Goal: Task Accomplishment & Management: Manage account settings

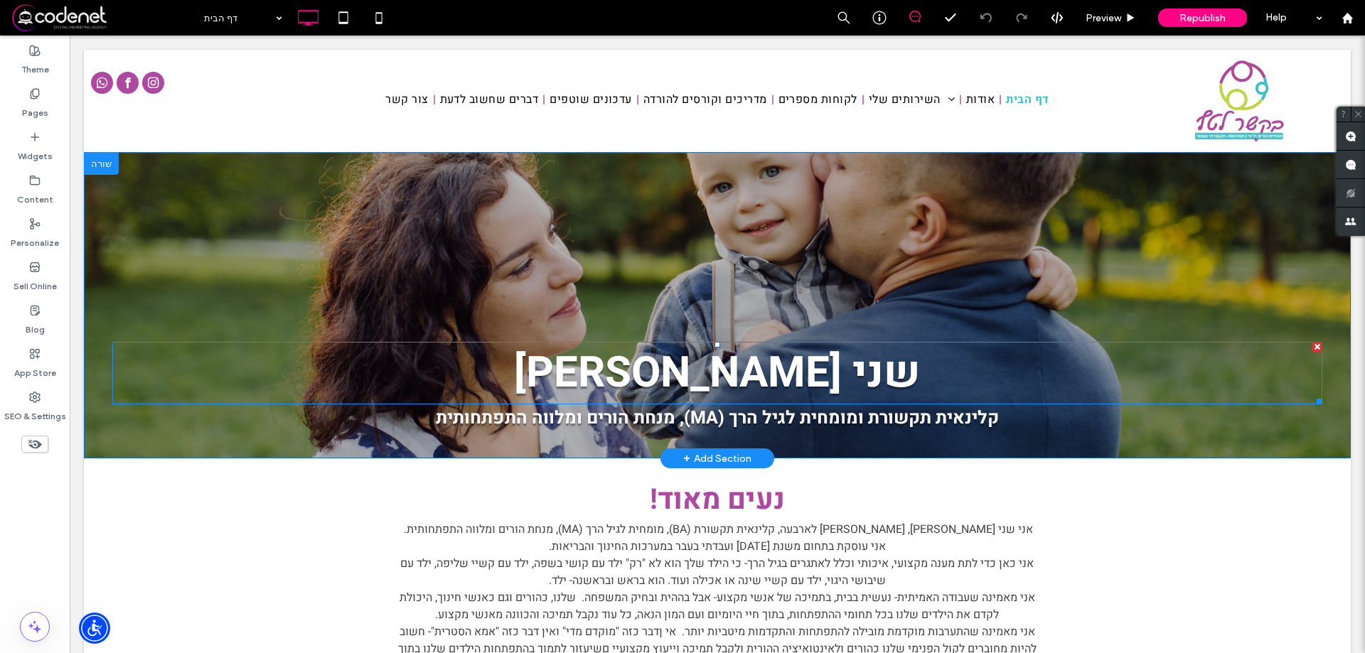
click at [917, 366] on h1 "שני חן-אברמוביץ" at bounding box center [717, 373] width 1210 height 63
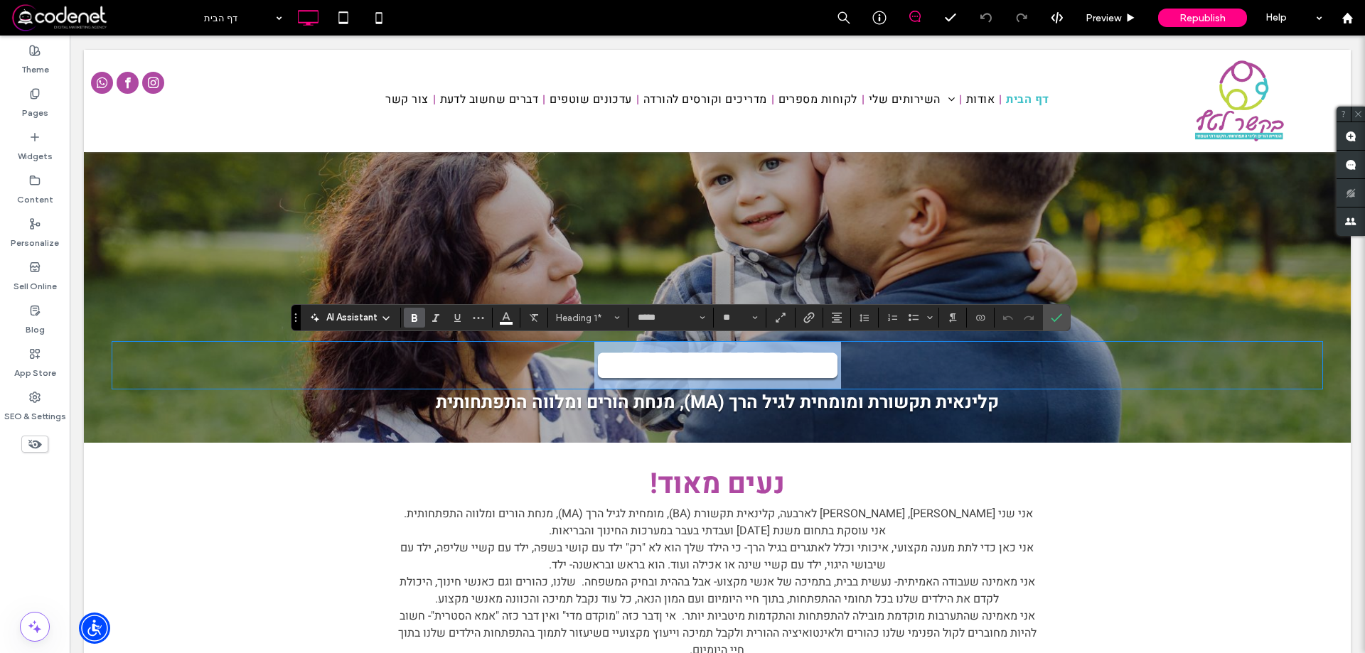
click at [875, 370] on h1 "**********" at bounding box center [717, 365] width 1210 height 47
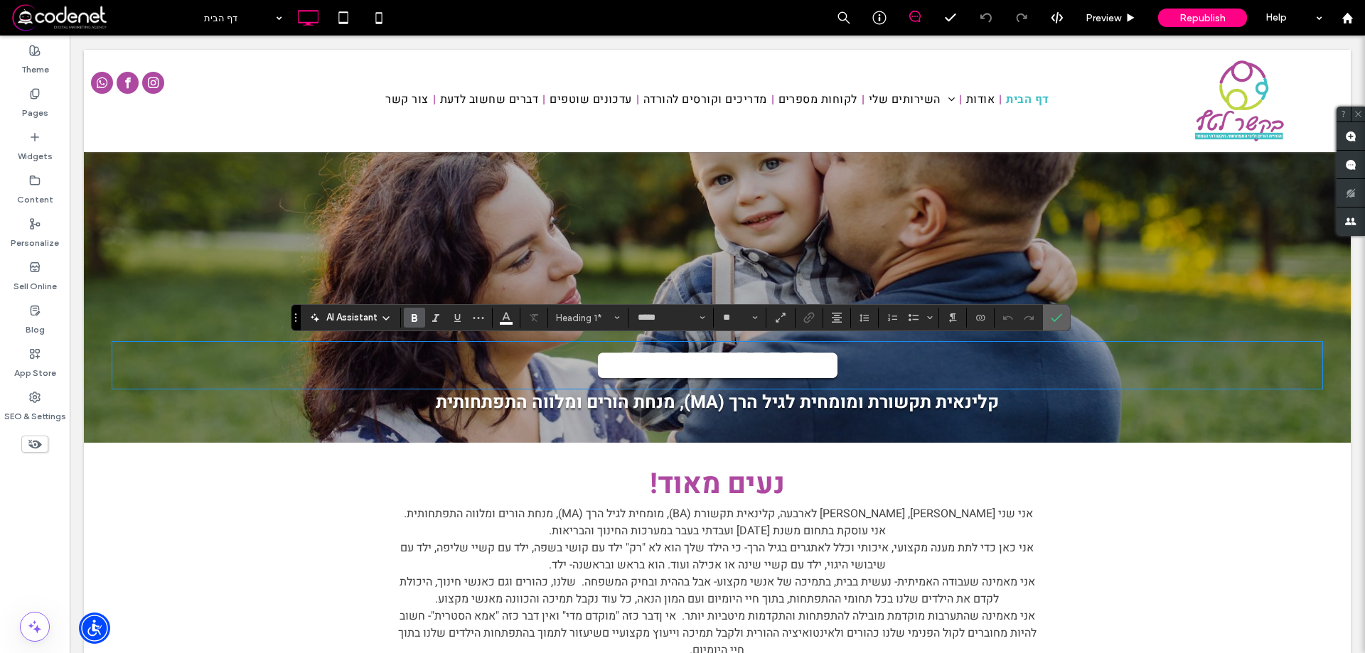
click at [1059, 321] on icon "Confirm" at bounding box center [1056, 317] width 11 height 11
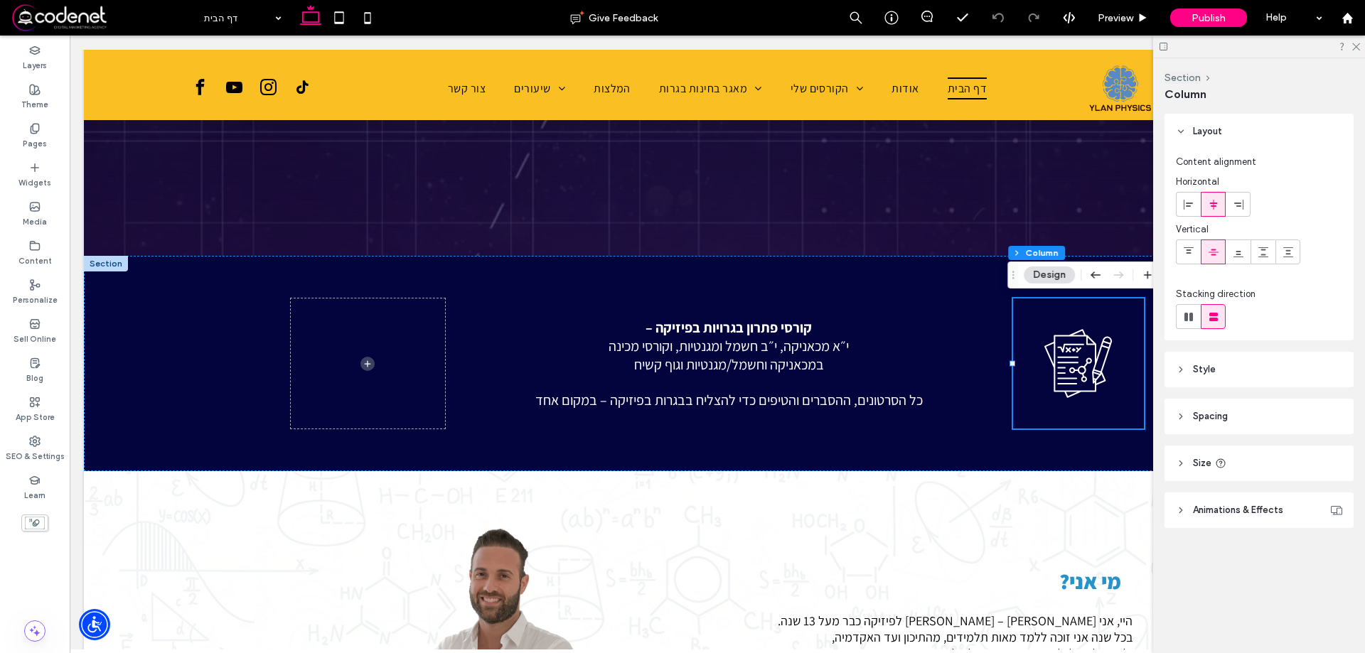
click at [1161, 45] on icon at bounding box center [1163, 46] width 11 height 11
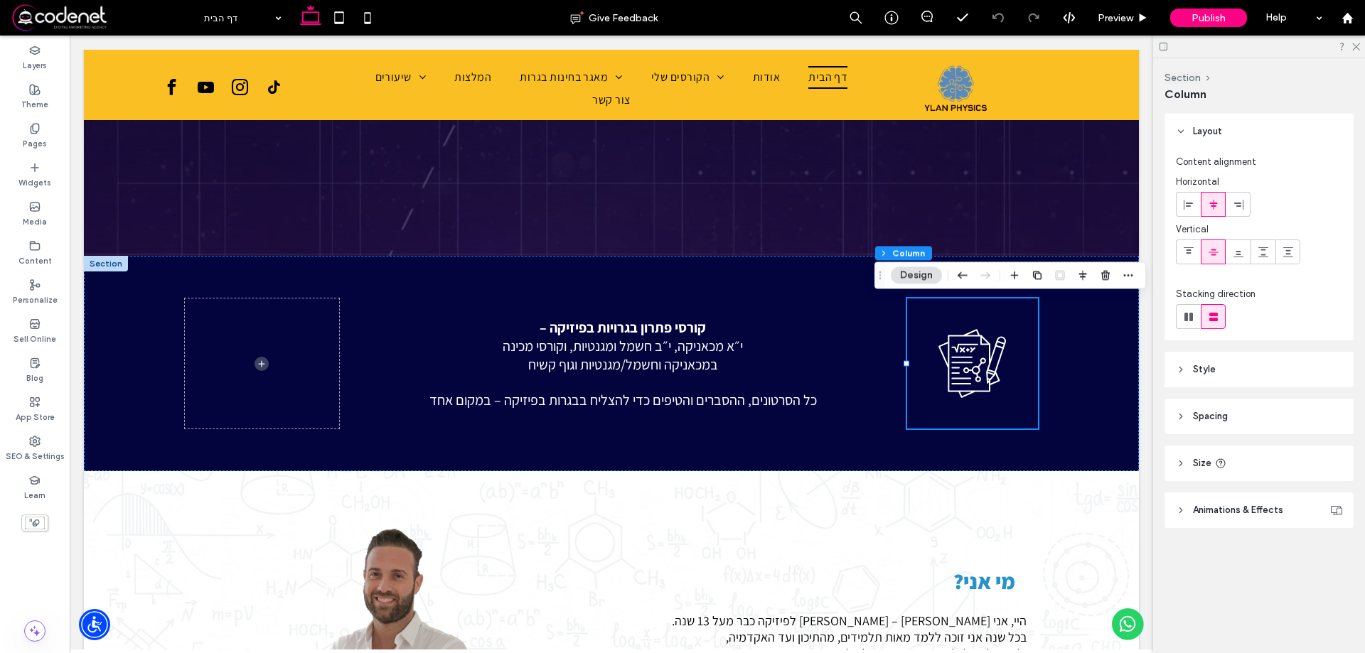
scroll to position [403, 0]
click at [1189, 373] on header "Style" at bounding box center [1259, 370] width 189 height 36
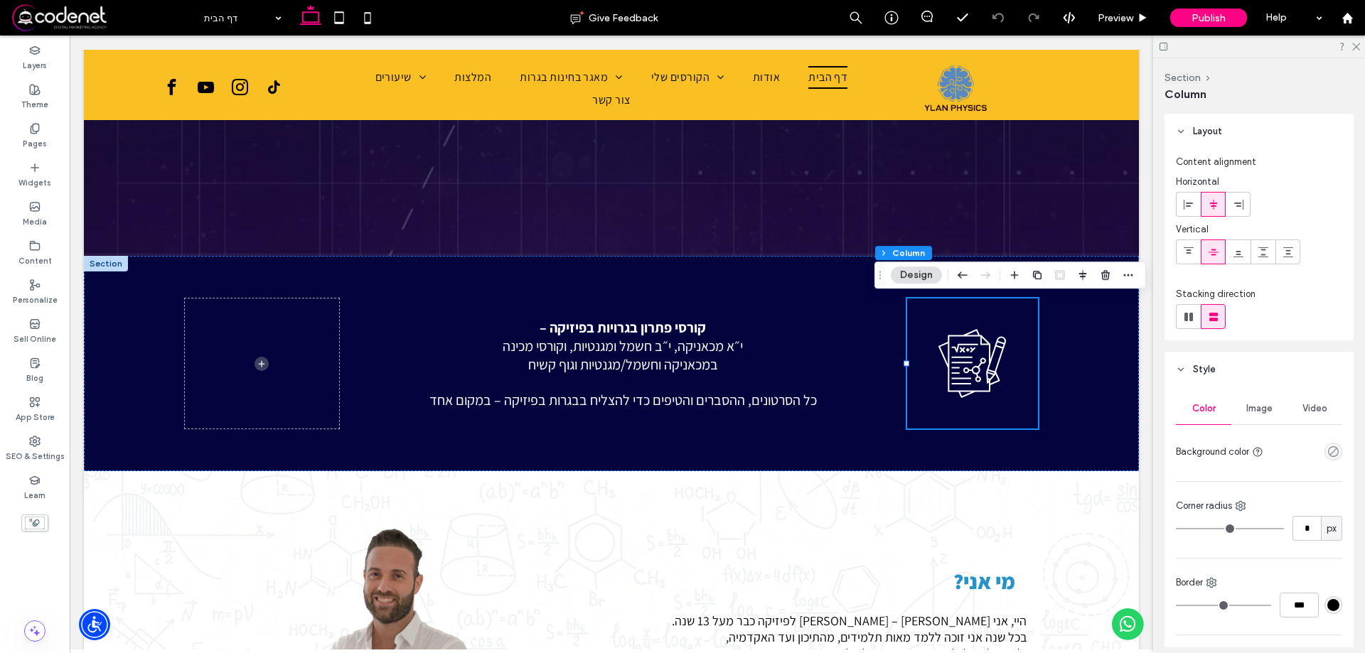
click at [1189, 373] on header "Style" at bounding box center [1259, 370] width 189 height 36
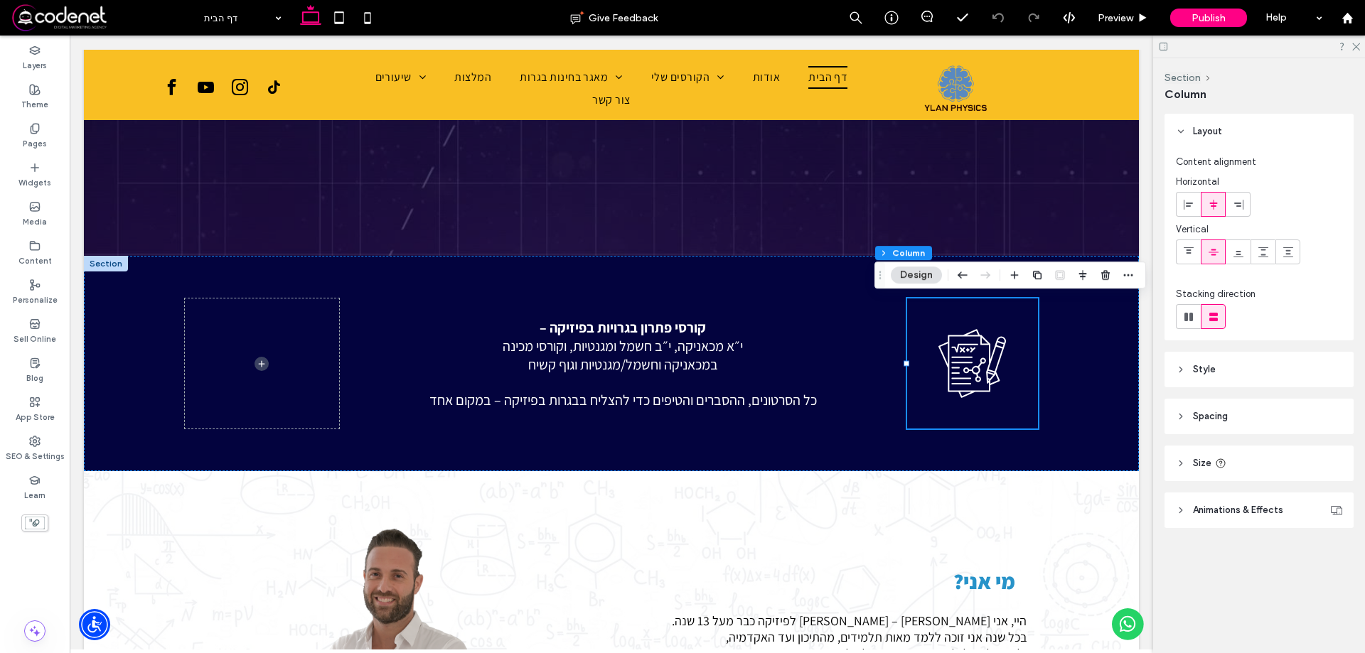
click at [1180, 513] on use at bounding box center [1181, 510] width 3 height 5
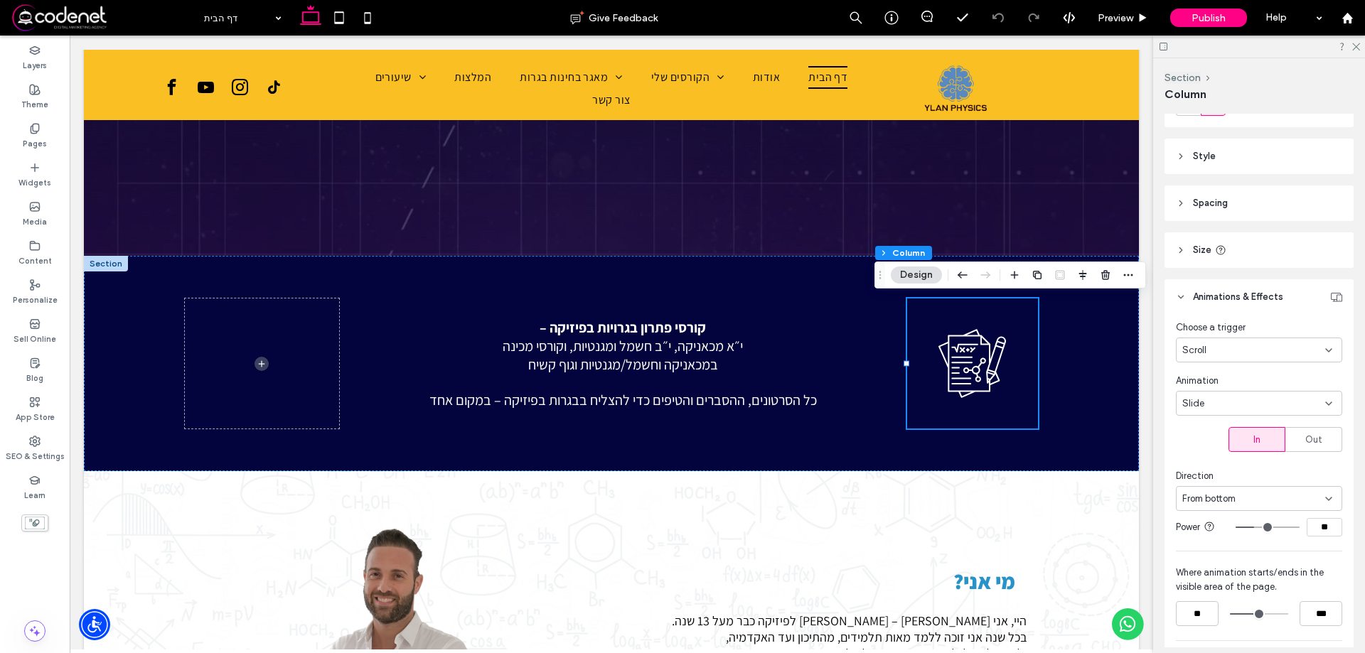
click at [1328, 529] on input "**" at bounding box center [1325, 527] width 36 height 18
type input "**"
click at [1244, 401] on div "Slide" at bounding box center [1253, 404] width 143 height 14
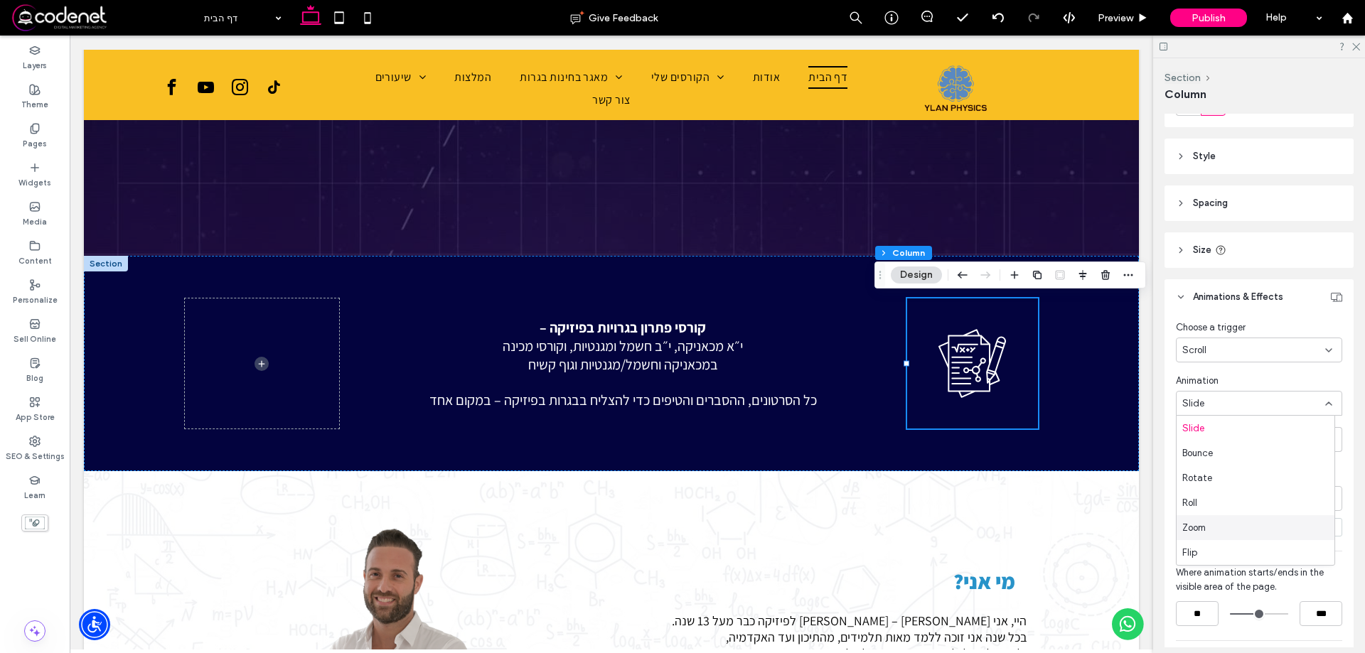
scroll to position [0, 0]
click at [1013, 501] on div "מי אני? היי, אני אילן – מורה לפיזיקה כבר מעל 13 שנה. בכל שנה אני זוכה ללמד מאות…" at bounding box center [834, 647] width 410 height 352
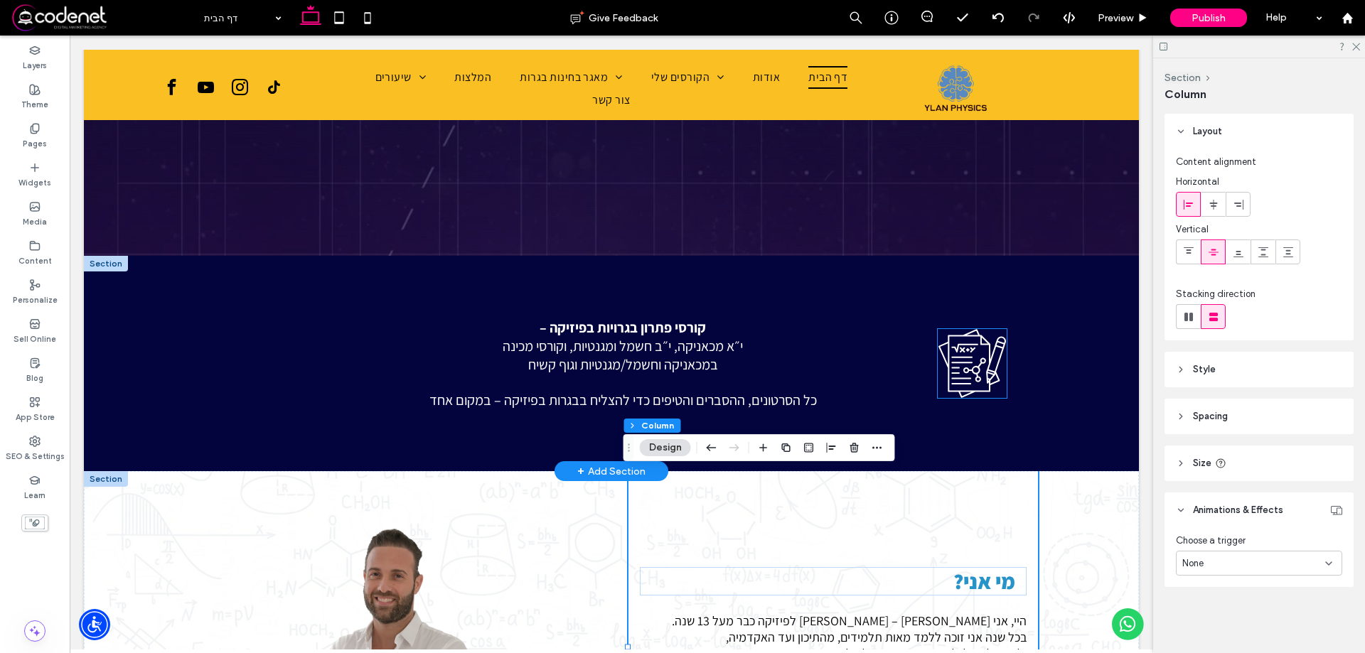
click at [997, 346] on icon at bounding box center [972, 363] width 69 height 69
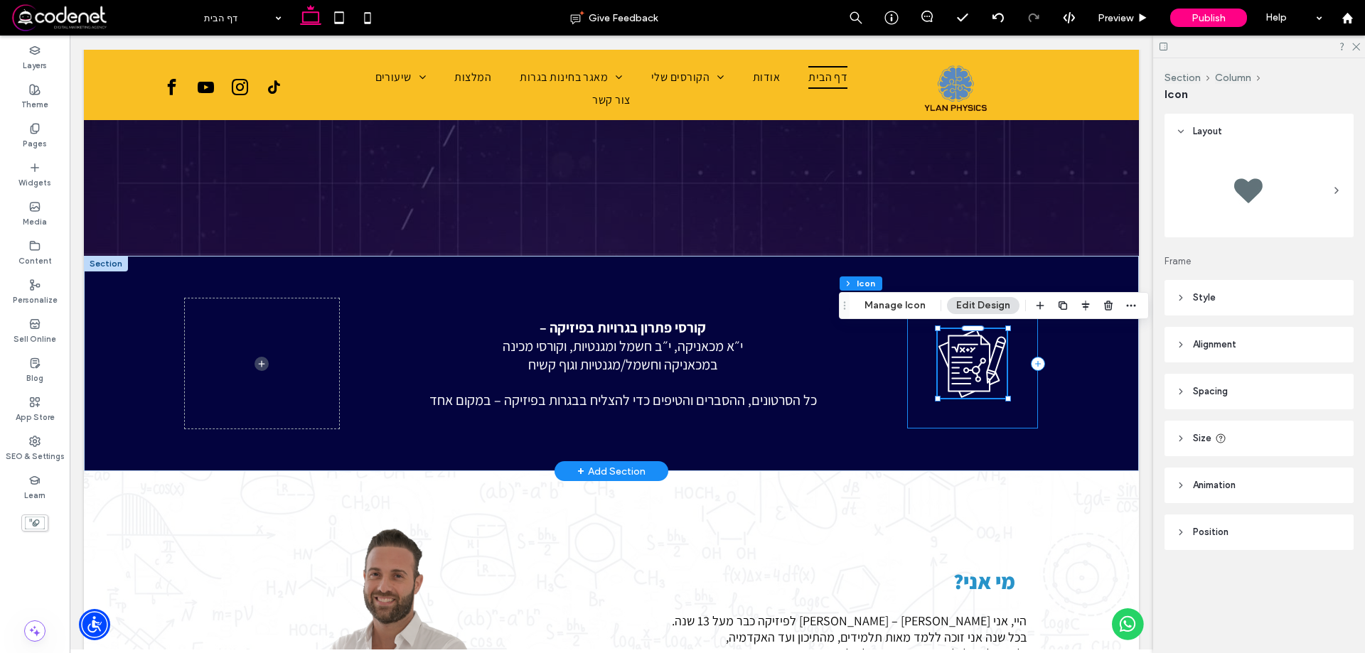
click at [1020, 333] on div at bounding box center [972, 364] width 131 height 130
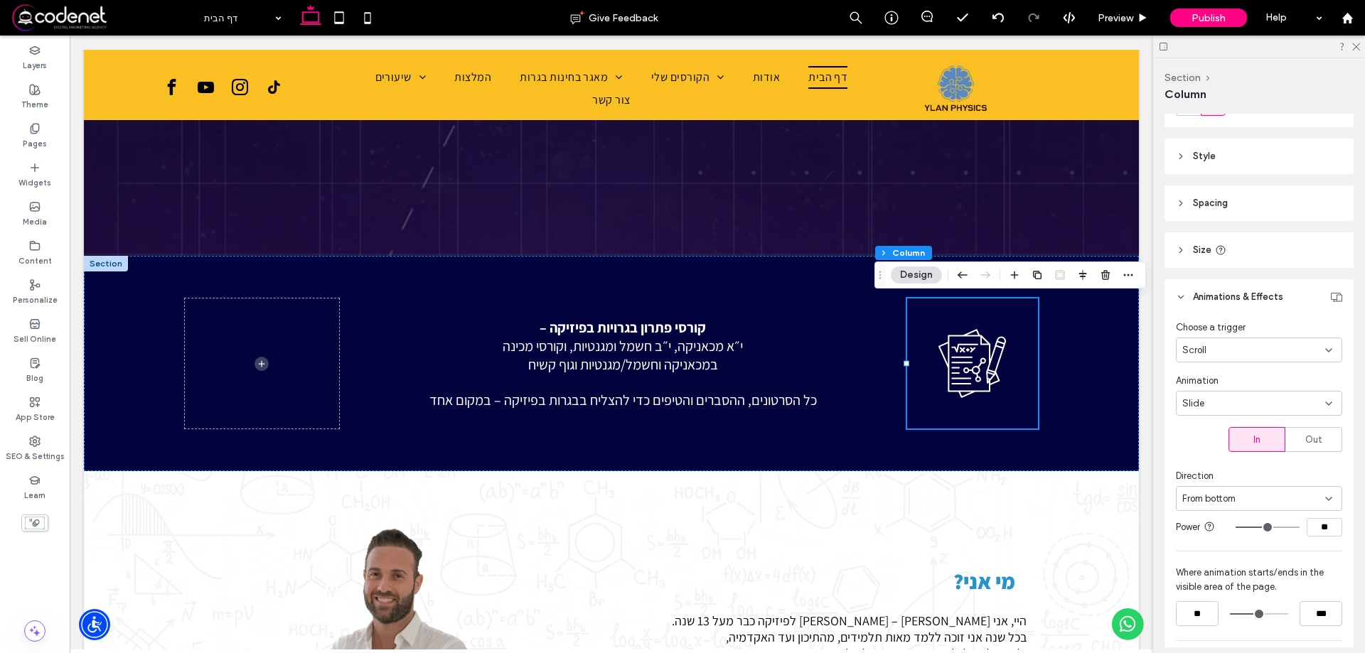
scroll to position [284, 0]
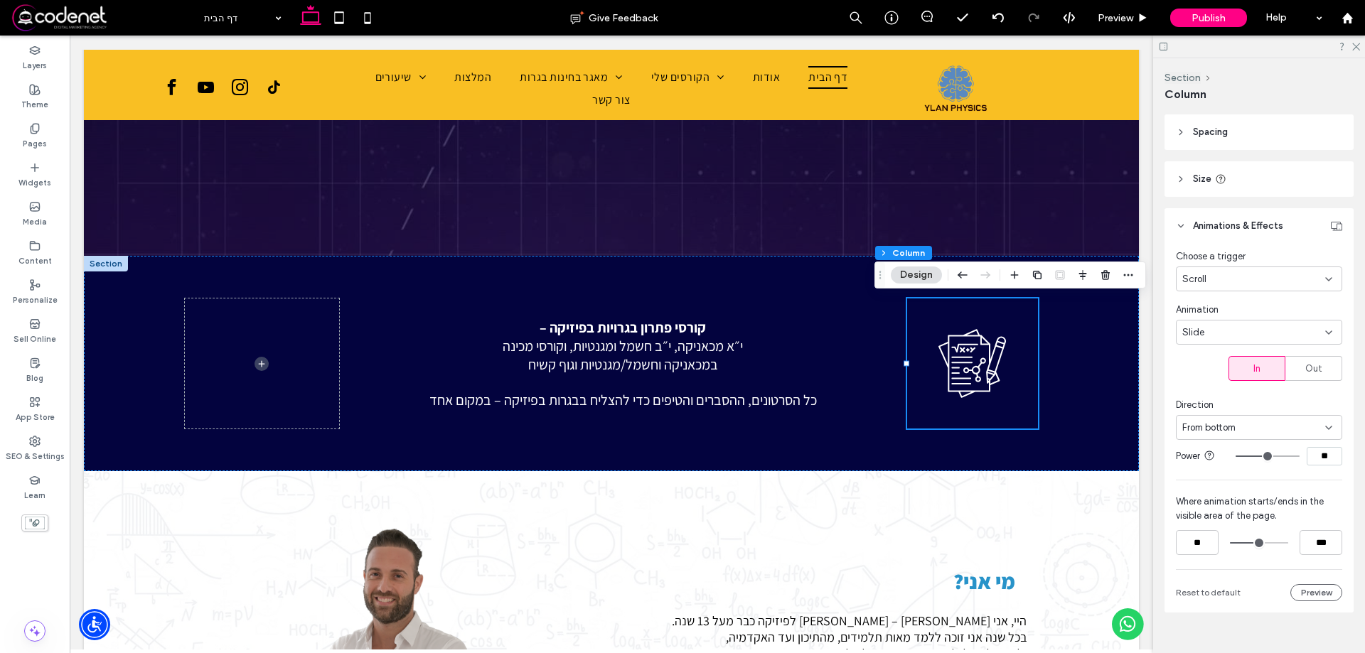
click at [1322, 460] on input "**" at bounding box center [1325, 456] width 36 height 18
click at [1323, 459] on input "**" at bounding box center [1325, 456] width 36 height 18
type input "**"
click at [1011, 530] on div "מי אני? היי, אני אילן – מורה לפיזיקה כבר מעל 13 שנה. בכל שנה אני זוכה ללמד מאות…" at bounding box center [834, 647] width 410 height 352
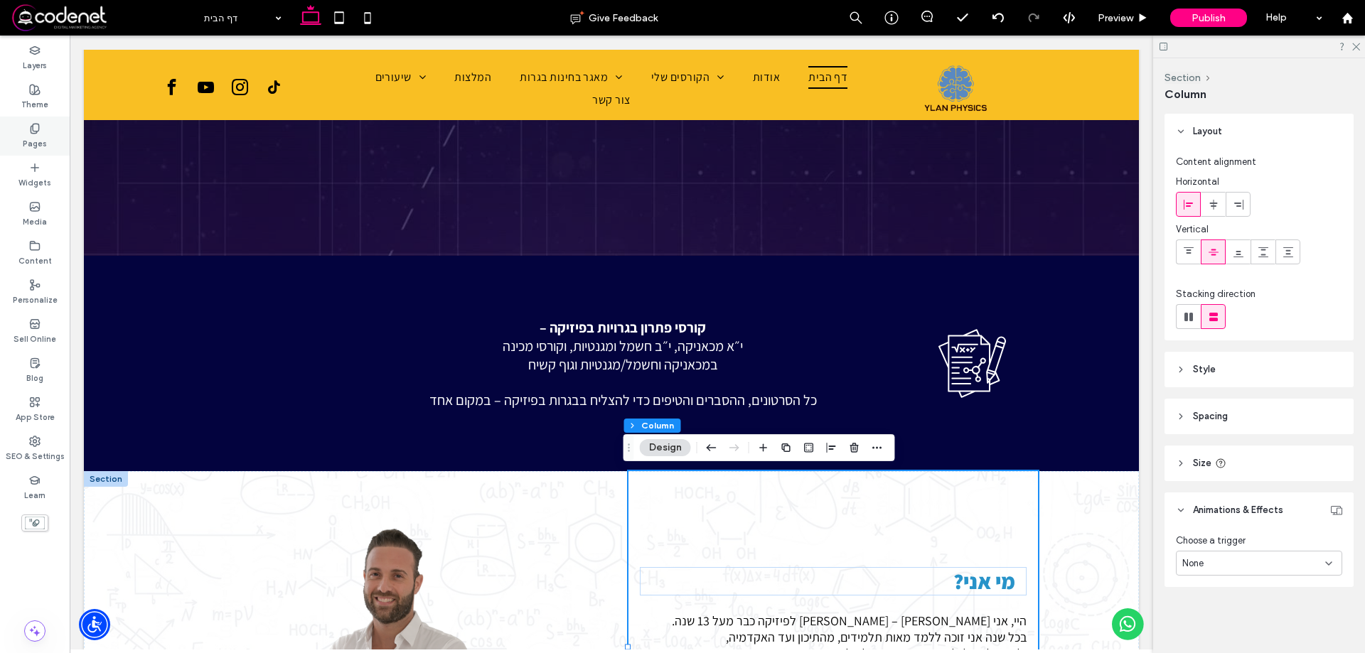
click at [23, 131] on div "Pages" at bounding box center [35, 136] width 70 height 39
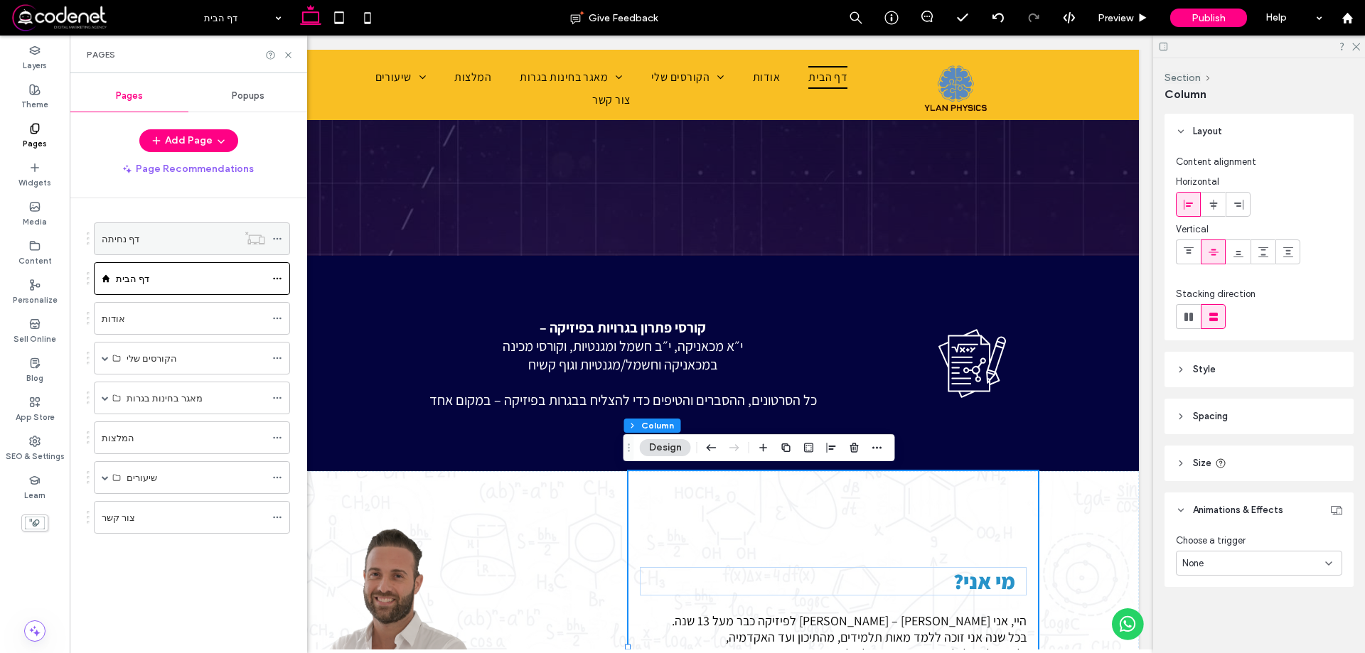
click at [115, 237] on label "דף נחיתה" at bounding box center [121, 239] width 38 height 25
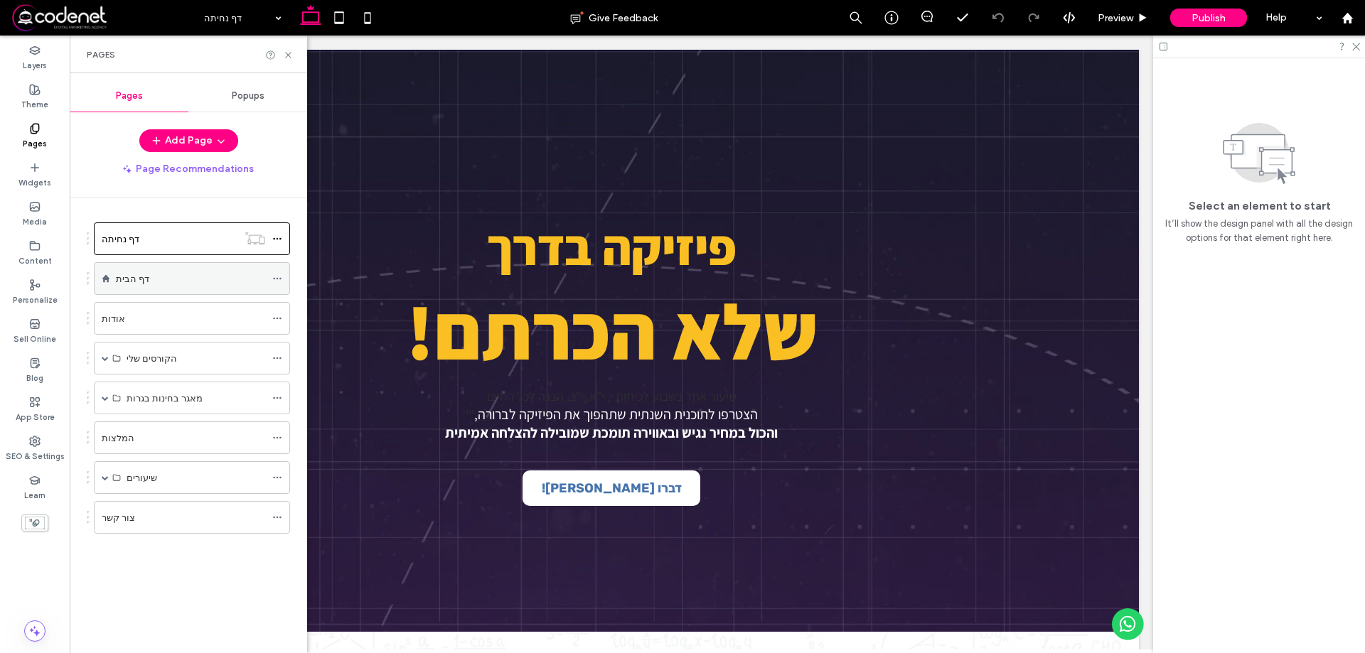
click at [216, 275] on div "דף הבית" at bounding box center [190, 279] width 149 height 15
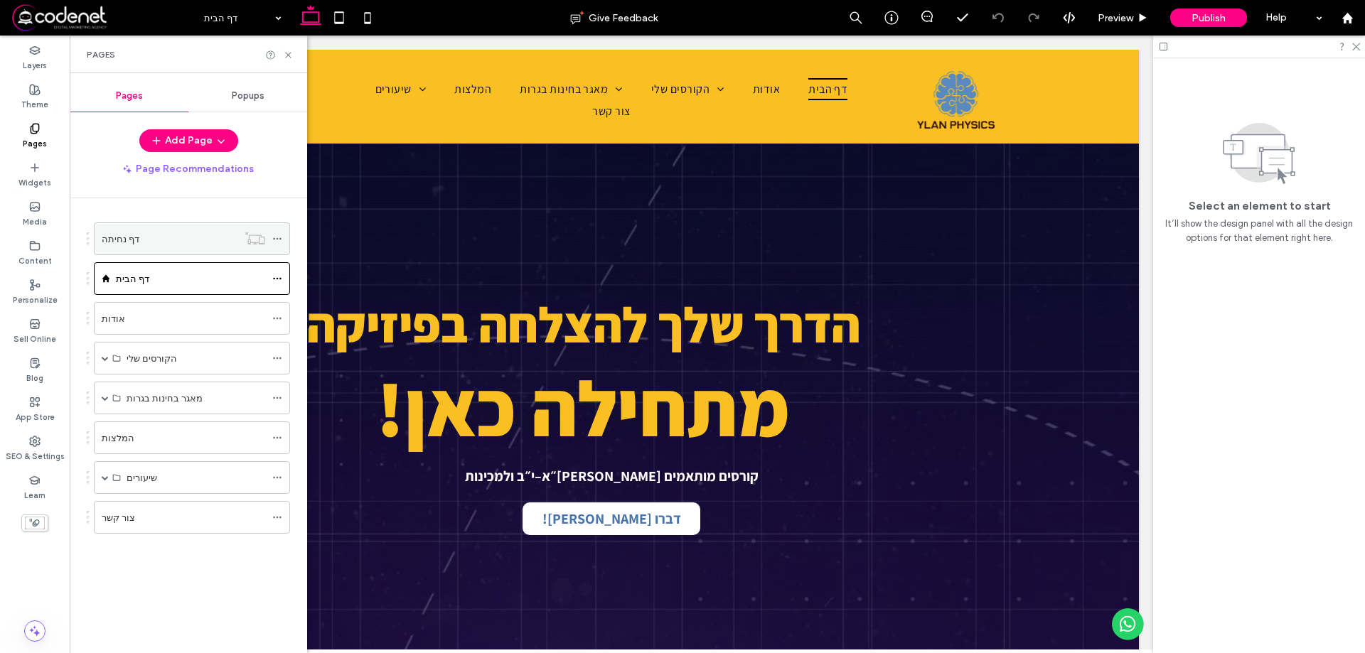
click at [277, 235] on icon at bounding box center [277, 239] width 10 height 10
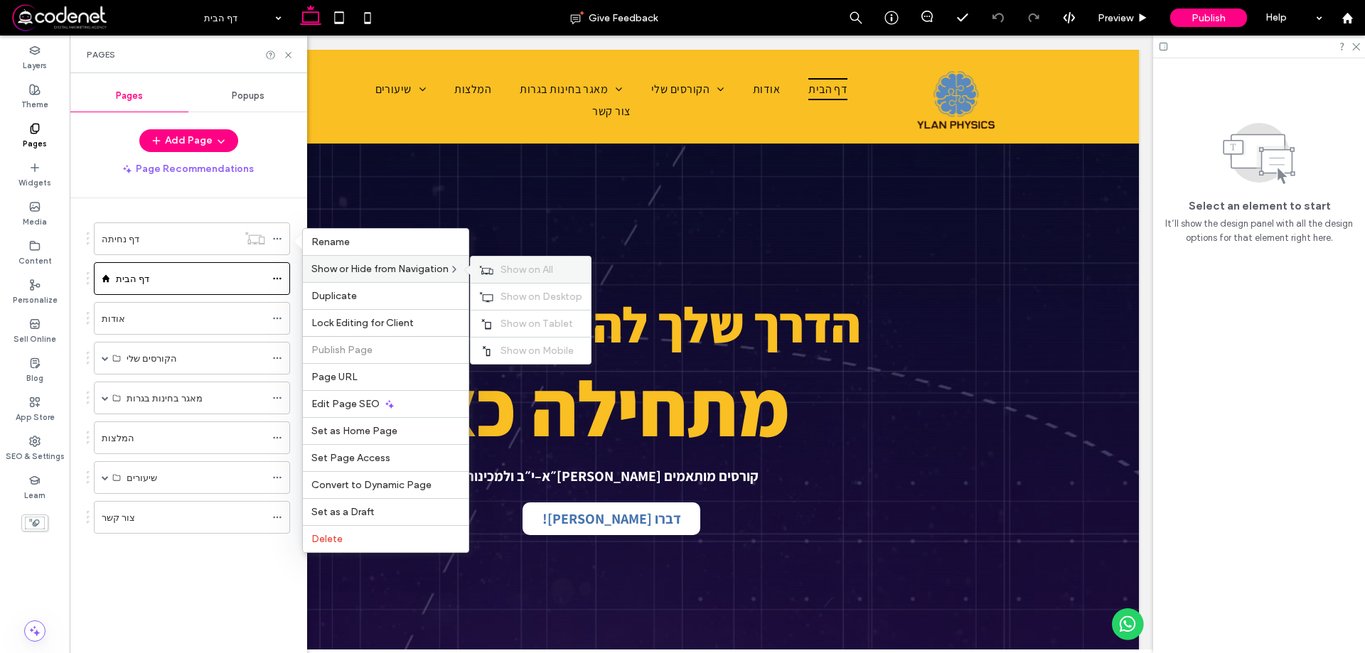
click at [515, 267] on span "Show on All" at bounding box center [527, 270] width 53 height 12
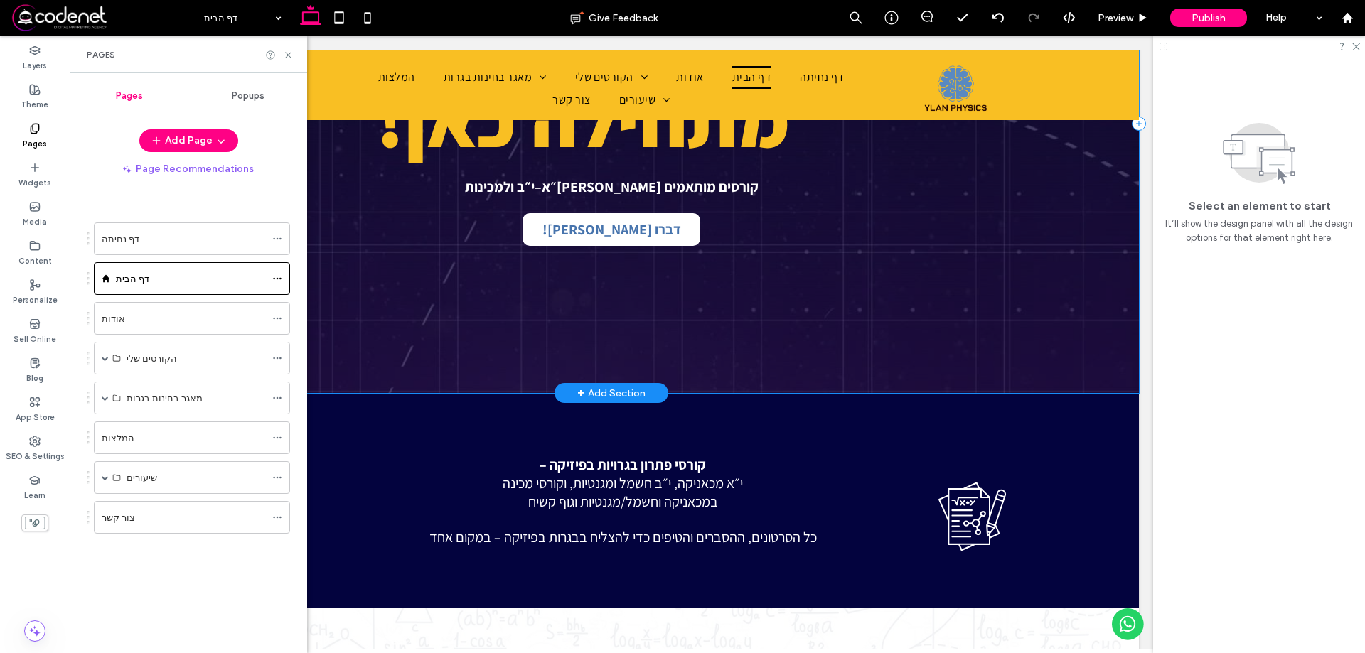
scroll to position [332, 0]
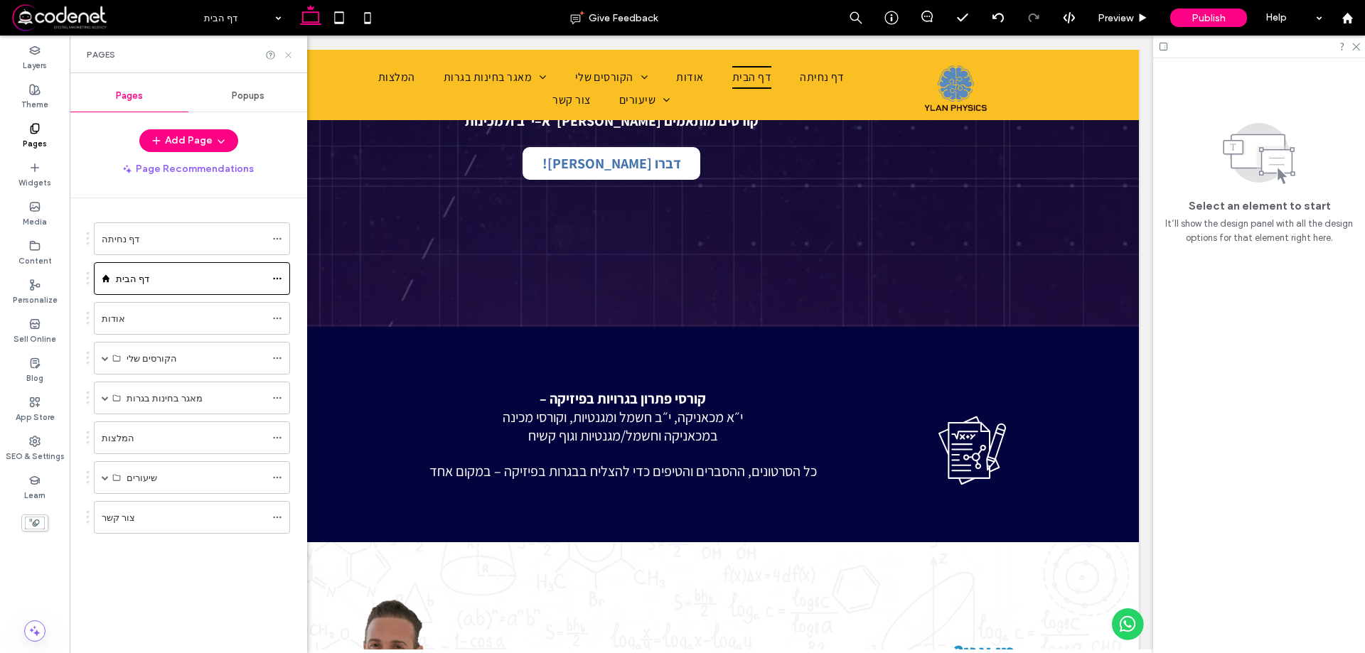
click at [291, 52] on use at bounding box center [288, 55] width 6 height 6
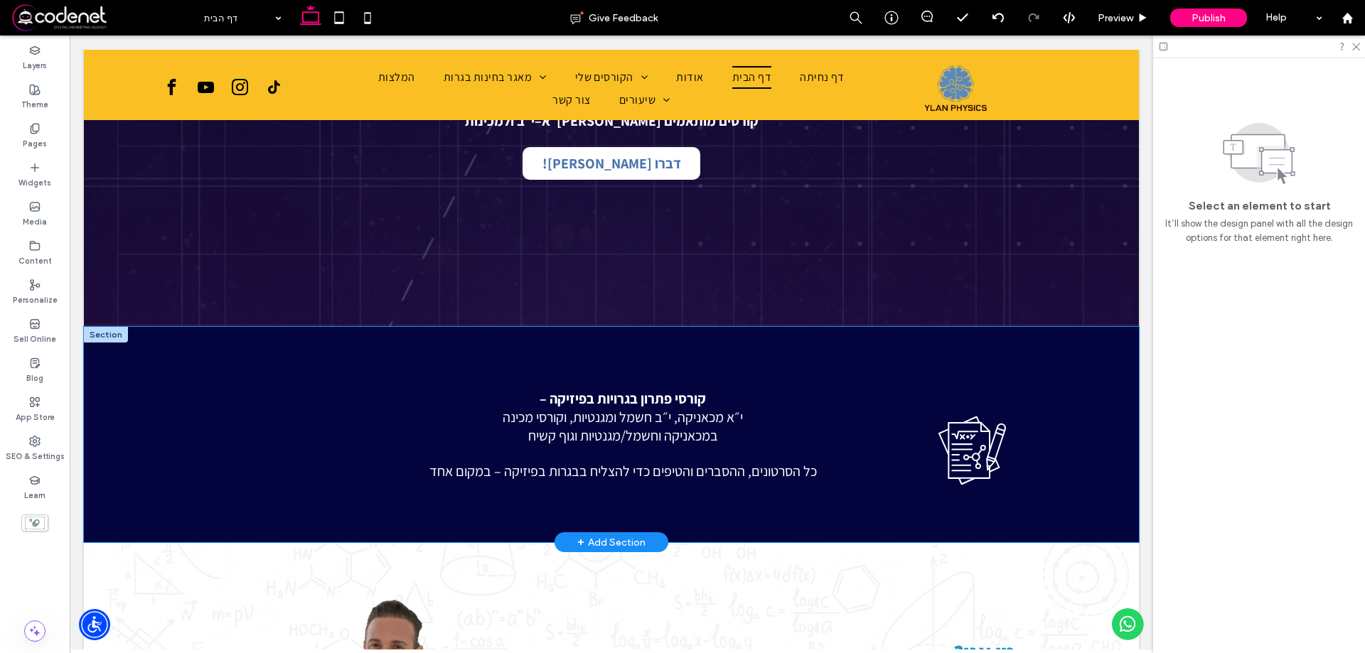
click at [1089, 362] on div "קורסי פתרון בגרויות בפיזיקה – י״א מכאניקה, י״ב חשמל ומגנטיות, וקורסי מכינה במכא…" at bounding box center [611, 434] width 1055 height 215
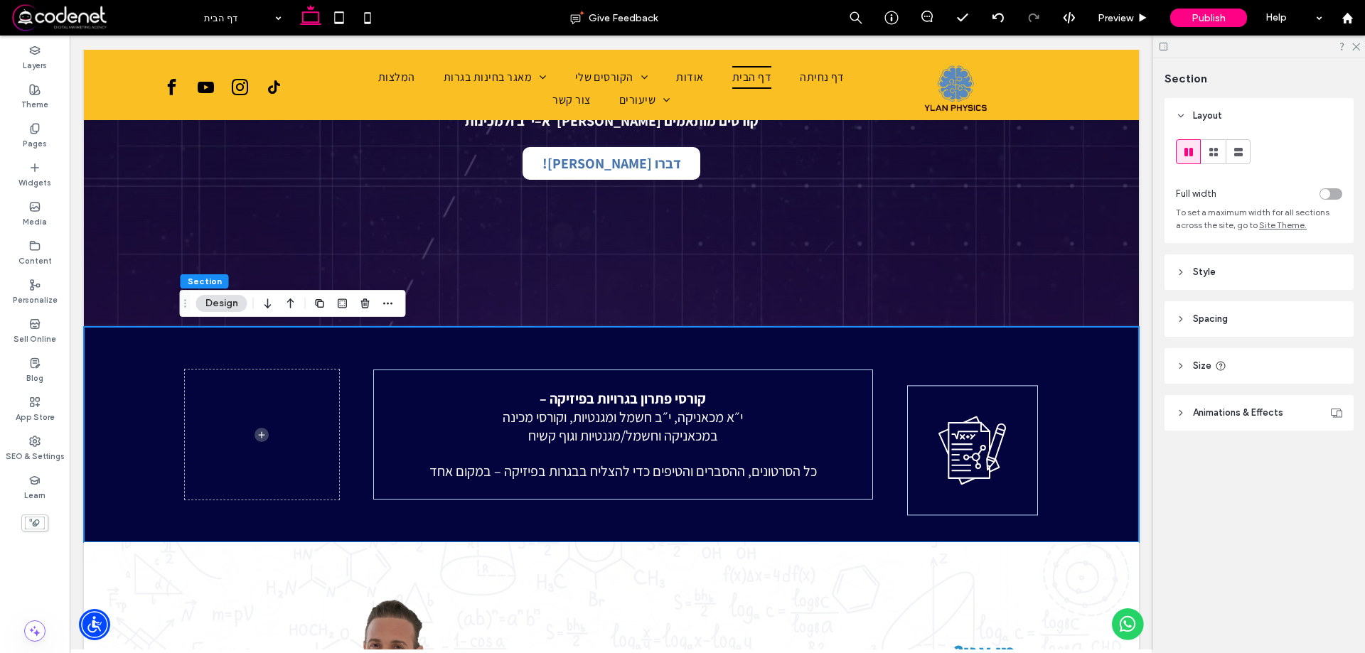
click at [1180, 267] on icon at bounding box center [1181, 272] width 10 height 10
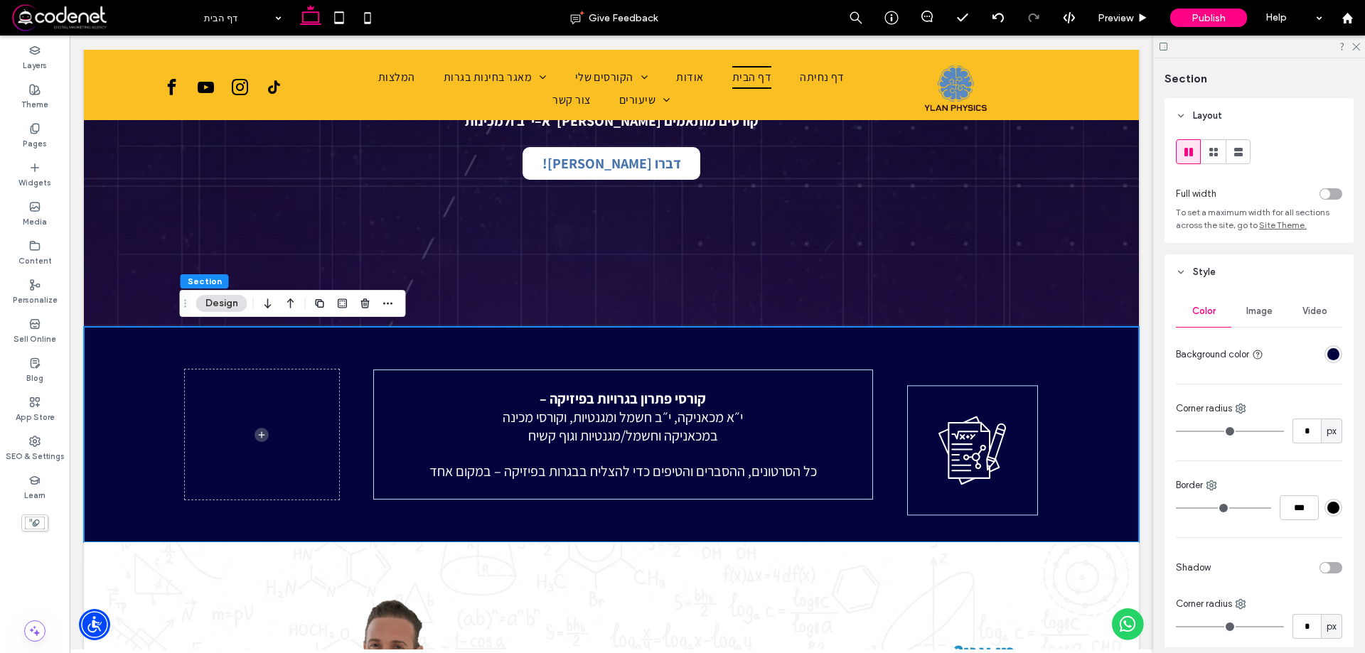
click at [1257, 301] on div "Image" at bounding box center [1258, 311] width 55 height 31
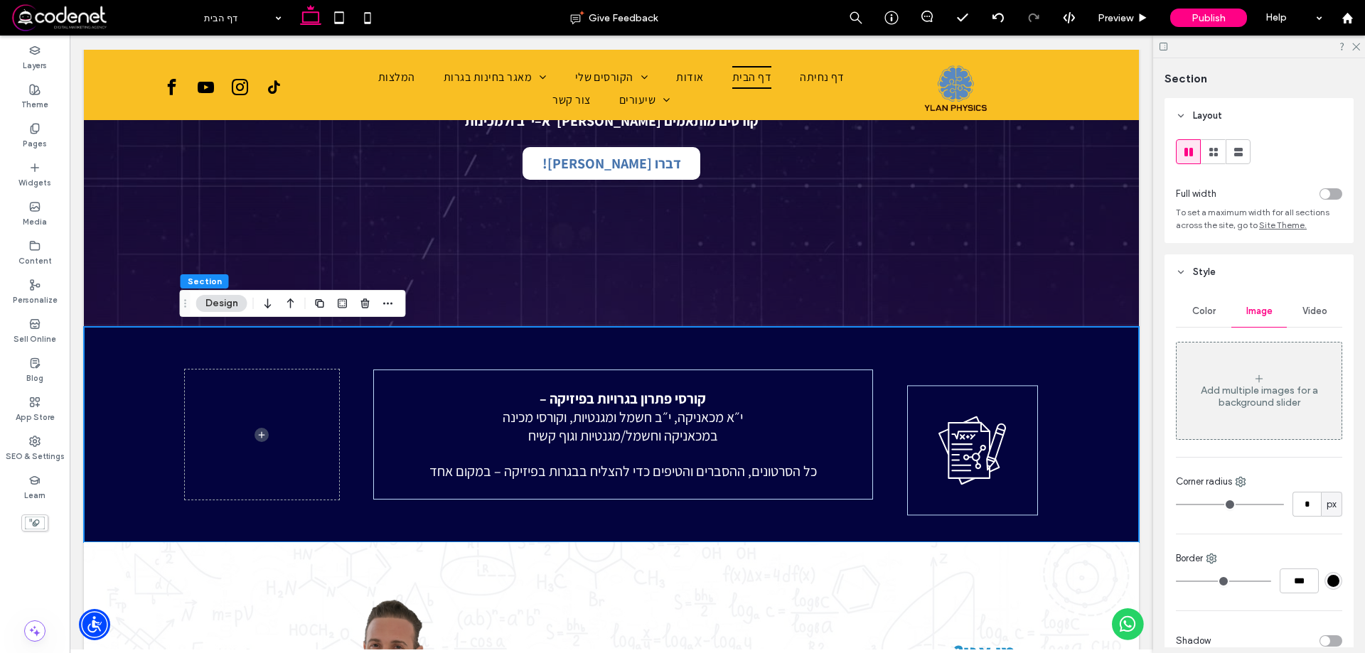
click at [1266, 390] on div "Add multiple images for a background slider" at bounding box center [1259, 397] width 165 height 24
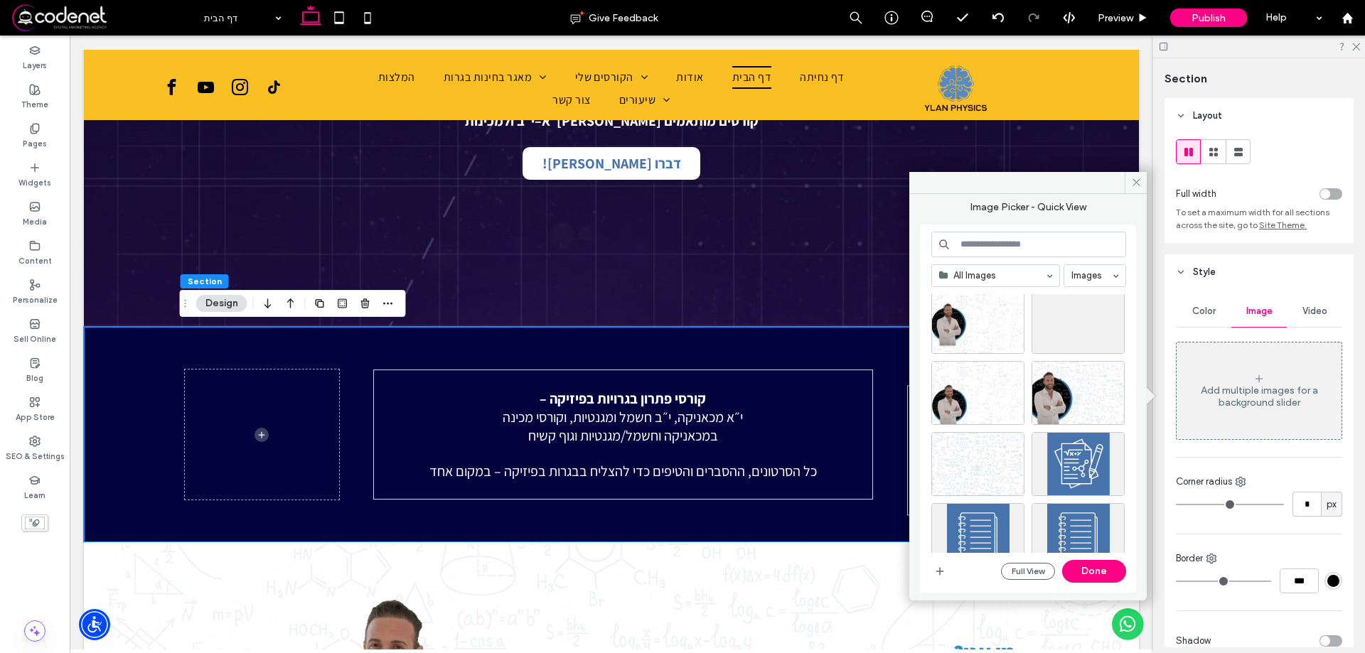
scroll to position [1967, 0]
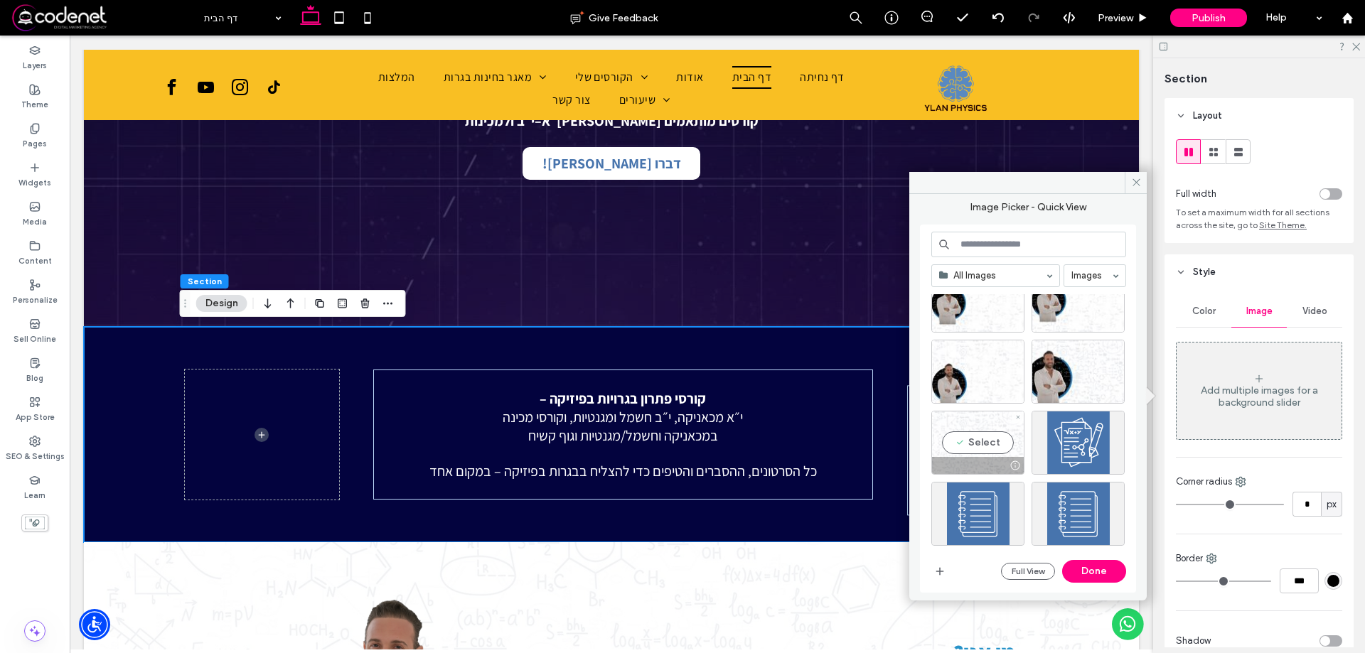
click at [966, 447] on div "Select" at bounding box center [977, 443] width 93 height 64
drag, startPoint x: 1084, startPoint y: 575, endPoint x: 1029, endPoint y: 535, distance: 67.7
click at [1084, 575] on button "Done" at bounding box center [1094, 571] width 64 height 23
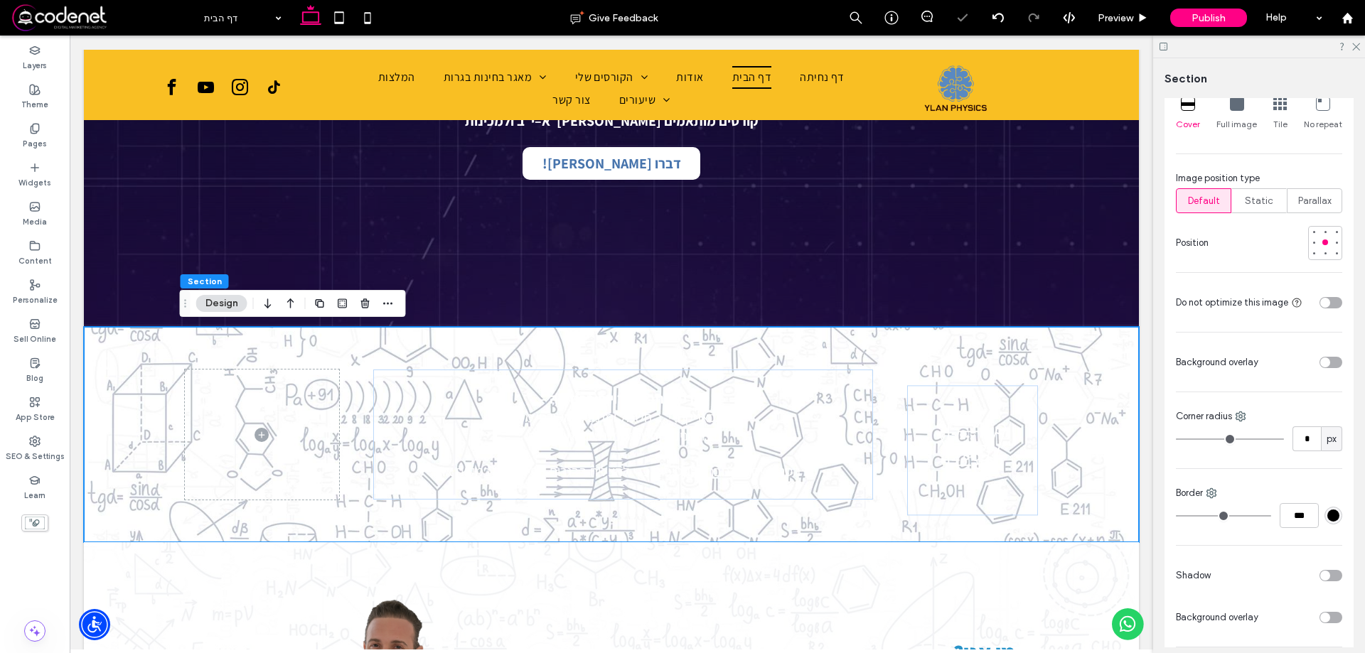
scroll to position [498, 0]
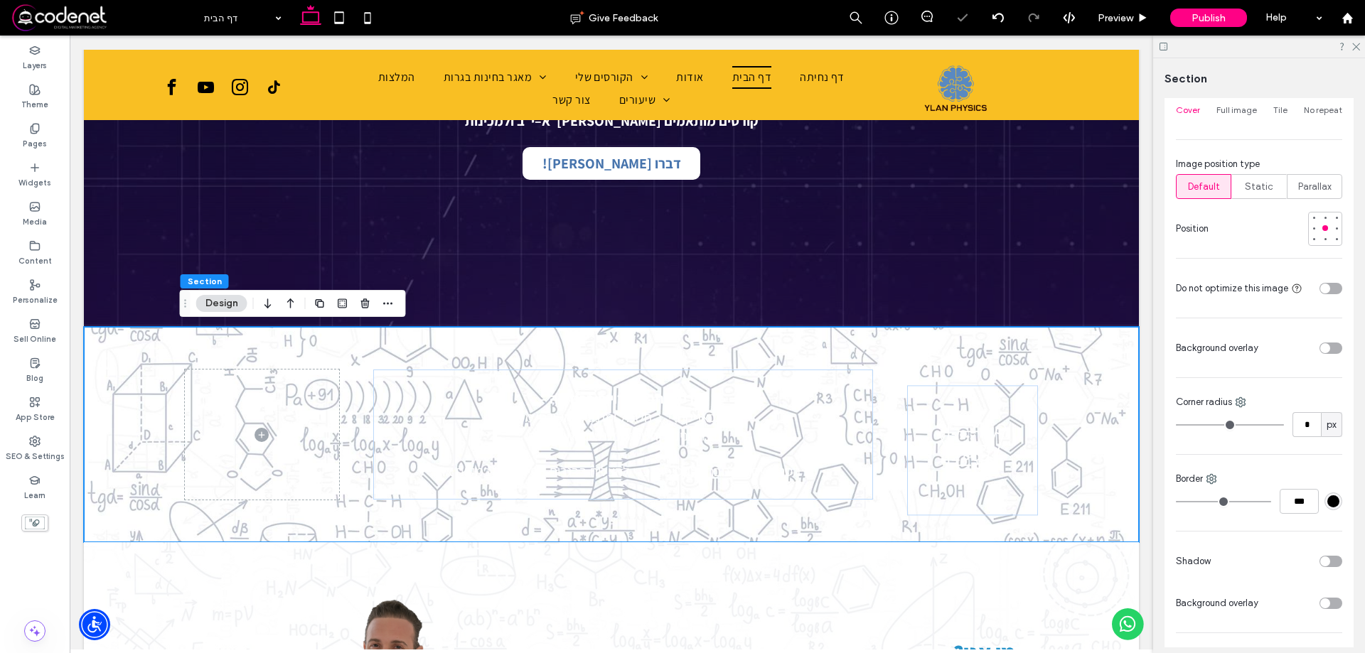
click at [1311, 341] on div at bounding box center [1303, 348] width 78 height 25
click at [1321, 347] on div "toggle" at bounding box center [1325, 348] width 10 height 10
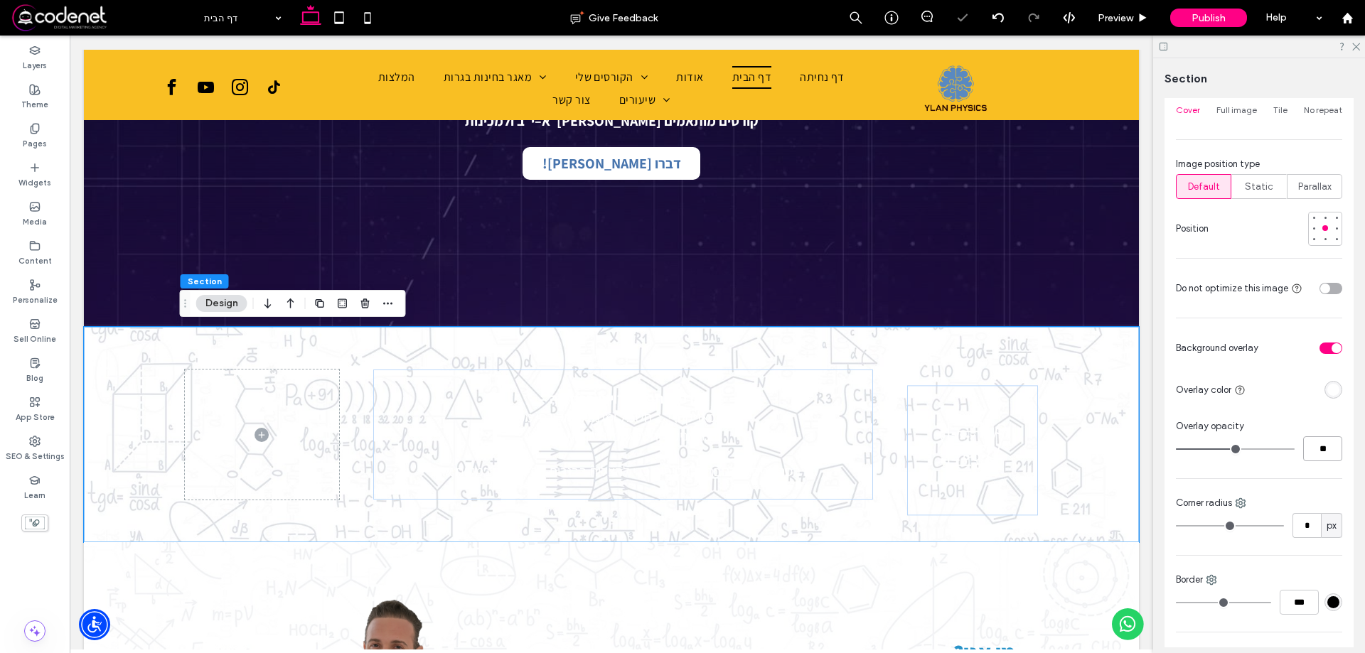
click at [1318, 441] on input "**" at bounding box center [1322, 449] width 39 height 25
type input "**"
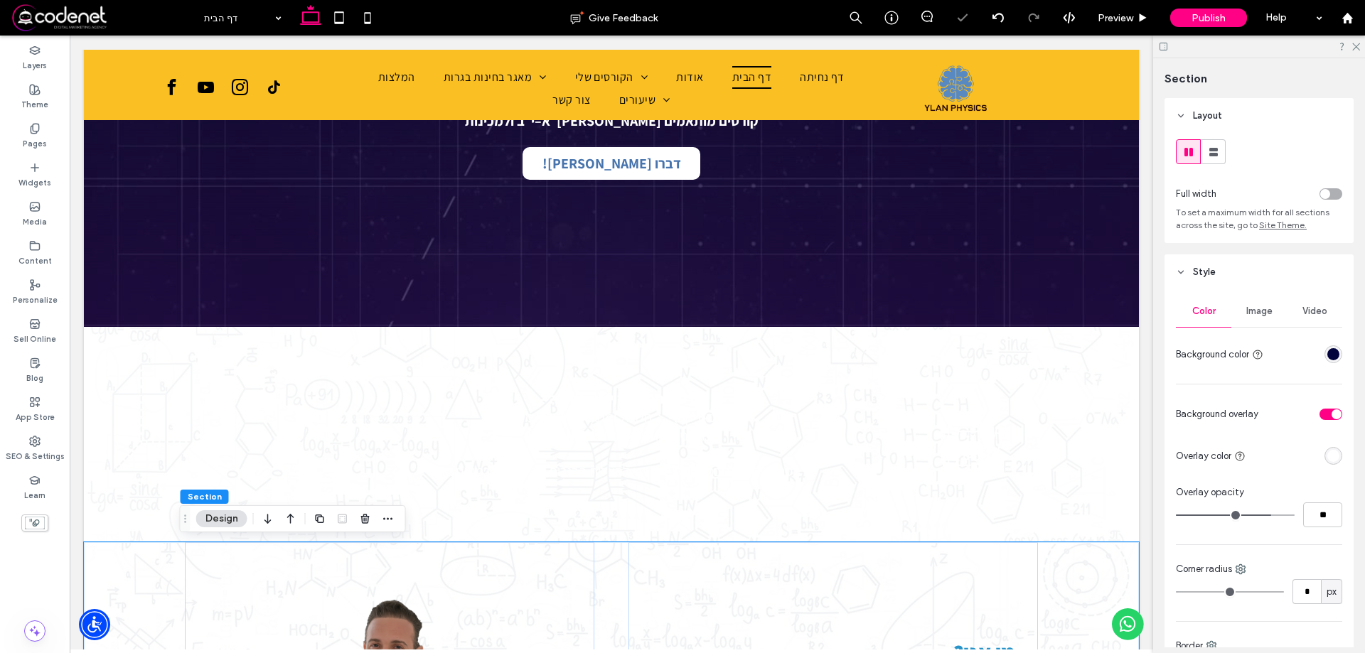
scroll to position [71, 0]
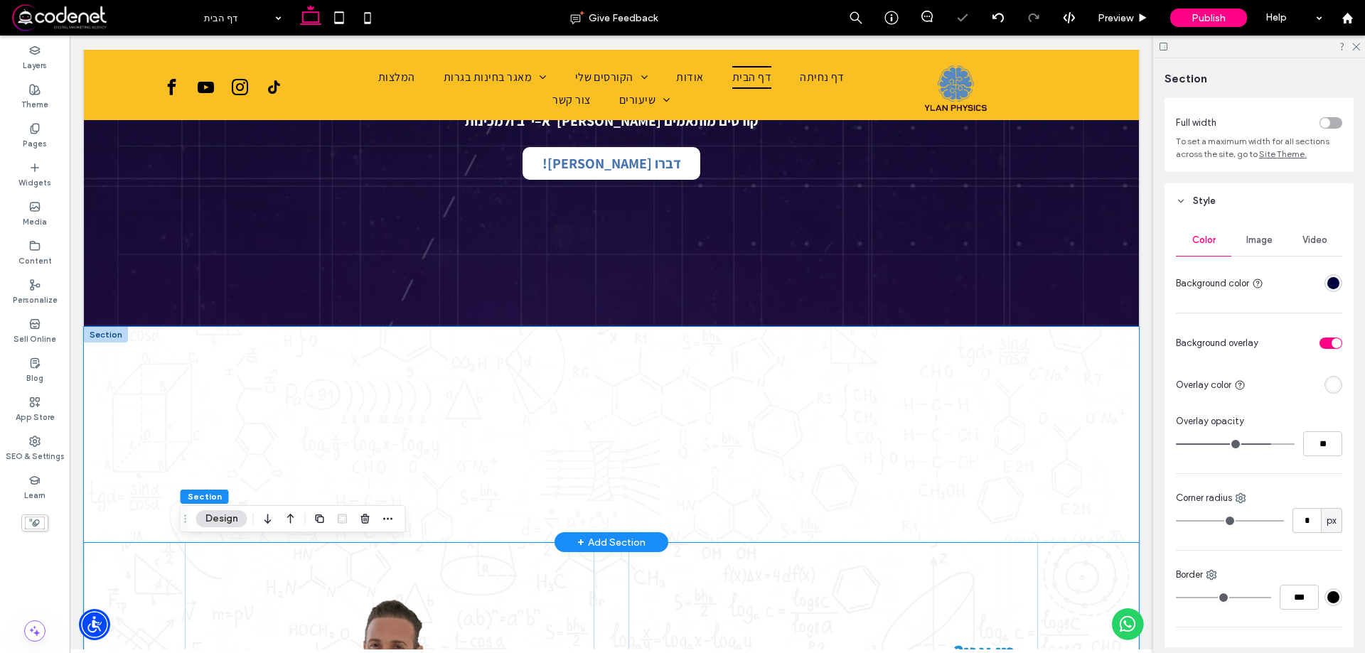
click at [1116, 440] on div "קורסי פתרון בגרויות בפיזיקה – י״א מכאניקה, י״ב חשמל ומגנטיות, וקורסי מכינה במכא…" at bounding box center [611, 434] width 1055 height 215
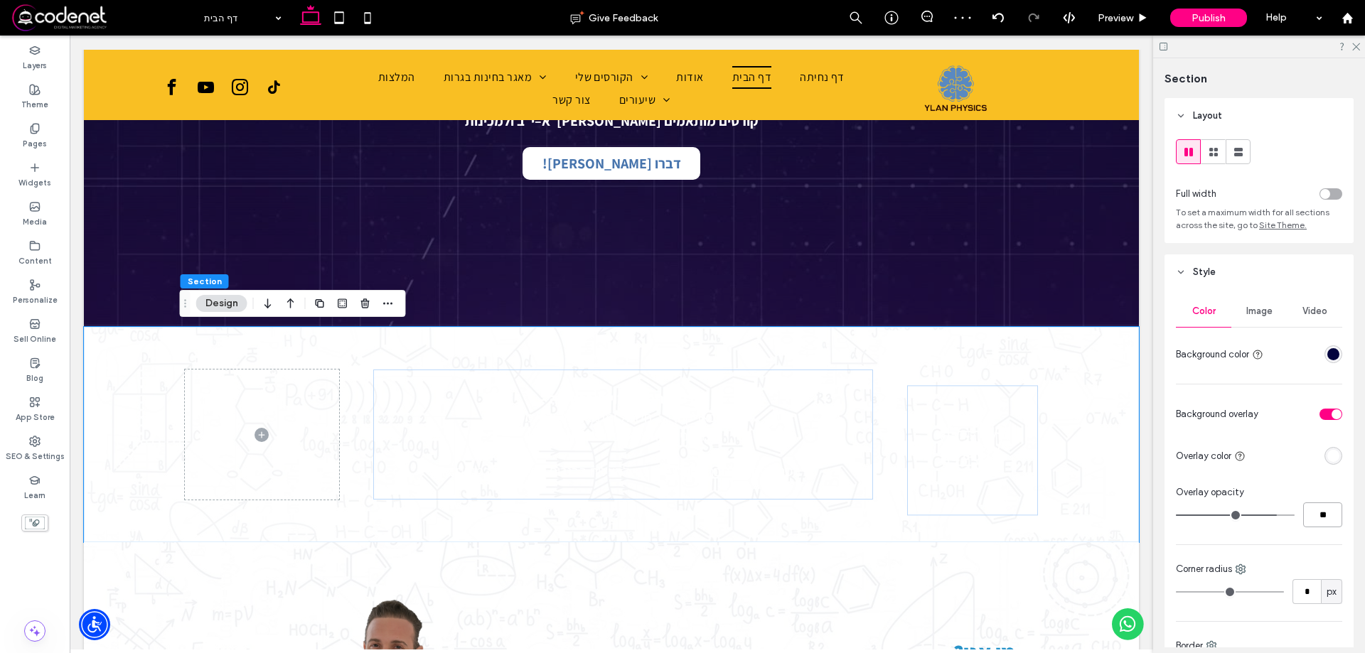
click at [1307, 511] on input "**" at bounding box center [1322, 515] width 39 height 25
type input "**"
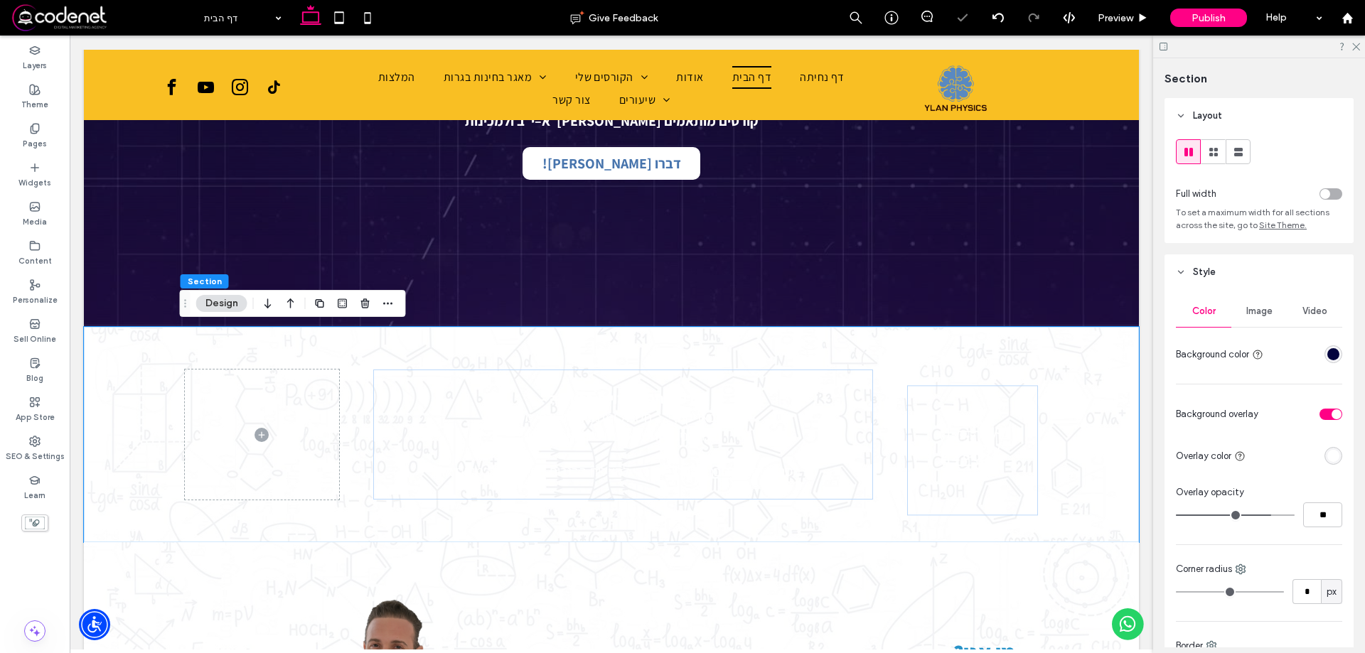
click at [1271, 311] on div "Image" at bounding box center [1258, 311] width 55 height 31
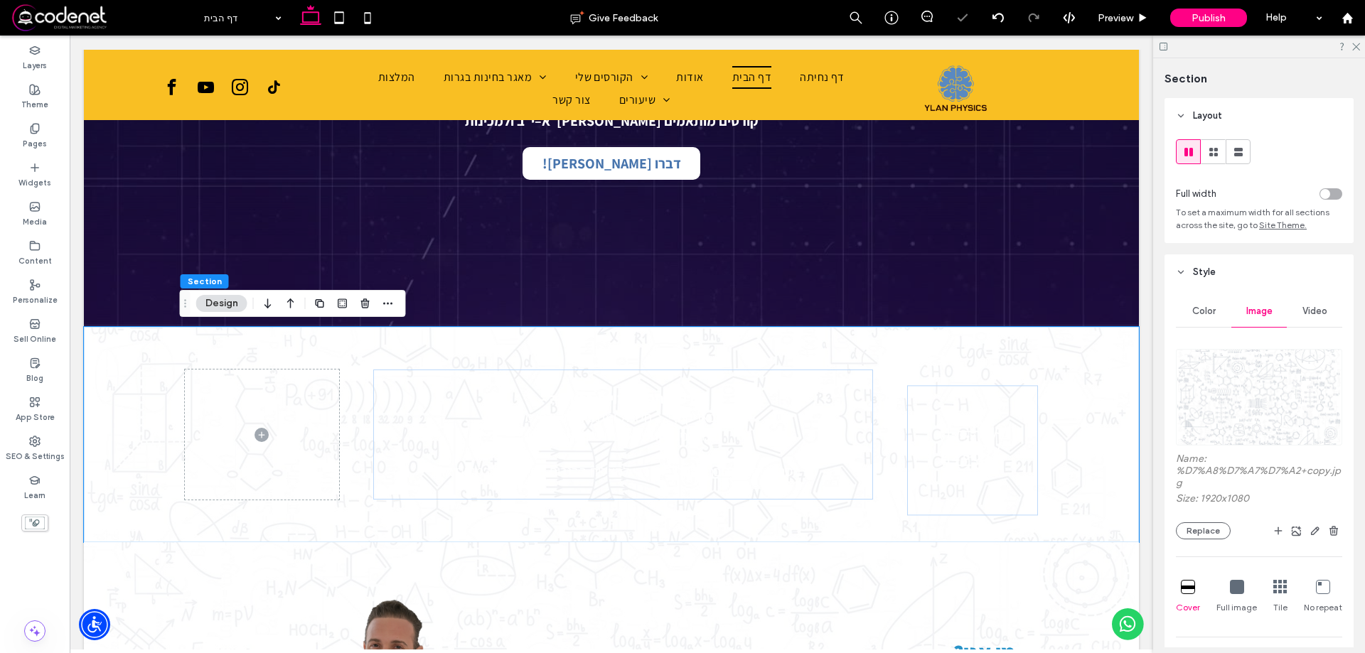
scroll to position [213, 0]
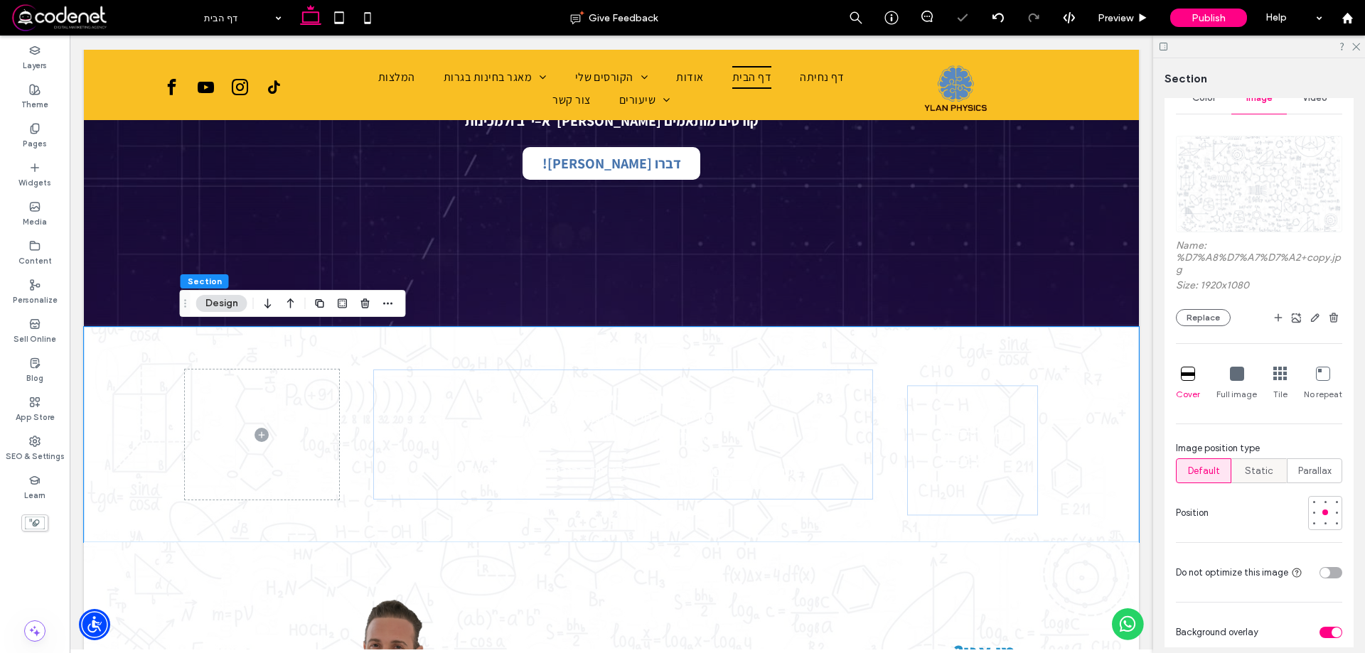
click at [1251, 466] on span "Static" at bounding box center [1259, 471] width 28 height 14
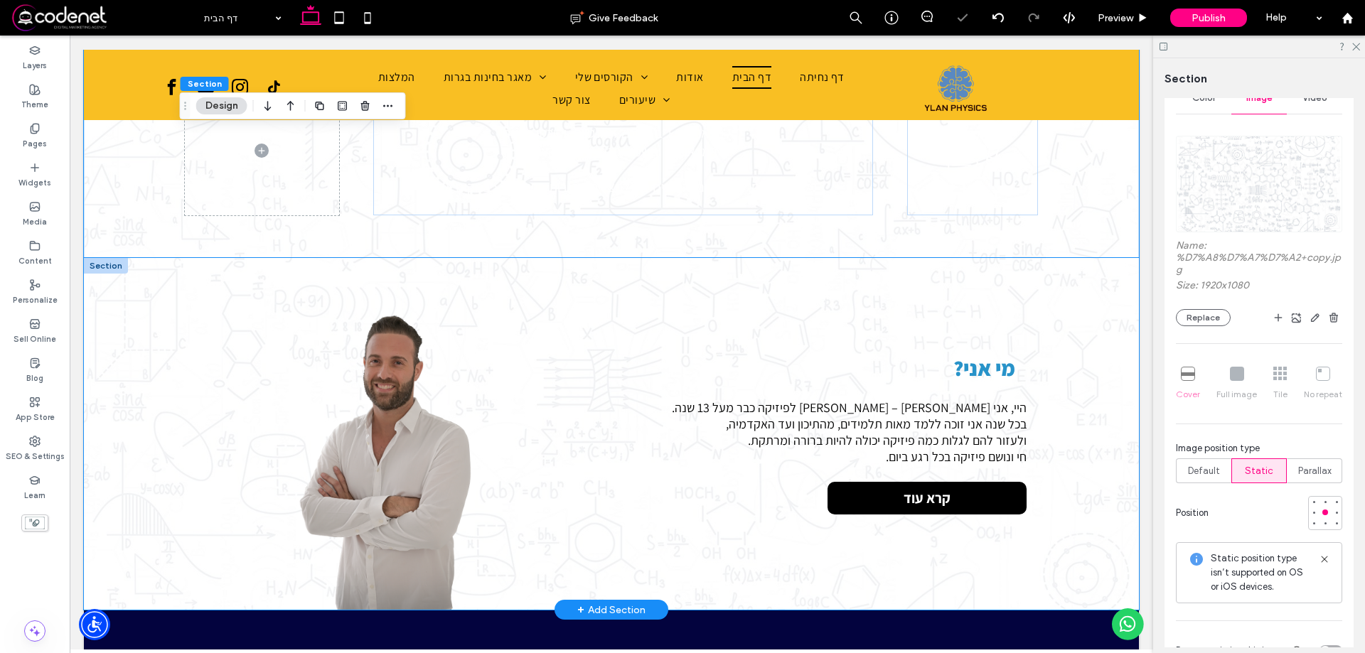
click at [1069, 321] on div "מי אני? היי, אני אילן – מורה לפיזיקה כבר מעל 13 שנה. בכל שנה אני זוכה ללמד מאות…" at bounding box center [611, 434] width 1055 height 352
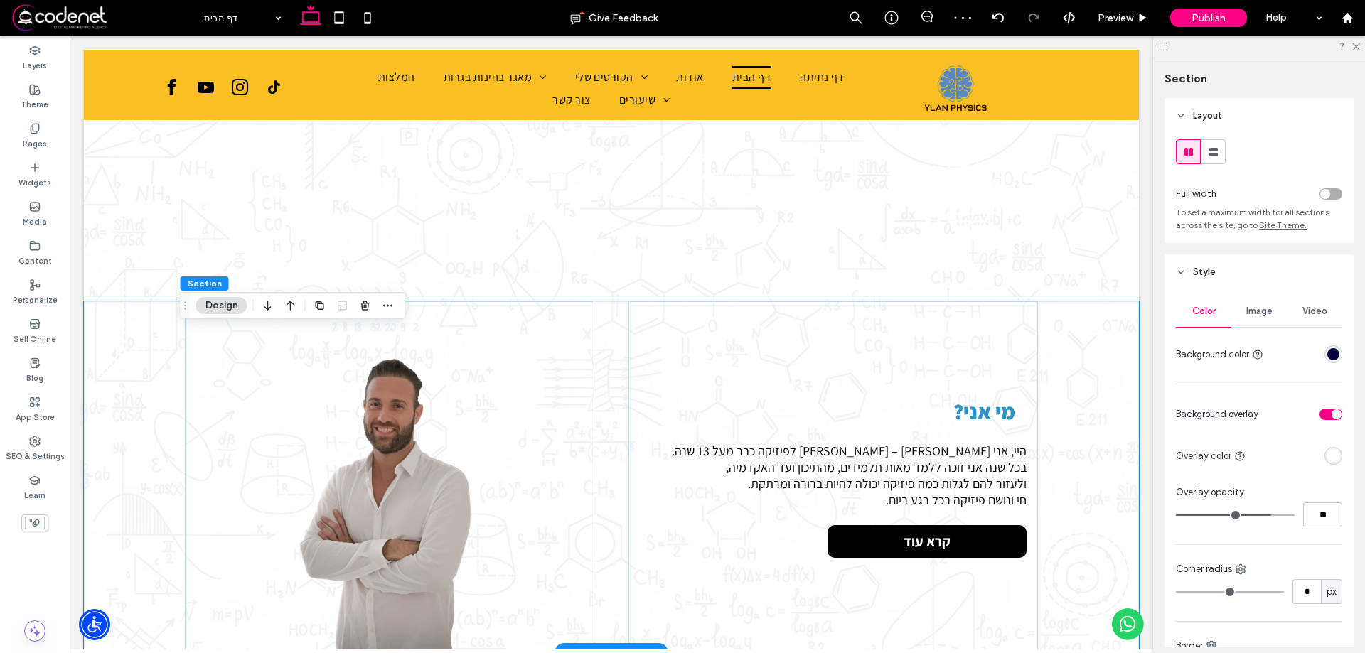
scroll to position [403, 0]
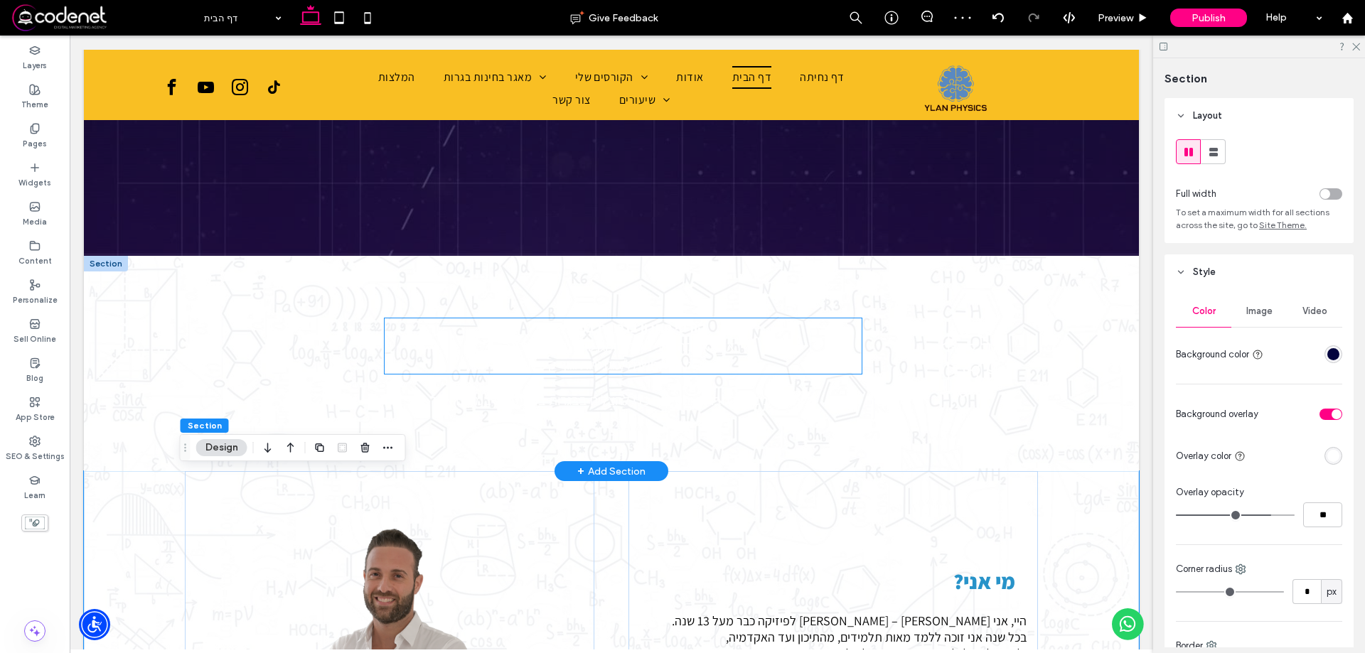
click at [780, 360] on h2 "במכאניקה וחשמל/מגנטיות וגוף קשיח" at bounding box center [623, 365] width 477 height 18
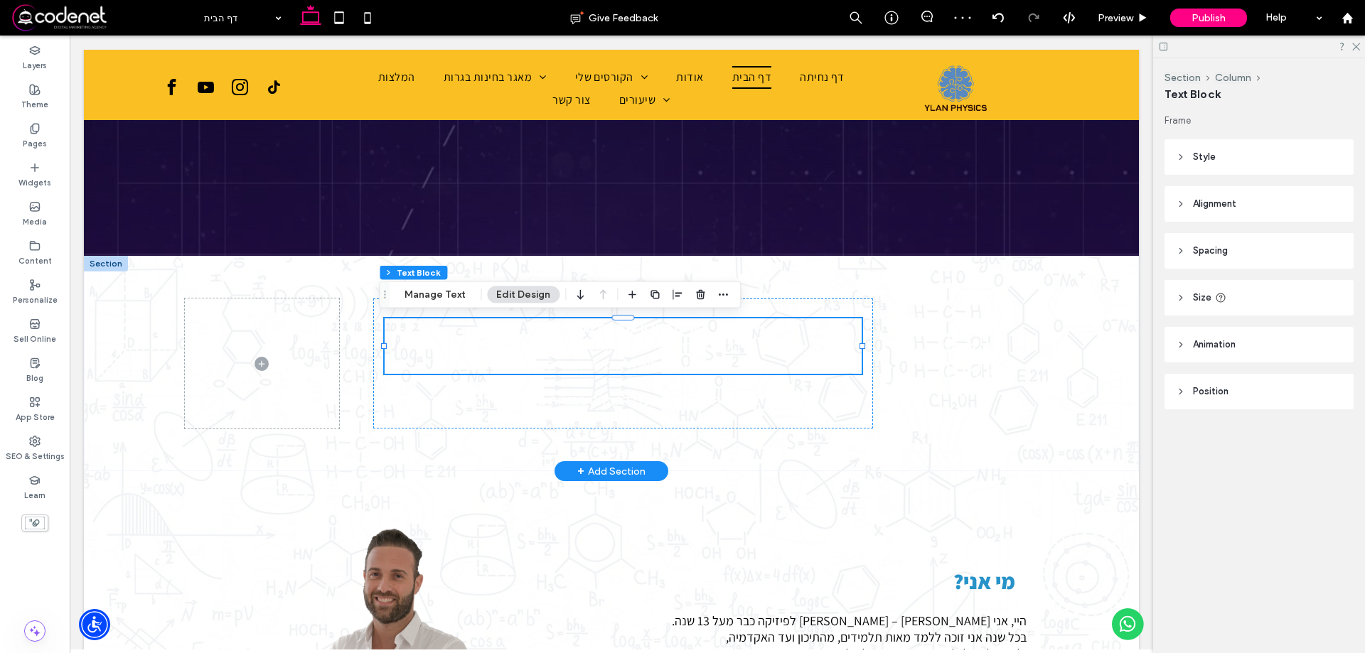
click at [780, 360] on div "קורסי פתרון בגרויות בפיזיקה – י״א מכאניקה, י״ב חשמל ומגנטיות, וקורסי מכינה במכא…" at bounding box center [623, 346] width 477 height 55
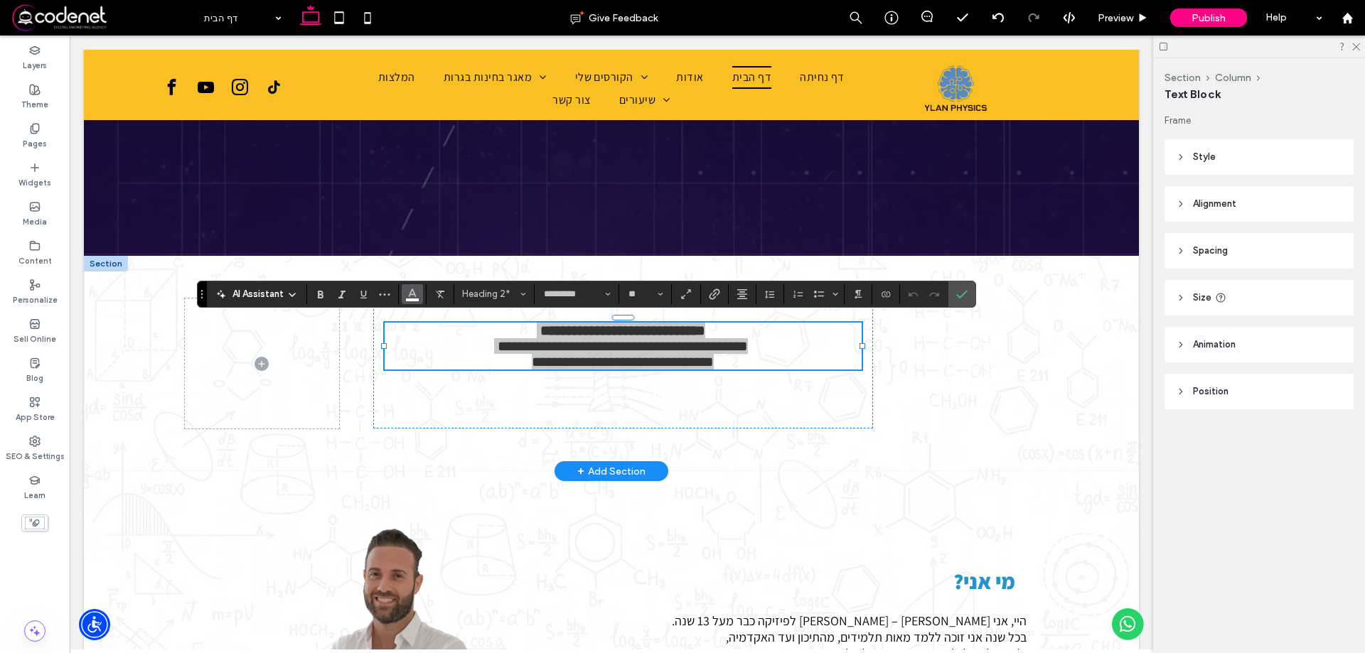
click at [410, 292] on icon "Color" at bounding box center [412, 292] width 11 height 11
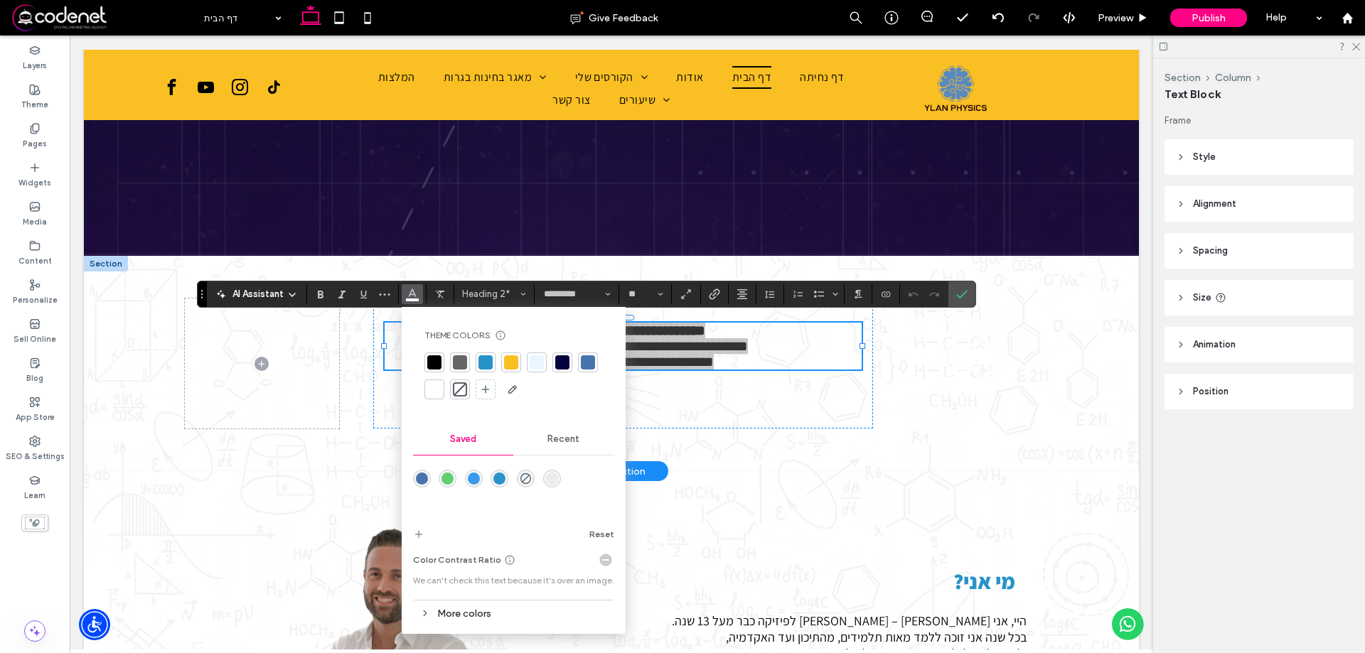
click at [436, 362] on div at bounding box center [434, 363] width 14 height 14
click at [631, 401] on span "כל הסרטונים, ההסברים והטיפים כדי להצליח בבגרות בפיזיקה – במקום אחד" at bounding box center [623, 396] width 388 height 18
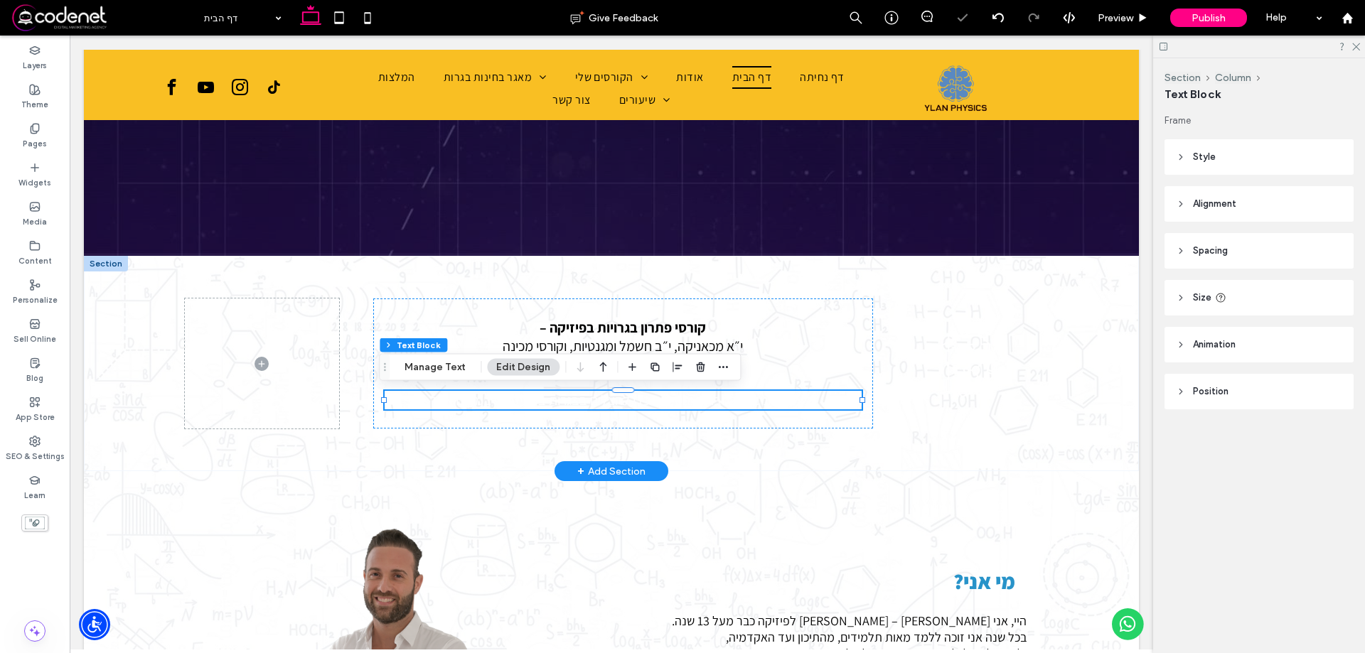
click at [714, 407] on span "כל הסרטונים, ההסברים והטיפים כדי להצליח בבגרות בפיזיקה – במקום אחד" at bounding box center [623, 400] width 388 height 18
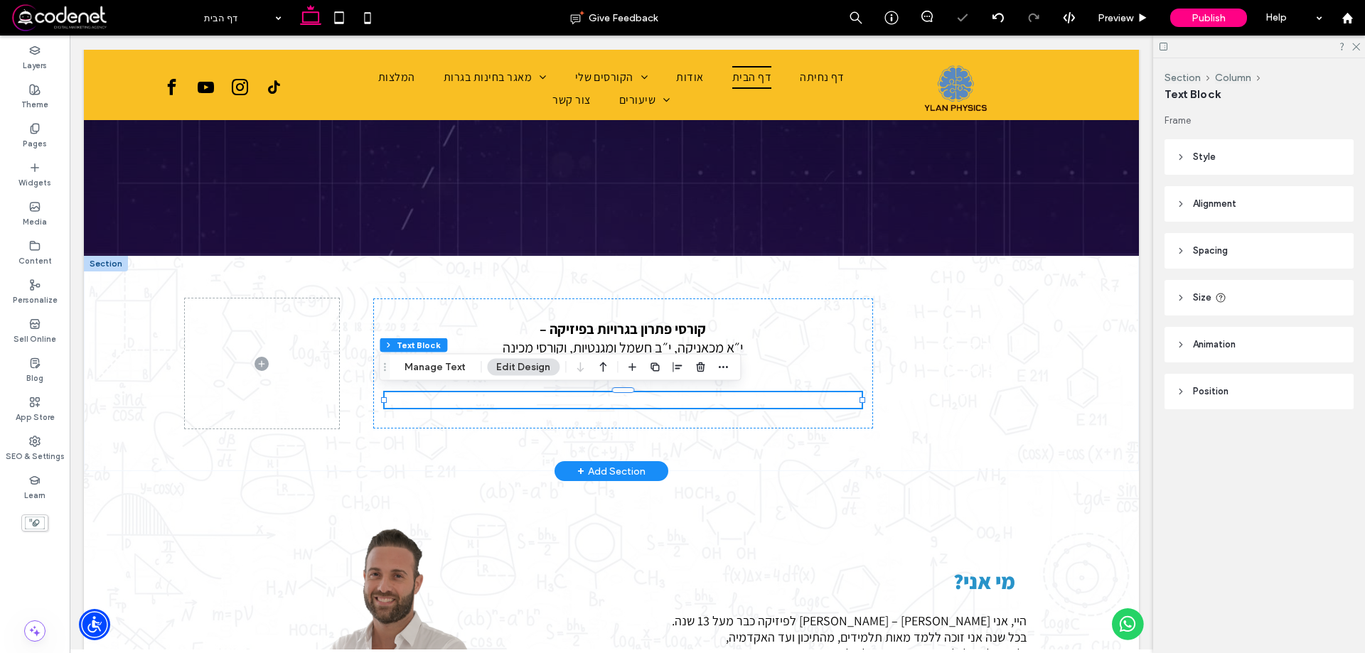
click at [714, 407] on span "**********" at bounding box center [622, 400] width 375 height 14
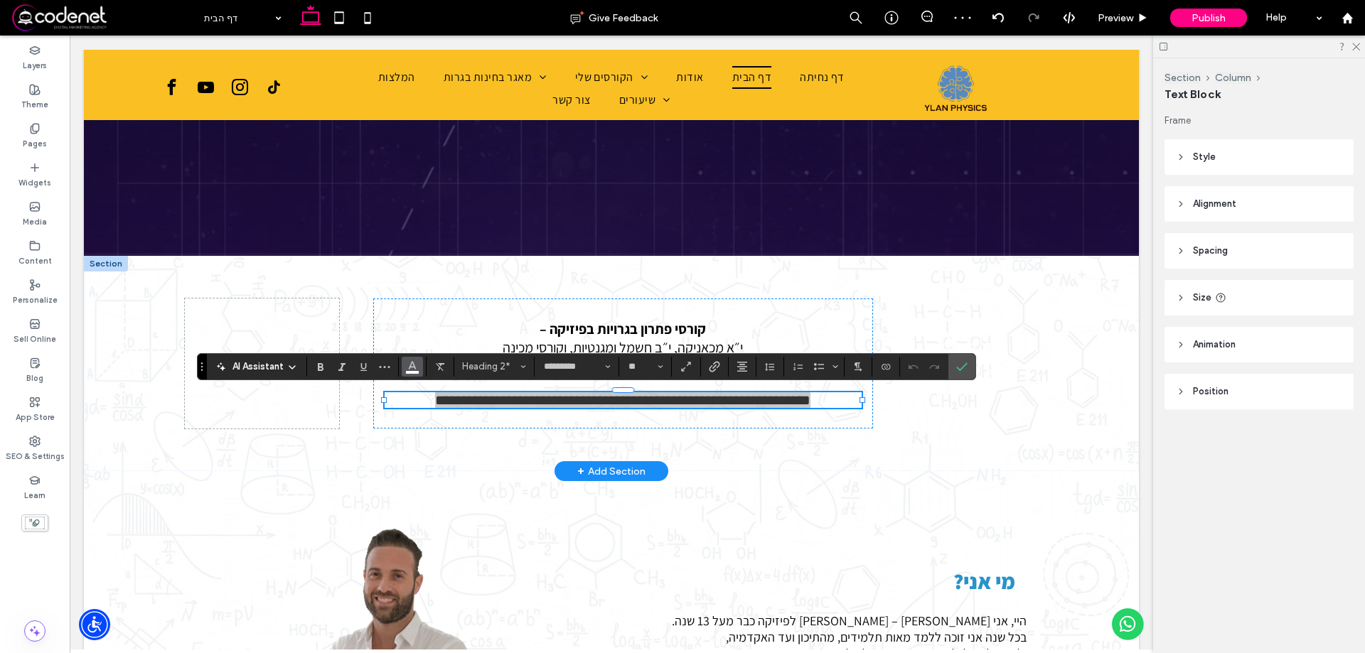
click at [412, 363] on use "Color" at bounding box center [412, 365] width 8 height 8
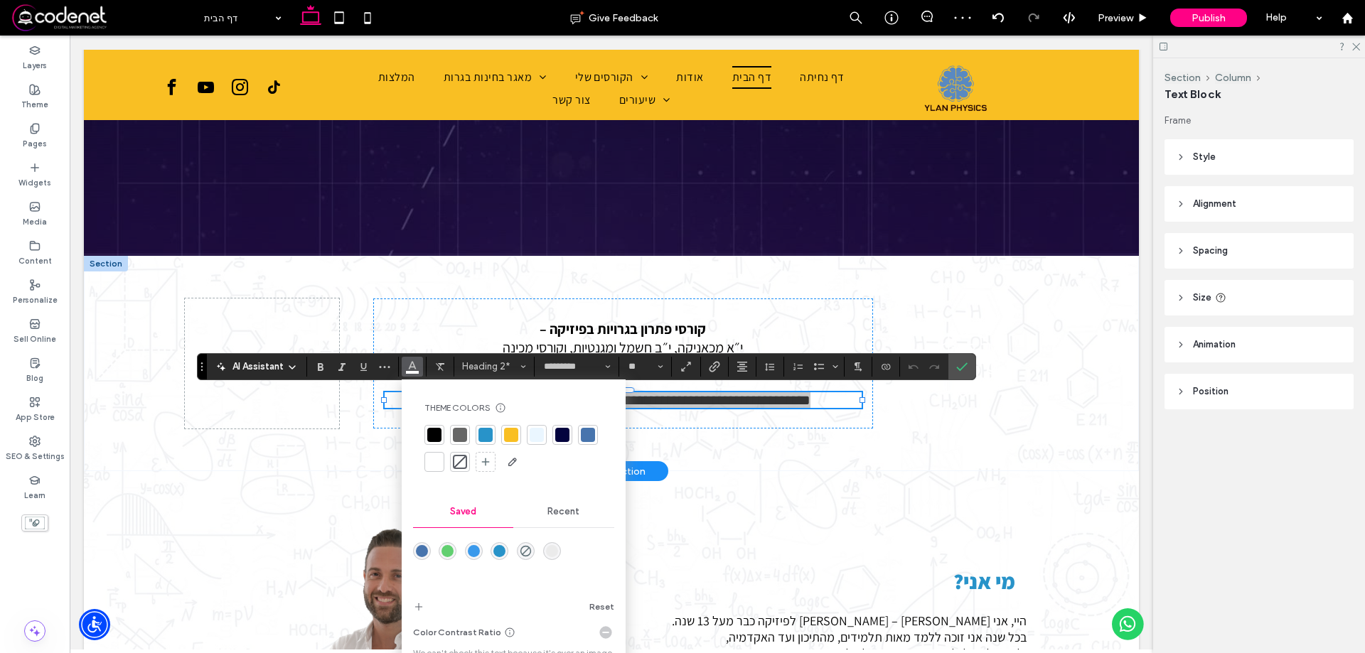
click at [431, 438] on div at bounding box center [434, 435] width 14 height 14
click at [984, 430] on div "**********" at bounding box center [611, 363] width 853 height 215
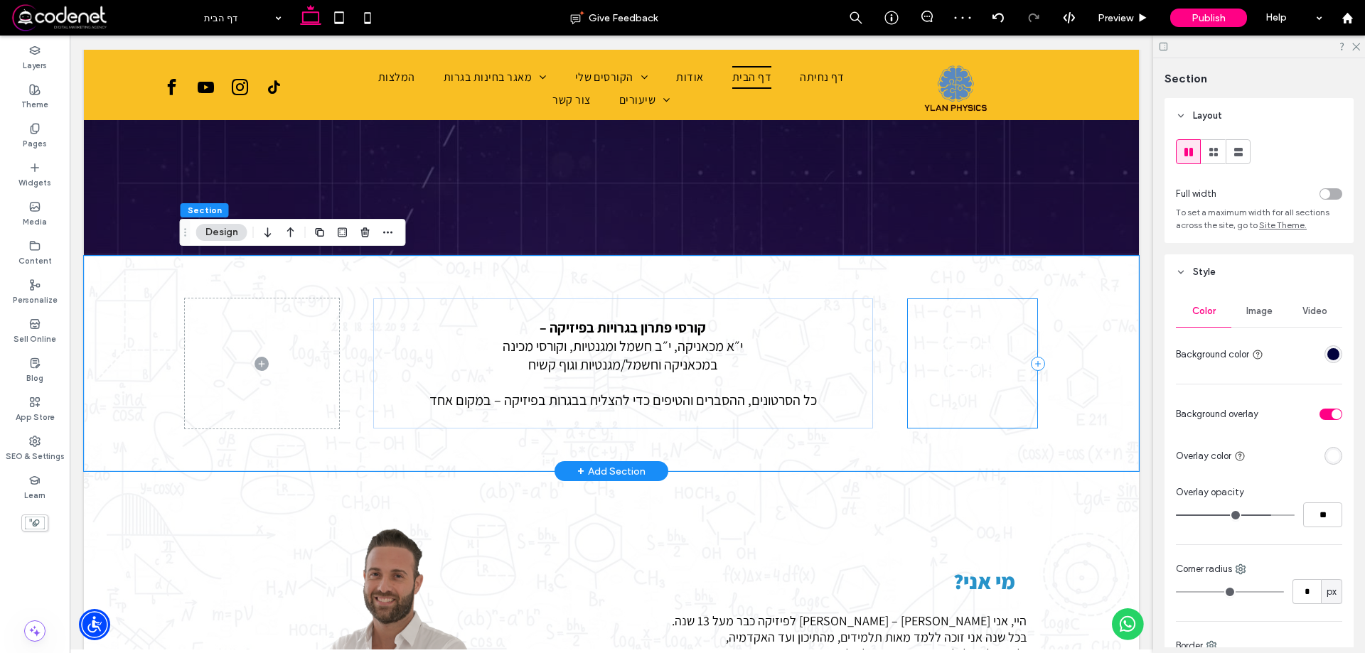
click at [1016, 379] on div at bounding box center [972, 364] width 131 height 130
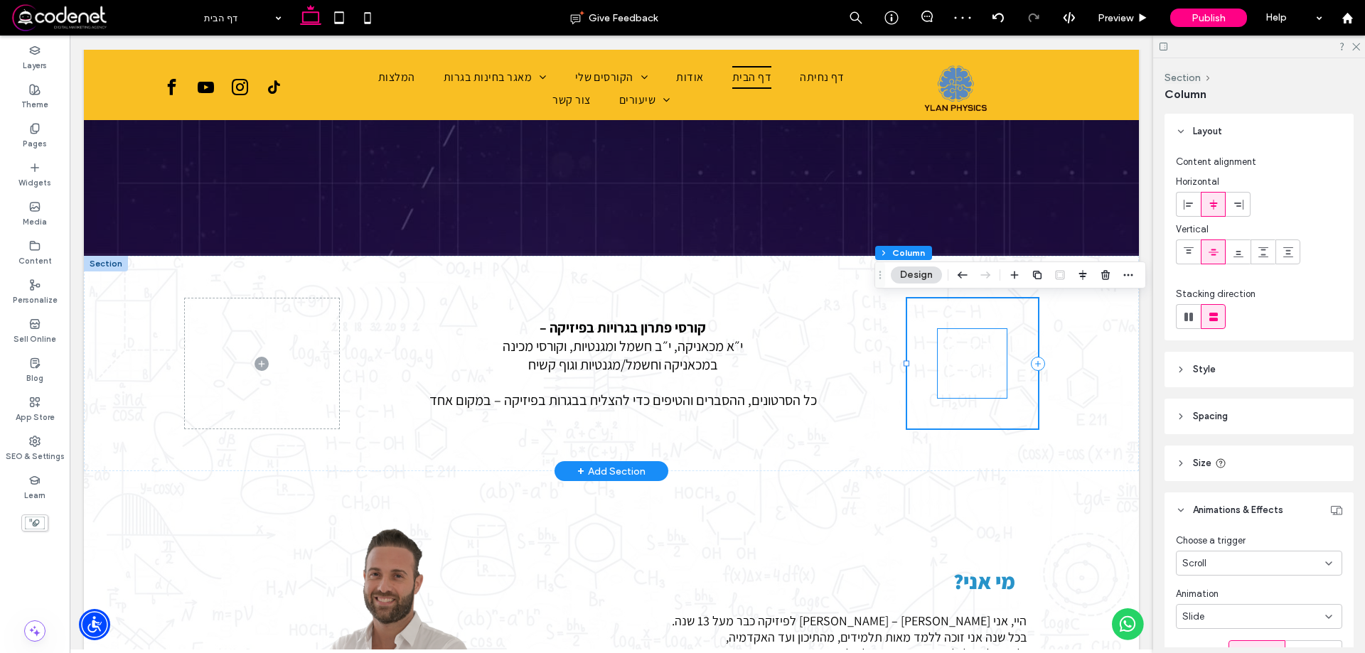
click at [970, 354] on icon at bounding box center [972, 363] width 69 height 69
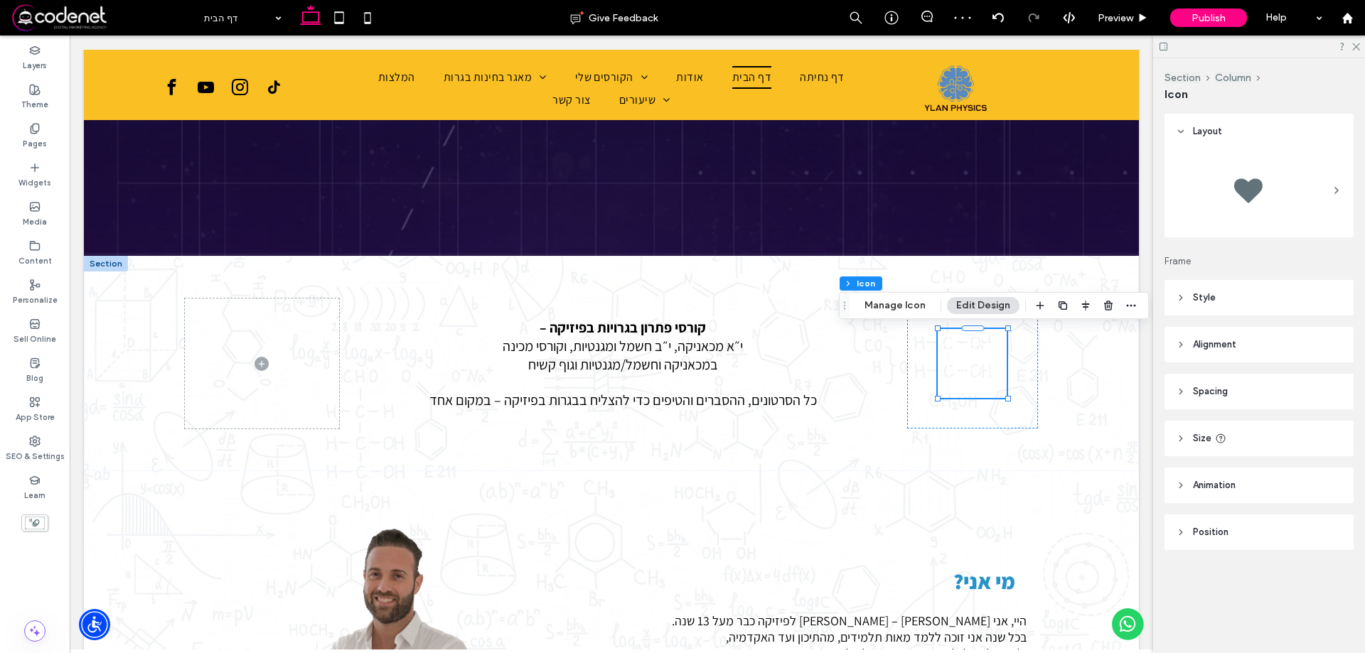
click at [1183, 297] on icon at bounding box center [1181, 298] width 10 height 10
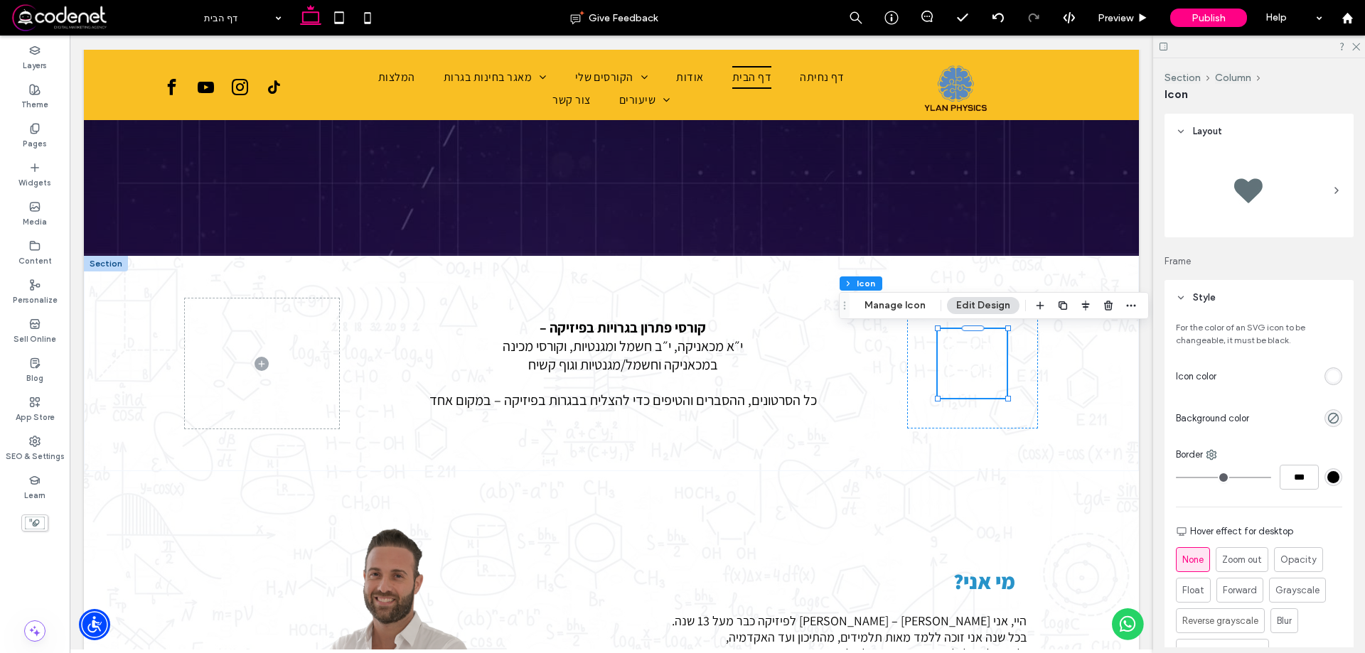
click at [1327, 375] on div "rgb(255, 255, 255)" at bounding box center [1333, 376] width 12 height 12
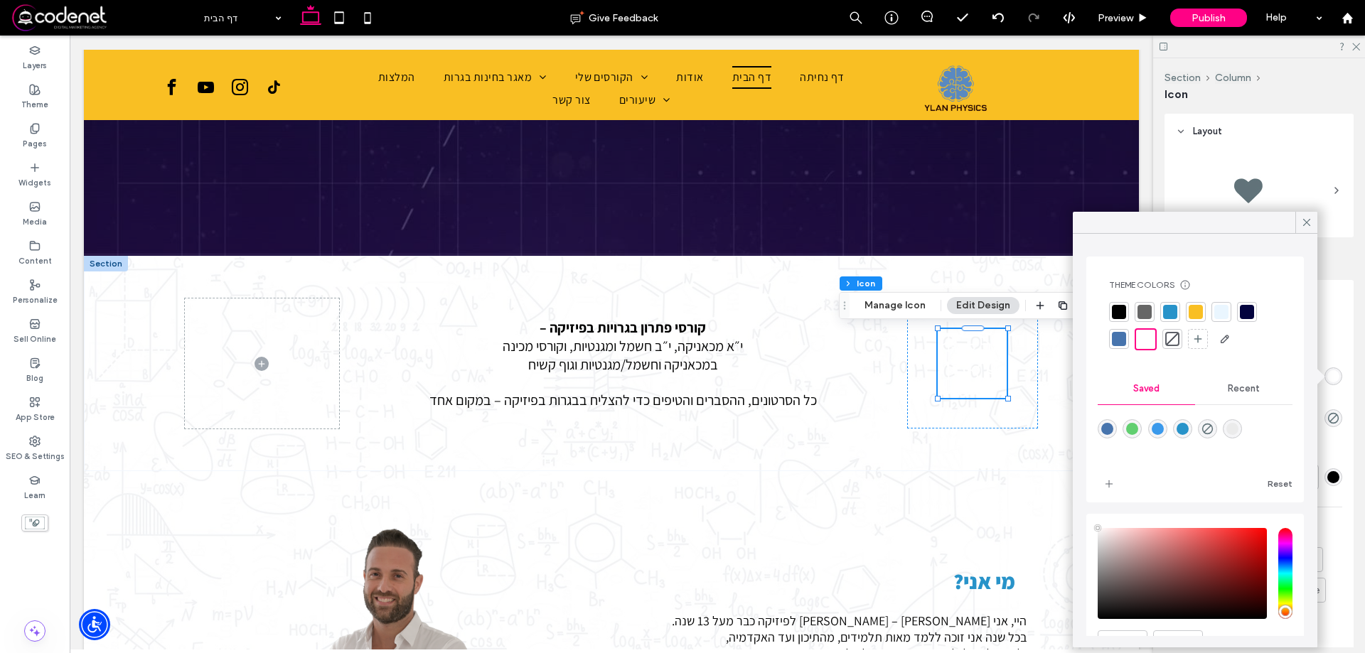
click at [1127, 311] on div at bounding box center [1119, 312] width 20 height 20
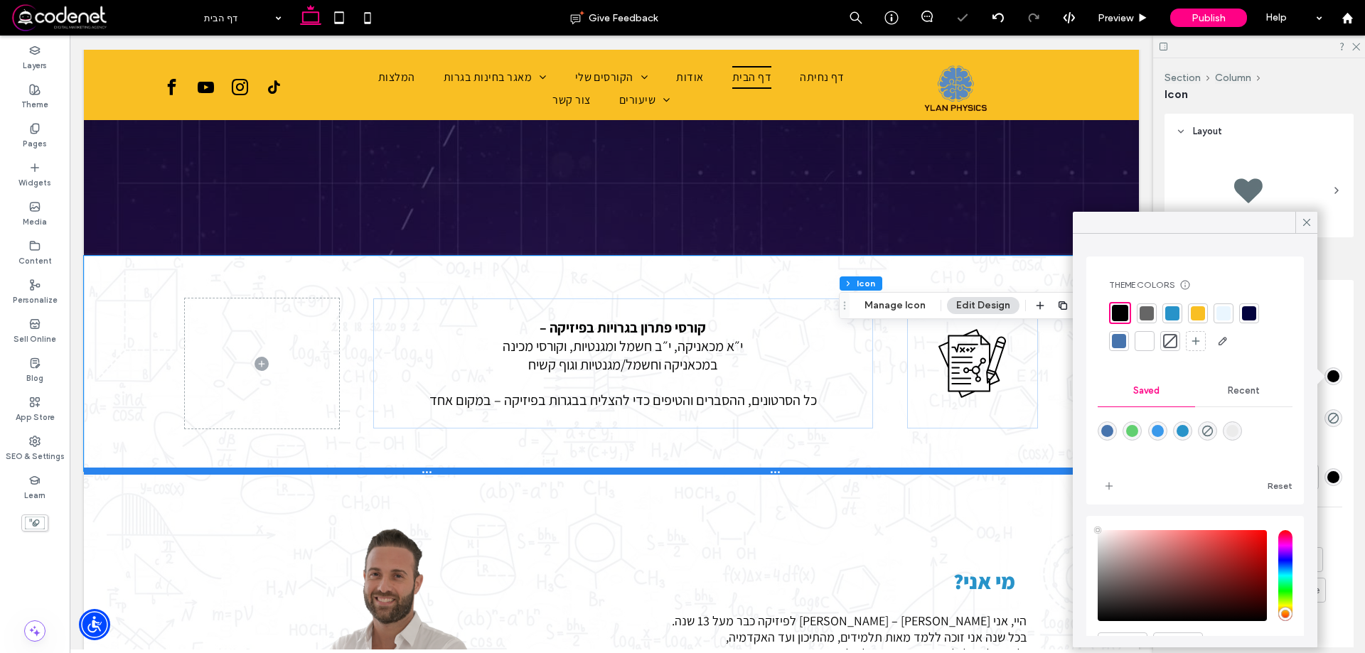
click at [1021, 468] on div at bounding box center [606, 471] width 1044 height 7
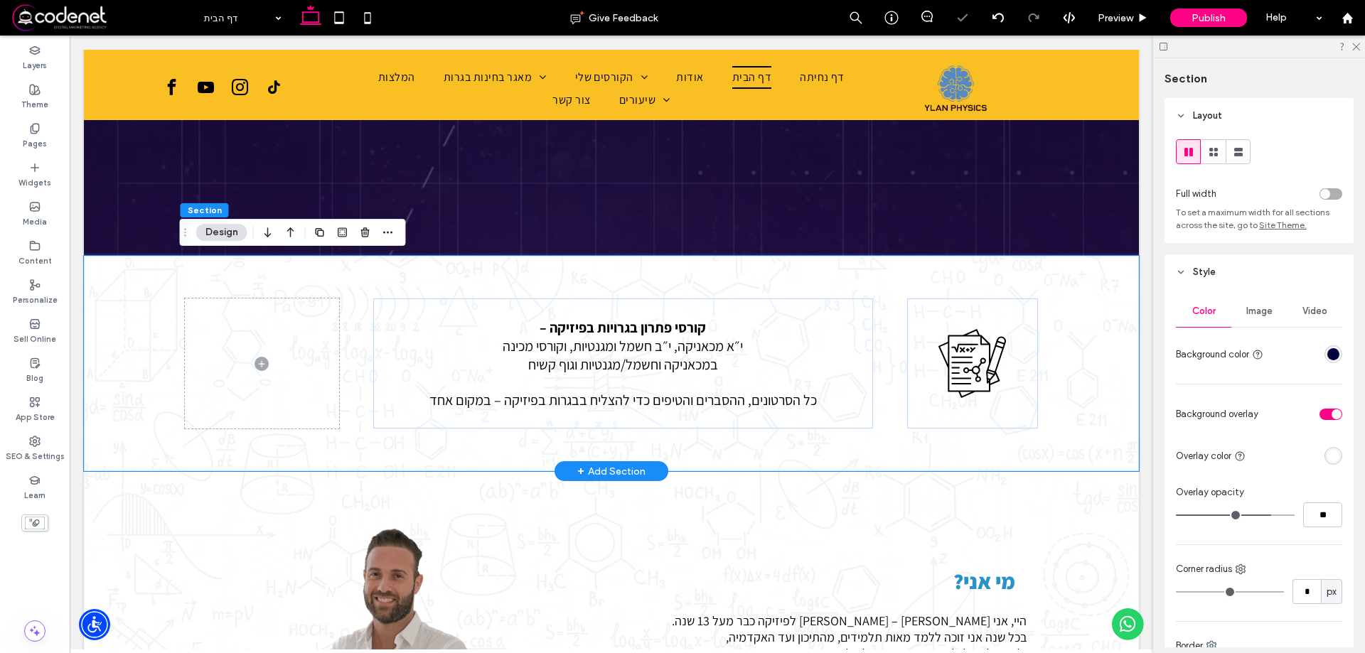
click at [1091, 415] on div "קורסי פתרון בגרויות בפיזיקה – י״א מכאניקה, י״ב חשמל ומגנטיות, וקורסי מכינה במכא…" at bounding box center [611, 363] width 1055 height 215
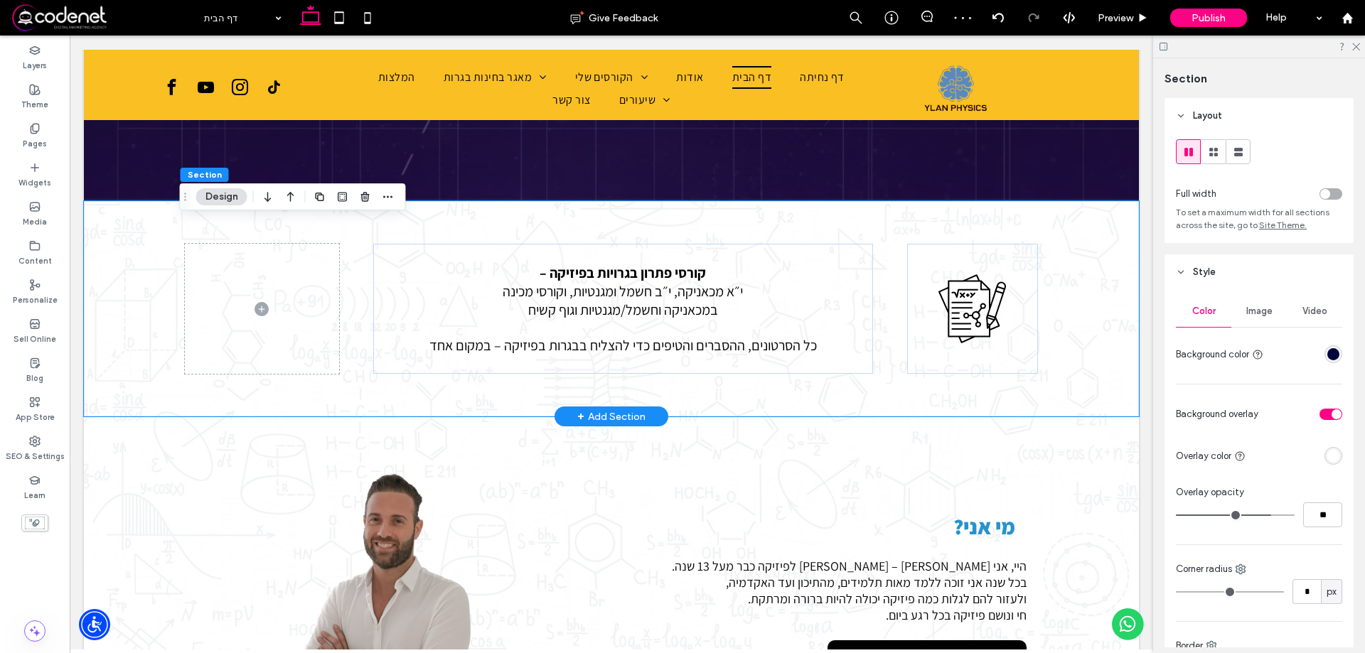
scroll to position [474, 0]
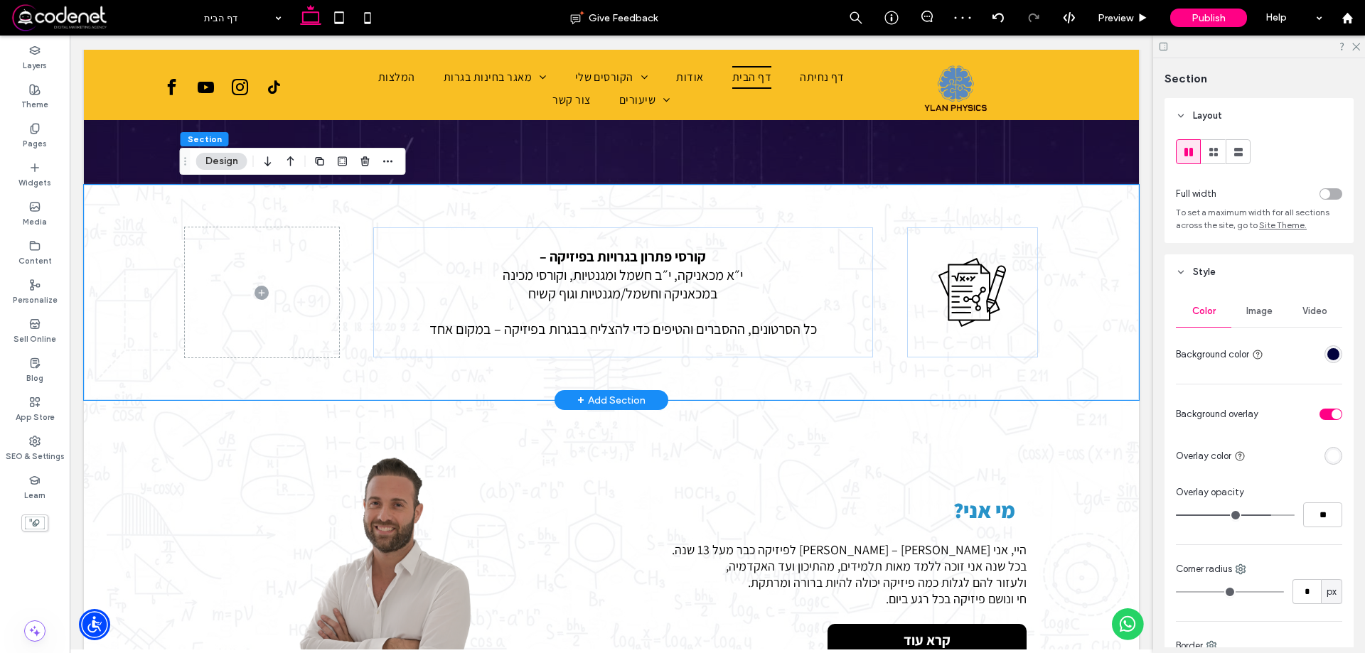
click at [805, 376] on div "קורסי פתרון בגרויות בפיזיקה – י״א מכאניקה, י״ב חשמל ומגנטיות, וקורסי מכינה במכא…" at bounding box center [611, 292] width 853 height 215
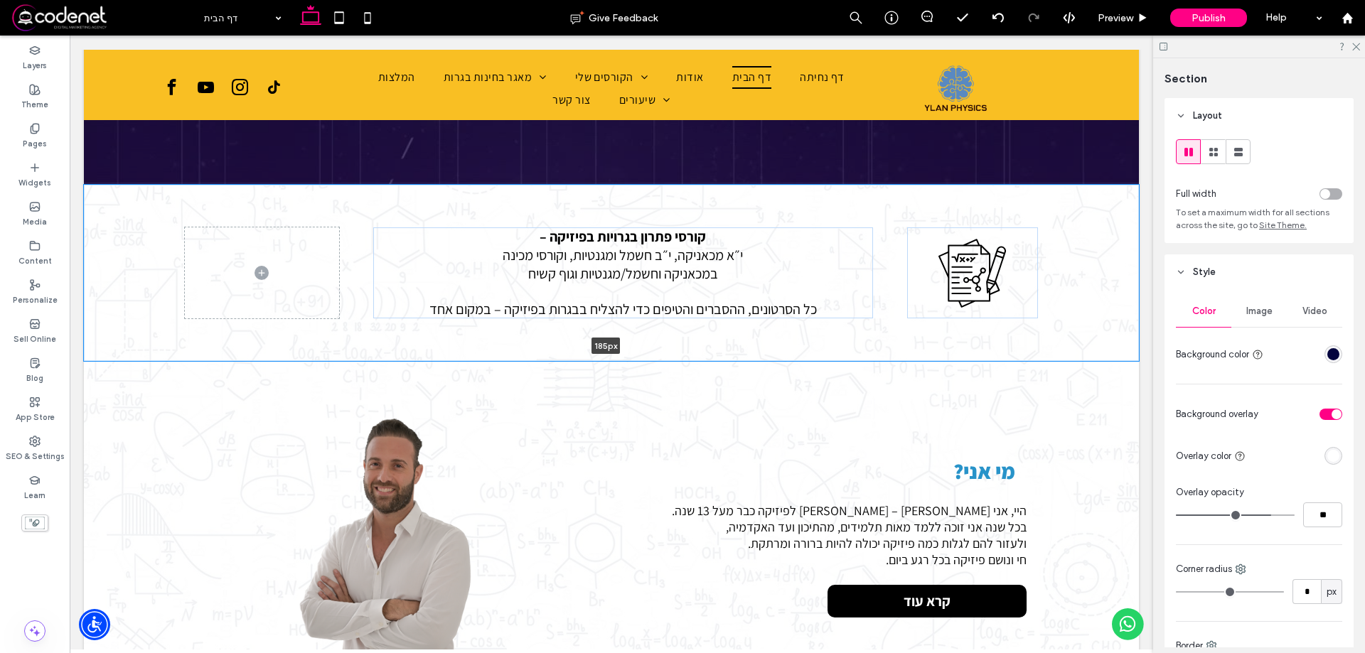
drag, startPoint x: 999, startPoint y: 401, endPoint x: 1003, endPoint y: 317, distance: 84.0
click at [1003, 317] on div "קורסי פתרון בגרויות בפיזיקה – י״א מכאניקה, י״ב חשמל ומגנטיות, וקורסי מכינה במכא…" at bounding box center [611, 273] width 1055 height 176
type input "***"
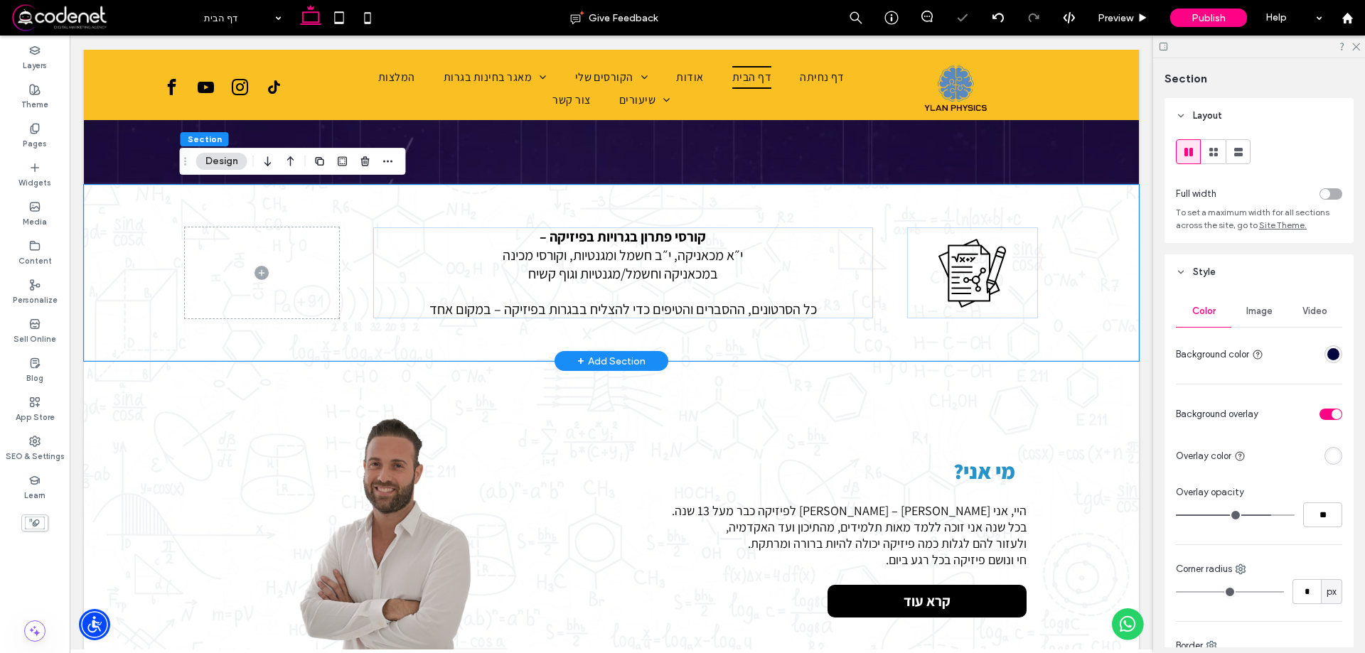
click at [1084, 306] on div "קורסי פתרון בגרויות בפיזיקה – י״א מכאניקה, י״ב חשמל ומגנטיות, וקורסי מכינה במכא…" at bounding box center [611, 273] width 1055 height 176
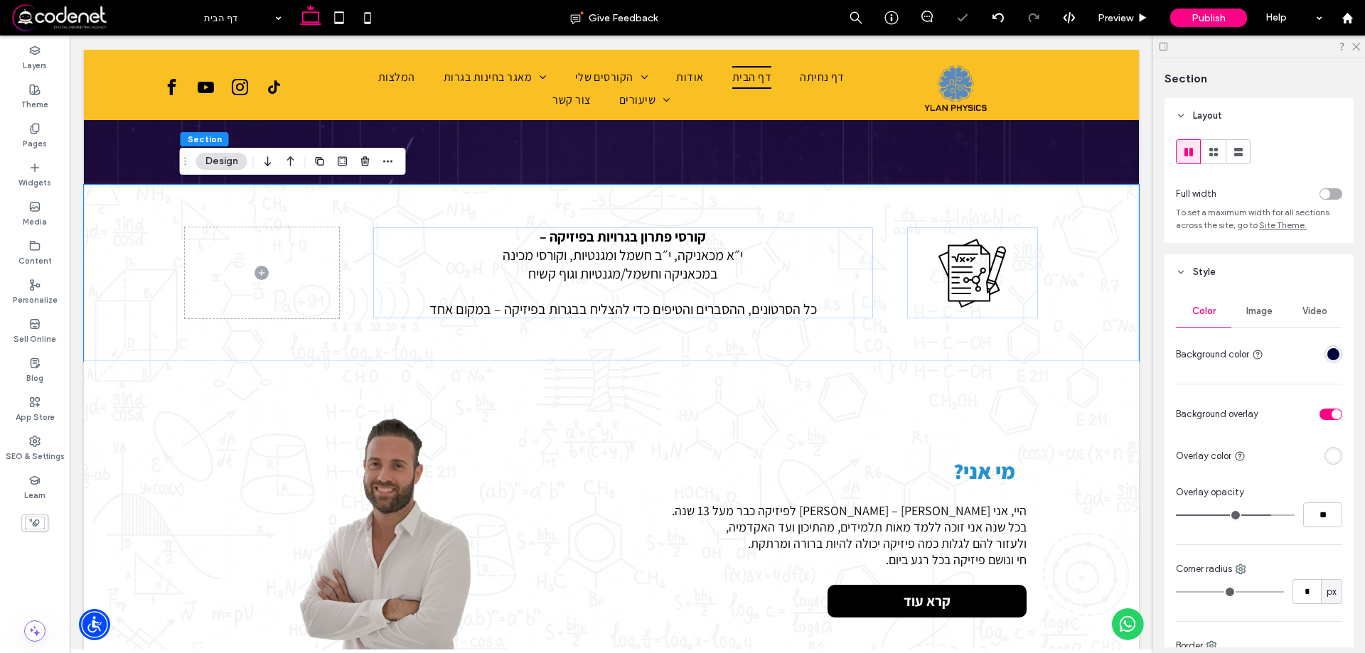
click at [1259, 303] on div "Image" at bounding box center [1258, 311] width 55 height 31
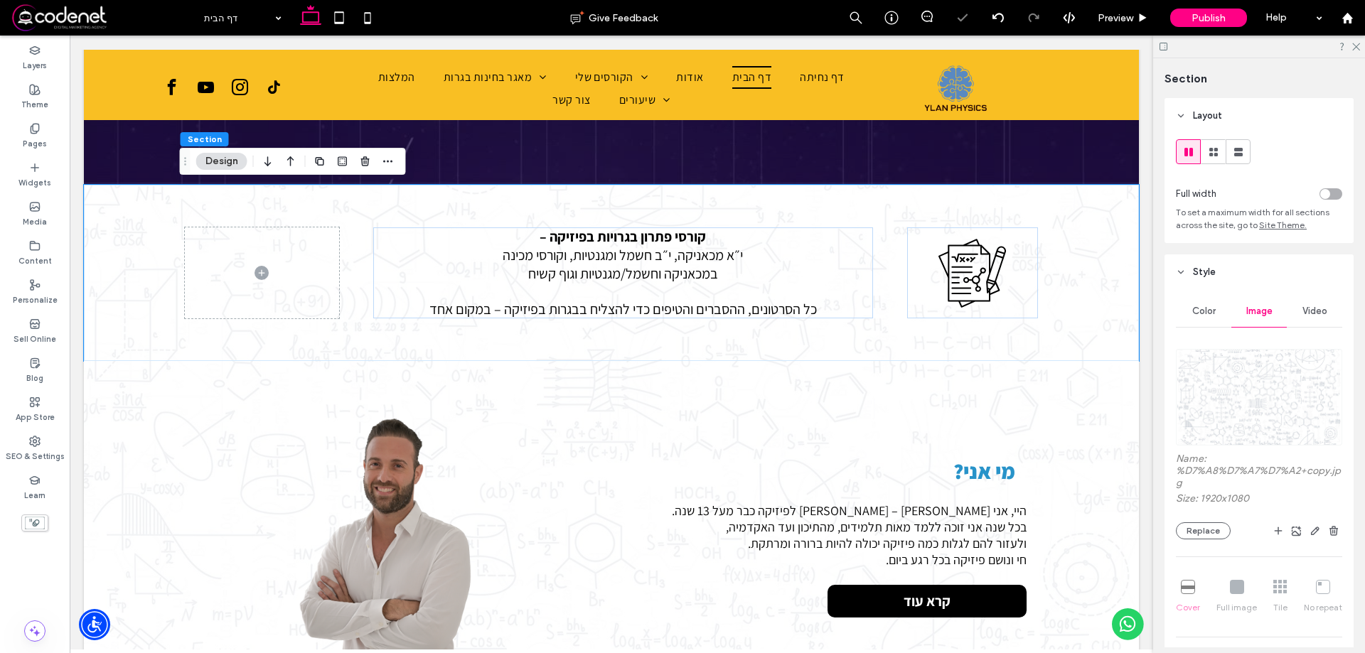
click at [1194, 303] on div "Color" at bounding box center [1203, 311] width 55 height 31
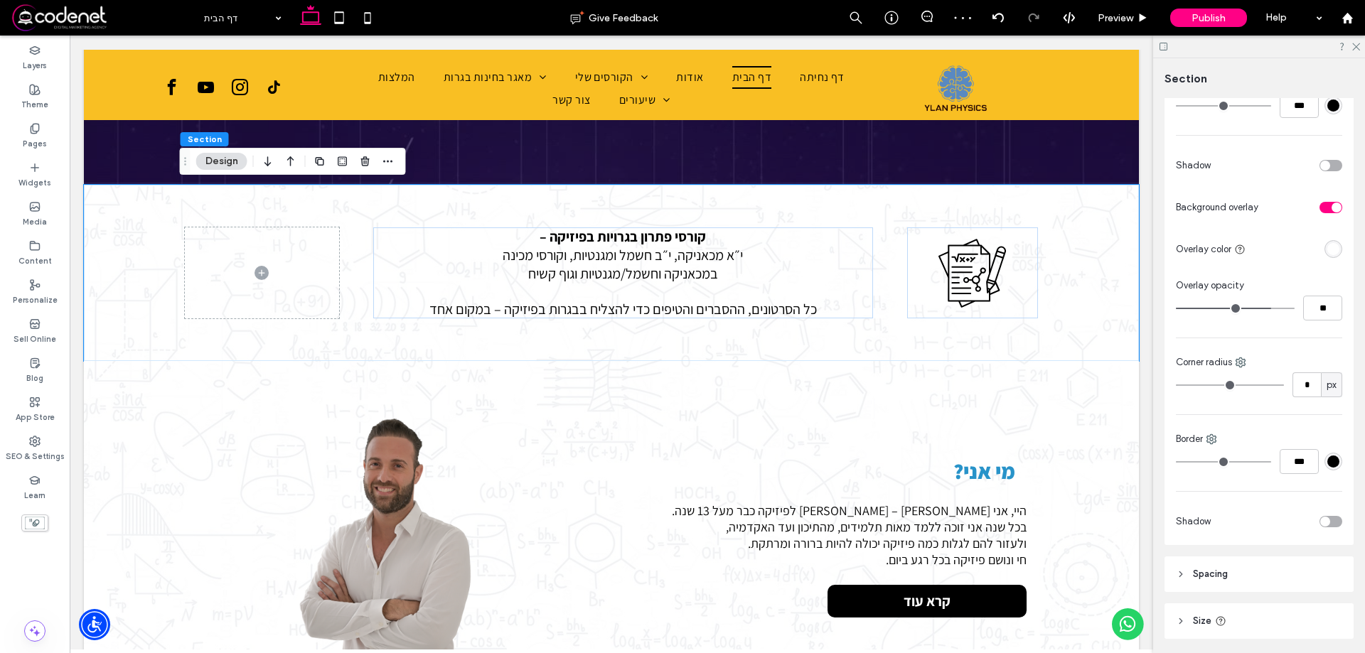
scroll to position [658, 0]
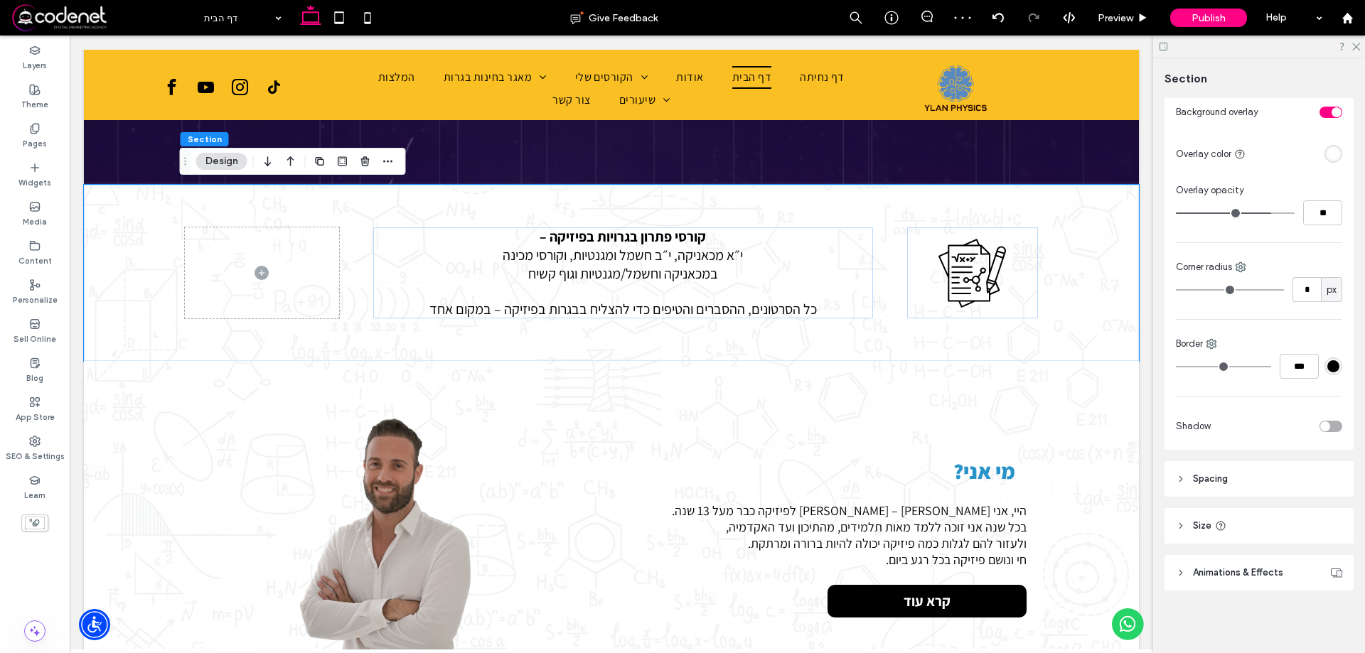
click at [1186, 498] on div "Layout Full width To set a maximum width for all sections across the site, go t…" at bounding box center [1264, 373] width 198 height 550
click at [1192, 484] on header "Spacing" at bounding box center [1259, 479] width 189 height 36
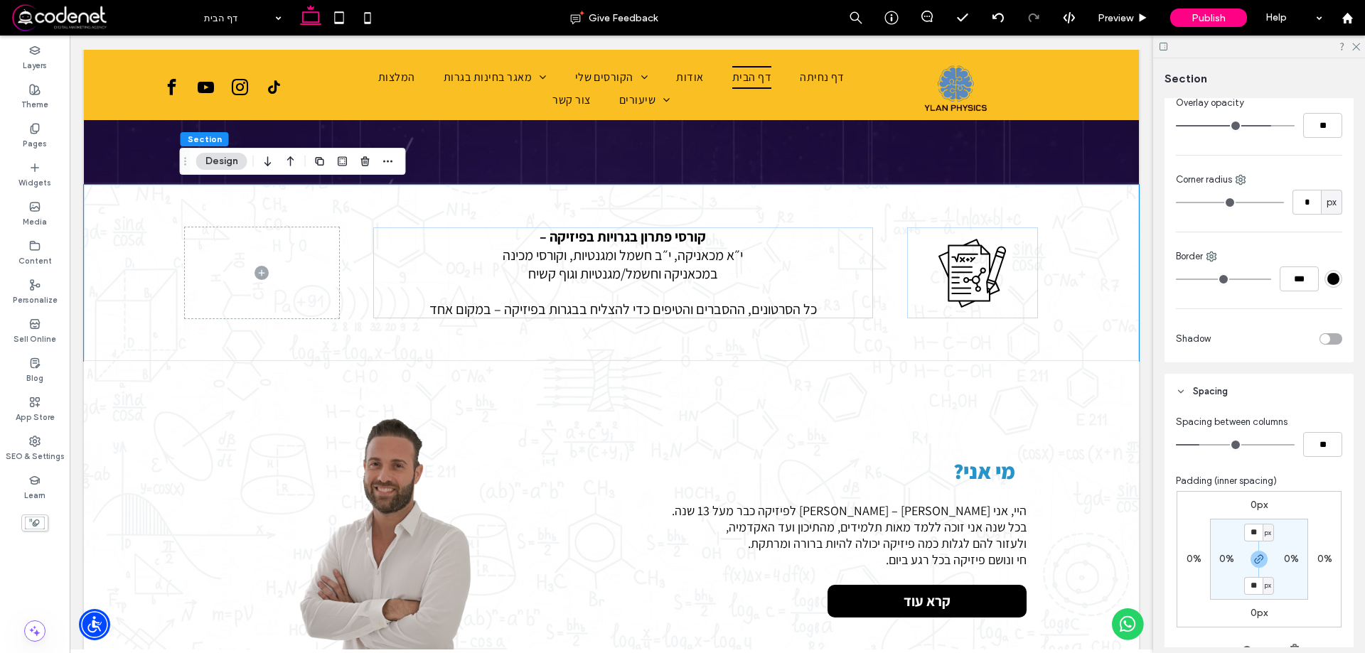
scroll to position [872, 0]
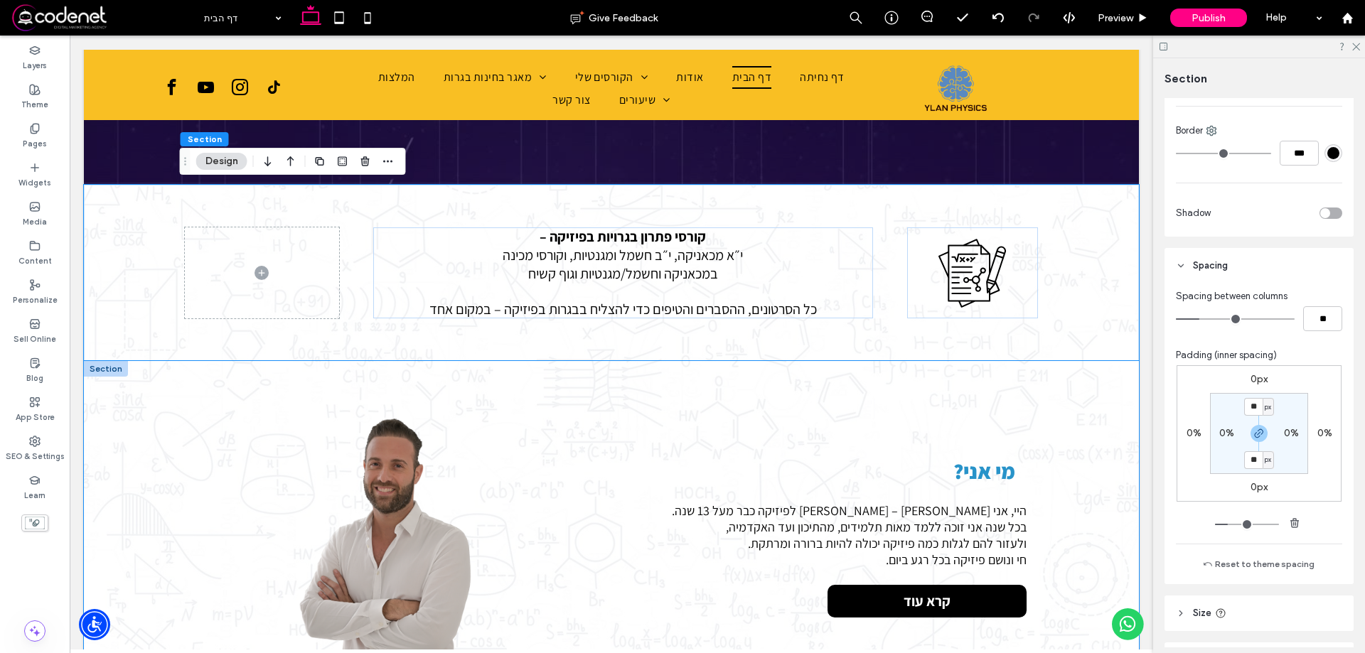
click at [1122, 387] on div "מי אני? היי, אני אילן – מורה לפיזיקה כבר מעל 13 שנה. בכל שנה אני זוכה ללמד מאות…" at bounding box center [611, 537] width 1055 height 352
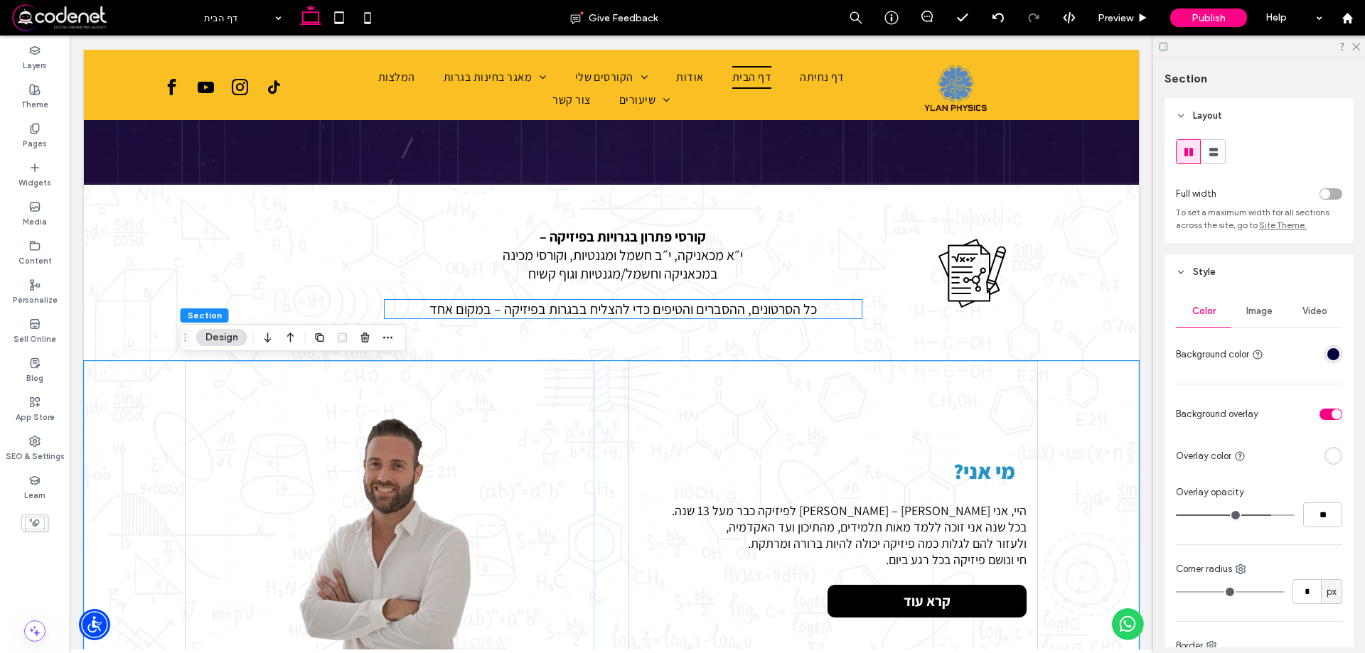
click at [671, 303] on span "כל הסרטונים, ההסברים והטיפים כדי להצליח בבגרות בפיזיקה – במקום אחד" at bounding box center [623, 309] width 388 height 18
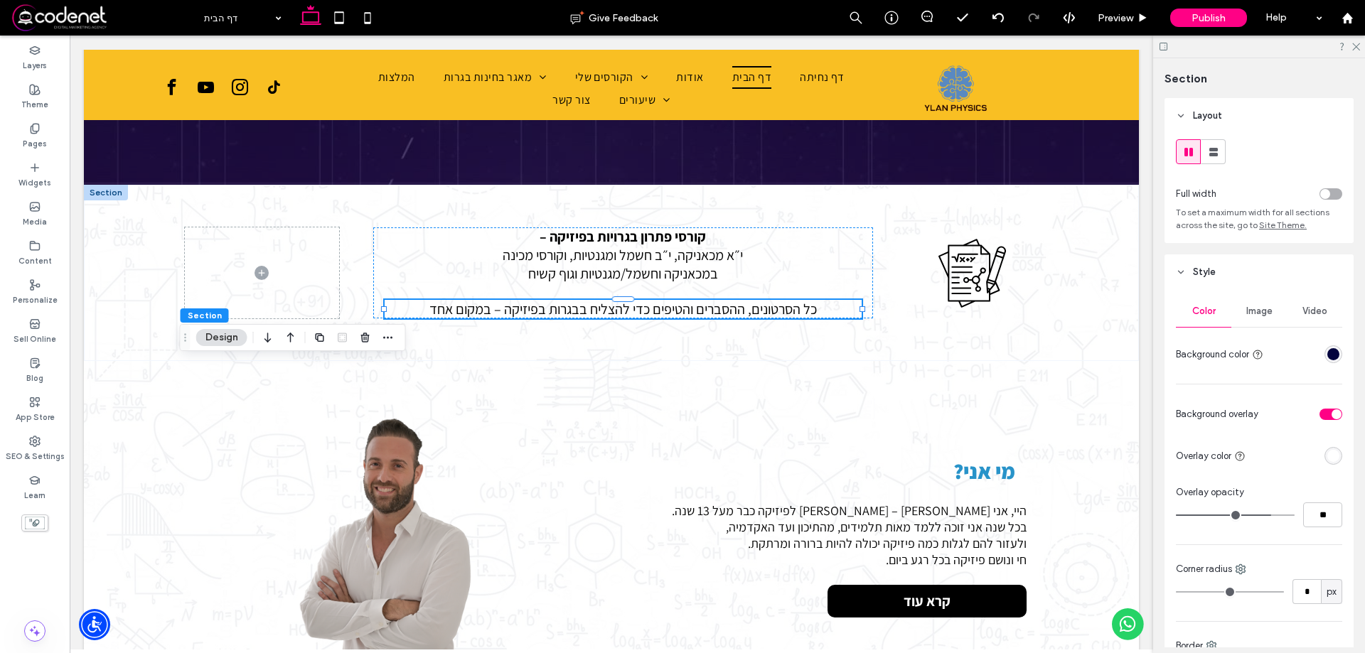
click at [671, 303] on div "כל הסרטונים, ההסברים והטיפים כדי להצליח בבגרות בפיזיקה – במקום אחד" at bounding box center [623, 309] width 477 height 18
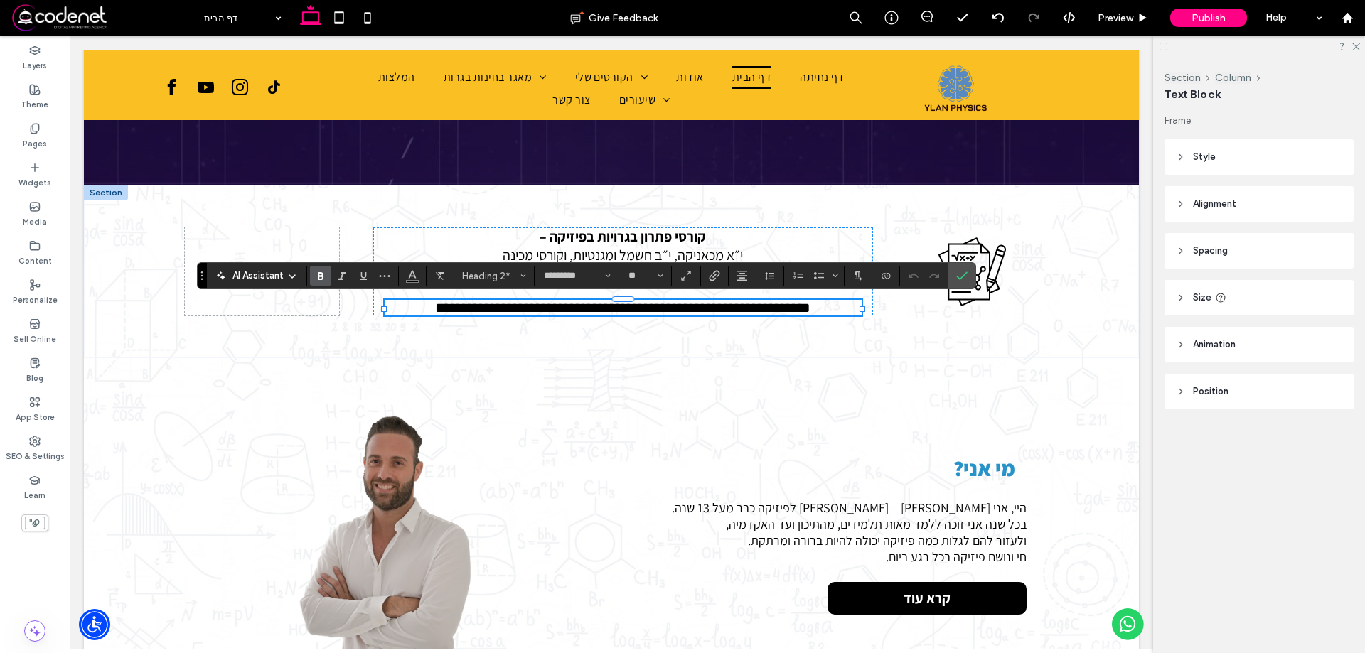
click at [316, 273] on icon "Bold" at bounding box center [320, 275] width 11 height 11
click at [566, 388] on img at bounding box center [389, 540] width 387 height 340
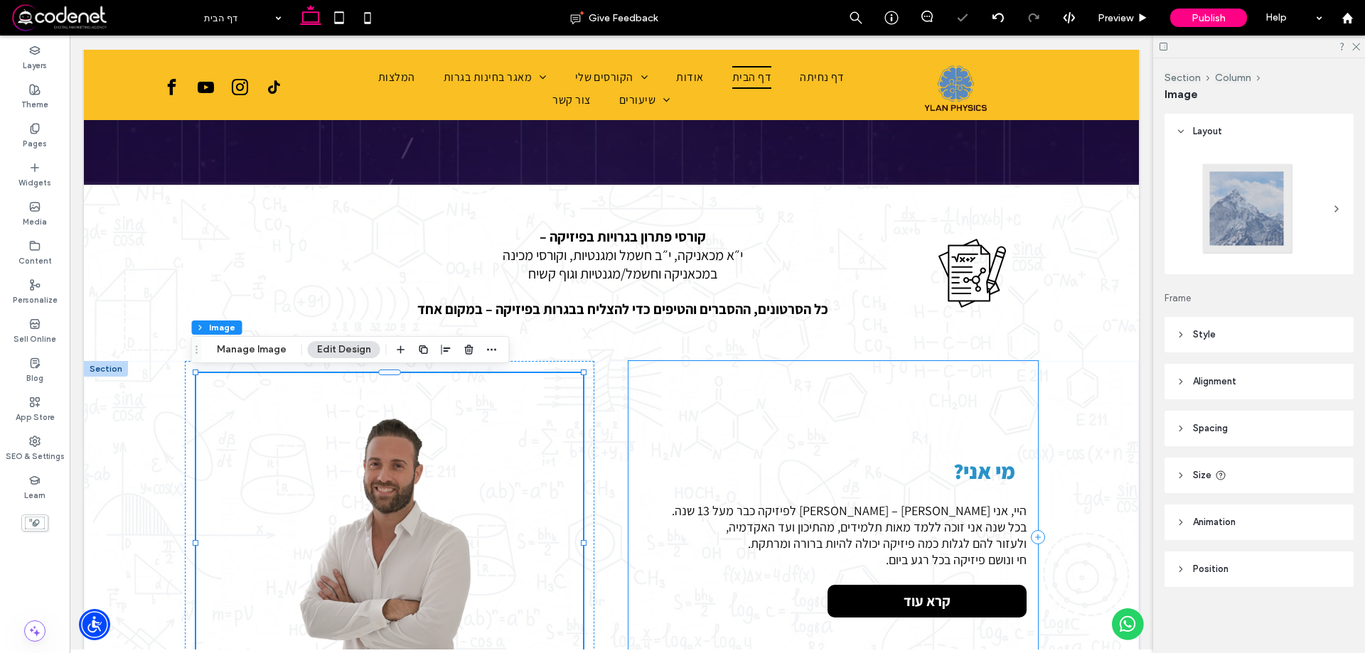
click at [994, 362] on div "מי אני? היי, אני אילן – מורה לפיזיקה כבר מעל 13 שנה. בכל שנה אני זוכה ללמד מאות…" at bounding box center [834, 537] width 410 height 352
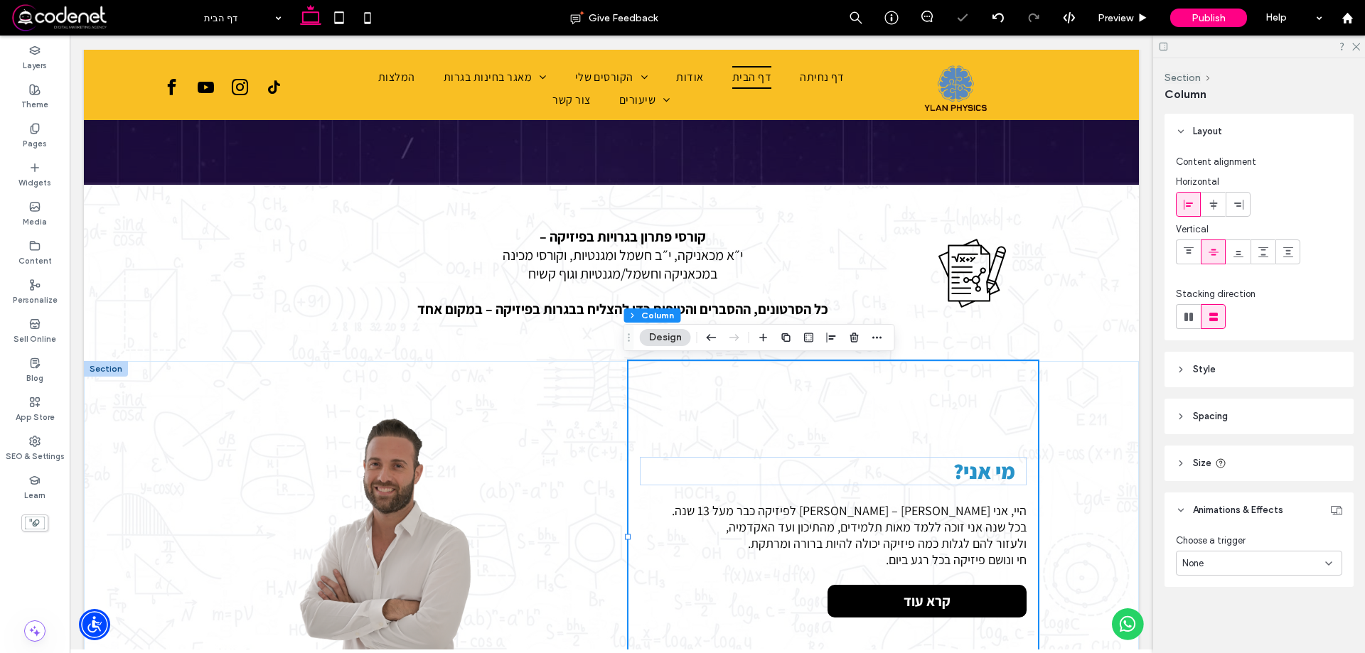
click at [1073, 374] on div "מי אני? היי, אני אילן – מורה לפיזיקה כבר מעל 13 שנה. בכל שנה אני זוכה ללמד מאות…" at bounding box center [611, 537] width 1055 height 352
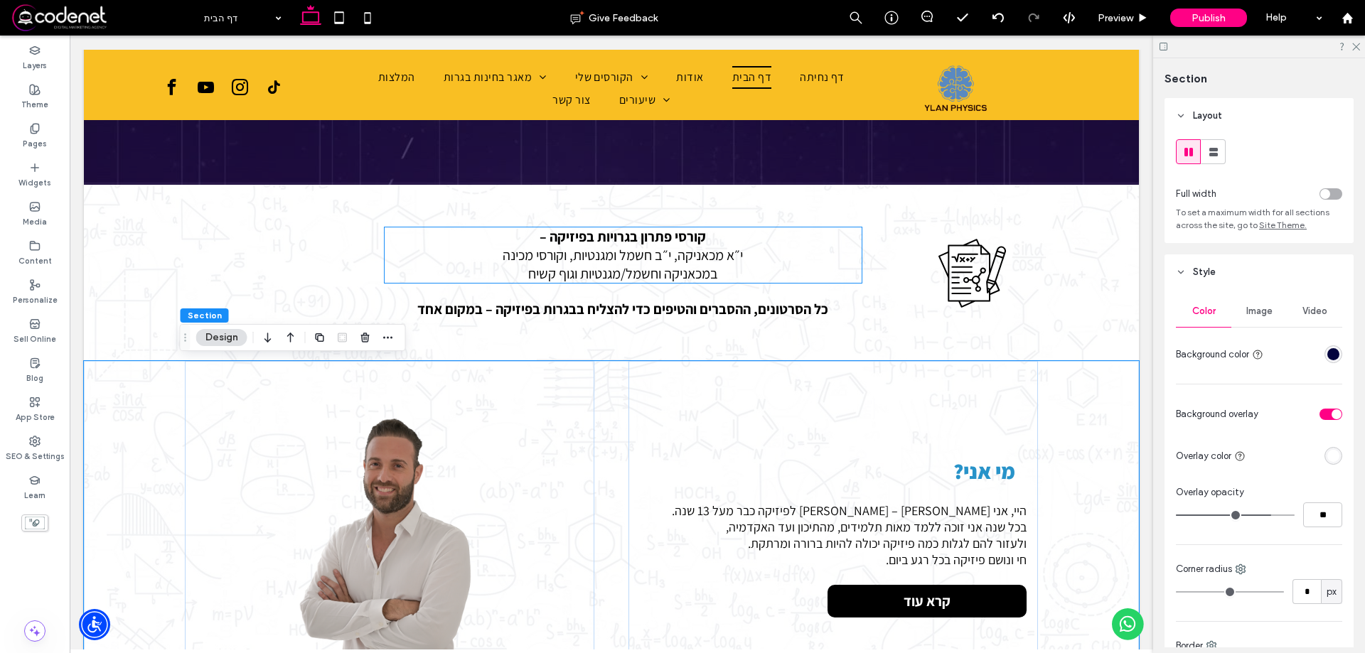
click at [694, 233] on strong "קורסי פתרון בגרויות בפיזיקה –" at bounding box center [623, 237] width 166 height 18
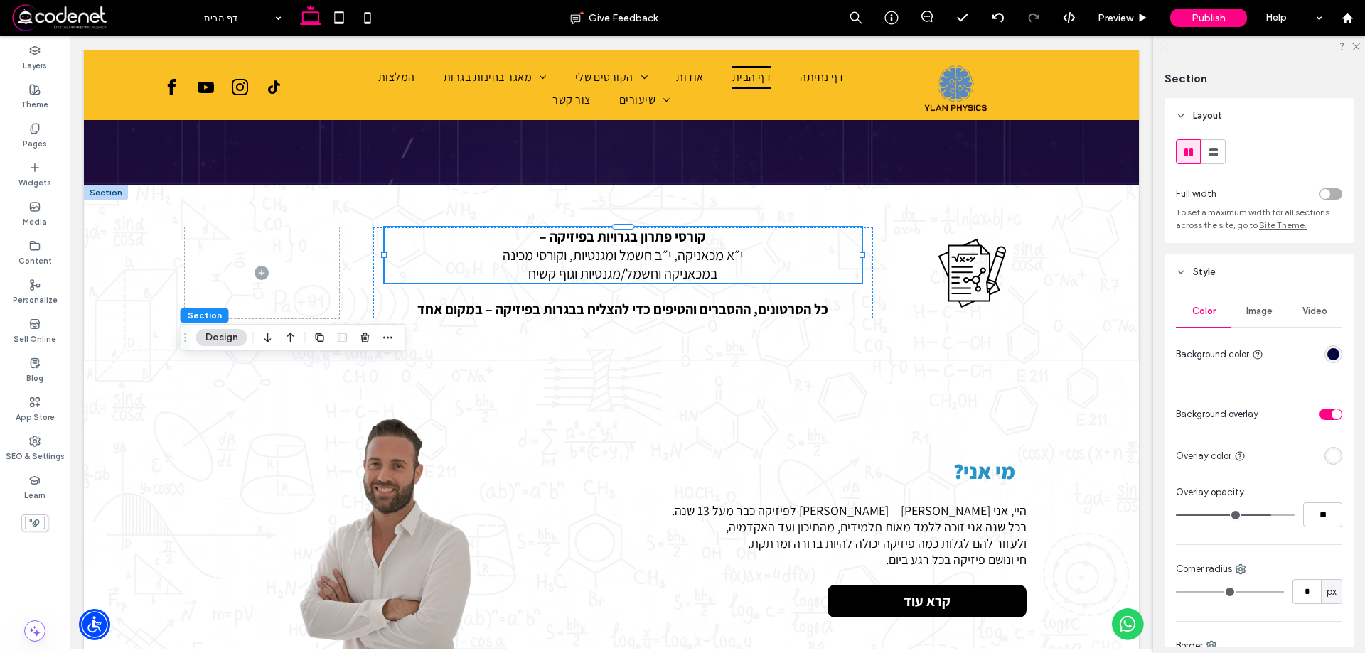
click at [693, 233] on div "קורסי פתרון בגרויות בפיזיקה – י״א מכאניקה, י״ב חשמל ומגנטיות, וקורסי מכינה במכא…" at bounding box center [623, 255] width 477 height 55
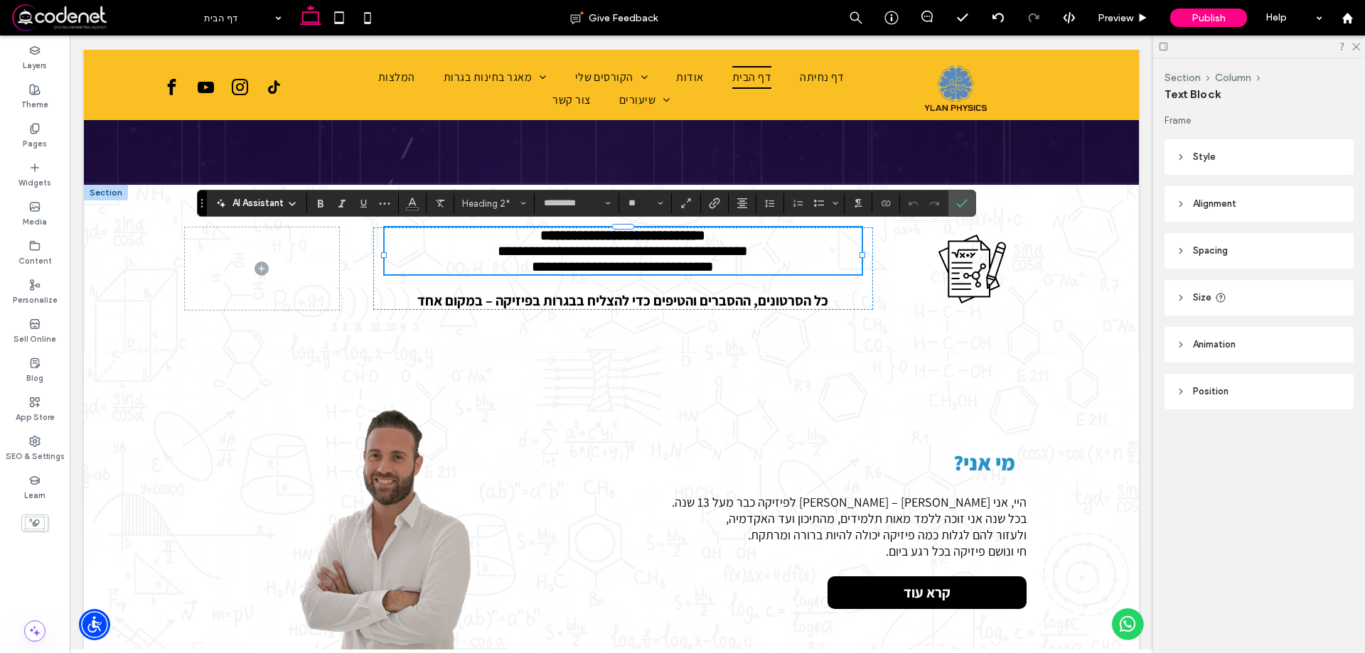
click at [693, 233] on strong "**********" at bounding box center [622, 235] width 165 height 14
click at [413, 199] on use "Color" at bounding box center [412, 202] width 8 height 8
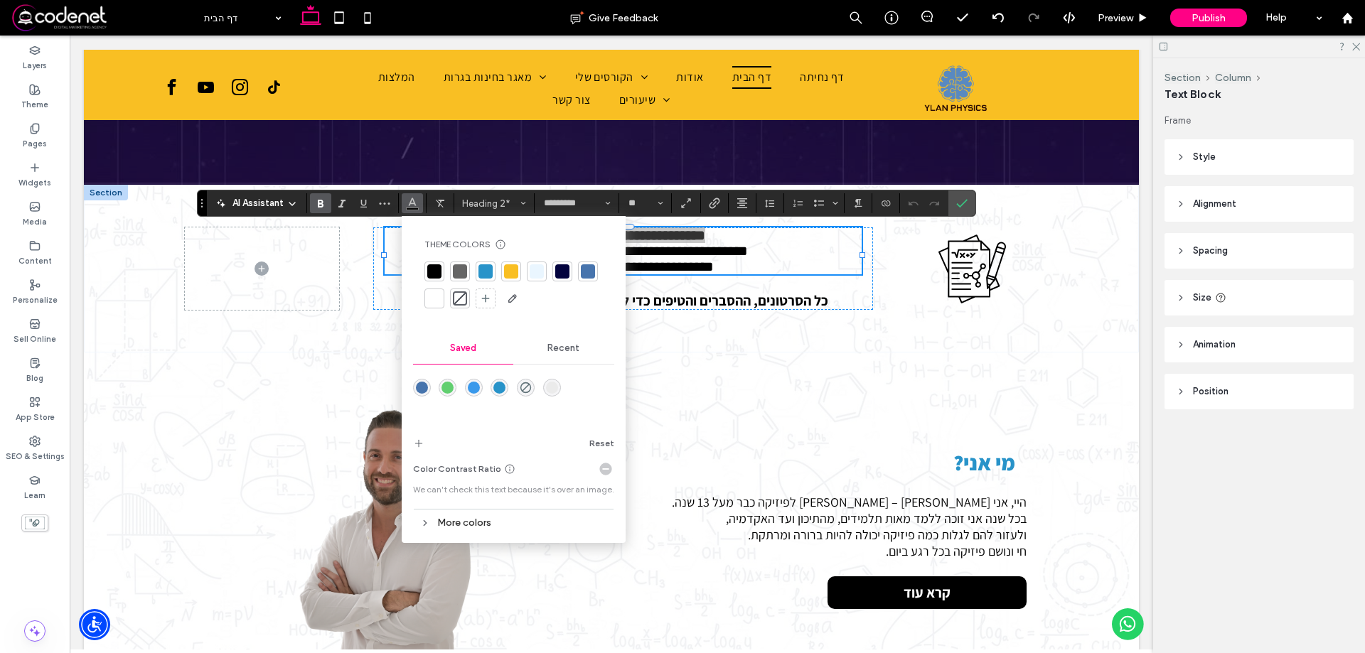
click at [480, 268] on div at bounding box center [486, 271] width 14 height 14
click at [710, 273] on span "**********" at bounding box center [623, 267] width 182 height 14
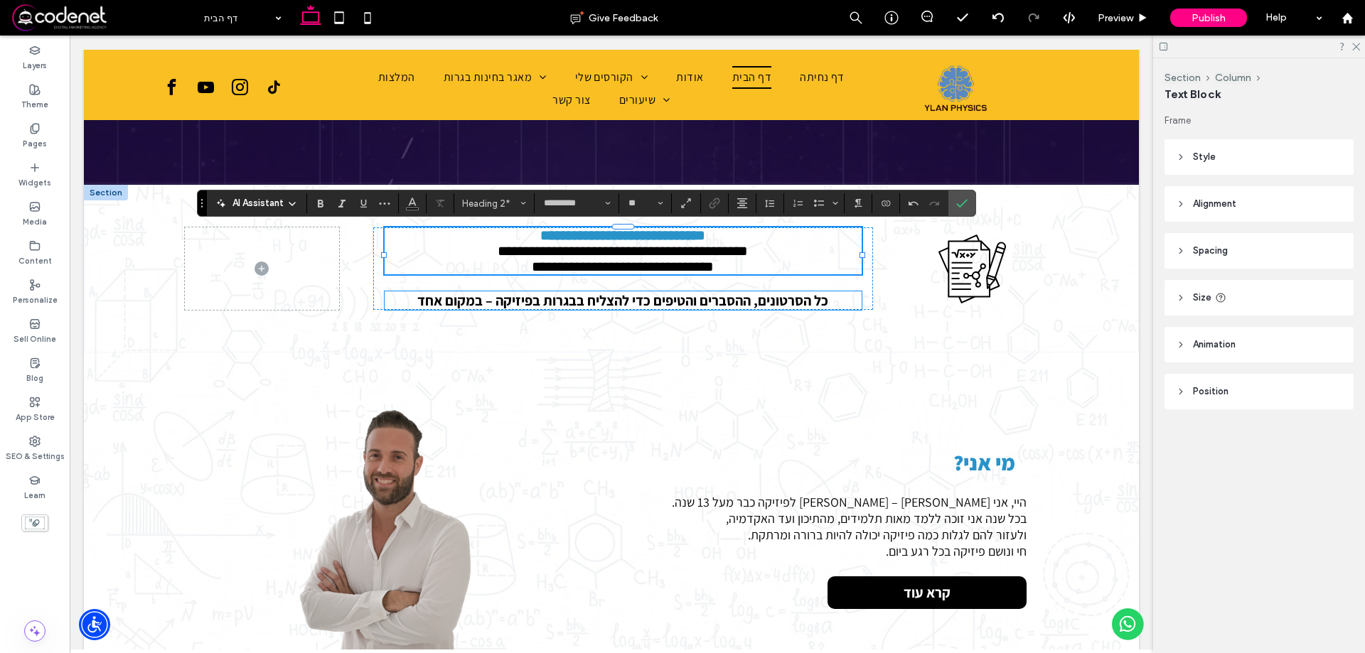
click at [718, 309] on strong "כל הסרטונים, ההסברים והטיפים כדי להצליח בבגרות בפיזיקה – במקום אחד" at bounding box center [622, 301] width 411 height 18
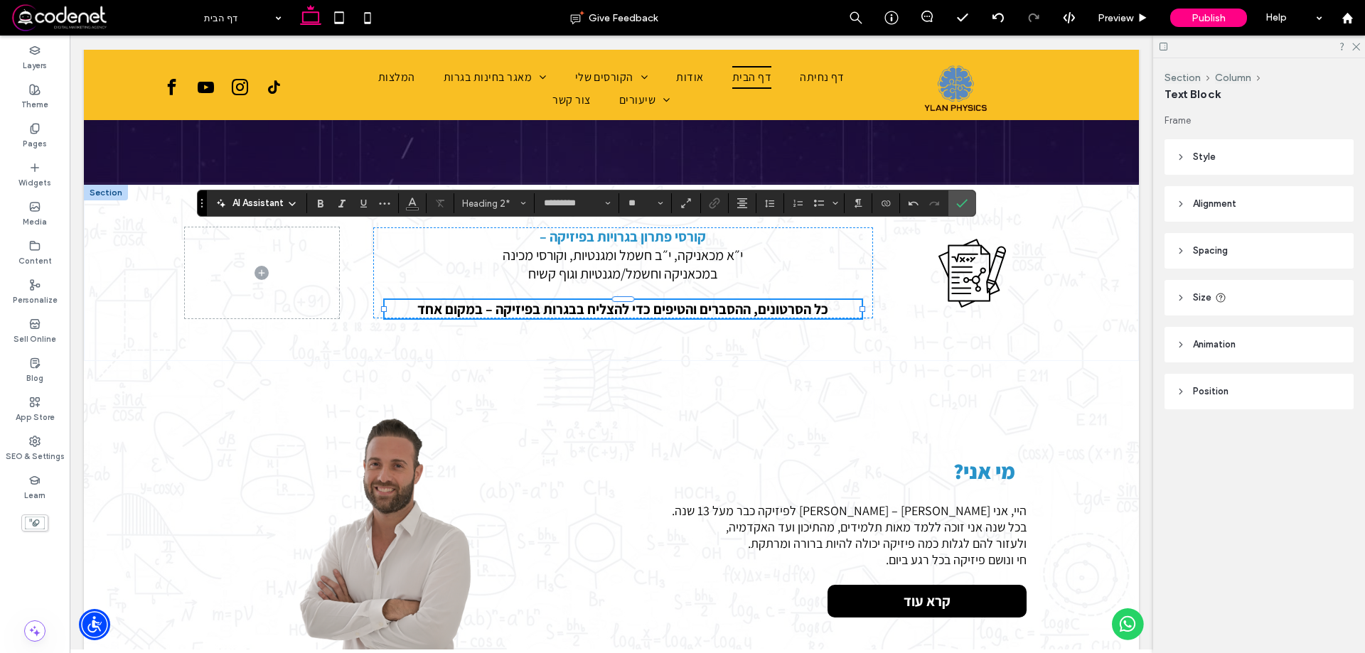
click at [718, 309] on strong "כל הסרטונים, ההסברים והטיפים כדי להצליח בבגרות בפיזיקה – במקום אחד" at bounding box center [622, 309] width 411 height 18
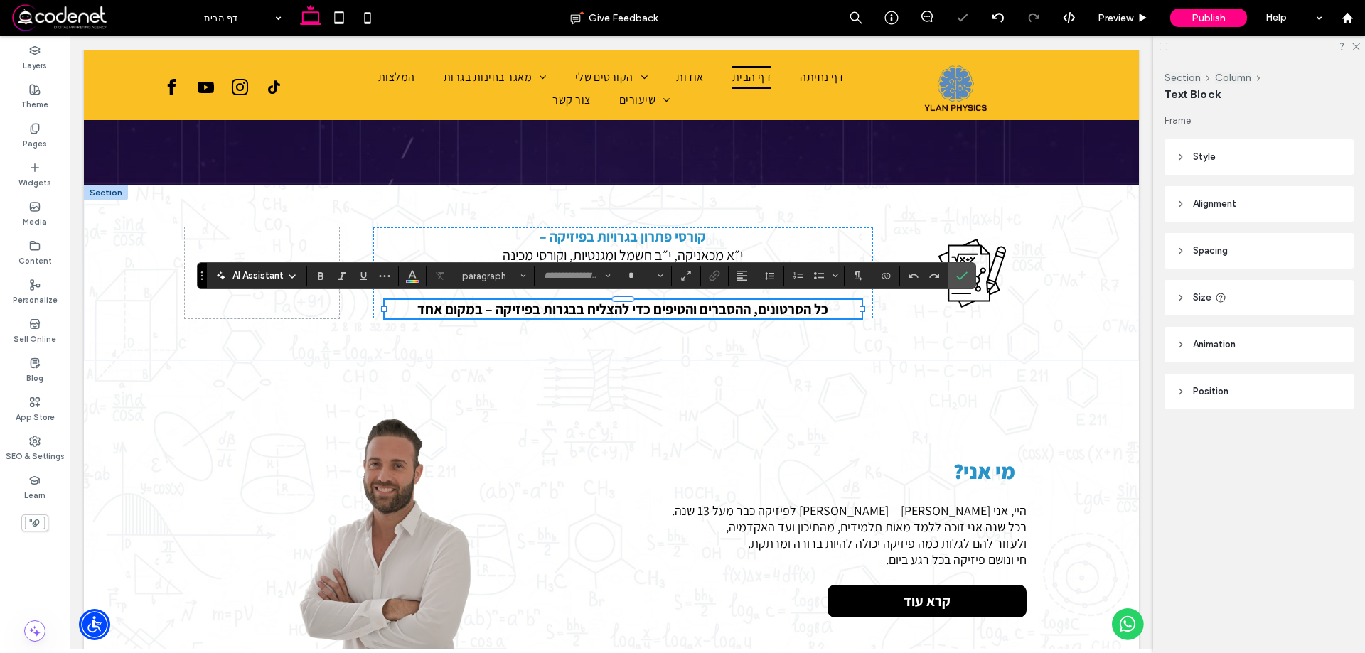
type input "*********"
type input "**"
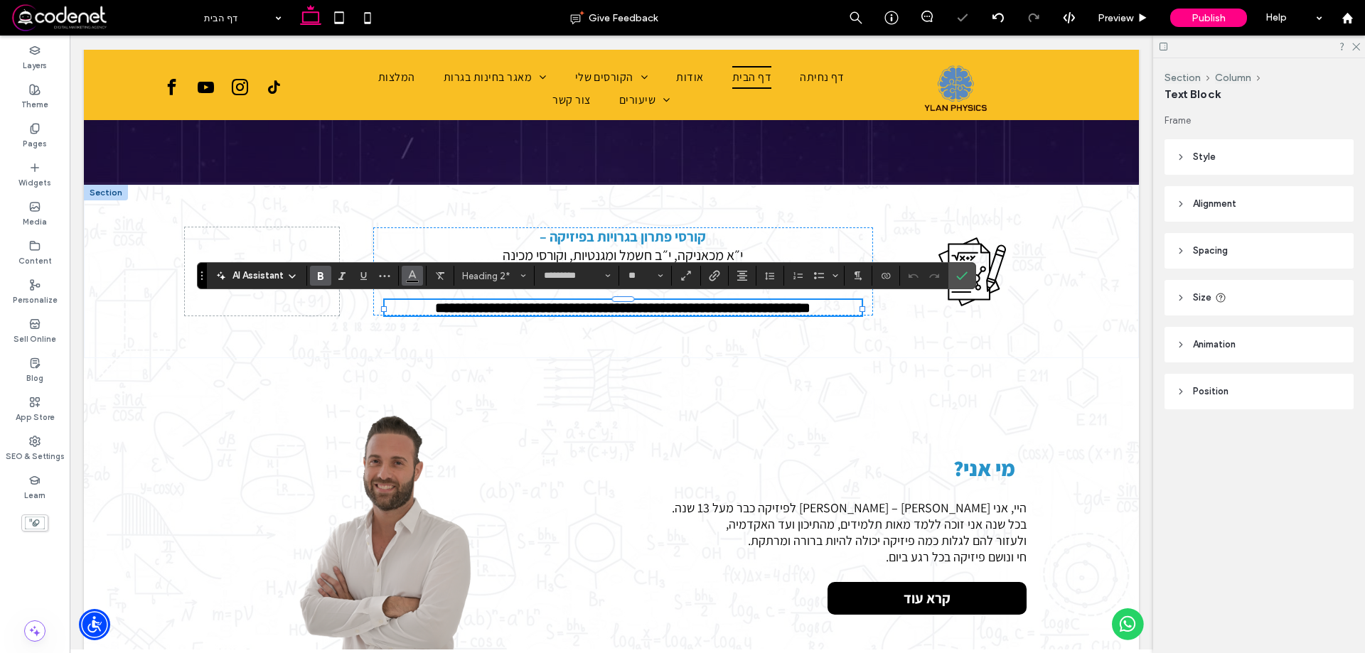
click at [410, 277] on use "Color" at bounding box center [412, 275] width 8 height 8
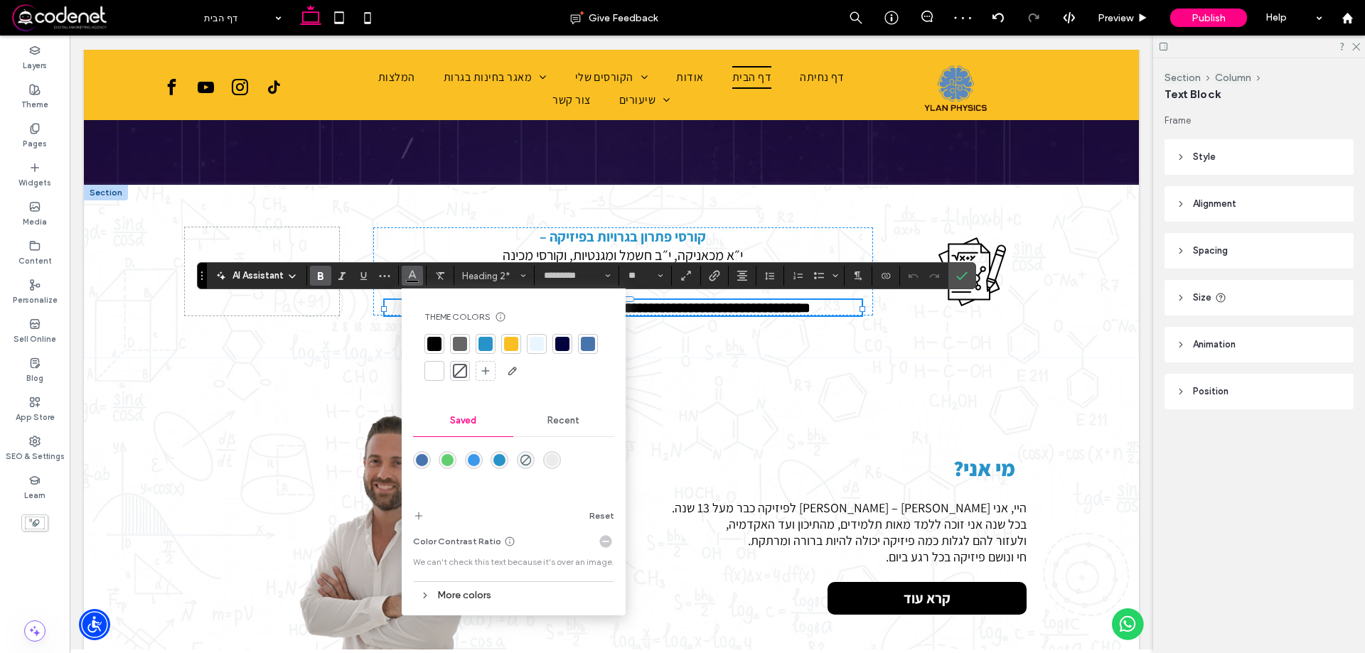
click at [584, 343] on div at bounding box center [588, 344] width 14 height 14
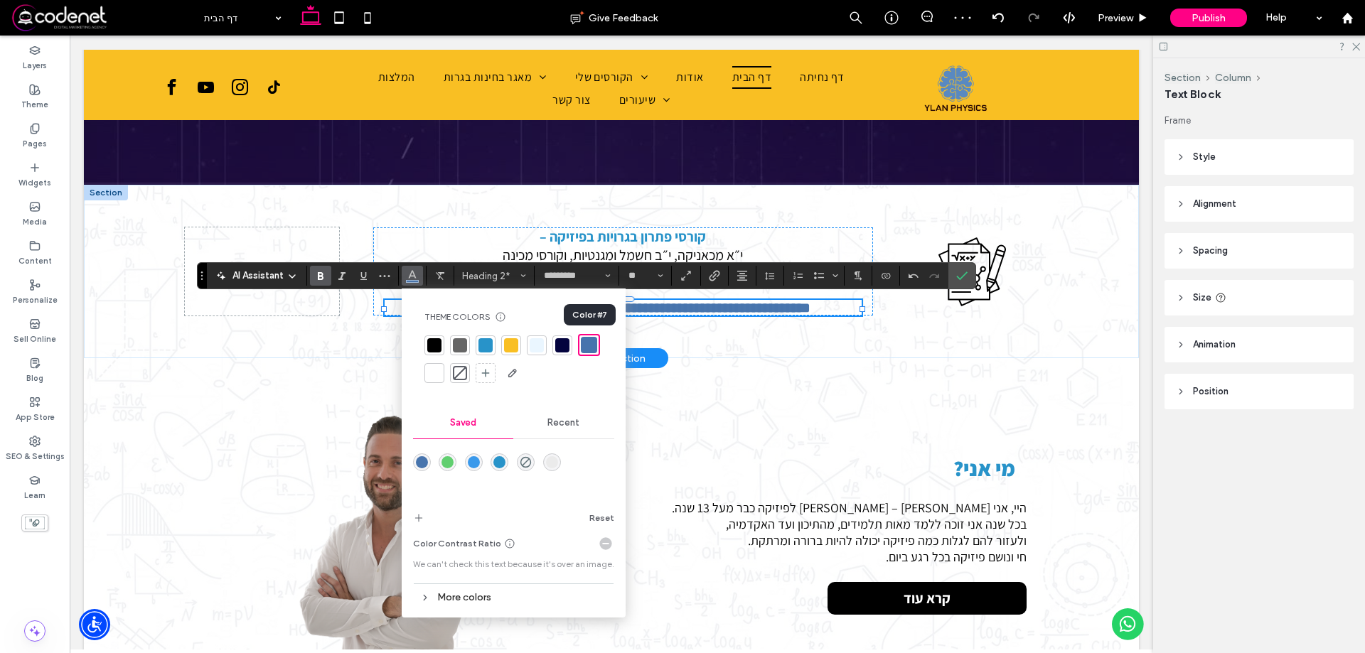
click at [694, 348] on div "**********" at bounding box center [611, 271] width 853 height 173
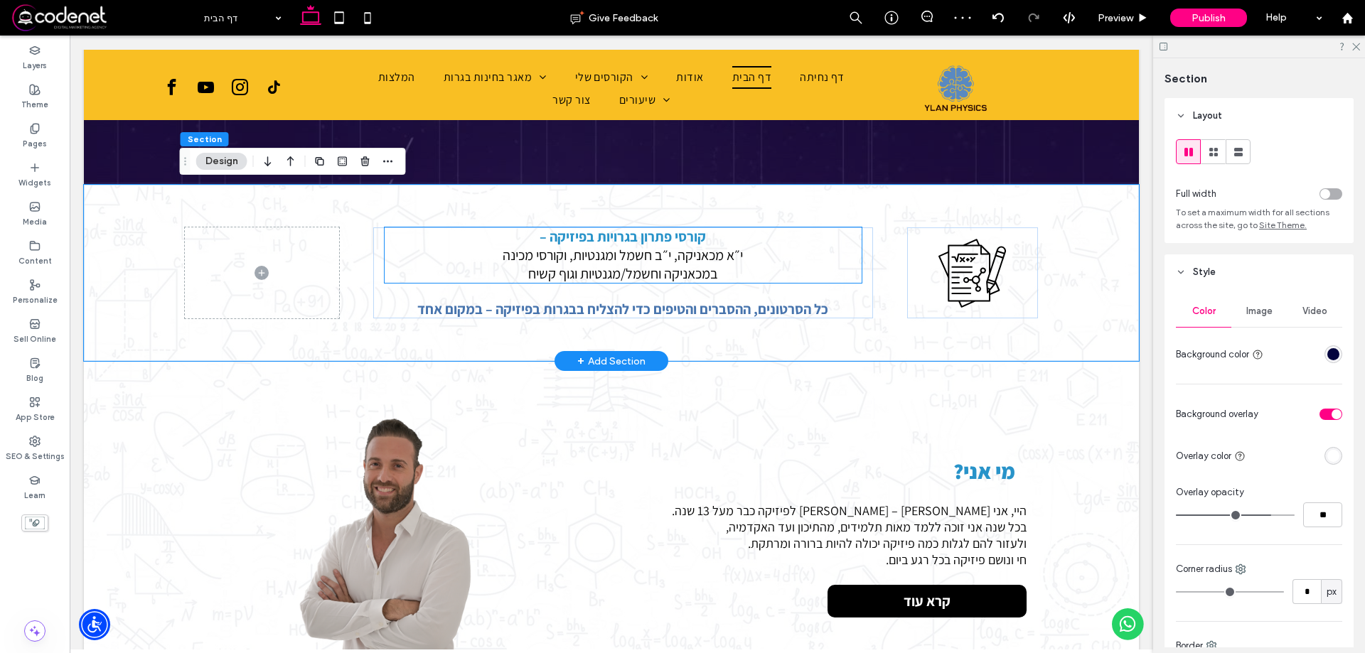
click at [648, 242] on strong "קורסי פתרון בגרויות בפיזיקה –" at bounding box center [623, 237] width 166 height 18
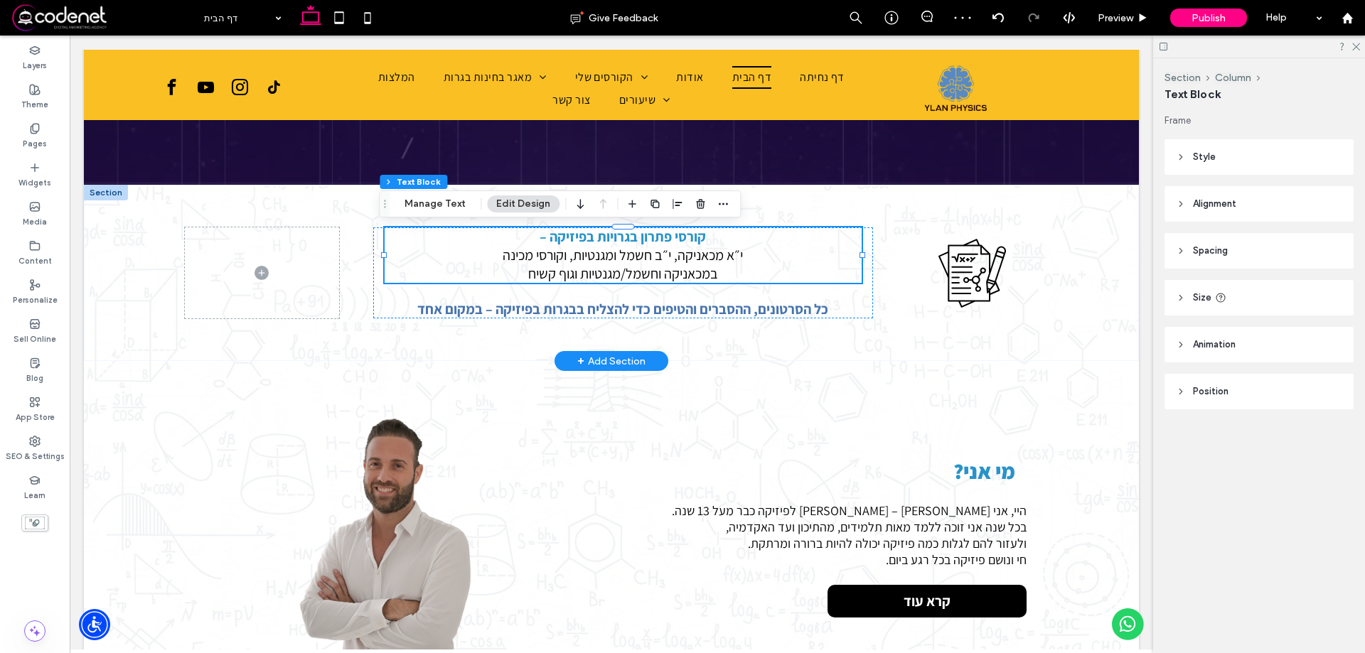
click at [648, 242] on div "קורסי פתרון בגרויות בפיזיקה – י״א מכאניקה, י״ב חשמל ומגנטיות, וקורסי מכינה במכא…" at bounding box center [623, 255] width 477 height 55
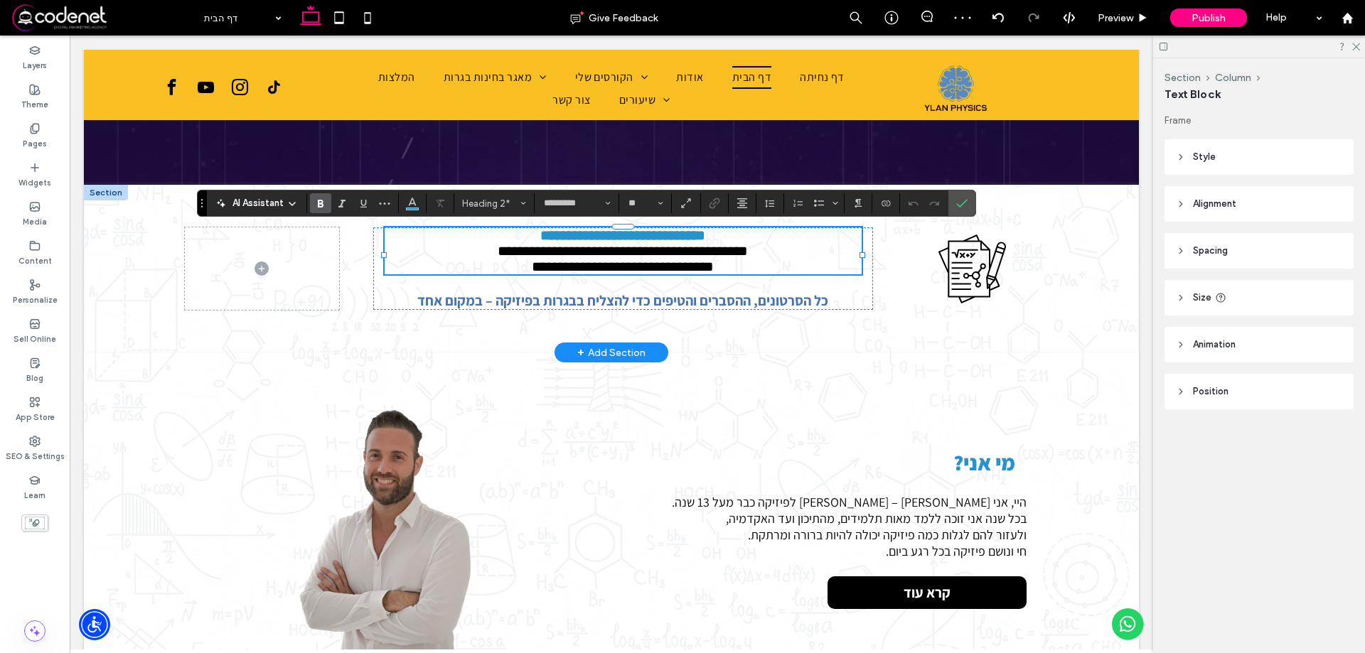
click at [648, 242] on strong "**********" at bounding box center [622, 235] width 165 height 14
click at [399, 204] on section at bounding box center [413, 203] width 28 height 20
click at [409, 207] on icon "Color" at bounding box center [412, 201] width 11 height 11
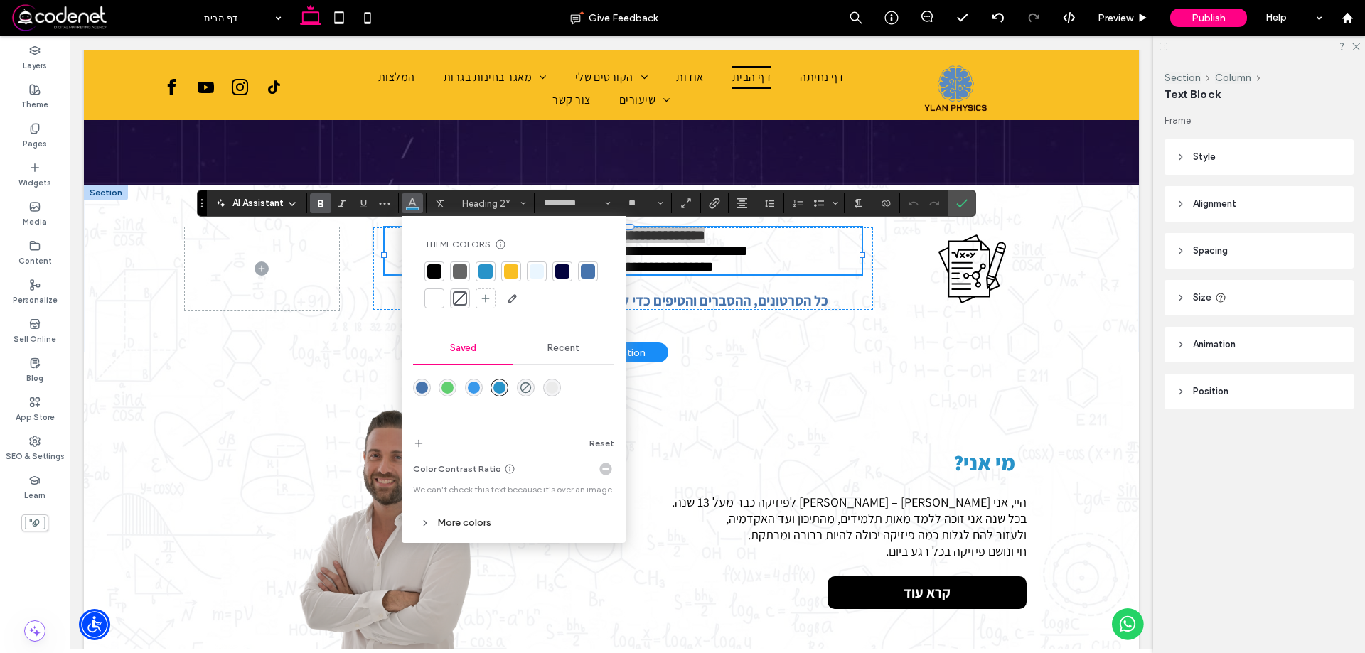
click at [586, 275] on div at bounding box center [588, 271] width 14 height 14
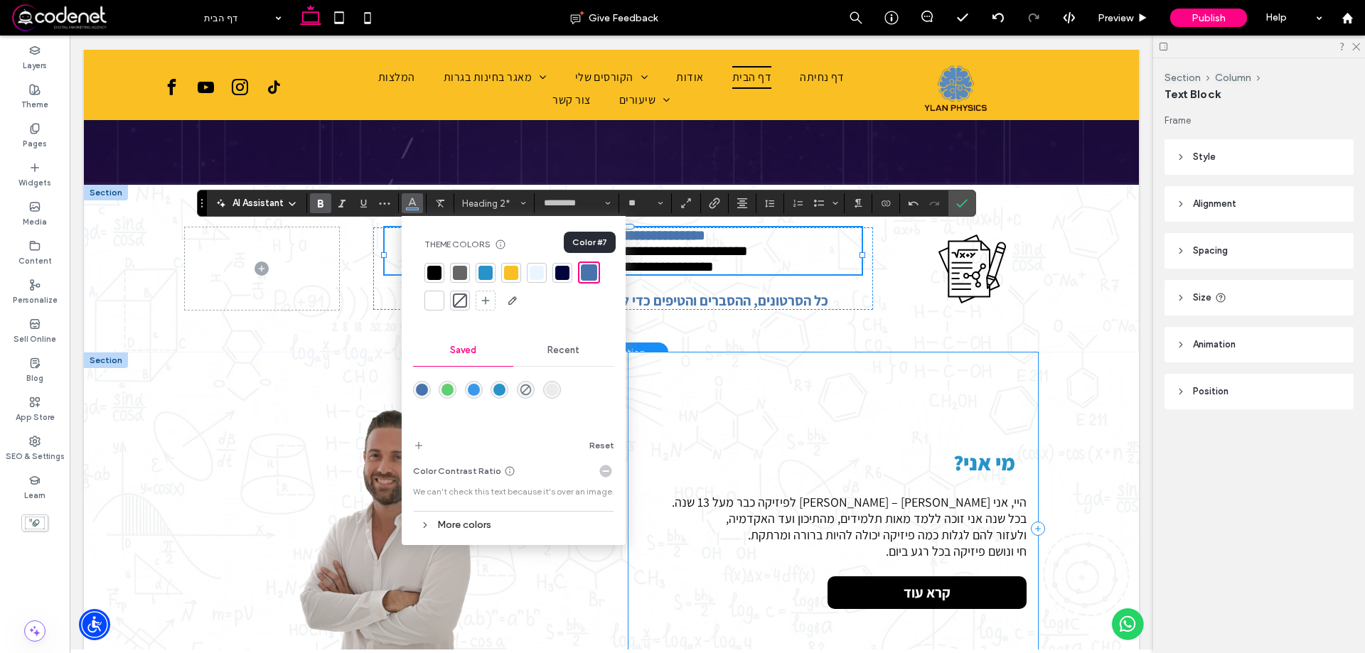
drag, startPoint x: 704, startPoint y: 367, endPoint x: 936, endPoint y: 441, distance: 244.0
click at [705, 367] on div "מי אני? היי, אני אילן – מורה לפיזיקה כבר מעל 13 שנה. בכל שנה אני זוכה ללמד מאות…" at bounding box center [834, 529] width 410 height 352
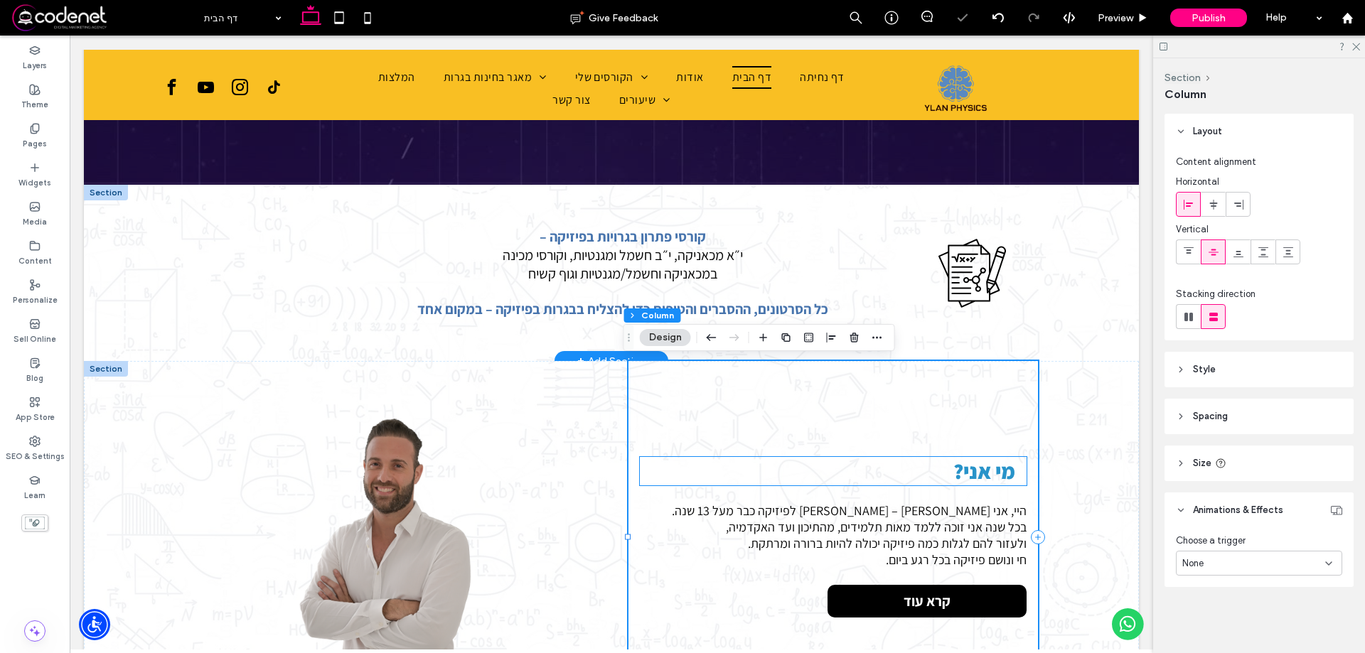
click at [995, 472] on span "מי אני?" at bounding box center [984, 471] width 62 height 28
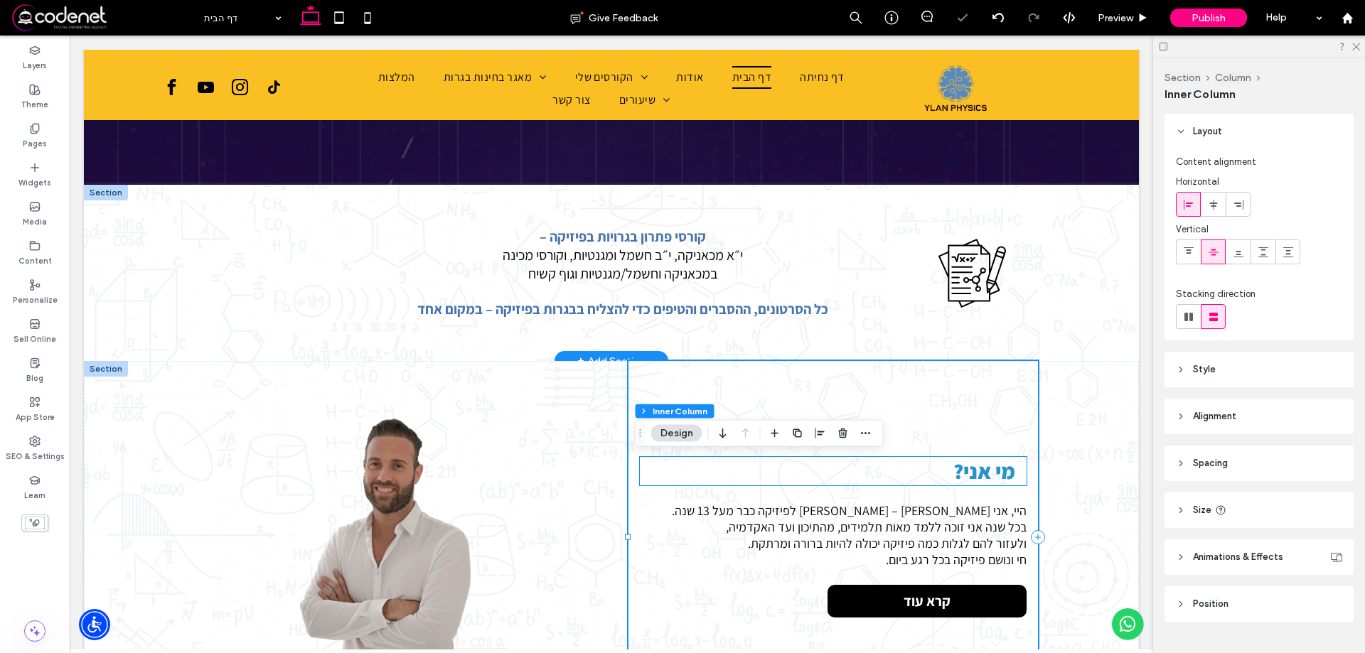
click at [995, 472] on span "מי אני?" at bounding box center [984, 471] width 62 height 28
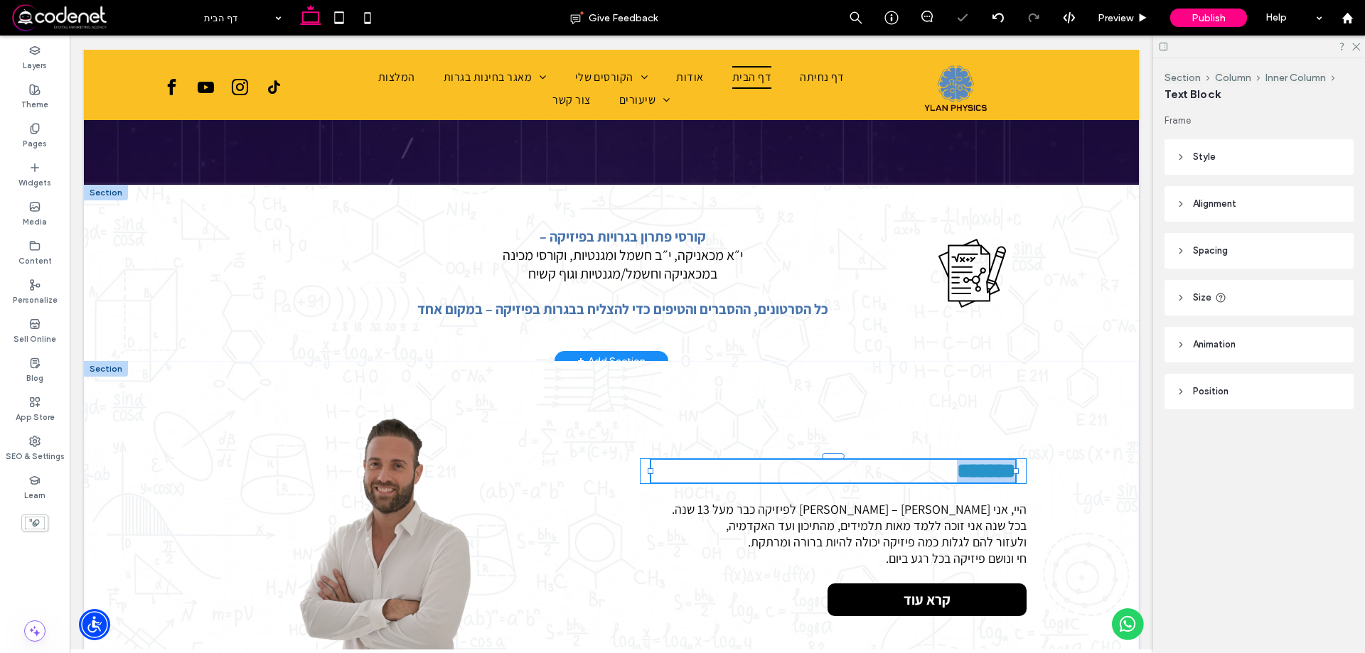
type input "*********"
type input "**"
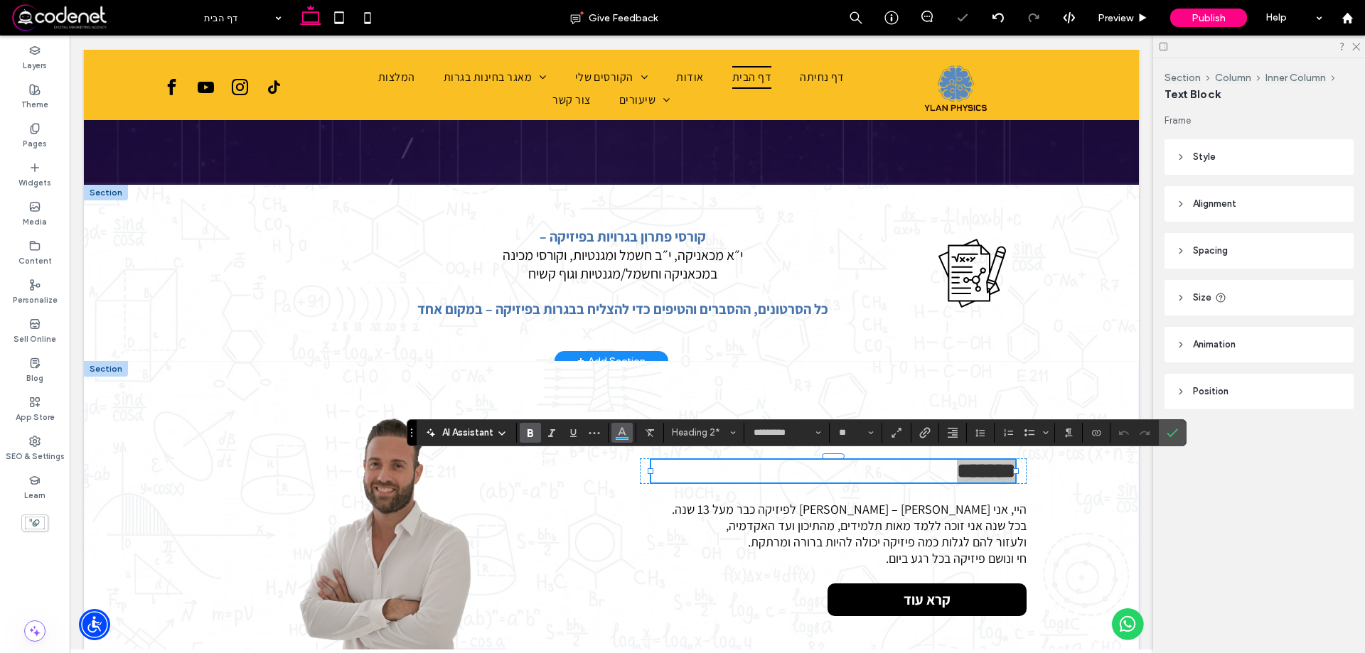
click at [611, 438] on button "Color" at bounding box center [621, 433] width 21 height 20
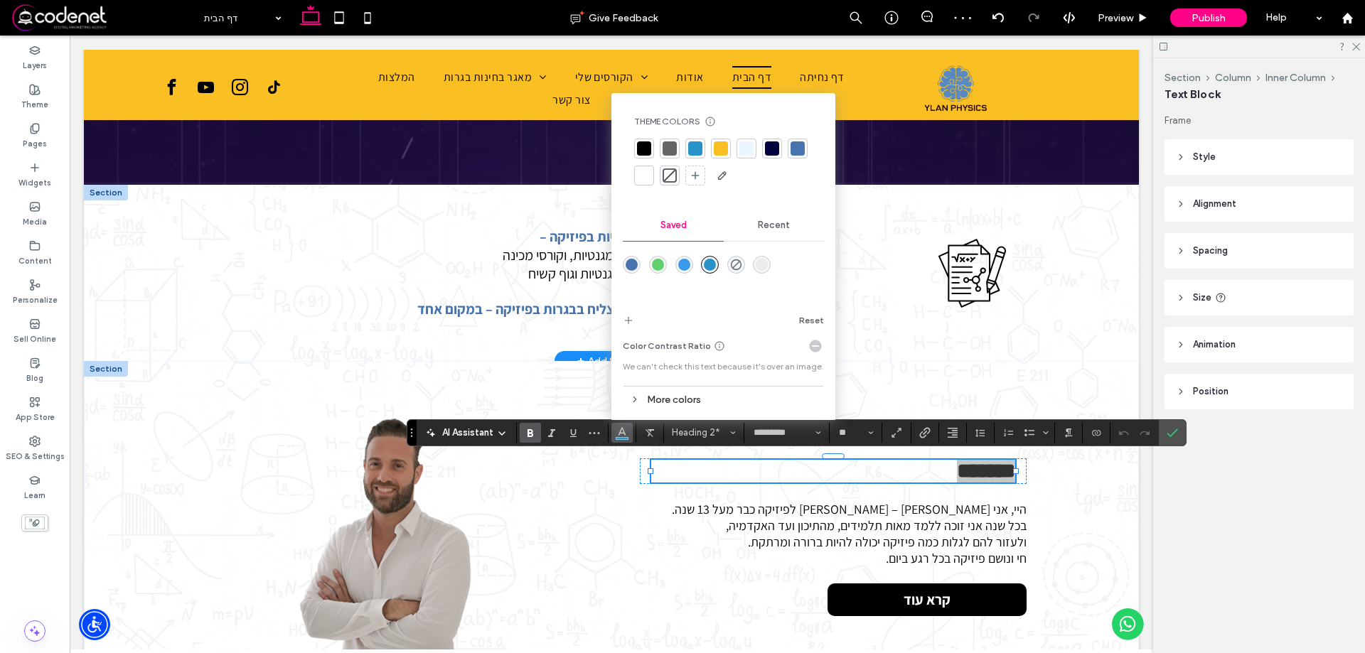
click at [791, 147] on div at bounding box center [798, 148] width 14 height 14
click at [976, 356] on div "קורסי פתרון בגרויות בפיזיקה – י״א מכאניקה, י״ב חשמל ומגנטיות, וקורסי מכינה במכא…" at bounding box center [611, 273] width 853 height 176
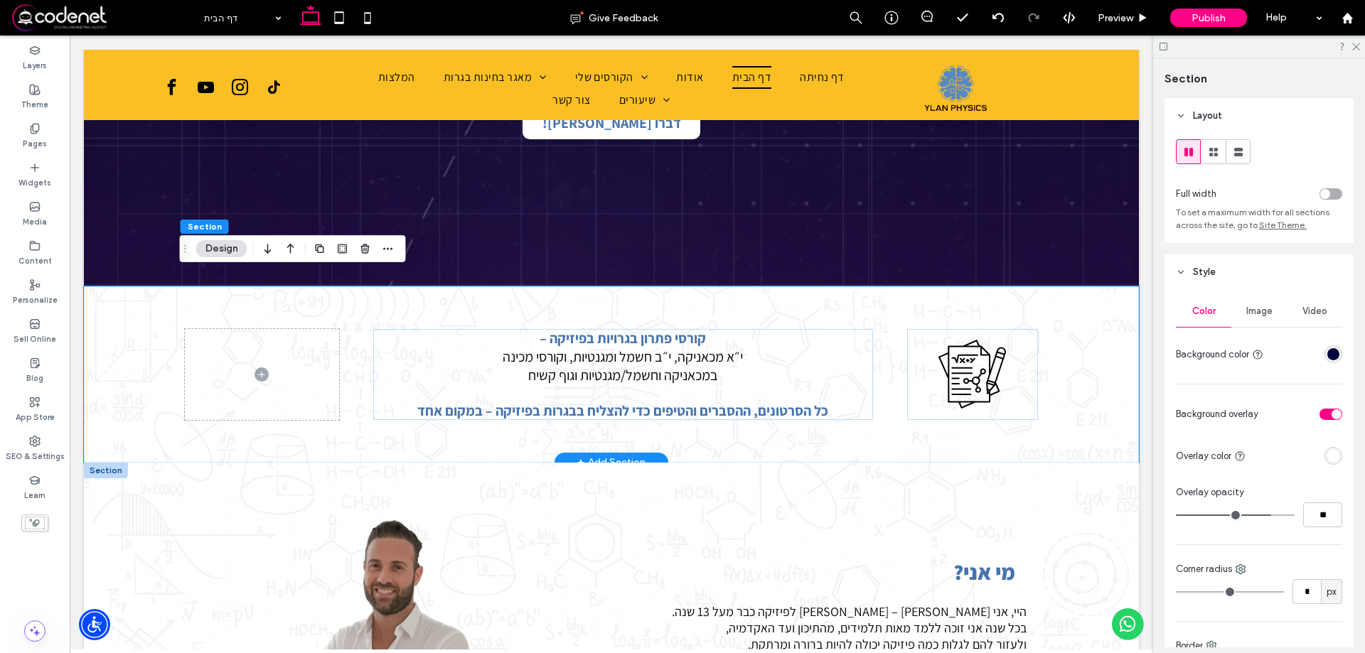
scroll to position [427, 0]
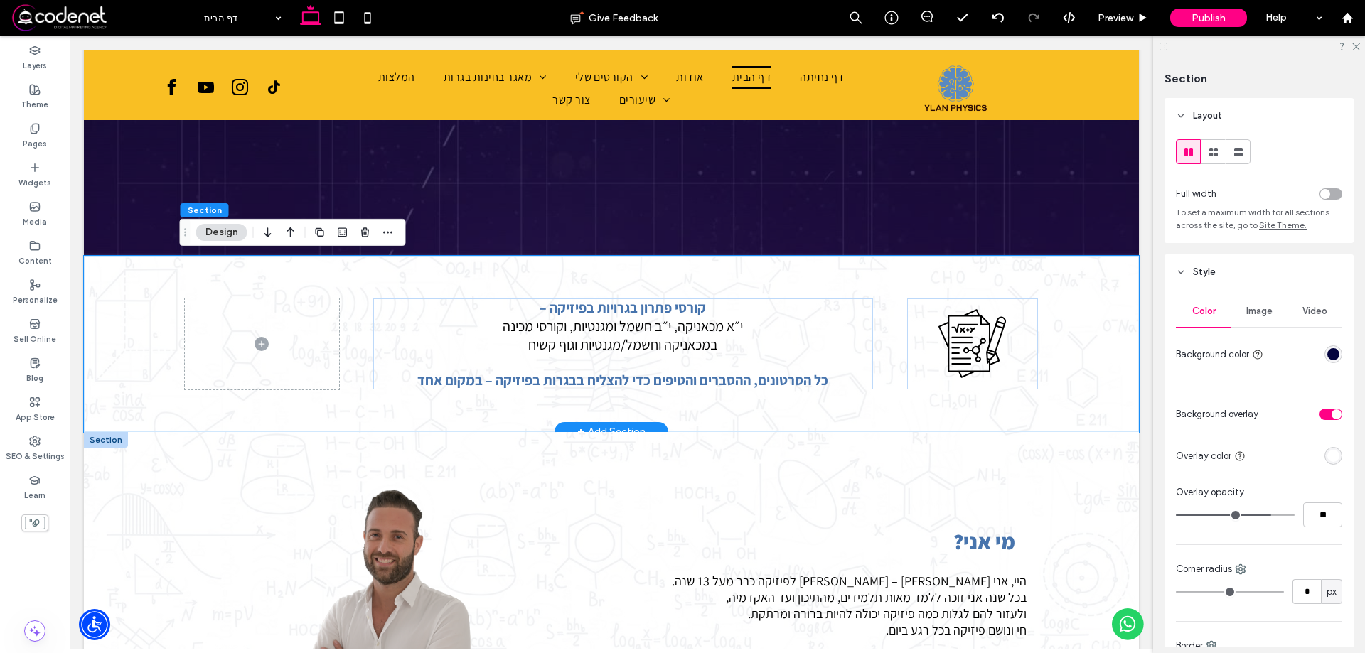
click at [1089, 270] on div "קורסי פתרון בגרויות בפיזיקה – י״א מכאניקה, י״ב חשמל ומגנטיות, וקורסי מכינה במכא…" at bounding box center [611, 344] width 1055 height 176
click at [1259, 316] on span "Image" at bounding box center [1259, 311] width 26 height 11
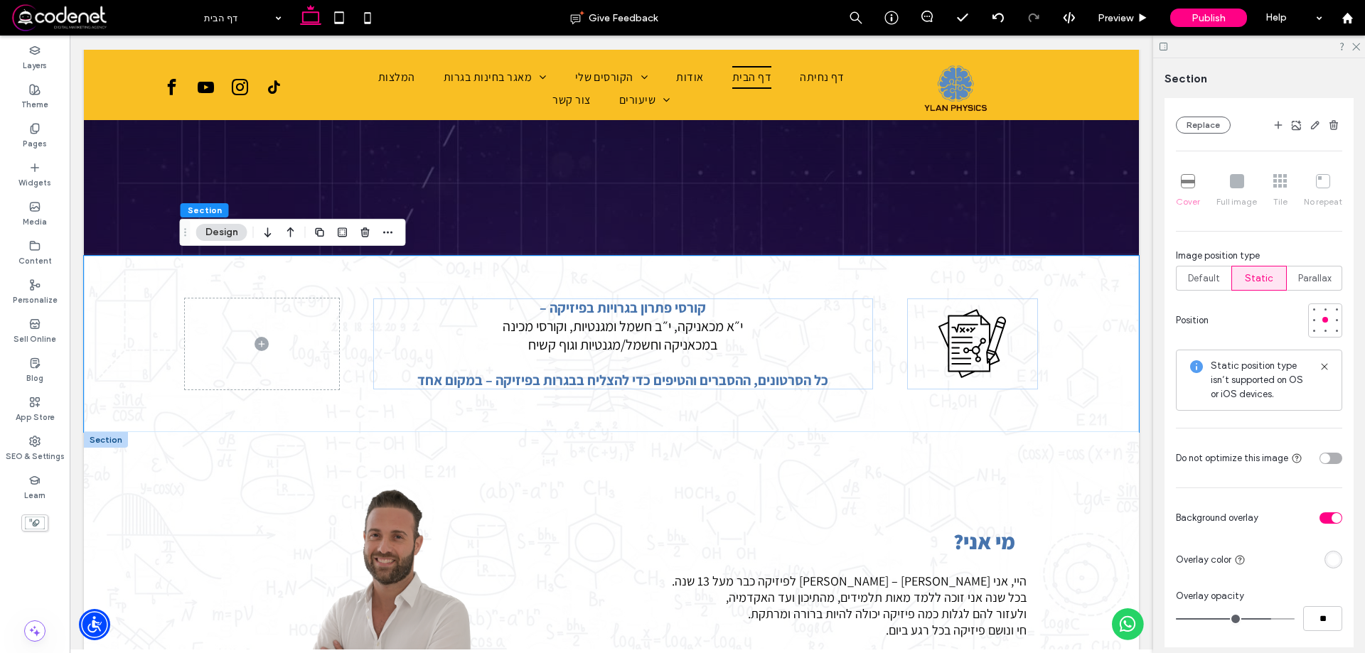
scroll to position [569, 0]
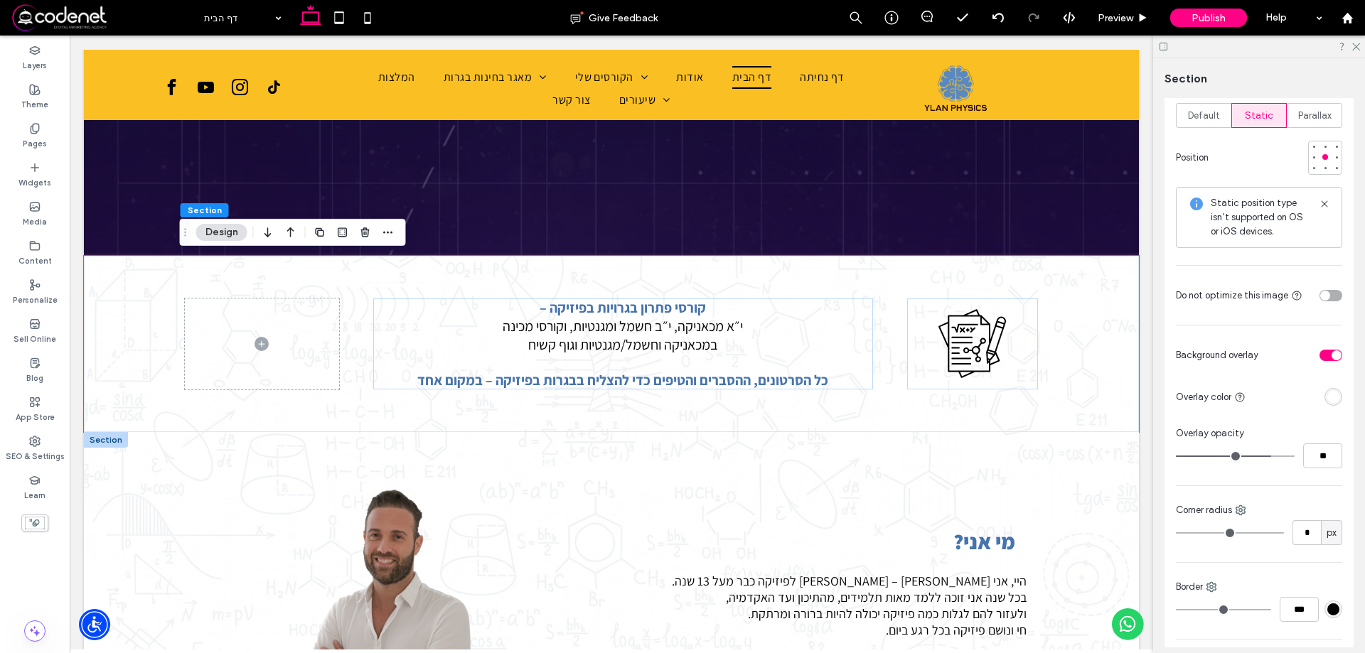
click at [1332, 351] on div "toggle" at bounding box center [1337, 356] width 10 height 10
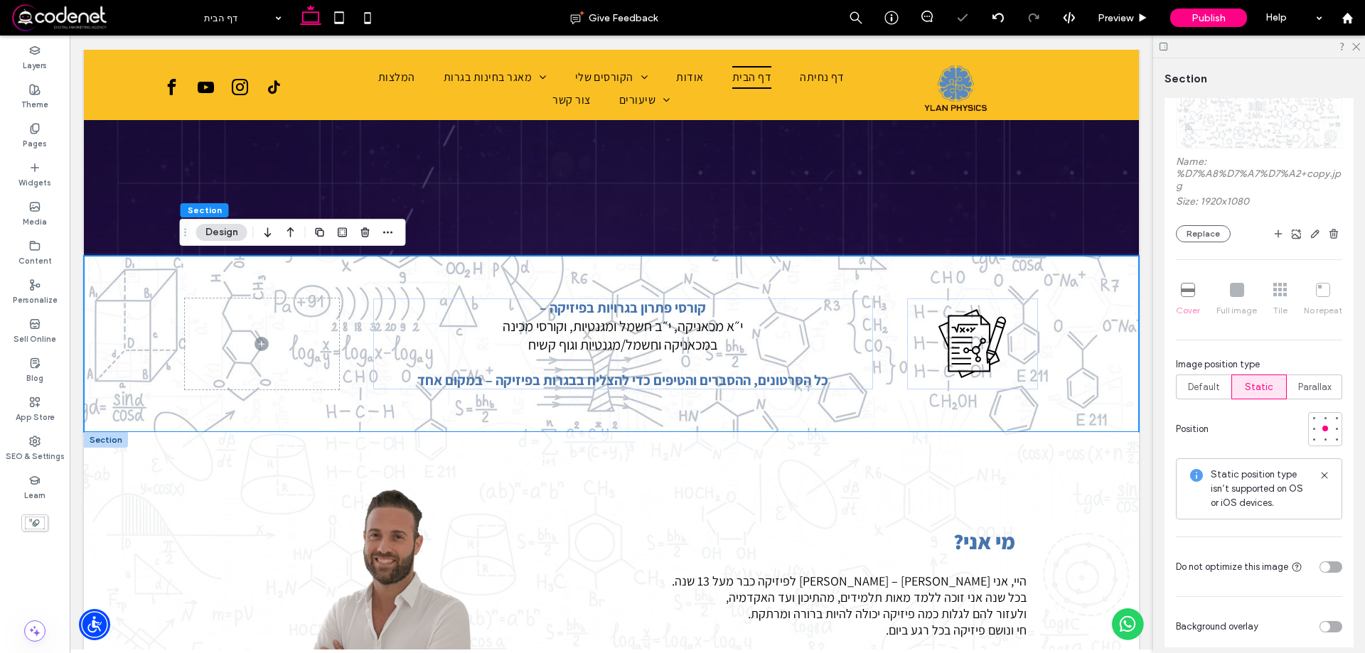
scroll to position [213, 0]
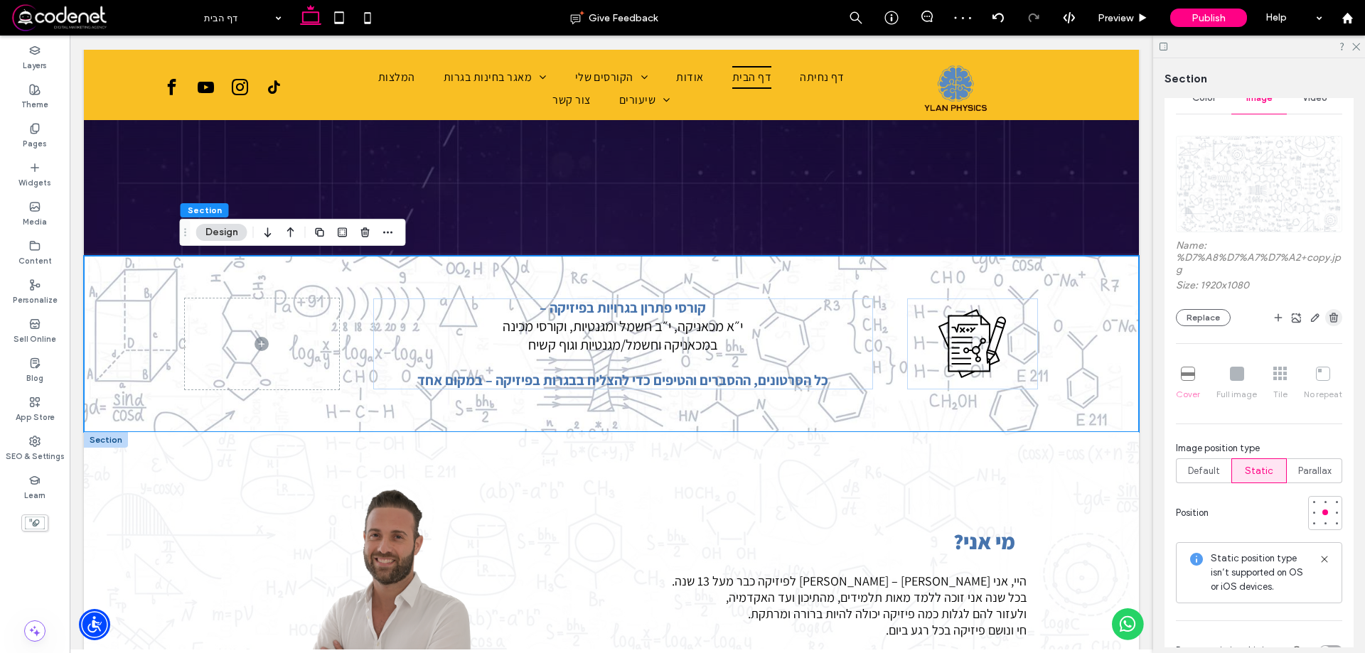
click at [1330, 316] on use "button" at bounding box center [1334, 317] width 9 height 9
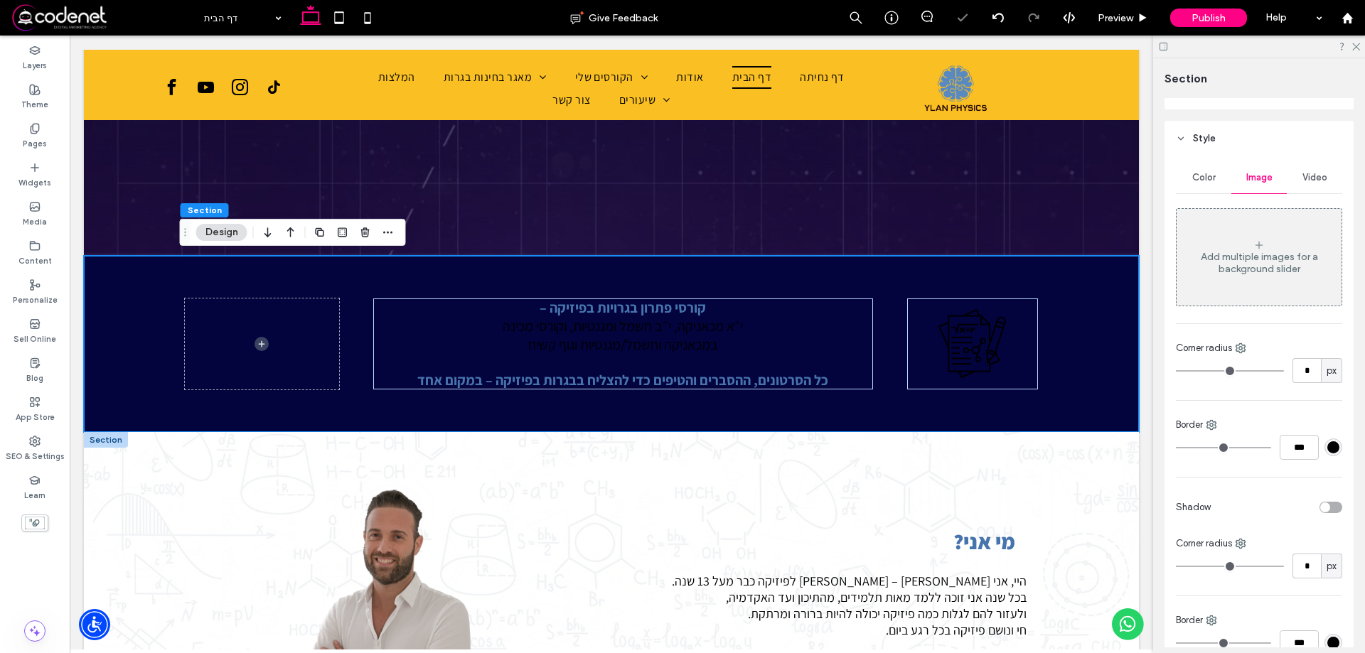
scroll to position [71, 0]
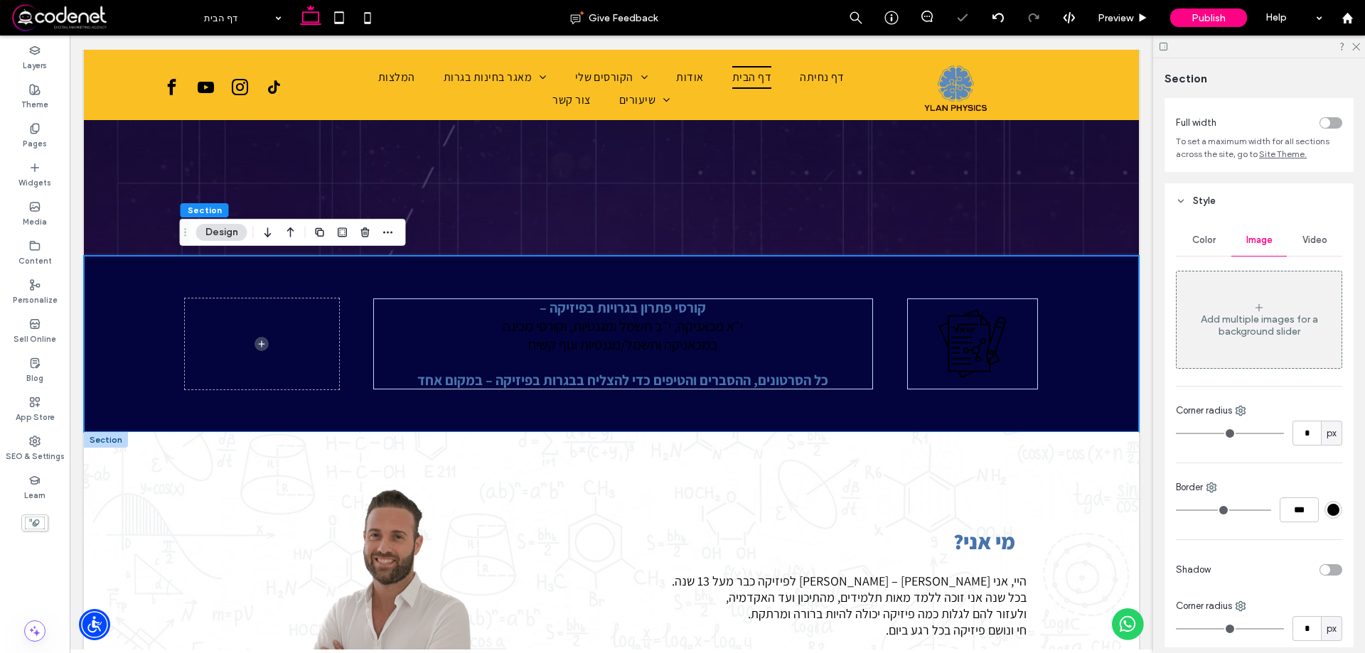
click at [1195, 243] on span "Color" at bounding box center [1203, 240] width 23 height 11
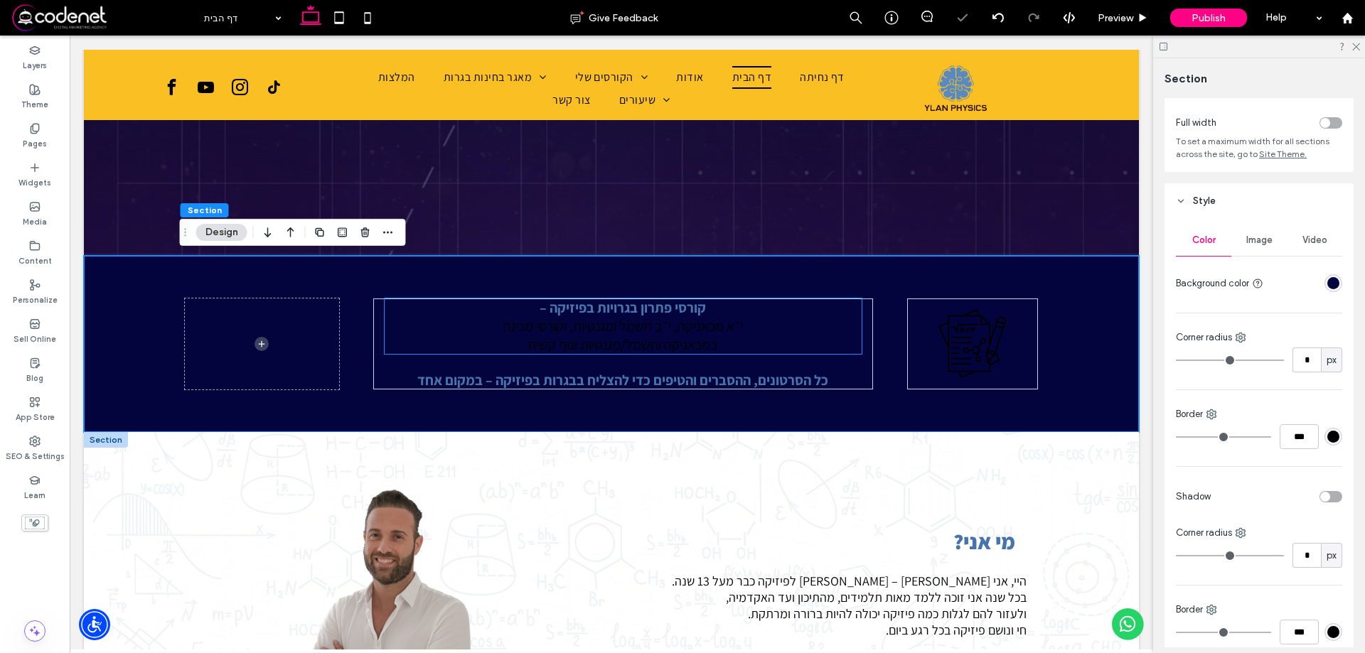
click at [633, 338] on span "במכאניקה וחשמל/מגנטיות וגוף קשיח" at bounding box center [623, 345] width 190 height 18
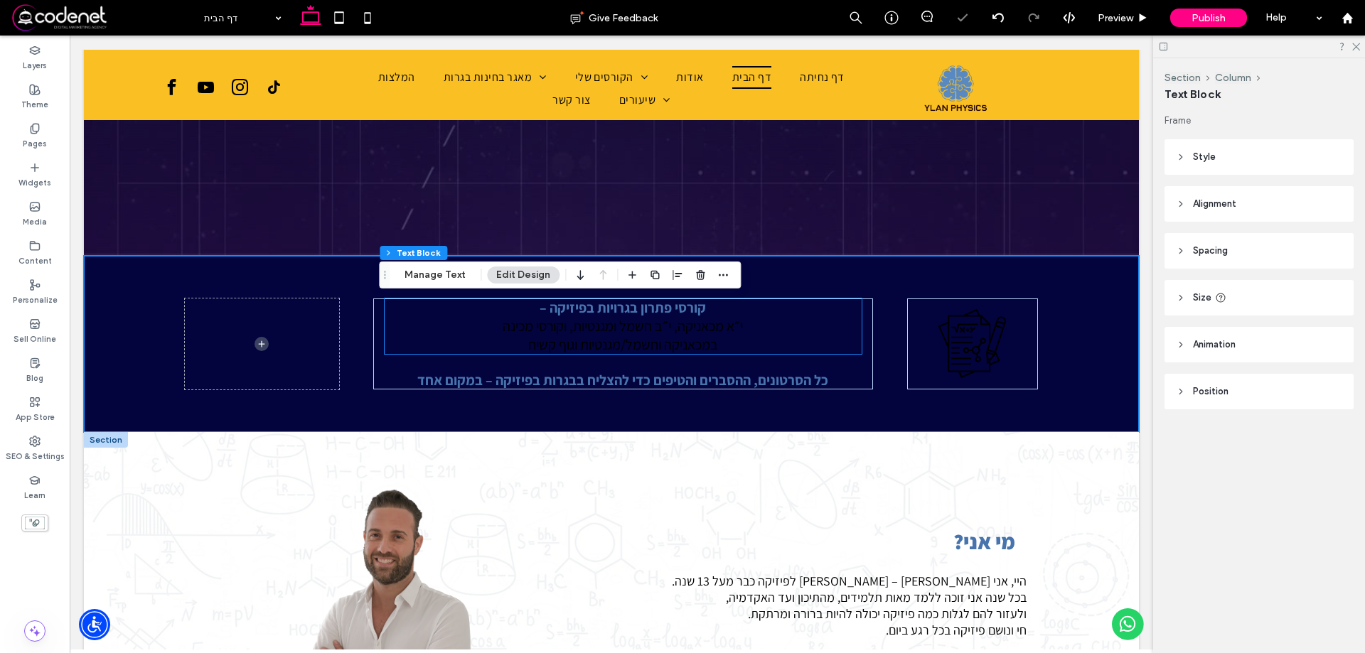
click at [633, 338] on div "קורסי פתרון בגרויות בפיזיקה – י״א מכאניקה, י״ב חשמל ומגנטיות, וקורסי מכינה במכא…" at bounding box center [623, 326] width 477 height 55
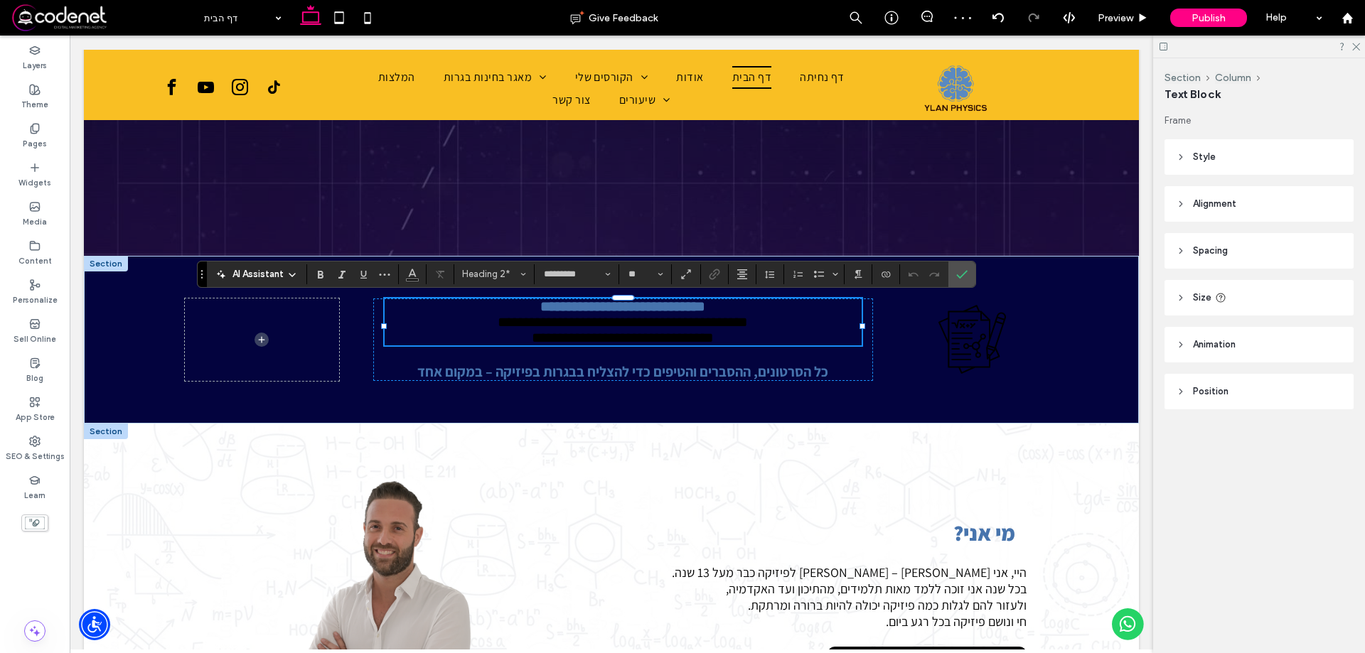
click at [641, 329] on span "**********" at bounding box center [623, 322] width 250 height 14
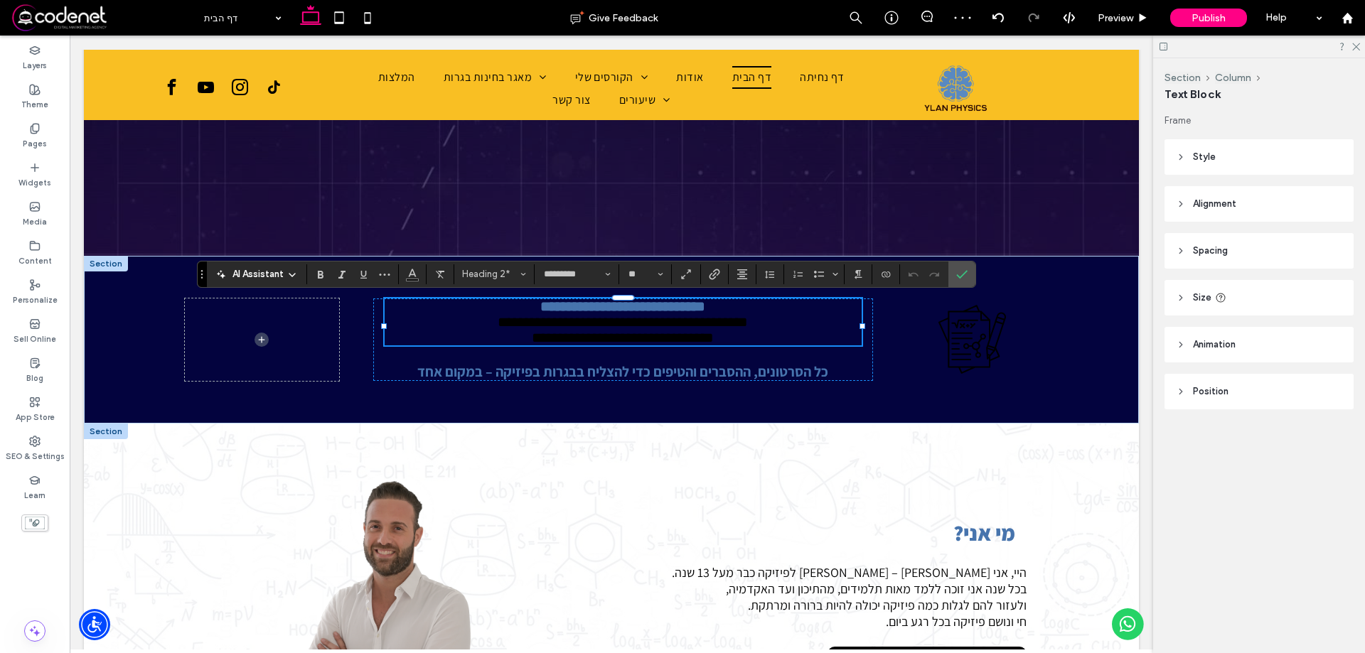
click at [502, 341] on h2 "**********" at bounding box center [623, 338] width 477 height 16
click at [502, 339] on h2 "**********" at bounding box center [623, 338] width 477 height 16
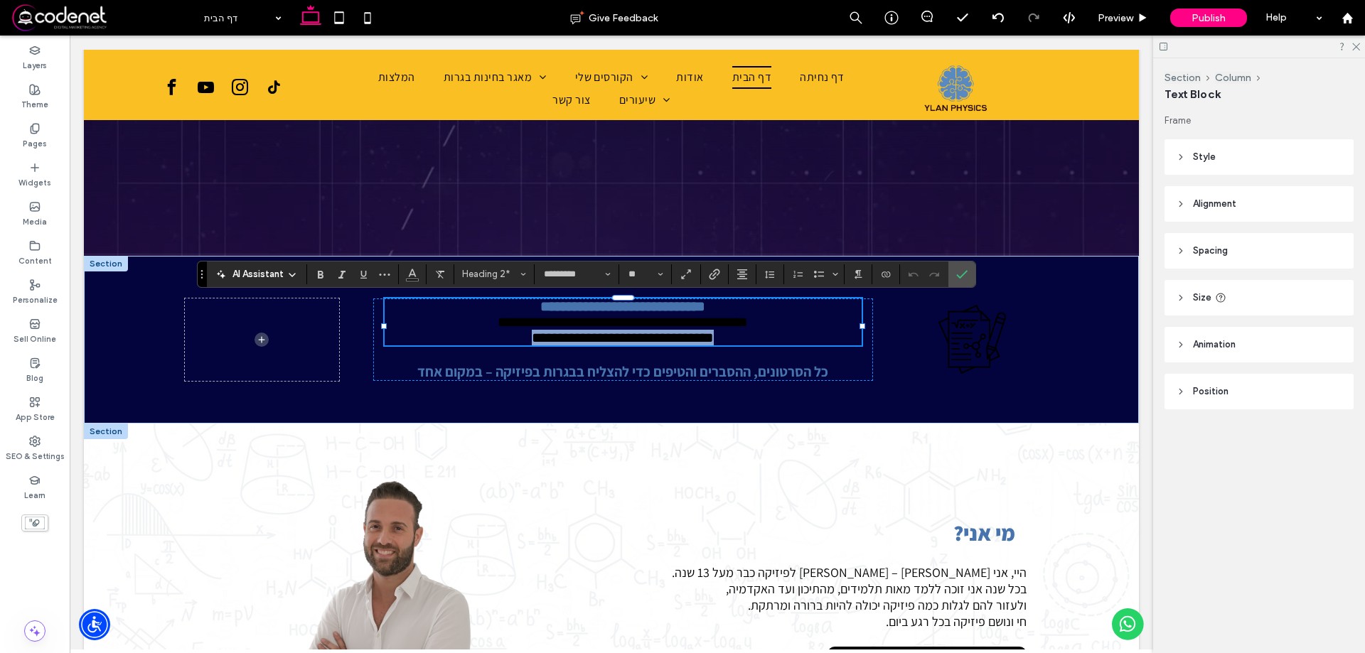
drag, startPoint x: 502, startPoint y: 339, endPoint x: 633, endPoint y: 338, distance: 130.8
click at [635, 338] on h2 "**********" at bounding box center [623, 338] width 477 height 16
click at [621, 340] on span "**********" at bounding box center [623, 338] width 182 height 14
click at [532, 345] on span "**********" at bounding box center [623, 338] width 182 height 14
drag, startPoint x: 519, startPoint y: 343, endPoint x: 737, endPoint y: 304, distance: 221.8
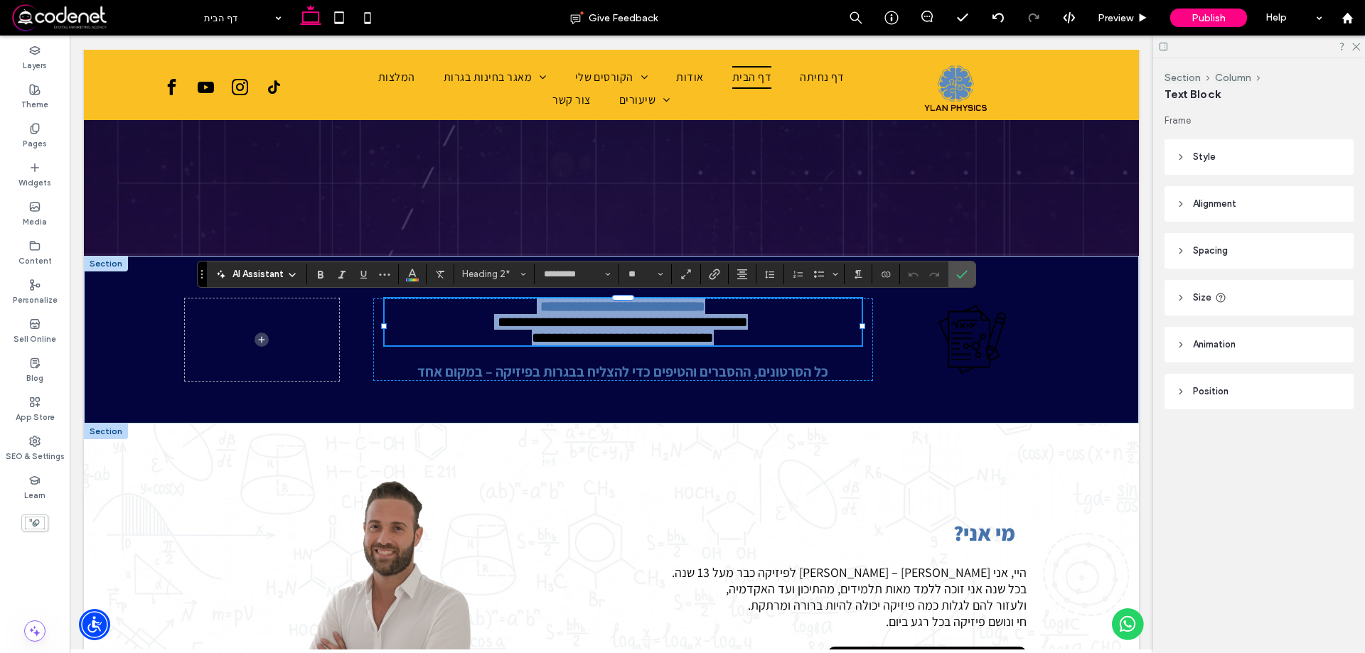
click at [737, 304] on div "**********" at bounding box center [623, 322] width 477 height 47
click at [419, 265] on button "Color" at bounding box center [412, 274] width 21 height 20
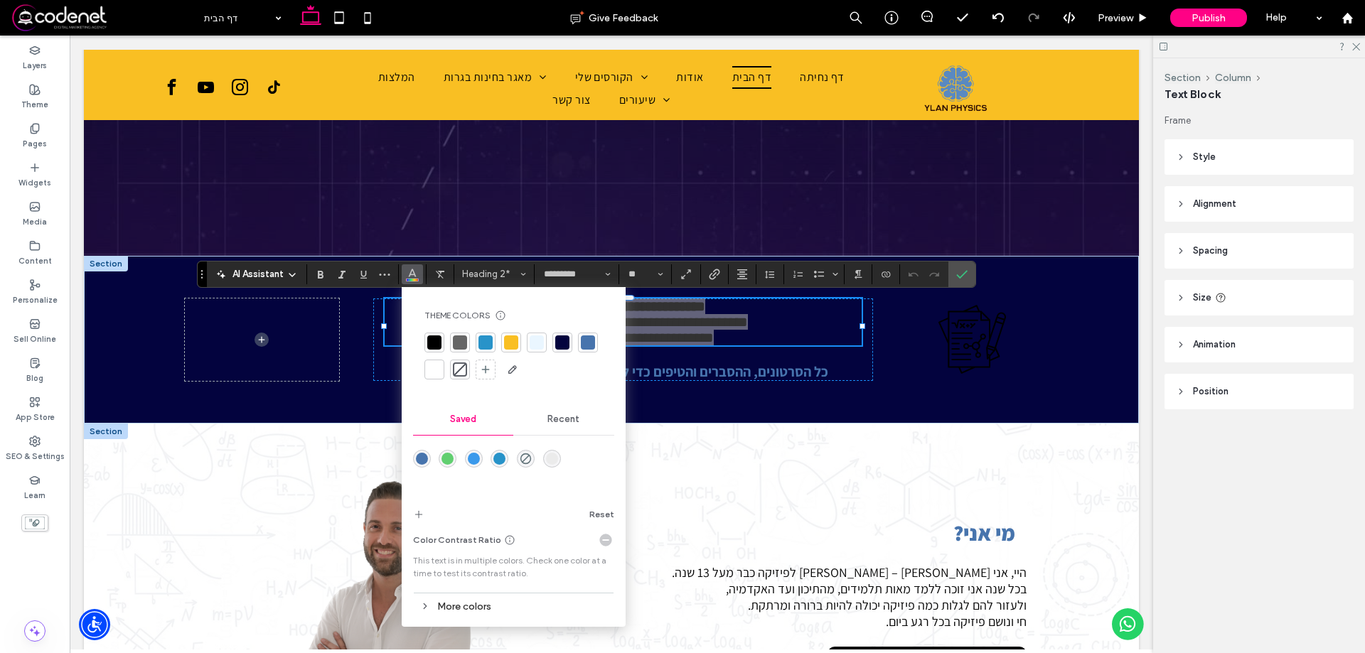
click at [434, 365] on div at bounding box center [434, 370] width 14 height 14
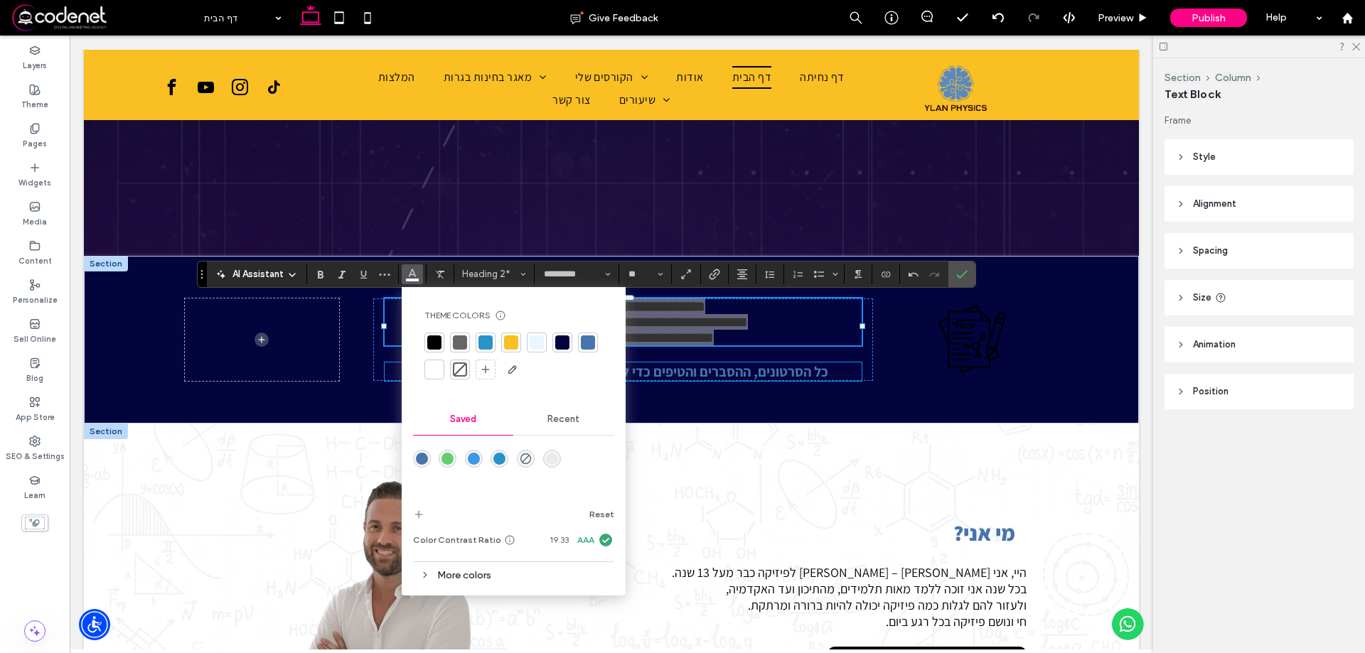
click at [702, 381] on strong "כל הסרטונים, ההסברים והטיפים כדי להצליח בבגרות בפיזיקה – במקום אחד" at bounding box center [622, 372] width 411 height 18
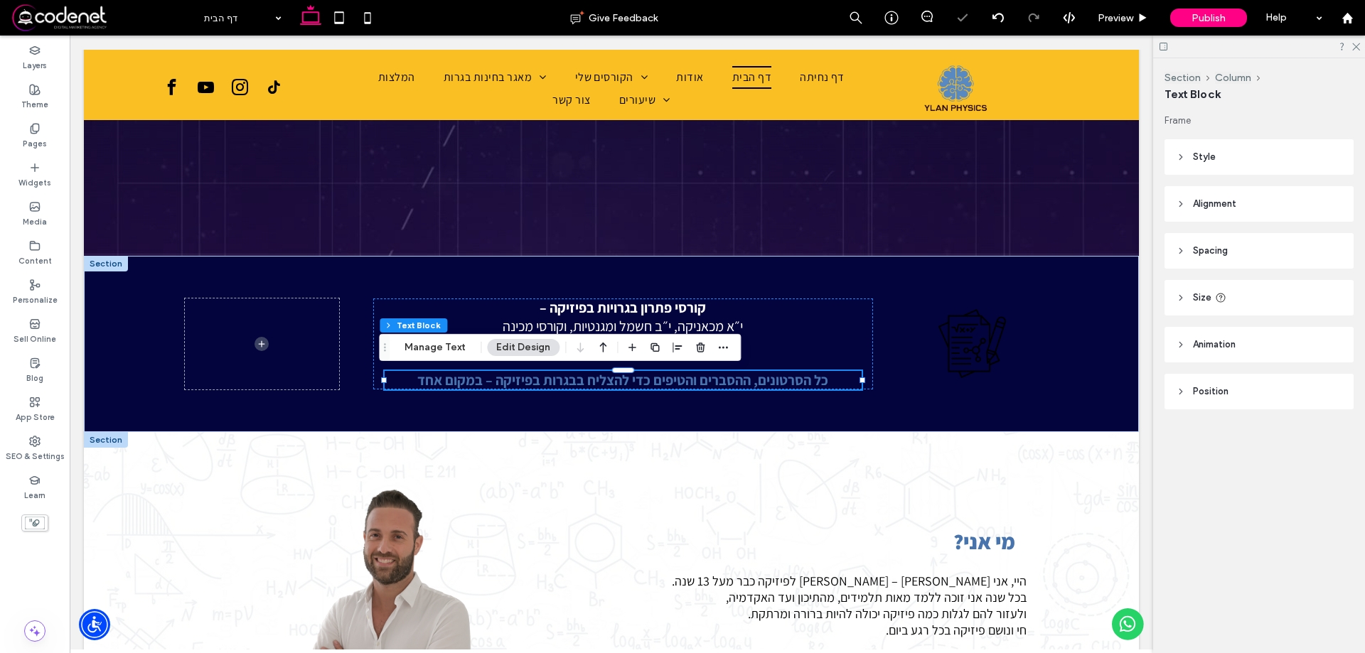
click at [702, 383] on strong "כל הסרטונים, ההסברים והטיפים כדי להצליח בבגרות בפיזיקה – במקום אחד" at bounding box center [622, 380] width 411 height 18
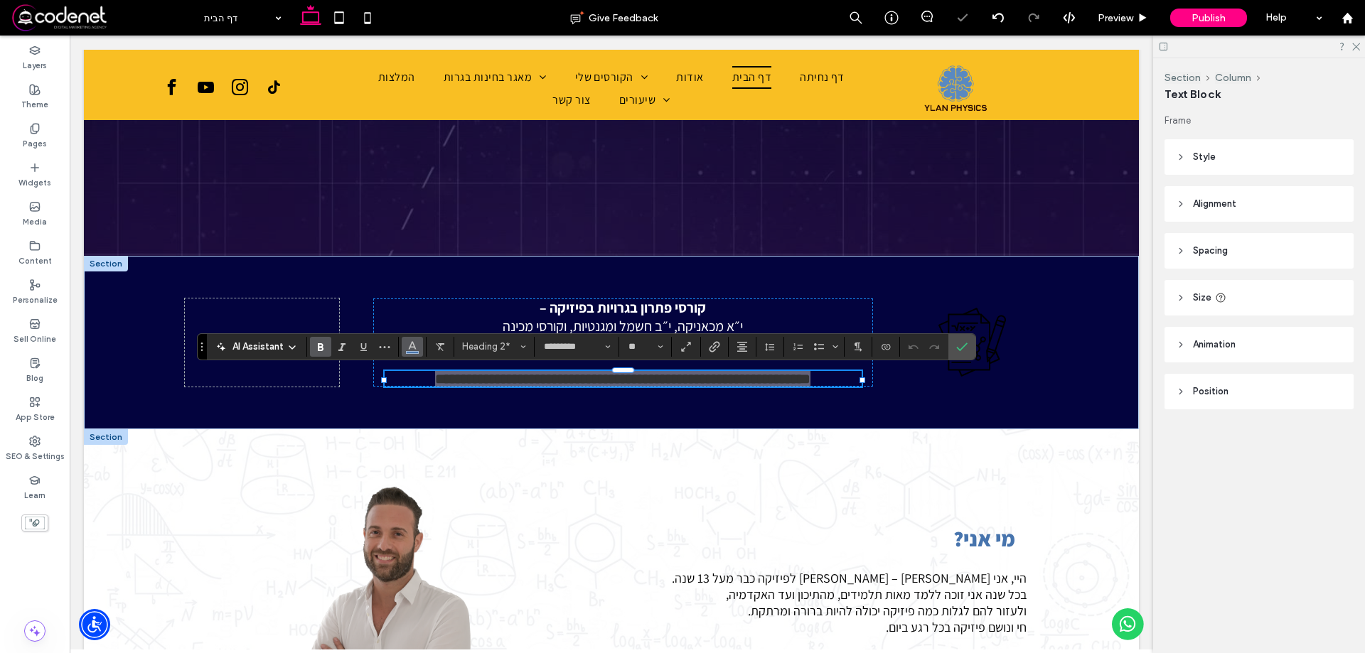
click at [417, 342] on button "Color" at bounding box center [412, 347] width 21 height 20
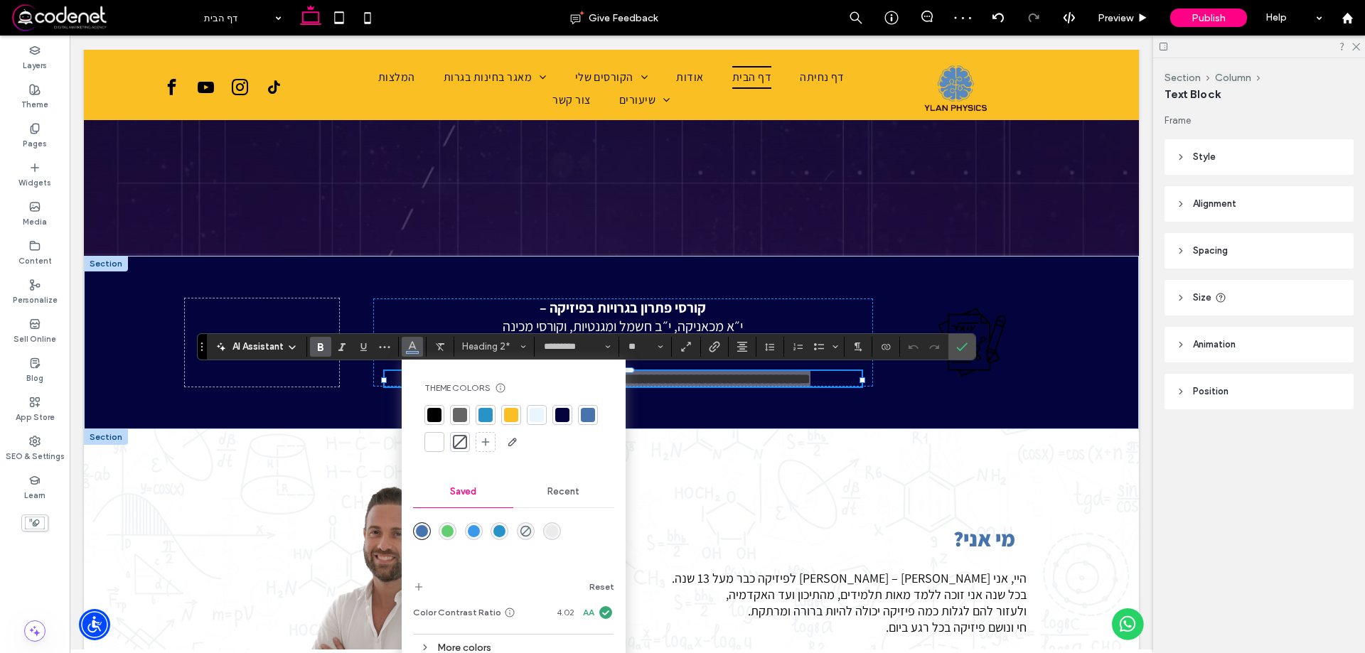
click at [438, 444] on div at bounding box center [434, 442] width 14 height 14
click at [672, 437] on div "מי אני? היי, אני אילן – מורה לפיזיקה כבר מעל 13 שנה. בכל שנה אני זוכה ללמד מאות…" at bounding box center [834, 605] width 410 height 352
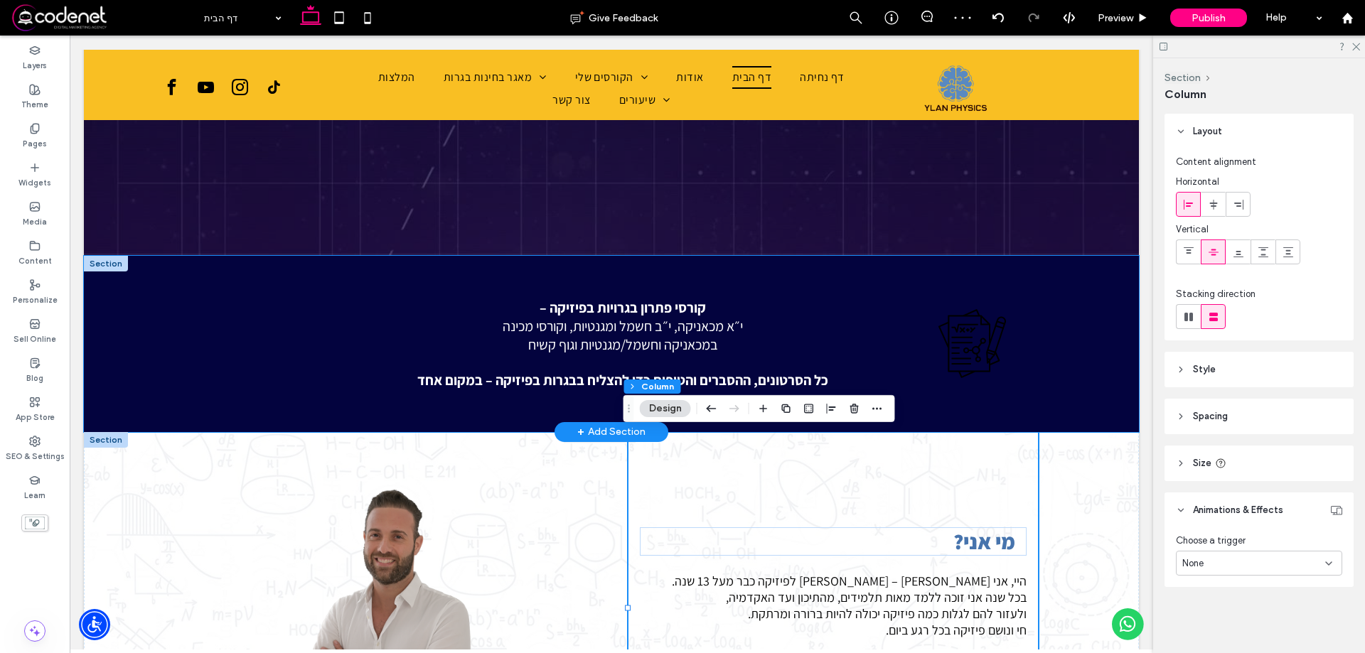
click at [991, 395] on div "קורסי פתרון בגרויות בפיזיקה – י״א מכאניקה, י״ב חשמל ומגנטיות, וקורסי מכינה במכא…" at bounding box center [611, 344] width 853 height 176
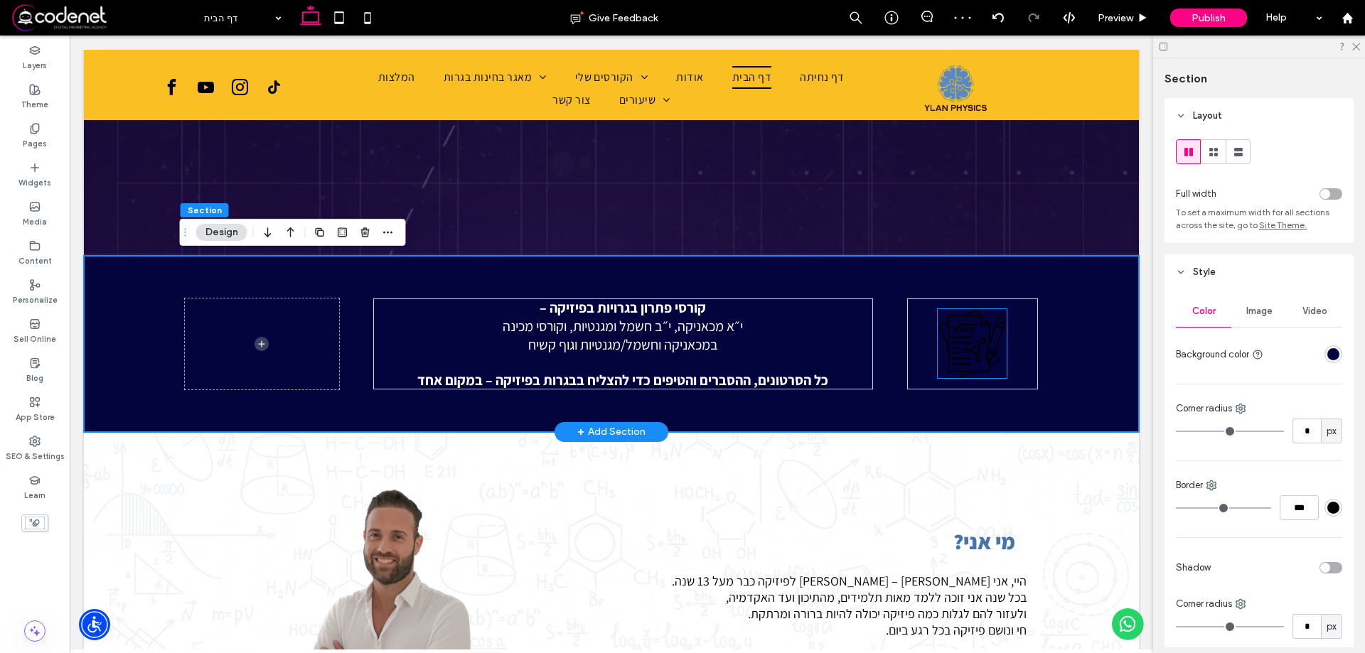
click at [1003, 350] on div at bounding box center [972, 344] width 131 height 91
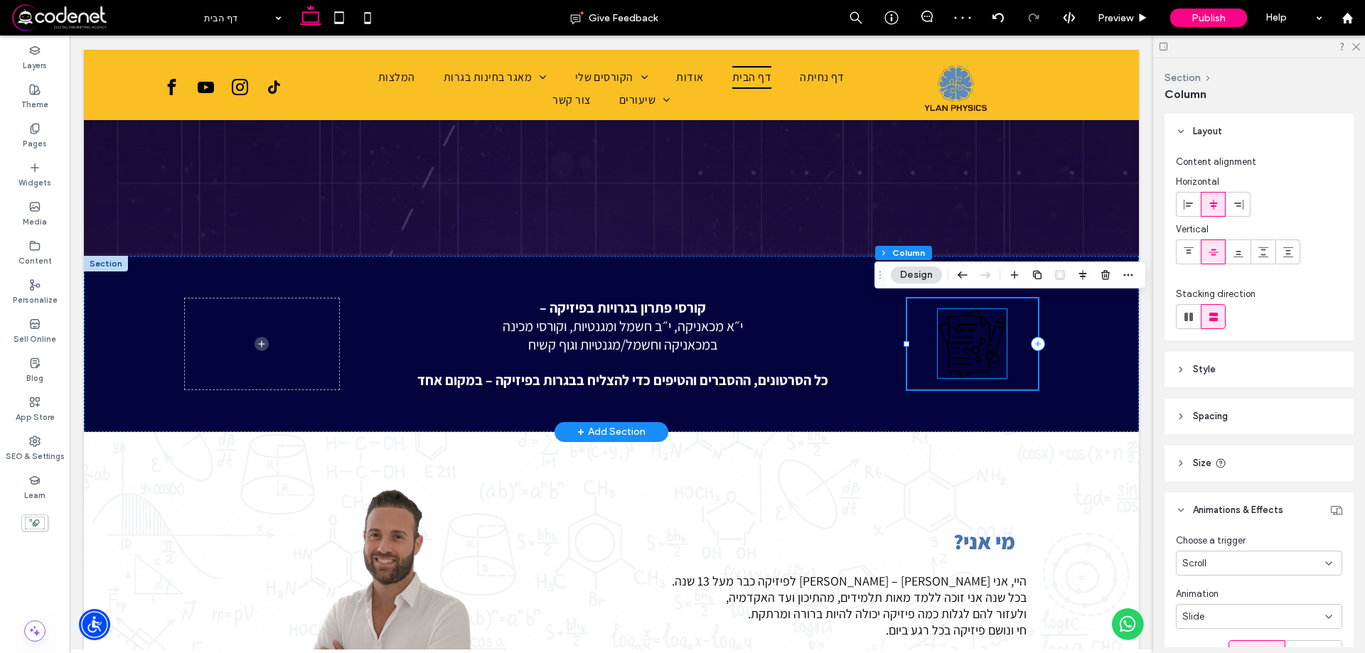
click at [983, 345] on icon at bounding box center [972, 343] width 69 height 69
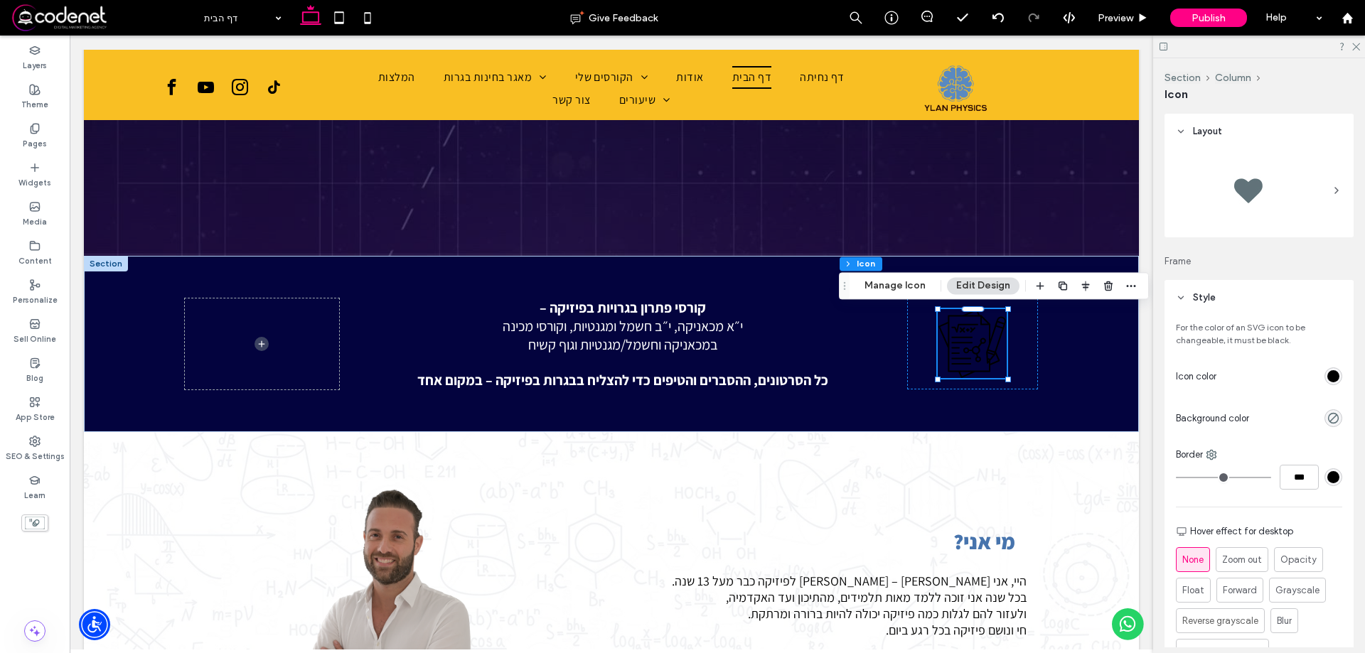
click at [1328, 375] on div "rgb(0, 0, 0)" at bounding box center [1333, 376] width 12 height 12
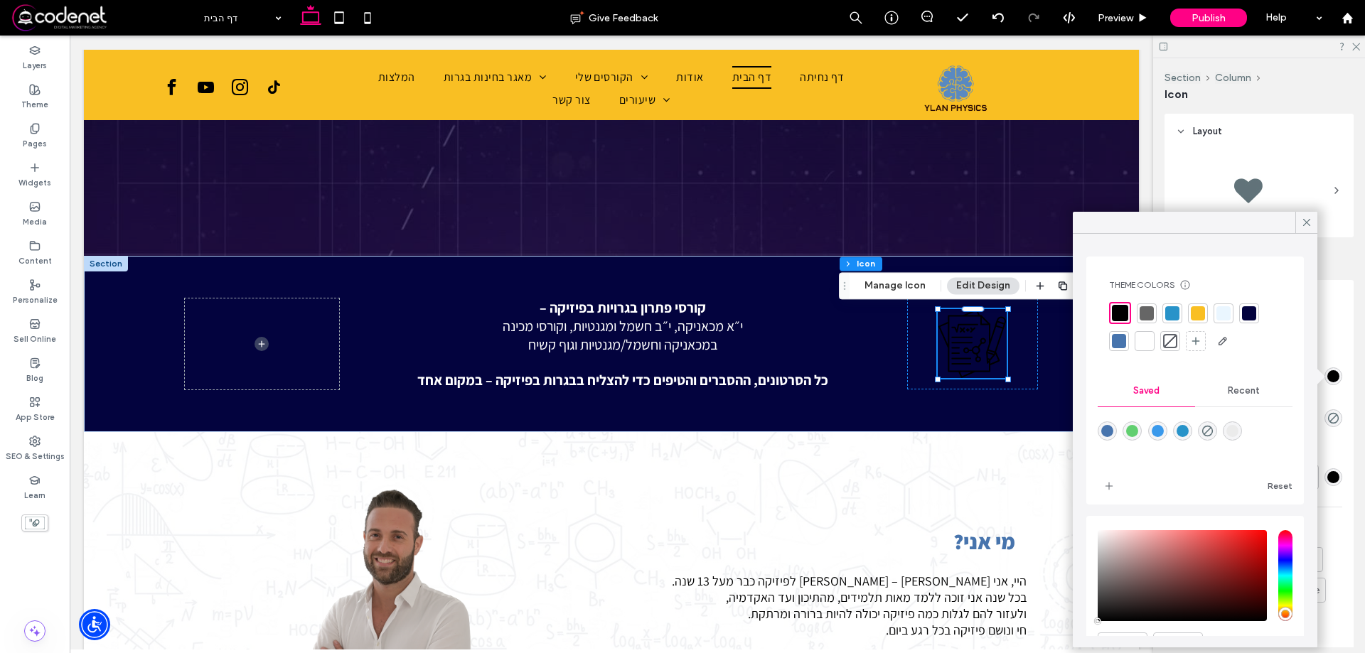
click at [1142, 337] on div at bounding box center [1145, 341] width 14 height 14
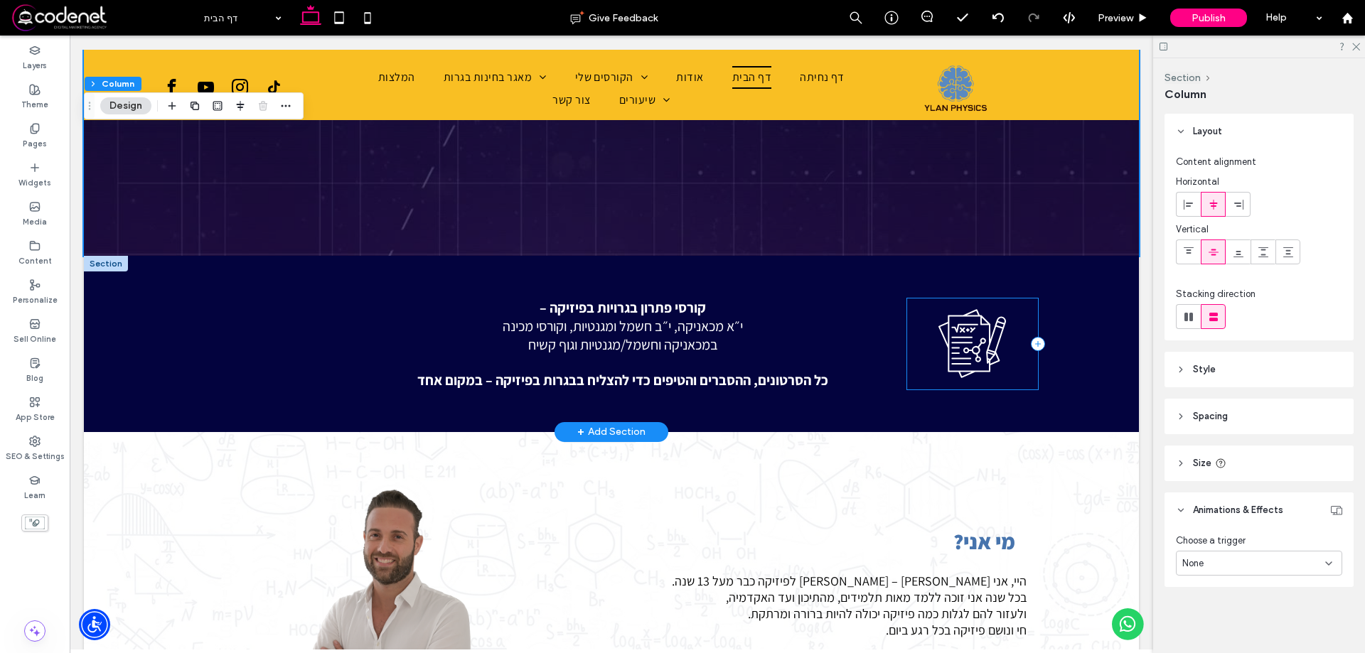
click at [1010, 324] on div at bounding box center [972, 344] width 131 height 91
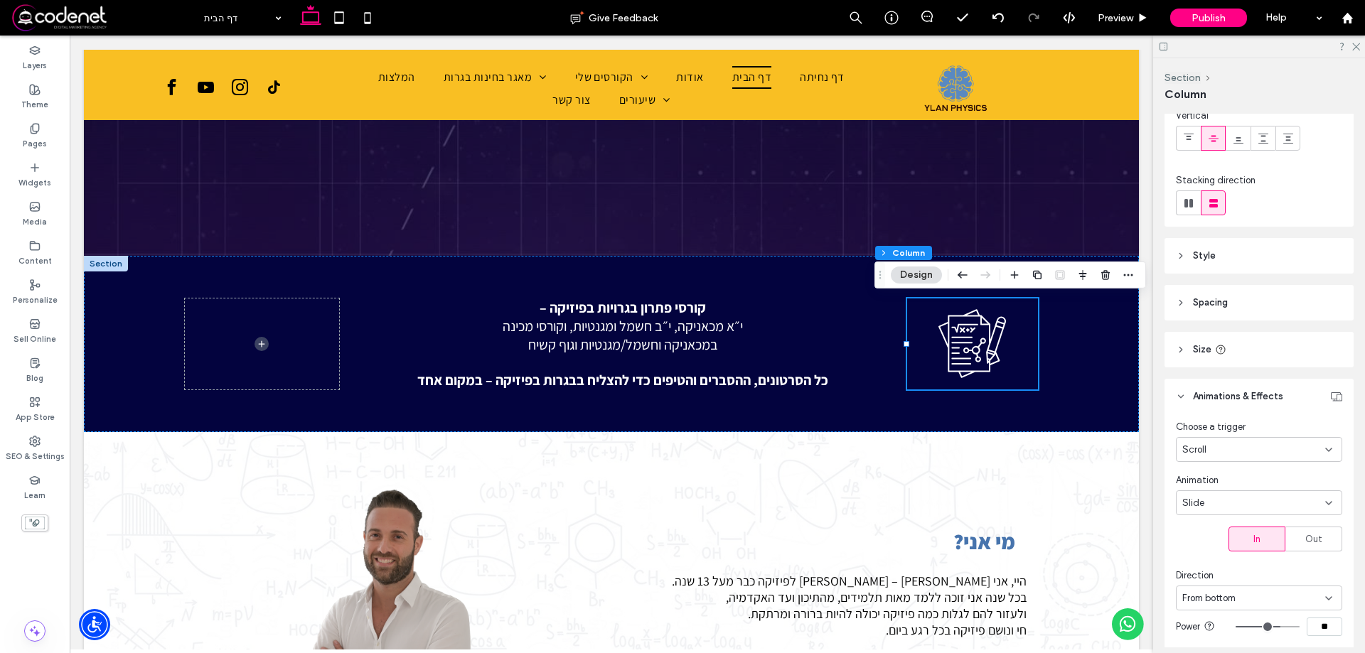
scroll to position [142, 0]
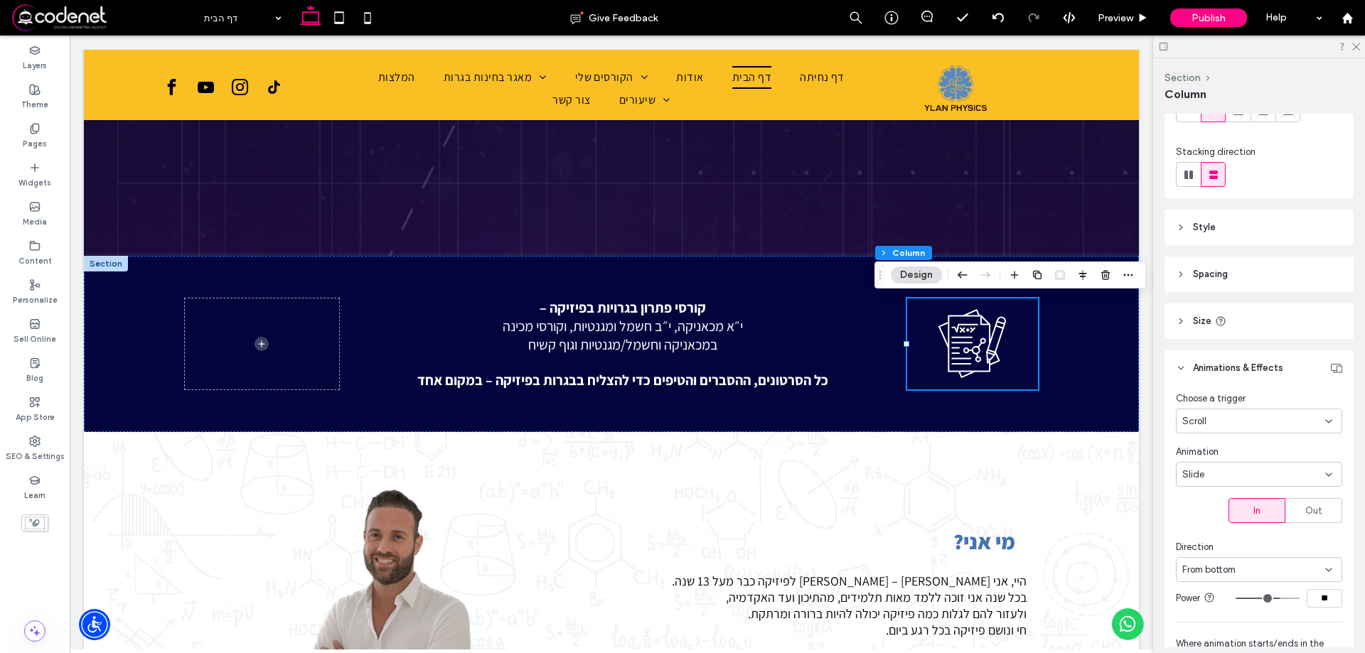
click at [1237, 420] on div "Scroll" at bounding box center [1253, 422] width 143 height 14
click at [1210, 488] on div "Entrance" at bounding box center [1256, 495] width 158 height 25
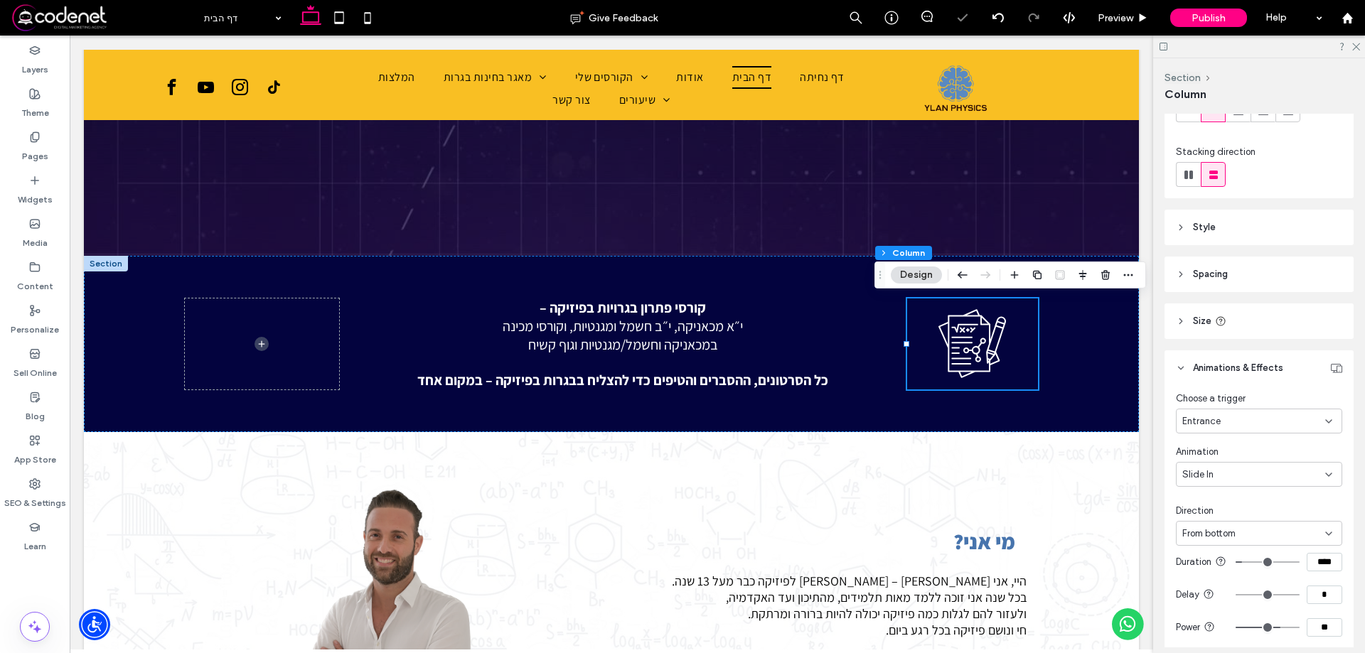
click at [1307, 572] on input "****" at bounding box center [1325, 562] width 36 height 18
type input "***"
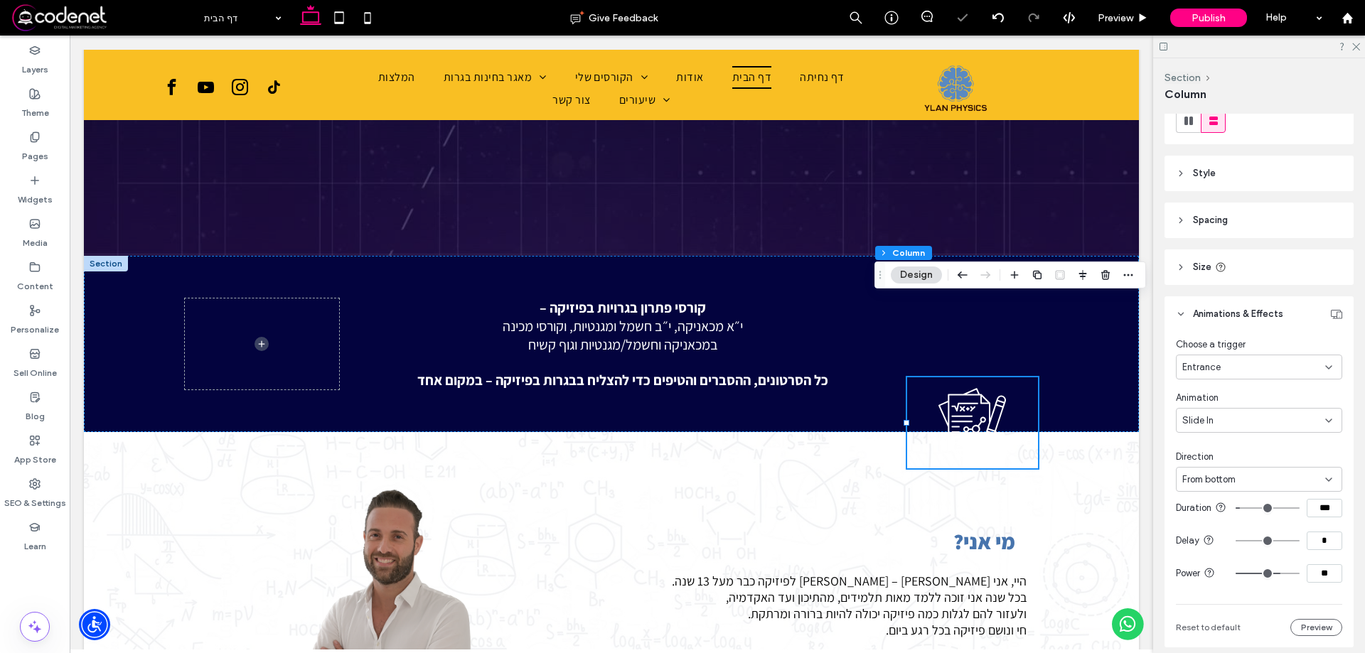
scroll to position [264, 0]
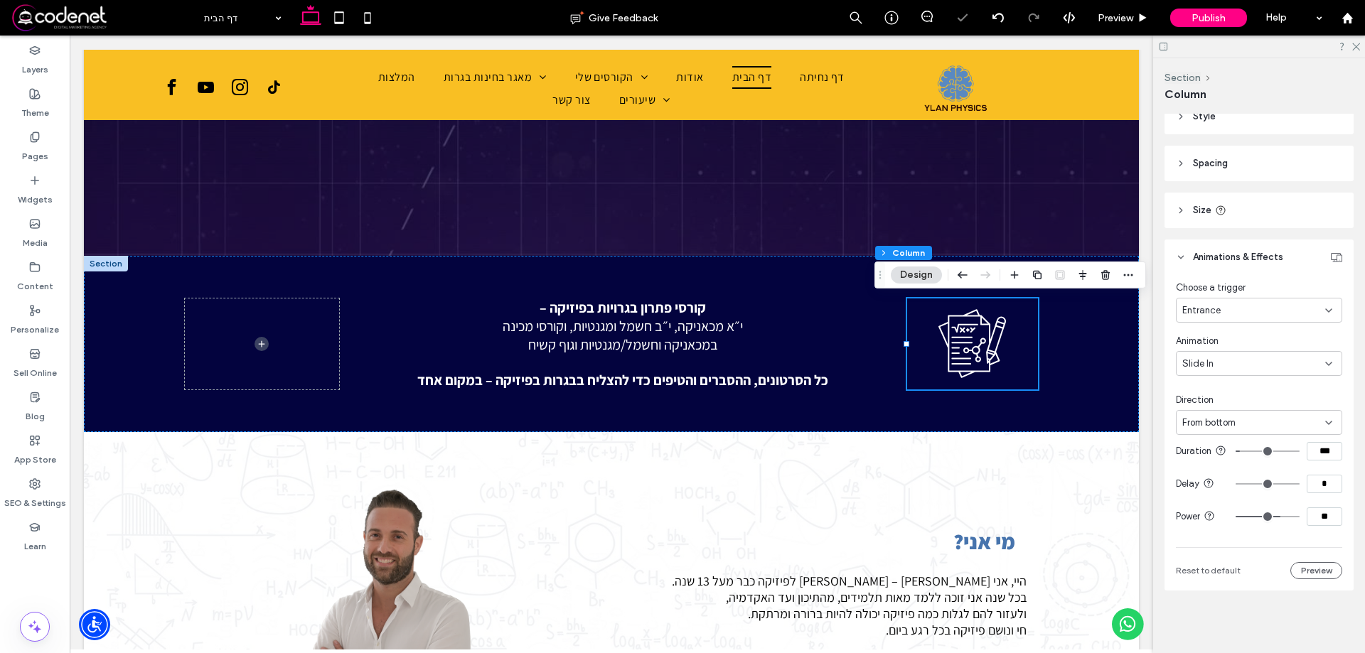
click at [1305, 435] on section "Duration ***" at bounding box center [1259, 451] width 166 height 33
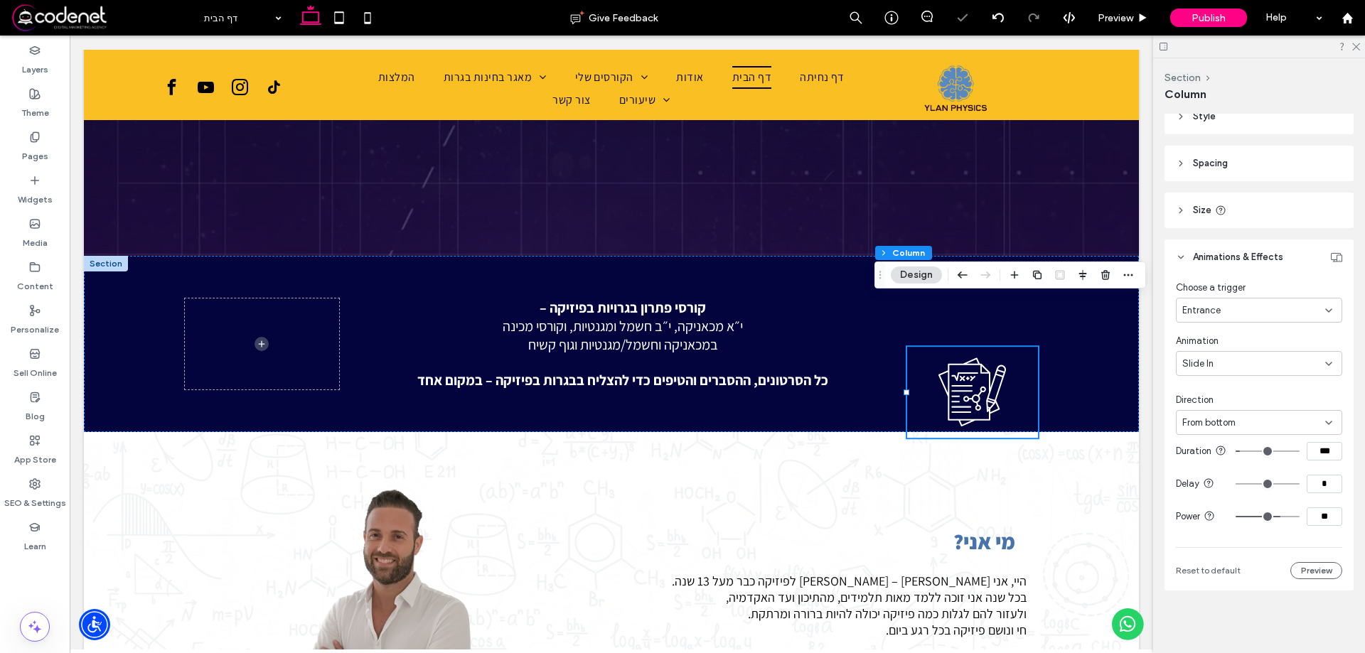
click at [1314, 448] on input "***" at bounding box center [1325, 451] width 36 height 18
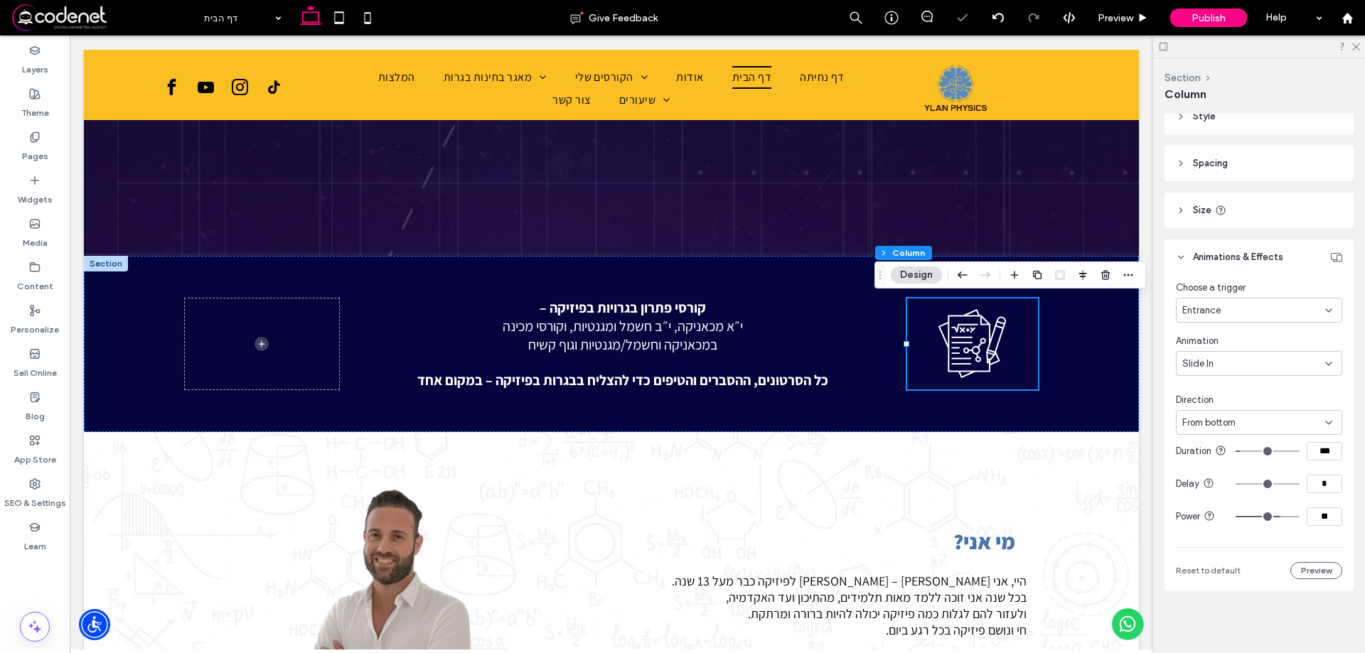
click at [1314, 448] on input "***" at bounding box center [1325, 451] width 36 height 18
type input "***"
click at [1108, 461] on div "מי אני? היי, אני אילן – מורה לפיזיקה כבר מעל 13 שנה. בכל שנה אני זוכה ללמד מאות…" at bounding box center [611, 608] width 1055 height 352
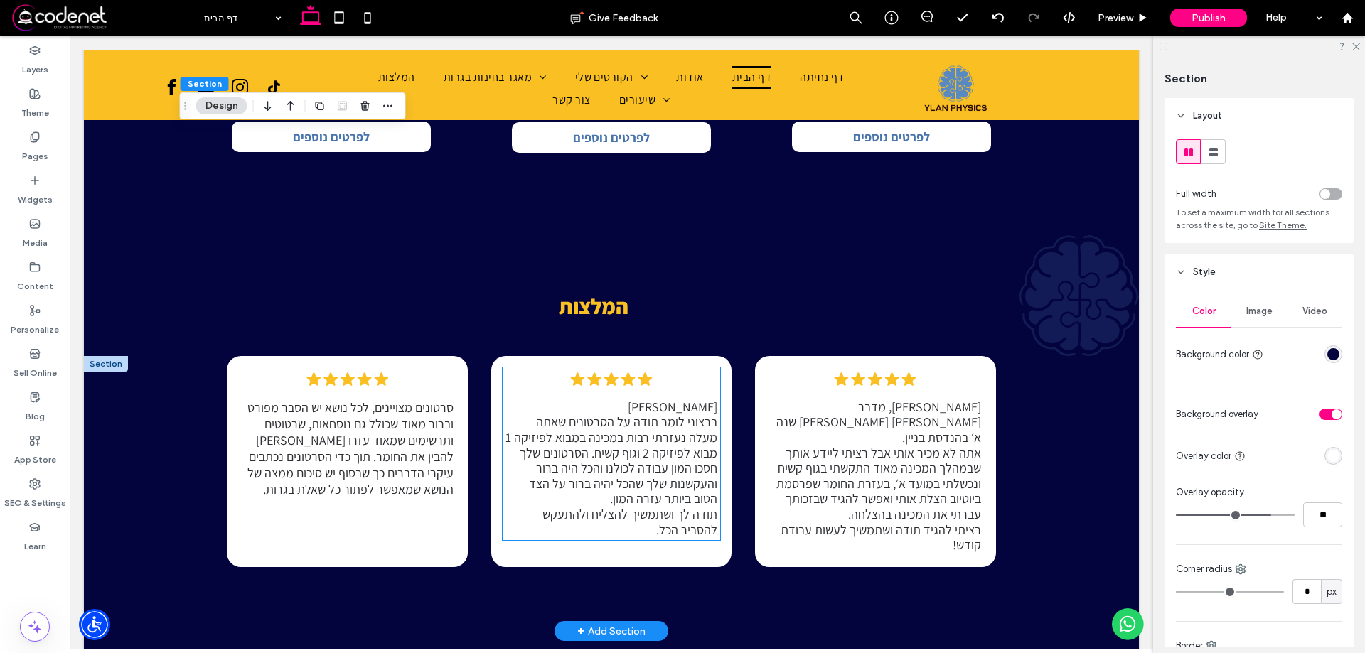
scroll to position [1564, 0]
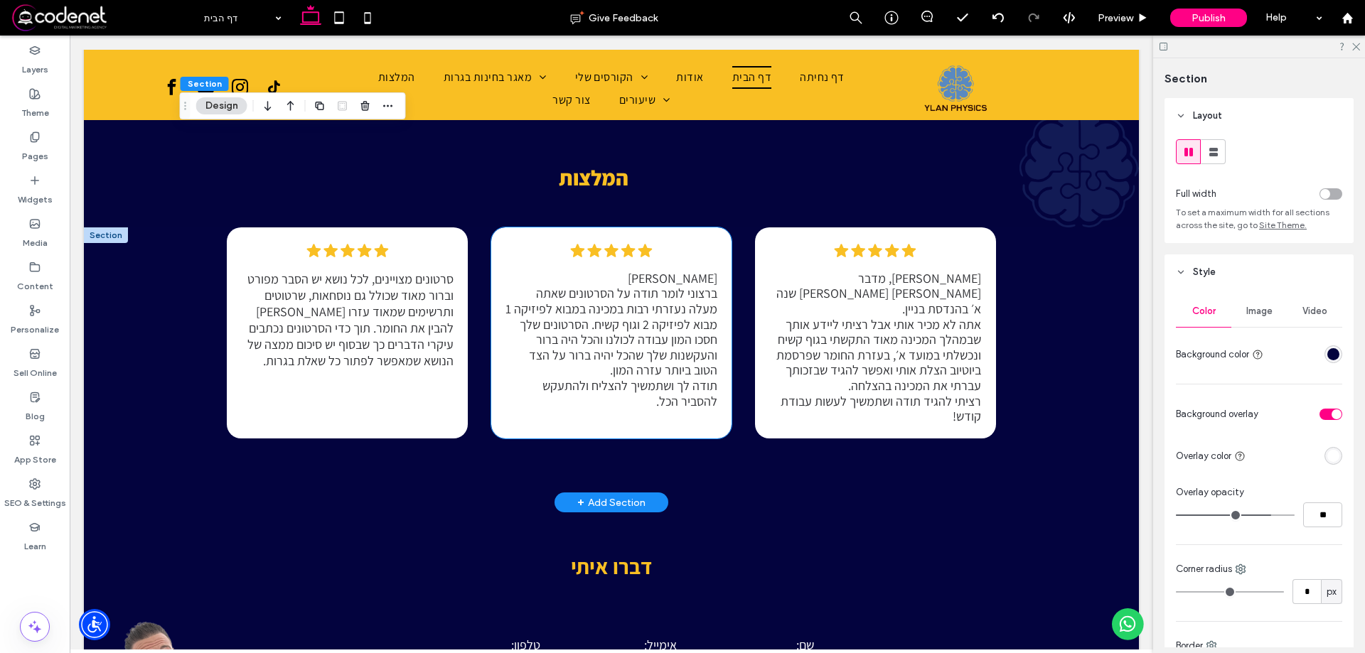
click at [727, 293] on div ".cls-1-1788903176-1788903176 { fill: #00000; stroke-width: 0px; } סרטונים מצויי…" at bounding box center [611, 365] width 853 height 275
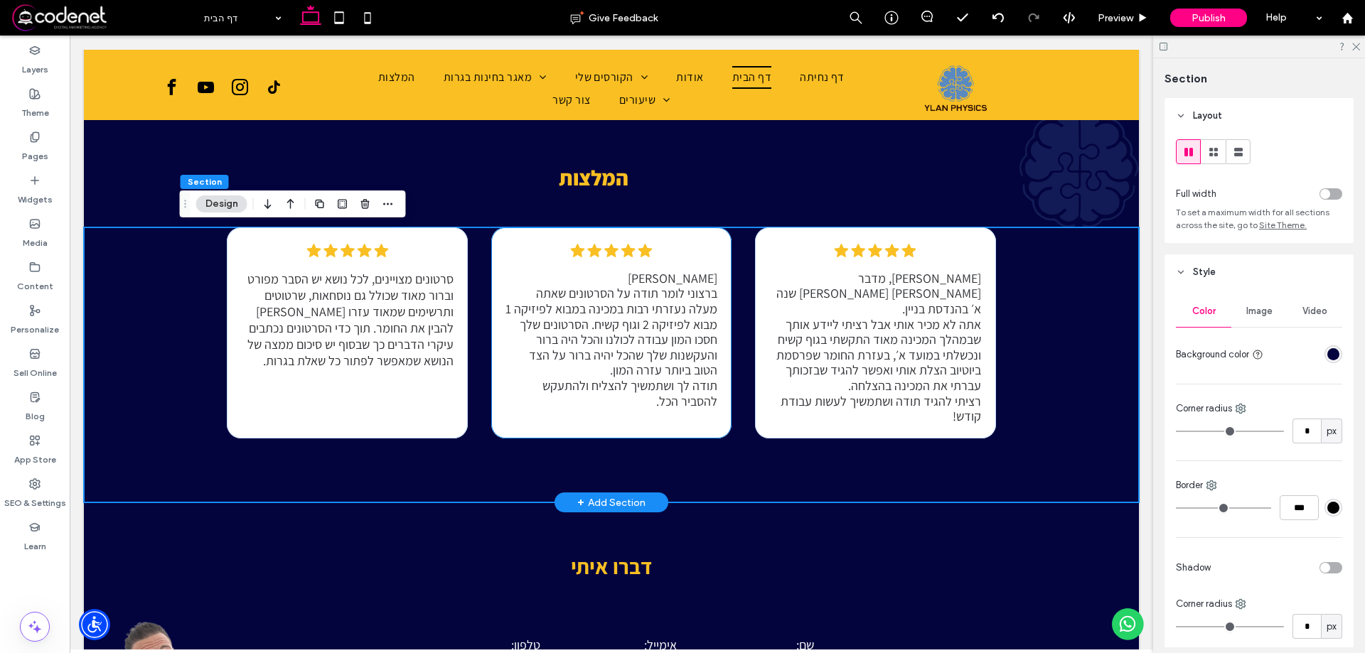
click at [721, 290] on div ".cls-1-1788903176-1788903176 { fill: #00000; stroke-width: 0px; } אילן היקר ברצ…" at bounding box center [611, 333] width 241 height 211
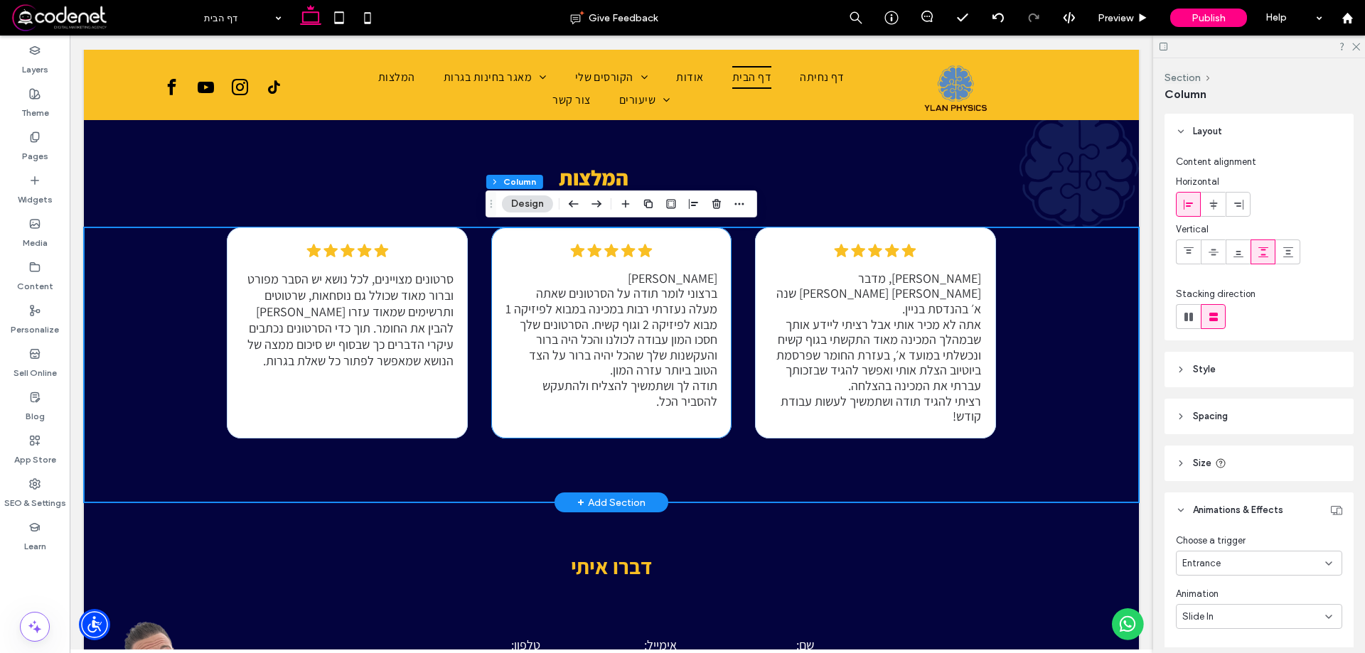
type input "*"
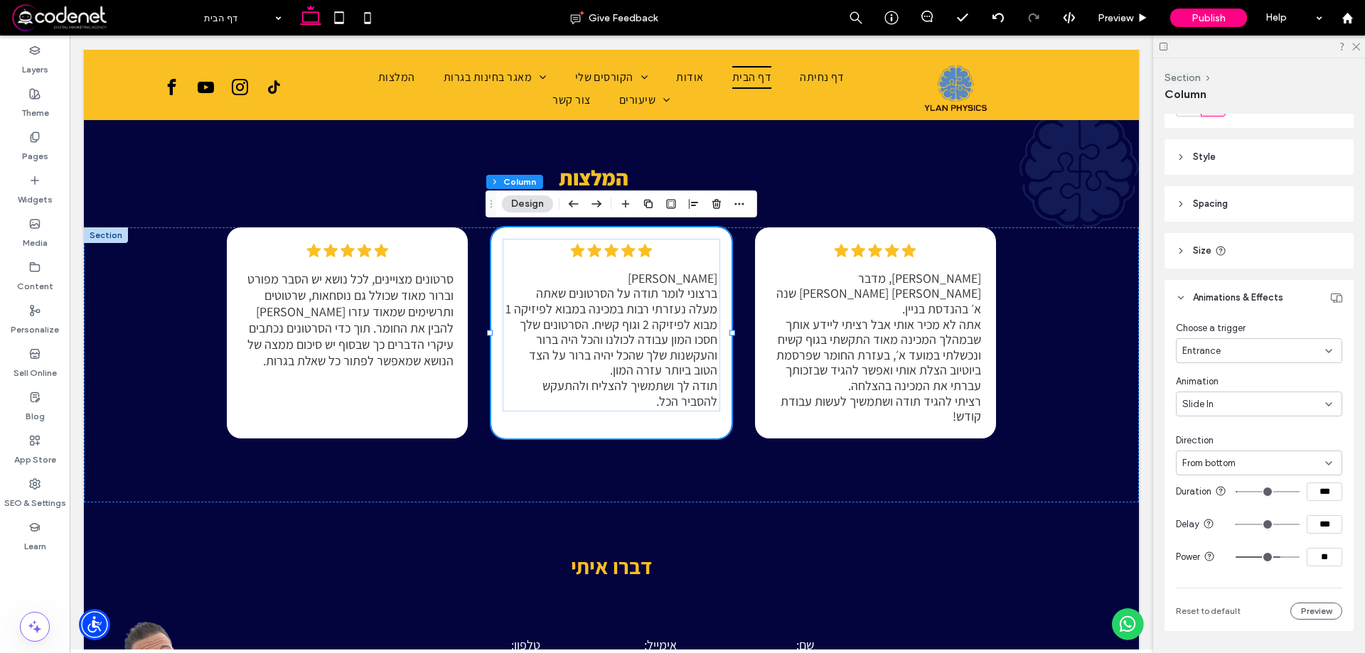
scroll to position [213, 0]
click at [1069, 511] on div "דברו איתי" at bounding box center [611, 542] width 1055 height 78
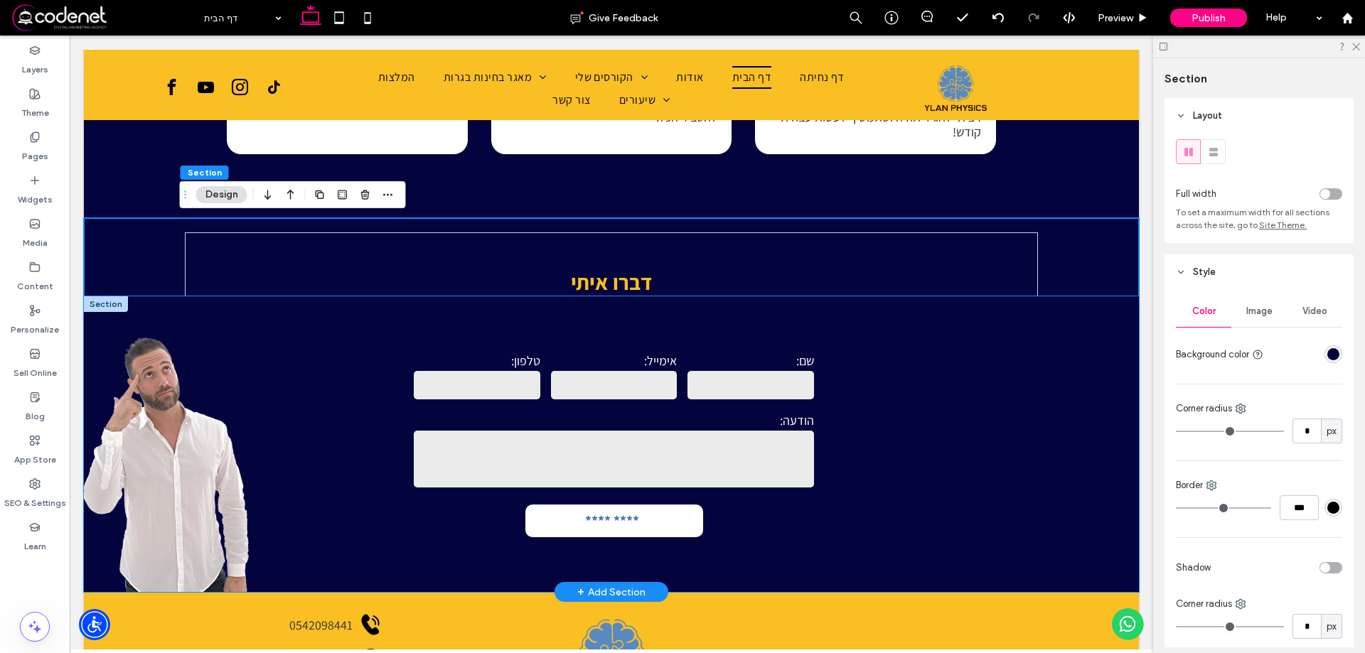
scroll to position [1933, 0]
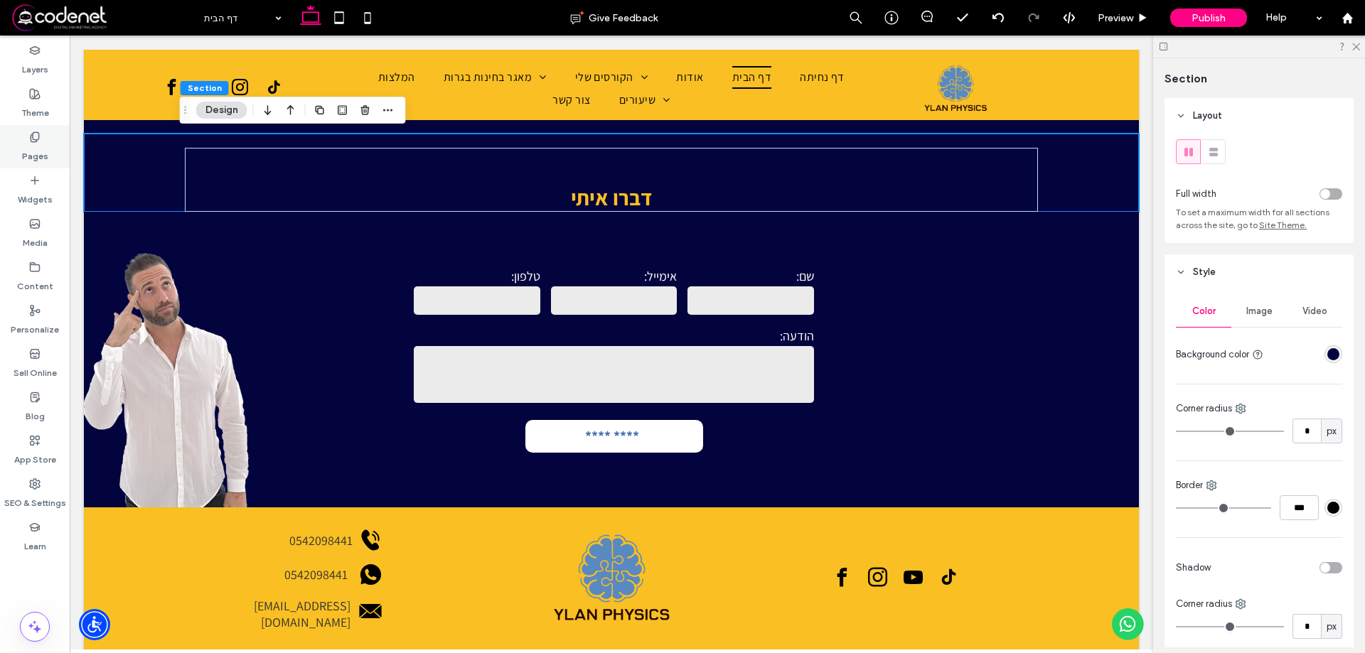
click at [23, 161] on label "Pages" at bounding box center [35, 153] width 26 height 20
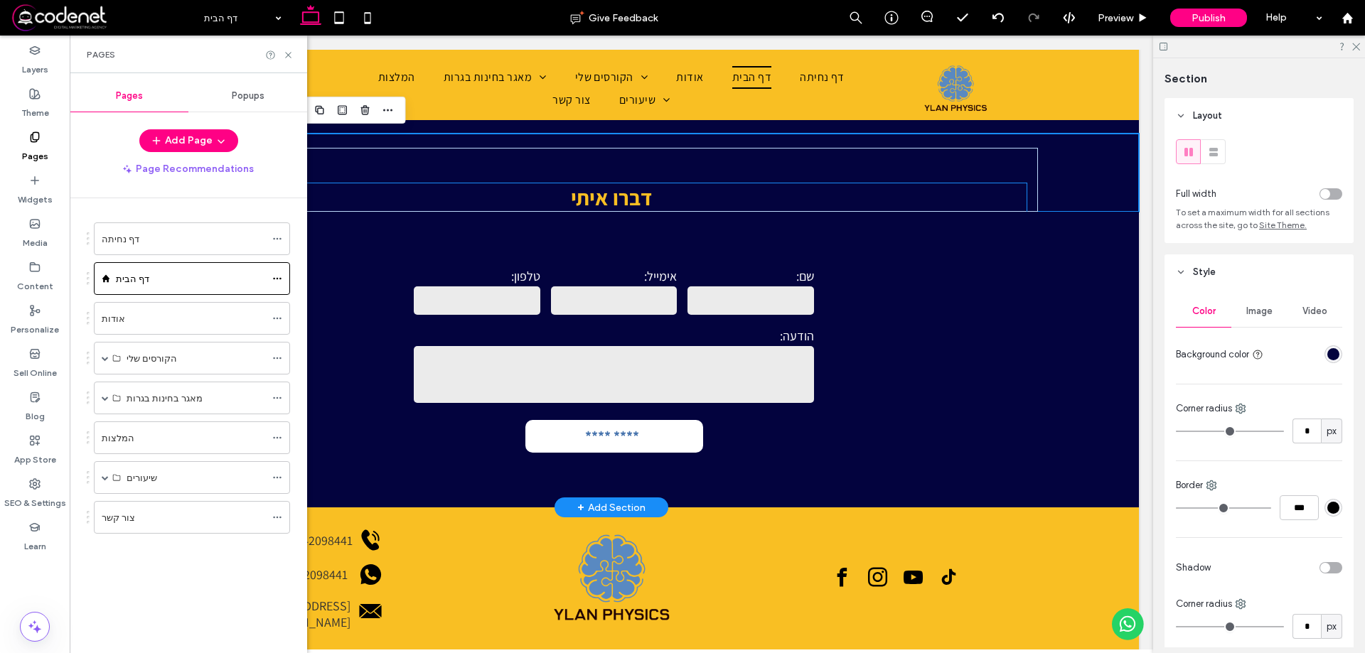
click at [912, 233] on span at bounding box center [1004, 360] width 270 height 296
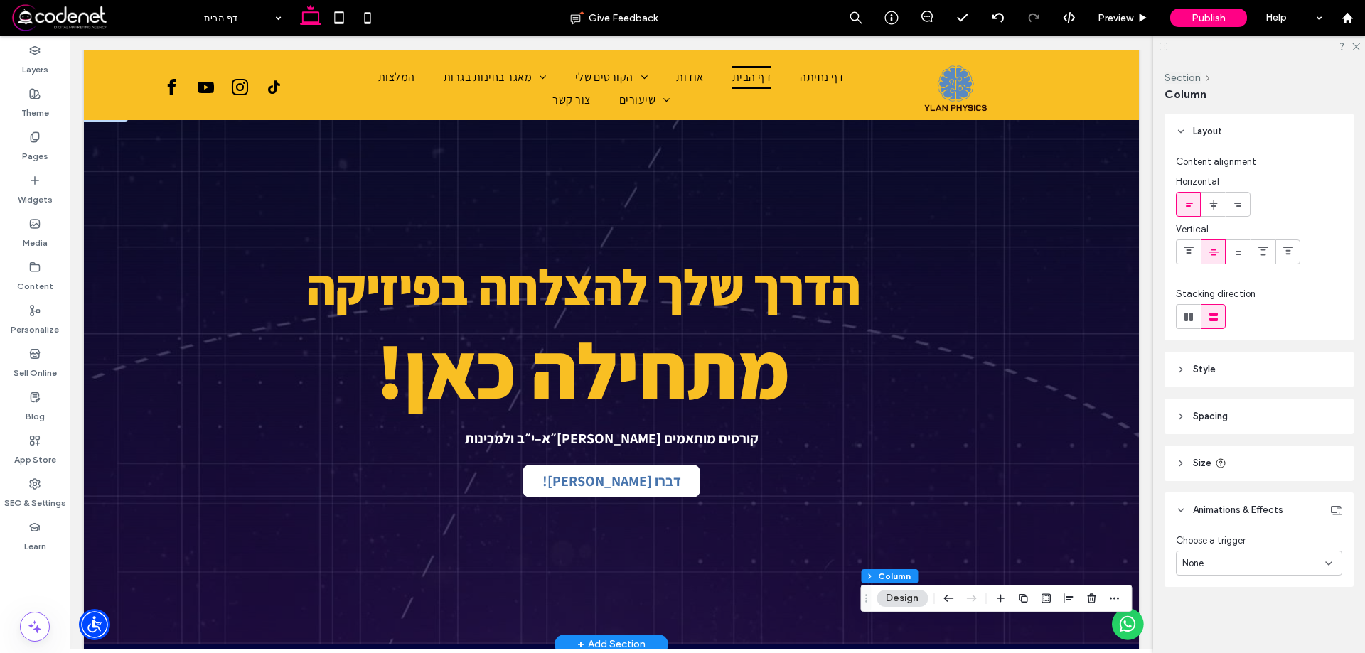
scroll to position [0, 0]
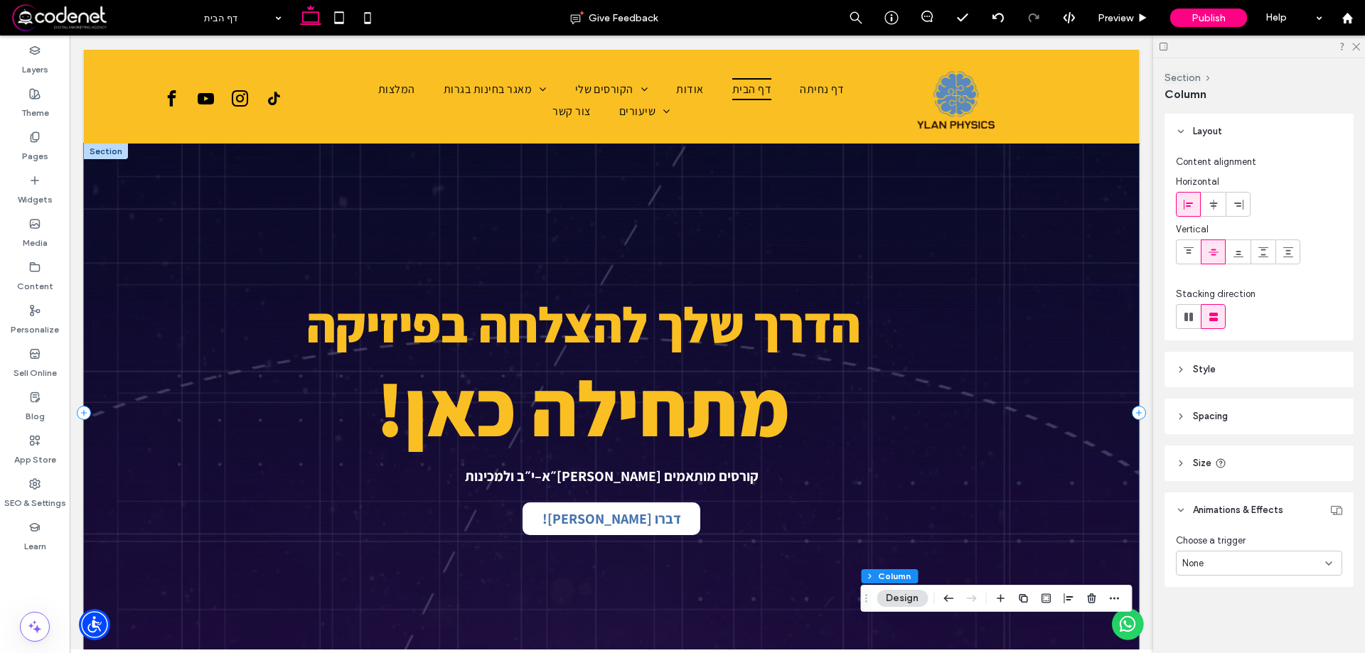
click at [1102, 158] on div "הדרך שלך להצלחה בפיזיקה מתחילה כאן! קורסים מותאמים לי״א–י״ב ולמכינות דברו איתי!" at bounding box center [611, 413] width 1055 height 539
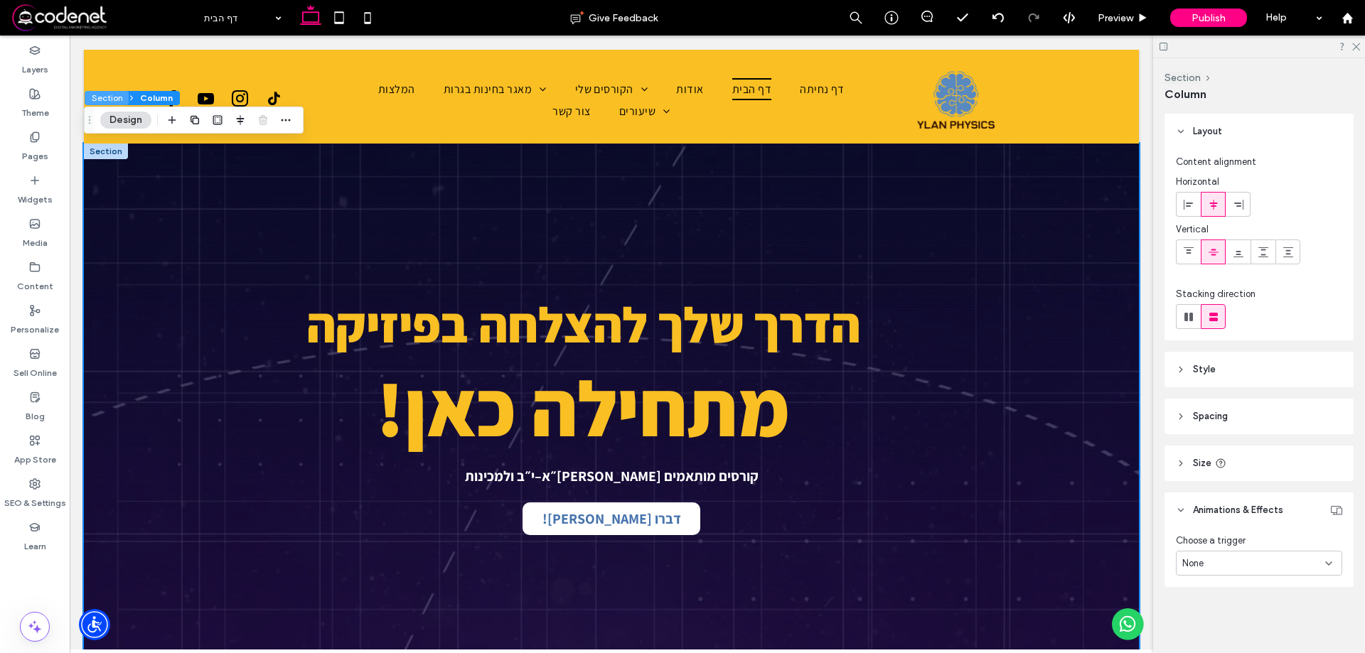
click at [107, 97] on button "Section" at bounding box center [107, 98] width 44 height 14
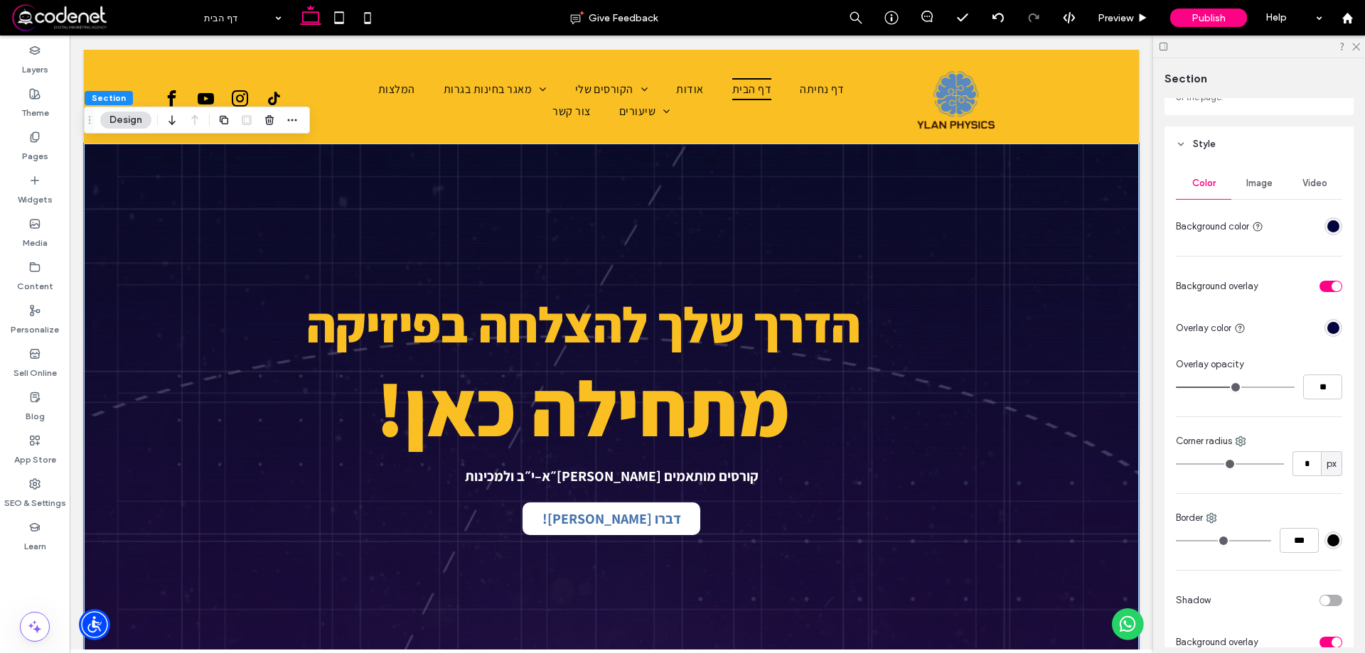
scroll to position [142, 0]
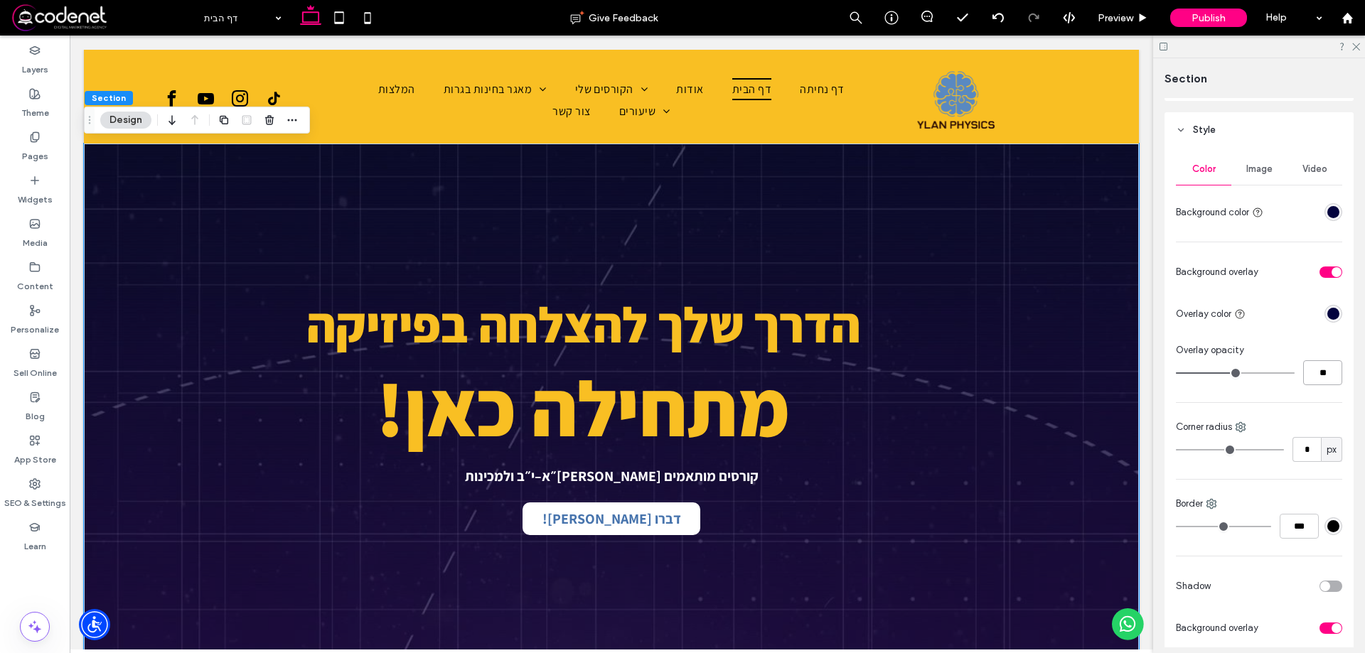
click at [1318, 377] on input "**" at bounding box center [1322, 372] width 39 height 25
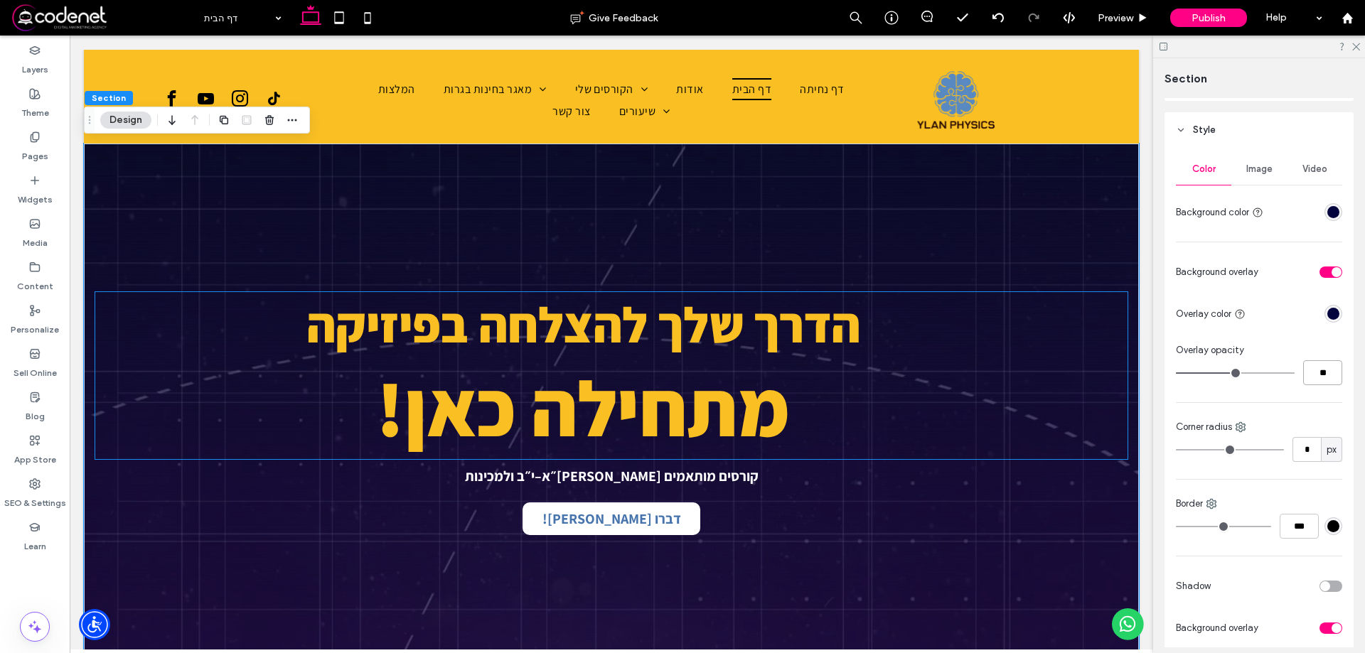
type input "**"
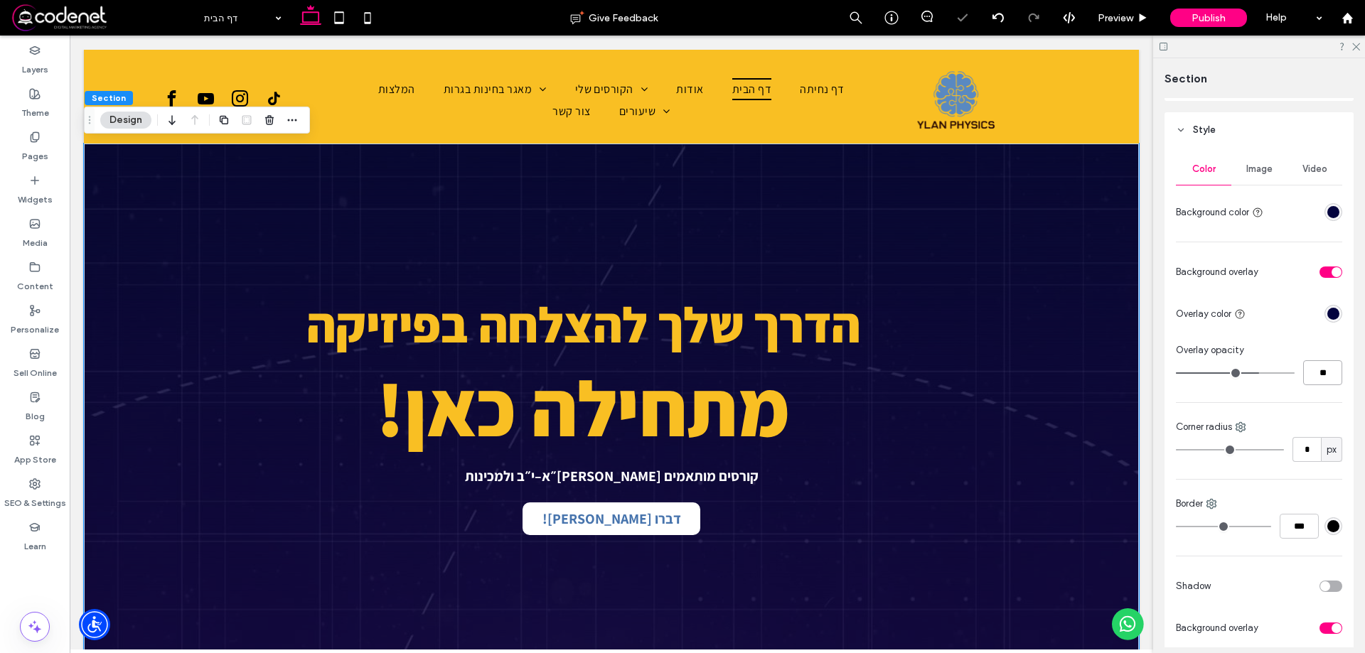
click at [1319, 374] on input "**" at bounding box center [1322, 372] width 39 height 25
type input "**"
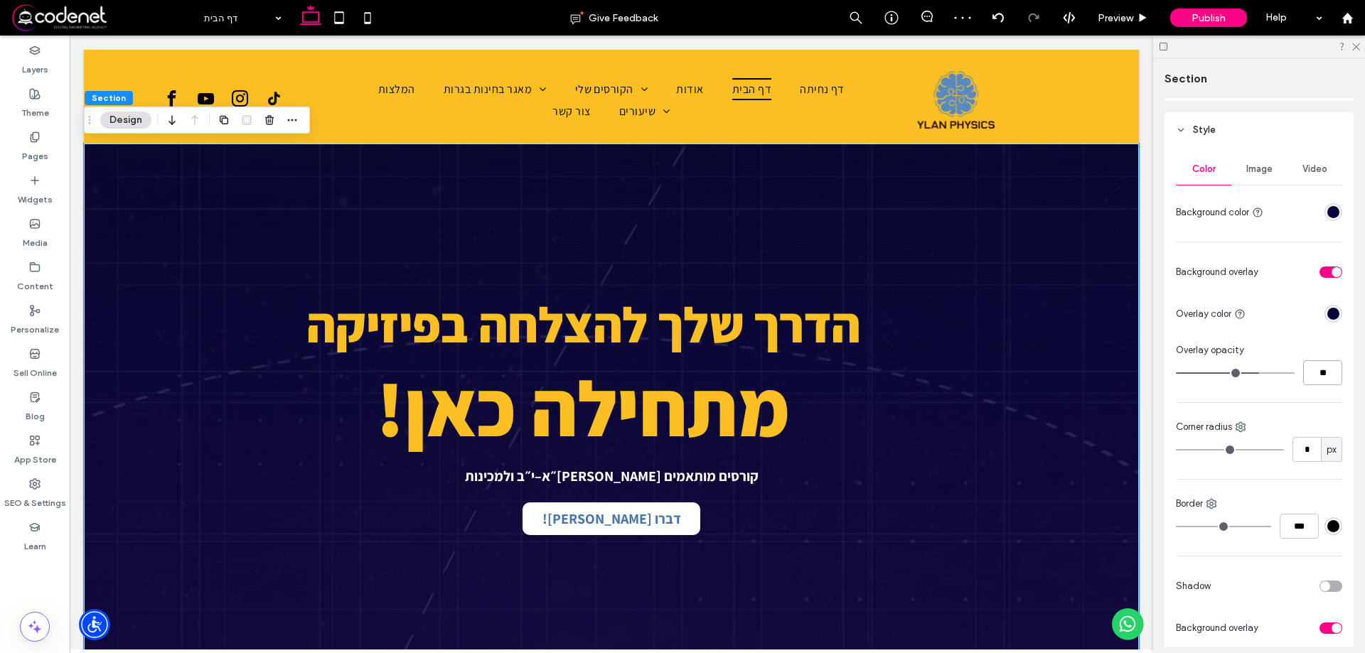
type input "**"
click at [41, 148] on label "Pages" at bounding box center [35, 153] width 26 height 20
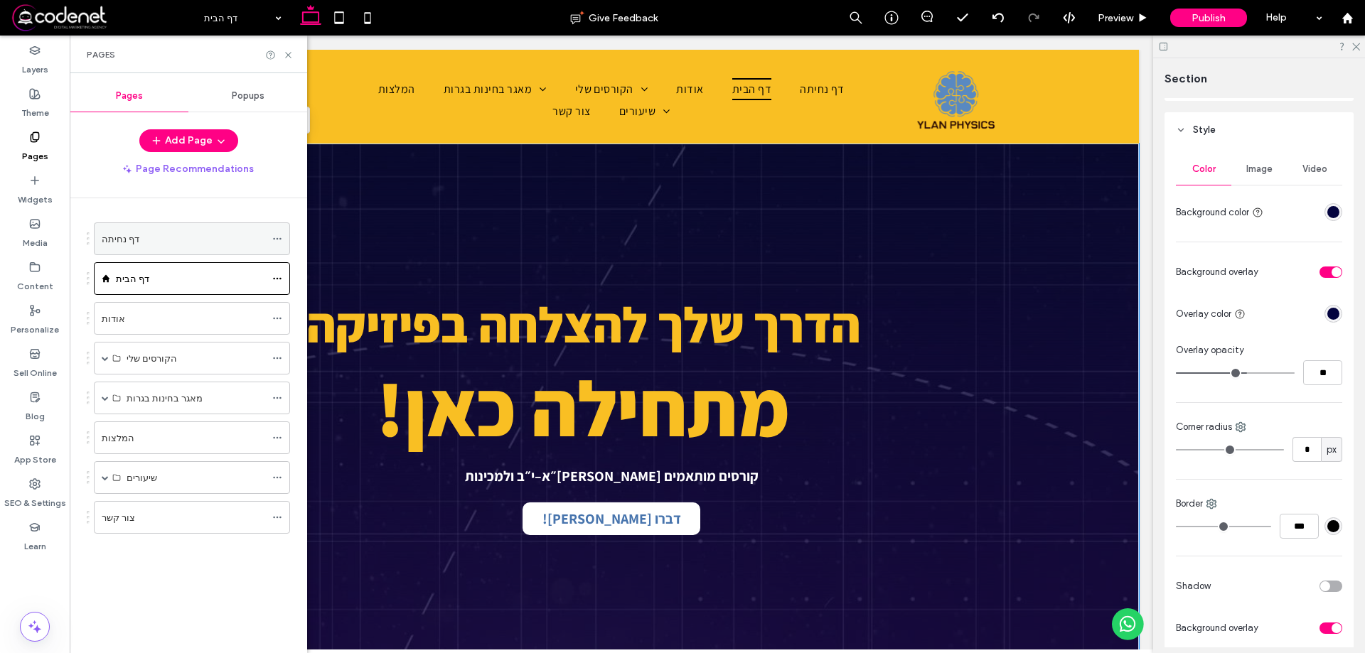
click at [272, 242] on icon at bounding box center [277, 239] width 10 height 10
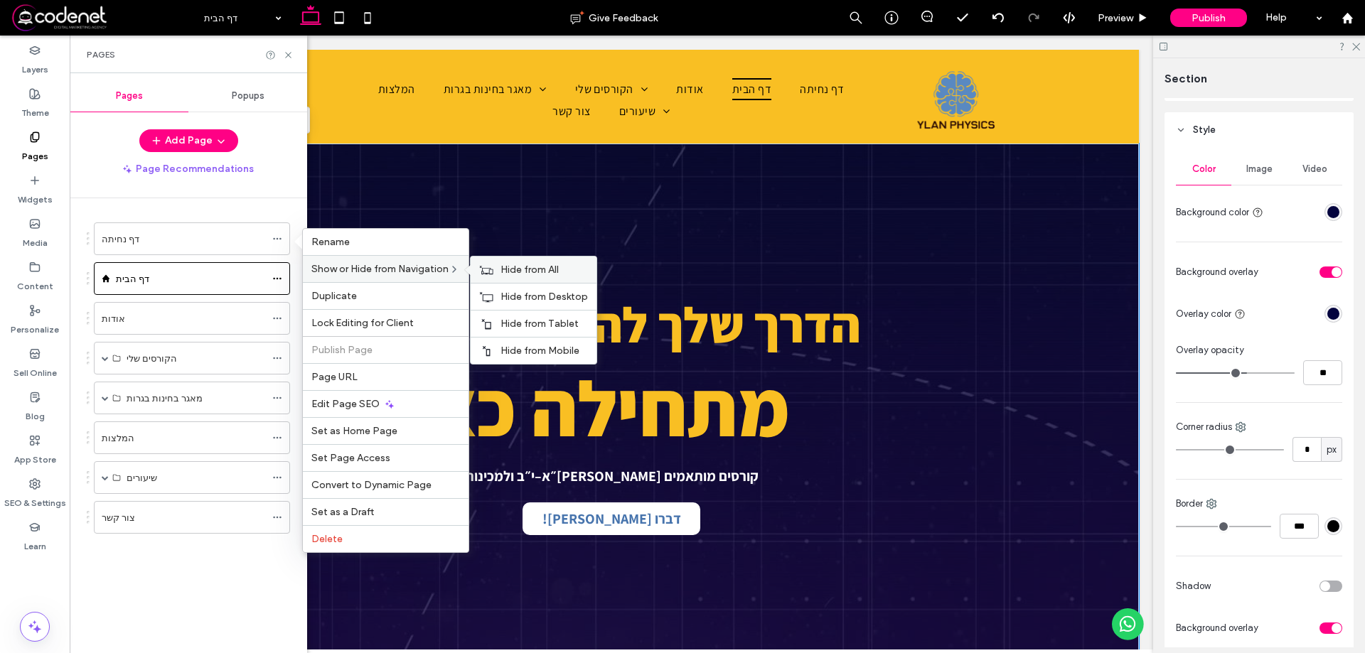
click at [528, 271] on span "Hide from All" at bounding box center [530, 270] width 58 height 12
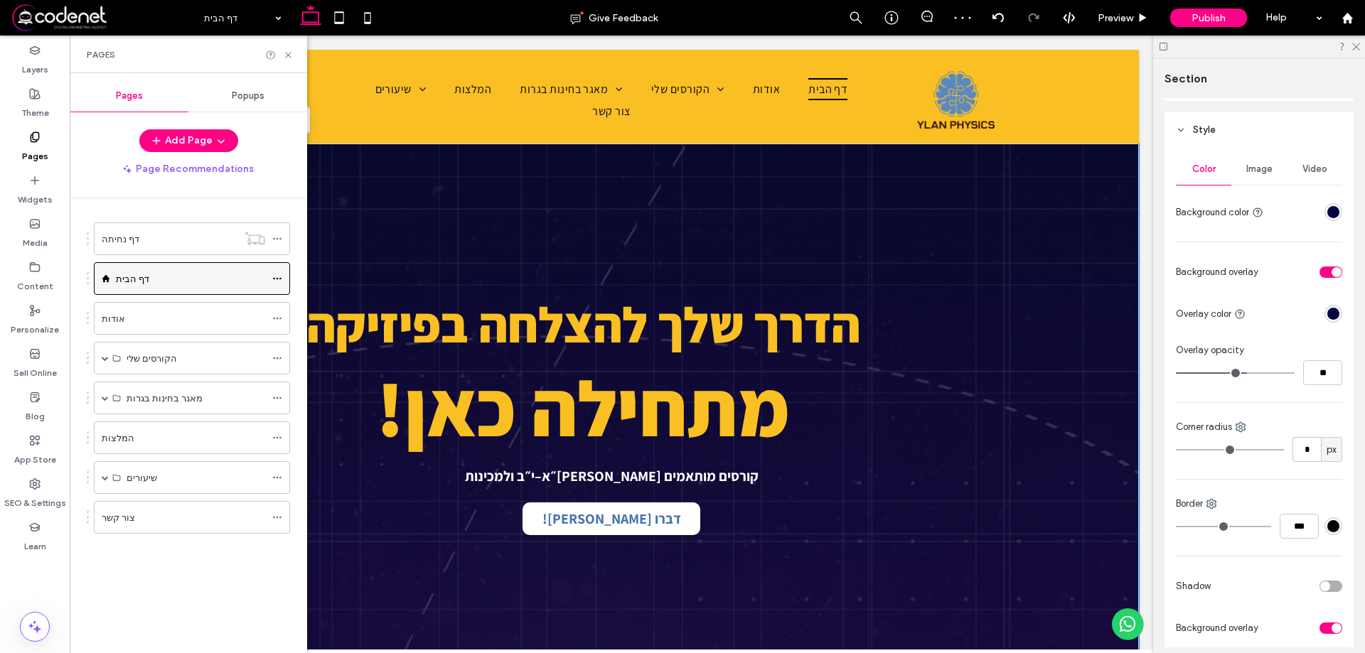
click at [173, 269] on div "דף הבית" at bounding box center [190, 278] width 149 height 31
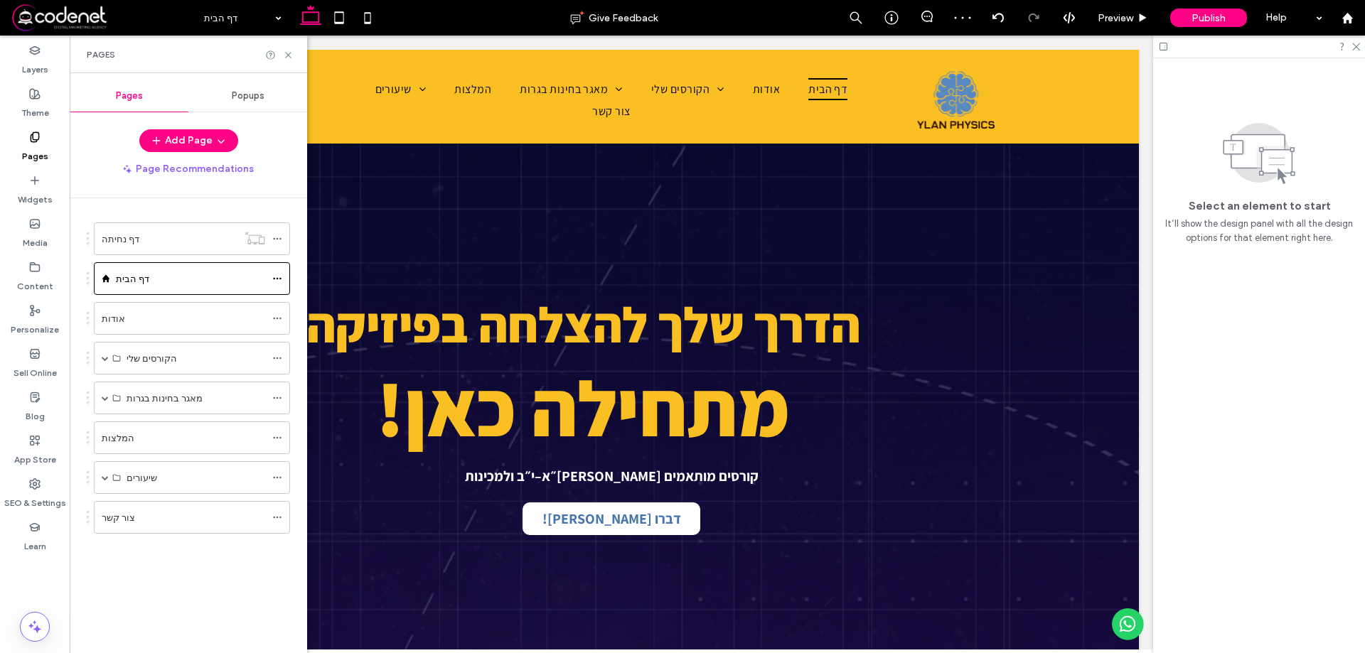
scroll to position [0, 0]
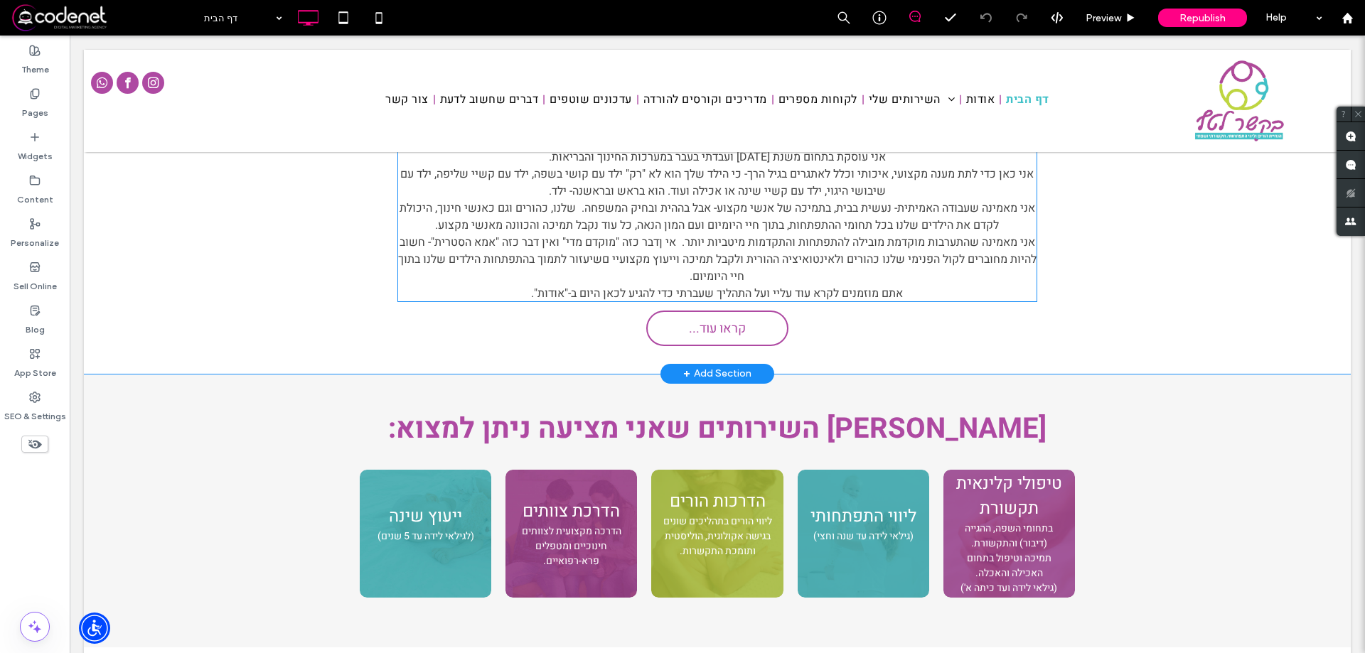
scroll to position [284, 0]
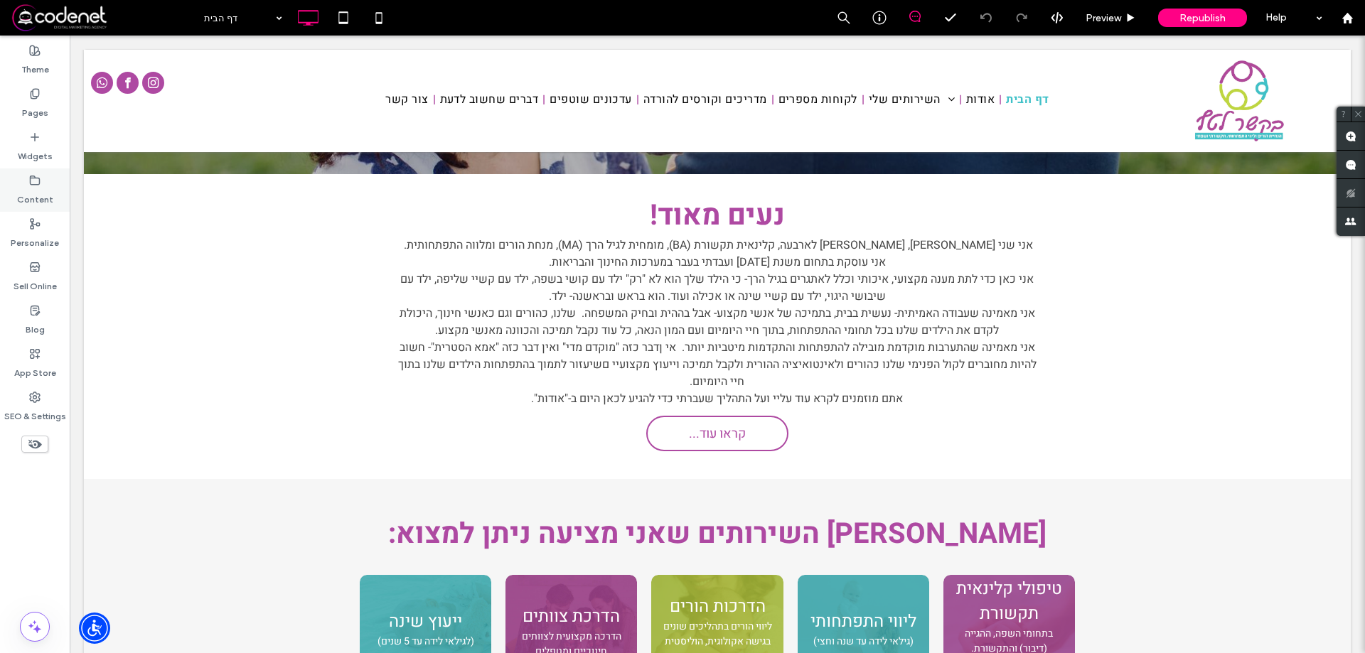
click at [28, 183] on div "Content" at bounding box center [35, 190] width 70 height 43
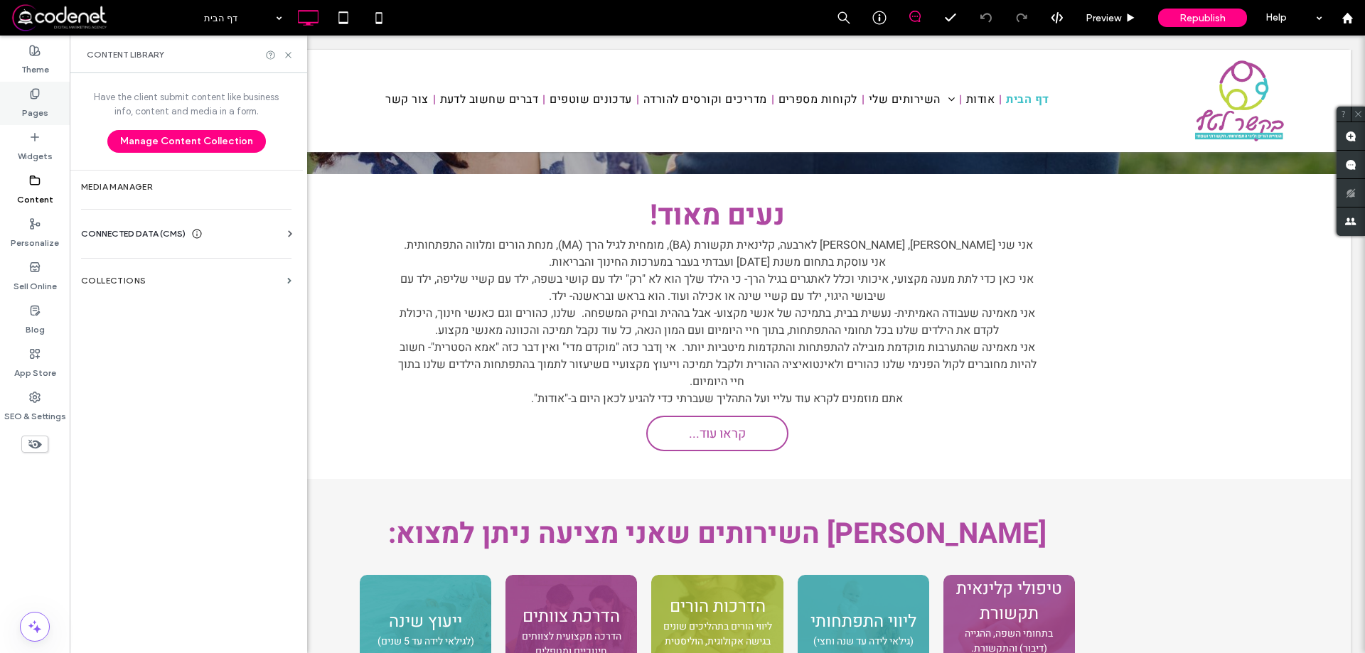
click at [24, 98] on div "Pages" at bounding box center [35, 103] width 70 height 43
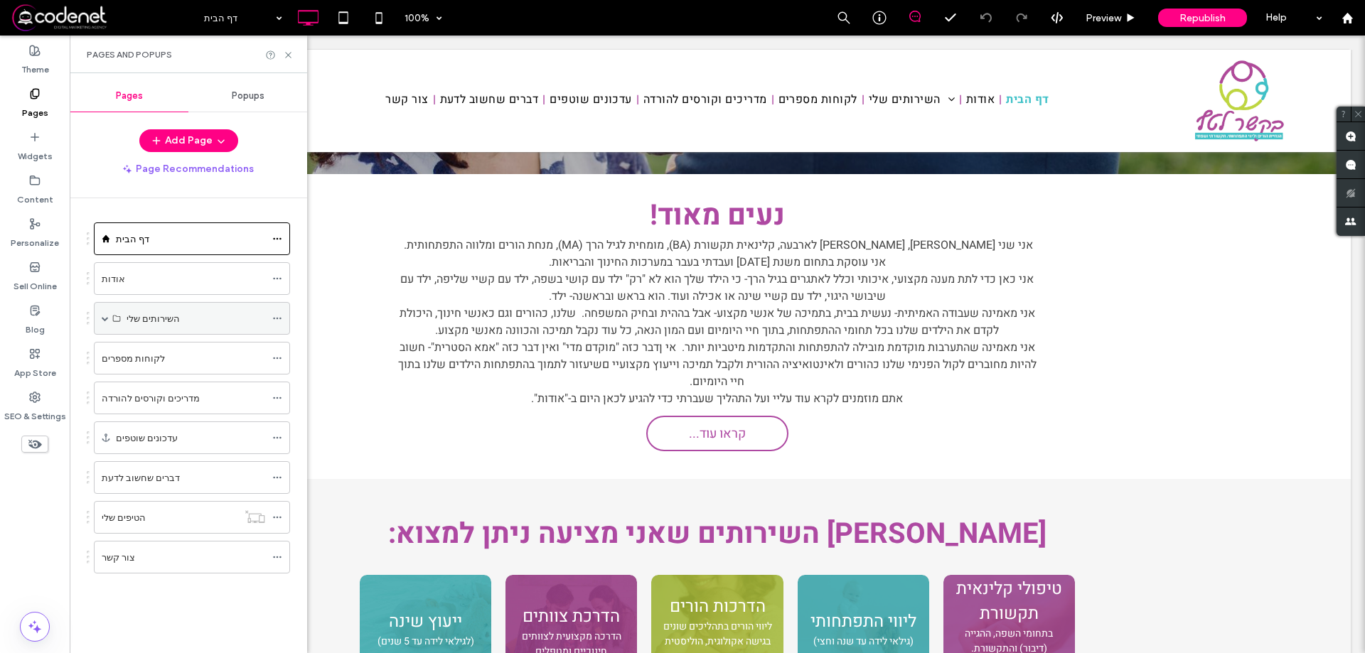
click at [107, 316] on span at bounding box center [105, 318] width 7 height 7
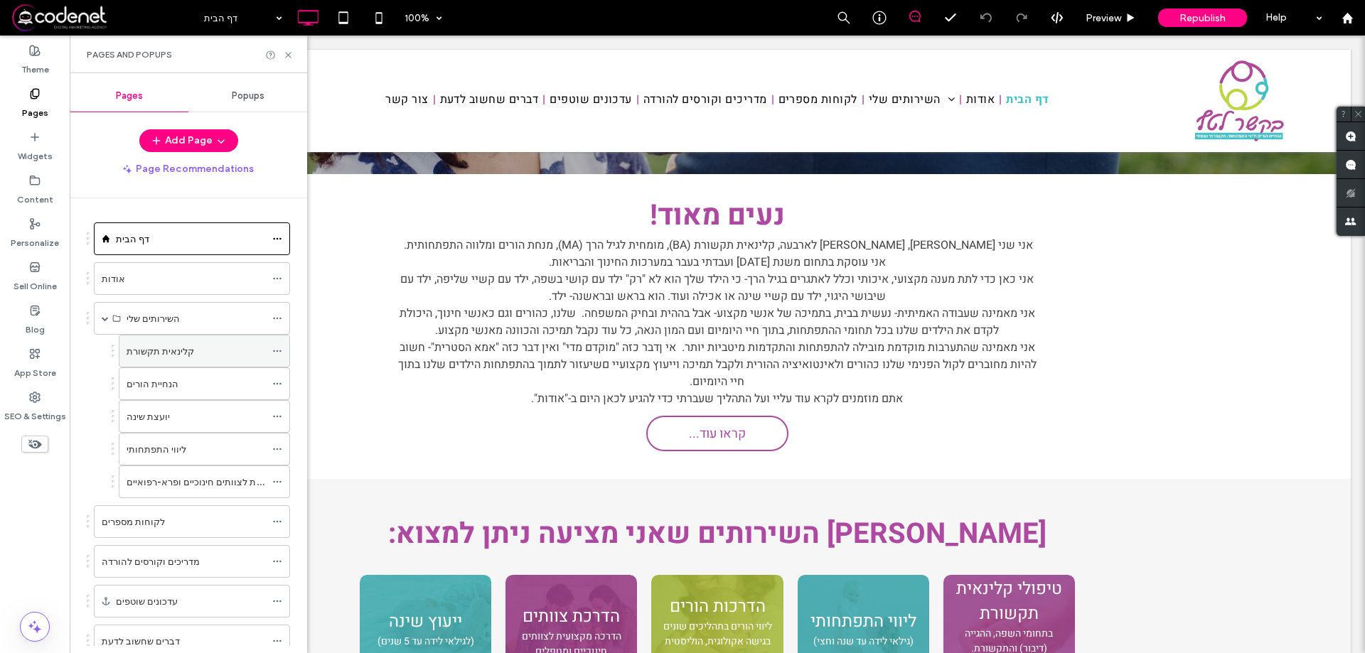
click at [169, 353] on label "קלינאית תקשורת" at bounding box center [161, 351] width 68 height 25
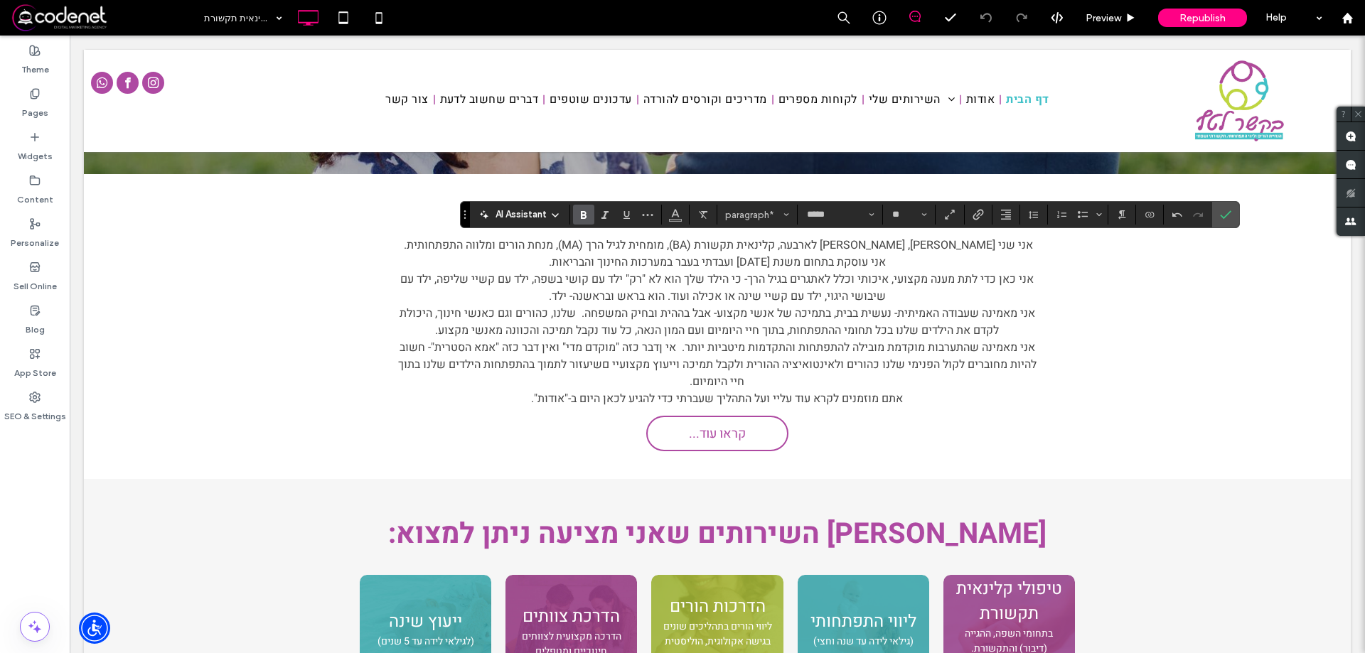
click at [584, 215] on use "Bold" at bounding box center [584, 215] width 6 height 8
click at [1229, 218] on icon "Confirm" at bounding box center [1225, 214] width 11 height 11
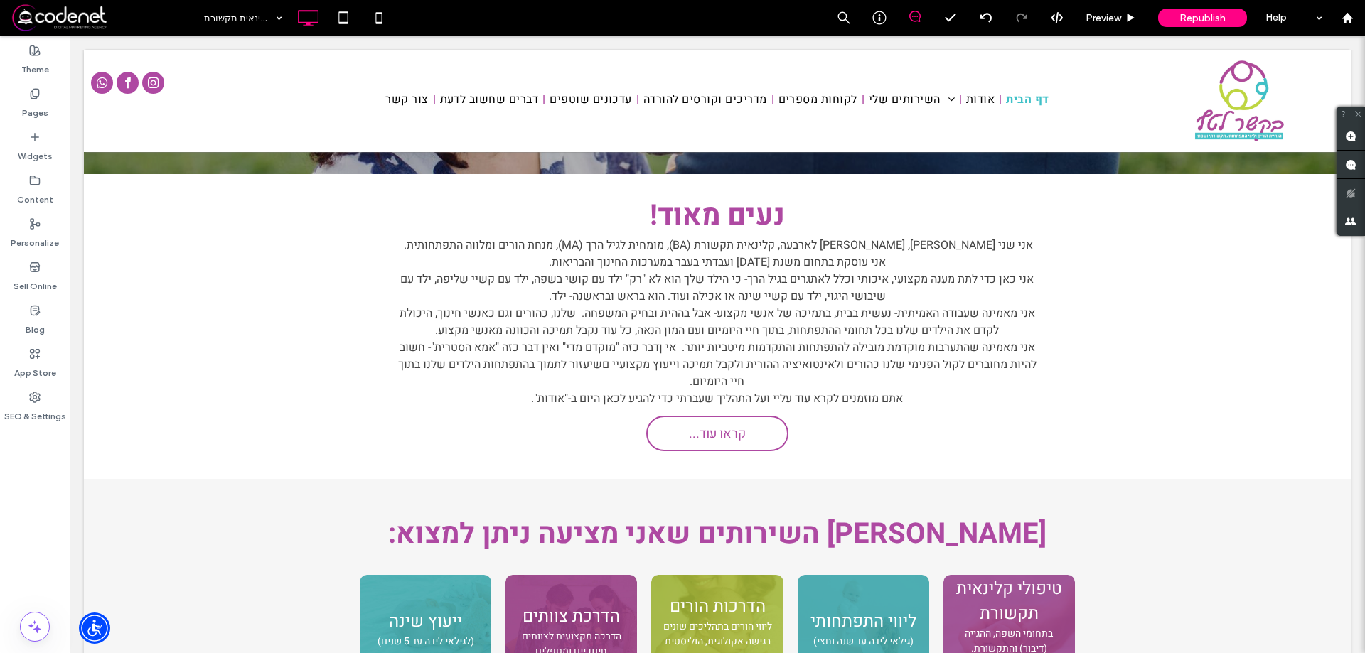
type input "*****"
type input "**"
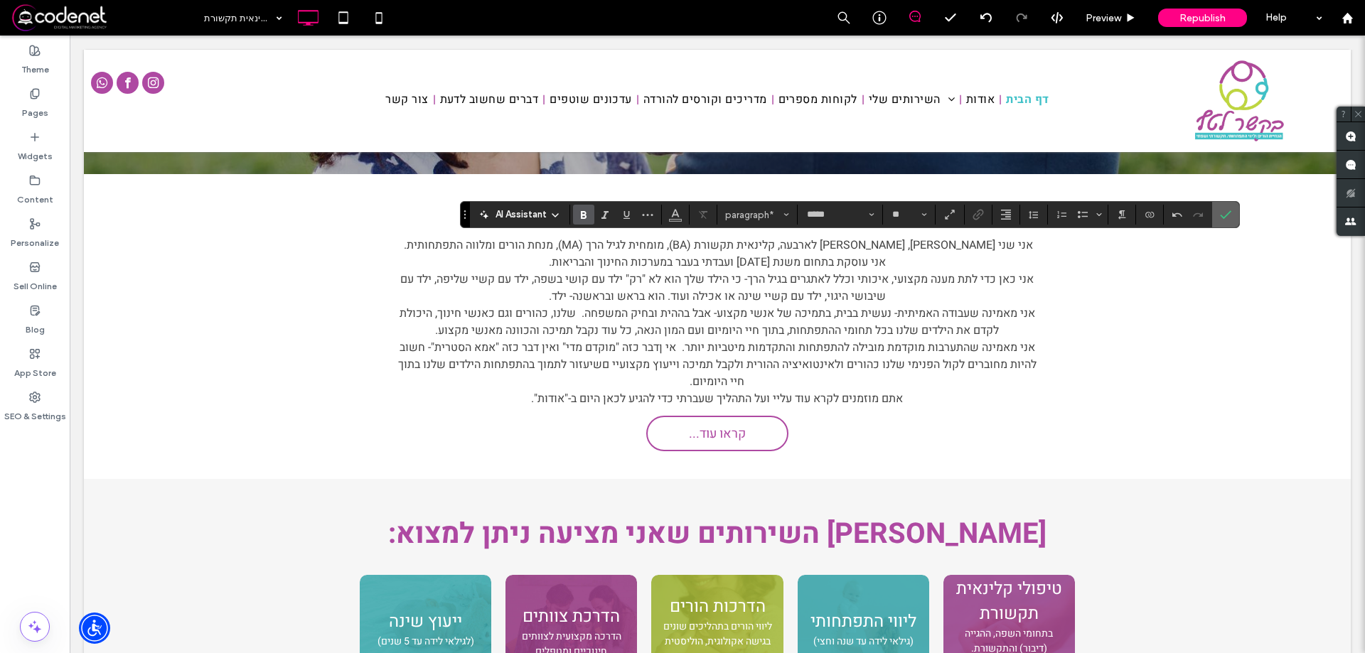
click at [1234, 205] on label "Confirm" at bounding box center [1225, 215] width 21 height 26
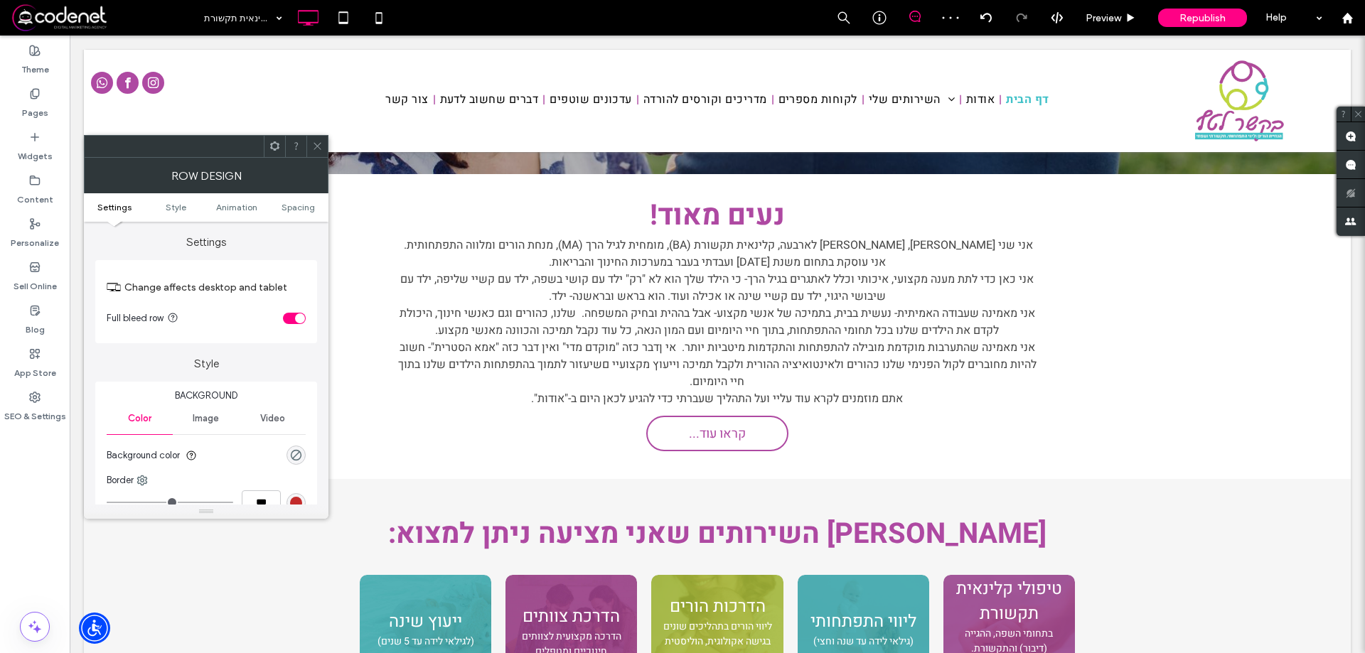
click at [314, 144] on icon at bounding box center [317, 146] width 11 height 11
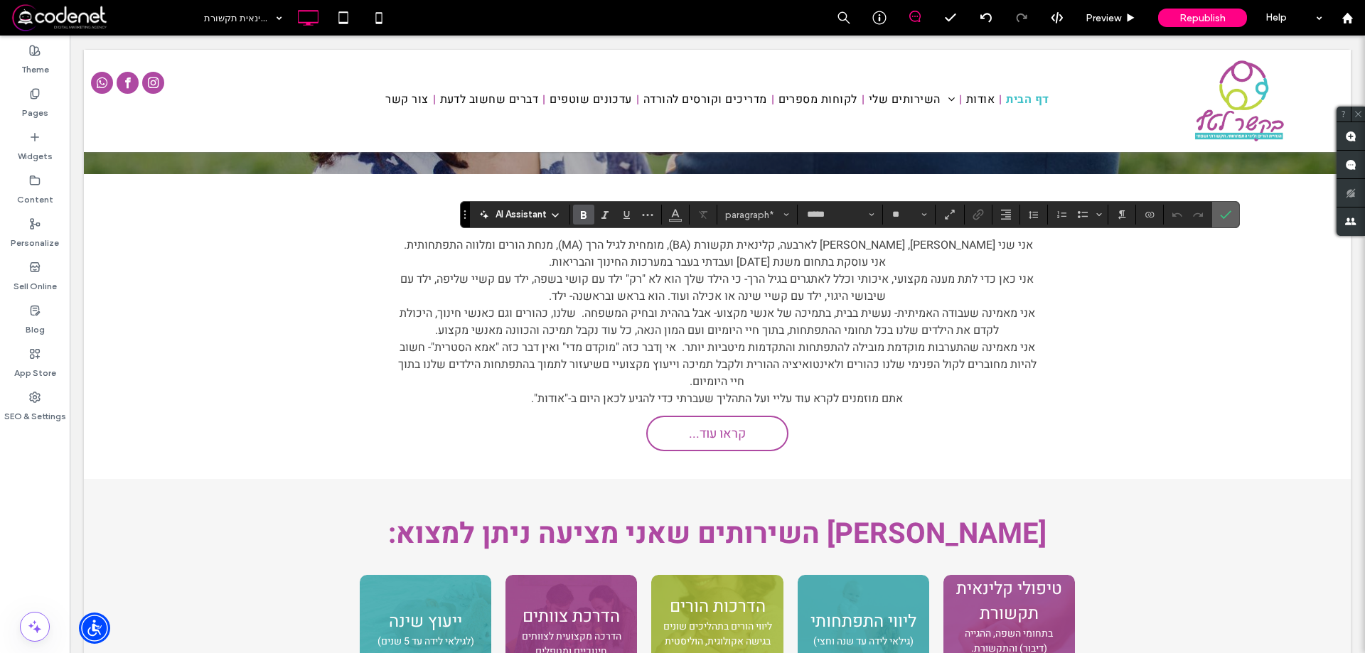
click at [1234, 213] on label "Confirm" at bounding box center [1225, 215] width 21 height 26
click at [1087, 214] on icon "Bulleted List" at bounding box center [1082, 214] width 11 height 11
click at [1095, 217] on icon "Bulleted list menu" at bounding box center [1099, 214] width 9 height 9
click at [1215, 214] on div "AI Assistant paragraph* ***** **" at bounding box center [849, 214] width 779 height 27
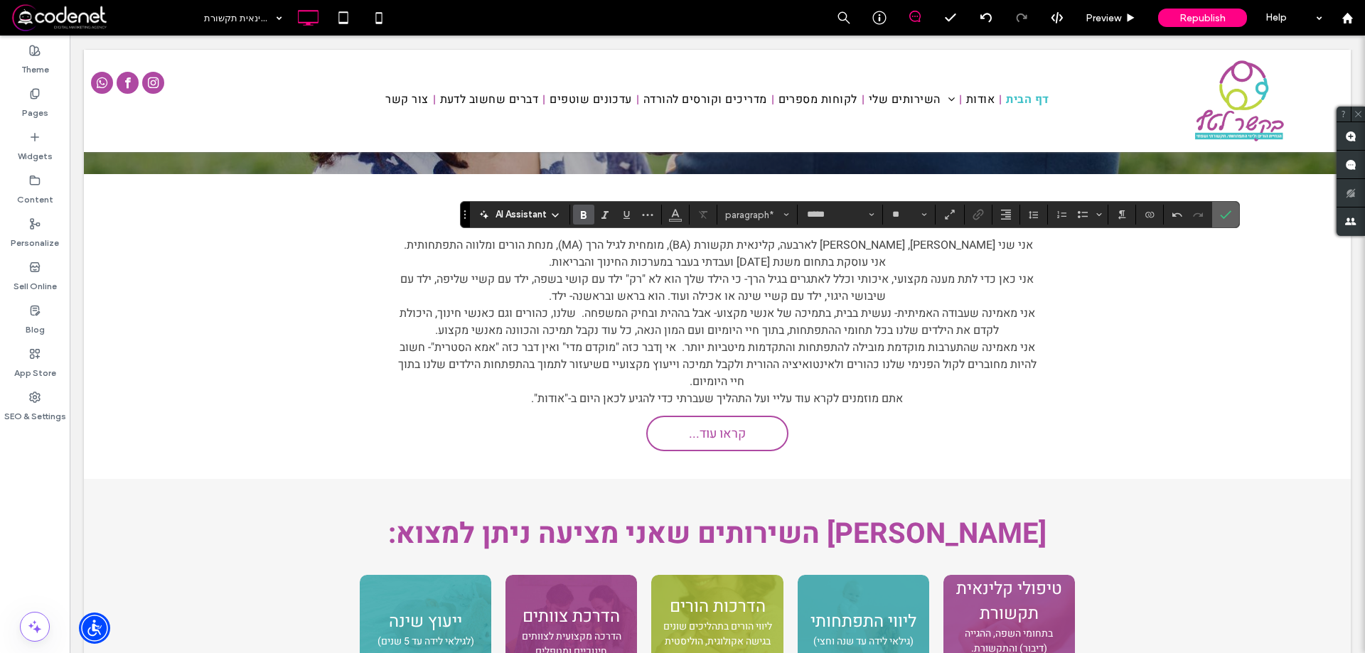
click at [1215, 214] on label "Confirm" at bounding box center [1225, 215] width 21 height 26
click at [1226, 213] on icon "Confirm" at bounding box center [1225, 214] width 11 height 11
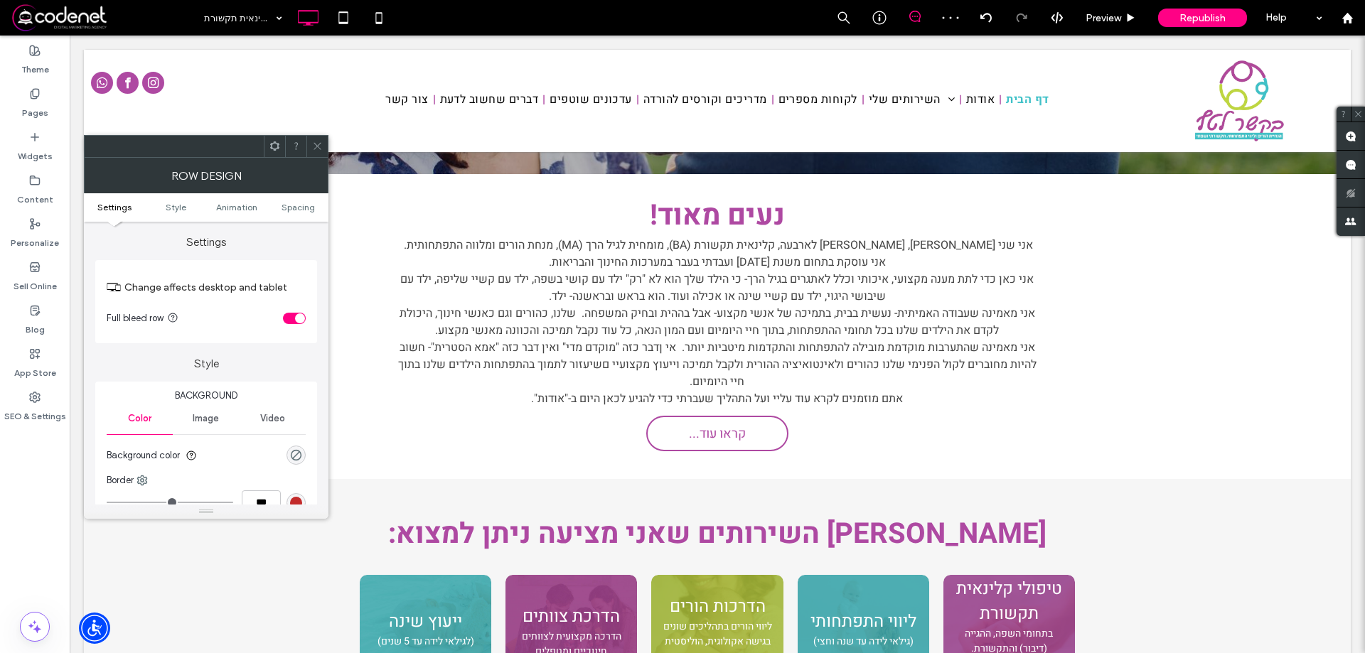
click at [317, 143] on icon at bounding box center [317, 146] width 11 height 11
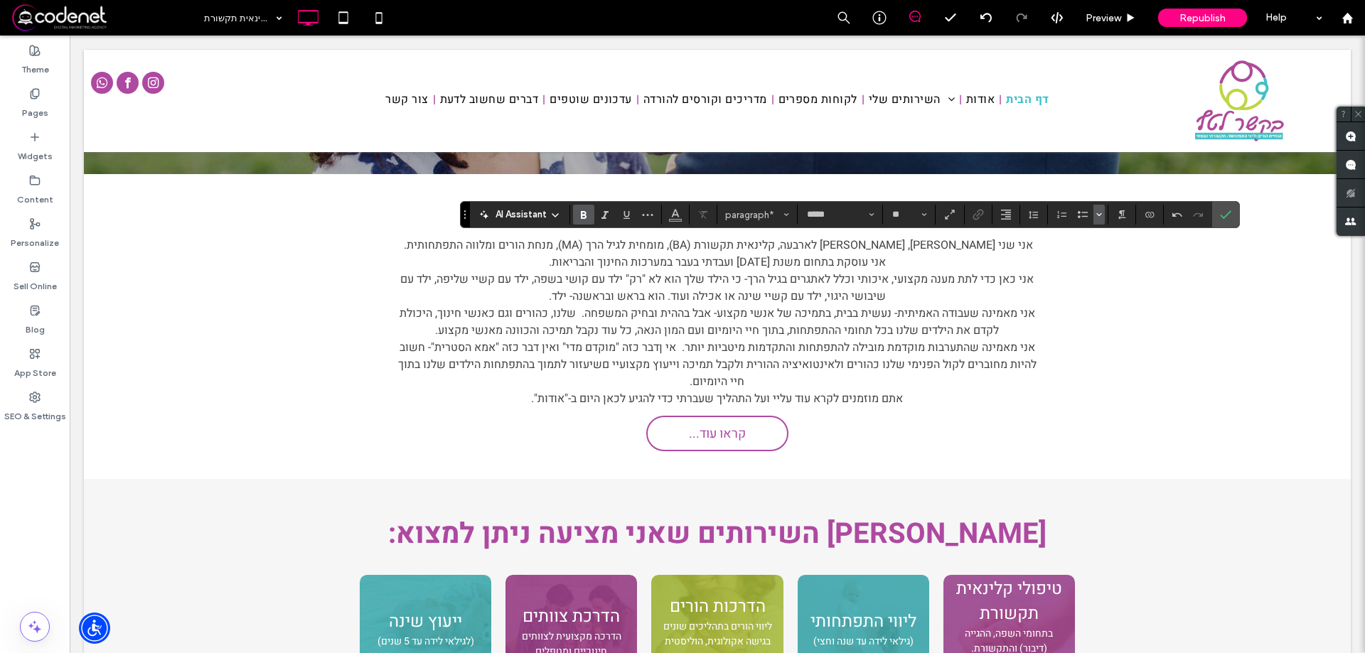
click at [1103, 213] on button "Bulleted list menu" at bounding box center [1099, 215] width 11 height 20
click at [1101, 213] on icon "Bulleted list menu" at bounding box center [1099, 214] width 9 height 9
click at [1118, 151] on div "•" at bounding box center [1117, 146] width 25 height 25
click at [1224, 218] on use "Confirm" at bounding box center [1225, 215] width 11 height 9
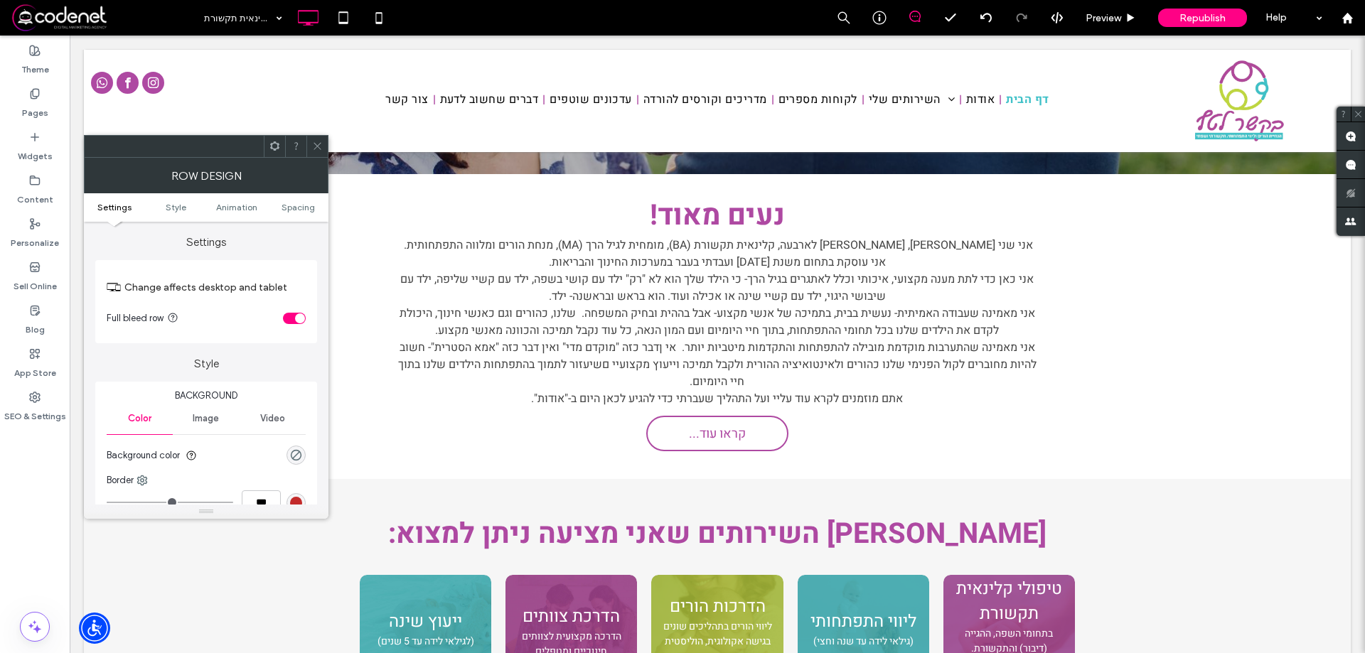
click at [327, 146] on div at bounding box center [316, 146] width 21 height 21
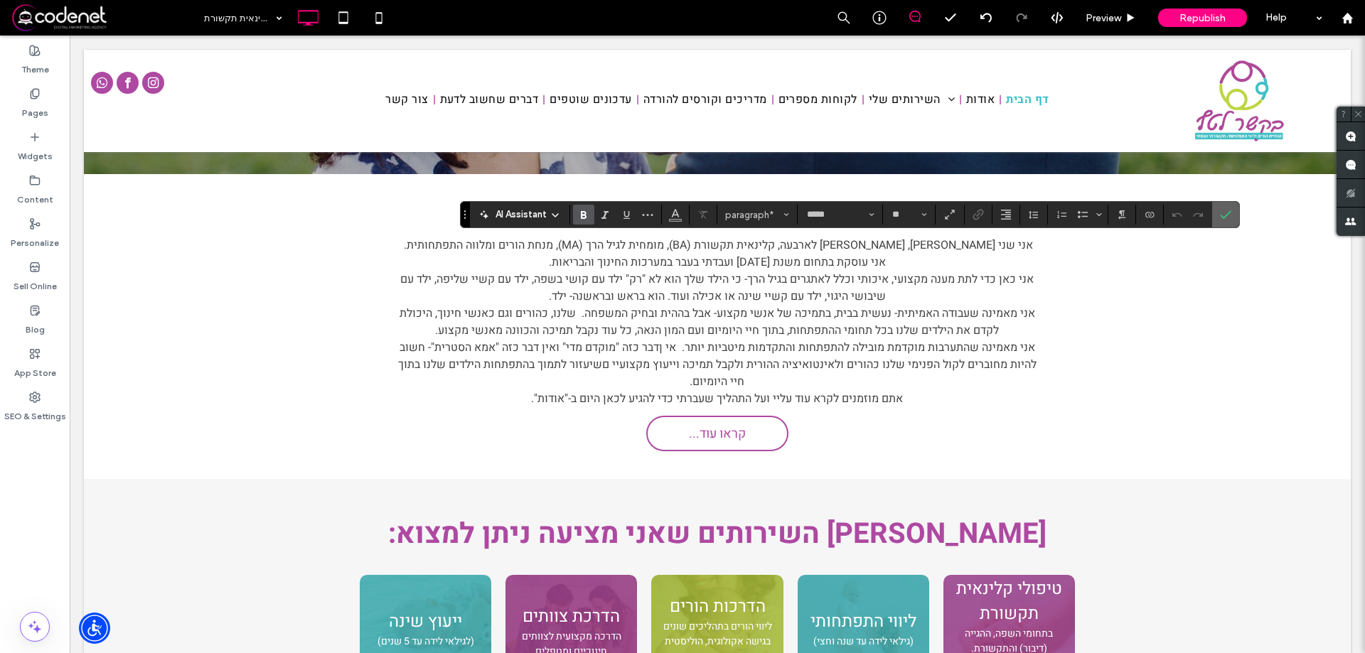
click at [1227, 207] on span "Confirm" at bounding box center [1225, 215] width 11 height 24
click at [47, 155] on label "Widgets" at bounding box center [35, 153] width 35 height 20
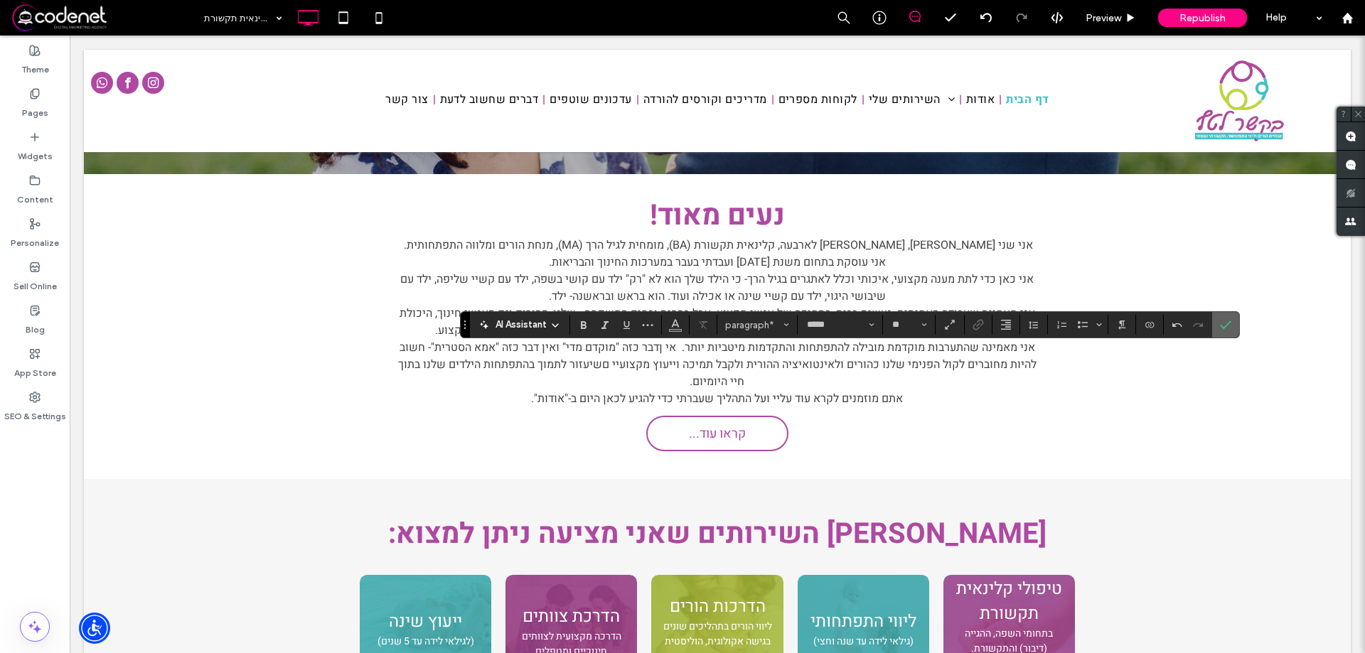
click at [1233, 328] on label "Confirm" at bounding box center [1225, 325] width 21 height 26
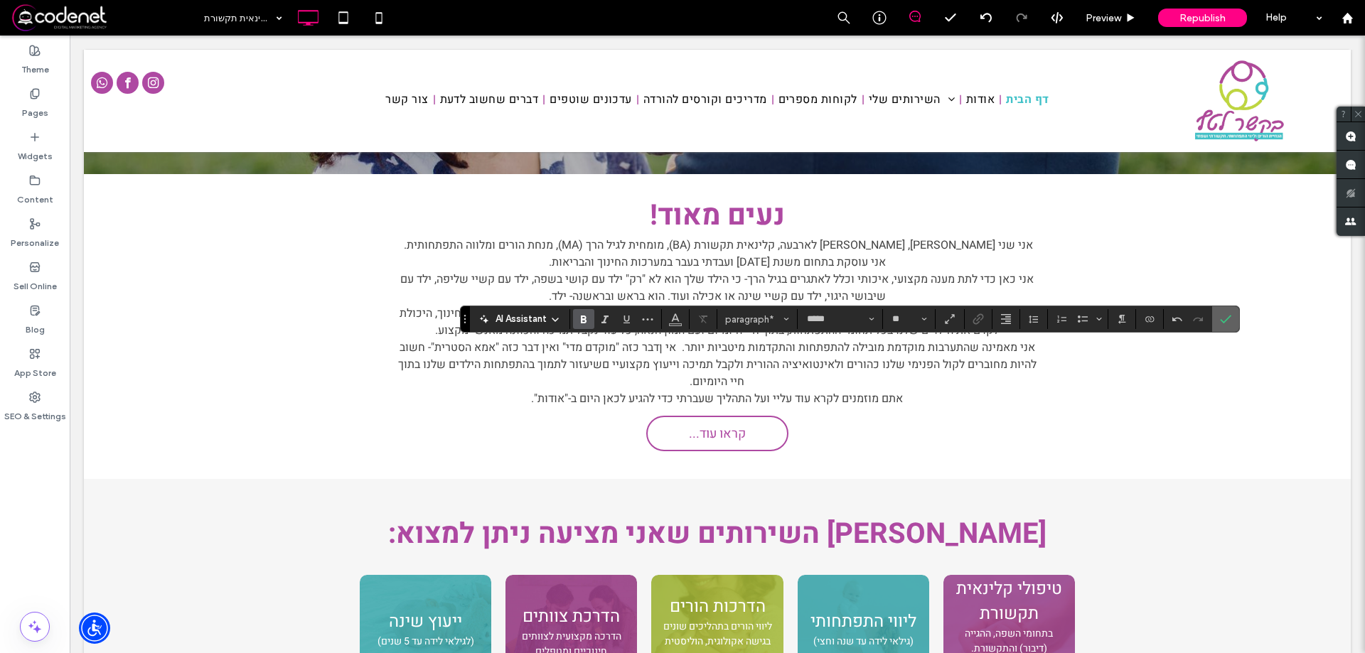
click at [1231, 322] on label "Confirm" at bounding box center [1225, 319] width 21 height 26
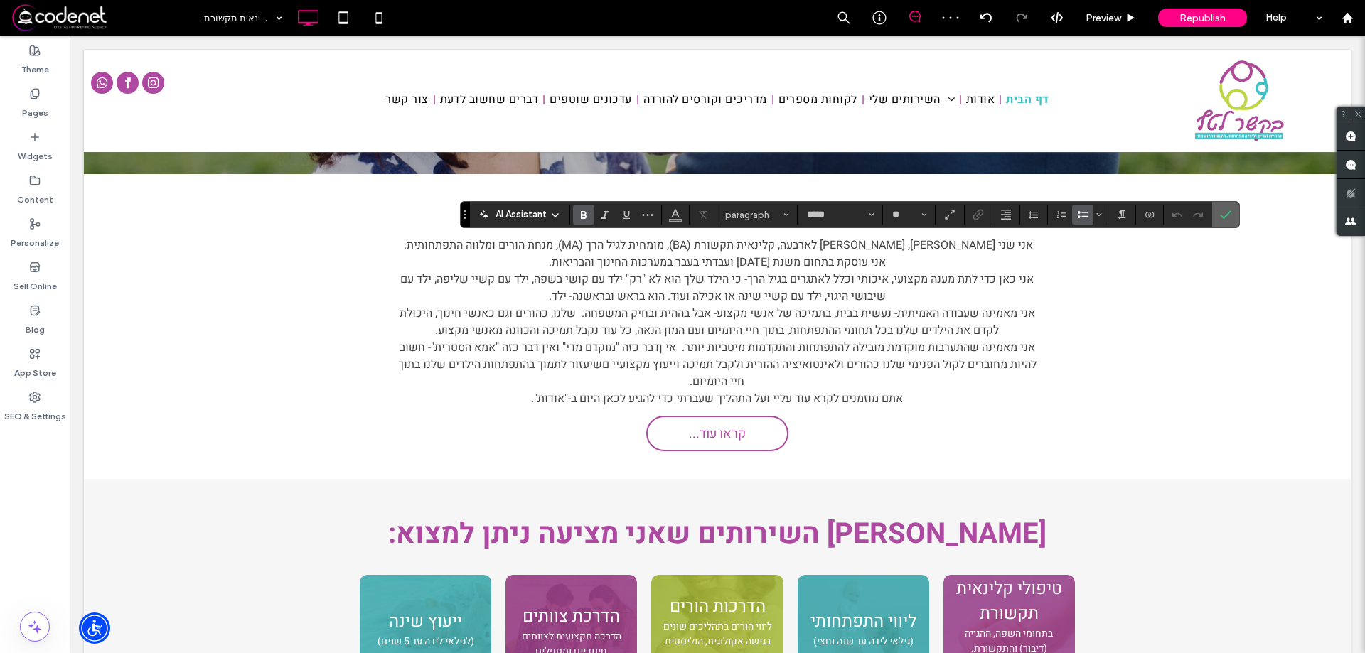
click at [1231, 214] on icon "Confirm" at bounding box center [1225, 214] width 11 height 11
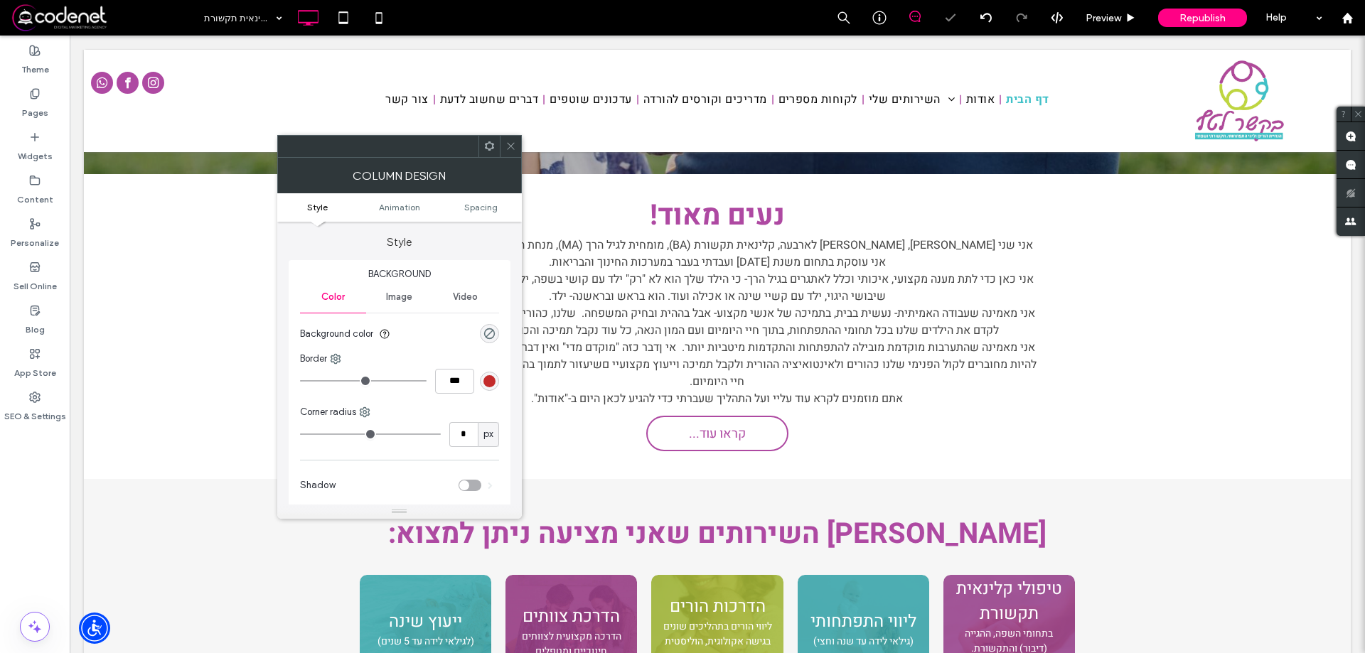
click at [513, 144] on icon at bounding box center [511, 146] width 11 height 11
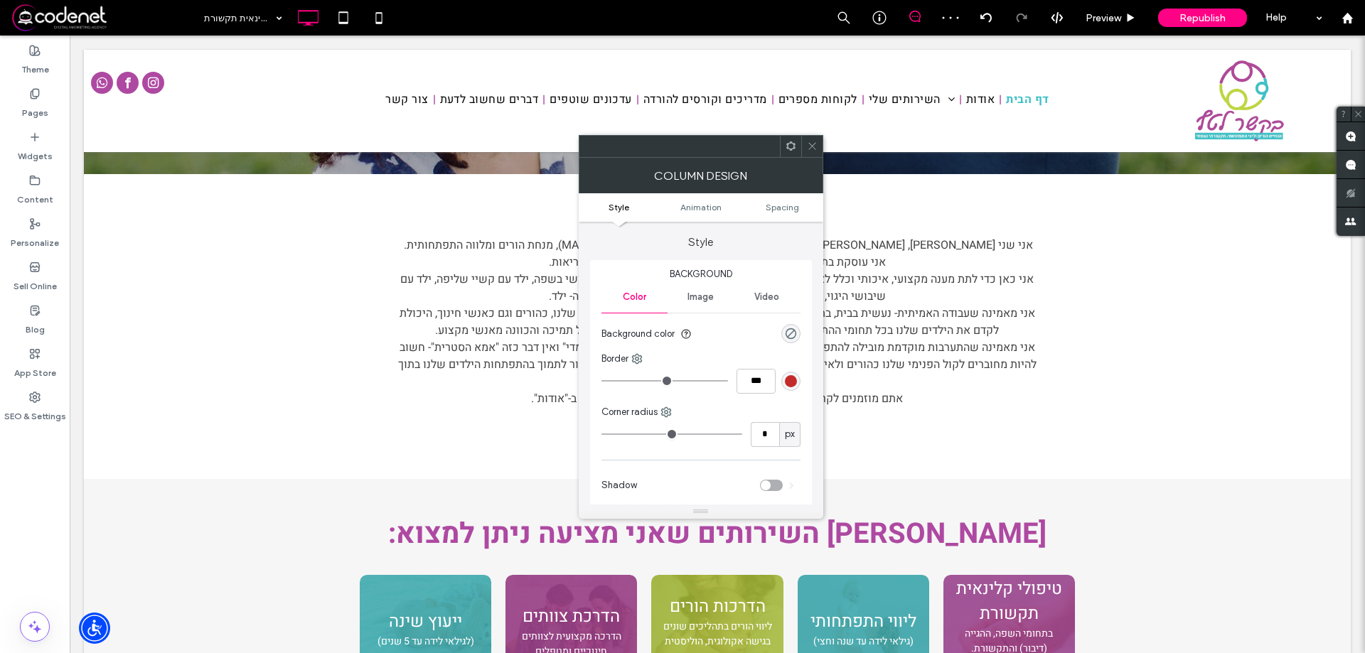
click at [806, 144] on div at bounding box center [811, 146] width 21 height 21
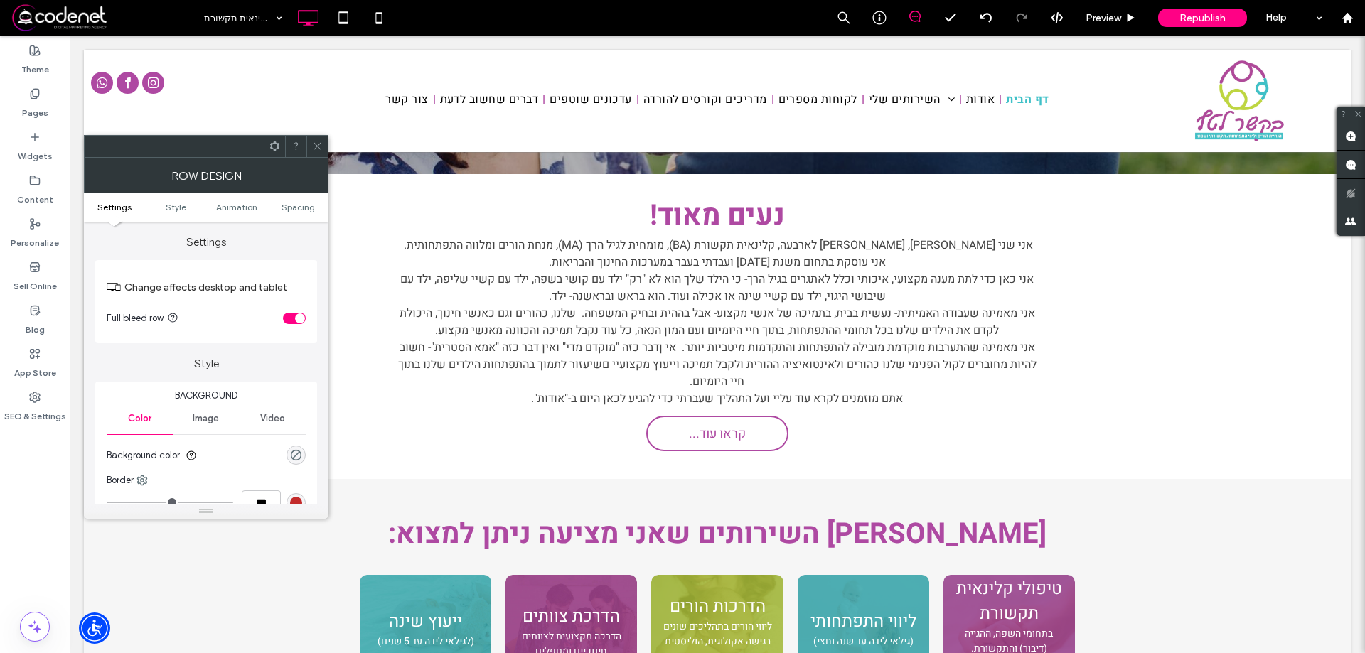
click at [324, 145] on div at bounding box center [316, 146] width 21 height 21
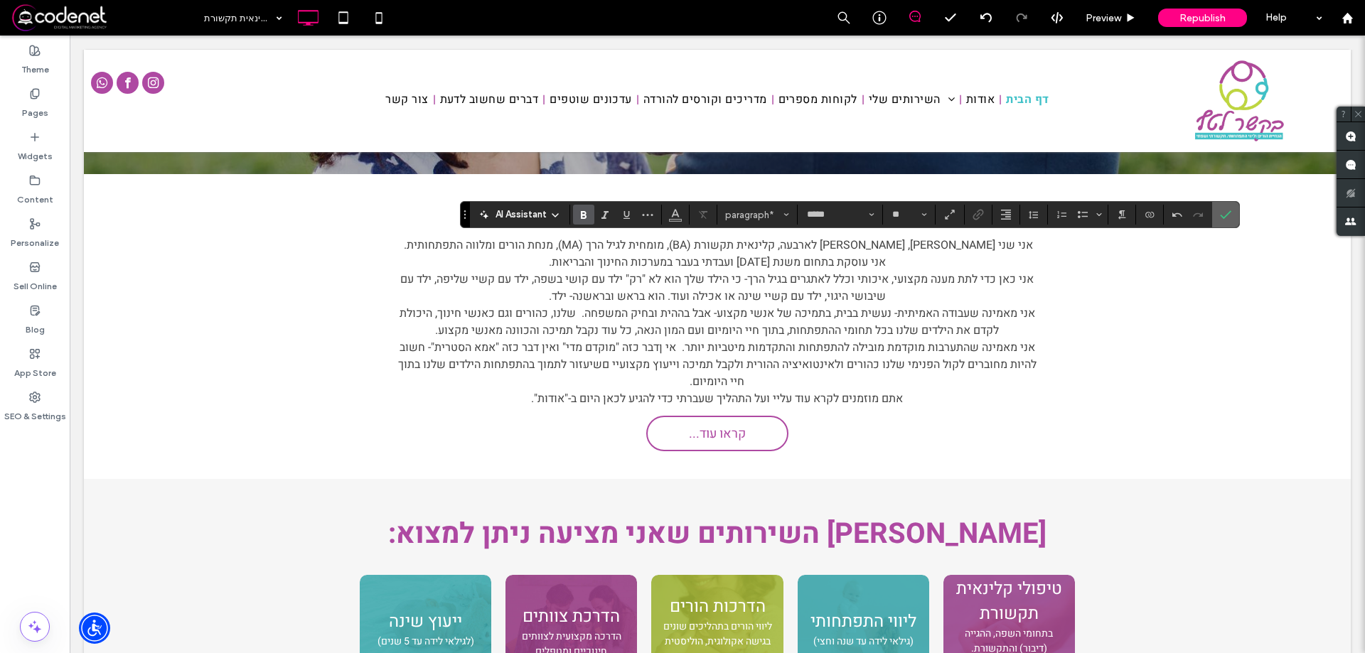
click at [1218, 212] on label "Confirm" at bounding box center [1225, 215] width 21 height 26
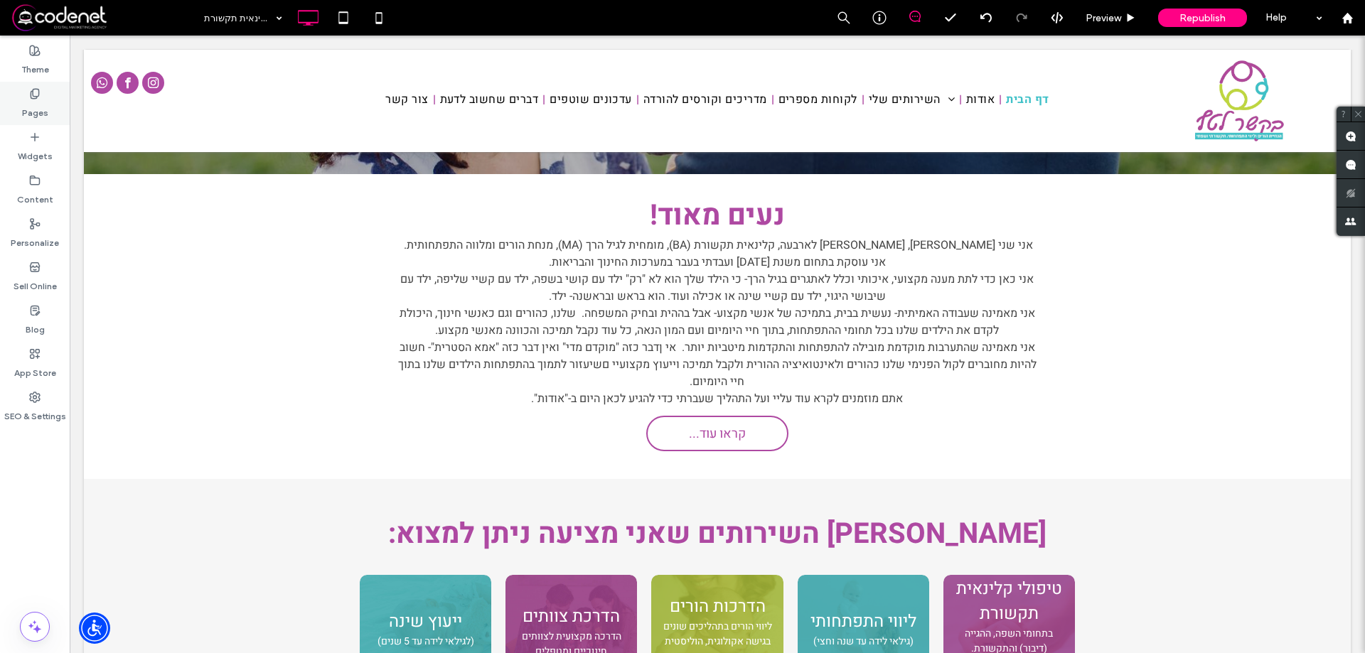
click at [25, 104] on label "Pages" at bounding box center [35, 110] width 26 height 20
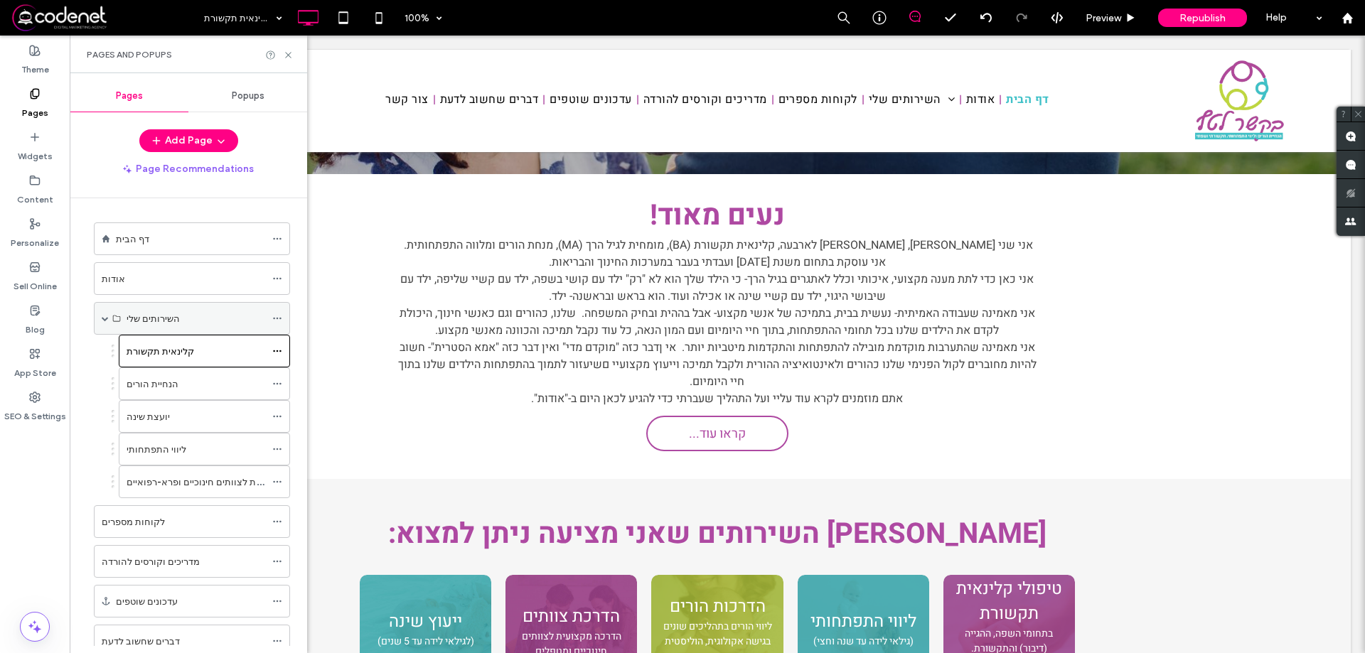
click at [102, 314] on span at bounding box center [105, 318] width 7 height 31
drag, startPoint x: 137, startPoint y: 397, endPoint x: 139, endPoint y: 349, distance: 47.7
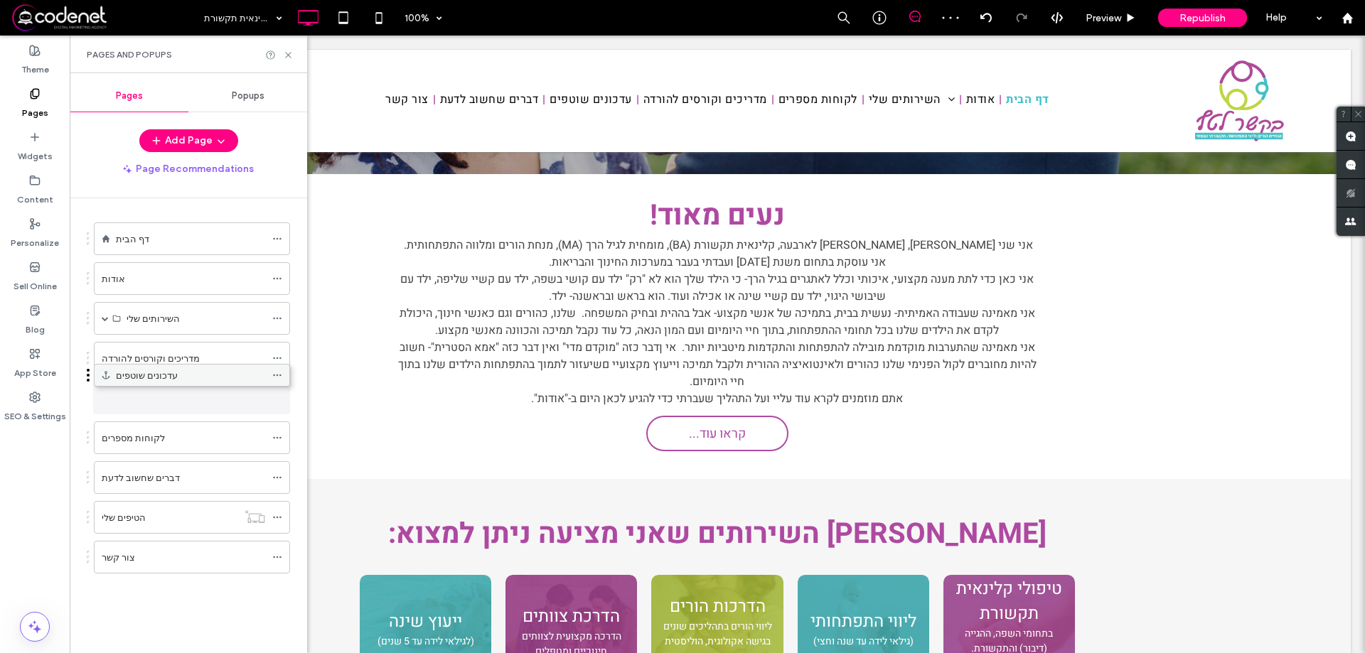
drag, startPoint x: 140, startPoint y: 439, endPoint x: 140, endPoint y: 381, distance: 57.6
click at [119, 358] on label "מדריכים וקורסים להורדה" at bounding box center [151, 358] width 98 height 25
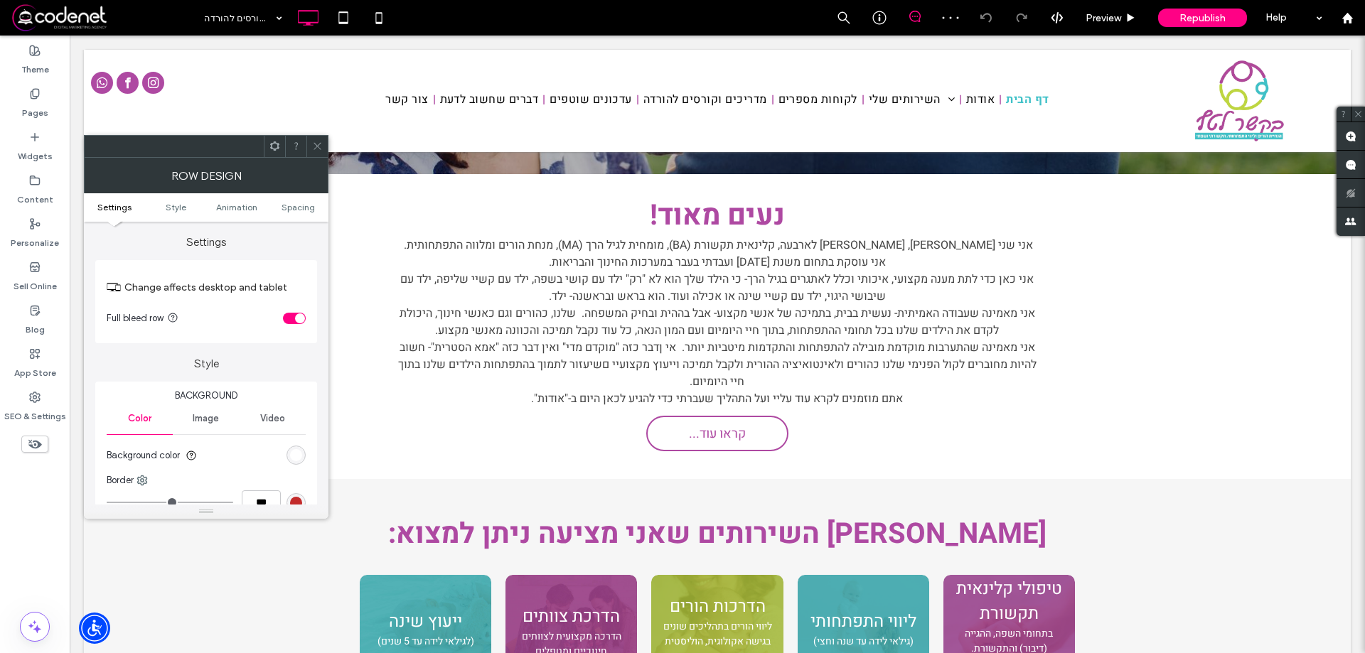
click at [319, 140] on span at bounding box center [317, 146] width 11 height 21
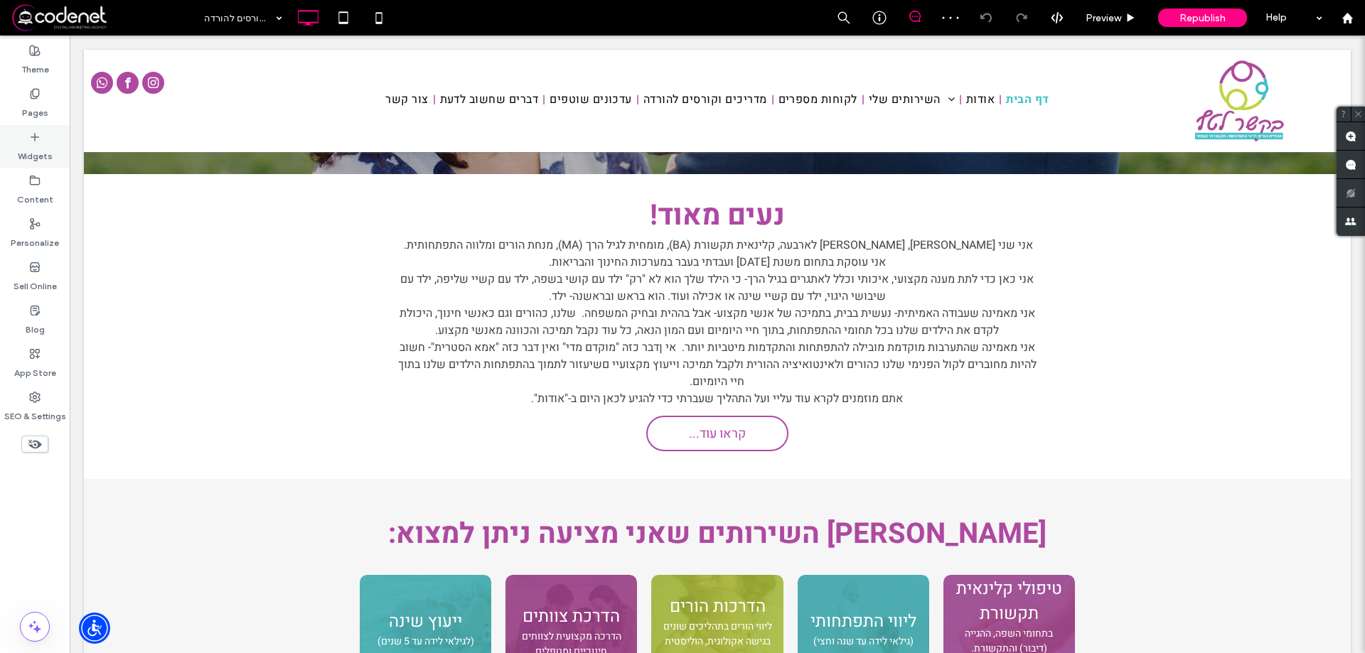
click at [48, 144] on label "Widgets" at bounding box center [35, 153] width 35 height 20
type input "*****"
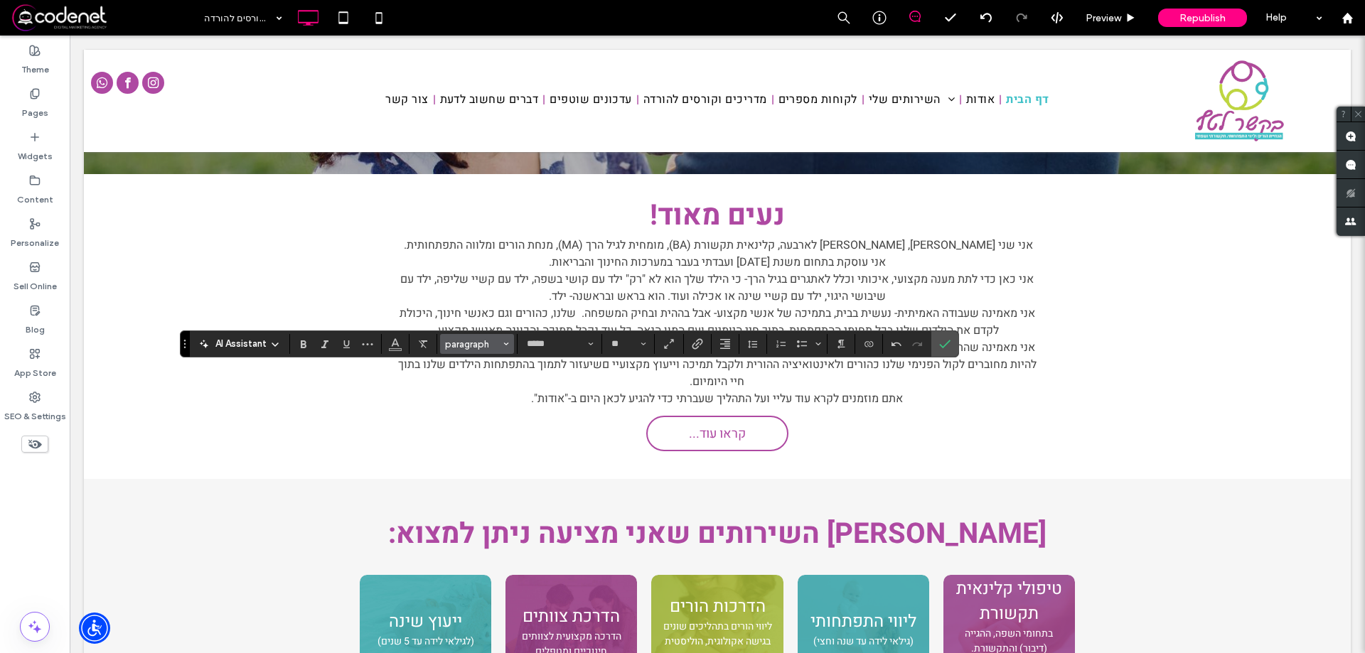
click at [488, 341] on span "paragraph" at bounding box center [472, 344] width 55 height 11
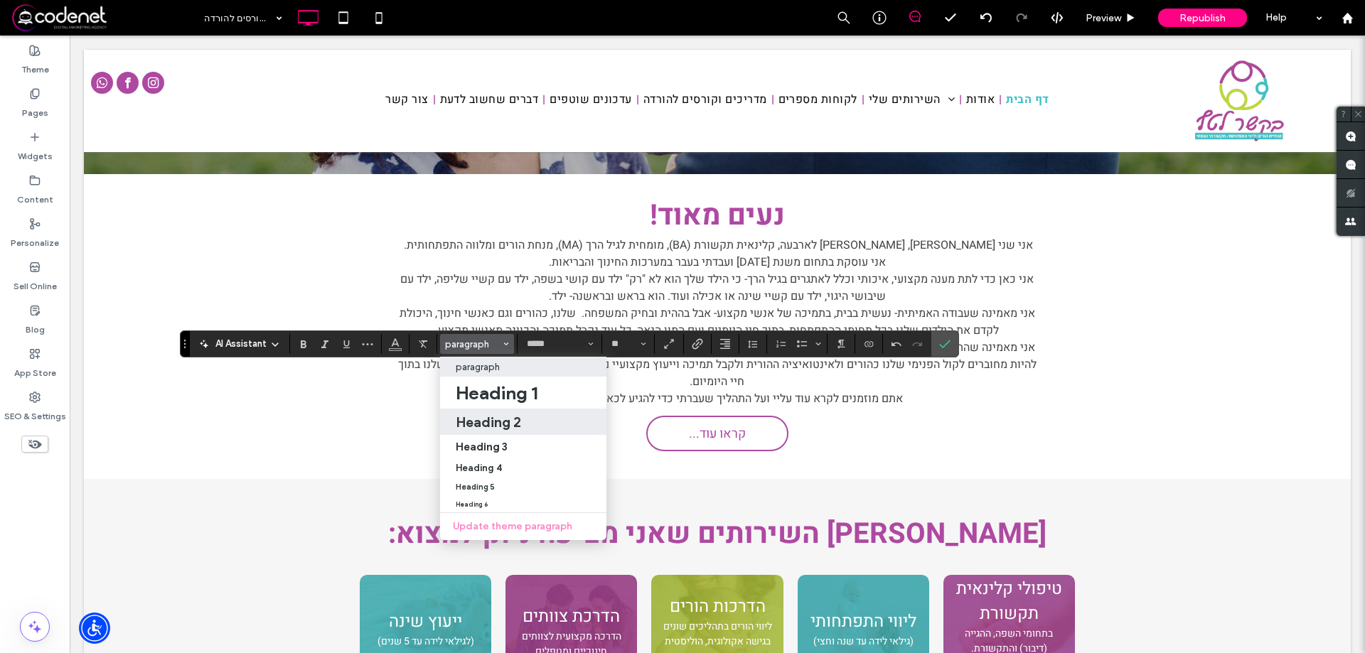
click at [508, 432] on label "Heading 2" at bounding box center [523, 422] width 166 height 26
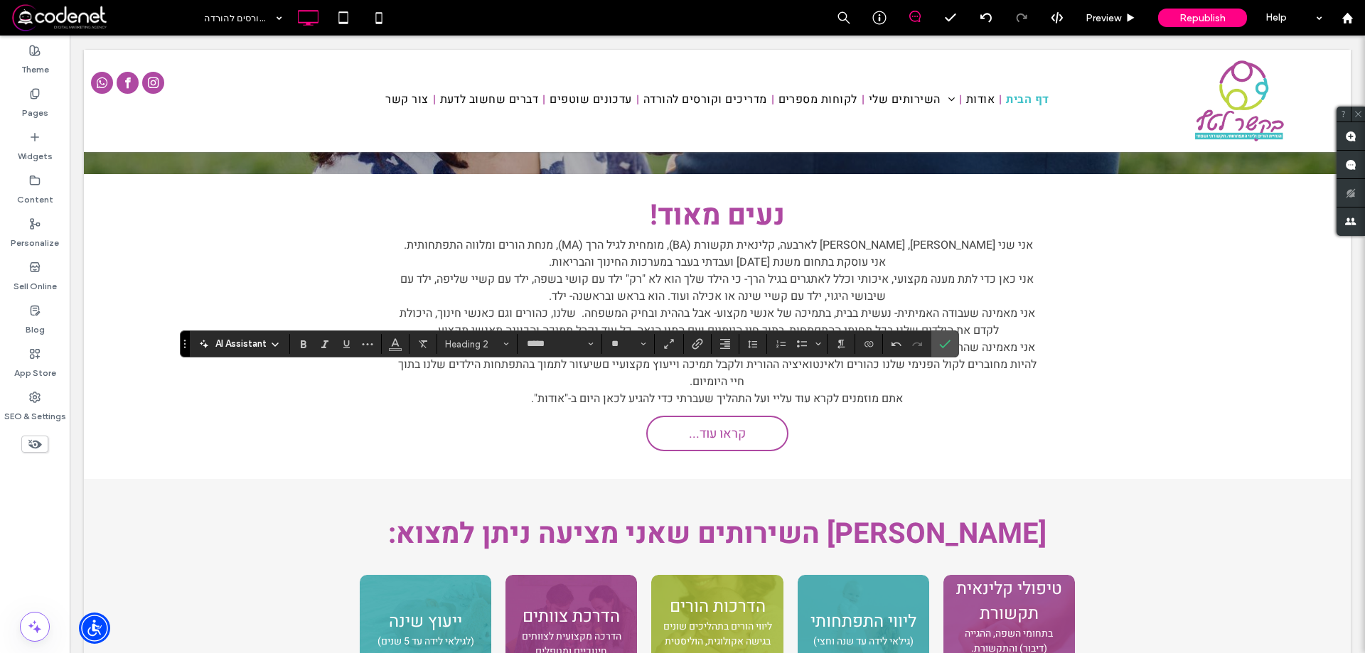
type input "**"
click at [725, 340] on use "Alignment" at bounding box center [725, 344] width 10 height 10
click at [739, 379] on label "ui.textEditor.alignment.center" at bounding box center [740, 388] width 50 height 21
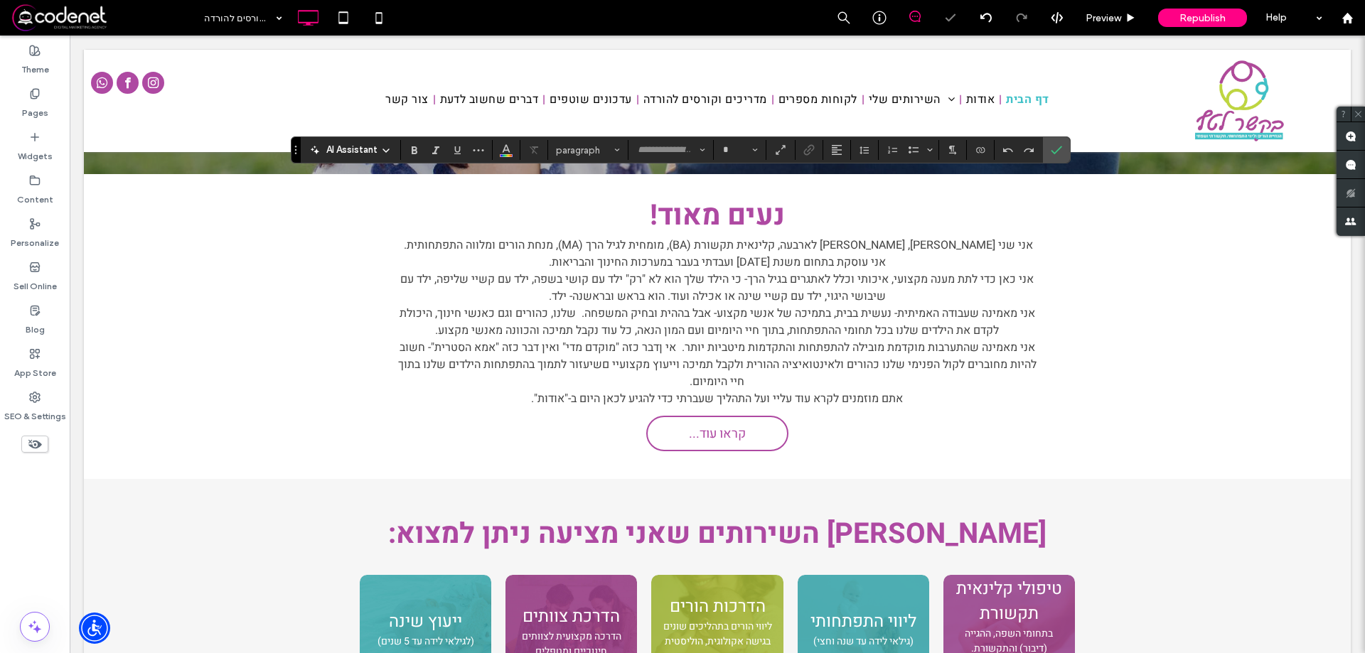
type input "*****"
type input "**"
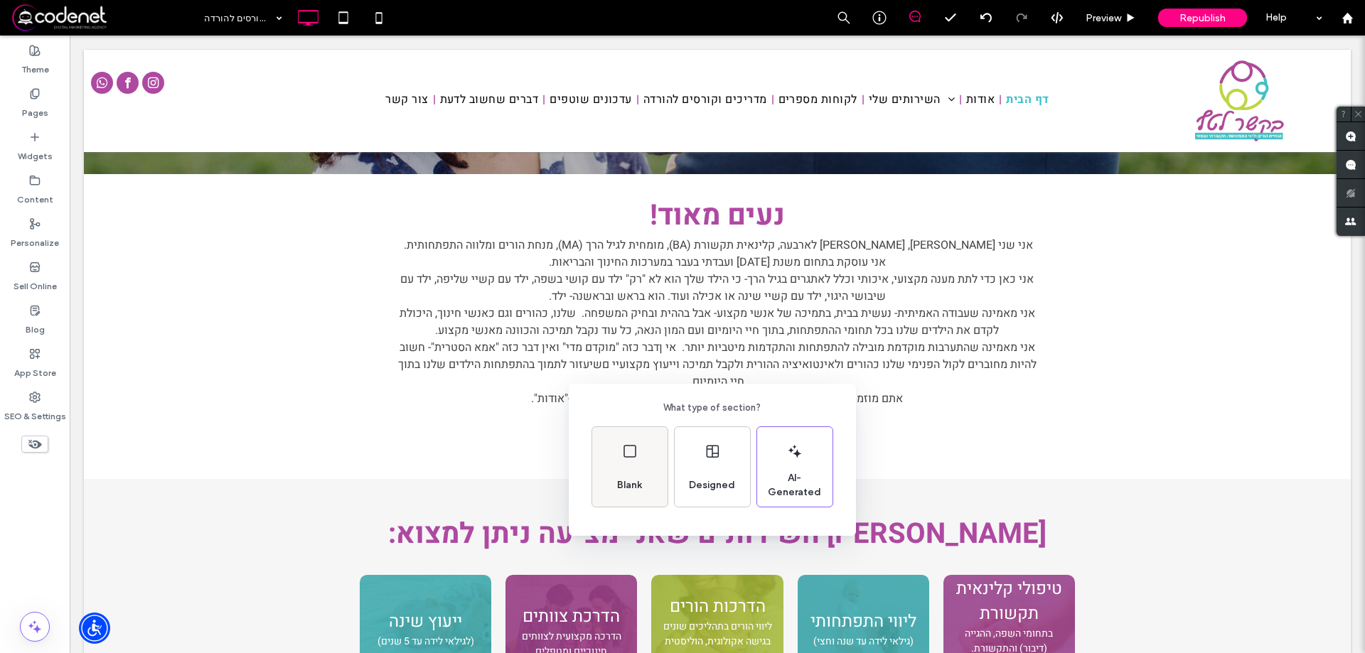
click at [643, 440] on div "Blank" at bounding box center [629, 467] width 75 height 80
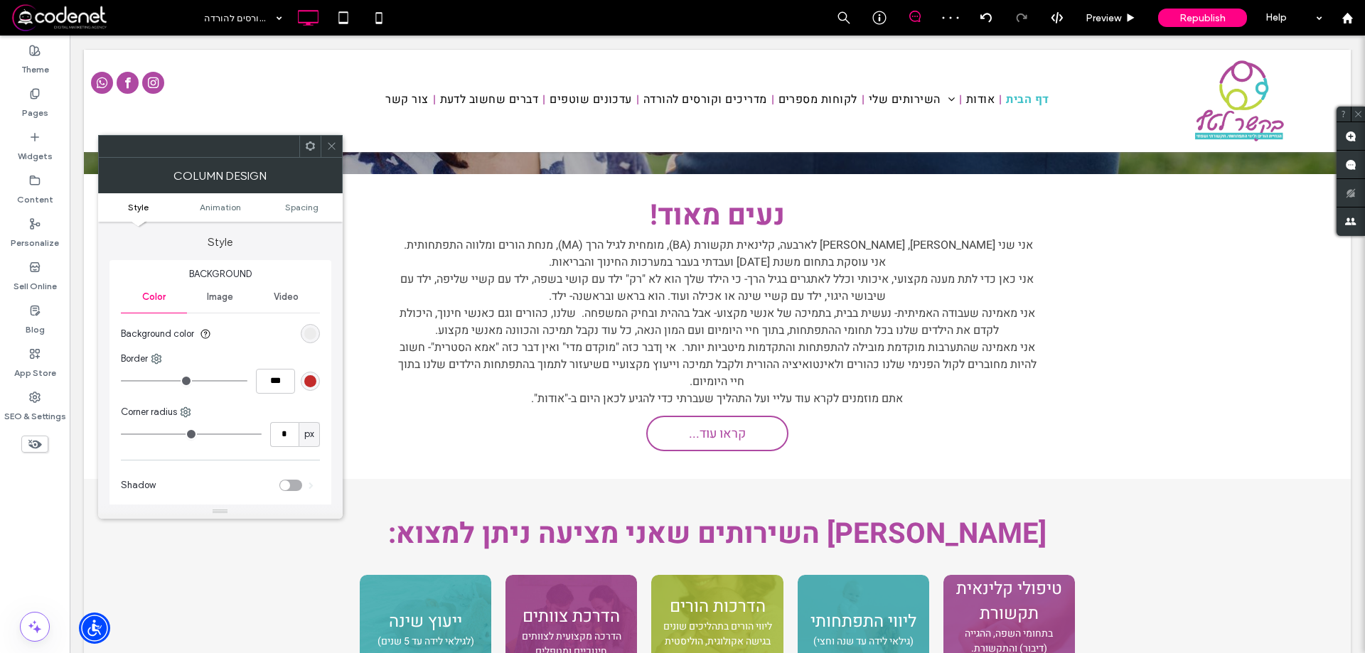
click at [336, 144] on icon at bounding box center [331, 146] width 11 height 11
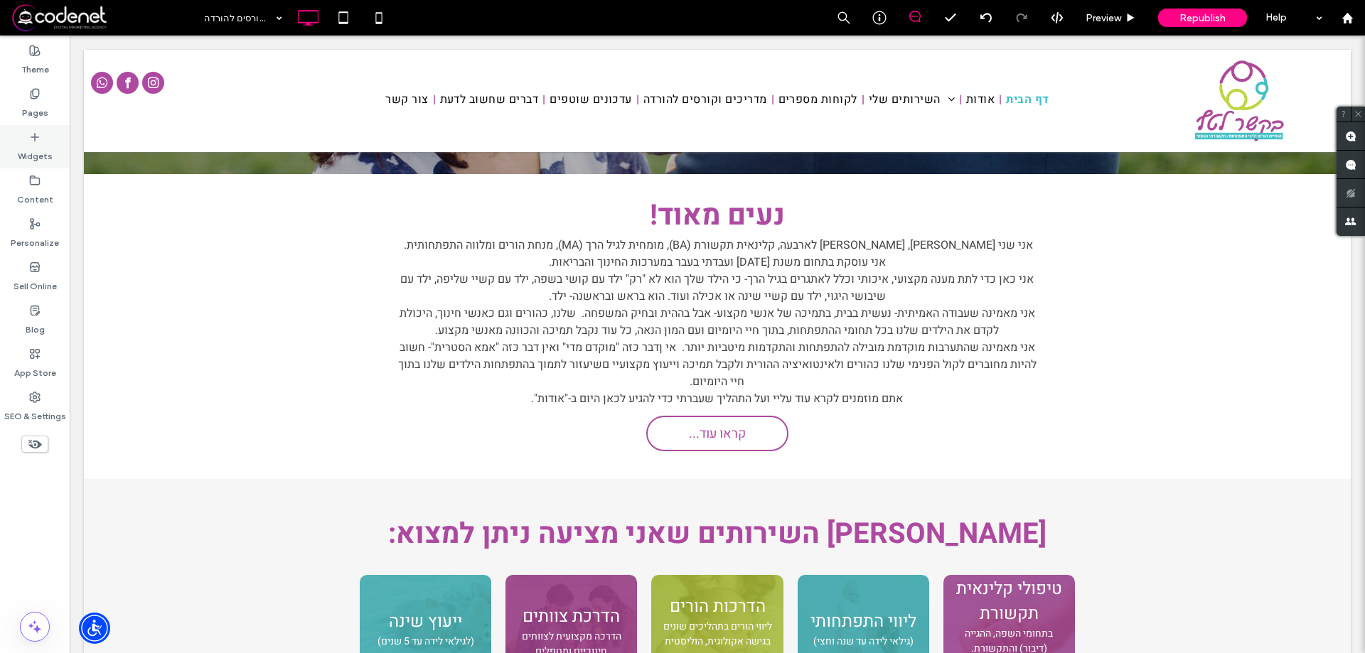
click at [40, 157] on label "Widgets" at bounding box center [35, 153] width 35 height 20
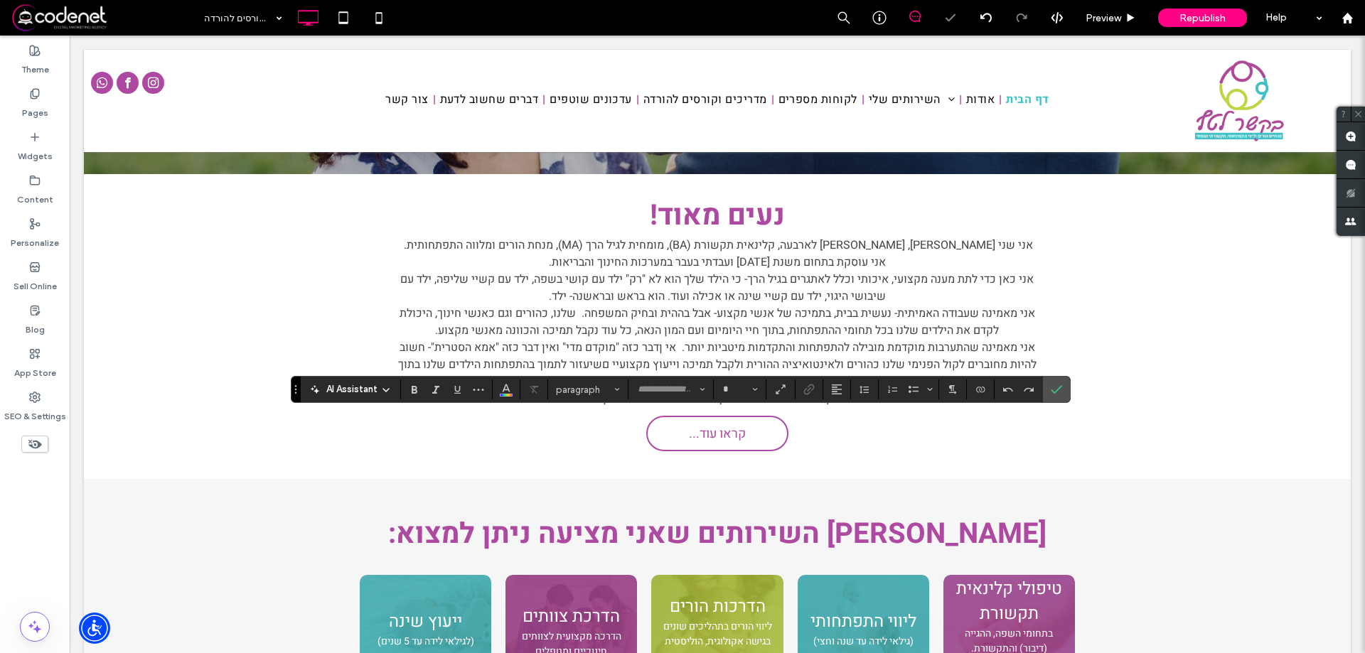
type input "*****"
type input "**"
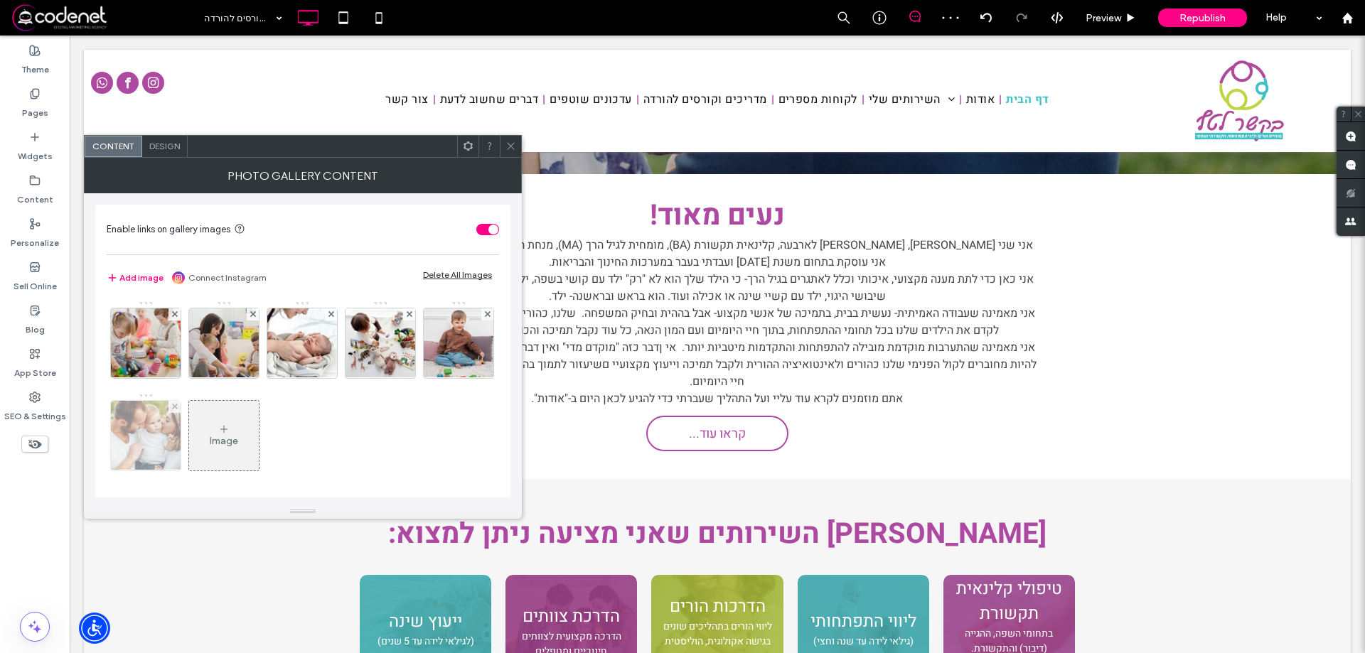
click at [198, 423] on img at bounding box center [146, 436] width 105 height 70
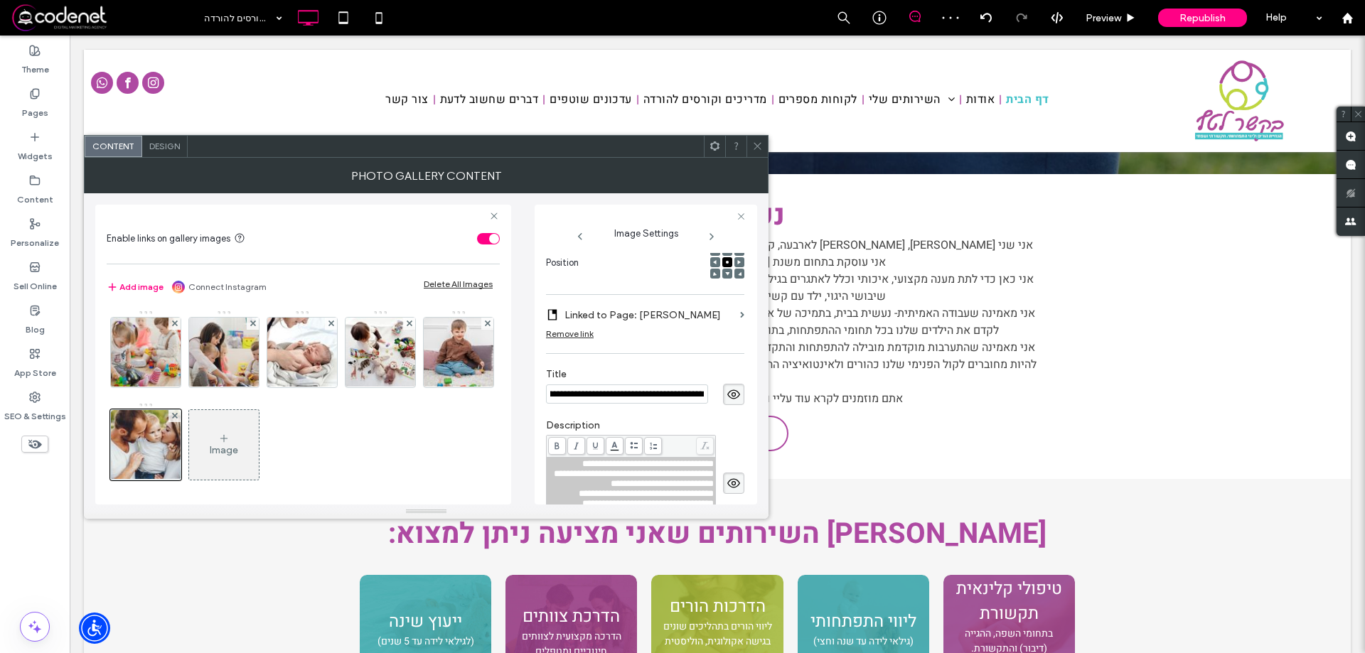
click at [653, 390] on input "**********" at bounding box center [627, 394] width 162 height 19
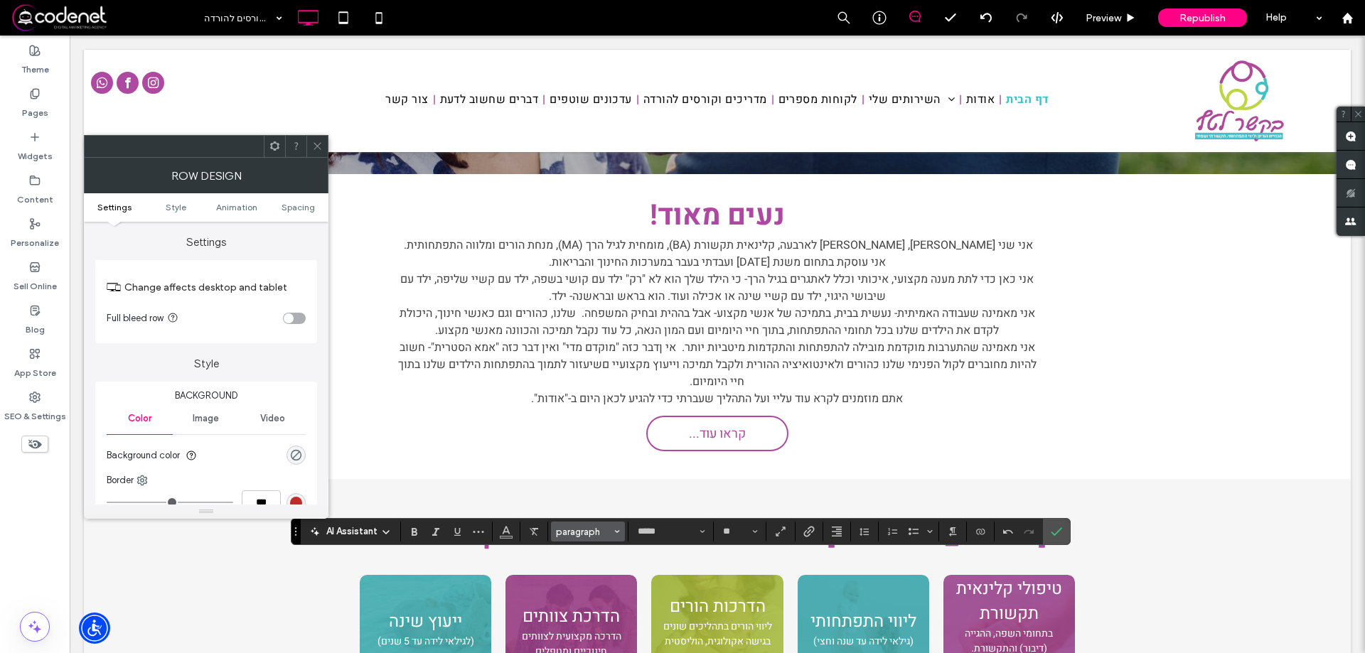
click at [611, 528] on span "paragraph" at bounding box center [583, 532] width 55 height 11
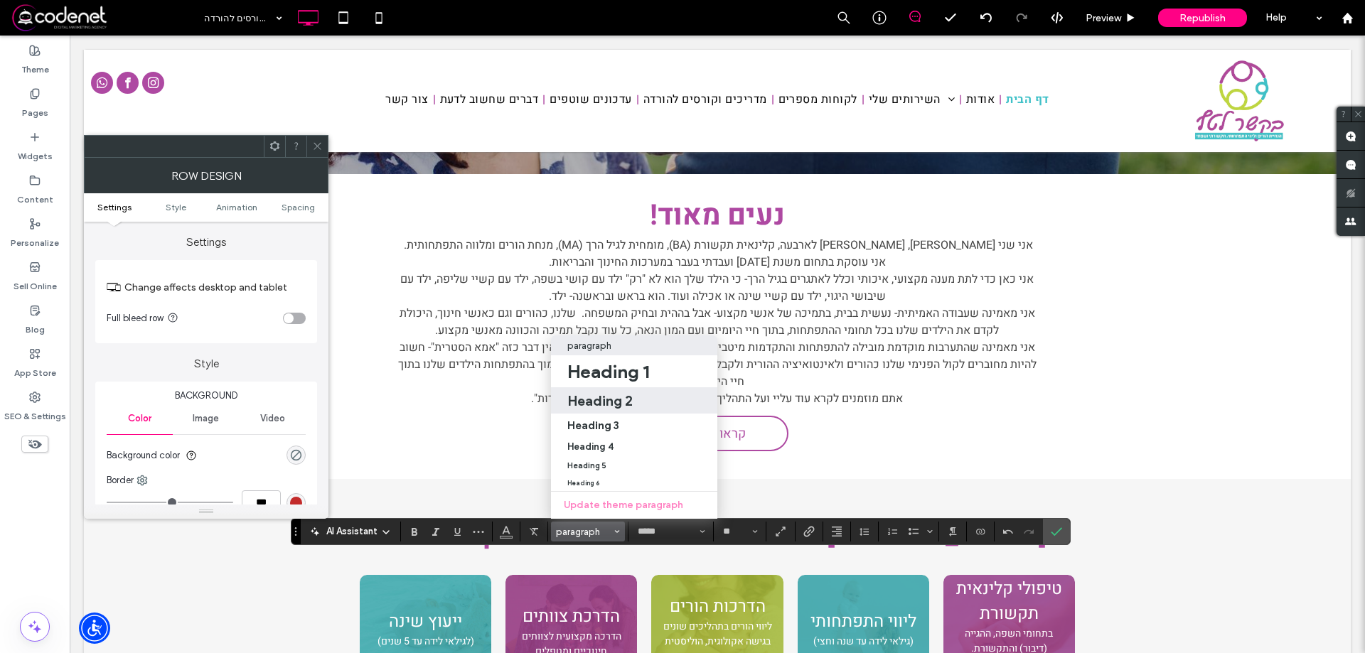
click at [600, 400] on label "Heading 2" at bounding box center [634, 401] width 166 height 26
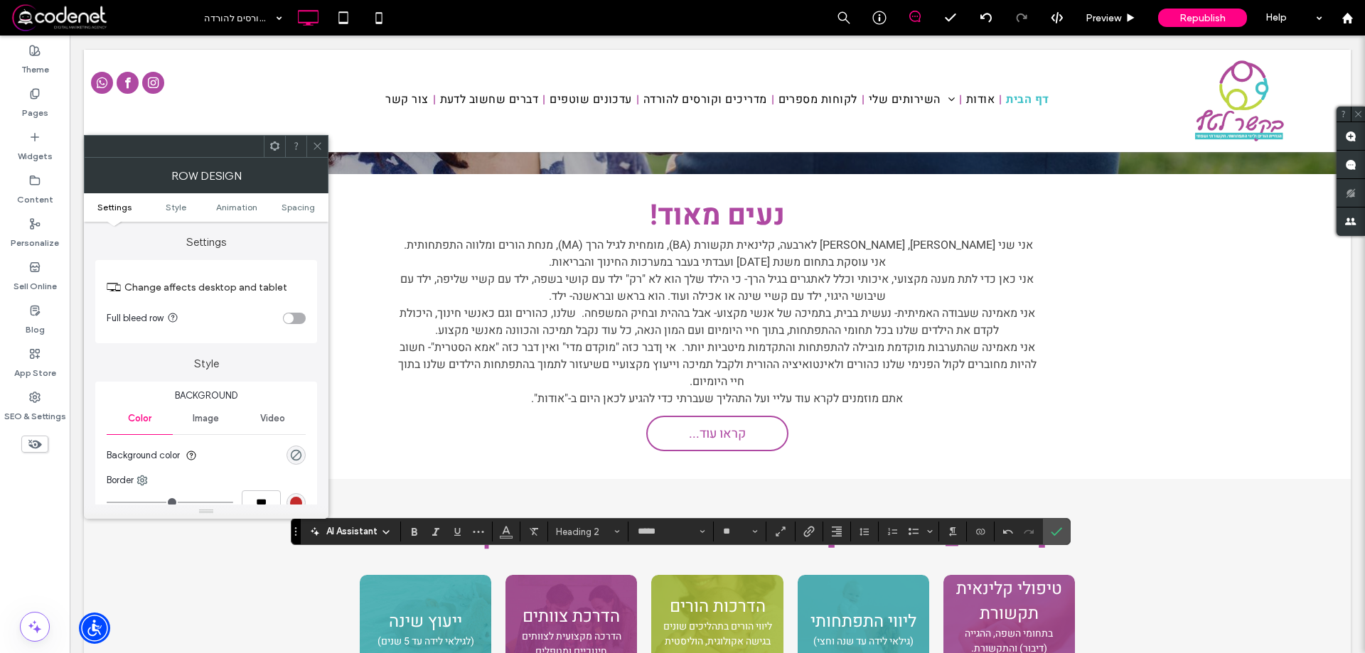
type input "**"
click at [833, 530] on icon "Alignment" at bounding box center [836, 531] width 11 height 11
click at [848, 463] on label "ui.textEditor.alignment.center" at bounding box center [851, 467] width 50 height 21
click at [1057, 525] on span "Confirm" at bounding box center [1056, 532] width 11 height 24
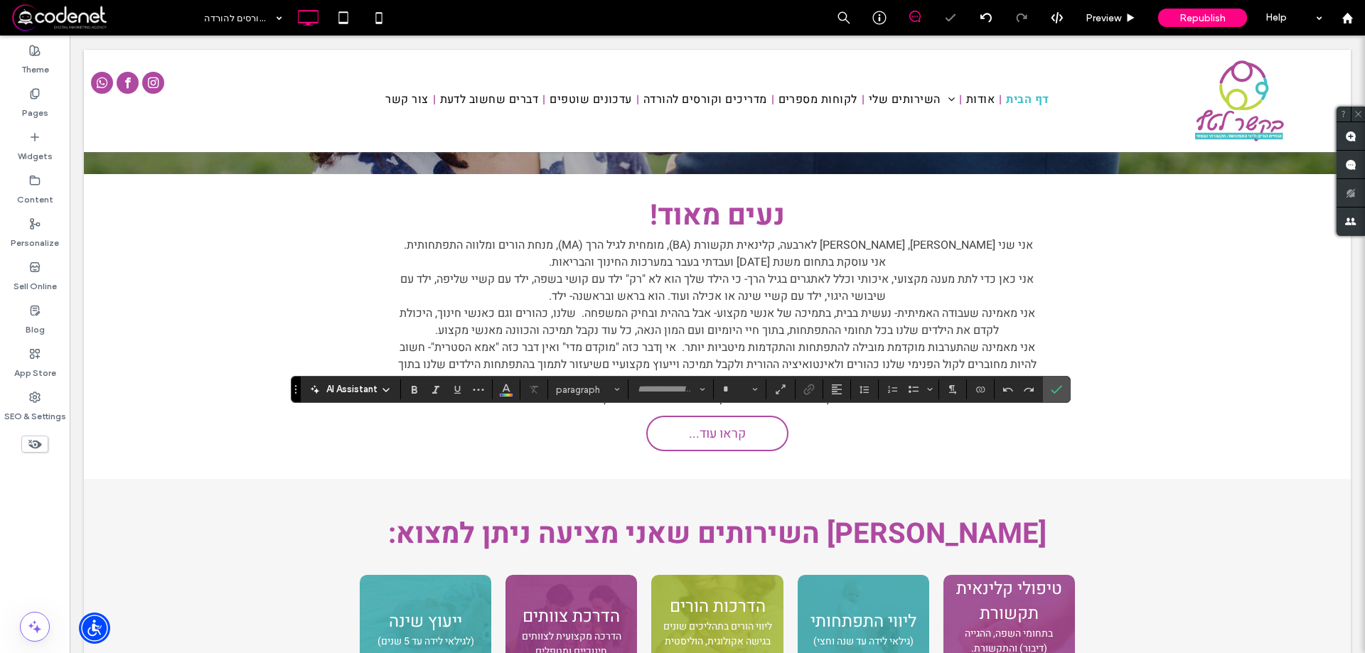
type input "*****"
type input "**"
click at [1052, 385] on icon "Confirm" at bounding box center [1056, 389] width 11 height 11
click at [1057, 385] on icon "Confirm" at bounding box center [1056, 389] width 11 height 11
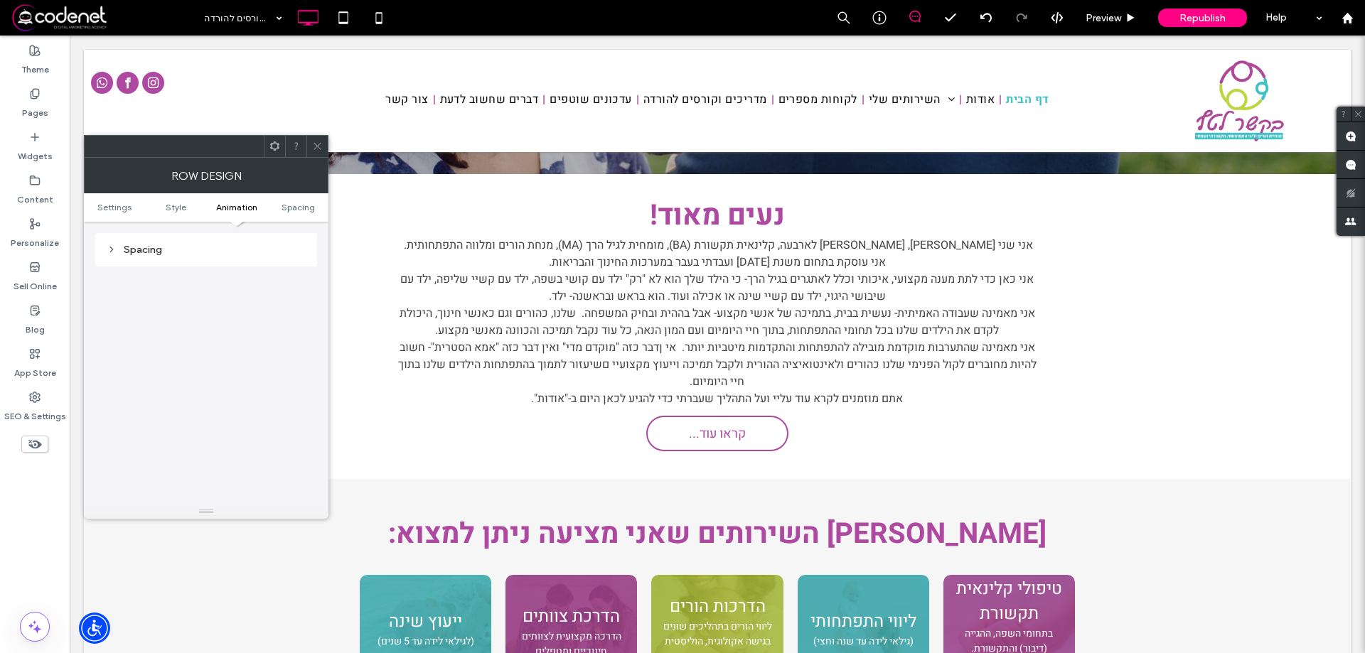
scroll to position [260, 0]
click at [110, 392] on icon at bounding box center [112, 392] width 10 height 10
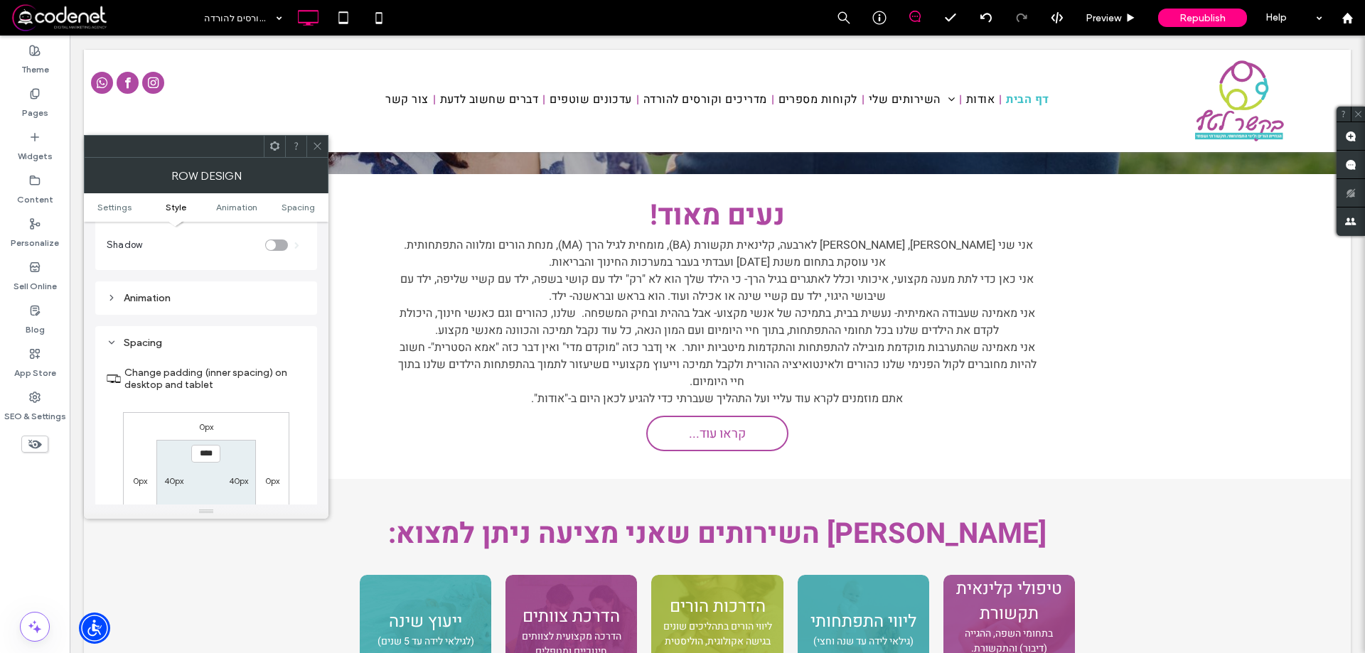
scroll to position [331, 0]
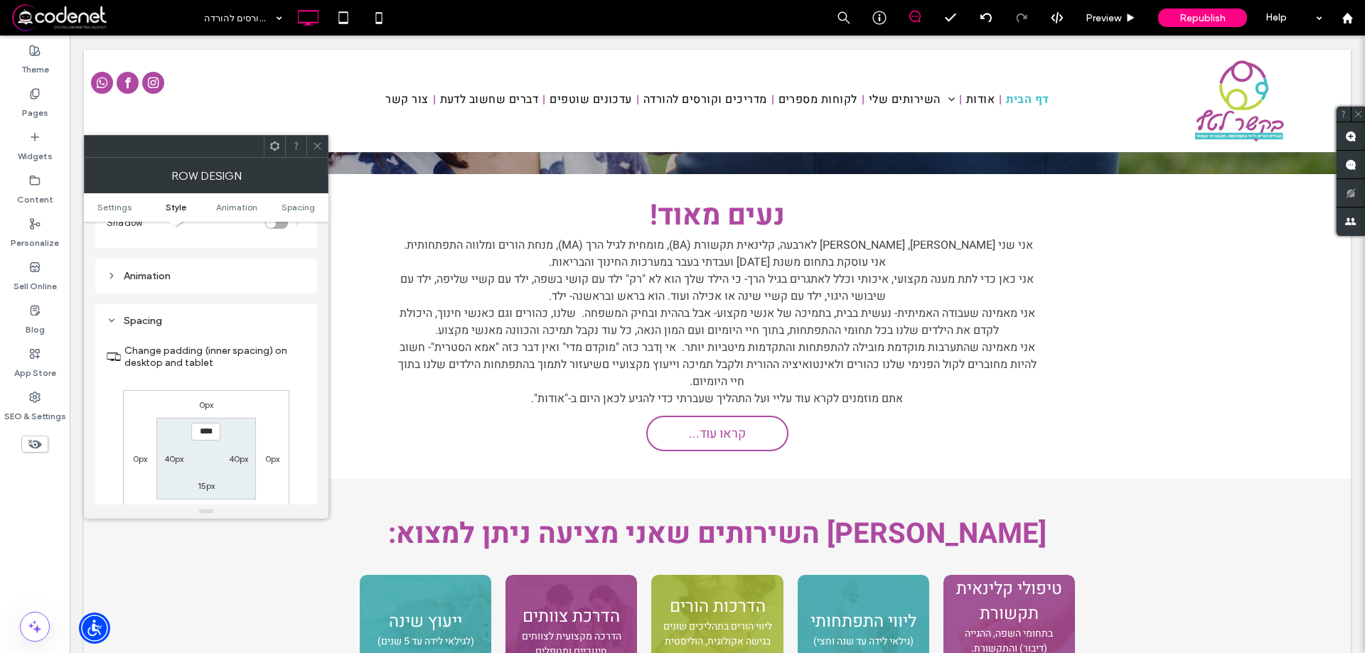
click at [317, 142] on icon at bounding box center [317, 146] width 11 height 11
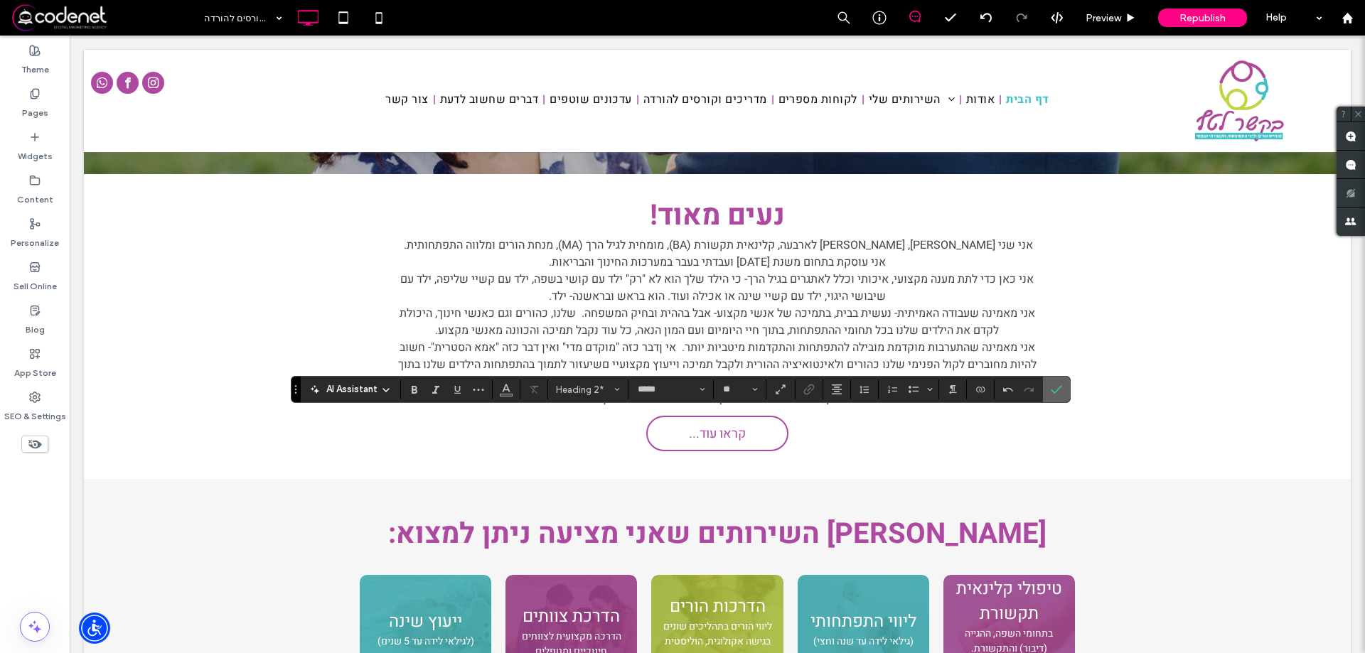
click at [1059, 388] on use "Confirm" at bounding box center [1056, 390] width 11 height 9
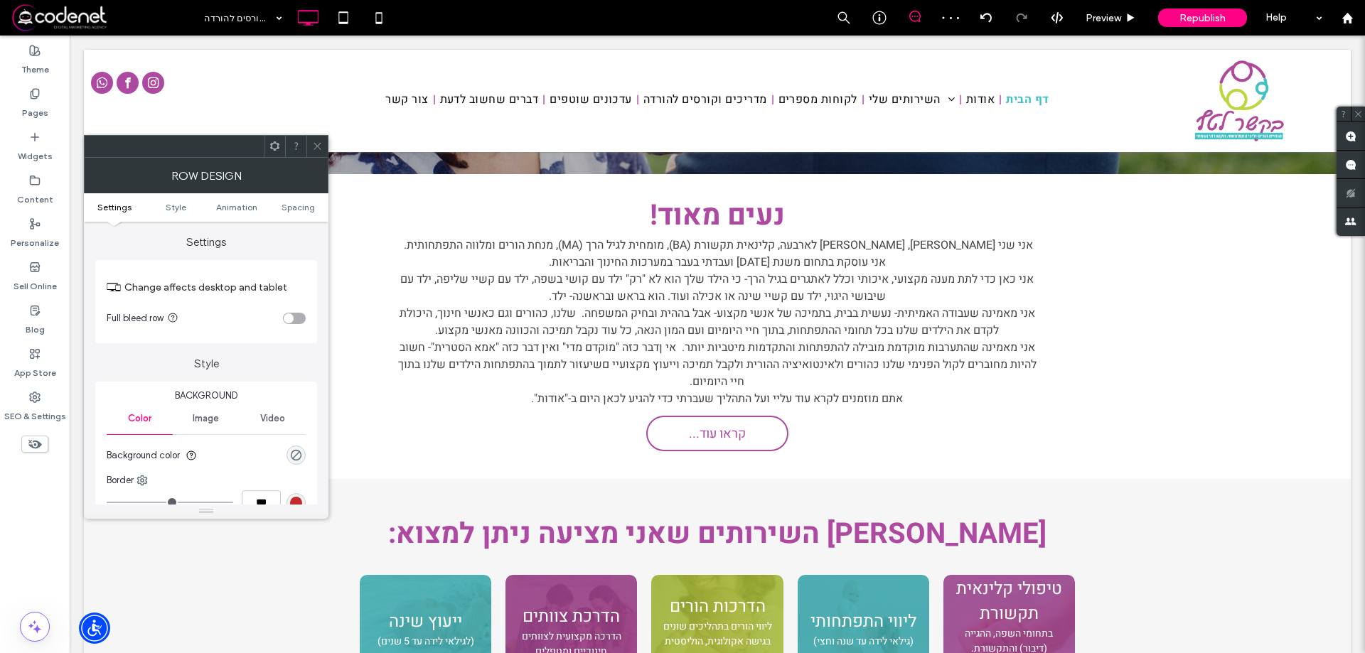
click at [320, 141] on icon at bounding box center [317, 146] width 11 height 11
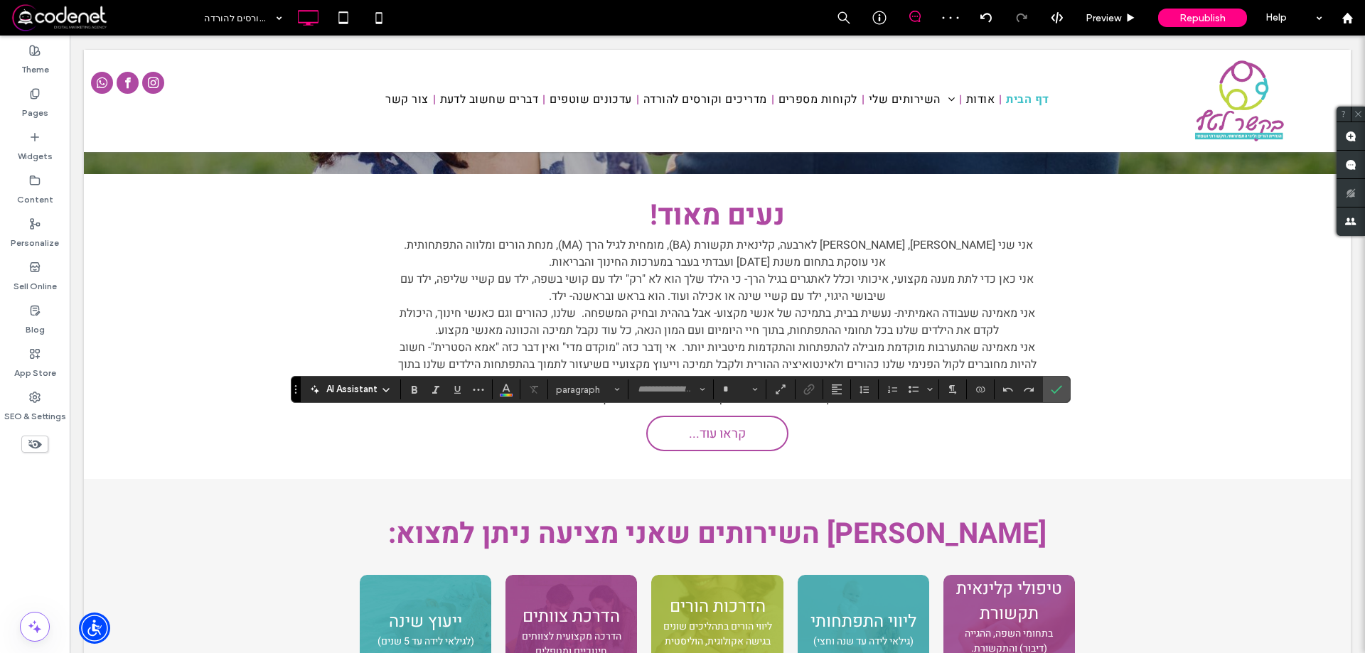
type input "*****"
type input "**"
click at [1049, 390] on label "Confirm" at bounding box center [1056, 390] width 21 height 26
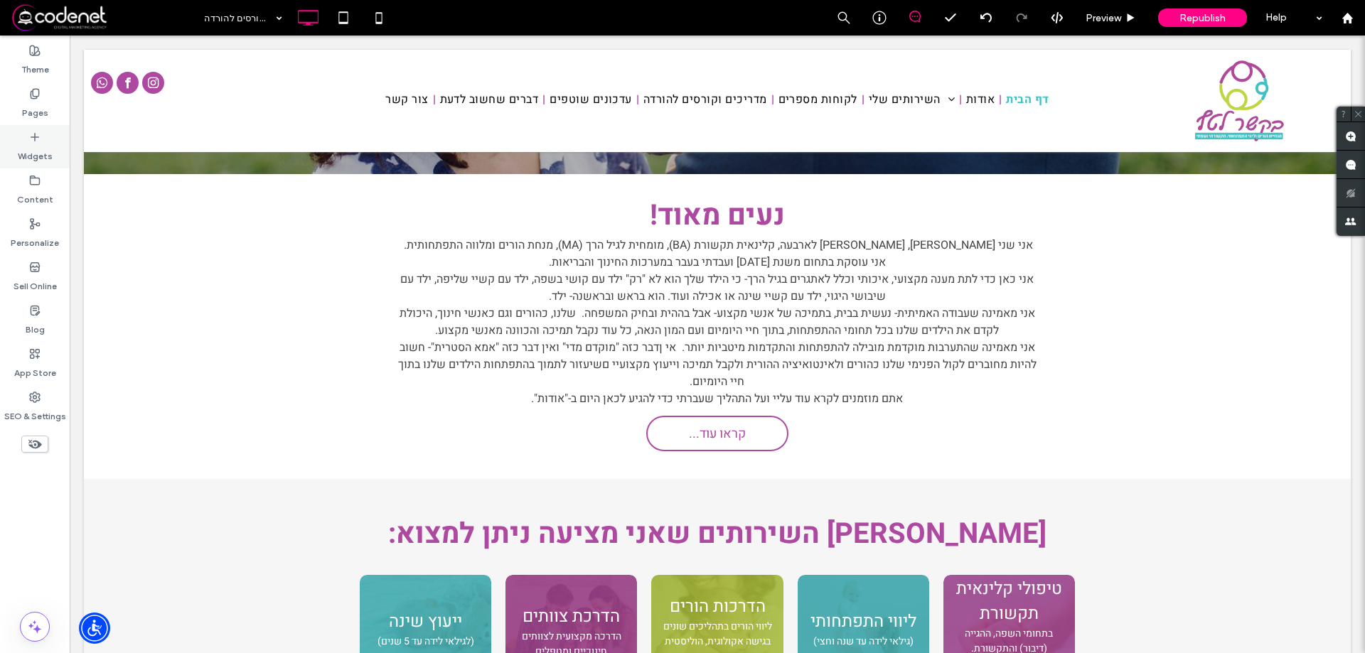
click at [27, 153] on label "Widgets" at bounding box center [35, 153] width 35 height 20
type input "*****"
type input "**"
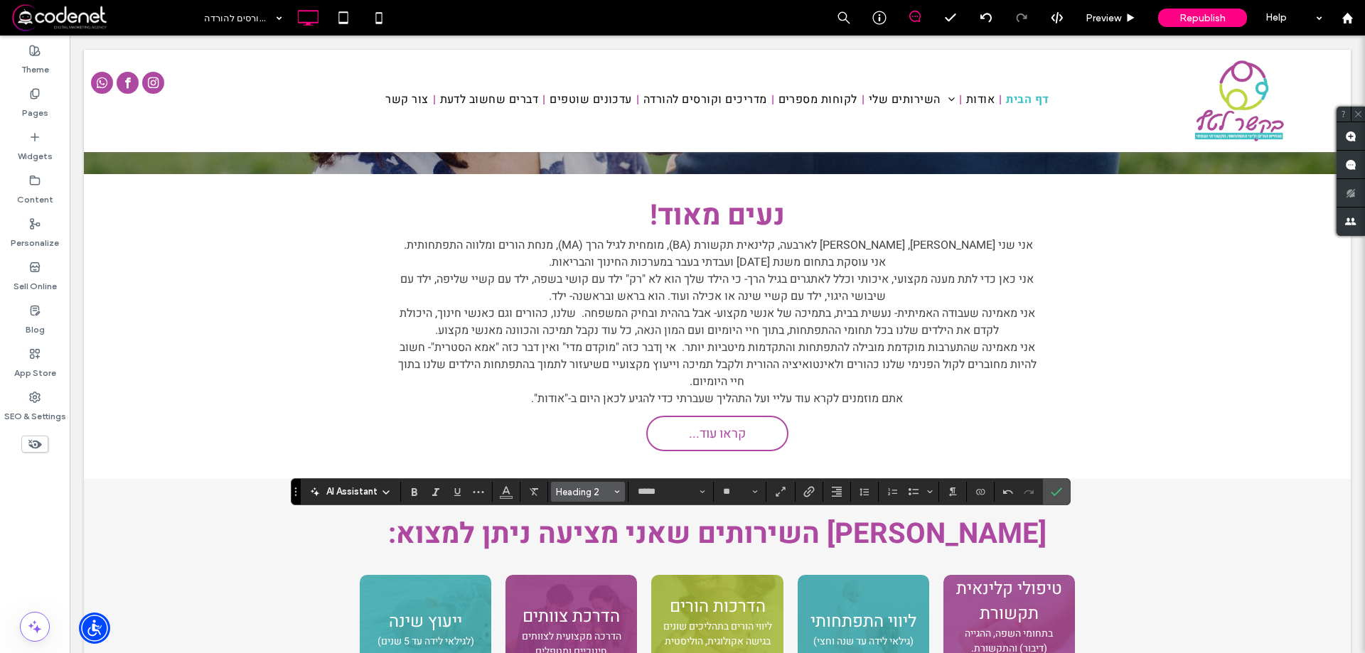
drag, startPoint x: 595, startPoint y: 485, endPoint x: 618, endPoint y: 493, distance: 24.1
click at [596, 486] on button "Heading 2" at bounding box center [588, 492] width 74 height 20
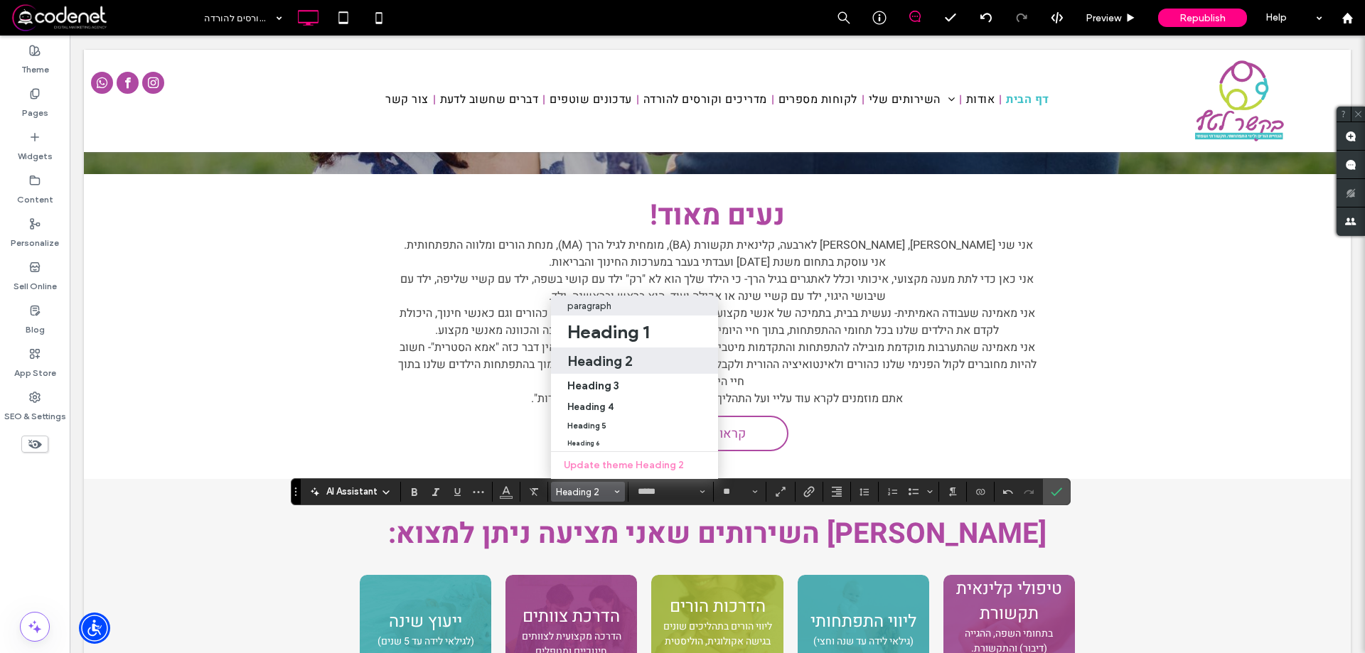
click at [602, 301] on p "paragraph" at bounding box center [589, 306] width 44 height 11
type input "**"
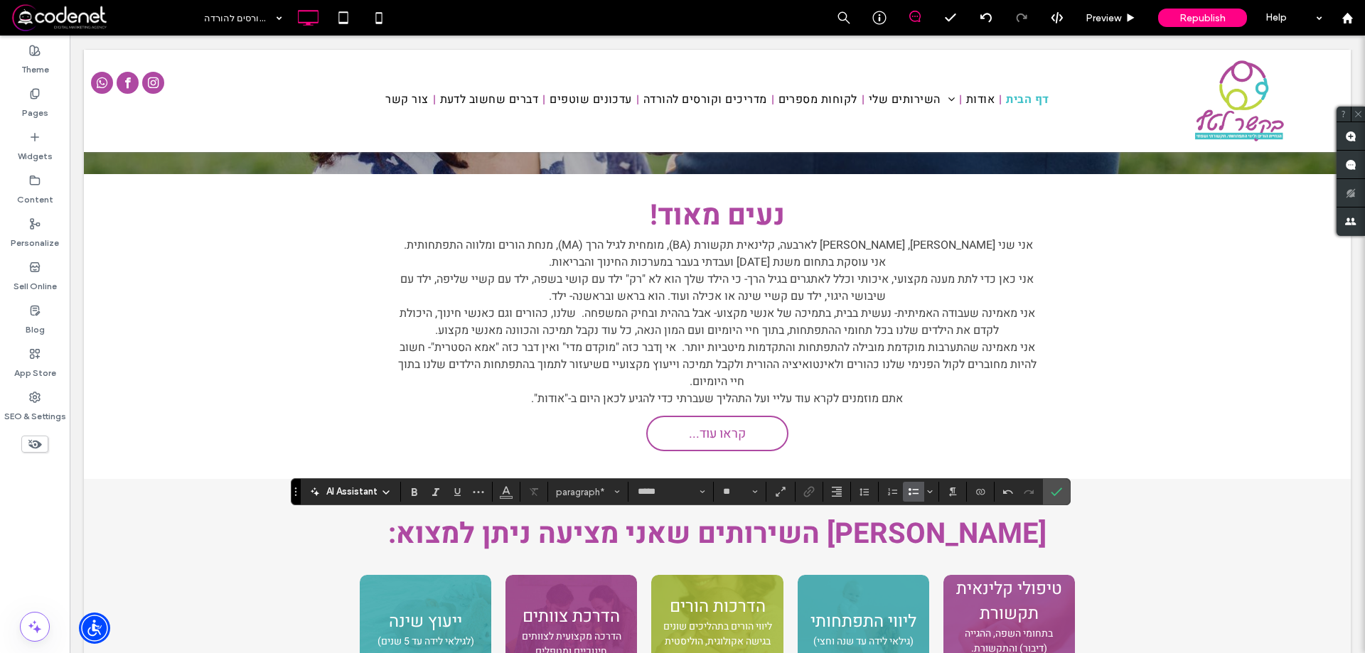
click at [914, 498] on icon "Bulleted List" at bounding box center [913, 491] width 11 height 11
click at [920, 492] on label "Bulleted List" at bounding box center [913, 492] width 21 height 20
drag, startPoint x: 911, startPoint y: 491, endPoint x: 936, endPoint y: 506, distance: 29.3
click at [912, 491] on icon "Bulleted List" at bounding box center [913, 491] width 11 height 11
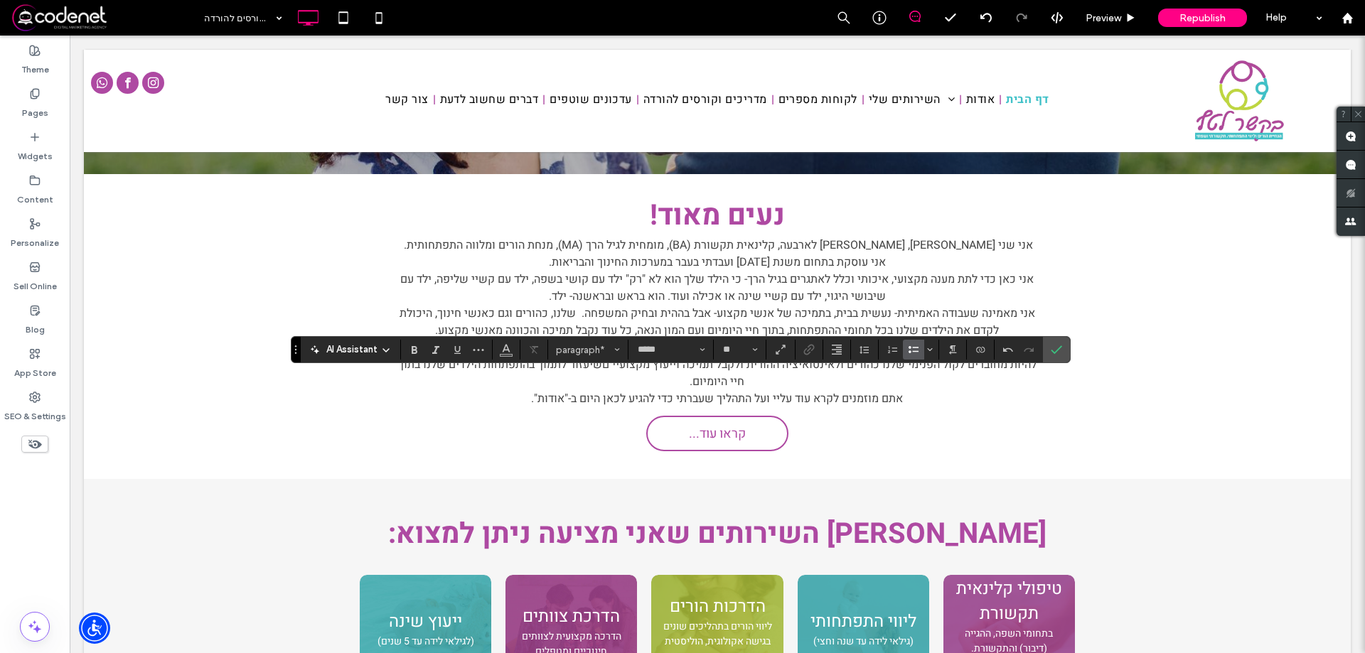
click at [912, 353] on icon "Bulleted List" at bounding box center [913, 349] width 11 height 11
click at [907, 353] on label "Bulleted List" at bounding box center [913, 350] width 21 height 20
click at [911, 349] on icon "Bulleted List" at bounding box center [913, 349] width 11 height 11
click at [1055, 348] on icon "Confirm" at bounding box center [1056, 349] width 11 height 11
type input "*****"
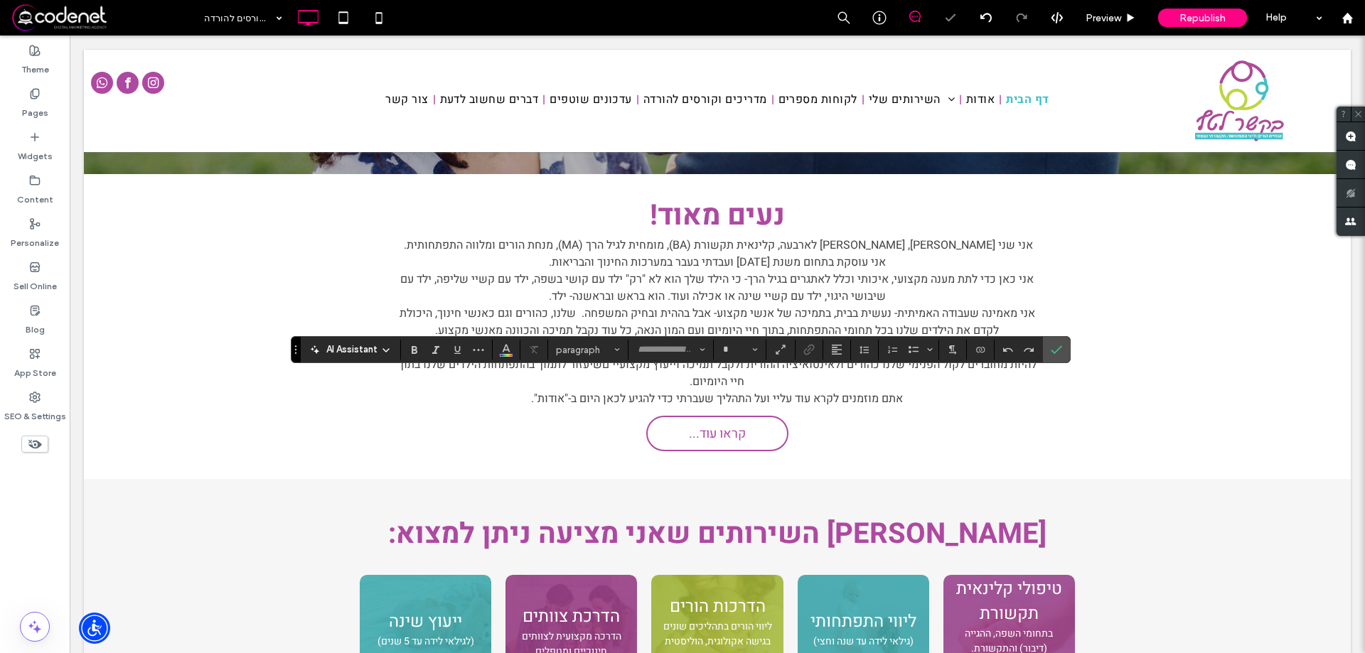
type input "**"
click at [1054, 348] on icon "Confirm" at bounding box center [1056, 349] width 11 height 11
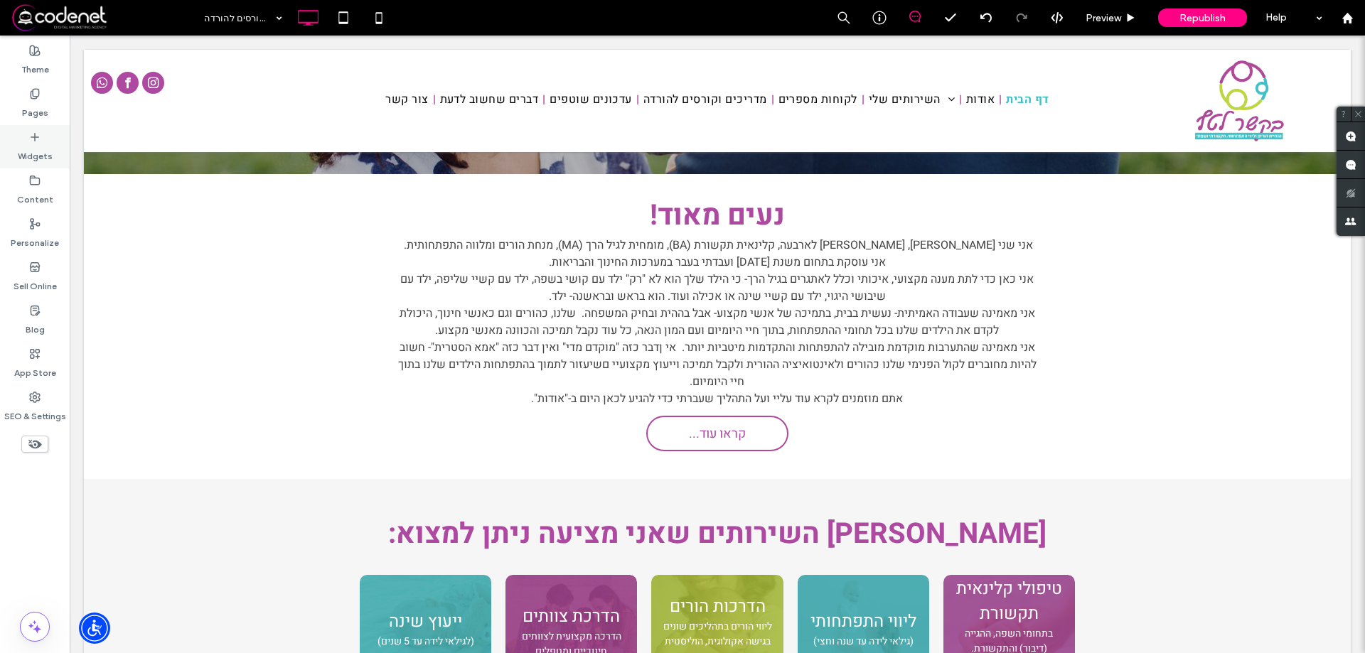
click at [26, 166] on div "Widgets" at bounding box center [35, 146] width 70 height 43
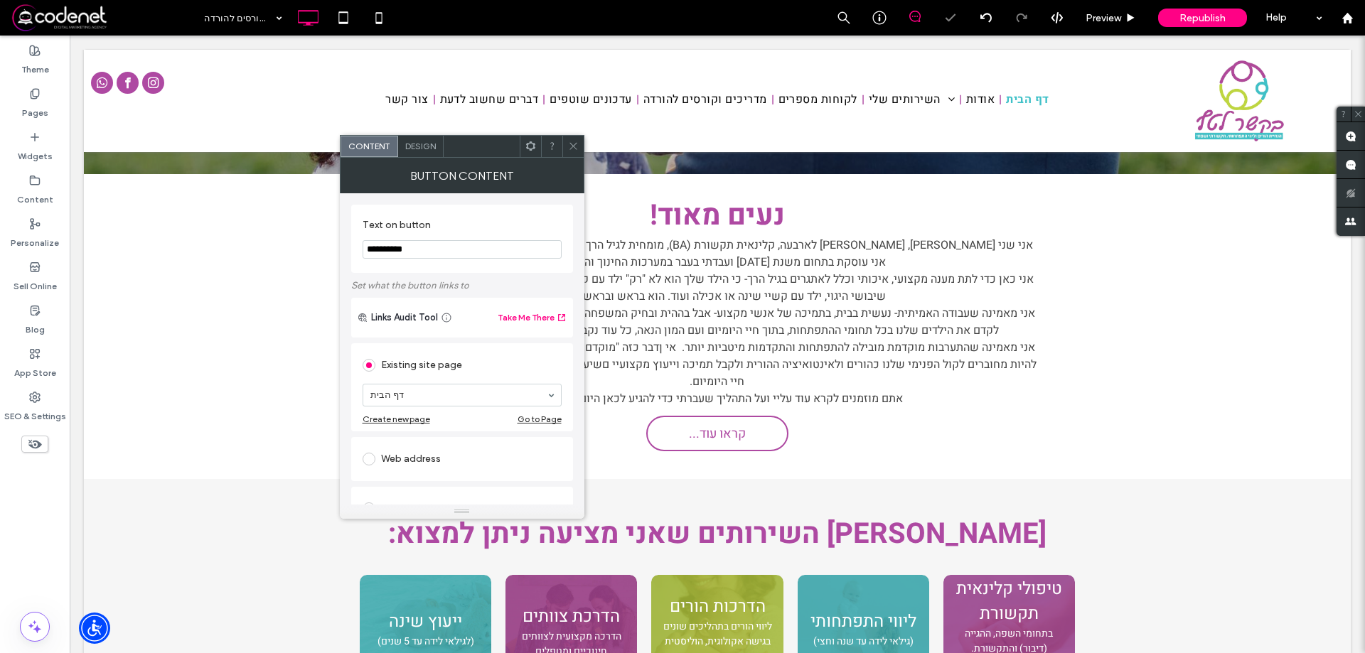
click at [397, 252] on input "**********" at bounding box center [462, 249] width 199 height 18
drag, startPoint x: 412, startPoint y: 255, endPoint x: 483, endPoint y: 257, distance: 71.2
click at [483, 257] on input "**********" at bounding box center [462, 249] width 199 height 18
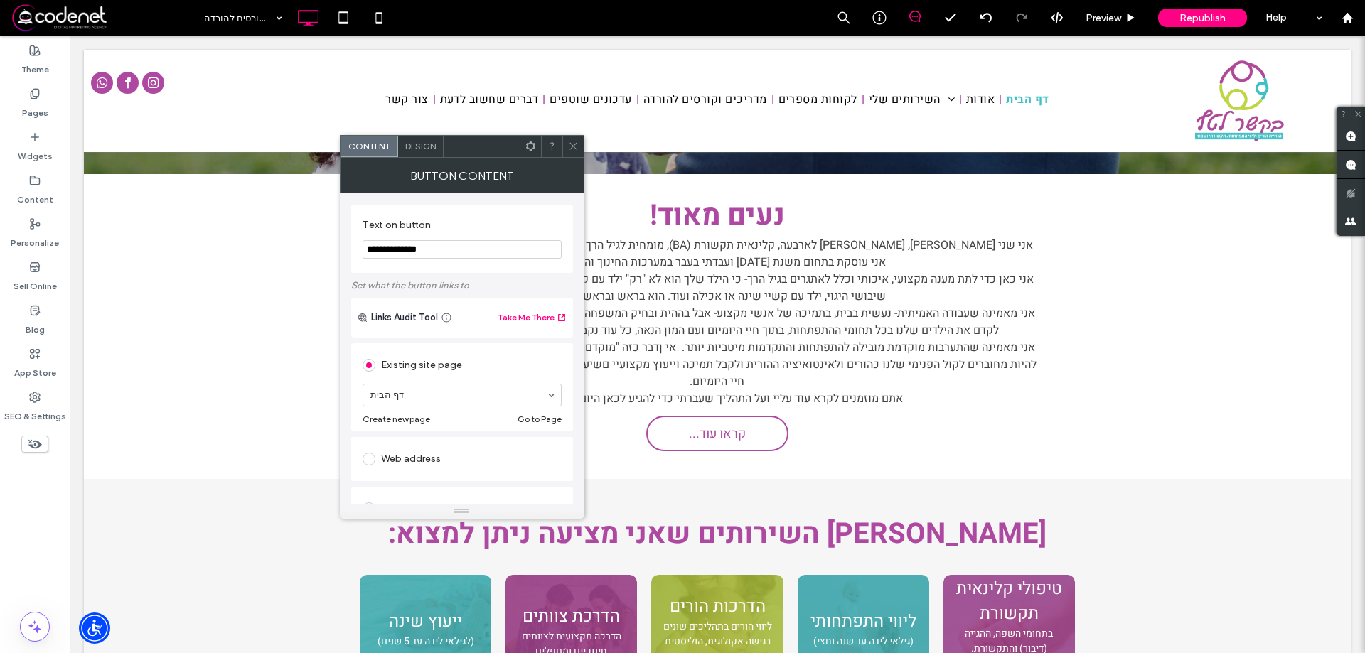
click at [416, 252] on input "**********" at bounding box center [462, 249] width 199 height 18
click at [420, 252] on input "**********" at bounding box center [462, 249] width 199 height 18
click at [421, 252] on input "**********" at bounding box center [462, 249] width 199 height 18
click at [424, 250] on input "**********" at bounding box center [462, 249] width 199 height 18
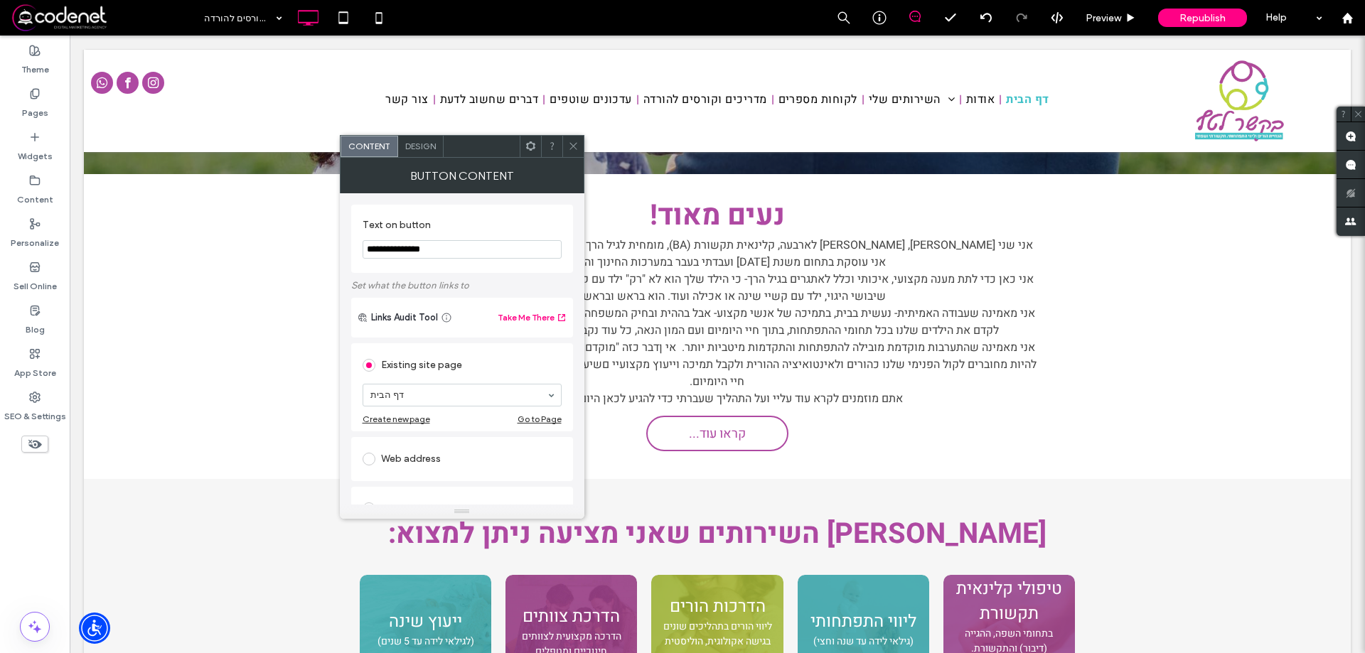
drag, startPoint x: 429, startPoint y: 252, endPoint x: 420, endPoint y: 251, distance: 10.1
click at [420, 251] on input "**********" at bounding box center [462, 249] width 199 height 18
click at [368, 250] on input "**********" at bounding box center [462, 249] width 199 height 18
click at [368, 252] on input "**********" at bounding box center [462, 249] width 199 height 18
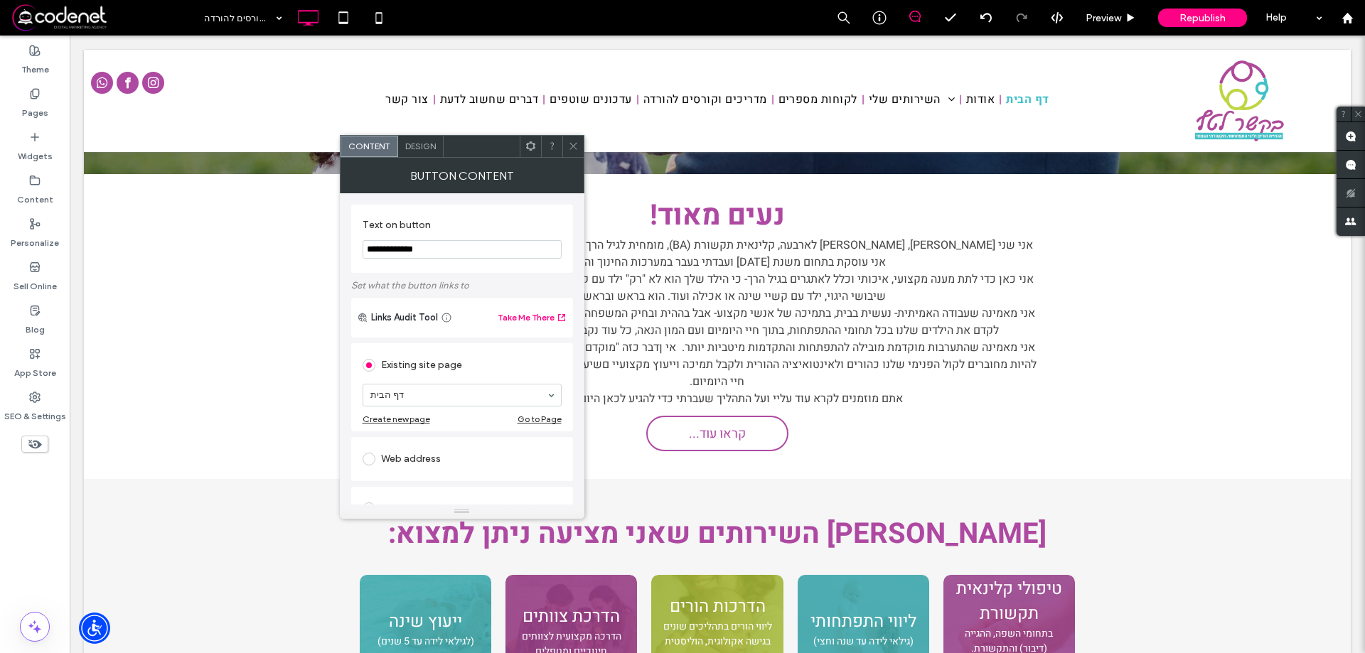
type input "**********"
click at [572, 145] on icon at bounding box center [573, 146] width 11 height 11
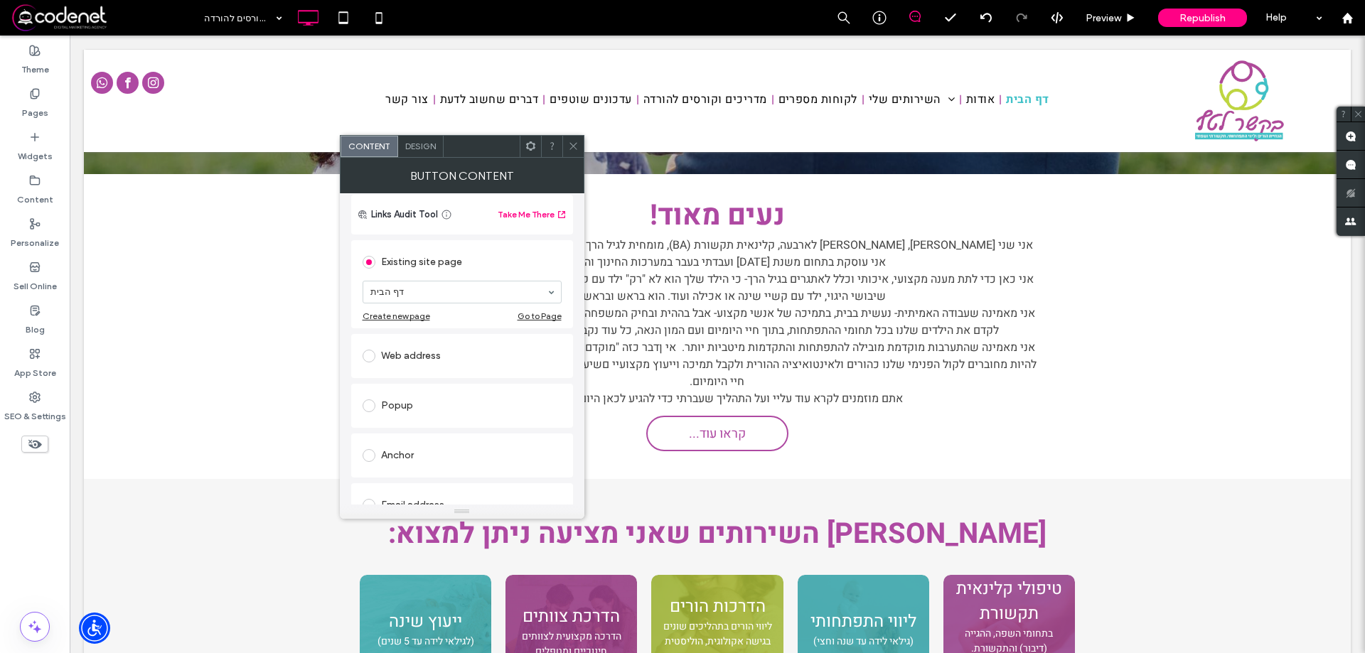
scroll to position [226, 0]
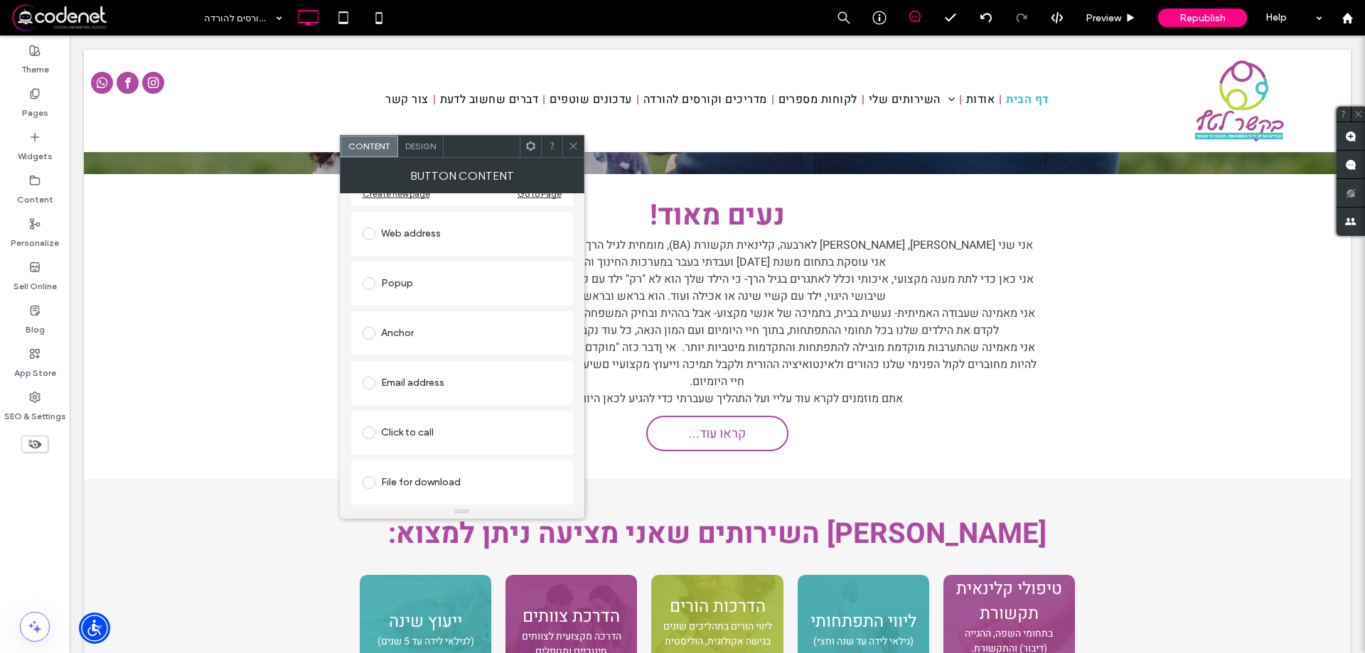
click at [388, 234] on div "Web address" at bounding box center [462, 234] width 199 height 23
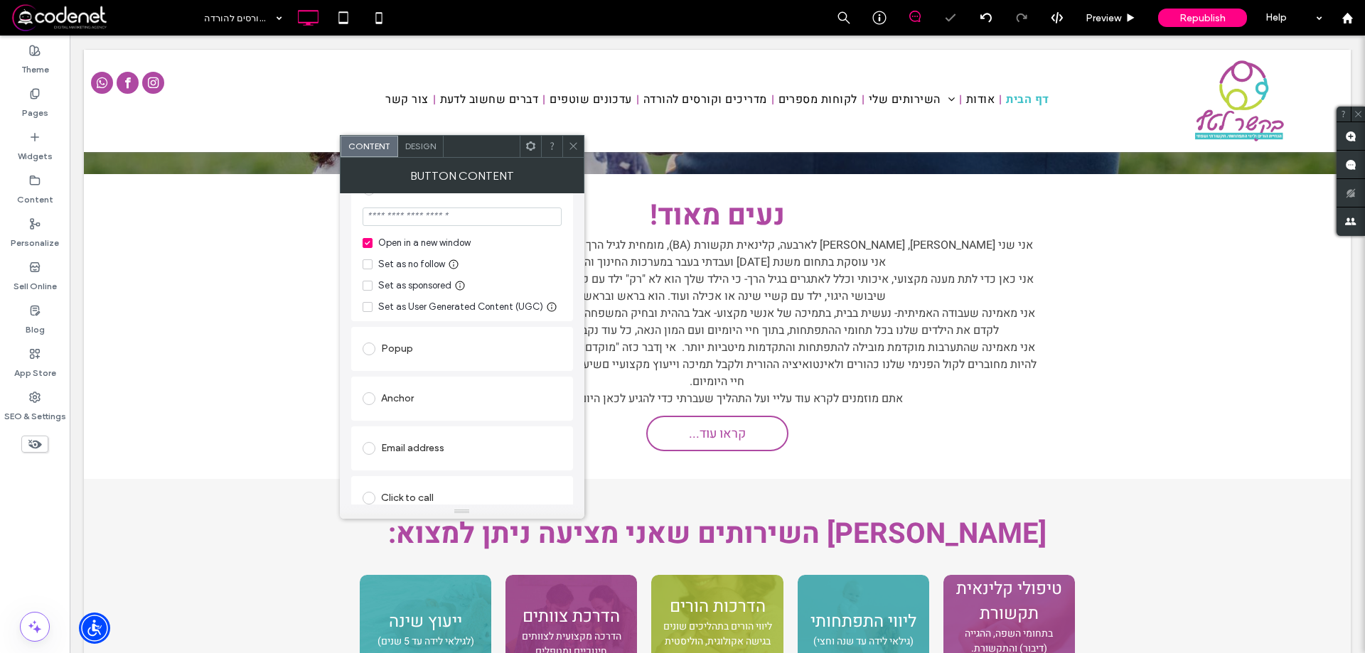
scroll to position [182, 0]
click at [400, 264] on input "url" at bounding box center [462, 261] width 199 height 18
paste input "**********"
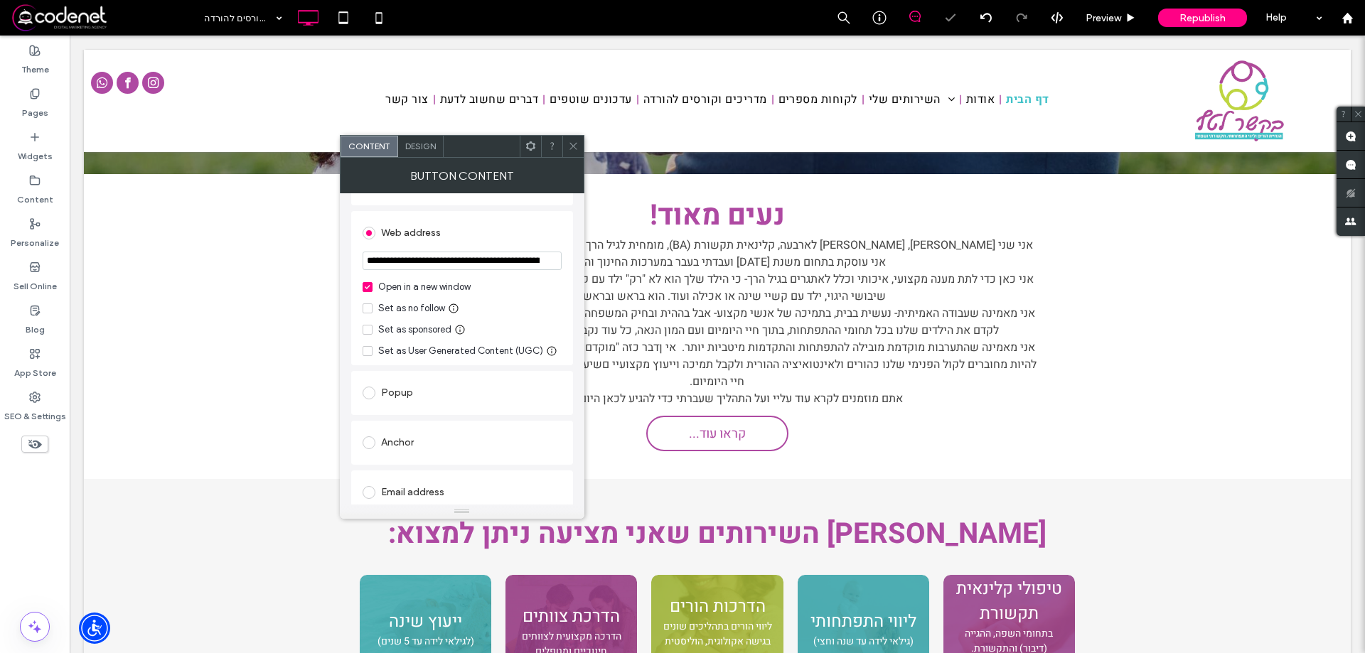
scroll to position [0, 170]
type input "**********"
click at [570, 150] on icon at bounding box center [573, 146] width 11 height 11
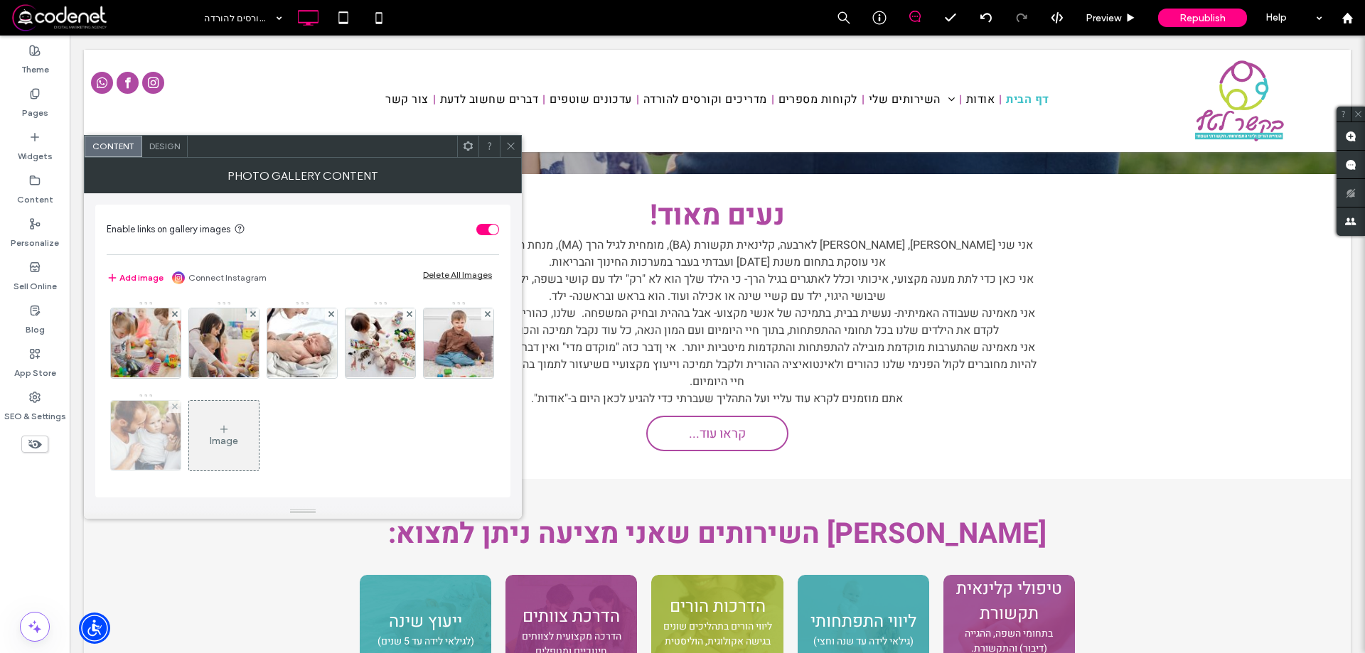
click at [198, 436] on img at bounding box center [146, 436] width 105 height 70
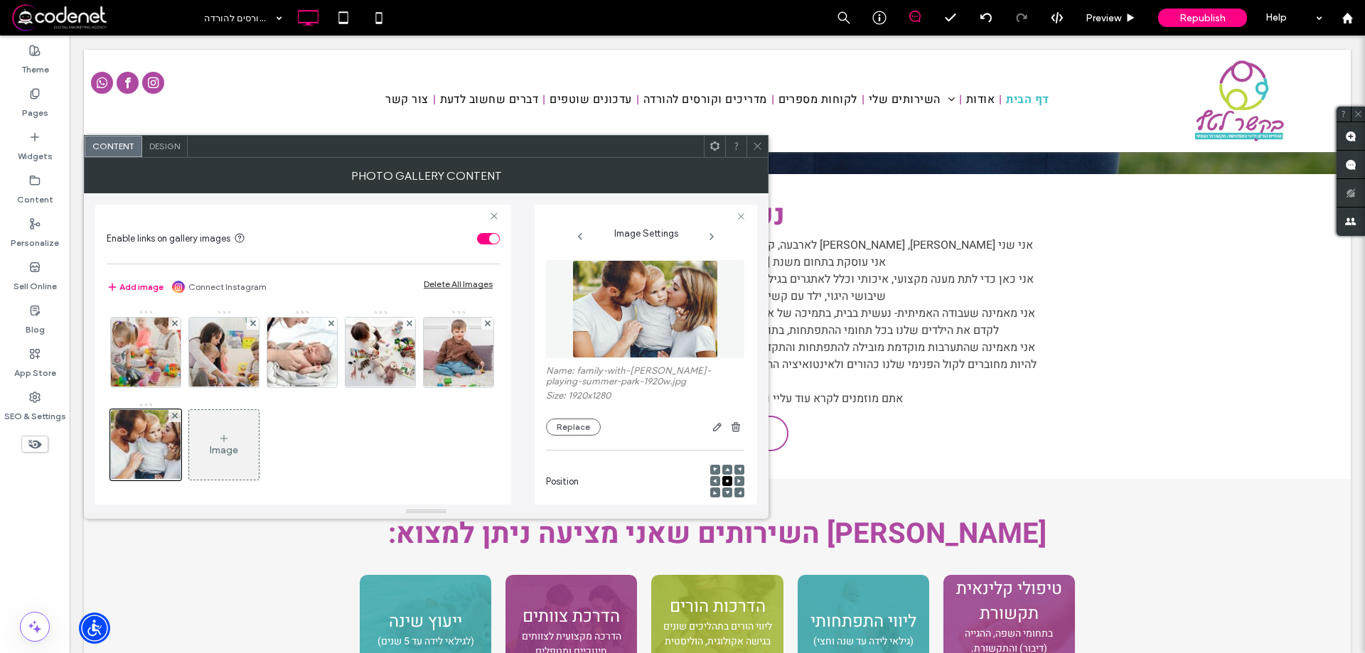
scroll to position [0, 252]
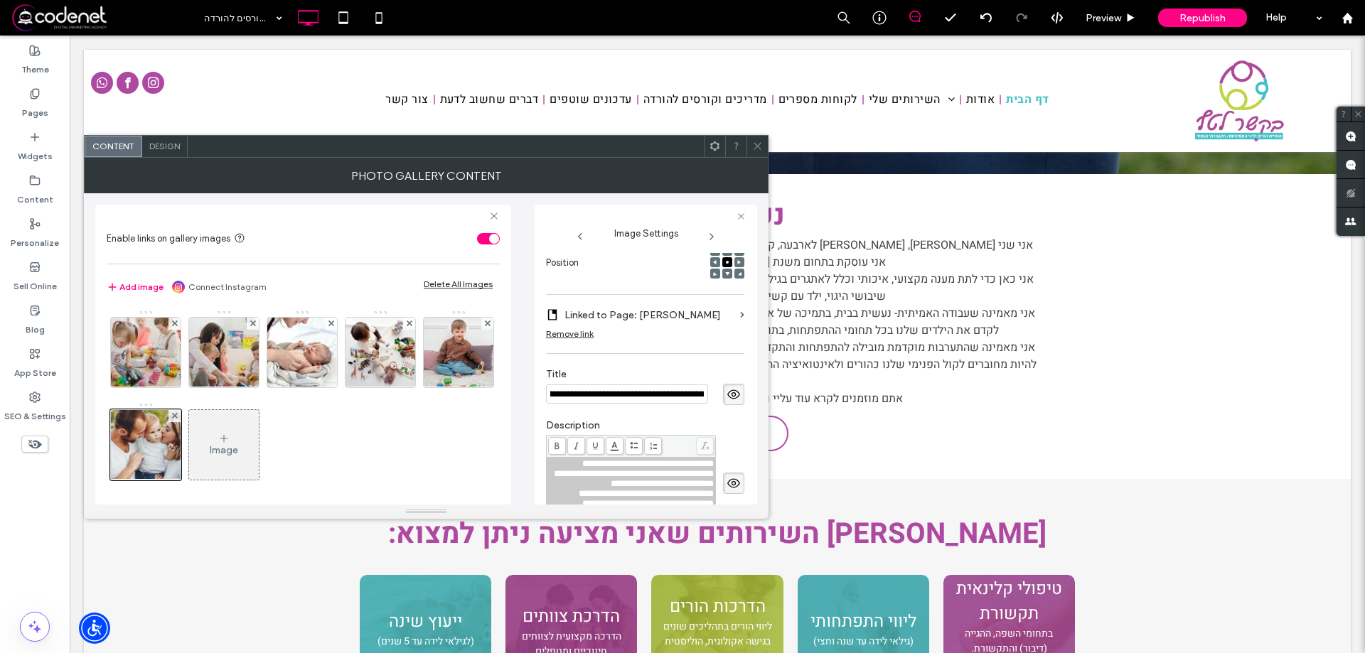
click at [606, 396] on input "**********" at bounding box center [627, 394] width 162 height 19
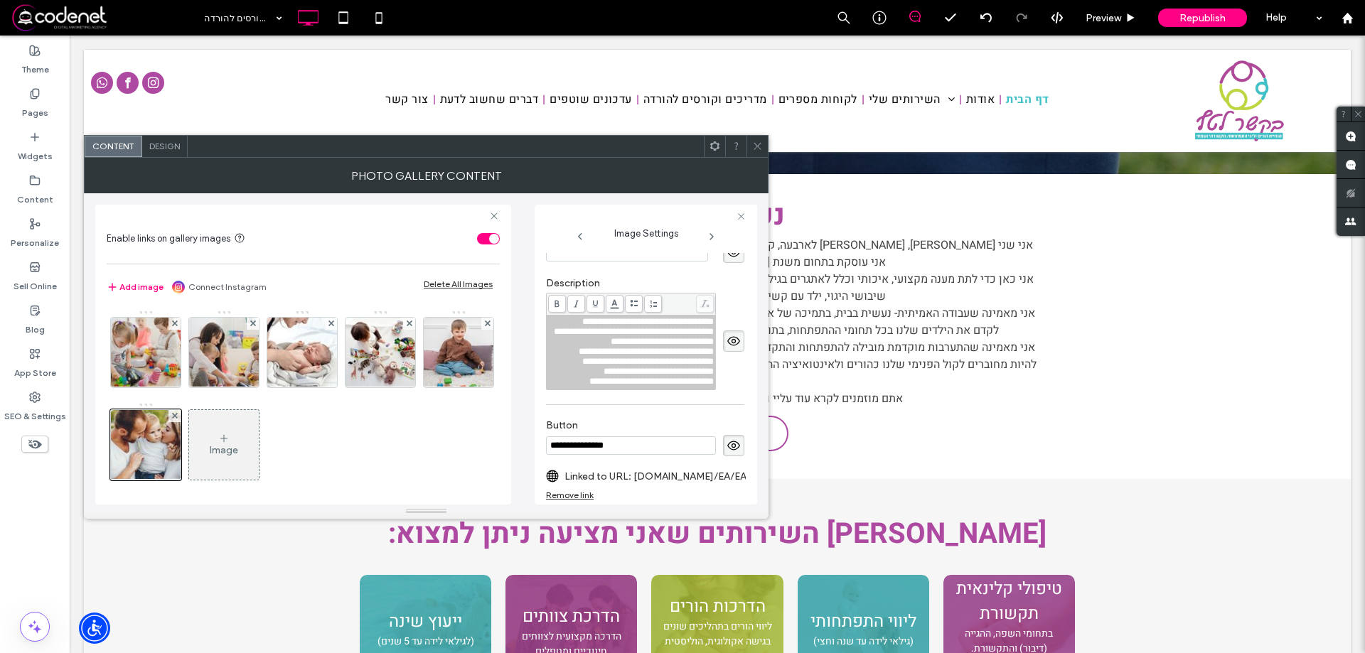
click at [690, 356] on span "**********" at bounding box center [646, 351] width 135 height 9
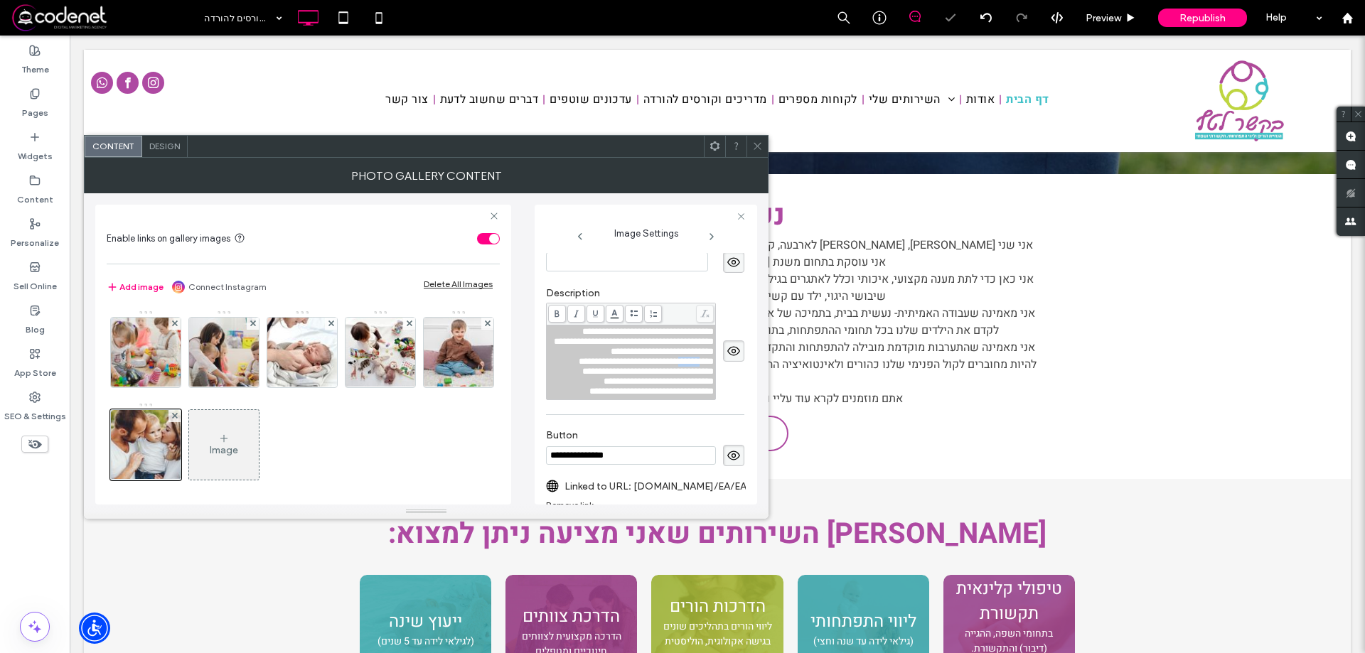
click at [690, 366] on span "**********" at bounding box center [646, 361] width 135 height 9
click at [632, 386] on span "**********" at bounding box center [651, 381] width 124 height 9
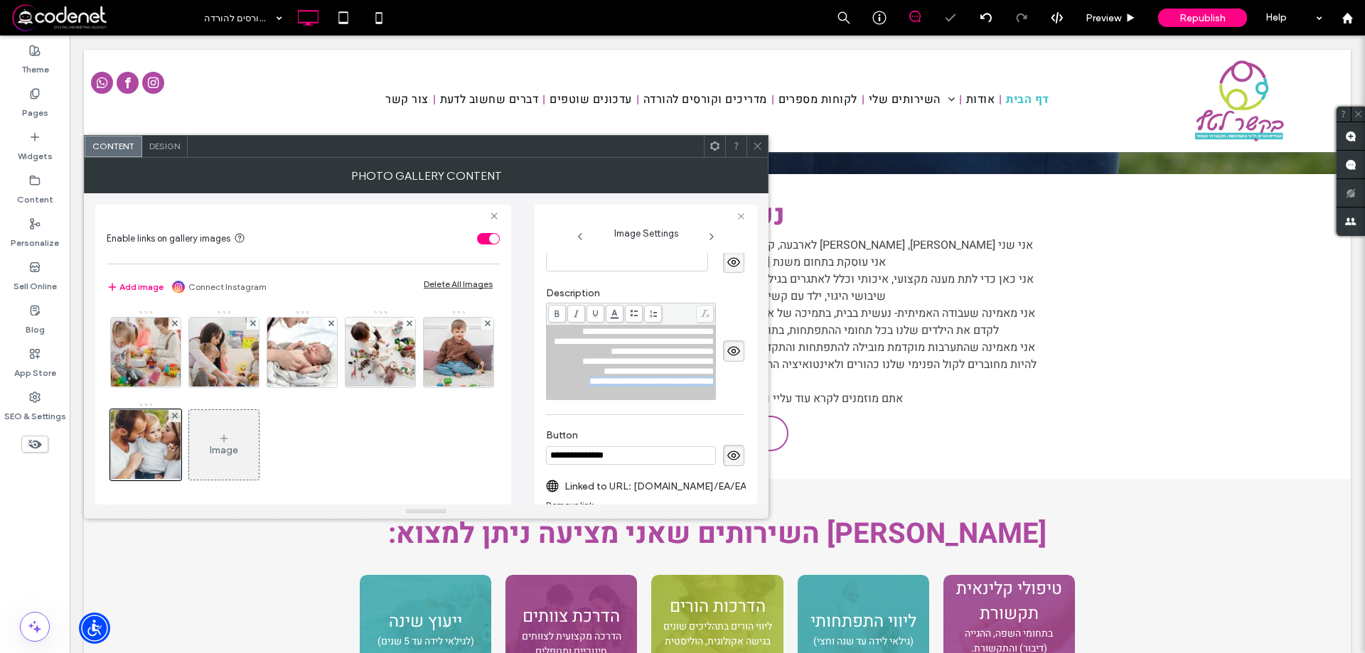
click at [632, 386] on span "**********" at bounding box center [651, 381] width 124 height 9
click at [632, 387] on div "Rich Text Editor" at bounding box center [631, 382] width 165 height 10
drag, startPoint x: 632, startPoint y: 422, endPoint x: 700, endPoint y: 301, distance: 138.2
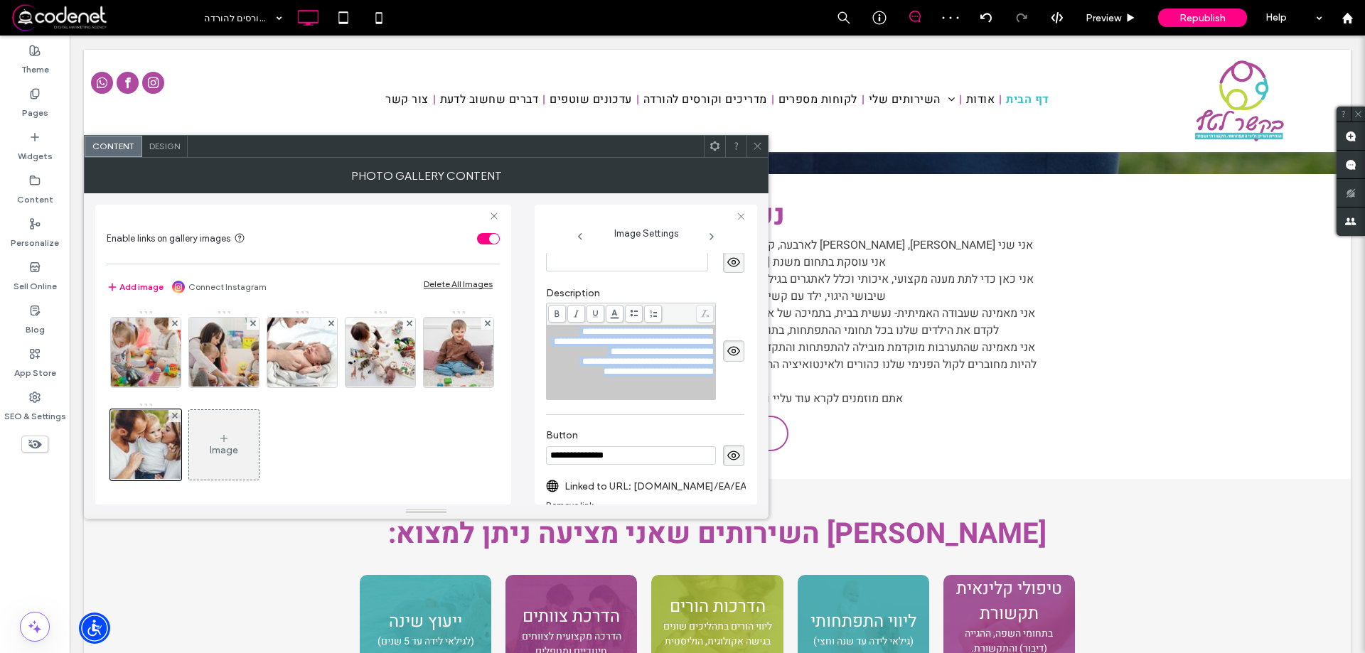
click at [700, 301] on div "**********" at bounding box center [645, 343] width 198 height 127
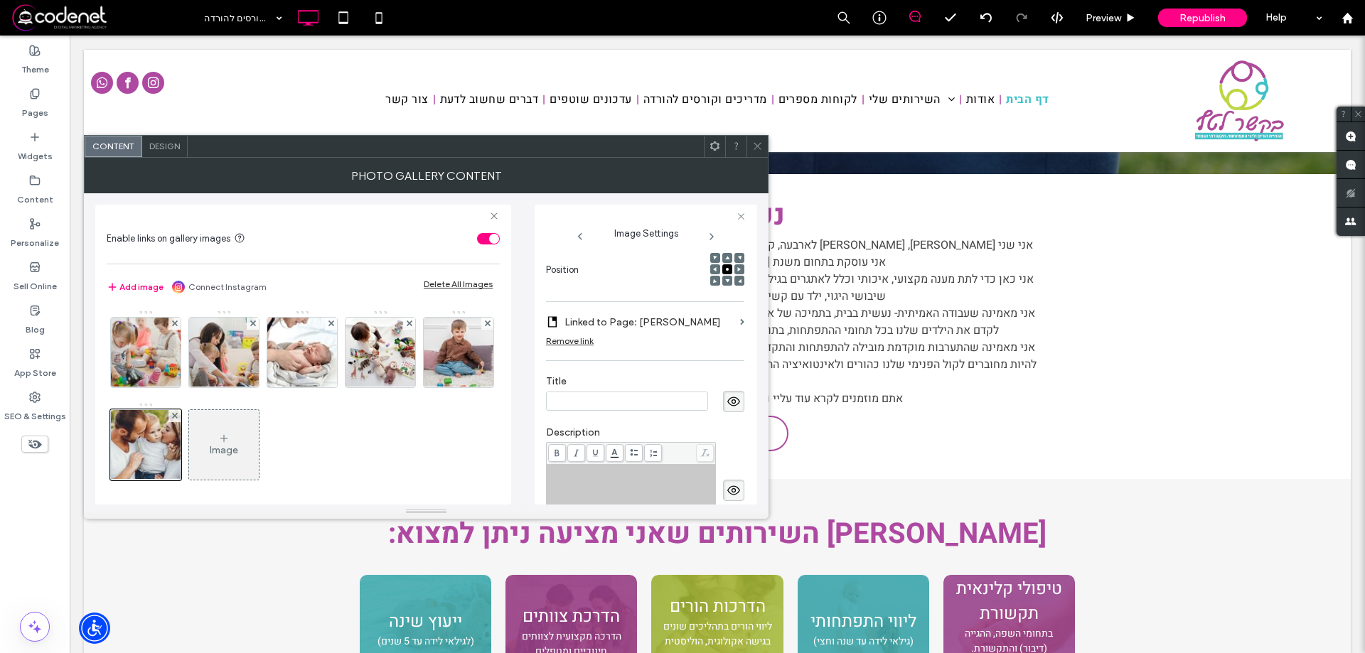
scroll to position [209, 0]
click at [759, 144] on use at bounding box center [757, 146] width 7 height 7
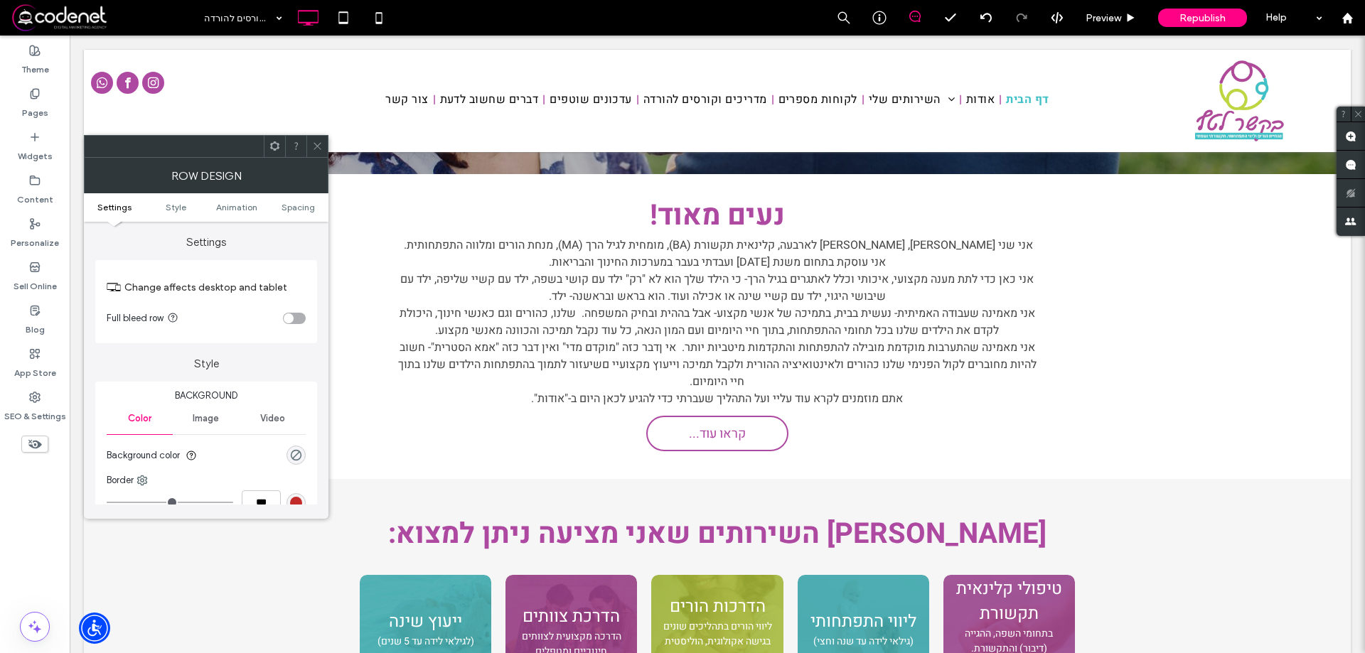
click at [314, 146] on icon at bounding box center [317, 146] width 11 height 11
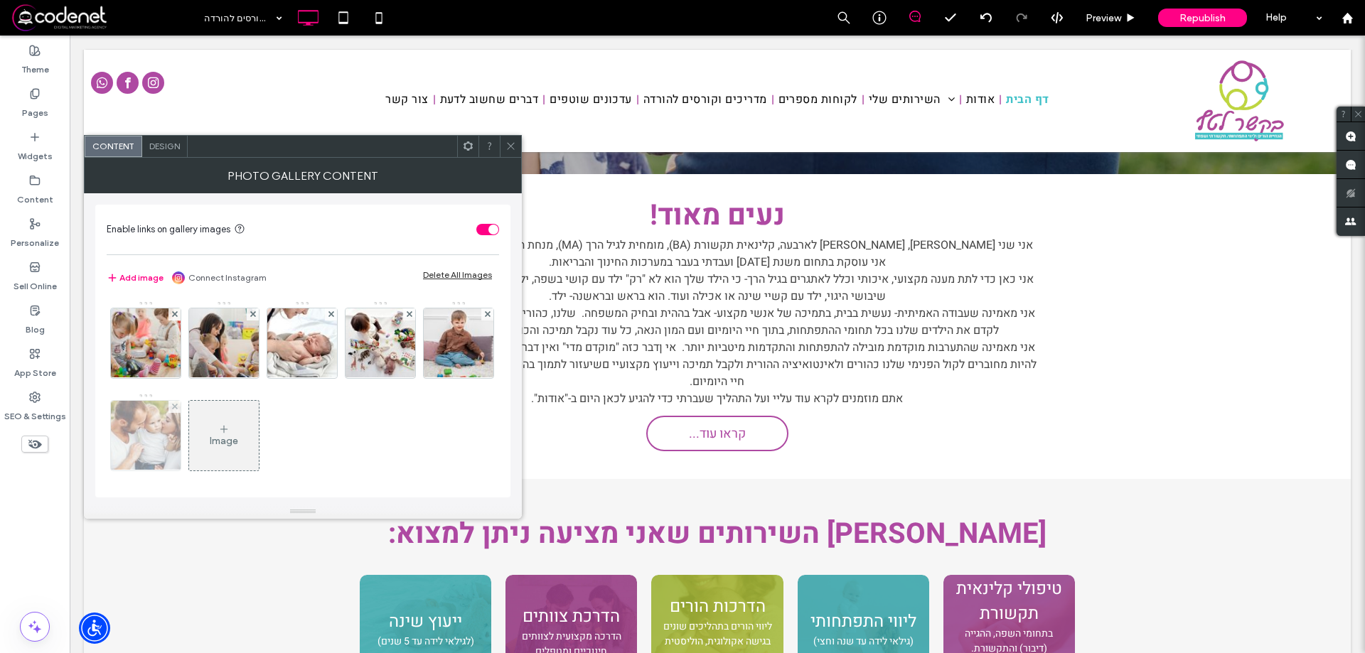
click at [198, 439] on img at bounding box center [146, 436] width 105 height 70
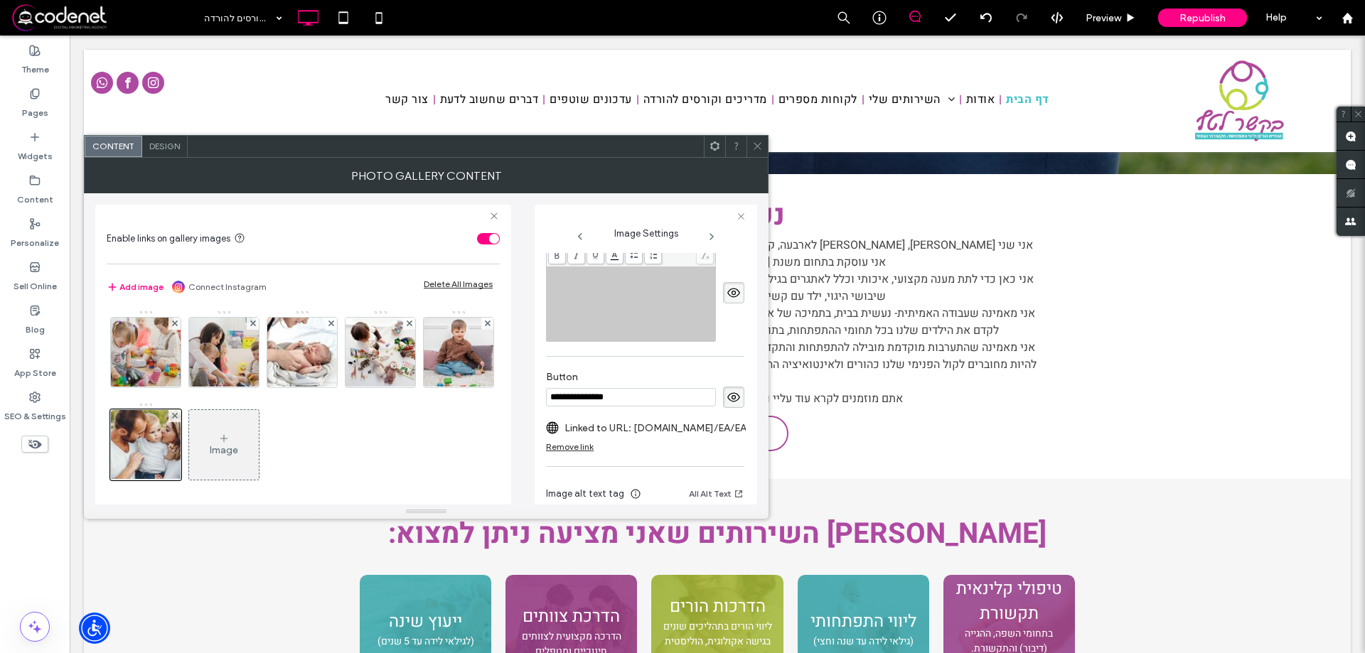
scroll to position [479, 0]
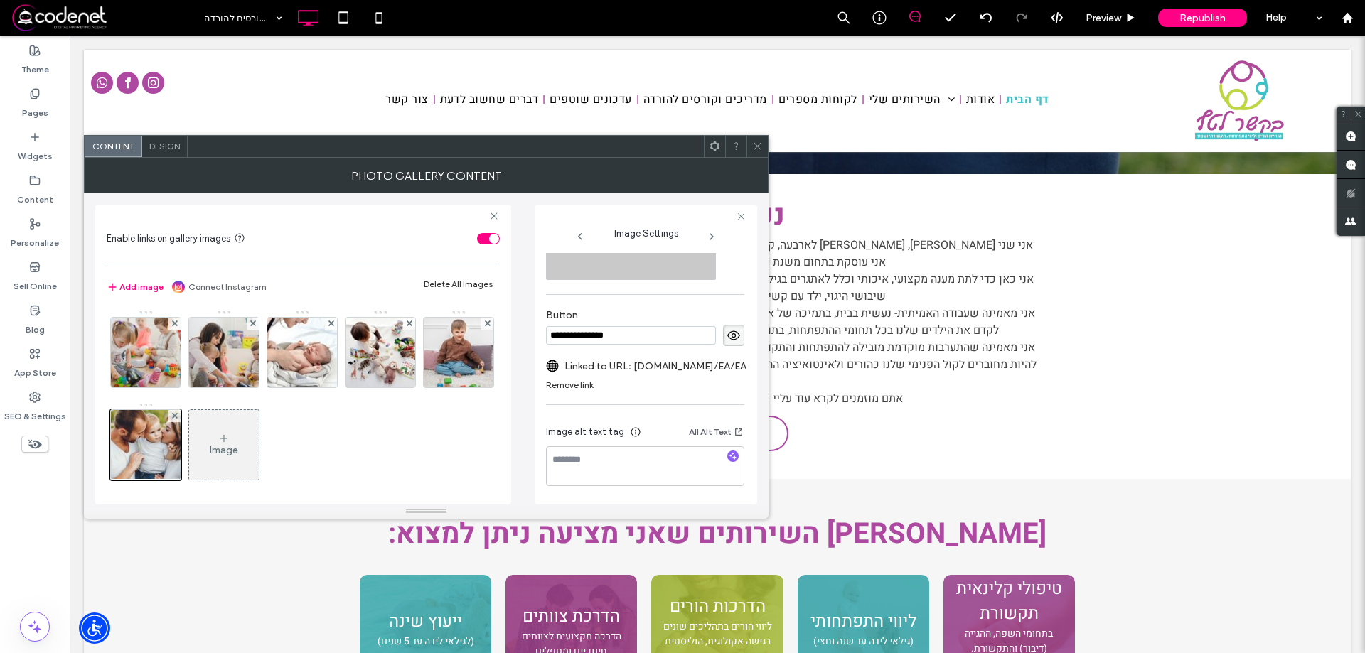
click at [723, 326] on span at bounding box center [733, 335] width 21 height 21
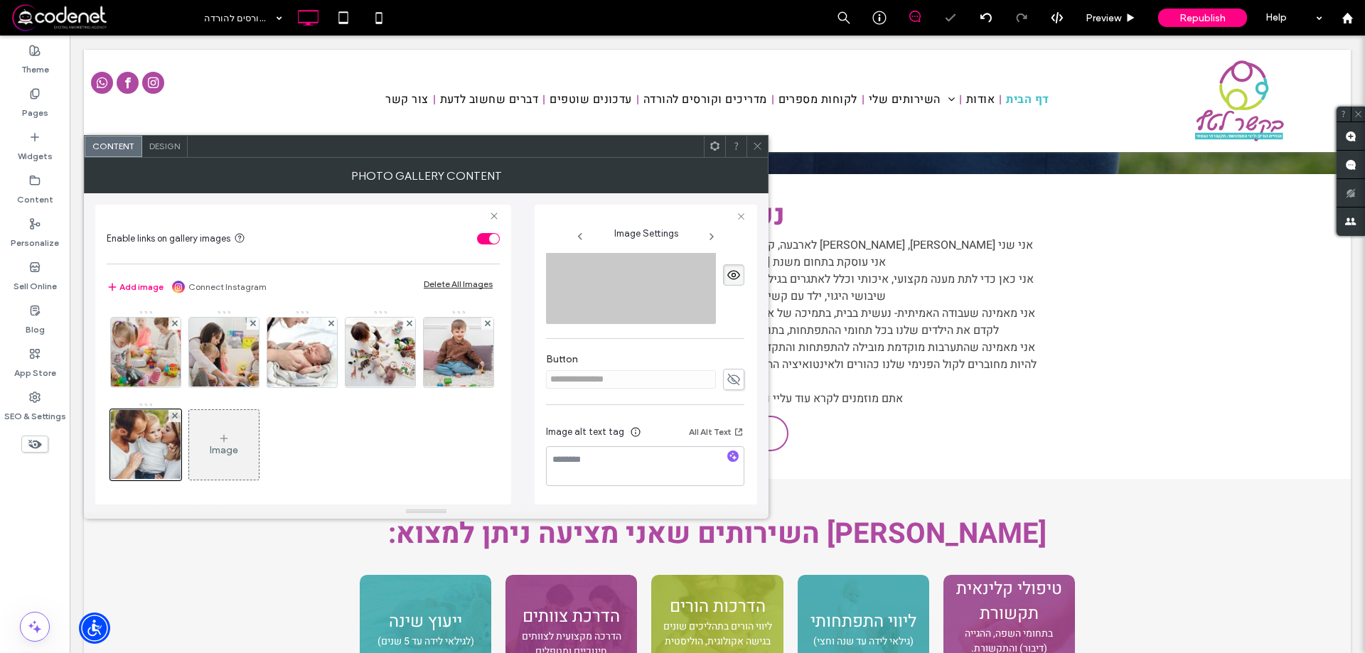
scroll to position [427, 0]
click at [757, 139] on span at bounding box center [757, 146] width 11 height 21
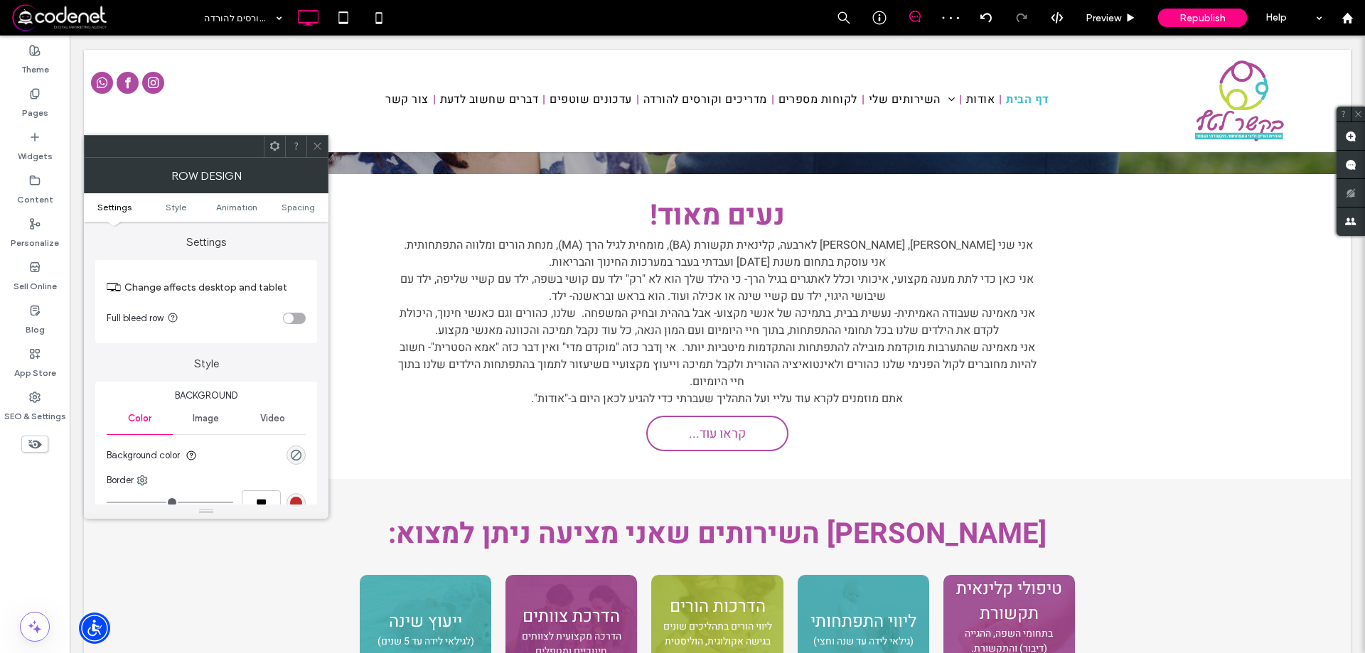
click at [309, 139] on div at bounding box center [316, 146] width 21 height 21
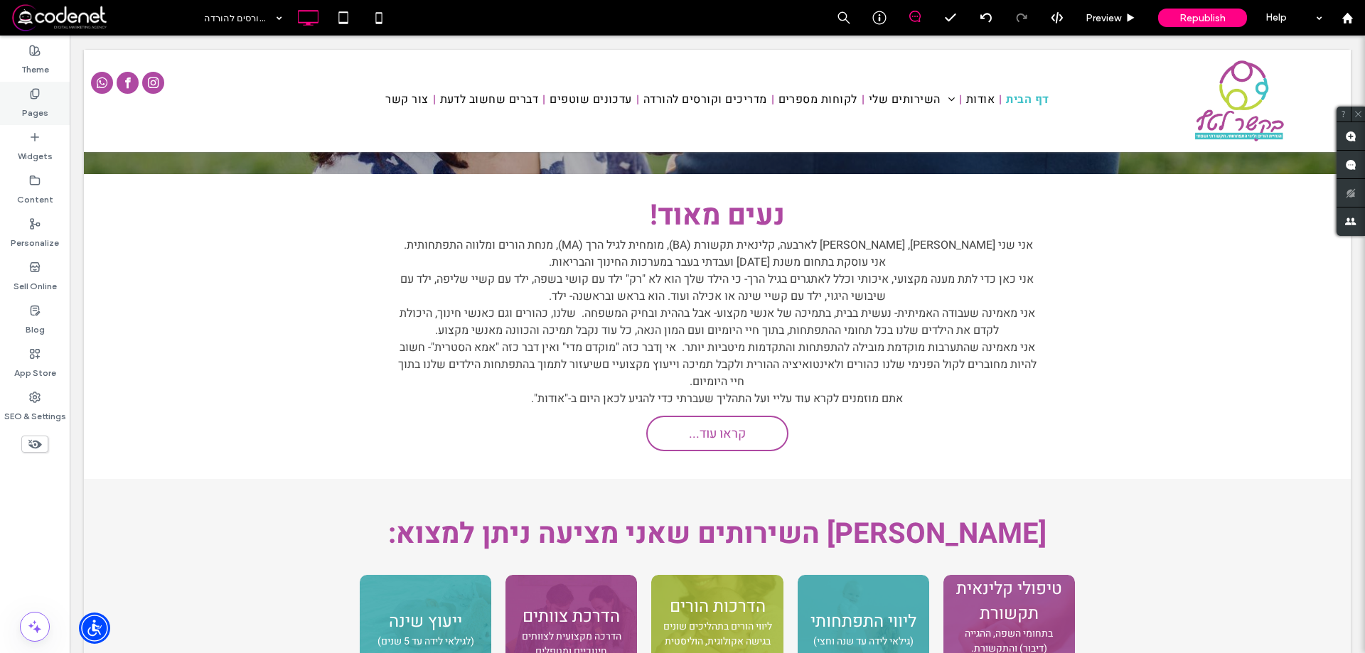
click at [41, 106] on label "Pages" at bounding box center [35, 110] width 26 height 20
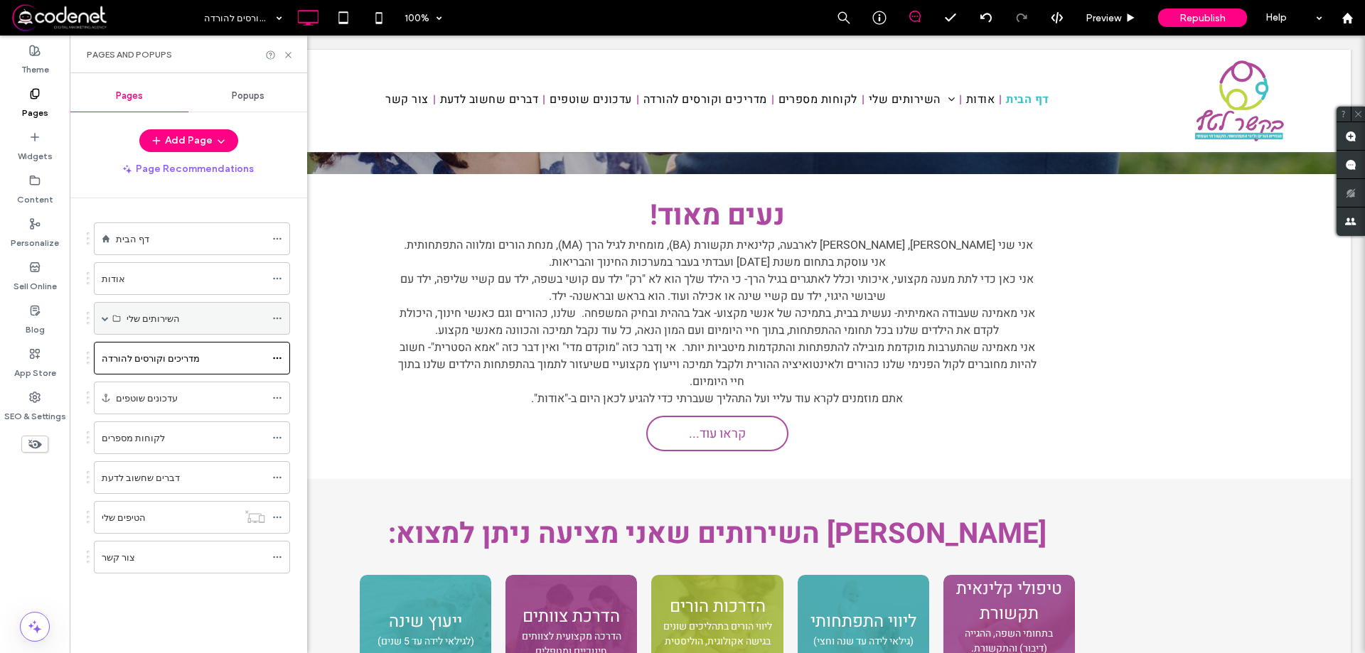
click at [109, 318] on div "השירותים שלי" at bounding box center [192, 318] width 196 height 33
click at [138, 293] on div "אודות" at bounding box center [184, 278] width 164 height 31
click at [288, 56] on icon at bounding box center [288, 55] width 11 height 11
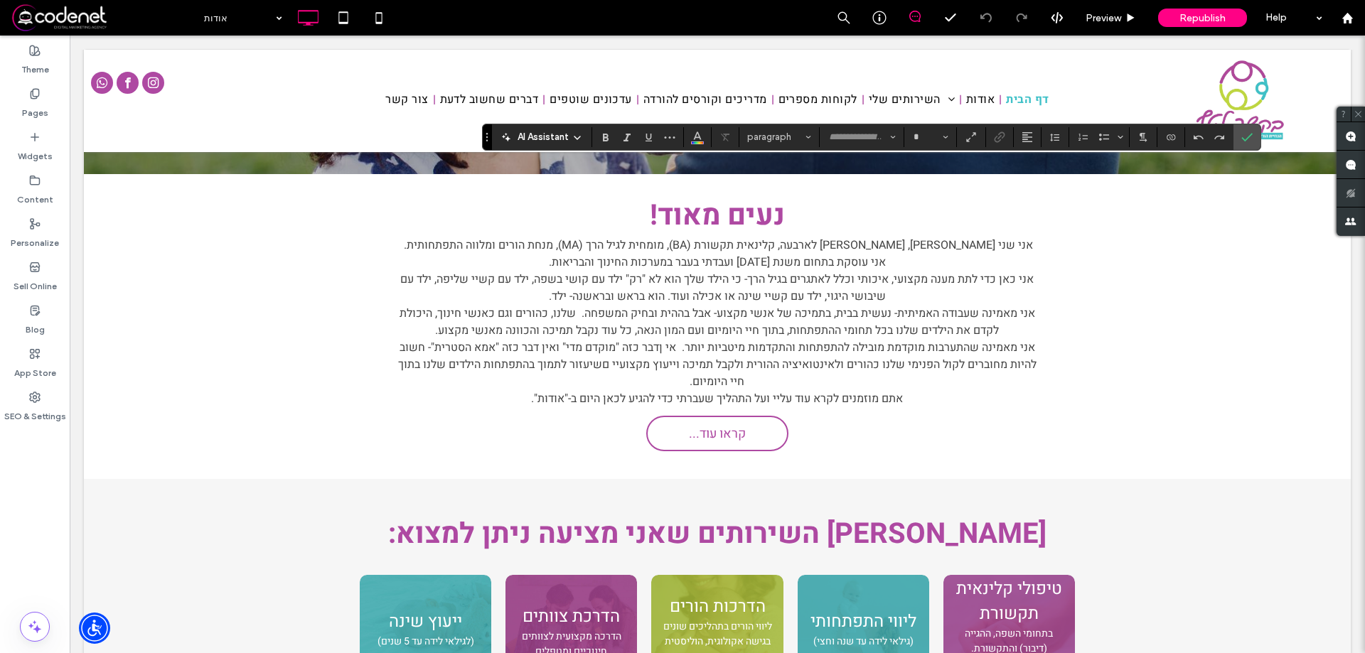
type input "*****"
type input "**"
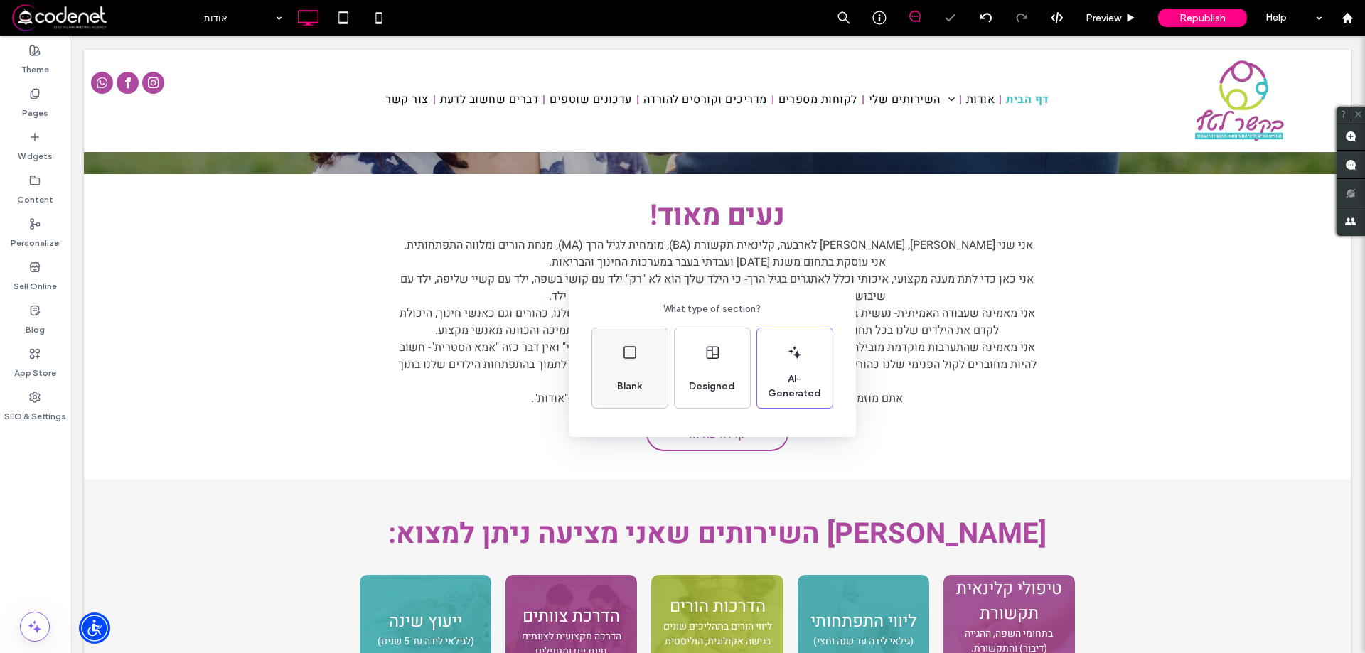
click at [640, 387] on span "Blank" at bounding box center [629, 387] width 36 height 14
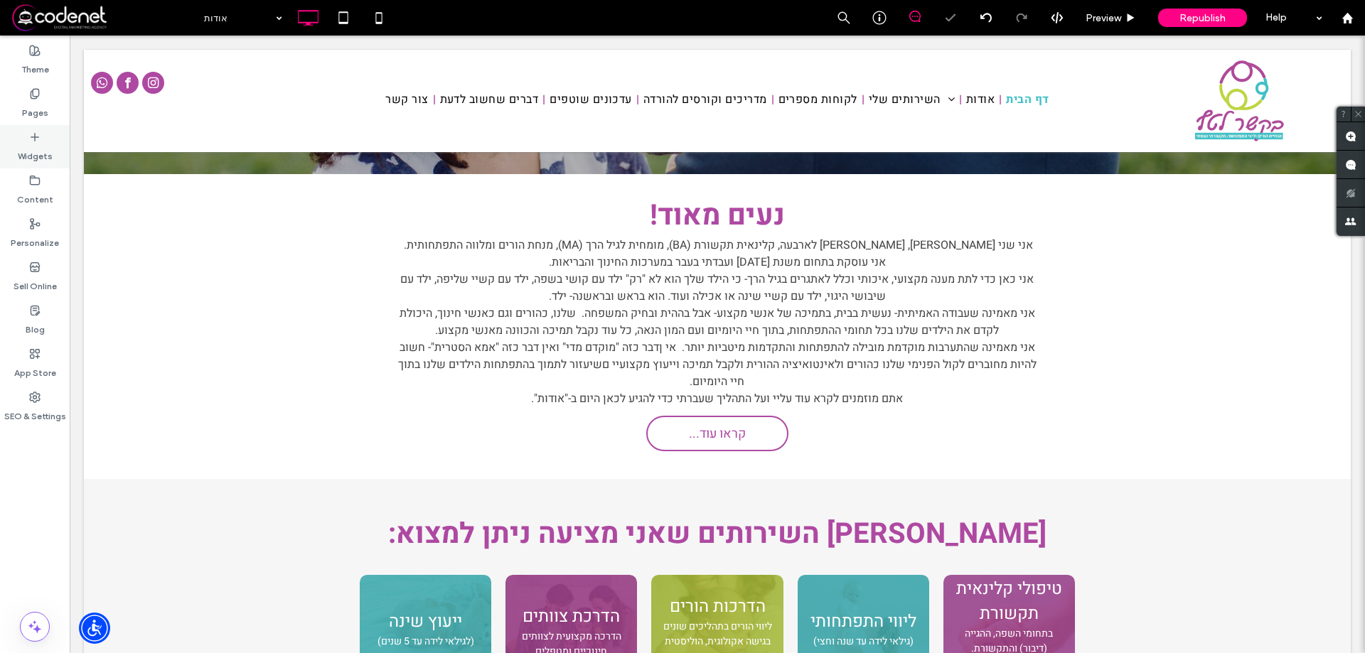
click at [29, 150] on label "Widgets" at bounding box center [35, 153] width 35 height 20
type input "*****"
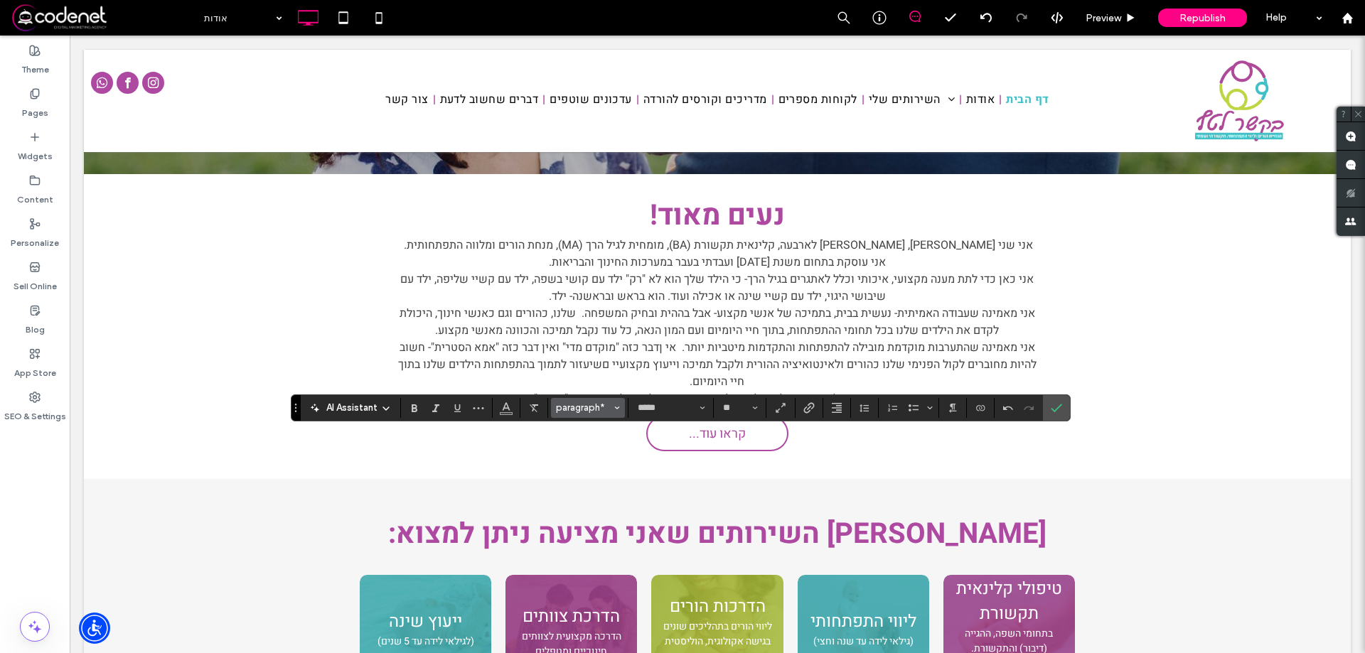
click at [595, 401] on button "paragraph*" at bounding box center [588, 408] width 74 height 20
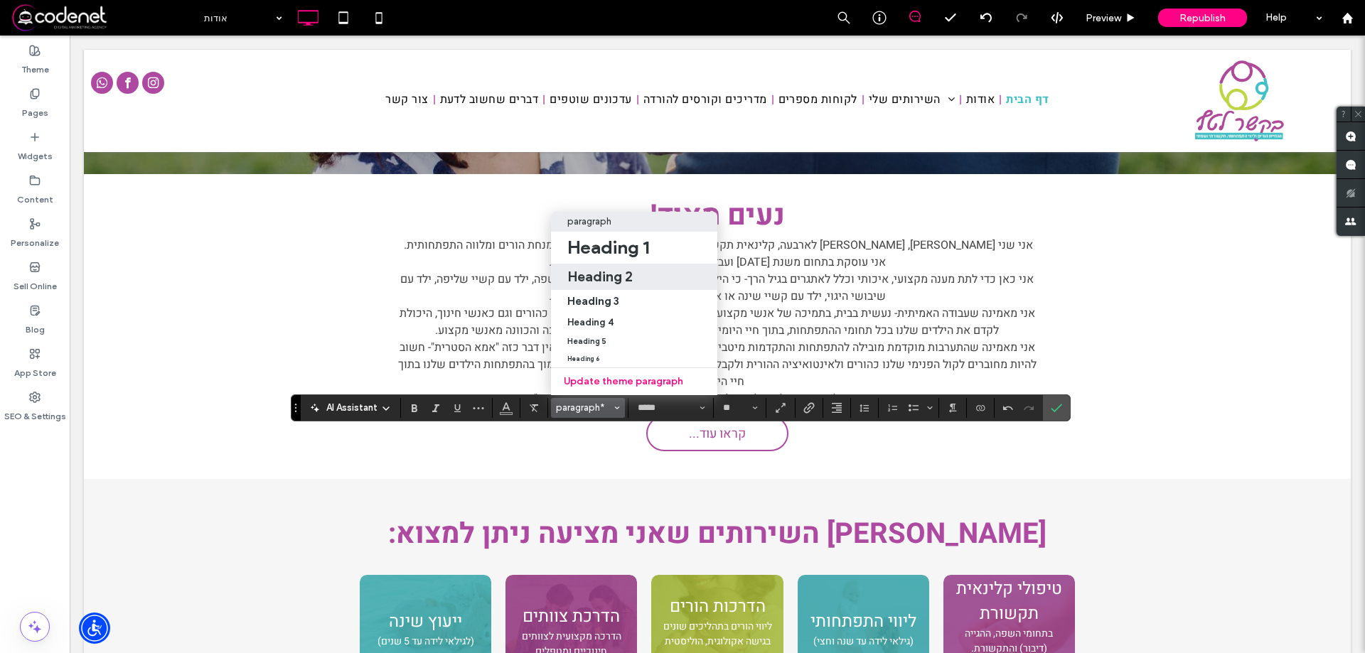
click at [607, 268] on h2 "Heading 2" at bounding box center [599, 276] width 65 height 17
type input "*"
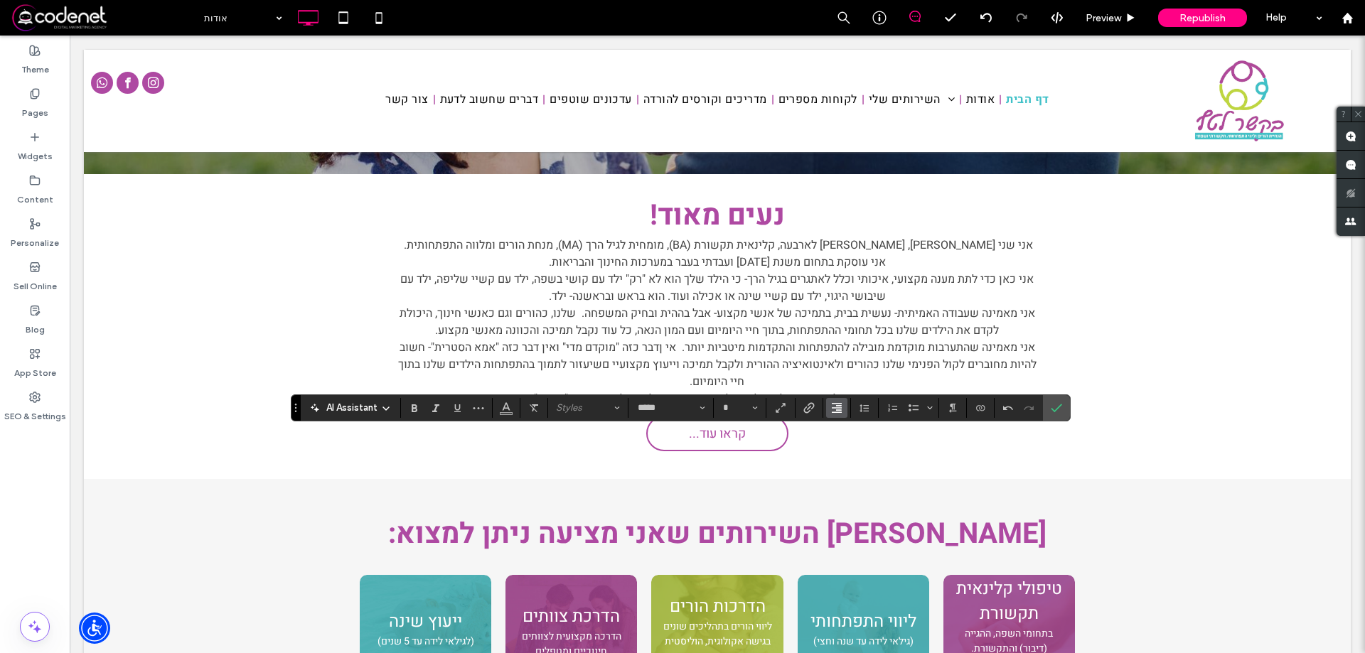
click at [835, 407] on icon "Alignment" at bounding box center [836, 407] width 11 height 11
click at [848, 338] on use "ui.textEditor.alignment.center" at bounding box center [848, 343] width 10 height 10
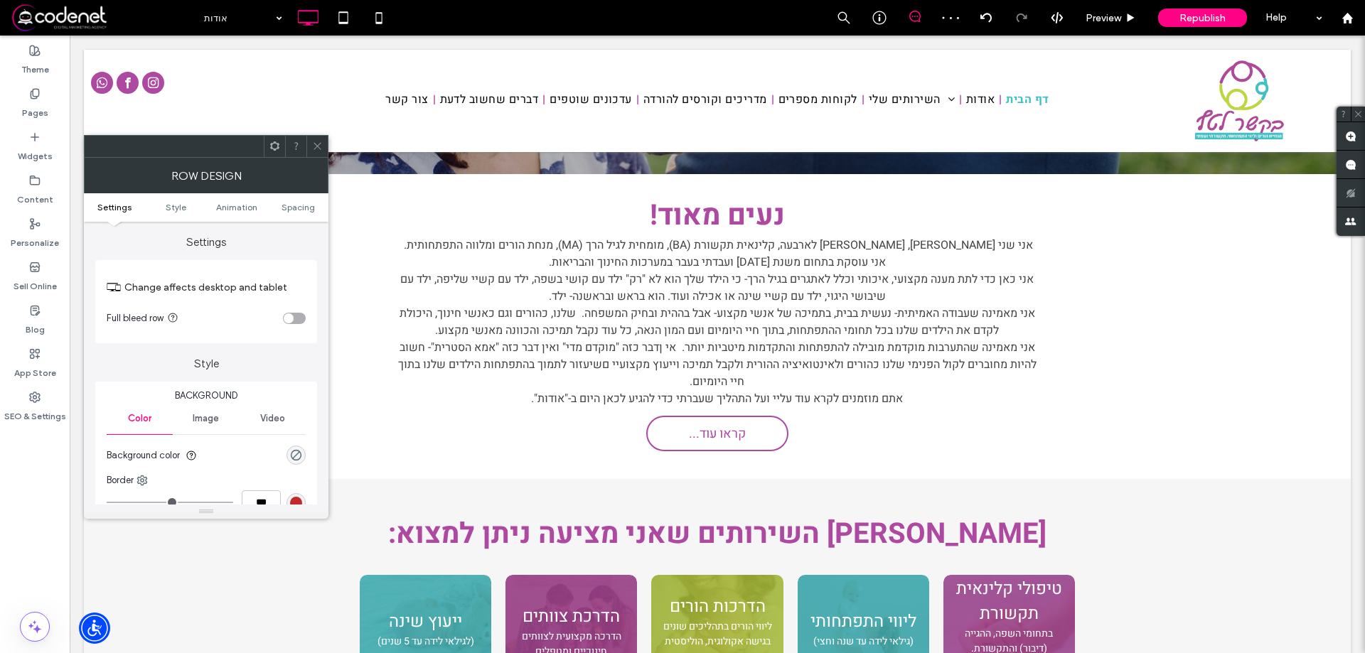
click at [317, 144] on icon at bounding box center [317, 146] width 11 height 11
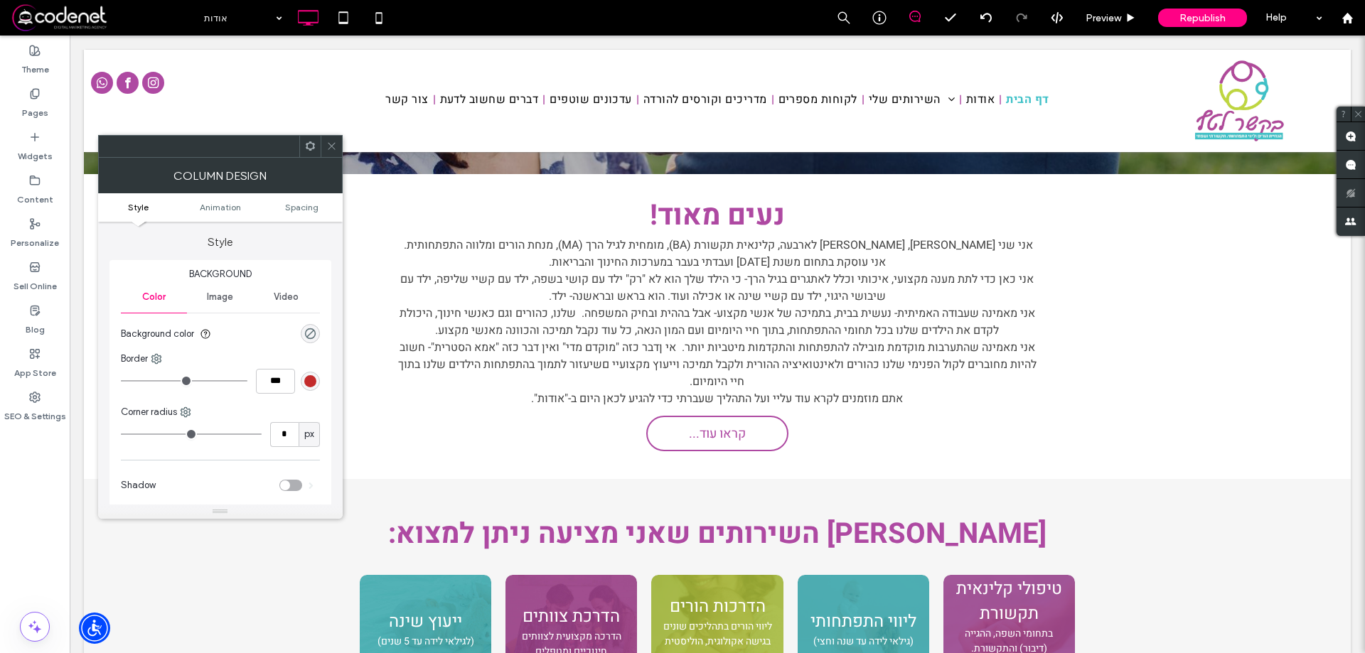
click at [332, 147] on use at bounding box center [331, 146] width 7 height 7
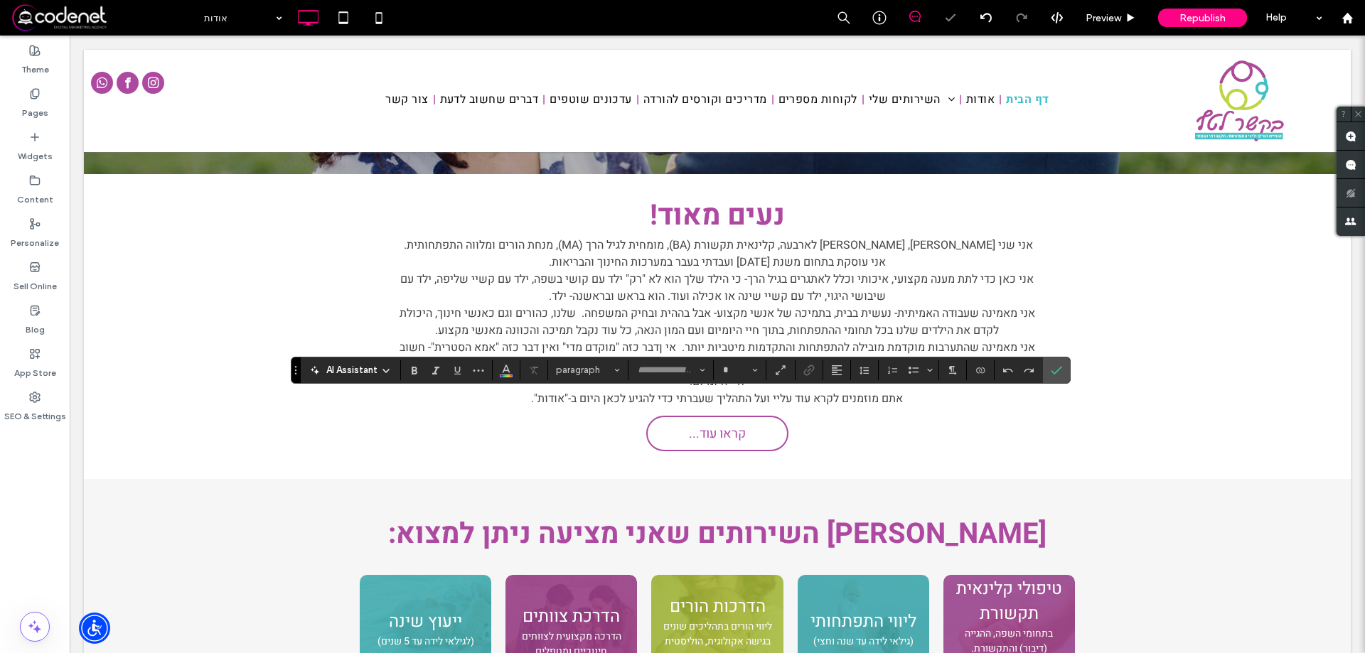
type input "*****"
type input "**"
click at [38, 150] on label "Widgets" at bounding box center [35, 153] width 35 height 20
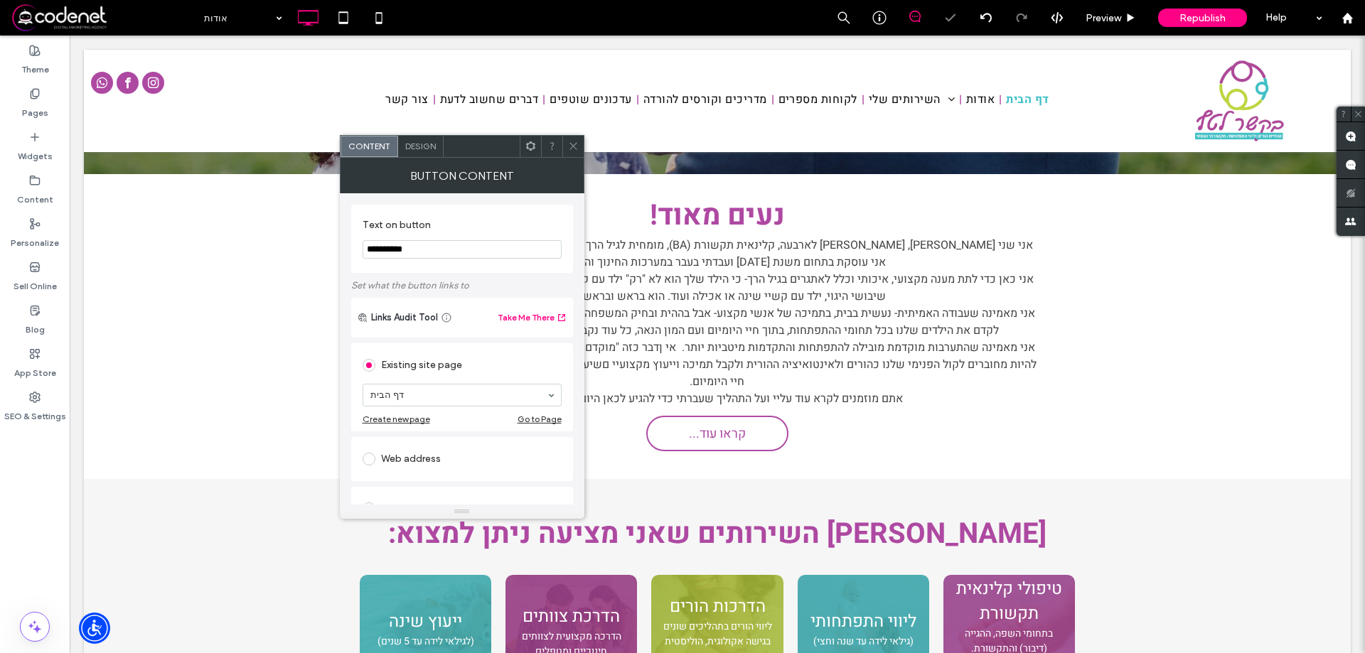
click at [410, 248] on input "**********" at bounding box center [462, 249] width 199 height 18
click at [437, 247] on input "********" at bounding box center [462, 249] width 199 height 18
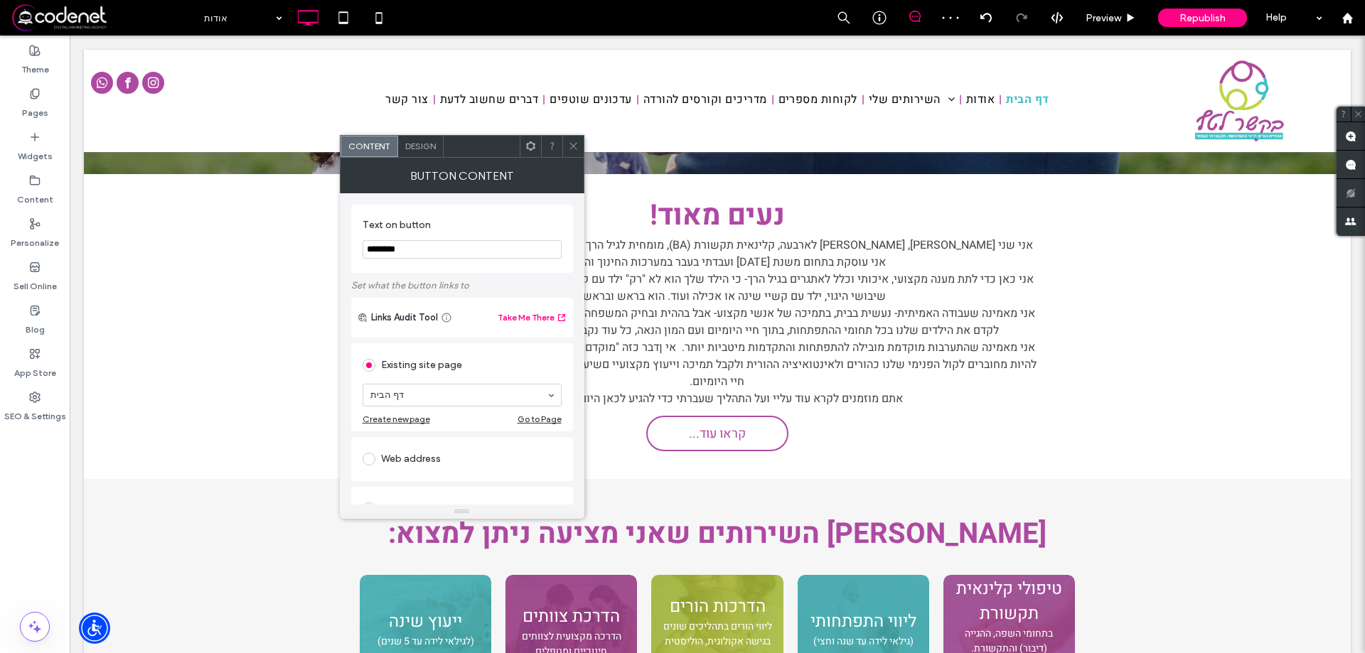
click at [437, 247] on input "********" at bounding box center [462, 249] width 199 height 18
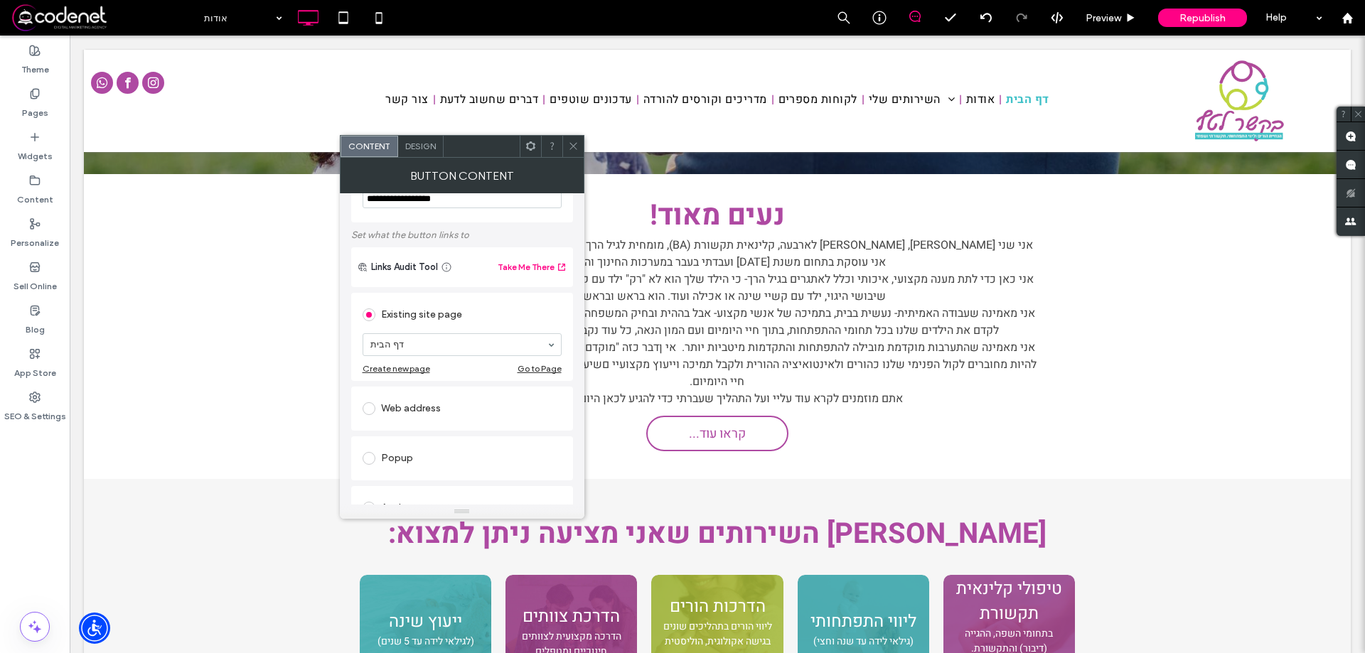
scroll to position [71, 0]
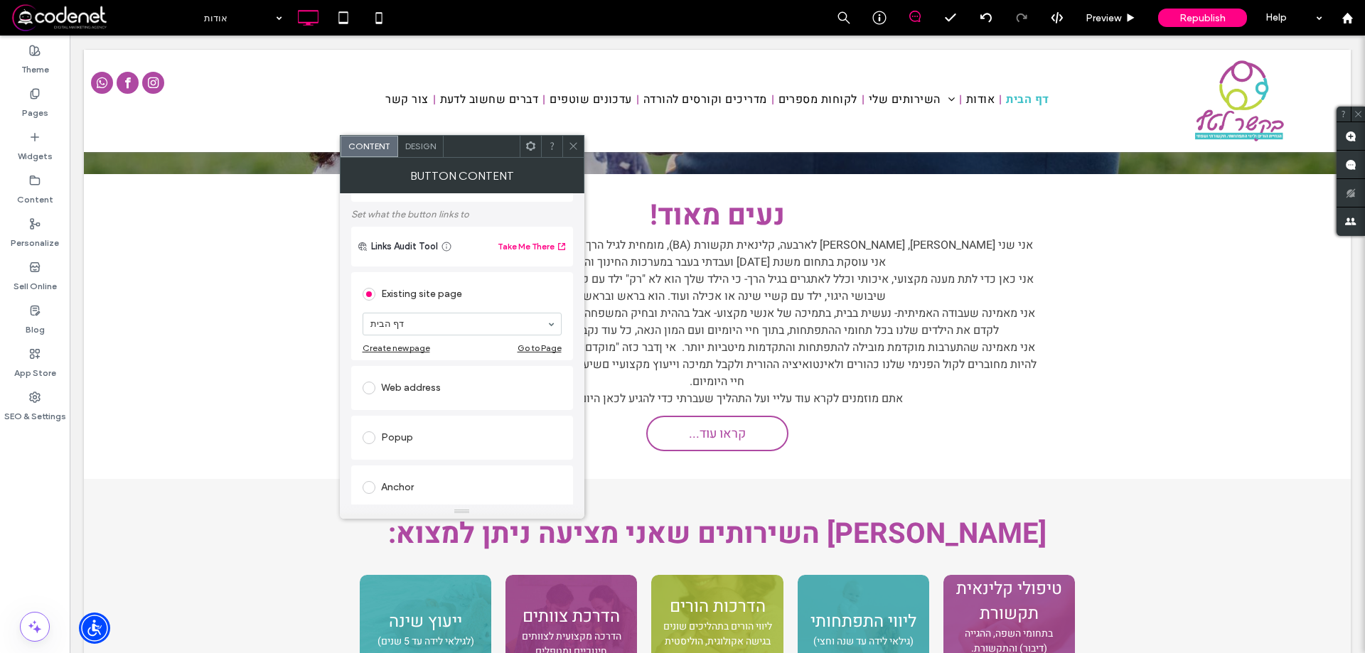
type input "**********"
click at [575, 150] on icon at bounding box center [573, 146] width 11 height 11
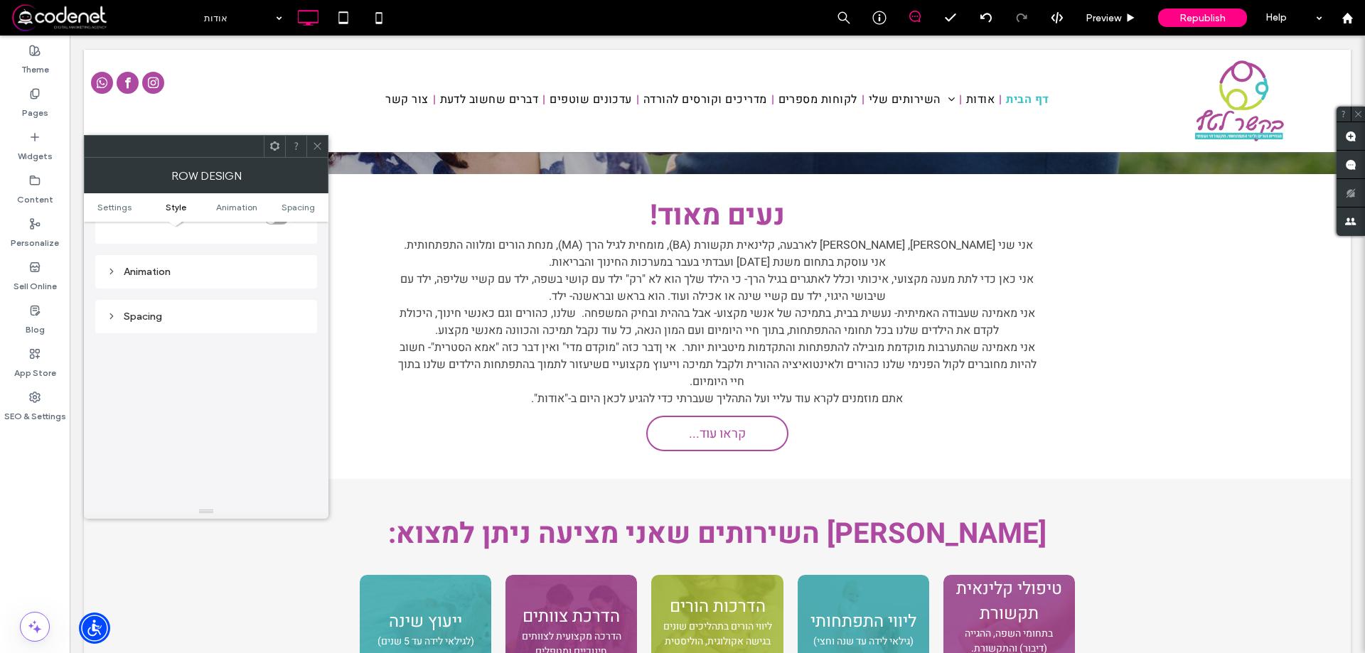
scroll to position [356, 0]
click at [123, 300] on div "Spacing" at bounding box center [206, 296] width 199 height 12
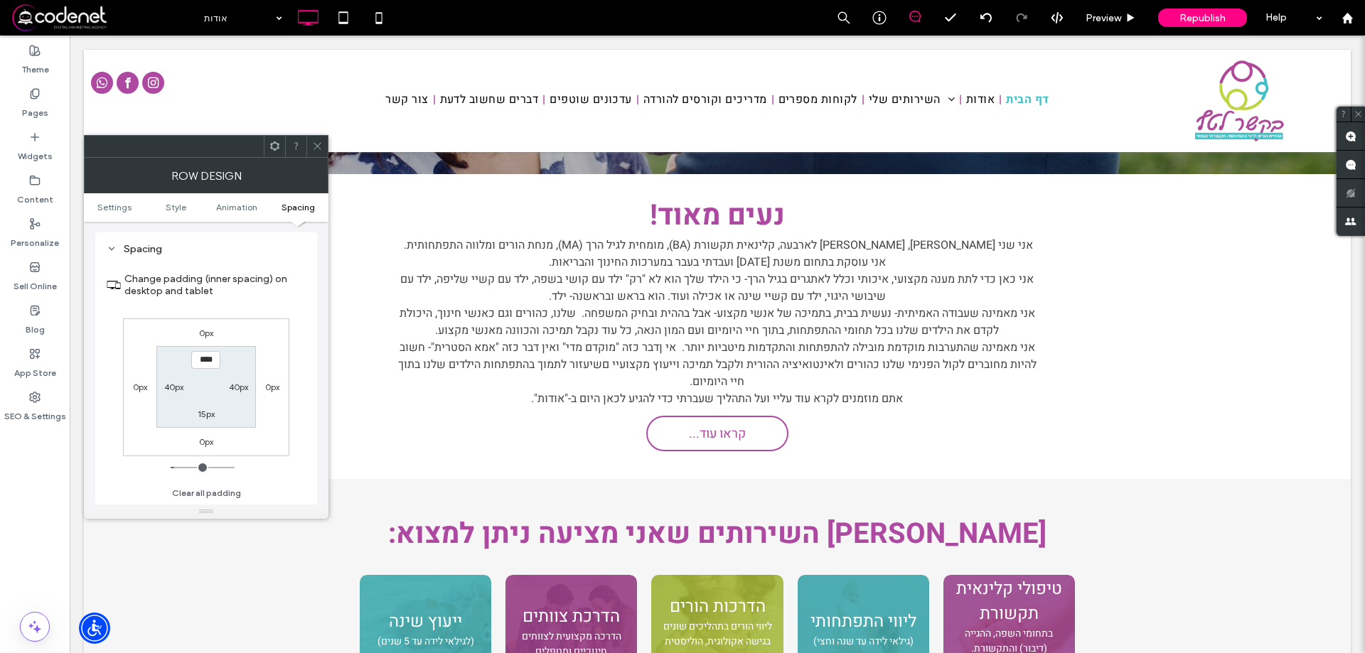
scroll to position [427, 0]
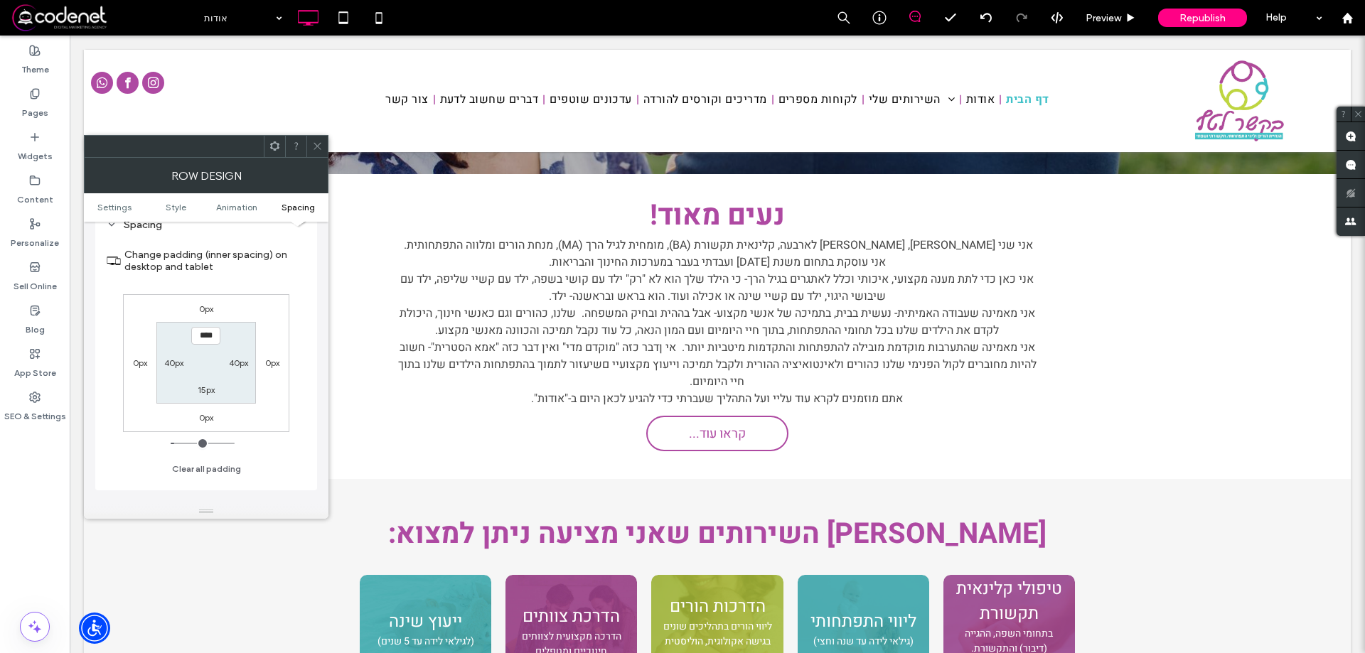
click at [206, 394] on label "15px" at bounding box center [206, 390] width 17 height 11
type input "**"
type input "****"
click at [202, 336] on label "15px" at bounding box center [206, 336] width 17 height 11
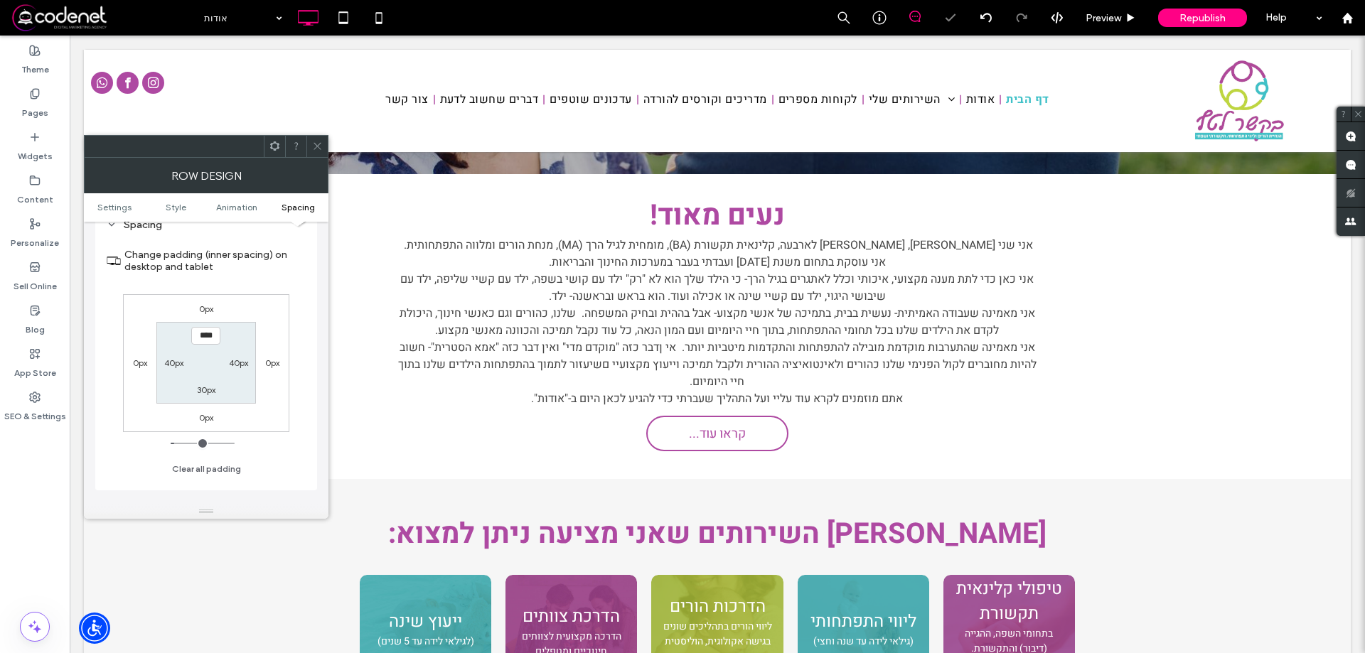
type input "**"
type input "****"
click at [311, 141] on div at bounding box center [316, 146] width 21 height 21
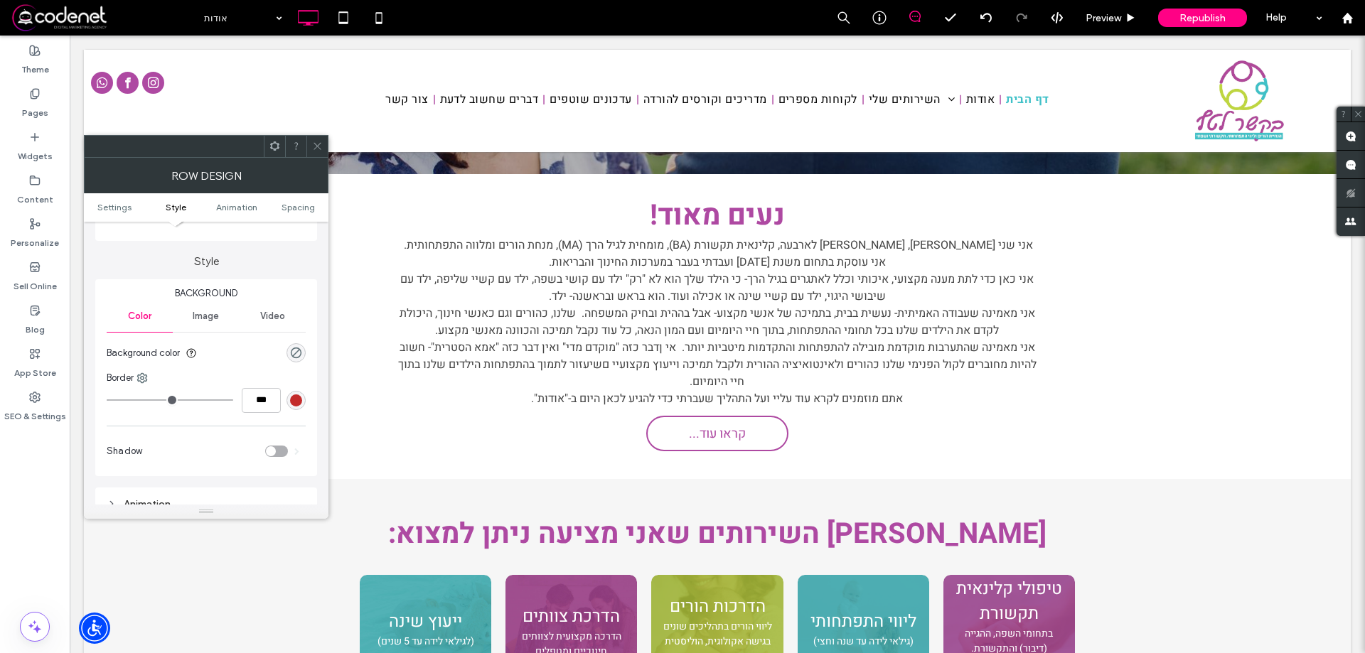
scroll to position [356, 0]
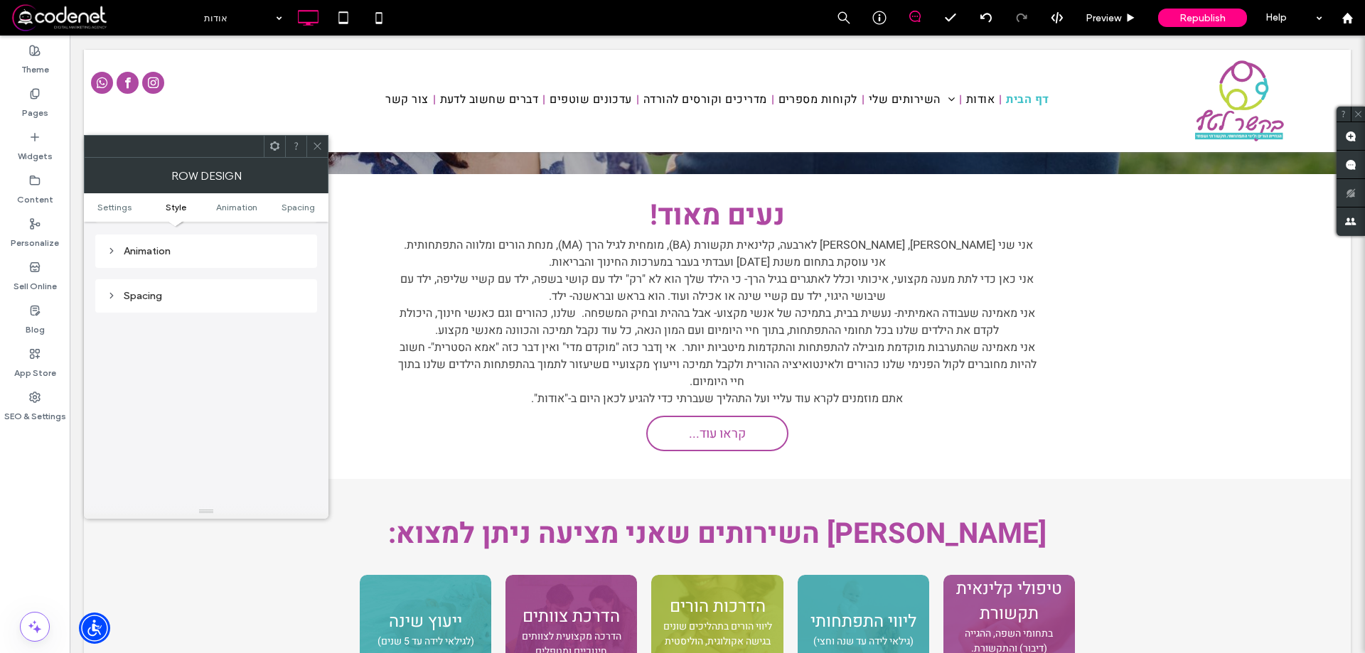
click at [146, 301] on div "Spacing" at bounding box center [206, 296] width 199 height 12
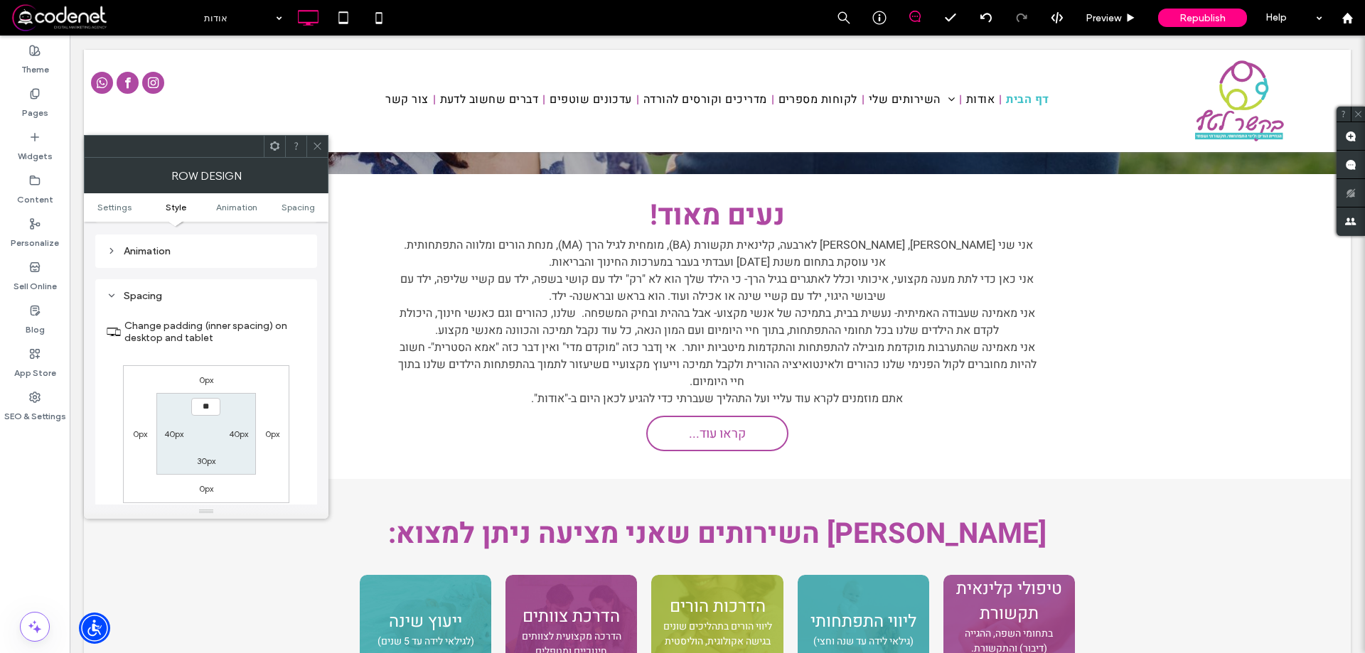
type input "****"
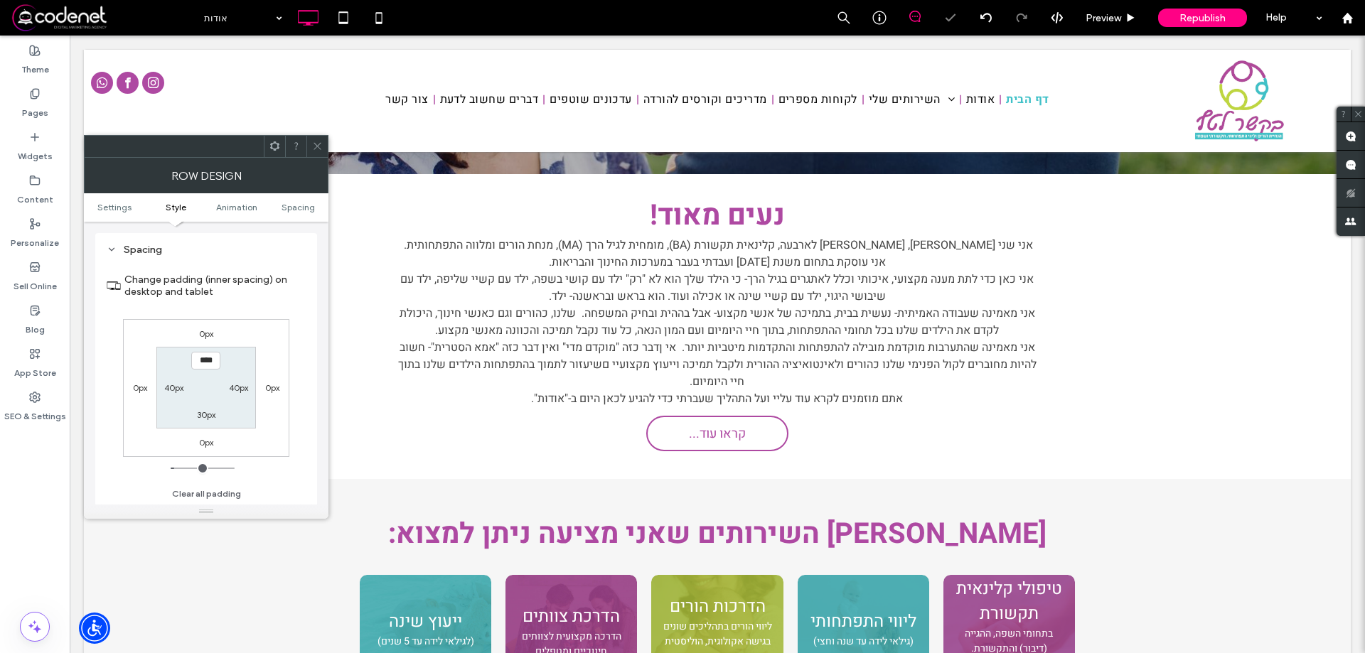
scroll to position [427, 0]
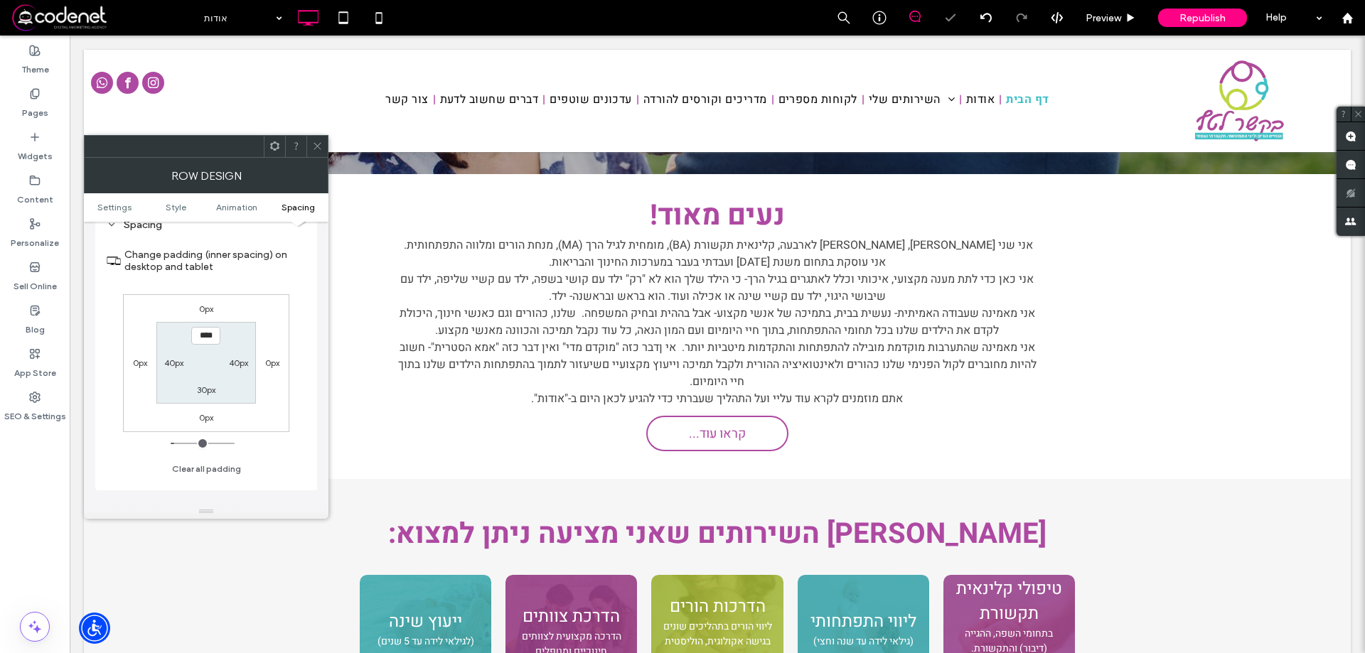
click at [195, 391] on div "30px" at bounding box center [206, 390] width 33 height 14
click at [198, 392] on label "30px" at bounding box center [206, 390] width 18 height 11
type input "**"
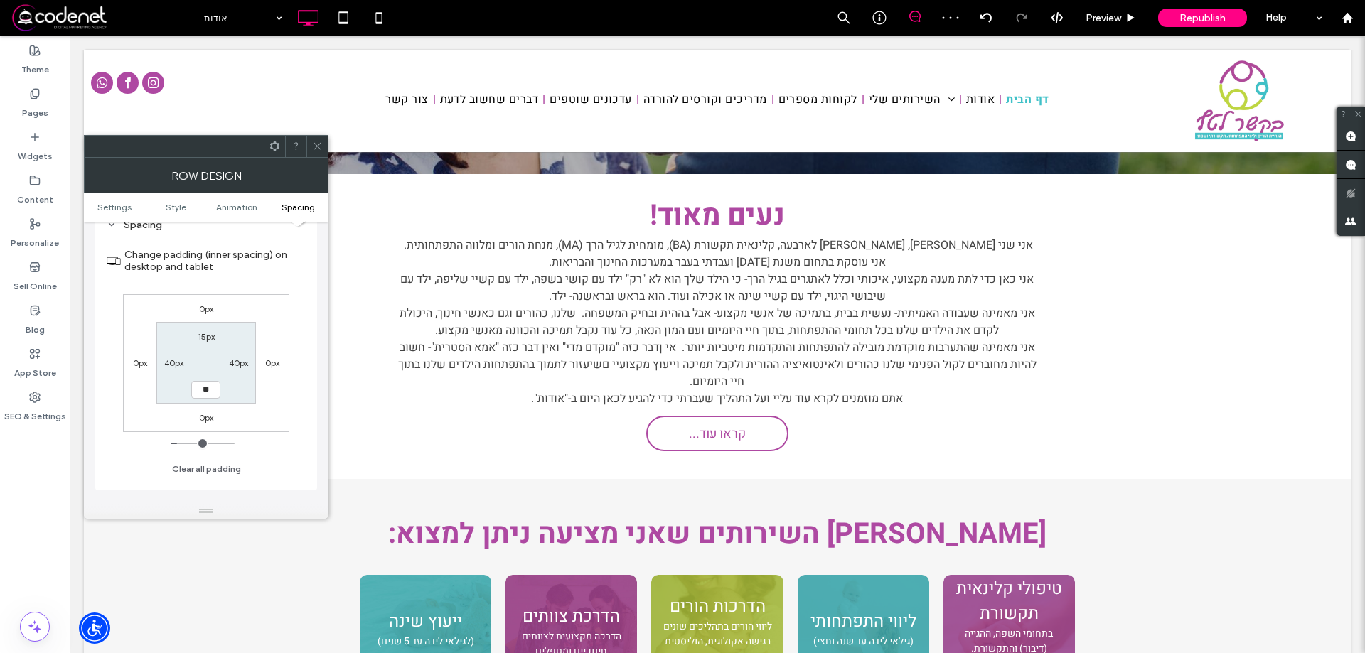
type input "****"
click at [315, 143] on icon at bounding box center [317, 146] width 11 height 11
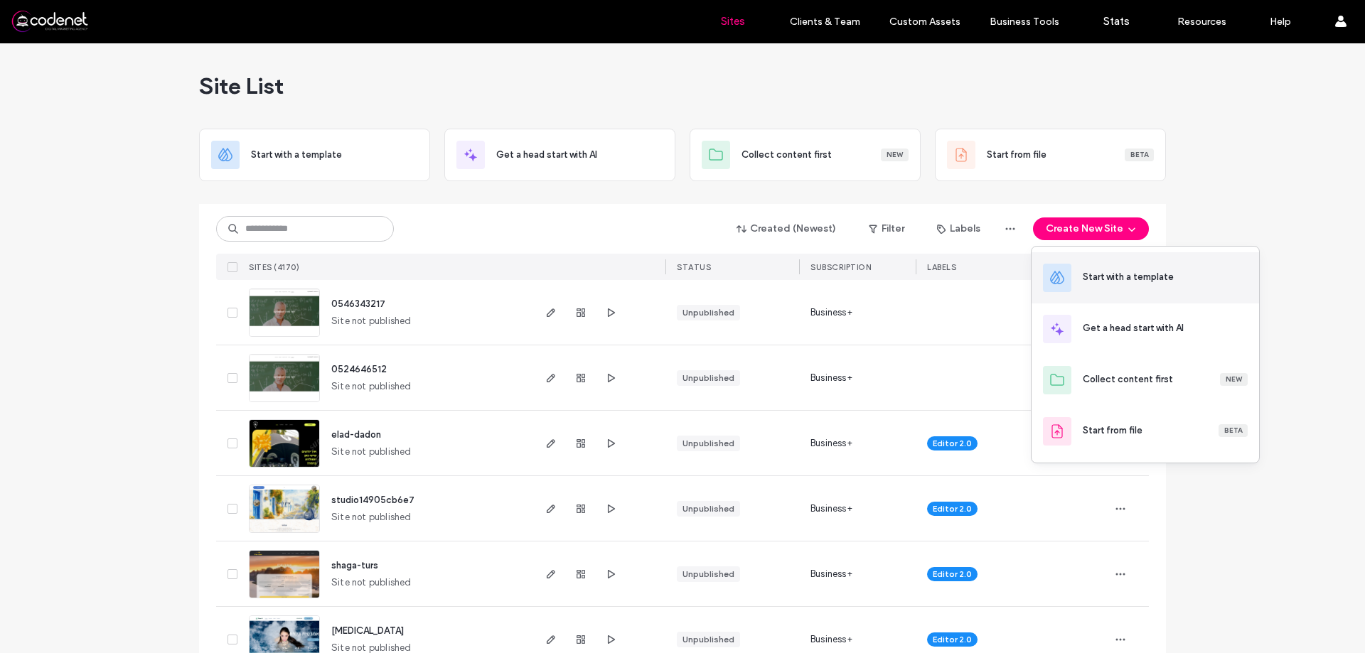
click at [1111, 279] on div "Start with a template" at bounding box center [1128, 277] width 91 height 14
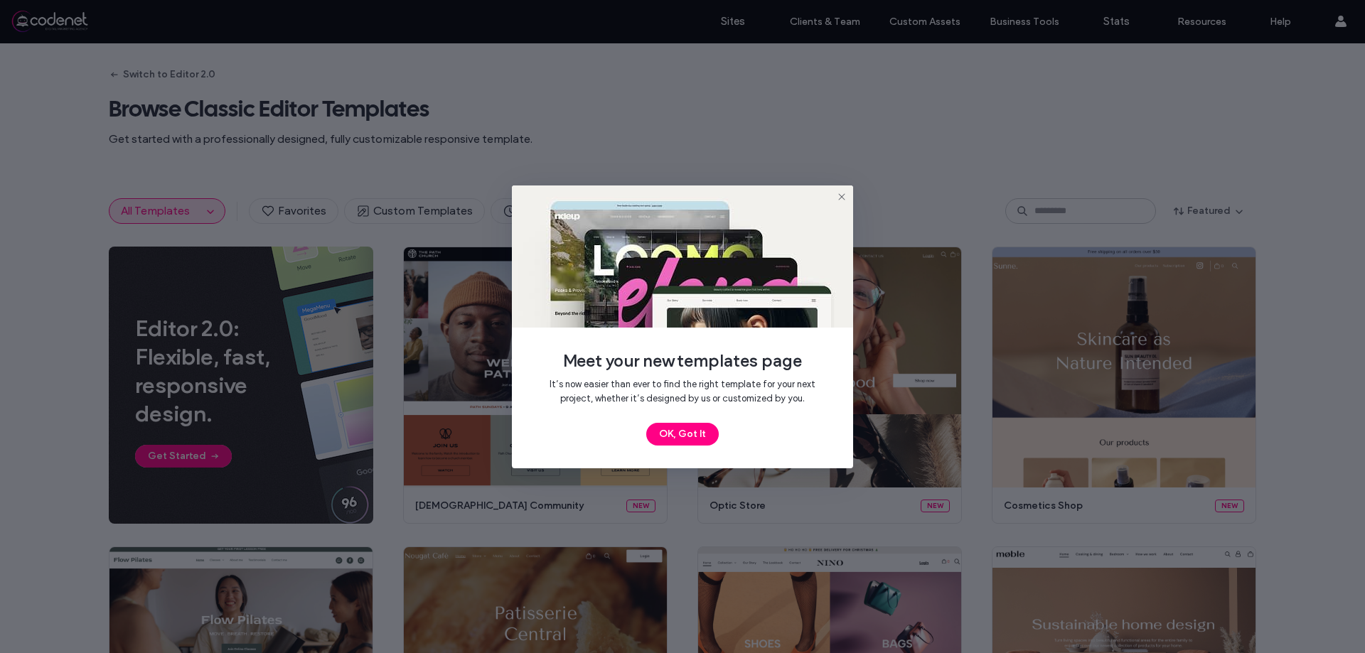
click at [841, 198] on use at bounding box center [841, 196] width 6 height 6
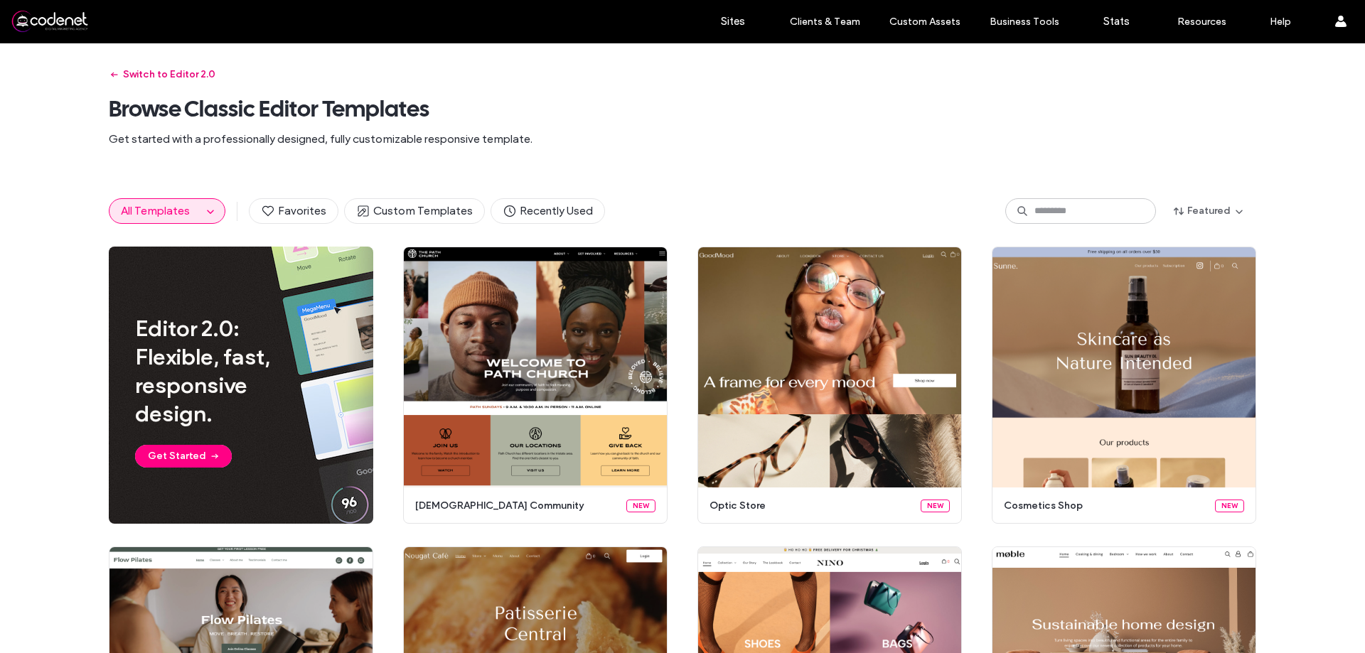
click at [171, 73] on button "Switch to Editor 2.0" at bounding box center [162, 74] width 107 height 23
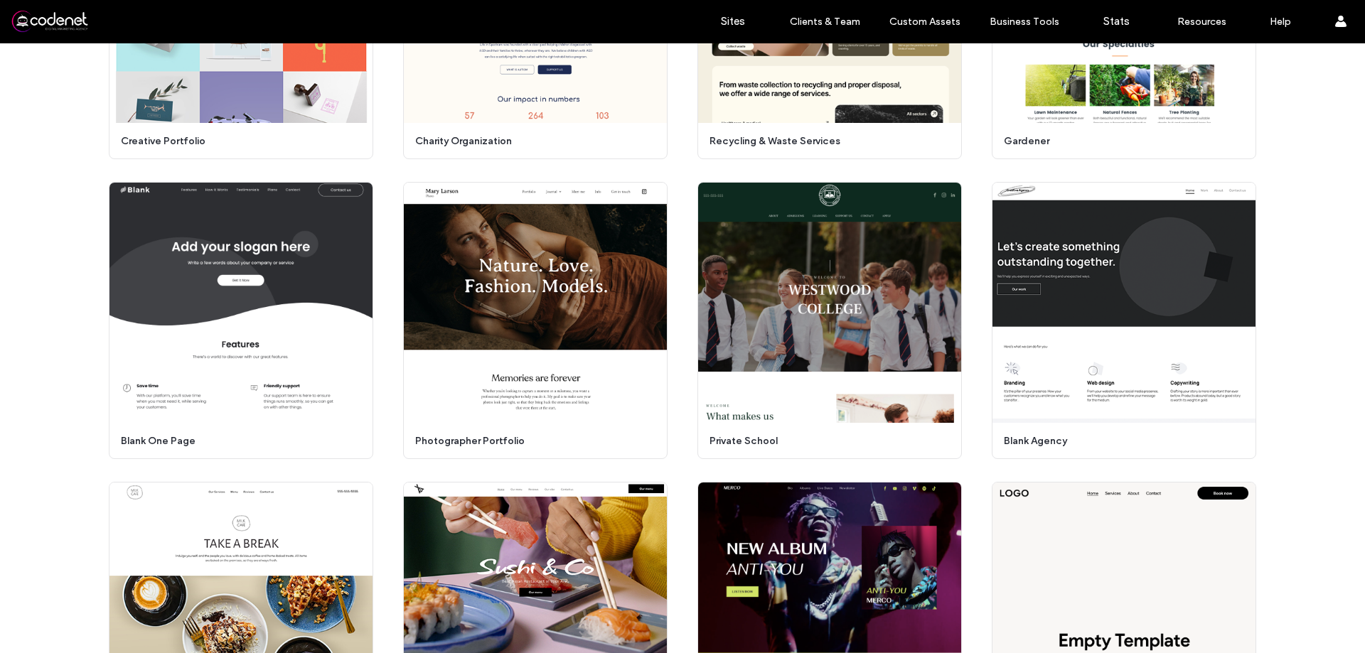
scroll to position [4093, 0]
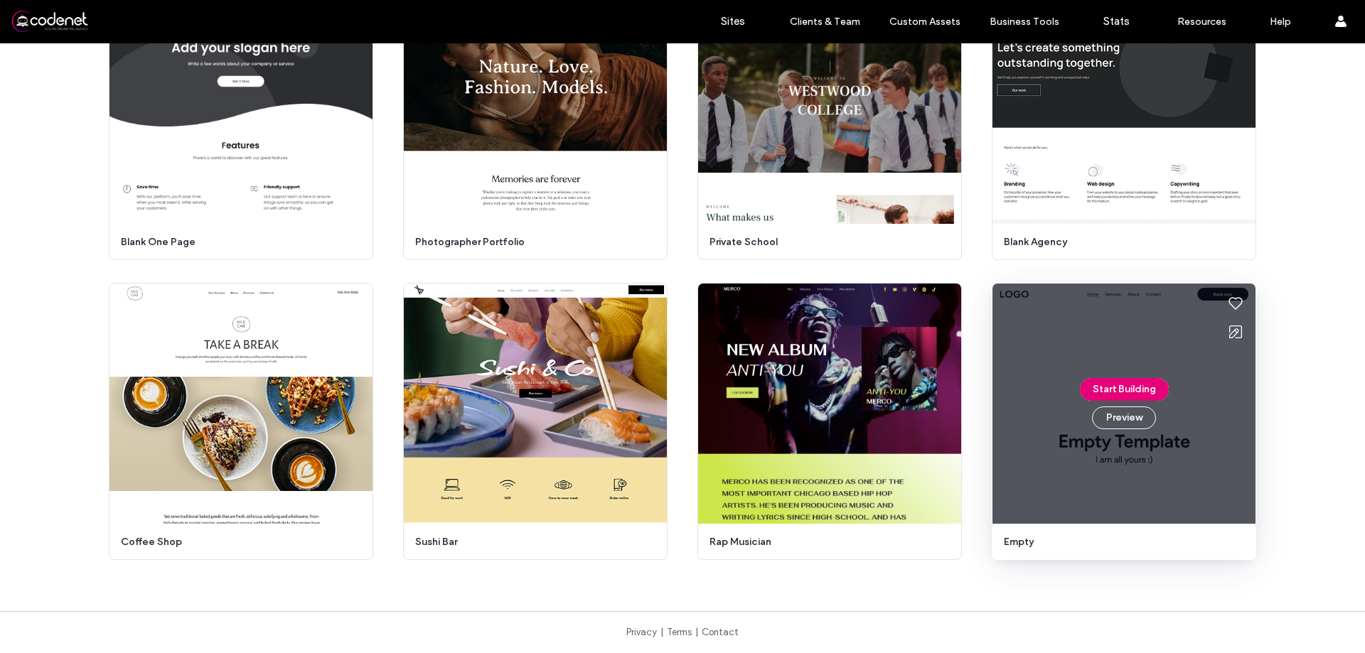
click at [1132, 389] on button "Start Building" at bounding box center [1124, 389] width 89 height 23
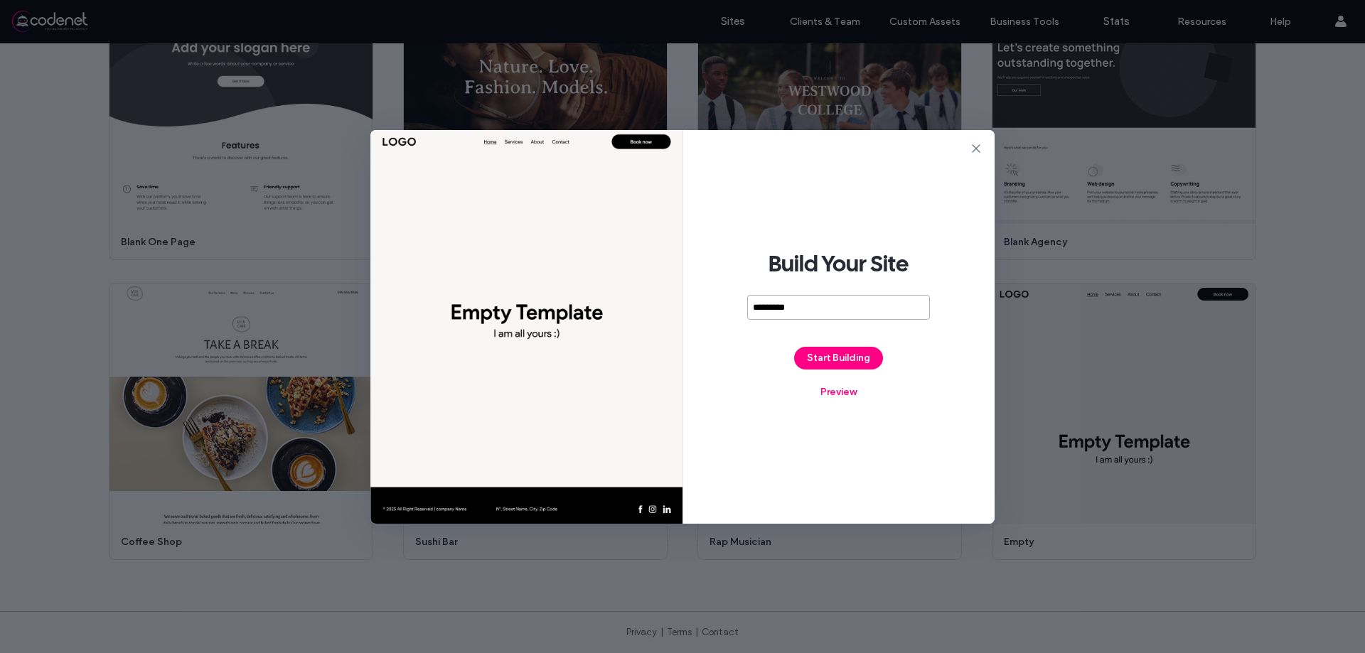
click at [784, 308] on input "*********" at bounding box center [838, 307] width 183 height 25
click at [788, 308] on input "*********" at bounding box center [838, 307] width 183 height 25
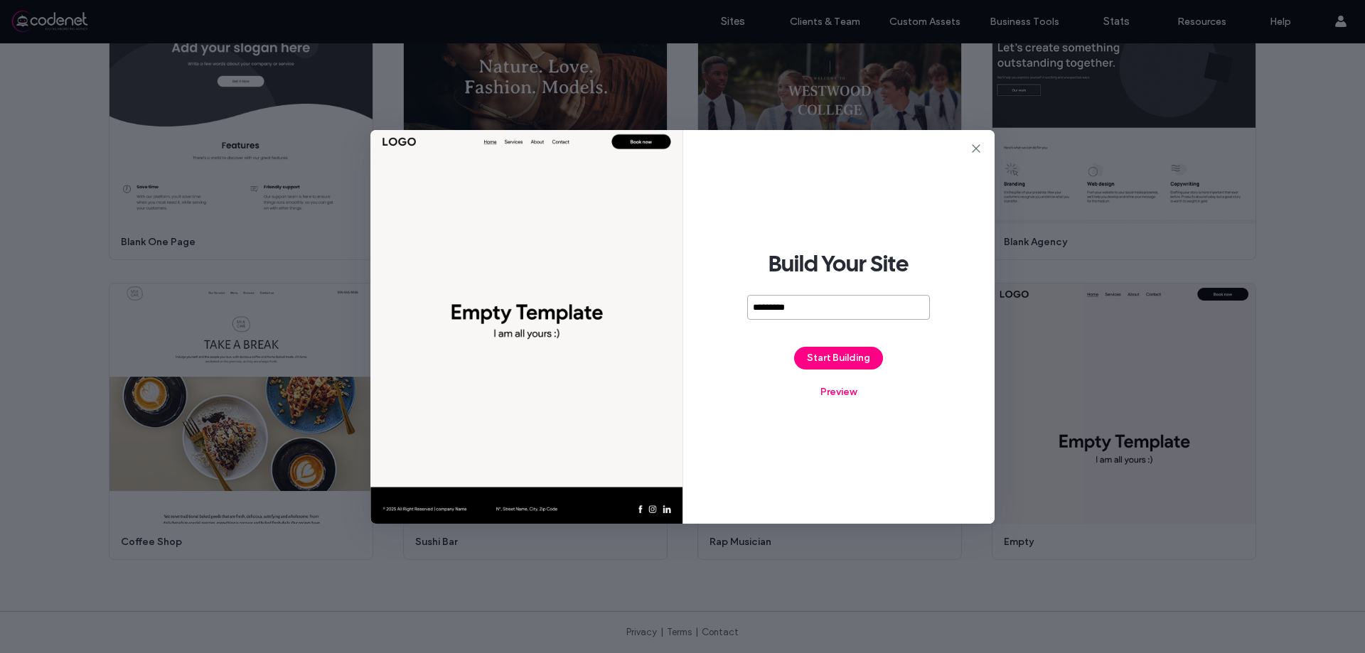
click at [788, 308] on input "*********" at bounding box center [838, 307] width 183 height 25
paste input "***"
type input "**********"
click at [811, 363] on button "Start Building" at bounding box center [838, 358] width 89 height 23
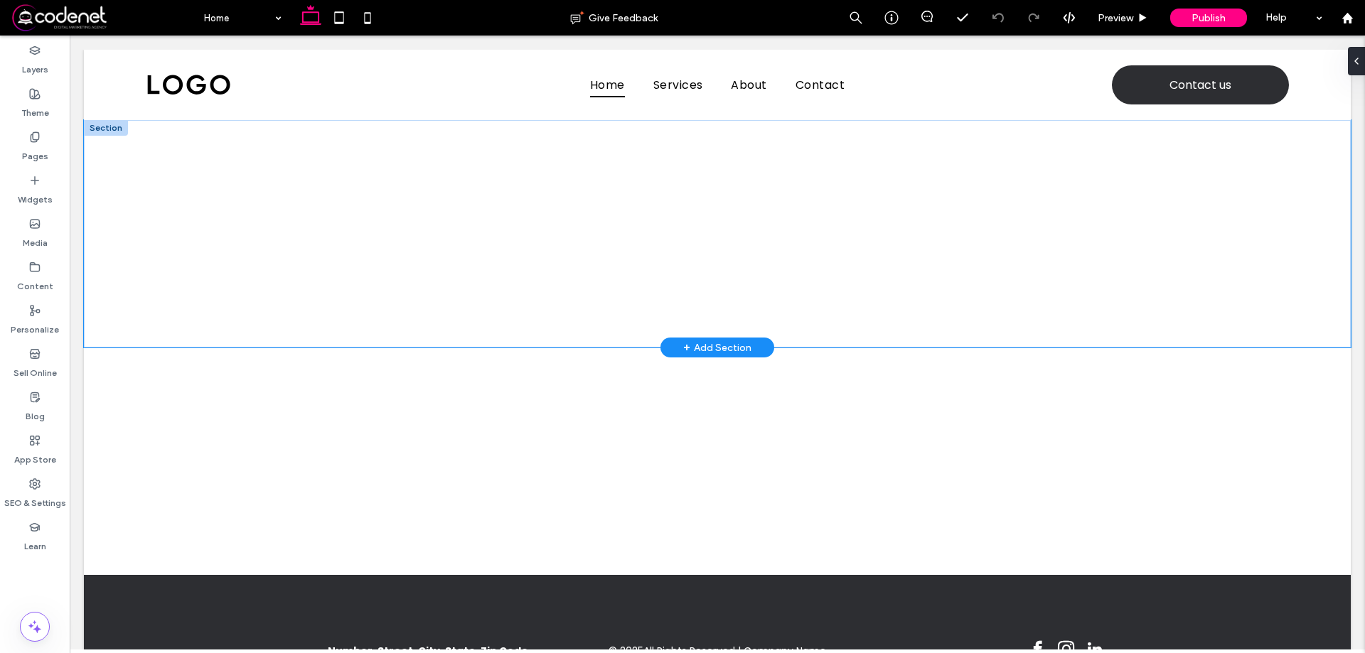
click at [241, 205] on div at bounding box center [717, 234] width 1267 height 228
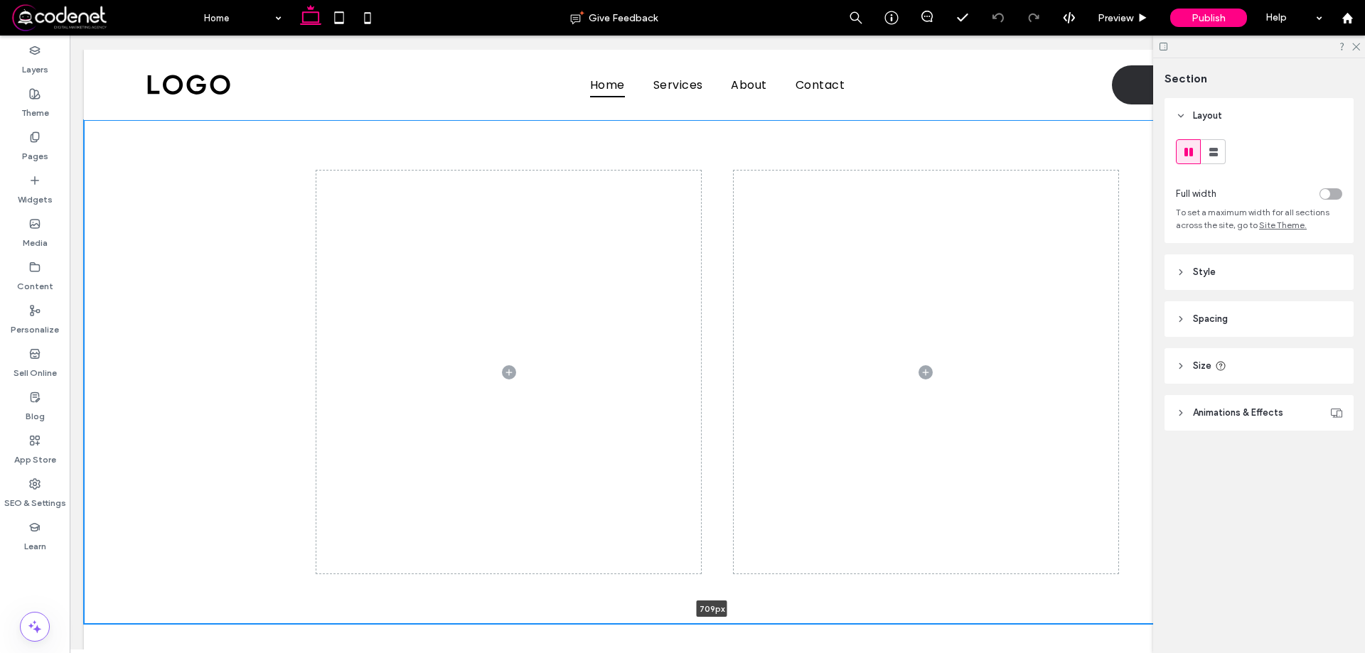
drag, startPoint x: 626, startPoint y: 348, endPoint x: 759, endPoint y: 476, distance: 183.5
click at [640, 623] on div at bounding box center [712, 624] width 1256 height 7
type input "***"
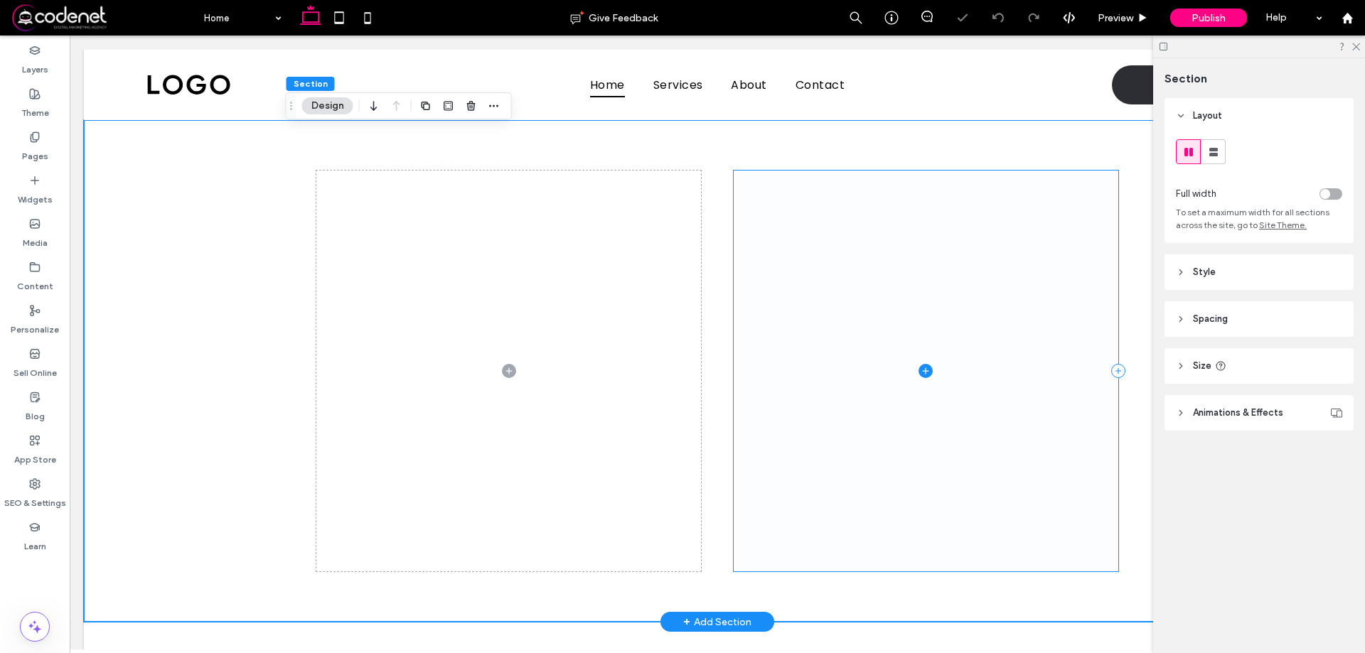
click at [761, 471] on span at bounding box center [926, 371] width 385 height 400
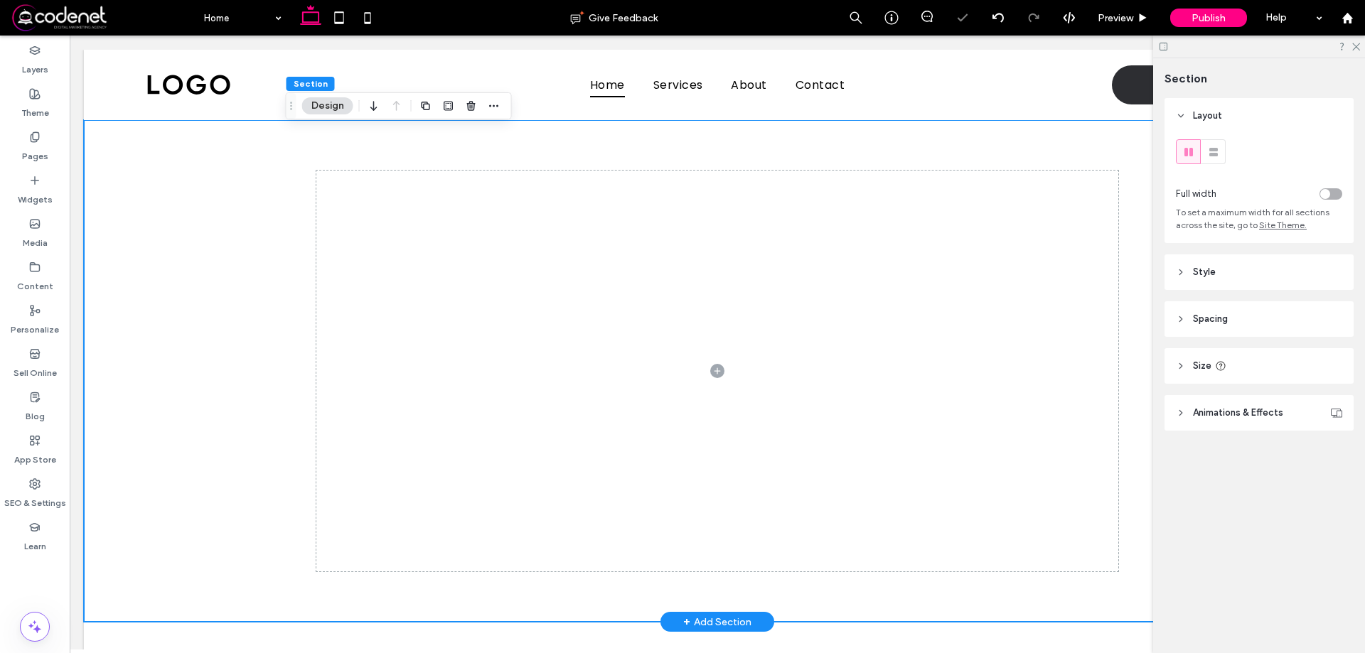
click at [1158, 46] on icon at bounding box center [1163, 46] width 11 height 11
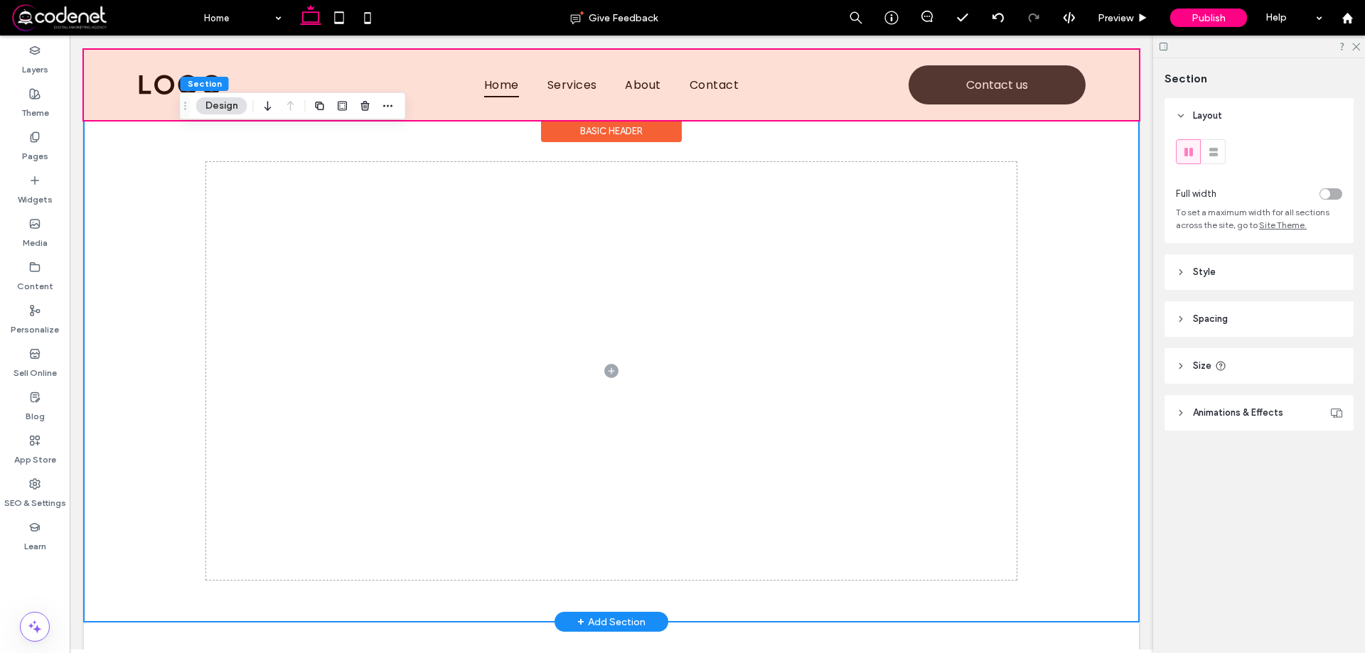
click at [918, 75] on div at bounding box center [611, 85] width 1055 height 70
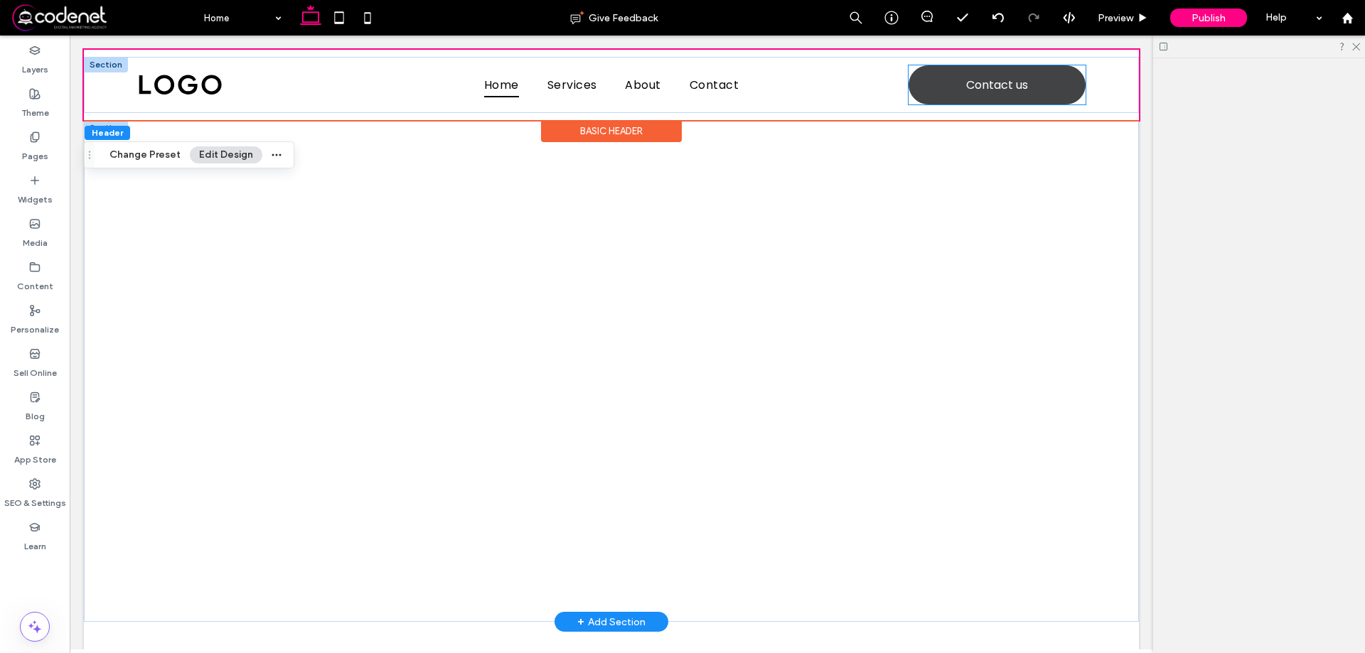
click at [922, 81] on link "Contact us" at bounding box center [997, 84] width 177 height 39
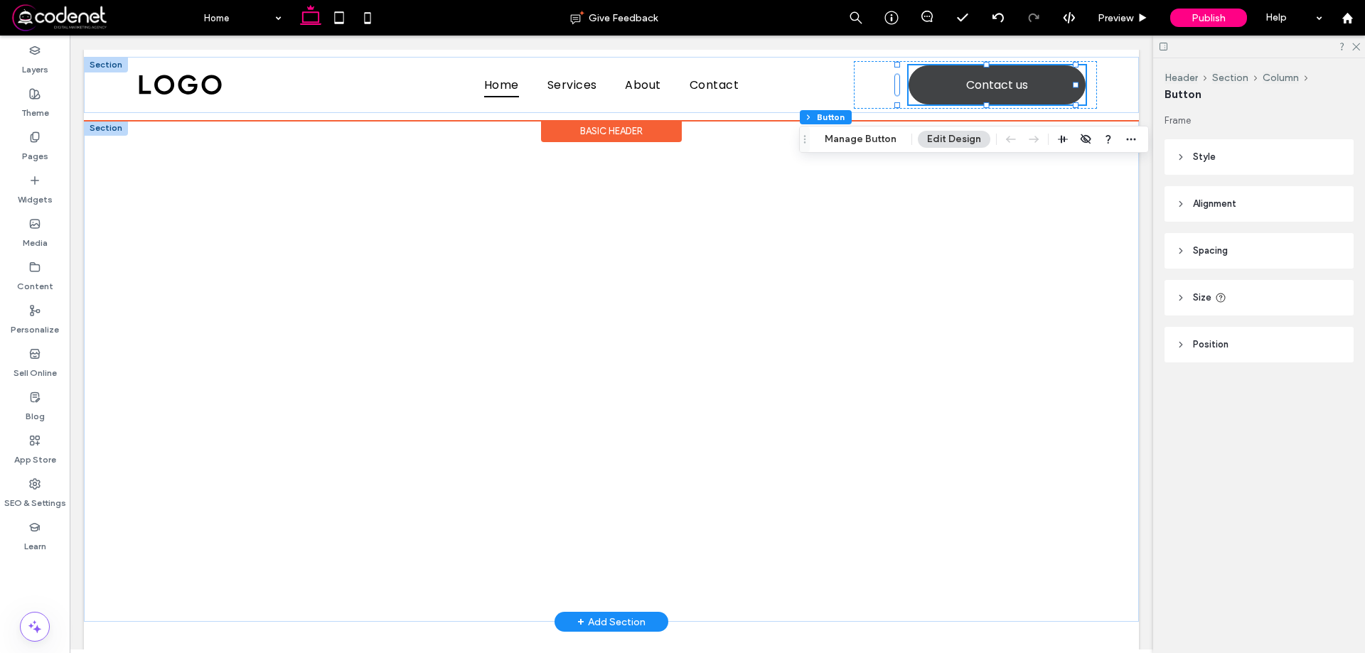
type input "**"
click at [868, 98] on div "Contact us" at bounding box center [975, 85] width 242 height 48
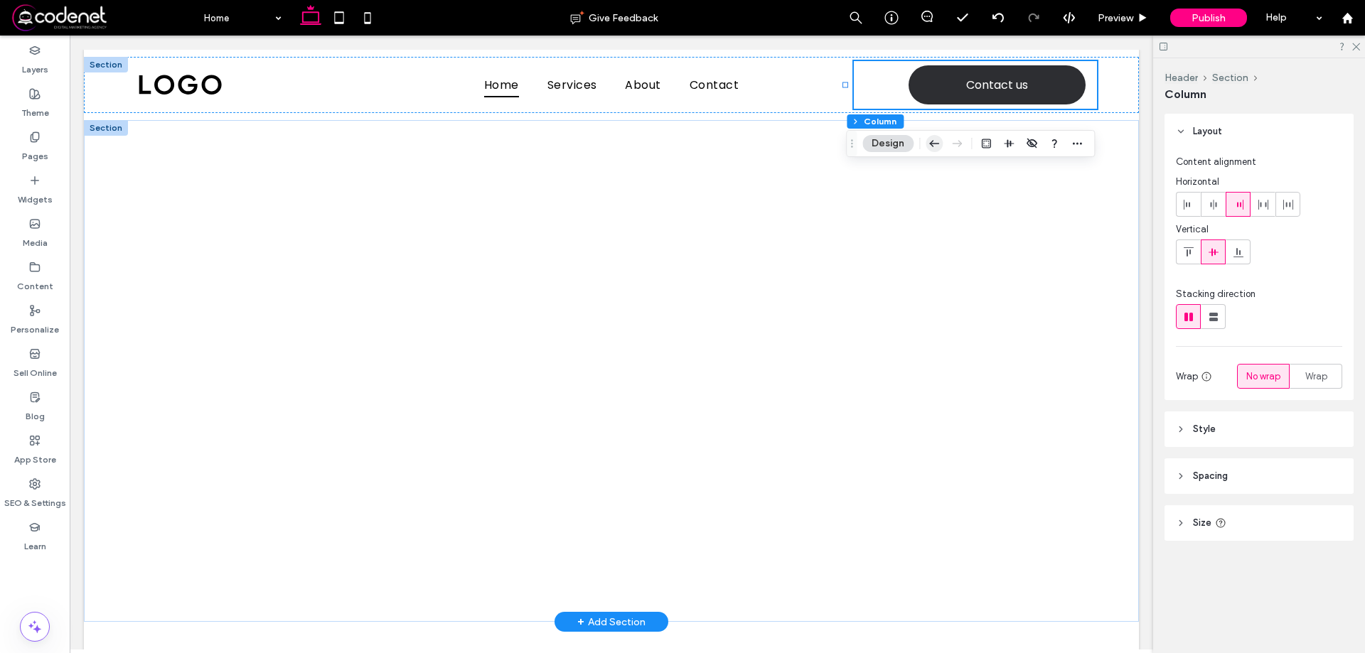
click at [936, 144] on use "button" at bounding box center [935, 143] width 10 height 6
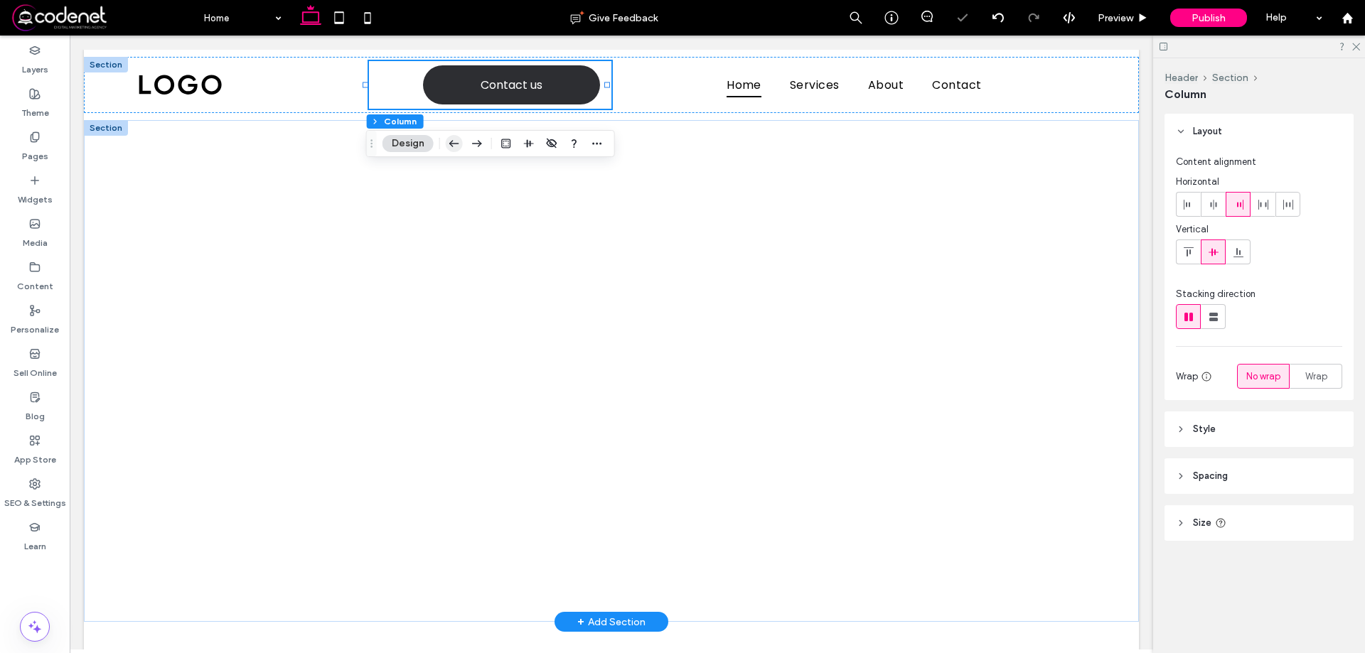
click at [459, 151] on icon "button" at bounding box center [454, 144] width 17 height 26
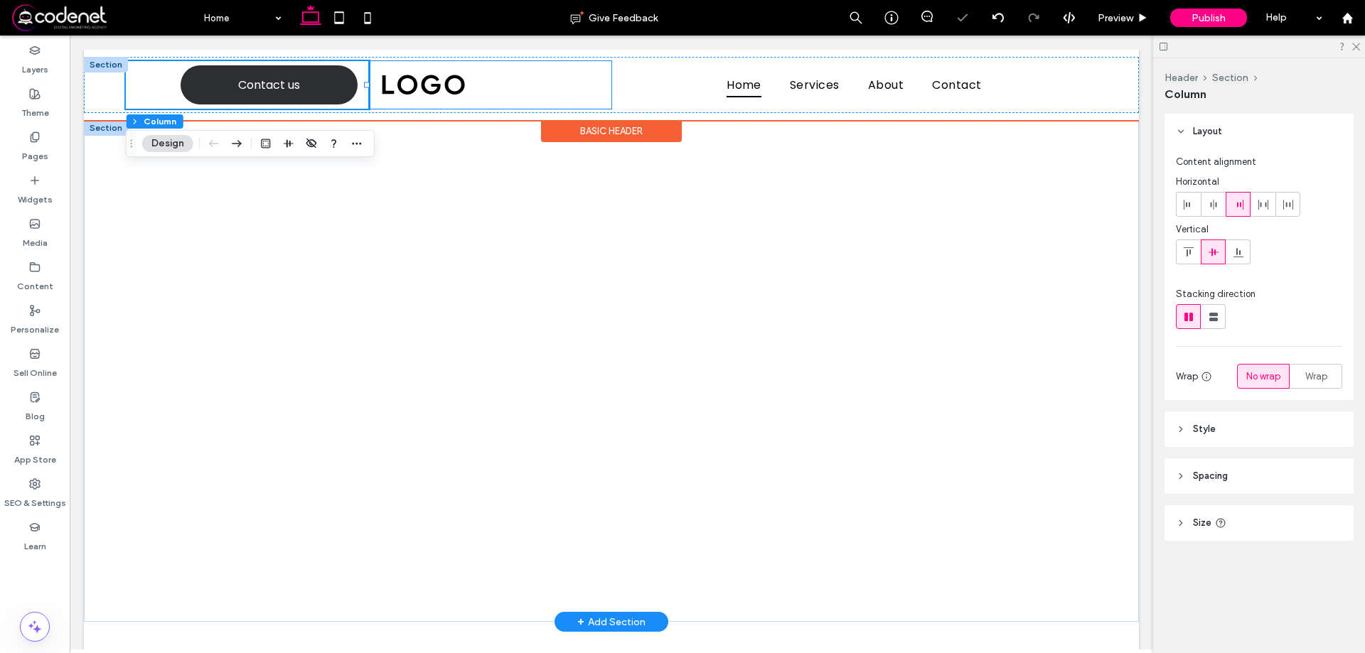
click at [431, 90] on img at bounding box center [422, 85] width 85 height 24
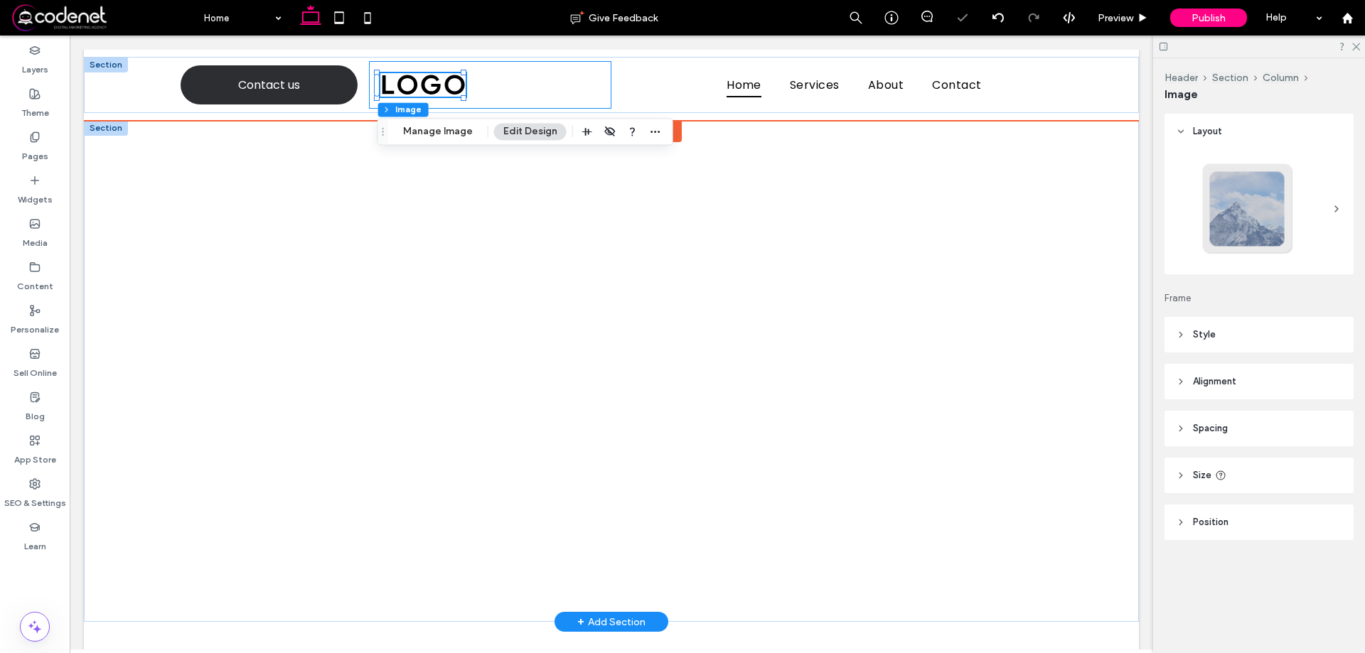
click at [532, 89] on div at bounding box center [490, 85] width 242 height 48
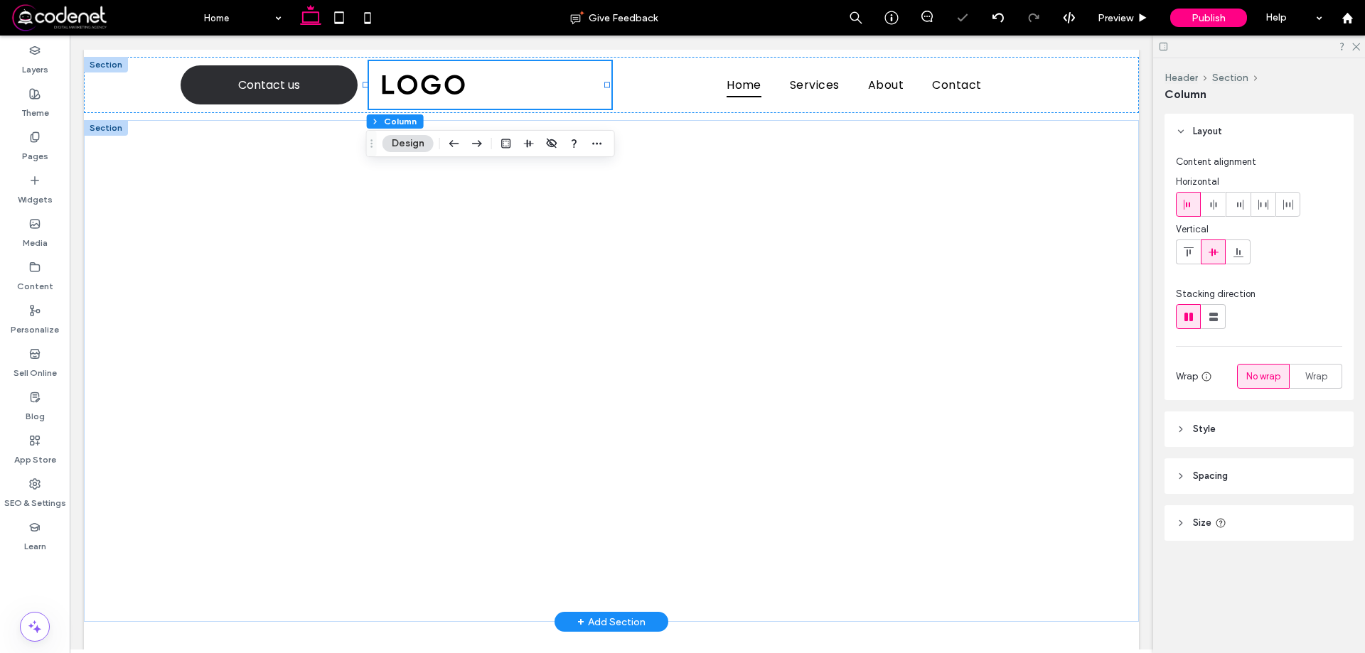
click at [487, 144] on div "Header Section Column Design" at bounding box center [490, 143] width 249 height 27
click at [483, 144] on icon "button" at bounding box center [477, 144] width 17 height 26
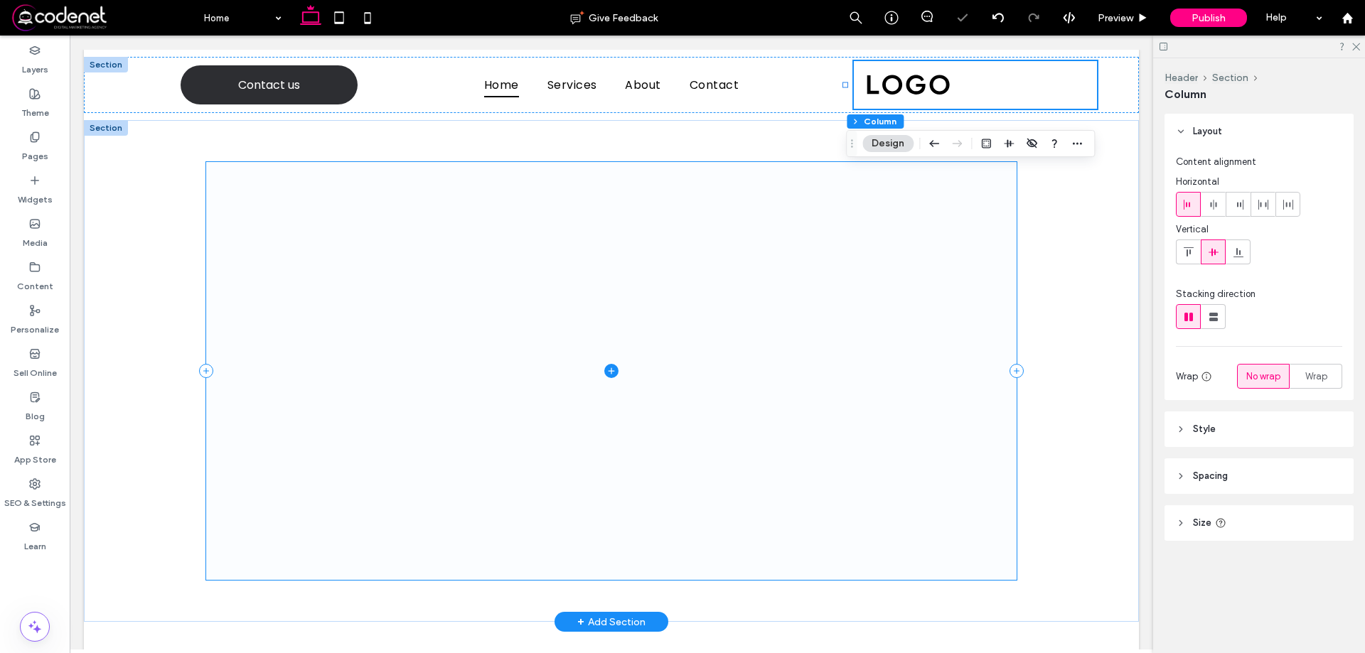
click at [626, 199] on span at bounding box center [611, 370] width 811 height 417
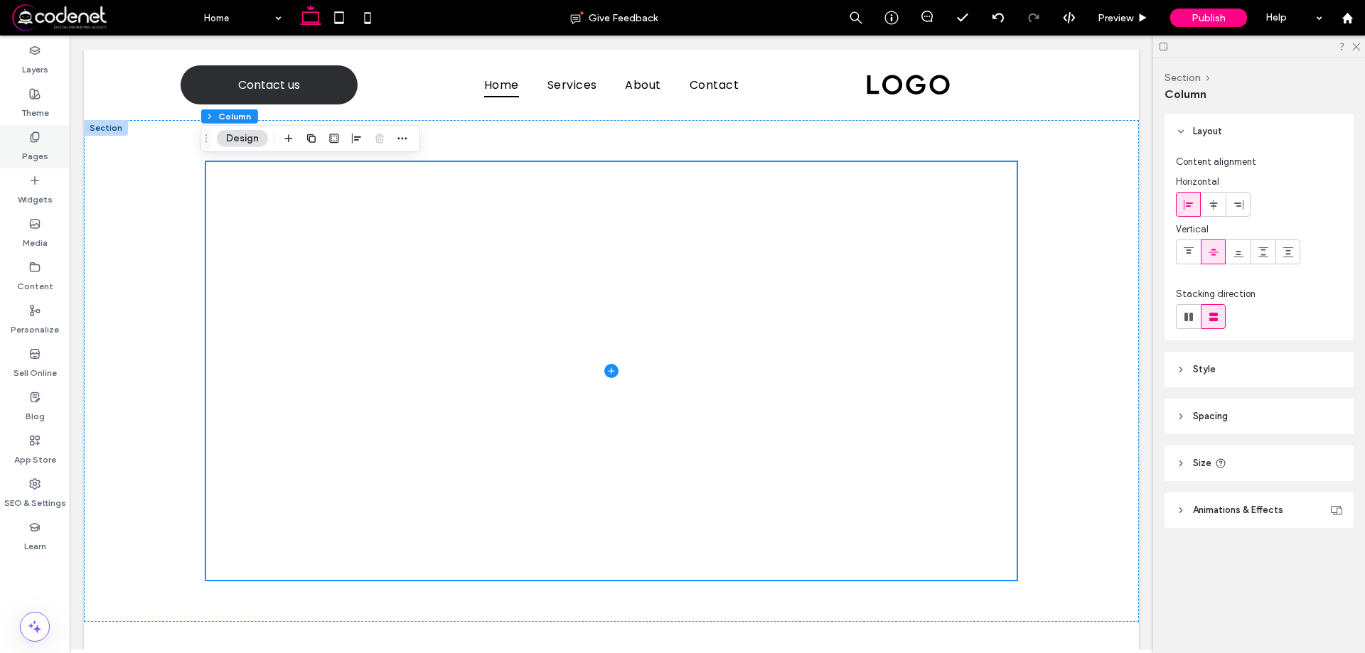
click at [30, 144] on label "Pages" at bounding box center [35, 153] width 26 height 20
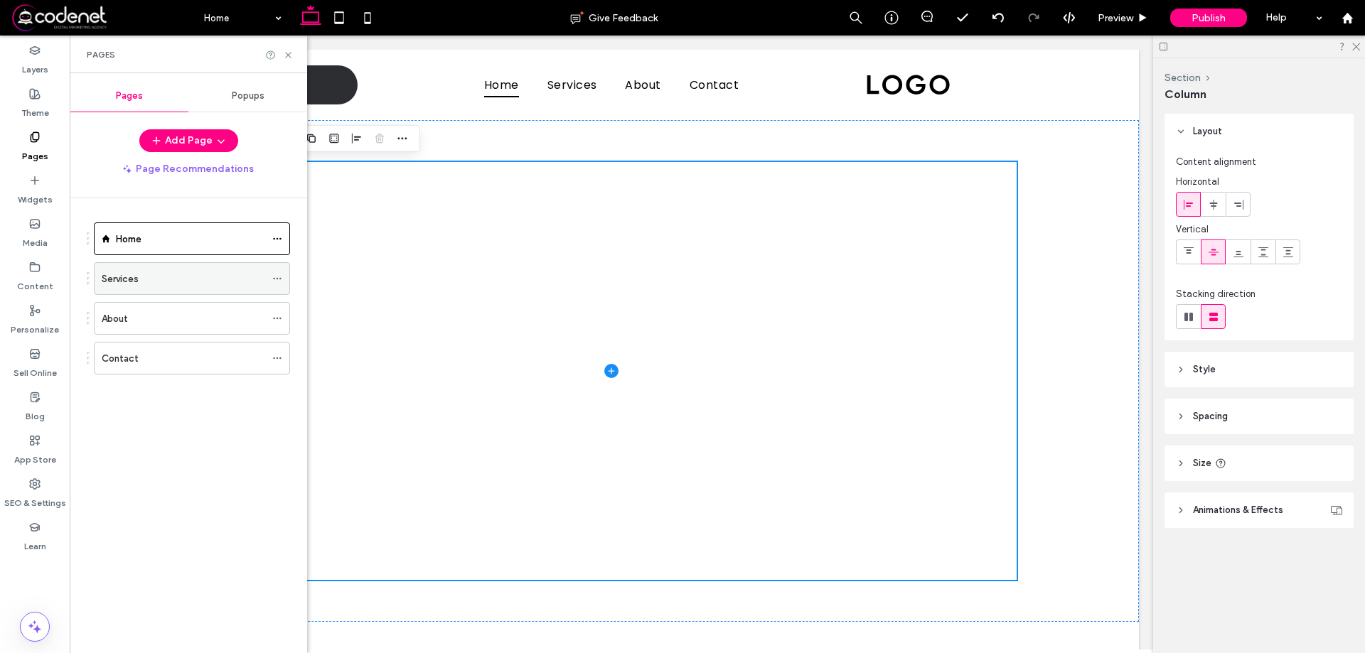
click at [272, 273] on div "Services" at bounding box center [192, 278] width 196 height 33
click at [273, 280] on icon at bounding box center [277, 279] width 10 height 10
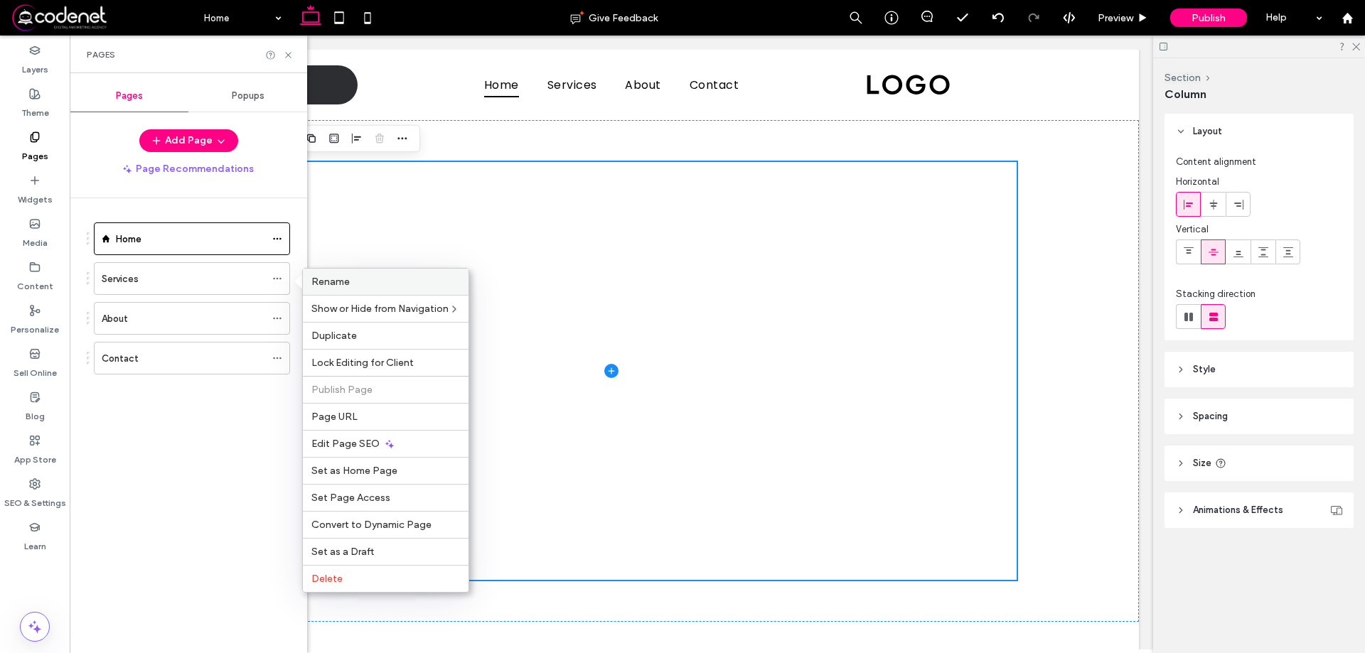
click at [331, 283] on span "Rename" at bounding box center [330, 282] width 38 height 12
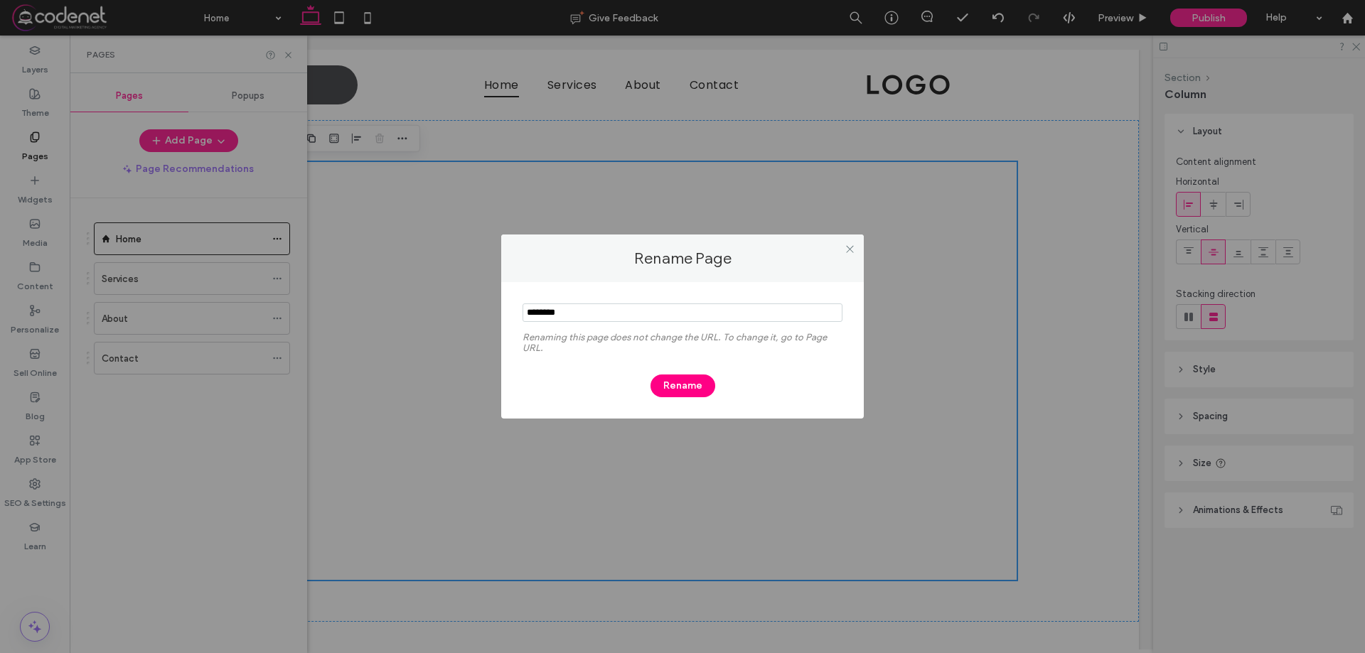
click at [535, 316] on input "notEmpty" at bounding box center [683, 313] width 320 height 18
type input "*******"
click at [668, 390] on button "Rename" at bounding box center [683, 386] width 65 height 23
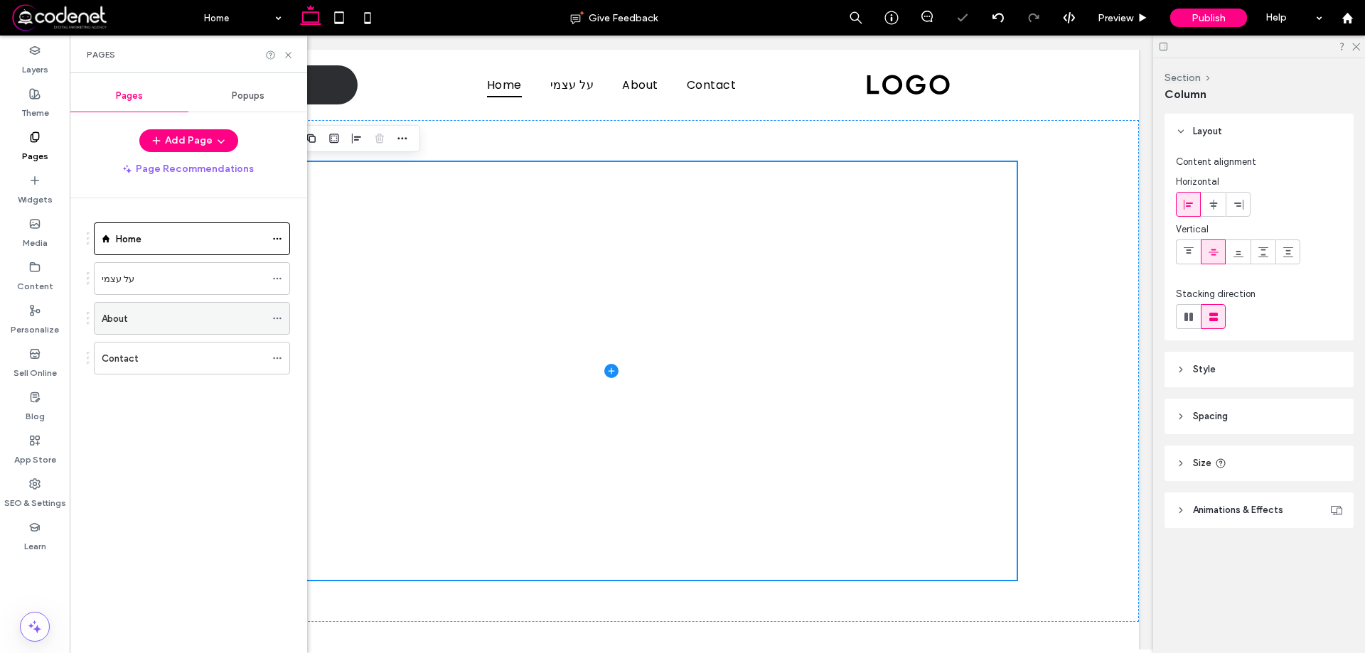
click at [274, 315] on icon at bounding box center [277, 319] width 10 height 10
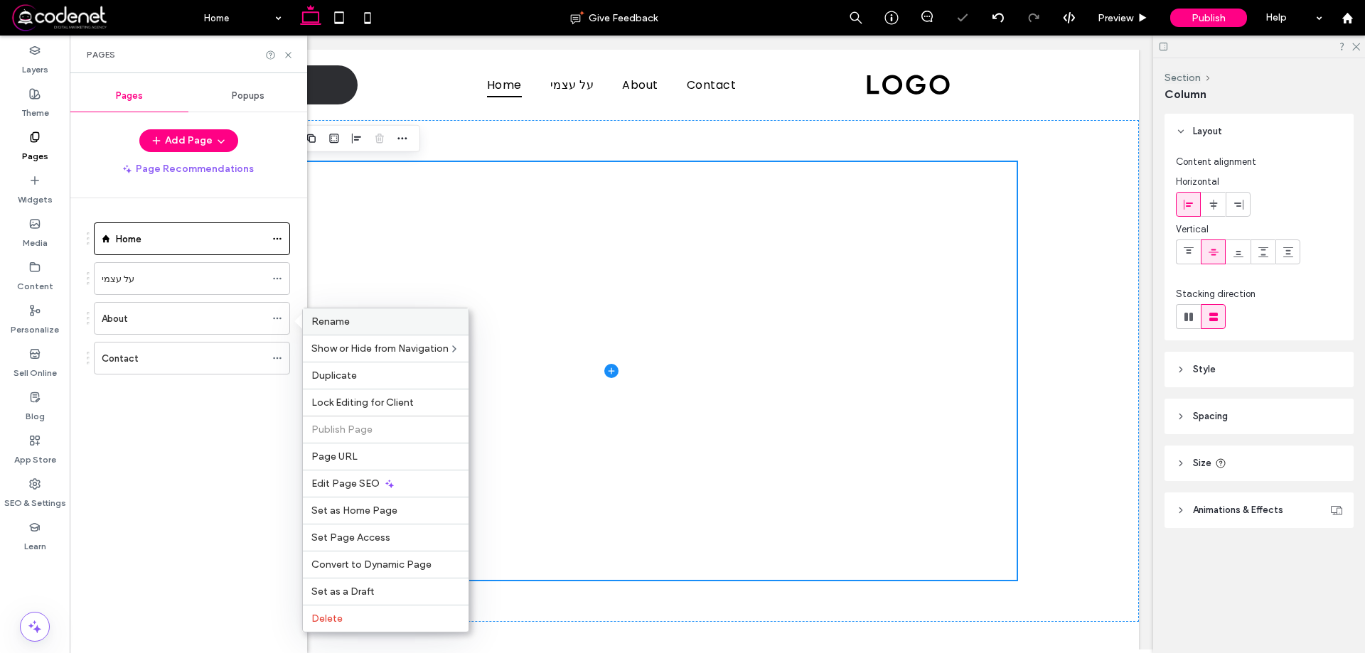
click at [331, 322] on span "Rename" at bounding box center [330, 322] width 38 height 12
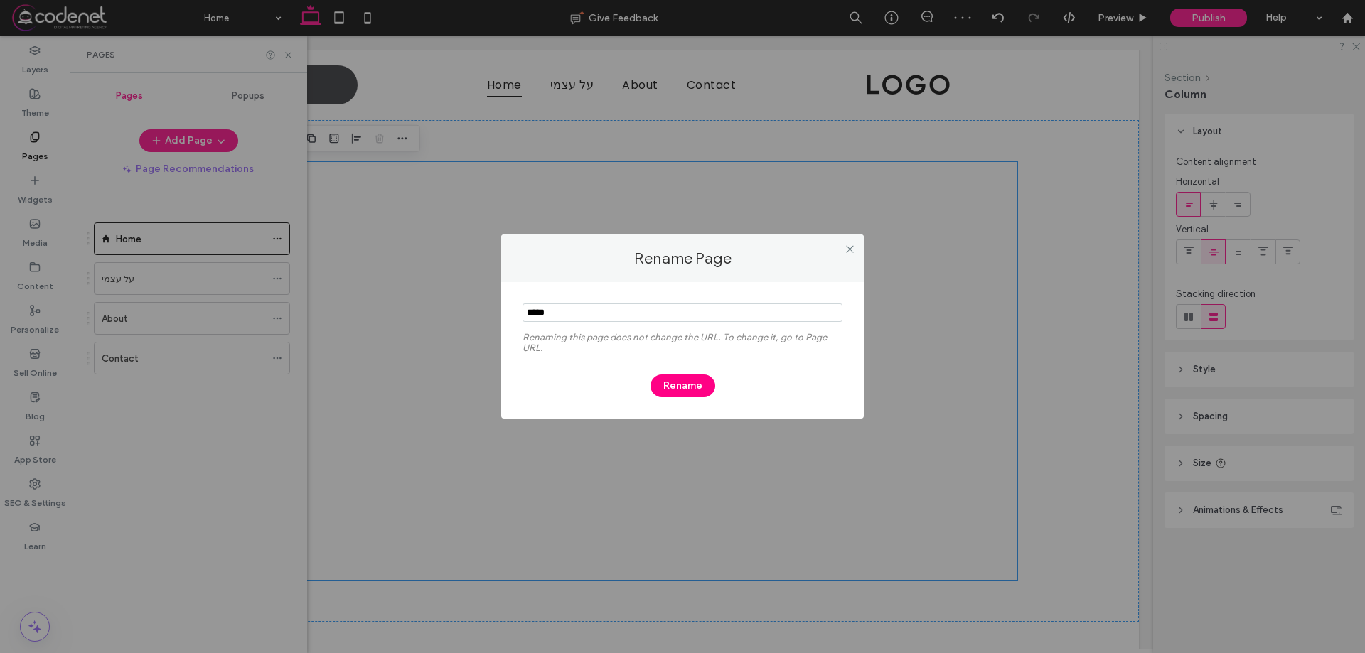
click at [553, 318] on input "notEmpty" at bounding box center [683, 313] width 320 height 18
type input "*******"
click at [695, 389] on button "Rename" at bounding box center [683, 386] width 65 height 23
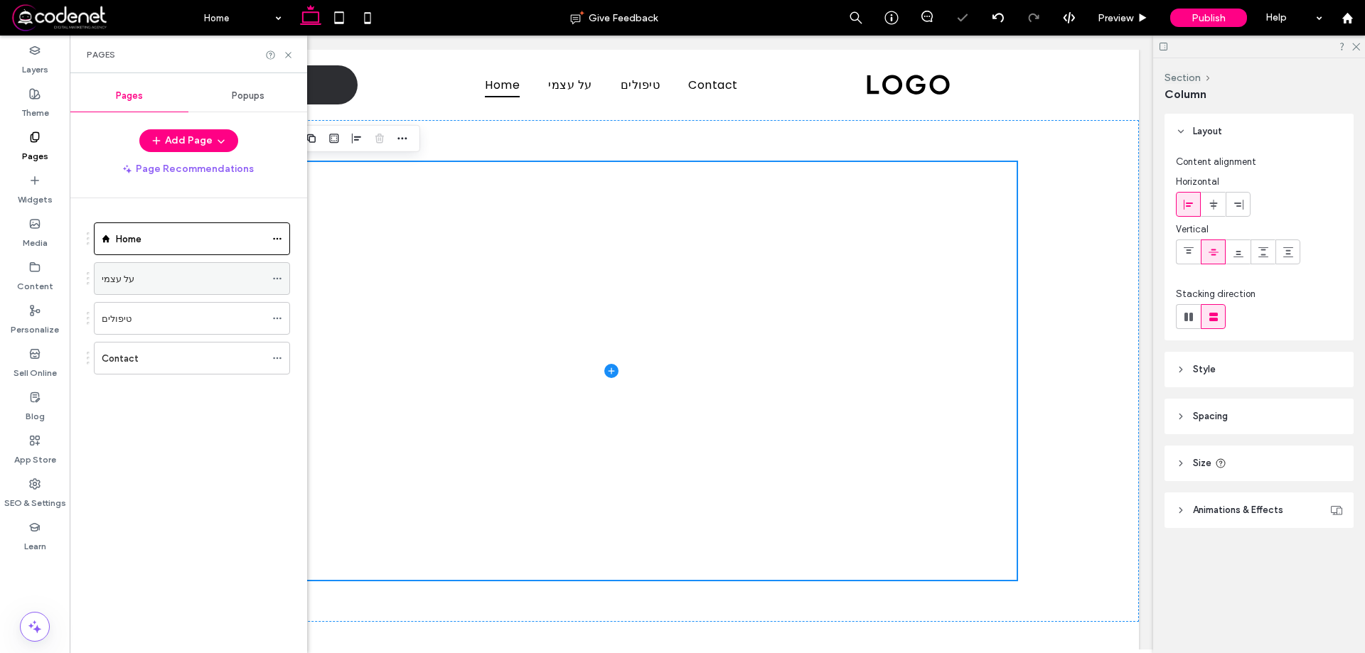
click at [279, 272] on span at bounding box center [277, 278] width 10 height 21
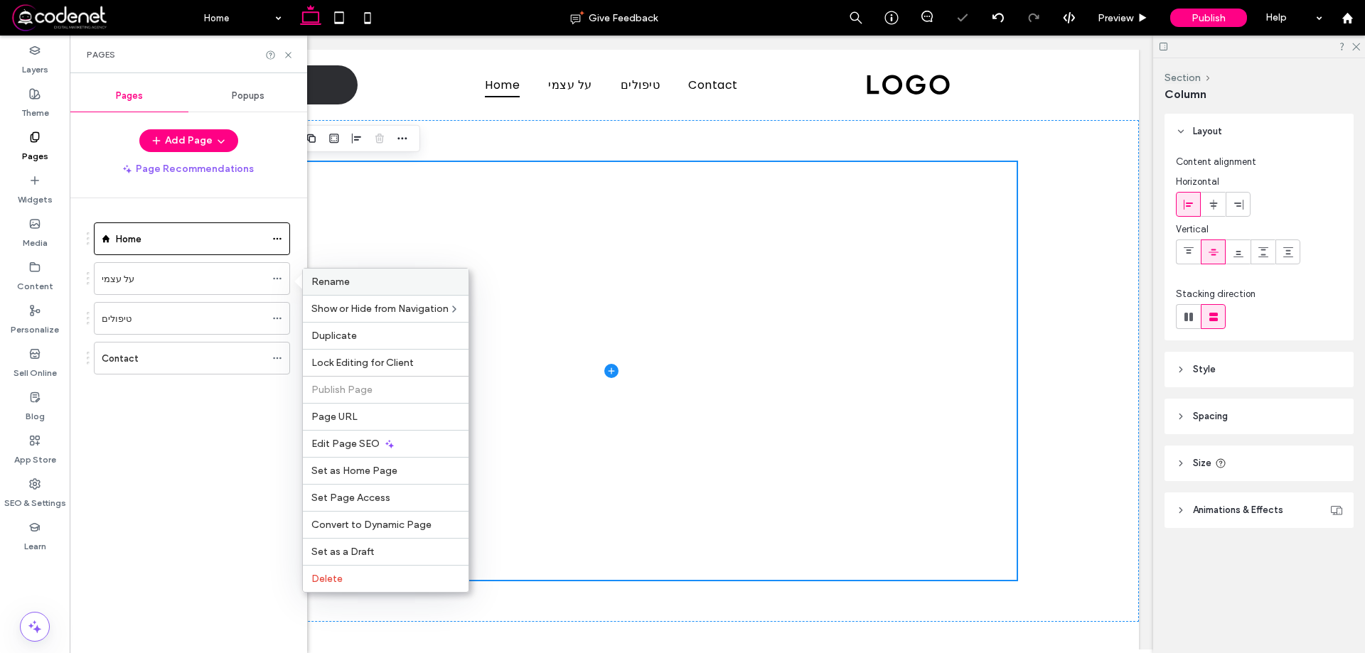
click at [368, 283] on label "Rename" at bounding box center [385, 282] width 149 height 12
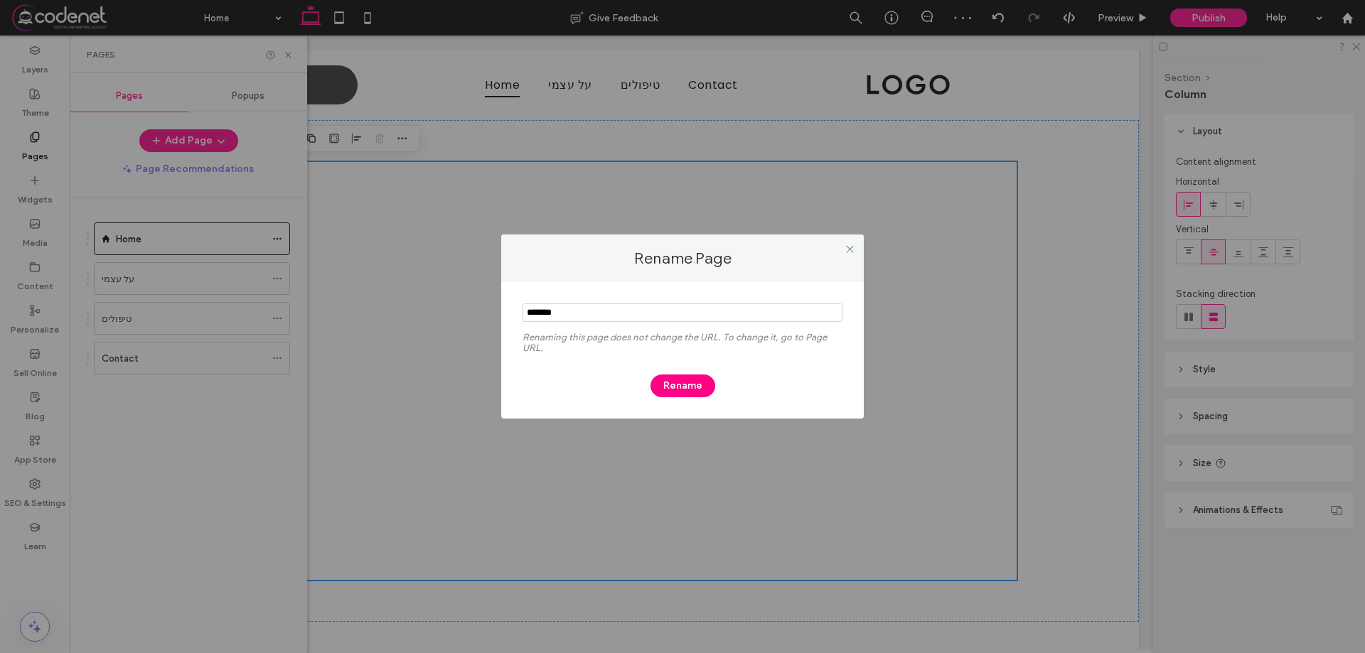
click at [537, 316] on input "notEmpty" at bounding box center [683, 313] width 320 height 18
type input "********"
click at [693, 397] on div "Renaming this page does not change the URL. To change it, go to Page URL. Rename" at bounding box center [682, 350] width 363 height 137
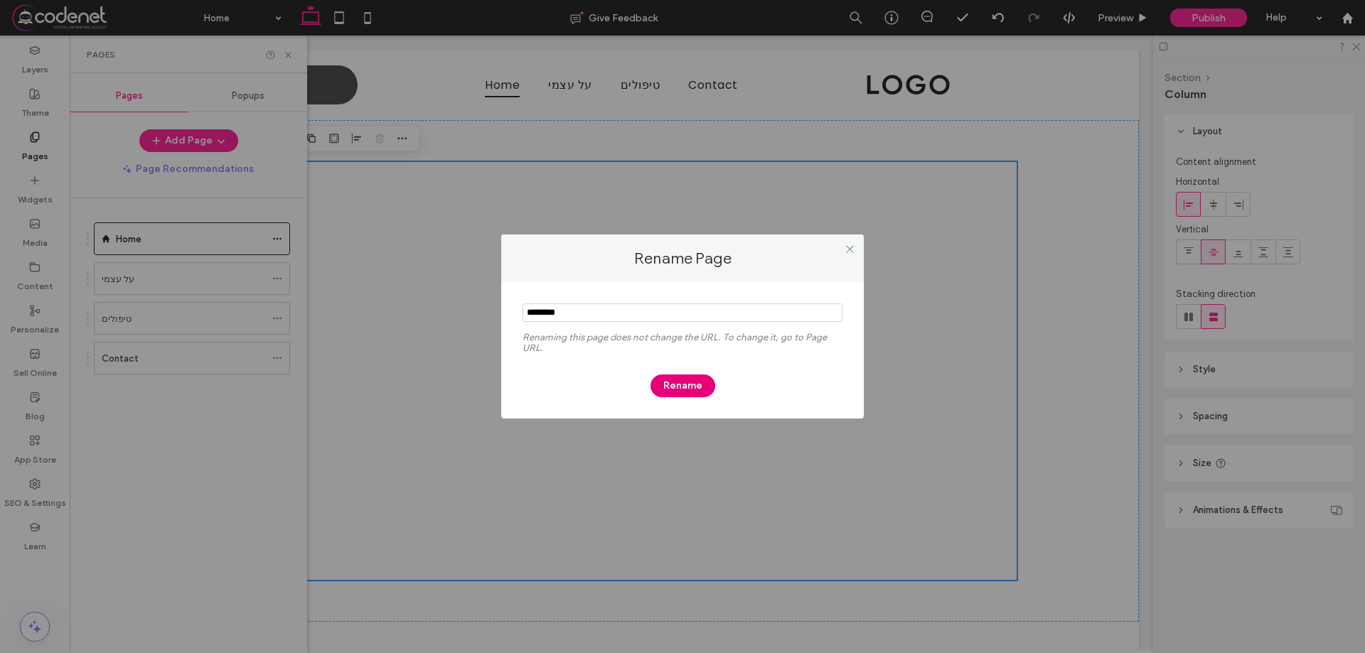
click at [690, 379] on button "Rename" at bounding box center [683, 386] width 65 height 23
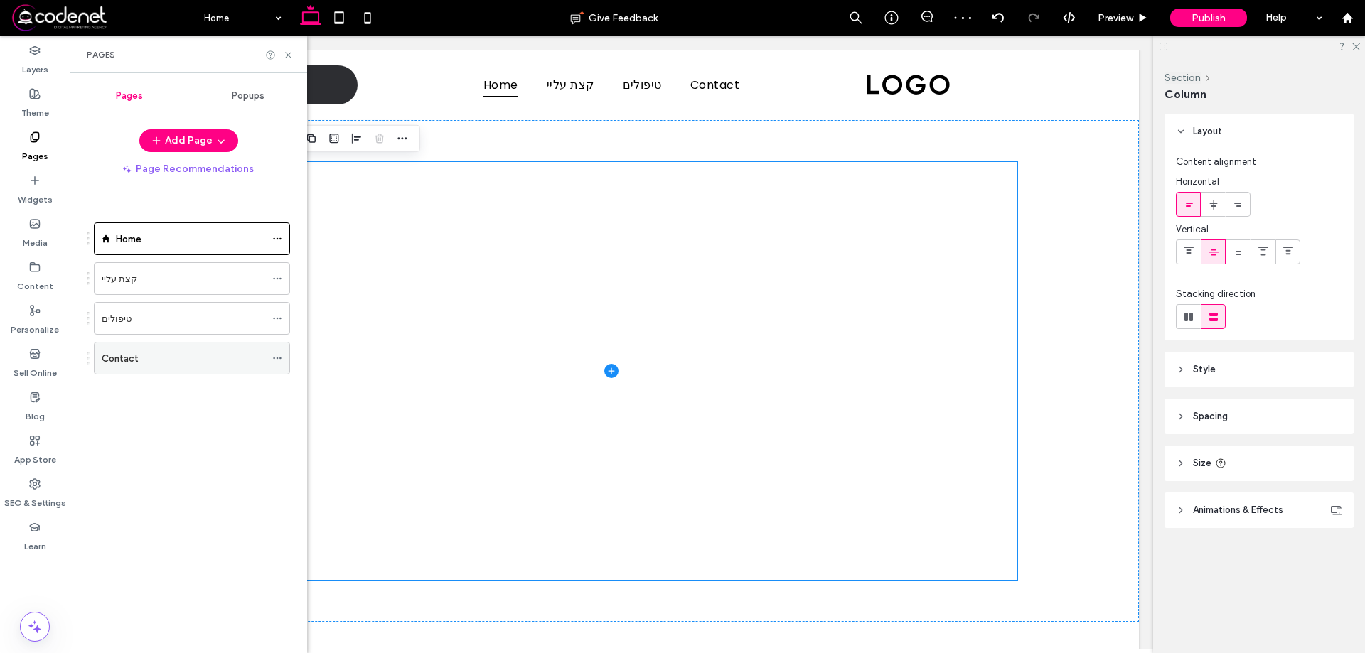
click at [273, 356] on icon at bounding box center [277, 358] width 10 height 10
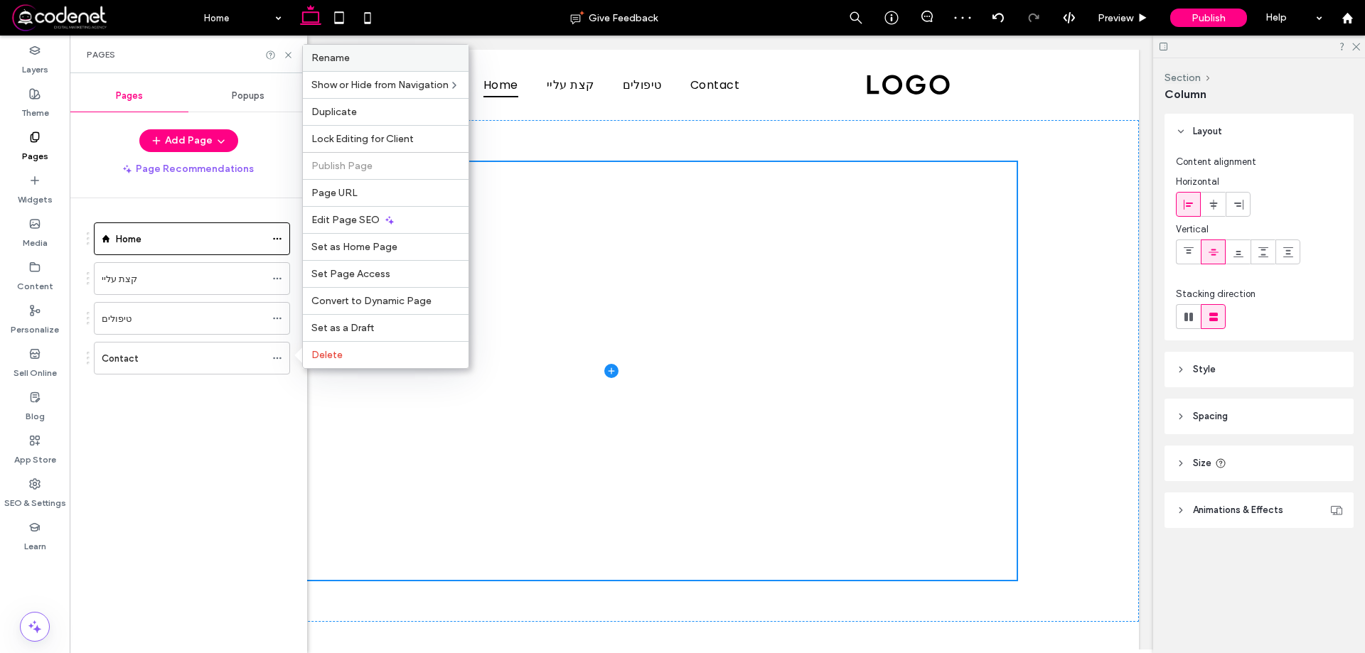
click at [333, 55] on span "Rename" at bounding box center [330, 58] width 38 height 12
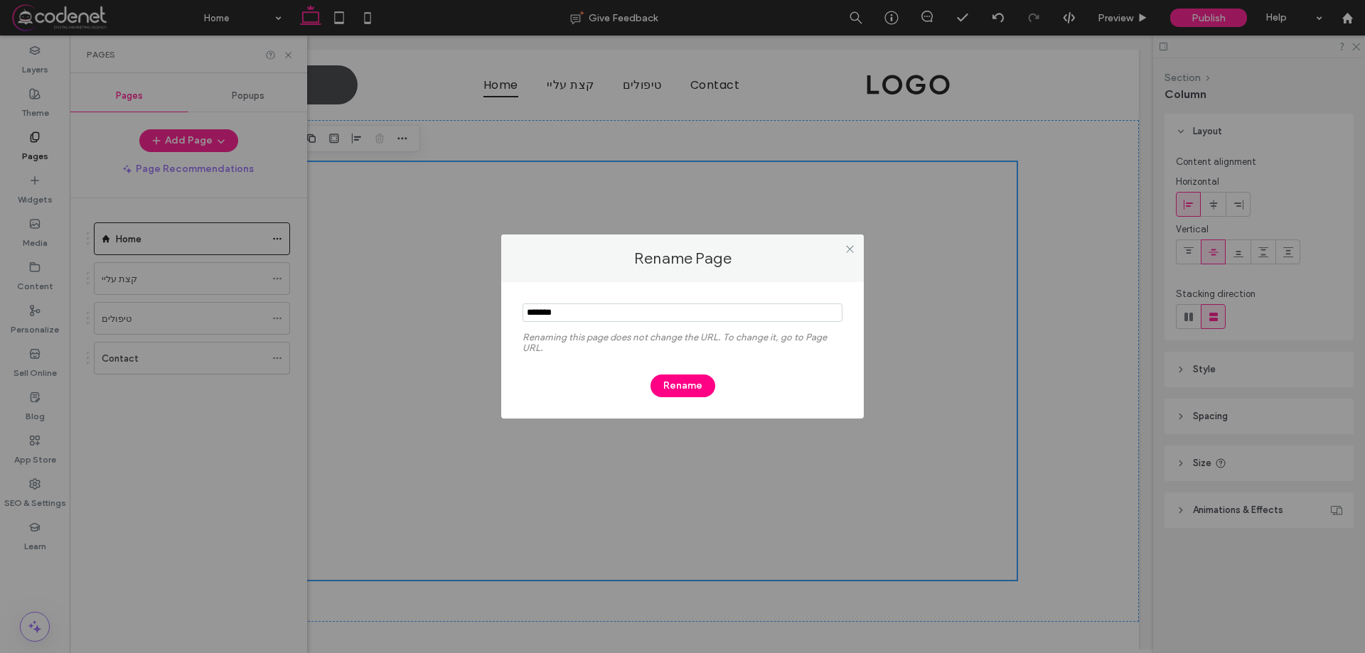
click at [540, 308] on input "notEmpty" at bounding box center [683, 313] width 320 height 18
type input "*****"
click at [690, 383] on button "Rename" at bounding box center [683, 386] width 65 height 23
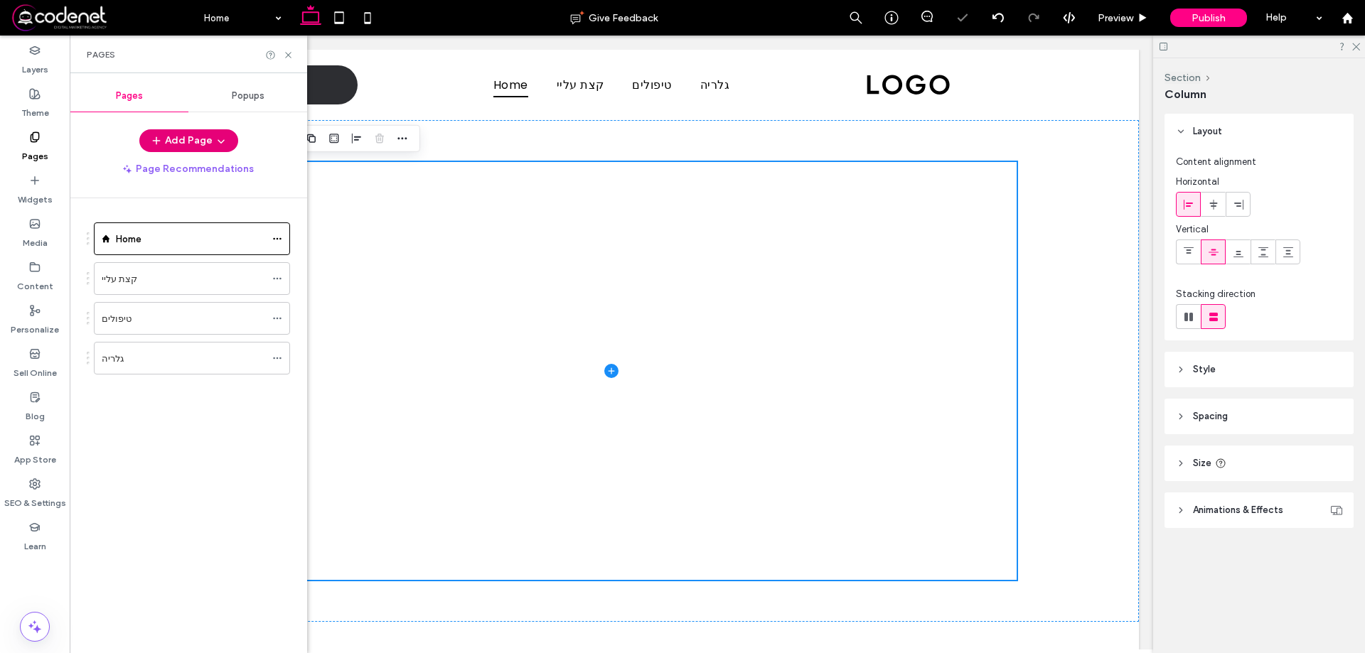
click at [190, 146] on button "Add Page" at bounding box center [188, 140] width 99 height 23
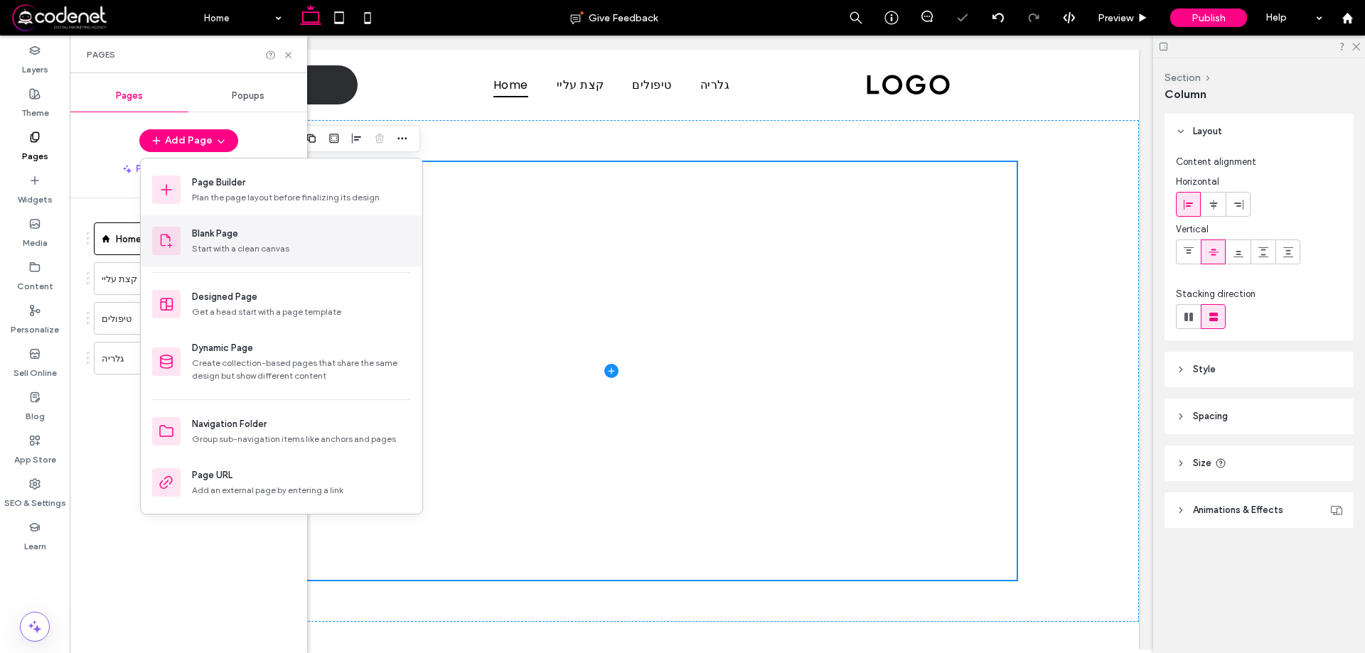
click at [228, 236] on div "Blank Page" at bounding box center [215, 234] width 46 height 14
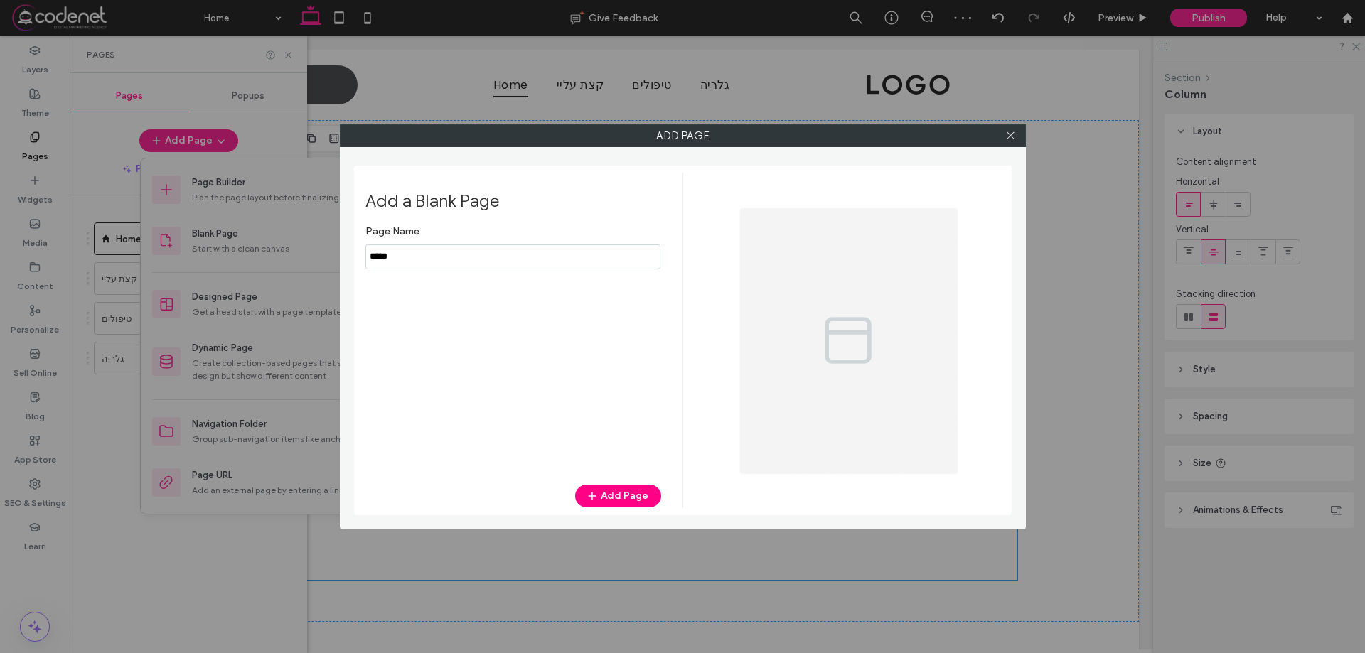
click at [392, 253] on input "notEmpty" at bounding box center [512, 257] width 295 height 25
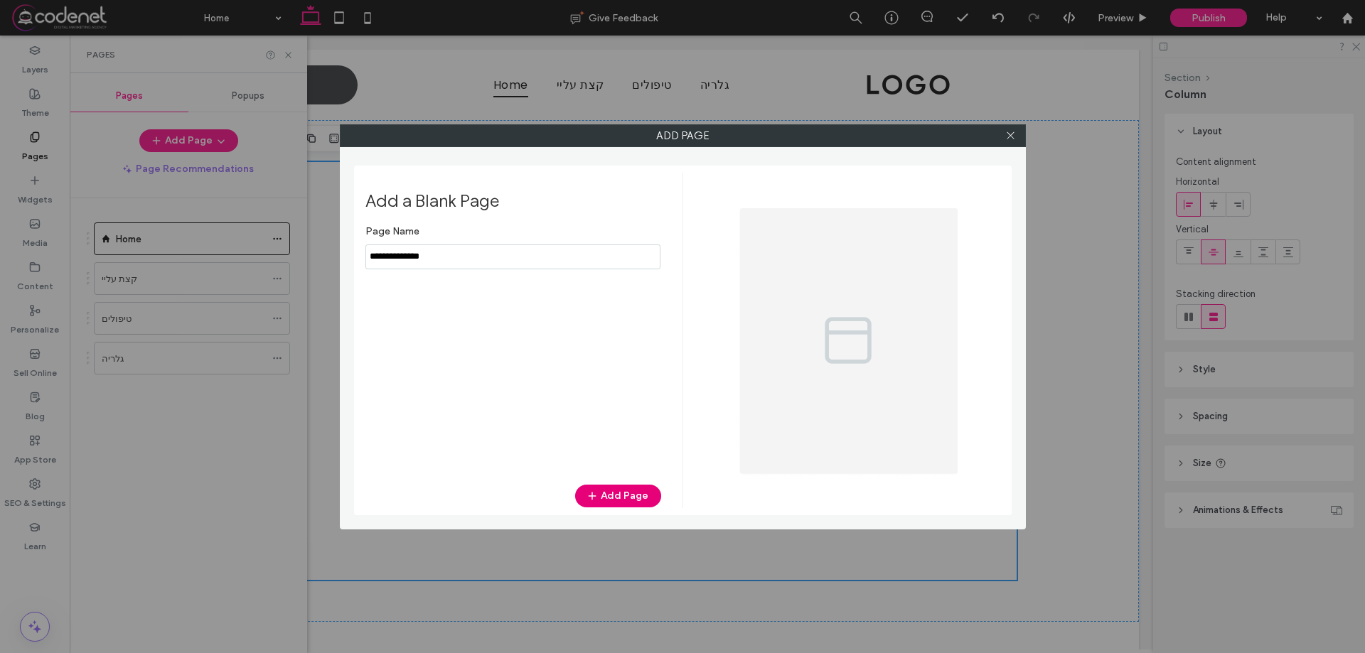
type input "**********"
click at [597, 486] on span "button" at bounding box center [594, 496] width 14 height 21
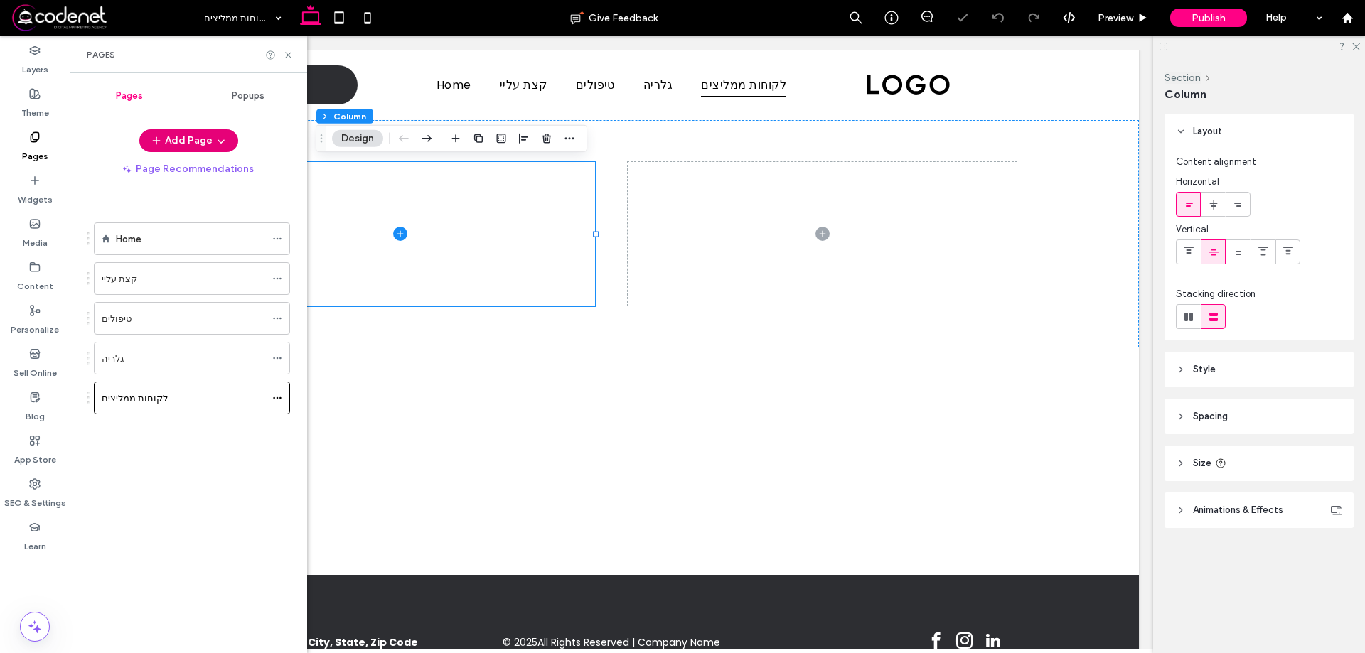
click at [169, 140] on button "Add Page" at bounding box center [188, 140] width 99 height 23
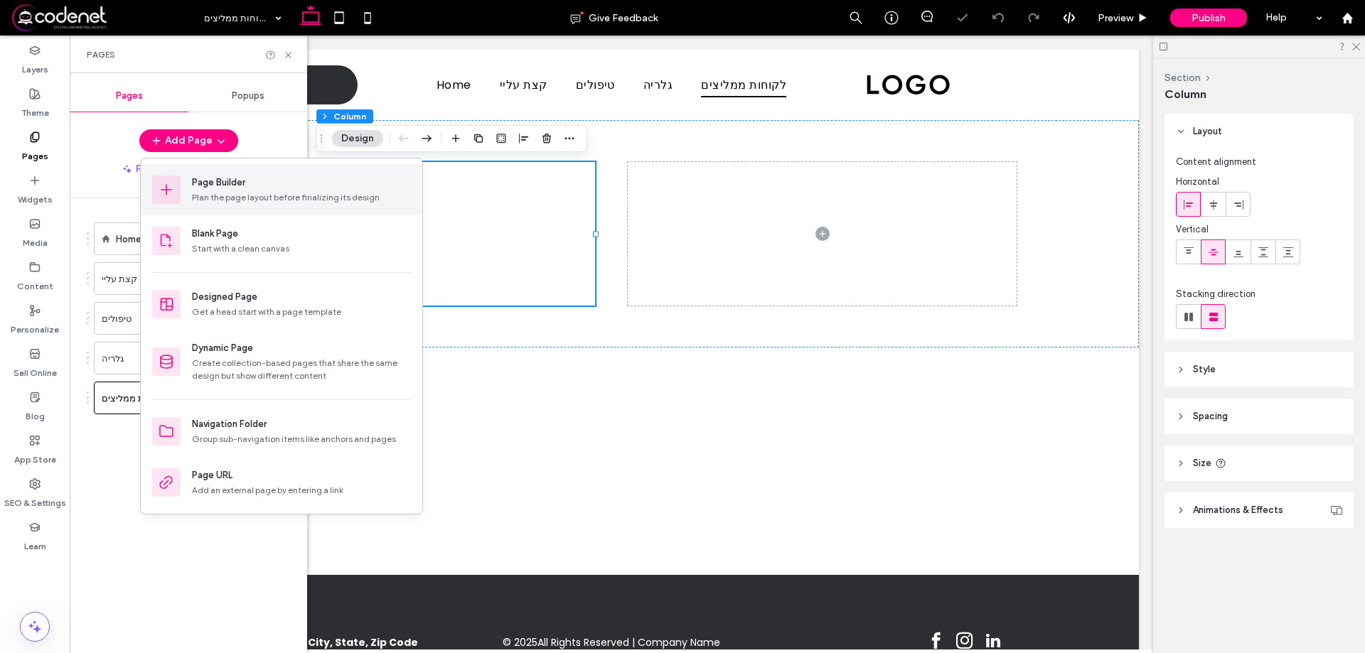
click at [223, 198] on div "Plan the page layout before finalizing its design" at bounding box center [301, 197] width 219 height 13
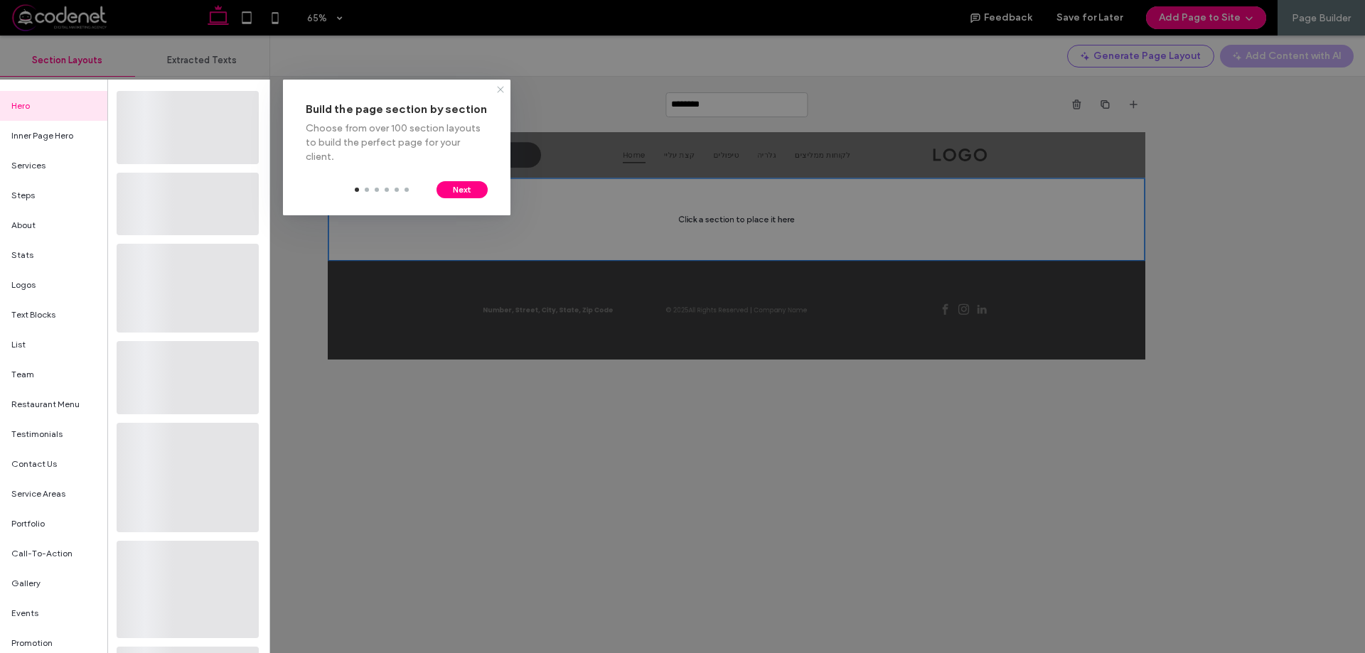
click at [498, 95] on icon at bounding box center [500, 89] width 11 height 11
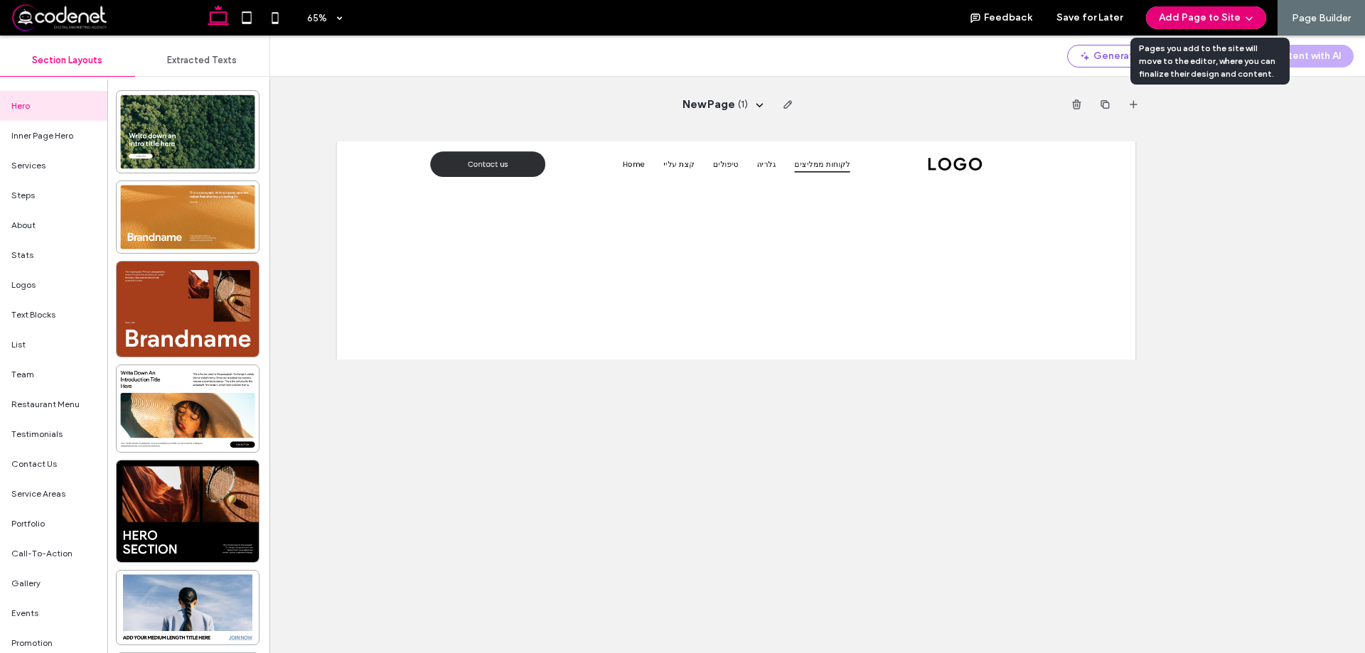
click at [1247, 23] on icon "button" at bounding box center [1249, 17] width 11 height 11
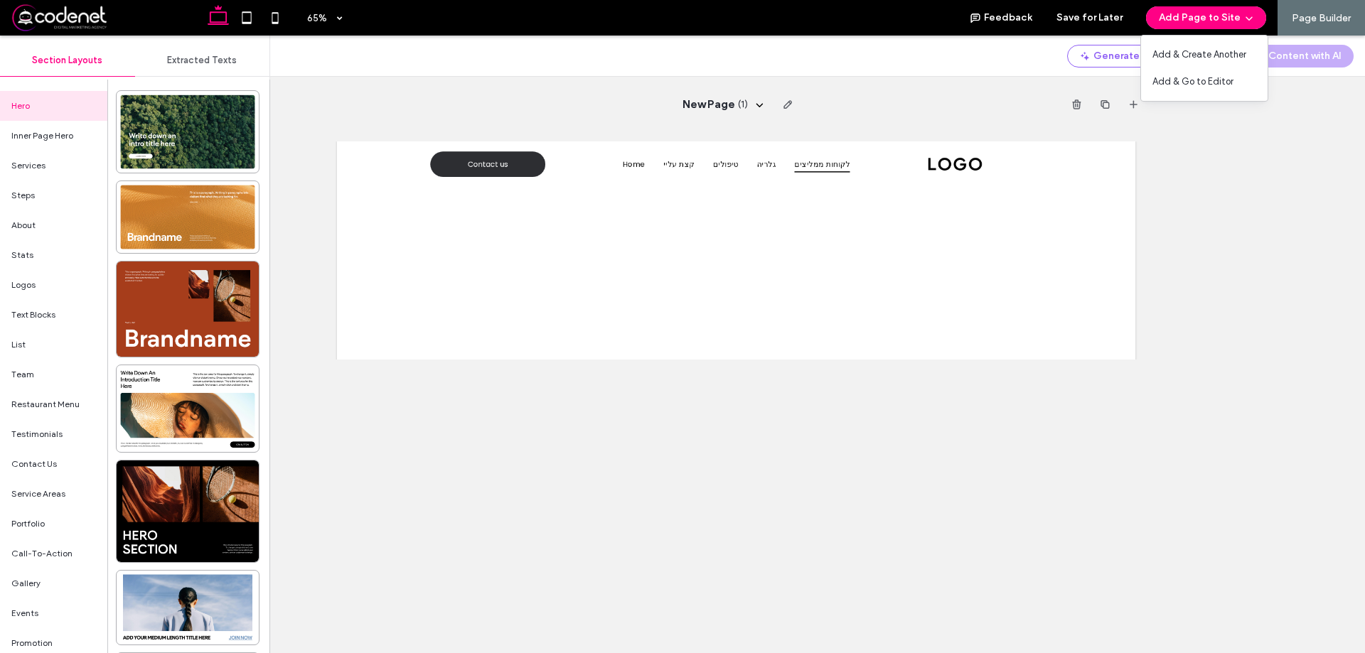
click at [1264, 143] on div "New Page ( 1 )" at bounding box center [736, 345] width 1257 height 618
click at [195, 56] on span "Extracted Texts" at bounding box center [202, 60] width 70 height 11
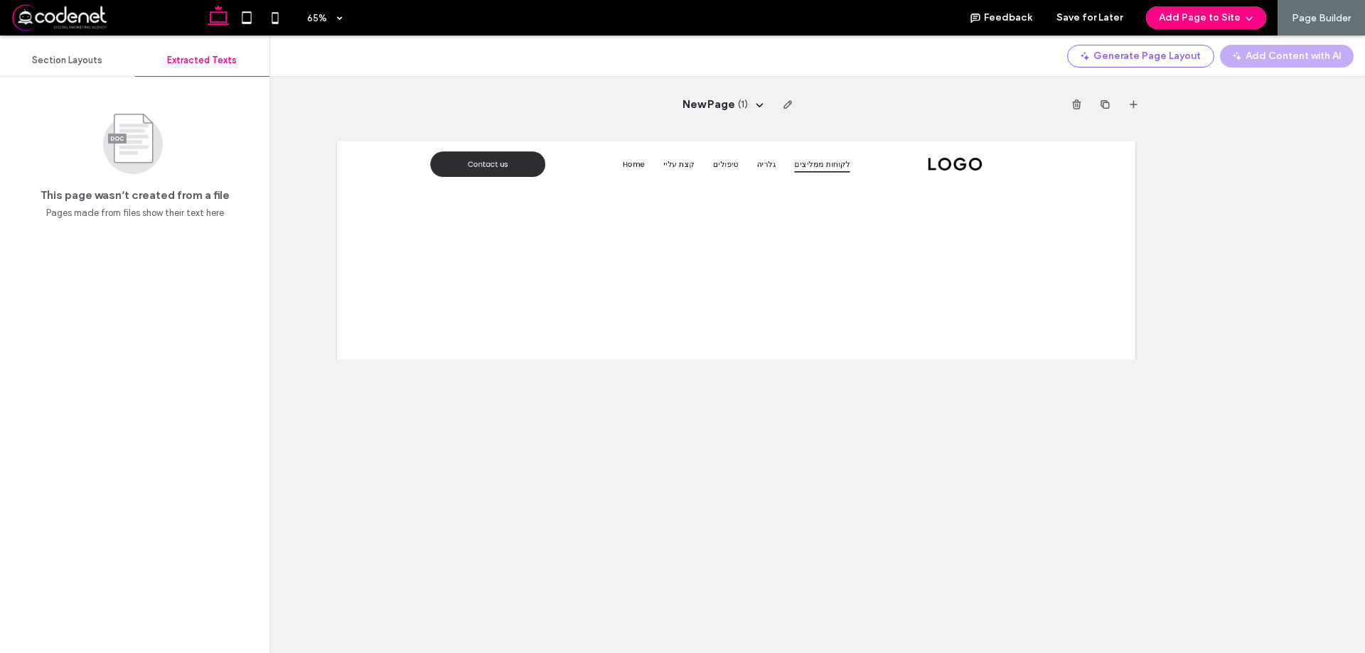
click at [87, 68] on div "Section Layouts" at bounding box center [67, 60] width 135 height 31
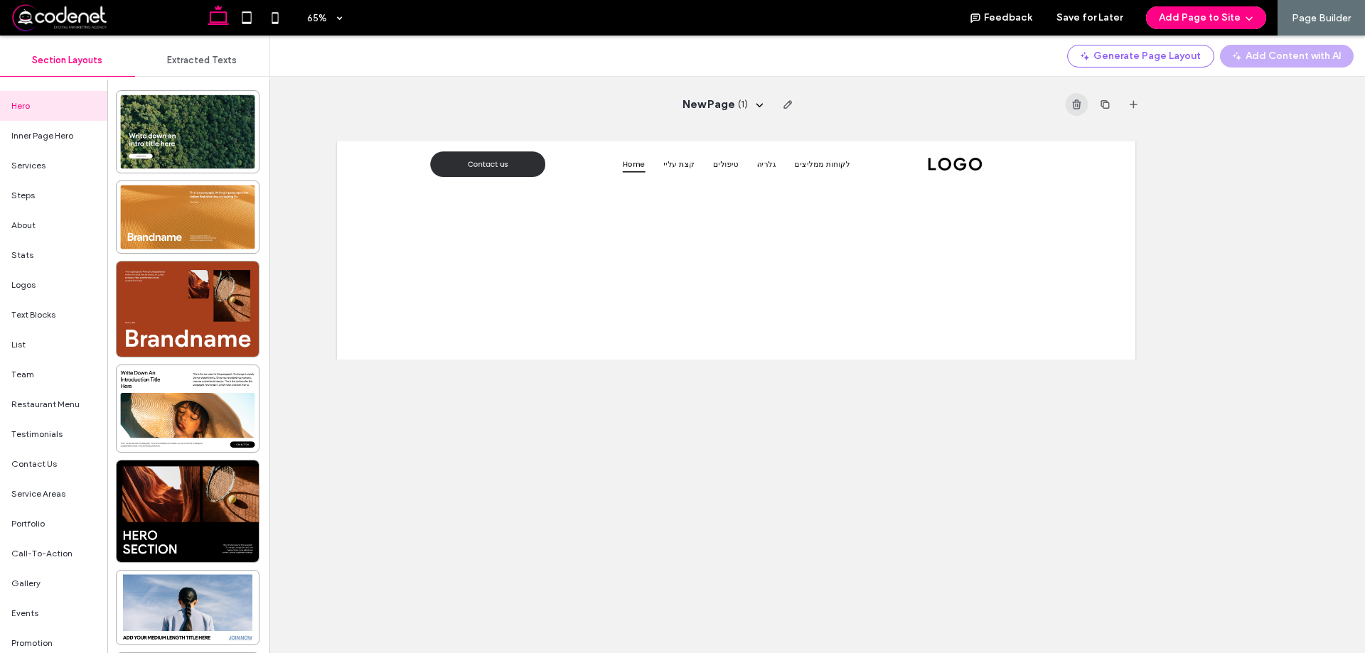
click at [1072, 99] on icon "button" at bounding box center [1077, 104] width 11 height 11
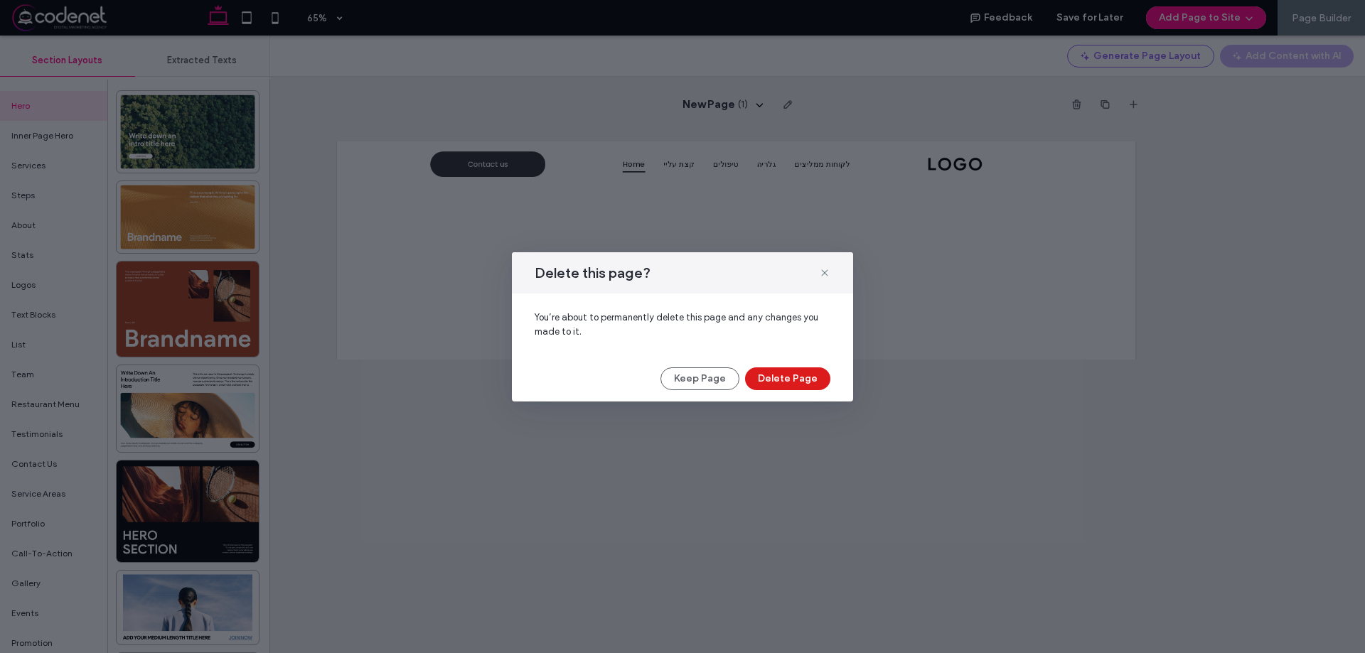
click at [778, 361] on div "Delete this page? You’re about to permanently delete this page and any changes …" at bounding box center [682, 326] width 341 height 149
click at [778, 374] on button "Delete Page" at bounding box center [787, 379] width 85 height 23
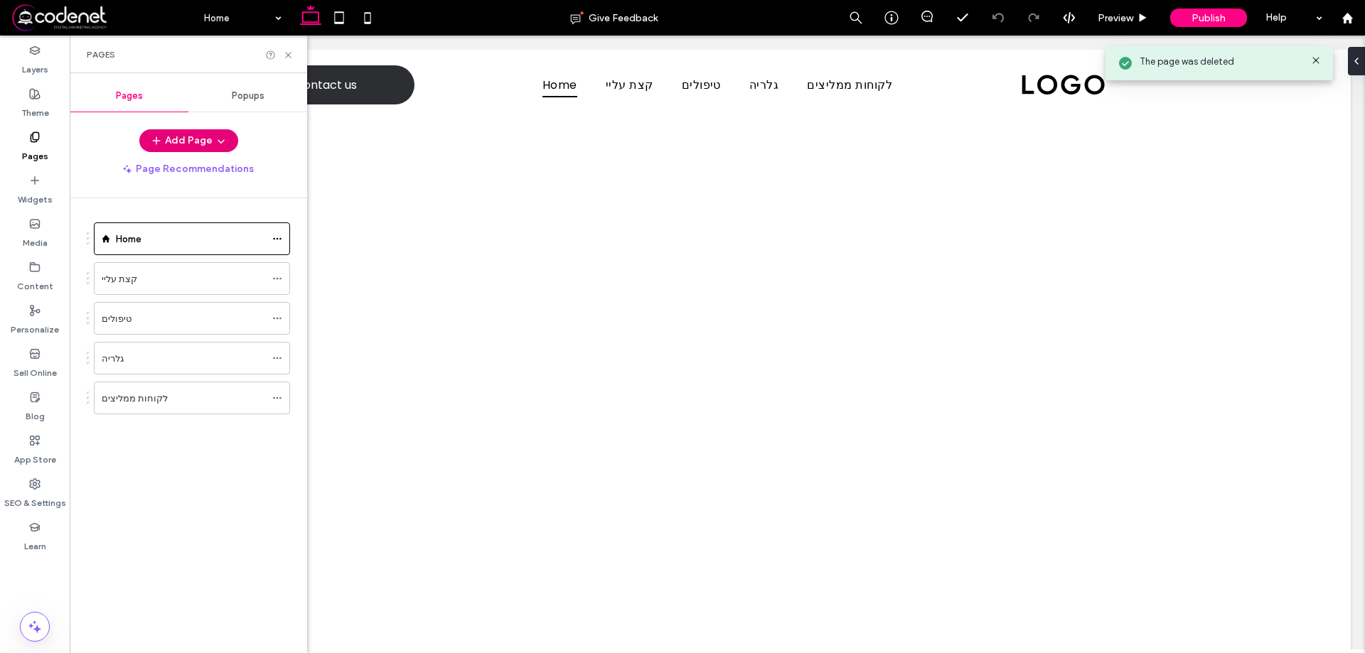
click at [198, 144] on button "Add Page" at bounding box center [188, 140] width 99 height 23
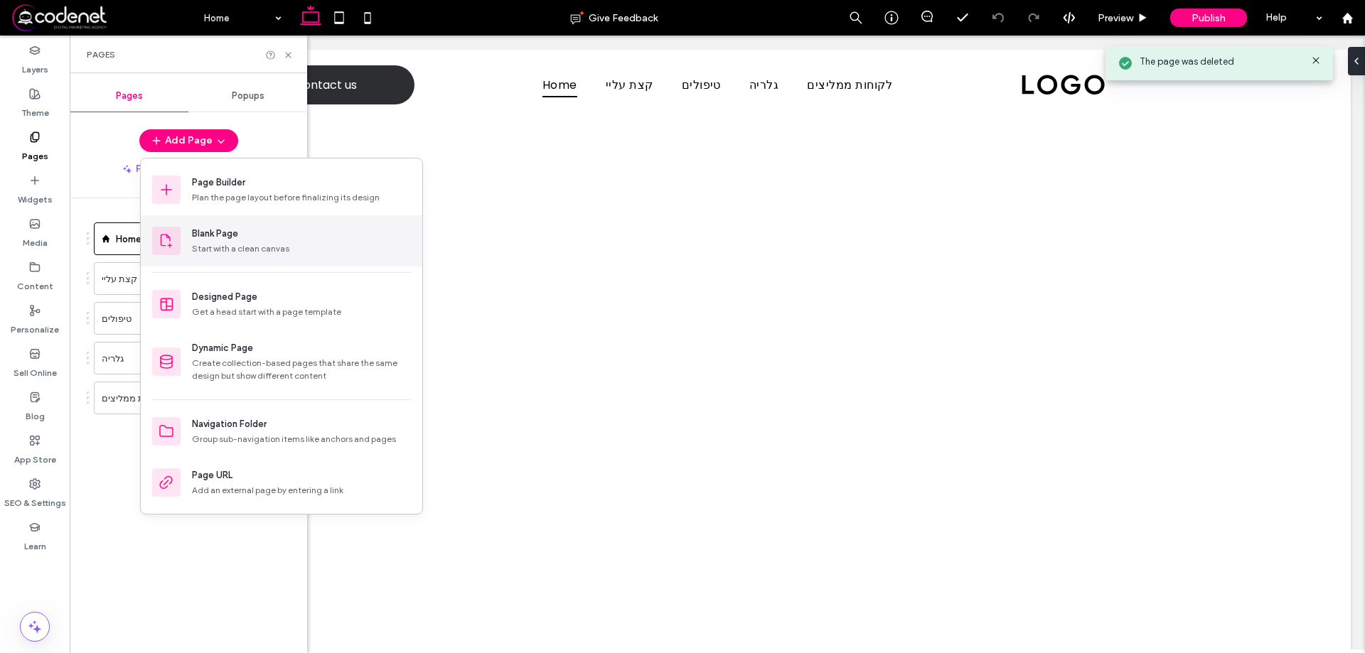
click at [244, 233] on div "Blank Page" at bounding box center [301, 234] width 219 height 14
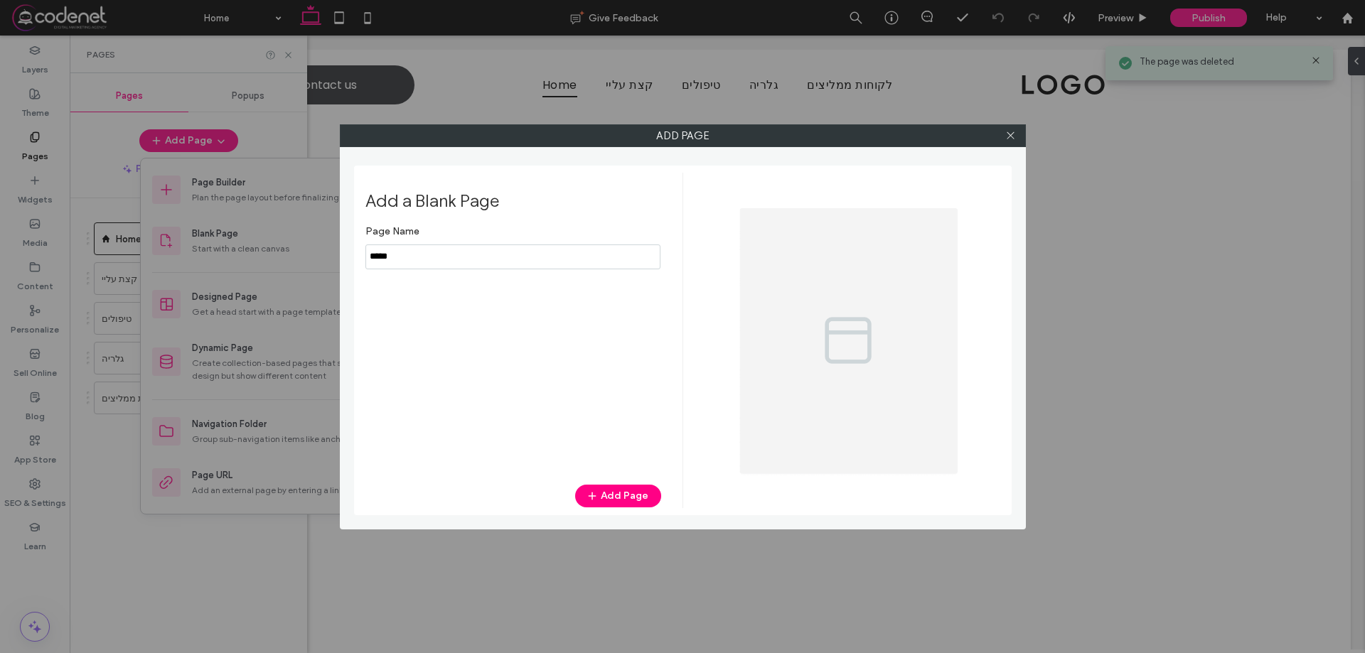
click at [436, 253] on input "notEmpty" at bounding box center [512, 257] width 295 height 25
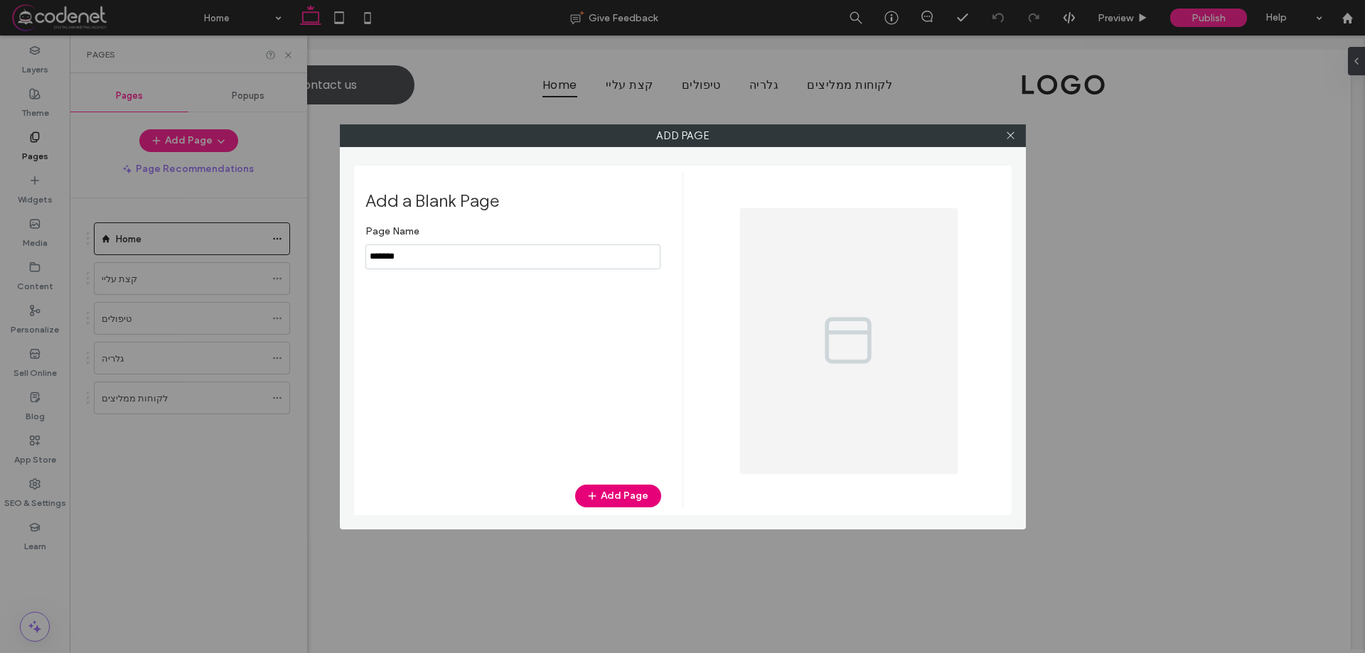
type input "*******"
click at [597, 492] on icon "button" at bounding box center [592, 496] width 11 height 11
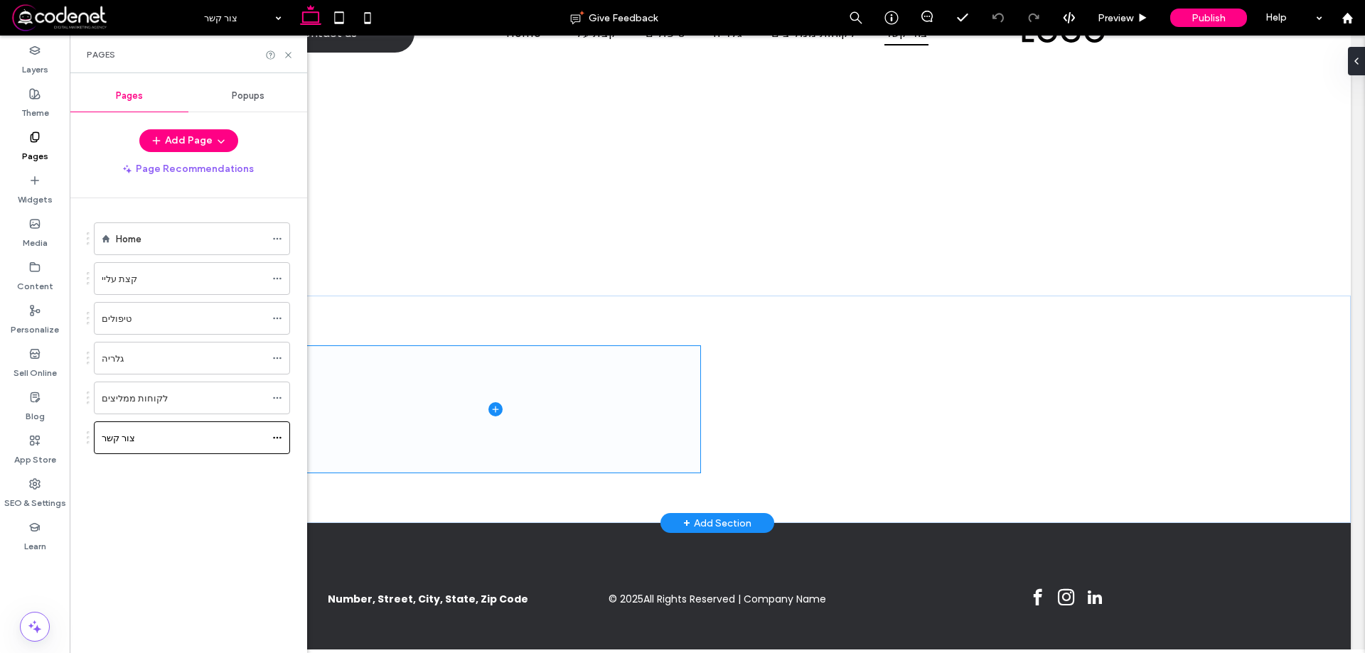
scroll to position [80, 0]
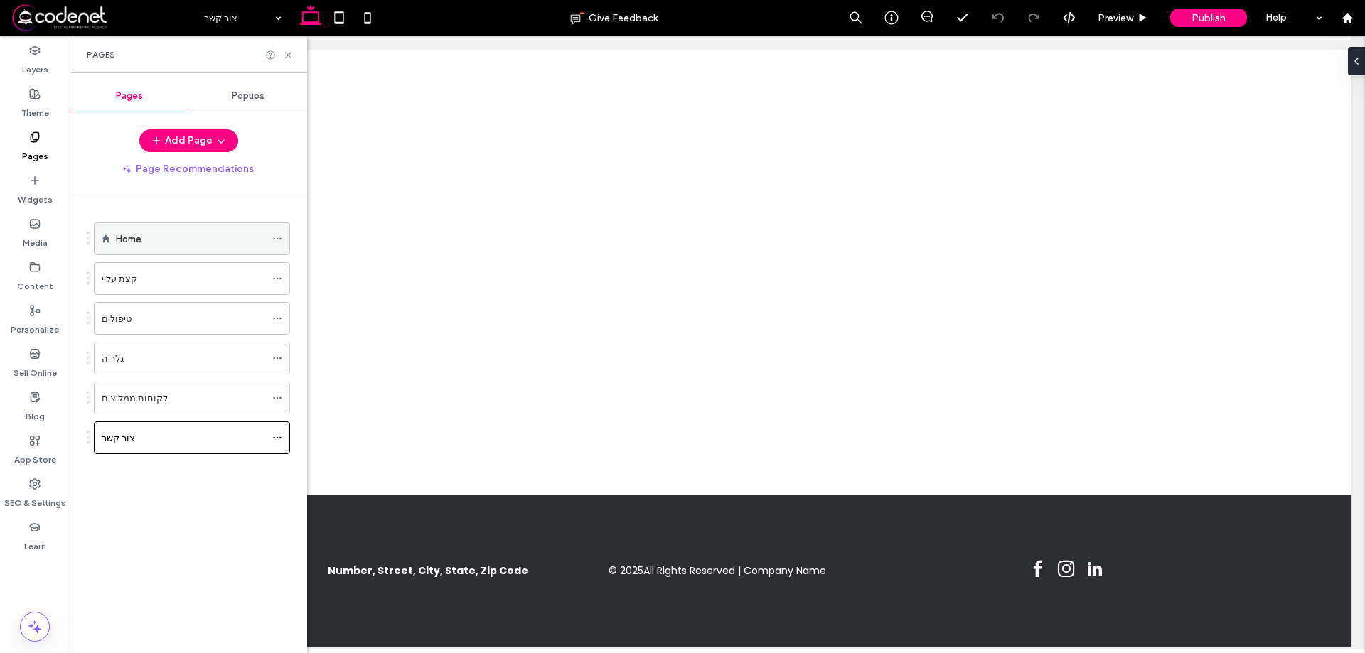
click at [164, 246] on div "Home" at bounding box center [190, 239] width 149 height 15
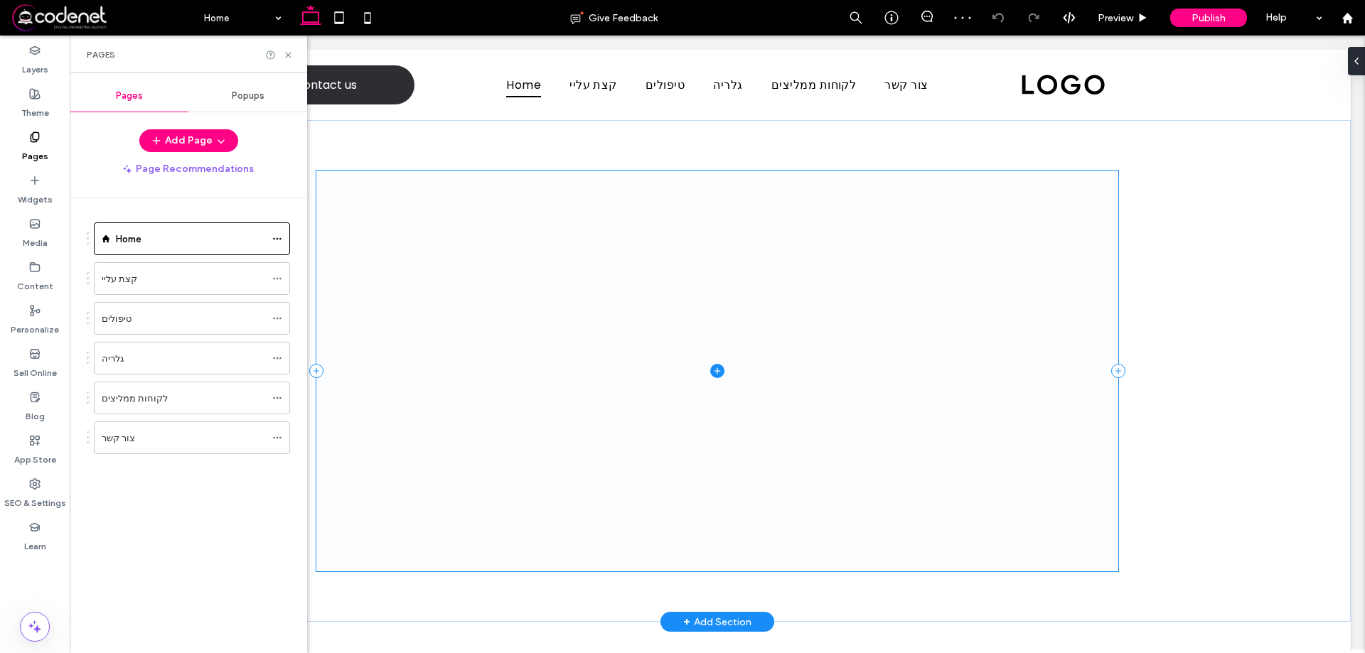
click at [819, 260] on span at bounding box center [717, 371] width 803 height 400
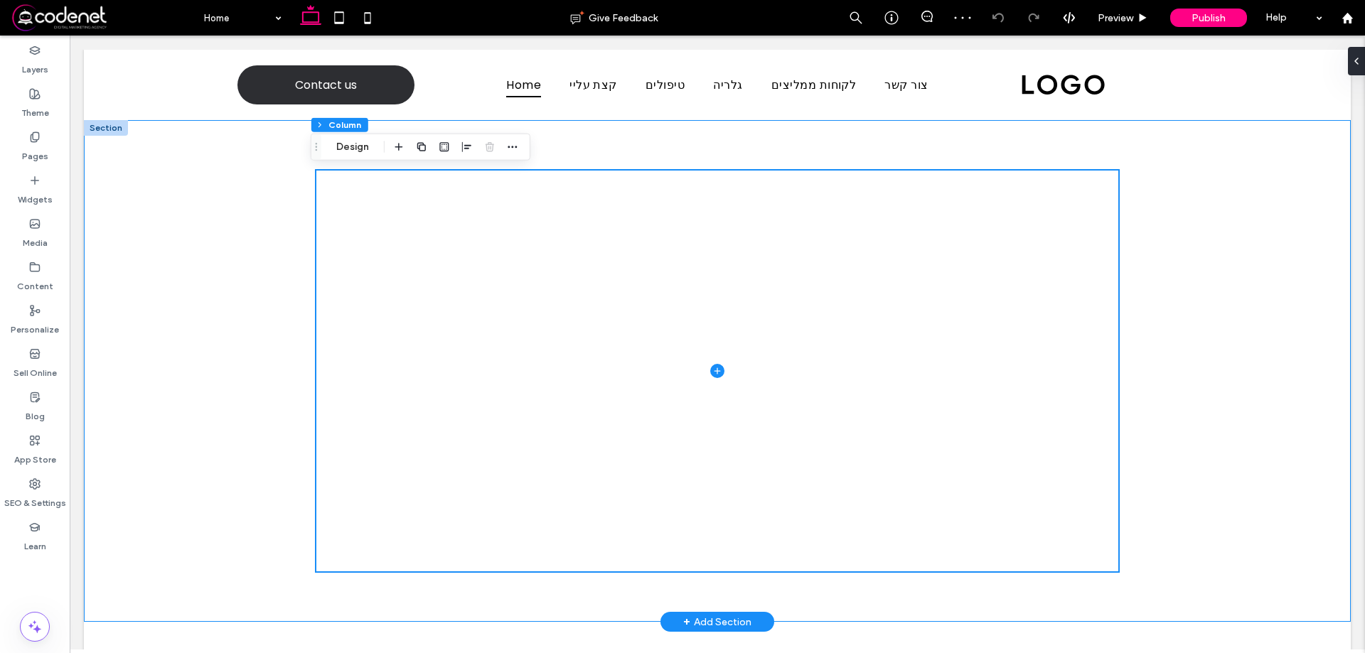
click at [1212, 180] on div at bounding box center [717, 371] width 1267 height 502
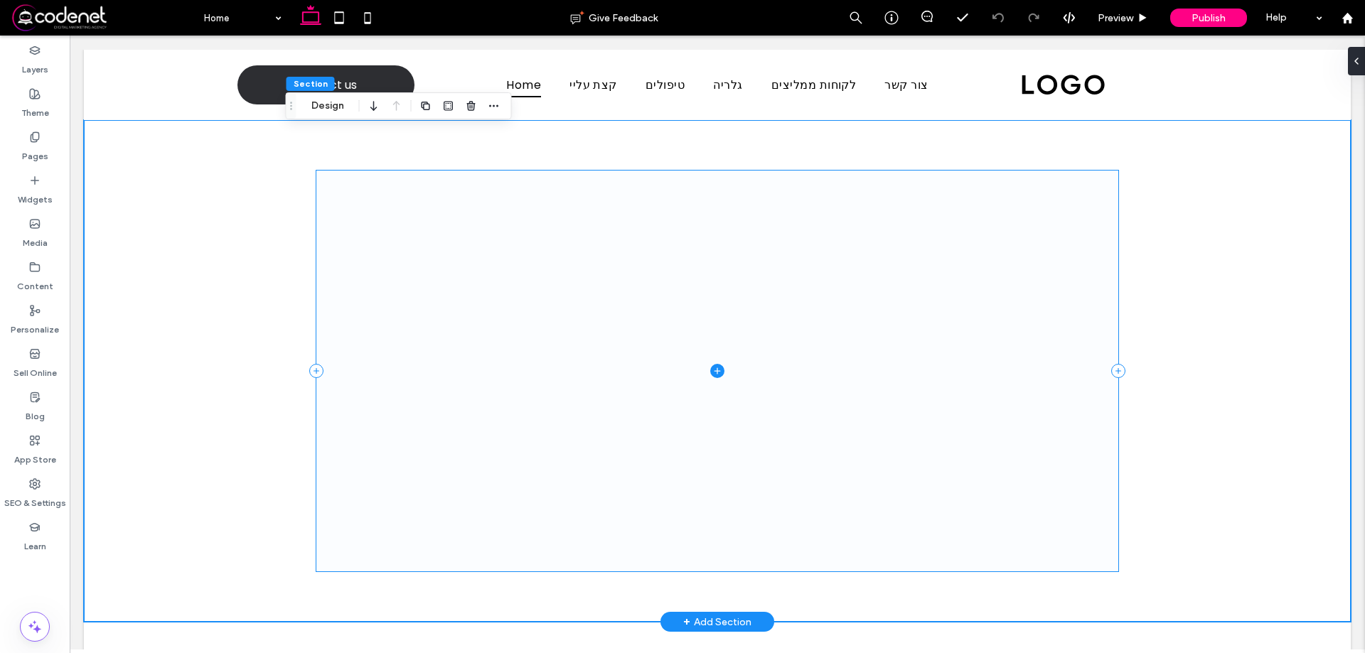
click at [1003, 221] on span at bounding box center [717, 371] width 803 height 400
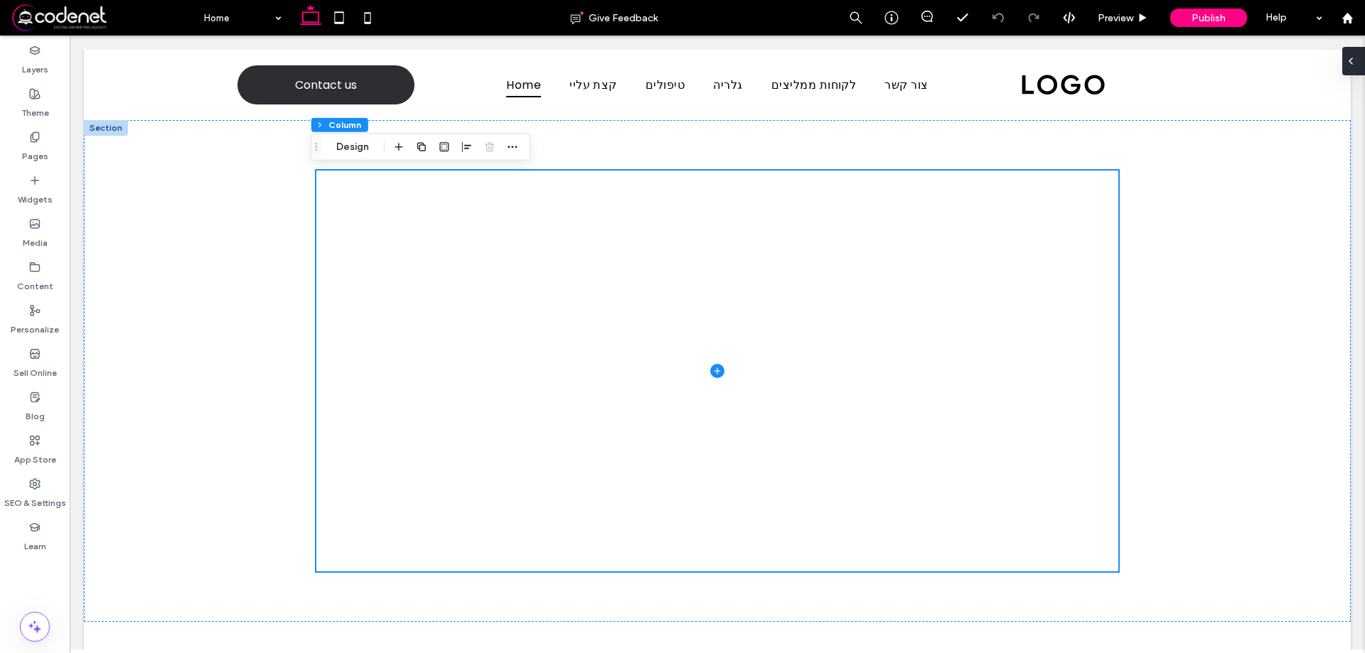
click at [1350, 58] on icon at bounding box center [1350, 60] width 11 height 11
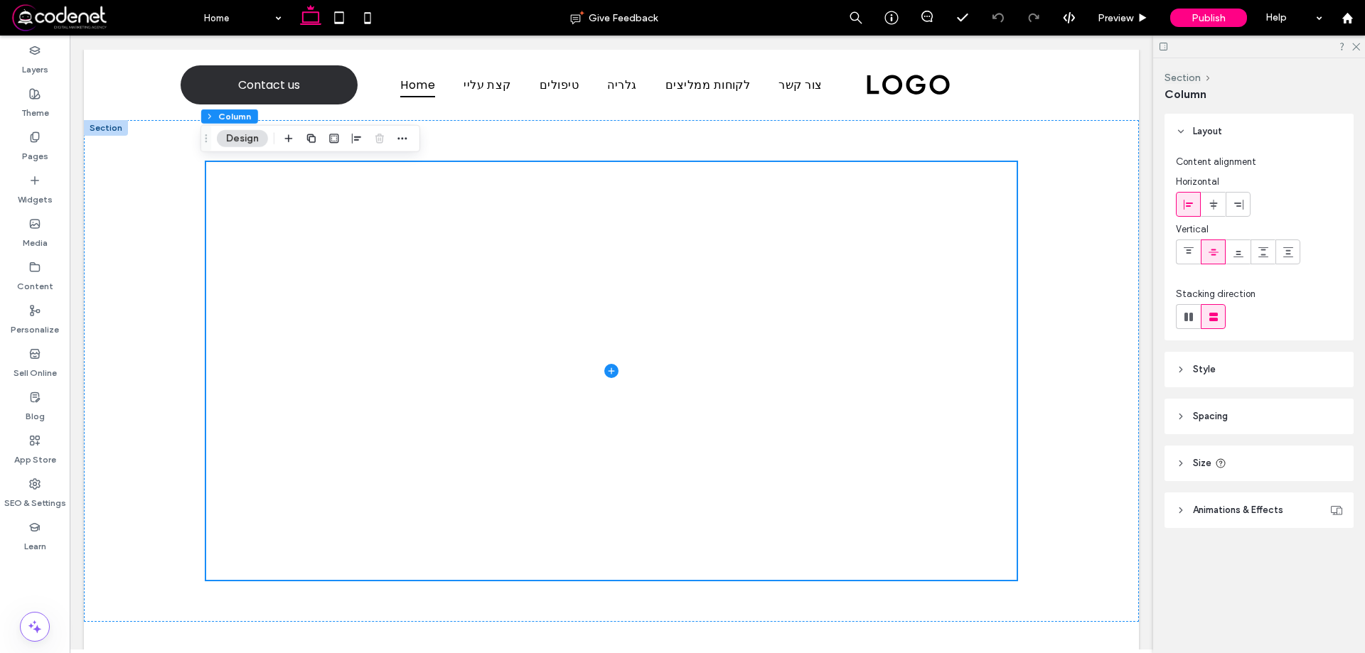
click at [1157, 41] on div at bounding box center [1259, 47] width 212 height 22
click at [1160, 43] on use at bounding box center [1164, 47] width 8 height 8
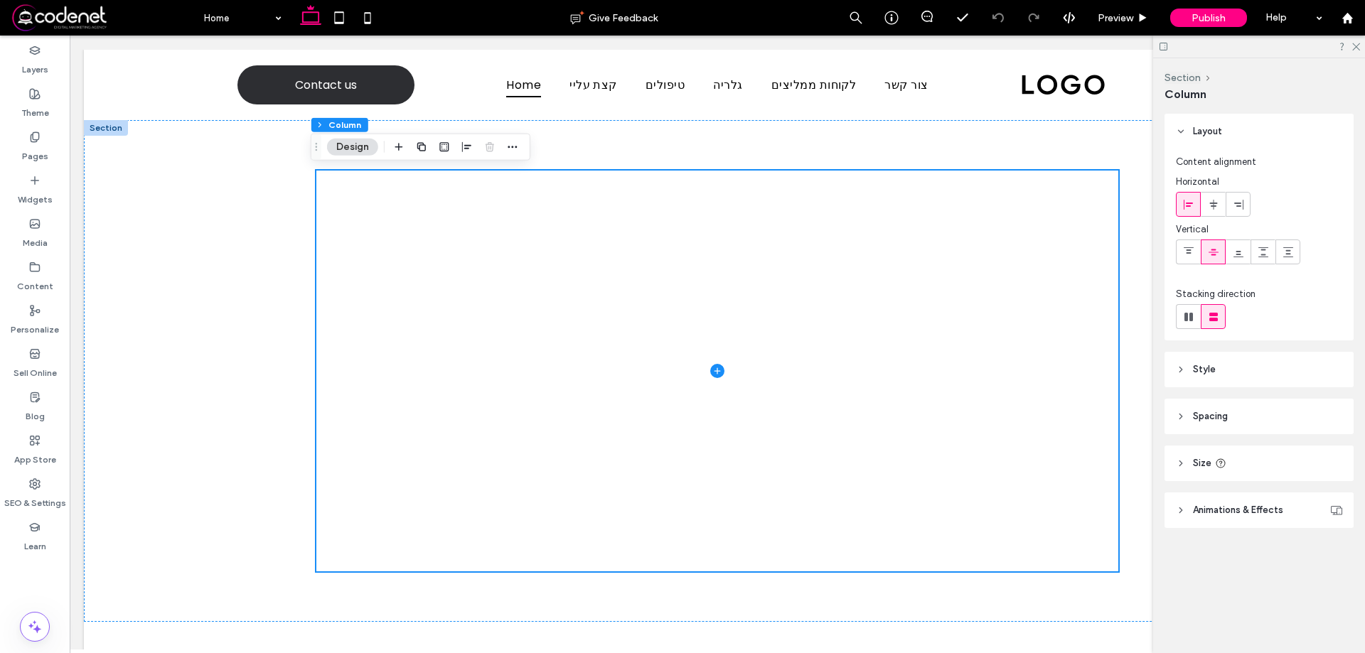
click at [1160, 43] on use at bounding box center [1164, 47] width 8 height 8
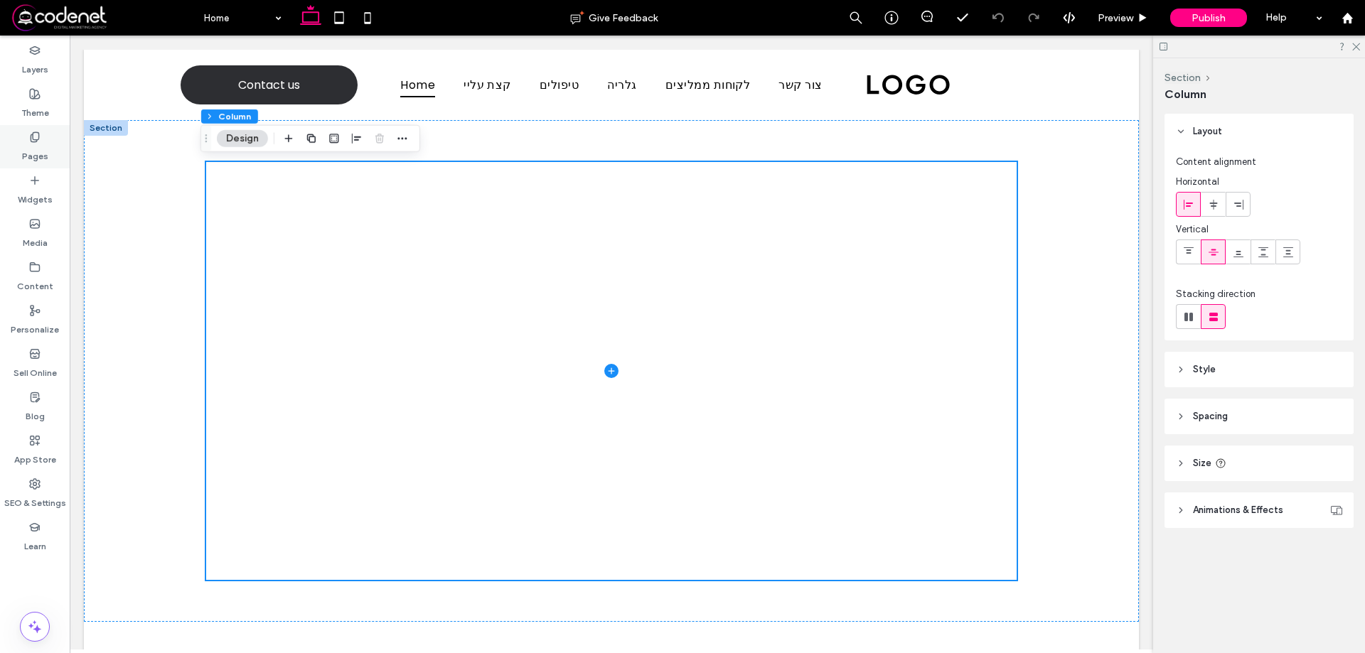
click at [26, 133] on div "Pages" at bounding box center [35, 146] width 70 height 43
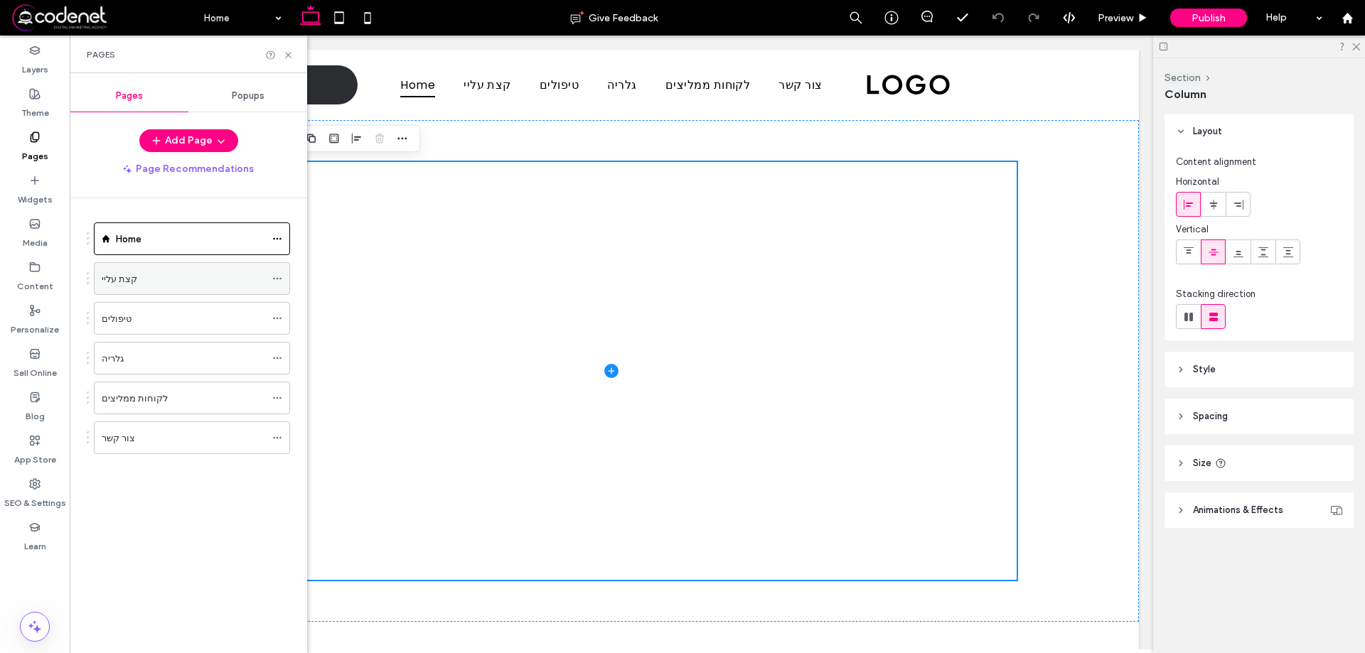
click at [133, 280] on div "קצת עליי" at bounding box center [184, 279] width 164 height 15
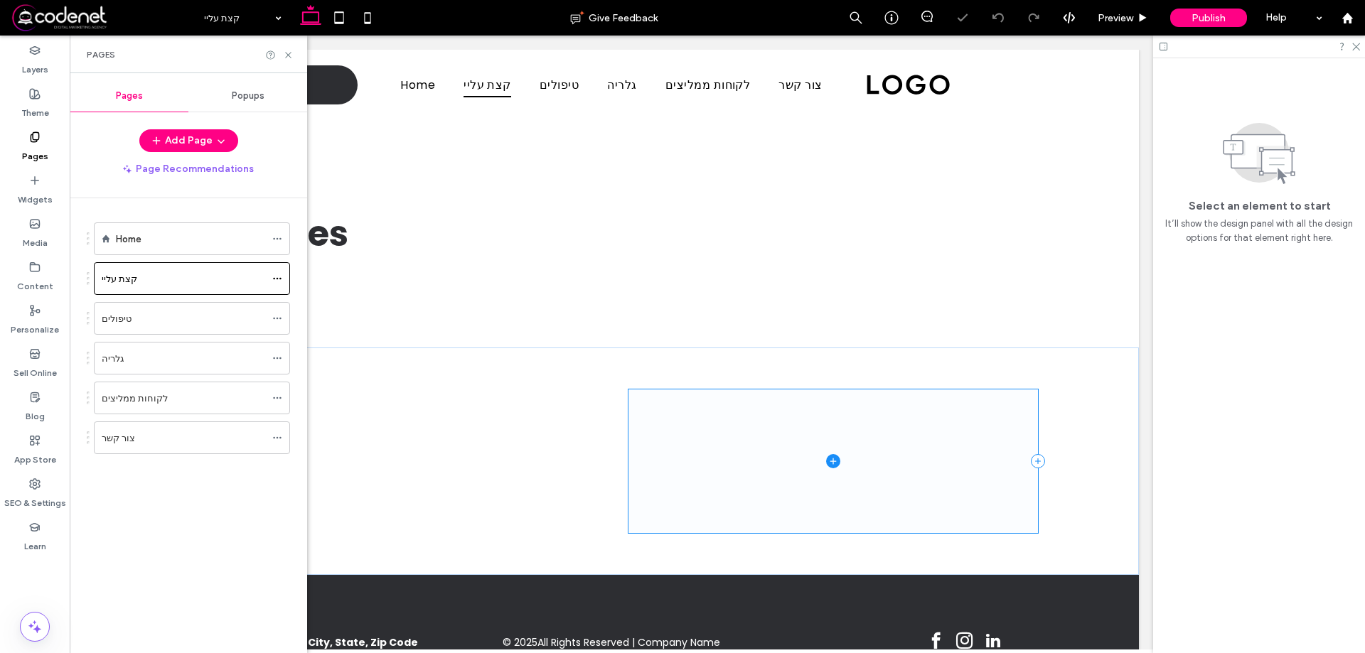
click at [915, 443] on span at bounding box center [834, 461] width 410 height 143
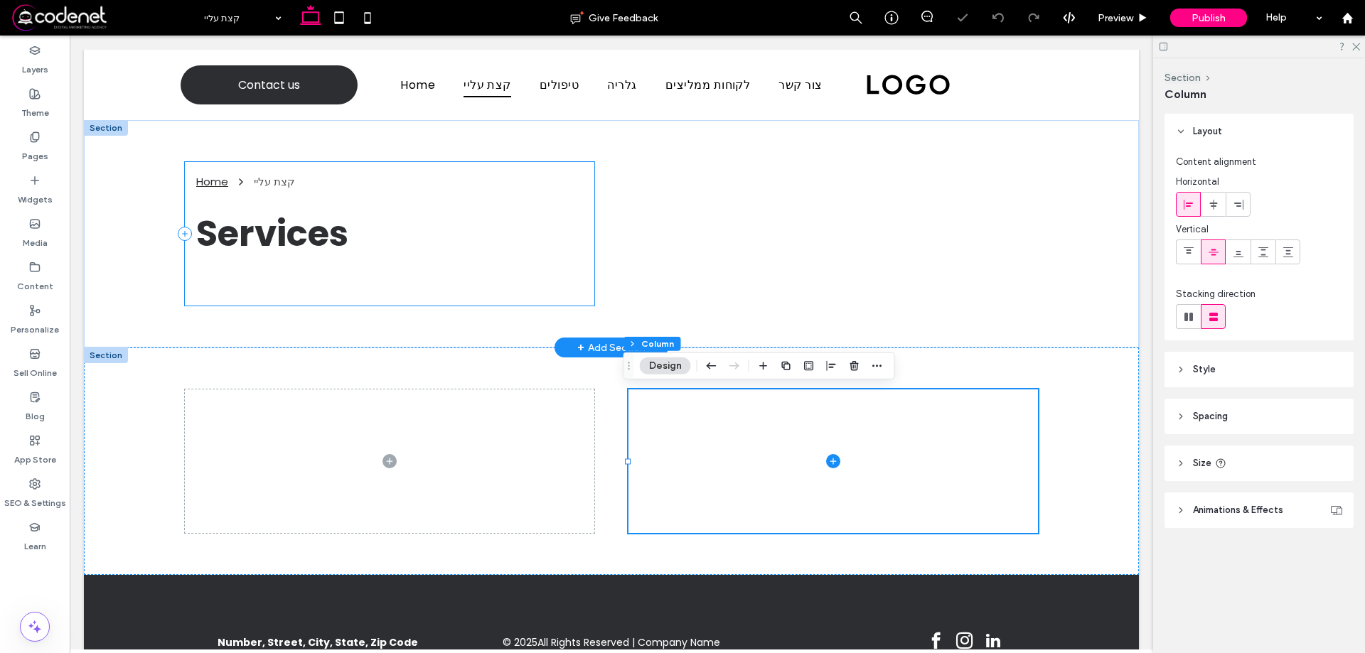
click at [196, 242] on span "Services" at bounding box center [272, 233] width 152 height 50
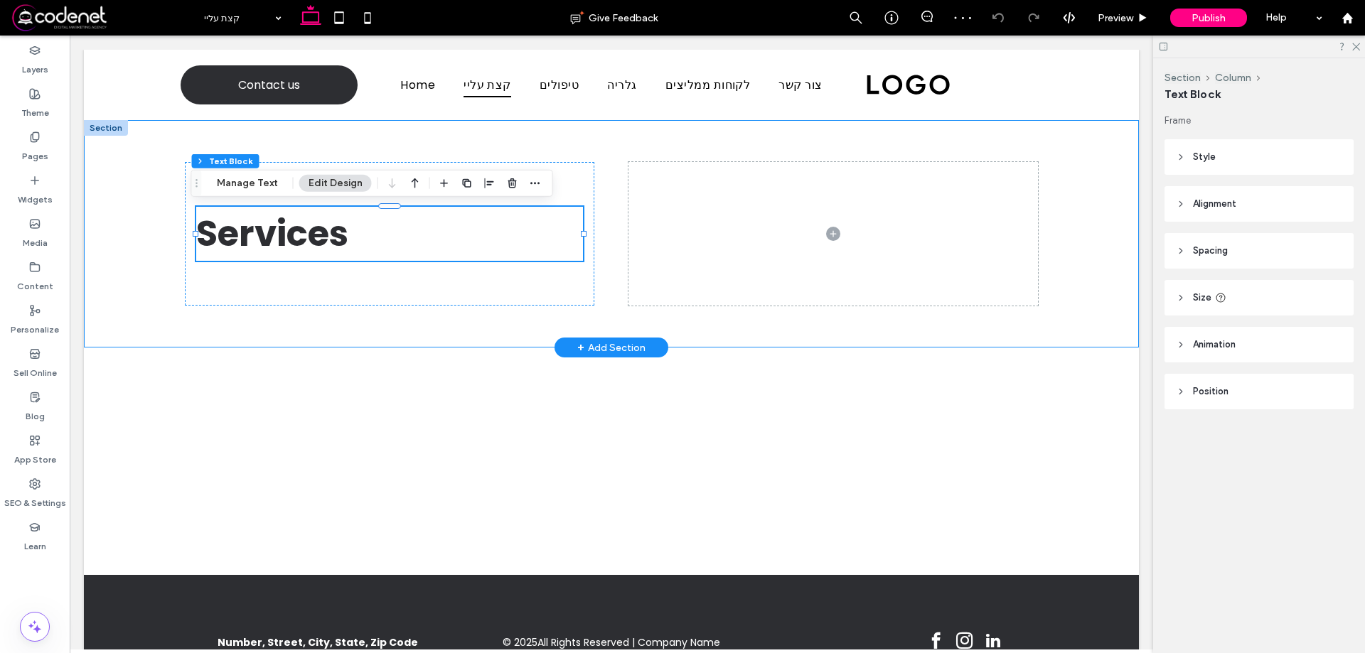
click at [110, 224] on div "Home קצת עליי Services" at bounding box center [611, 234] width 1055 height 228
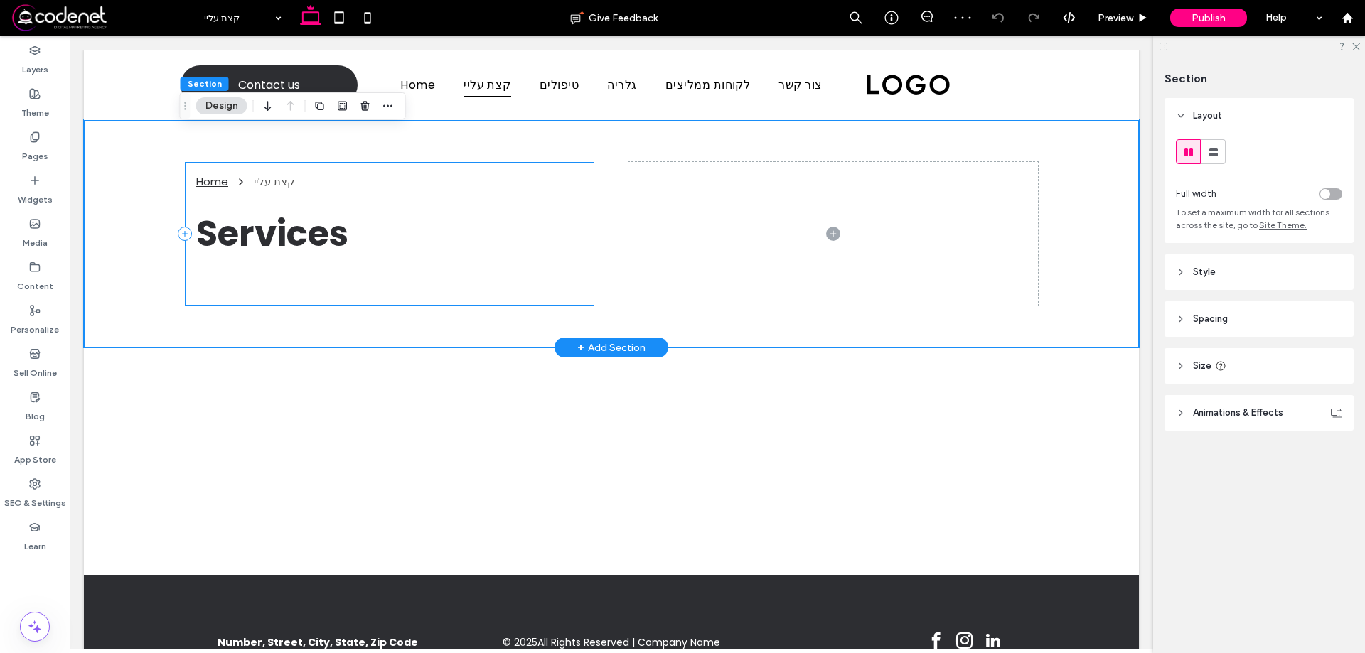
click at [542, 171] on div "Home קצת עליי Services" at bounding box center [390, 233] width 410 height 143
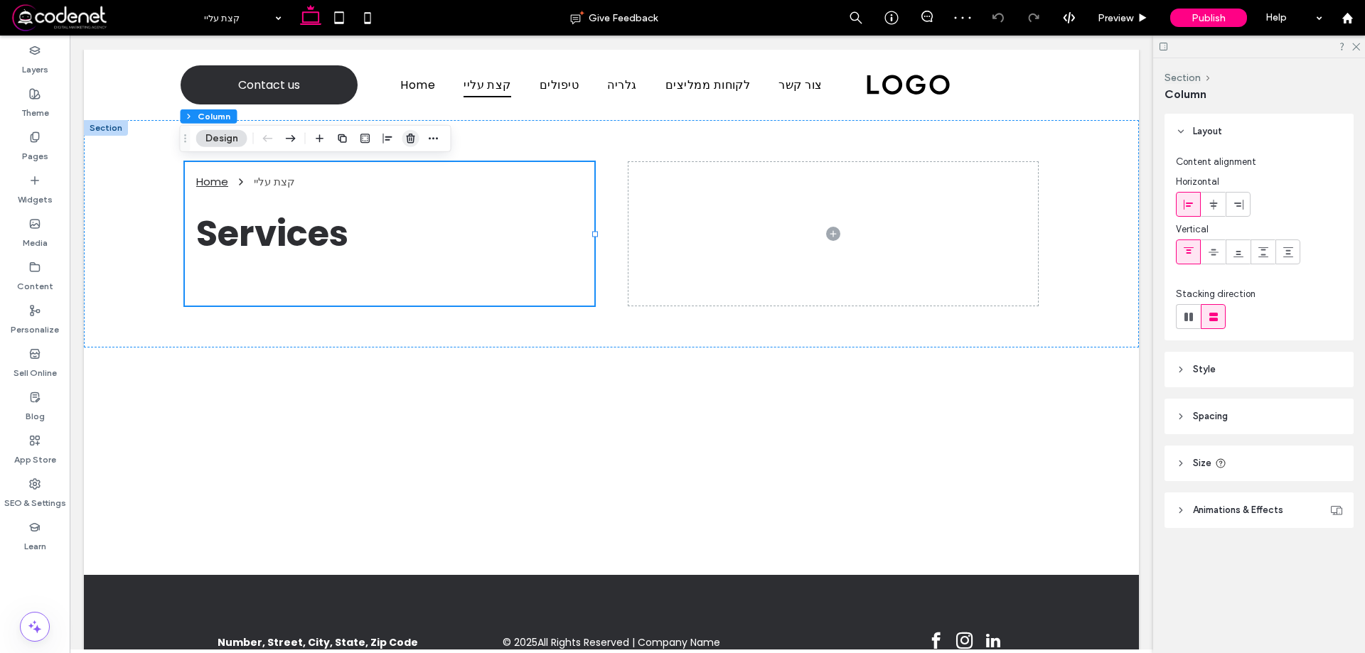
click at [407, 144] on span "button" at bounding box center [410, 138] width 17 height 17
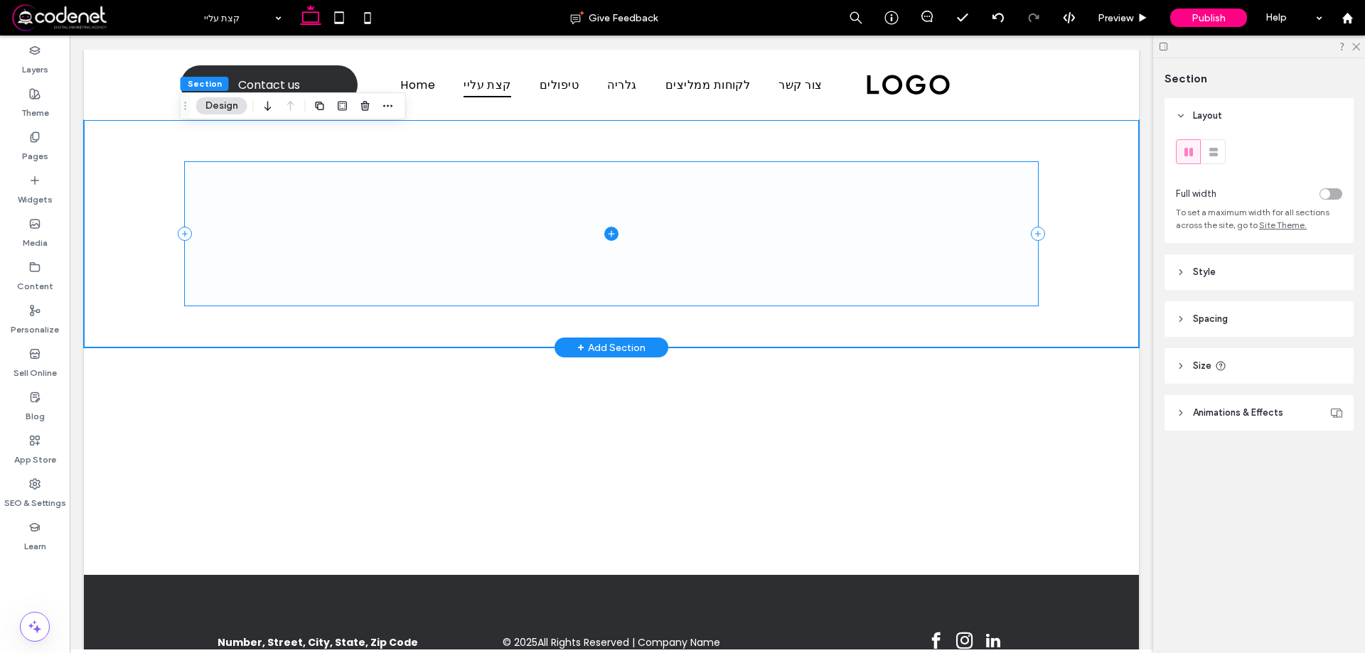
click at [261, 242] on span at bounding box center [611, 233] width 853 height 143
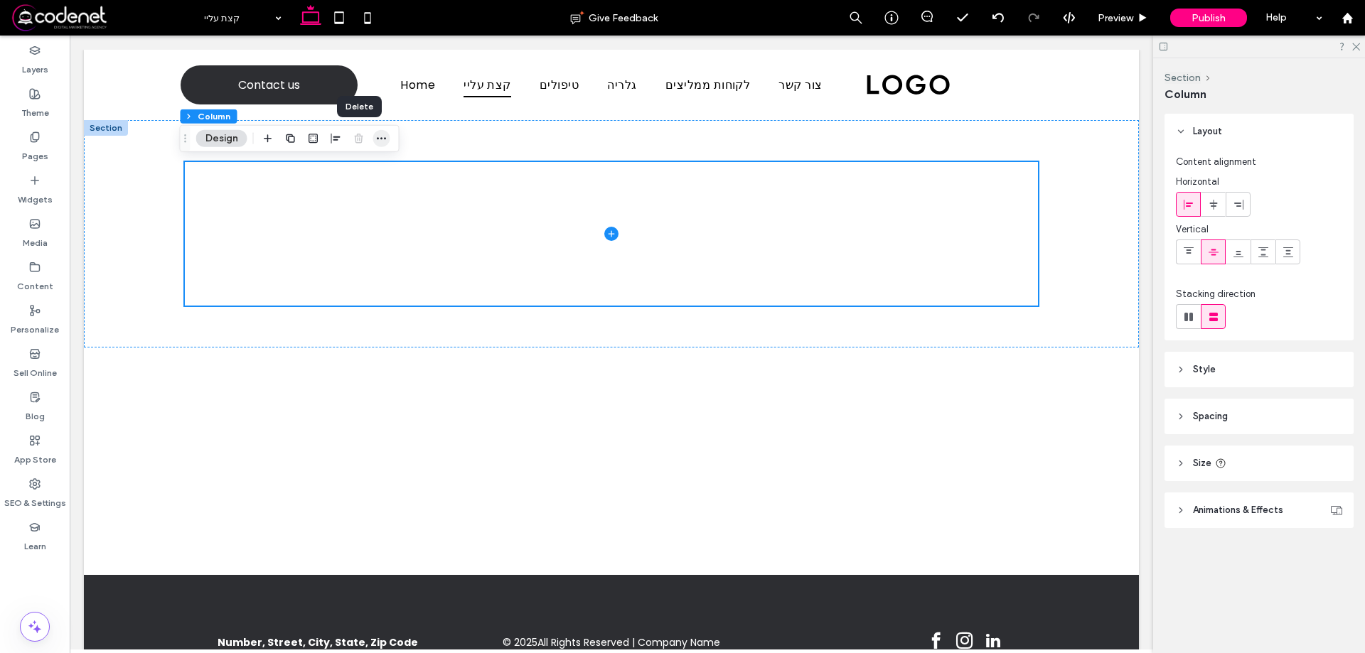
click at [389, 137] on span "button" at bounding box center [381, 138] width 17 height 17
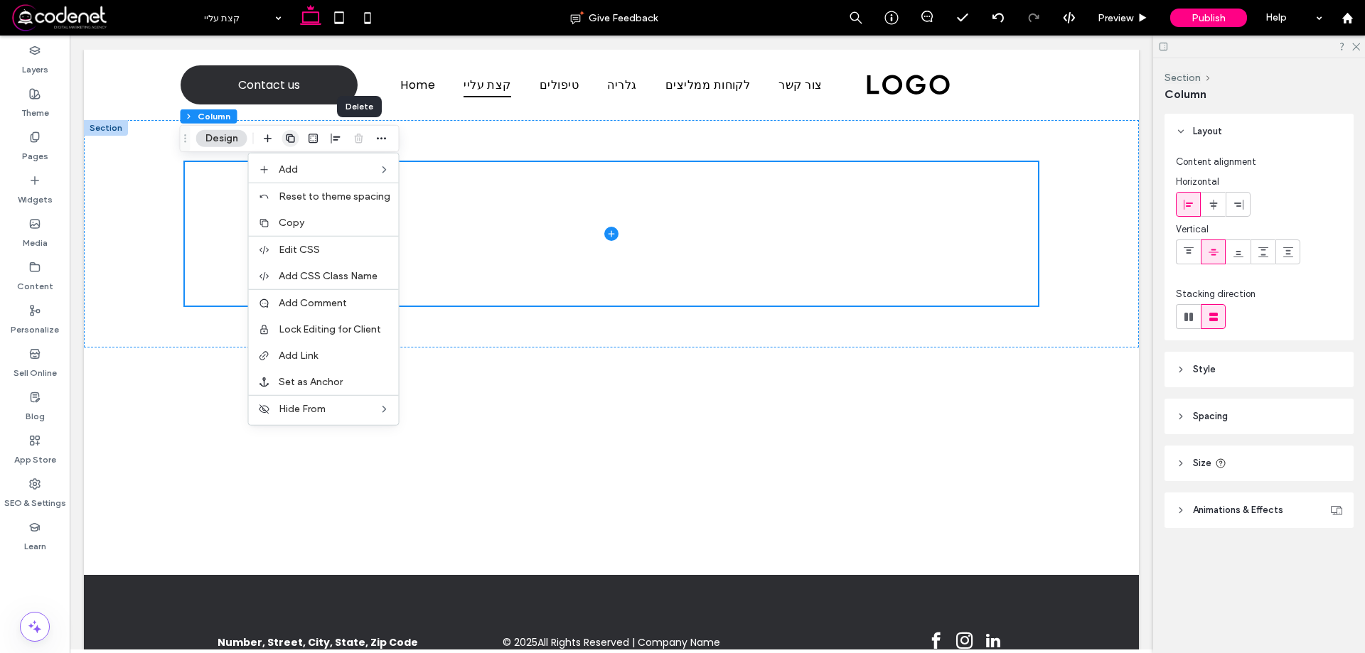
click at [289, 137] on use "button" at bounding box center [290, 138] width 9 height 9
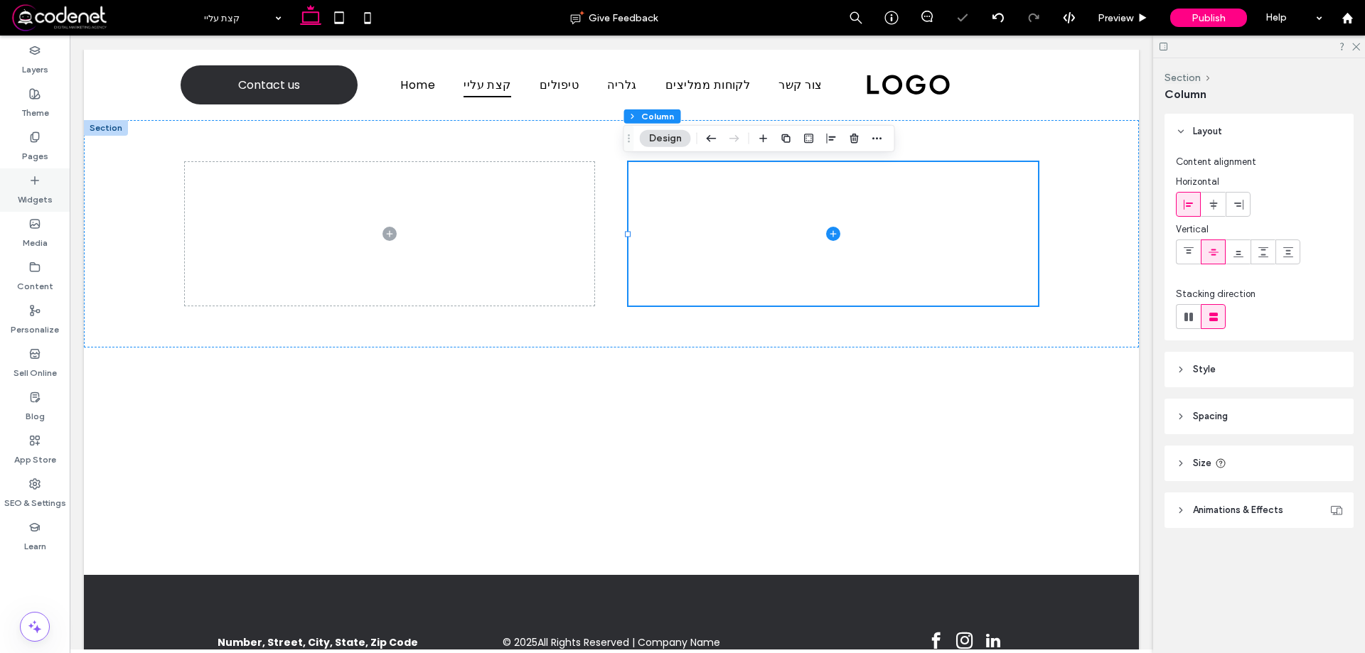
click at [12, 191] on div "Widgets" at bounding box center [35, 190] width 70 height 43
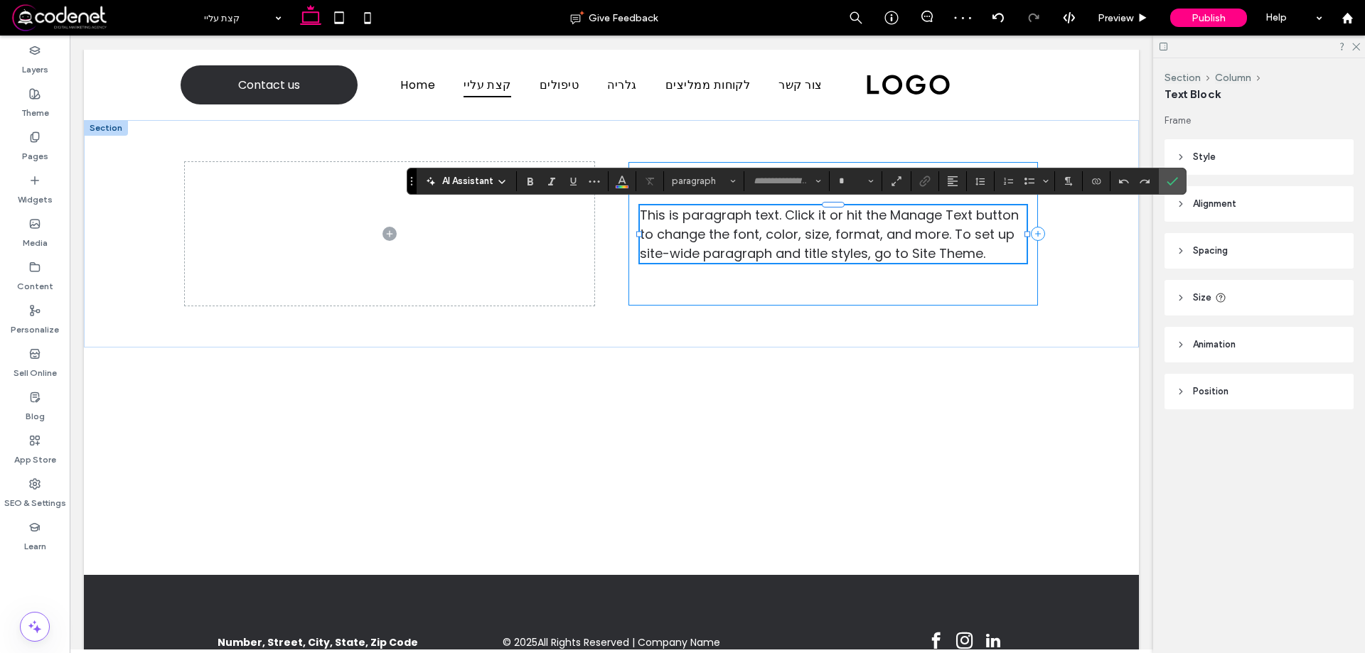
type input "*******"
type input "**"
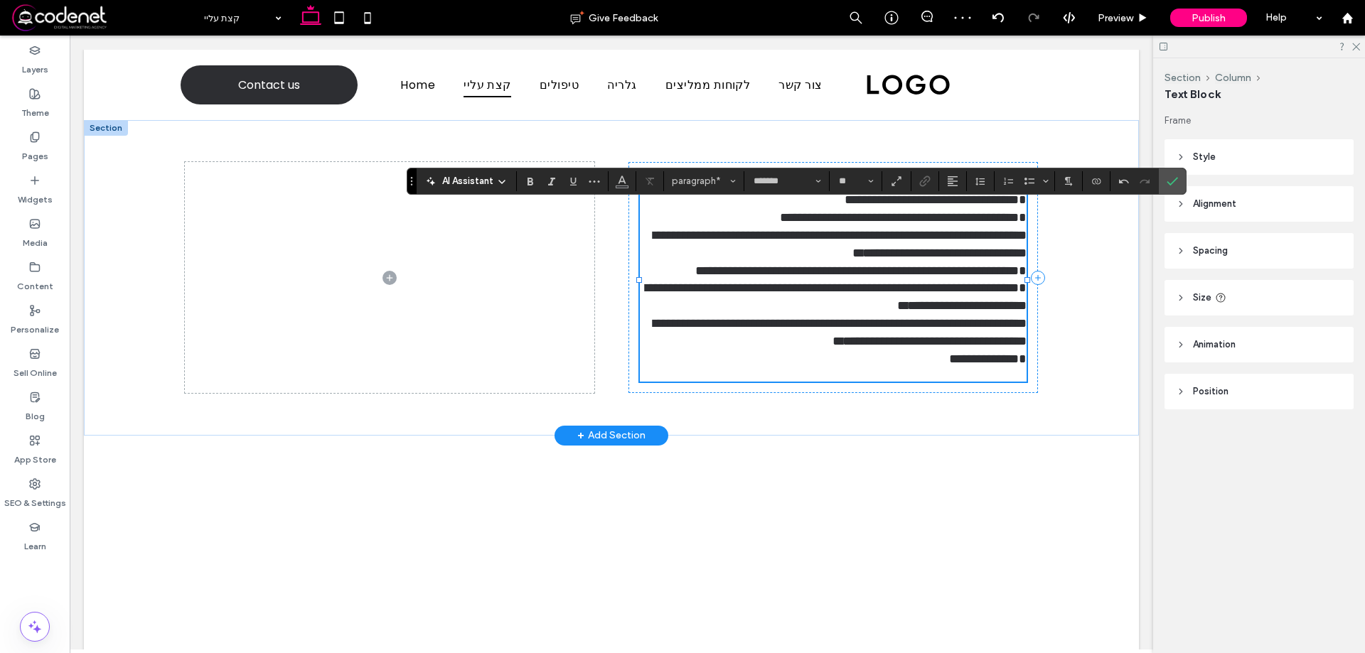
click at [941, 382] on p at bounding box center [833, 375] width 387 height 14
click at [947, 380] on p at bounding box center [833, 375] width 387 height 14
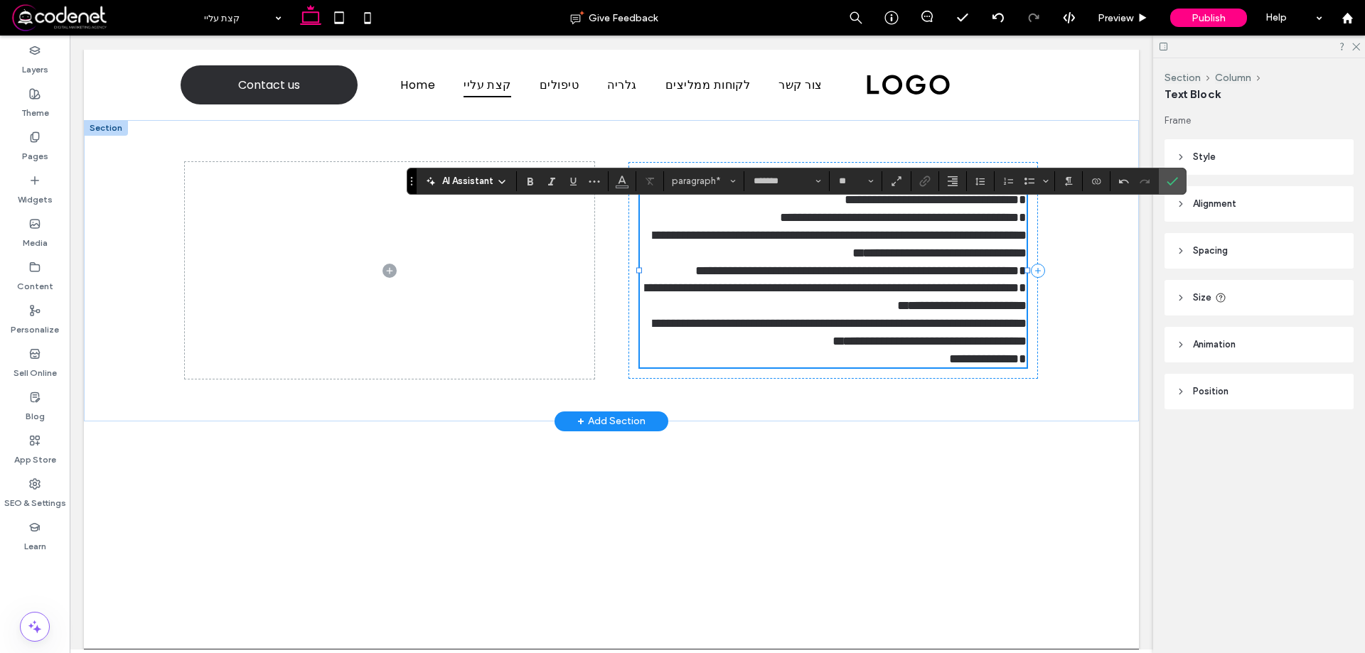
click at [969, 360] on span "**********" at bounding box center [839, 341] width 373 height 48
click at [936, 360] on p "**********" at bounding box center [833, 341] width 387 height 53
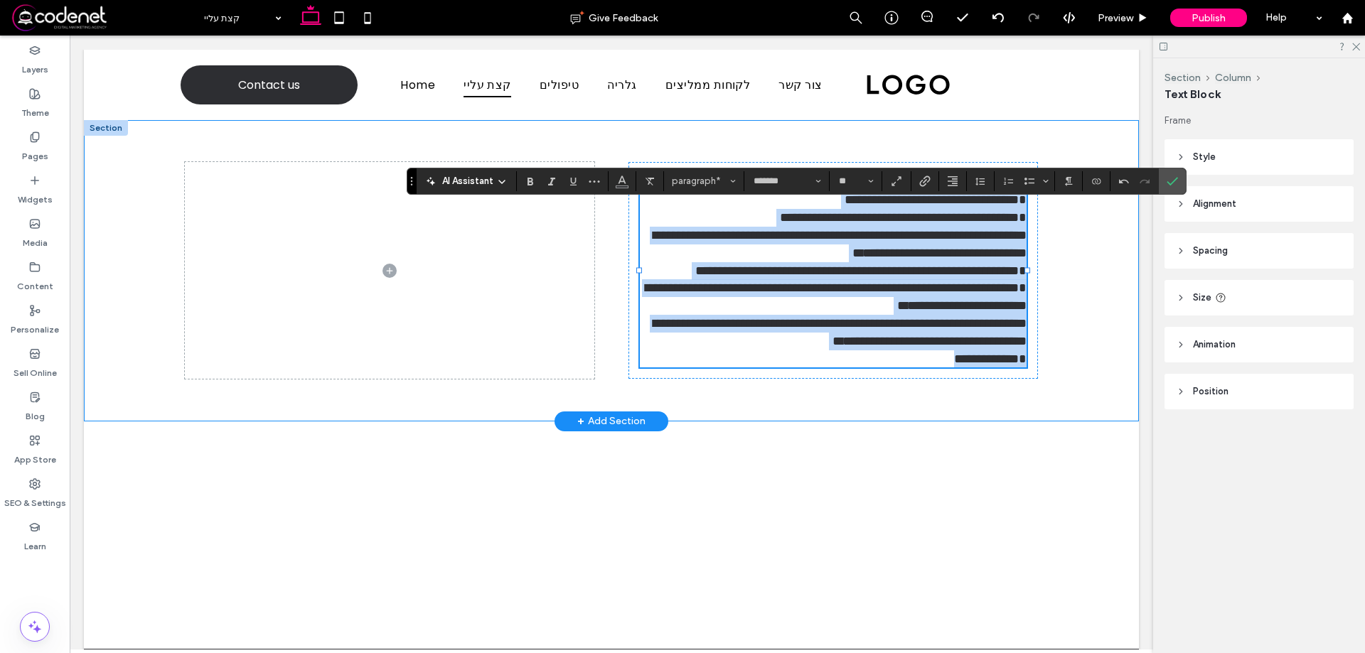
drag, startPoint x: 936, startPoint y: 357, endPoint x: 1047, endPoint y: 176, distance: 212.3
click at [1047, 176] on div "**********" at bounding box center [611, 270] width 1055 height 301
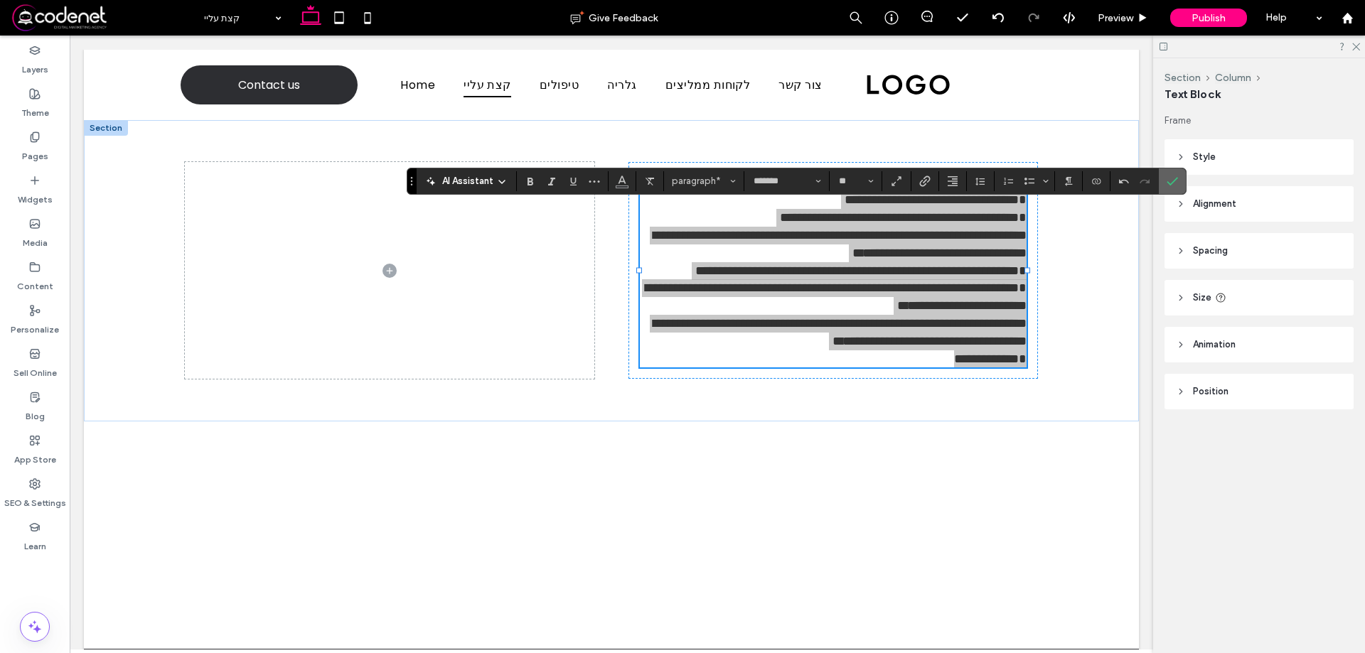
click at [1168, 169] on span "Confirm" at bounding box center [1170, 182] width 6 height 26
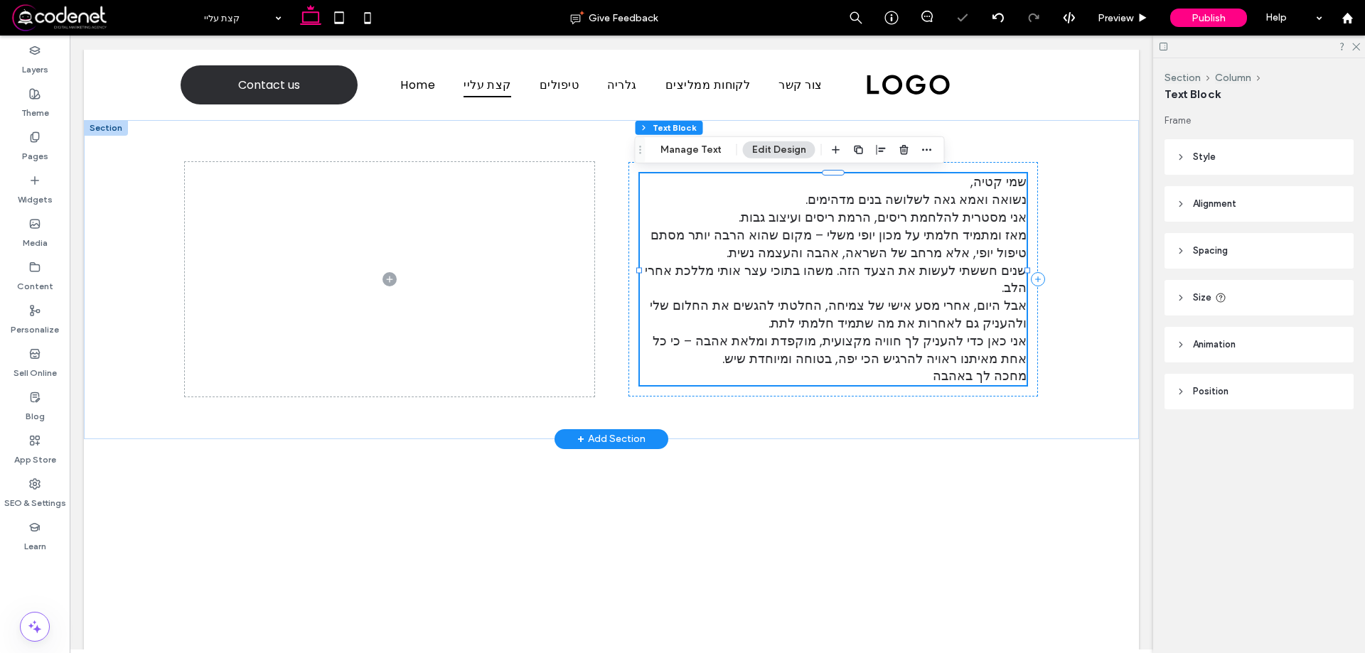
click at [991, 245] on span "מאז ומתמיד חלמתי על מכון יופי משלי – מקום שהוא הרבה יותר מסתם טיפול יופי, אלא מ…" at bounding box center [836, 279] width 382 height 106
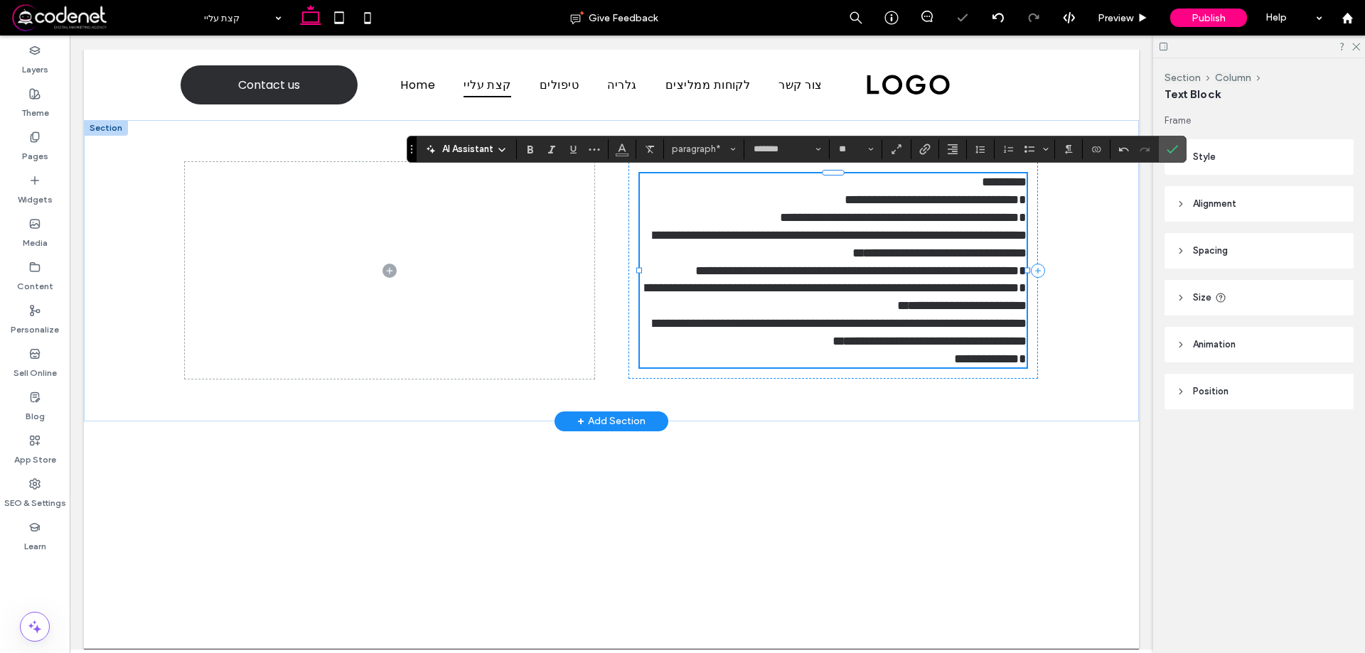
click at [951, 277] on span "**********" at bounding box center [836, 270] width 381 height 83
click at [12, 137] on div "Pages" at bounding box center [35, 146] width 70 height 43
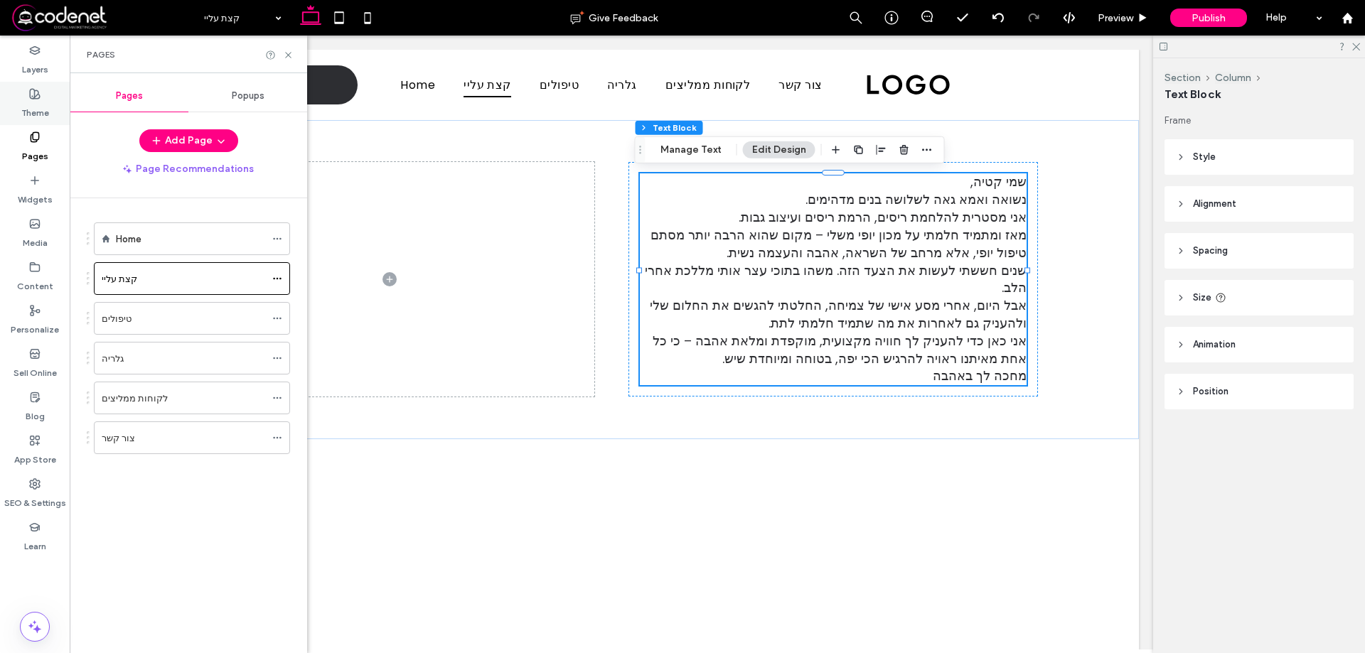
click at [32, 118] on label "Theme" at bounding box center [35, 110] width 28 height 20
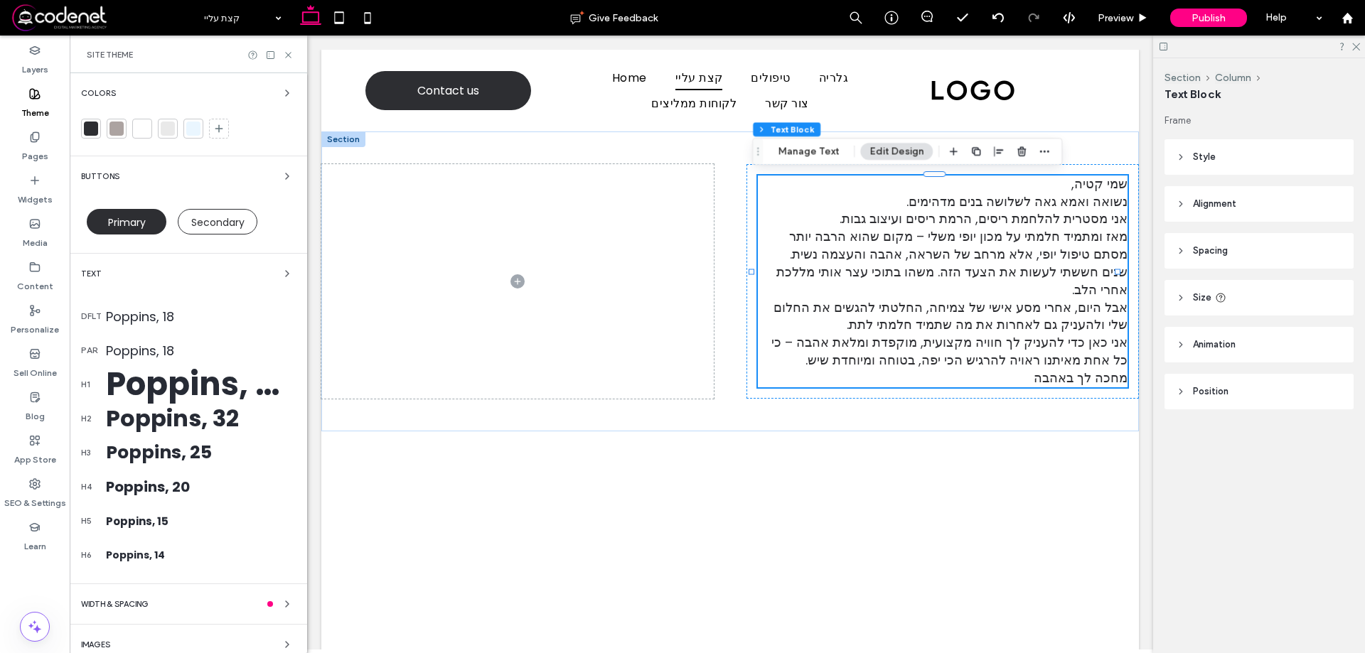
click at [145, 342] on div "Poppins, 18" at bounding box center [201, 350] width 190 height 19
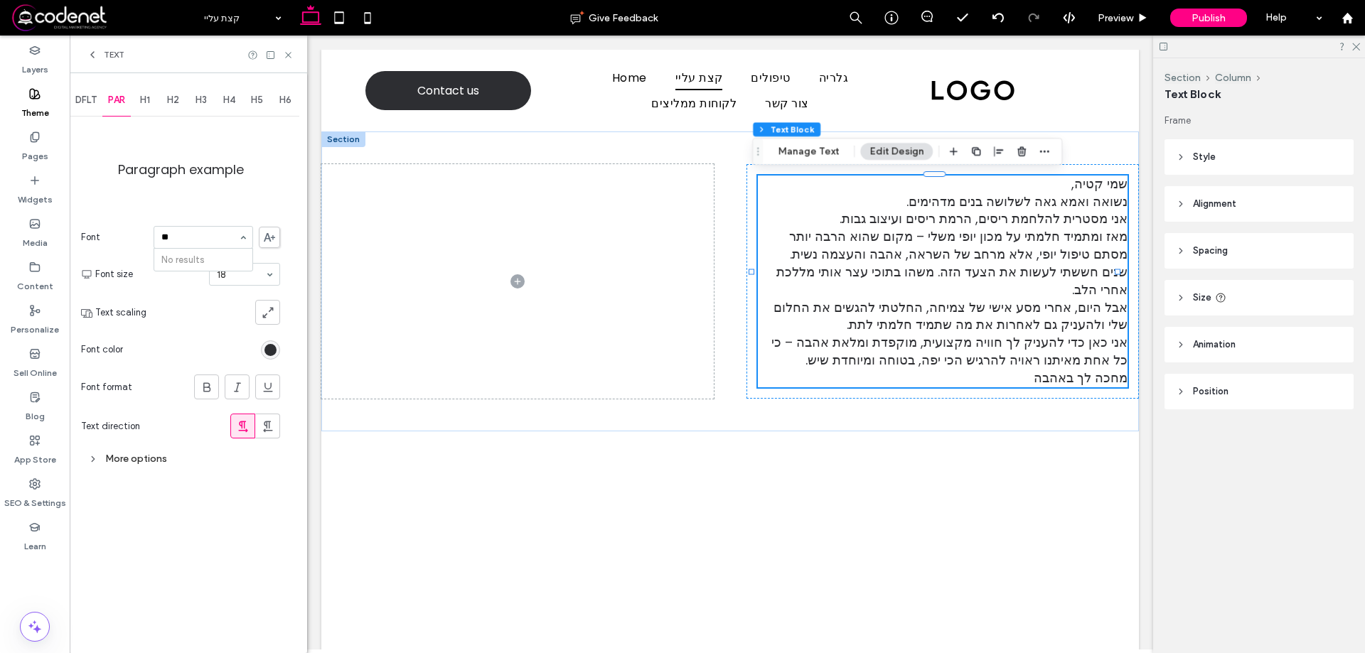
type input "*"
click at [279, 238] on span at bounding box center [269, 237] width 21 height 21
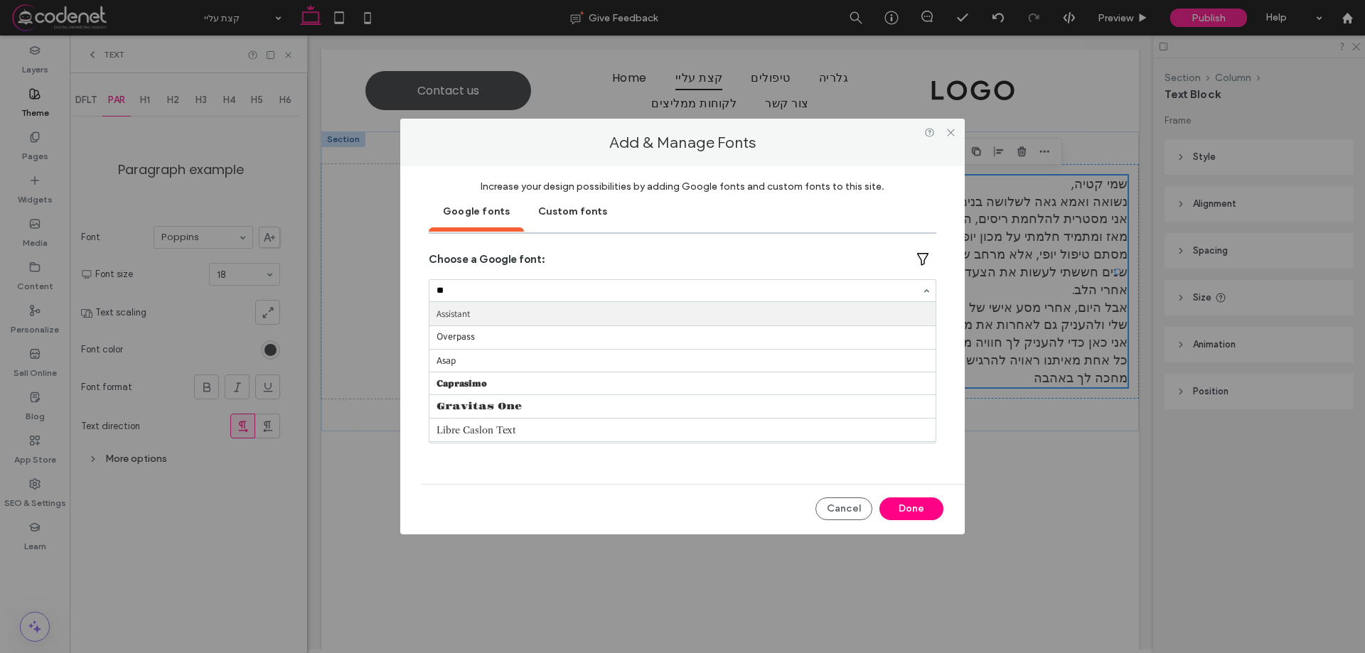
type input "***"
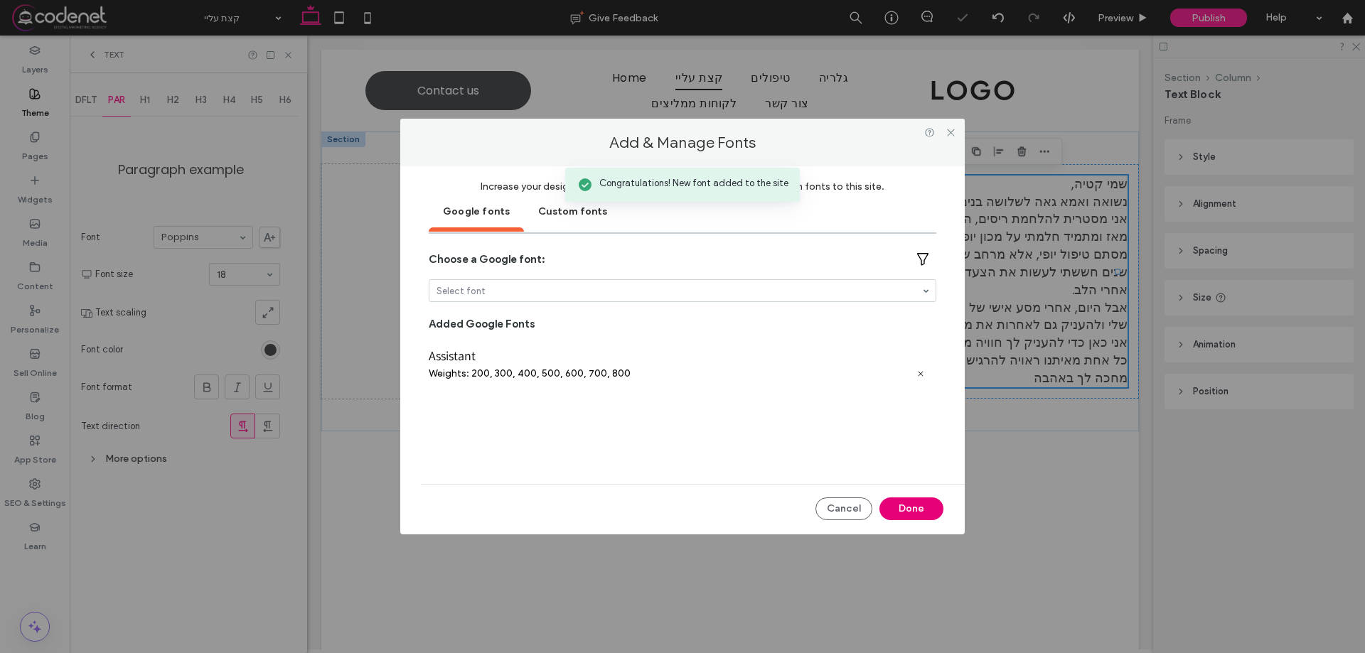
click at [909, 505] on button "Done" at bounding box center [912, 509] width 64 height 23
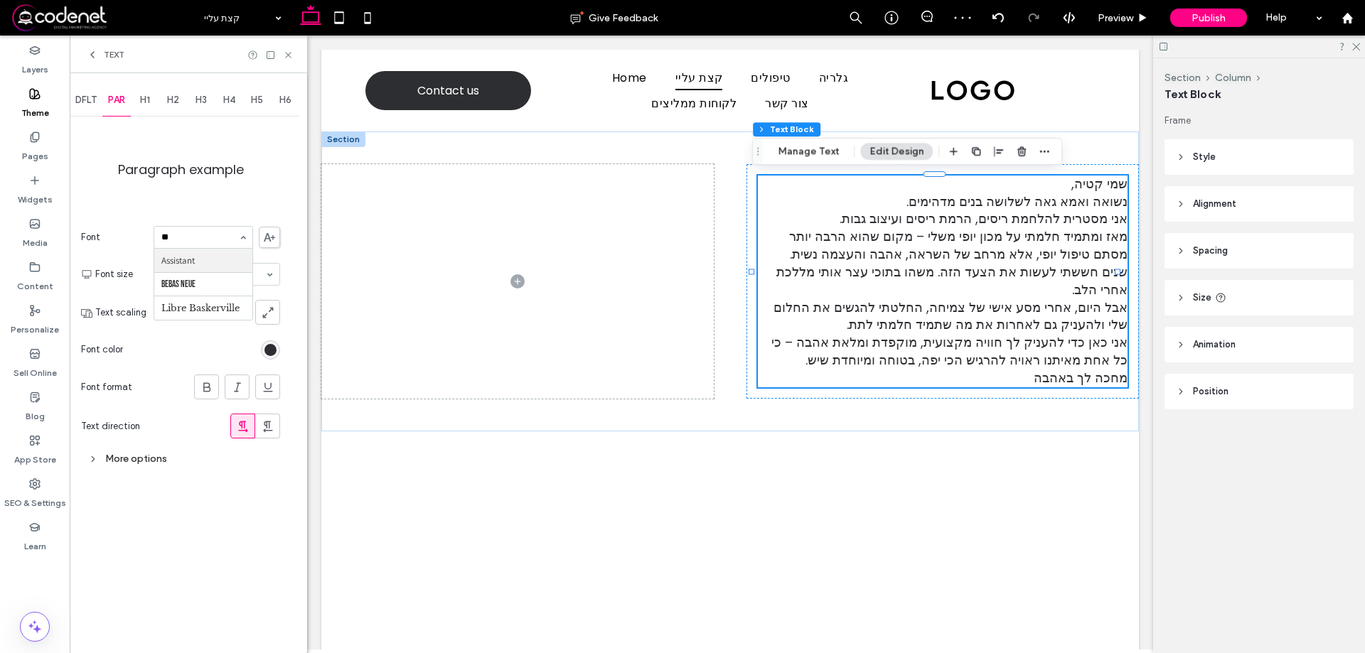
type input "***"
click at [147, 94] on div "H1" at bounding box center [145, 100] width 28 height 31
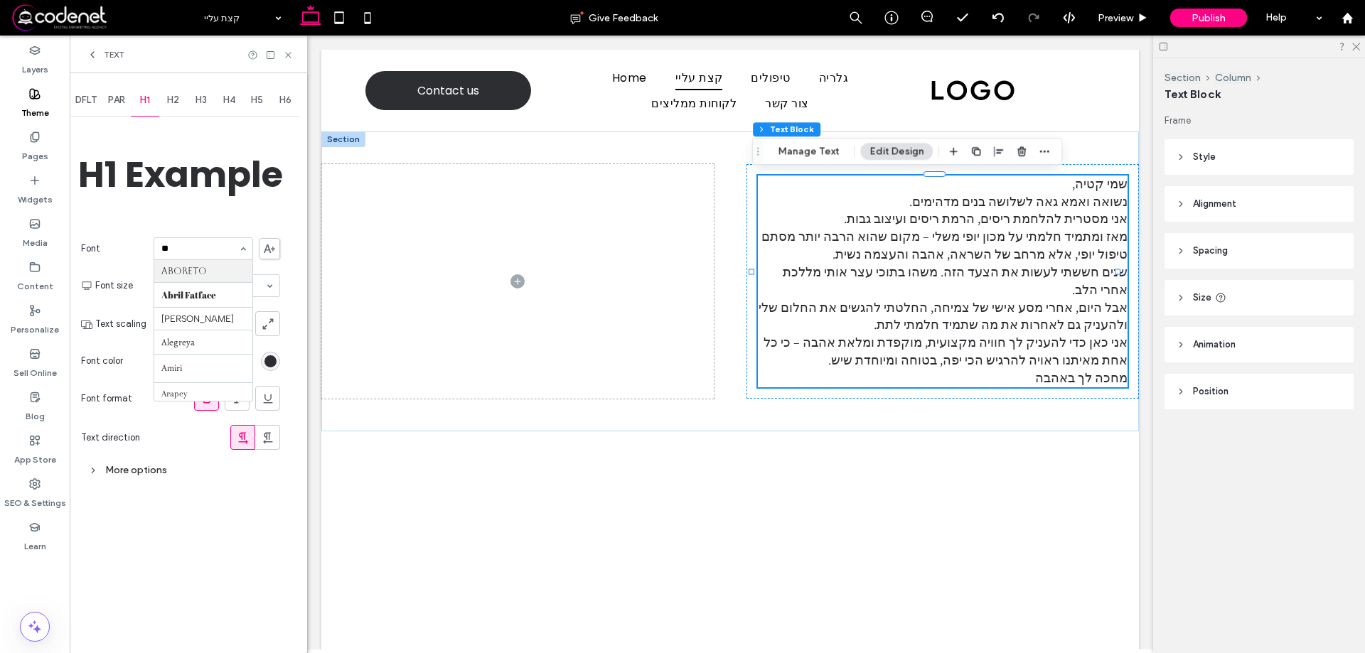
type input "***"
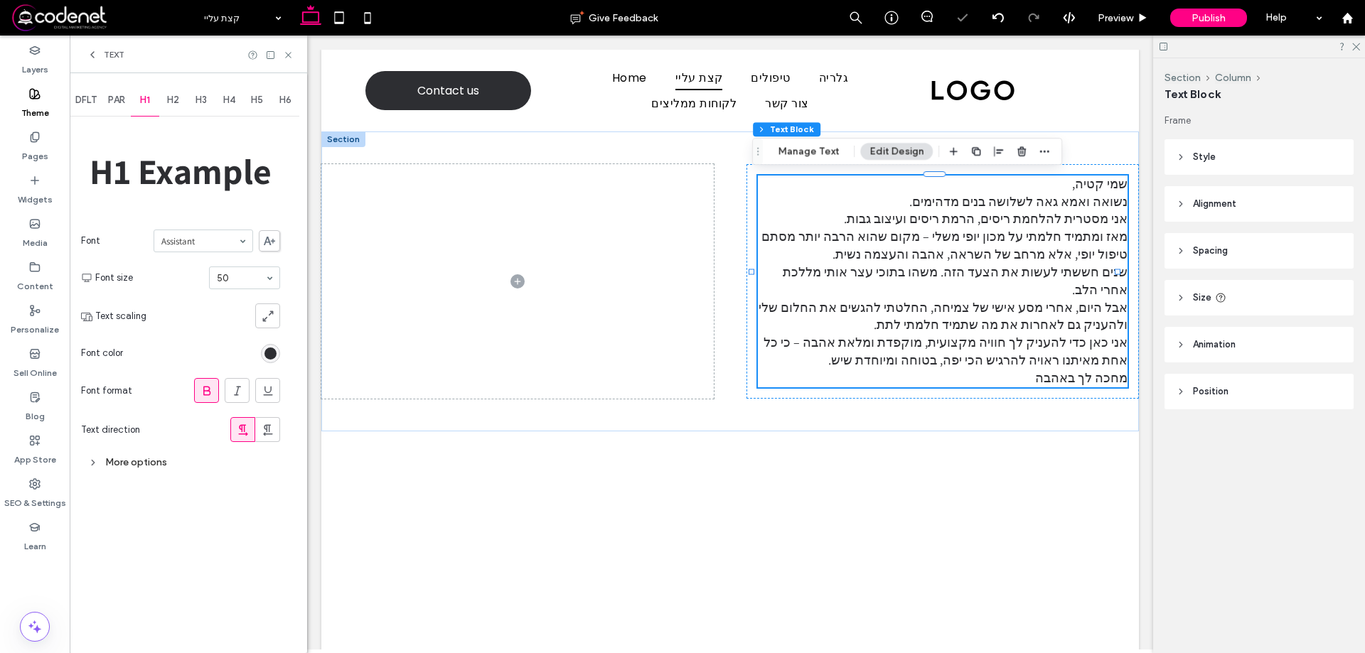
click at [172, 100] on span "H2" at bounding box center [173, 100] width 12 height 11
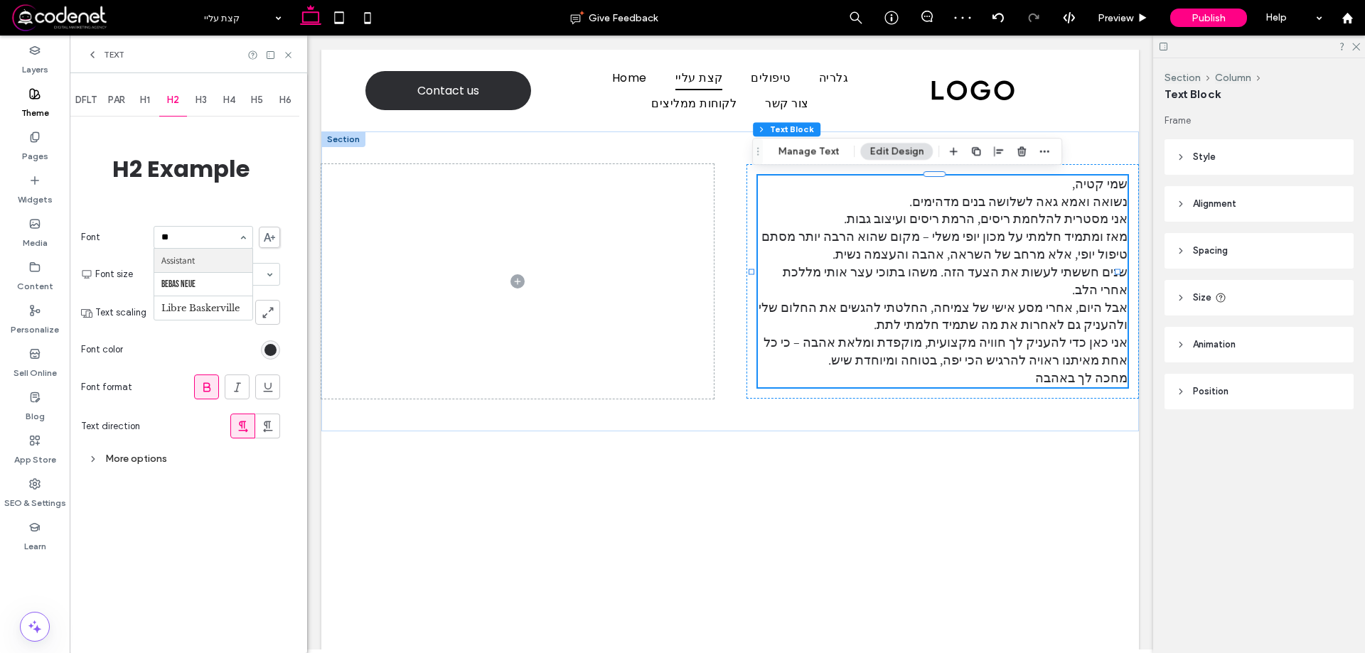
type input "***"
click at [153, 100] on div "H1" at bounding box center [145, 100] width 28 height 31
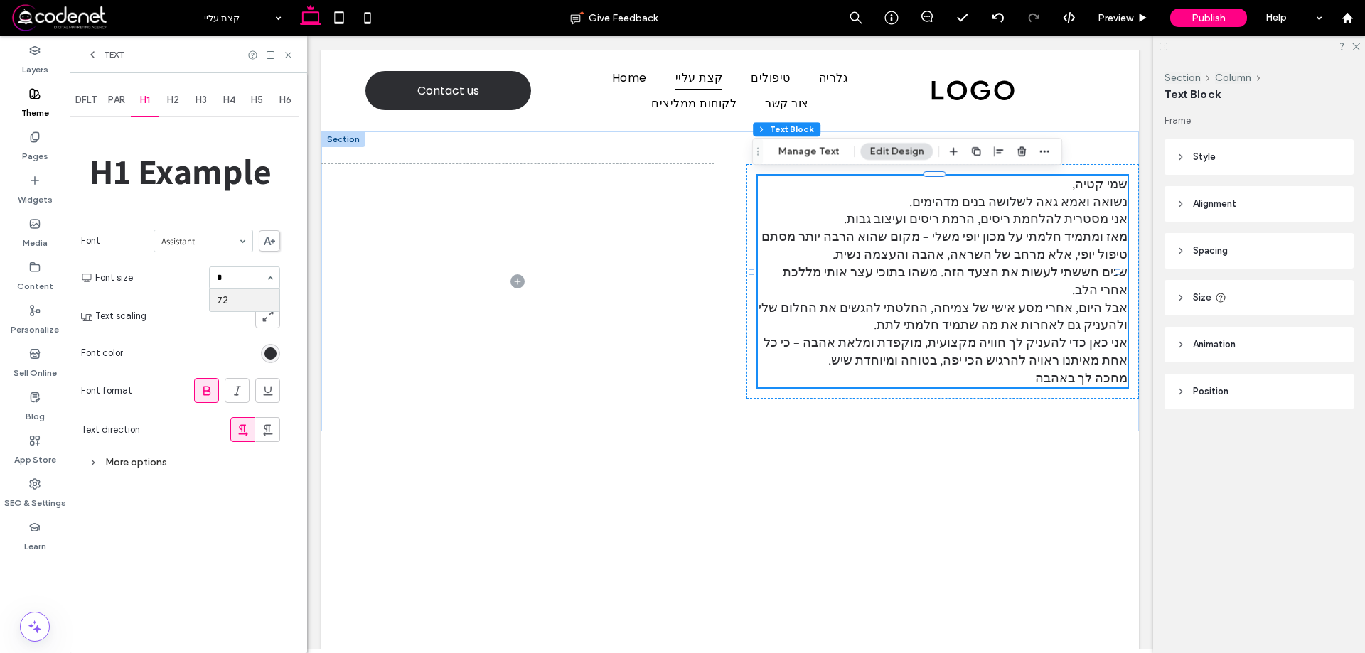
type input "**"
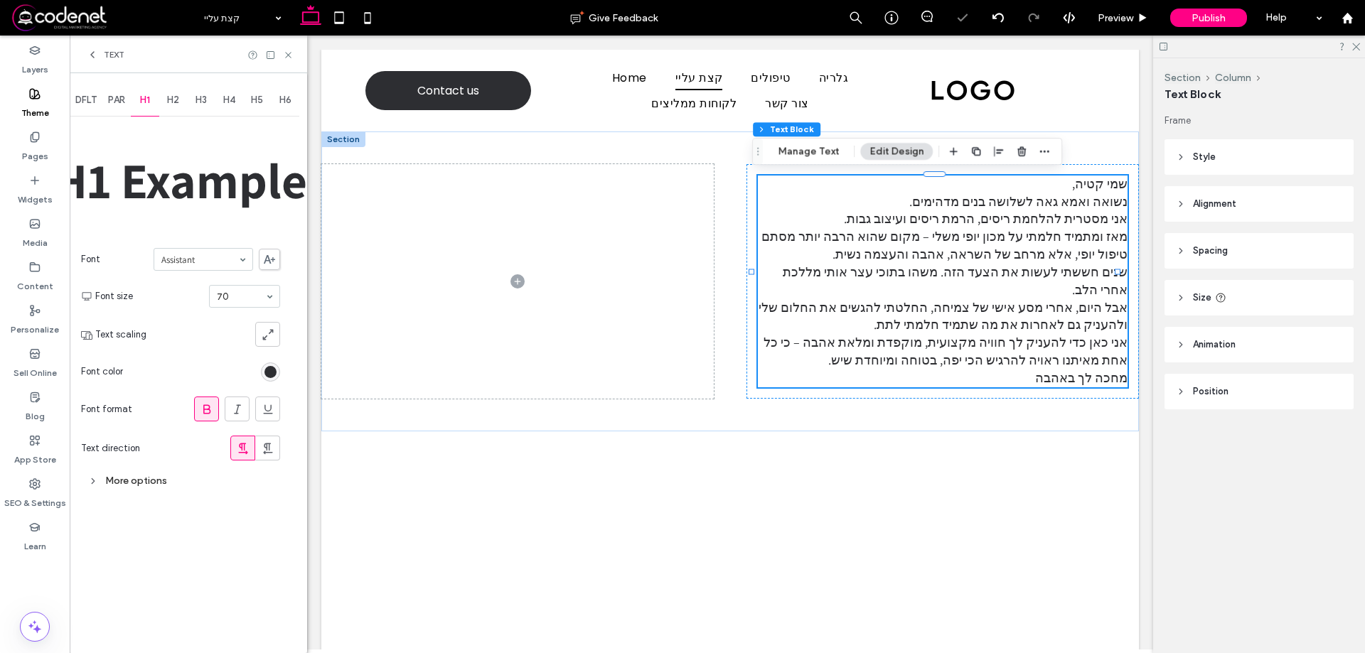
click at [181, 98] on div "H2" at bounding box center [173, 100] width 28 height 31
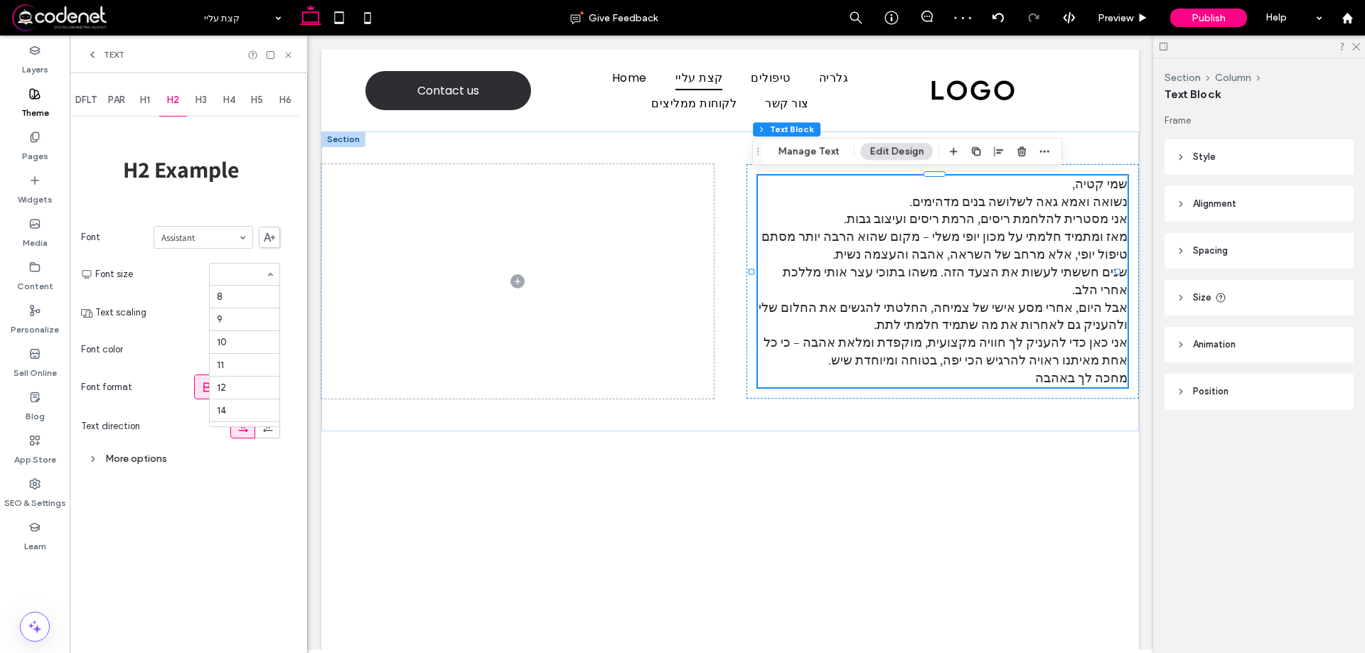
scroll to position [223, 0]
type input "**"
click at [230, 279] on input "*" at bounding box center [241, 278] width 48 height 10
type input "**"
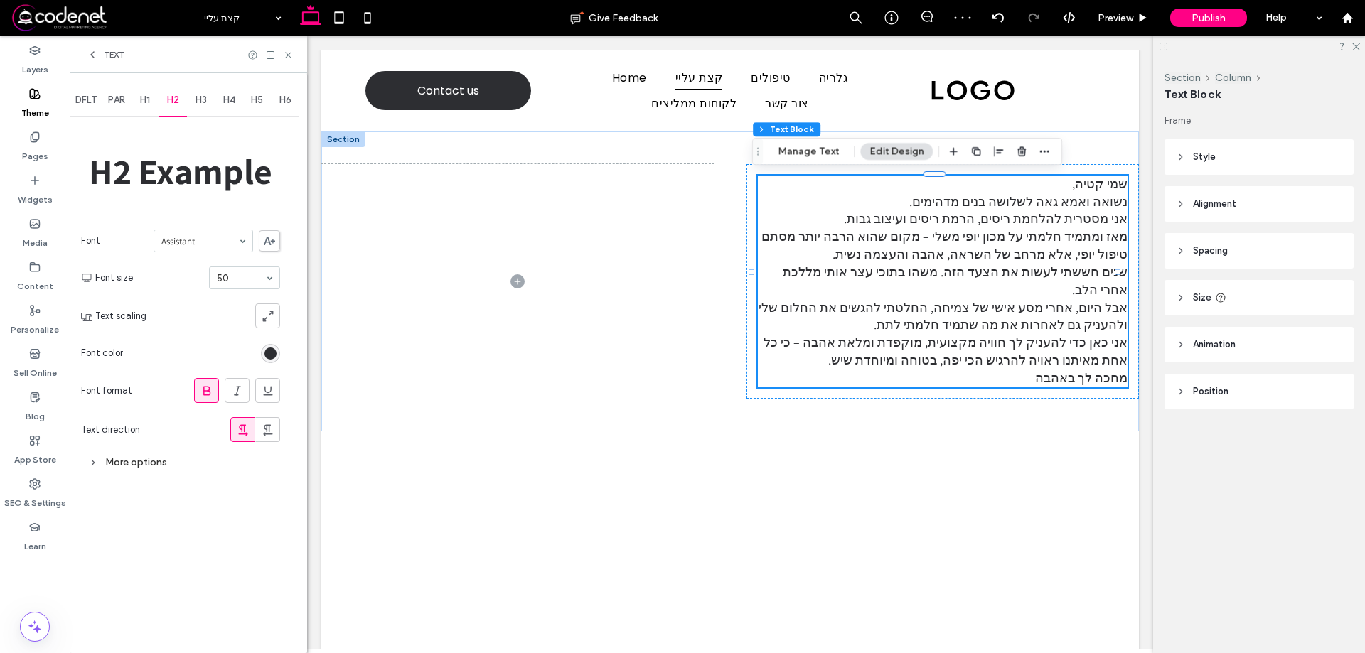
click at [203, 102] on span "H3" at bounding box center [201, 100] width 11 height 11
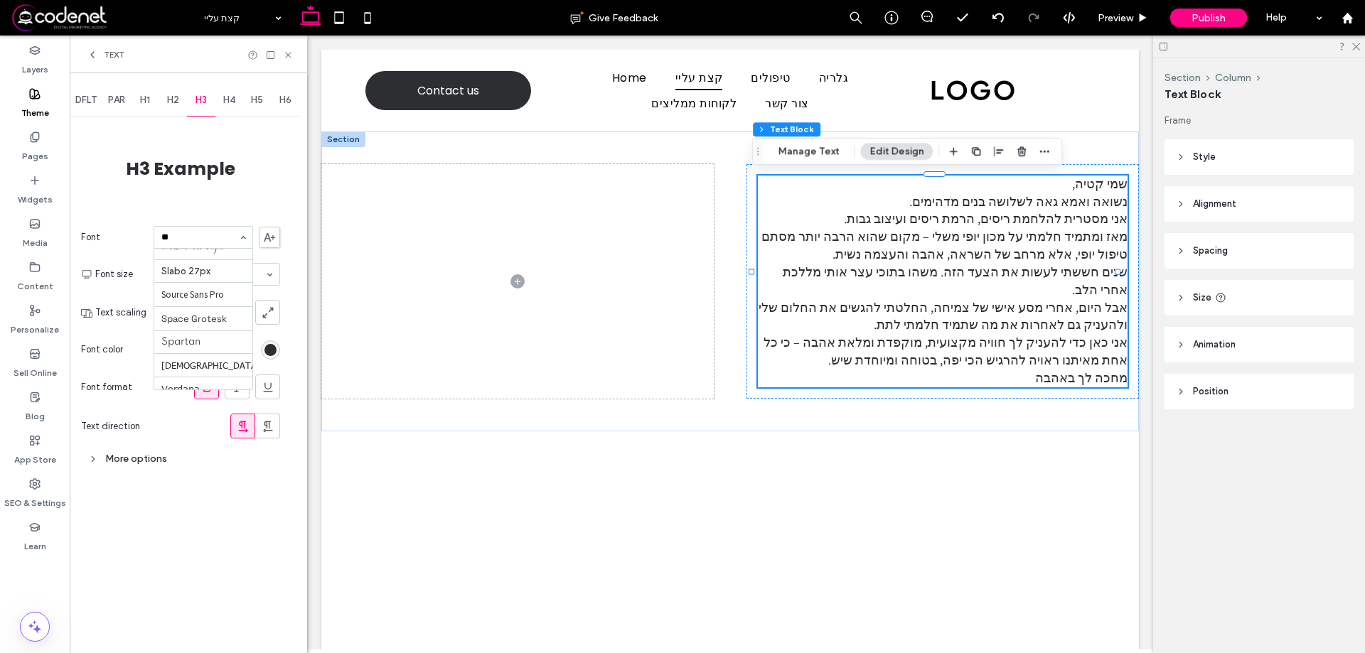
scroll to position [0, 0]
type input "***"
type input "**"
click at [292, 55] on icon at bounding box center [288, 55] width 11 height 11
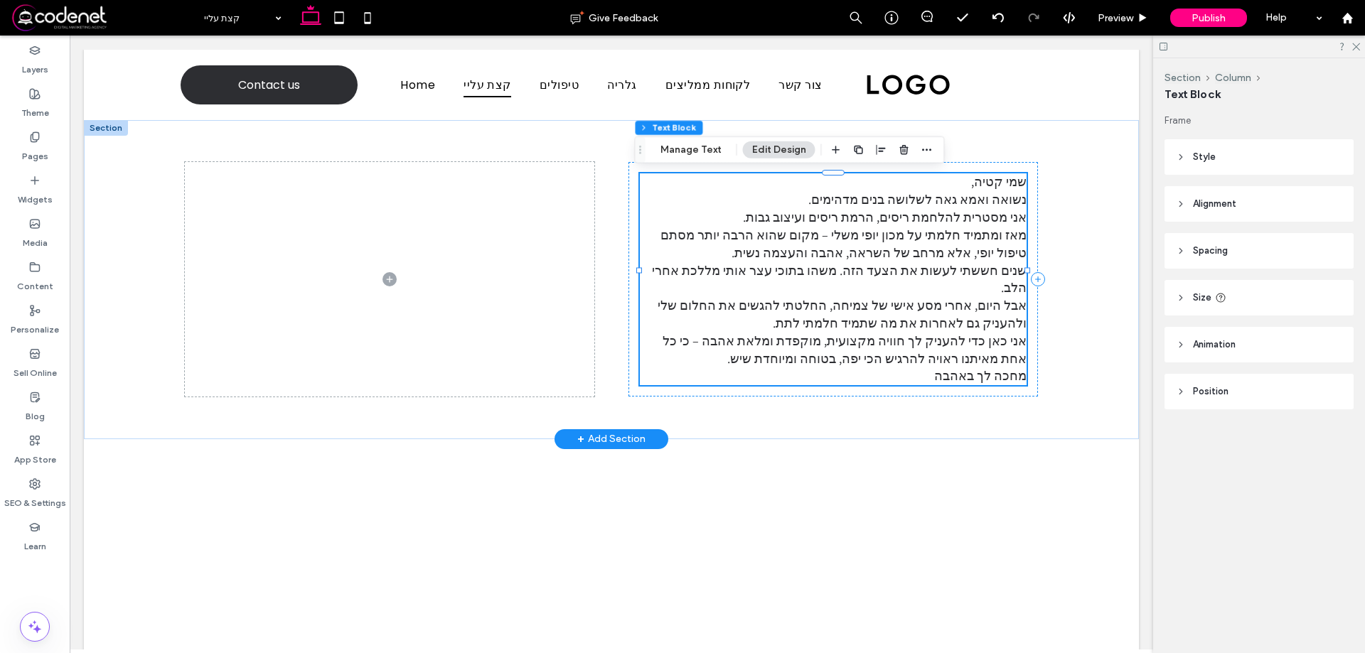
click at [930, 243] on p "מאז ומתמיד חלמתי על מכון יופי משלי – מקום שהוא הרבה יותר מסתם טיפול יופי, אלא מ…" at bounding box center [833, 280] width 387 height 106
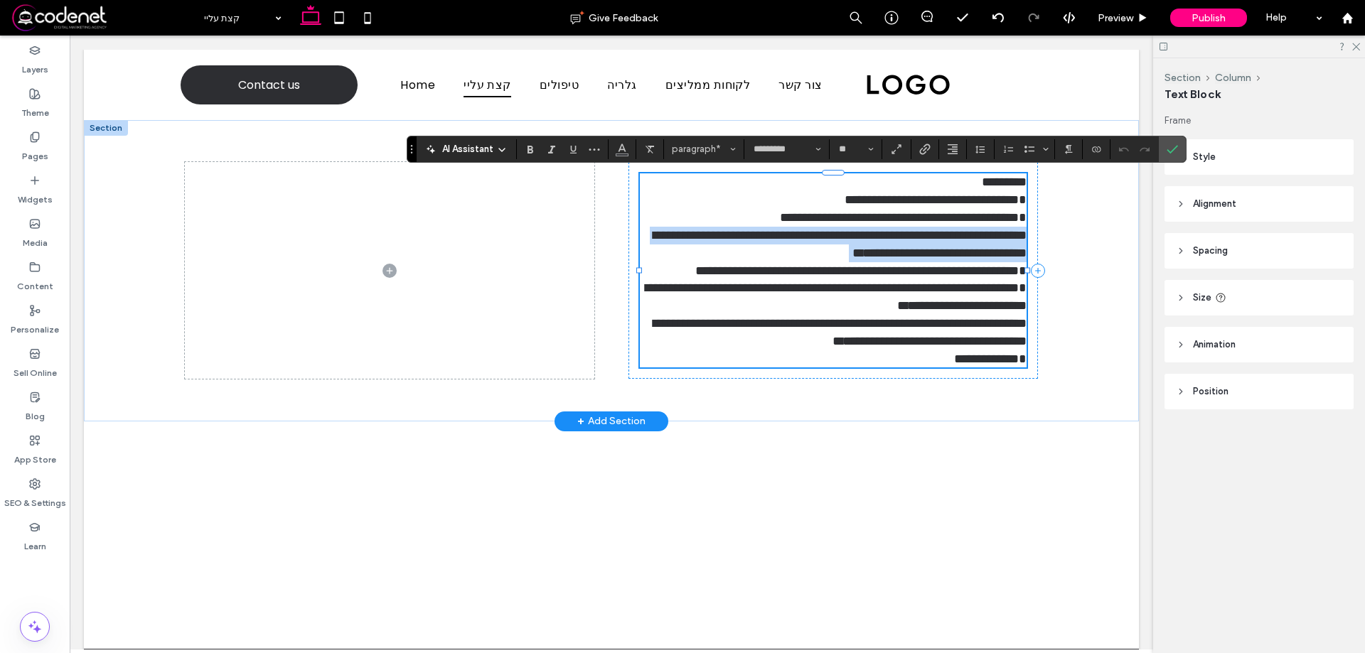
click at [930, 243] on p "**********" at bounding box center [833, 271] width 387 height 88
click at [931, 242] on span "**********" at bounding box center [836, 270] width 381 height 83
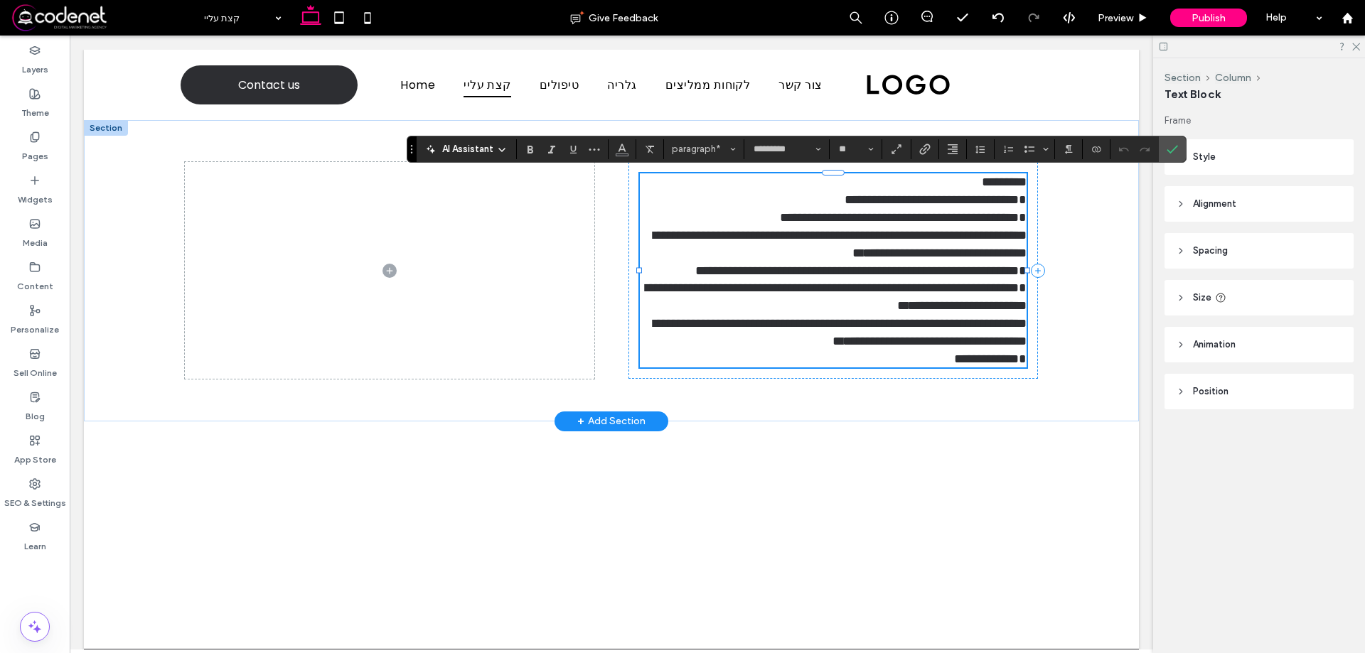
click at [976, 181] on span "**********" at bounding box center [903, 200] width 247 height 48
click at [963, 185] on p "**********" at bounding box center [833, 199] width 387 height 53
click at [1171, 153] on icon "Confirm" at bounding box center [1172, 149] width 11 height 11
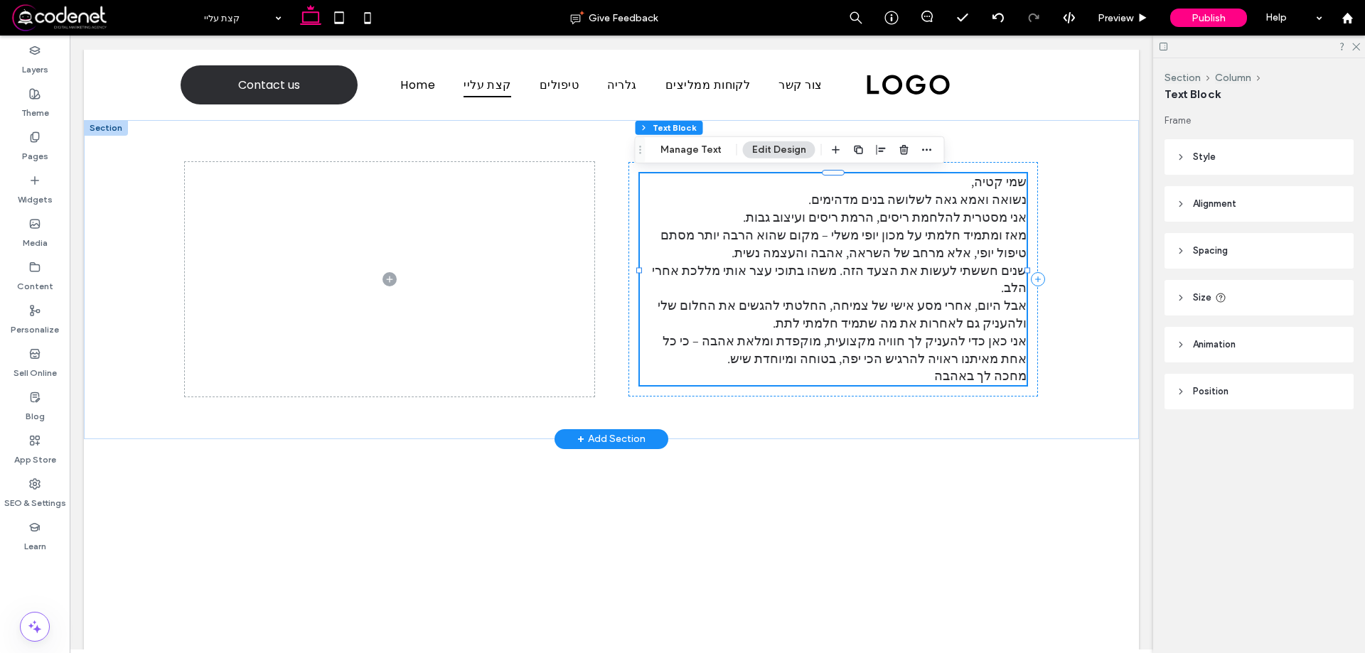
click at [929, 248] on span "מאז ומתמיד חלמתי על מכון יופי משלי – מקום שהוא הרבה יותר מסתם טיפול יופי, אלא מ…" at bounding box center [839, 279] width 375 height 105
type input "*********"
type input "**"
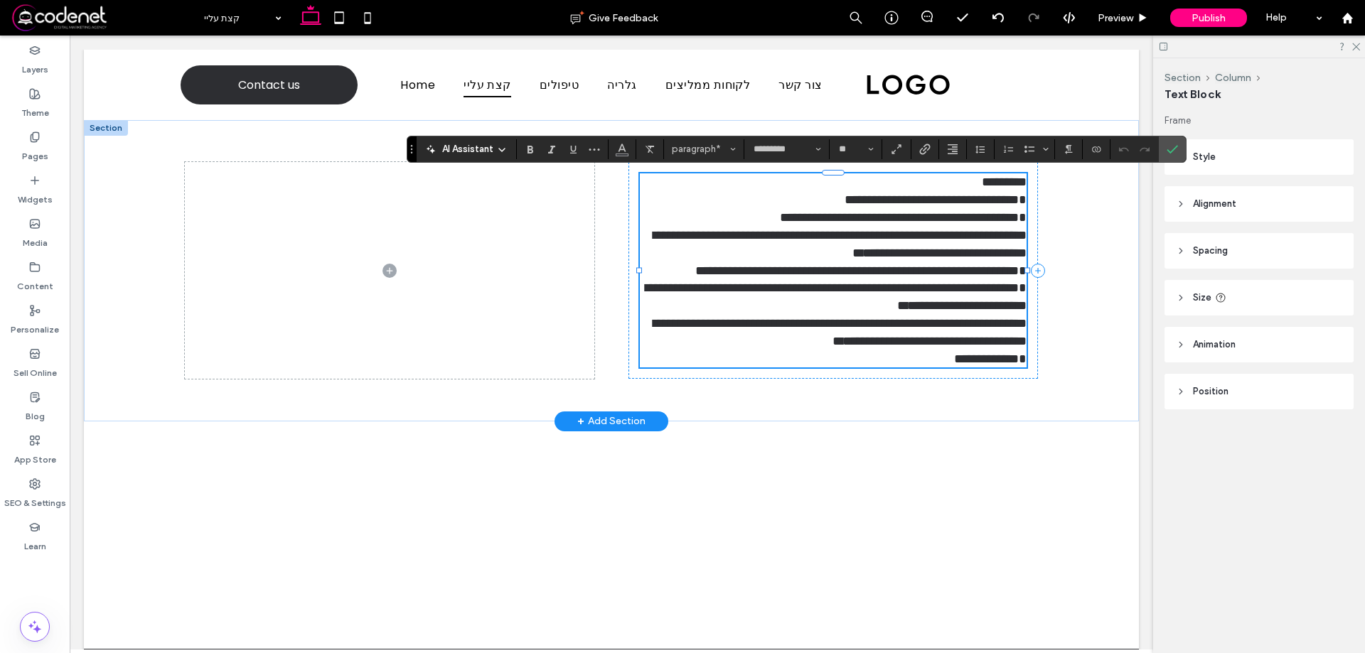
click at [762, 215] on p "**********" at bounding box center [833, 199] width 387 height 53
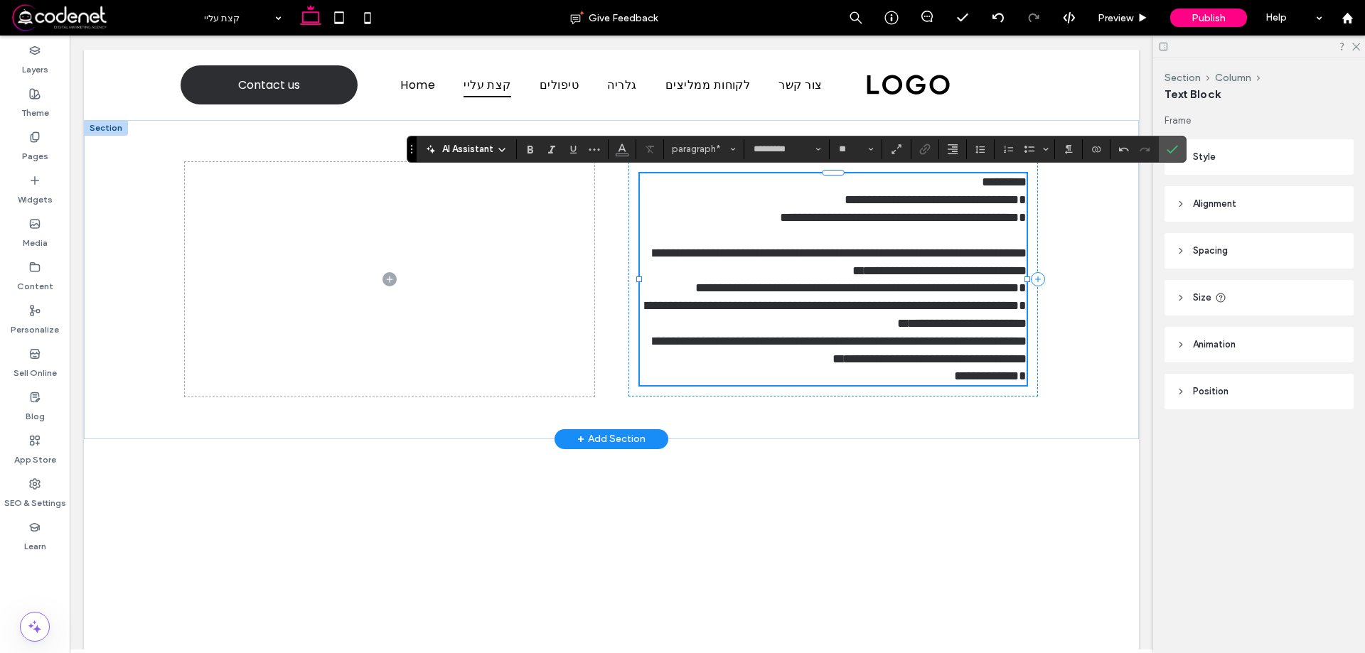
click at [821, 322] on p "**********" at bounding box center [833, 289] width 387 height 88
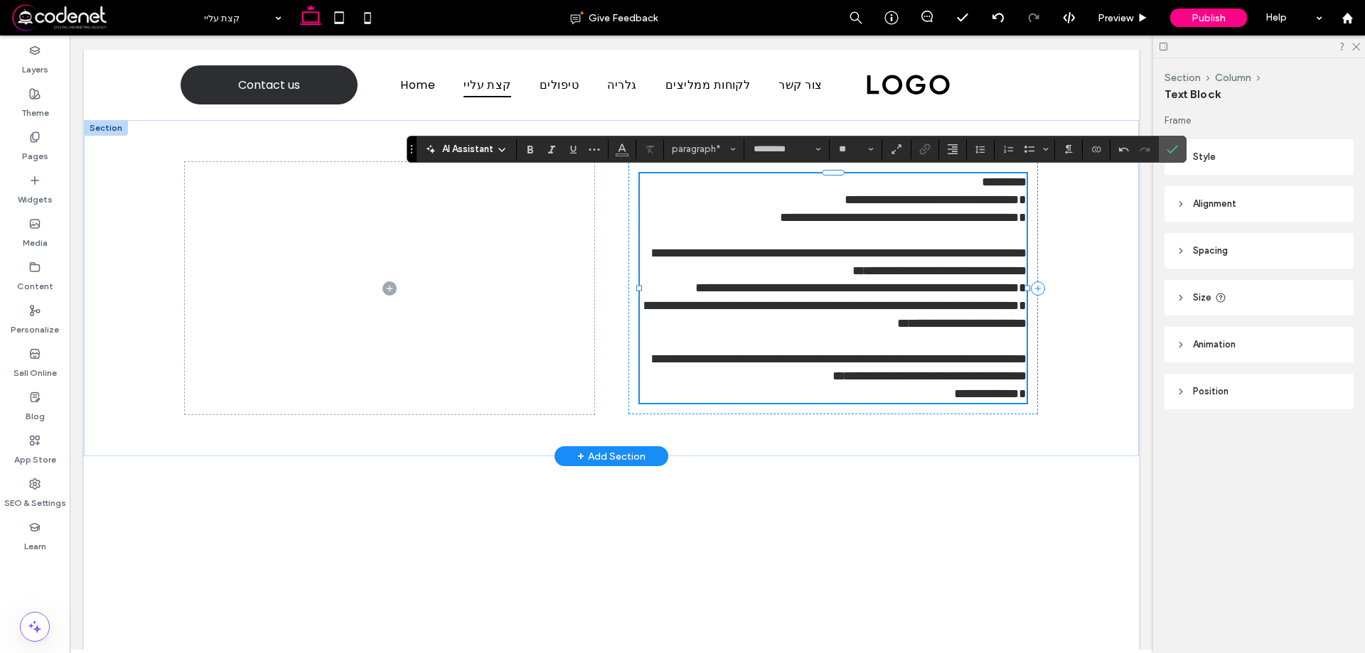
click at [917, 375] on span "**********" at bounding box center [839, 377] width 373 height 48
click at [907, 386] on p "**********" at bounding box center [833, 377] width 387 height 53
drag, startPoint x: 914, startPoint y: 388, endPoint x: 1053, endPoint y: 390, distance: 138.7
click at [1053, 390] on div "**********" at bounding box center [611, 288] width 1055 height 336
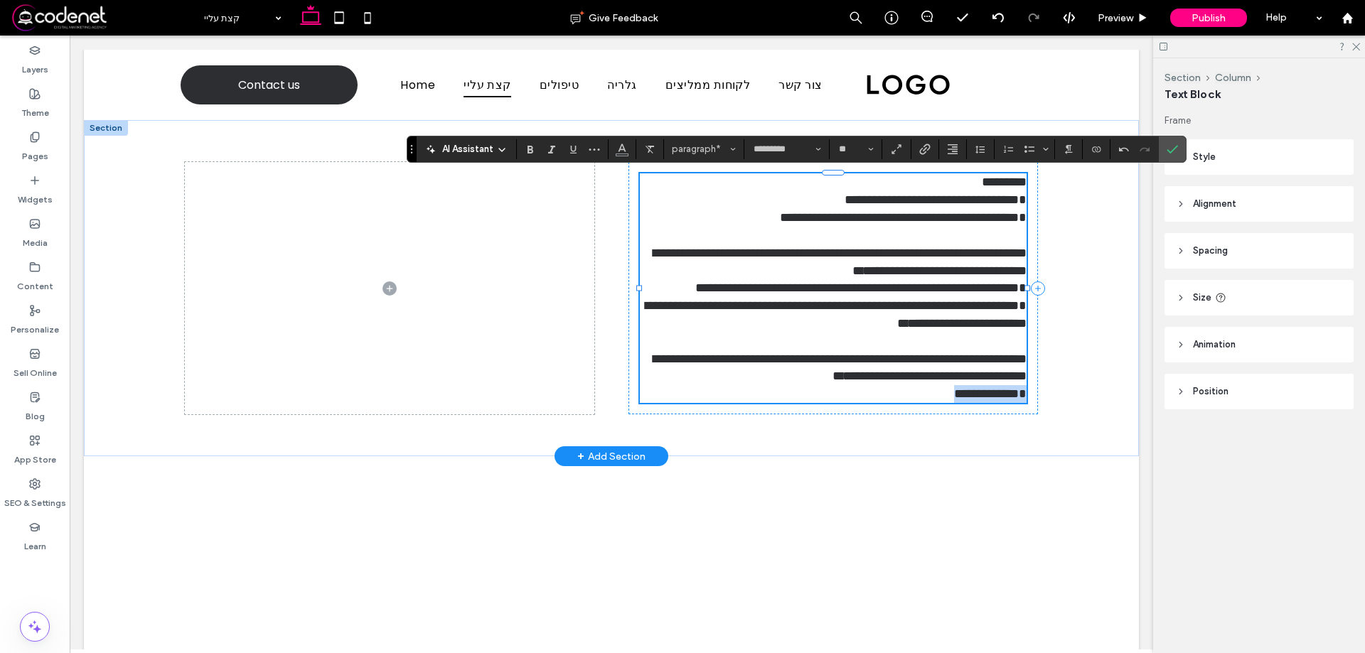
drag, startPoint x: 1010, startPoint y: 380, endPoint x: 985, endPoint y: 380, distance: 25.6
click at [1010, 380] on span "**********" at bounding box center [839, 377] width 373 height 48
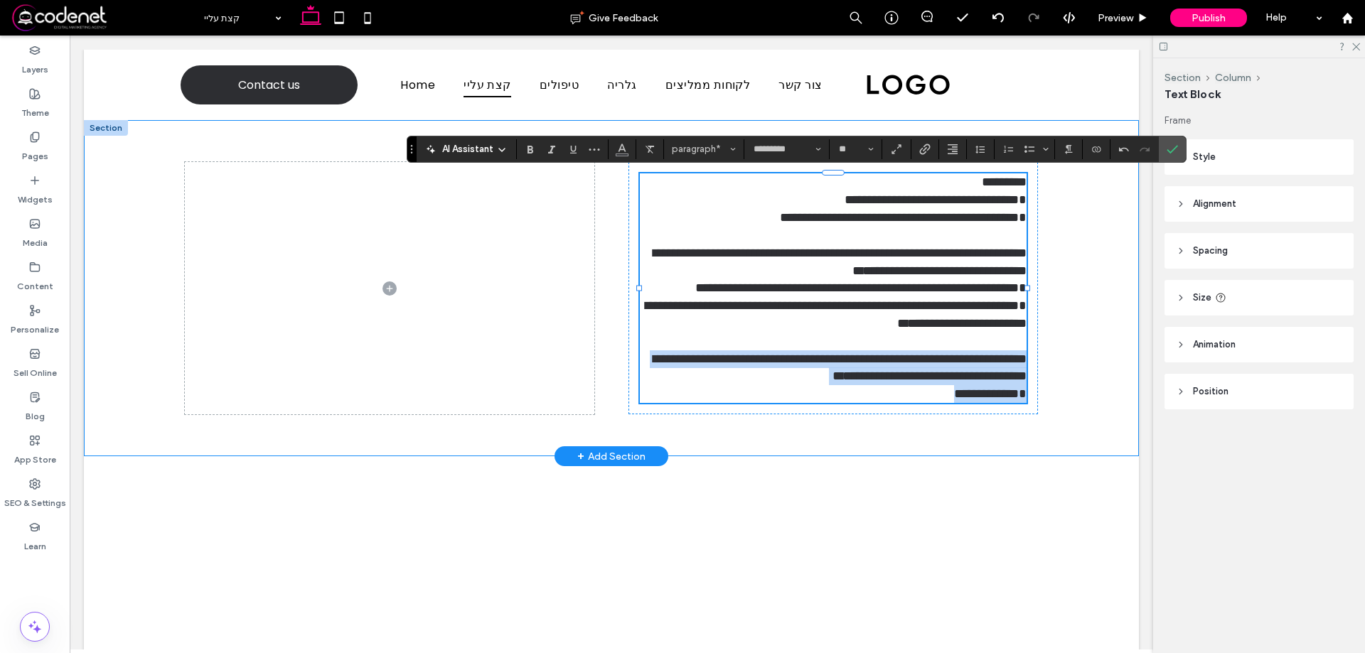
drag, startPoint x: 930, startPoint y: 394, endPoint x: 1051, endPoint y: 363, distance: 124.9
click at [1051, 363] on div "**********" at bounding box center [611, 288] width 1055 height 336
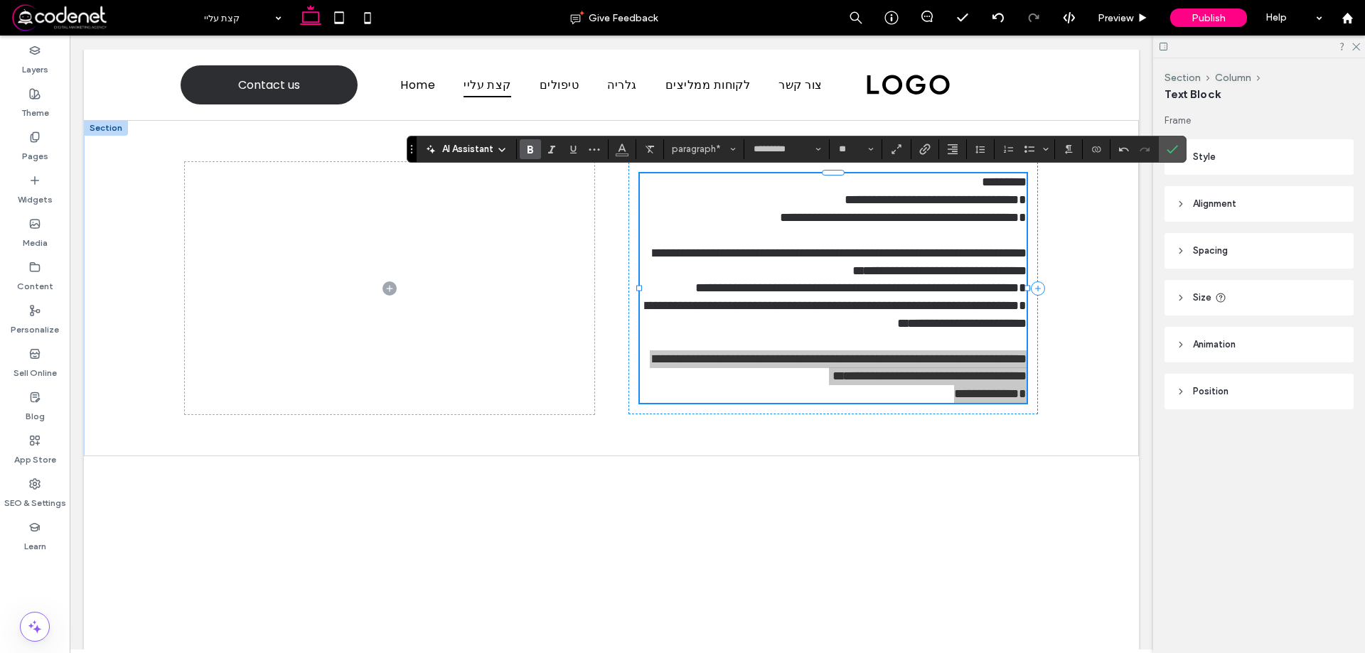
click at [521, 152] on label "Bold" at bounding box center [530, 149] width 21 height 20
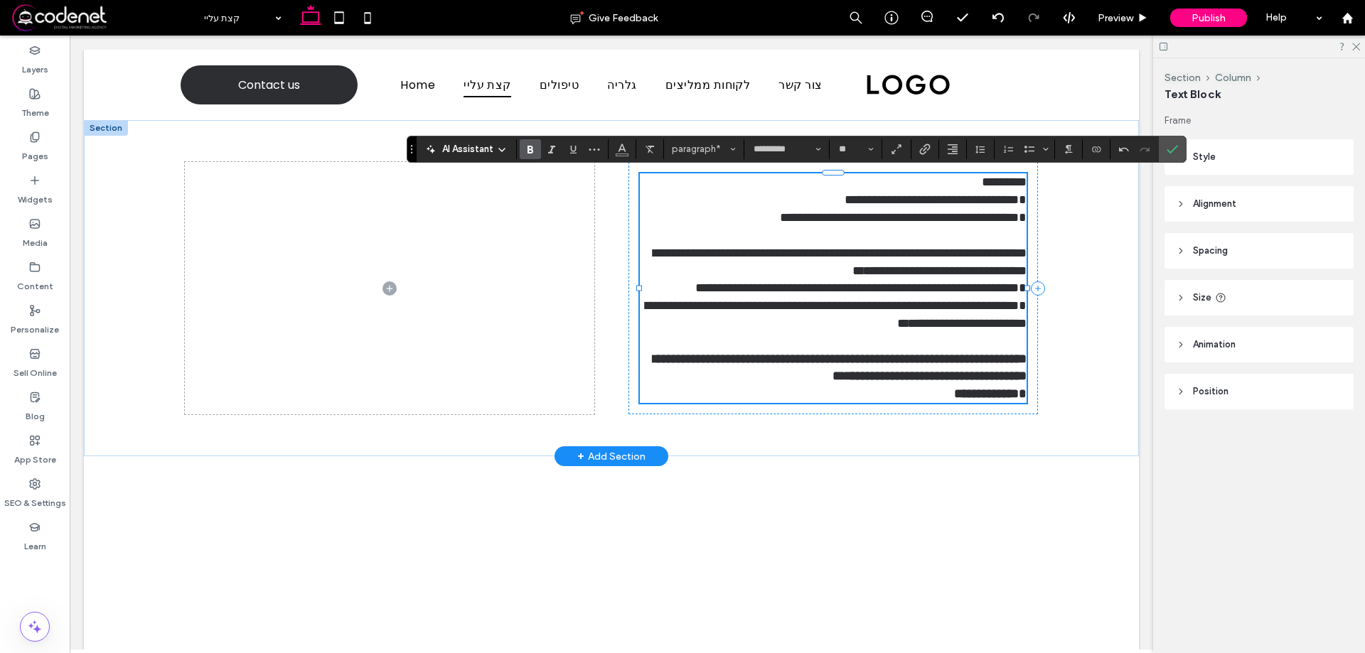
click at [943, 378] on strong "**********" at bounding box center [839, 377] width 373 height 48
click at [934, 395] on p "**********" at bounding box center [833, 377] width 387 height 53
click at [737, 363] on strong "**********" at bounding box center [839, 377] width 373 height 48
click at [729, 358] on strong "**********" at bounding box center [839, 377] width 373 height 48
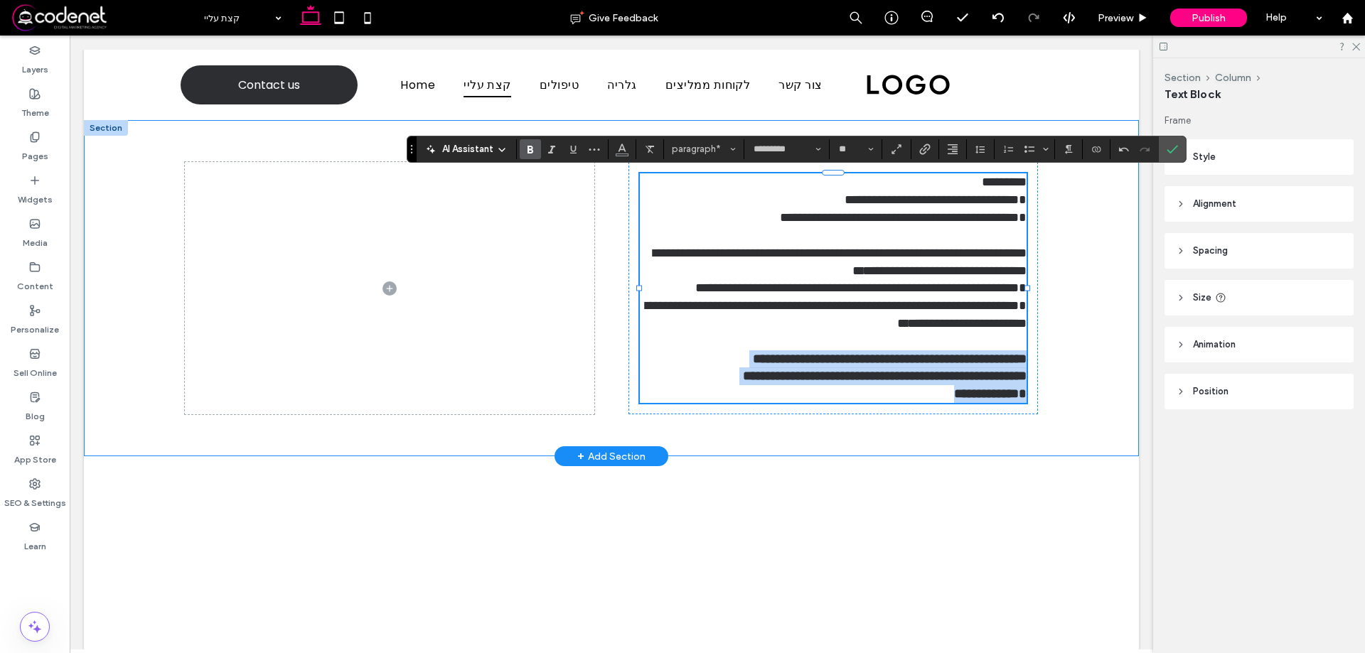
drag, startPoint x: 873, startPoint y: 397, endPoint x: 1033, endPoint y: 360, distance: 164.0
click at [1033, 360] on div "**********" at bounding box center [611, 288] width 1055 height 336
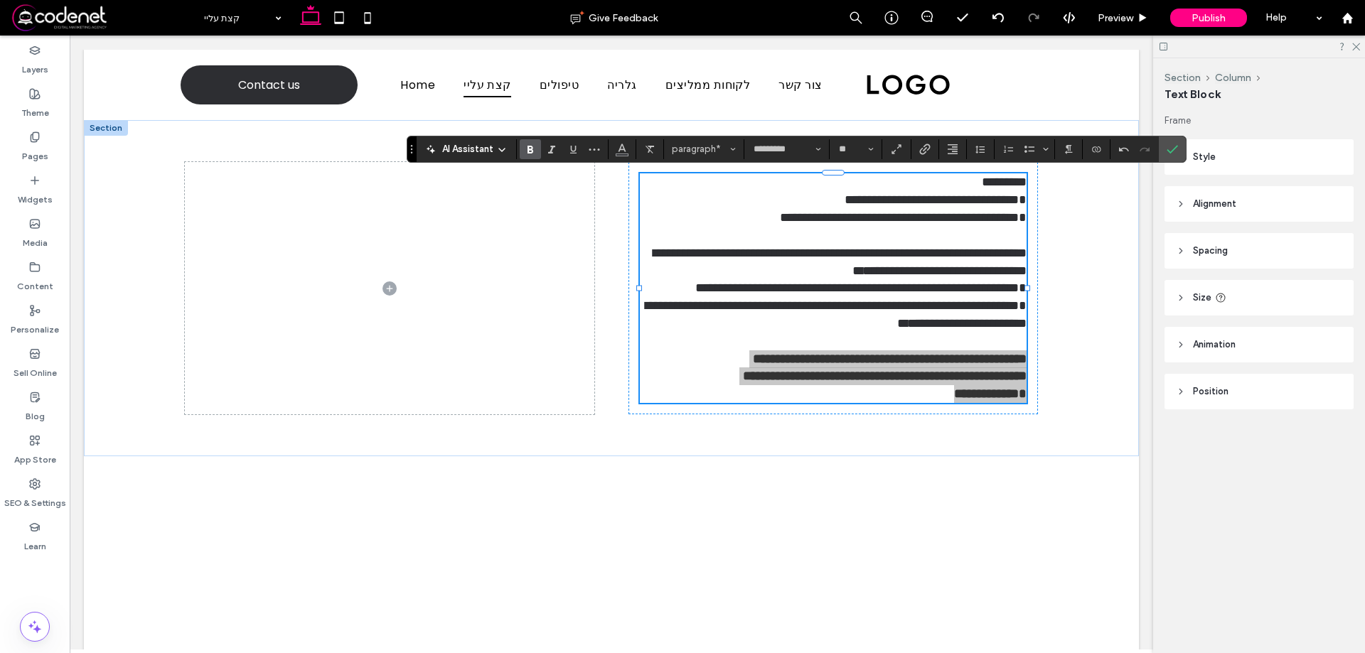
click at [536, 145] on icon "Bold" at bounding box center [530, 149] width 11 height 11
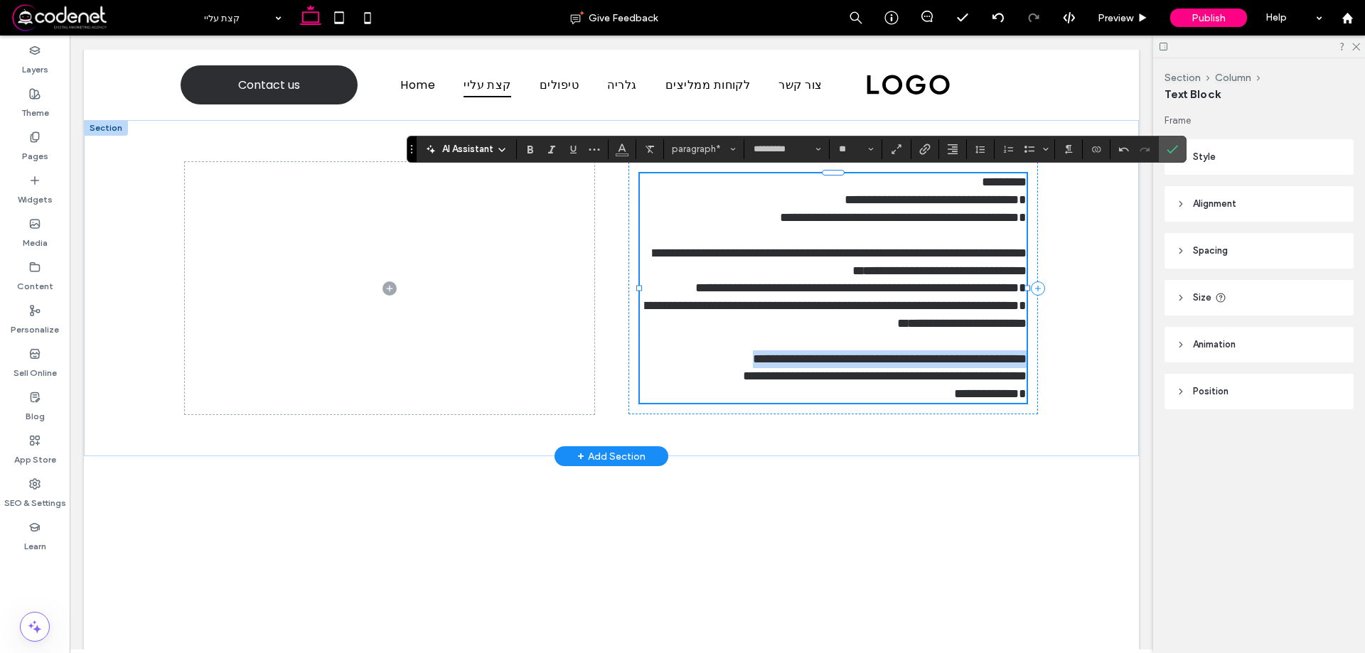
click at [951, 400] on span "**********" at bounding box center [885, 385] width 284 height 31
click at [934, 395] on p "**********" at bounding box center [833, 386] width 387 height 36
click at [1019, 393] on span "**********" at bounding box center [885, 385] width 284 height 31
click at [931, 395] on p "**********" at bounding box center [833, 386] width 387 height 36
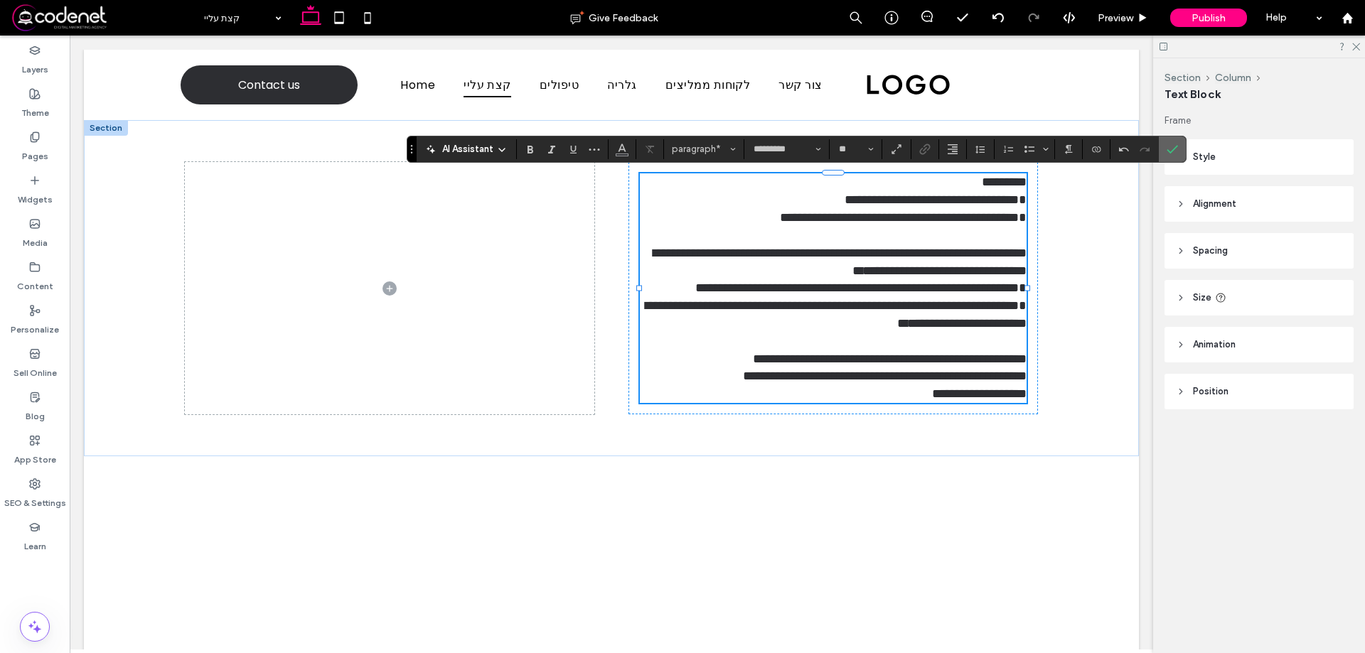
click at [1164, 150] on label "Confirm" at bounding box center [1172, 150] width 21 height 26
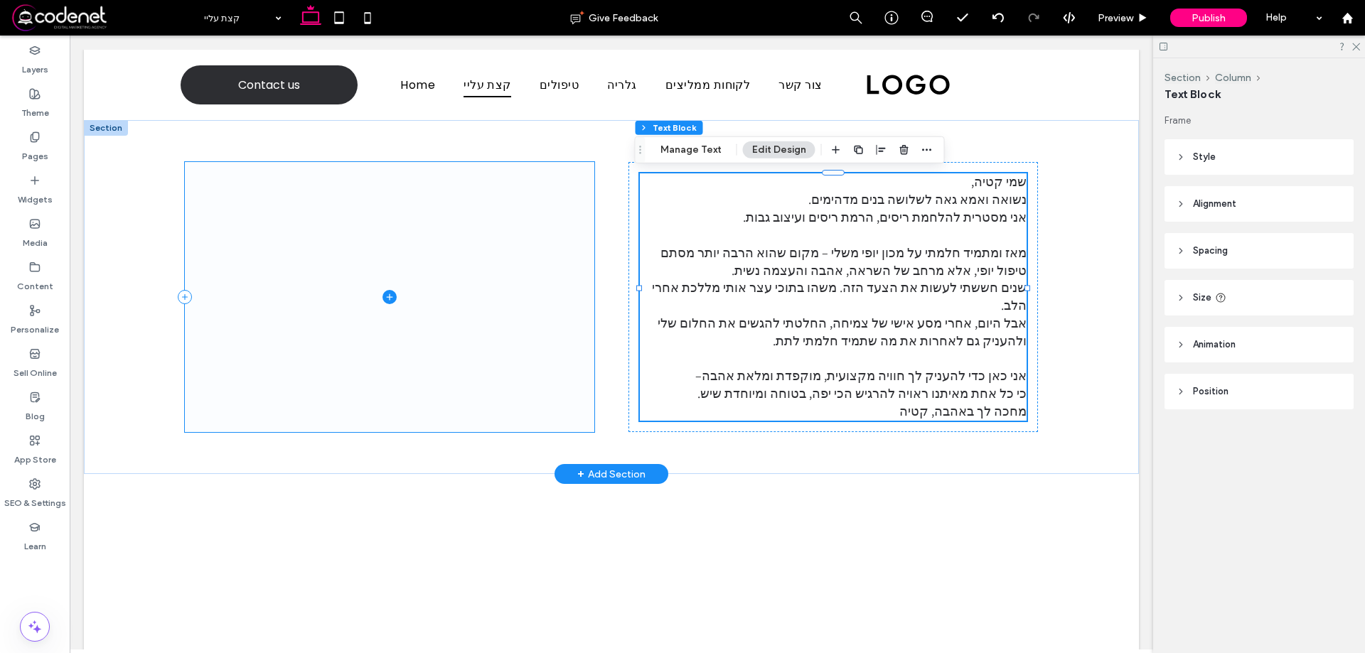
click at [533, 355] on span at bounding box center [390, 297] width 410 height 270
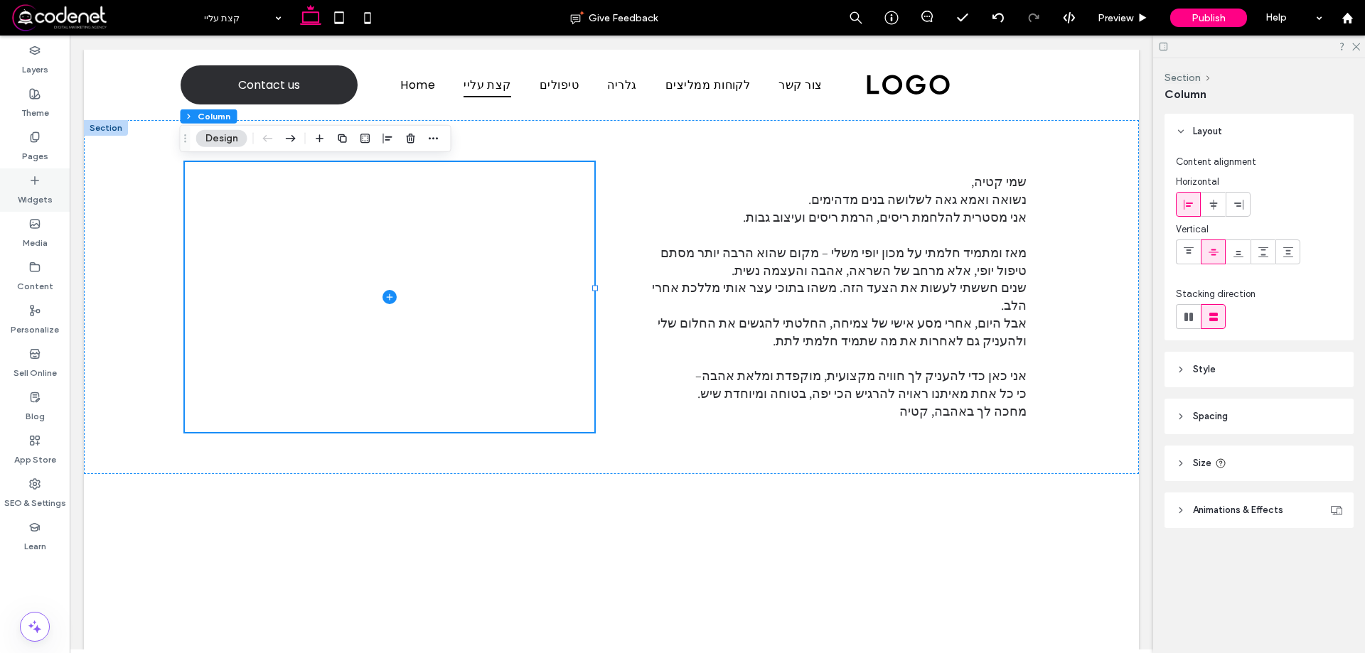
click at [26, 176] on div "Widgets" at bounding box center [35, 190] width 70 height 43
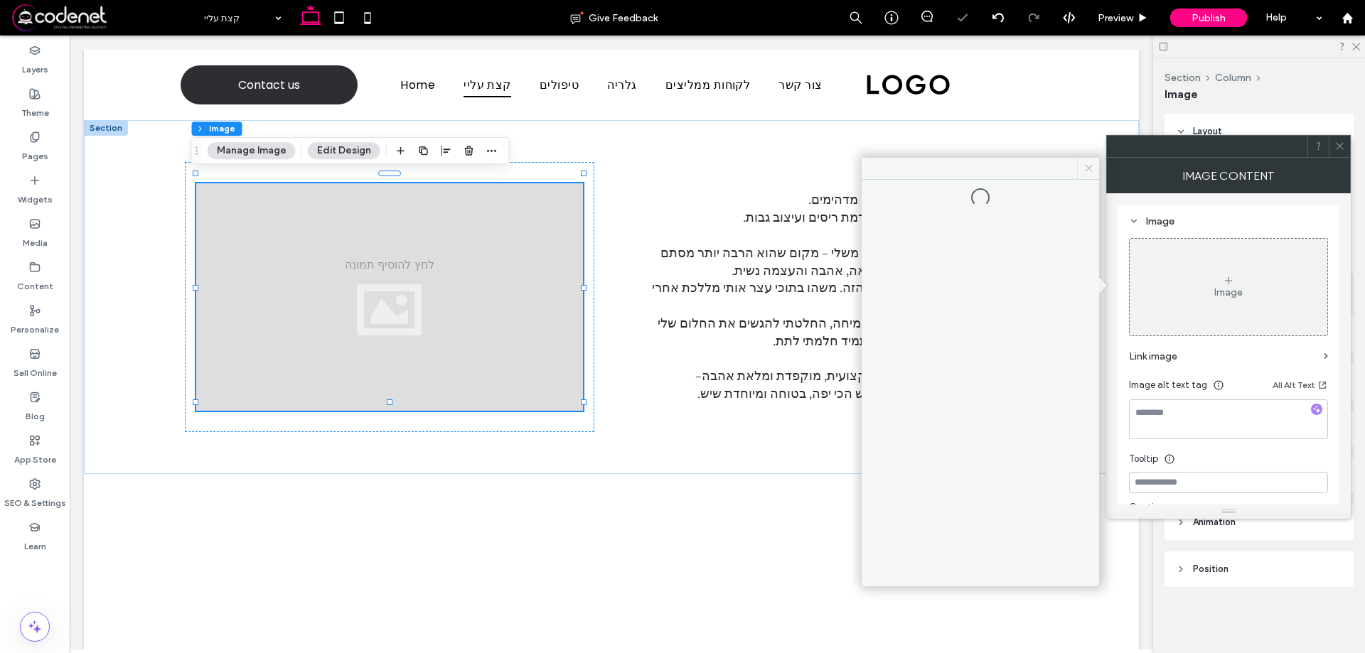
click at [1087, 158] on span at bounding box center [1088, 168] width 22 height 21
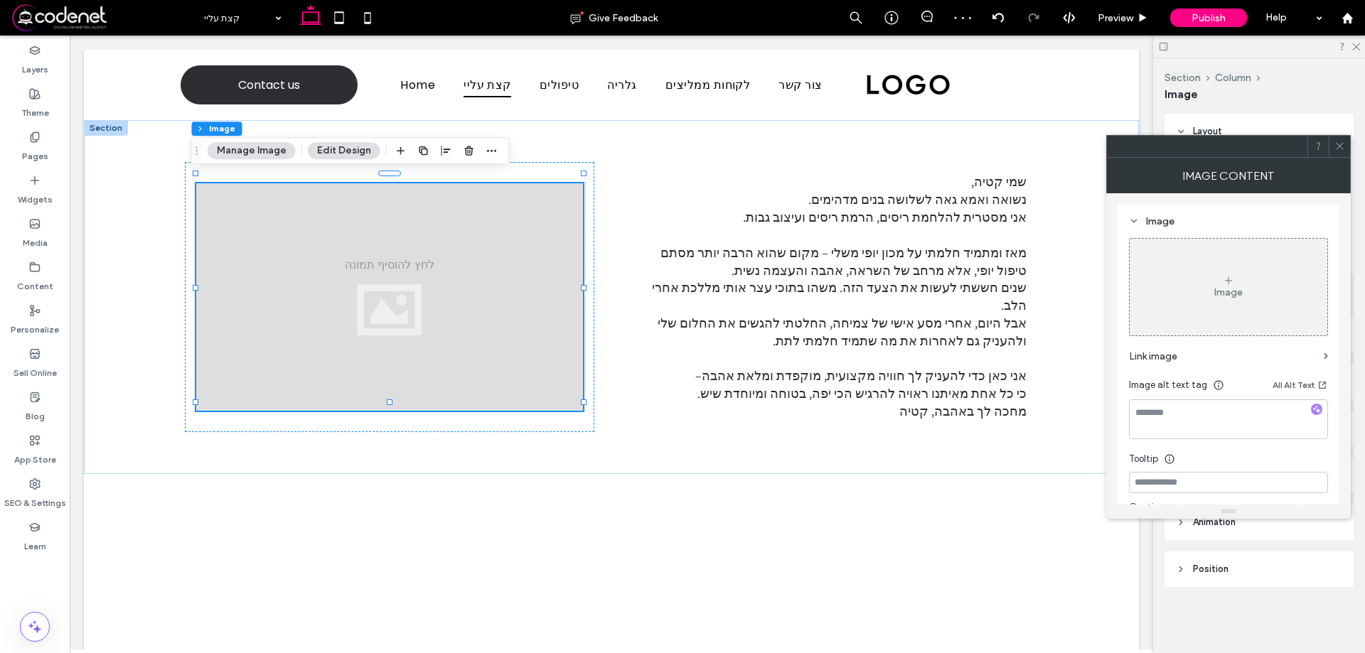
click at [1347, 144] on div at bounding box center [1339, 146] width 21 height 21
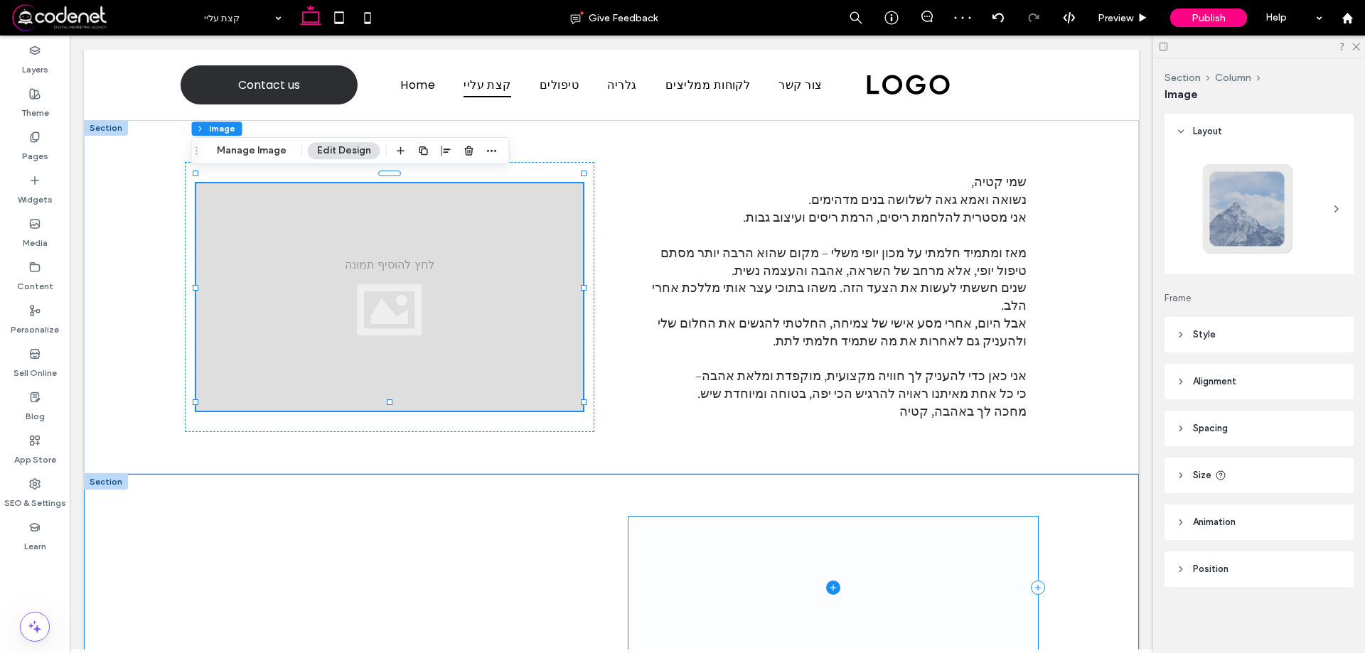
click at [939, 528] on span at bounding box center [834, 588] width 410 height 143
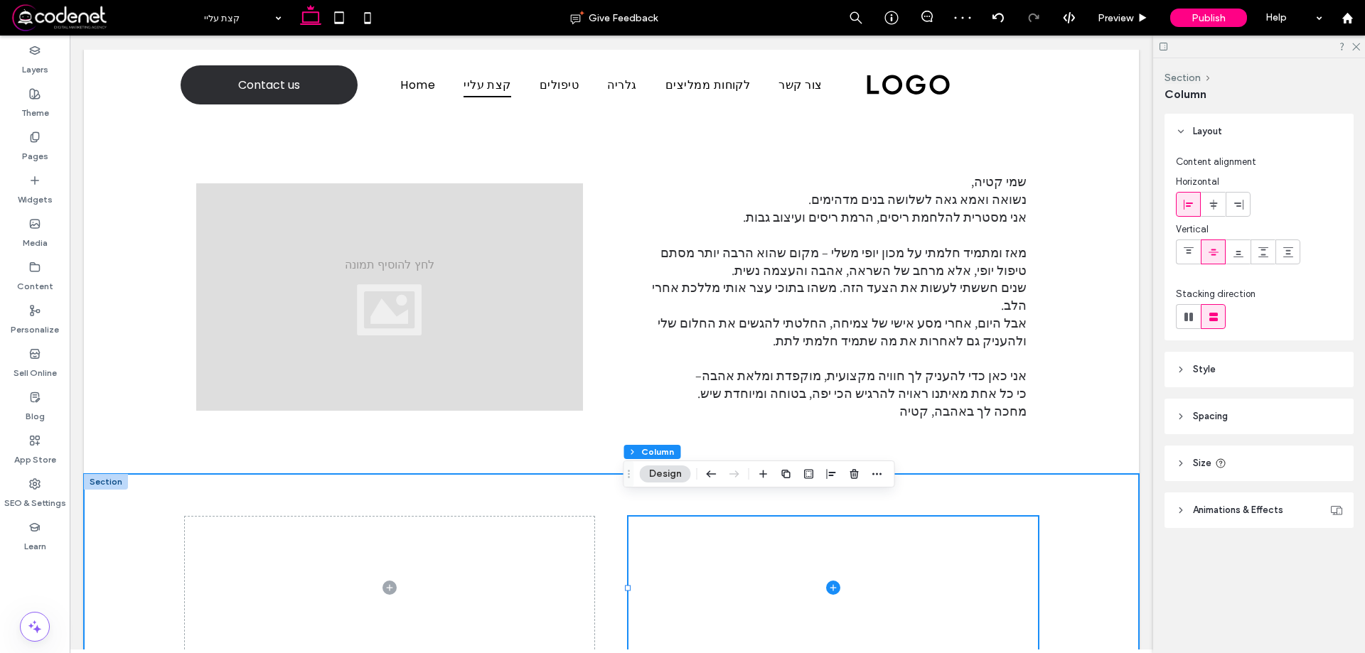
click at [1040, 474] on div at bounding box center [611, 588] width 1055 height 228
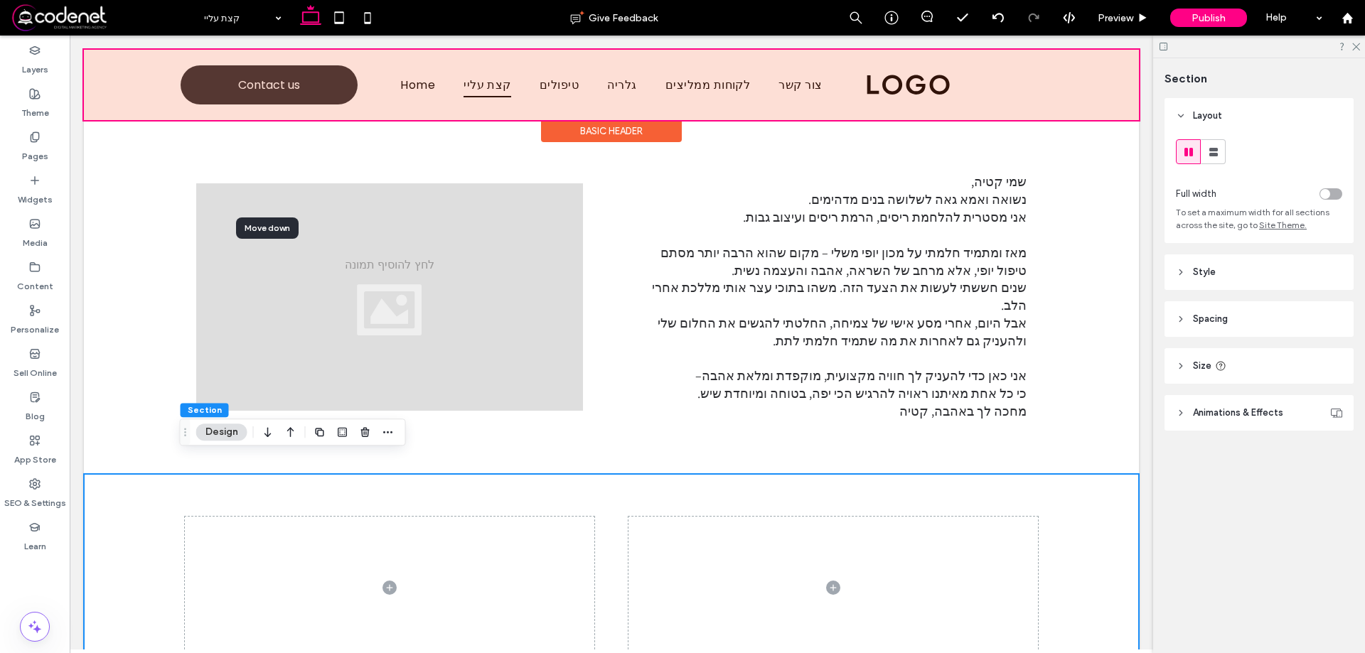
click at [665, 80] on div at bounding box center [611, 85] width 1055 height 70
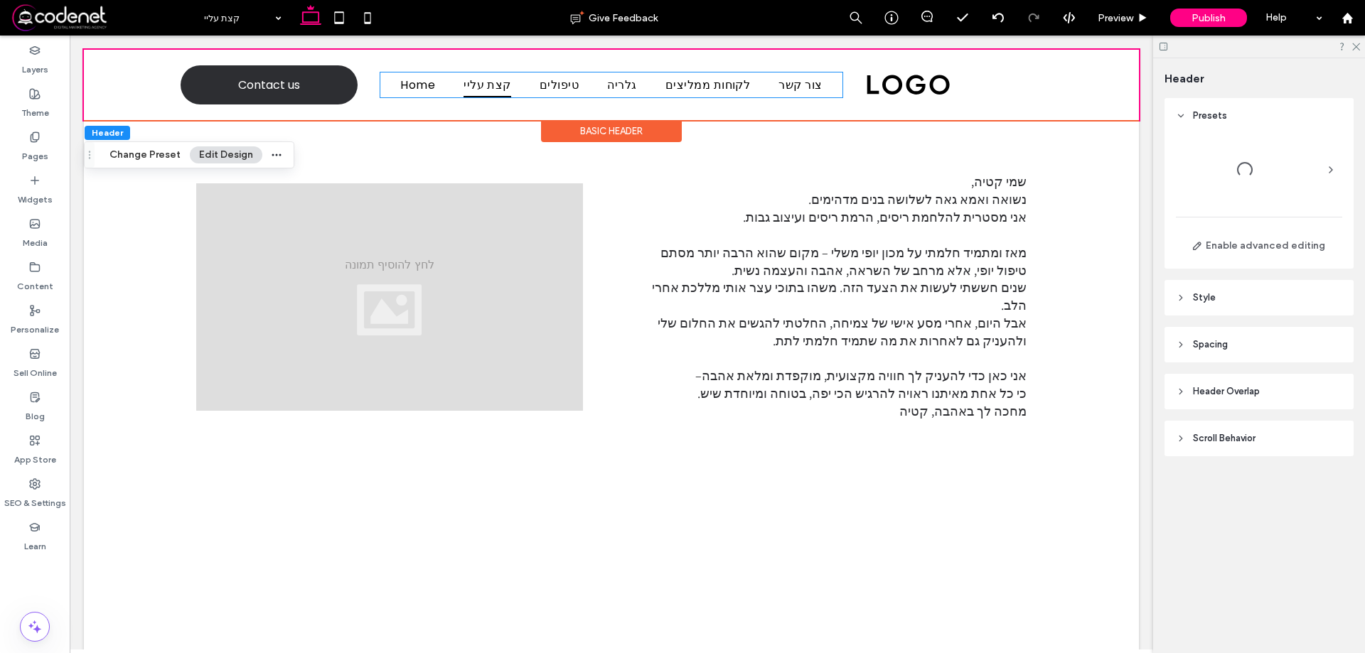
click at [666, 80] on span "לקוחות ממליצים" at bounding box center [708, 85] width 85 height 25
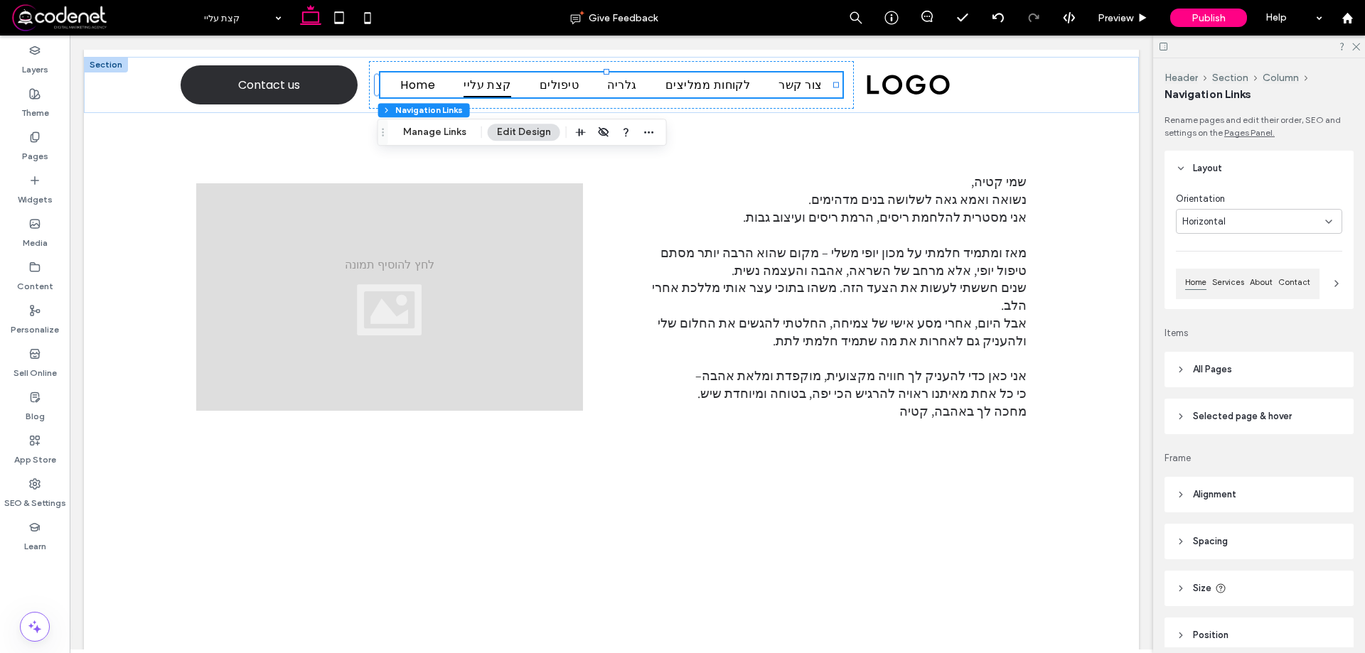
click at [1187, 364] on header "All Pages" at bounding box center [1259, 370] width 189 height 36
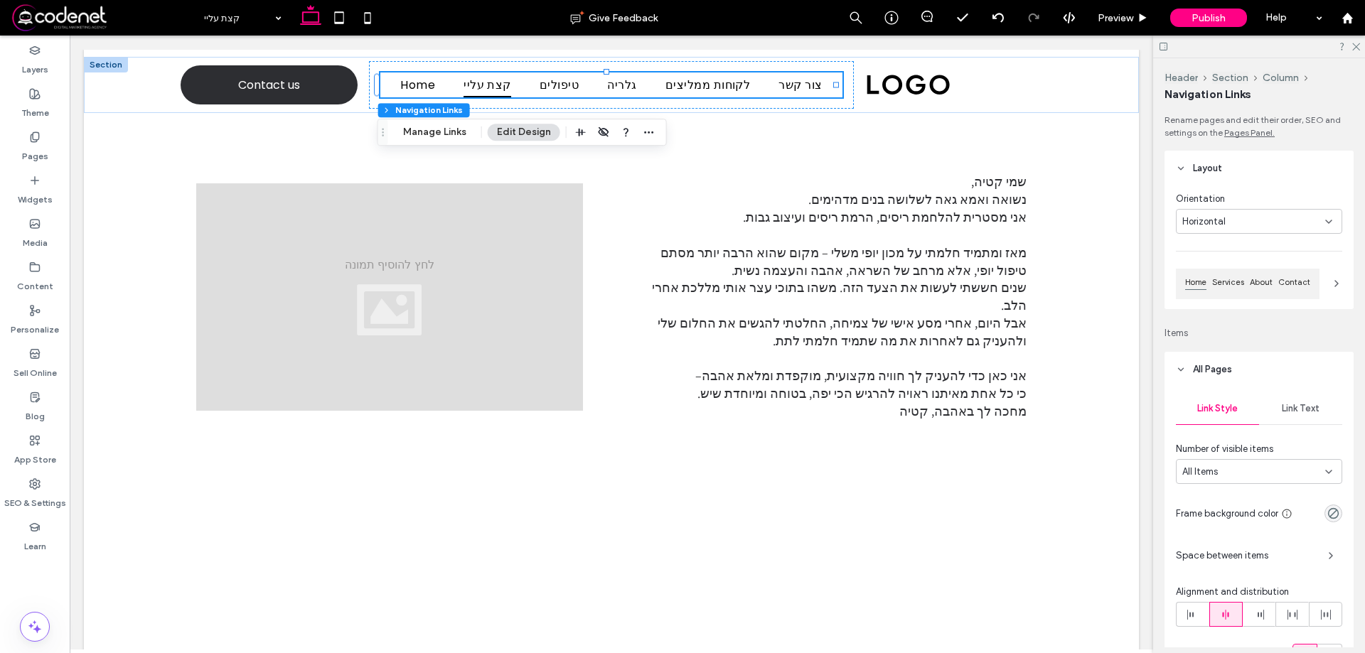
click at [1295, 407] on span "Link Text" at bounding box center [1301, 408] width 38 height 11
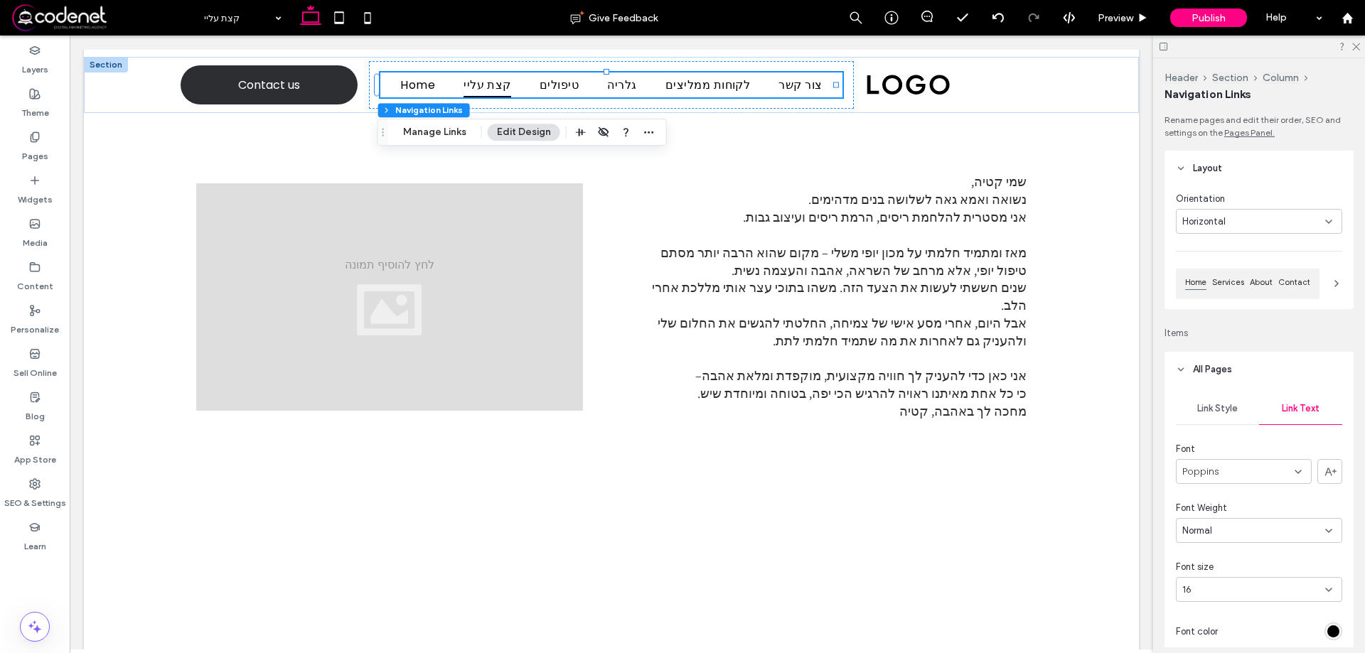
click at [1295, 465] on div "Poppins" at bounding box center [1244, 471] width 136 height 25
click at [1204, 598] on span "Assistant" at bounding box center [1198, 600] width 33 height 14
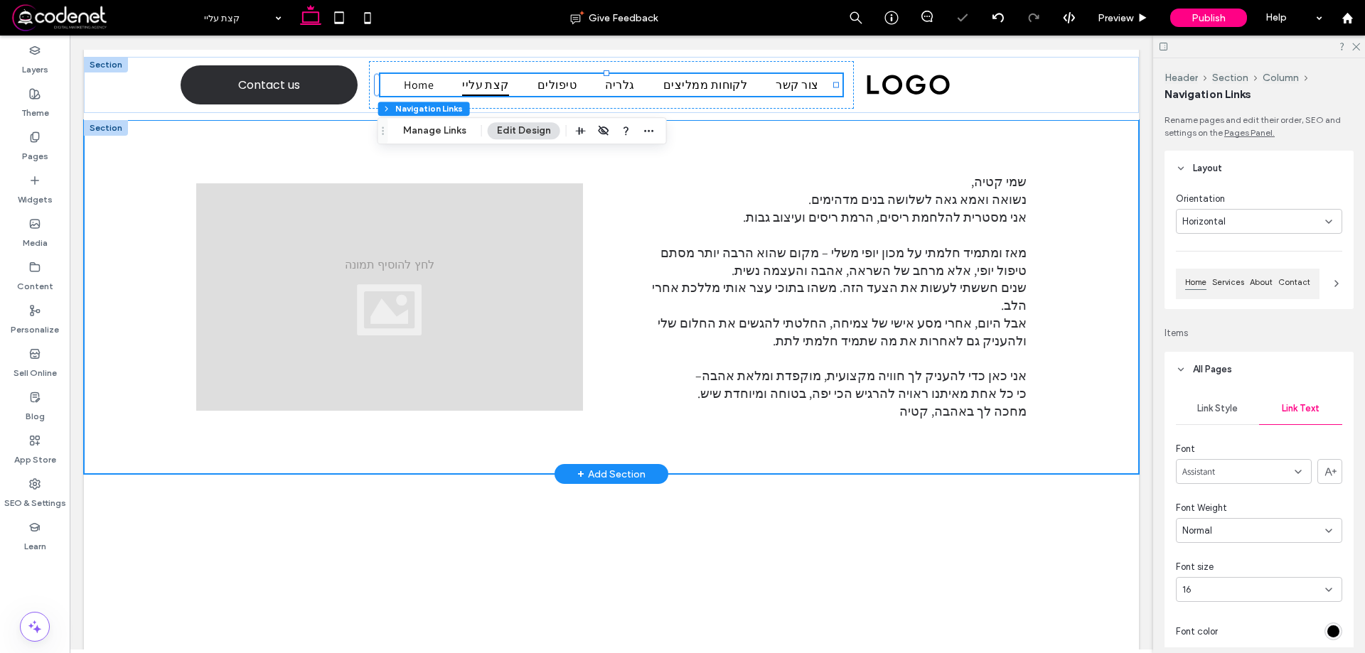
click at [1077, 249] on div "שמי קטיה, נשואה ואמא גאה לשלושה בנים מדהימים. אני מסטרית להלחמת ריסים, הרמת ריס…" at bounding box center [611, 297] width 1055 height 354
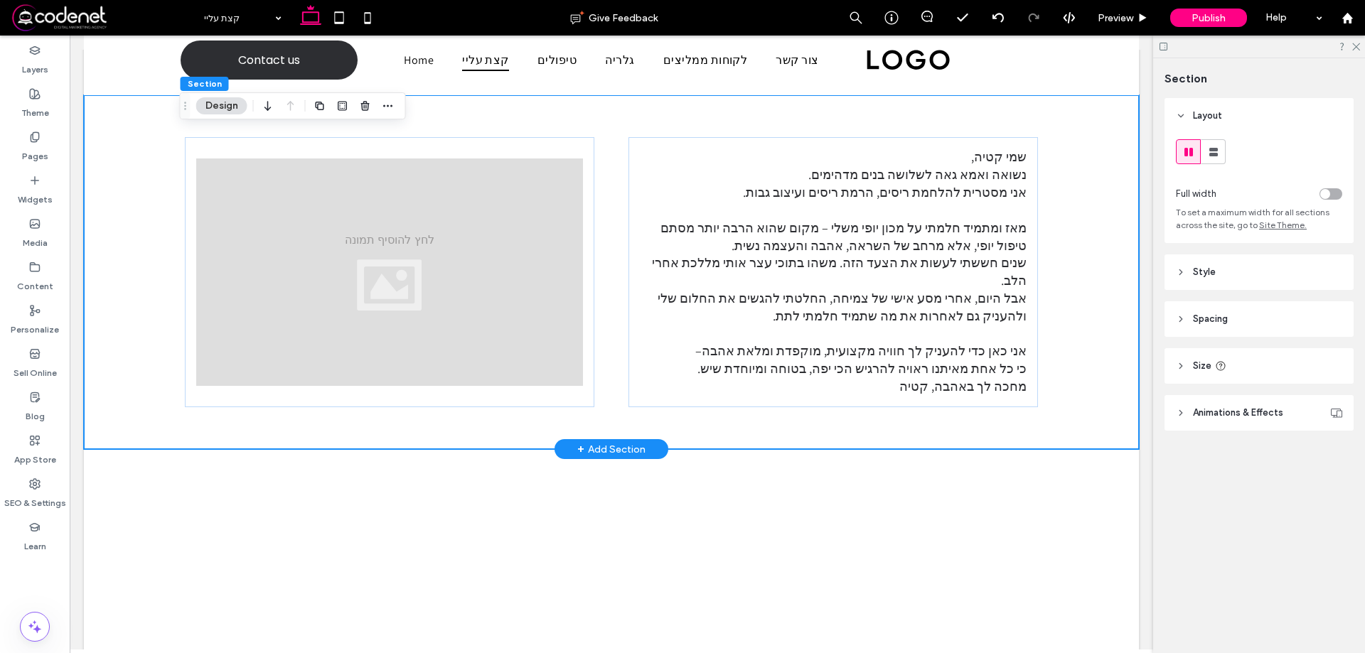
scroll to position [0, 0]
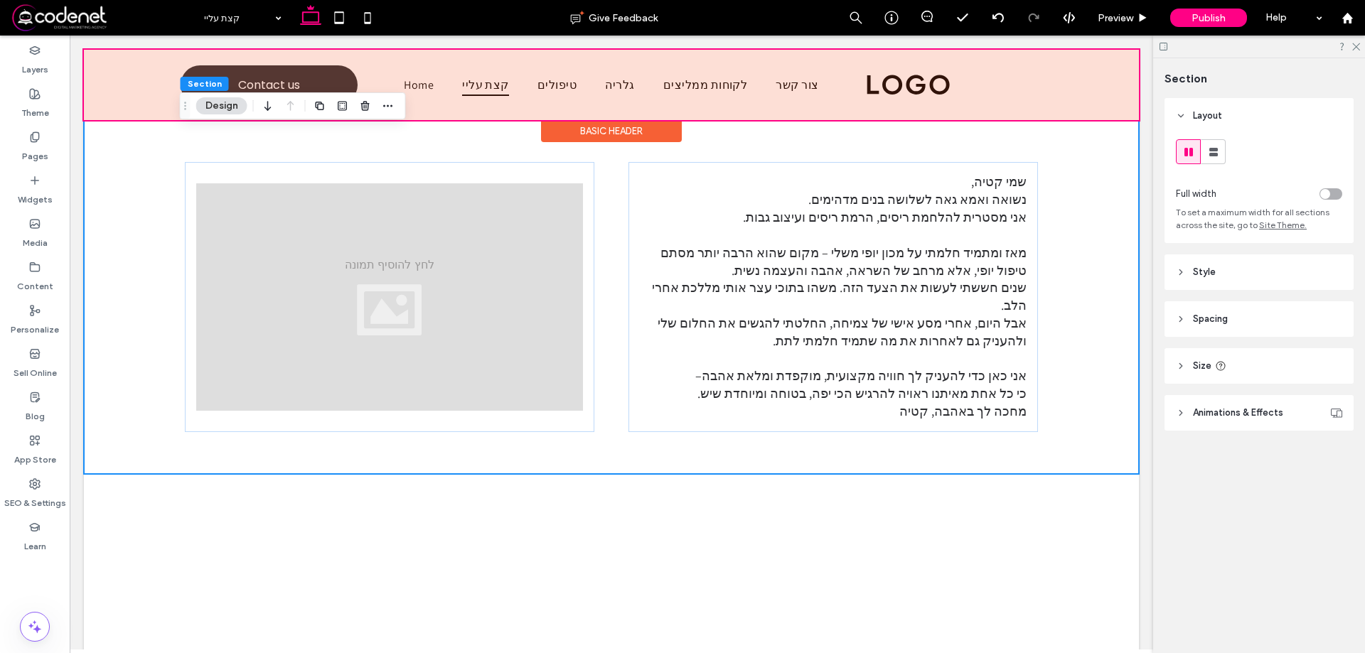
click at [625, 86] on div at bounding box center [611, 85] width 1055 height 70
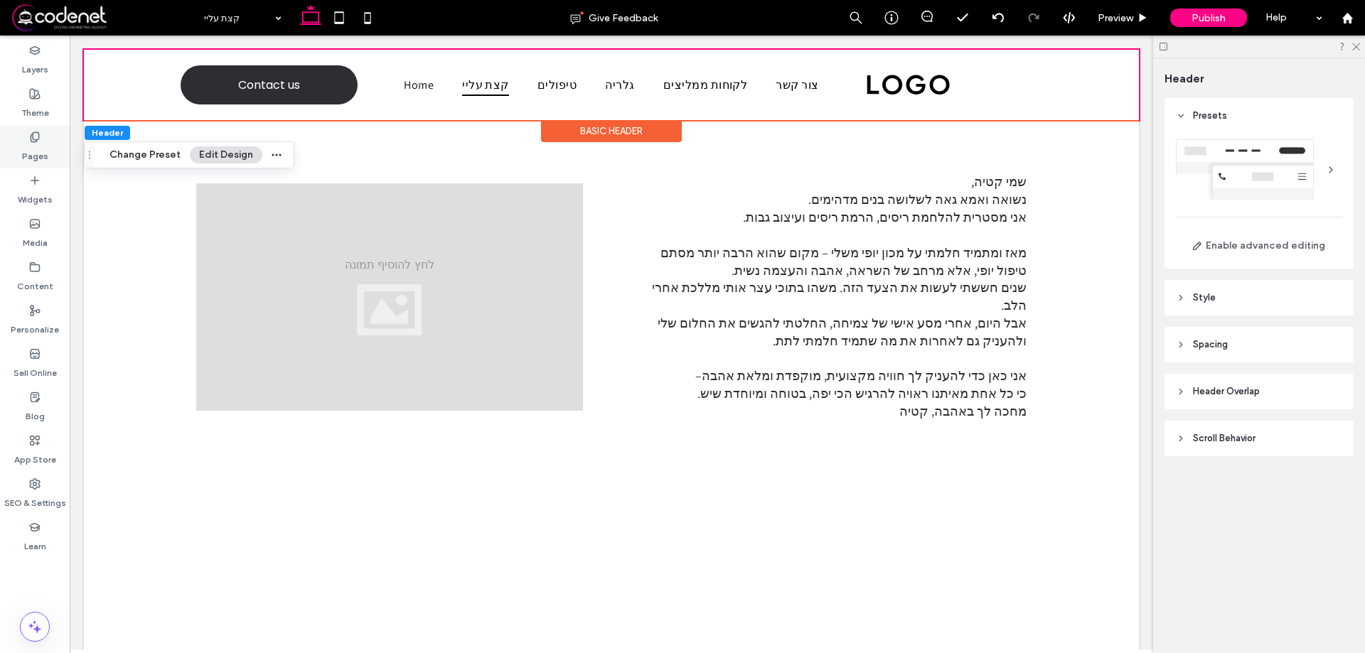
click at [32, 130] on div "Pages" at bounding box center [35, 146] width 70 height 43
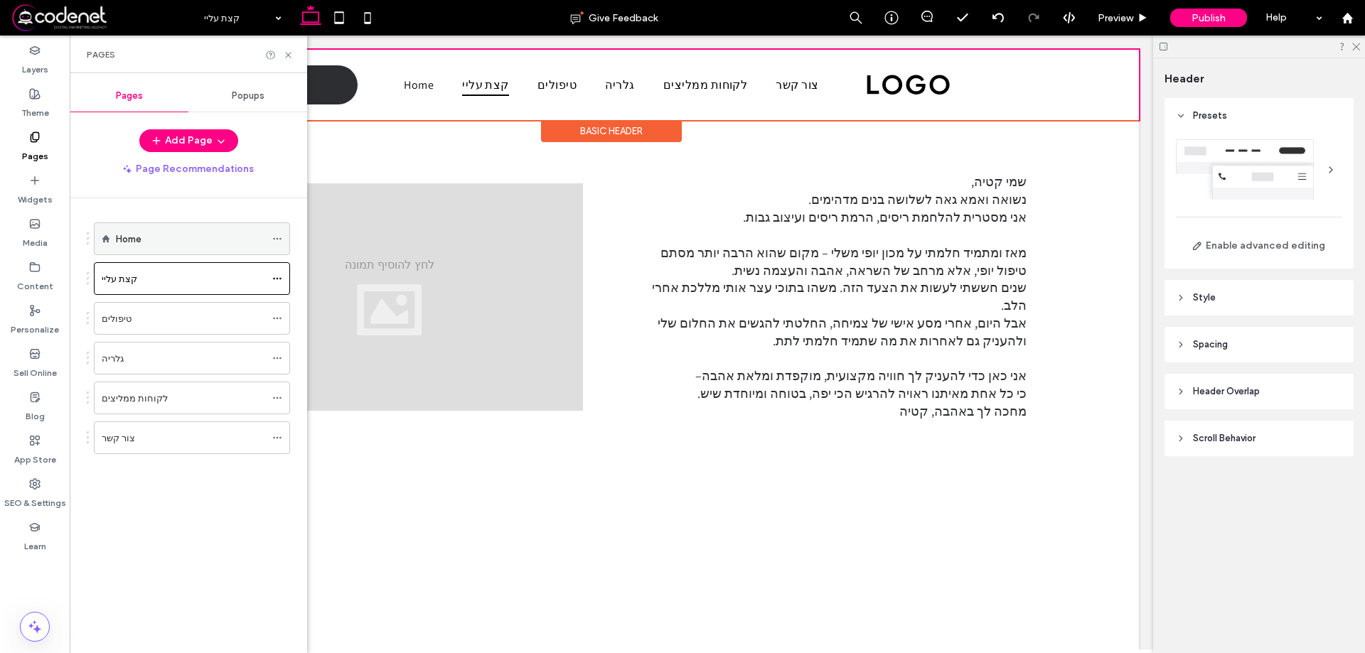
click at [280, 232] on span at bounding box center [277, 238] width 10 height 21
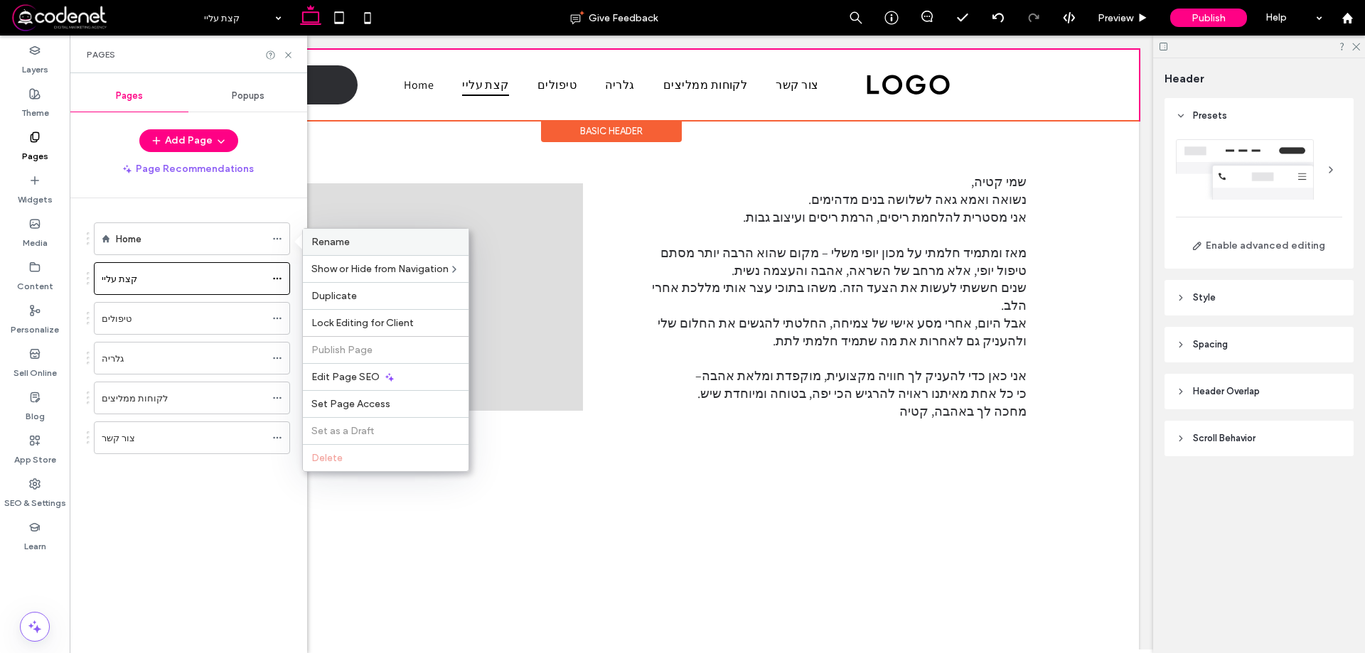
click at [339, 252] on div "Rename" at bounding box center [386, 242] width 166 height 26
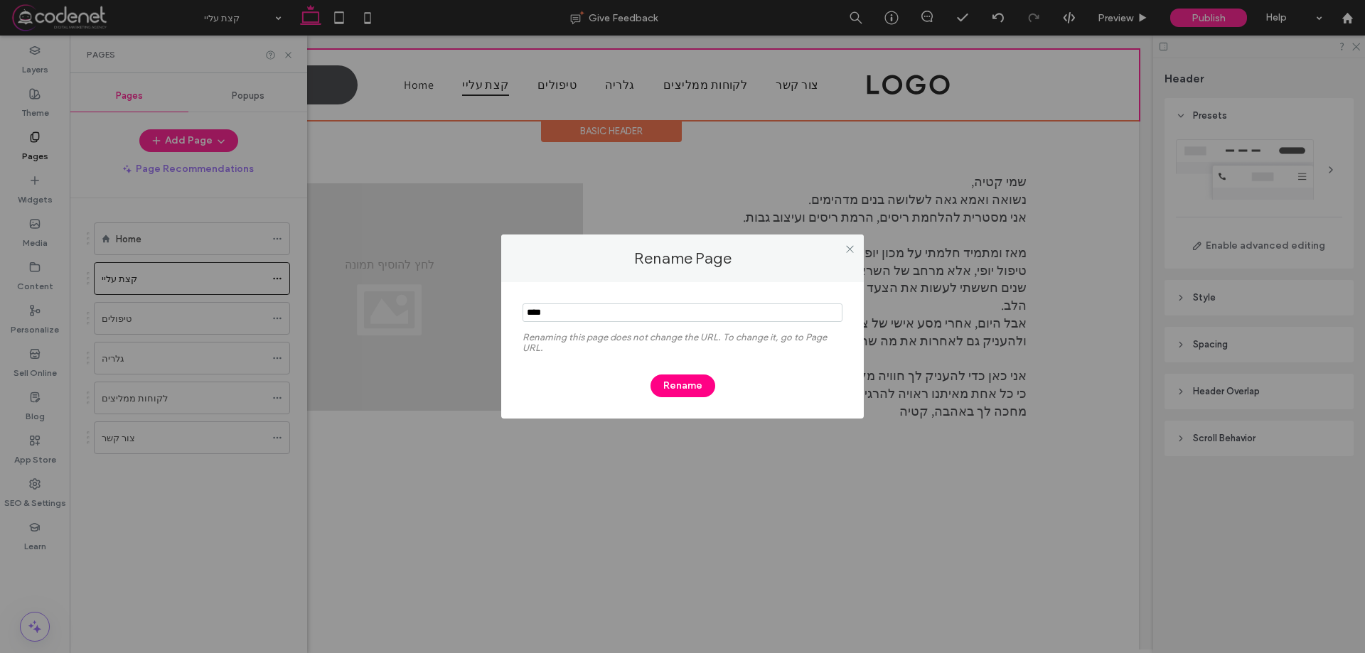
click at [540, 316] on input "notEmpty" at bounding box center [683, 313] width 320 height 18
type input "******"
click at [678, 392] on button "Rename" at bounding box center [683, 386] width 65 height 23
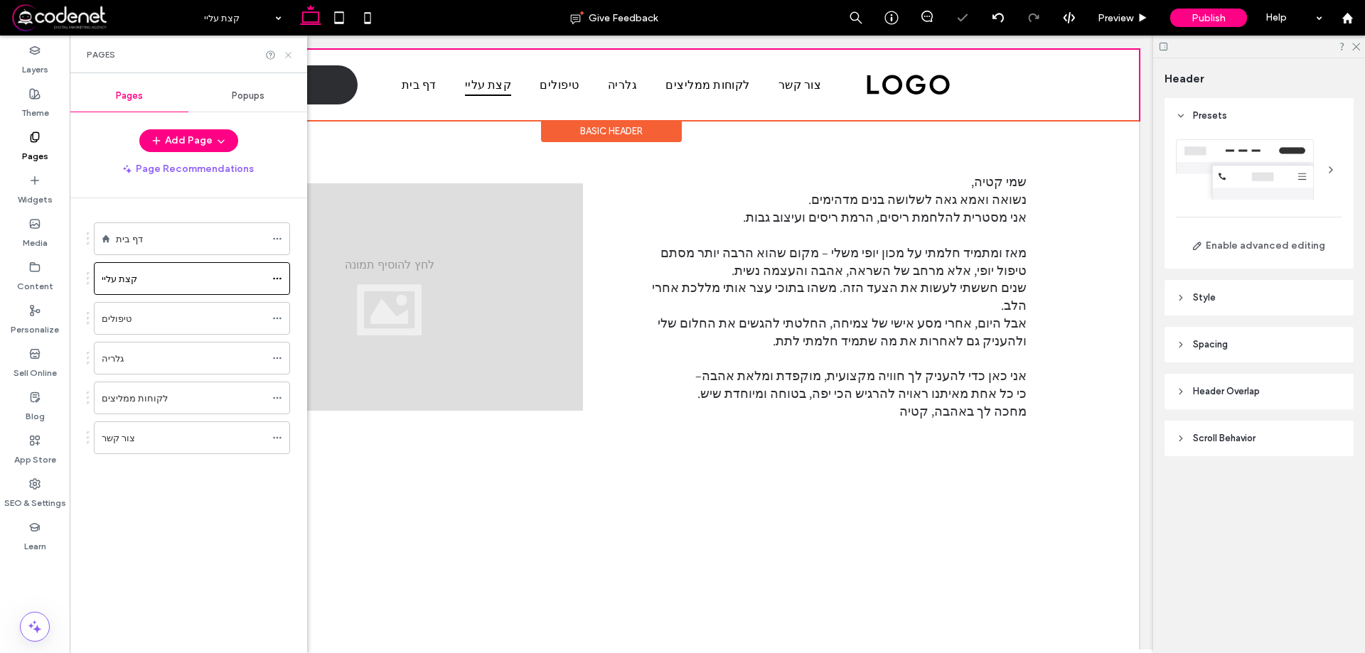
click at [286, 53] on icon at bounding box center [288, 55] width 11 height 11
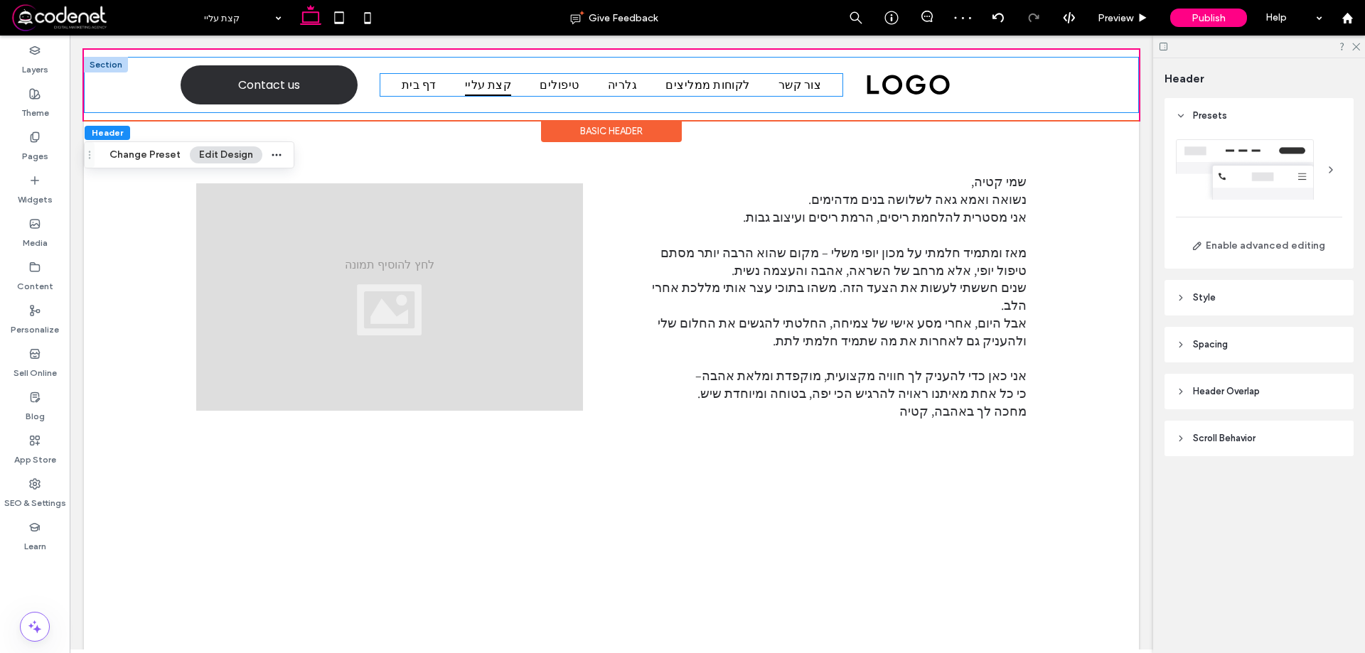
click at [818, 93] on ul "דף בית קצת עליי טיפולים גלריה לקוחות ממליצים צור קשר" at bounding box center [611, 85] width 463 height 22
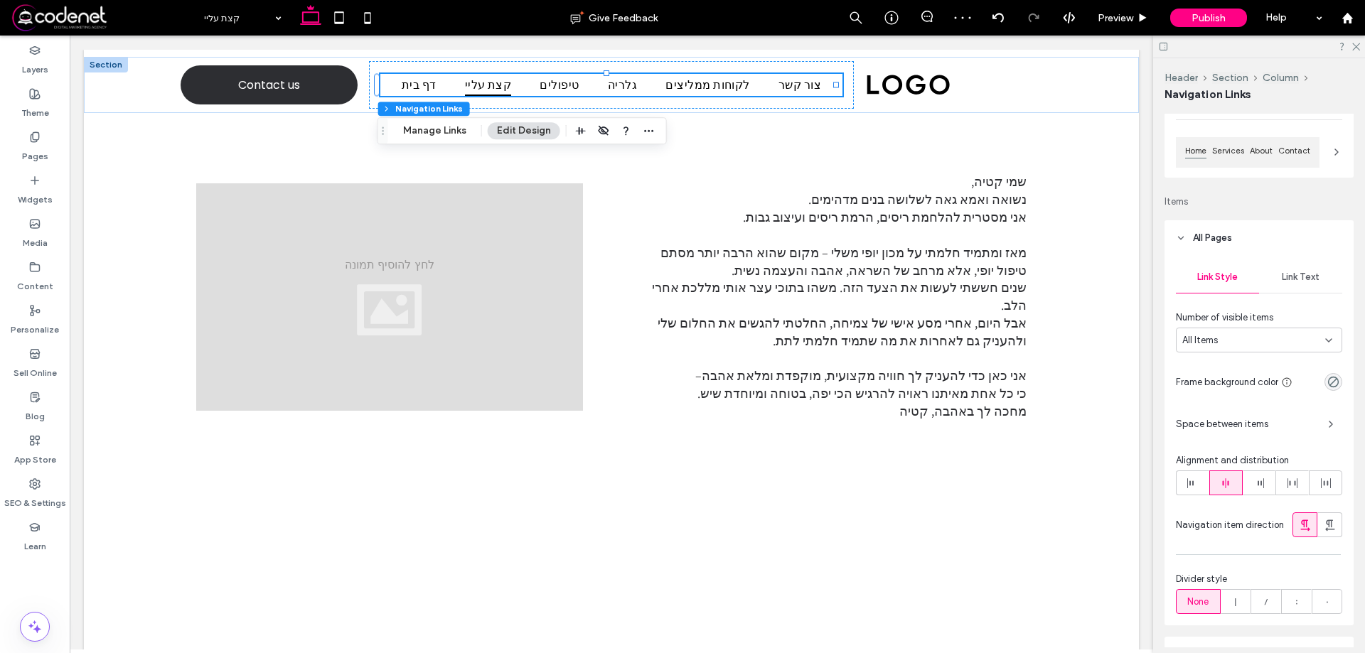
scroll to position [142, 0]
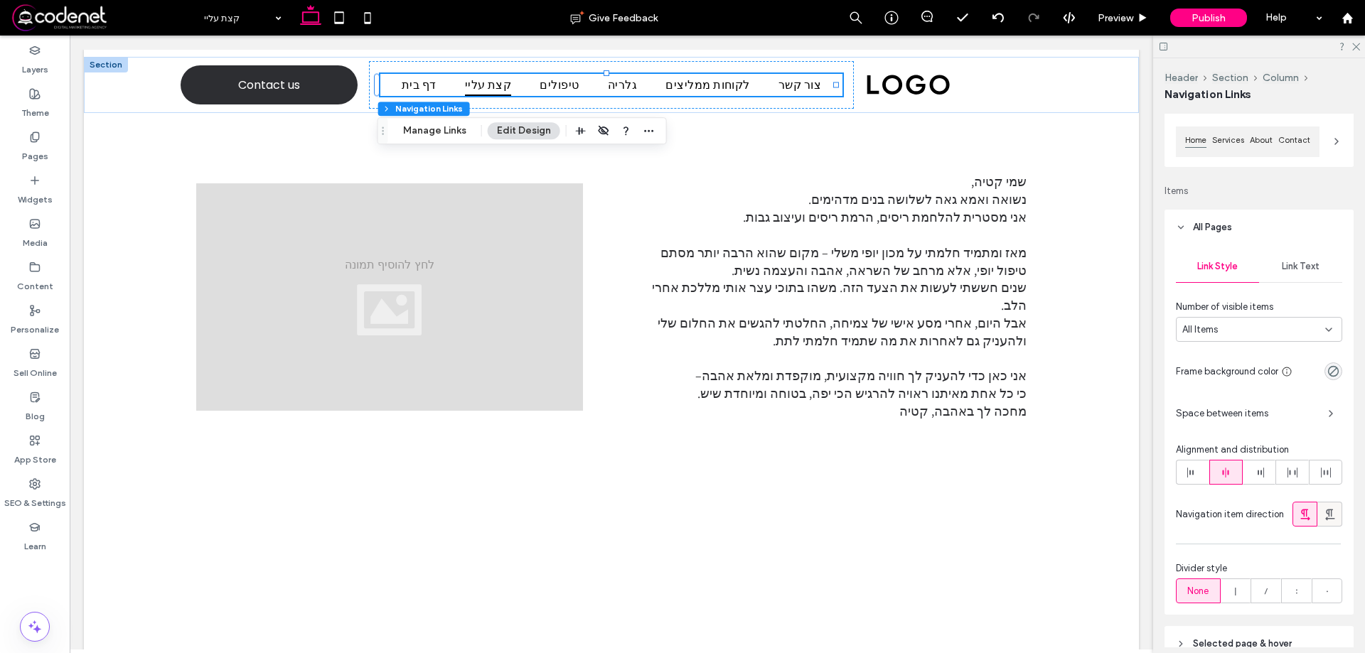
click at [1325, 513] on icon at bounding box center [1330, 515] width 14 height 14
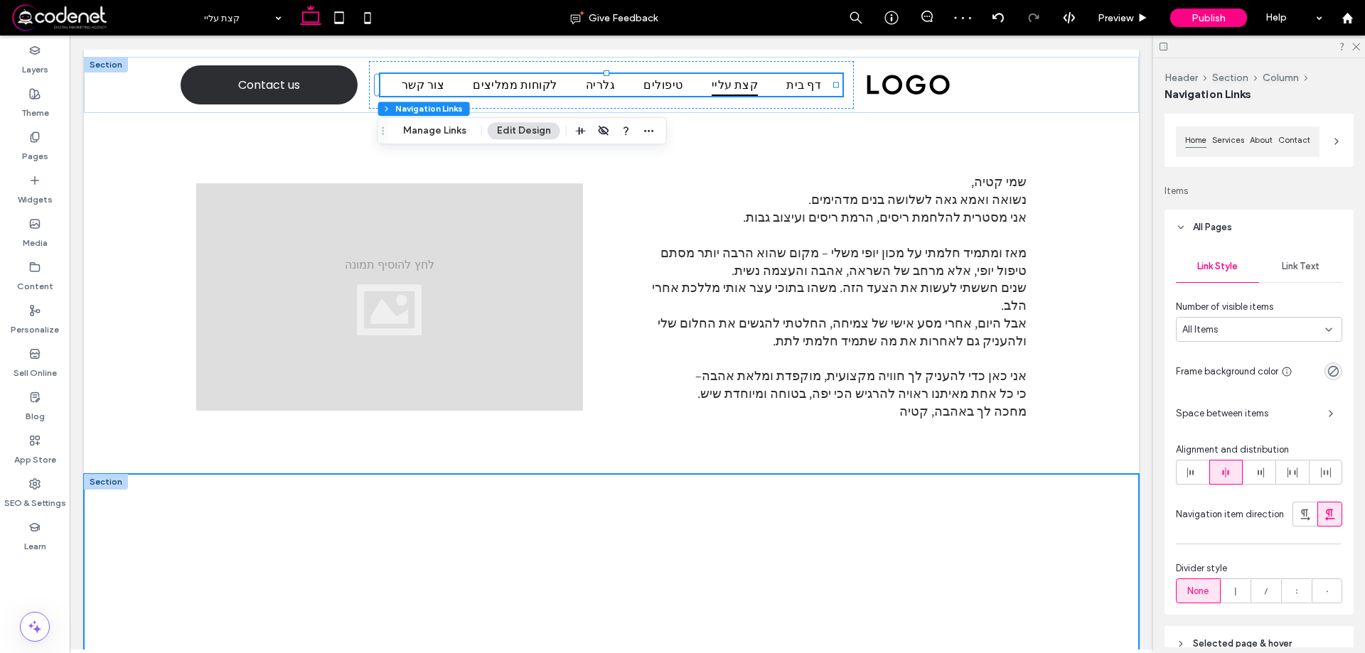
click at [1040, 528] on div at bounding box center [611, 588] width 1055 height 228
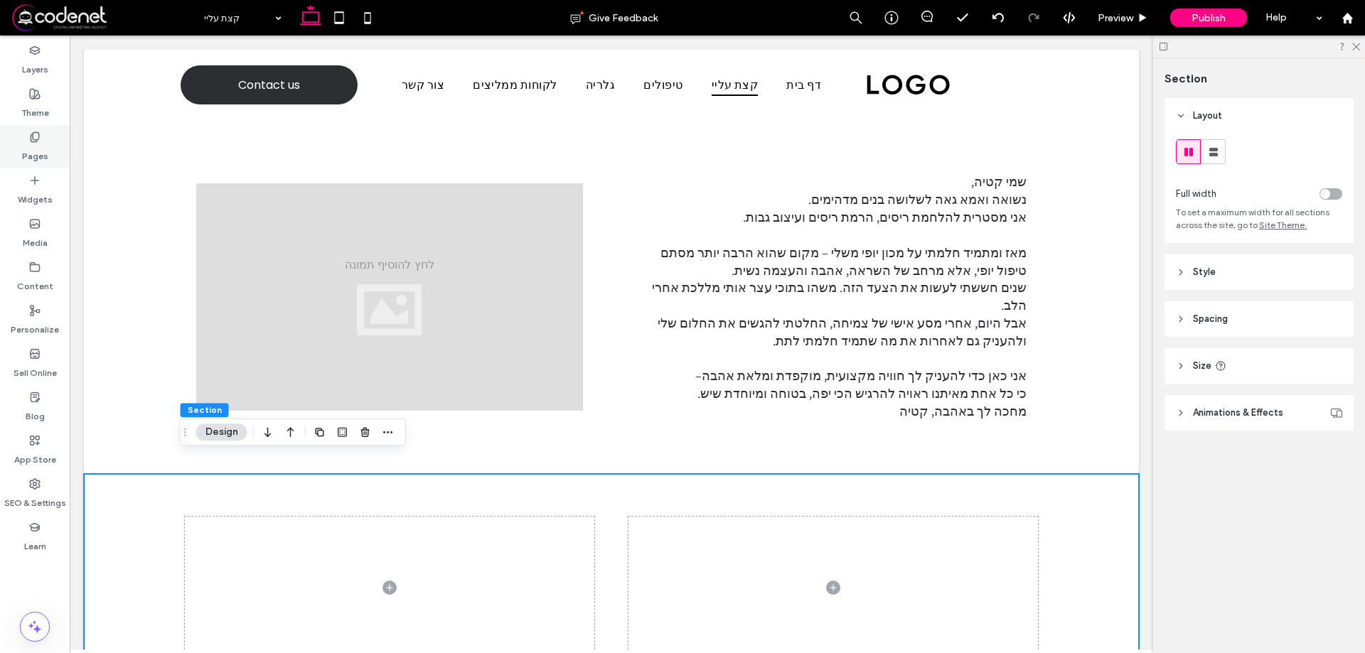
click at [36, 136] on icon at bounding box center [34, 137] width 11 height 11
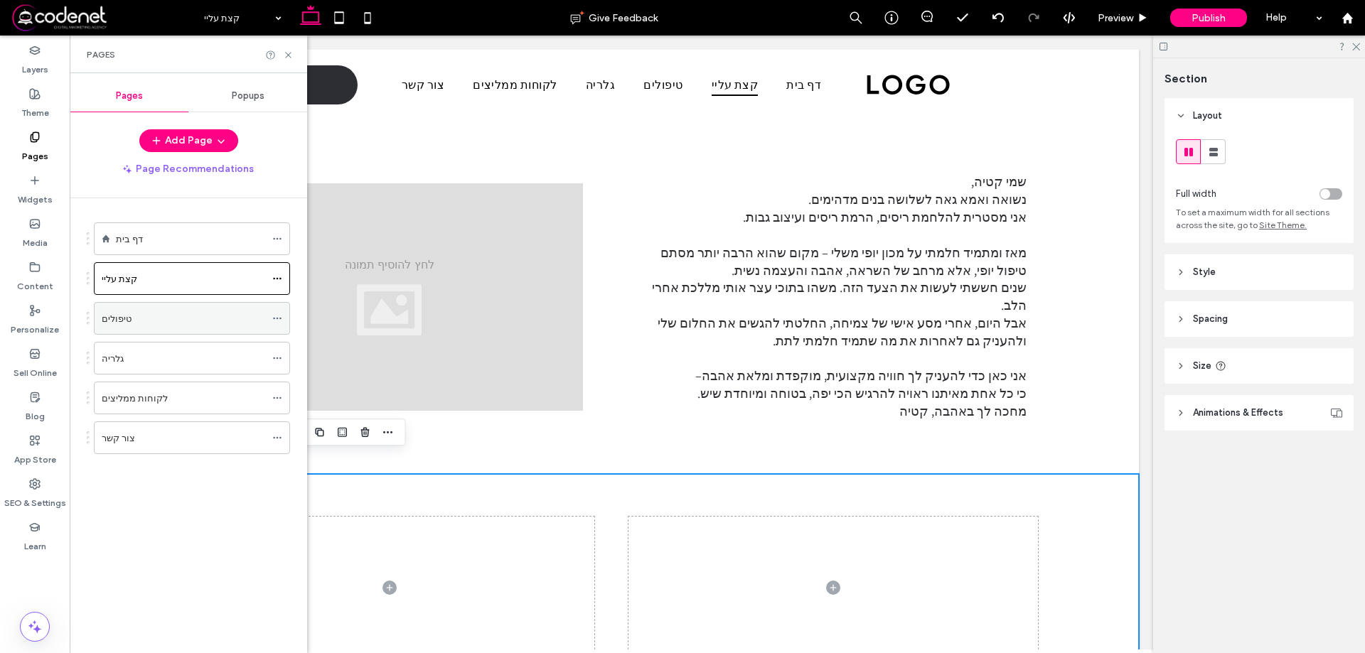
click at [161, 310] on div "טיפולים" at bounding box center [184, 318] width 164 height 31
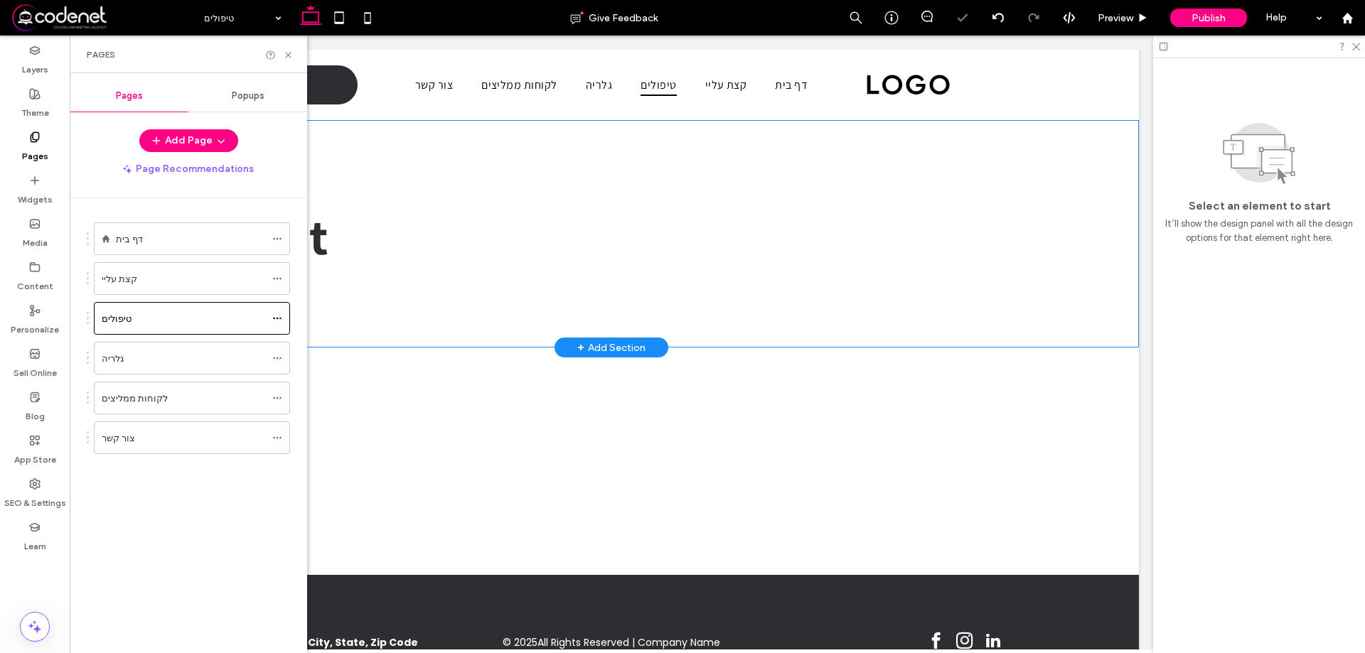
click at [581, 211] on div "דף בית טיפולים About" at bounding box center [390, 233] width 410 height 143
click at [392, 242] on h1 "About" at bounding box center [389, 236] width 387 height 65
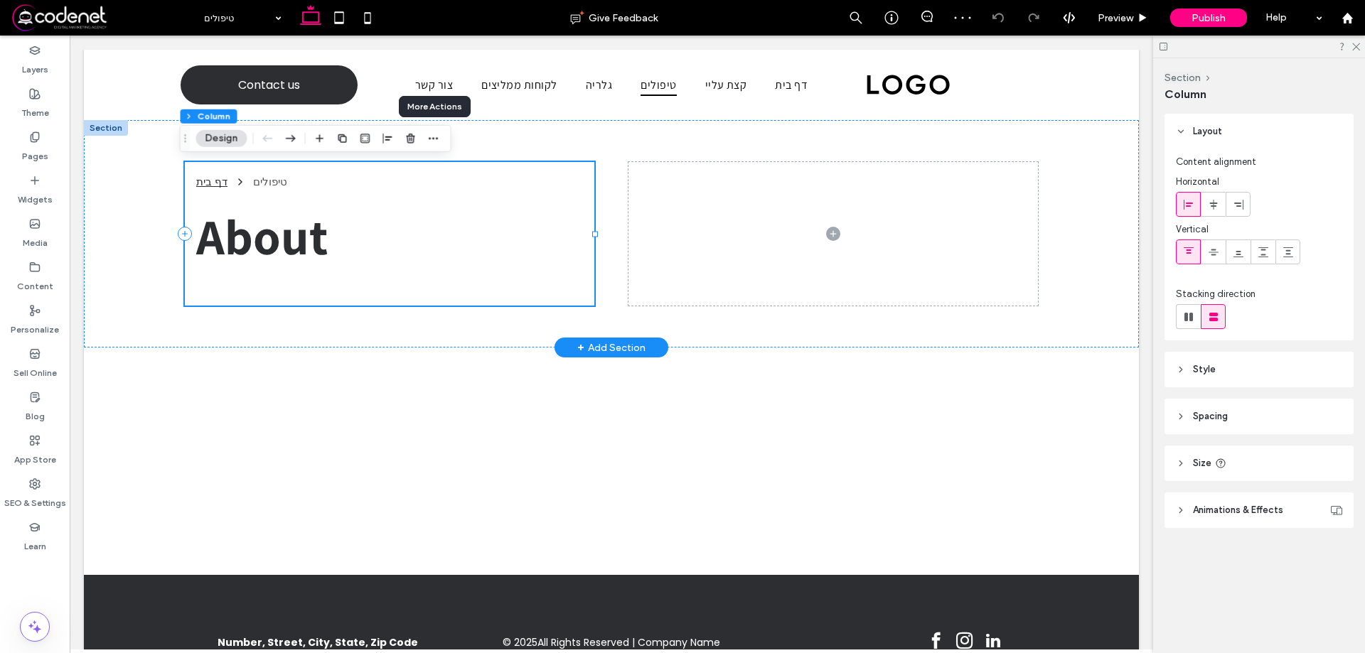
click at [400, 196] on div "דף בית טיפולים About" at bounding box center [390, 233] width 410 height 143
click at [356, 225] on h1 "About" at bounding box center [389, 236] width 387 height 65
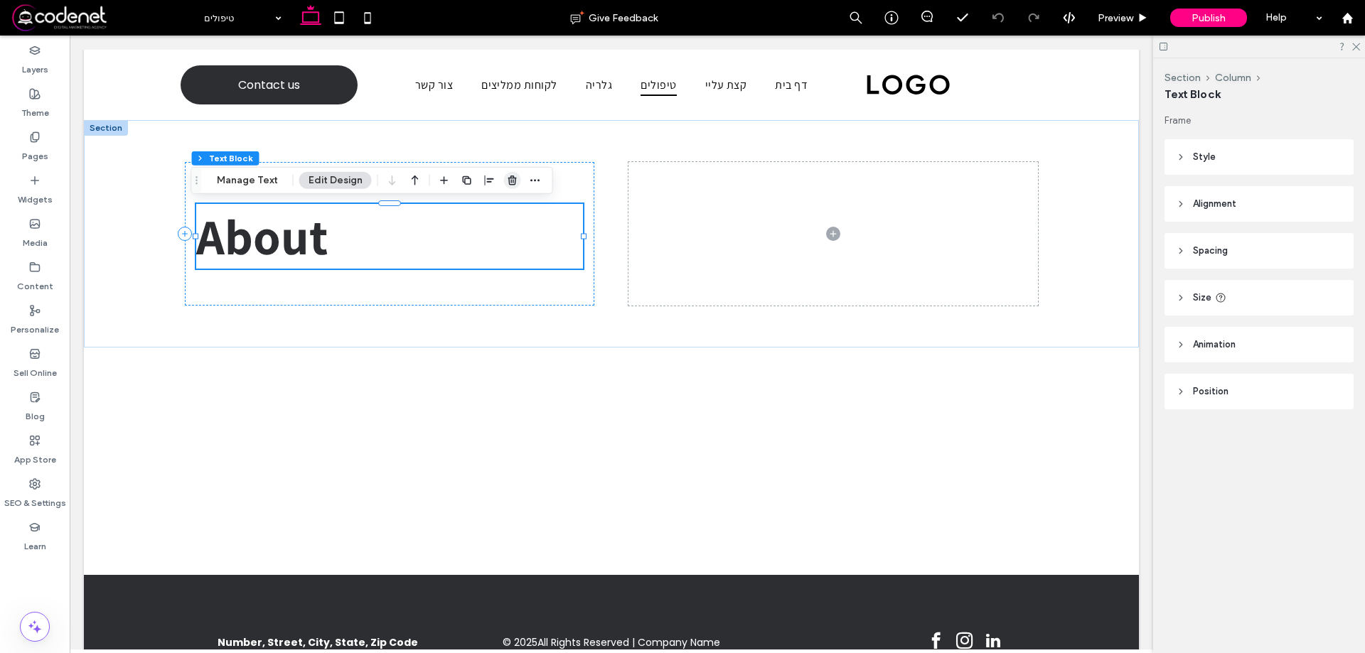
click at [507, 181] on icon "button" at bounding box center [512, 180] width 11 height 11
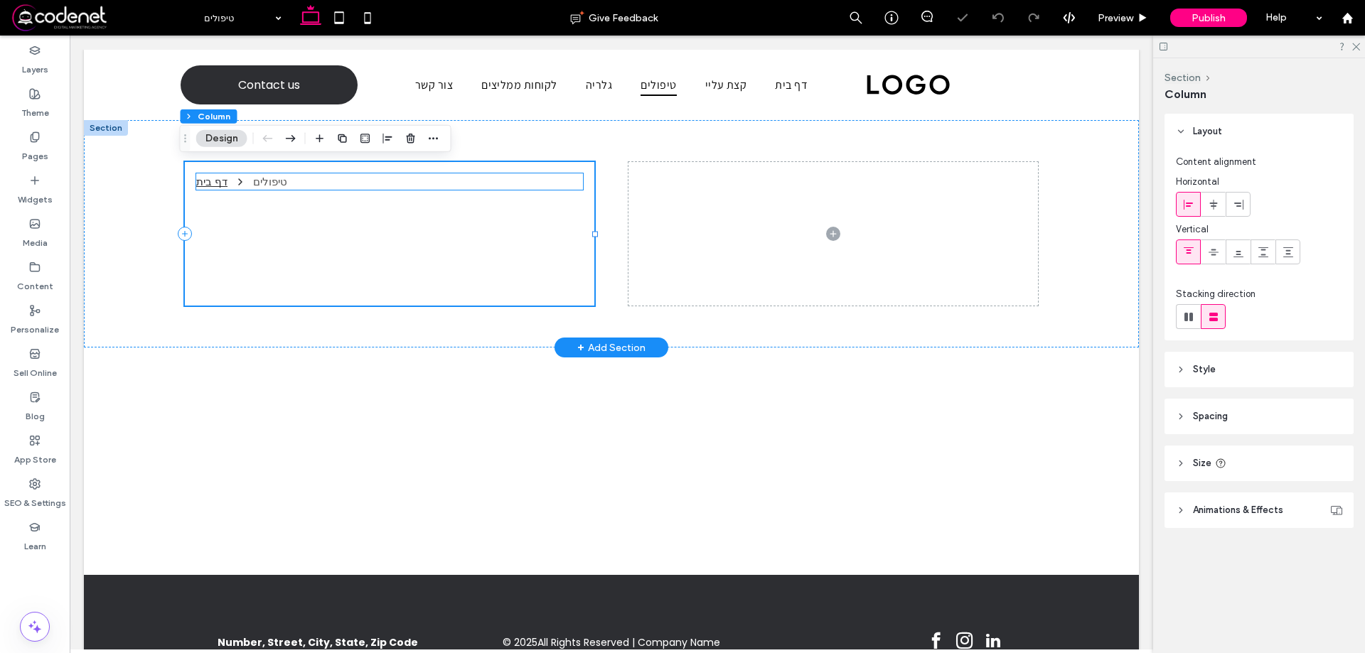
click at [444, 184] on nav "דף בית טיפולים" at bounding box center [389, 181] width 387 height 16
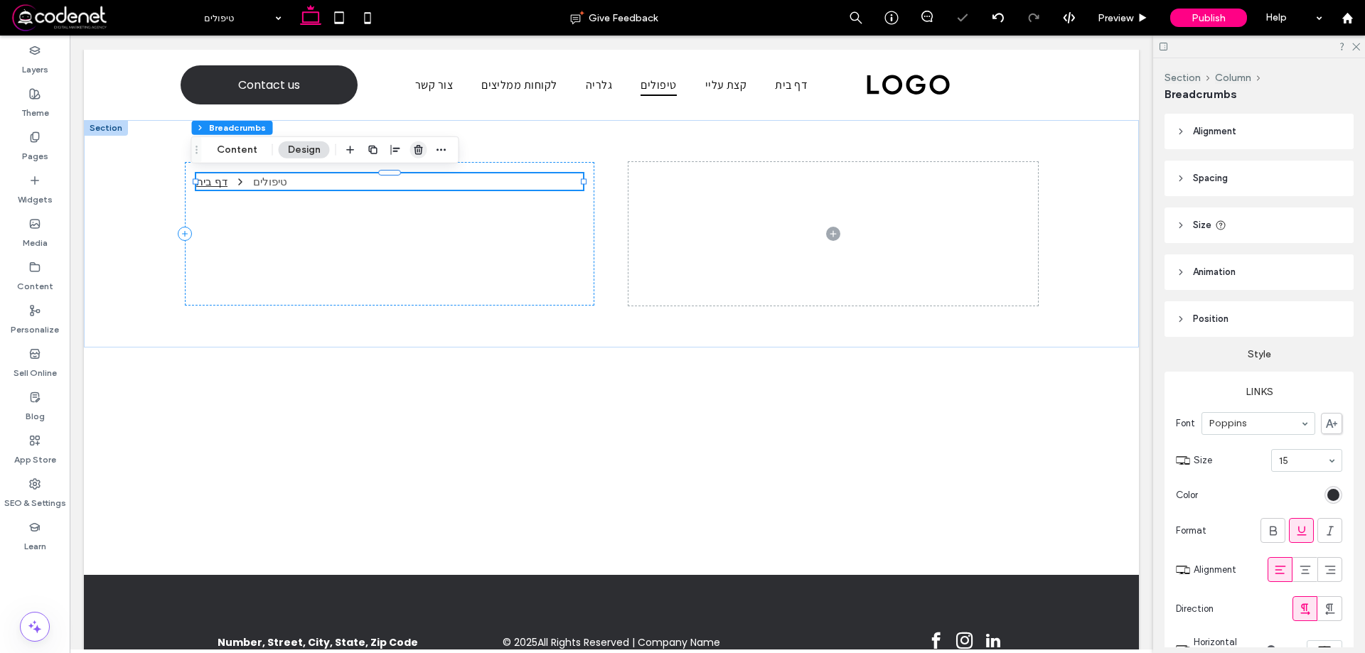
click at [421, 148] on use "button" at bounding box center [418, 149] width 9 height 9
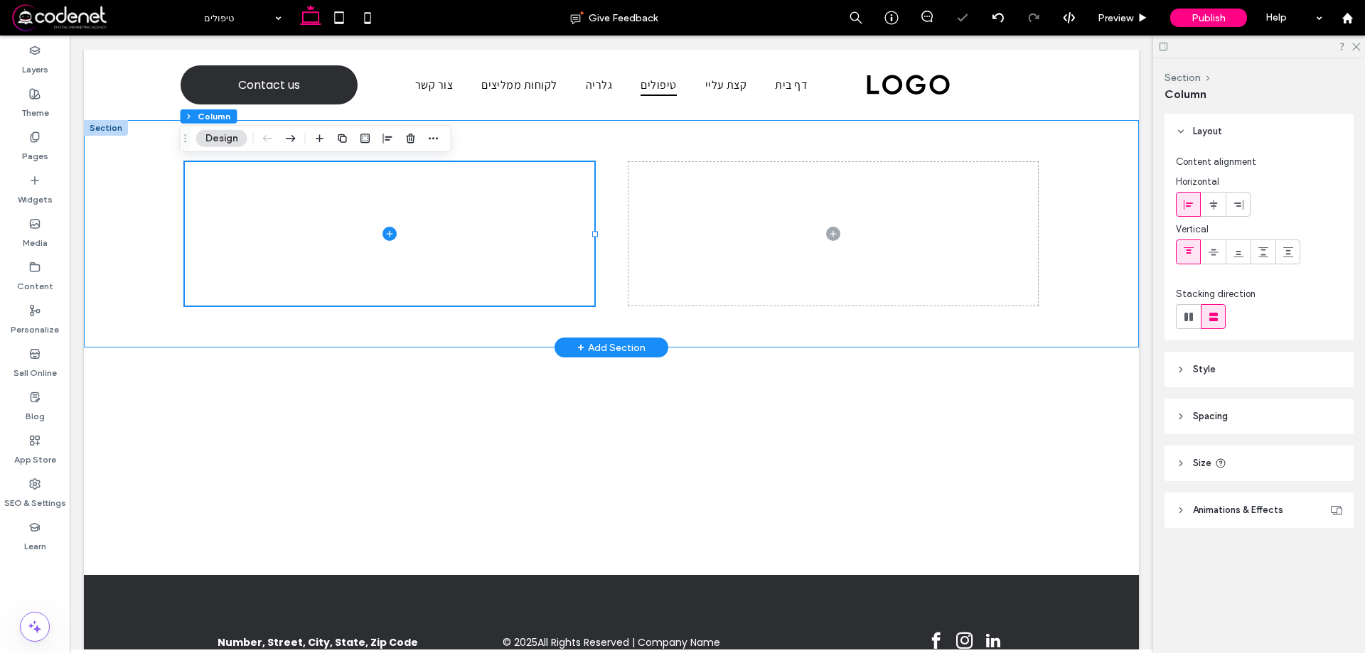
click at [775, 324] on div at bounding box center [611, 234] width 853 height 228
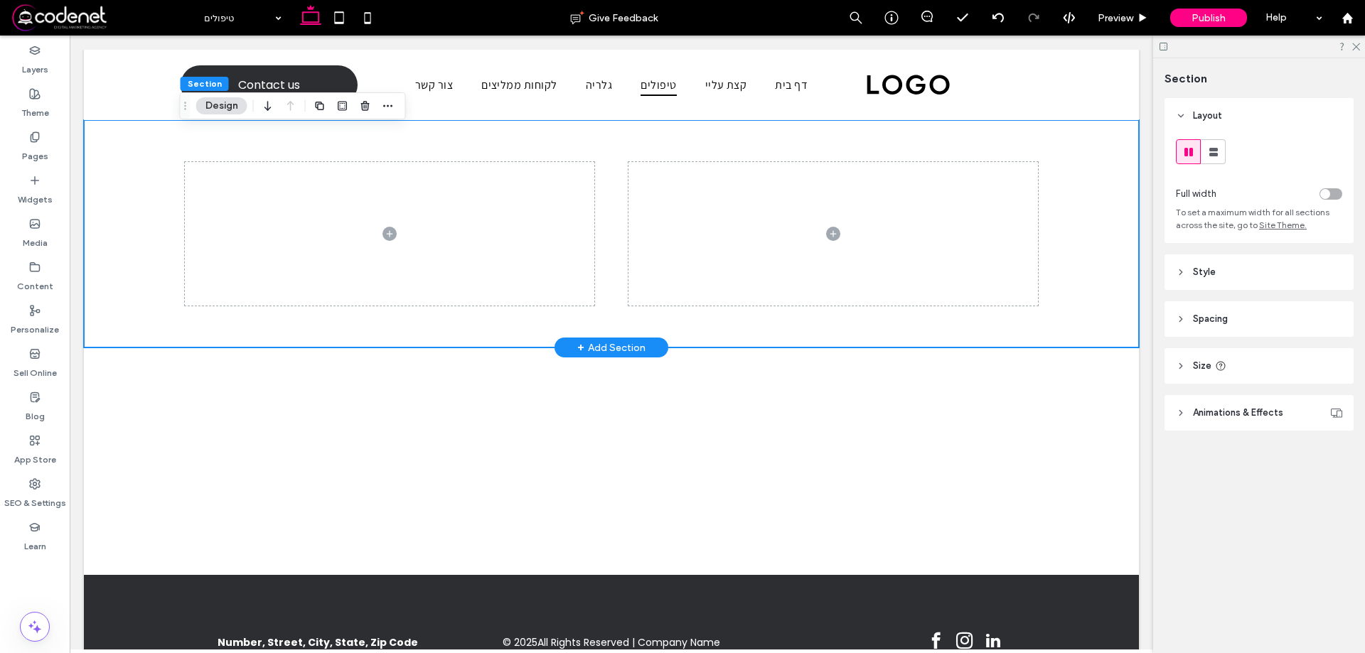
click at [622, 241] on div at bounding box center [611, 234] width 853 height 228
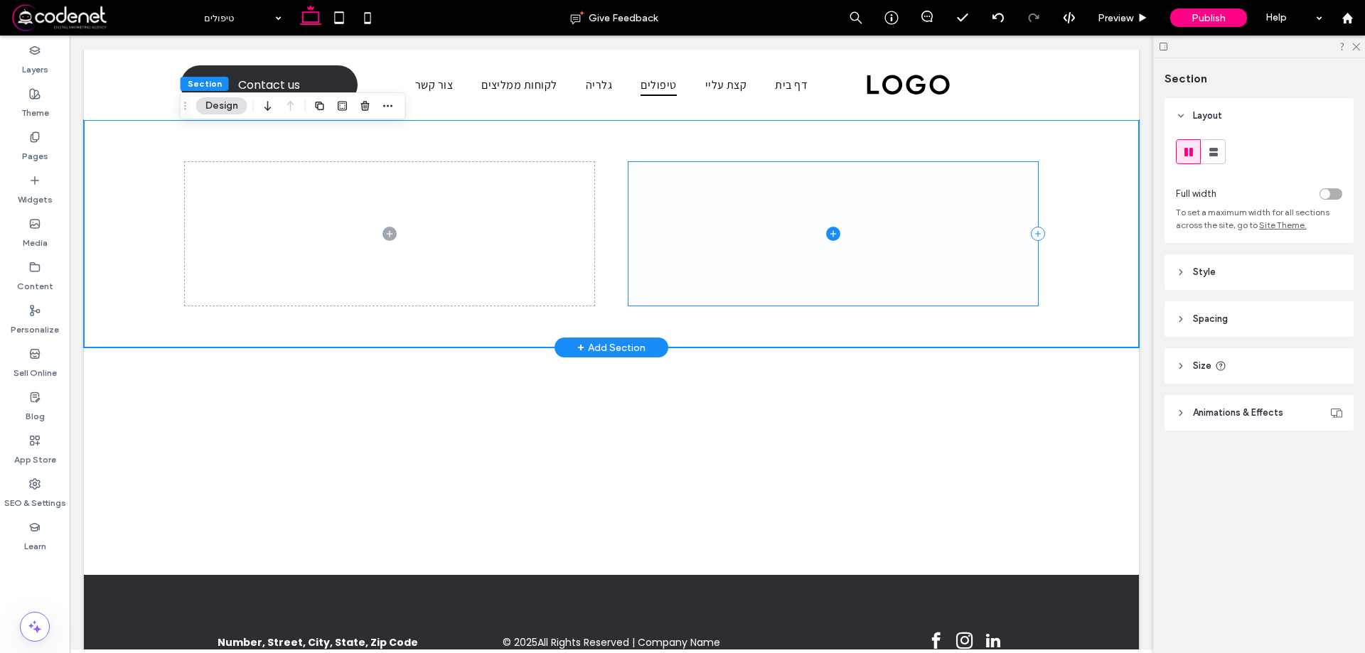
click at [629, 240] on span at bounding box center [834, 233] width 410 height 143
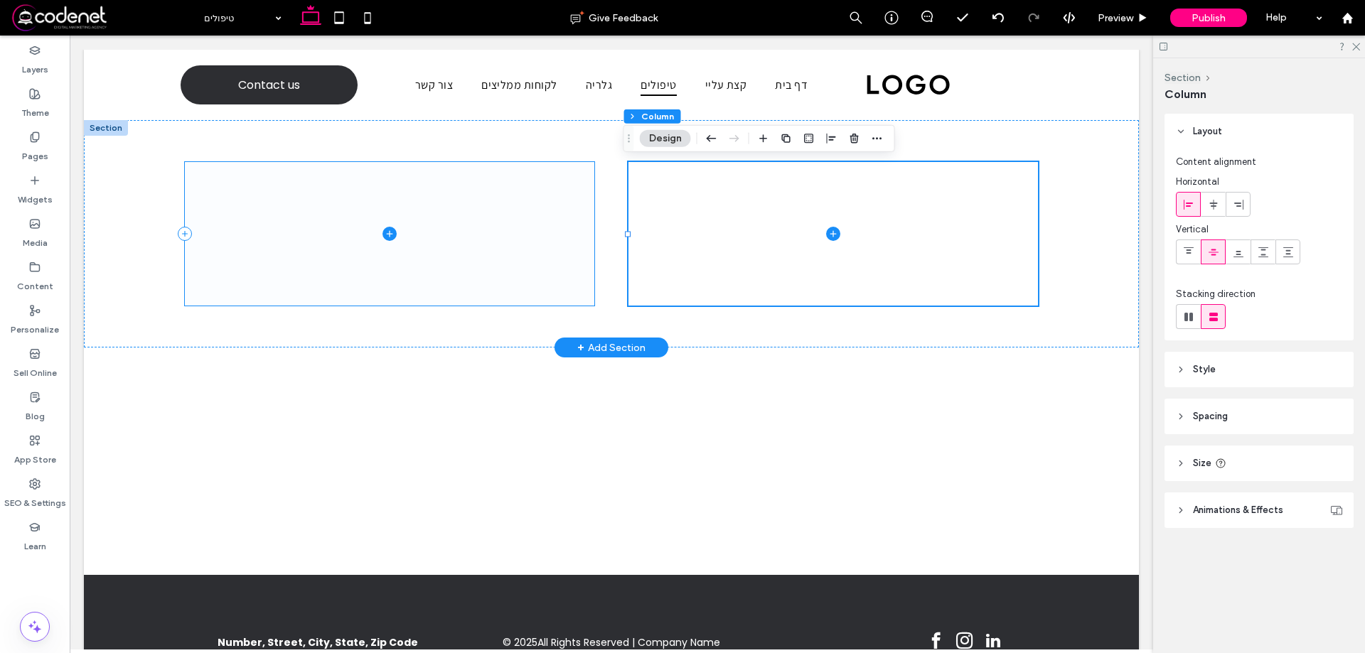
click at [532, 255] on span at bounding box center [390, 233] width 410 height 143
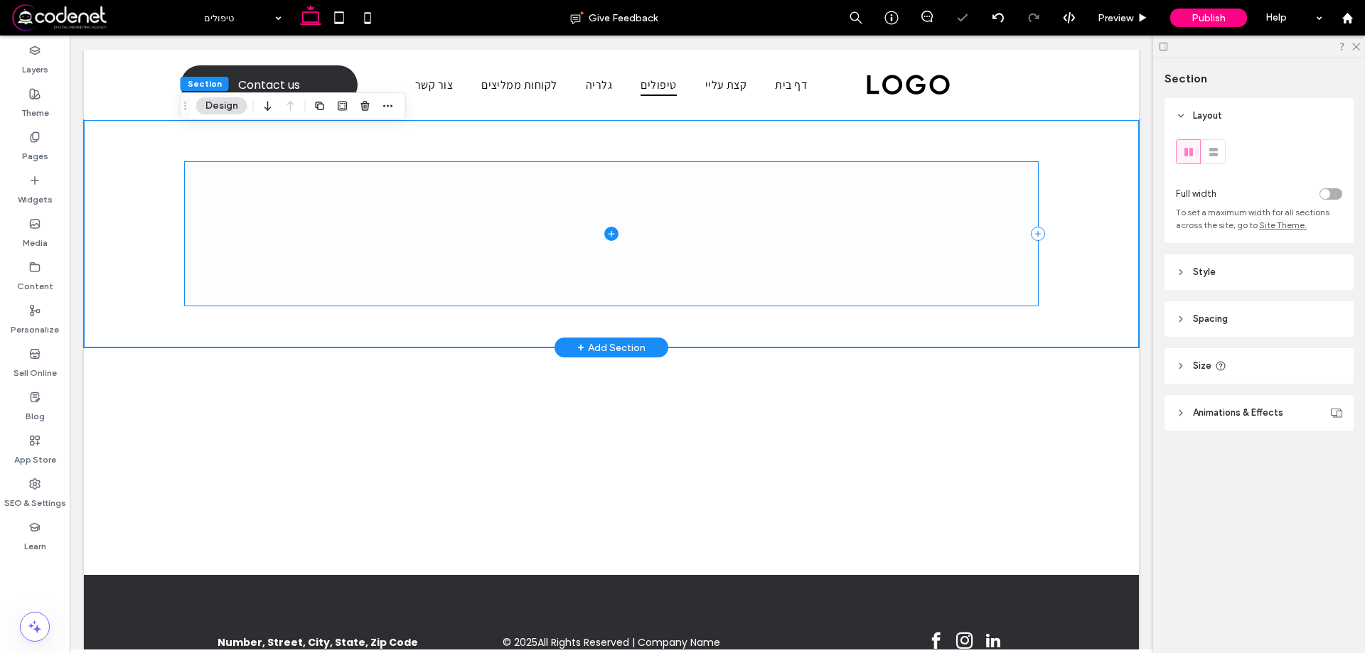
click at [680, 244] on span at bounding box center [611, 233] width 853 height 143
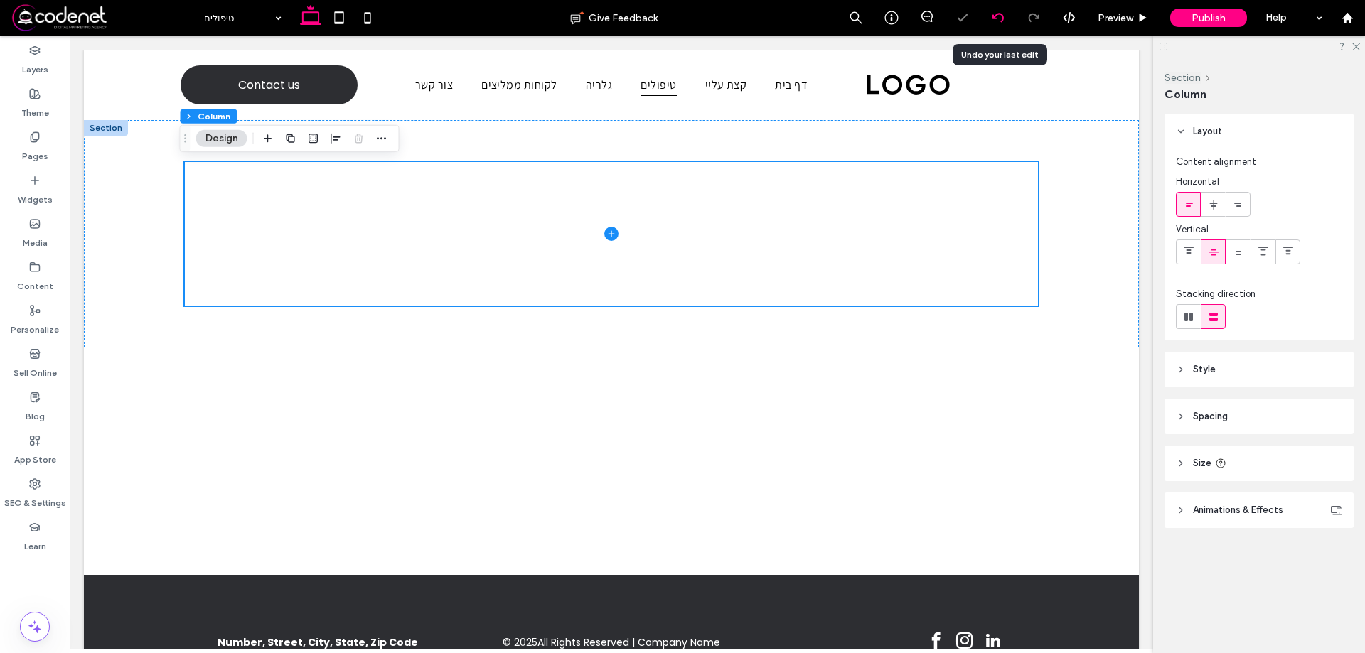
click at [993, 21] on icon at bounding box center [998, 17] width 11 height 11
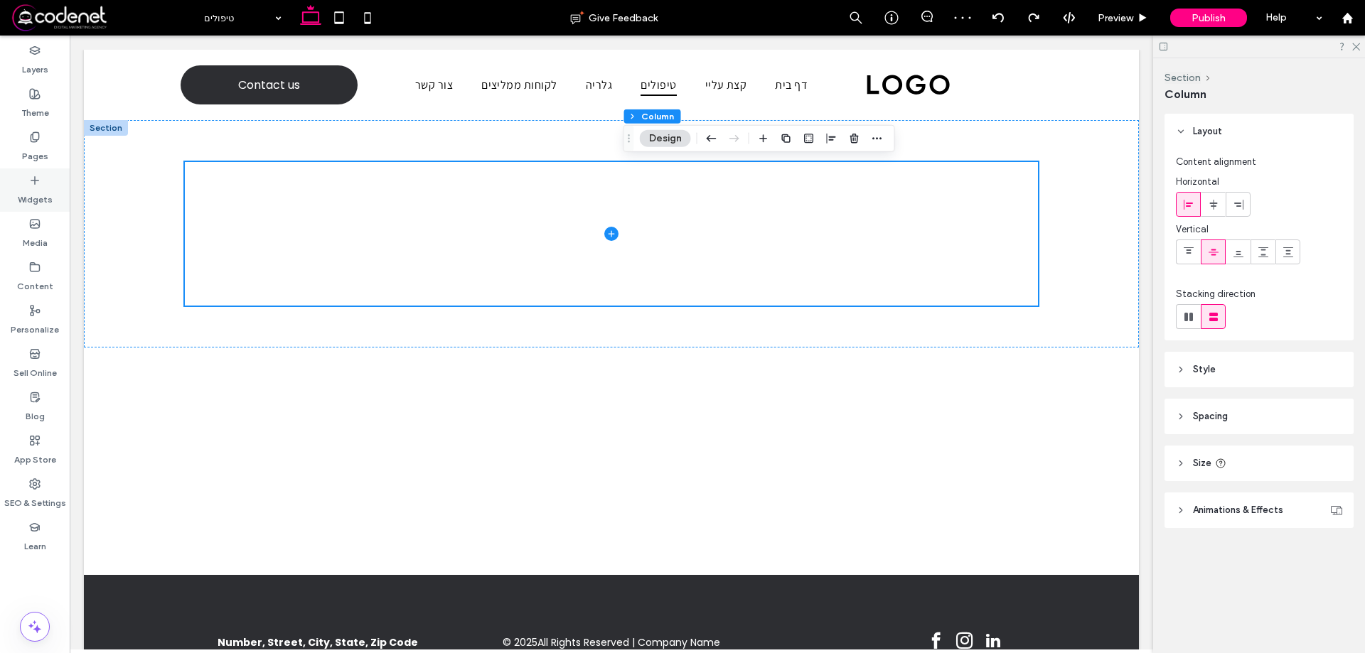
click at [38, 193] on label "Widgets" at bounding box center [35, 196] width 35 height 20
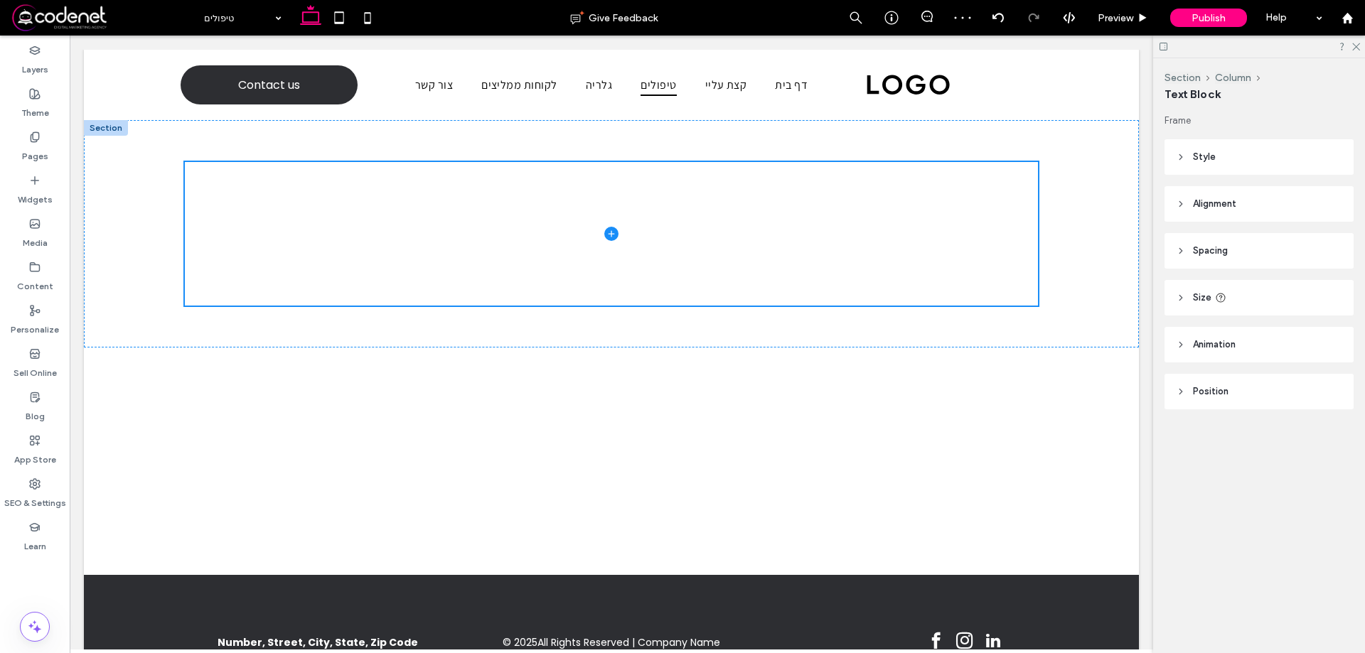
type input "*********"
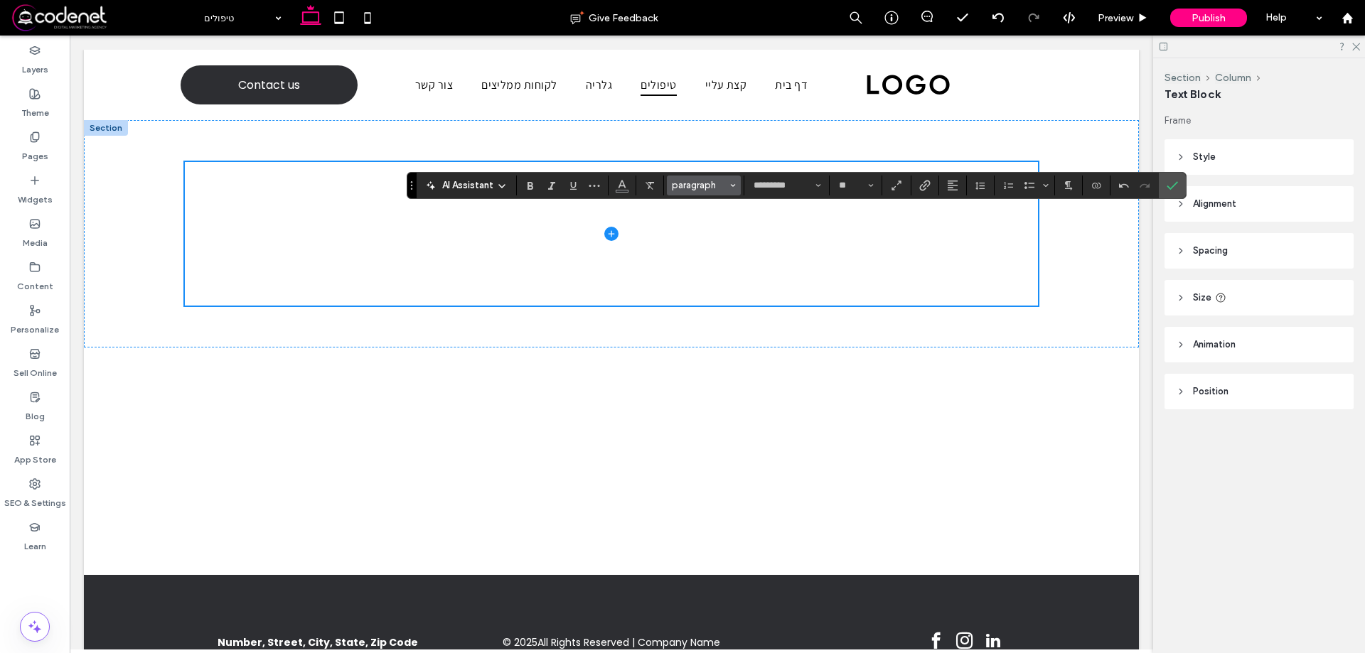
click at [717, 183] on span "paragraph" at bounding box center [699, 185] width 55 height 11
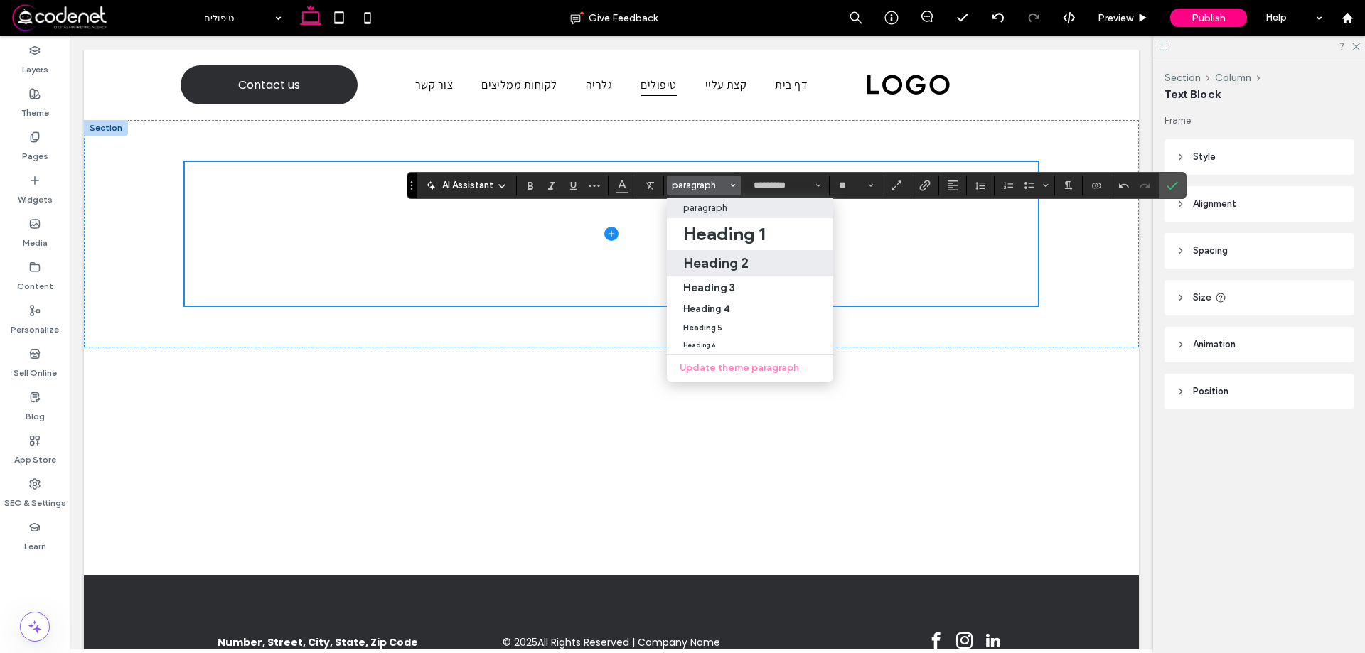
click at [713, 262] on h2 "Heading 2" at bounding box center [715, 263] width 65 height 17
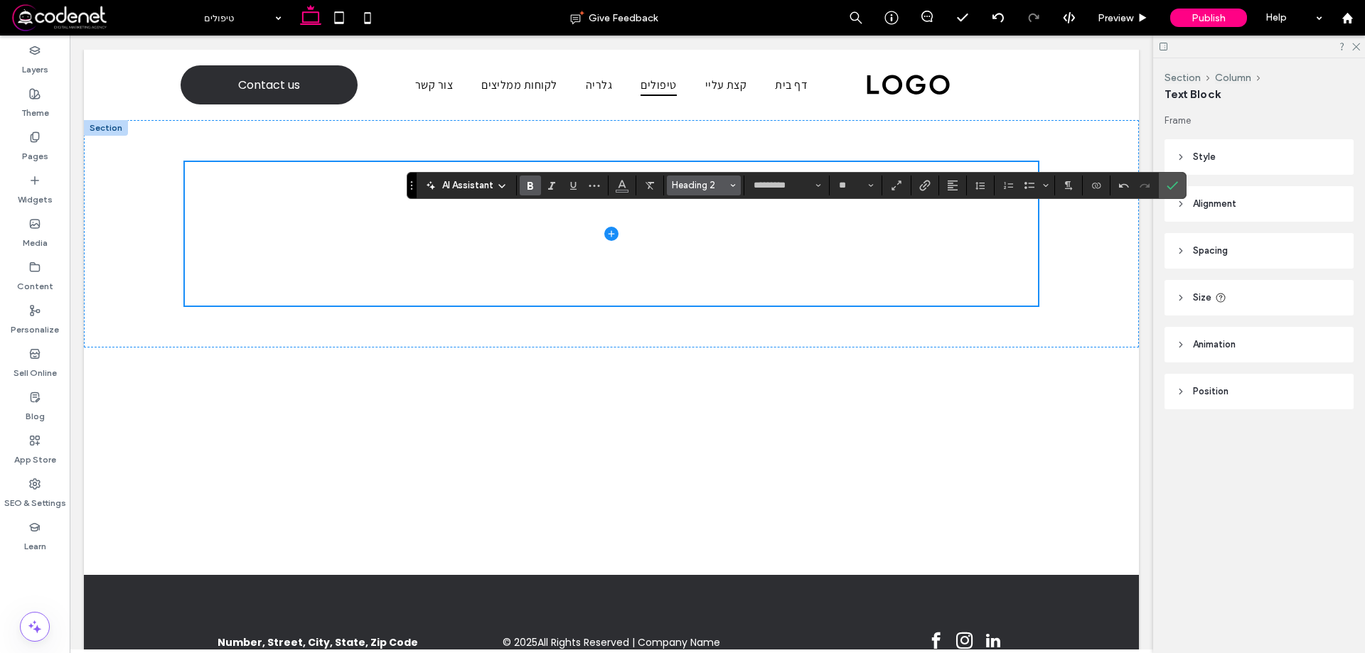
click at [726, 187] on span "Heading 2" at bounding box center [699, 185] width 55 height 11
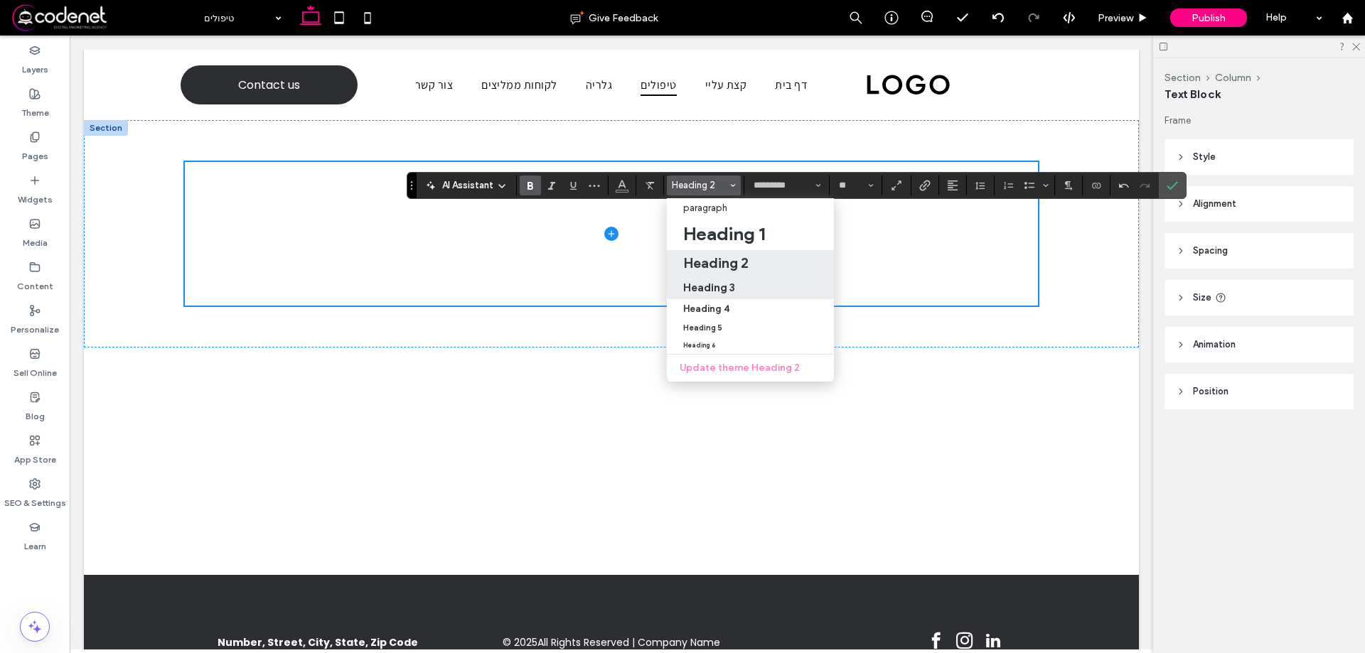
click at [722, 284] on h3 "Heading 3" at bounding box center [709, 288] width 52 height 14
type input "**"
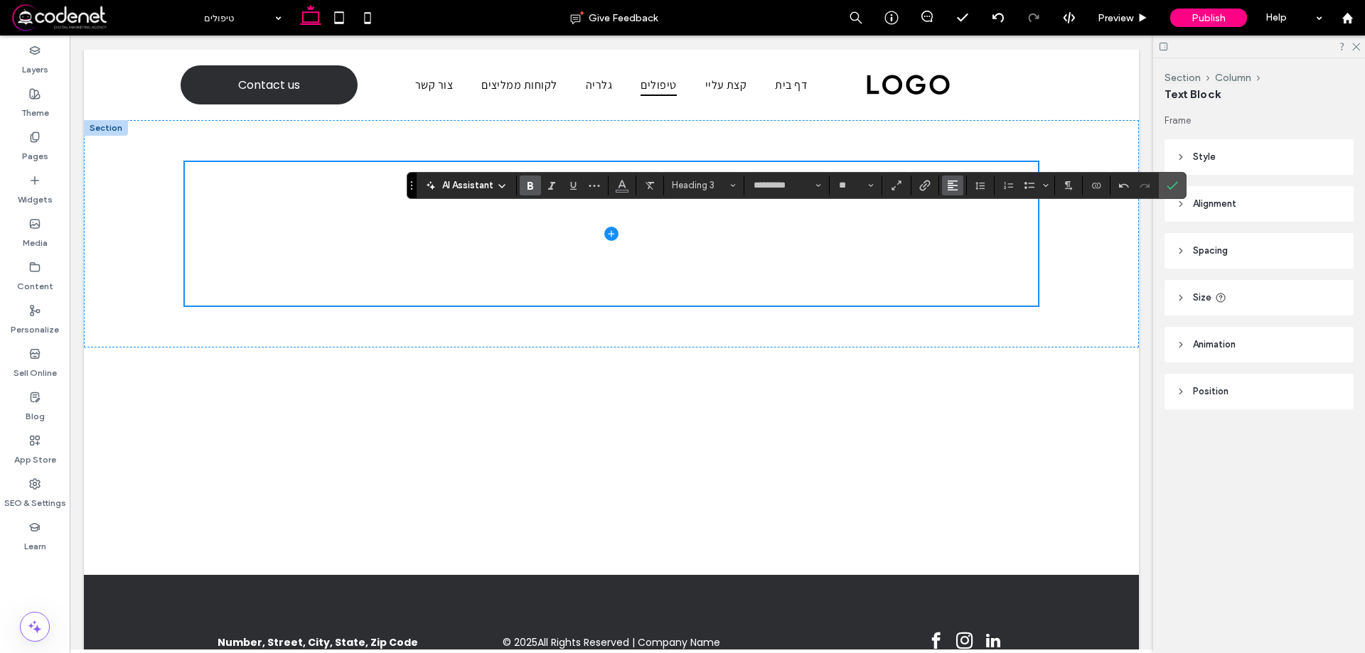
click at [942, 188] on button "Alignment" at bounding box center [952, 186] width 21 height 20
click at [947, 233] on span "ui.textEditor.alignment.center" at bounding box center [950, 229] width 6 height 21
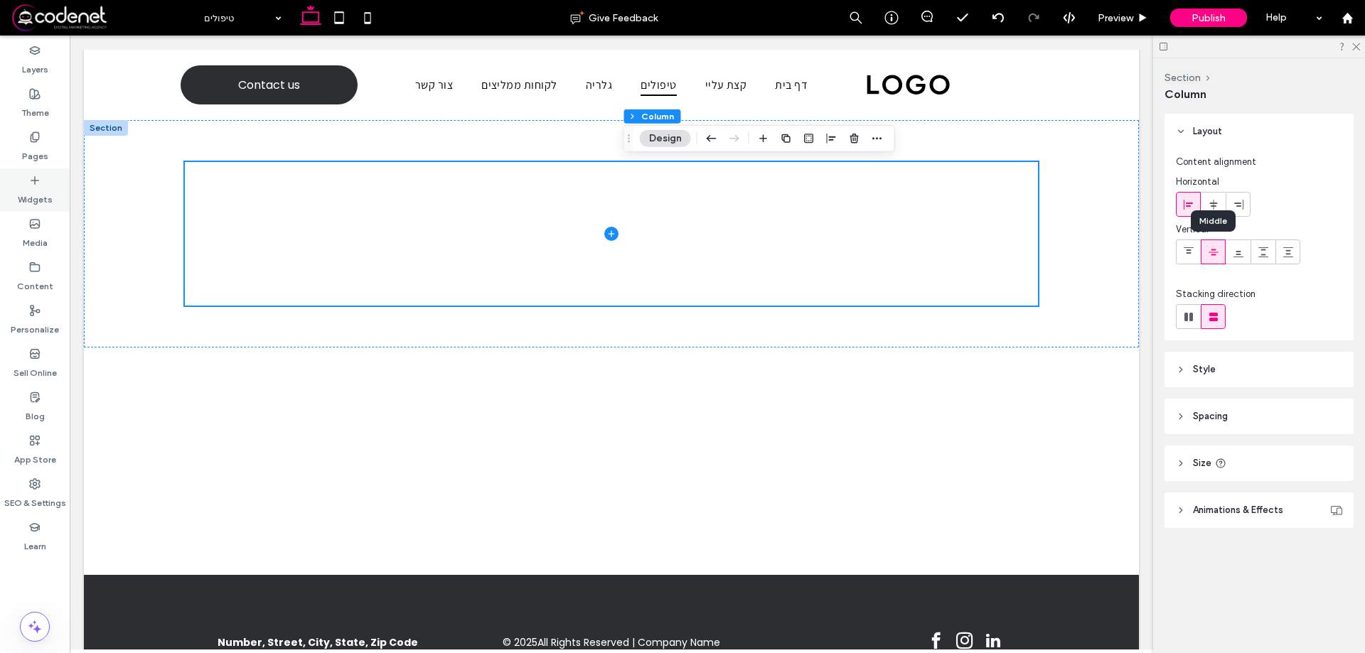
click at [33, 175] on icon at bounding box center [34, 180] width 11 height 11
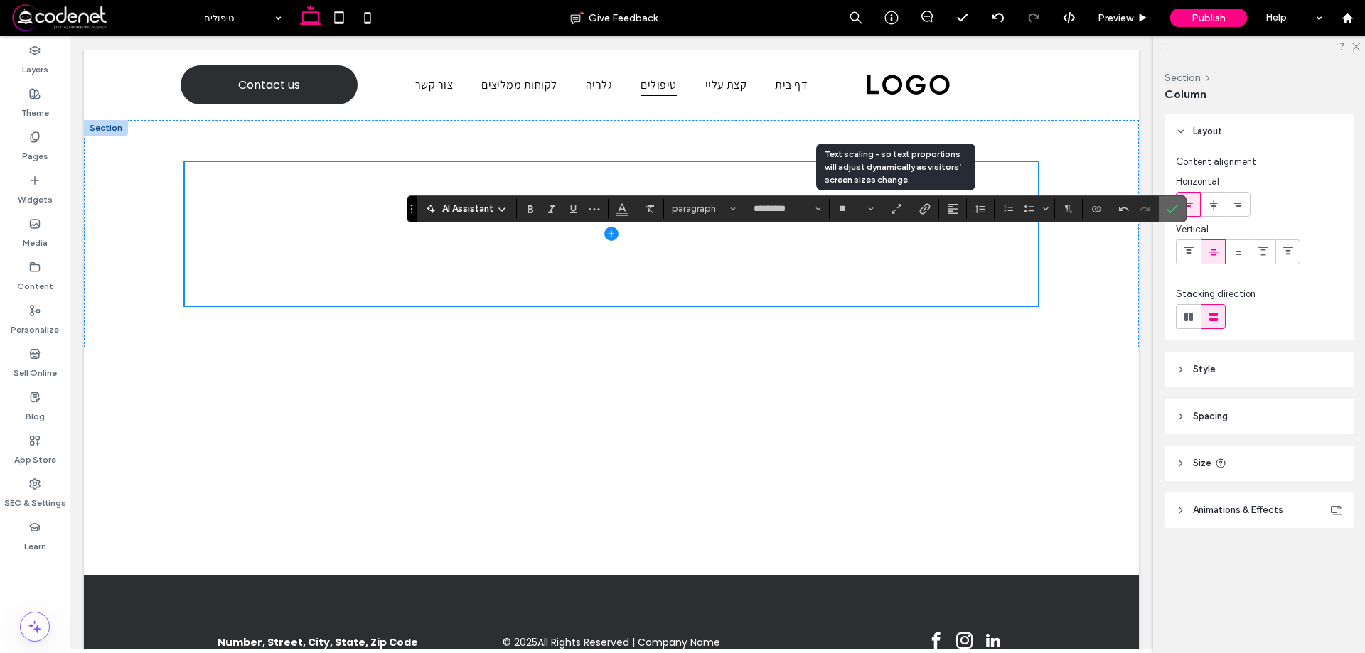
click at [1168, 204] on icon "Confirm" at bounding box center [1172, 208] width 11 height 11
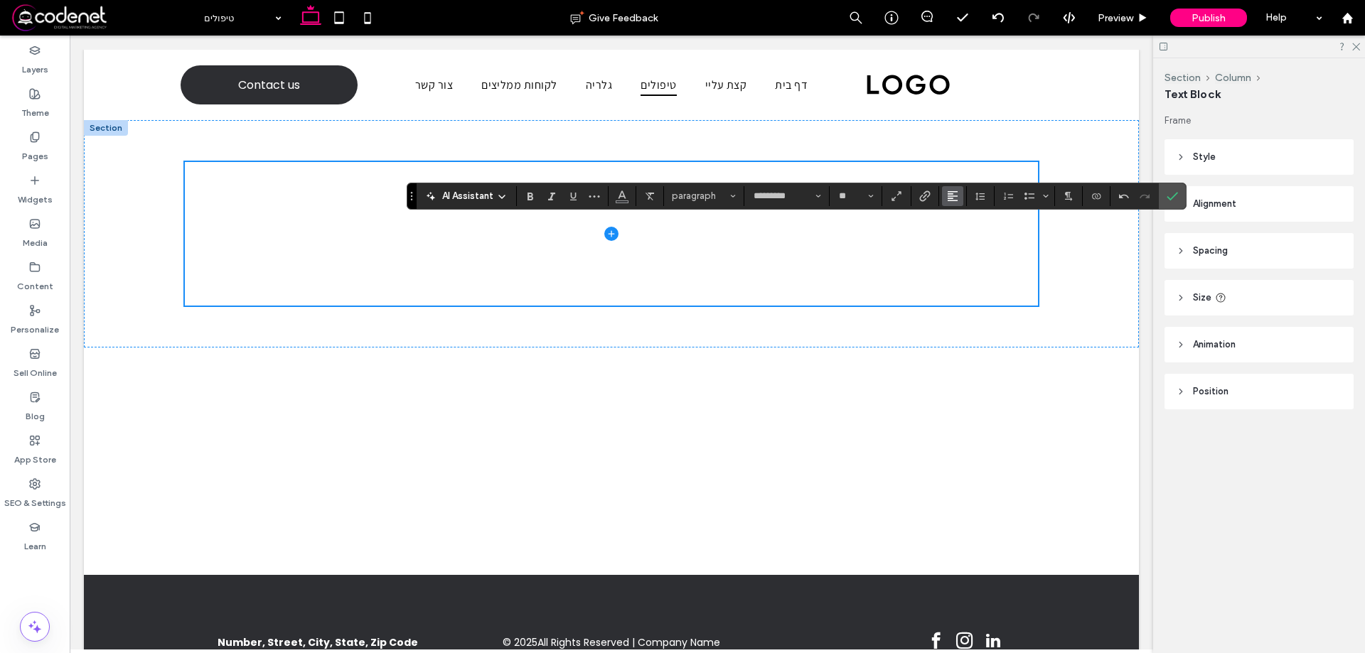
click at [953, 193] on use "Alignment" at bounding box center [953, 196] width 10 height 10
click at [966, 255] on icon "ui.textEditor.alignment.right" at bounding box center [963, 260] width 11 height 11
click at [1067, 191] on icon "Text direction" at bounding box center [1068, 196] width 11 height 11
click at [1076, 237] on use "RTL" at bounding box center [1079, 239] width 7 height 9
click at [1177, 187] on span "Confirm" at bounding box center [1172, 196] width 11 height 24
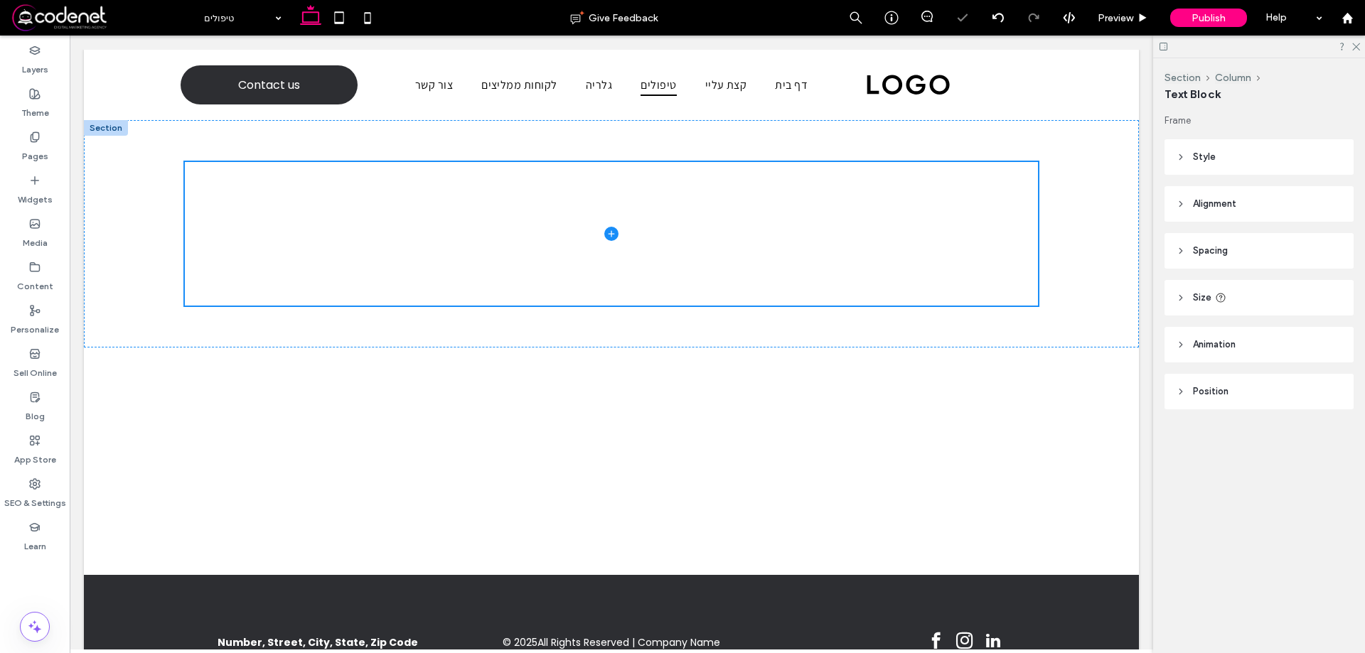
type input "*********"
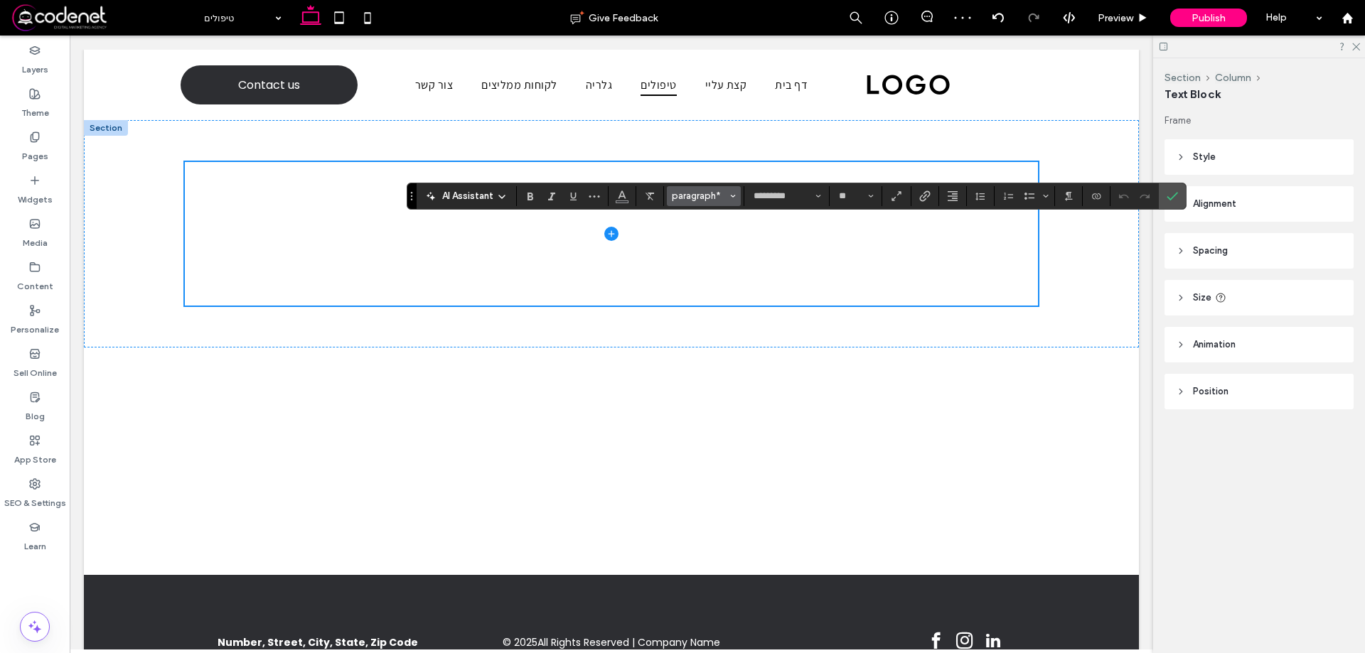
click at [715, 200] on span "paragraph*" at bounding box center [699, 196] width 55 height 11
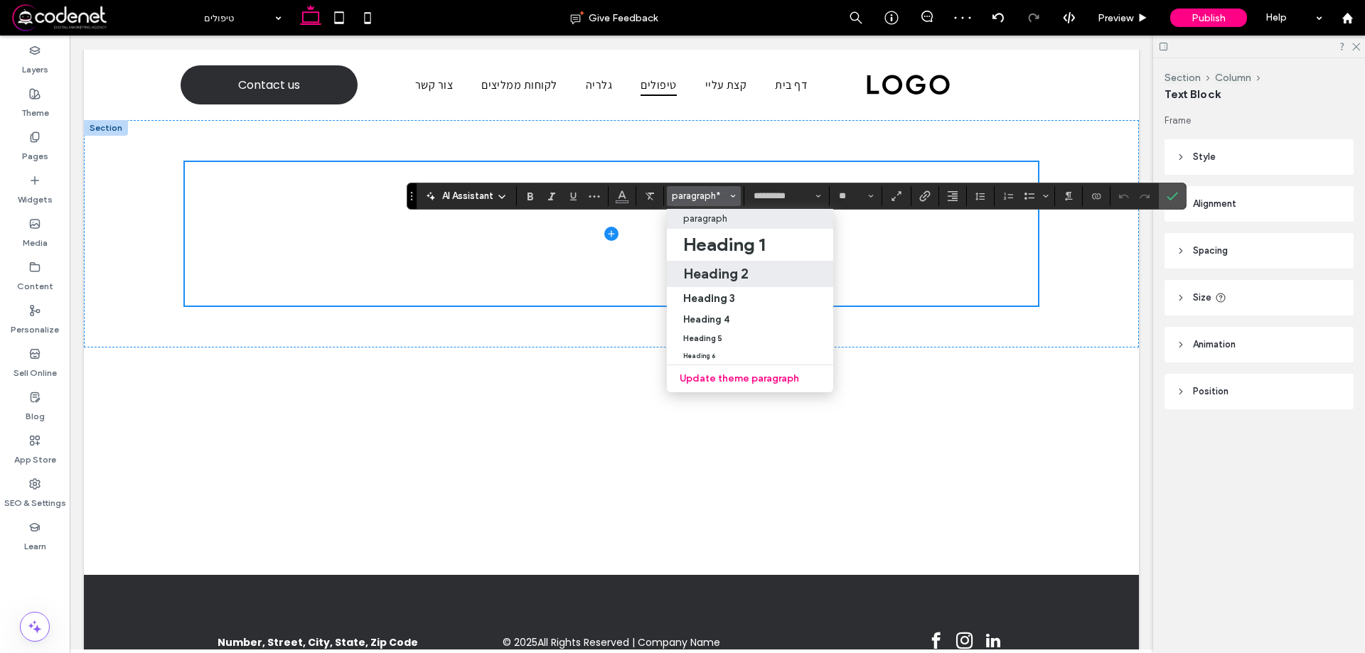
click at [740, 278] on h2 "Heading 2" at bounding box center [715, 273] width 65 height 17
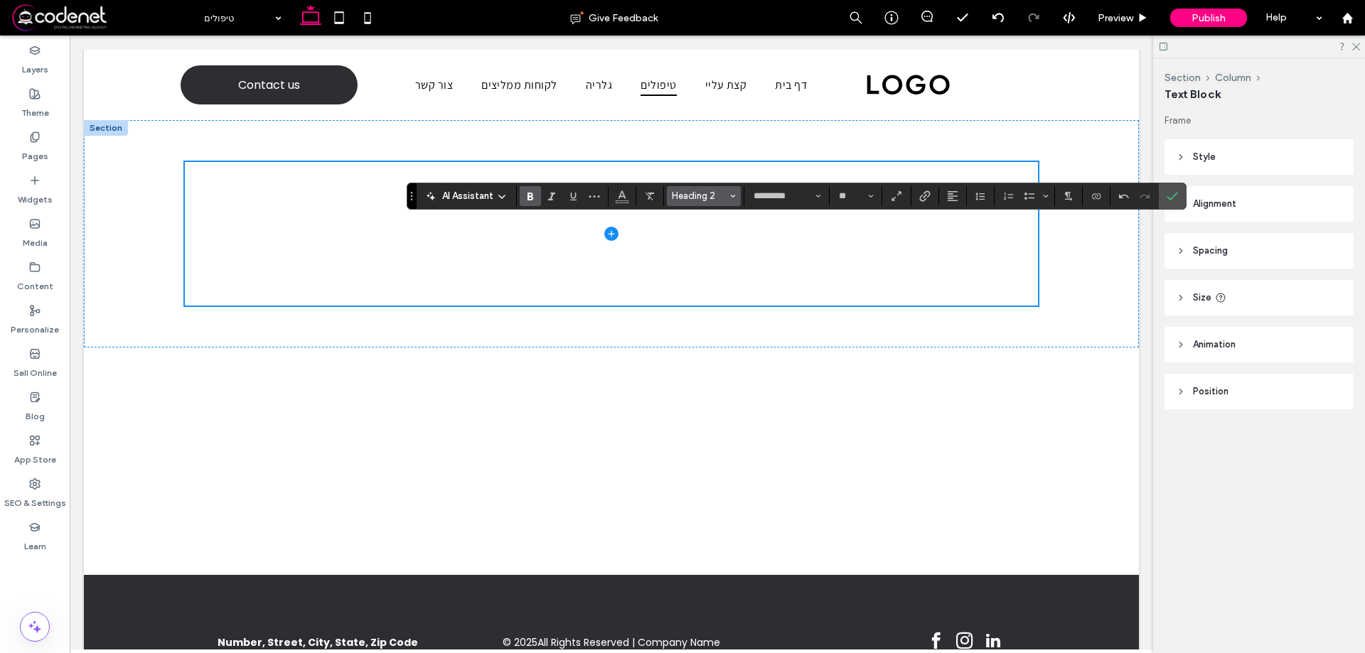
click at [722, 194] on span "Heading 2" at bounding box center [699, 196] width 55 height 11
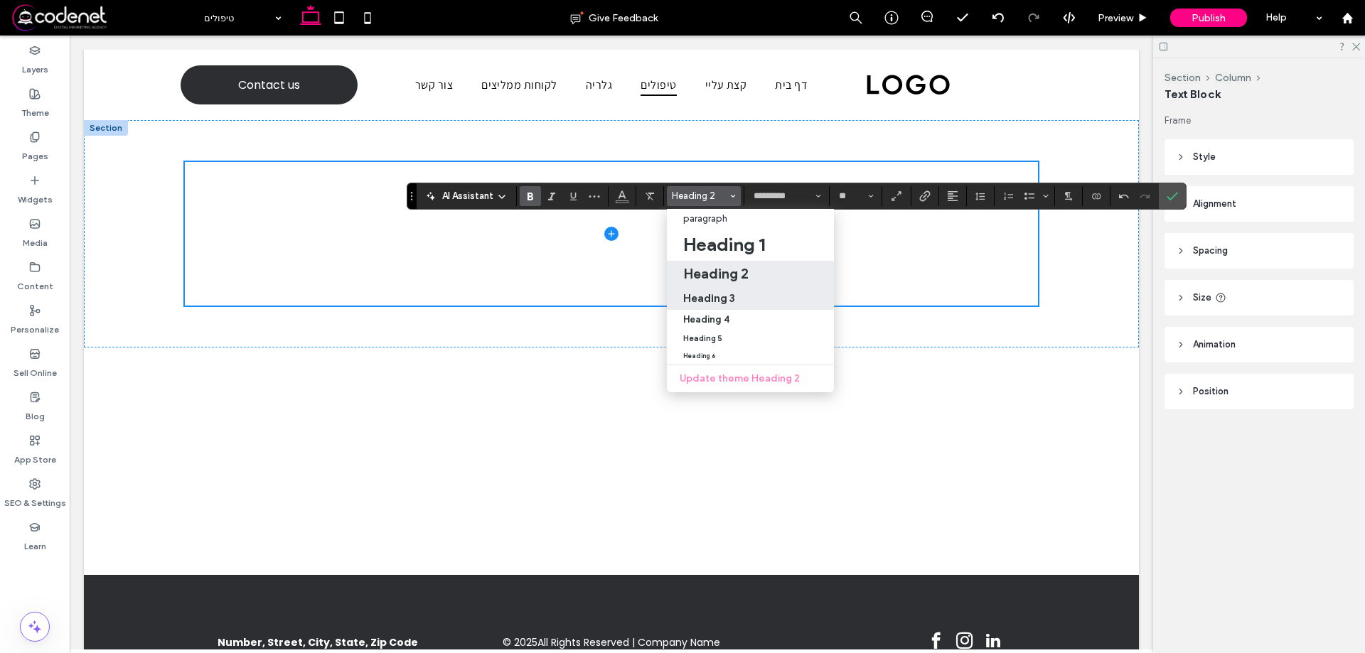
click at [726, 290] on label "Heading 3" at bounding box center [750, 298] width 167 height 23
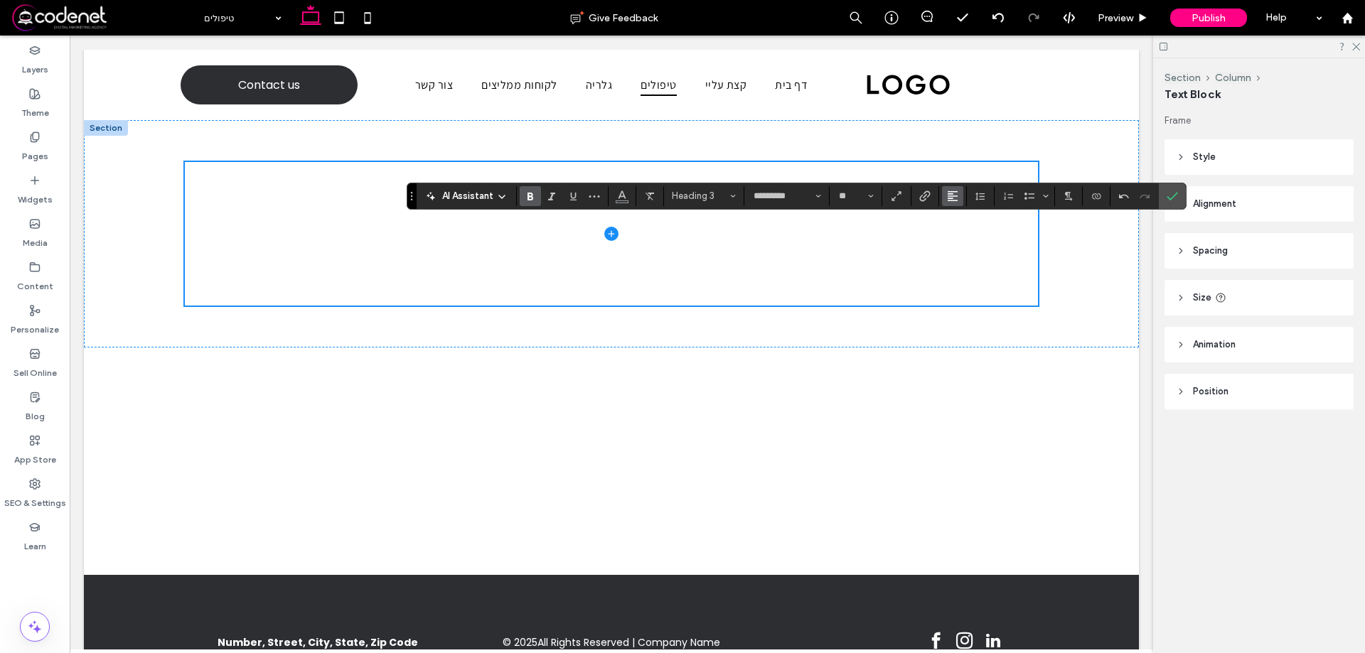
click at [956, 196] on use "Alignment" at bounding box center [953, 196] width 10 height 10
click at [972, 259] on div "ui.textEditor.alignment.right" at bounding box center [967, 260] width 18 height 11
click at [1059, 201] on button "Text direction" at bounding box center [1068, 196] width 21 height 20
click at [1080, 232] on label "RTL" at bounding box center [1083, 240] width 50 height 21
type input "**"
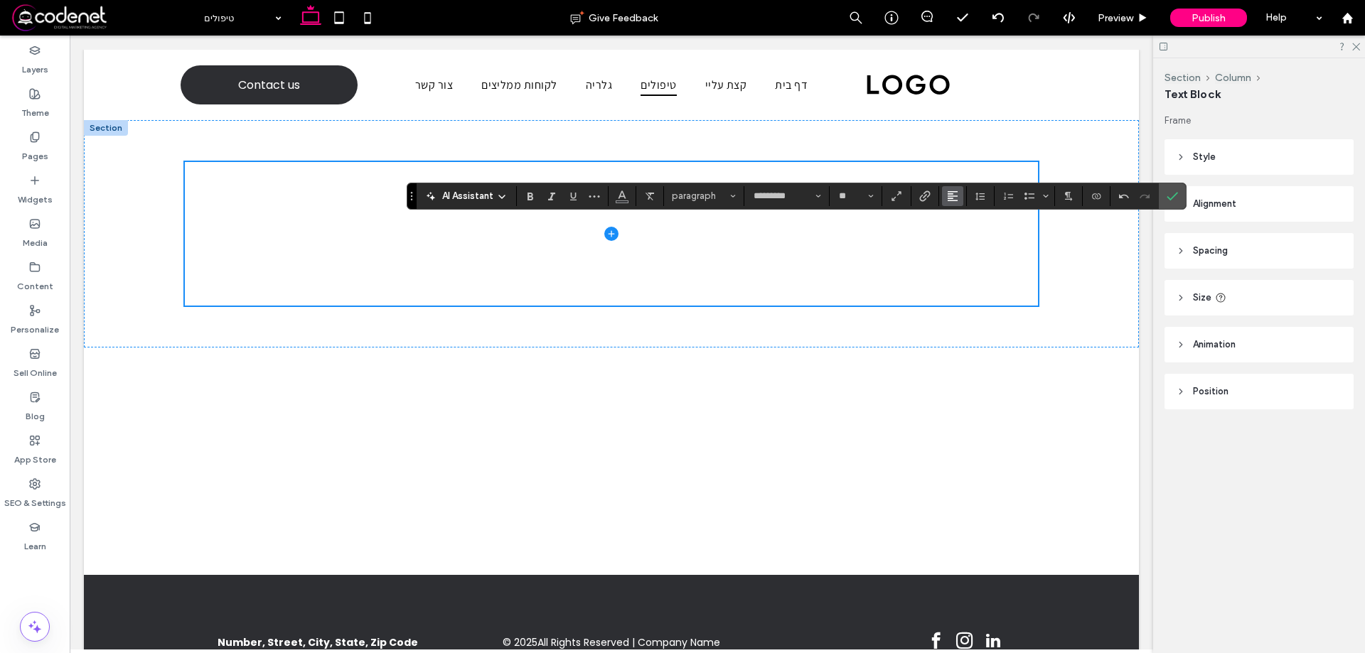
click at [947, 195] on icon "Alignment" at bounding box center [952, 196] width 11 height 11
click at [985, 264] on label "ui.textEditor.alignment.right" at bounding box center [967, 260] width 50 height 21
click at [1071, 199] on use "Text direction" at bounding box center [1068, 196] width 7 height 9
click at [1086, 238] on div "RTL" at bounding box center [1083, 239] width 18 height 11
click at [1167, 193] on icon "Confirm" at bounding box center [1172, 196] width 11 height 11
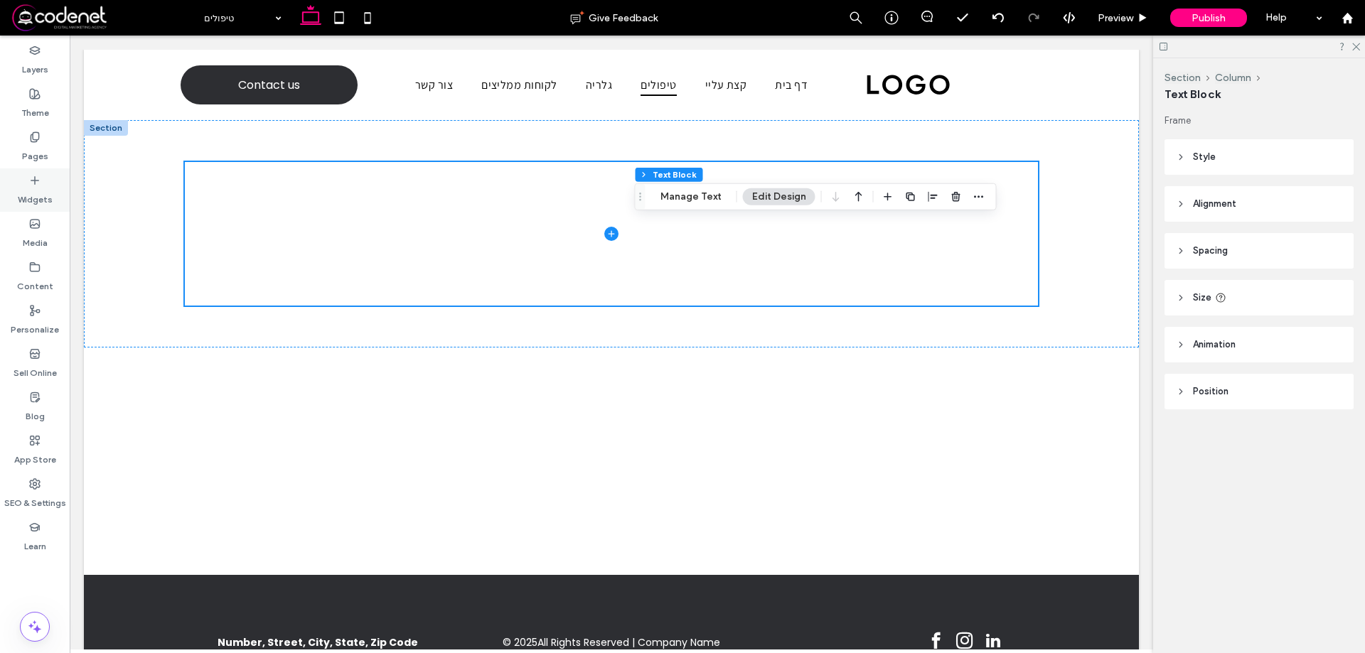
click at [33, 185] on icon at bounding box center [34, 180] width 11 height 11
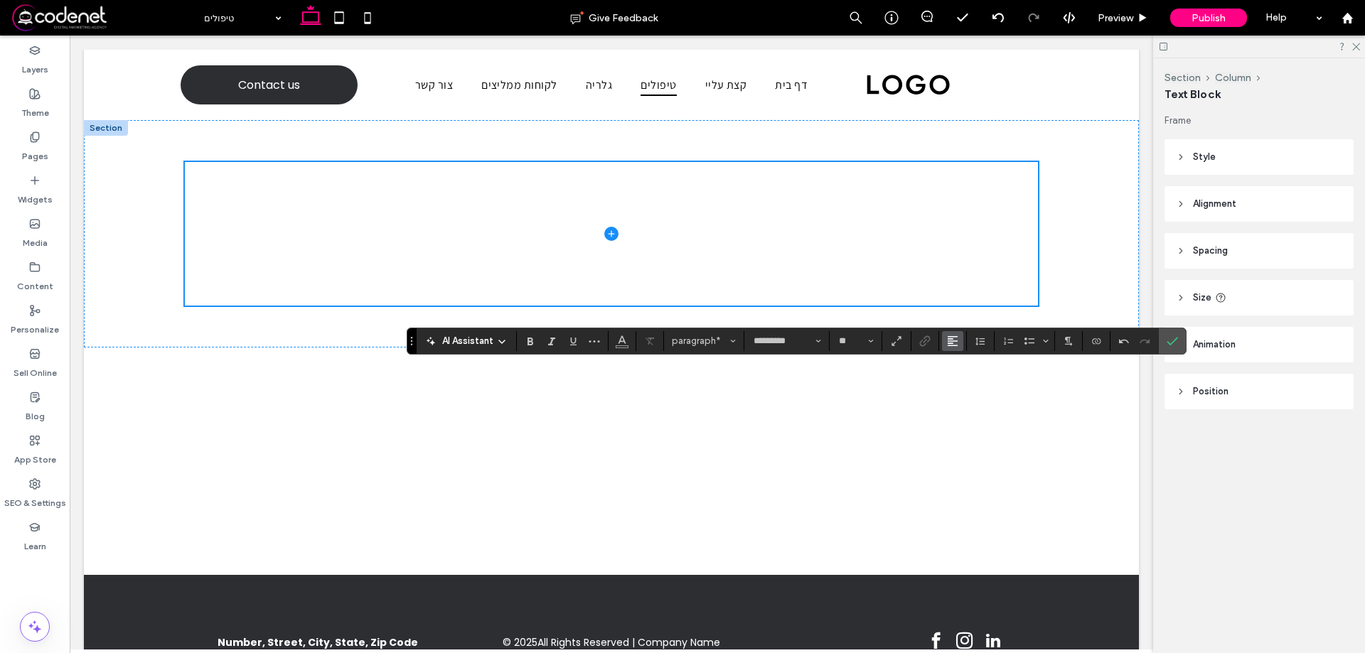
click at [954, 336] on use "Alignment" at bounding box center [953, 341] width 10 height 10
click at [982, 401] on label "ui.textEditor.alignment.right" at bounding box center [967, 405] width 50 height 21
click at [1059, 339] on button "Text direction" at bounding box center [1068, 341] width 21 height 20
click at [1063, 383] on span "RTL" at bounding box center [1066, 385] width 6 height 21
click at [958, 334] on span "Alignment" at bounding box center [952, 341] width 11 height 18
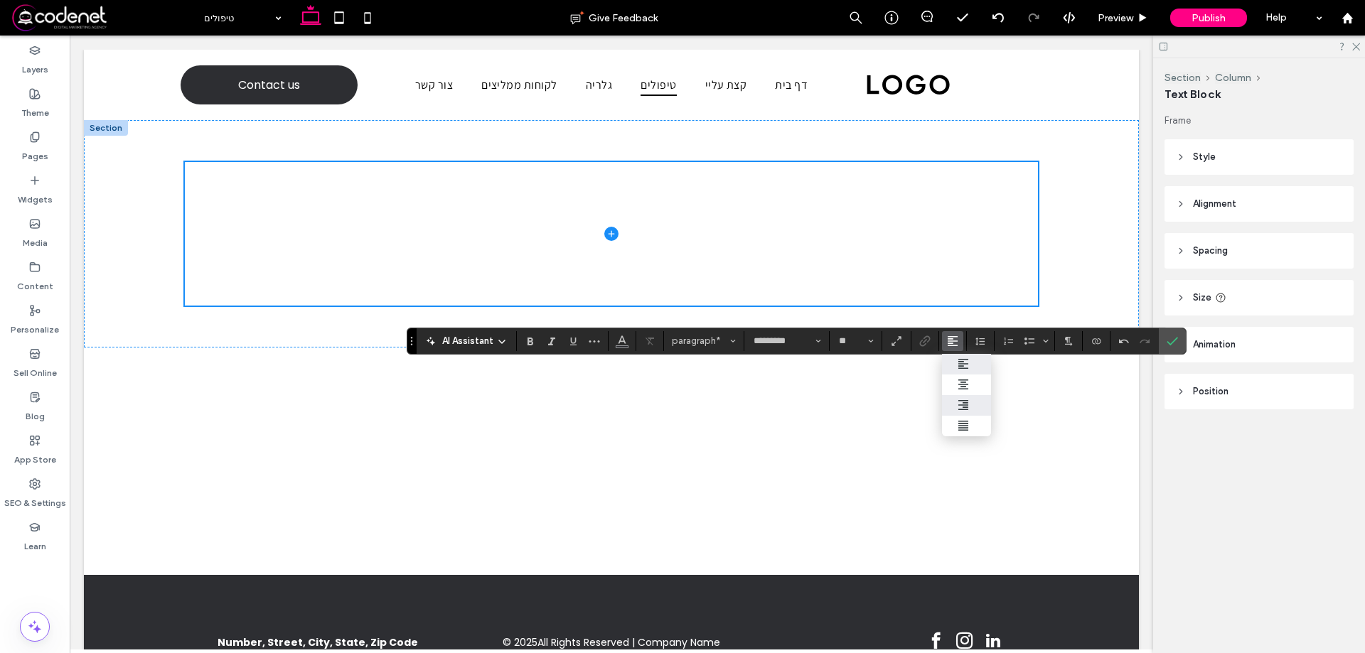
click at [971, 397] on label "ui.textEditor.alignment.right" at bounding box center [967, 405] width 50 height 21
click at [1063, 344] on icon "Text direction" at bounding box center [1068, 341] width 11 height 11
click at [1081, 387] on icon "RTL" at bounding box center [1079, 384] width 11 height 11
click at [50, 193] on label "Widgets" at bounding box center [35, 196] width 35 height 20
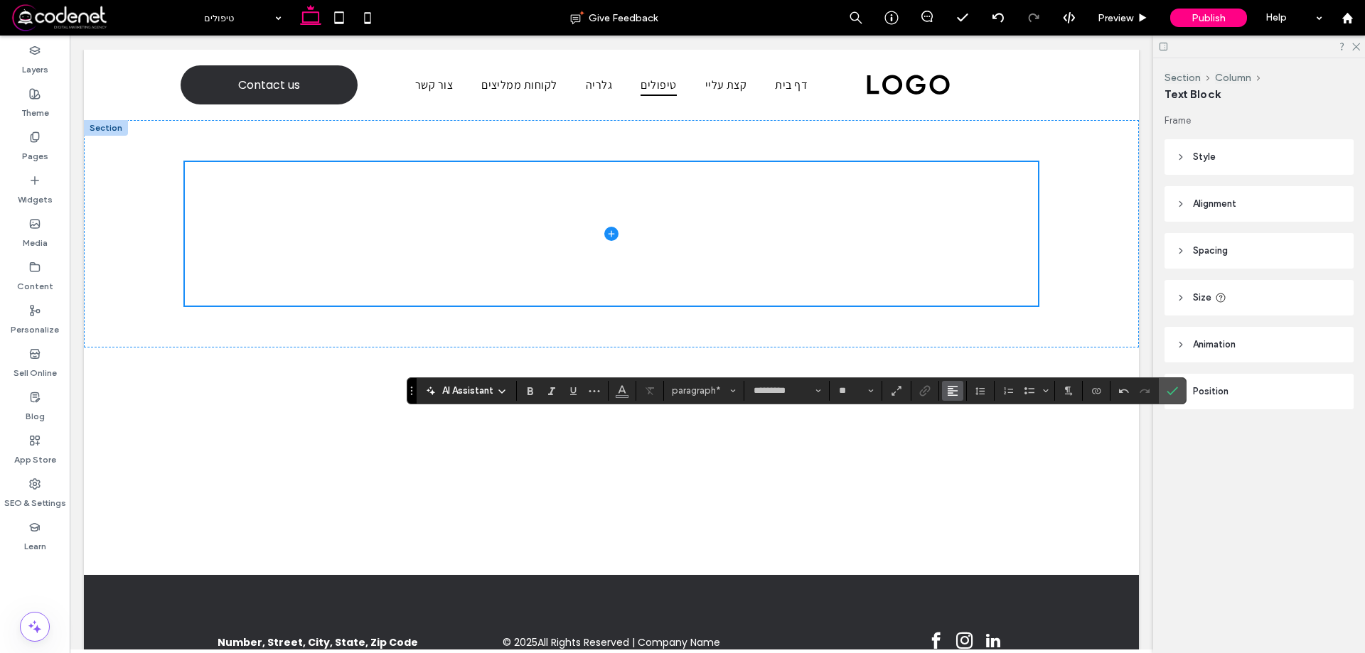
click at [956, 392] on icon "Alignment" at bounding box center [952, 390] width 11 height 11
click at [966, 452] on icon "ui.textEditor.alignment.right" at bounding box center [963, 454] width 11 height 11
click at [1067, 388] on use "Text direction" at bounding box center [1068, 391] width 7 height 9
click at [1072, 427] on label "RTL" at bounding box center [1083, 434] width 50 height 21
click at [961, 395] on button "Alignment" at bounding box center [952, 391] width 21 height 20
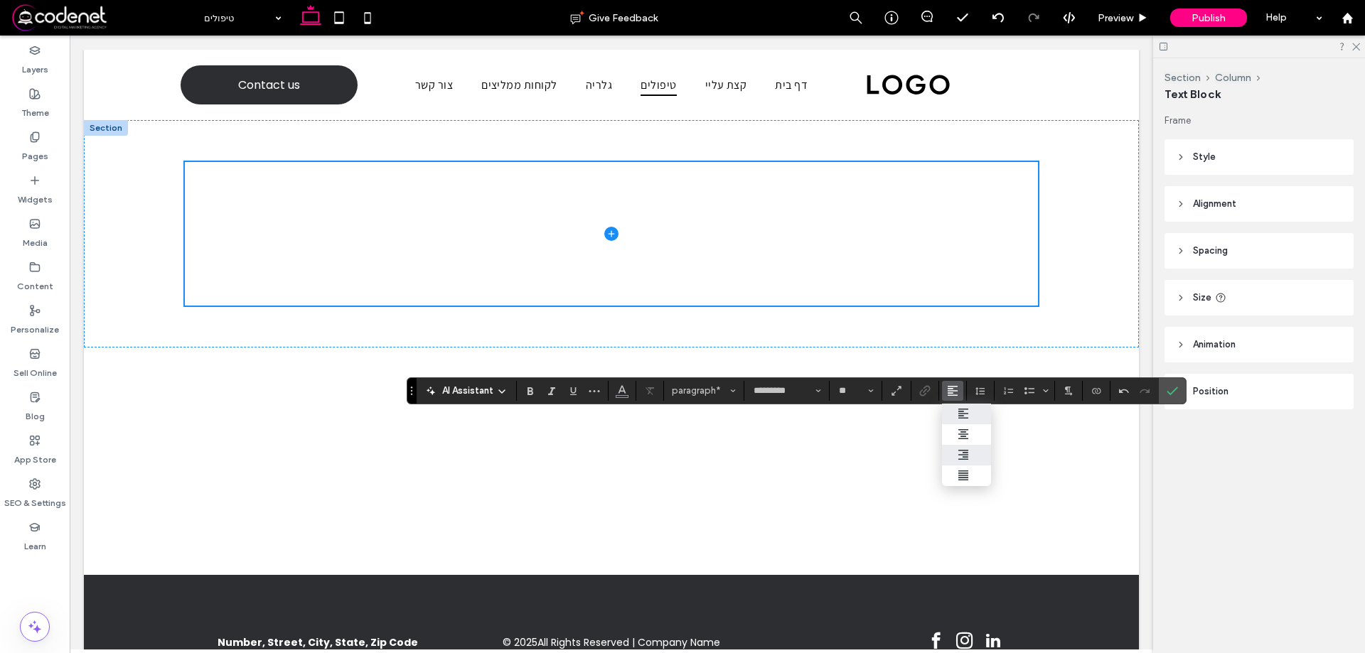
click at [972, 448] on label "ui.textEditor.alignment.right" at bounding box center [967, 455] width 50 height 21
click at [1058, 388] on button "Text direction" at bounding box center [1068, 391] width 21 height 20
click at [1065, 433] on icon "RTL" at bounding box center [1066, 434] width 6 height 5
click at [1184, 390] on section at bounding box center [1172, 391] width 27 height 26
click at [1167, 394] on icon "Confirm" at bounding box center [1172, 390] width 11 height 11
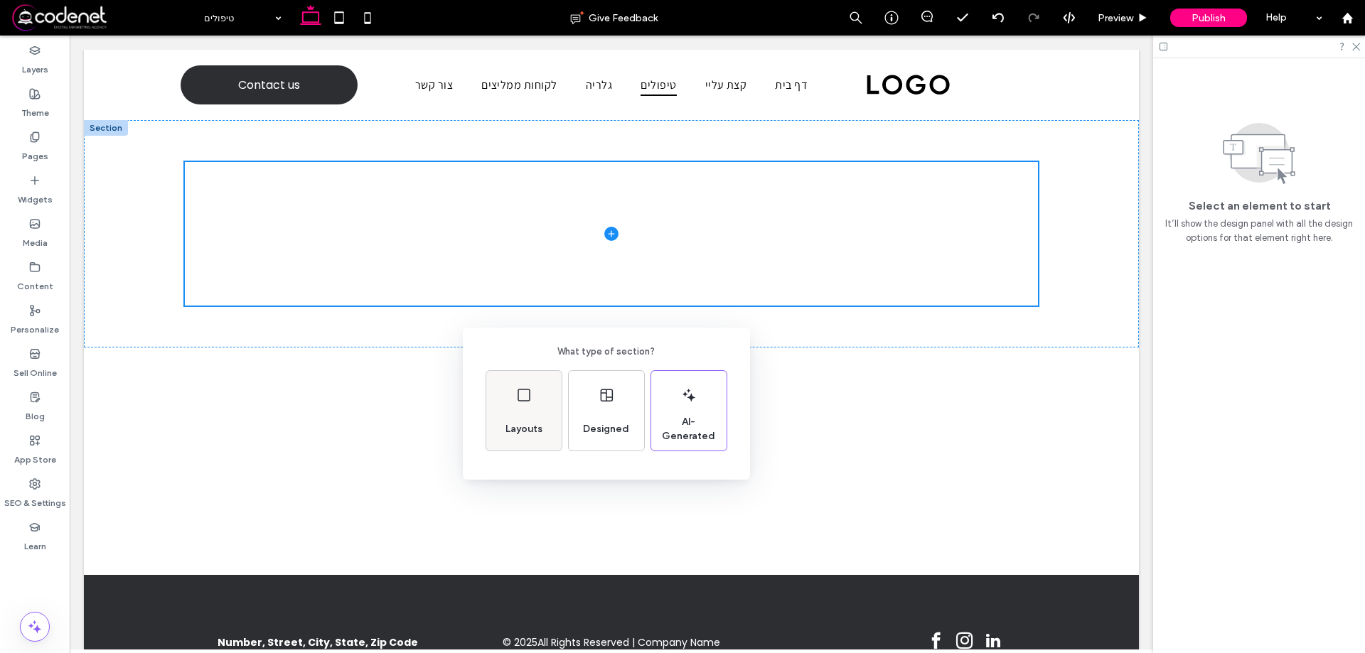
click at [545, 402] on div "Layouts" at bounding box center [523, 411] width 75 height 80
click at [663, 239] on div "Back Choose a layout for your section" at bounding box center [682, 361] width 1365 height 723
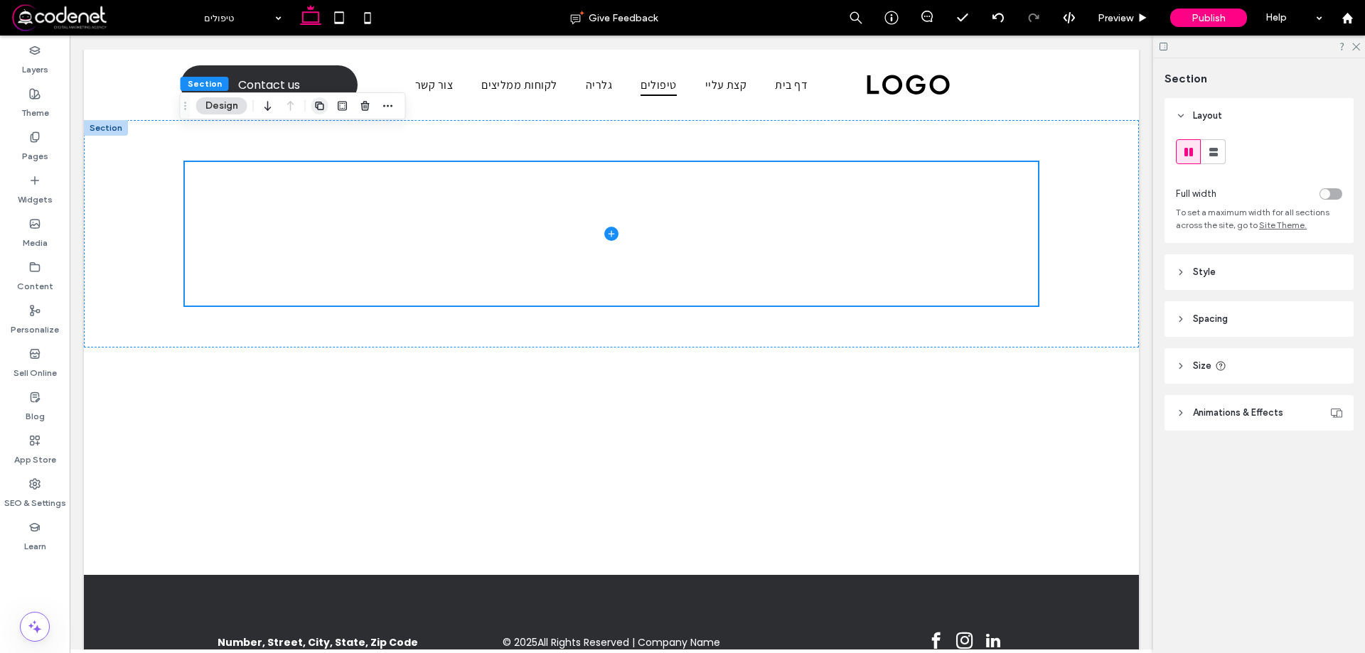
click at [317, 109] on icon "button" at bounding box center [319, 105] width 11 height 11
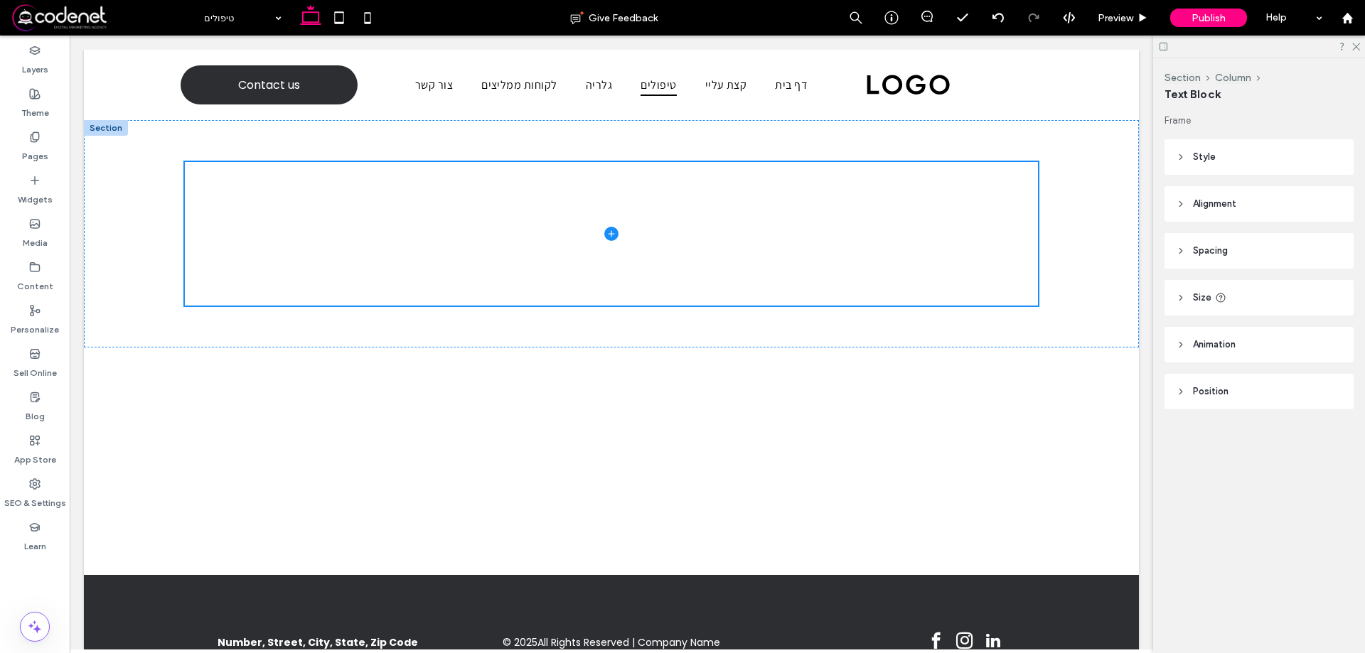
type input "*********"
type input "**"
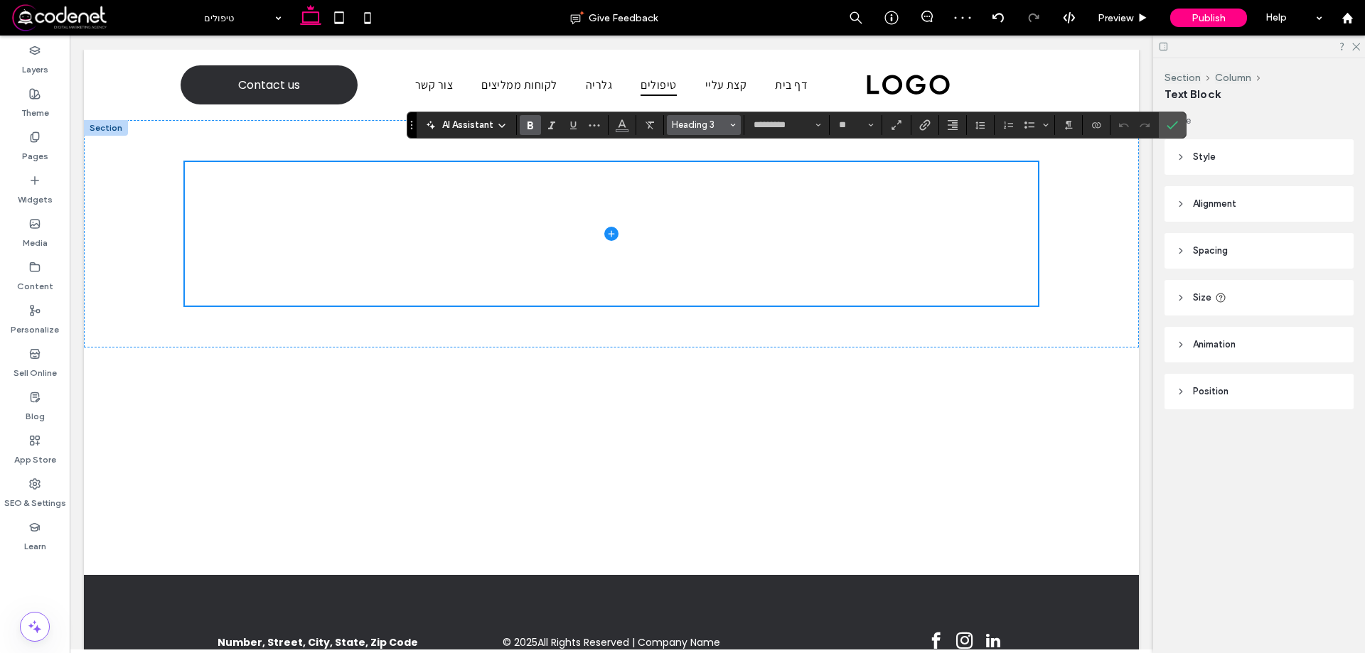
click at [715, 119] on button "Heading 3" at bounding box center [704, 125] width 74 height 20
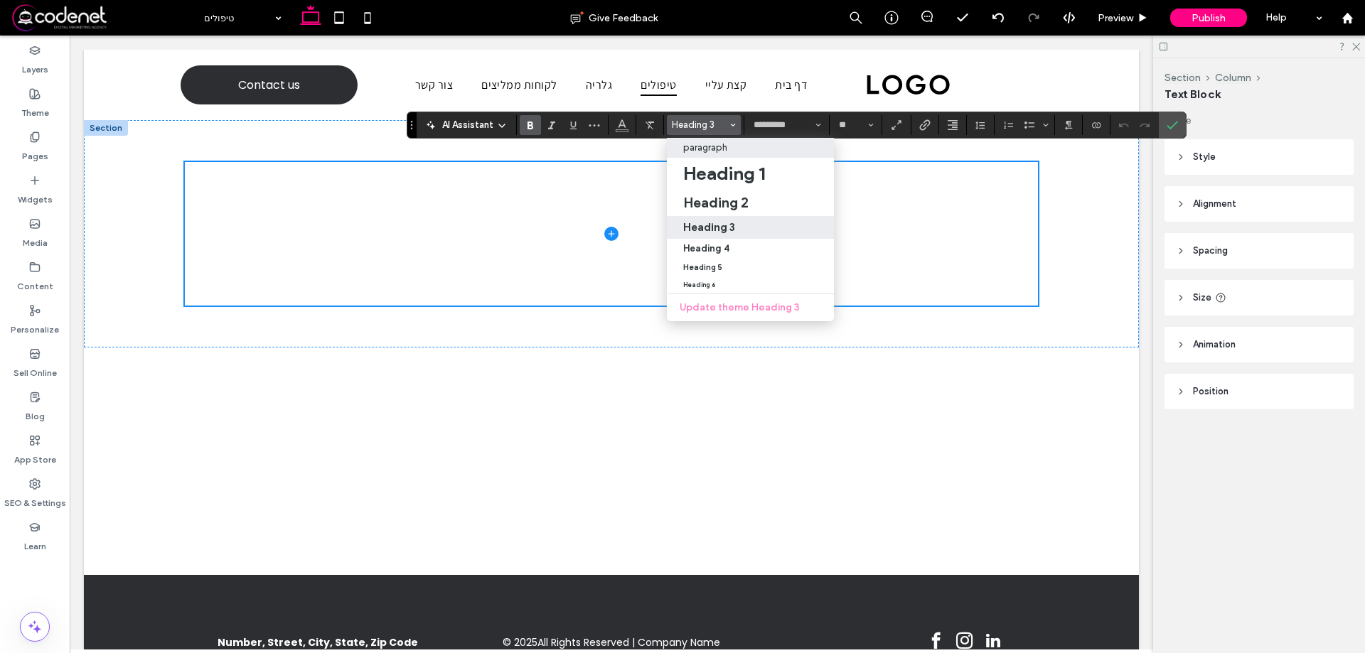
click at [732, 146] on div "paragraph" at bounding box center [751, 147] width 136 height 11
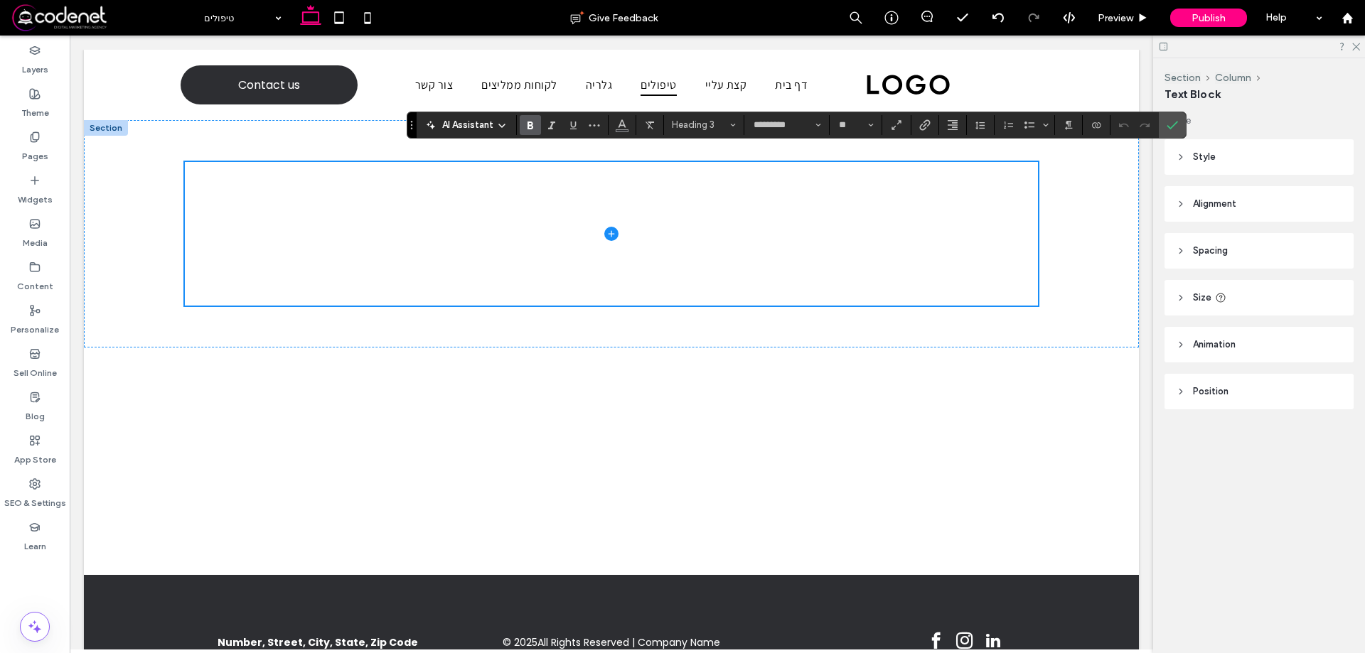
type input "**"
click at [539, 119] on label "Bold" at bounding box center [530, 125] width 21 height 20
click at [944, 124] on button "Alignment" at bounding box center [952, 125] width 21 height 20
click at [972, 187] on div "ui.textEditor.alignment.right" at bounding box center [967, 188] width 18 height 11
click at [1060, 129] on button "Text direction" at bounding box center [1068, 125] width 21 height 20
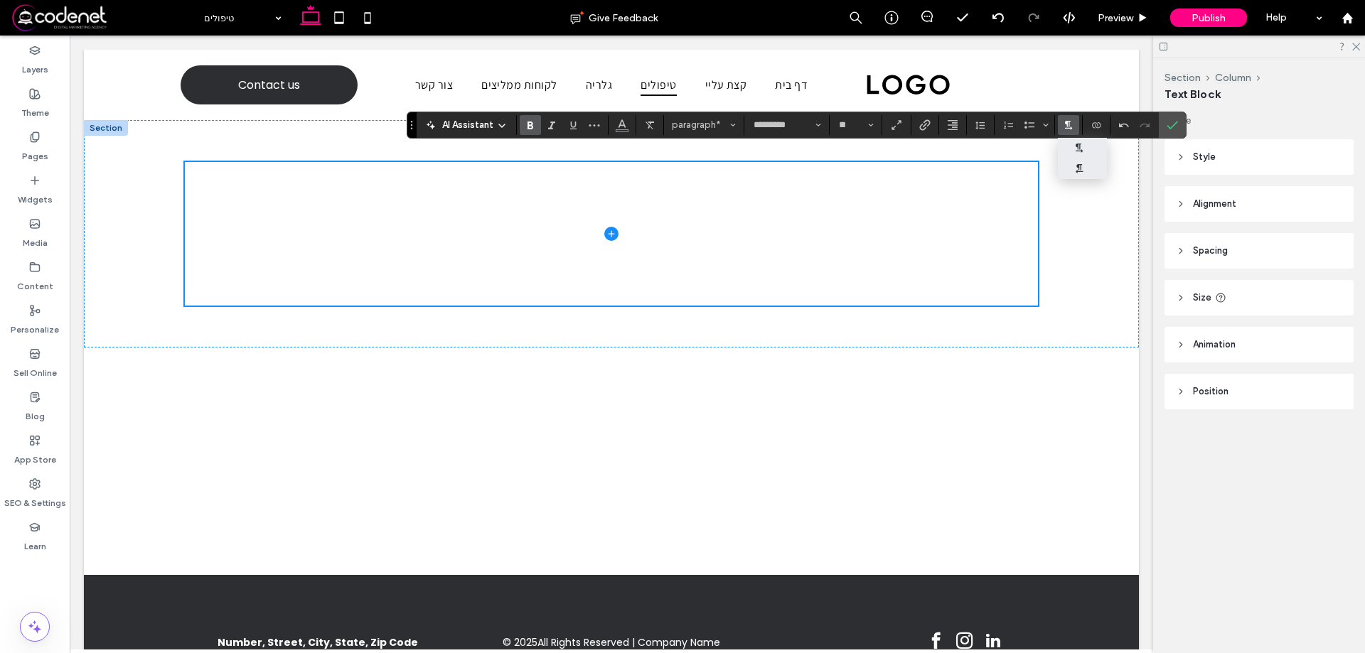
click at [1067, 169] on icon "RTL" at bounding box center [1066, 168] width 6 height 5
click at [959, 126] on button "Alignment" at bounding box center [952, 125] width 21 height 20
click at [978, 189] on label "ui.textEditor.alignment.right" at bounding box center [967, 189] width 50 height 21
click at [1072, 129] on icon "Text direction" at bounding box center [1068, 124] width 11 height 11
click at [1084, 164] on icon "RTL" at bounding box center [1079, 168] width 11 height 11
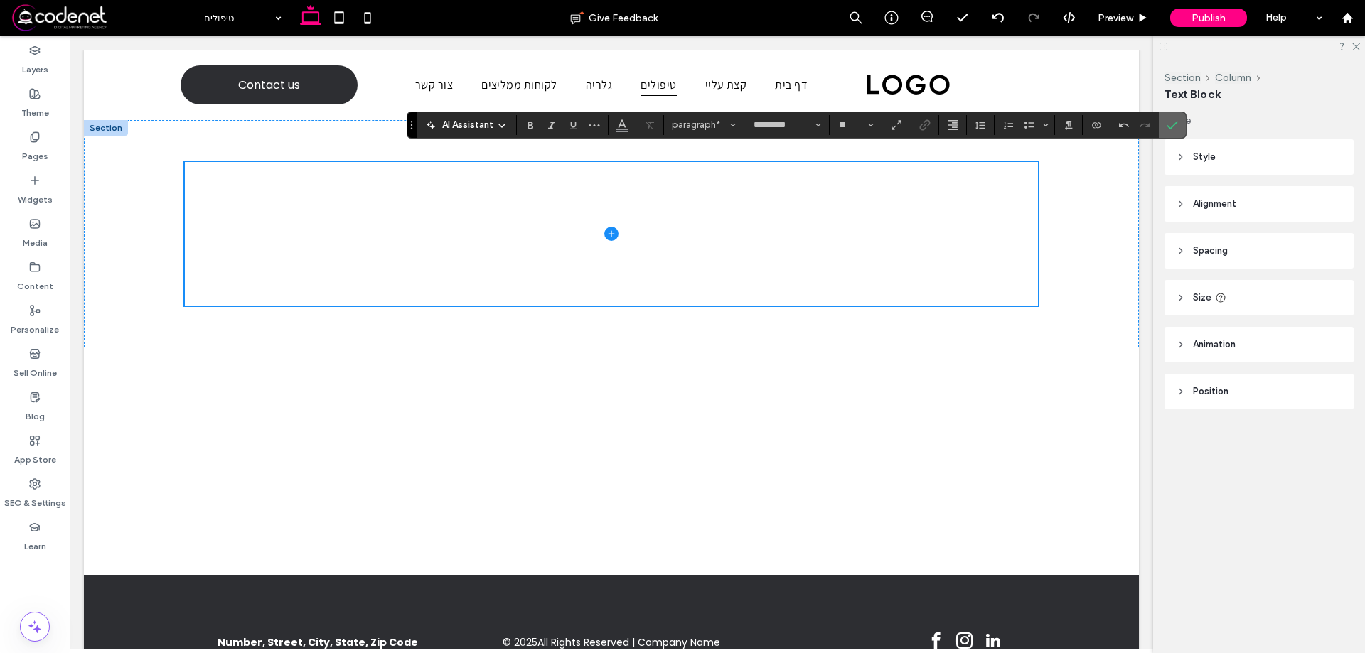
click at [1170, 129] on use "Confirm" at bounding box center [1172, 125] width 11 height 9
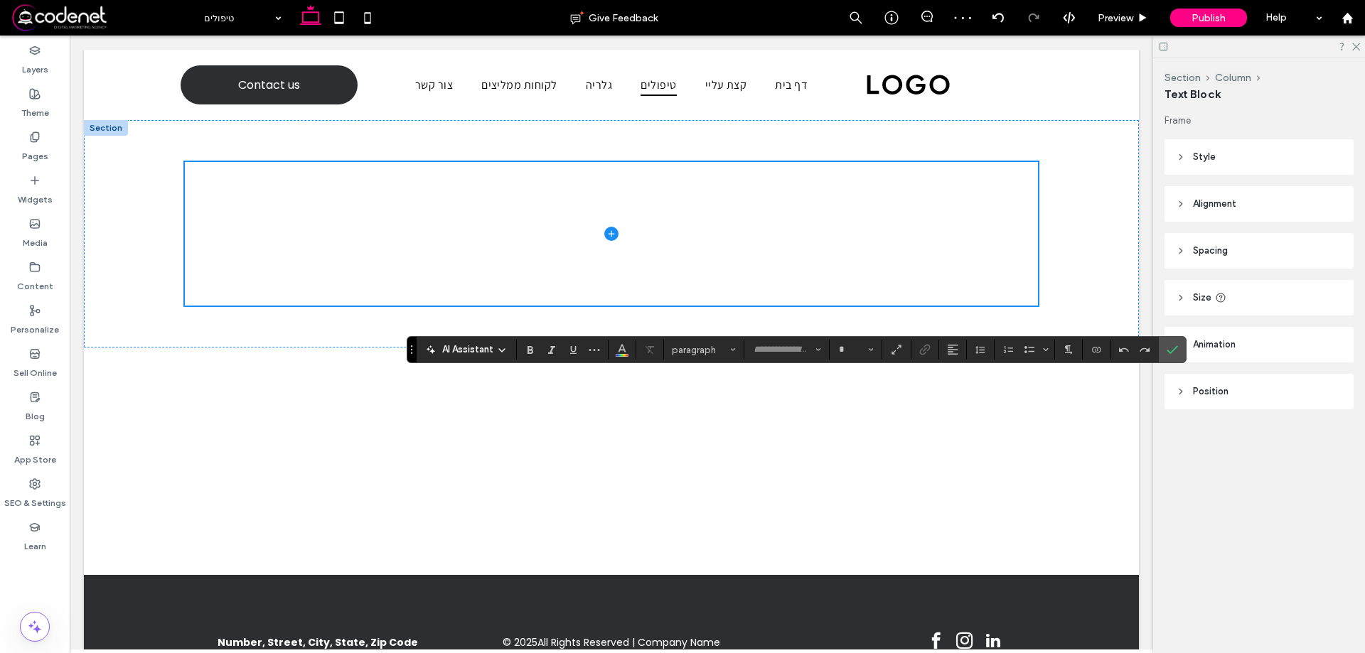
type input "*********"
type input "**"
click at [1173, 343] on label "Confirm" at bounding box center [1172, 350] width 21 height 26
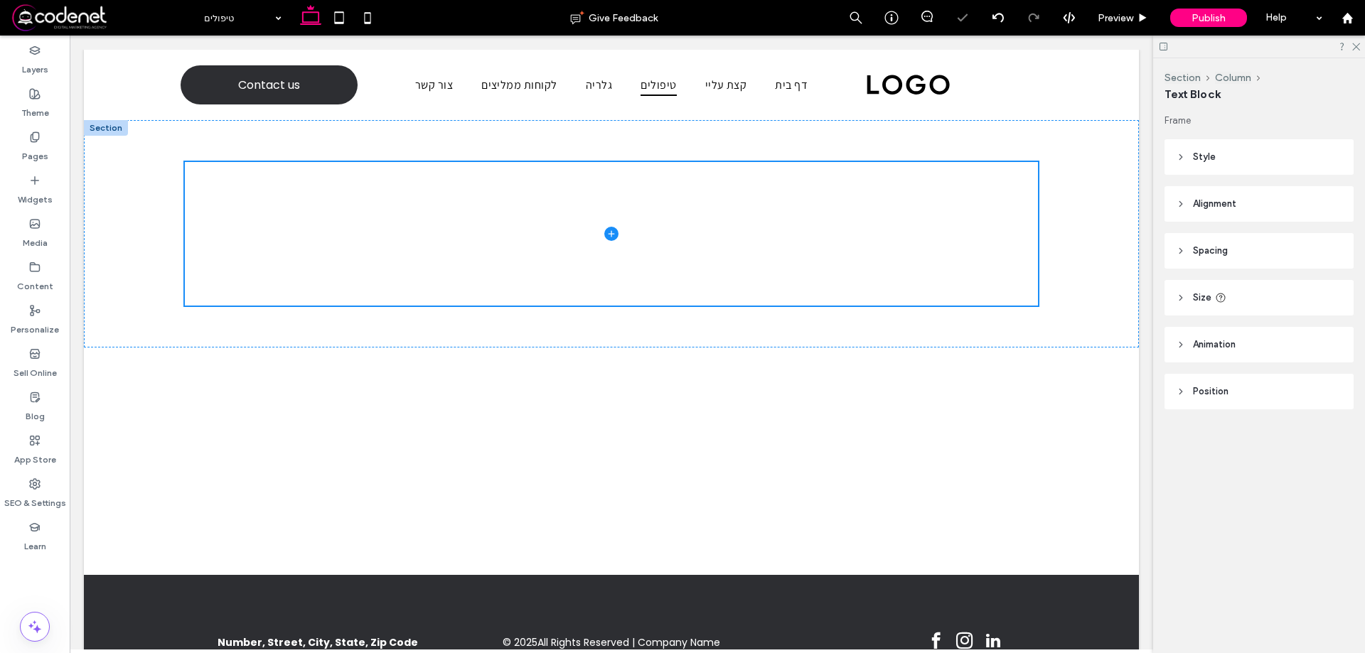
type input "*********"
type input "**"
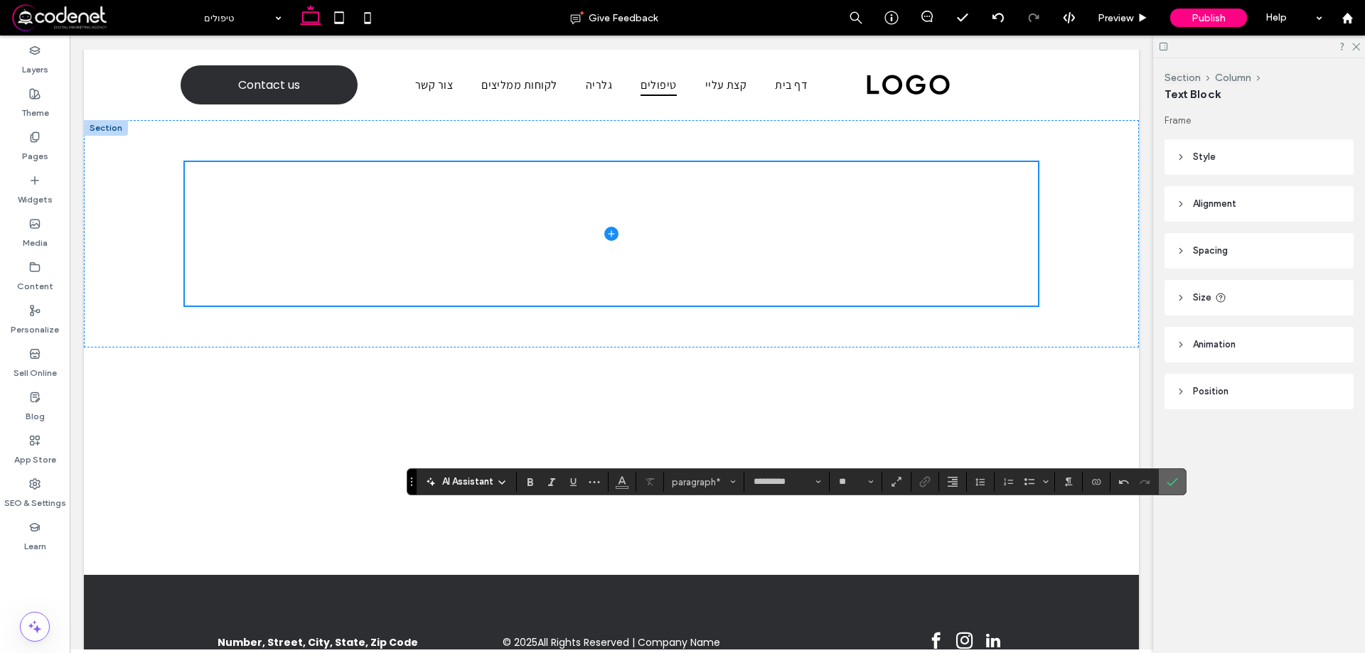
click at [1164, 487] on label "Confirm" at bounding box center [1172, 482] width 21 height 26
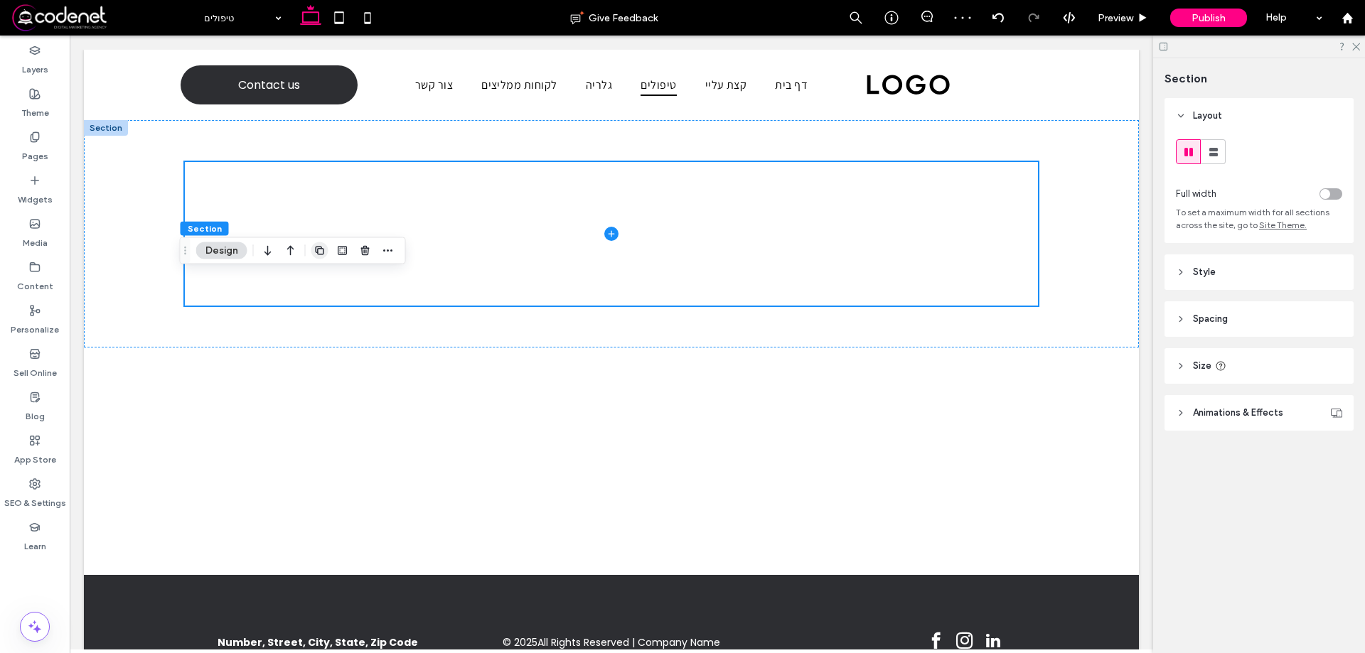
click at [314, 253] on icon "button" at bounding box center [319, 250] width 11 height 11
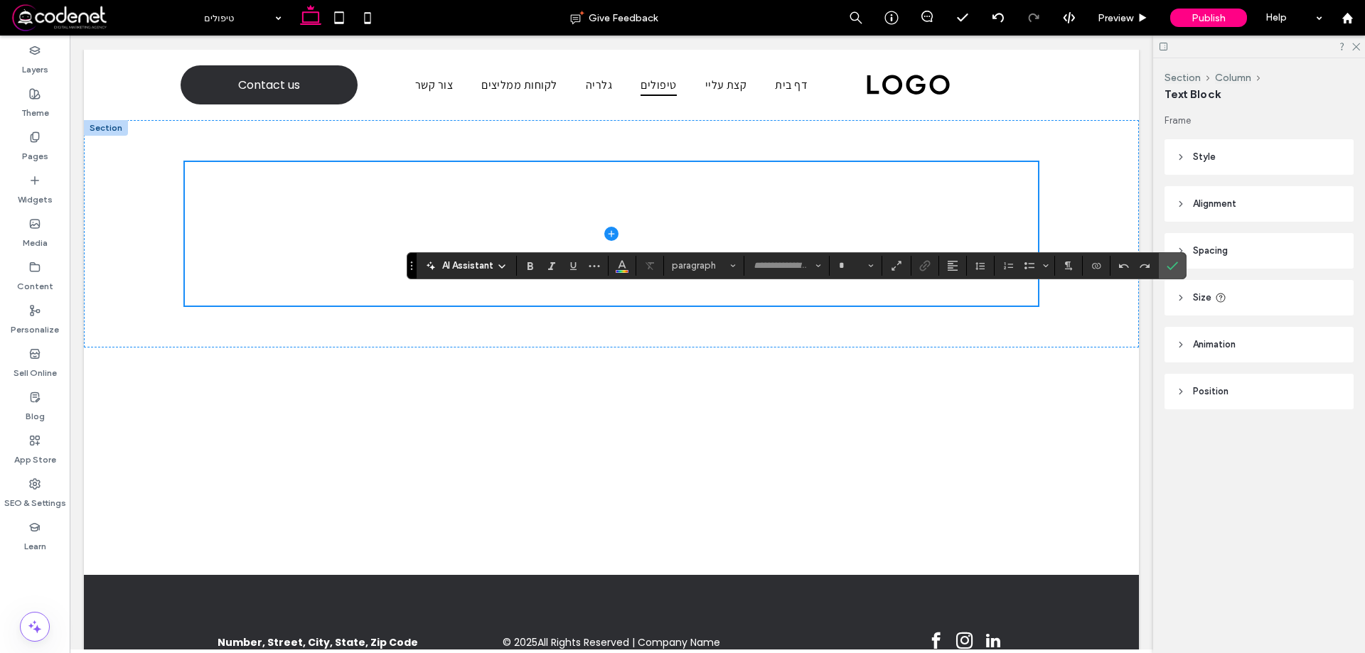
type input "*********"
type input "**"
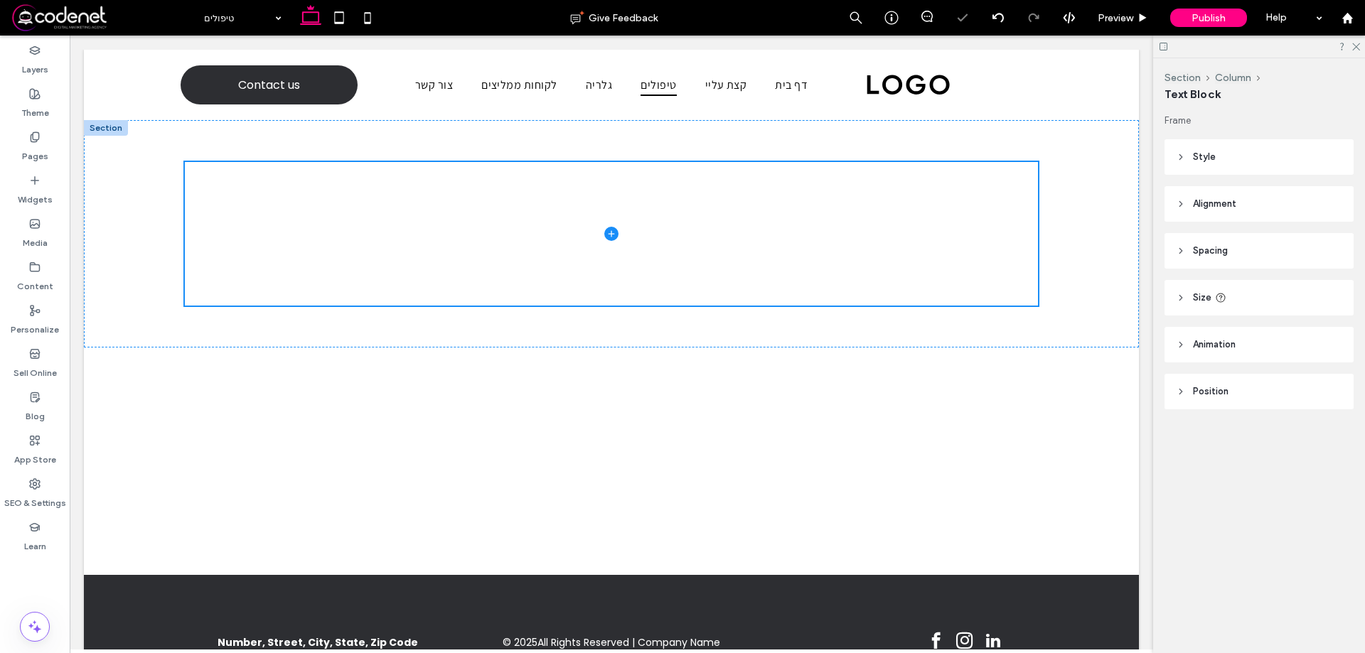
type input "*********"
type input "**"
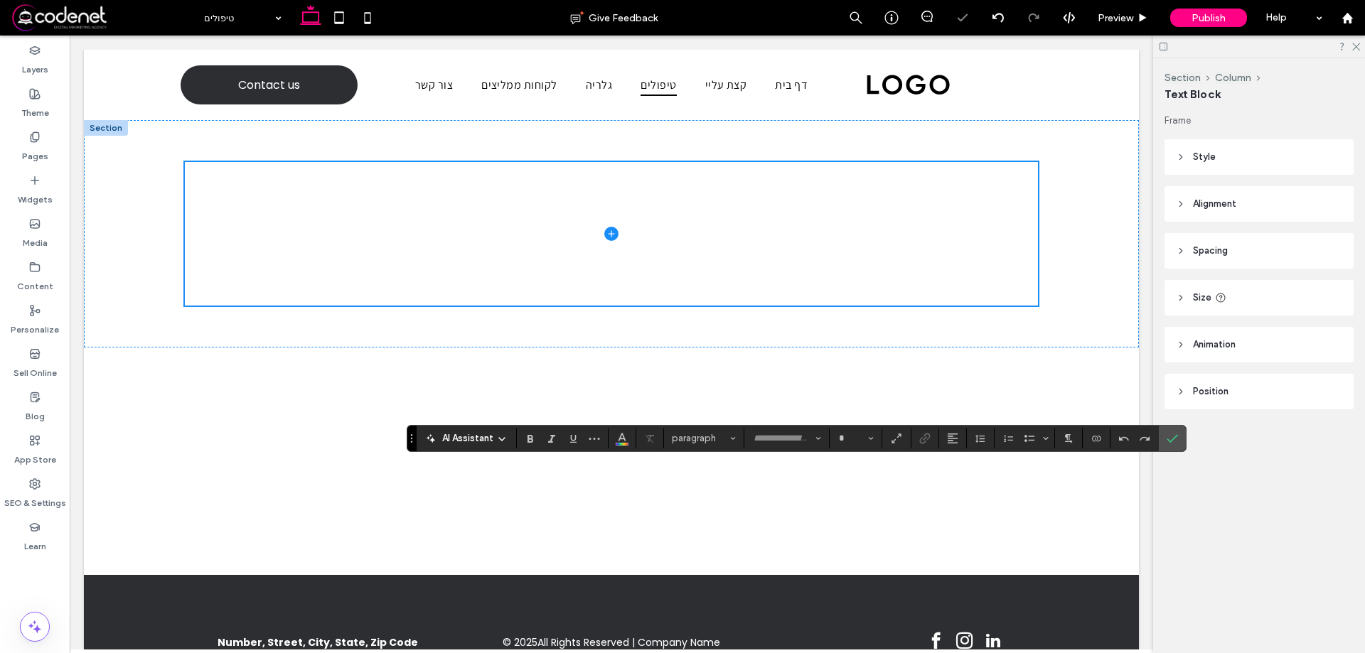
type input "*********"
type input "**"
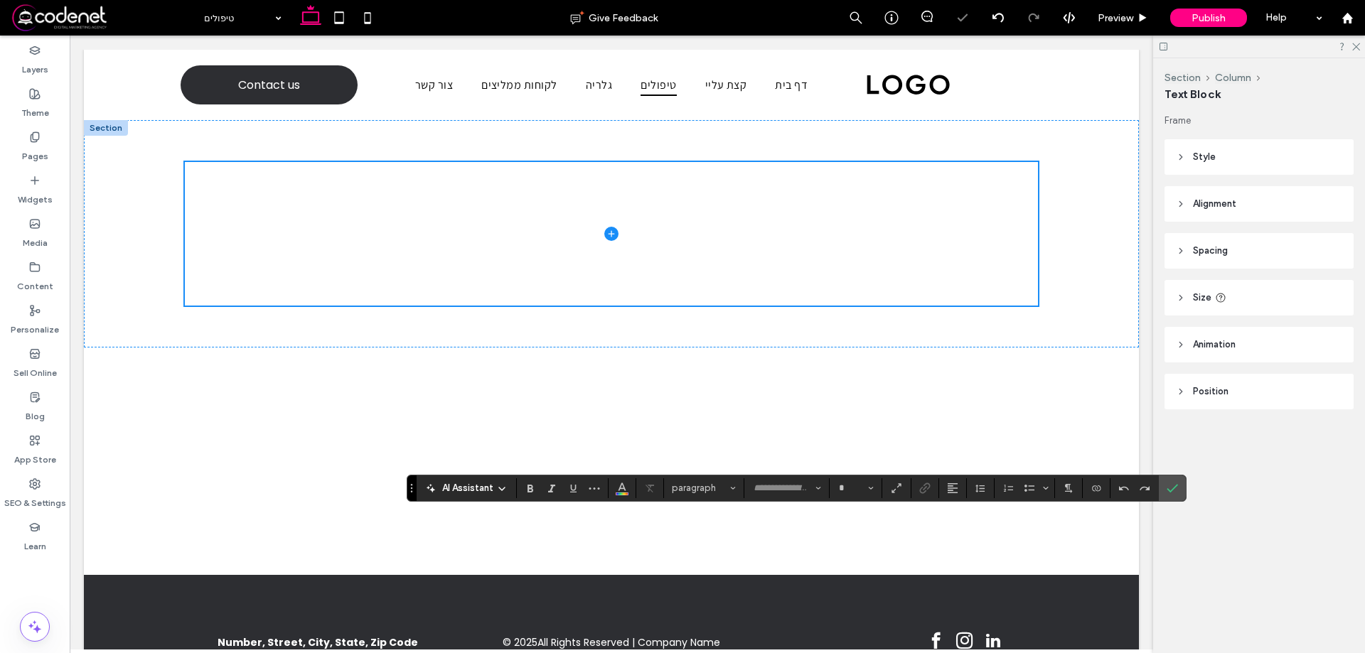
type input "*********"
type input "**"
click at [1167, 491] on icon "Confirm" at bounding box center [1172, 488] width 11 height 11
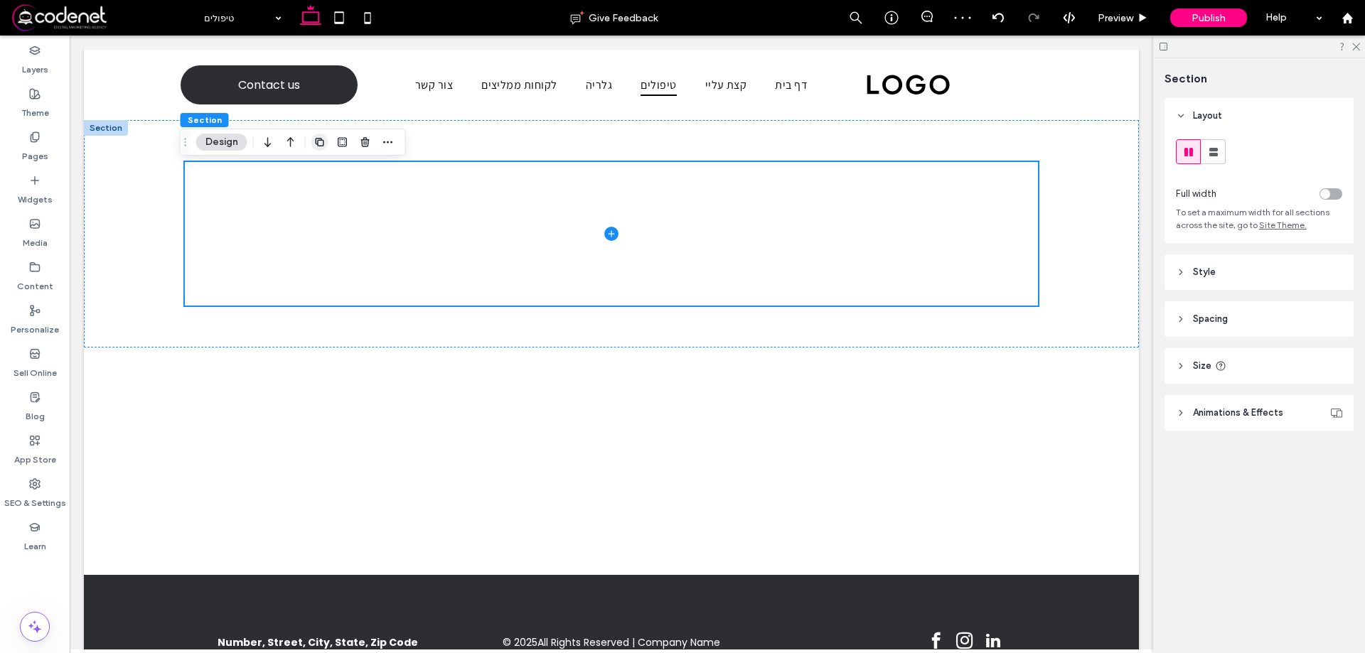
click at [326, 144] on span "button" at bounding box center [319, 142] width 17 height 17
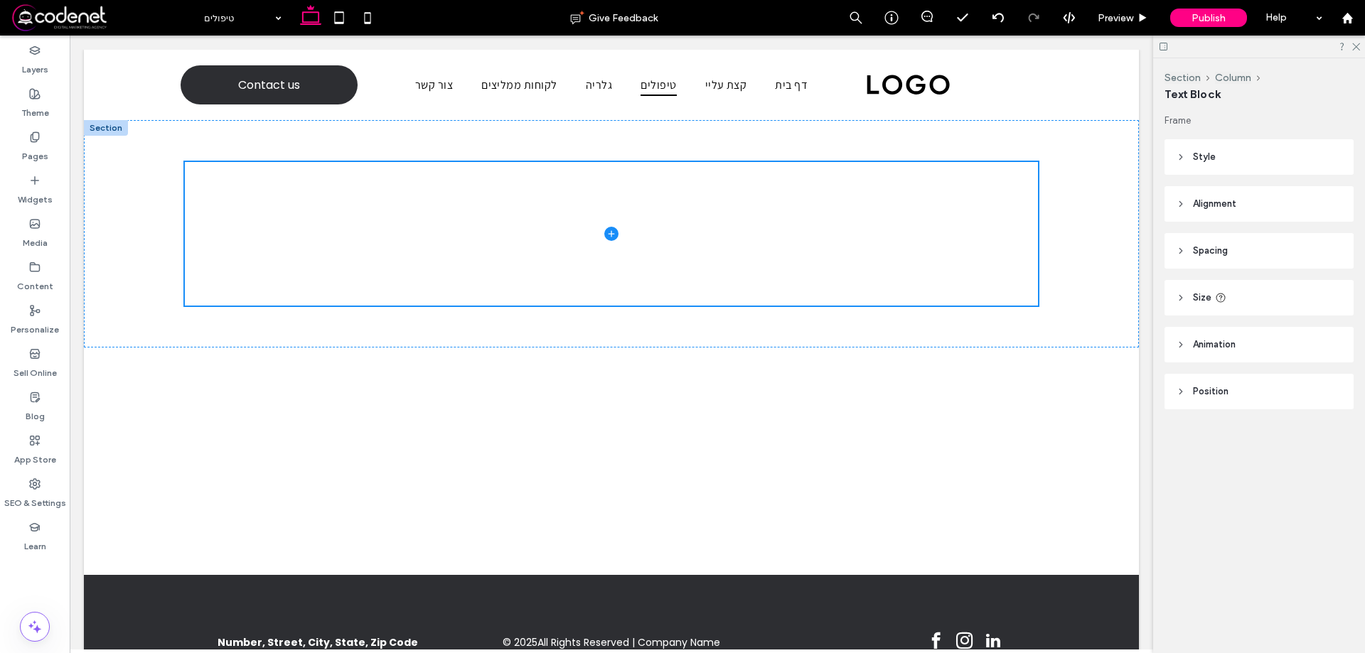
type input "*********"
type input "**"
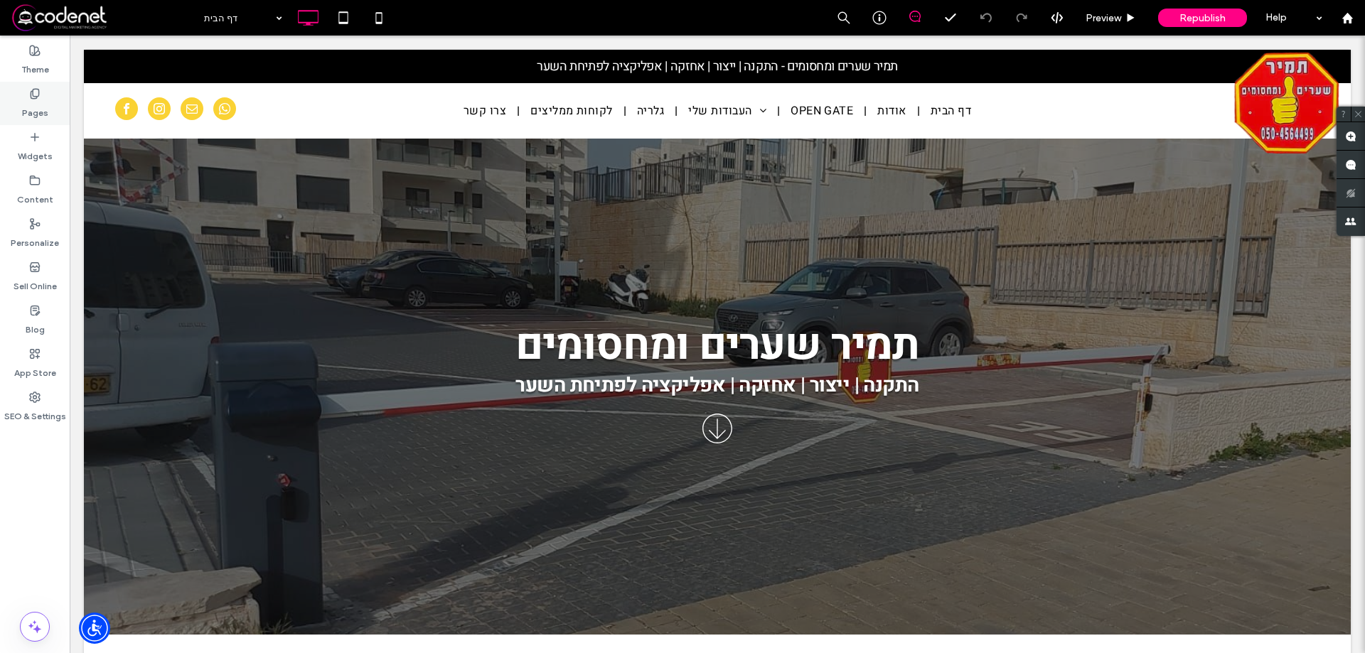
click at [8, 107] on div "Pages" at bounding box center [35, 103] width 70 height 43
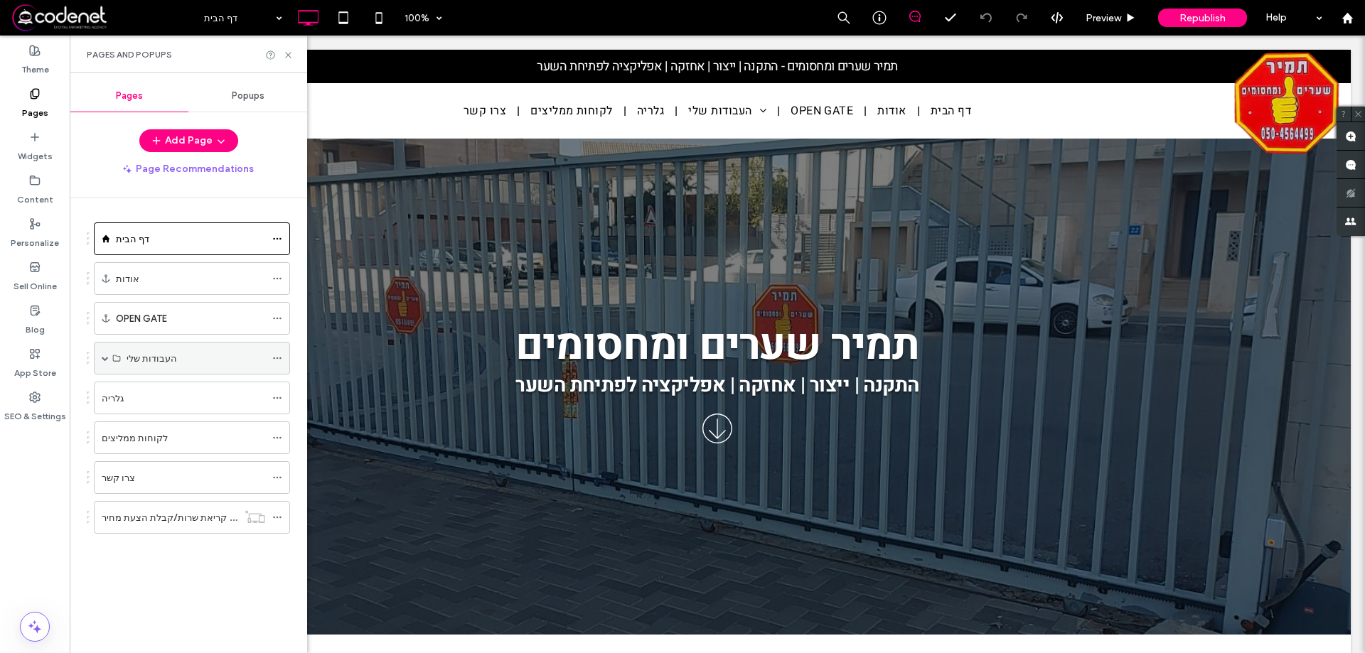
click at [111, 353] on div "העבודות שלי" at bounding box center [192, 358] width 196 height 33
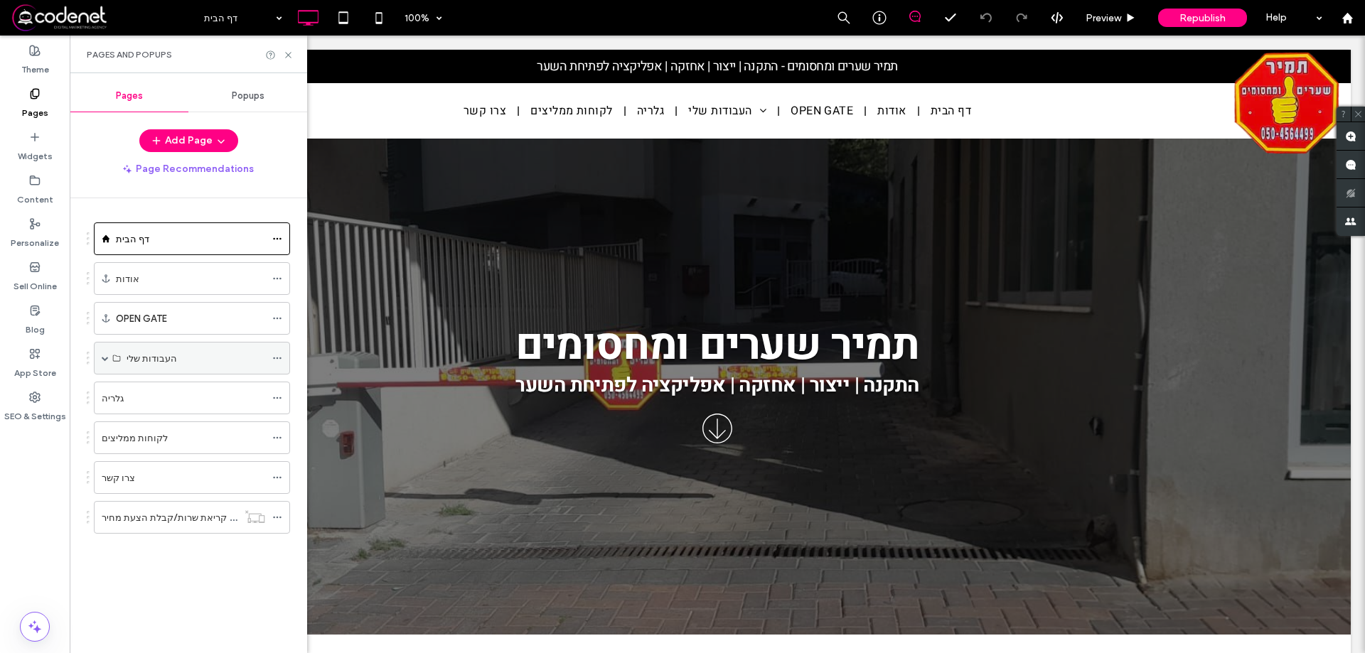
click at [109, 366] on div "העבודות שלי" at bounding box center [192, 358] width 196 height 33
click at [104, 355] on span at bounding box center [105, 358] width 7 height 7
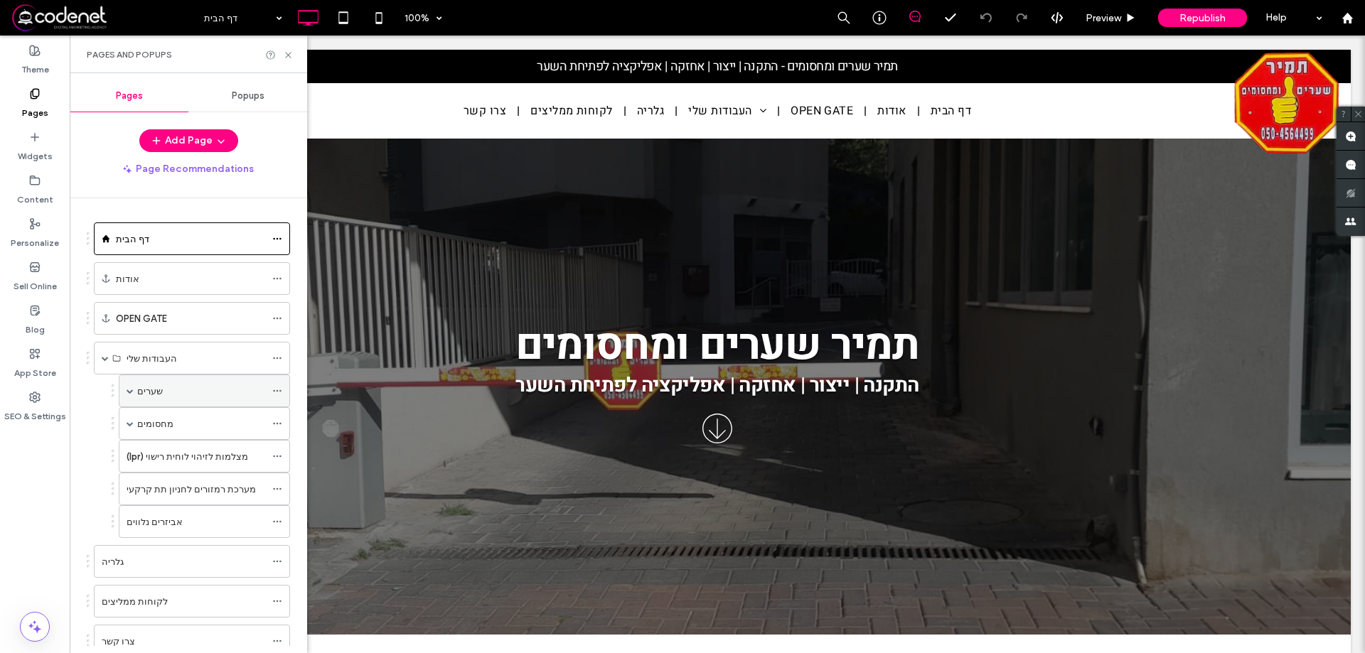
click at [138, 385] on label "שערים" at bounding box center [150, 391] width 26 height 25
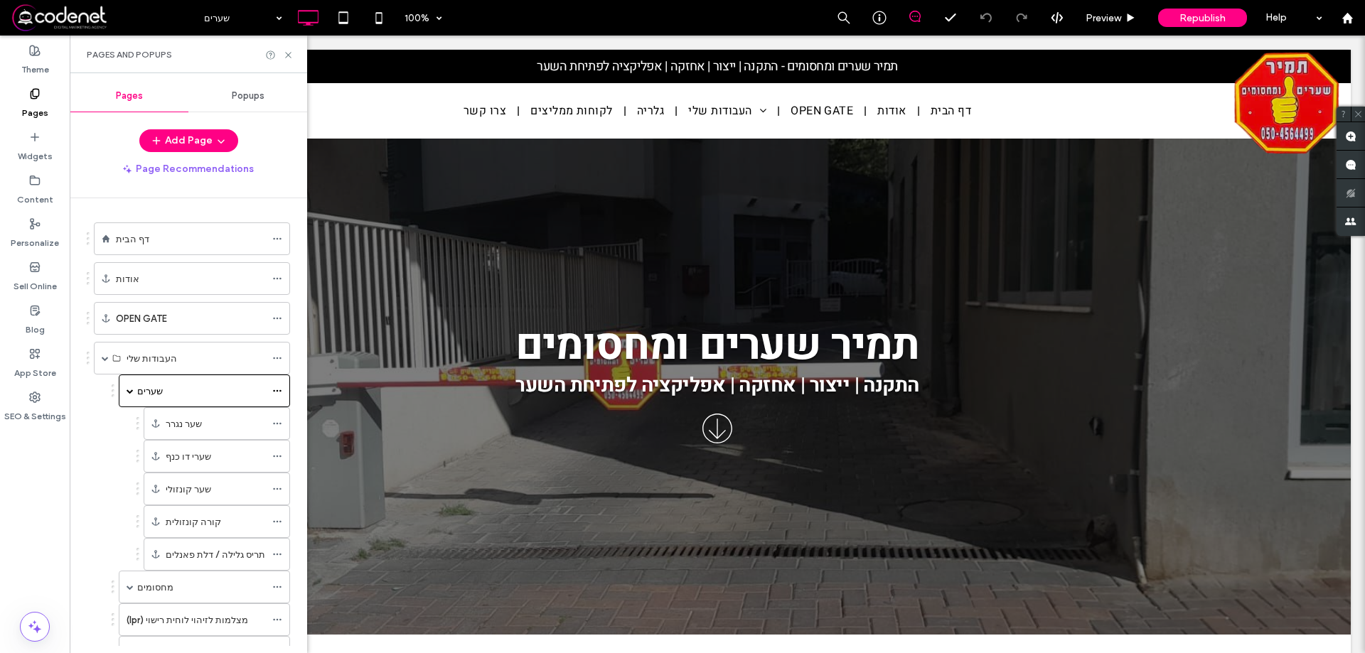
click at [186, 427] on div at bounding box center [682, 326] width 1365 height 653
click at [176, 395] on div at bounding box center [682, 326] width 1365 height 653
click at [287, 55] on icon at bounding box center [288, 55] width 11 height 11
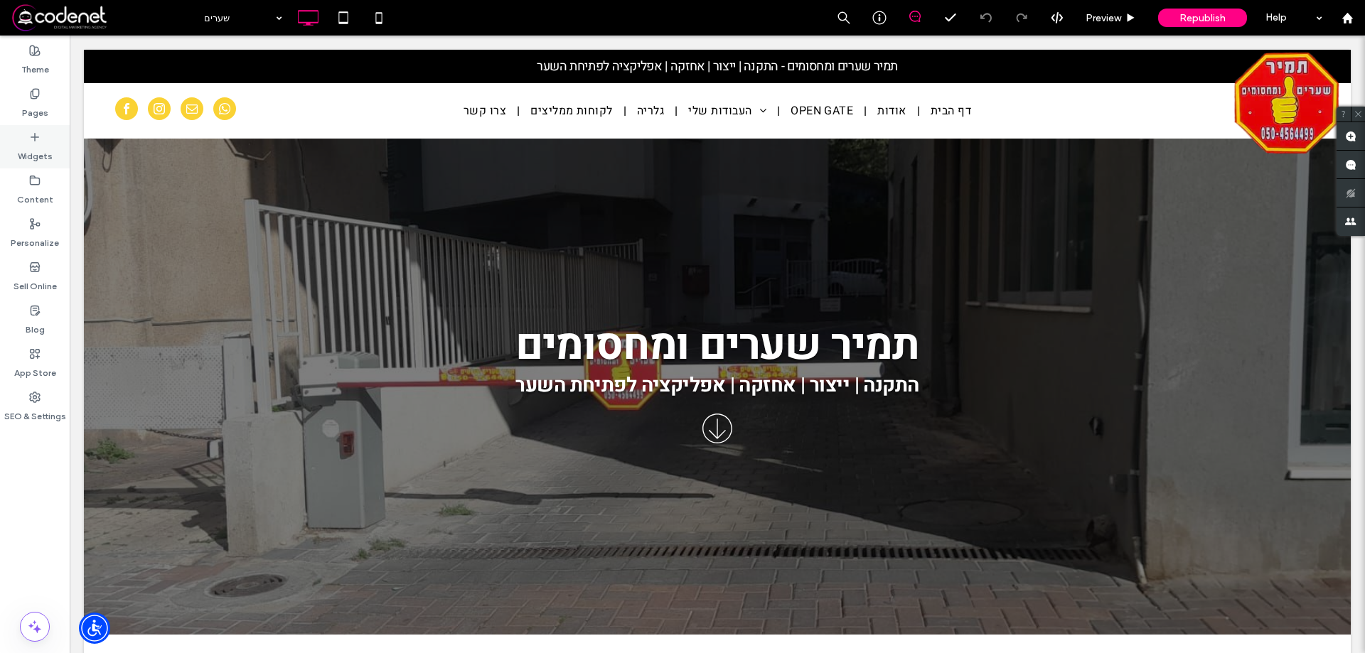
click at [39, 117] on label "Pages" at bounding box center [35, 110] width 26 height 20
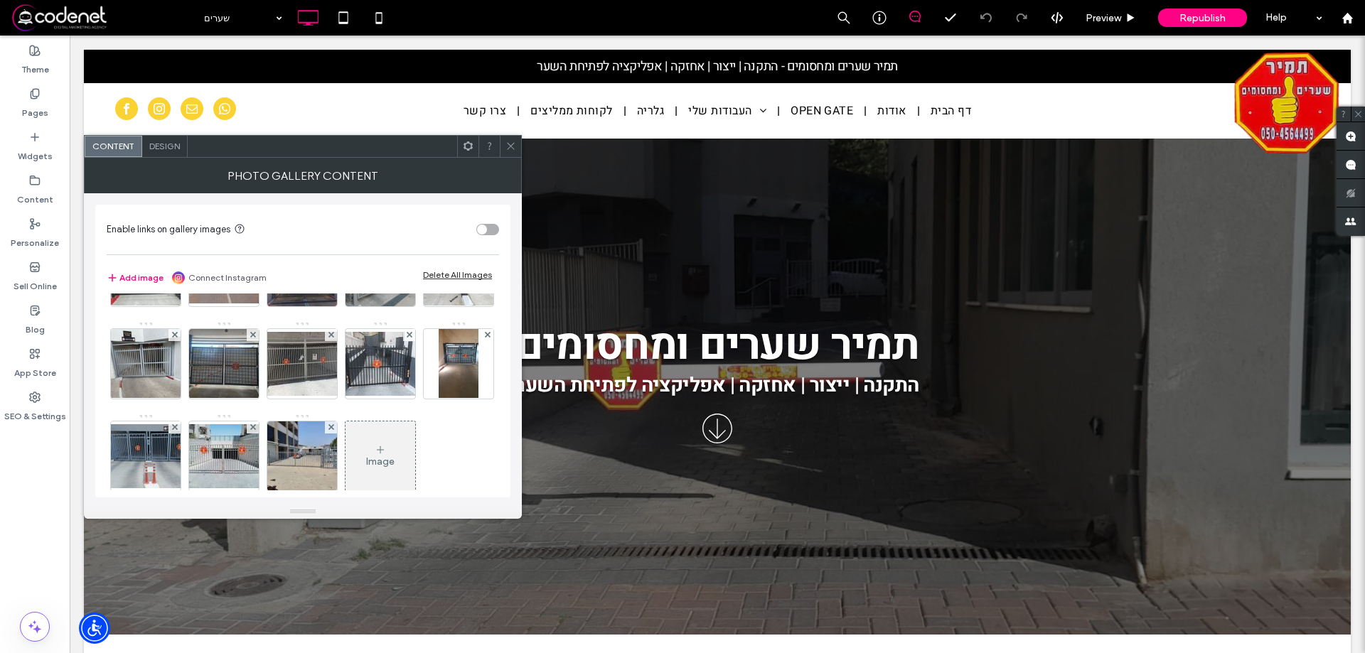
scroll to position [188, 0]
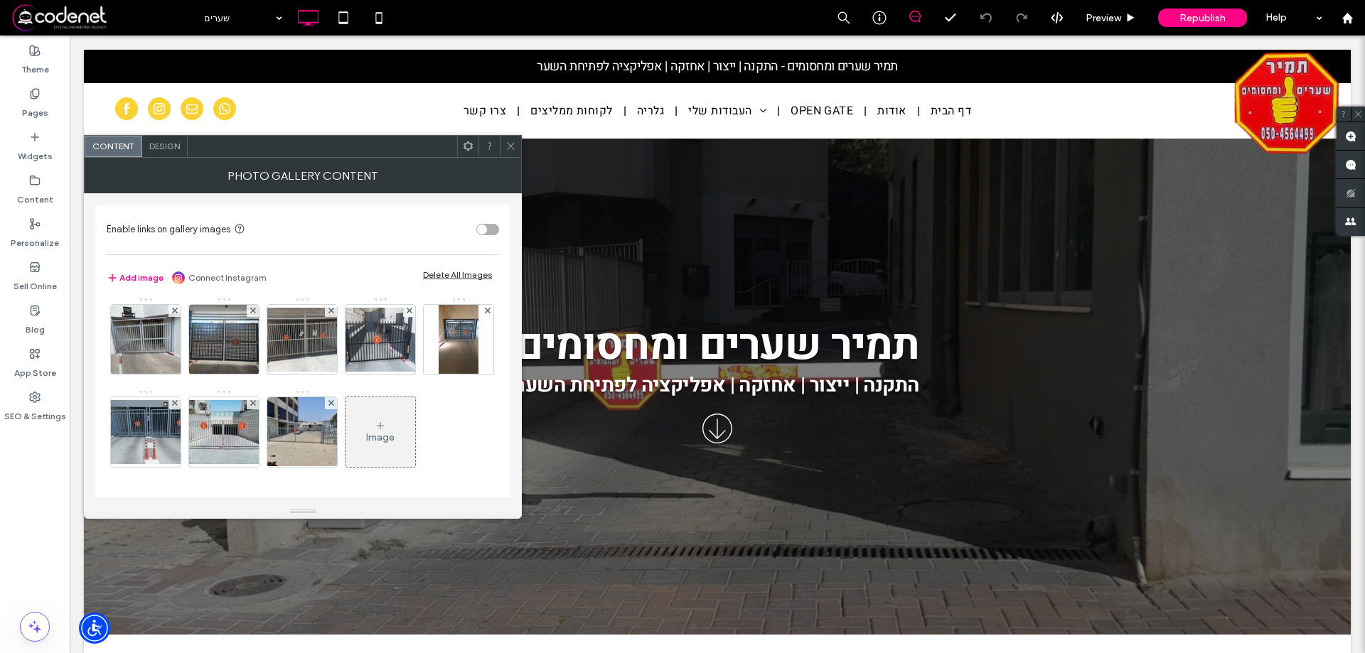
click at [346, 420] on div "Image" at bounding box center [381, 432] width 70 height 67
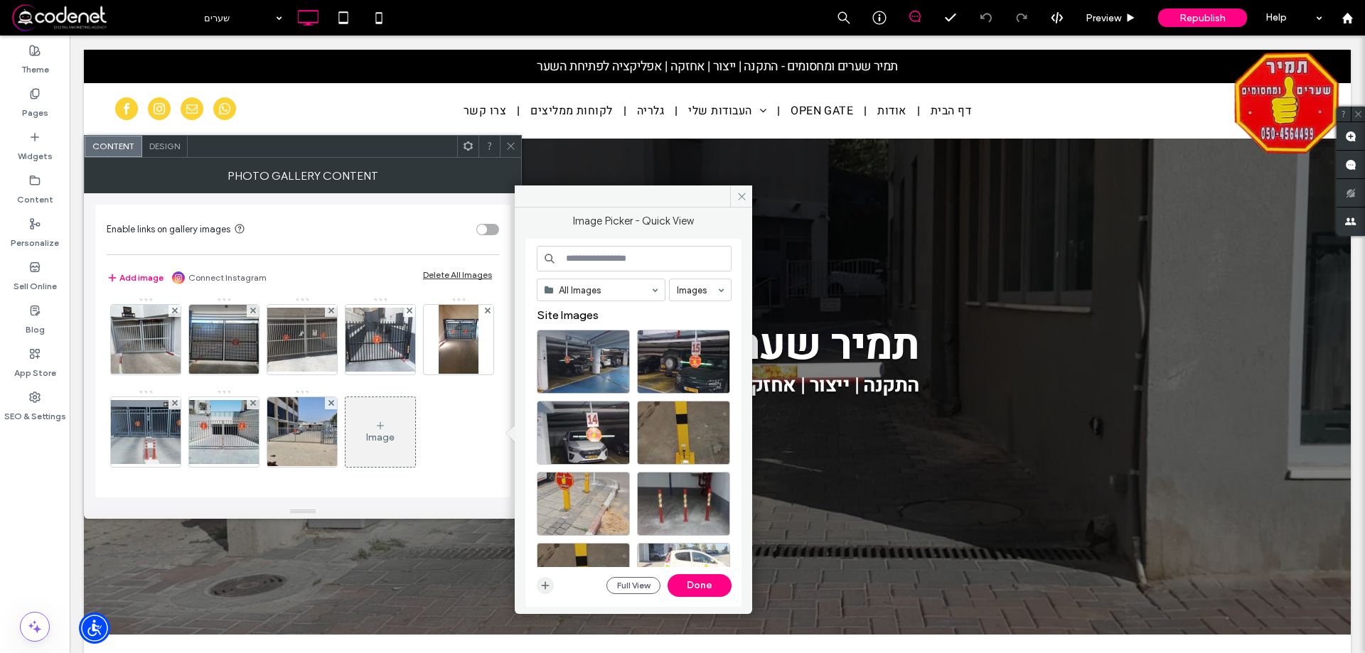
click at [543, 584] on icon "button" at bounding box center [545, 585] width 11 height 11
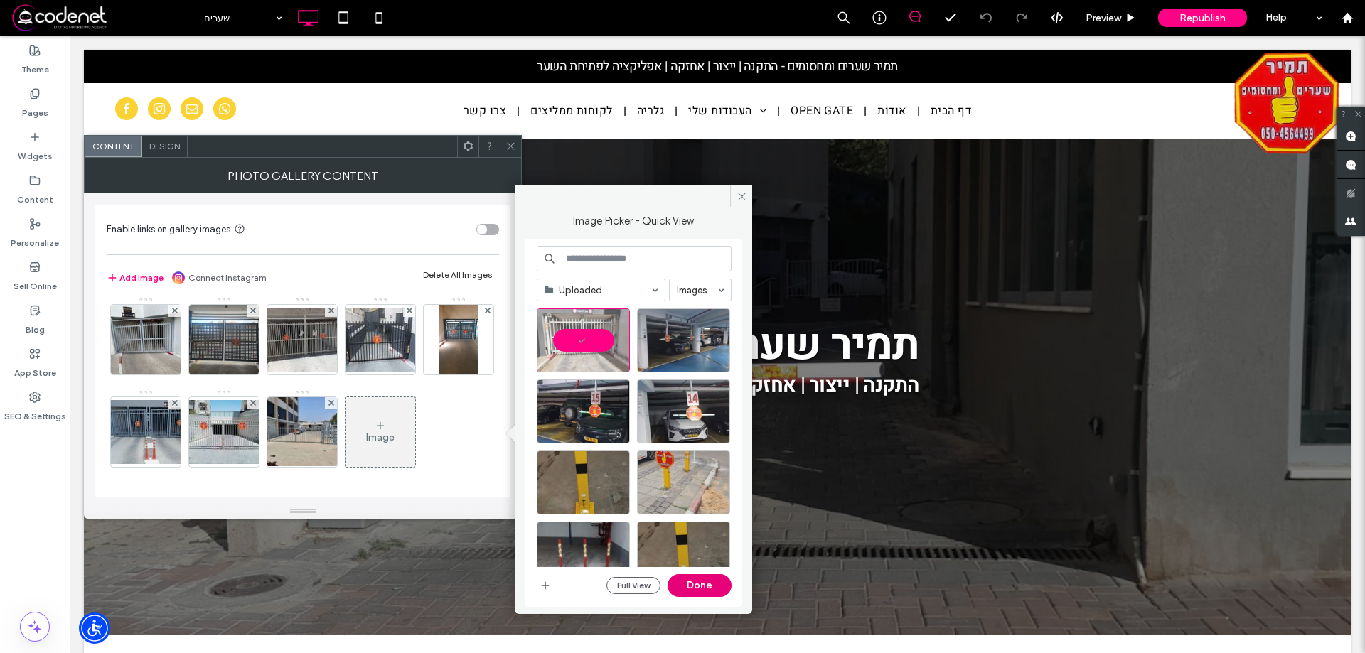
click at [709, 587] on button "Done" at bounding box center [700, 586] width 64 height 23
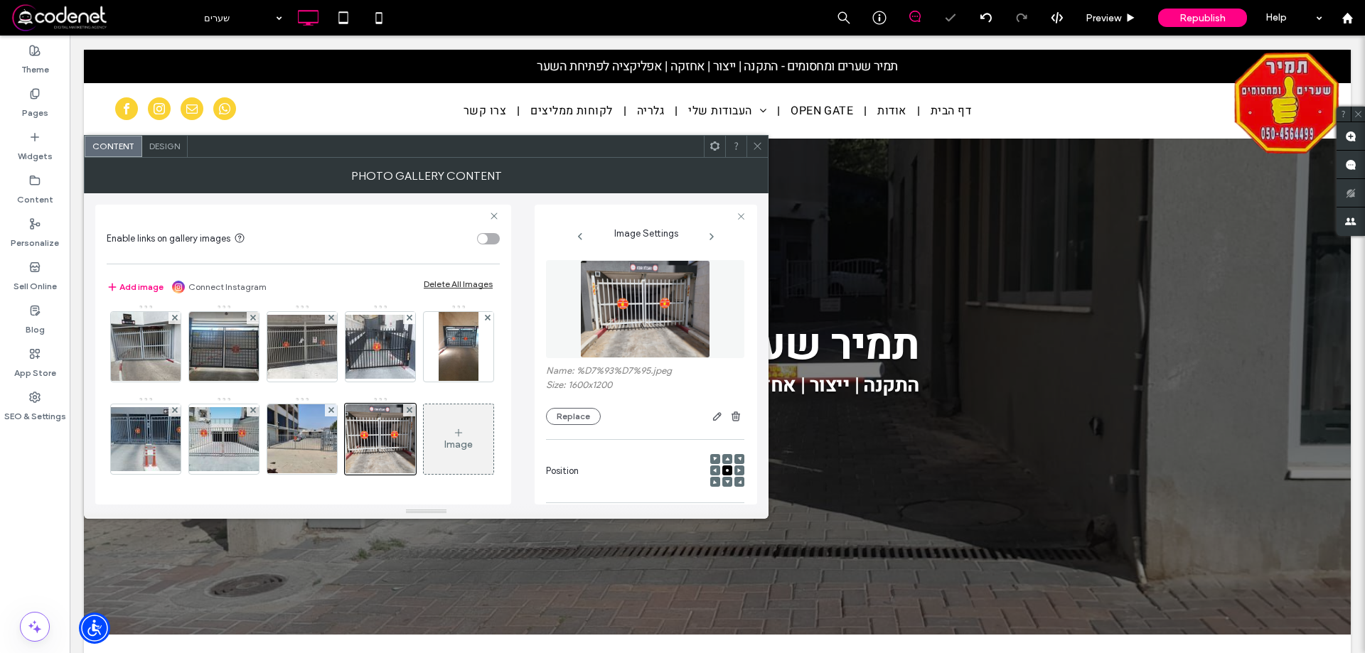
click at [755, 144] on icon at bounding box center [757, 146] width 11 height 11
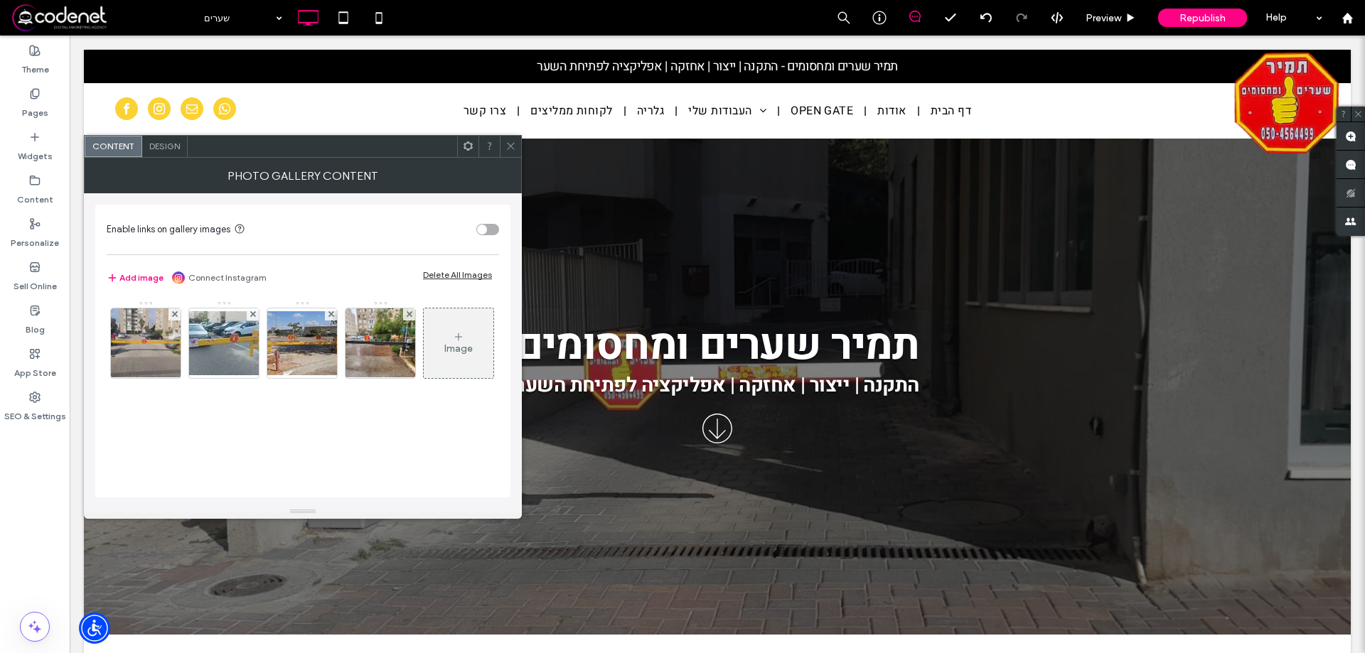
click at [444, 355] on div "Image" at bounding box center [458, 349] width 28 height 12
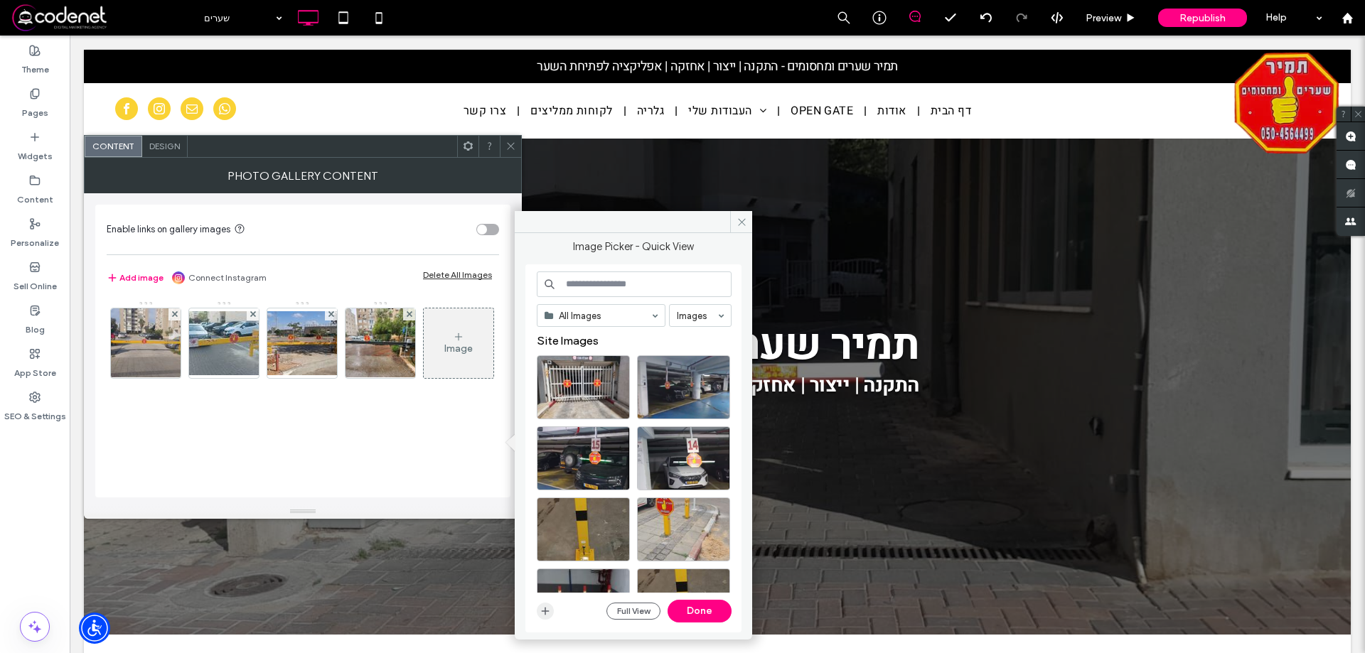
click at [548, 618] on span "button" at bounding box center [545, 611] width 17 height 17
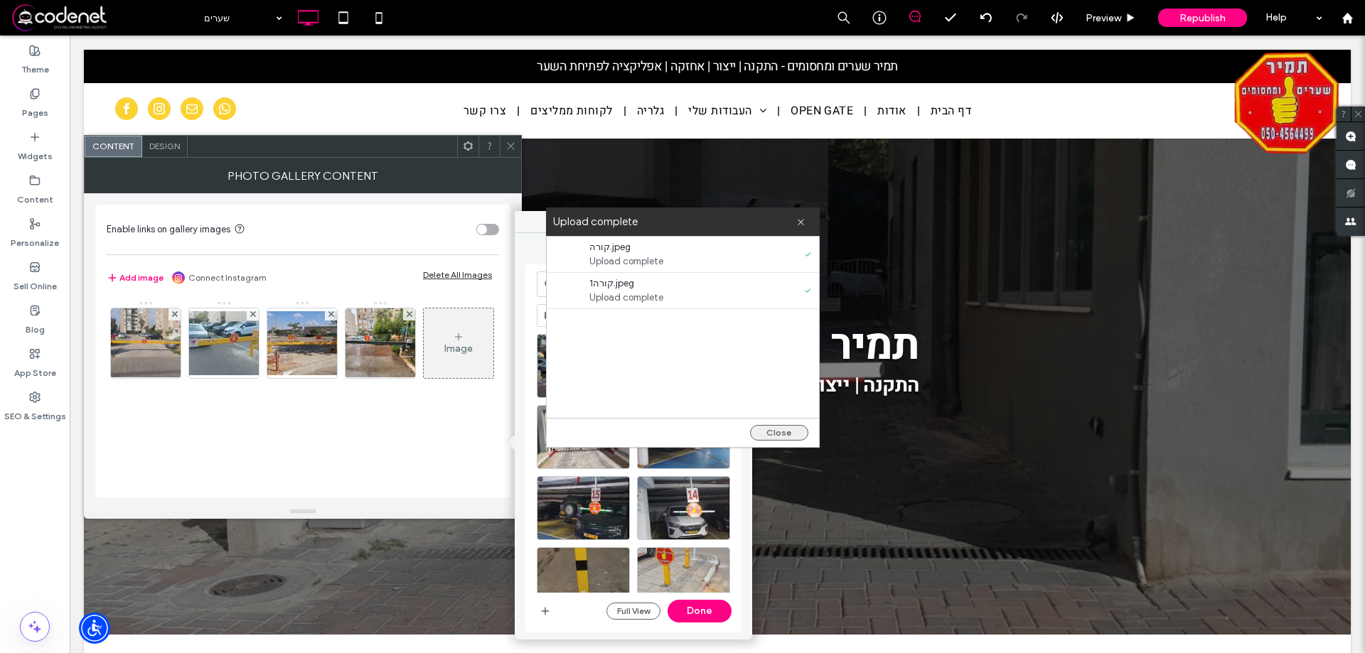
click at [787, 431] on button "Close" at bounding box center [779, 433] width 58 height 16
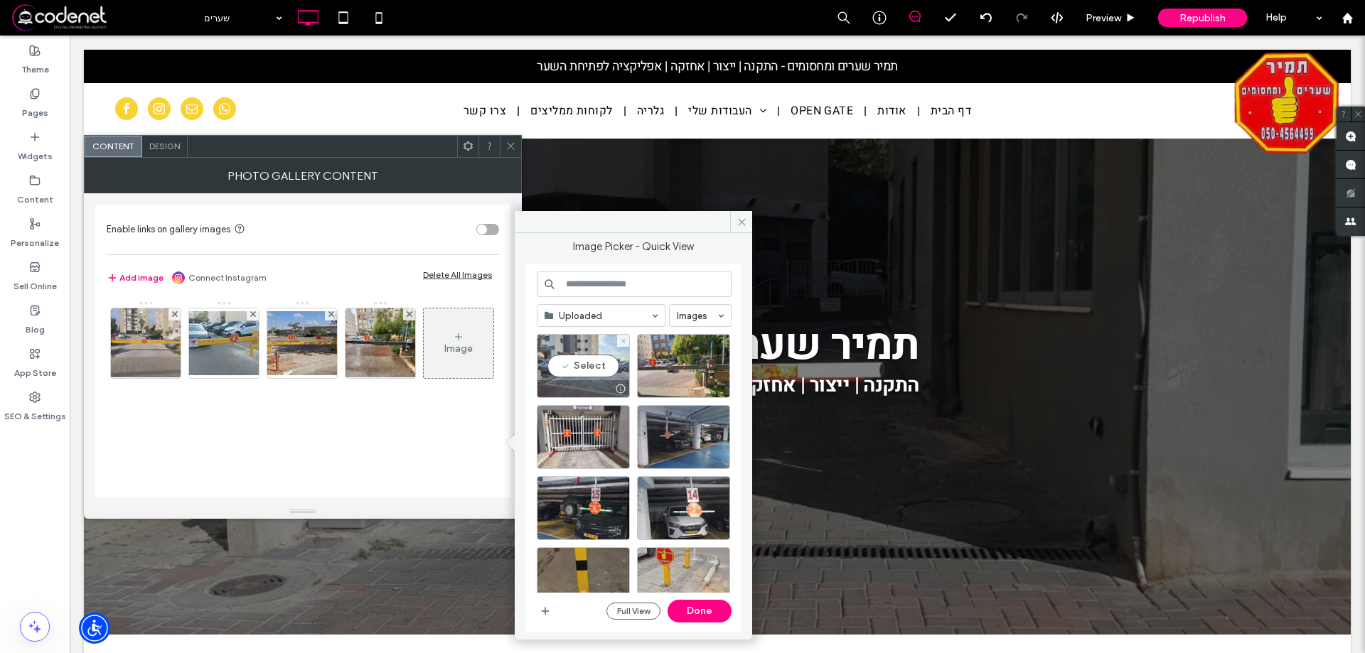
click at [579, 365] on div "Select" at bounding box center [583, 366] width 93 height 64
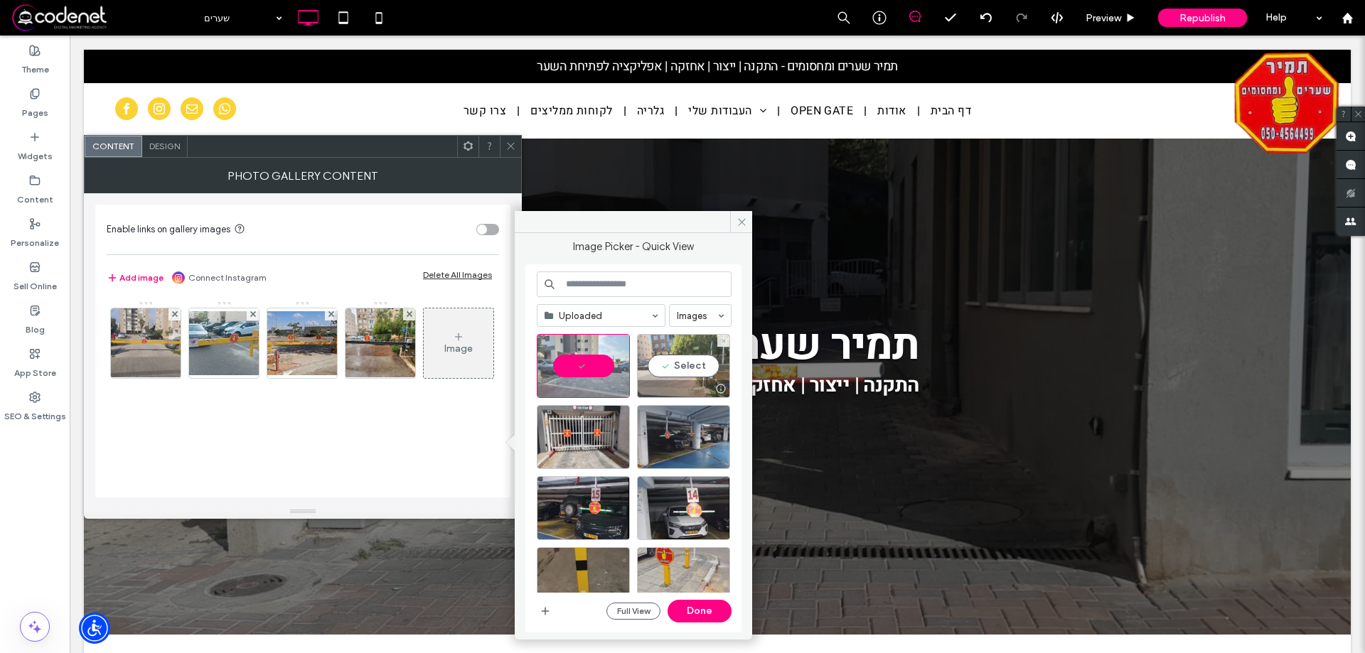
click at [683, 378] on div "Select" at bounding box center [683, 366] width 93 height 64
click at [701, 611] on button "Done" at bounding box center [700, 611] width 64 height 23
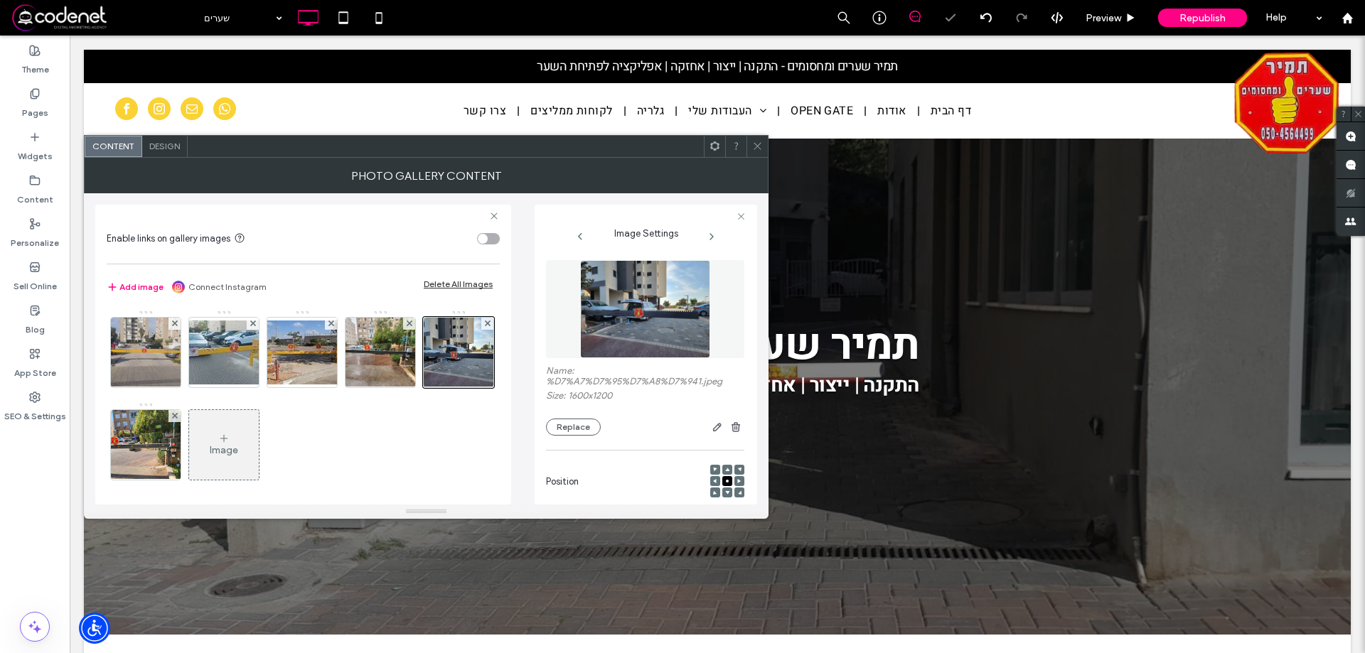
click at [756, 146] on icon at bounding box center [757, 146] width 11 height 11
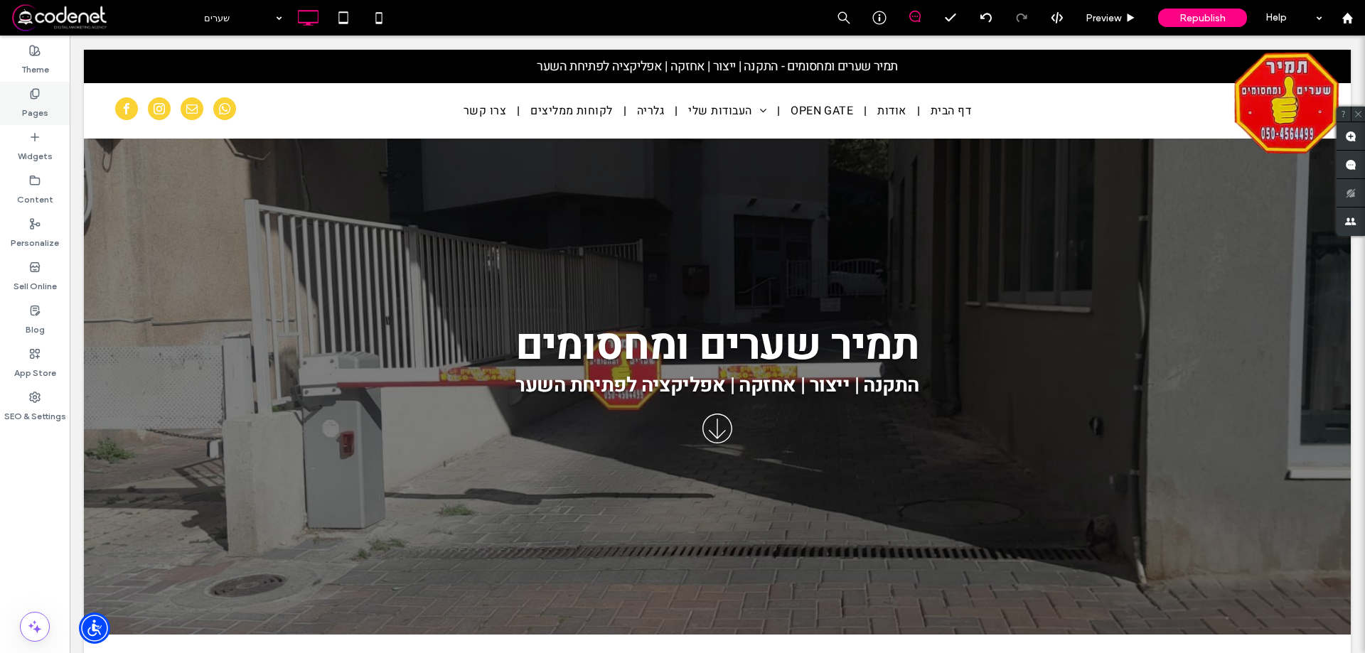
click at [31, 102] on label "Pages" at bounding box center [35, 110] width 26 height 20
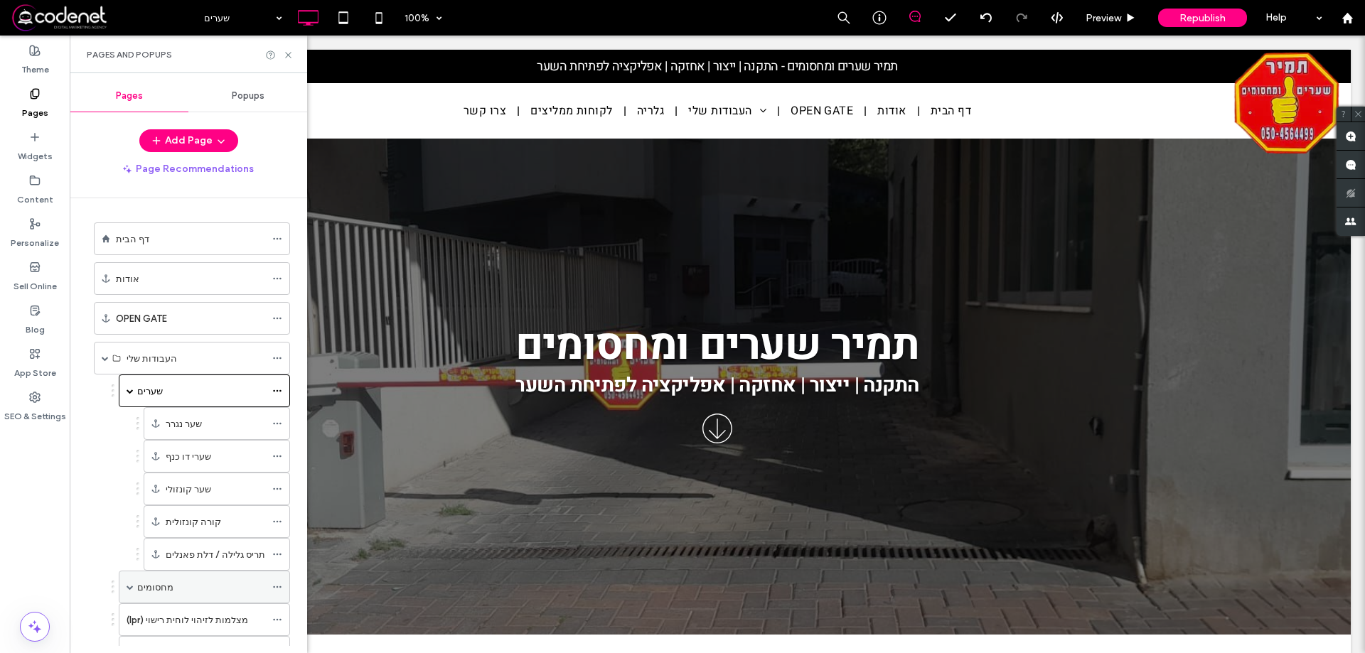
click at [194, 592] on div "מחסומים" at bounding box center [201, 587] width 128 height 15
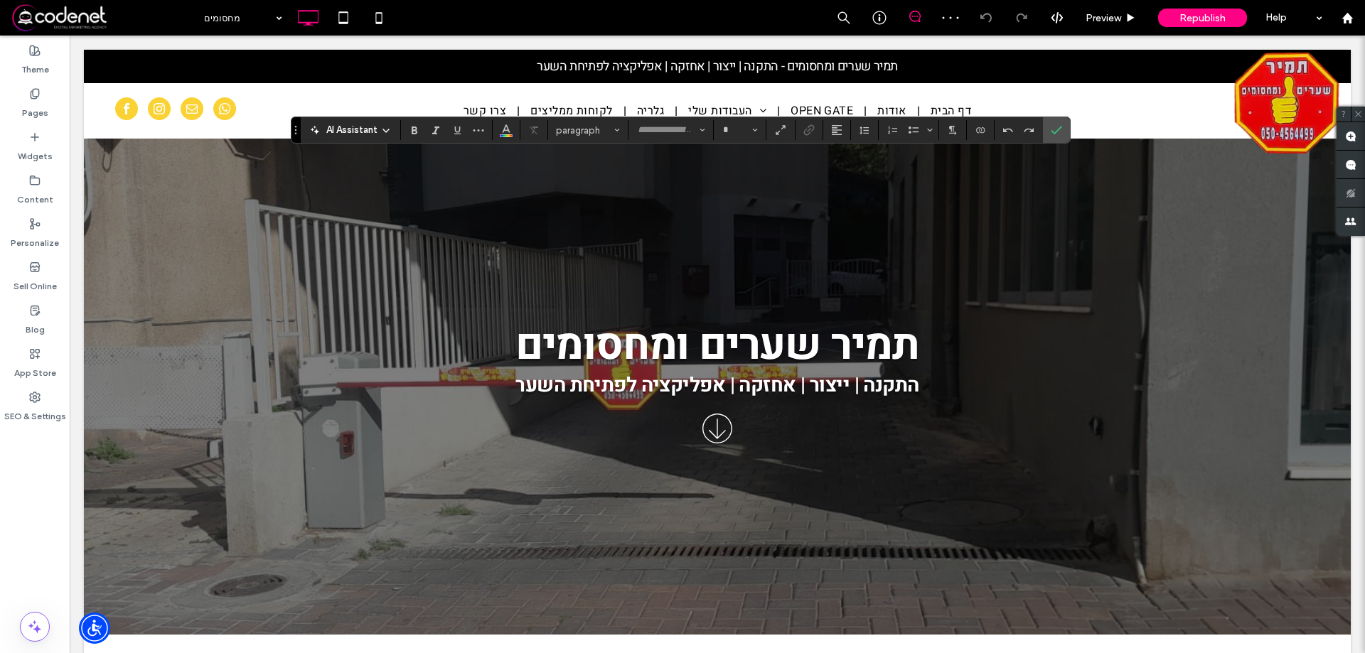
type input "*****"
type input "**"
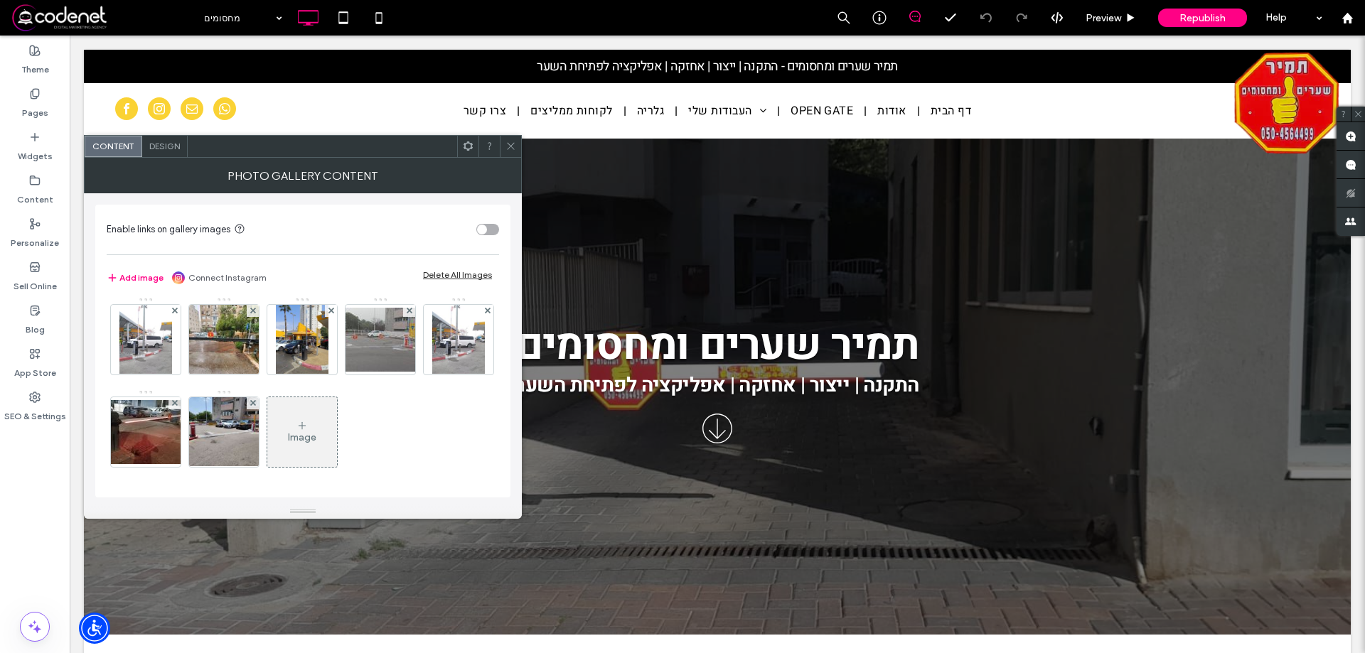
scroll to position [466, 0]
click at [337, 410] on div "Image" at bounding box center [302, 432] width 70 height 67
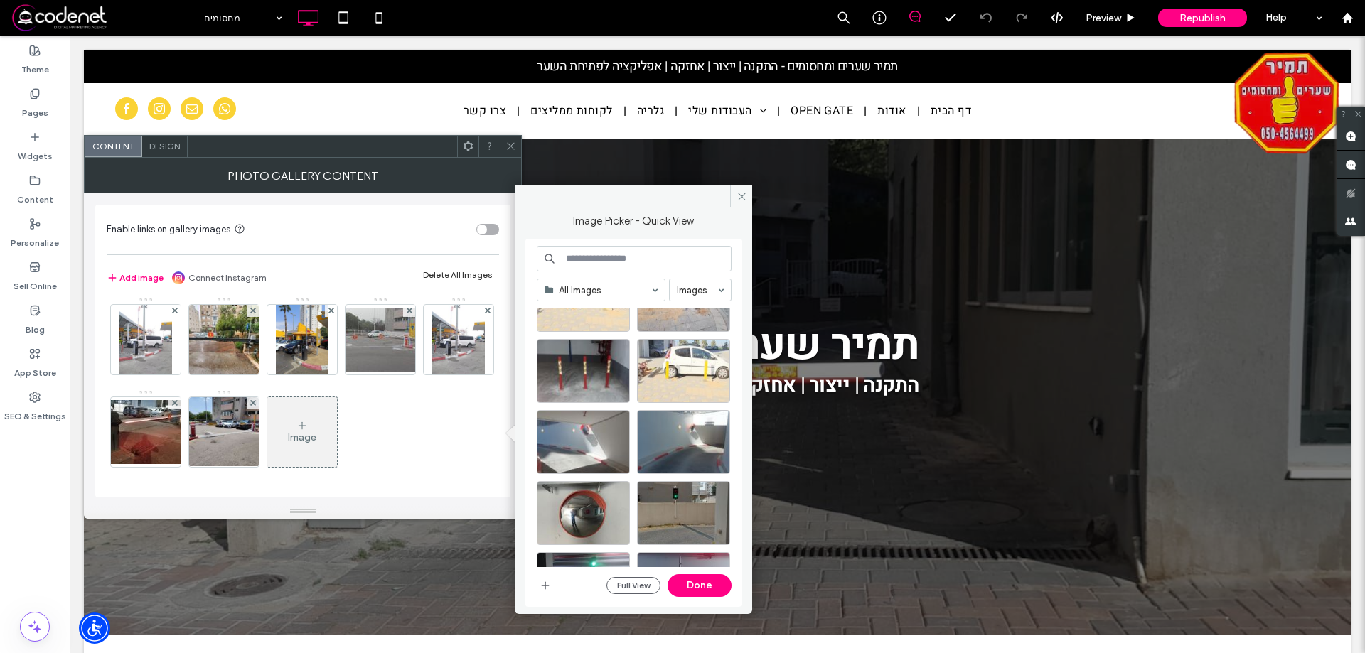
scroll to position [427, 0]
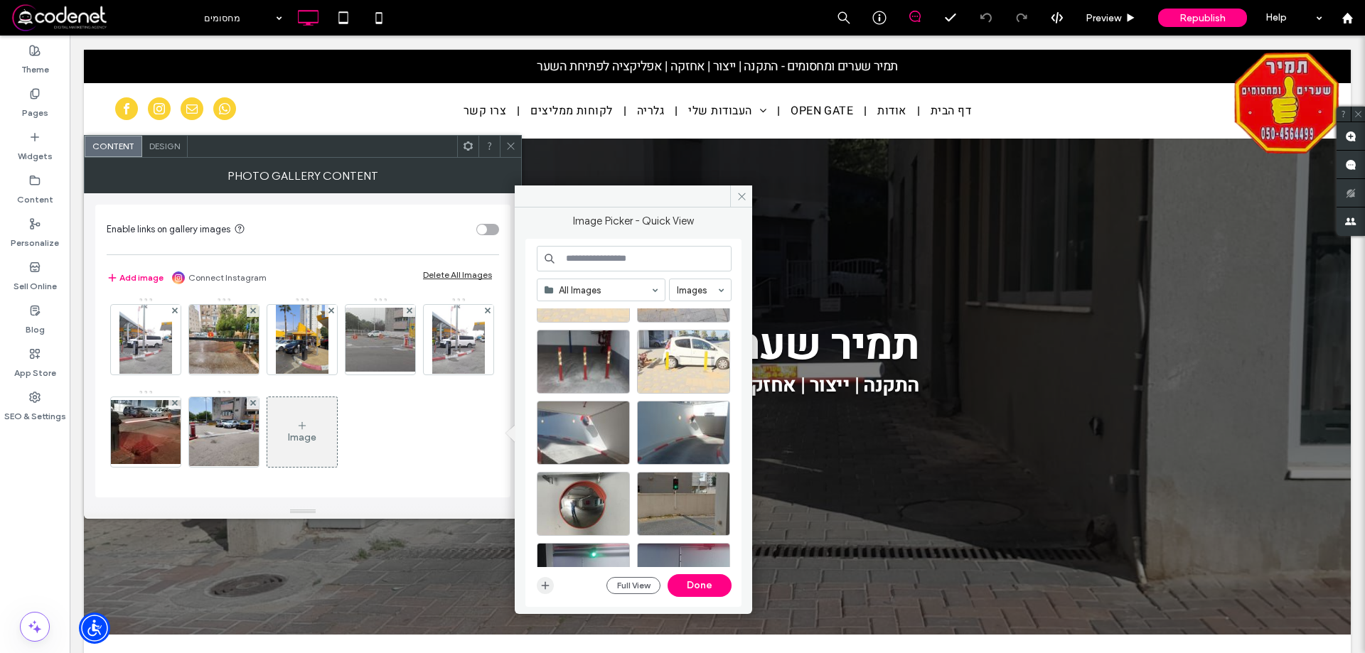
click at [539, 583] on span "button" at bounding box center [545, 585] width 17 height 17
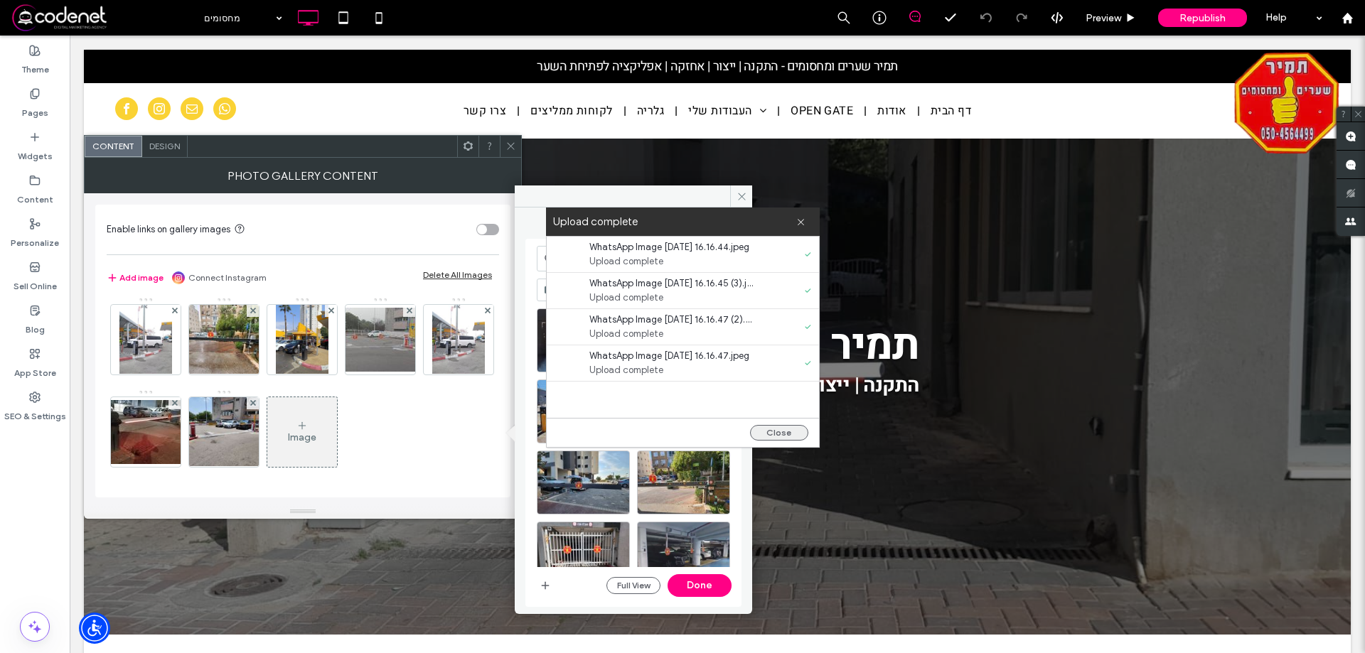
click at [770, 428] on button "Close" at bounding box center [779, 433] width 58 height 16
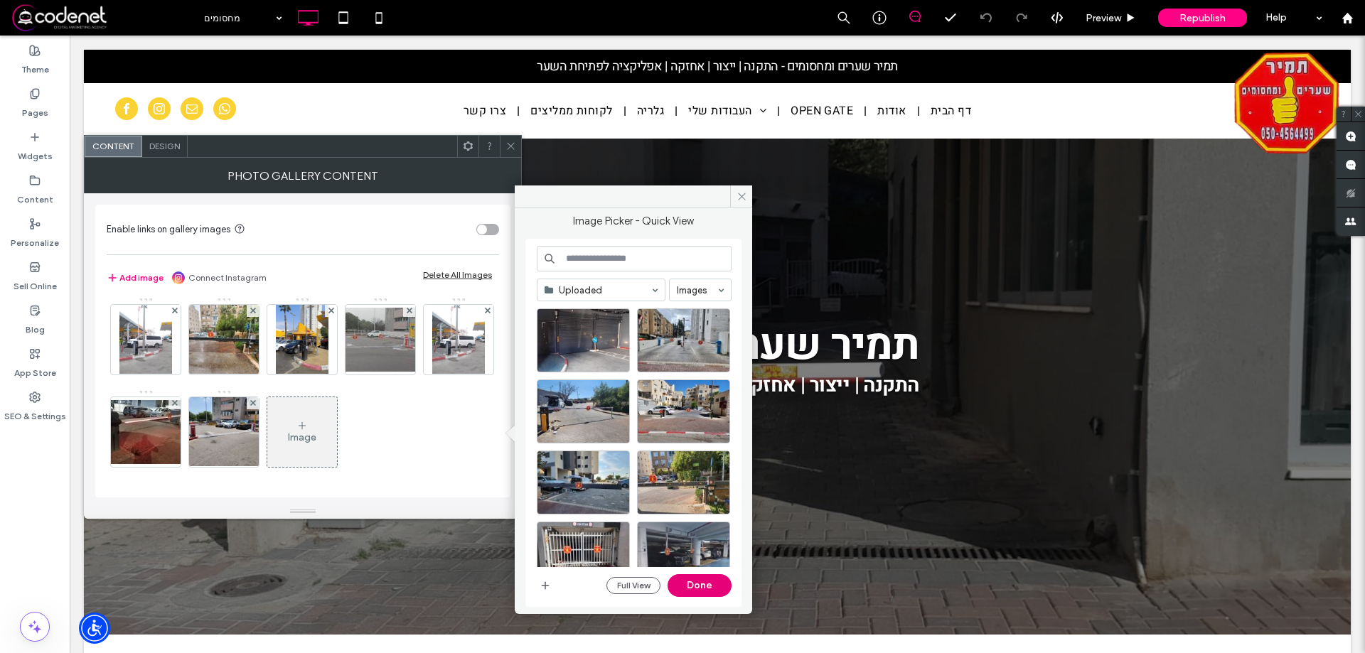
click at [711, 586] on button "Done" at bounding box center [700, 586] width 64 height 23
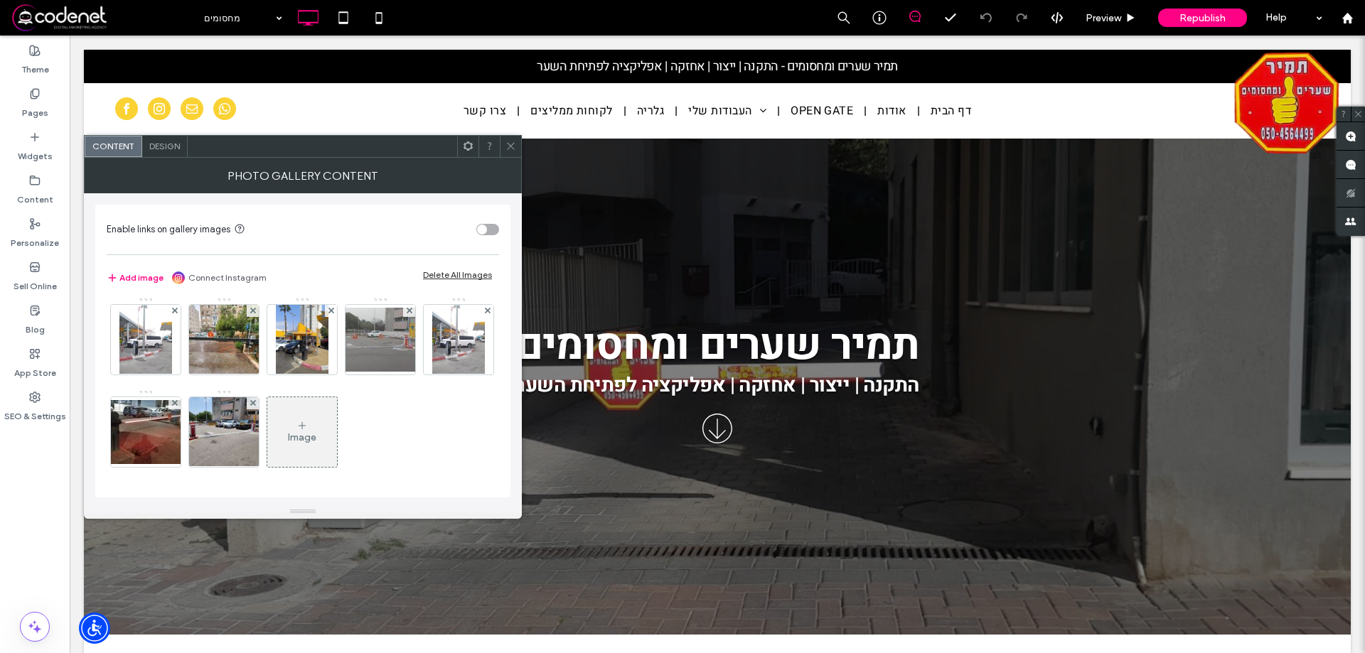
click at [308, 427] on icon at bounding box center [301, 425] width 11 height 11
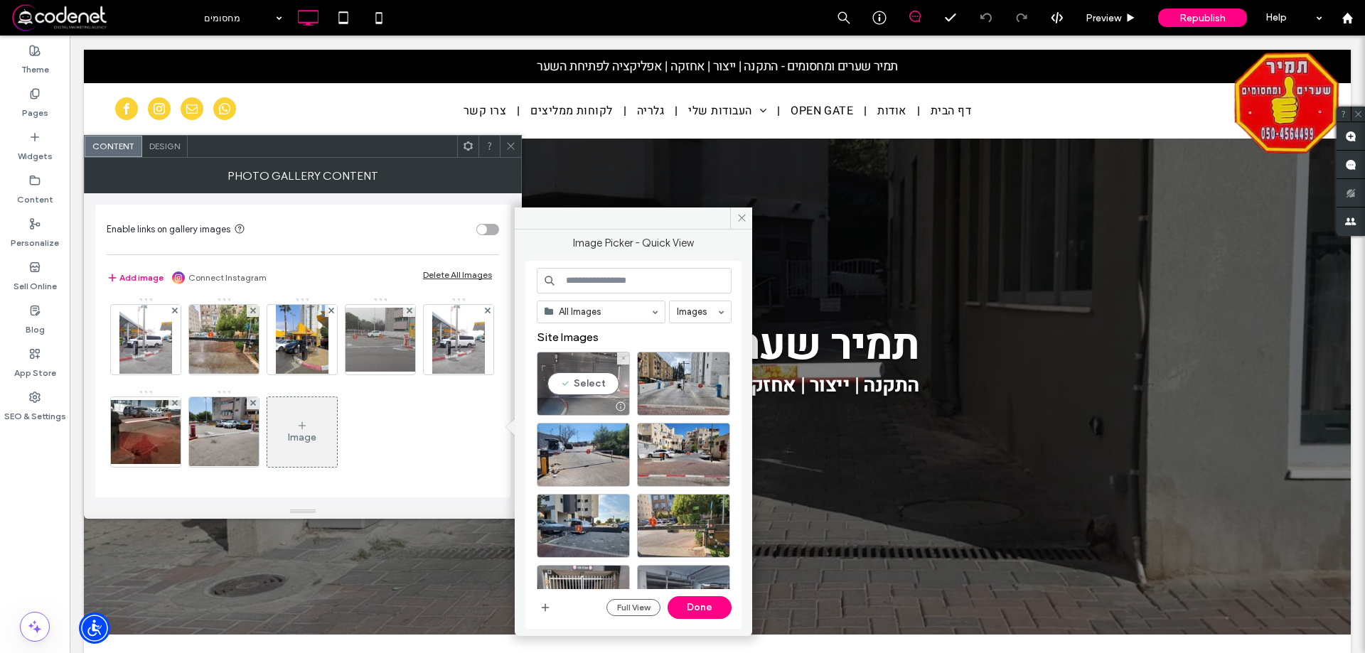
click at [592, 374] on div "Select" at bounding box center [583, 384] width 93 height 64
click at [678, 386] on div at bounding box center [683, 384] width 93 height 64
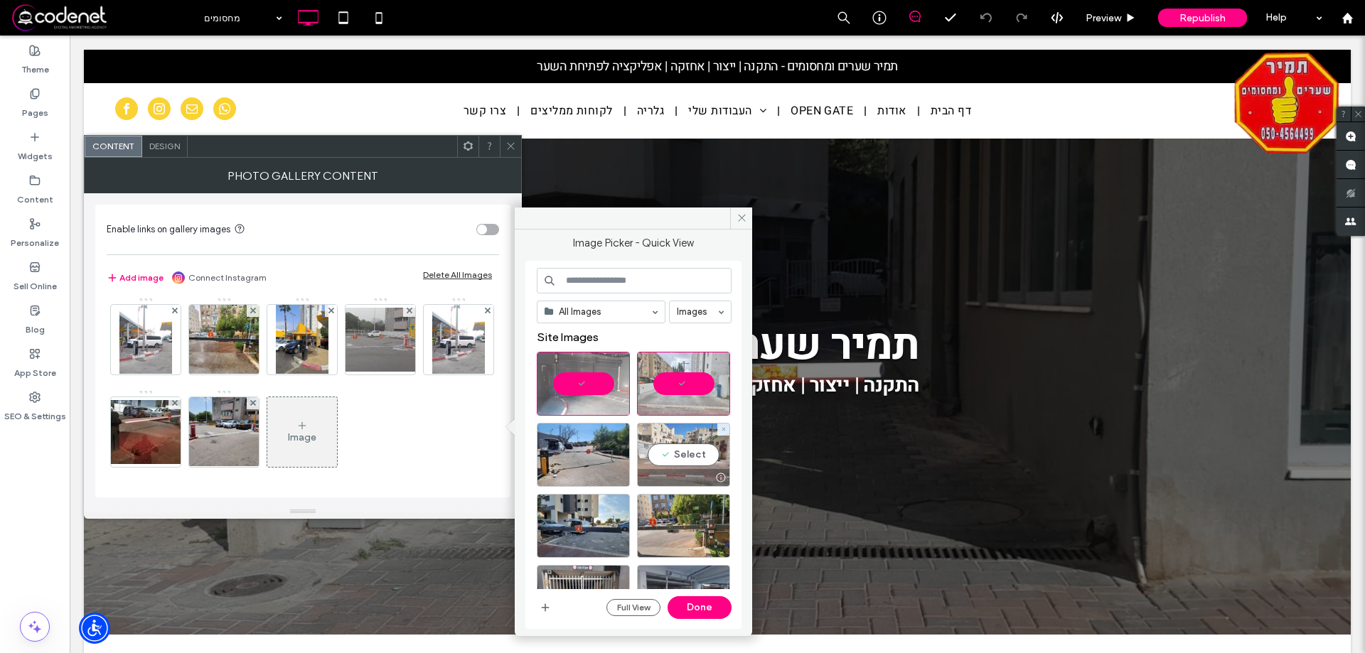
click at [663, 437] on div "Select" at bounding box center [683, 455] width 93 height 64
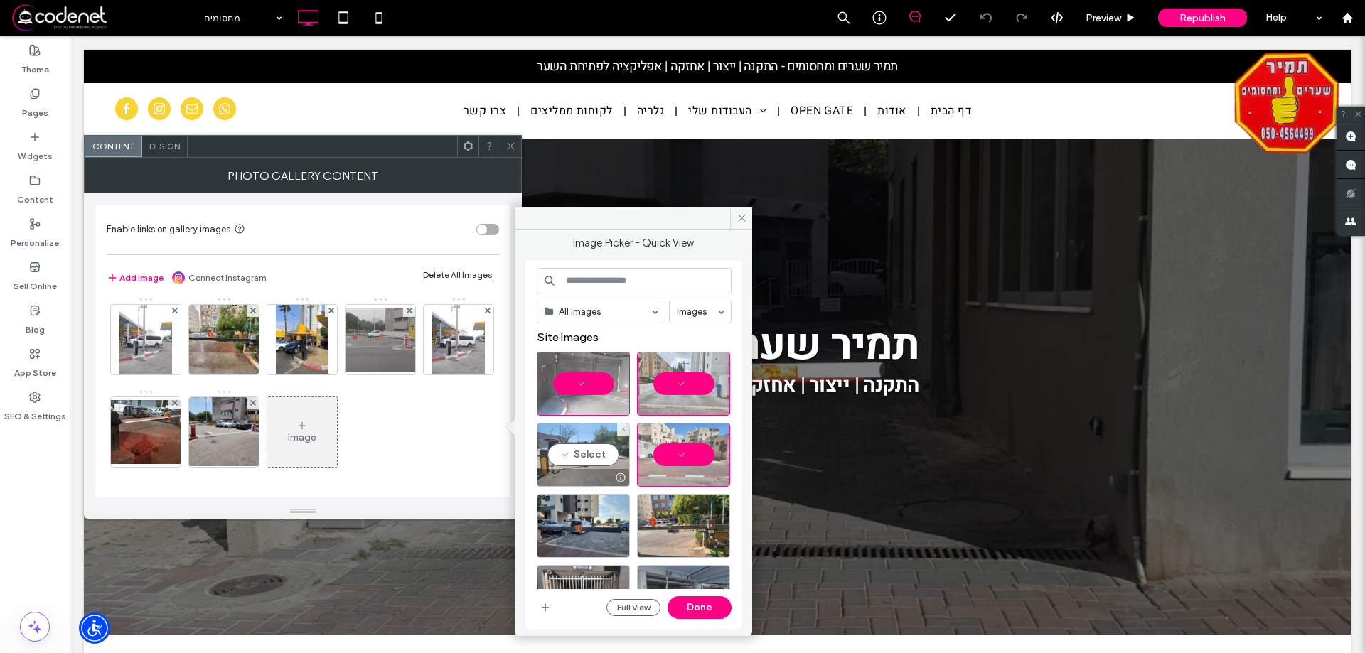
click at [567, 454] on div "Select" at bounding box center [583, 455] width 93 height 64
click at [594, 510] on div "Select" at bounding box center [583, 526] width 93 height 64
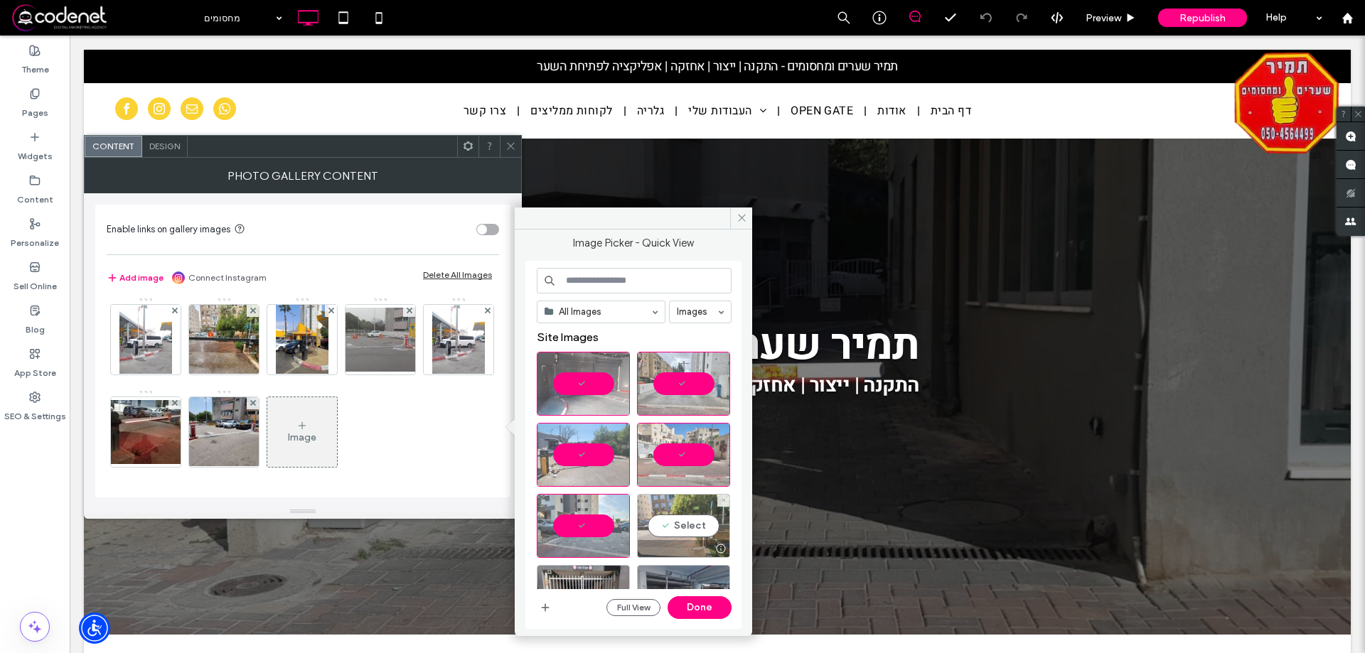
click at [691, 514] on div "Select" at bounding box center [683, 526] width 93 height 64
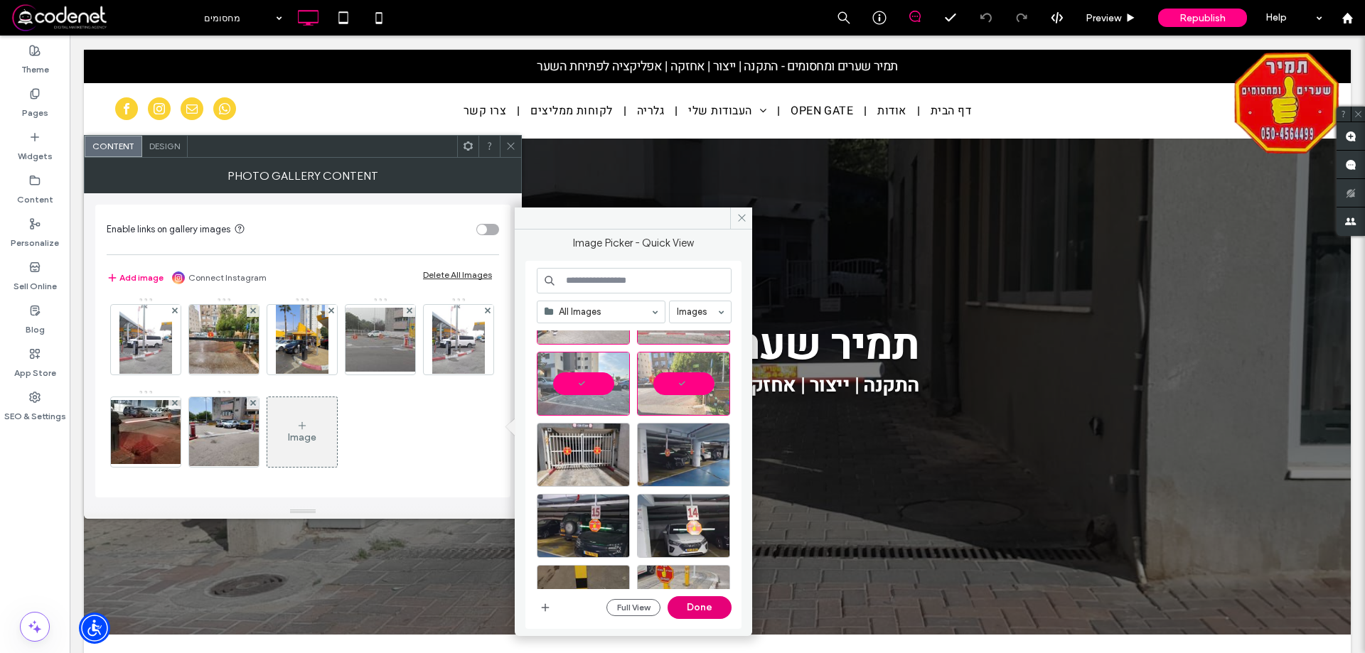
click at [694, 604] on button "Done" at bounding box center [700, 608] width 64 height 23
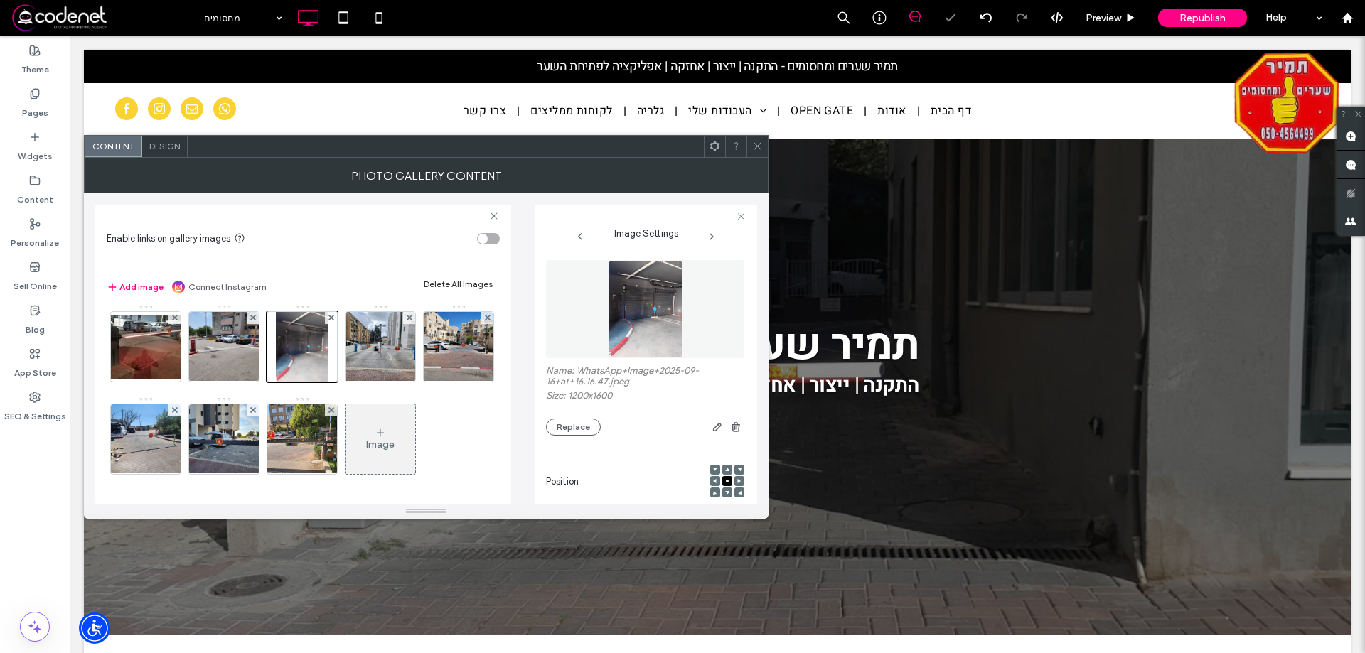
scroll to position [653, 0]
click at [754, 147] on icon at bounding box center [757, 146] width 11 height 11
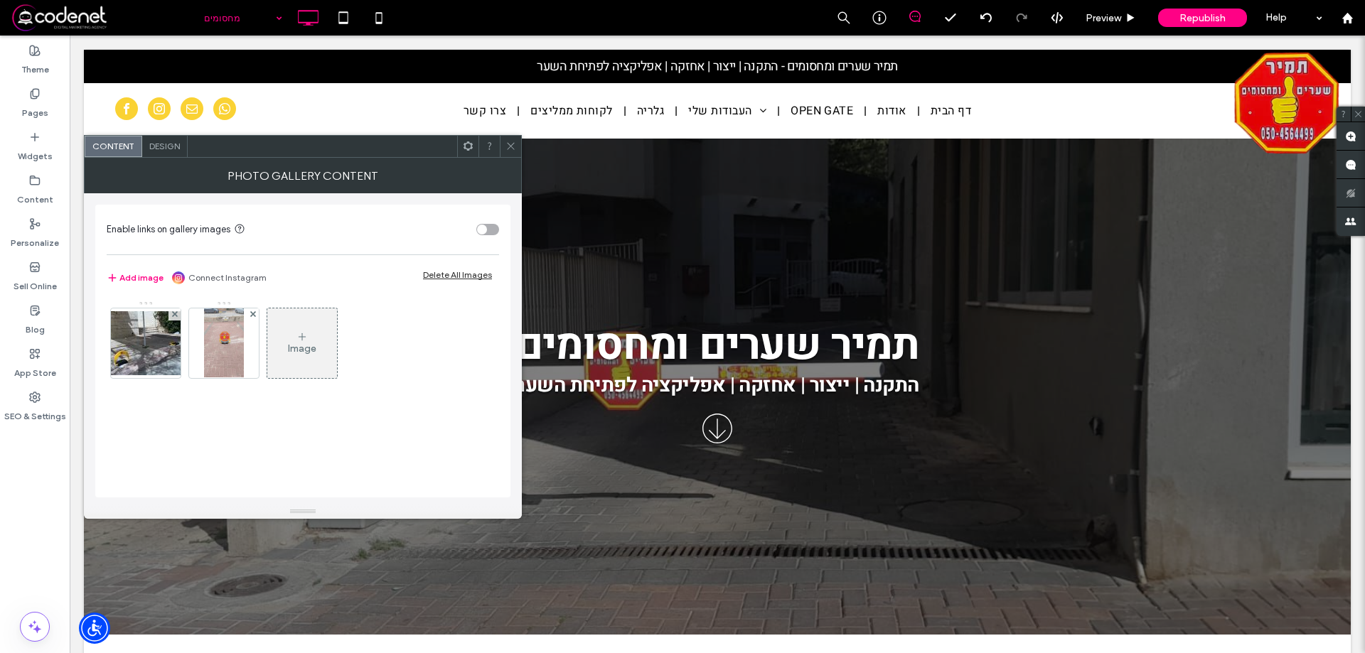
click at [503, 210] on div "Enable links on gallery images Add image Connect Instagram Delete All Images Im…" at bounding box center [302, 351] width 415 height 293
click at [328, 327] on div "Image" at bounding box center [302, 343] width 70 height 67
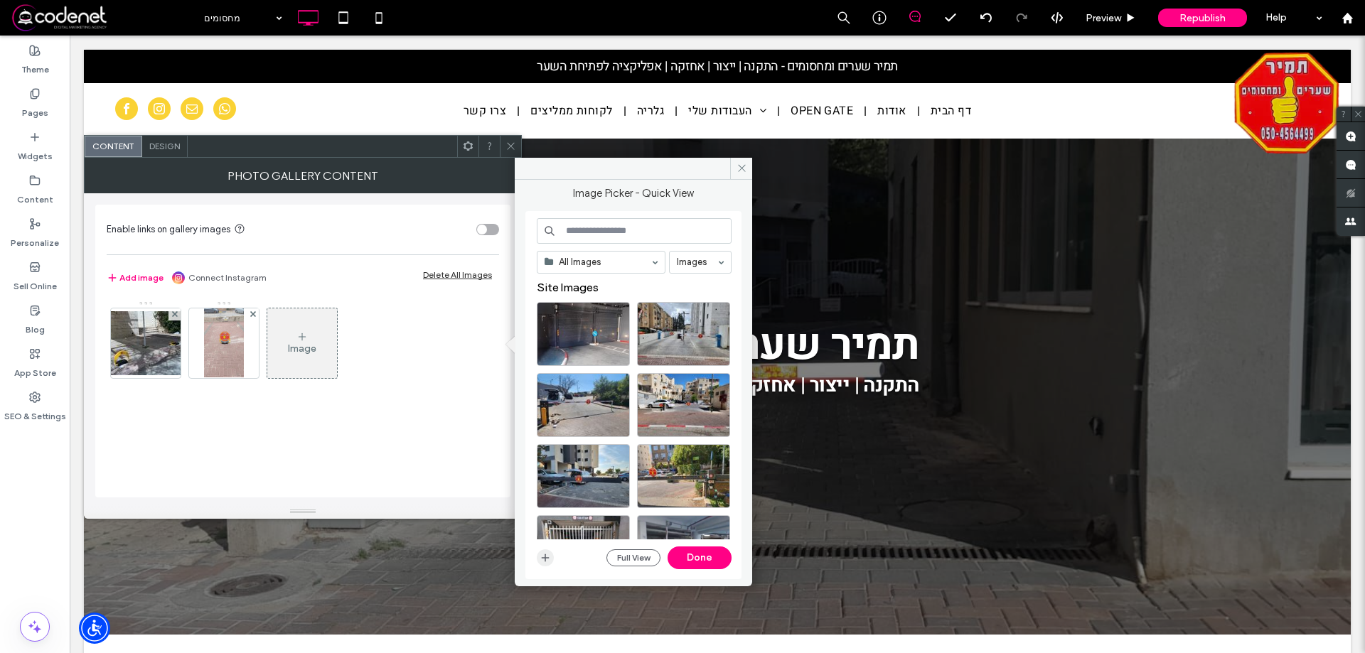
click at [539, 565] on span "button" at bounding box center [545, 558] width 17 height 17
click at [743, 166] on icon at bounding box center [742, 168] width 11 height 11
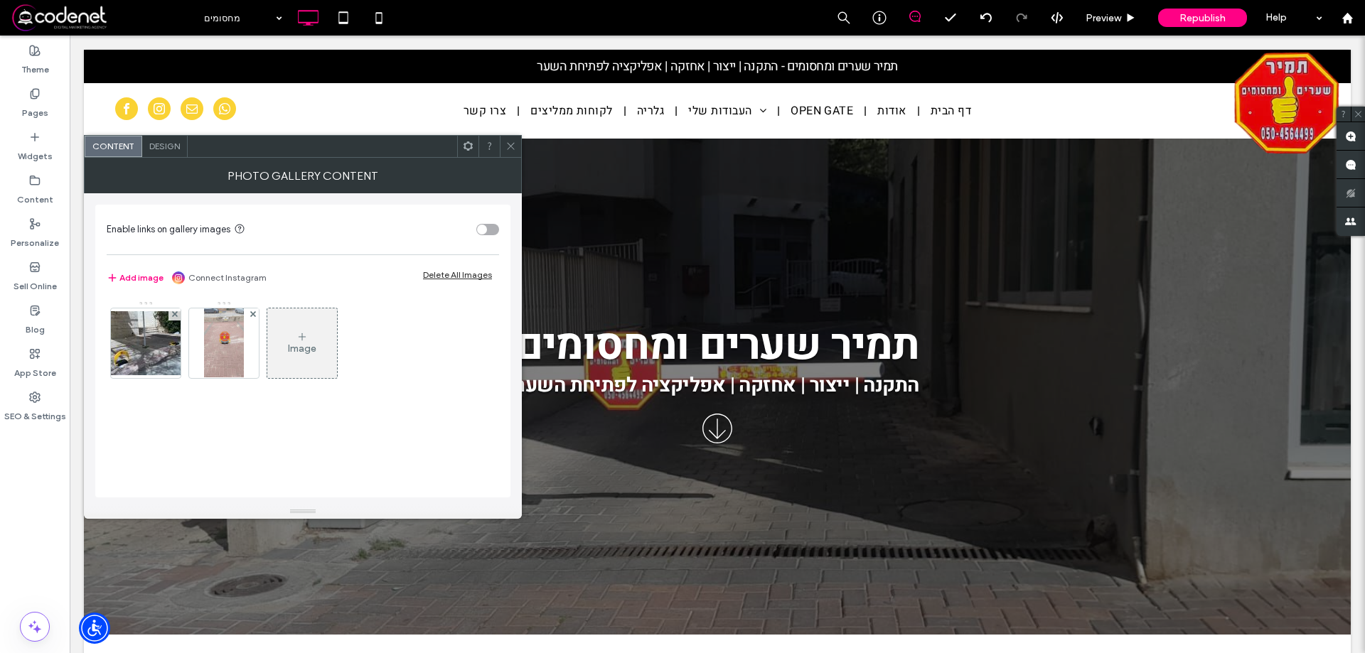
click at [517, 138] on div at bounding box center [510, 146] width 21 height 21
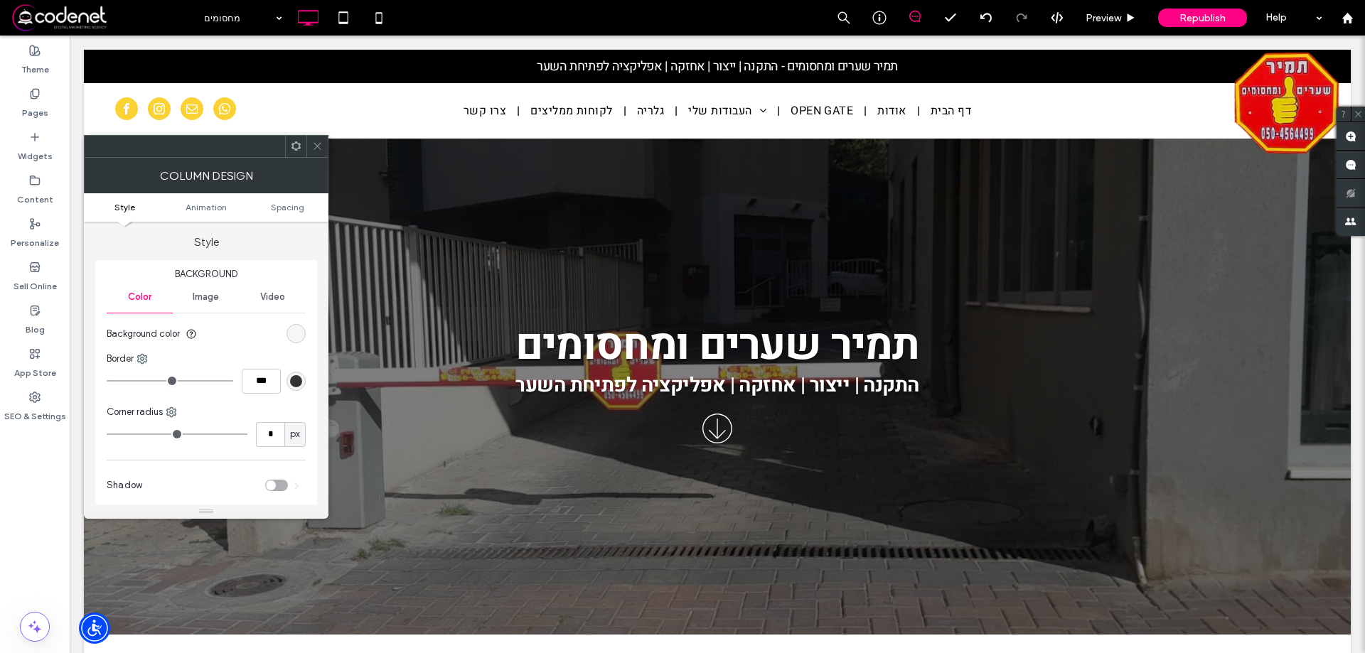
click at [318, 149] on icon at bounding box center [317, 146] width 11 height 11
click at [317, 149] on icon at bounding box center [317, 146] width 11 height 11
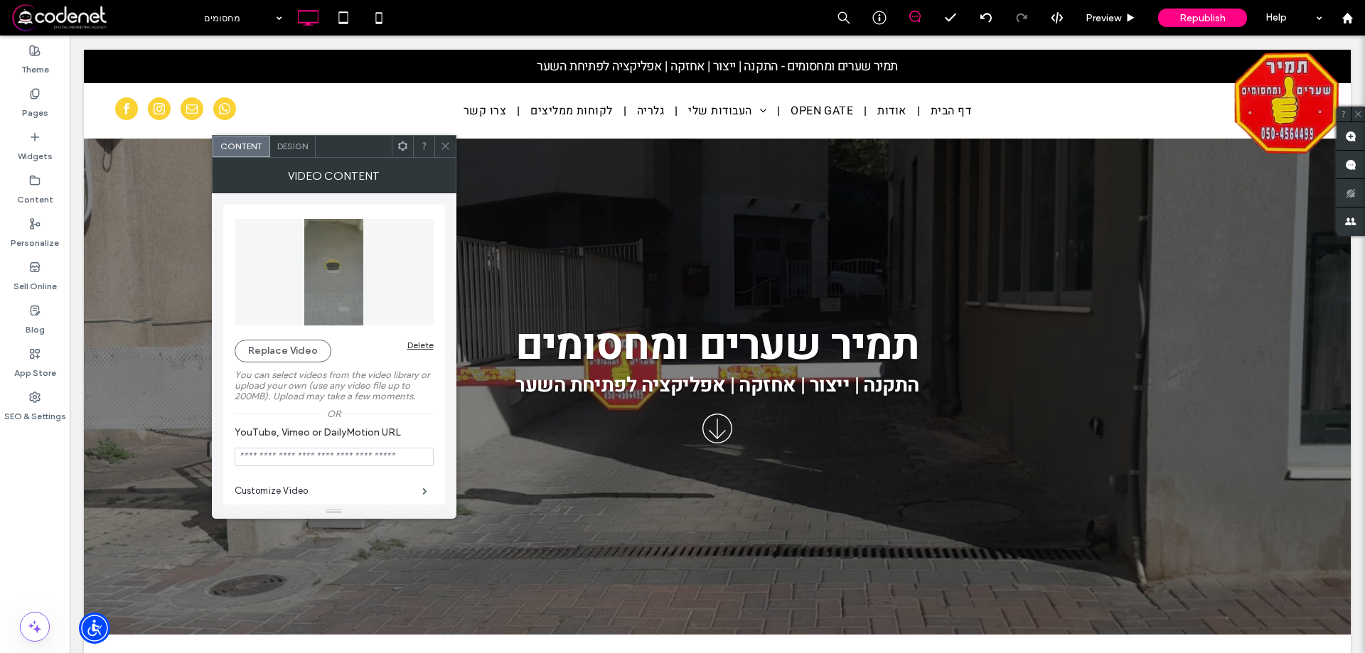
click at [439, 158] on div "VIDEO CONTENT" at bounding box center [334, 176] width 245 height 36
click at [445, 141] on icon at bounding box center [445, 146] width 11 height 11
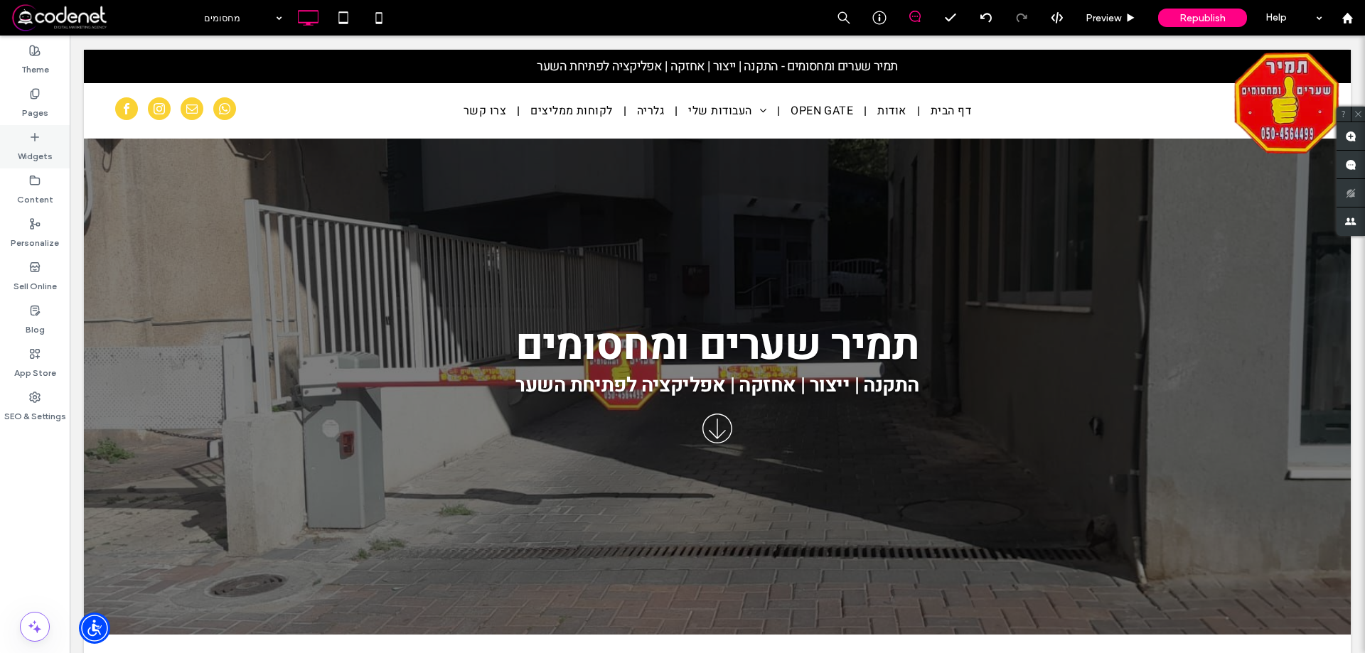
click at [20, 145] on label "Widgets" at bounding box center [35, 153] width 35 height 20
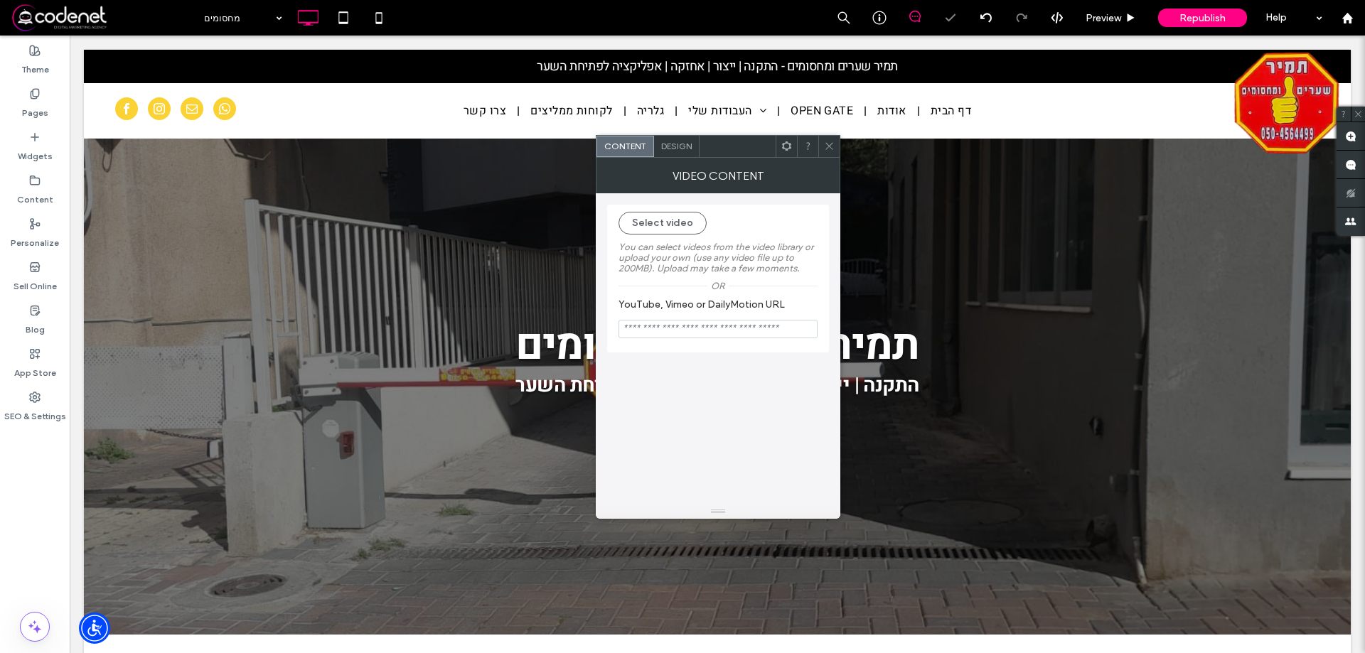
click at [833, 150] on icon at bounding box center [829, 146] width 11 height 11
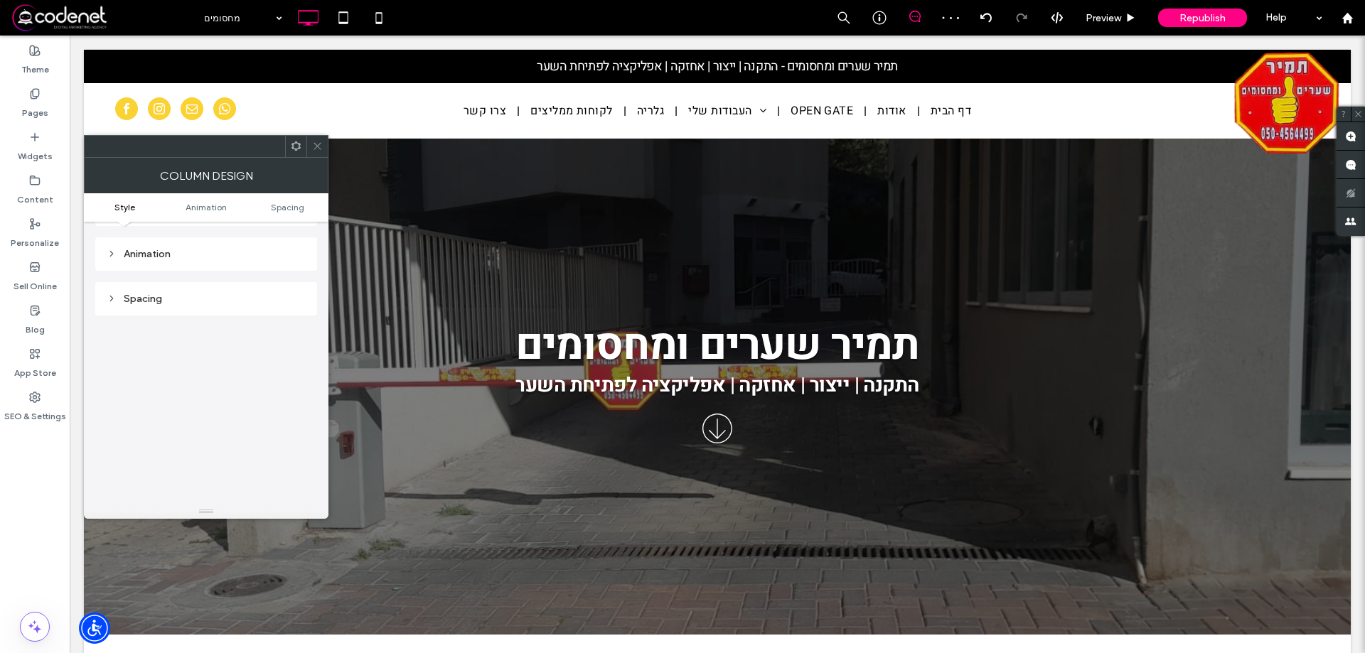
scroll to position [0, 0]
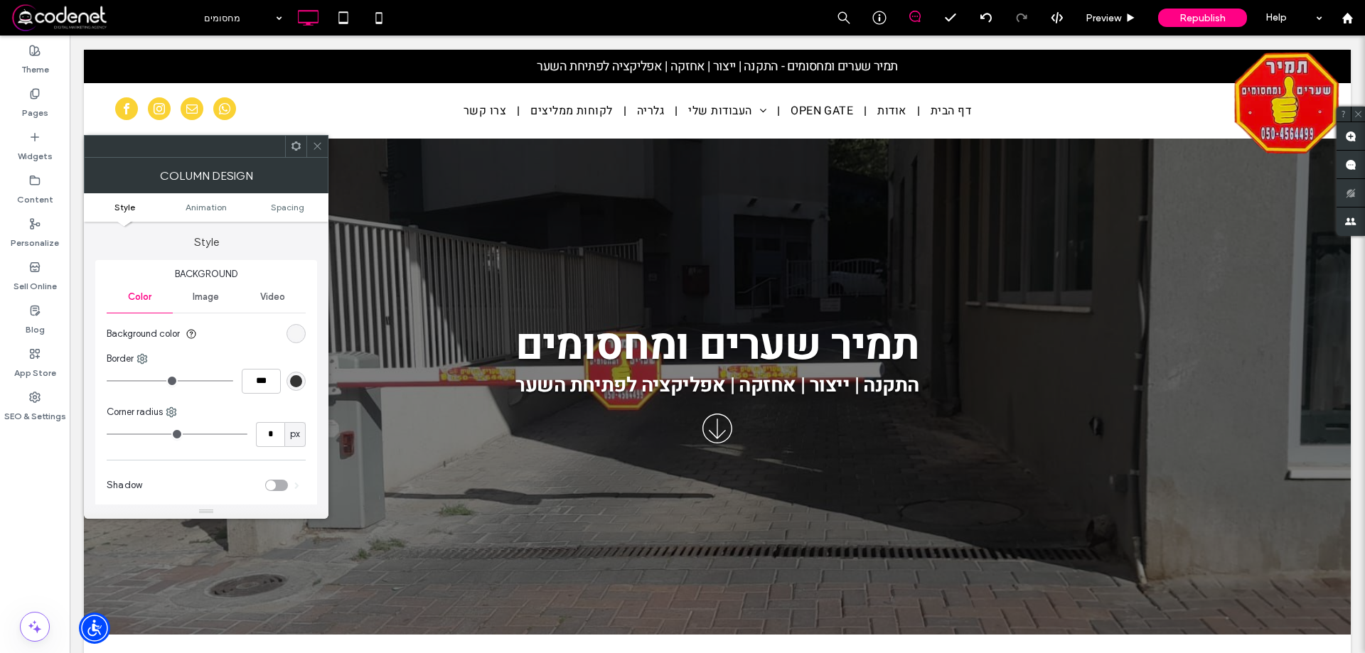
click at [309, 143] on div at bounding box center [316, 146] width 21 height 21
click at [321, 146] on icon at bounding box center [317, 146] width 11 height 11
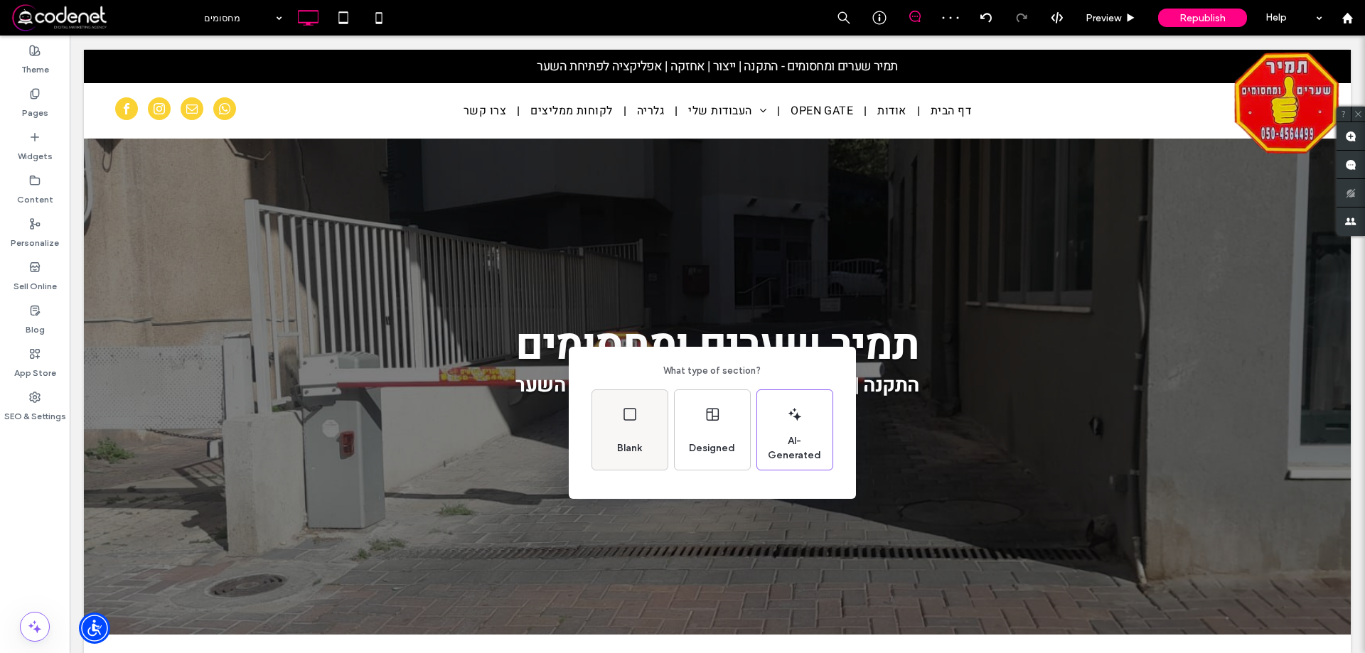
click at [612, 428] on div "Blank" at bounding box center [629, 430] width 75 height 80
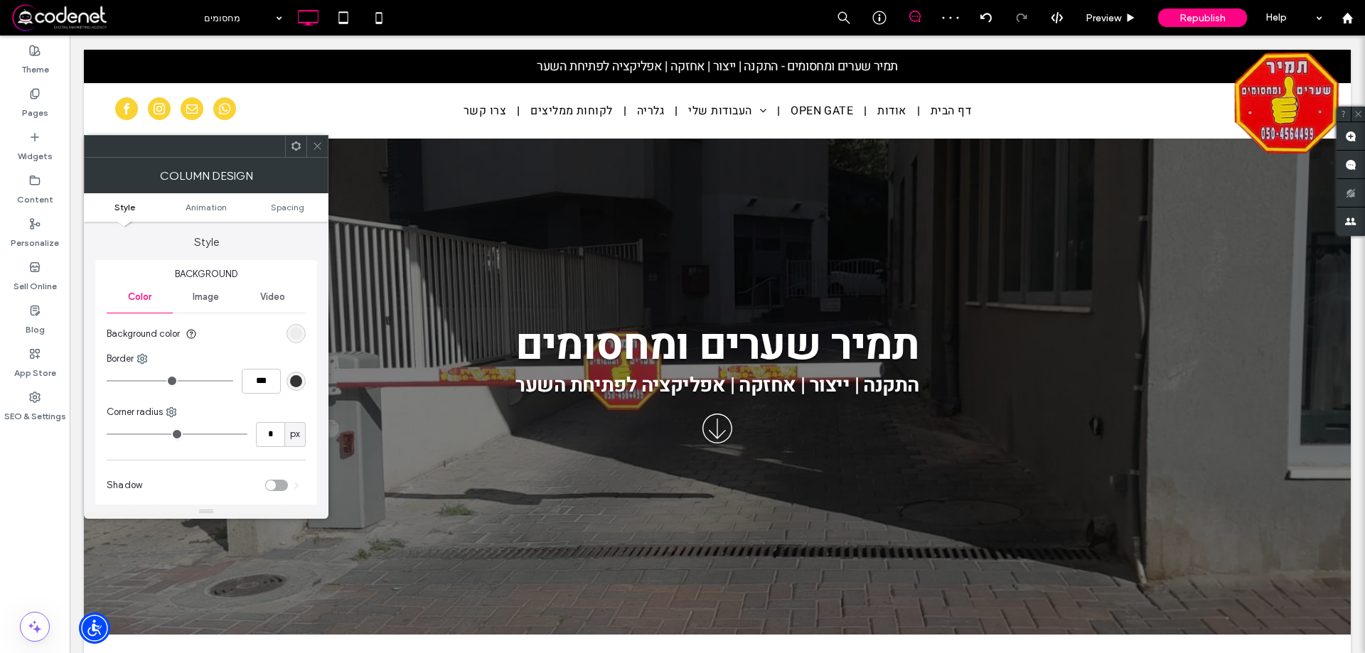
click at [294, 144] on use at bounding box center [296, 145] width 9 height 9
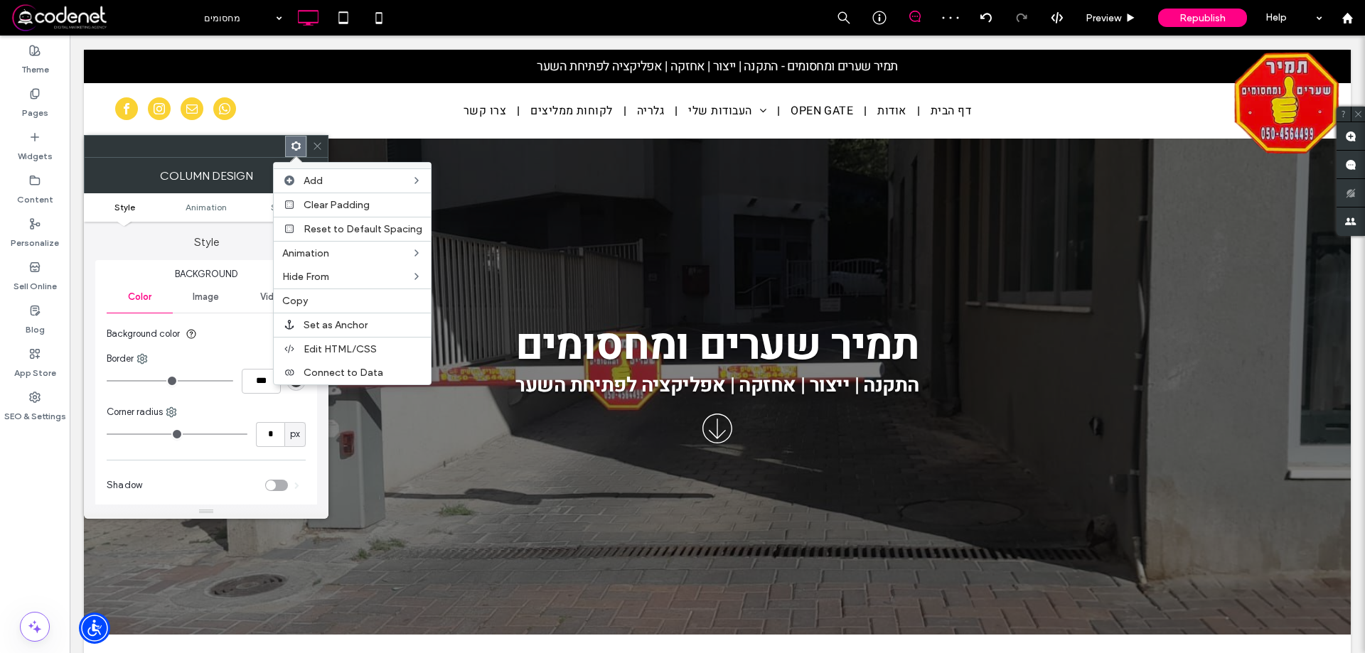
click at [295, 150] on use at bounding box center [295, 145] width 9 height 9
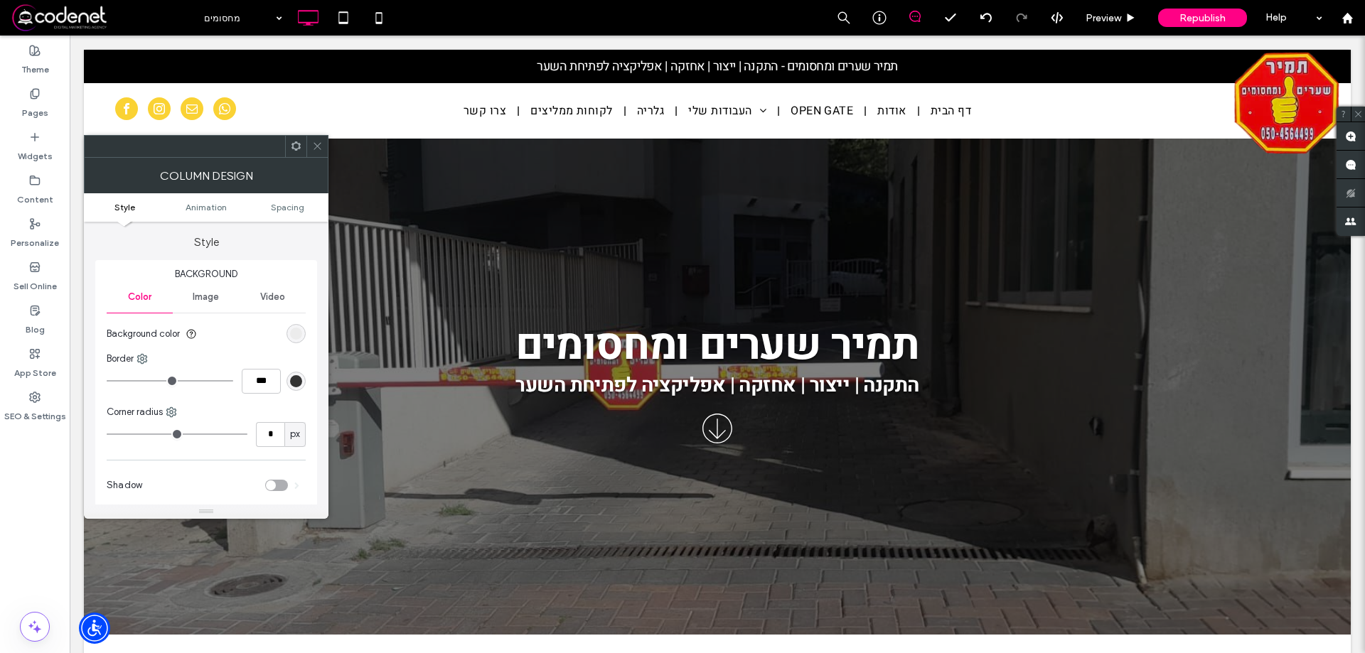
click at [295, 144] on icon at bounding box center [296, 146] width 11 height 11
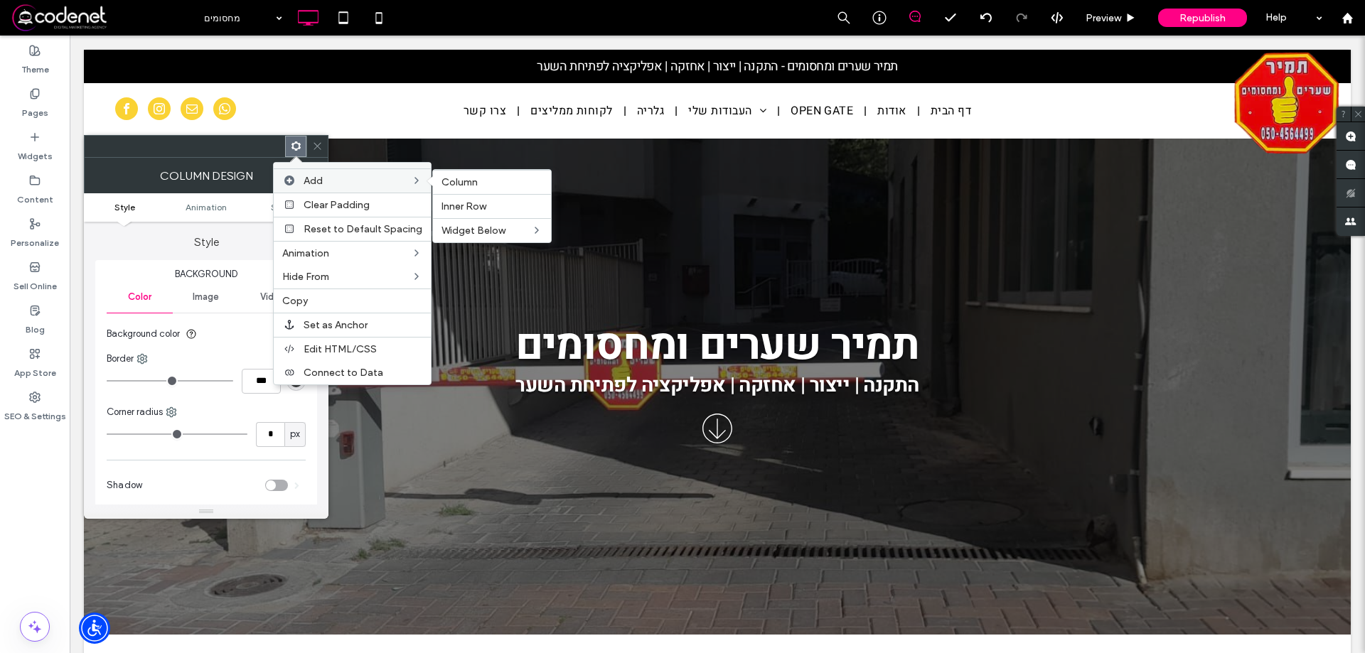
click at [433, 182] on span at bounding box center [433, 181] width 12 height 11
click at [443, 181] on span "Column" at bounding box center [460, 182] width 36 height 12
click at [455, 183] on span "Column" at bounding box center [460, 182] width 36 height 12
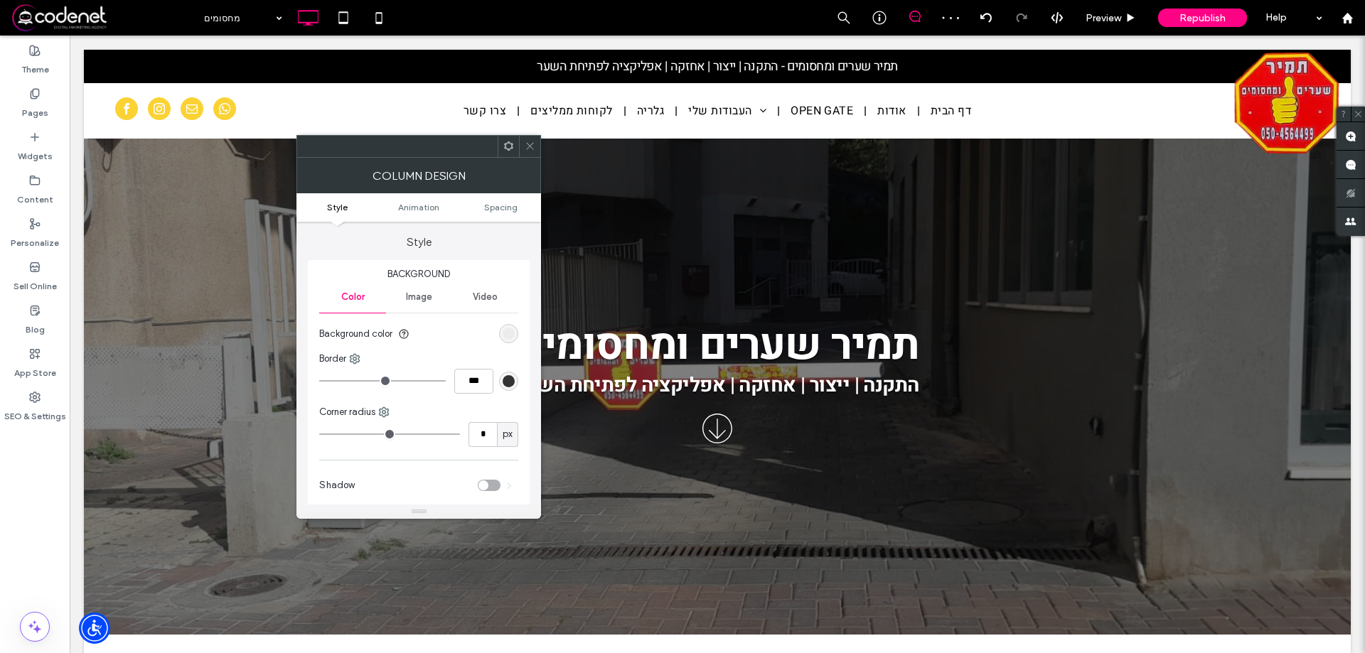
click at [532, 144] on icon at bounding box center [530, 146] width 11 height 11
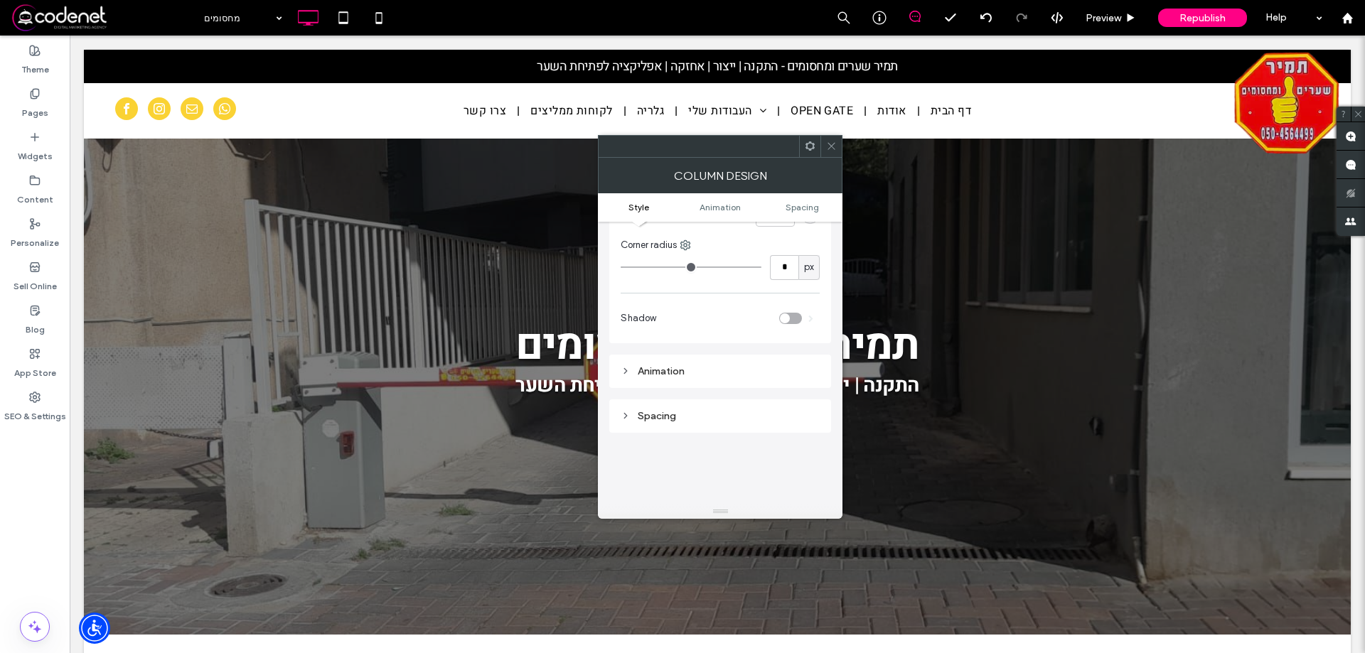
scroll to position [213, 0]
click at [831, 143] on icon at bounding box center [831, 146] width 11 height 11
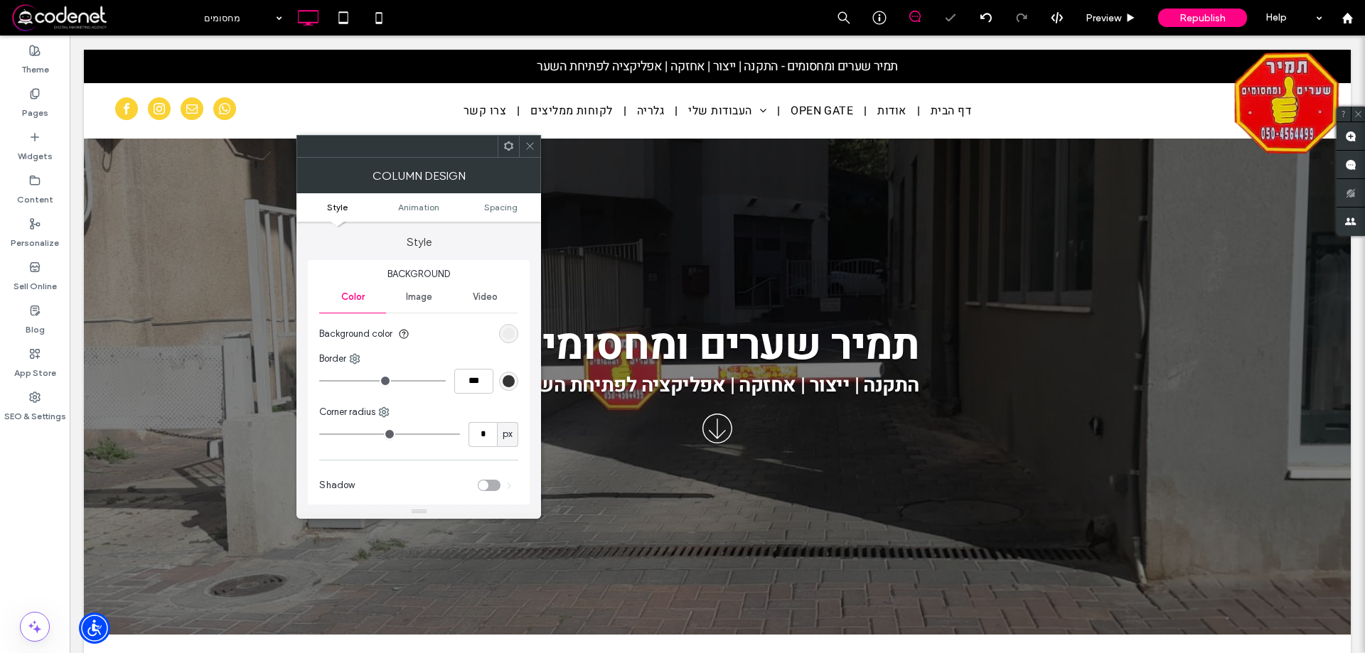
click at [528, 149] on icon at bounding box center [530, 146] width 11 height 11
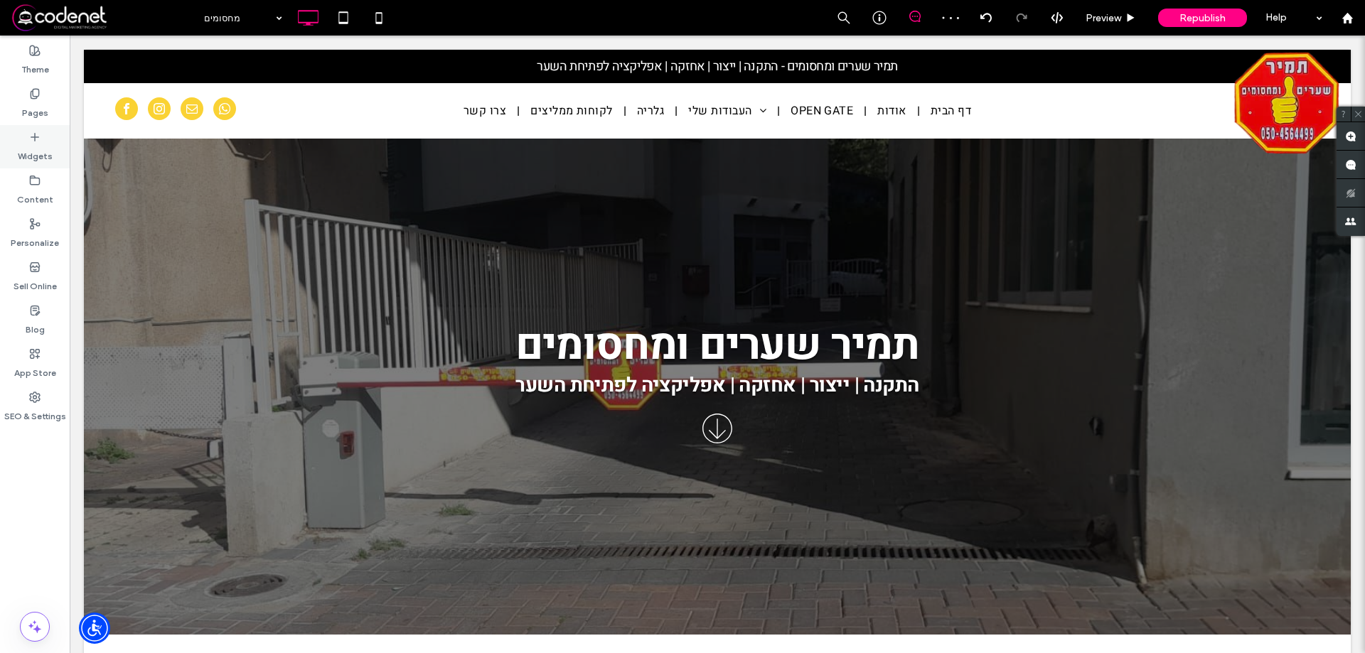
click at [36, 153] on label "Widgets" at bounding box center [35, 153] width 35 height 20
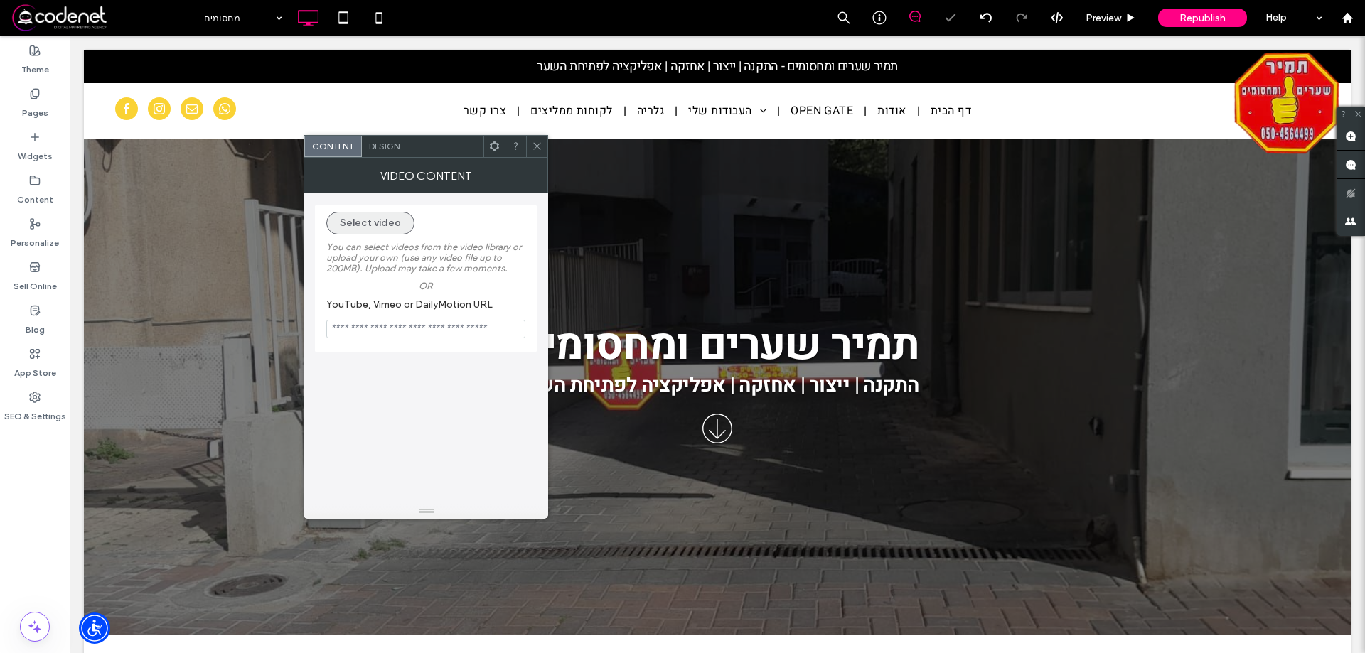
click at [373, 232] on button "Select video" at bounding box center [370, 223] width 88 height 23
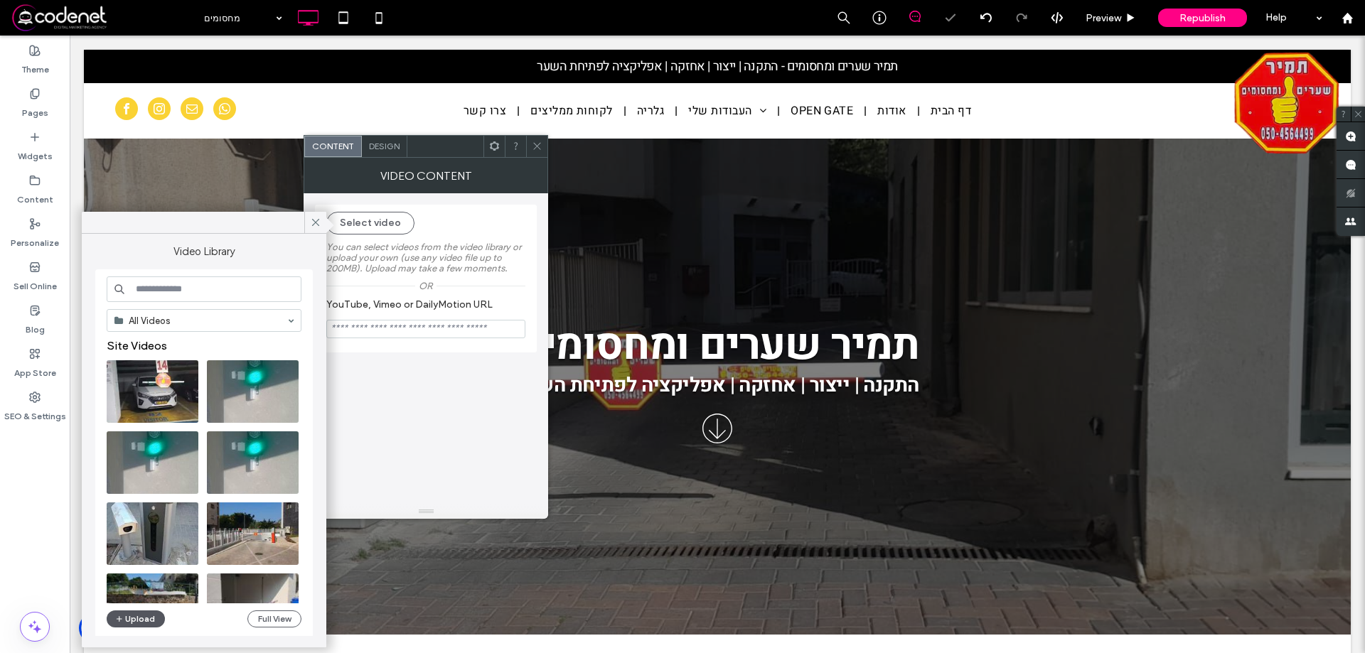
click at [134, 619] on button "Upload" at bounding box center [136, 619] width 58 height 17
click at [152, 619] on button "Upload" at bounding box center [136, 619] width 58 height 17
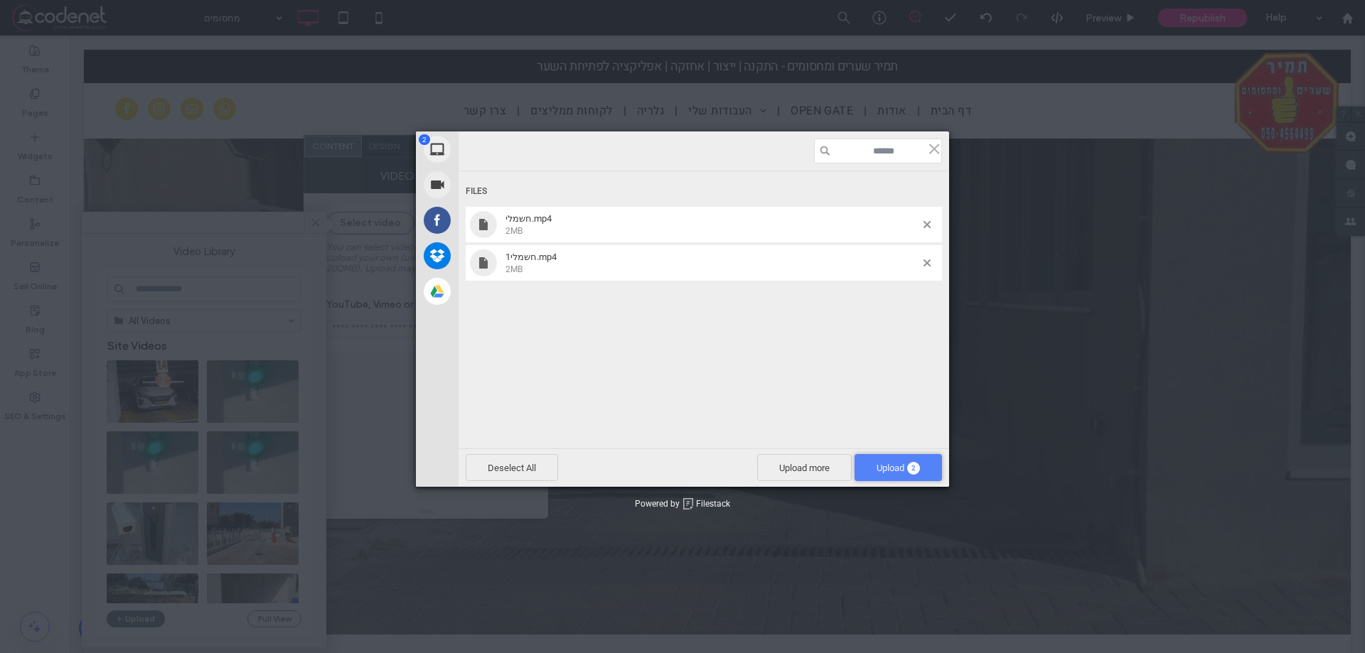
click at [884, 464] on span "Upload 2" at bounding box center [898, 468] width 43 height 11
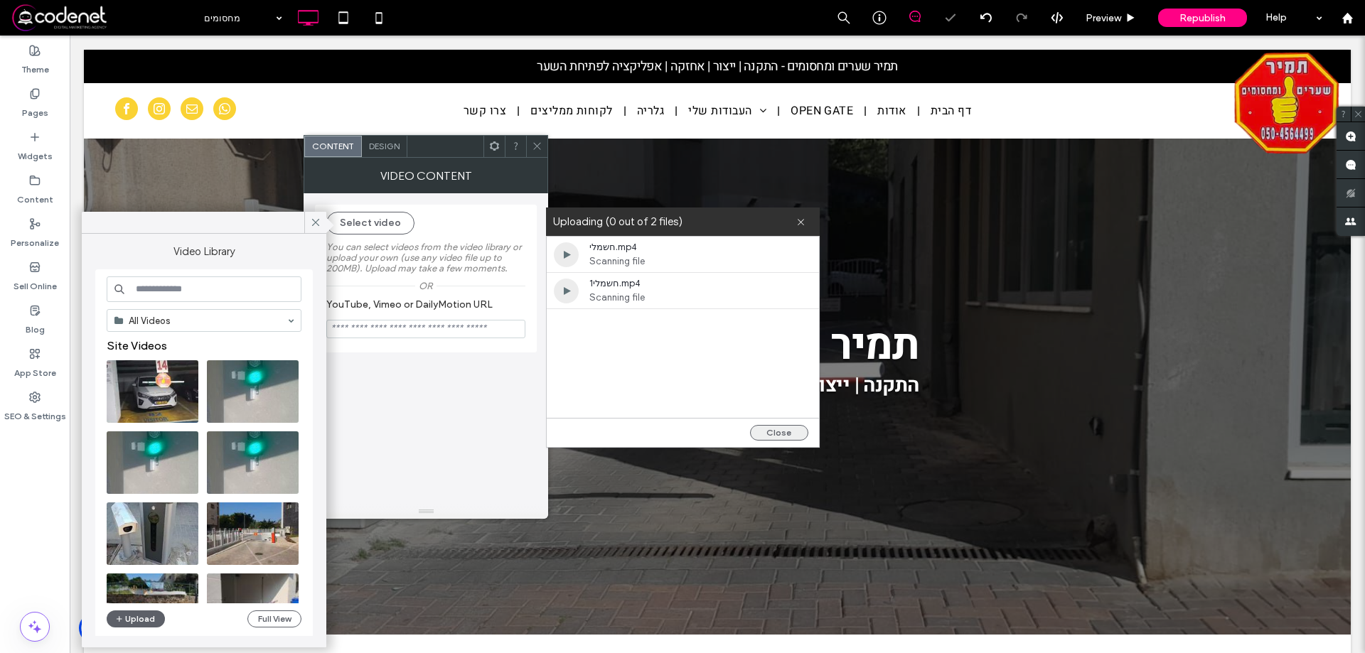
click at [761, 432] on button "Close" at bounding box center [779, 433] width 58 height 16
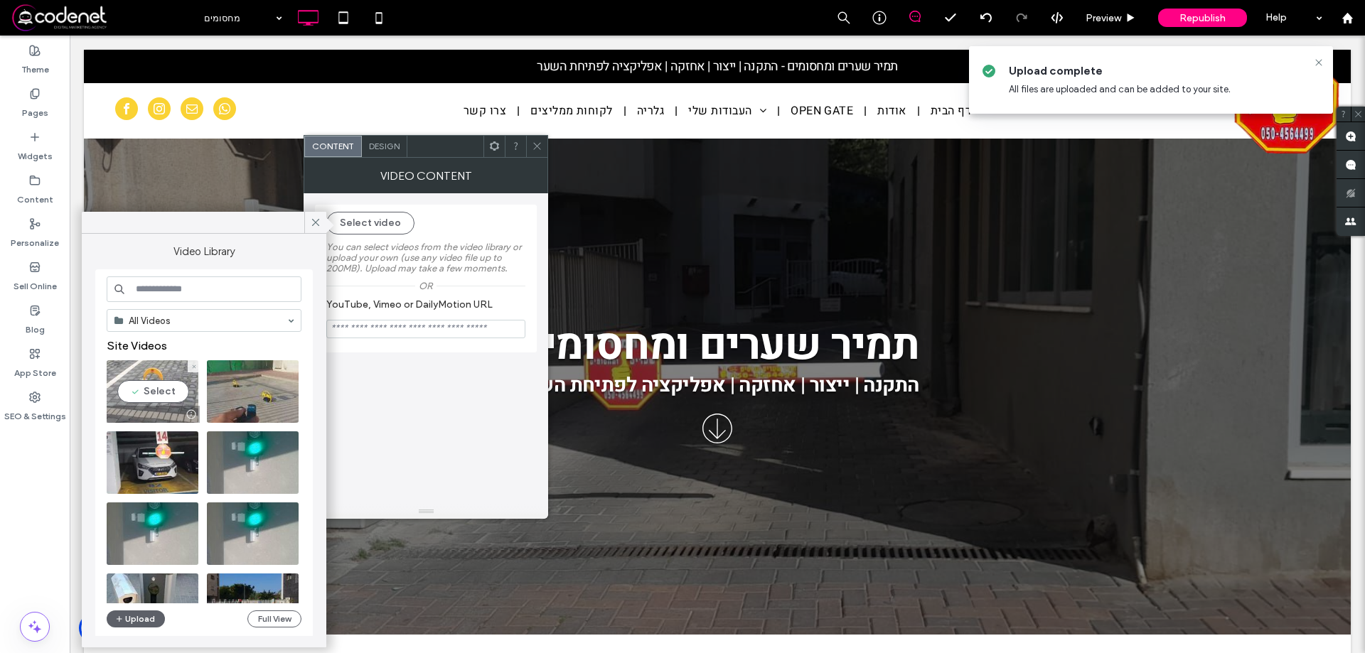
click at [139, 391] on video at bounding box center [153, 391] width 92 height 63
type input "**********"
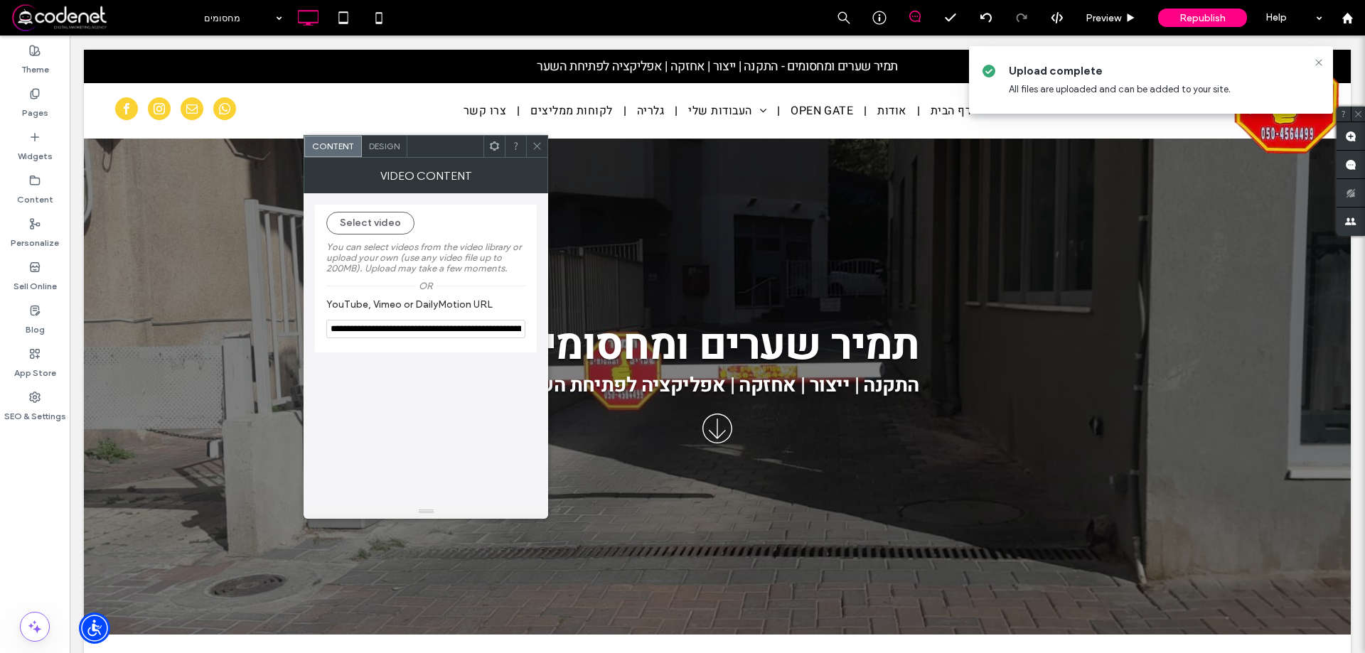
click at [540, 152] on span at bounding box center [537, 146] width 11 height 21
click at [379, 221] on button "Select video" at bounding box center [370, 223] width 88 height 23
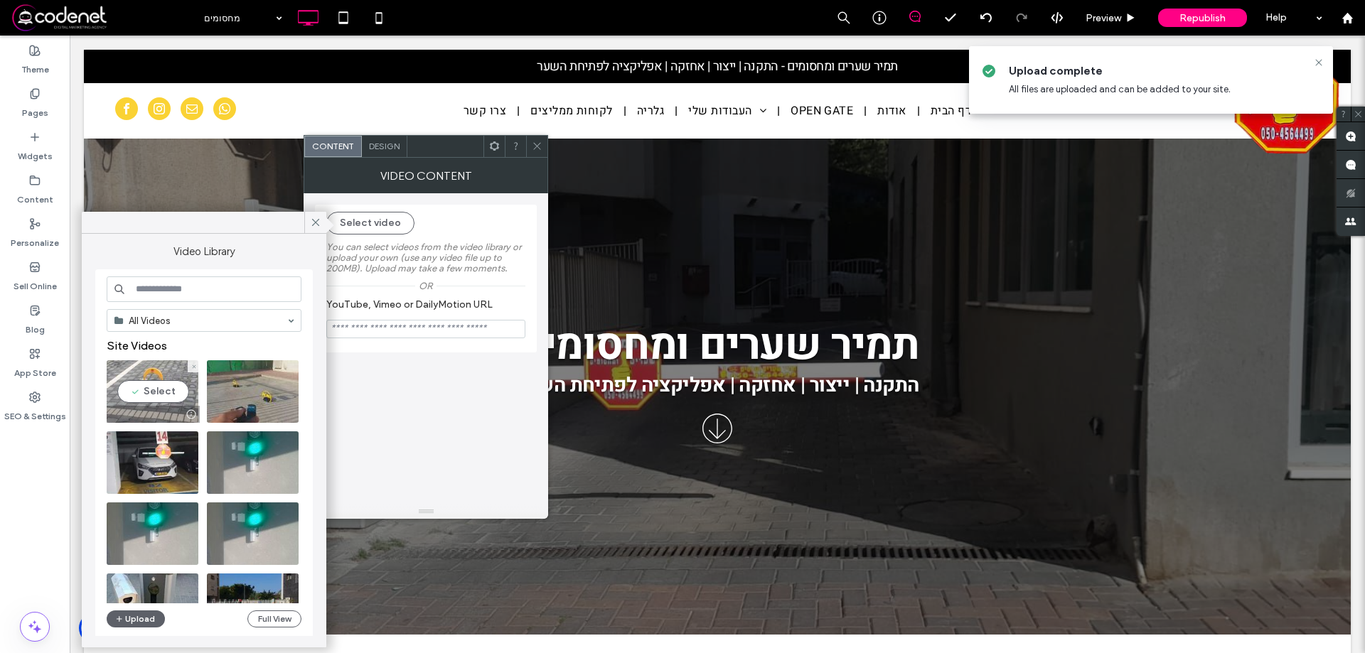
click at [149, 389] on video at bounding box center [153, 391] width 92 height 63
type input "**********"
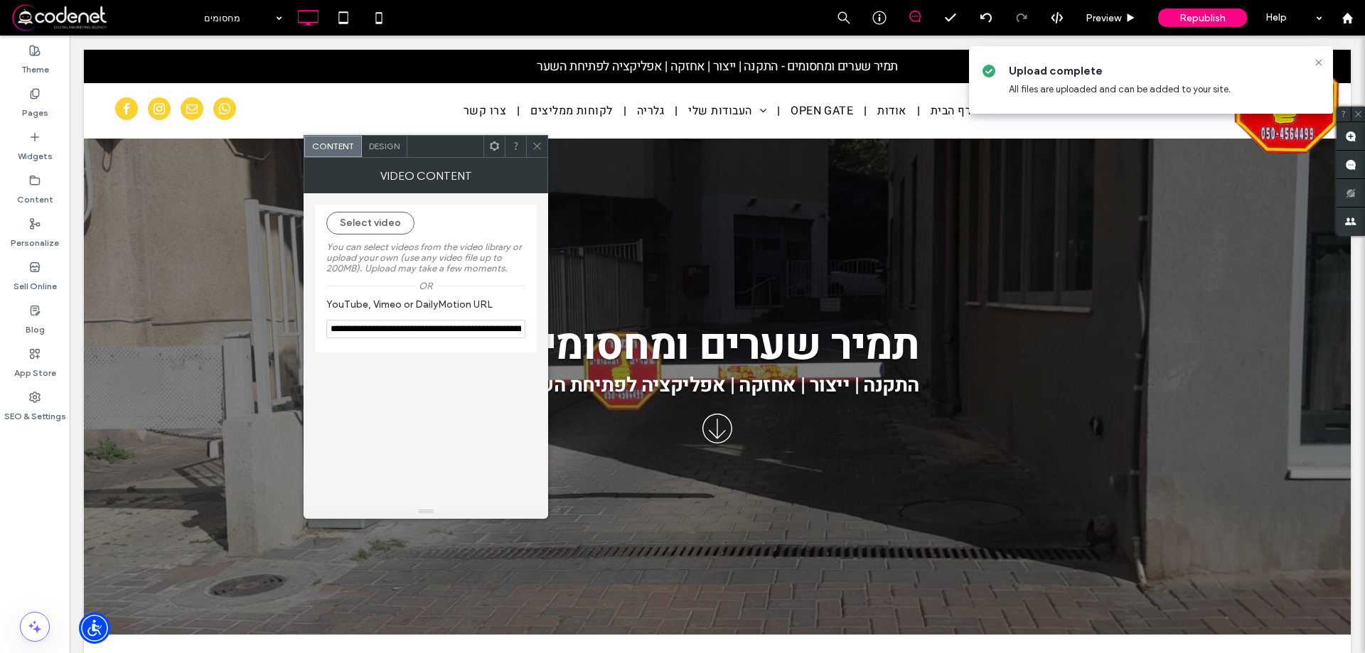
click at [539, 142] on icon at bounding box center [537, 146] width 11 height 11
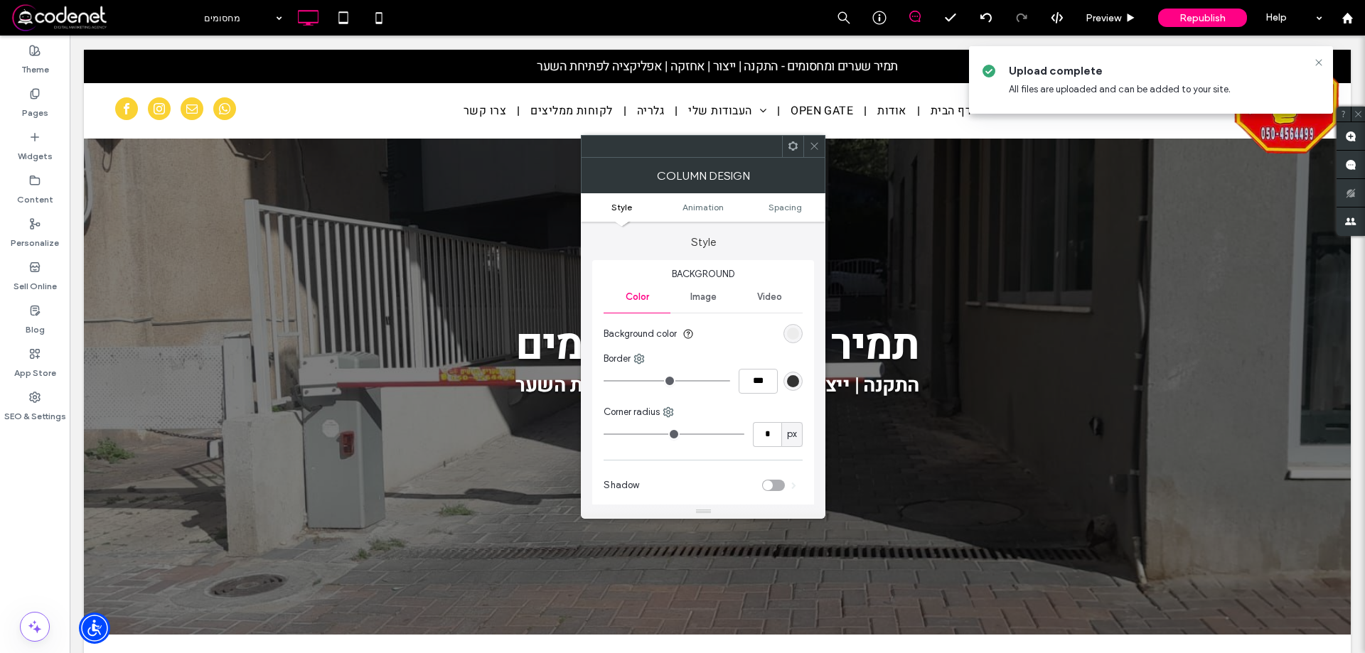
click at [813, 151] on icon at bounding box center [814, 146] width 11 height 11
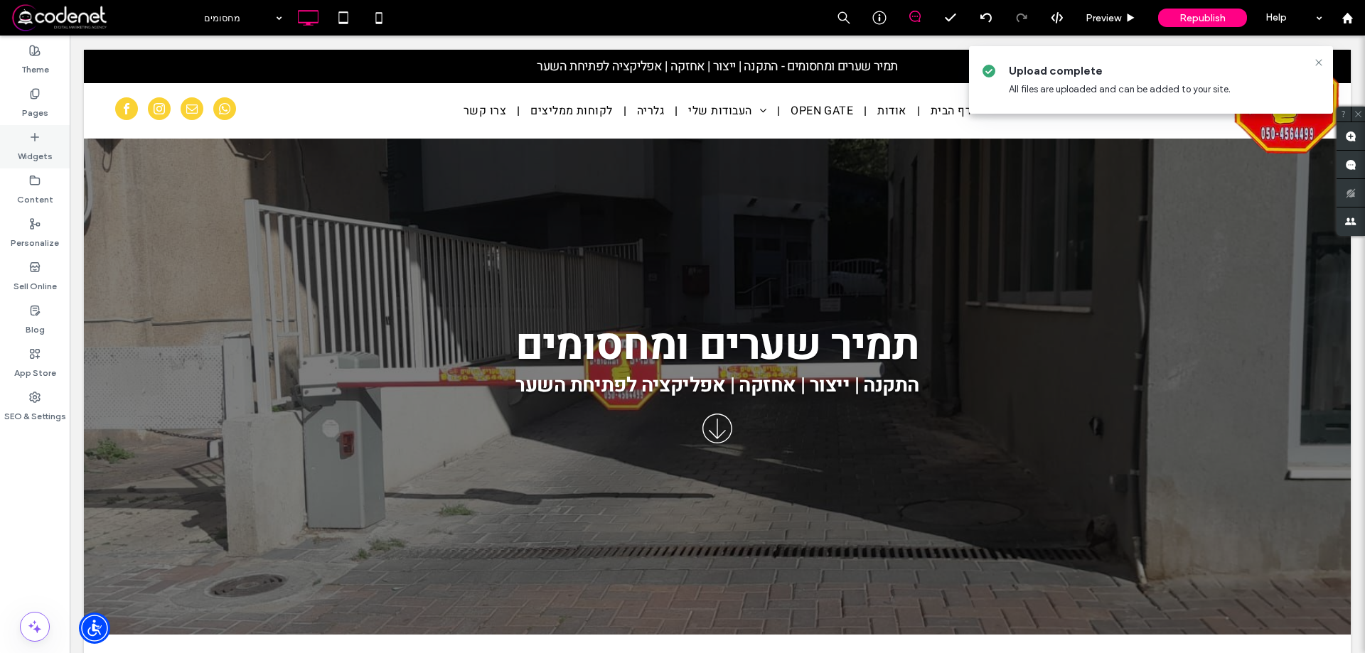
click at [36, 132] on icon at bounding box center [34, 137] width 11 height 11
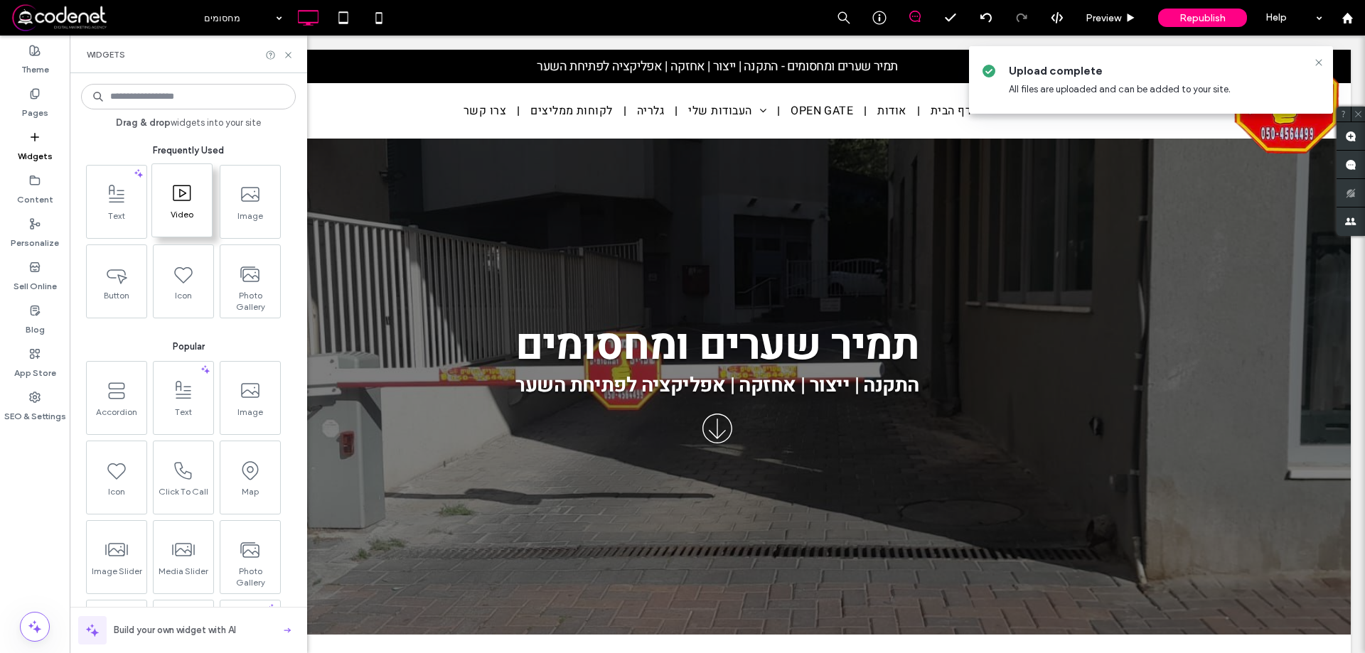
click at [153, 218] on span "Video" at bounding box center [182, 219] width 60 height 20
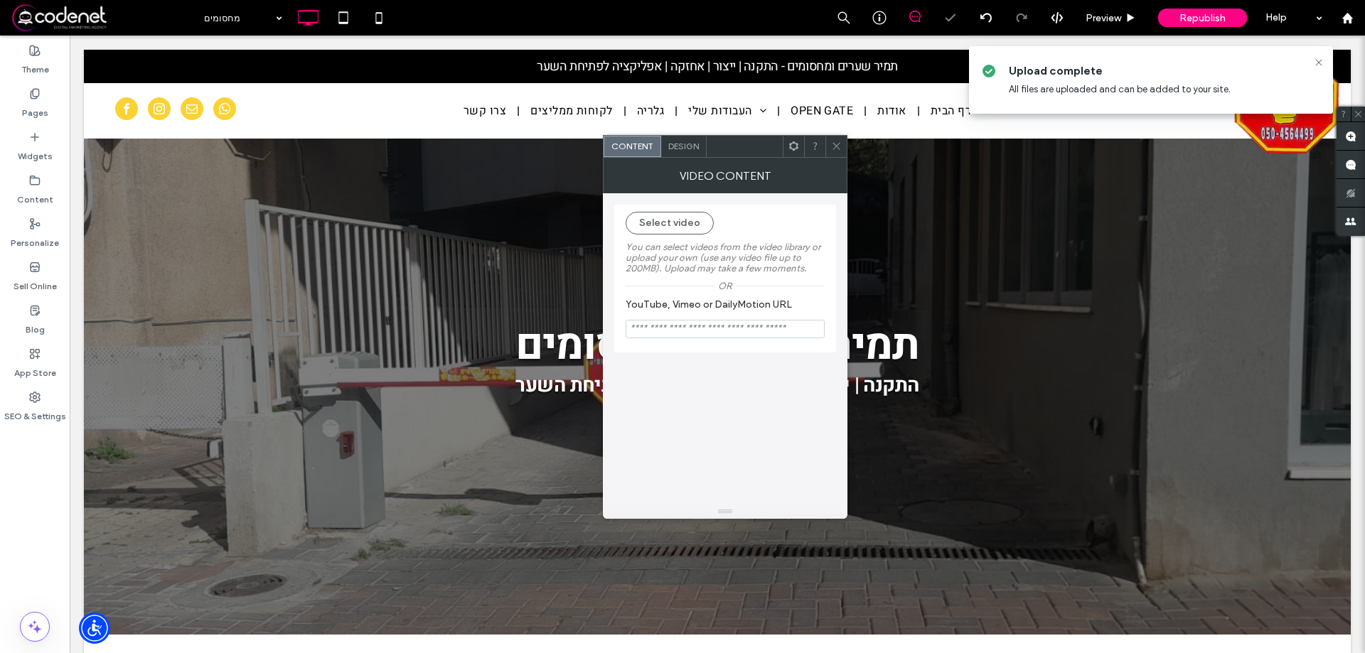
click at [840, 144] on icon at bounding box center [836, 146] width 11 height 11
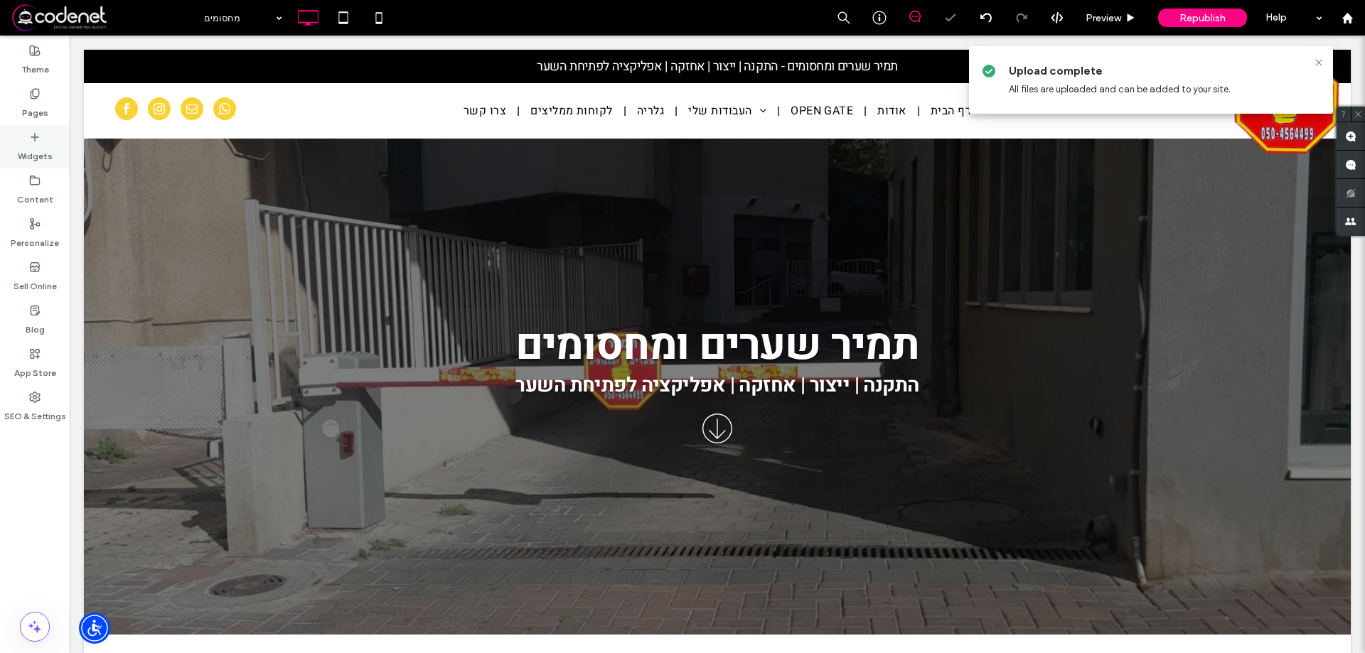
click at [26, 152] on label "Widgets" at bounding box center [35, 153] width 35 height 20
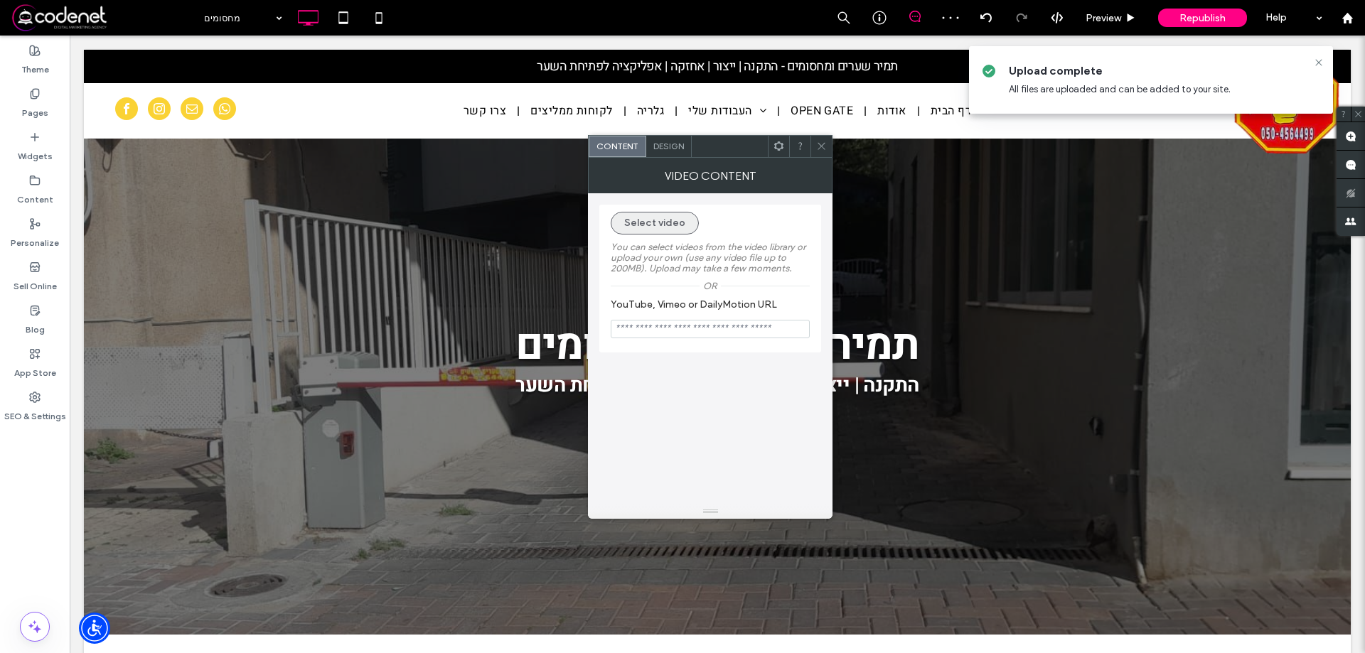
click at [669, 222] on button "Select video" at bounding box center [655, 223] width 88 height 23
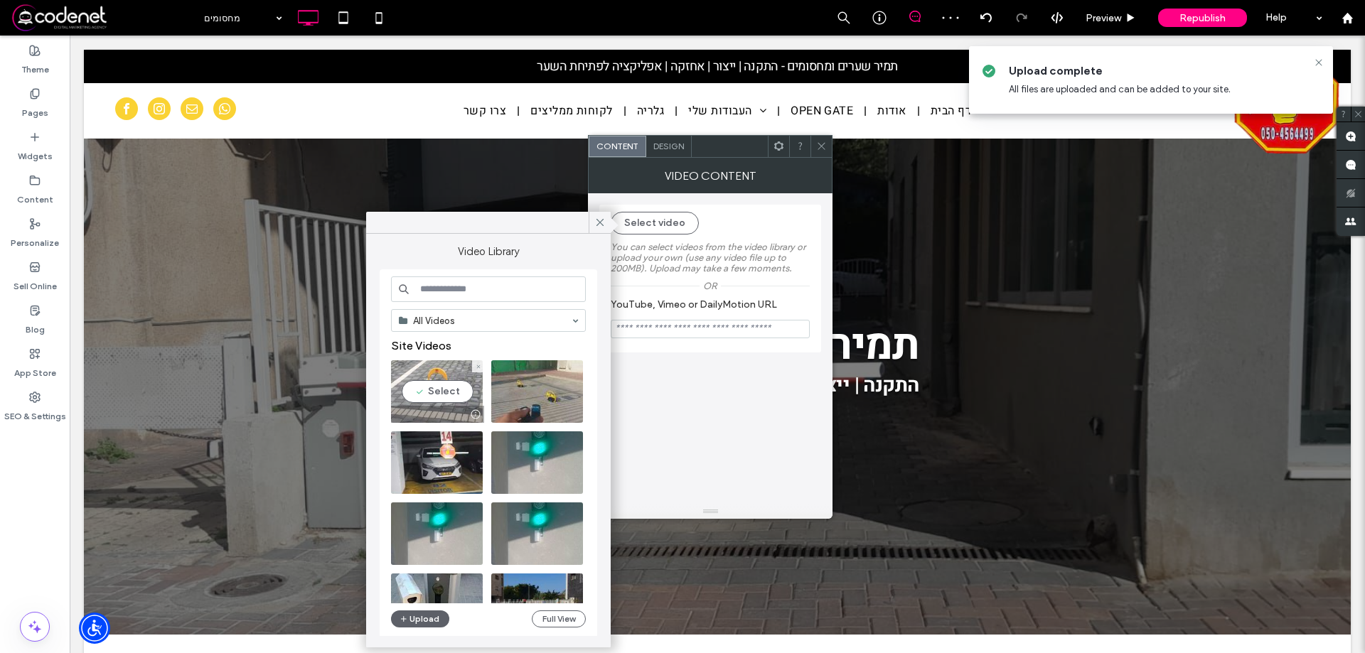
click at [420, 387] on video at bounding box center [437, 391] width 92 height 63
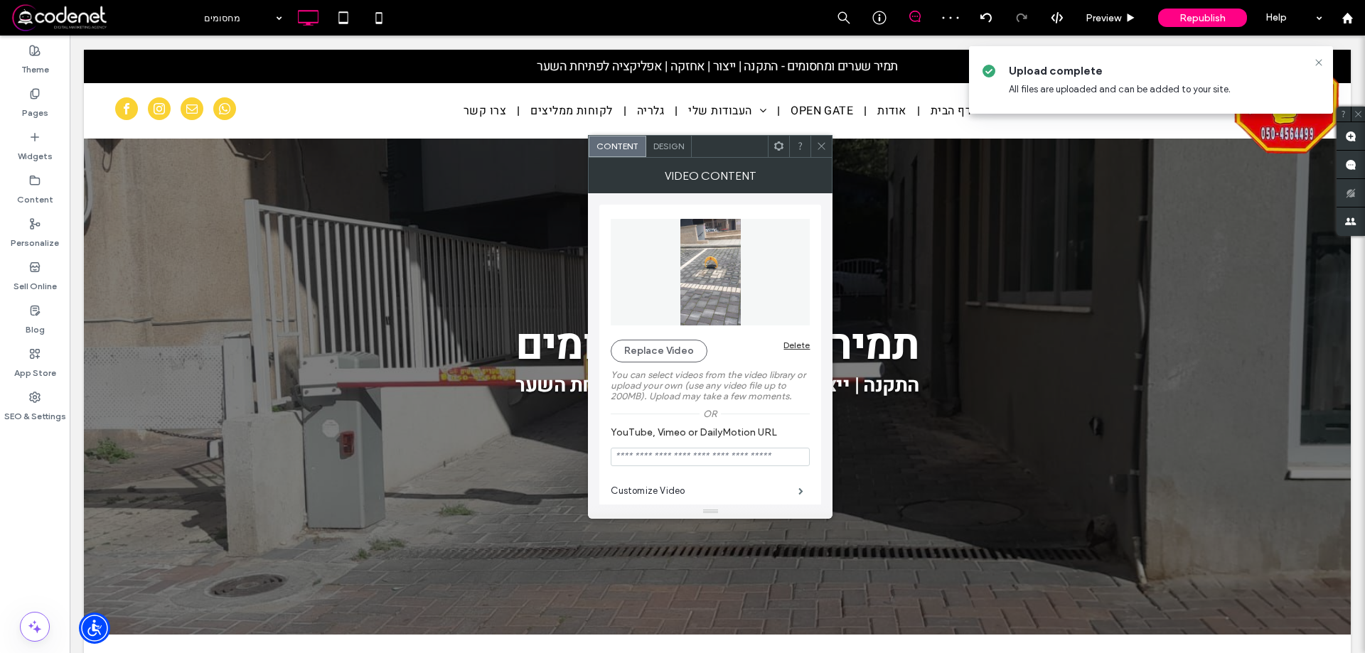
click at [818, 142] on icon at bounding box center [821, 146] width 11 height 11
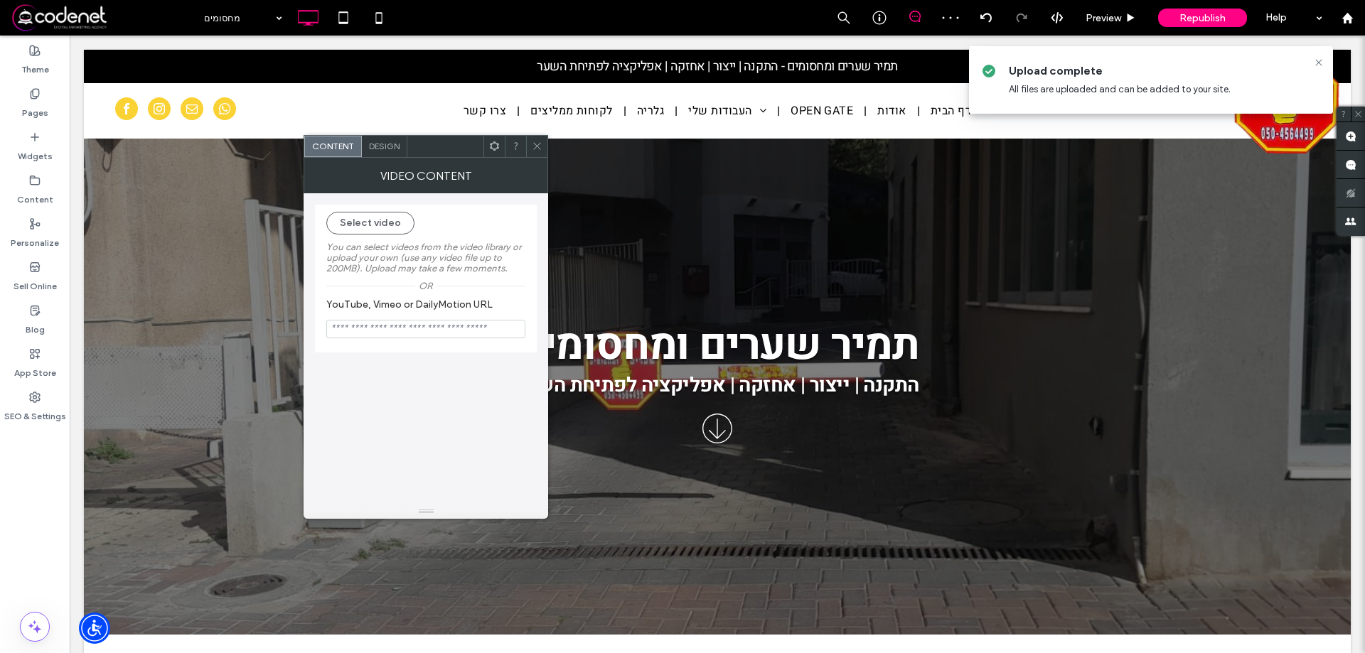
click at [386, 149] on span "Design" at bounding box center [384, 146] width 31 height 11
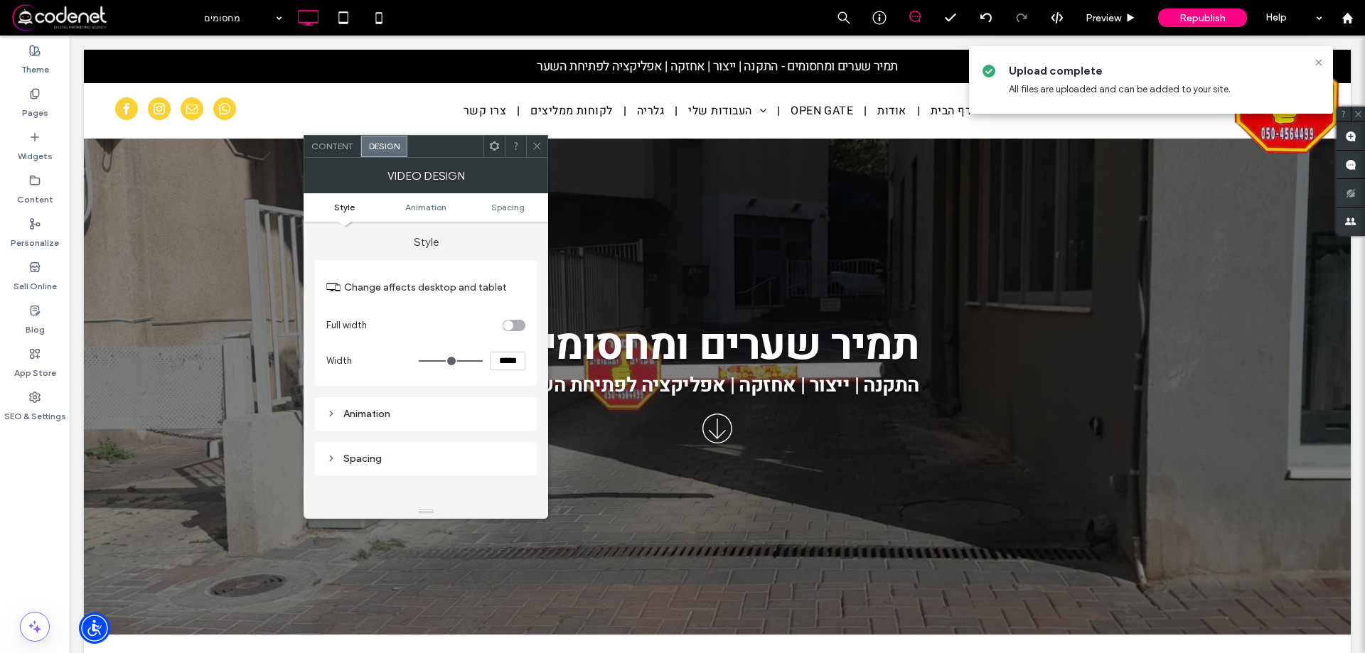
click at [338, 164] on div "VIDEO DESIGN" at bounding box center [426, 176] width 245 height 36
click at [350, 145] on span "Content" at bounding box center [332, 146] width 42 height 11
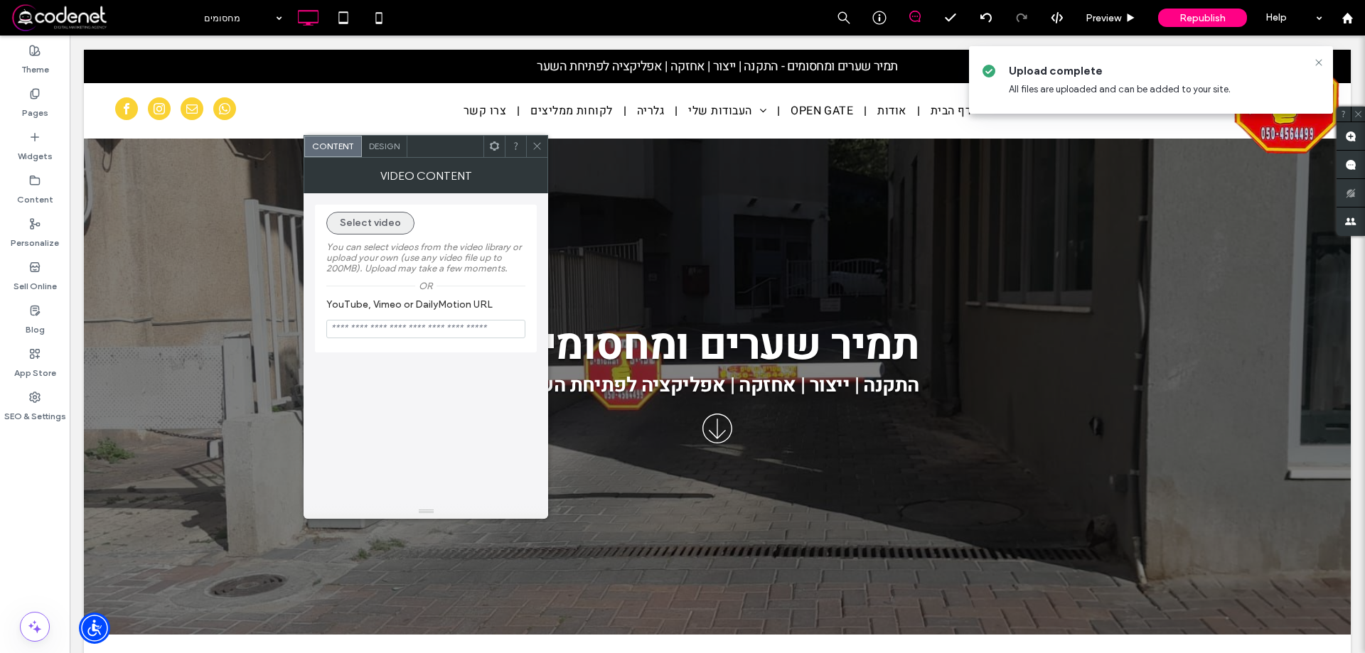
click at [378, 218] on button "Select video" at bounding box center [370, 223] width 88 height 23
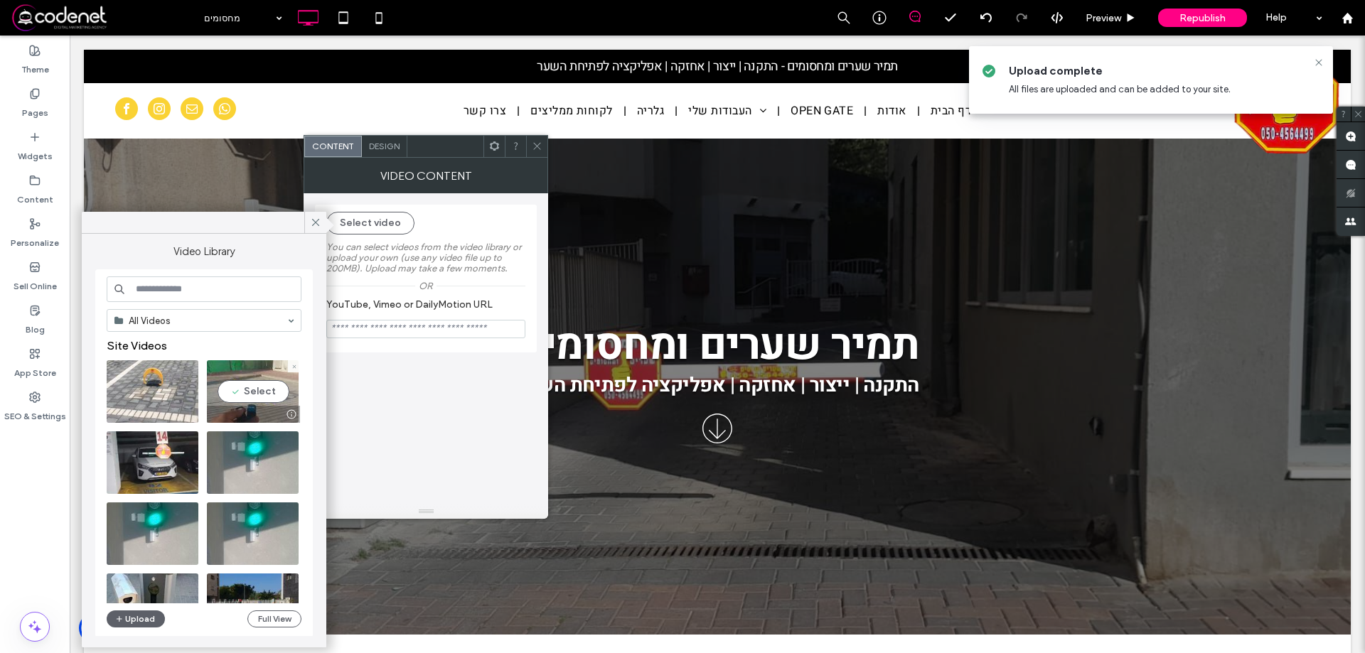
click at [233, 402] on video at bounding box center [253, 391] width 92 height 63
type input "**********"
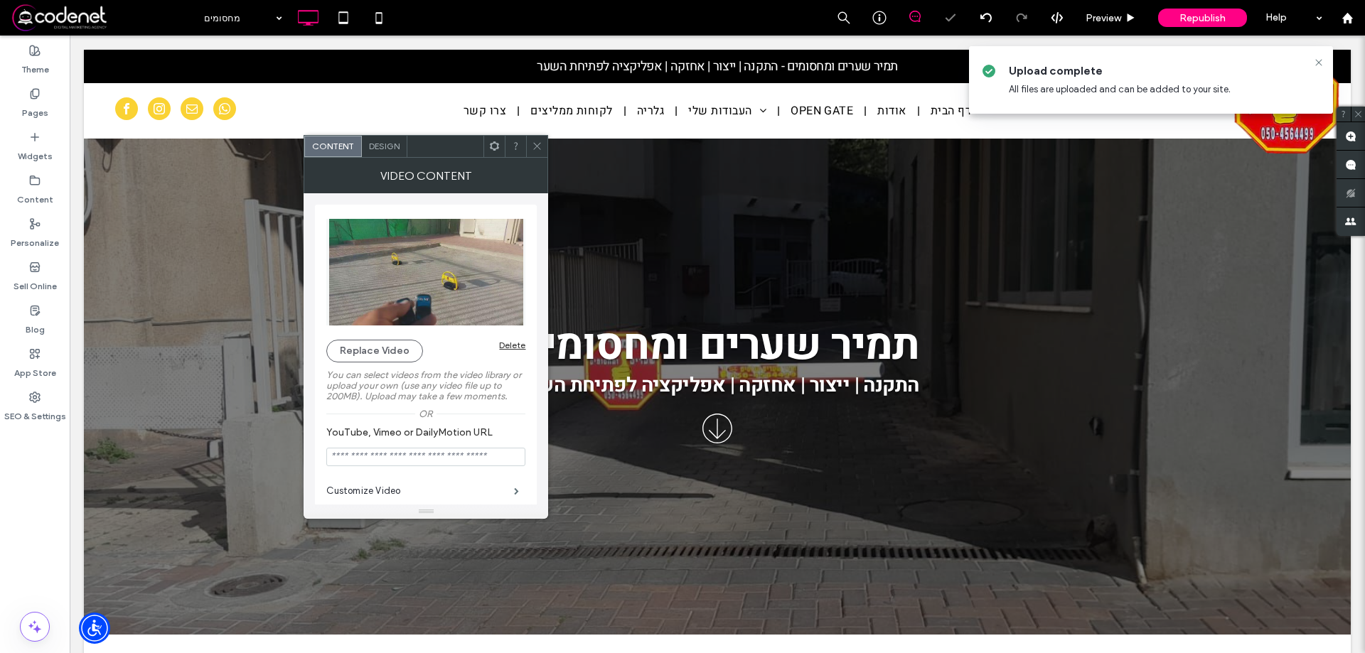
click at [536, 143] on icon at bounding box center [537, 146] width 11 height 11
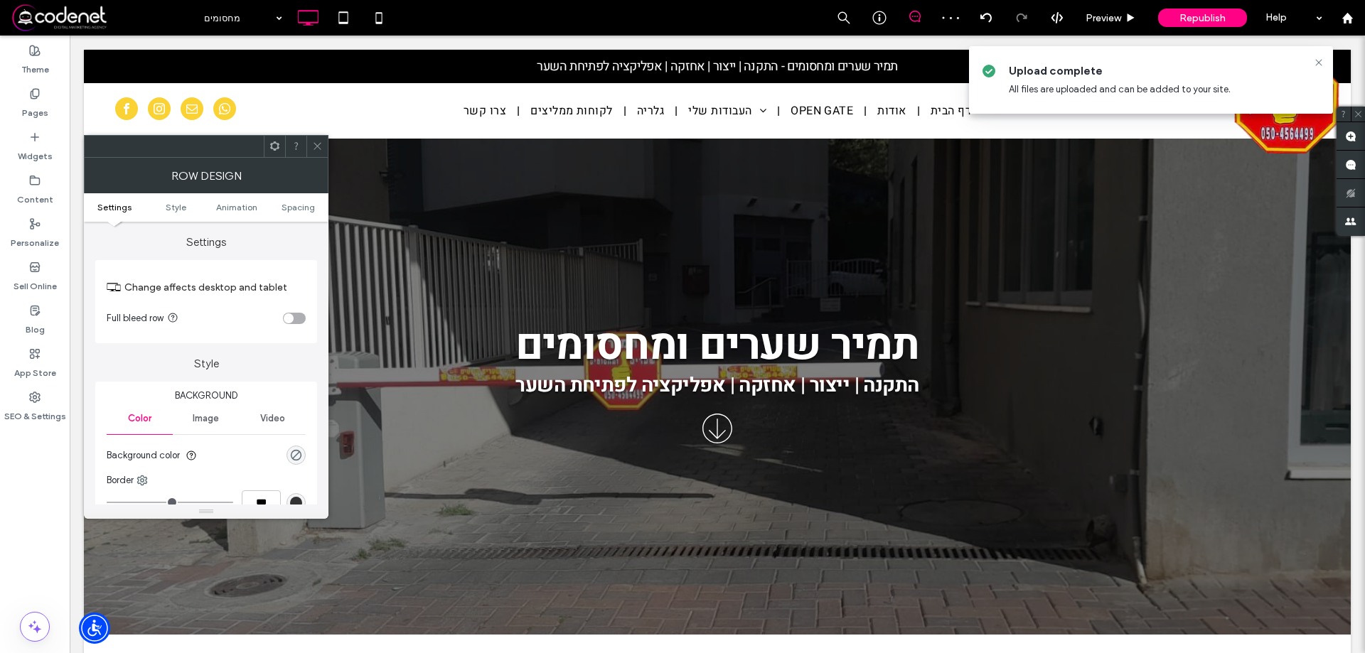
click at [319, 149] on icon at bounding box center [317, 146] width 11 height 11
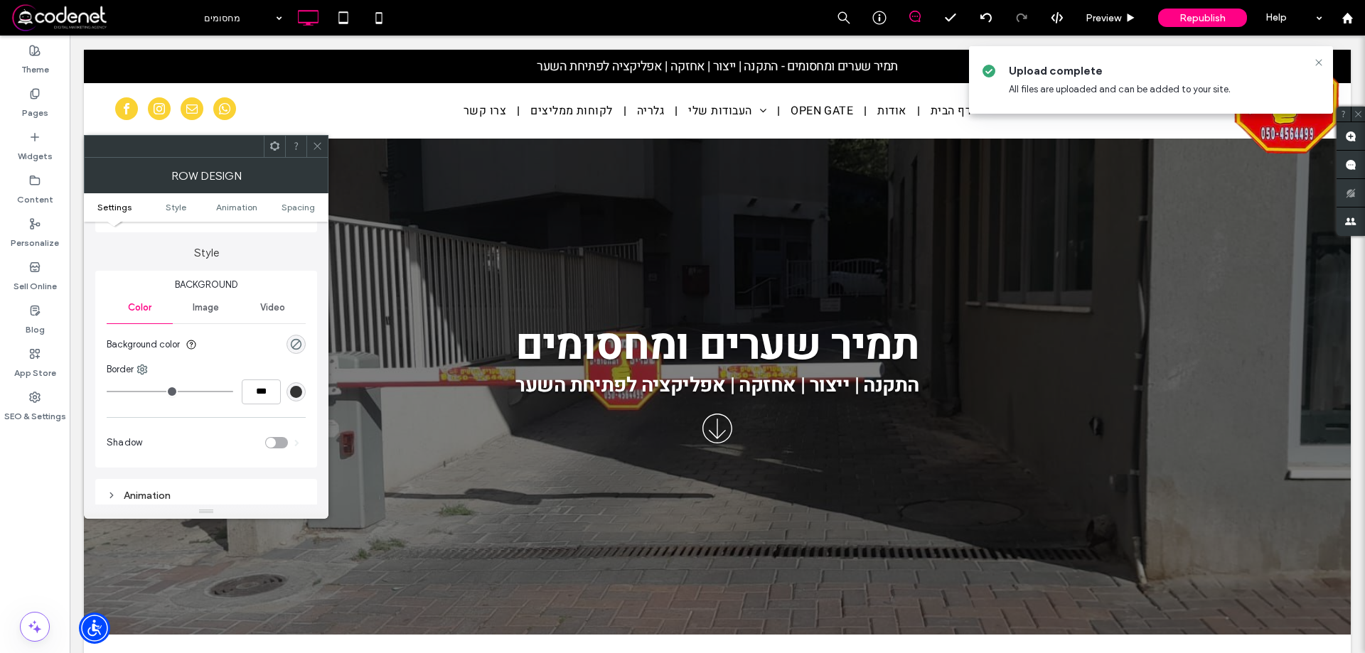
scroll to position [0, 0]
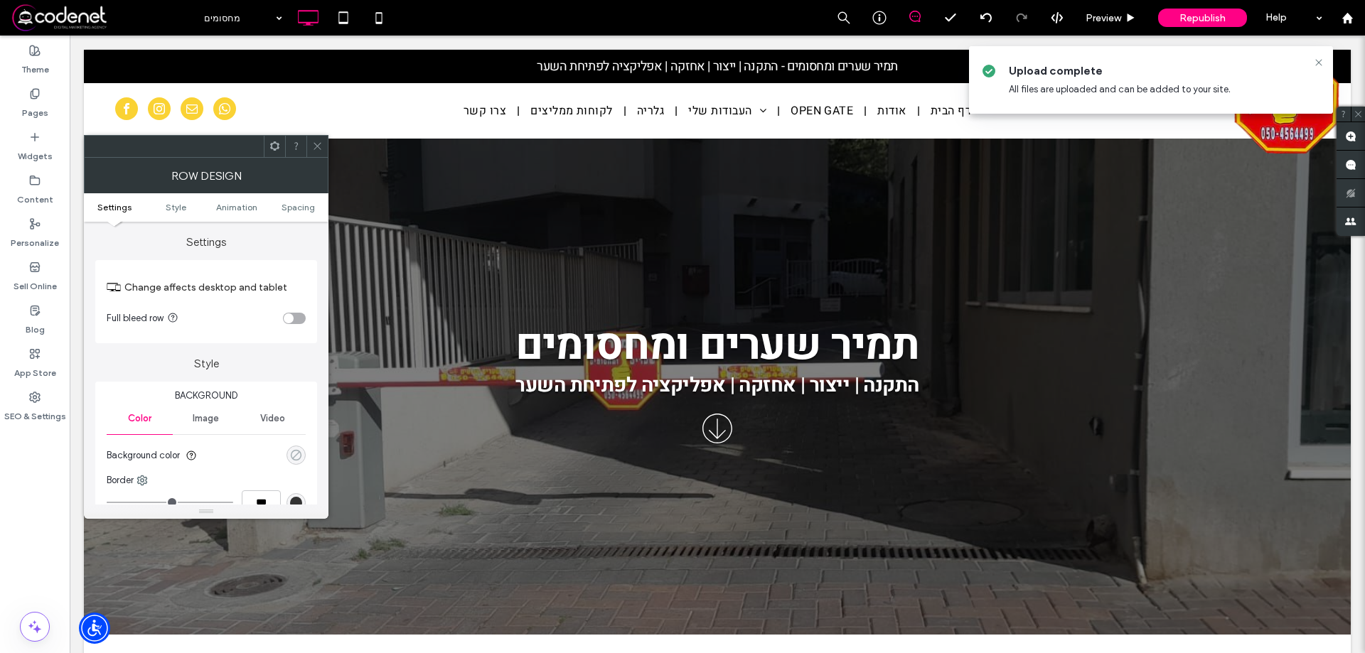
click at [291, 456] on div "rgba(0, 0, 0, 0)" at bounding box center [296, 455] width 12 height 12
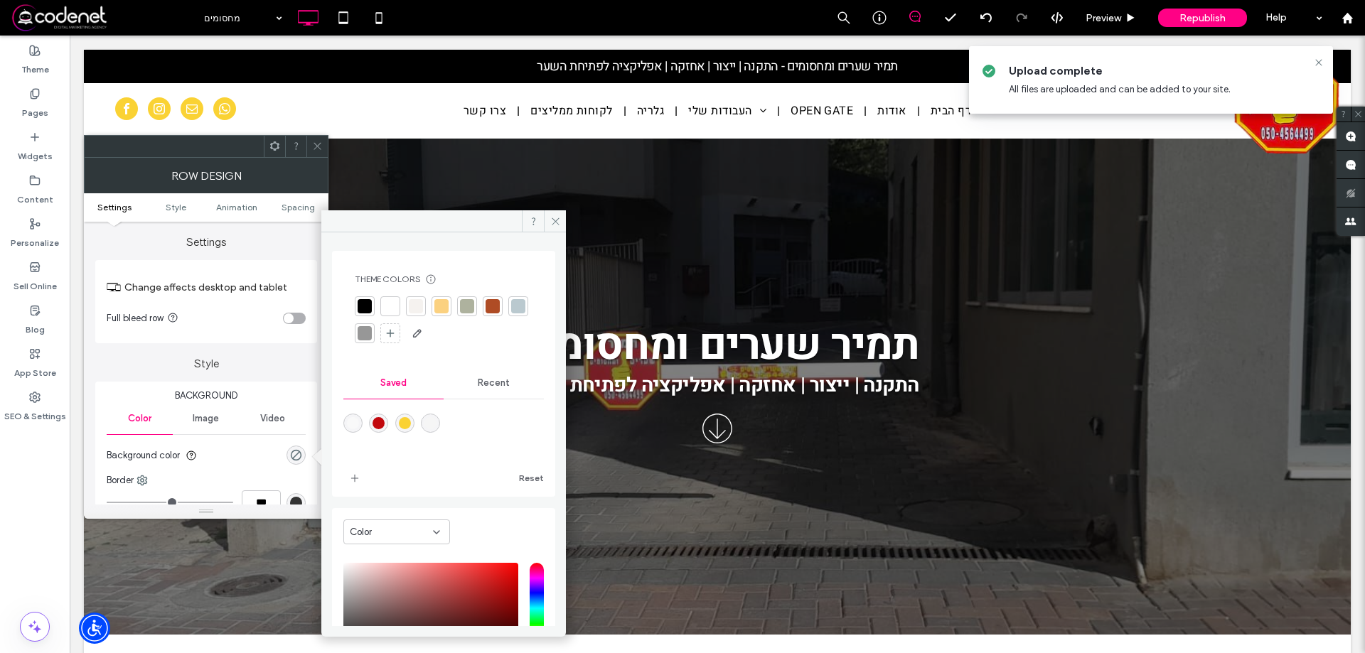
click at [433, 420] on div "rgba(246,246,246,1)" at bounding box center [430, 423] width 12 height 12
type input "*******"
type input "***"
type input "****"
click at [555, 223] on icon at bounding box center [555, 221] width 11 height 11
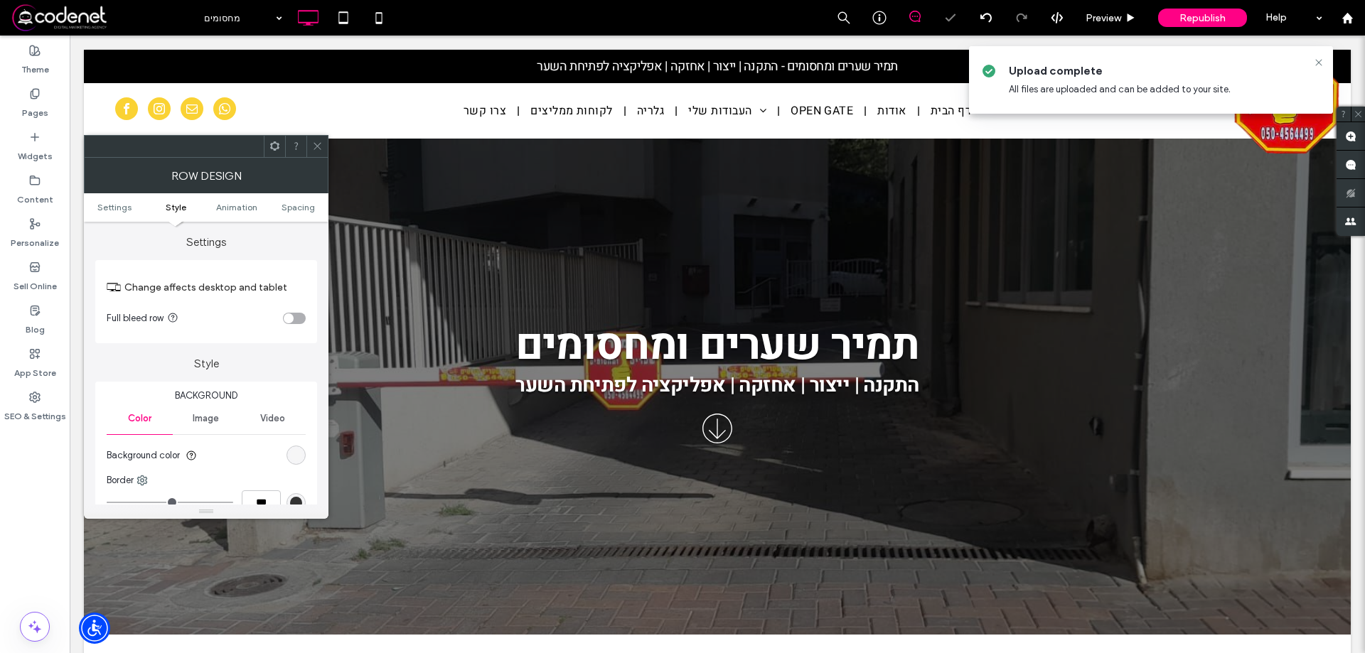
scroll to position [402, 0]
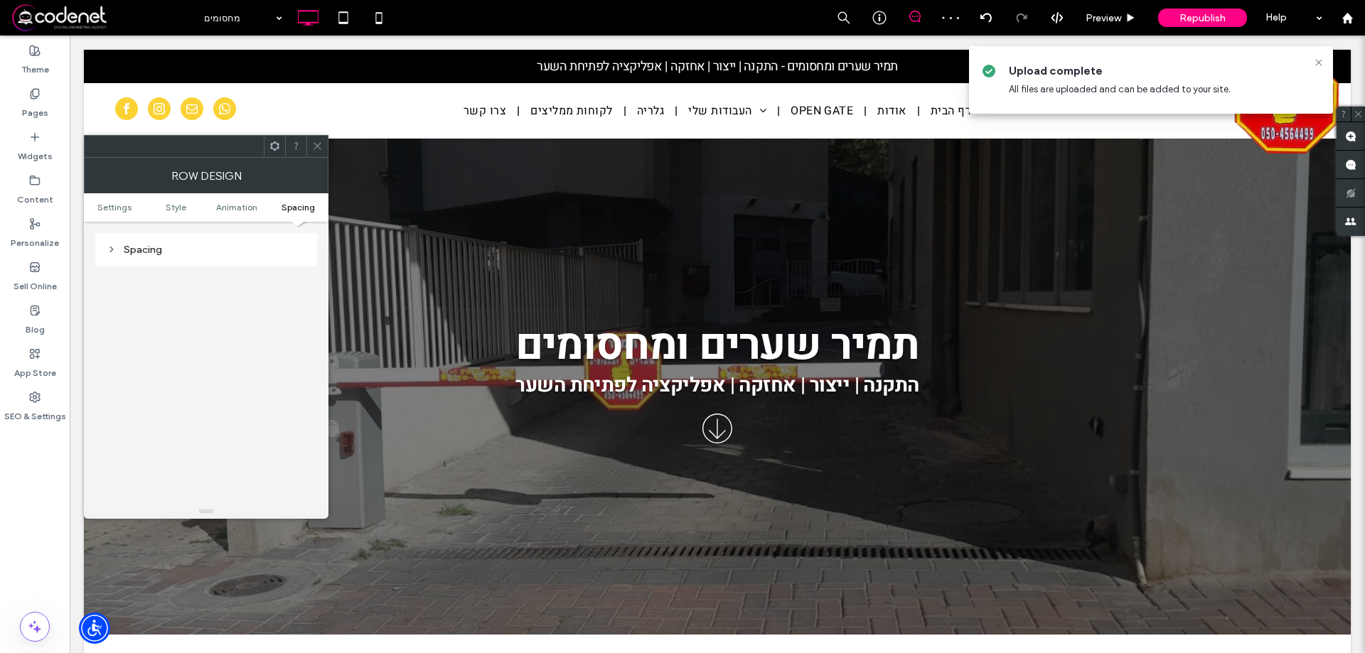
click at [102, 242] on div "Spacing" at bounding box center [206, 249] width 222 height 33
drag, startPoint x: 107, startPoint y: 247, endPoint x: 115, endPoint y: 251, distance: 9.2
click at [109, 247] on icon at bounding box center [112, 250] width 10 height 10
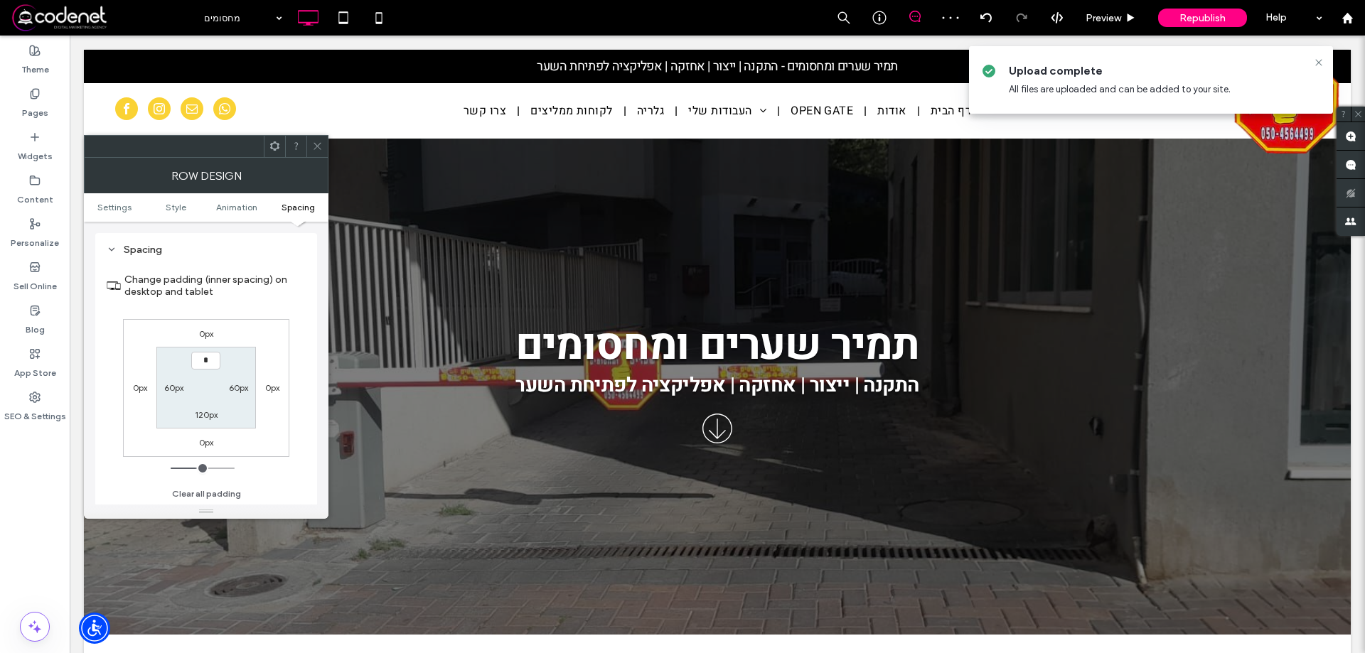
type input "***"
type input "*"
click at [316, 143] on icon at bounding box center [317, 146] width 11 height 11
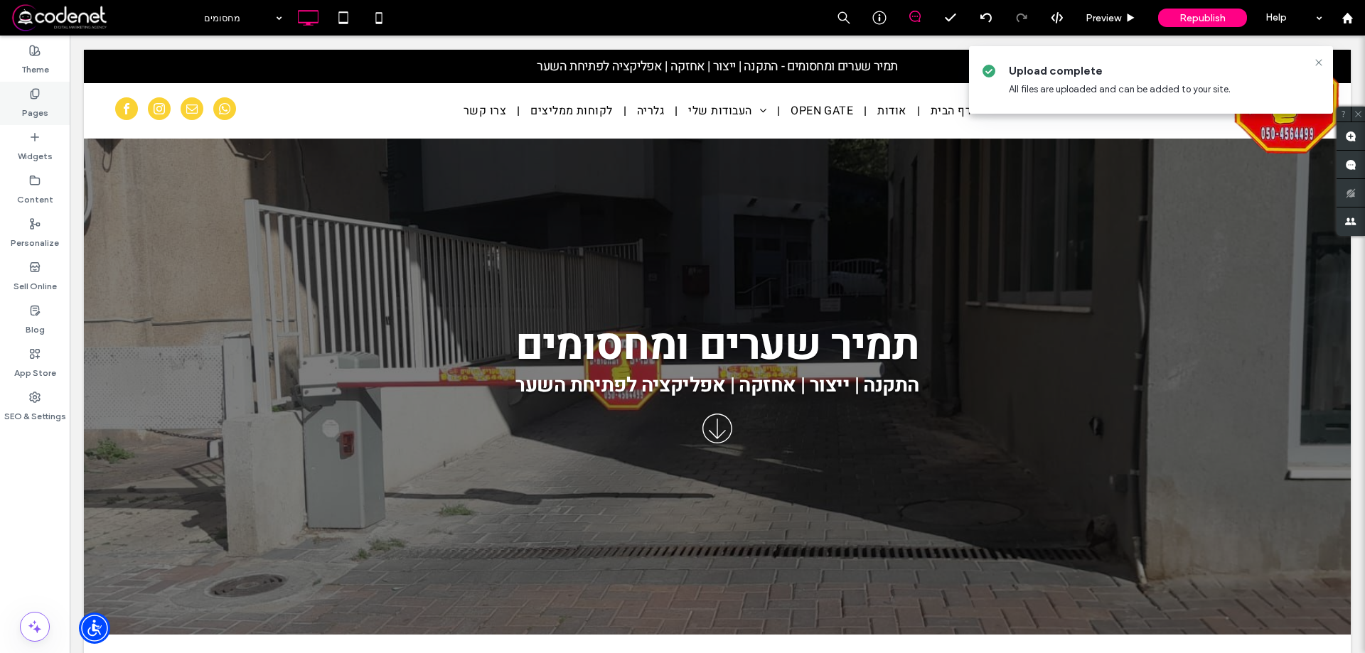
click at [26, 93] on div "Pages" at bounding box center [35, 103] width 70 height 43
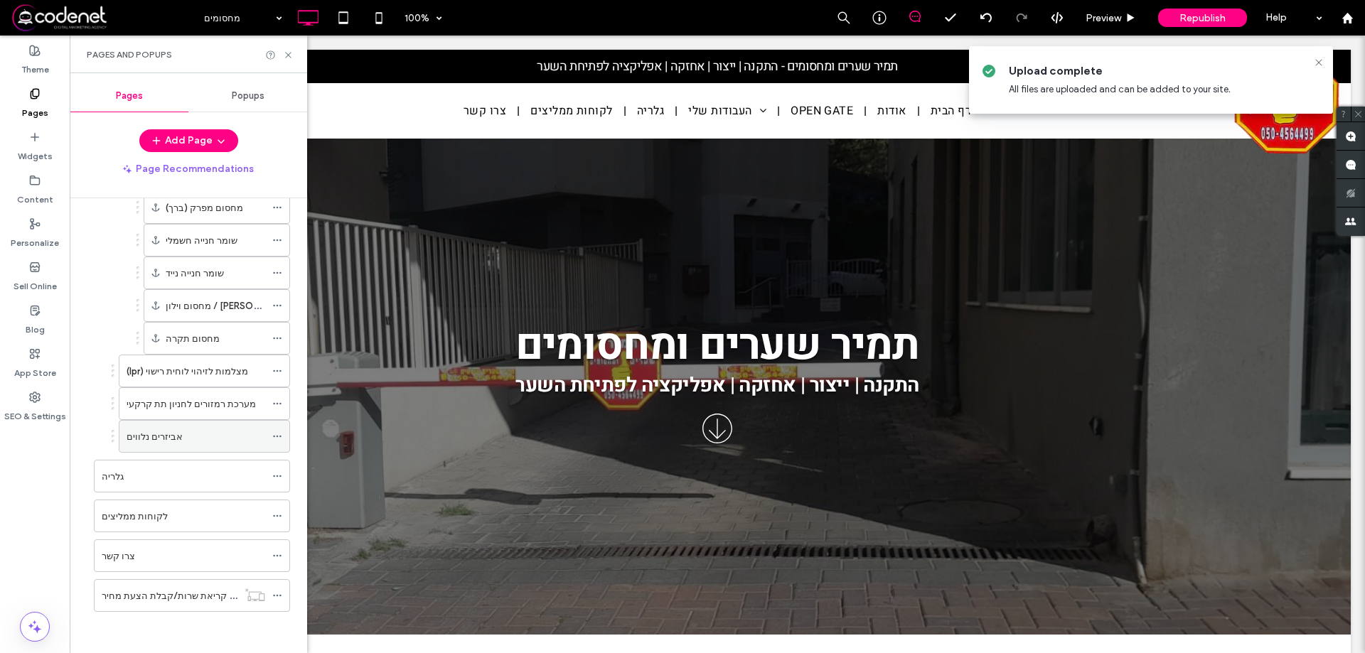
scroll to position [479, 0]
click at [200, 369] on label "(lpr) מצלמות לזיהוי לוחית רישוי" at bounding box center [188, 370] width 122 height 25
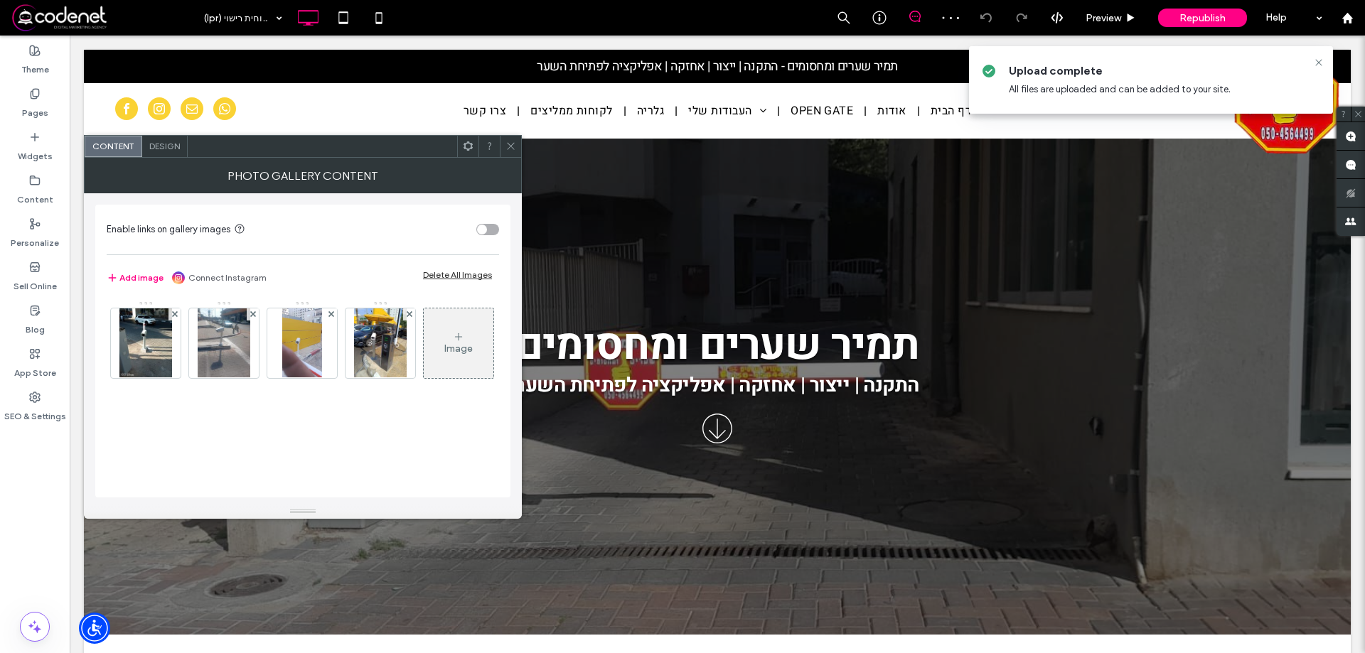
click at [424, 377] on div "Image" at bounding box center [459, 343] width 70 height 67
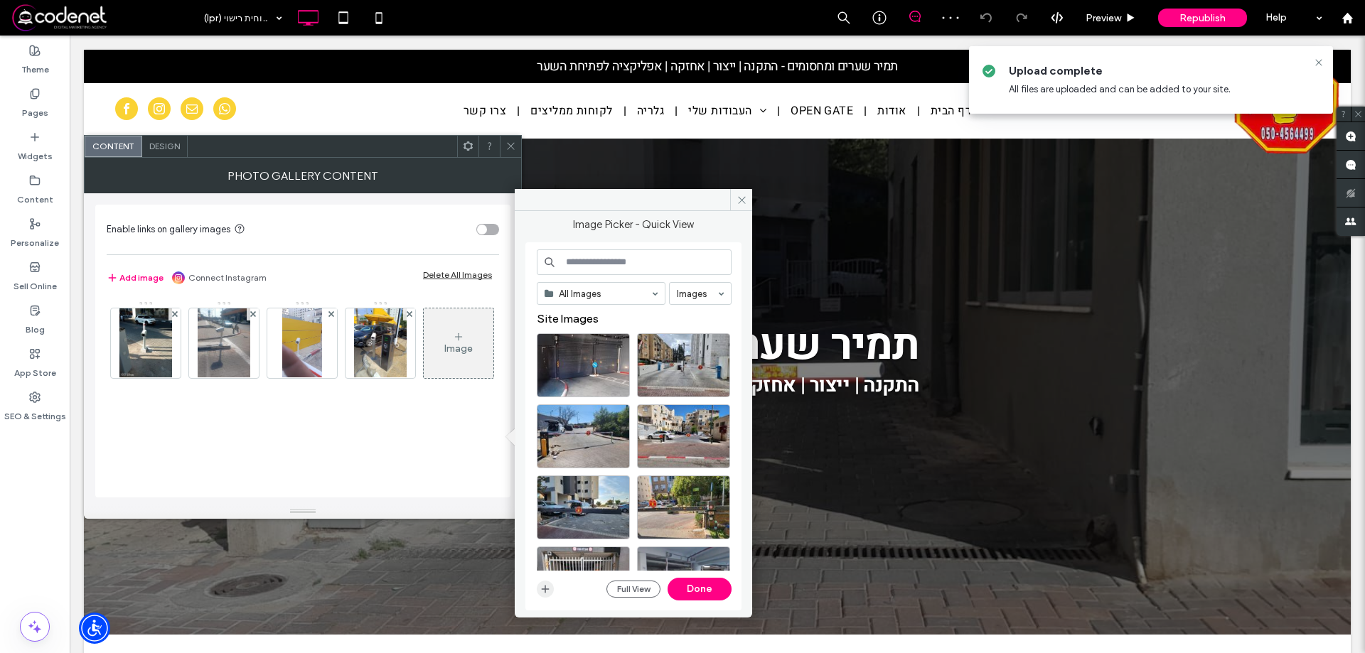
click at [545, 591] on use "button" at bounding box center [546, 590] width 8 height 8
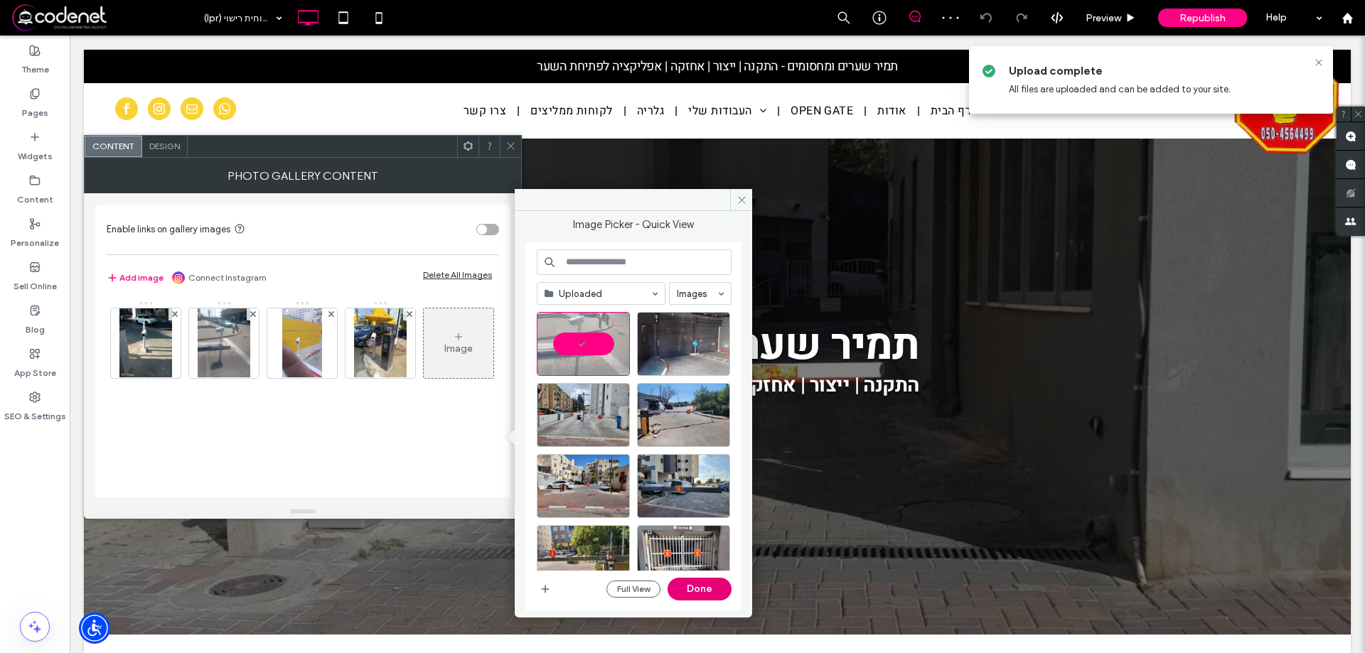
click at [699, 584] on button "Done" at bounding box center [700, 589] width 64 height 23
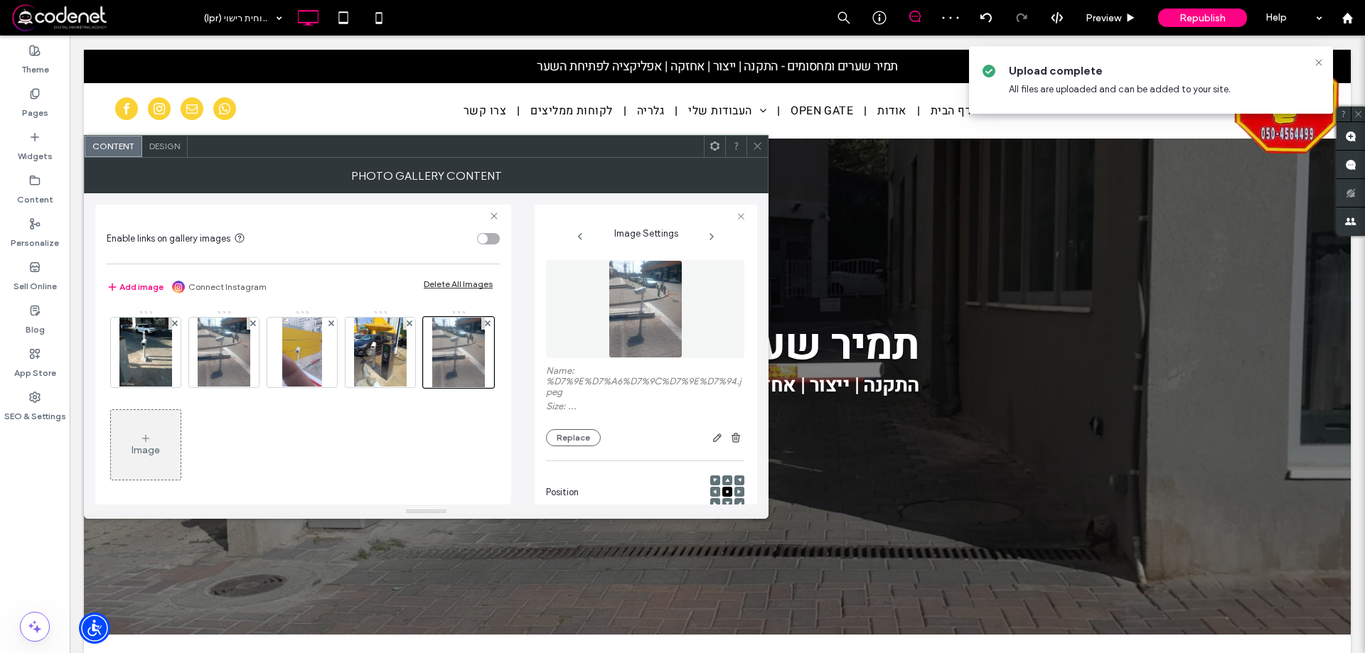
click at [757, 141] on icon at bounding box center [757, 146] width 11 height 11
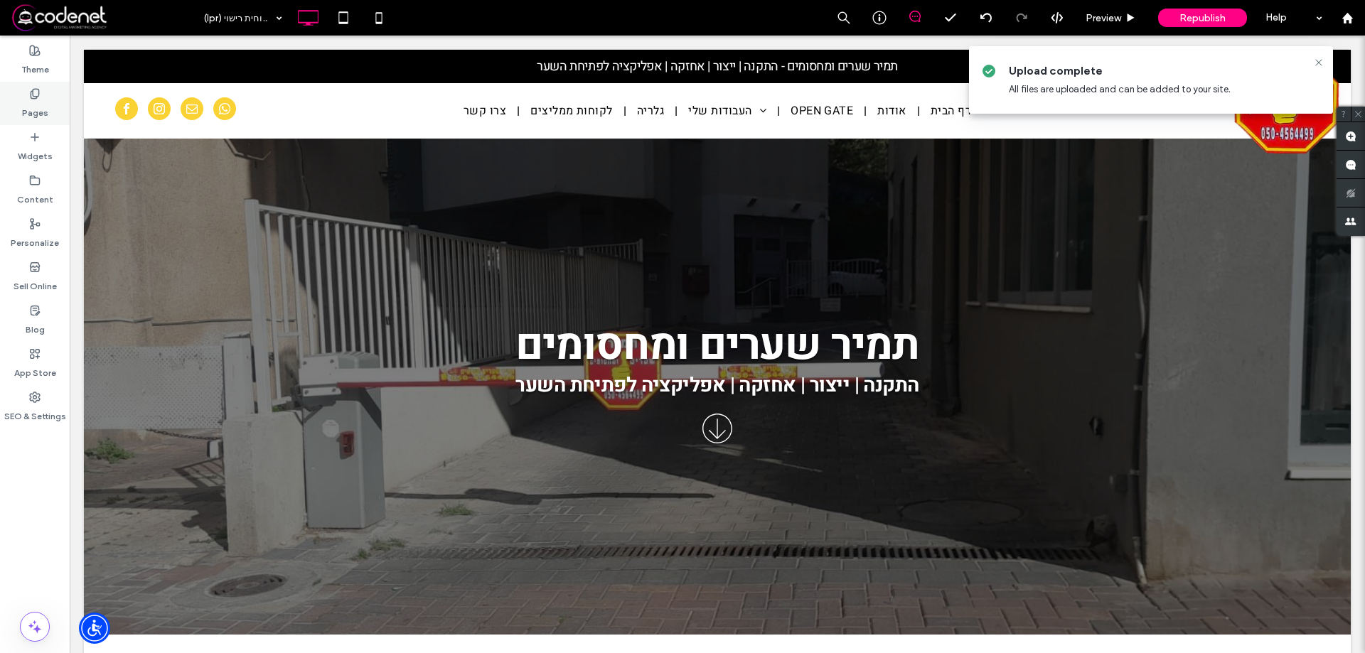
click at [33, 111] on label "Pages" at bounding box center [35, 110] width 26 height 20
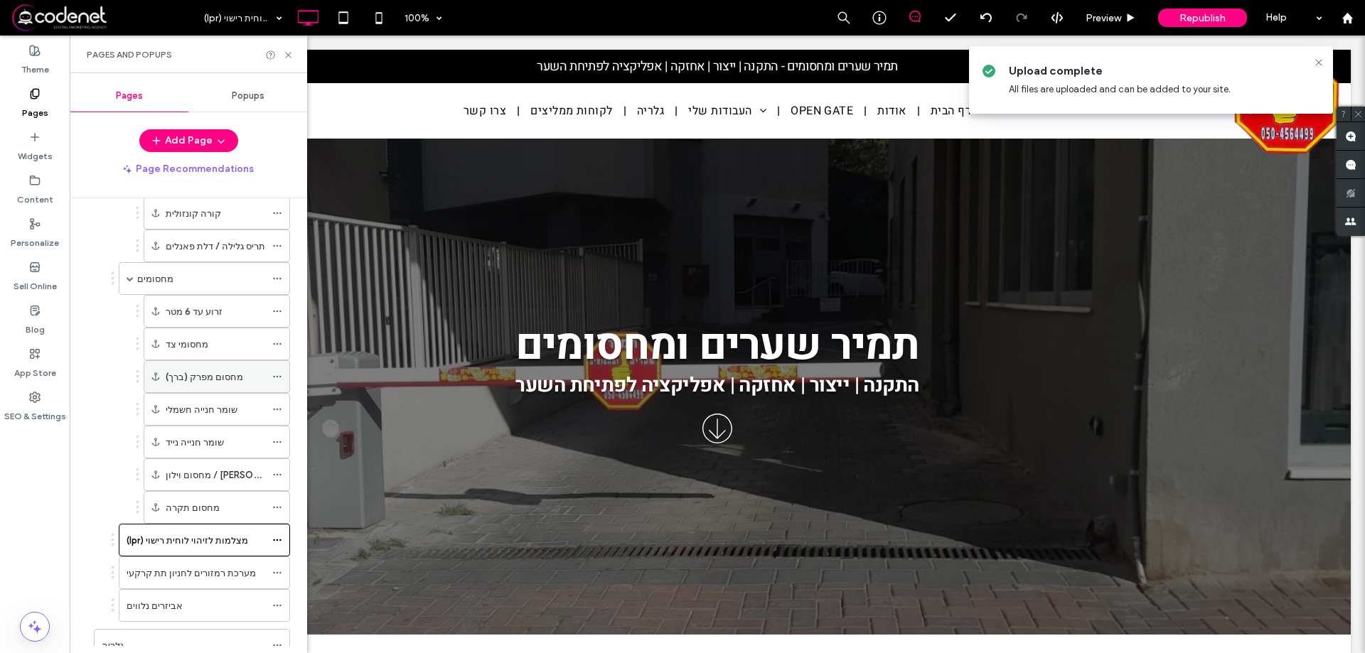
scroll to position [427, 0]
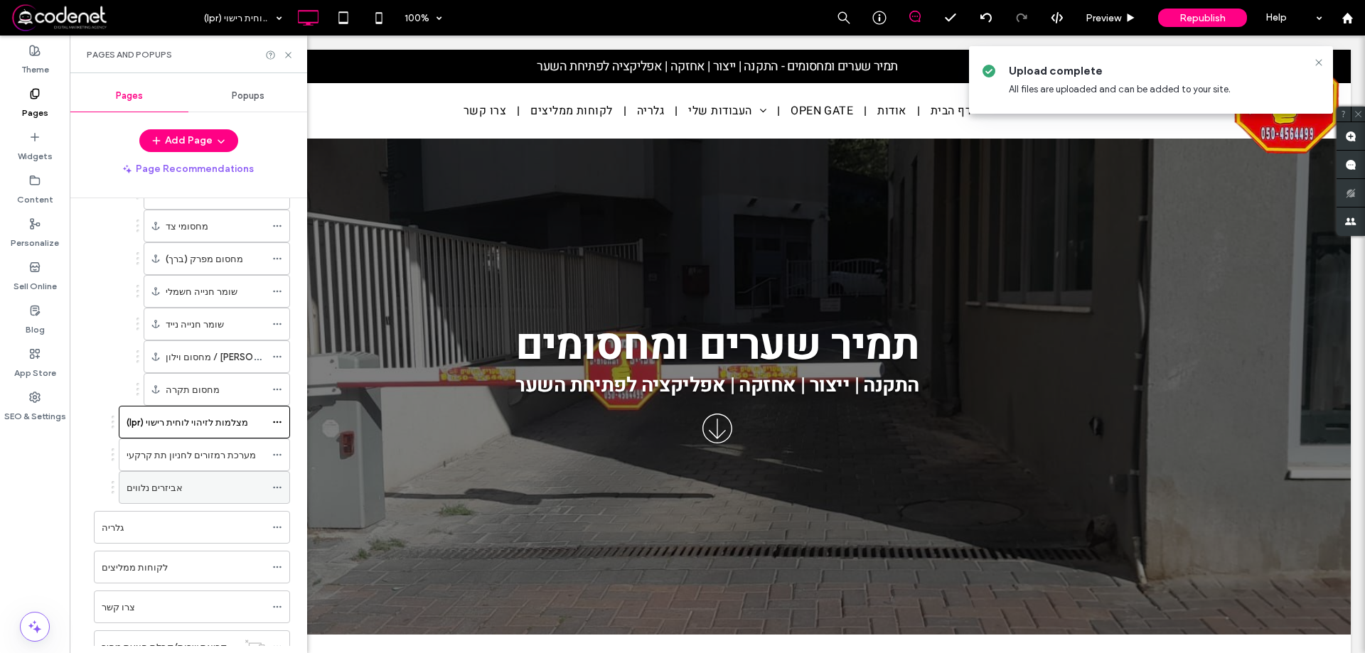
click at [276, 490] on icon at bounding box center [277, 488] width 10 height 10
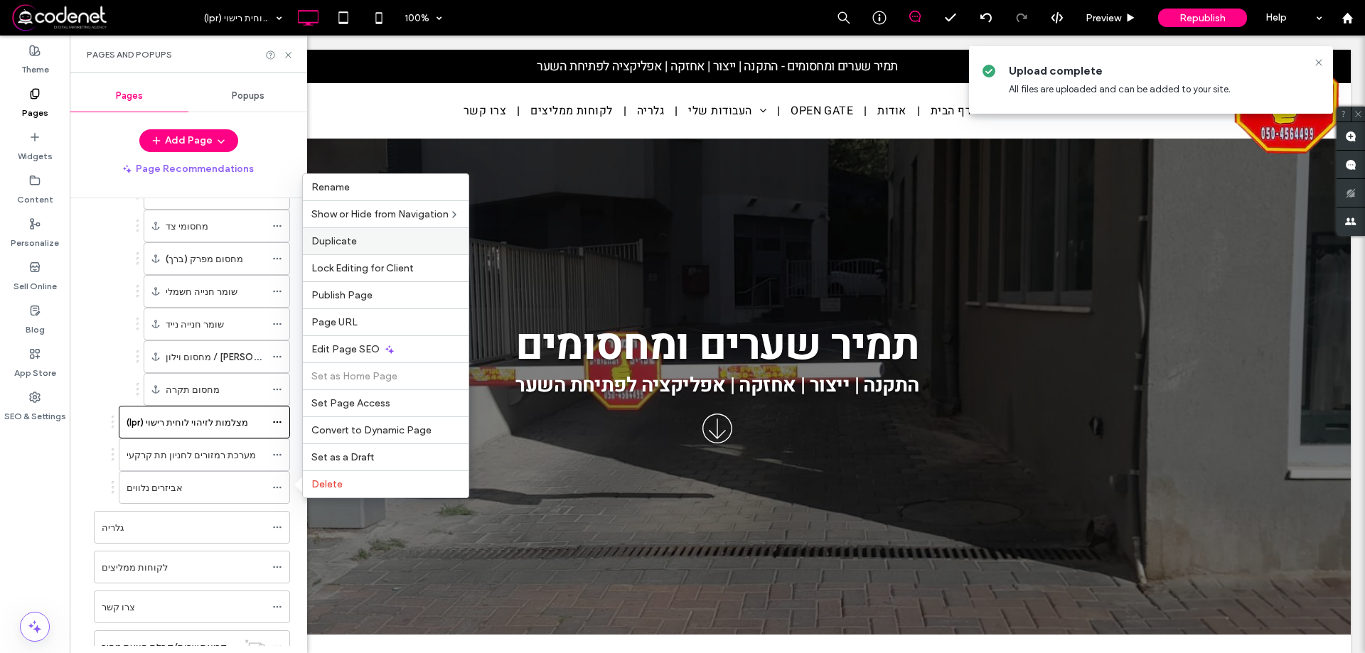
click at [334, 240] on span "Duplicate" at bounding box center [334, 241] width 46 height 12
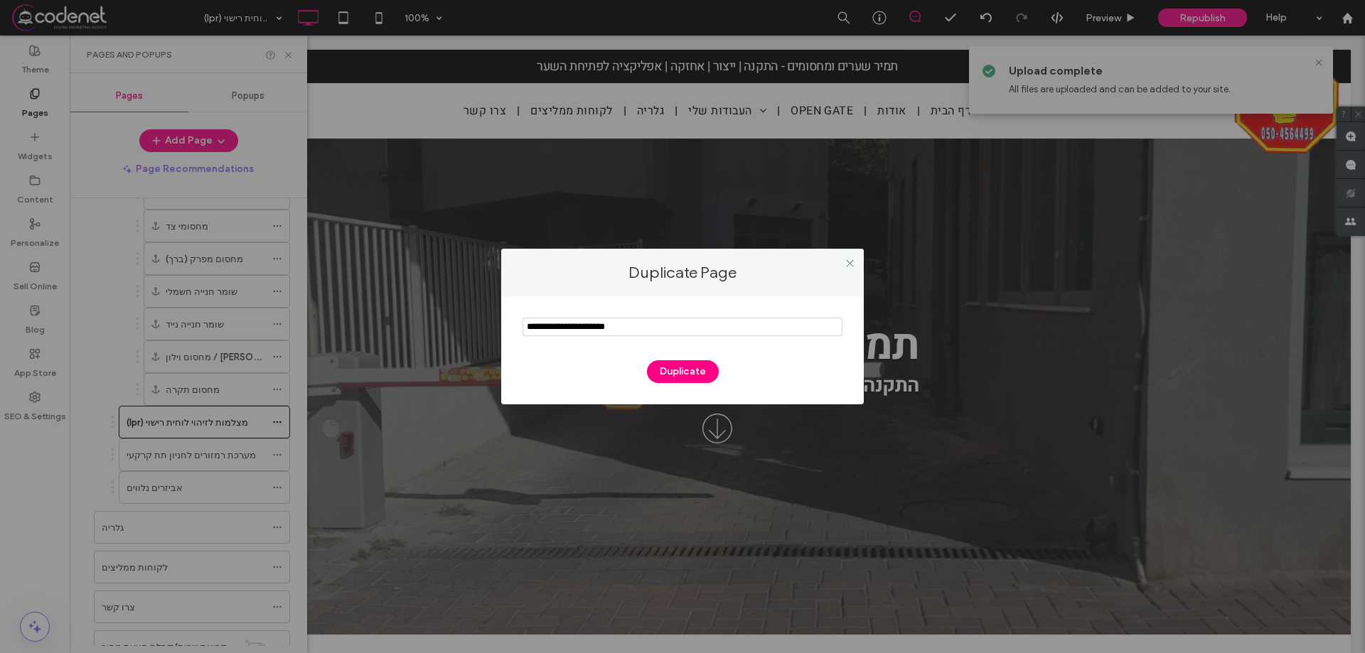
click at [572, 330] on input "notEmpty" at bounding box center [683, 327] width 320 height 18
type input "*********"
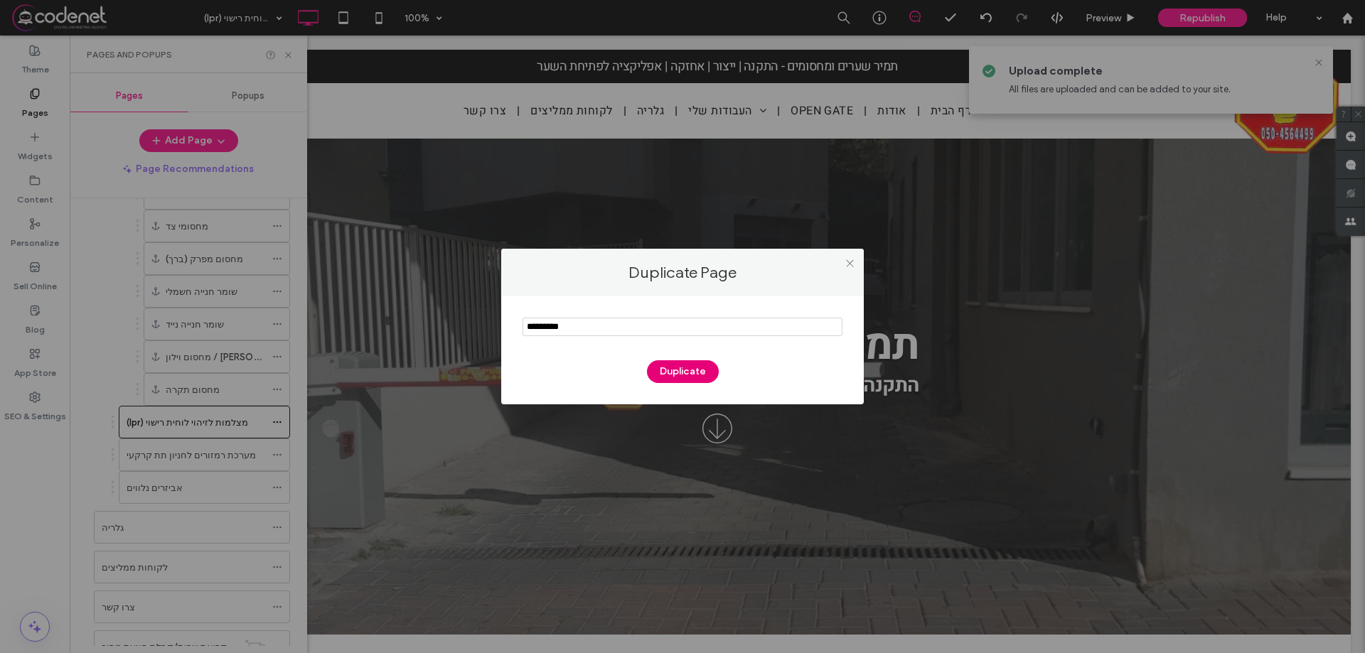
click at [688, 367] on button "Duplicate" at bounding box center [683, 371] width 72 height 23
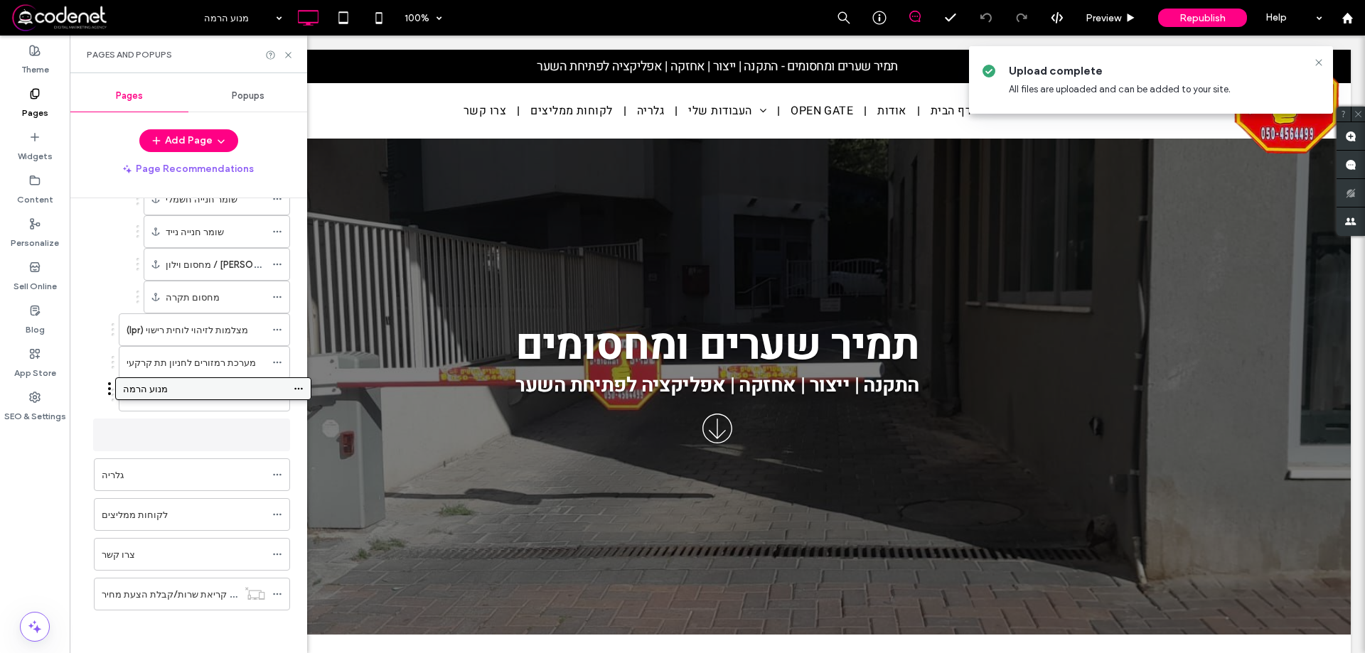
scroll to position [512, 0]
drag, startPoint x: 215, startPoint y: 501, endPoint x: 243, endPoint y: 345, distance: 158.2
click at [181, 337] on div "מנוע הרמה" at bounding box center [196, 337] width 139 height 15
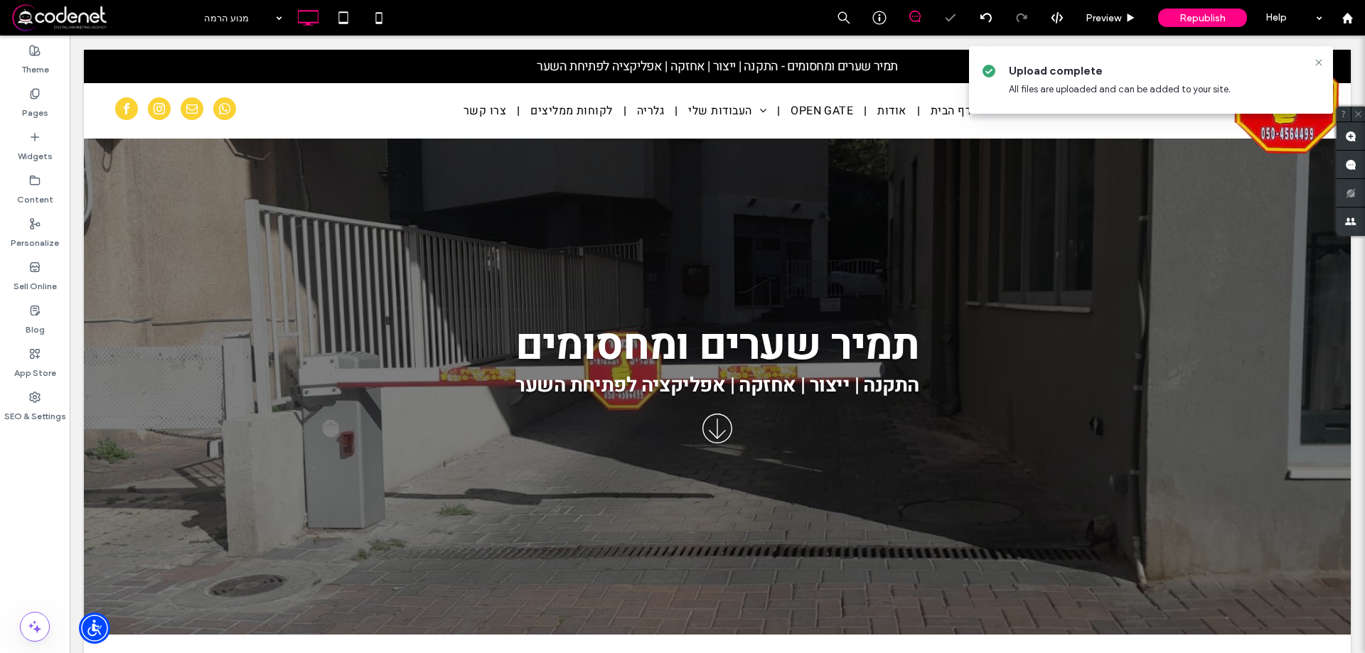
type input "*****"
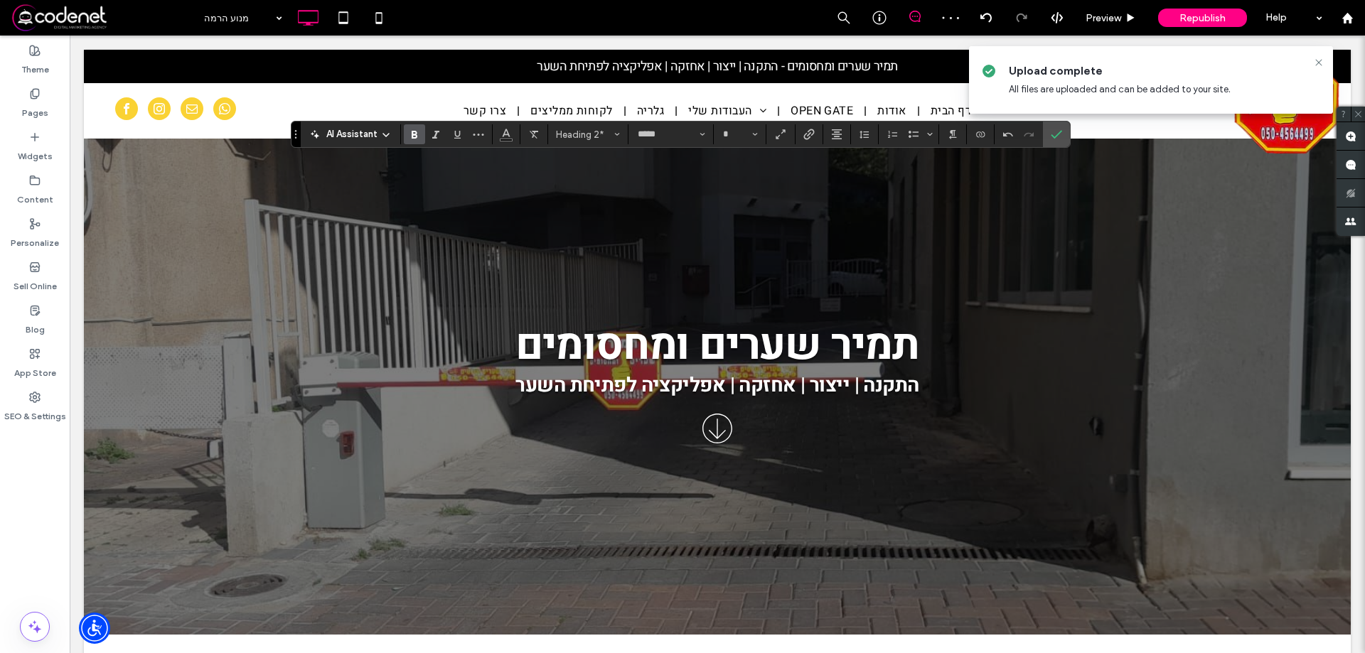
type input "**"
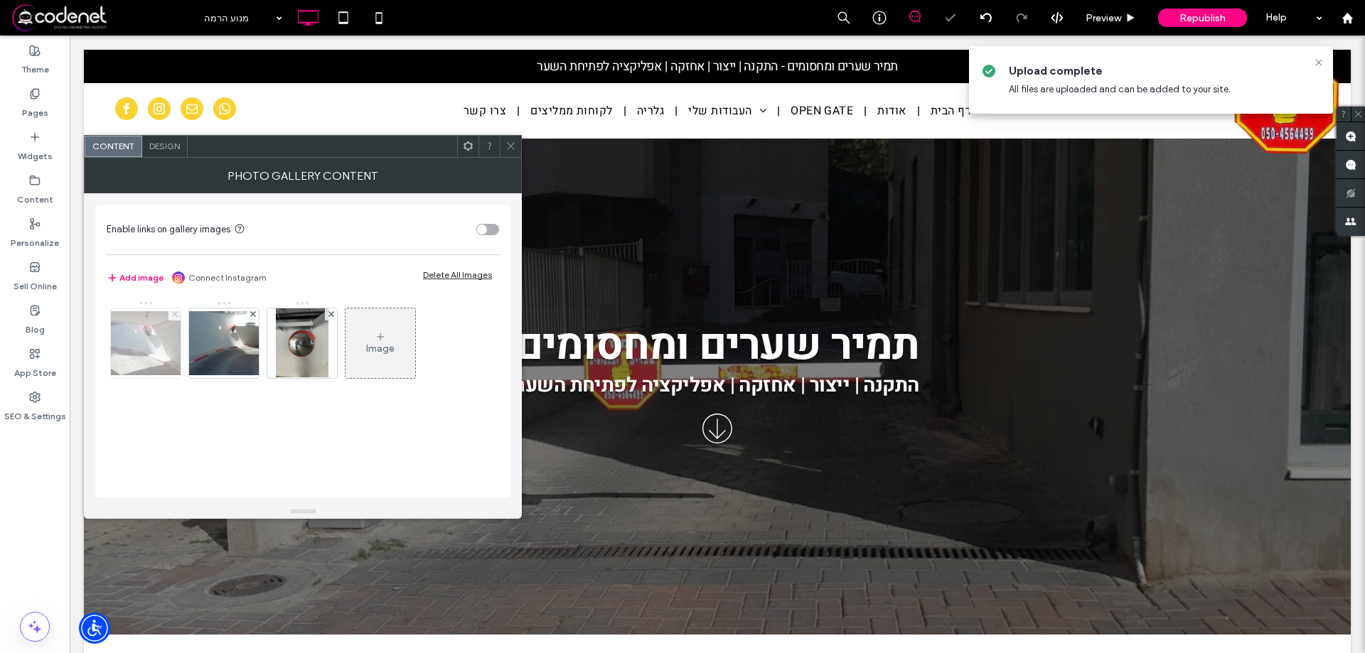
click at [173, 316] on use at bounding box center [174, 314] width 6 height 6
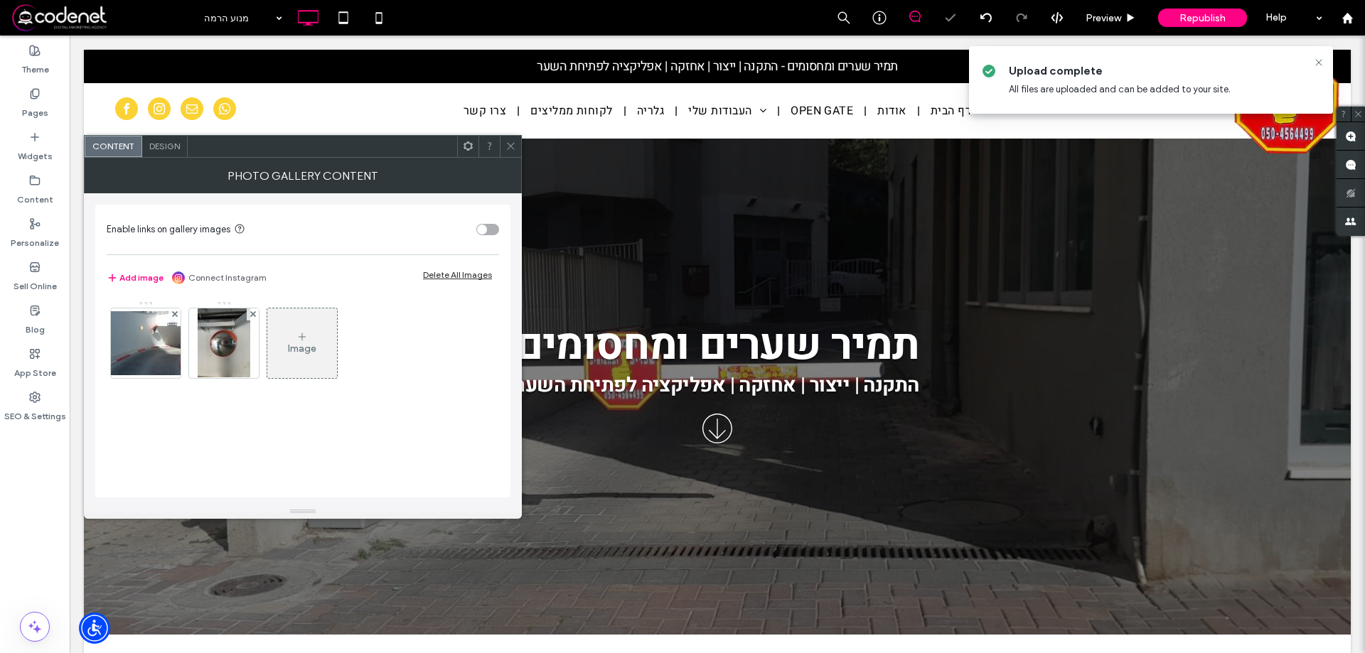
click at [173, 316] on use at bounding box center [174, 314] width 6 height 6
click at [149, 344] on img at bounding box center [145, 344] width 53 height 70
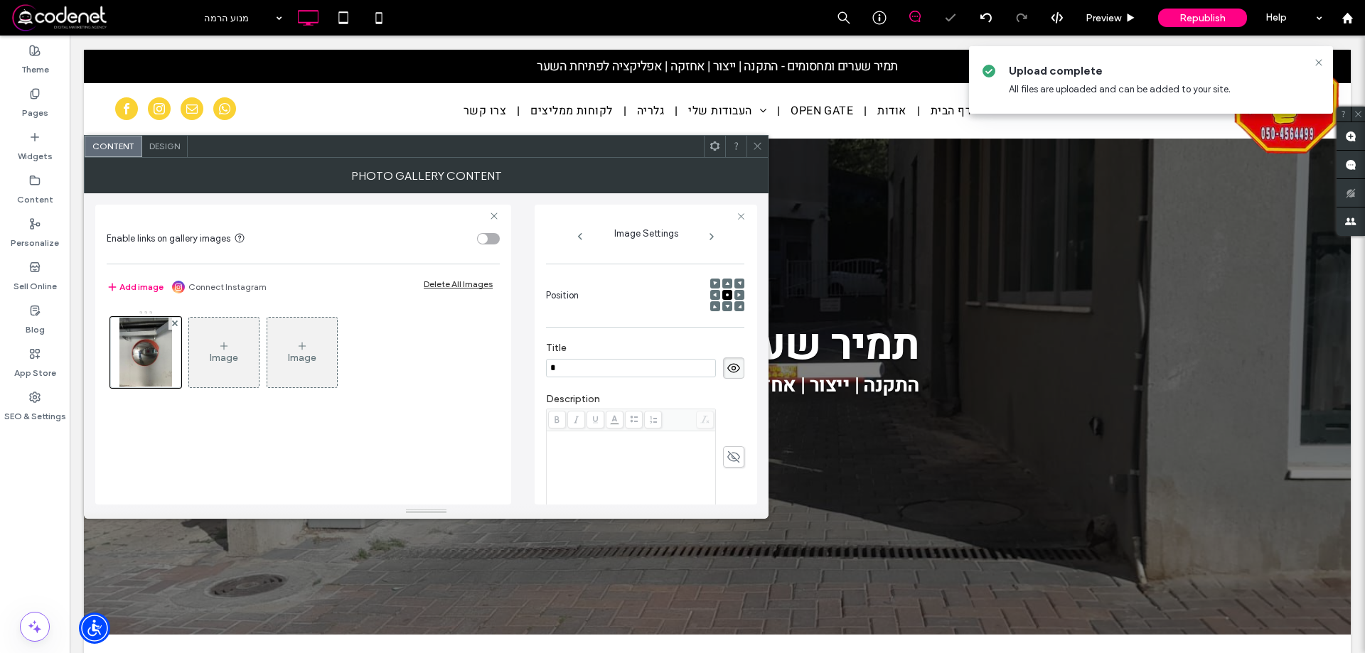
scroll to position [147, 0]
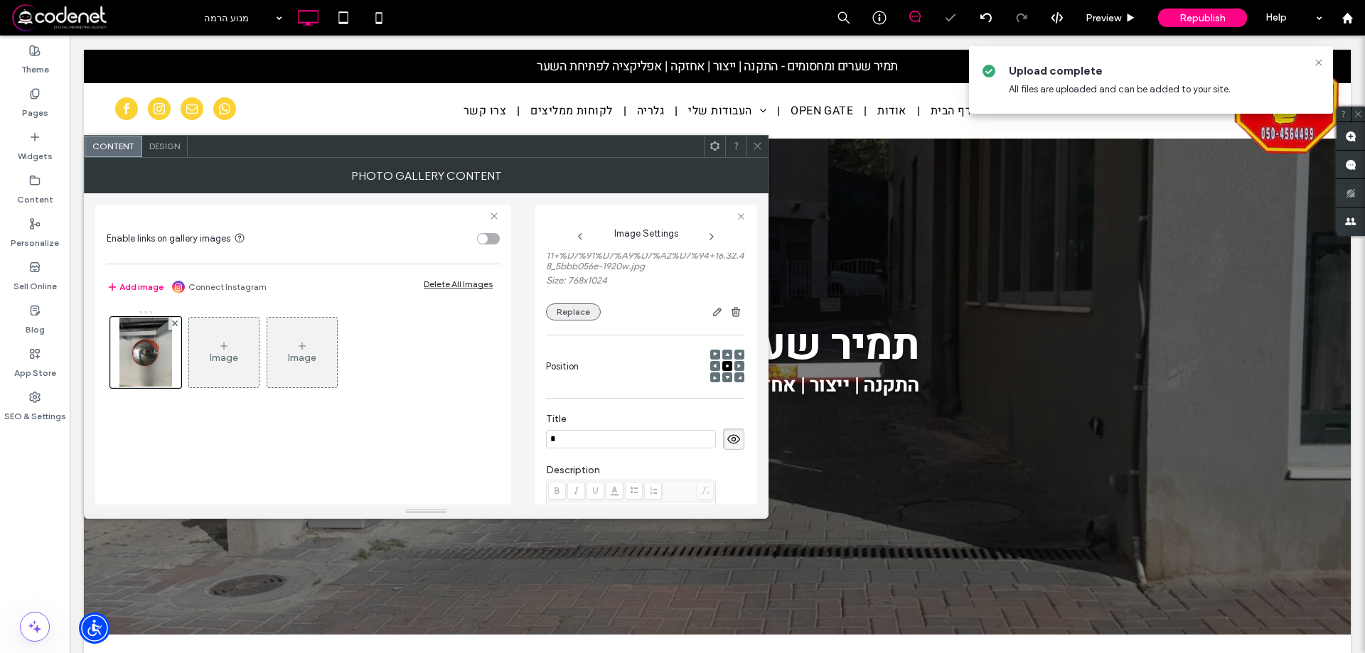
click at [572, 320] on button "Replace" at bounding box center [573, 312] width 55 height 17
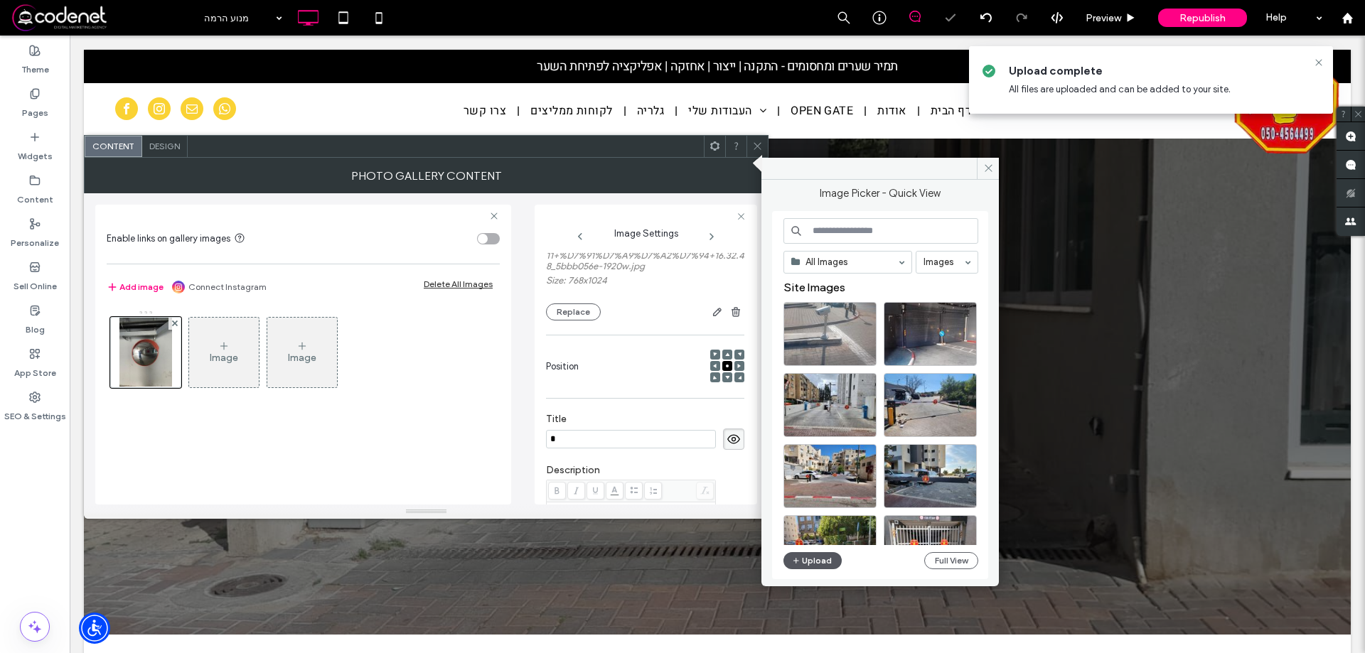
click at [817, 565] on button "Upload" at bounding box center [813, 560] width 58 height 17
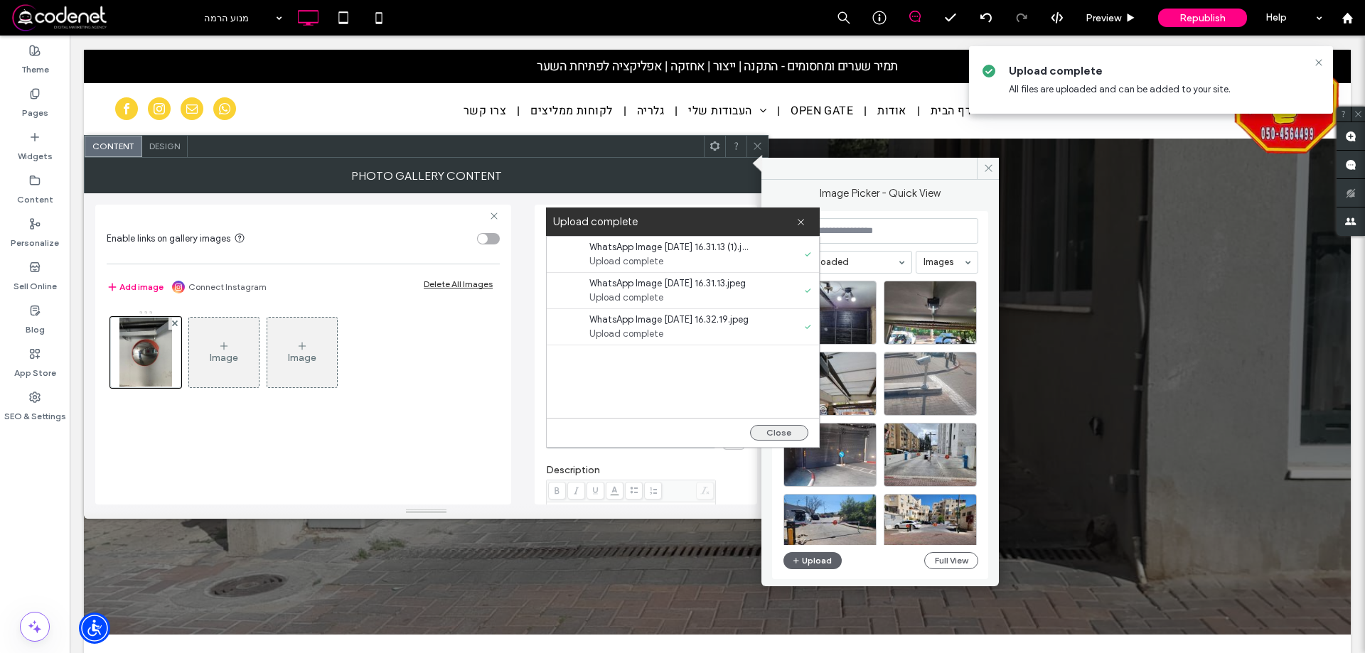
click at [760, 435] on button "Close" at bounding box center [779, 433] width 58 height 16
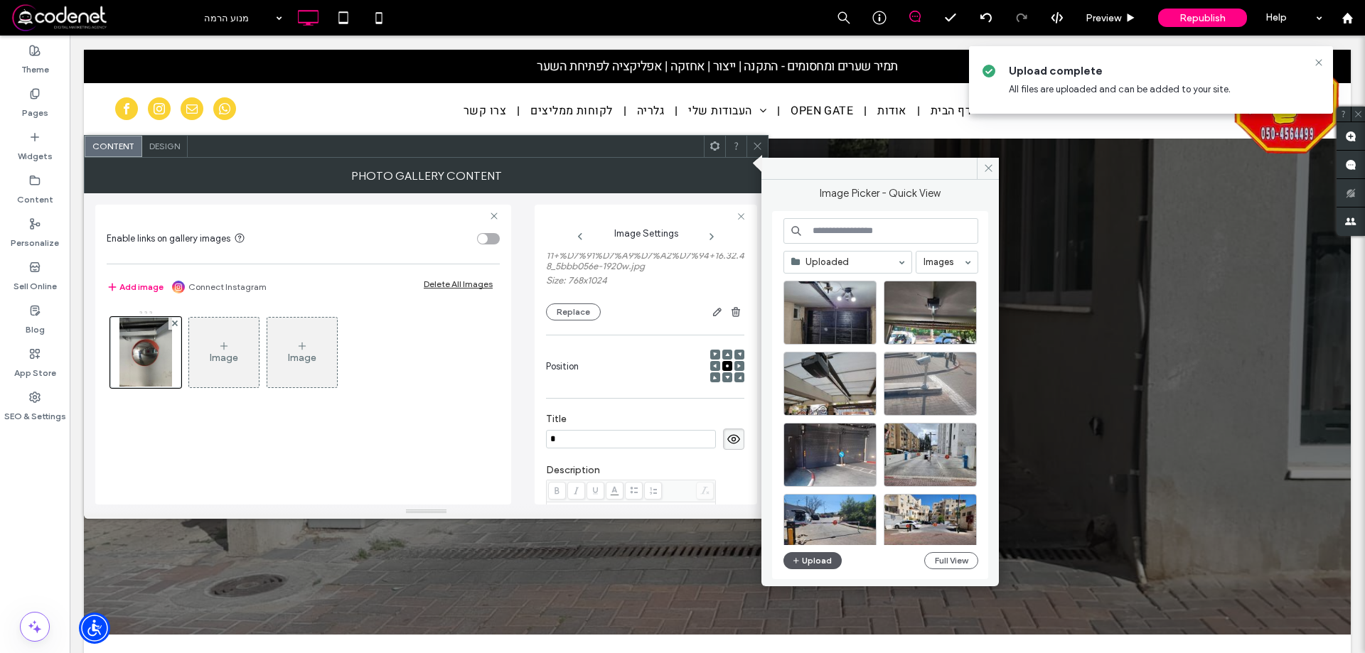
click at [819, 561] on button "Upload" at bounding box center [813, 560] width 58 height 17
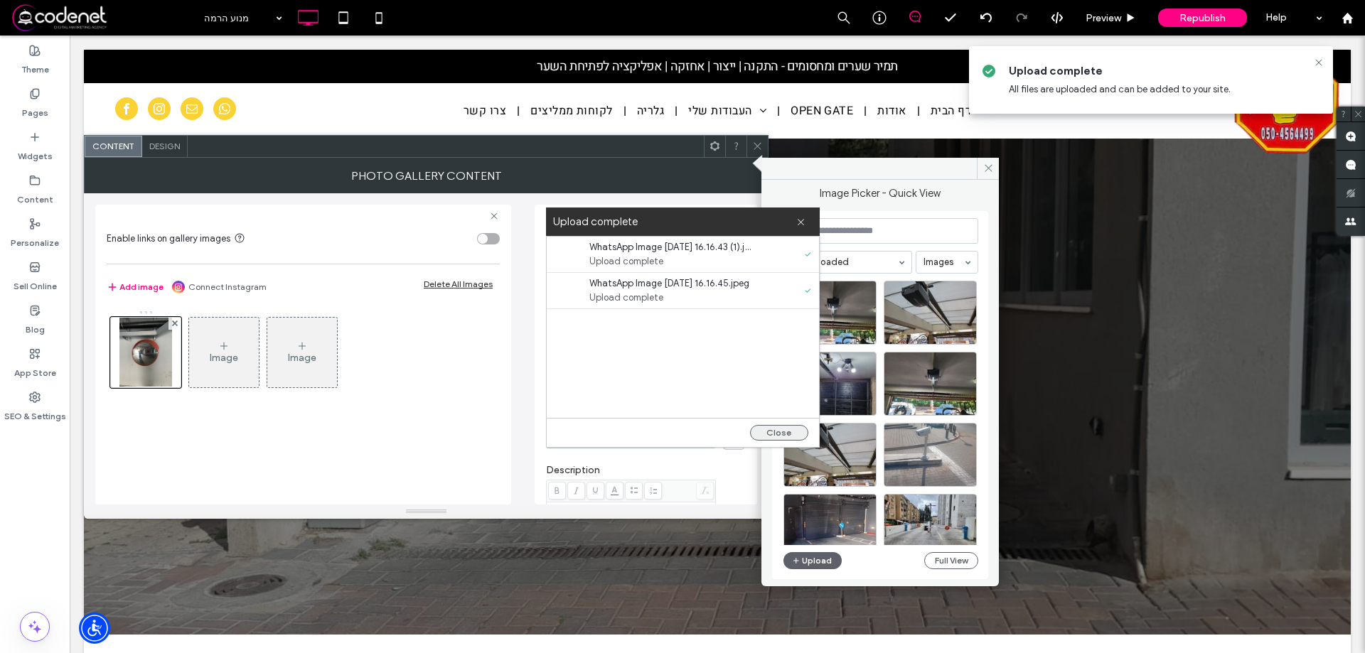
click at [785, 431] on button "Close" at bounding box center [779, 433] width 58 height 16
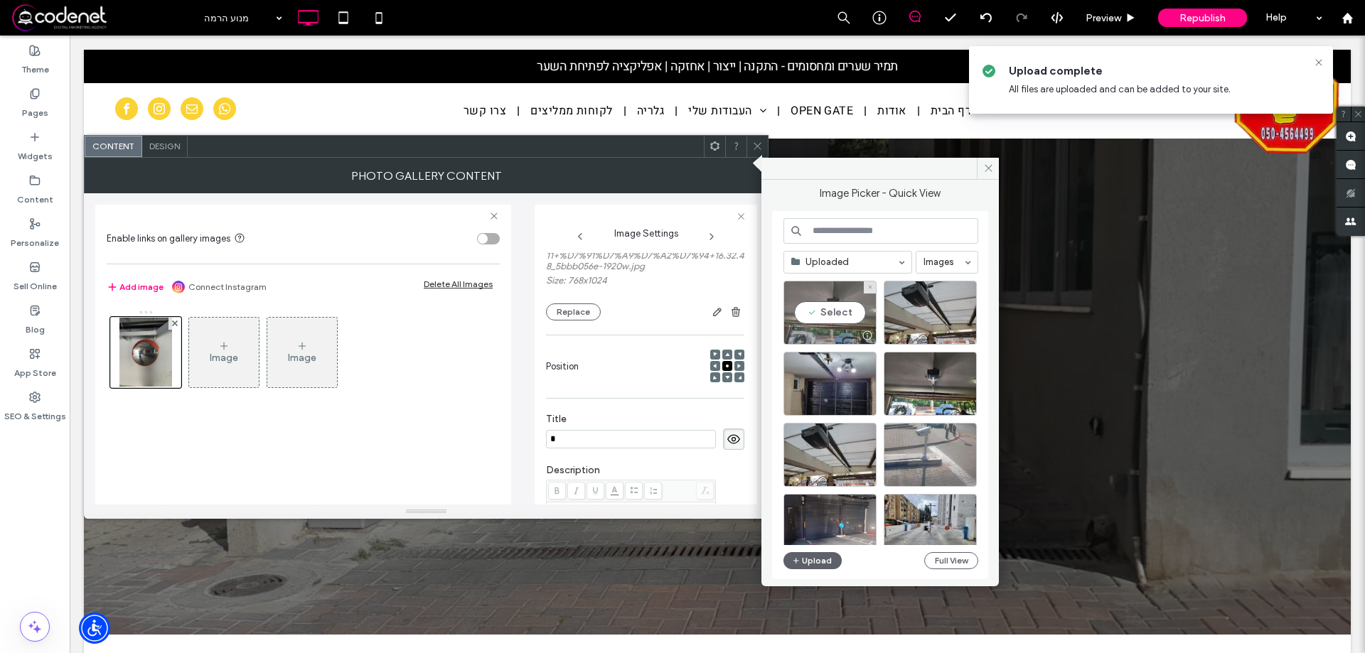
click at [852, 312] on div "Select" at bounding box center [830, 313] width 93 height 64
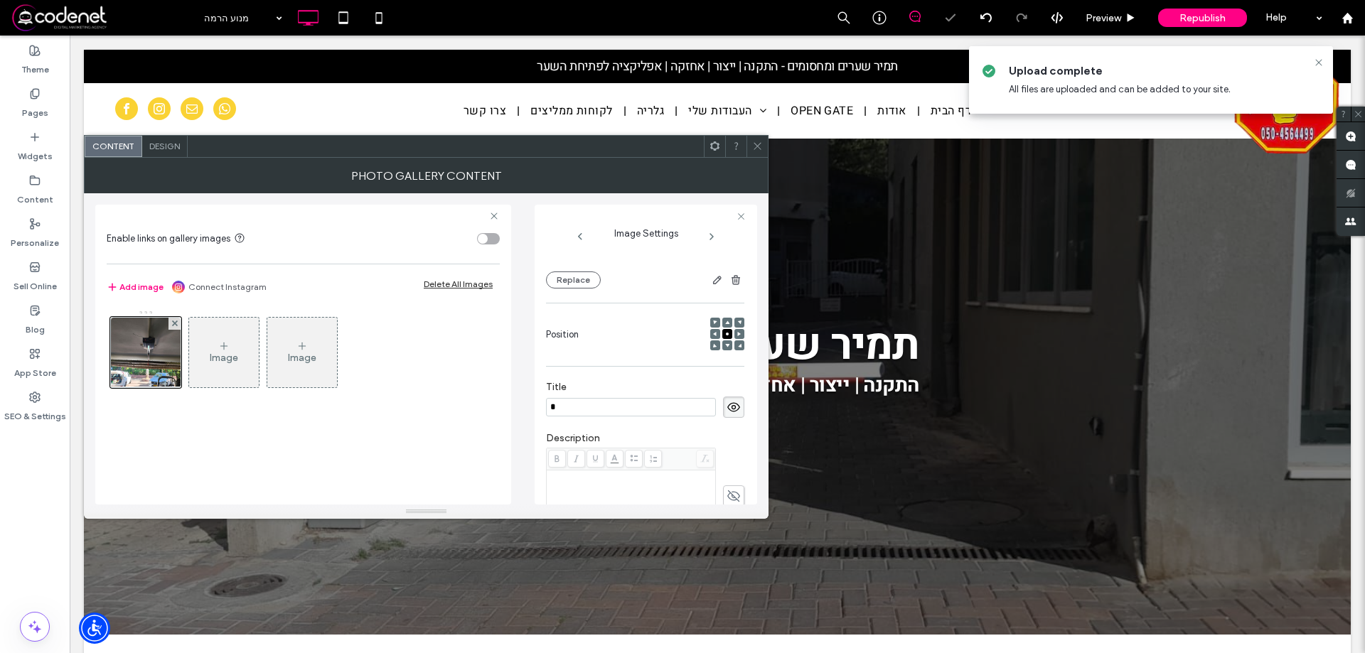
click at [201, 359] on div "Image" at bounding box center [224, 352] width 70 height 67
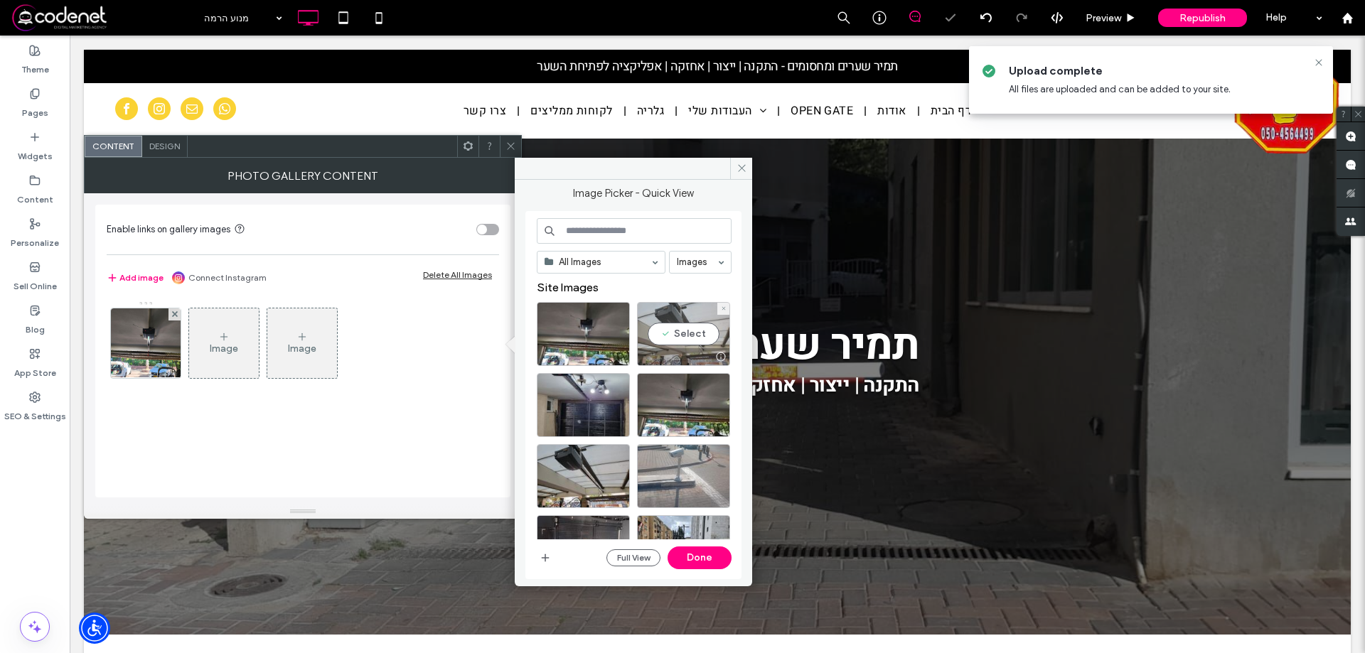
click at [683, 341] on div "Select" at bounding box center [683, 334] width 93 height 64
click at [572, 338] on div "Select" at bounding box center [583, 334] width 93 height 64
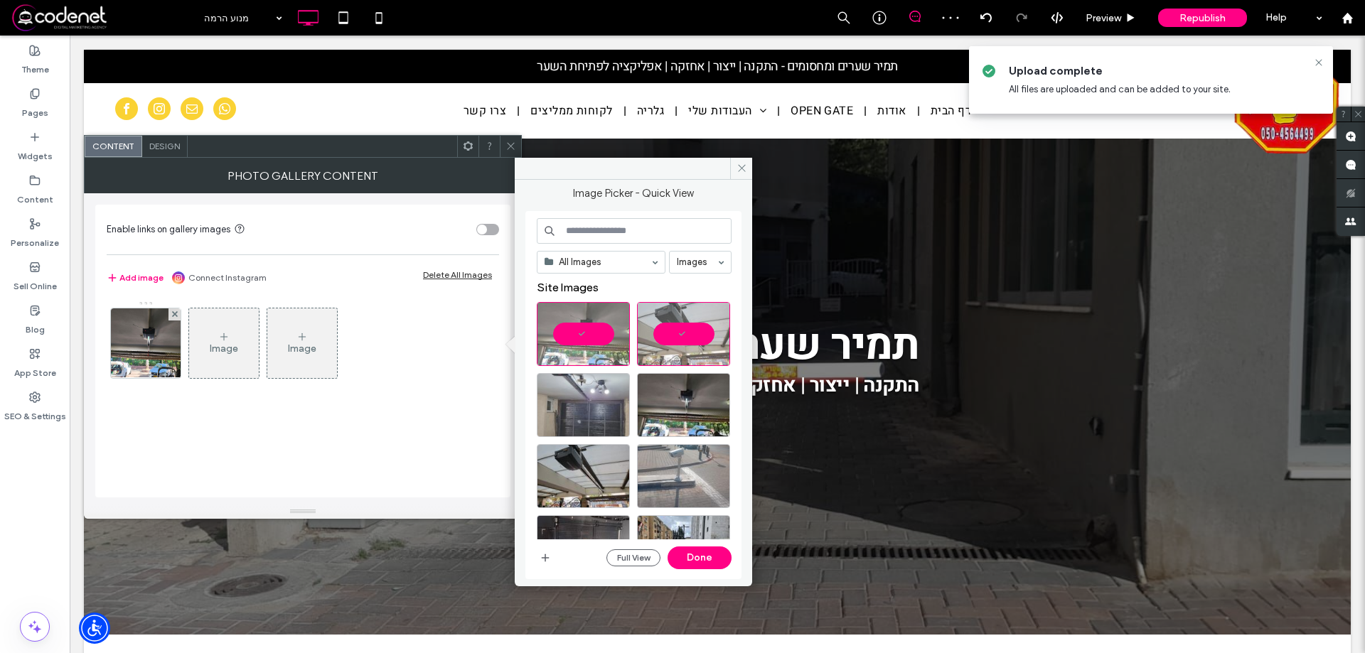
click at [575, 391] on div at bounding box center [583, 405] width 93 height 64
click at [642, 392] on div "Select" at bounding box center [683, 405] width 93 height 64
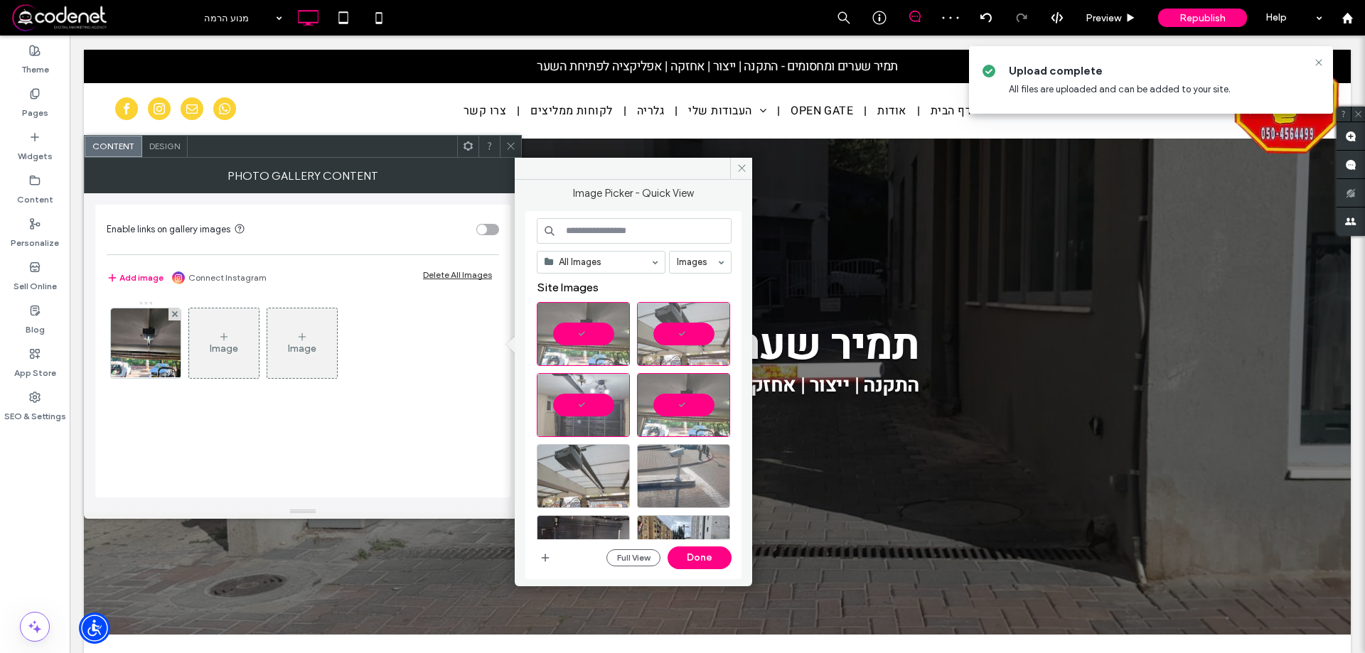
click at [600, 466] on div at bounding box center [583, 476] width 93 height 64
click at [698, 550] on button "Done" at bounding box center [700, 558] width 64 height 23
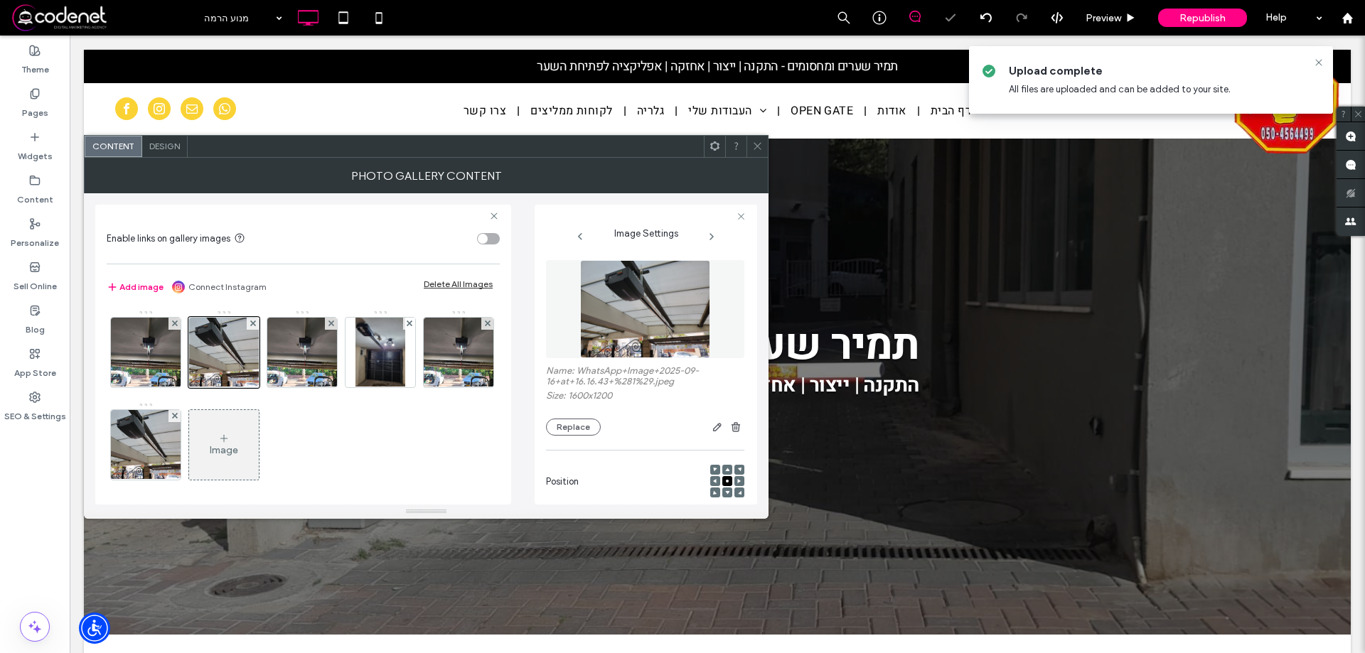
click at [759, 142] on icon at bounding box center [757, 146] width 11 height 11
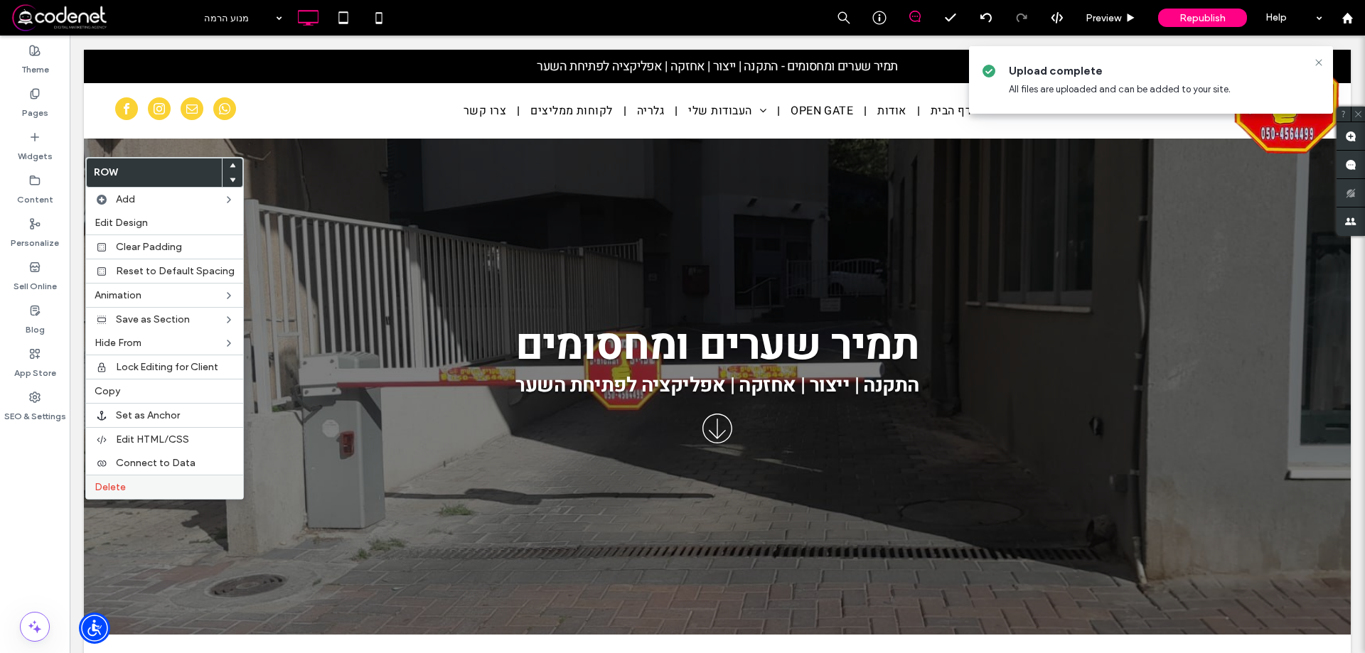
click at [159, 476] on div "Delete" at bounding box center [164, 487] width 157 height 24
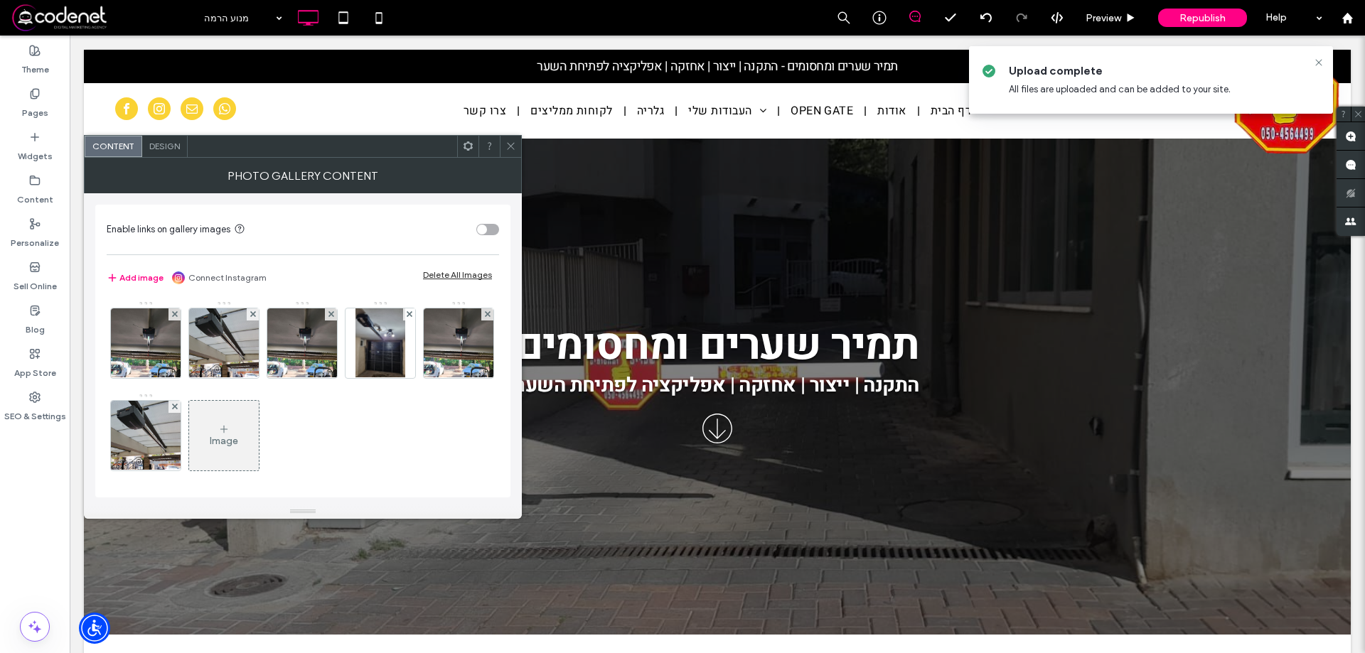
click at [515, 150] on icon at bounding box center [511, 146] width 11 height 11
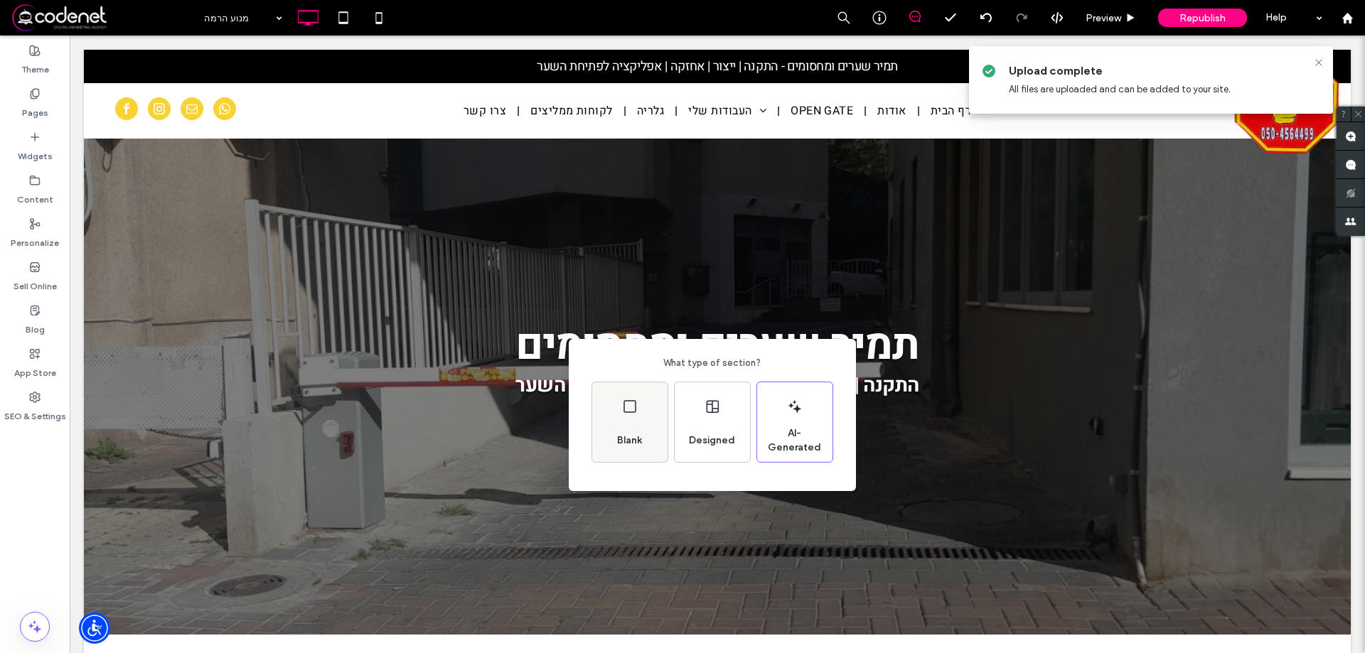
click at [638, 437] on span "Blank" at bounding box center [629, 441] width 36 height 14
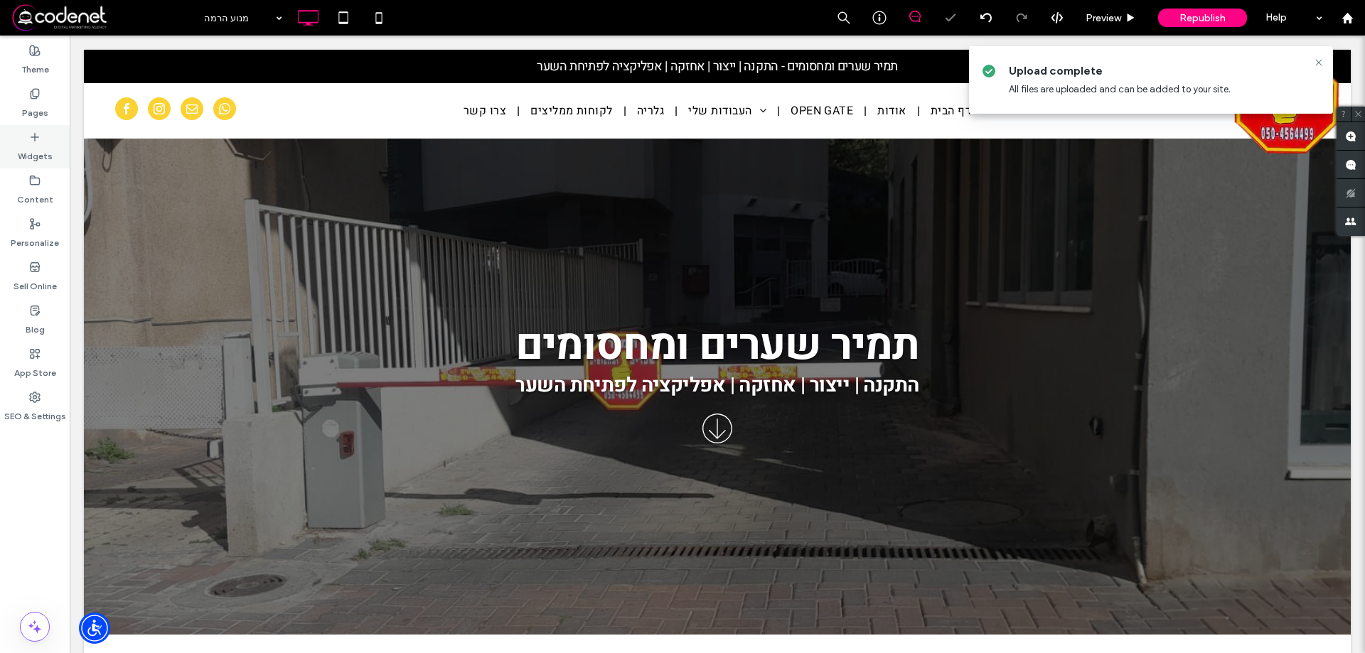
click at [33, 133] on icon at bounding box center [34, 137] width 11 height 11
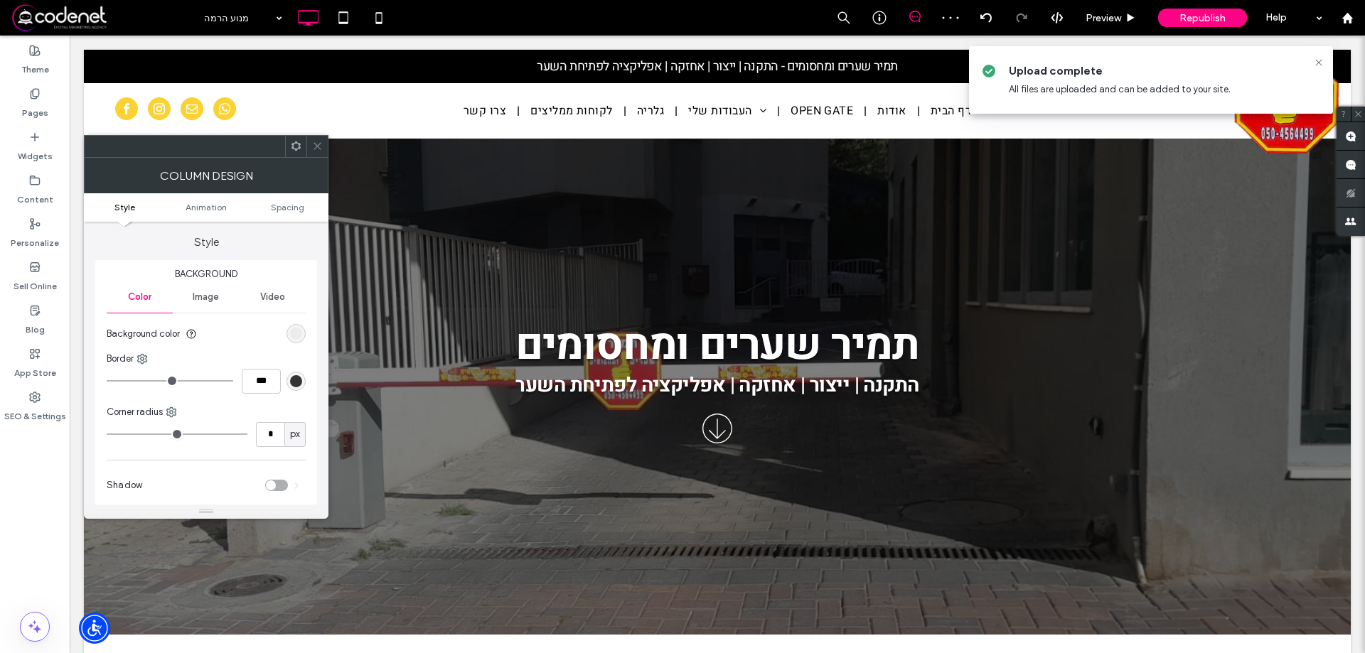
click at [322, 148] on icon at bounding box center [317, 146] width 11 height 11
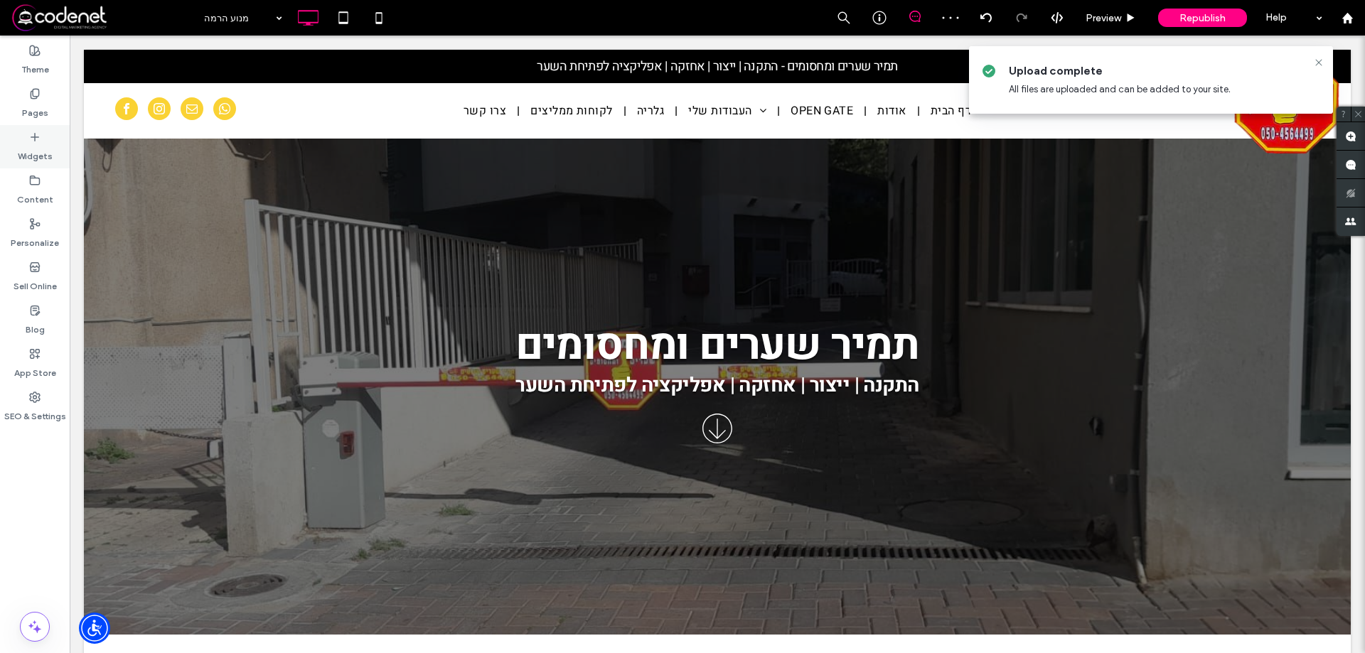
click at [48, 144] on label "Widgets" at bounding box center [35, 153] width 35 height 20
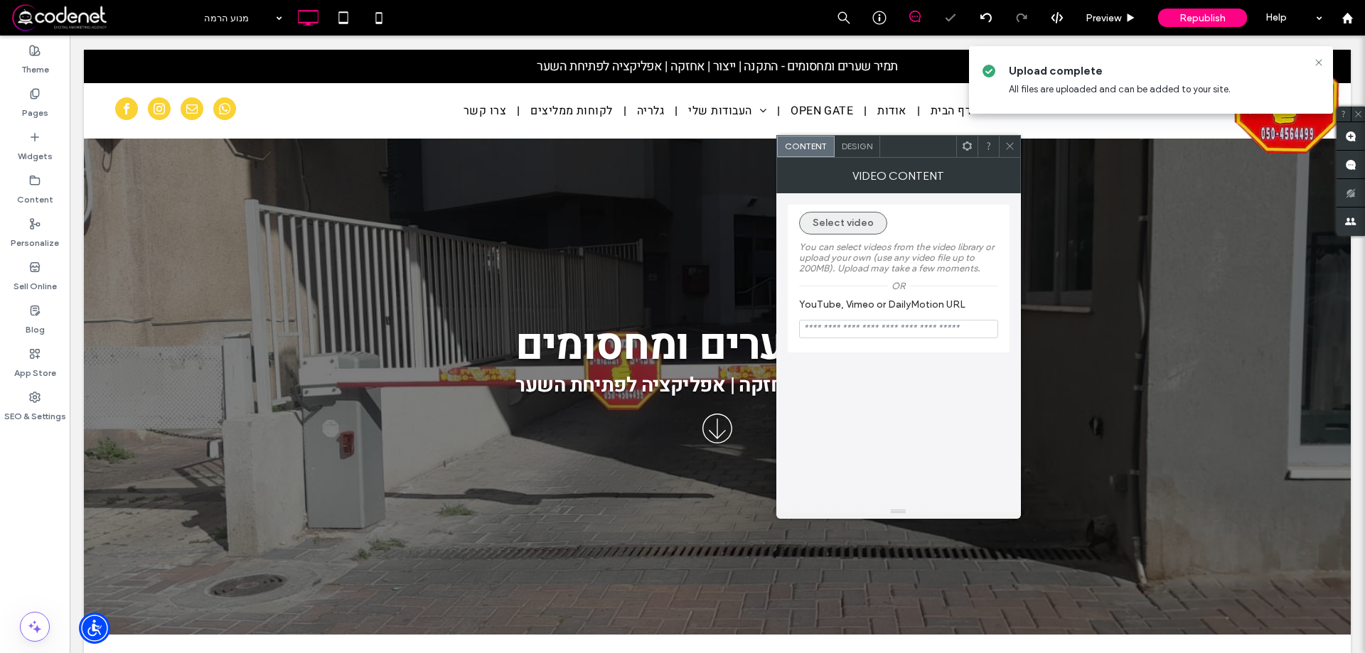
click at [836, 222] on button "Select video" at bounding box center [843, 223] width 88 height 23
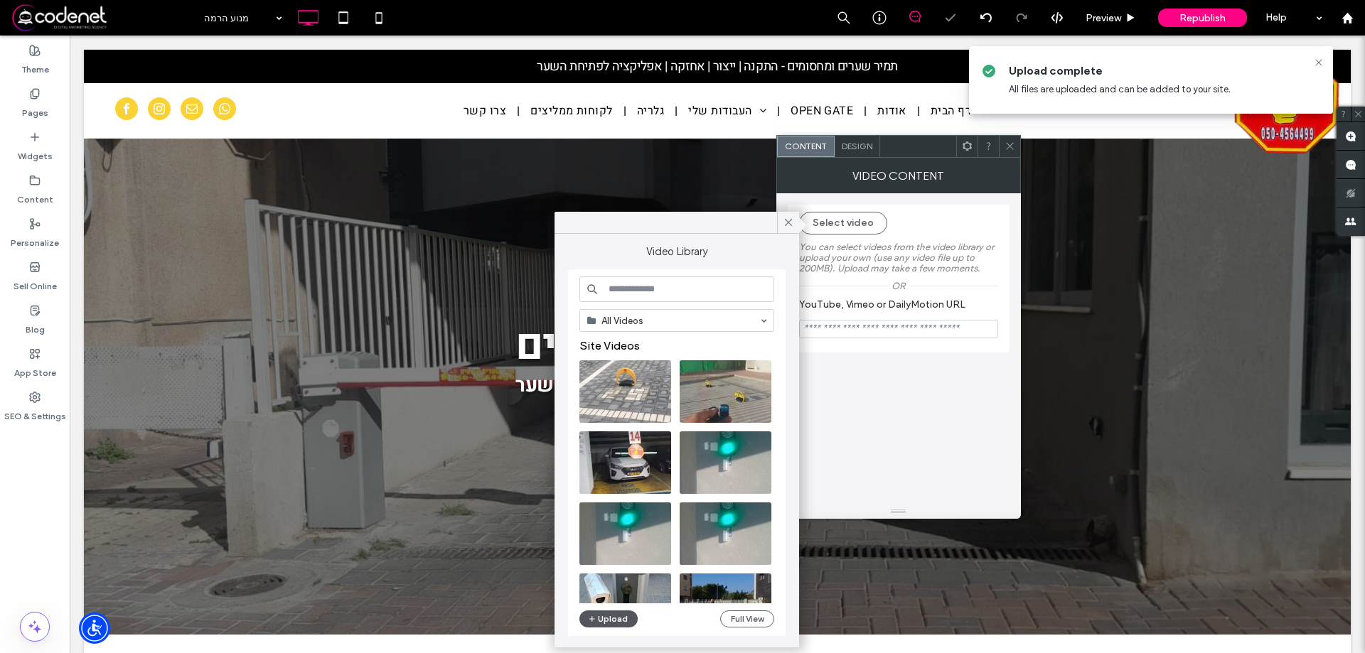
click at [624, 621] on button "Upload" at bounding box center [608, 619] width 58 height 17
click at [591, 615] on body ".wqwq-1{fill:#231f20;} .cls-1q, .cls-2q { fill-rule: evenodd; } .cls-2q { fill:…" at bounding box center [682, 326] width 1365 height 653
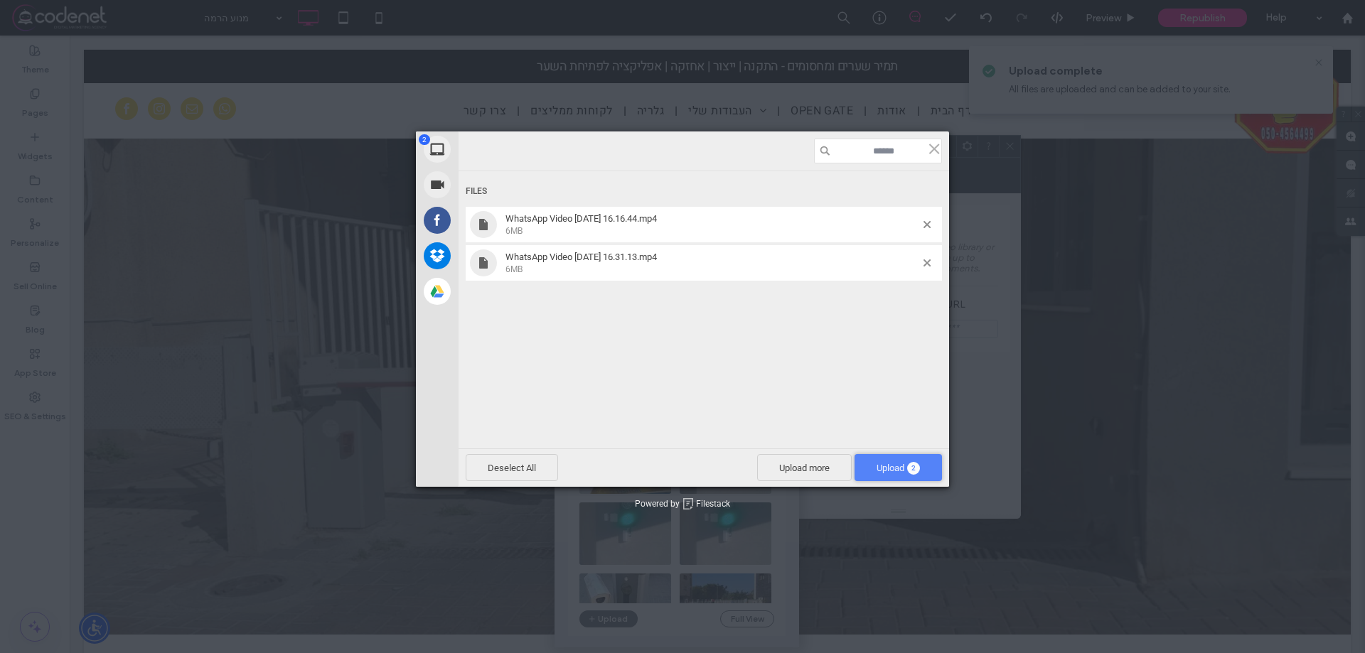
click at [889, 459] on span "Upload 2" at bounding box center [898, 467] width 87 height 27
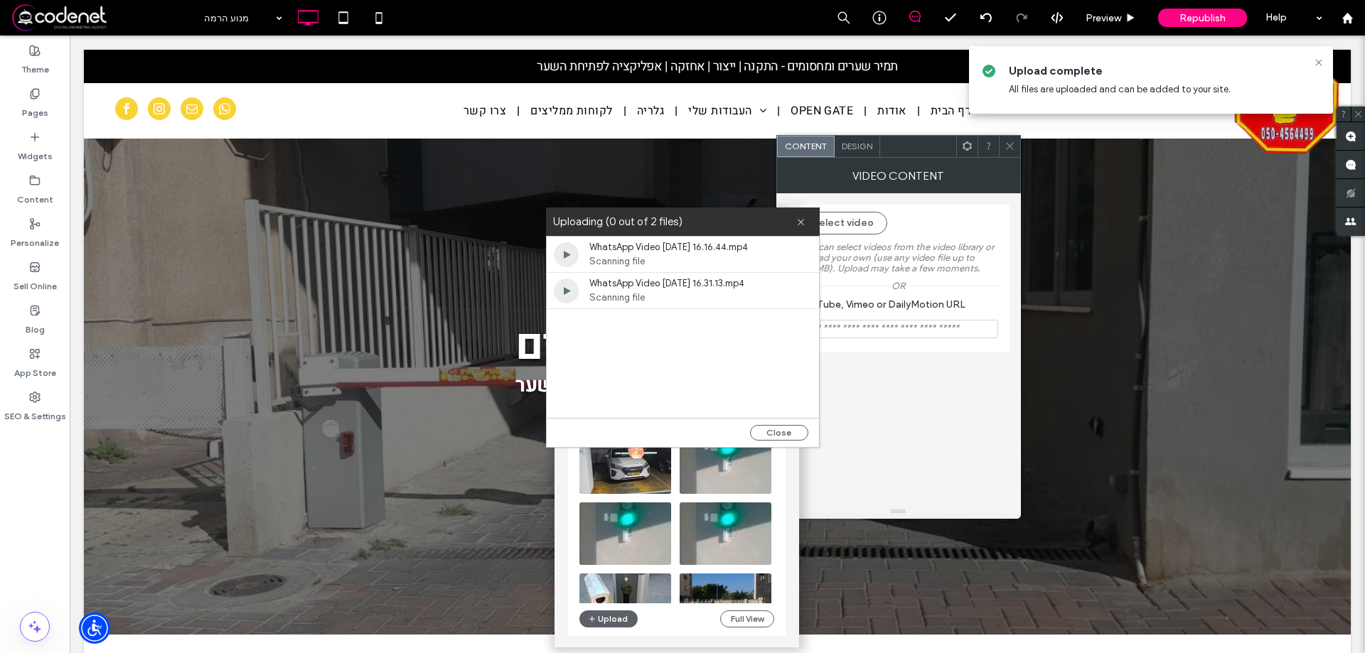
click at [772, 441] on div "Close" at bounding box center [683, 432] width 272 height 29
click at [772, 437] on button "Close" at bounding box center [779, 433] width 58 height 16
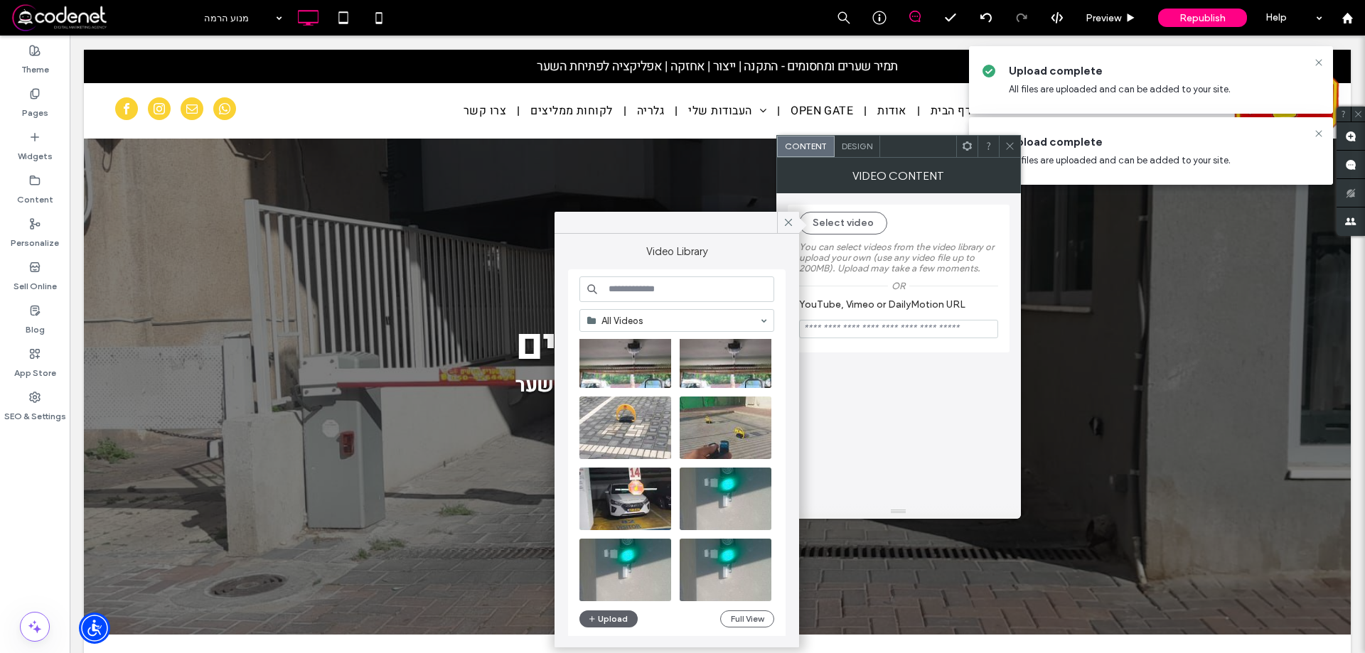
scroll to position [0, 0]
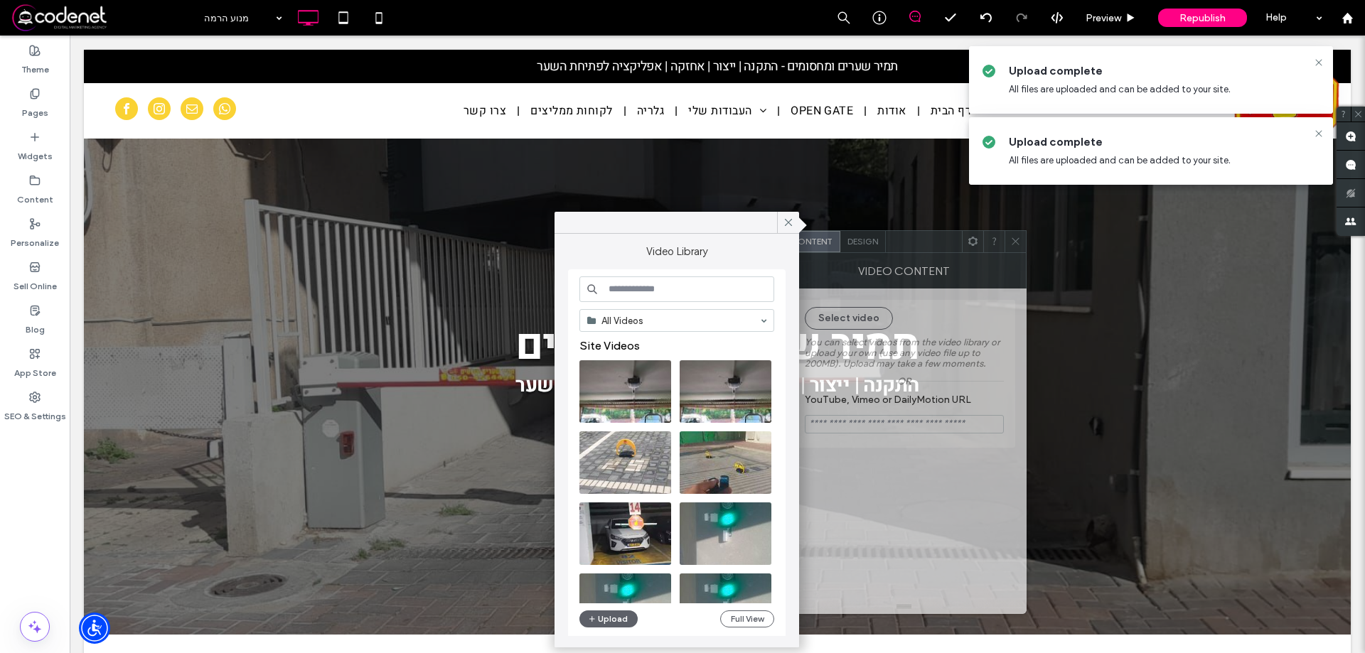
drag, startPoint x: 904, startPoint y: 150, endPoint x: 910, endPoint y: 245, distance: 95.4
click at [910, 245] on div at bounding box center [924, 241] width 76 height 21
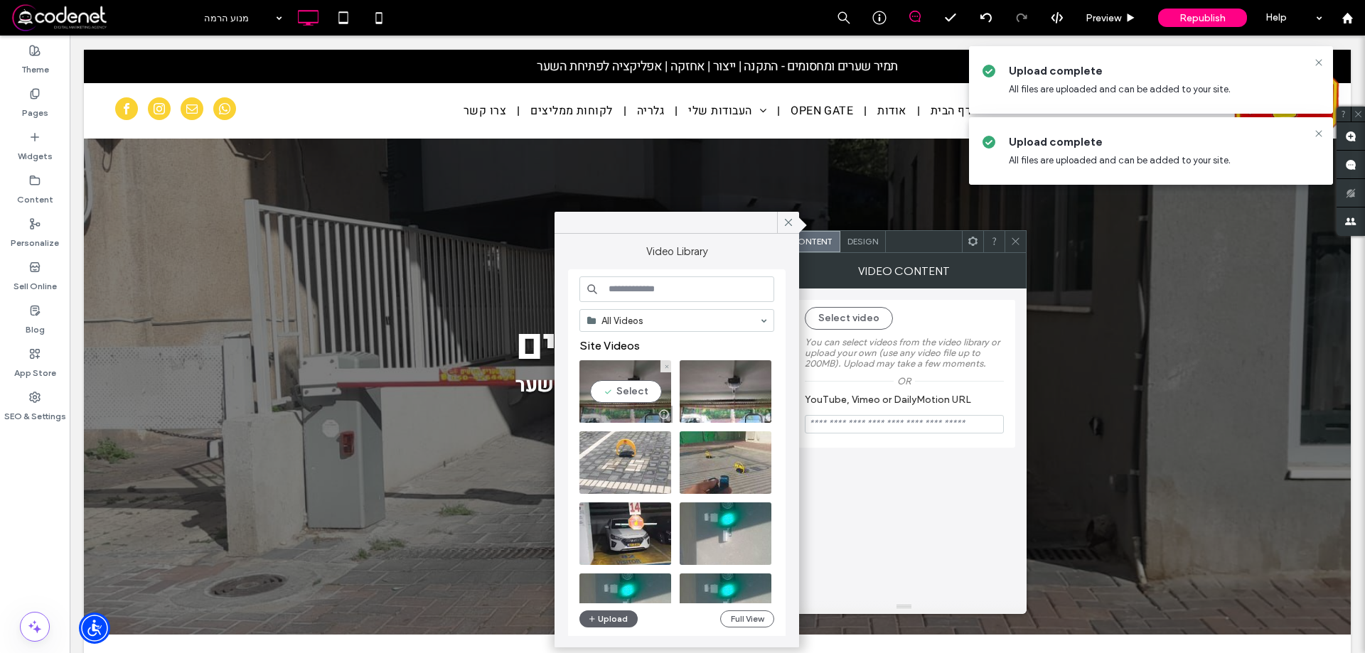
click at [618, 402] on video at bounding box center [625, 391] width 92 height 63
type input "**********"
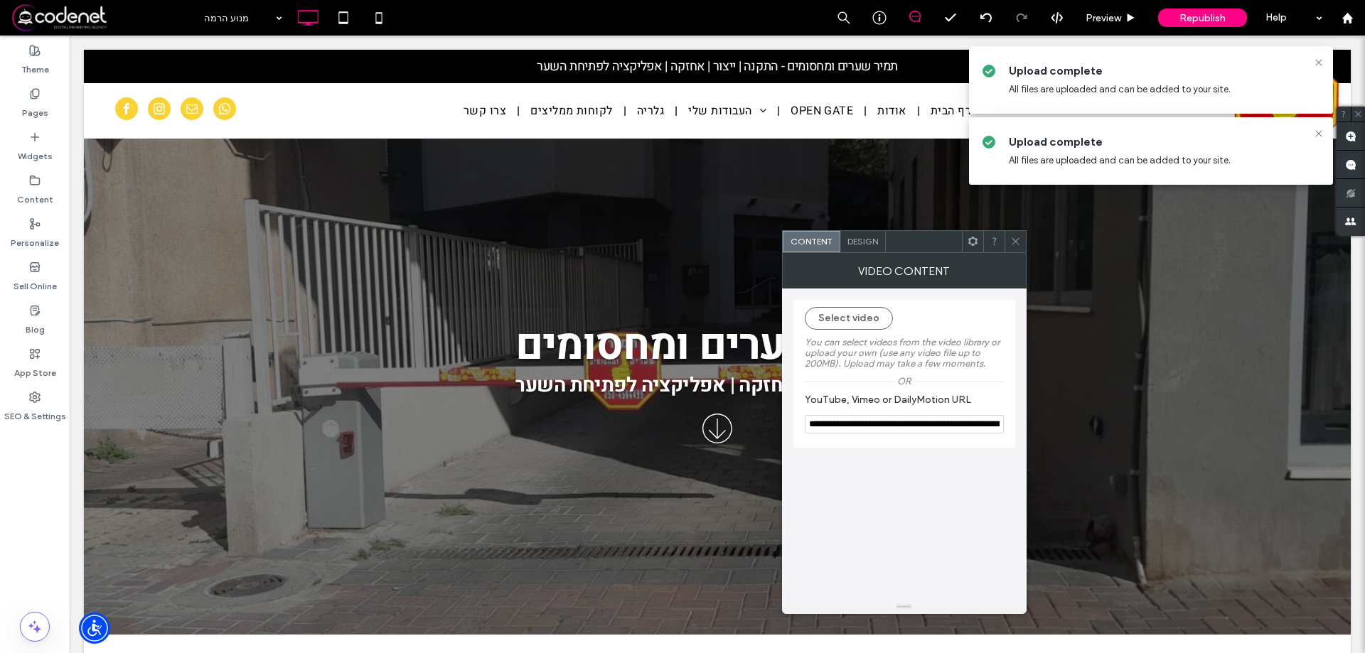
click at [1020, 239] on icon at bounding box center [1015, 241] width 11 height 11
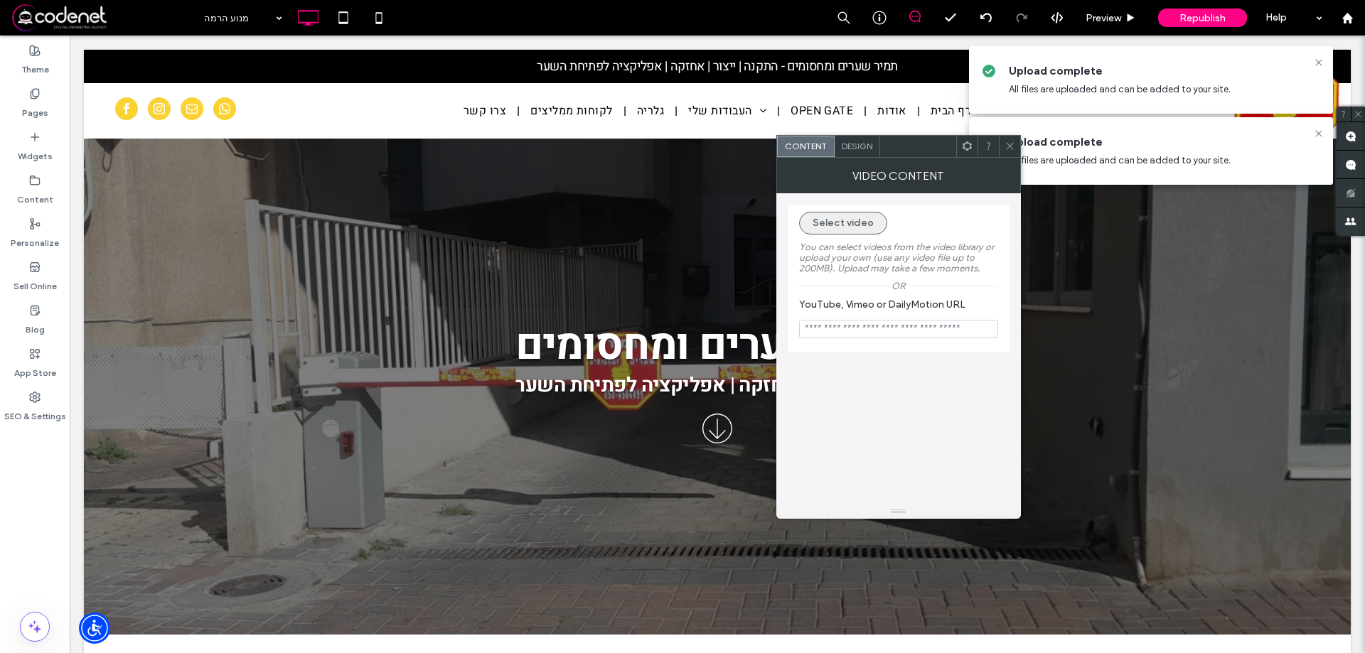
click at [836, 229] on button "Select video" at bounding box center [843, 223] width 88 height 23
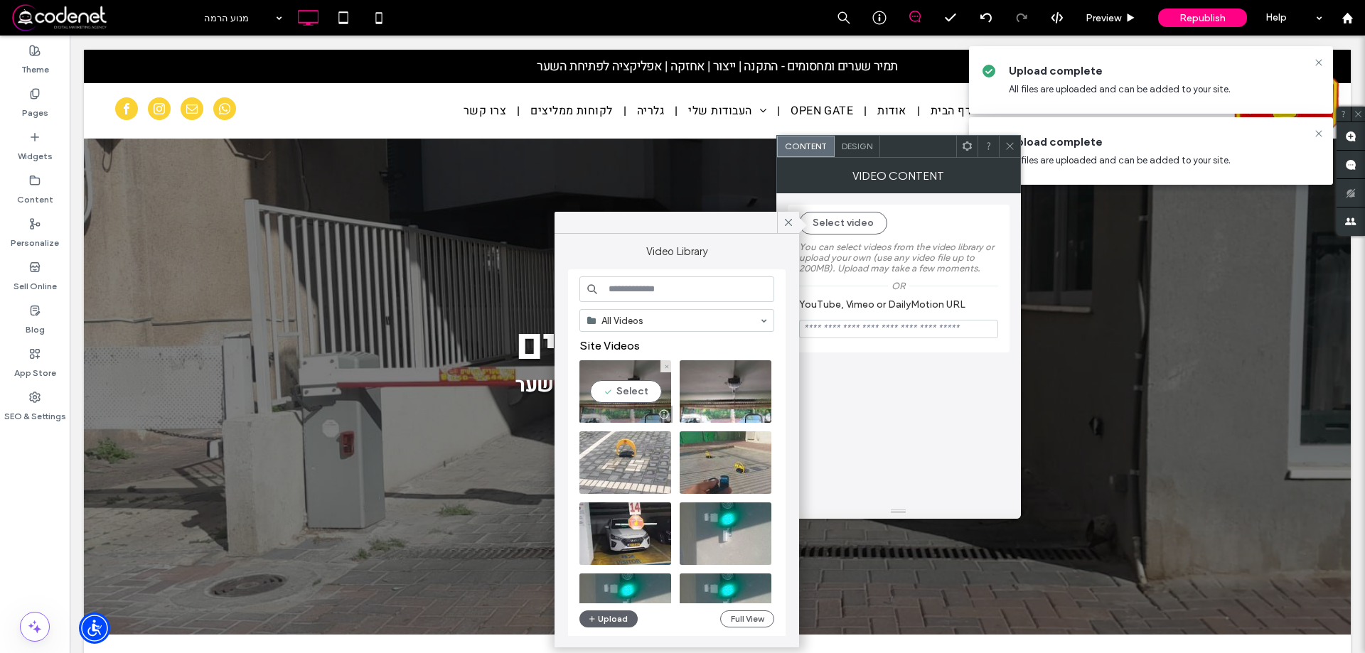
click at [648, 378] on video at bounding box center [625, 391] width 92 height 63
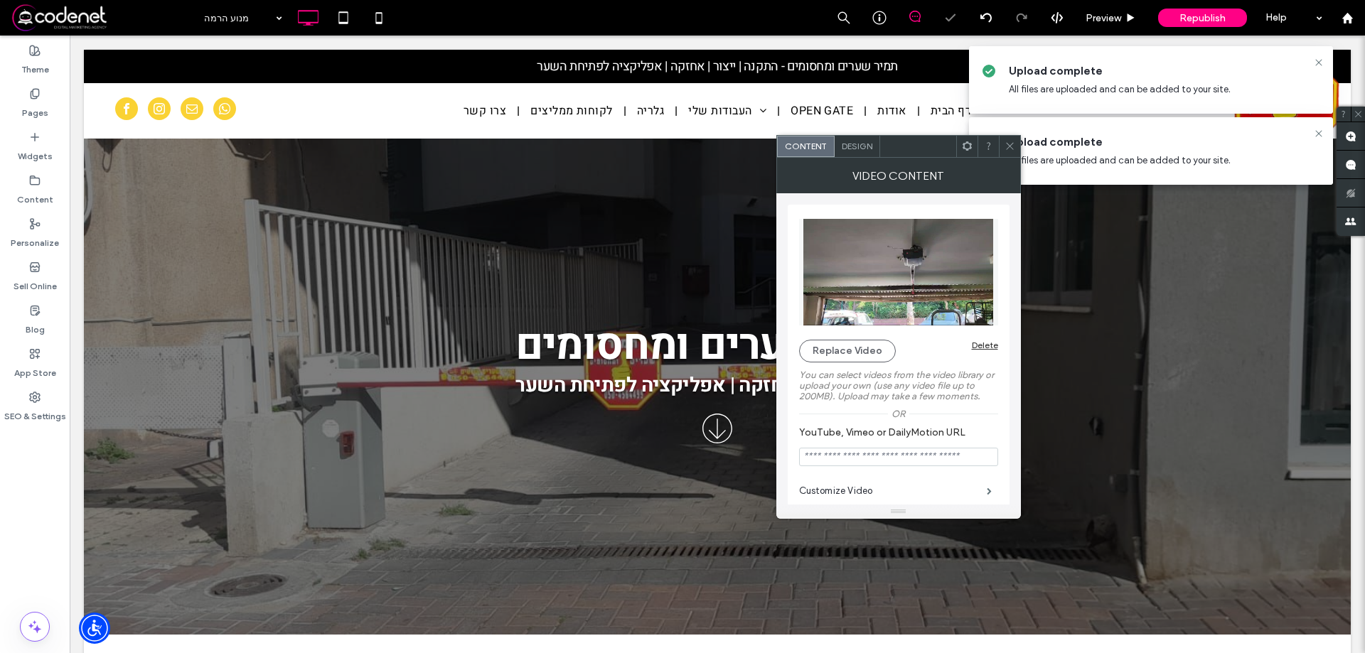
click at [1005, 144] on icon at bounding box center [1010, 146] width 11 height 11
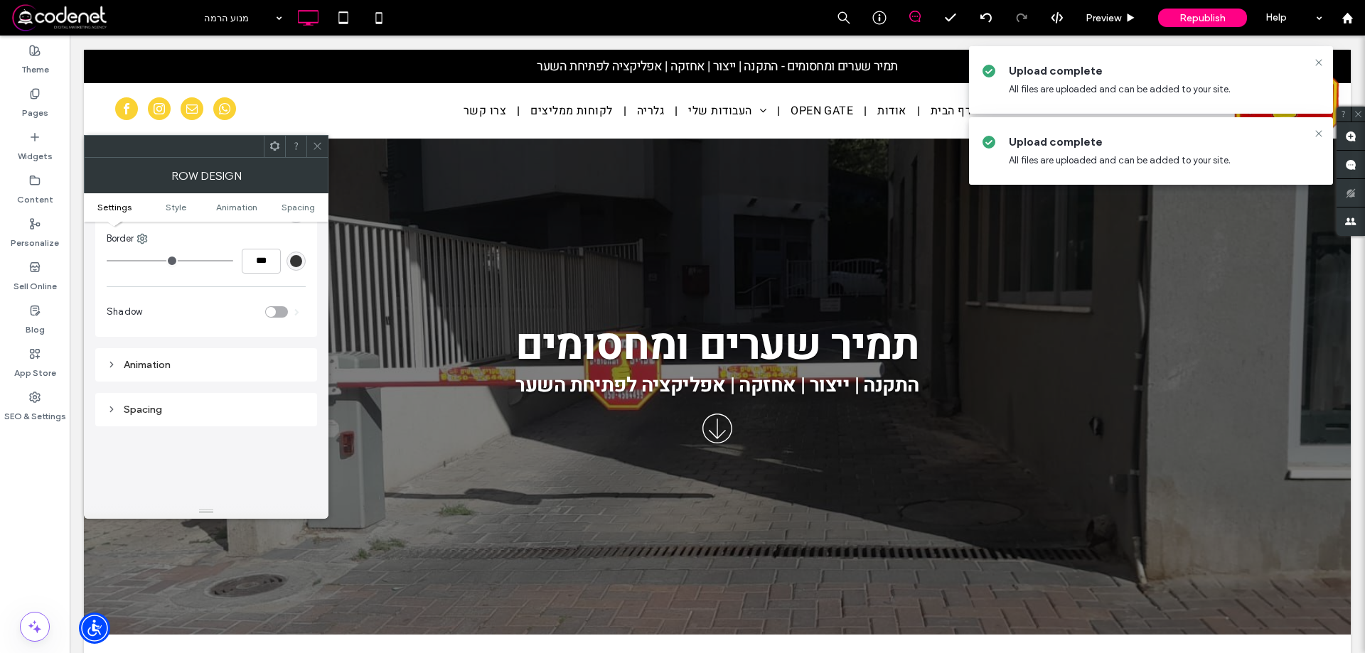
scroll to position [402, 0]
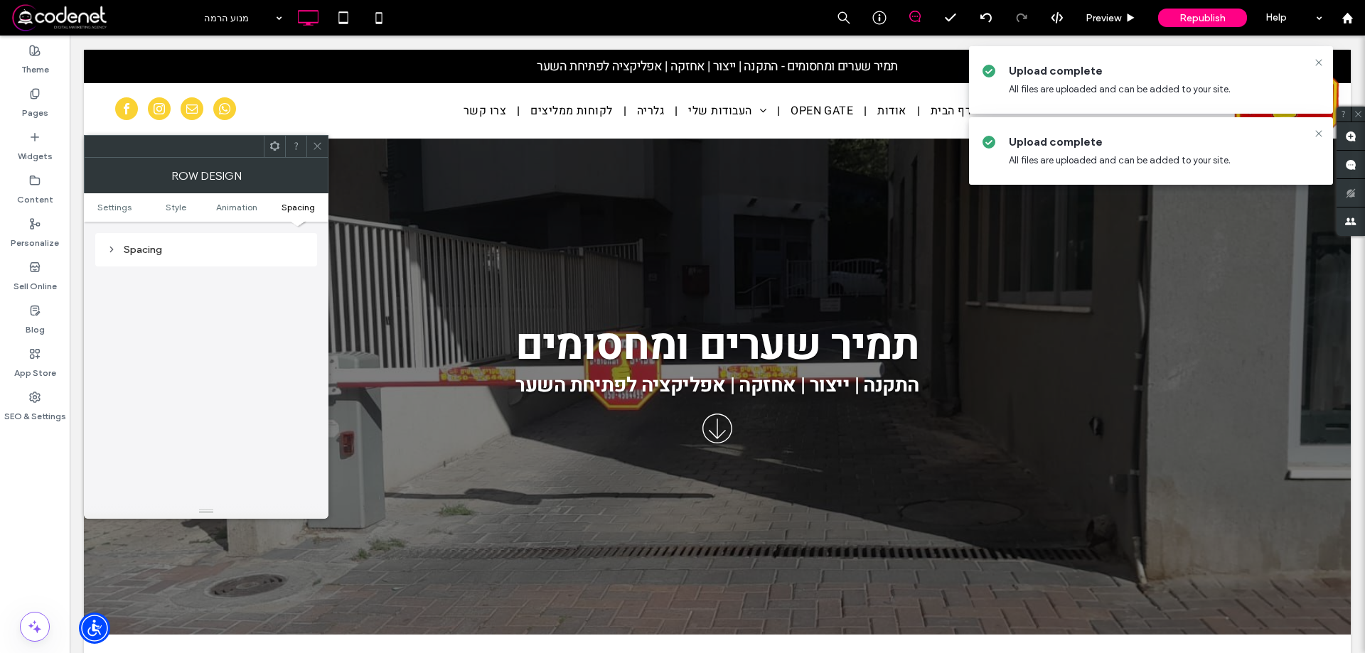
click at [149, 254] on div "Spacing" at bounding box center [206, 250] width 199 height 12
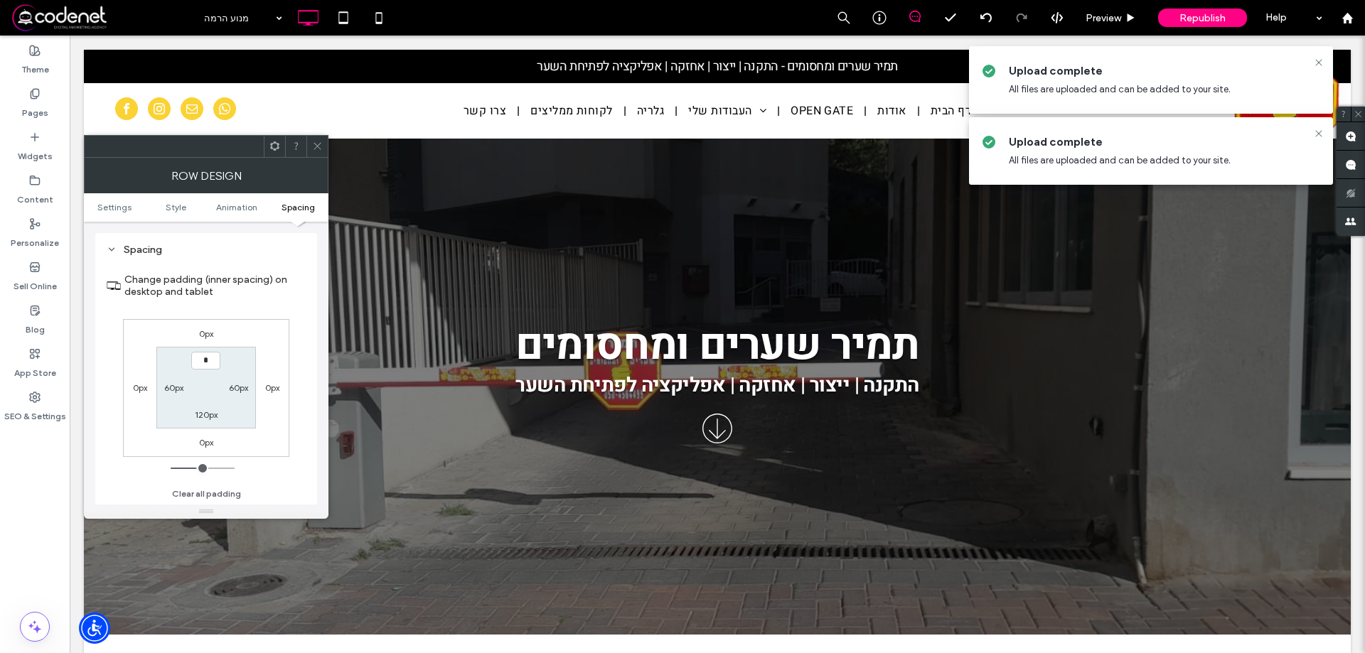
type input "***"
type input "*"
click at [317, 146] on use at bounding box center [317, 146] width 7 height 7
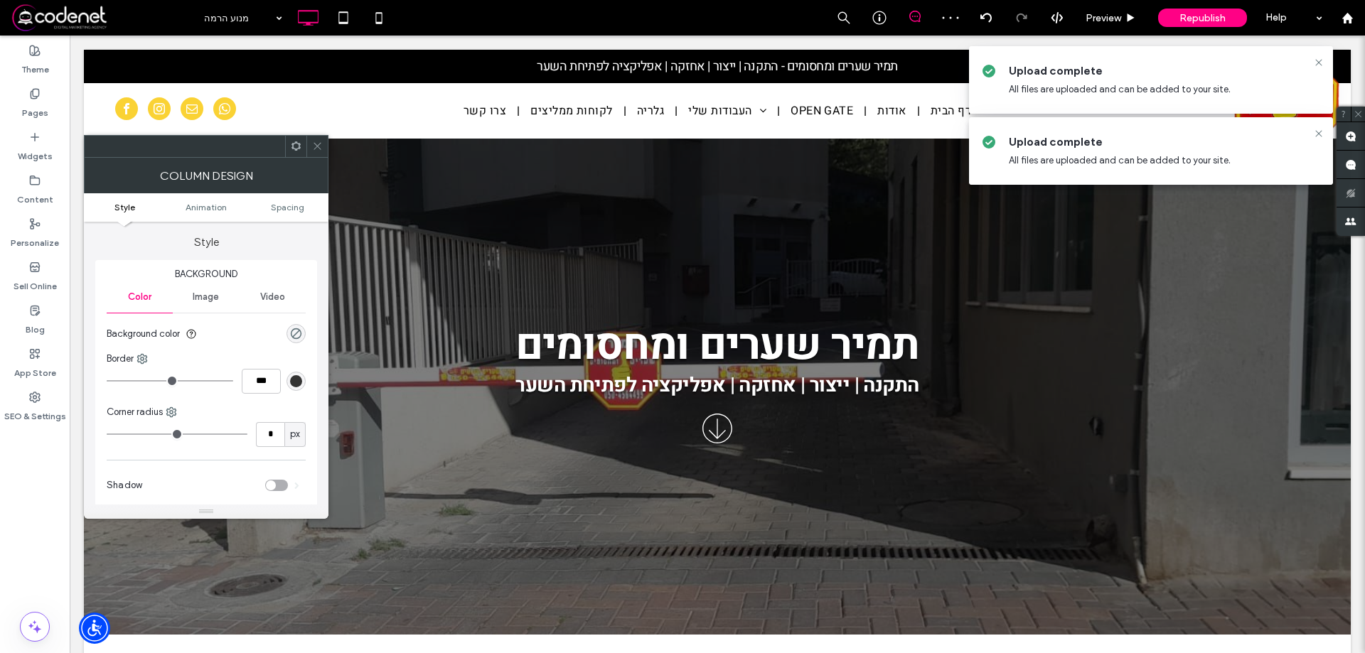
click at [316, 146] on icon at bounding box center [317, 146] width 11 height 11
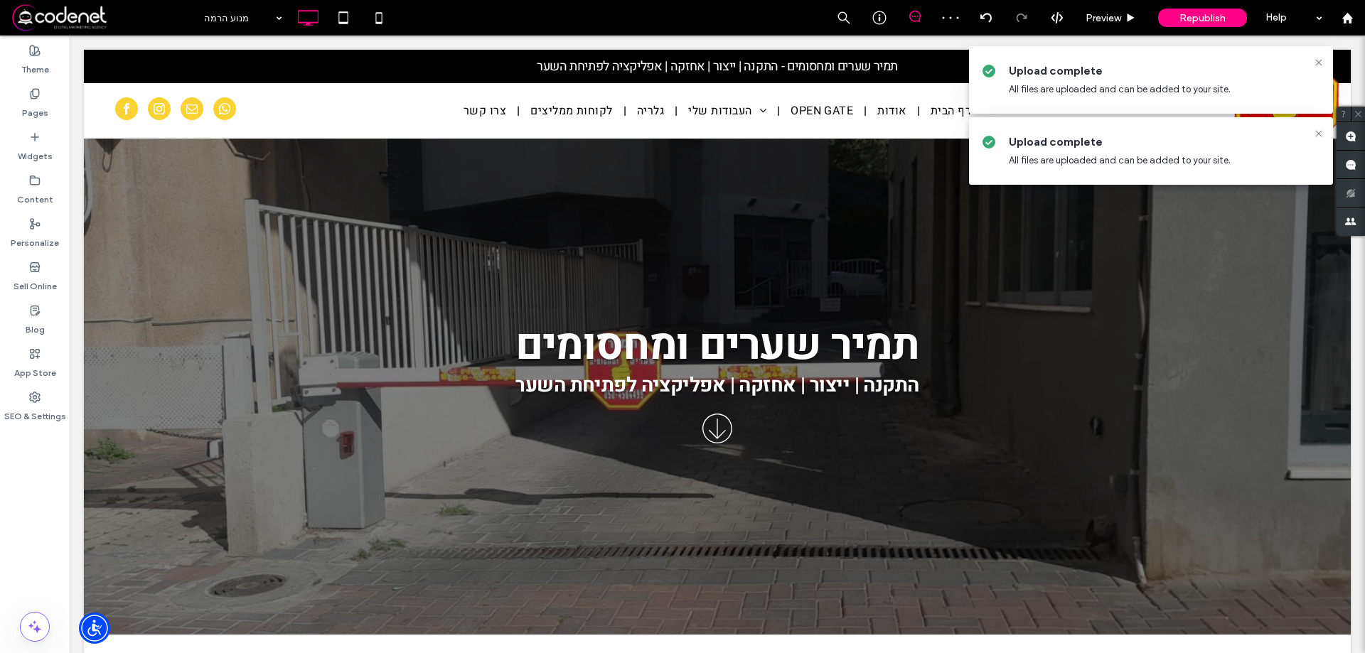
click at [1313, 132] on div at bounding box center [1318, 133] width 17 height 11
click at [1317, 132] on use at bounding box center [1318, 133] width 6 height 6
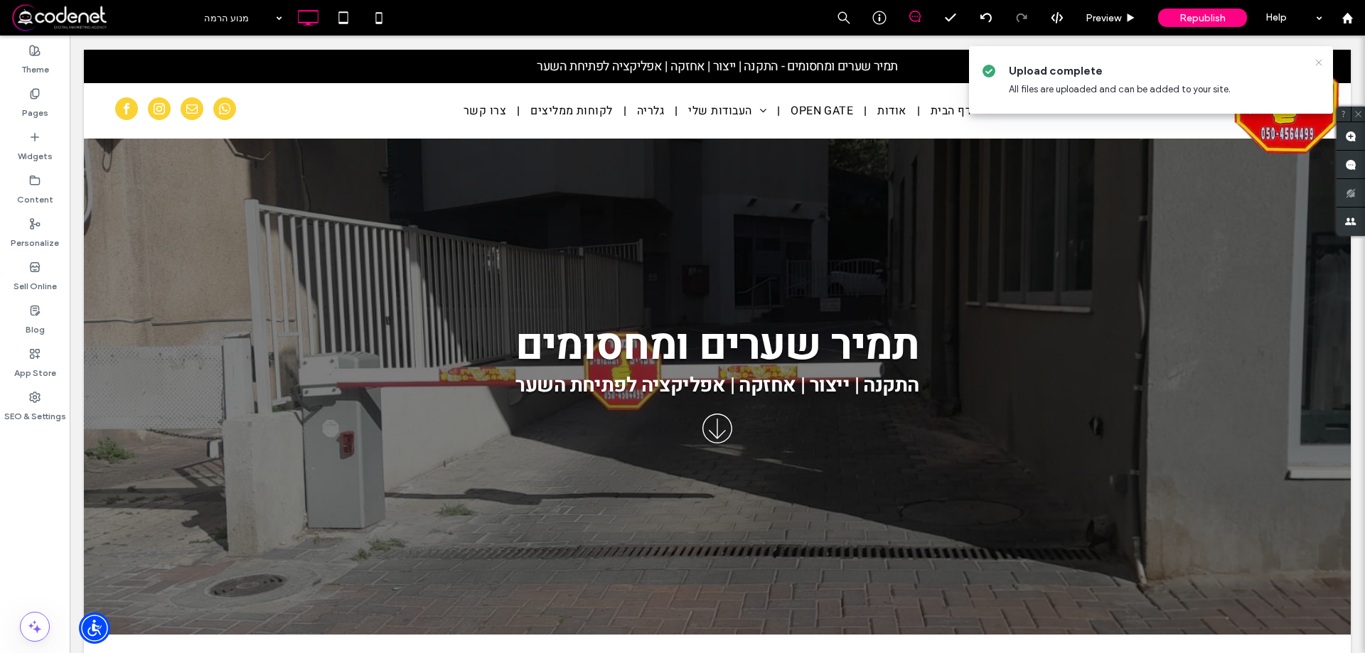
click at [1321, 68] on icon at bounding box center [1318, 62] width 11 height 11
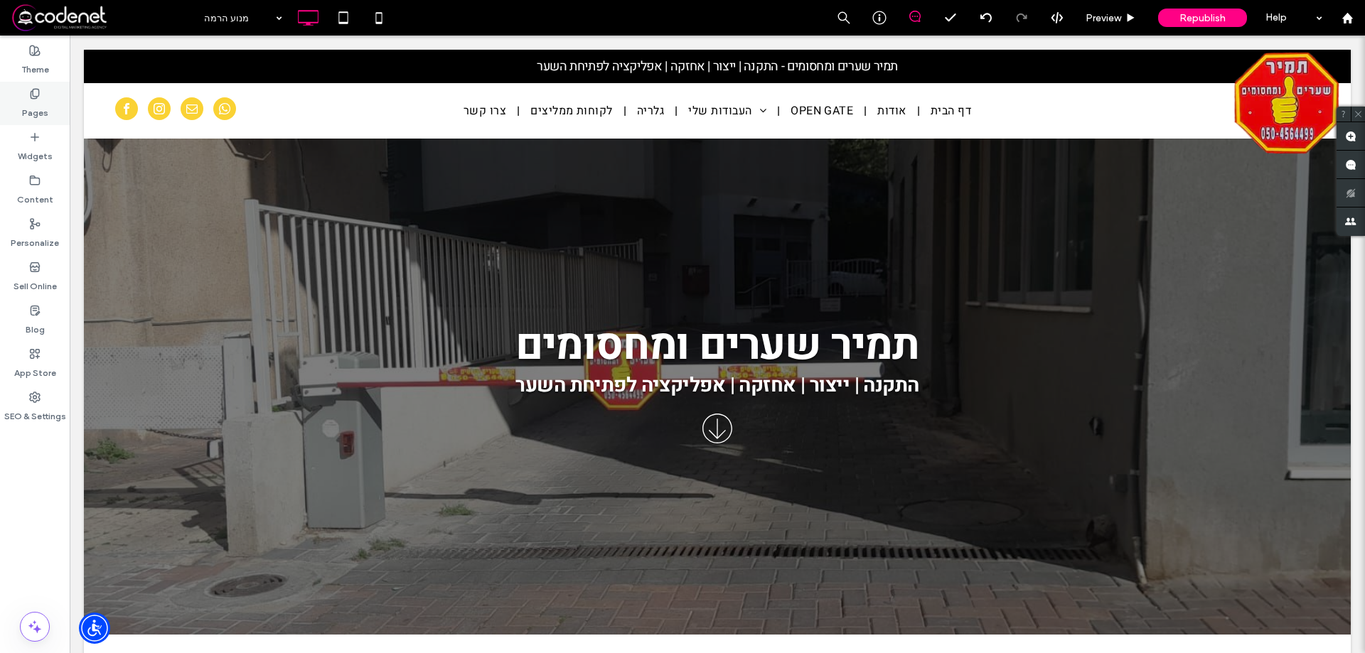
click at [20, 107] on div "Pages" at bounding box center [35, 103] width 70 height 43
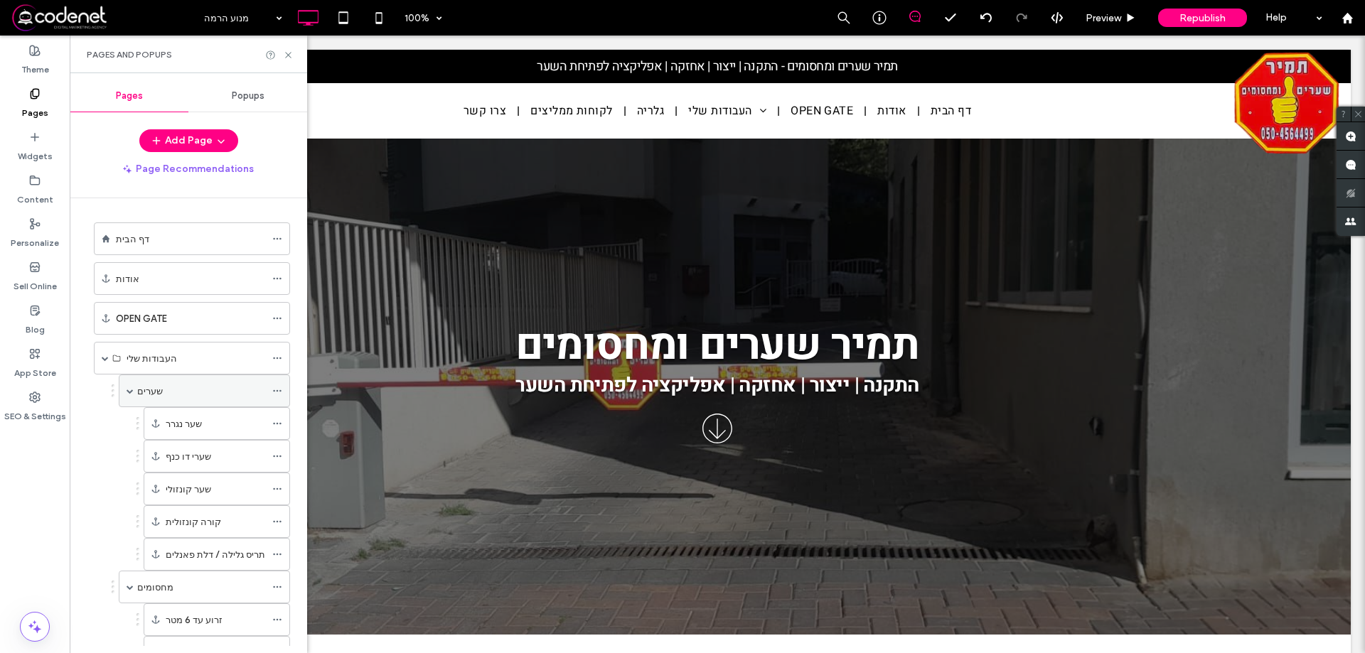
click at [141, 386] on label "שערים" at bounding box center [150, 391] width 26 height 25
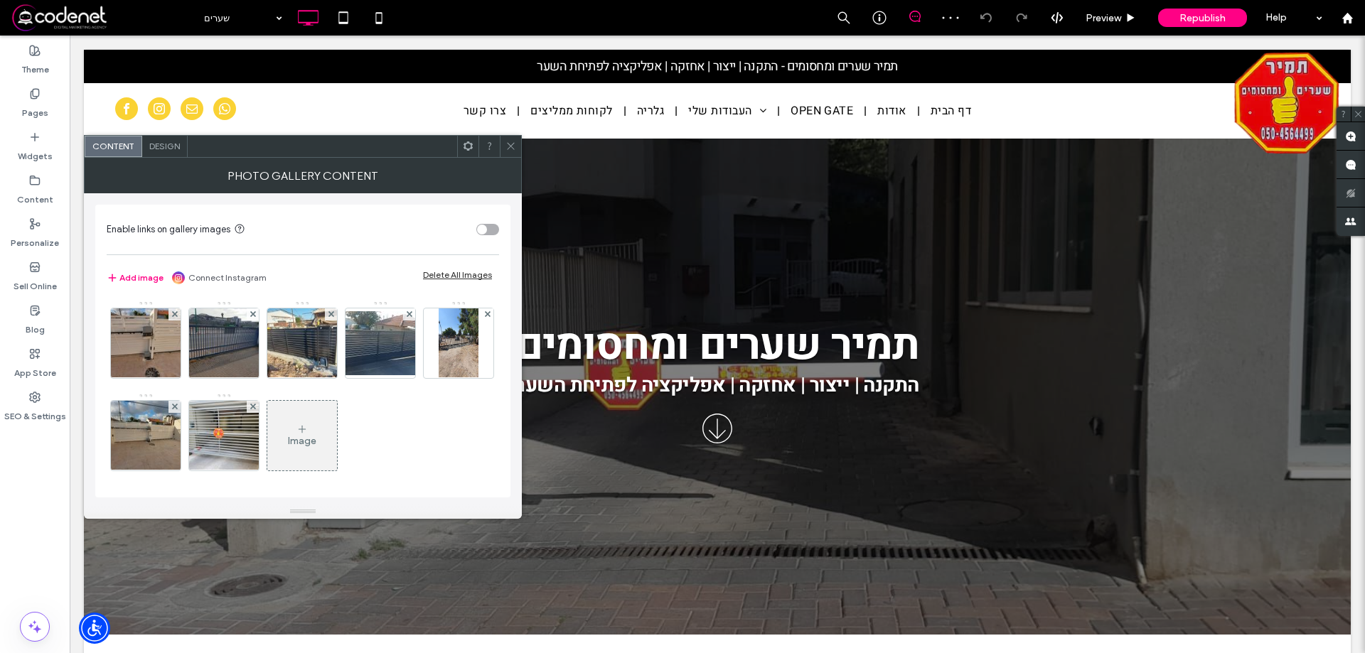
click at [517, 145] on div at bounding box center [510, 146] width 21 height 21
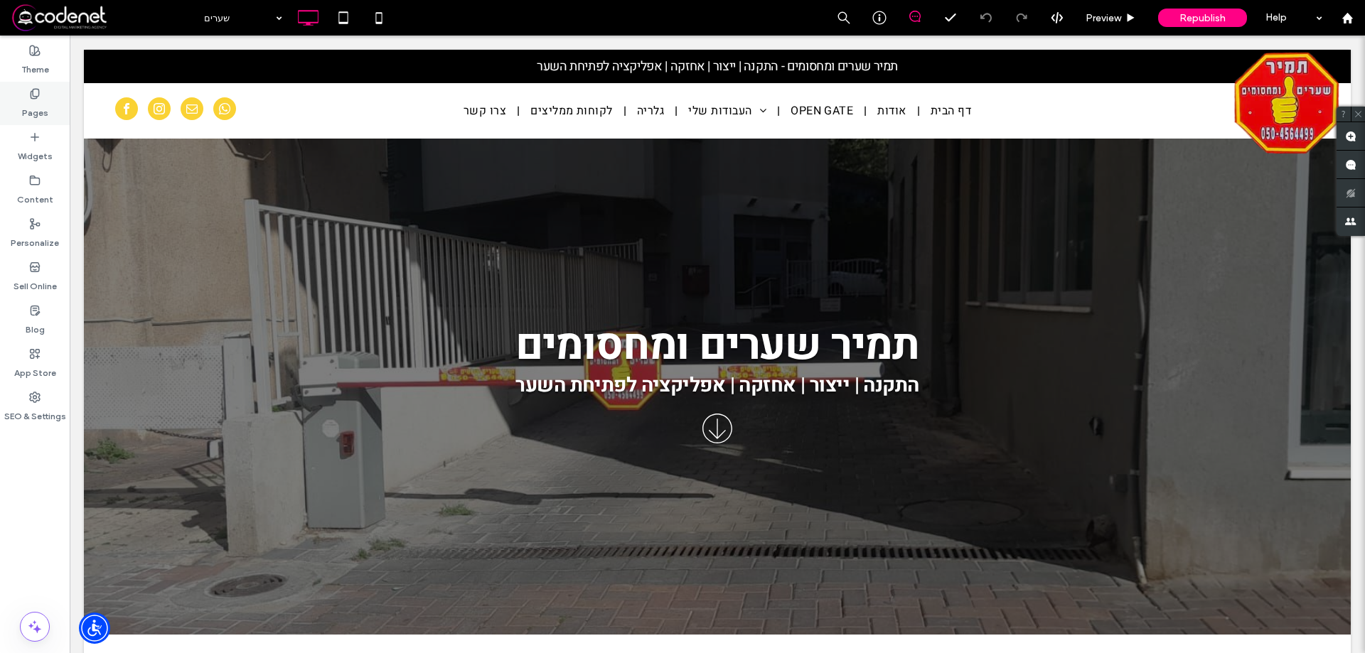
click at [46, 92] on div "Pages" at bounding box center [35, 103] width 70 height 43
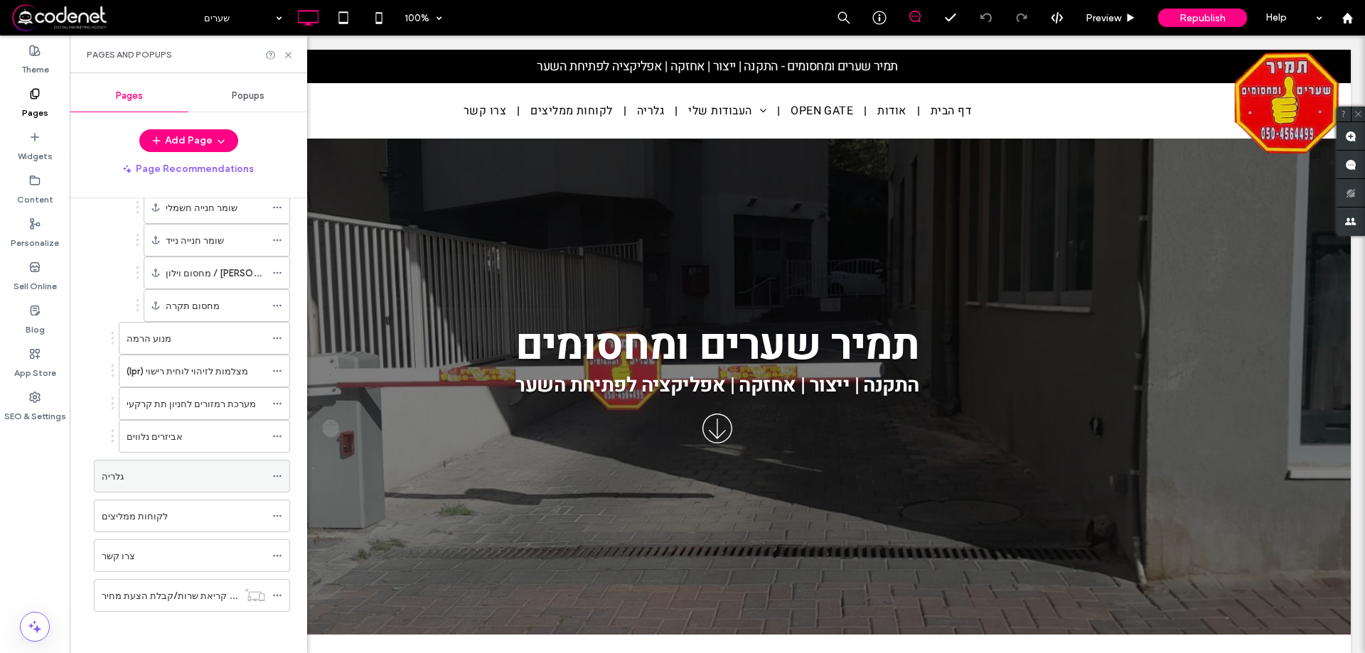
scroll to position [512, 0]
click at [198, 340] on div "מנוע הרמה" at bounding box center [196, 337] width 139 height 15
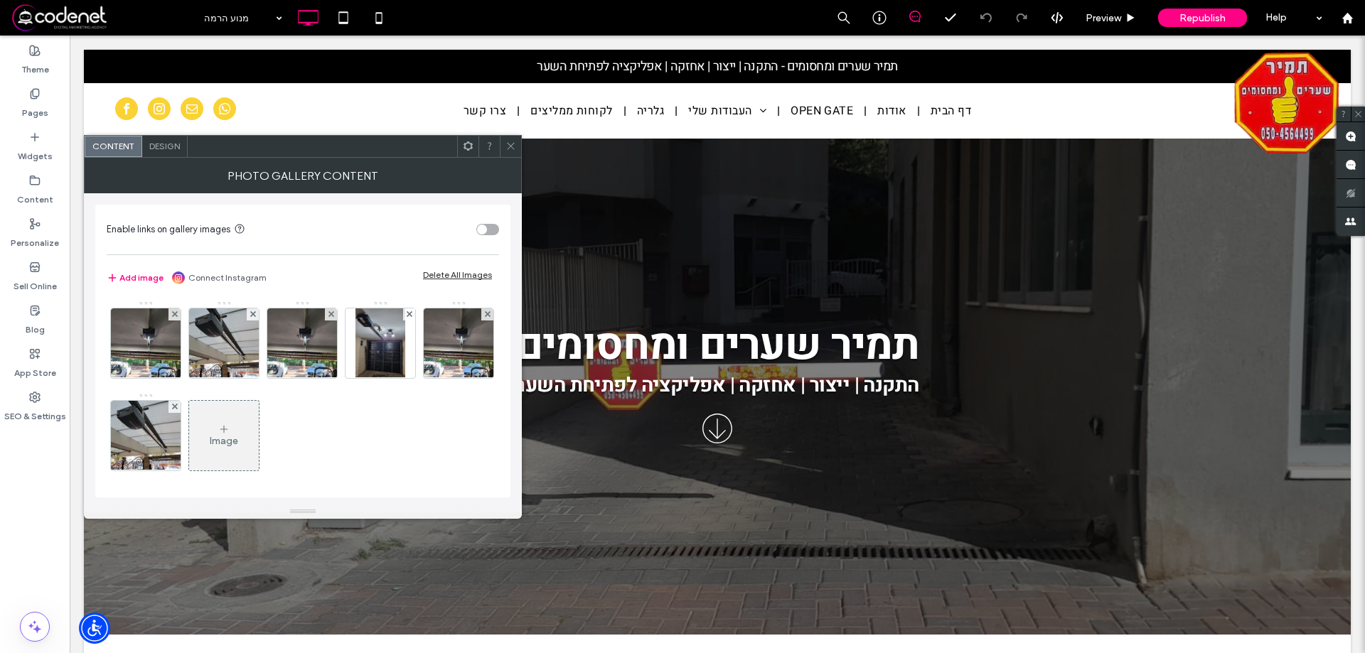
click at [259, 421] on div "Image" at bounding box center [224, 435] width 70 height 67
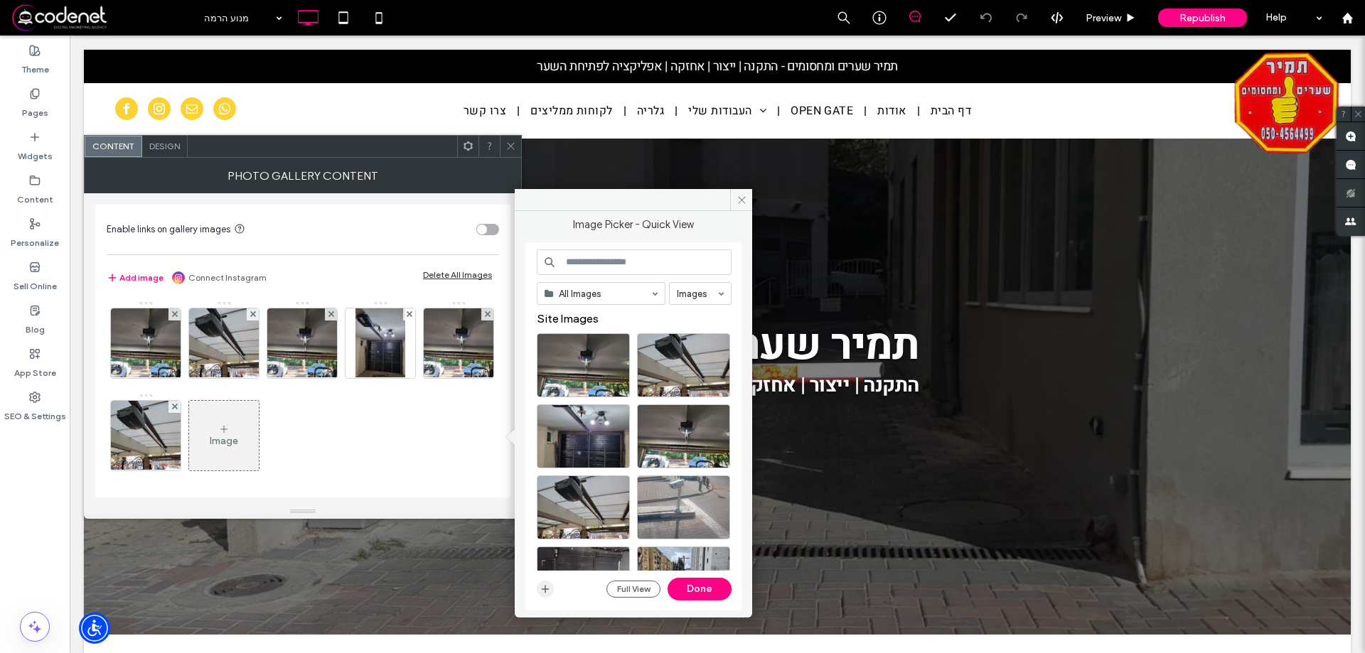
click at [545, 595] on span "button" at bounding box center [545, 589] width 17 height 17
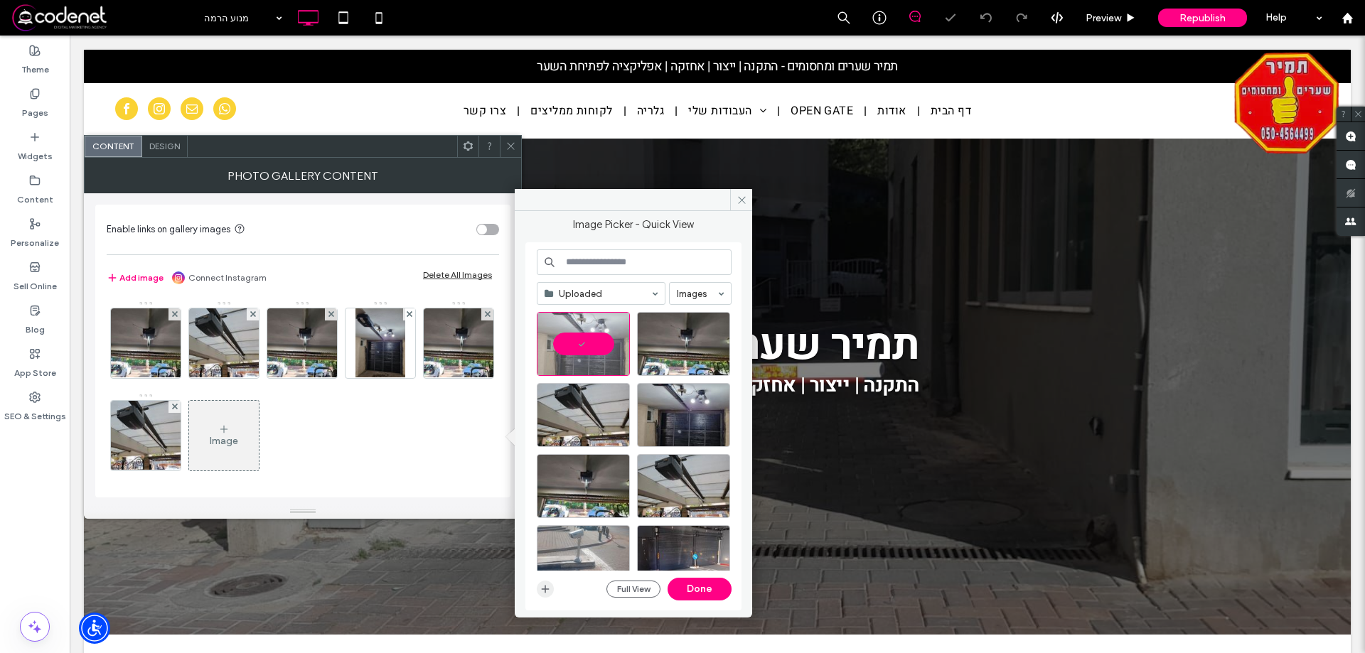
click at [548, 585] on icon "button" at bounding box center [545, 589] width 11 height 11
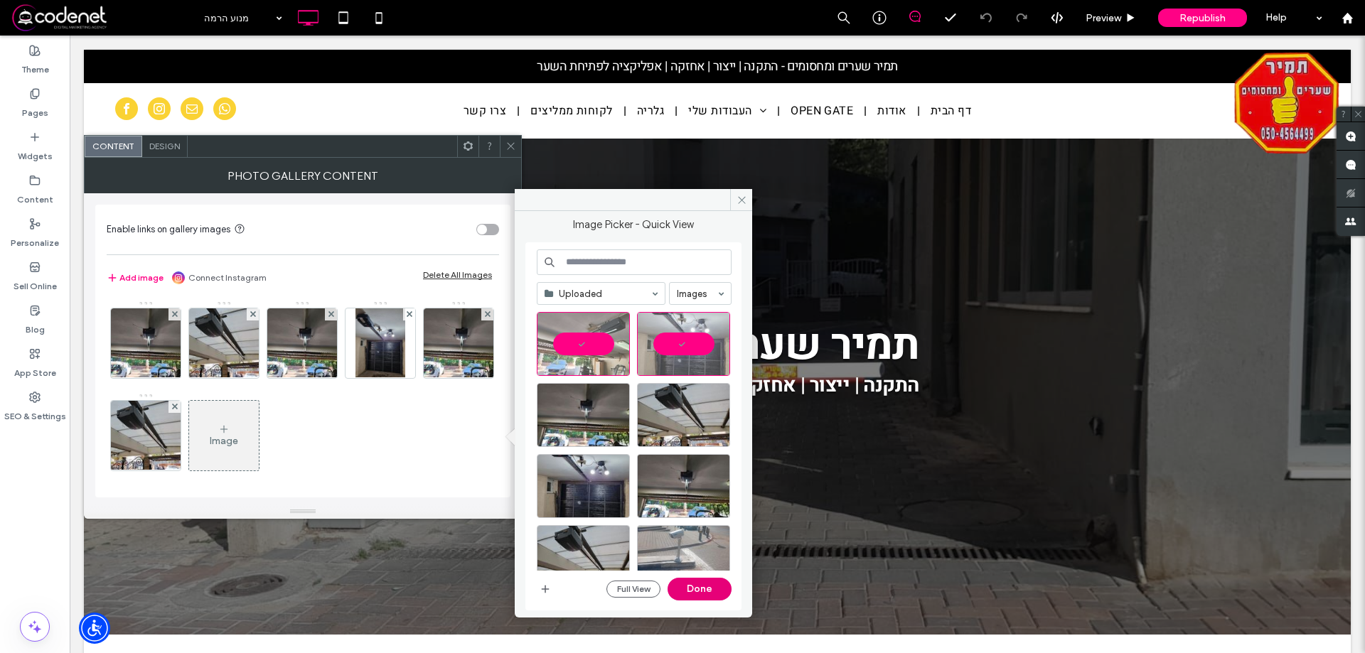
click at [689, 589] on button "Done" at bounding box center [700, 589] width 64 height 23
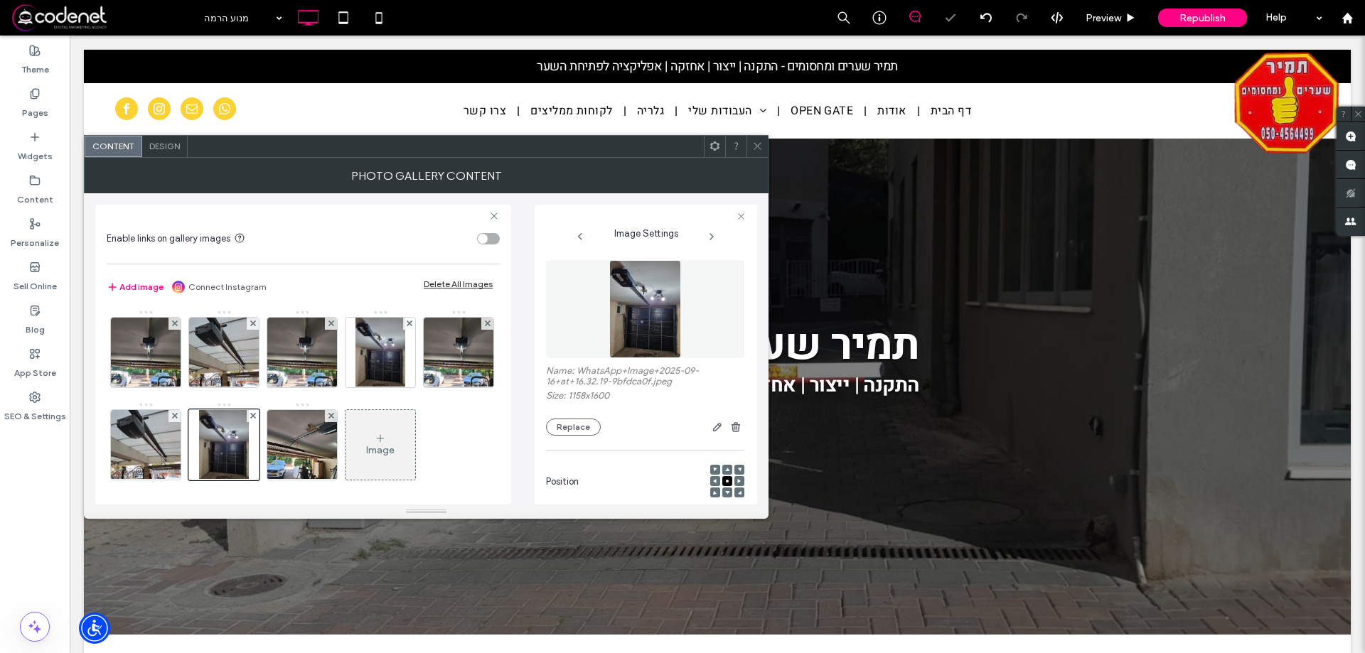
click at [762, 143] on icon at bounding box center [757, 146] width 11 height 11
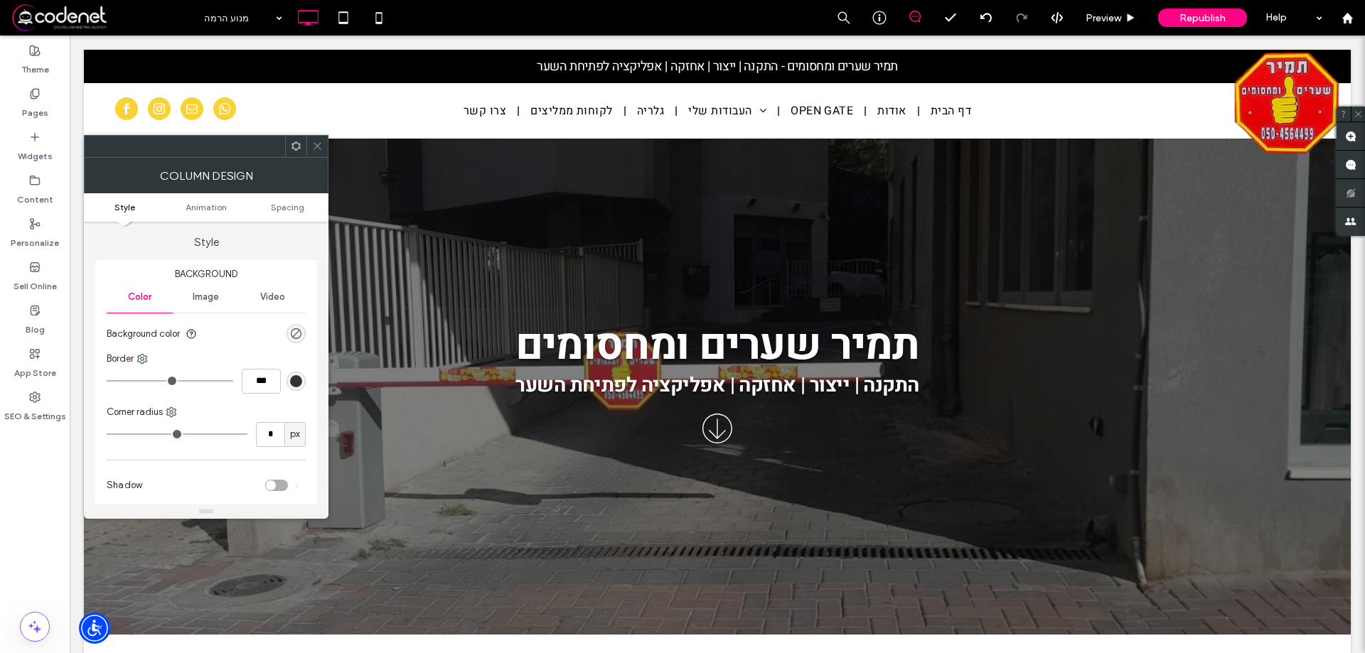
click at [315, 140] on span at bounding box center [317, 146] width 11 height 21
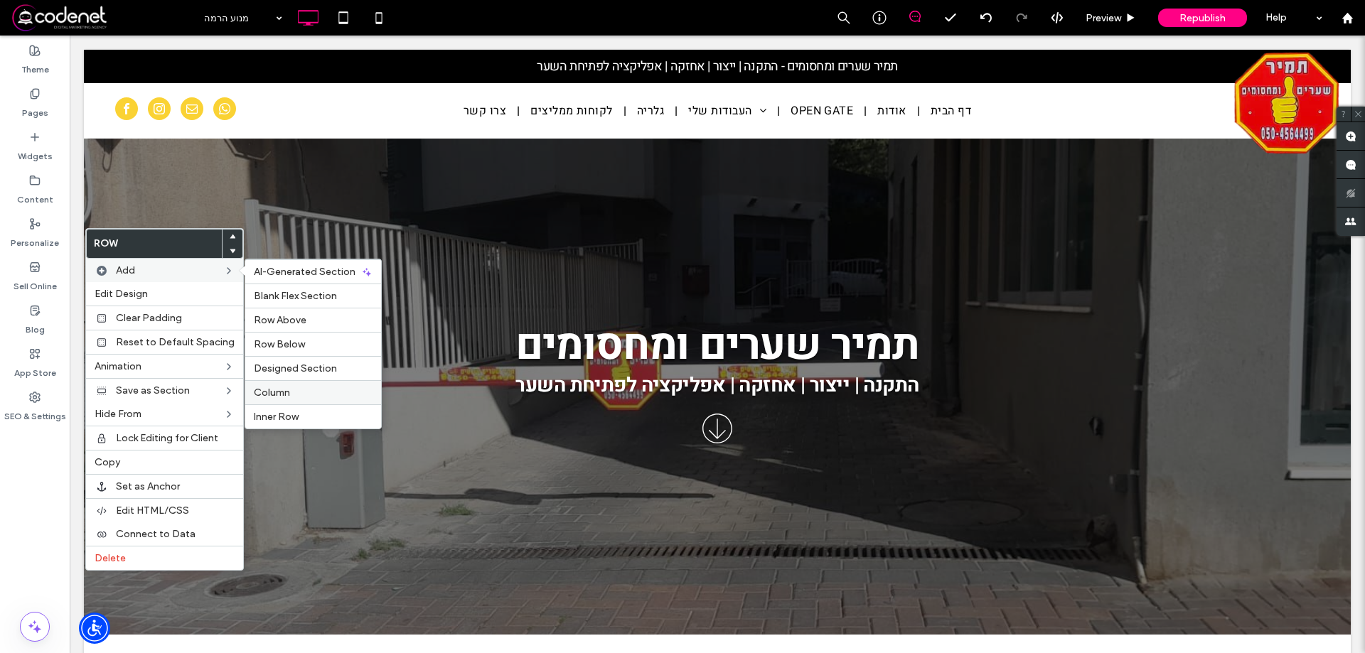
click at [309, 395] on label "Column" at bounding box center [313, 393] width 119 height 12
click at [274, 383] on div "Column" at bounding box center [313, 392] width 136 height 24
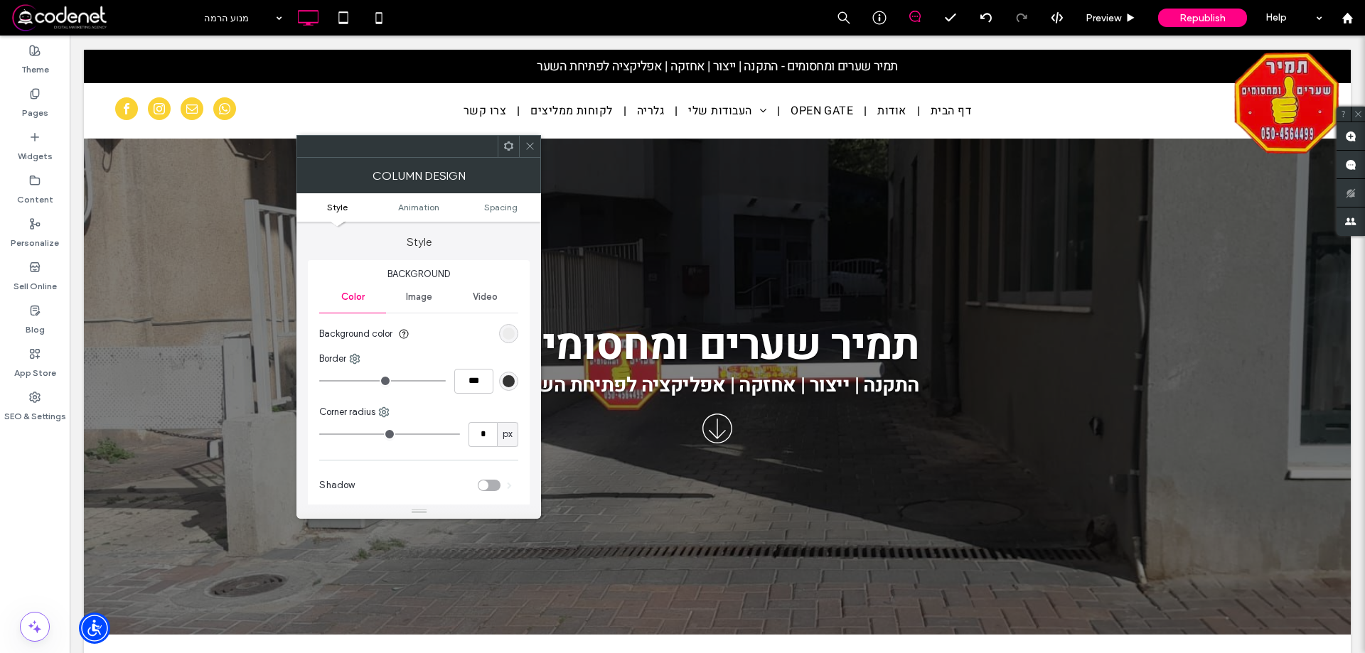
click at [533, 151] on icon at bounding box center [530, 146] width 11 height 11
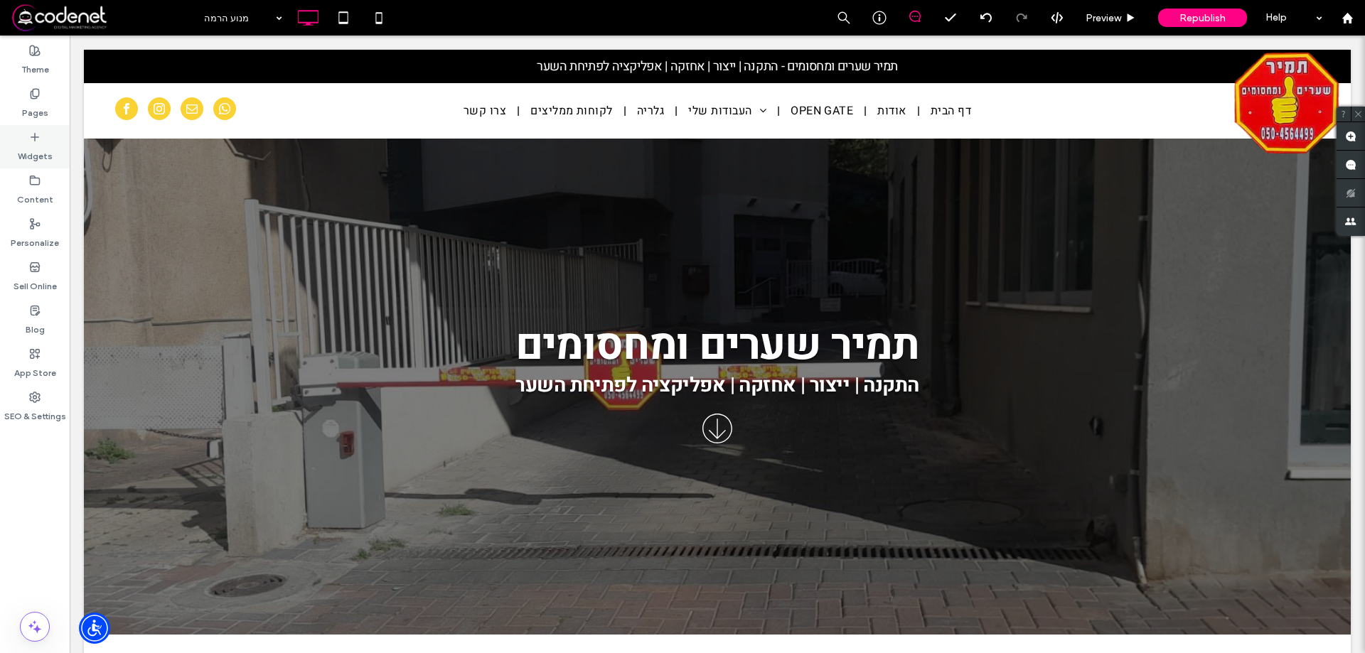
click at [36, 132] on icon at bounding box center [34, 137] width 11 height 11
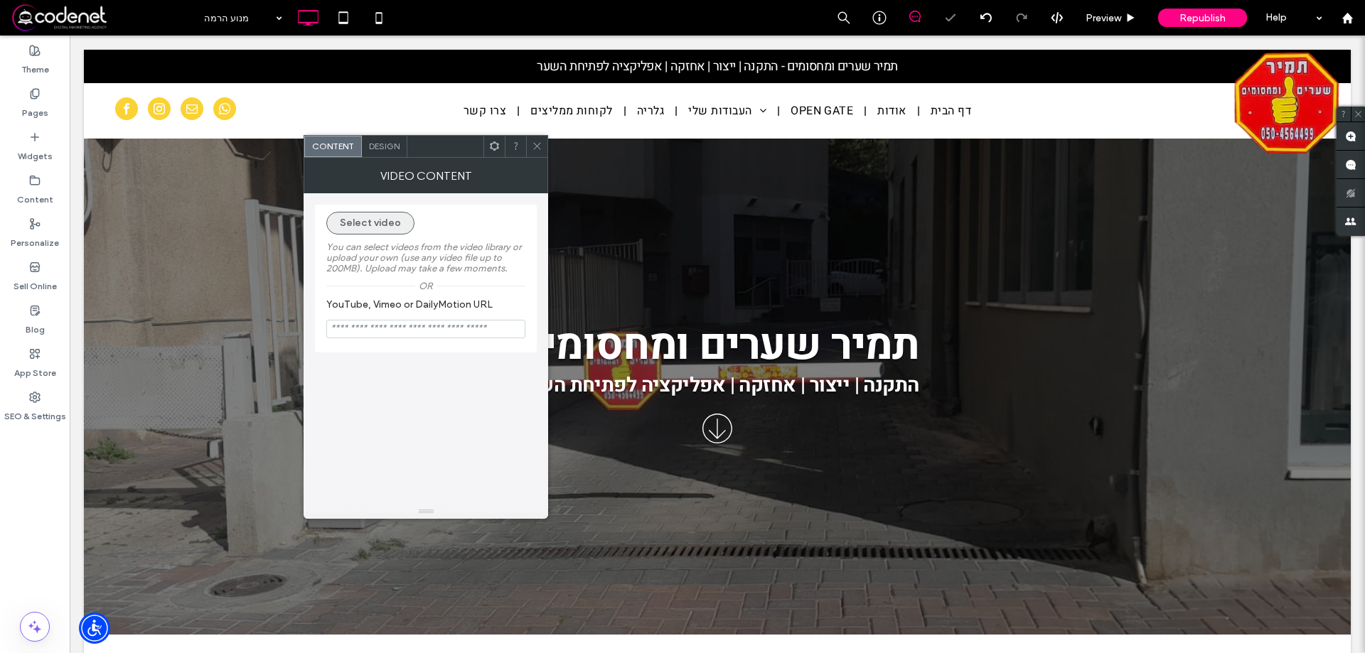
click at [341, 226] on button "Select video" at bounding box center [370, 223] width 88 height 23
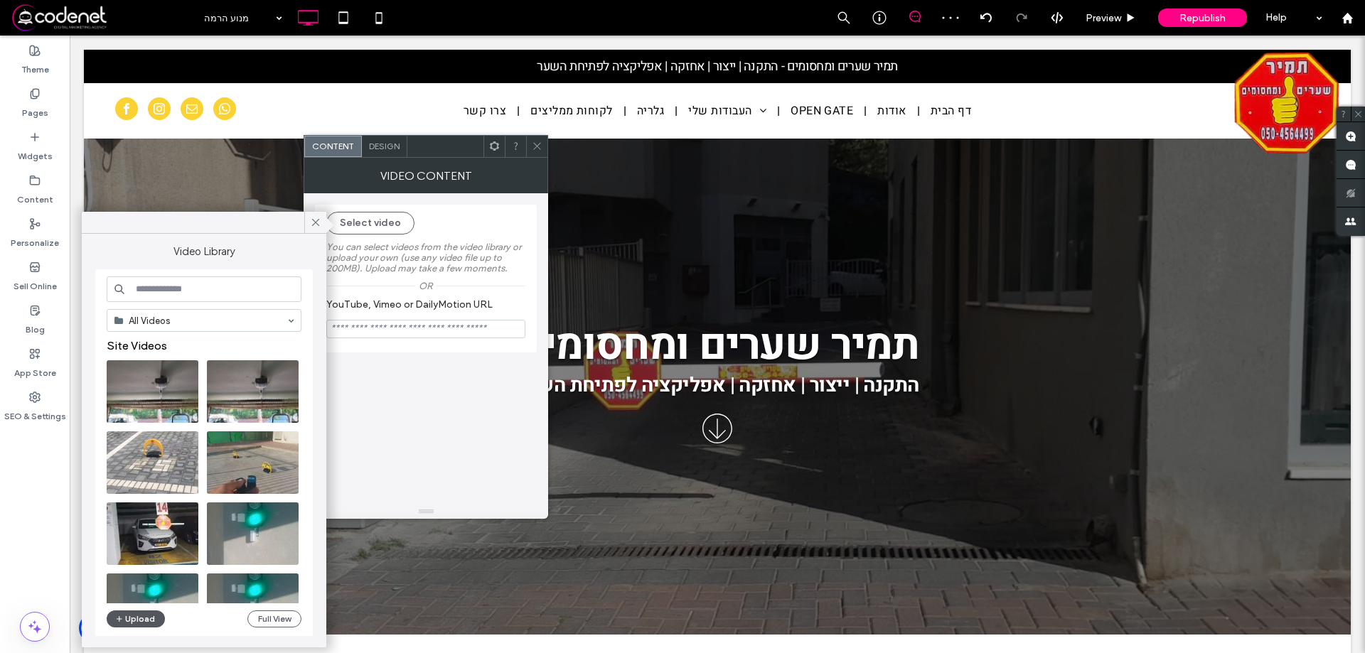
click at [140, 624] on button "Upload" at bounding box center [136, 619] width 58 height 17
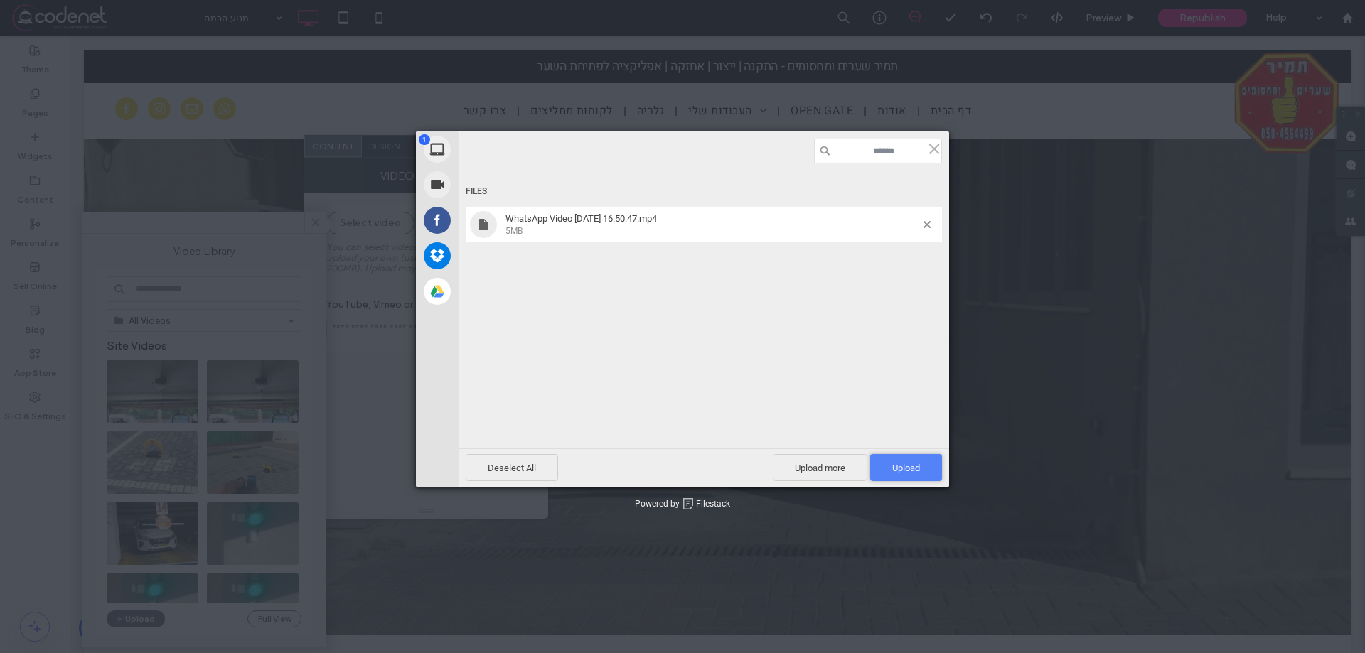
click at [938, 478] on span "Upload 1" at bounding box center [906, 467] width 72 height 27
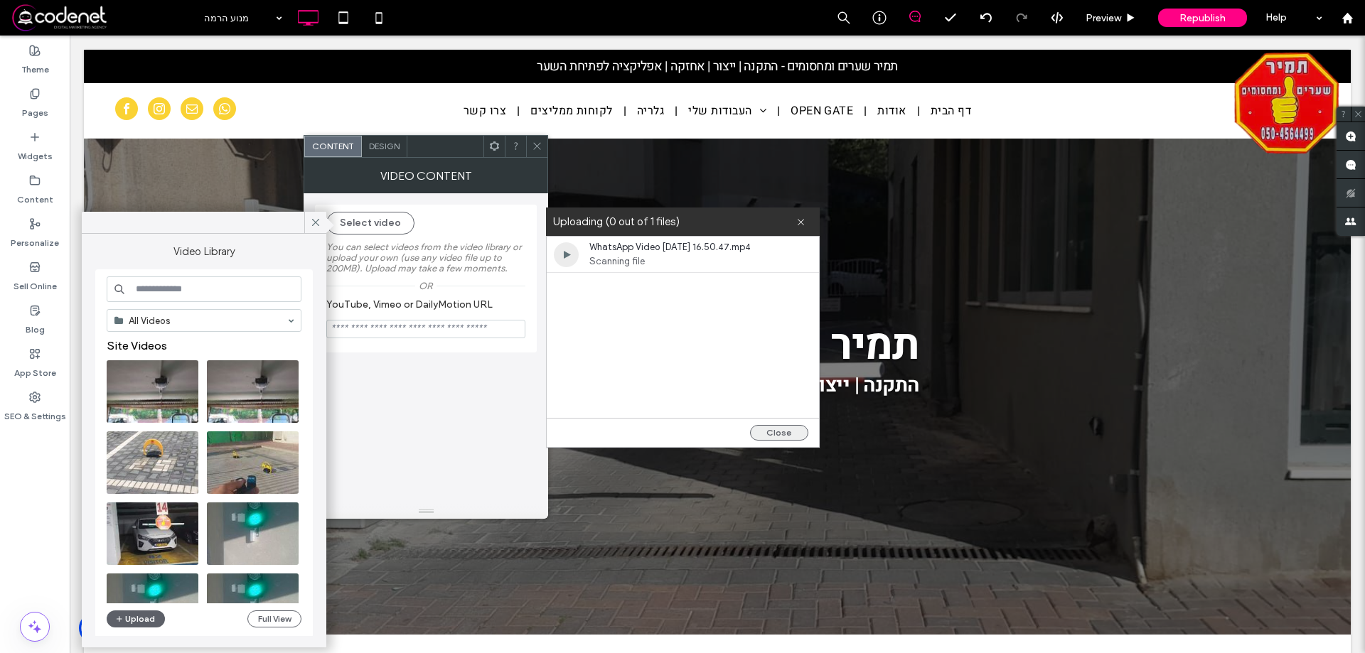
click at [781, 432] on button "Close" at bounding box center [779, 433] width 58 height 16
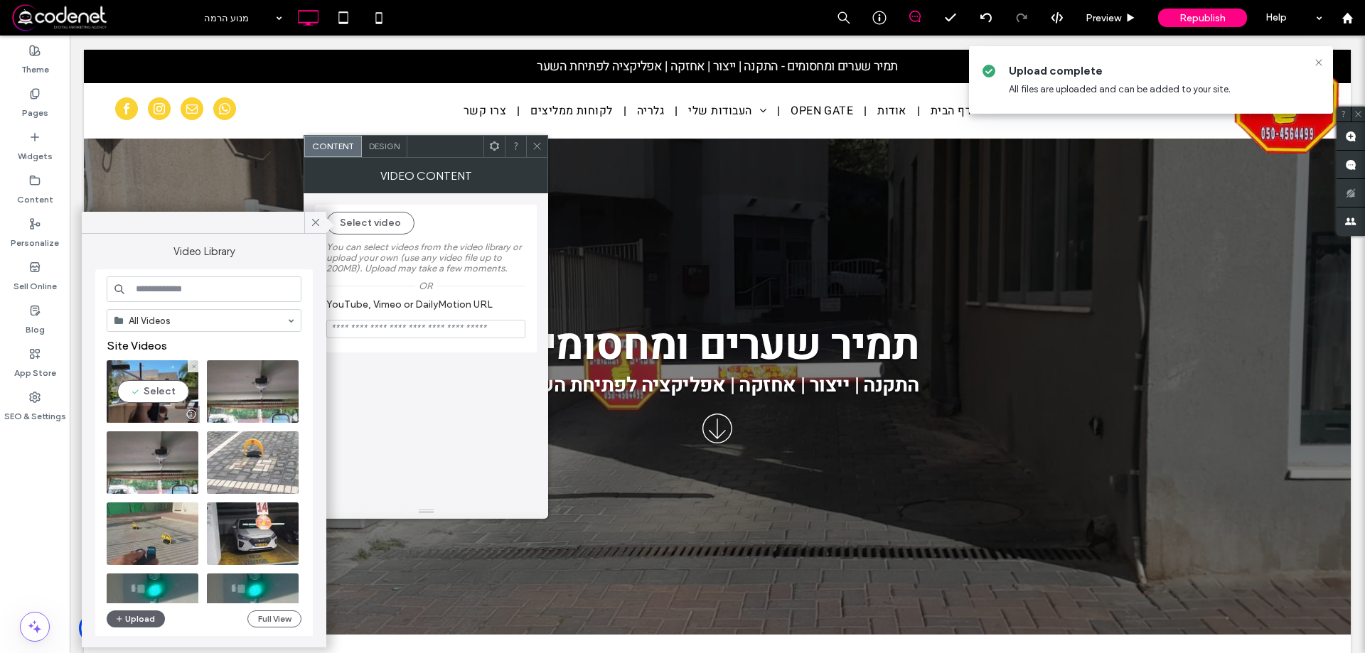
click at [154, 382] on video at bounding box center [153, 391] width 92 height 63
type input "**********"
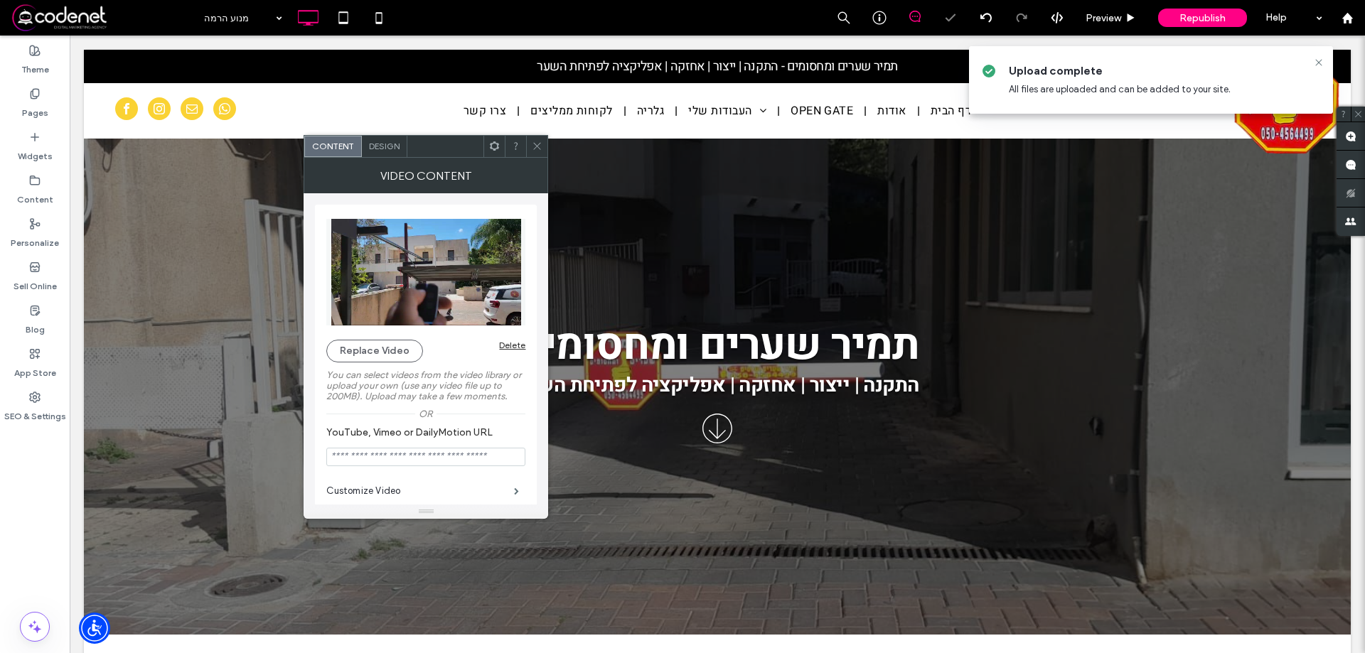
click at [536, 146] on icon at bounding box center [537, 146] width 11 height 11
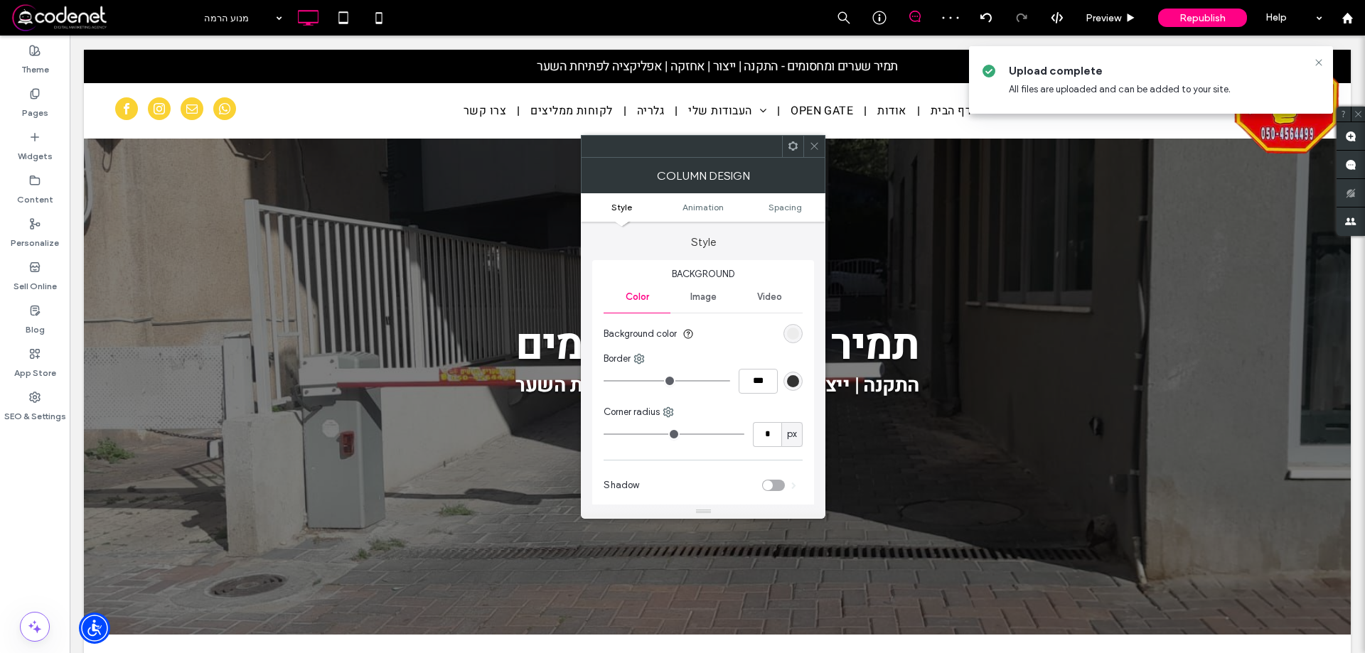
click at [821, 139] on div at bounding box center [813, 146] width 21 height 21
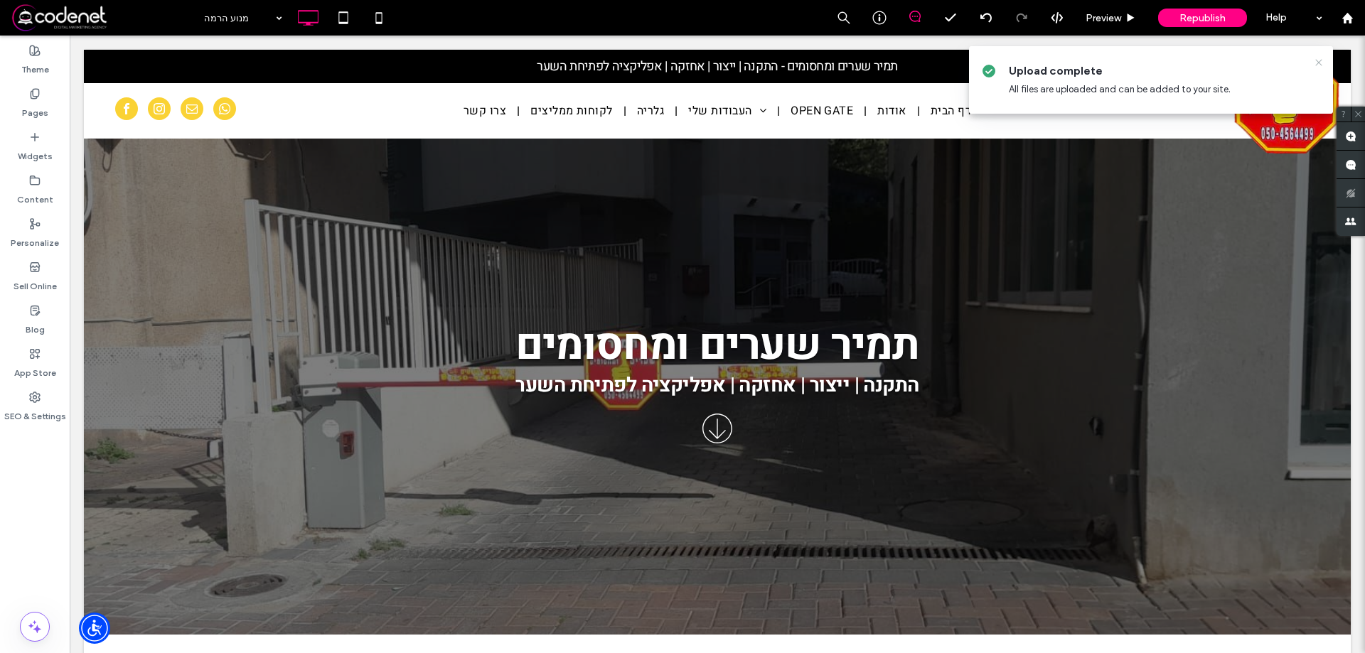
click at [1318, 60] on icon at bounding box center [1318, 62] width 11 height 11
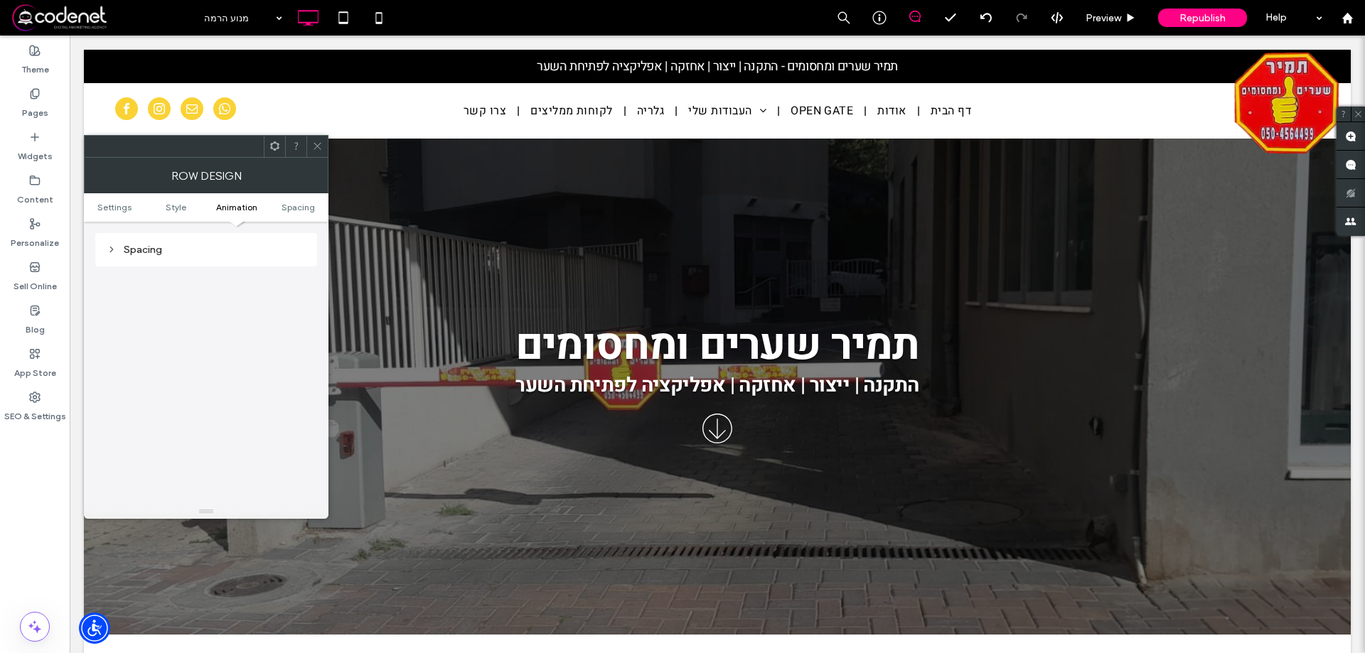
scroll to position [260, 0]
click at [127, 391] on div "Spacing" at bounding box center [206, 392] width 199 height 12
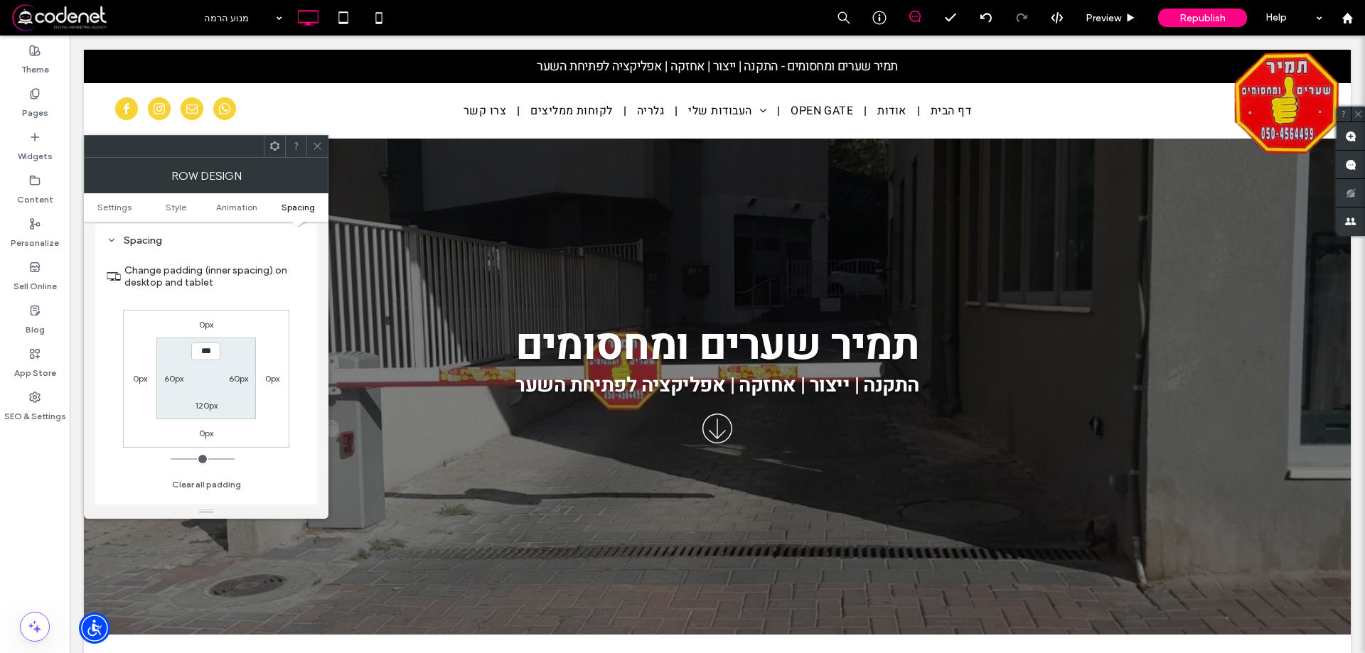
scroll to position [402, 0]
click at [322, 151] on icon at bounding box center [317, 146] width 11 height 11
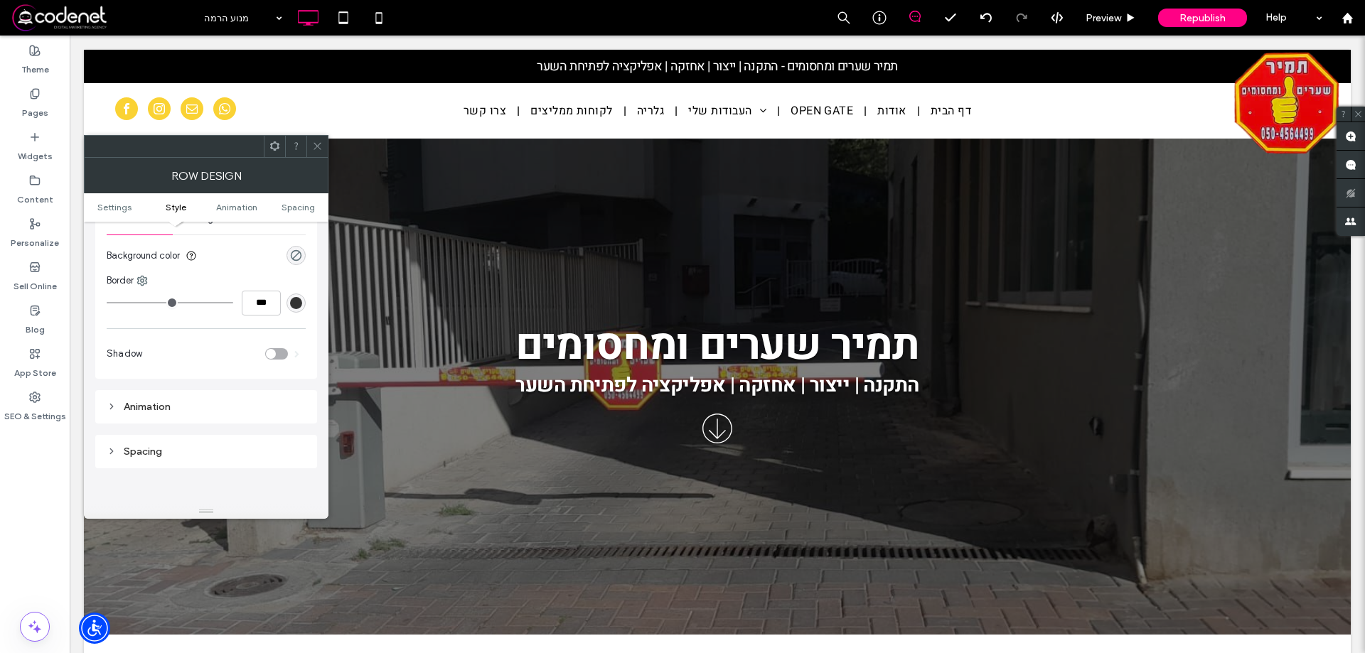
scroll to position [213, 0]
click at [314, 151] on span at bounding box center [317, 146] width 11 height 21
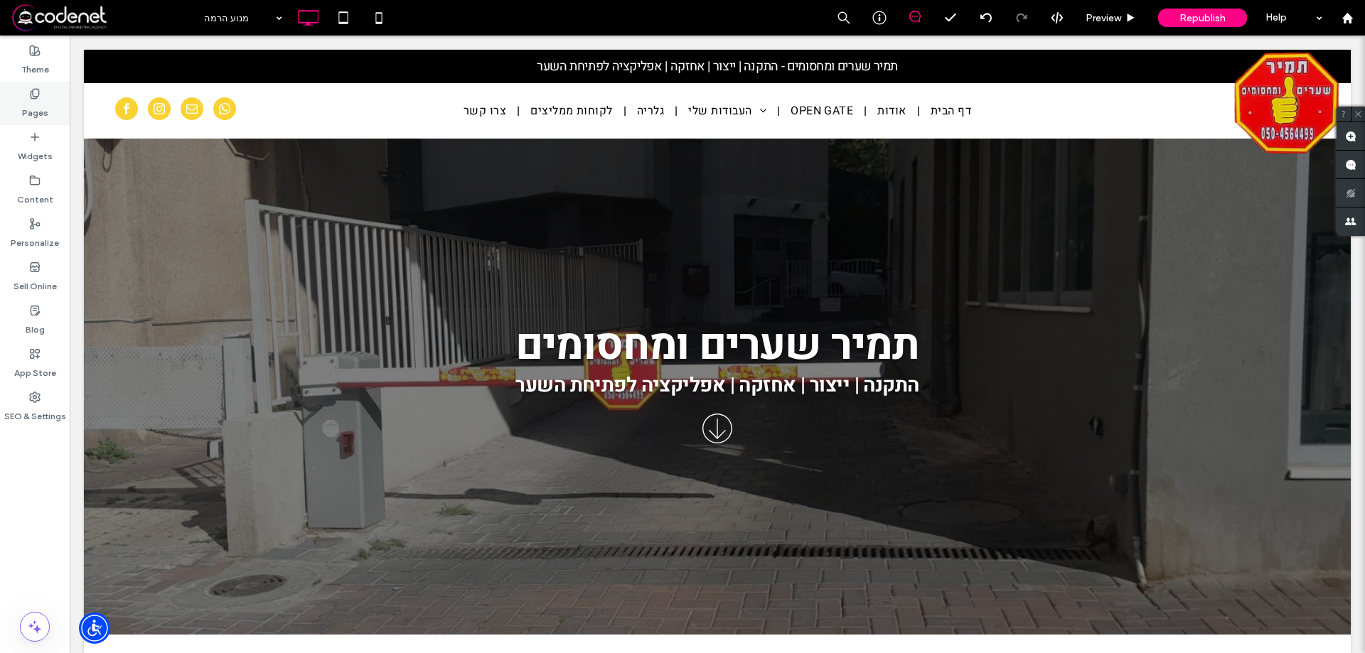
click at [26, 92] on div "Pages" at bounding box center [35, 103] width 70 height 43
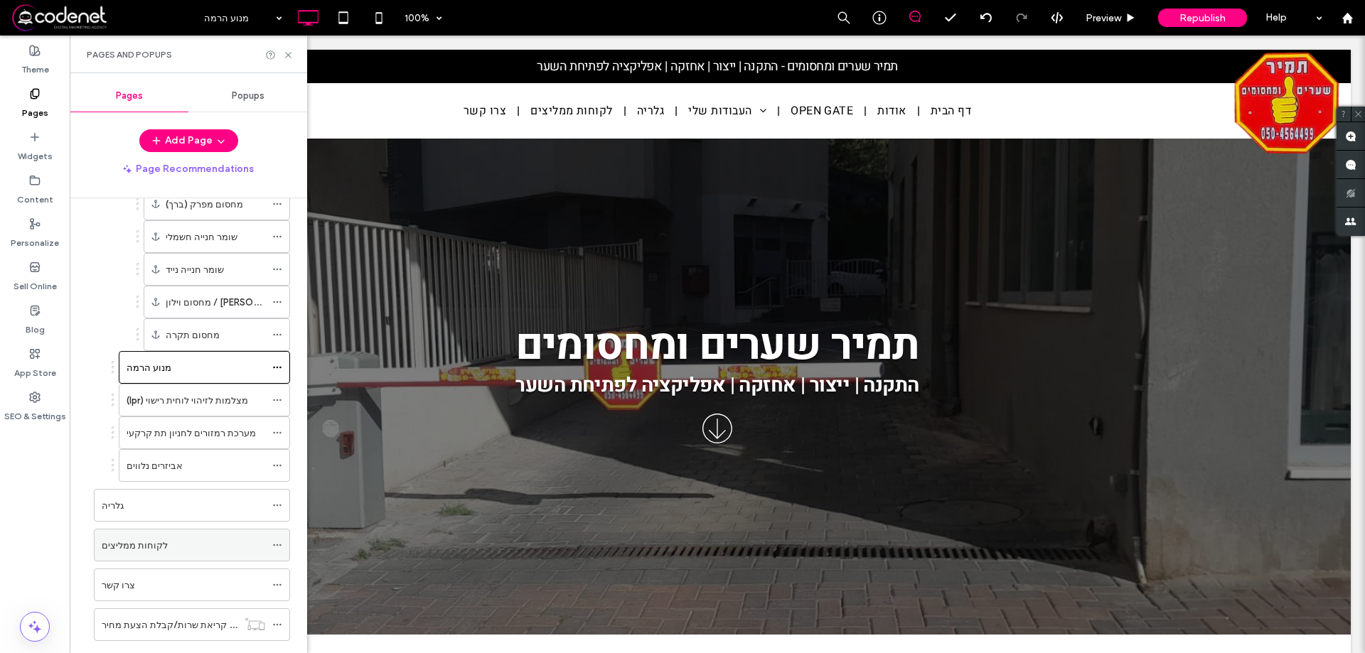
scroll to position [498, 0]
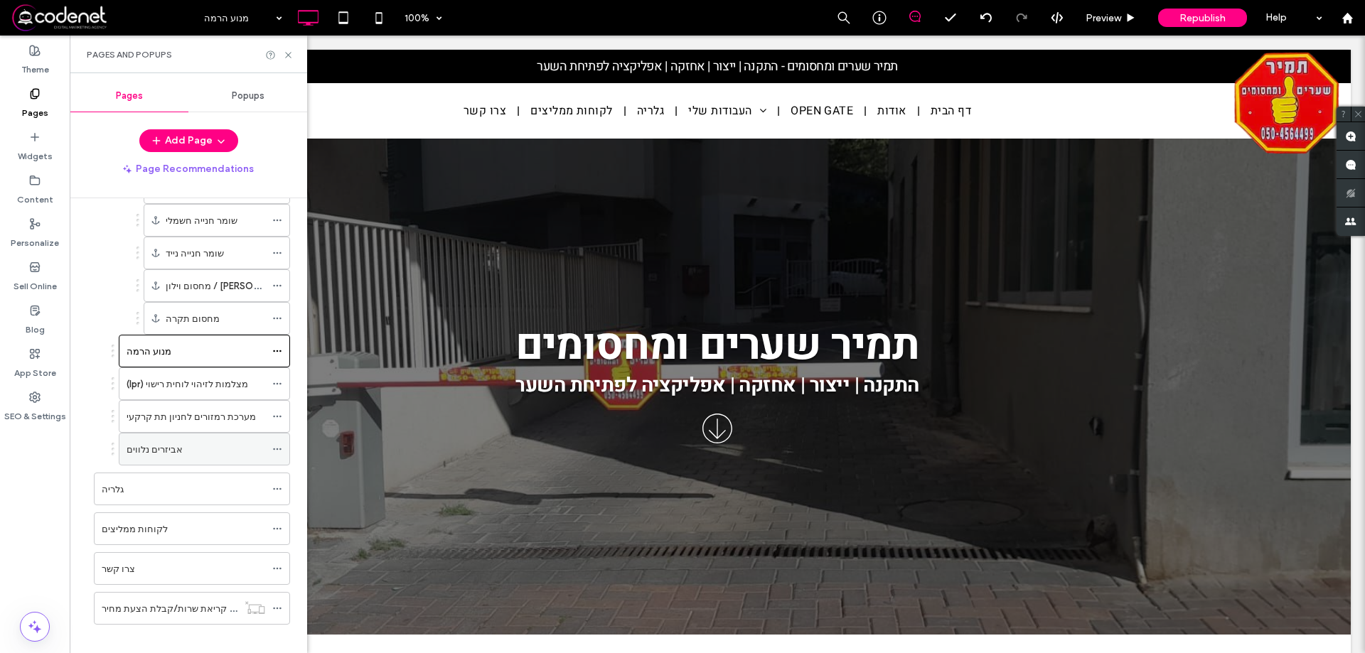
click at [201, 442] on div "אביזרים נלווים" at bounding box center [196, 449] width 139 height 15
click at [285, 58] on icon at bounding box center [288, 55] width 11 height 11
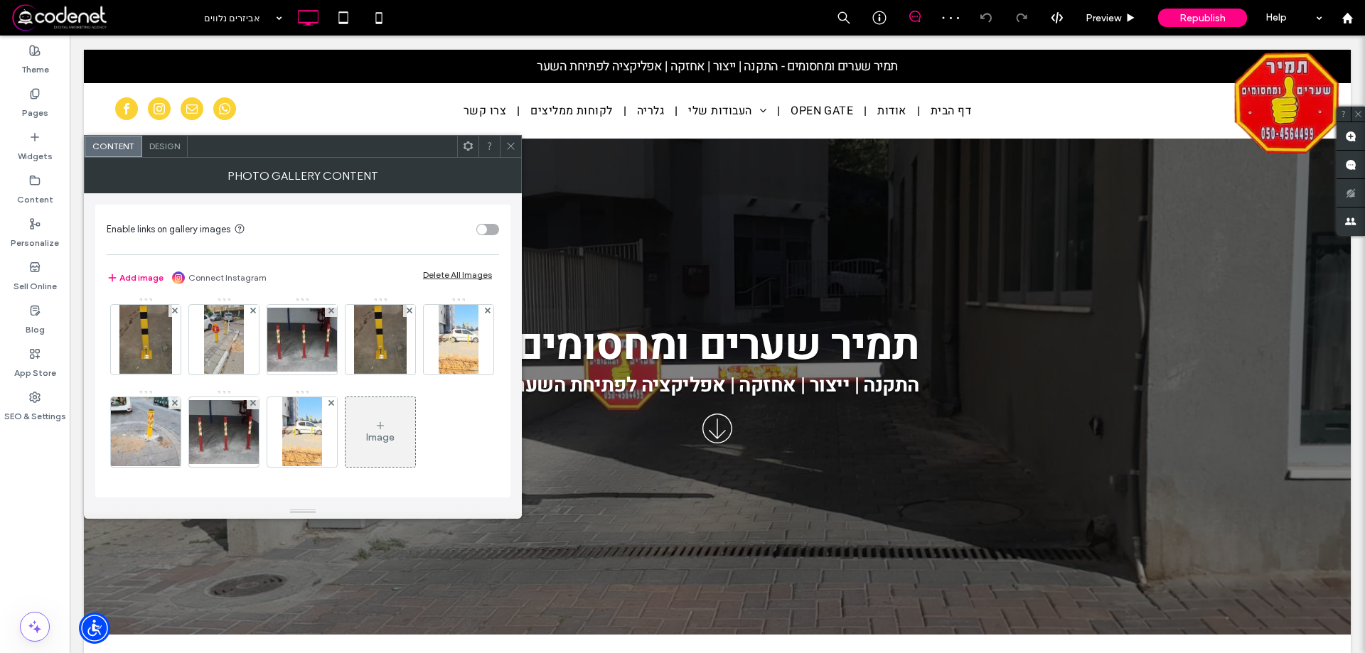
scroll to position [96, 0]
click at [366, 432] on div "Image" at bounding box center [380, 438] width 28 height 12
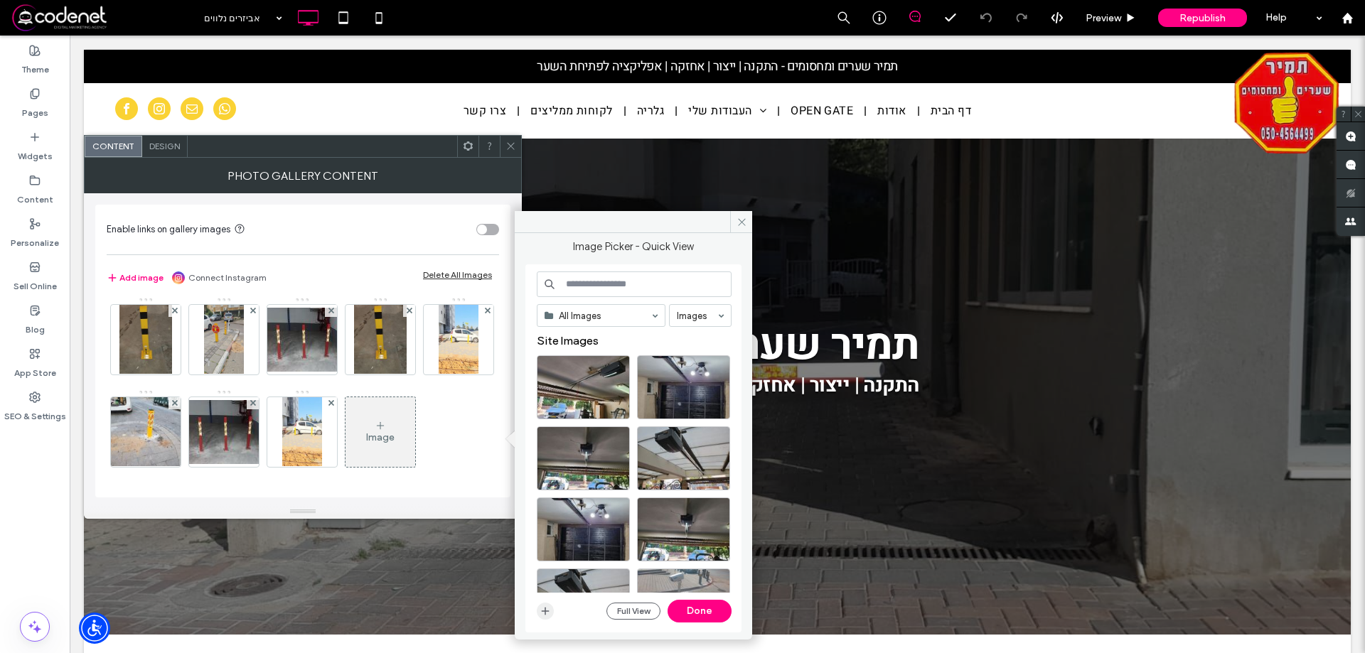
click at [540, 605] on span "button" at bounding box center [545, 611] width 17 height 17
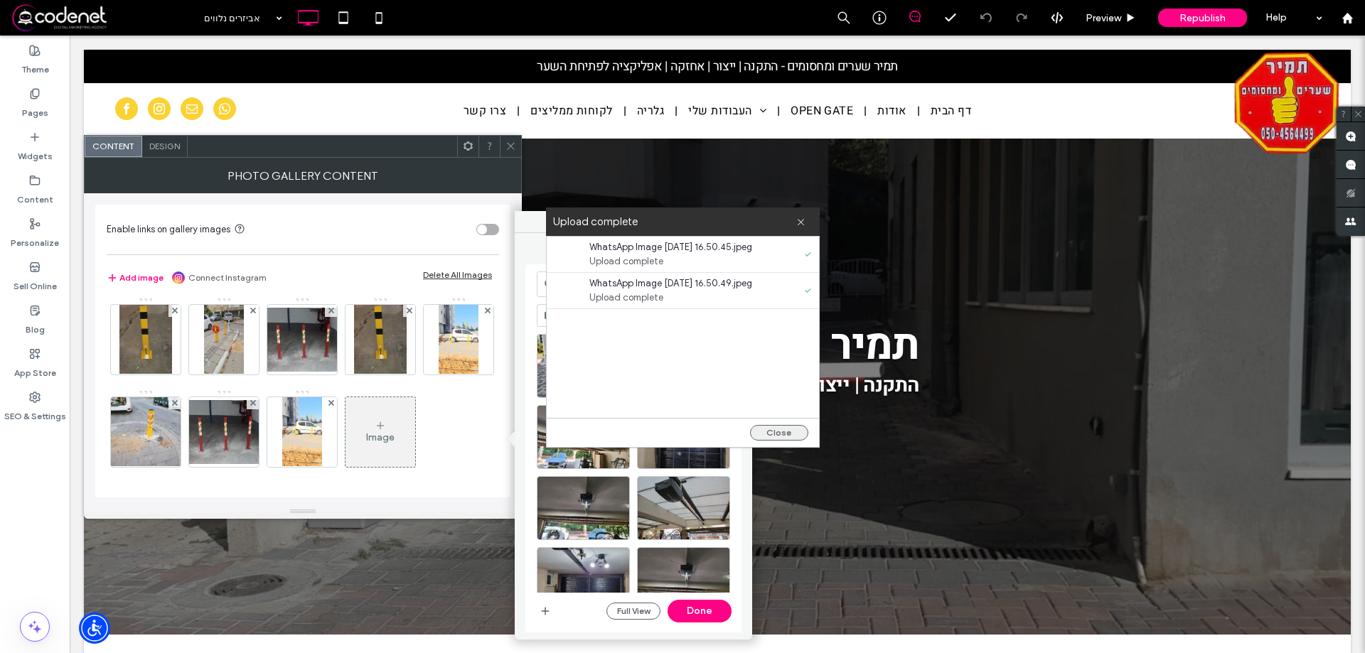
click at [782, 435] on button "Close" at bounding box center [779, 433] width 58 height 16
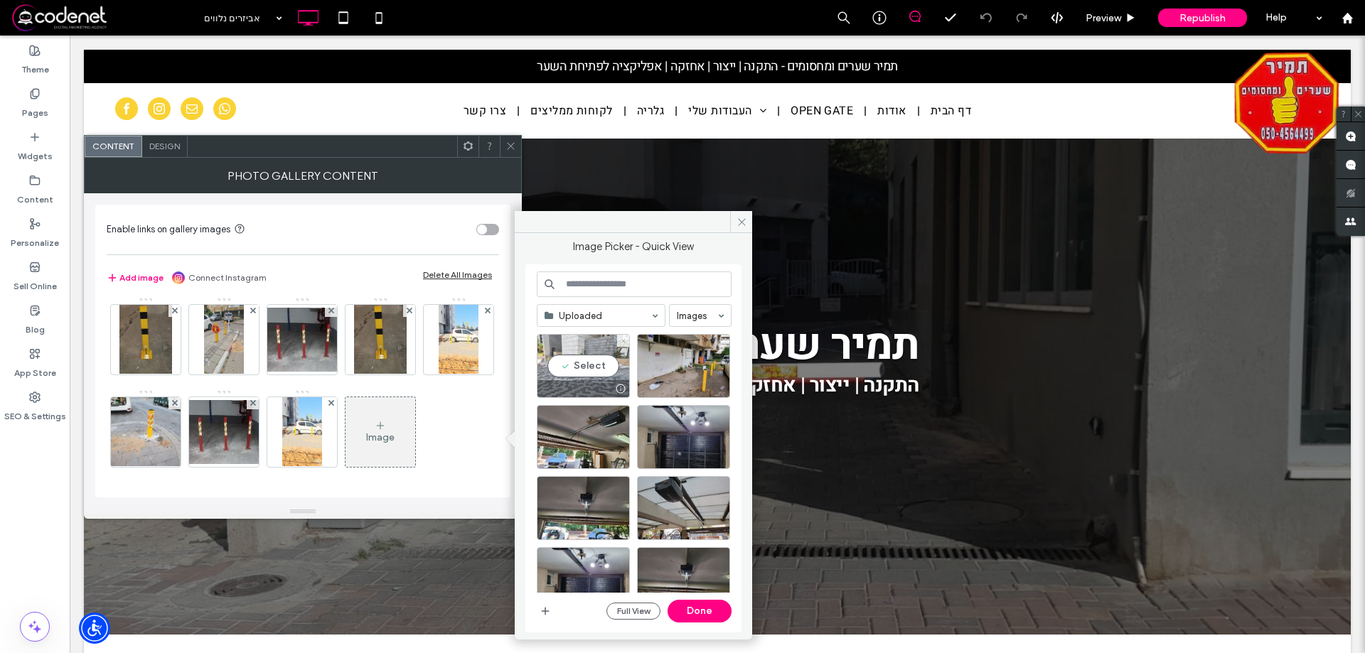
click at [599, 352] on div "Select" at bounding box center [583, 366] width 93 height 64
click at [676, 365] on div "Select" at bounding box center [683, 366] width 93 height 64
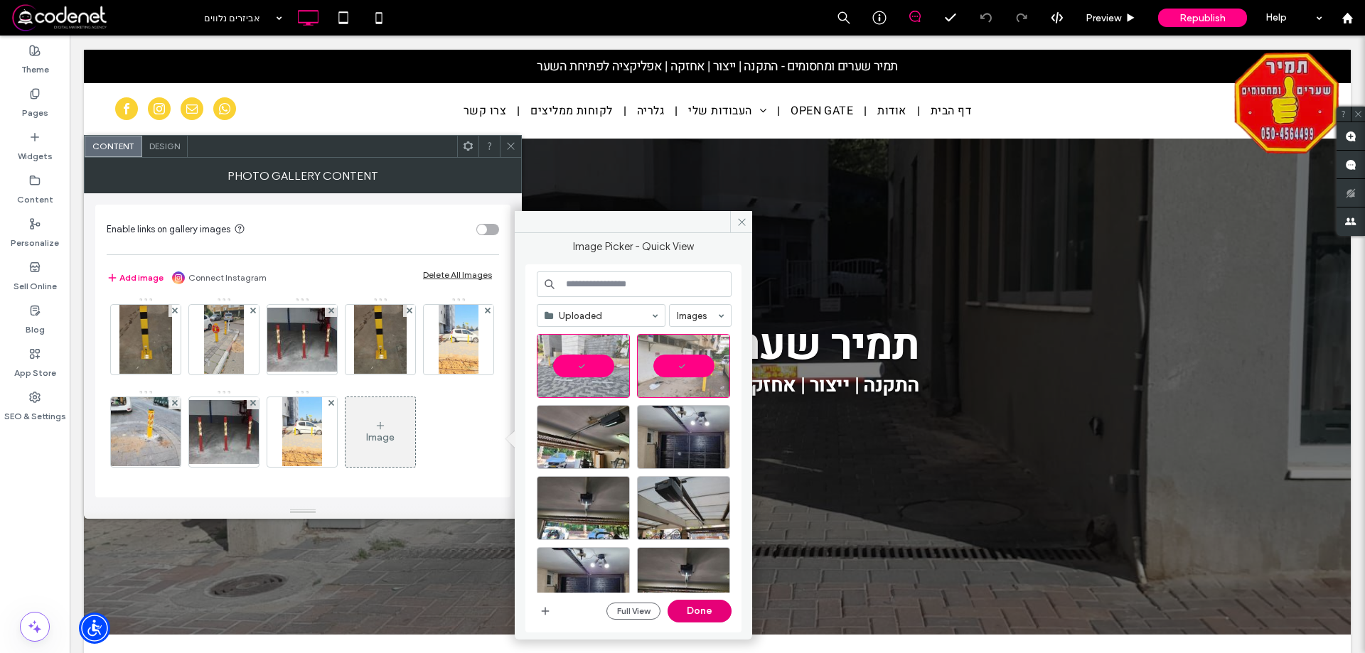
click at [695, 607] on button "Done" at bounding box center [700, 611] width 64 height 23
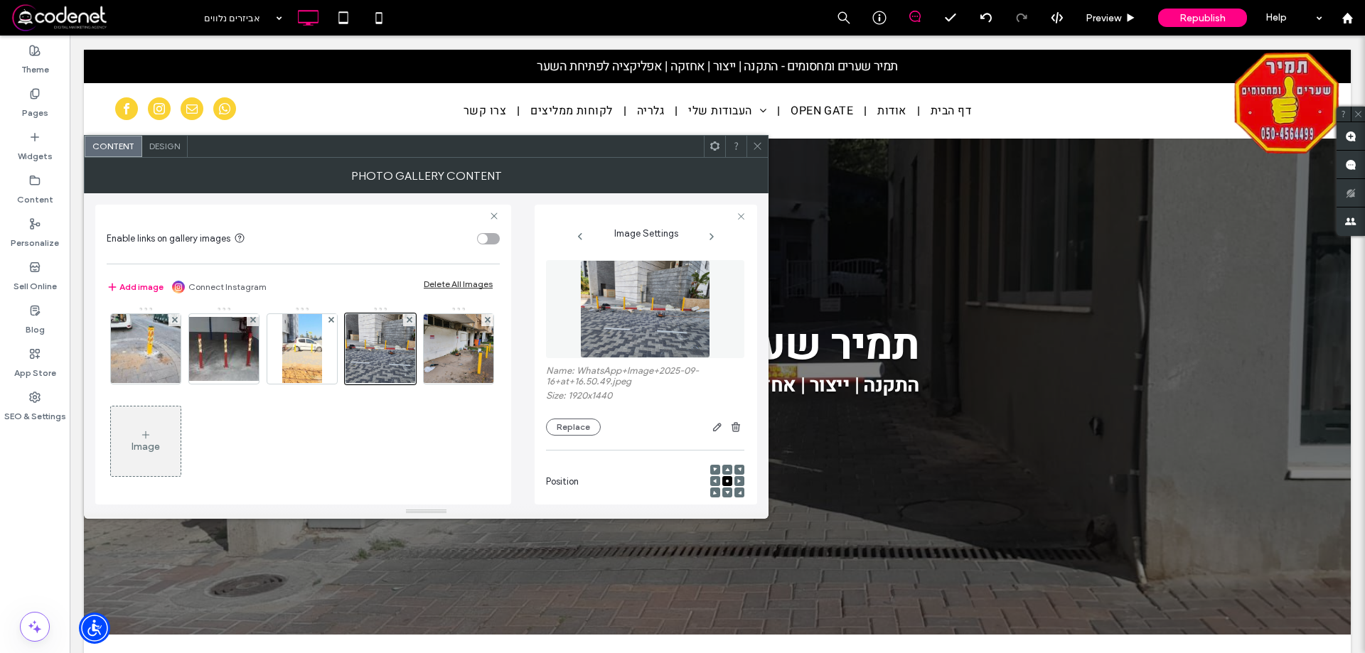
click at [753, 140] on span at bounding box center [757, 146] width 11 height 21
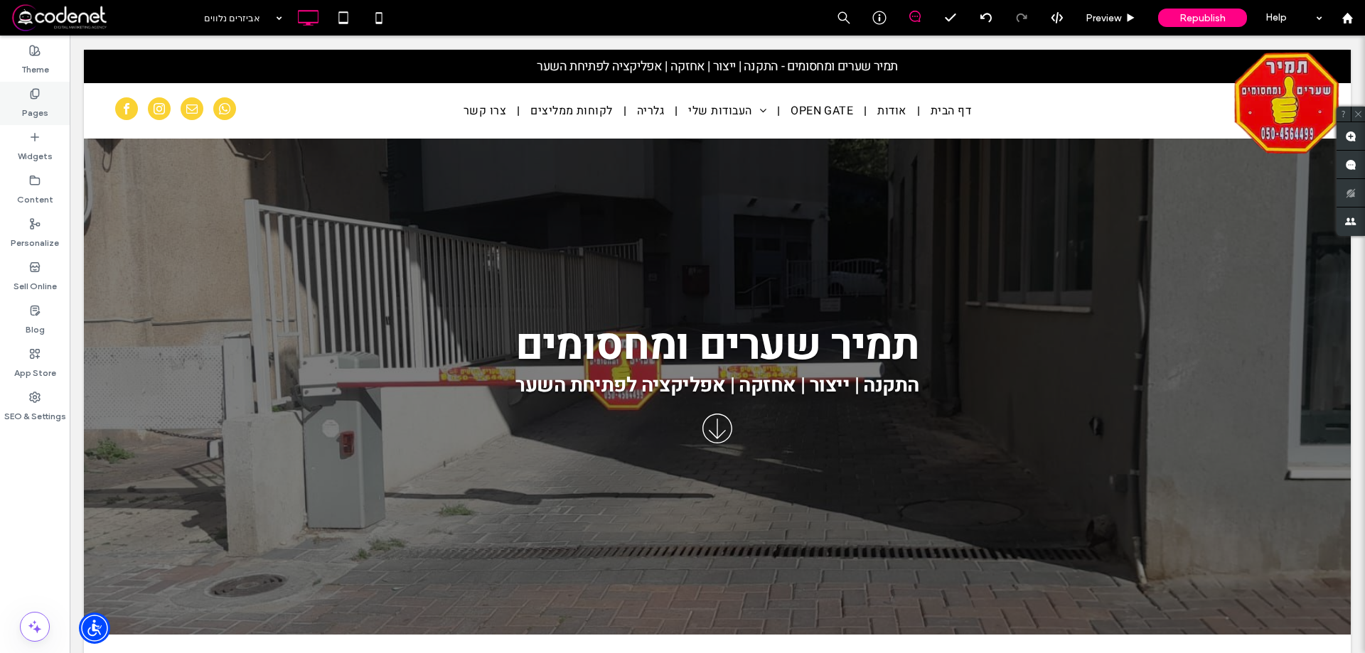
click at [28, 107] on label "Pages" at bounding box center [35, 110] width 26 height 20
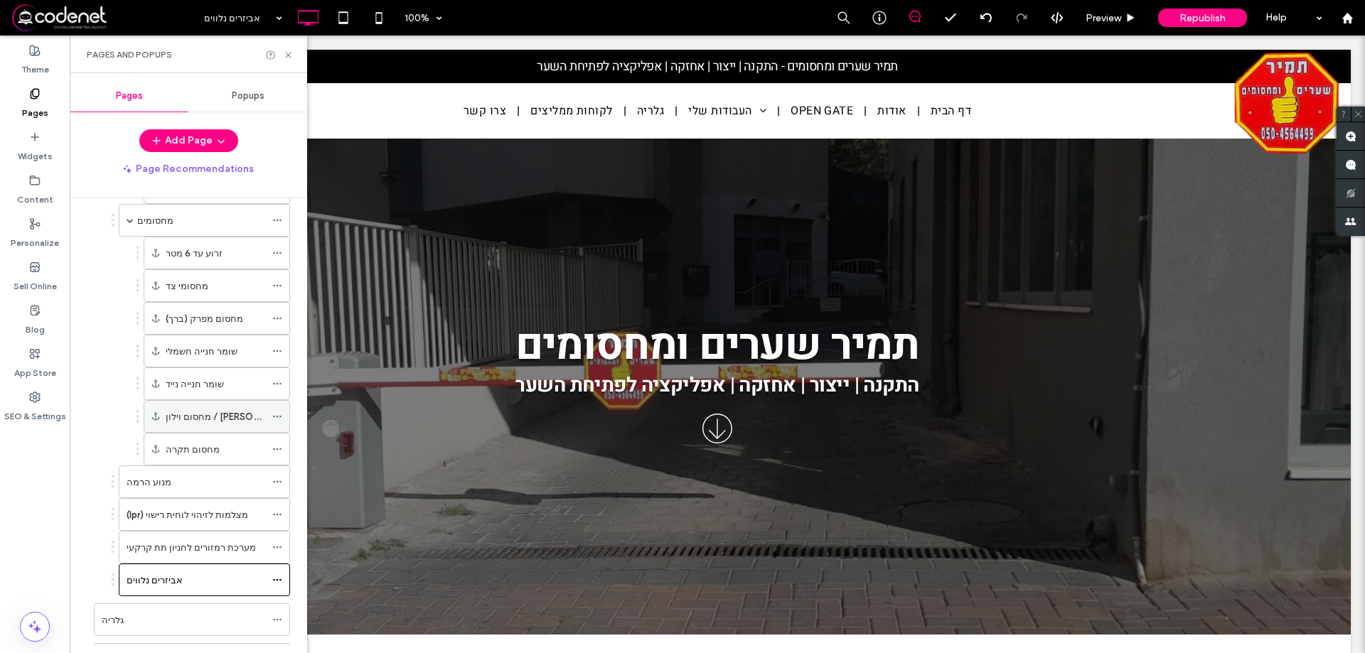
scroll to position [427, 0]
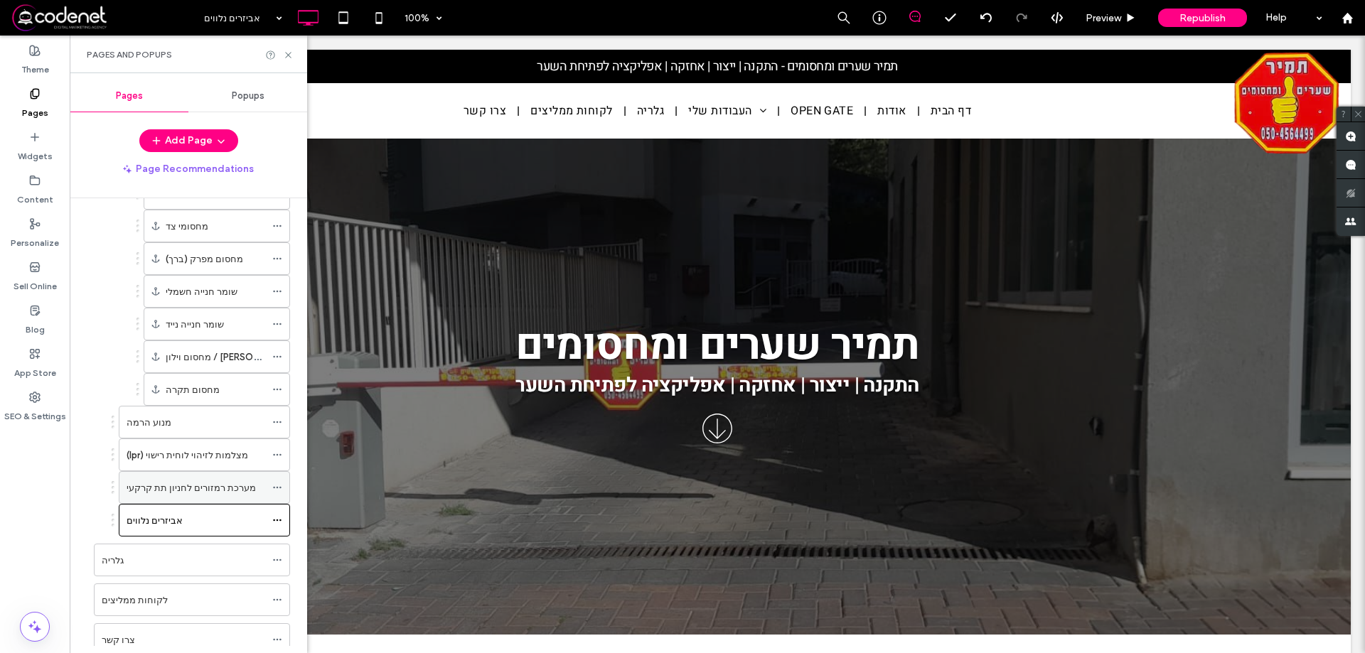
click at [195, 496] on div "מערכת רמזורים לחניון תת קרקעי" at bounding box center [196, 487] width 139 height 31
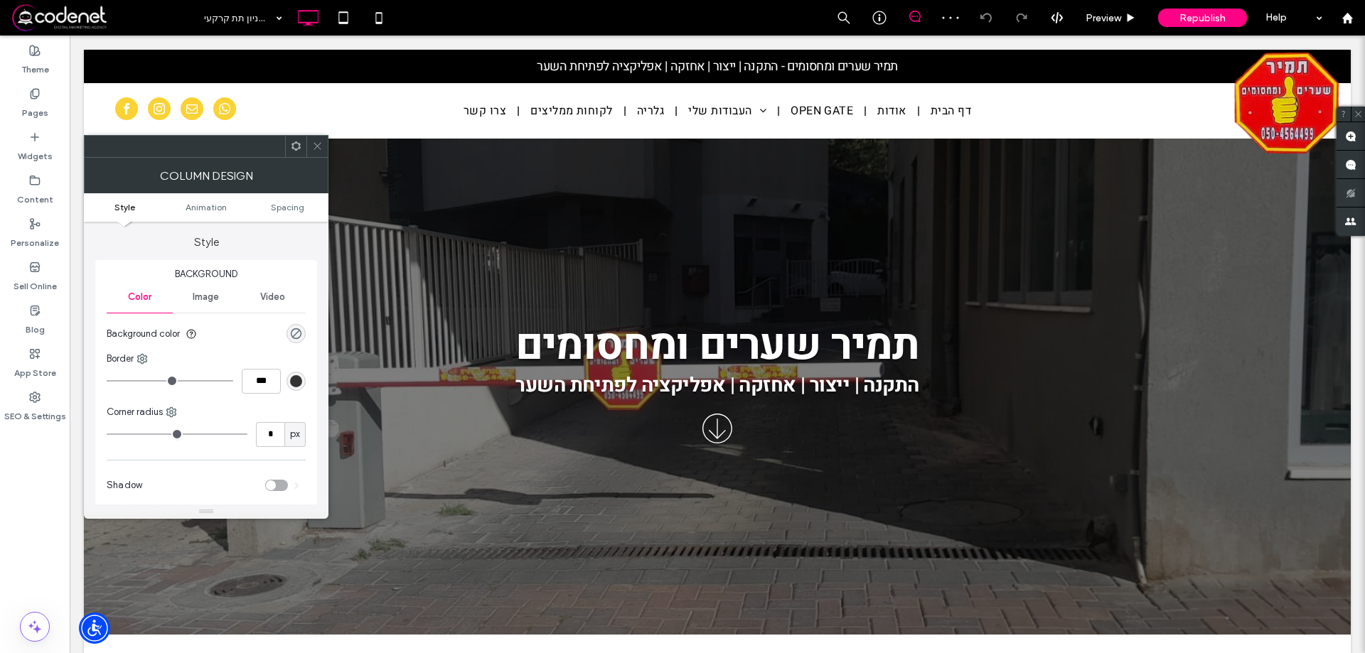
click at [317, 137] on span at bounding box center [317, 146] width 11 height 21
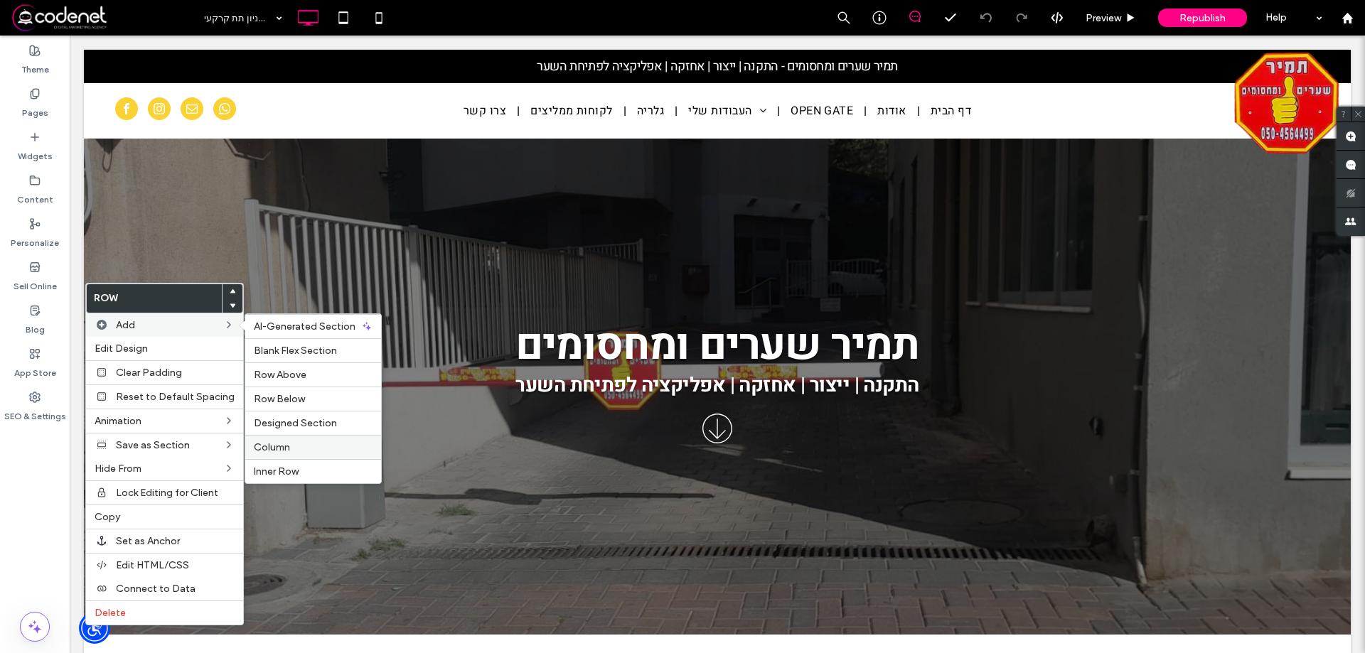
click at [291, 451] on label "Column" at bounding box center [313, 448] width 119 height 12
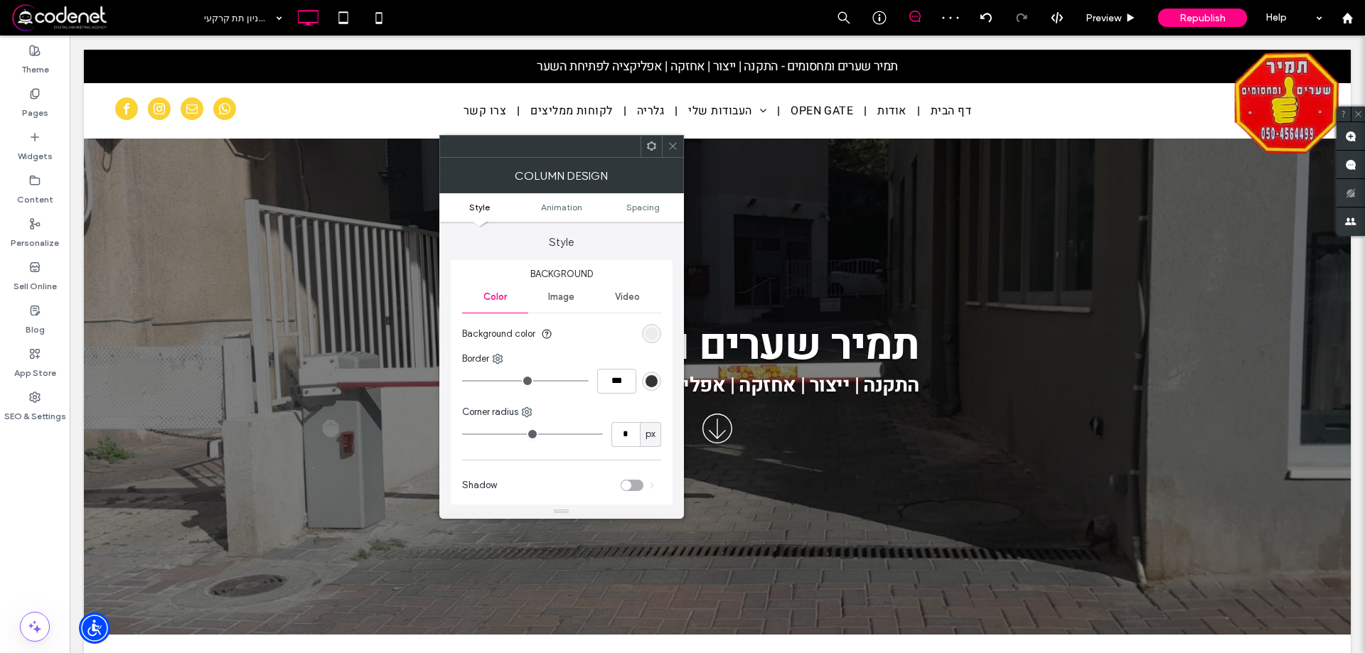
click at [670, 151] on span at bounding box center [673, 146] width 11 height 21
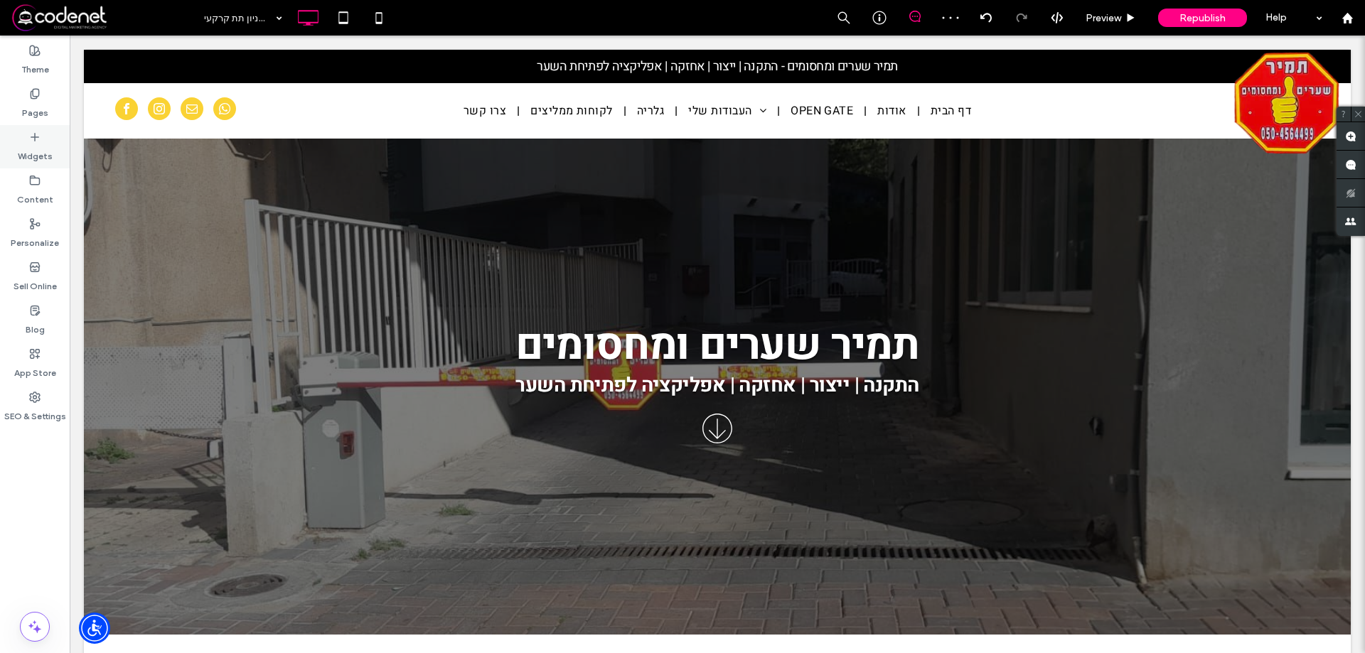
click at [46, 132] on div "Widgets" at bounding box center [35, 146] width 70 height 43
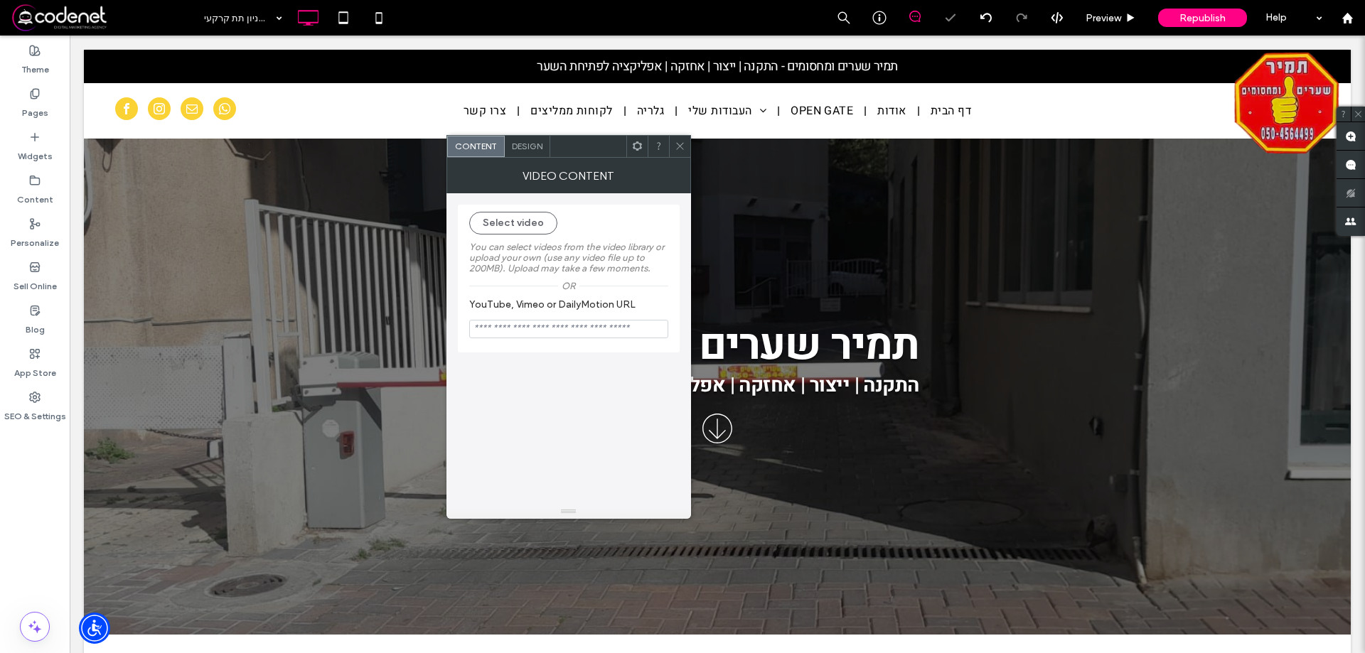
click at [513, 210] on div "Select video You can select videos from the video library or upload your own (u…" at bounding box center [569, 279] width 222 height 148
click at [513, 215] on button "Select video" at bounding box center [513, 223] width 88 height 23
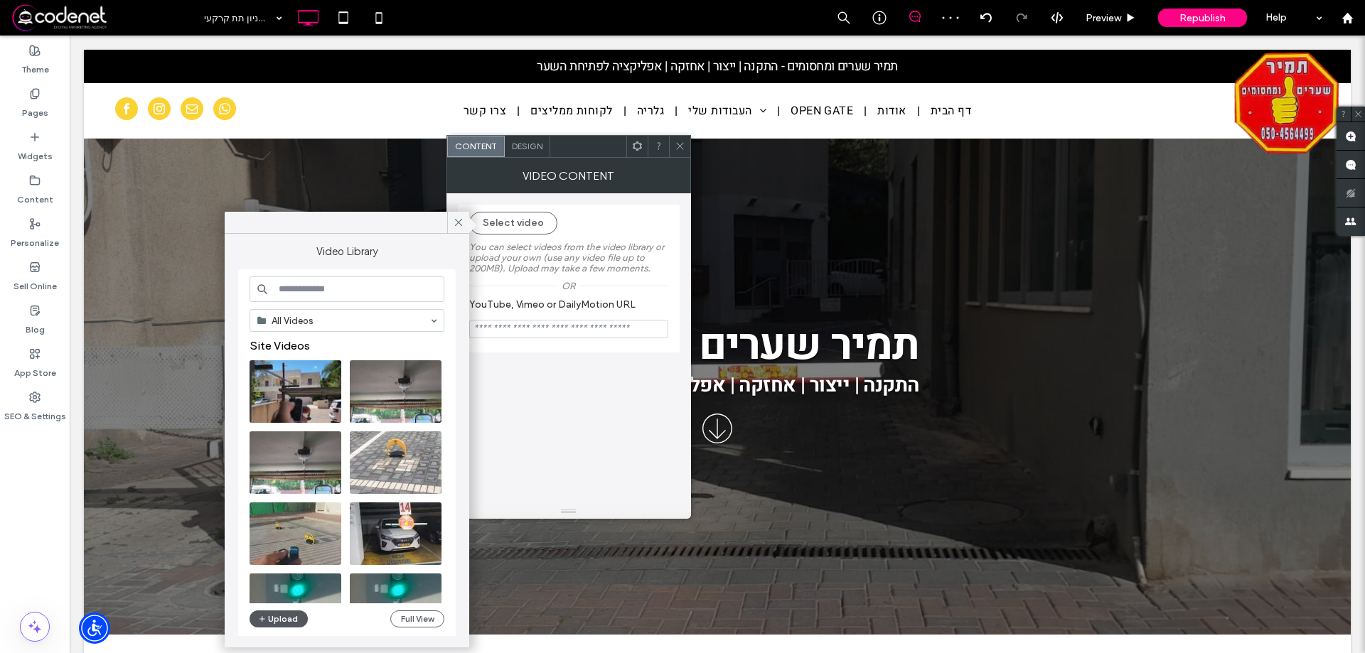
click at [279, 619] on button "Upload" at bounding box center [279, 619] width 58 height 17
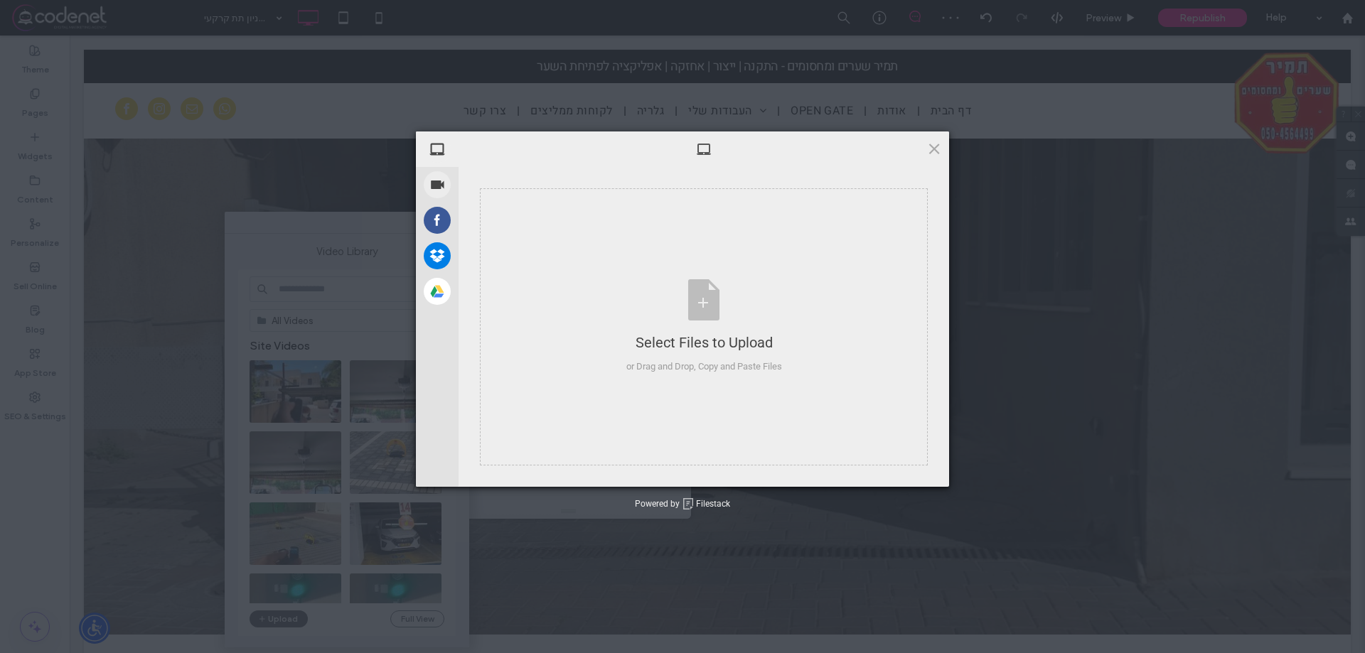
click at [286, 616] on div "My Device Record Video Facebook Dropbox Google Drive Select Files to Upload or …" at bounding box center [682, 326] width 1365 height 653
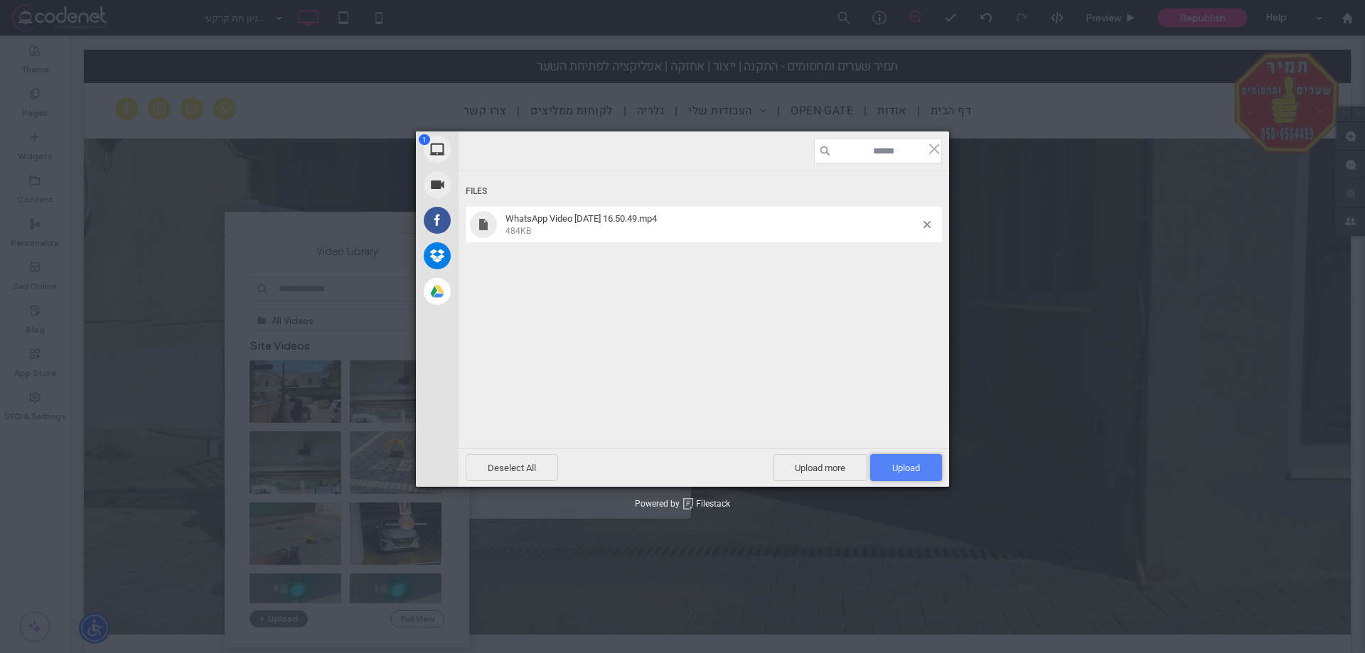
click at [894, 465] on span "Upload 1" at bounding box center [906, 468] width 28 height 11
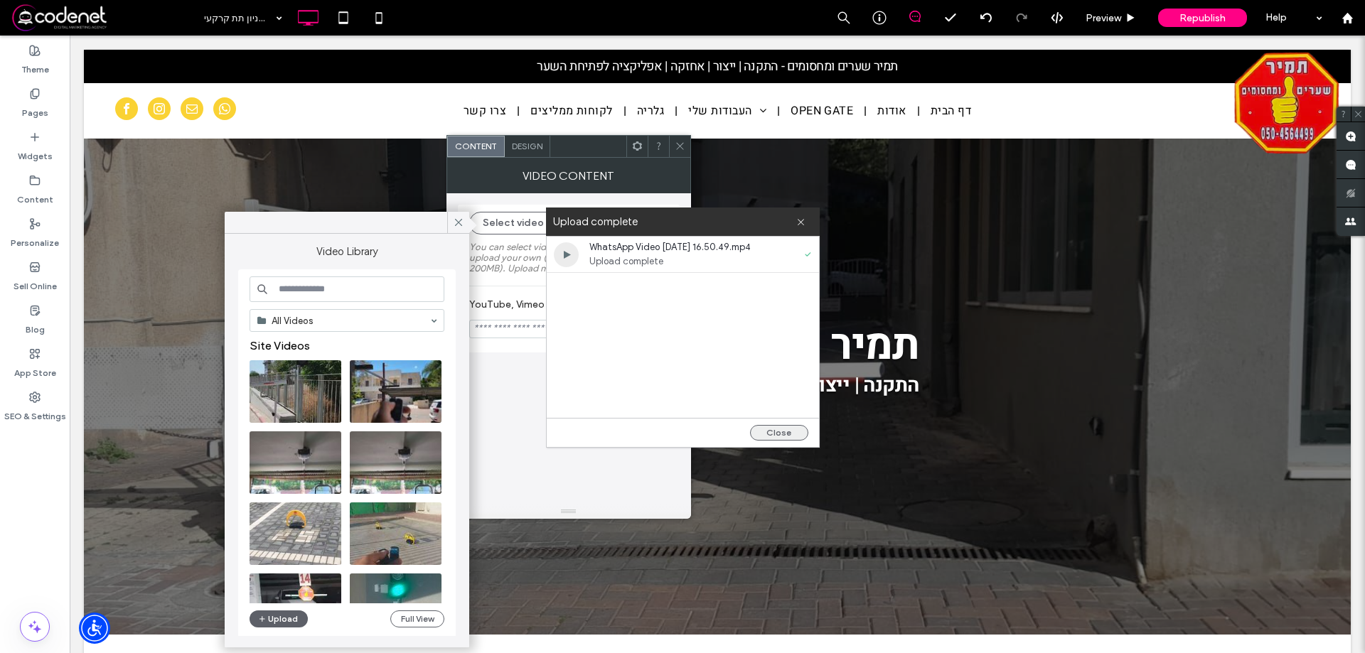
click at [769, 431] on button "Close" at bounding box center [779, 433] width 58 height 16
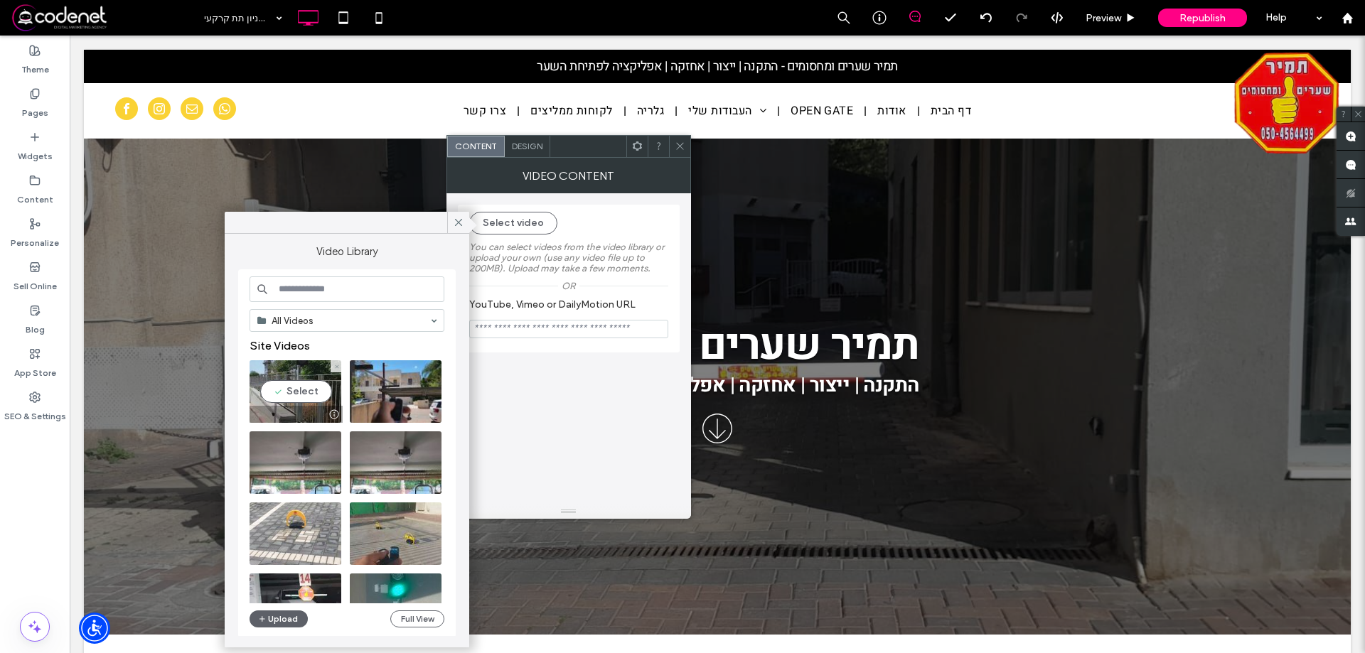
click at [282, 394] on video at bounding box center [296, 391] width 92 height 63
type input "**********"
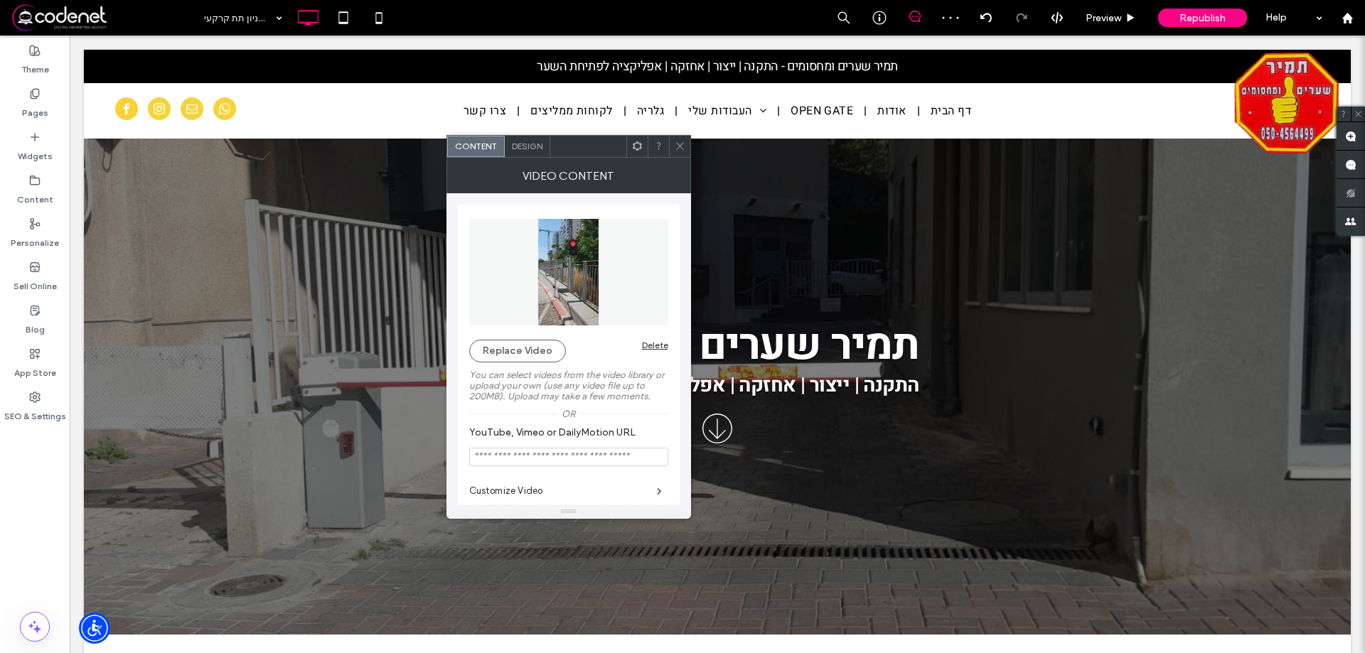
click at [683, 154] on span at bounding box center [680, 146] width 11 height 21
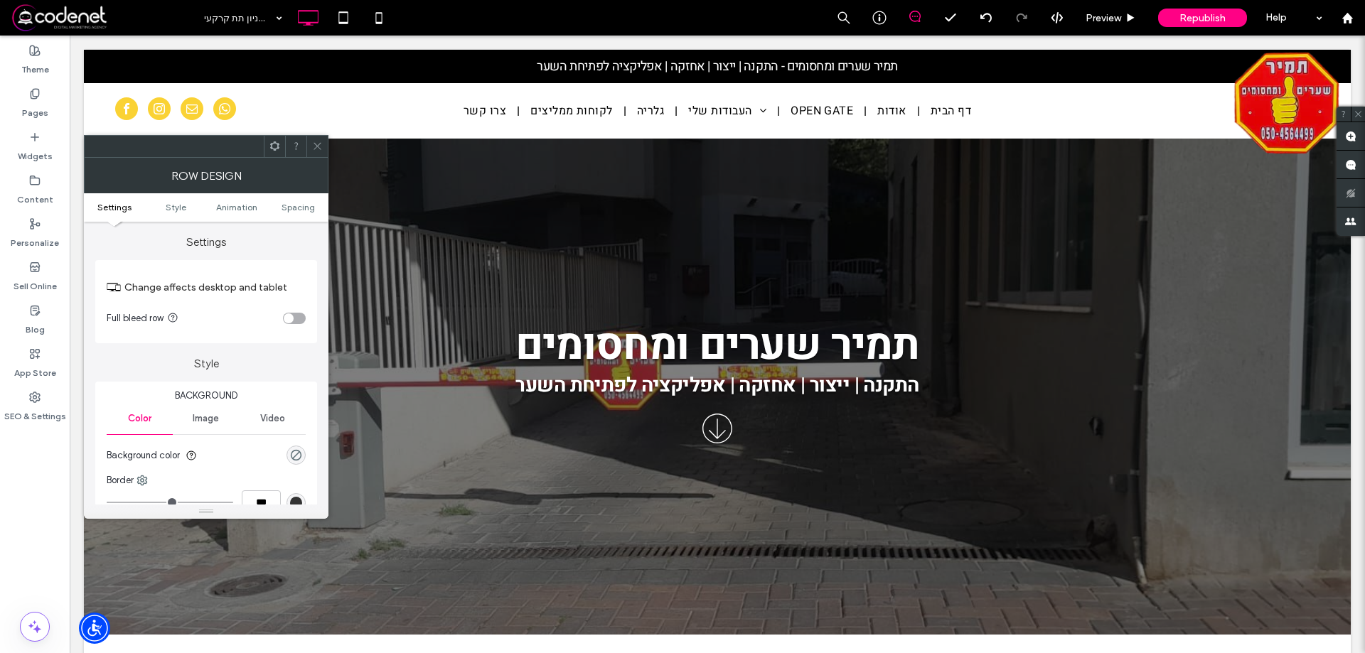
click at [319, 146] on icon at bounding box center [317, 146] width 11 height 11
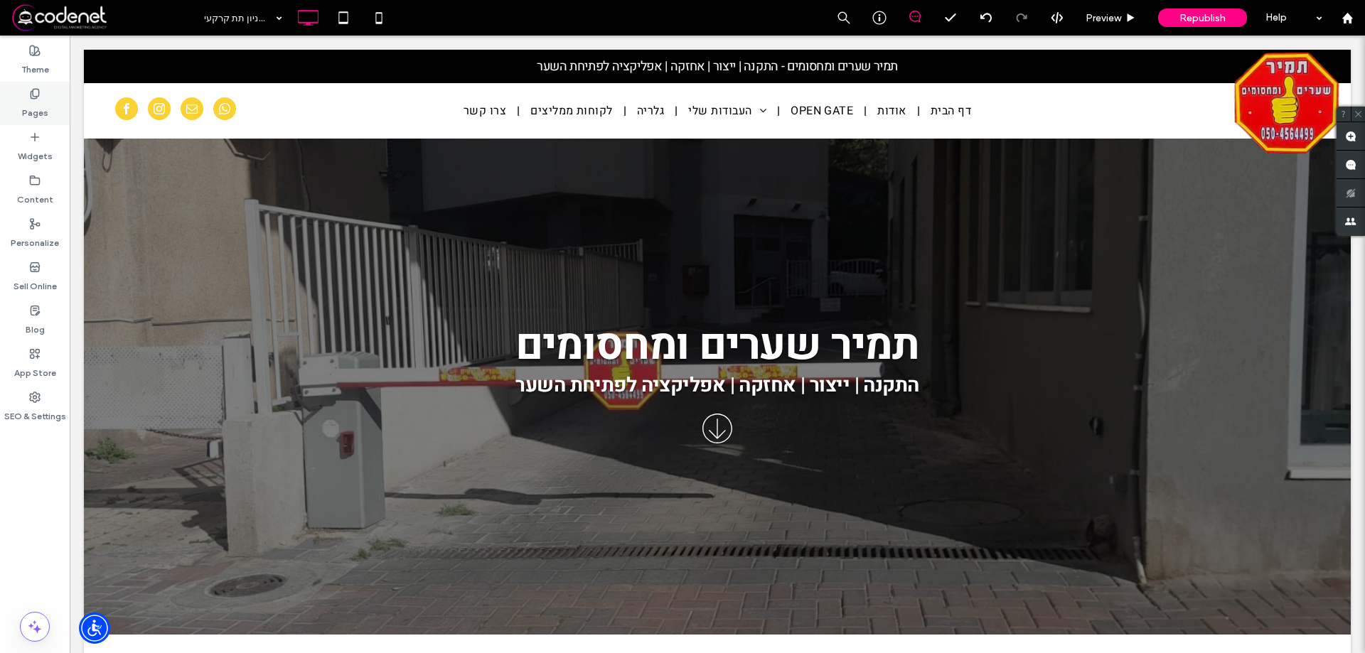
click at [28, 114] on label "Pages" at bounding box center [35, 110] width 26 height 20
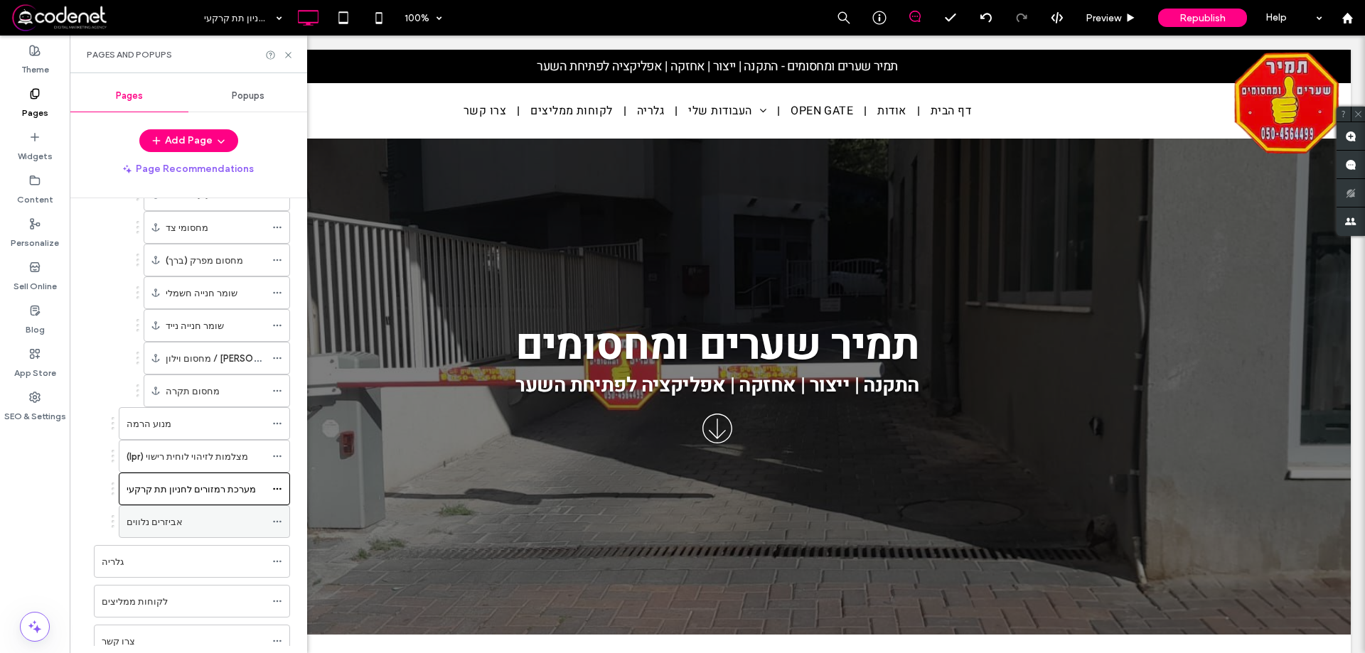
scroll to position [427, 0]
click at [205, 520] on div "אביזרים נלווים" at bounding box center [196, 520] width 139 height 15
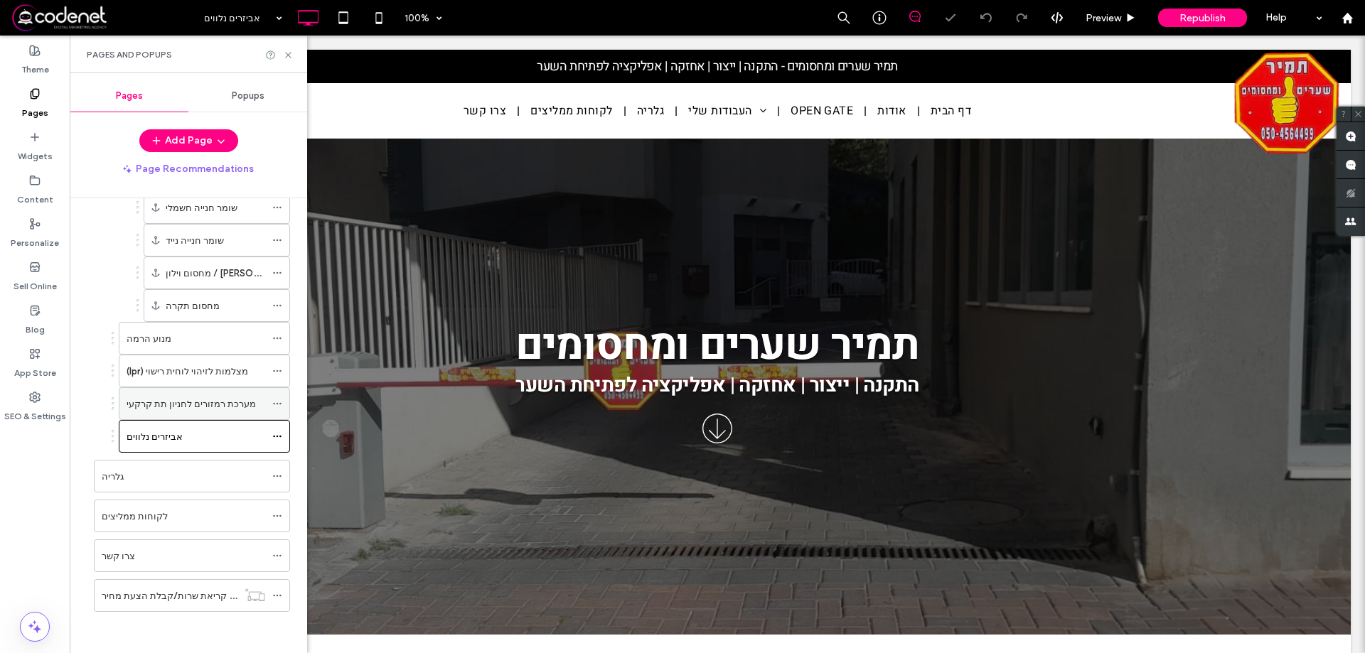
scroll to position [512, 0]
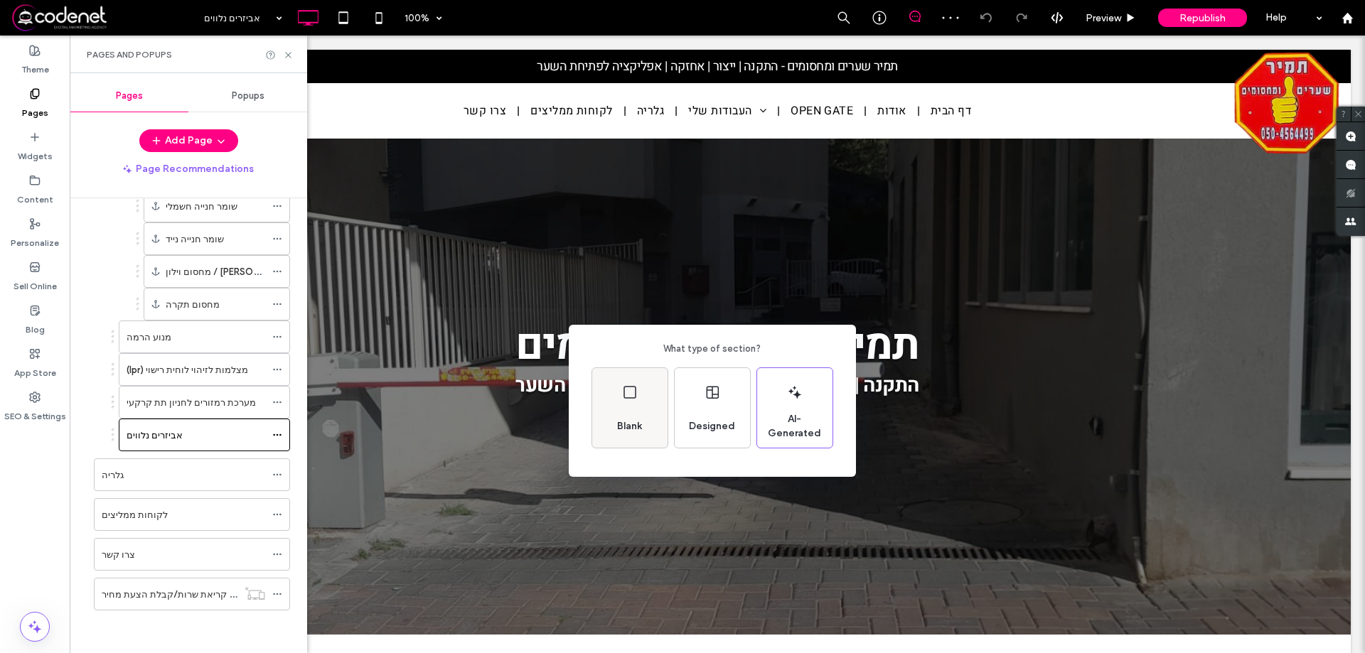
click at [641, 422] on span "Blank" at bounding box center [629, 427] width 36 height 14
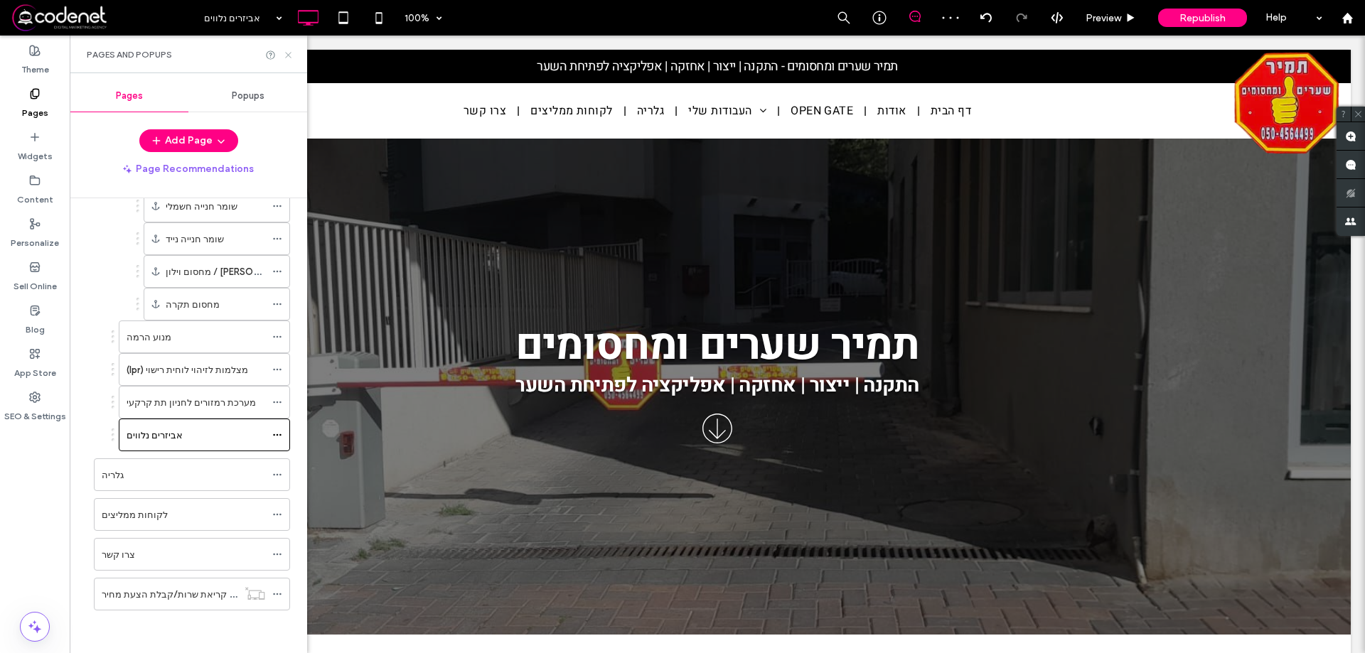
click at [288, 55] on use at bounding box center [288, 55] width 6 height 6
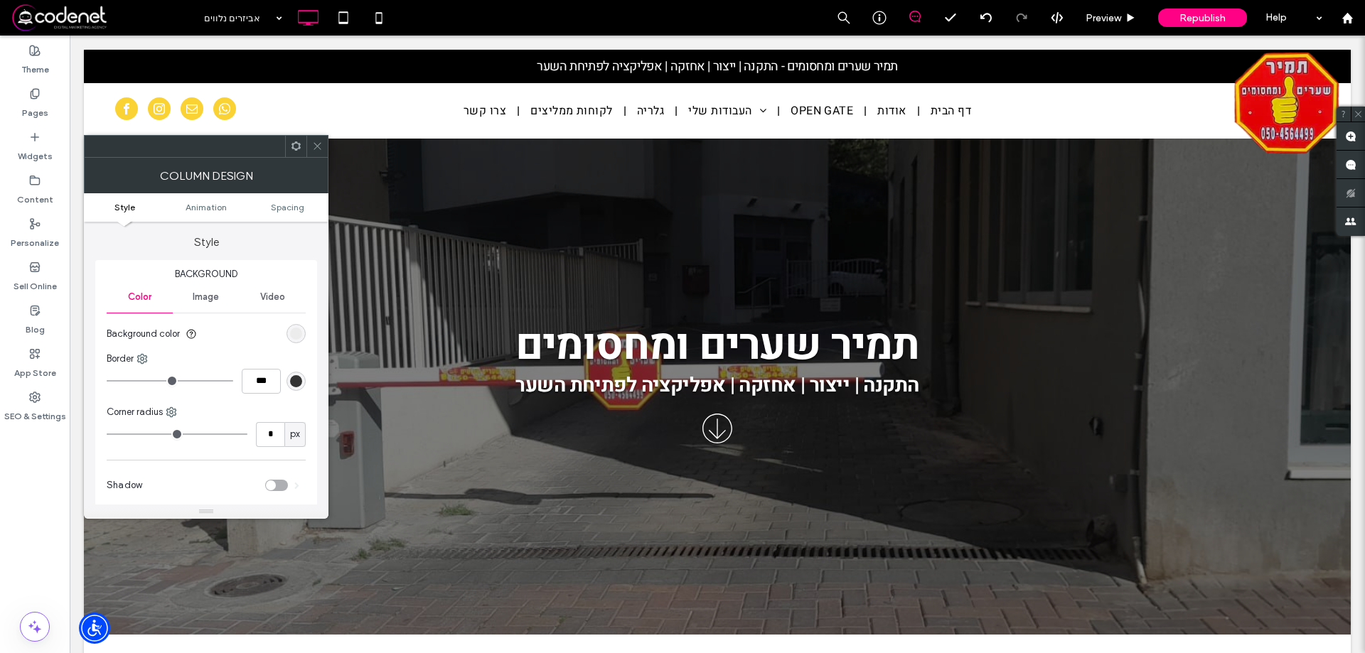
click at [323, 143] on div at bounding box center [316, 146] width 21 height 21
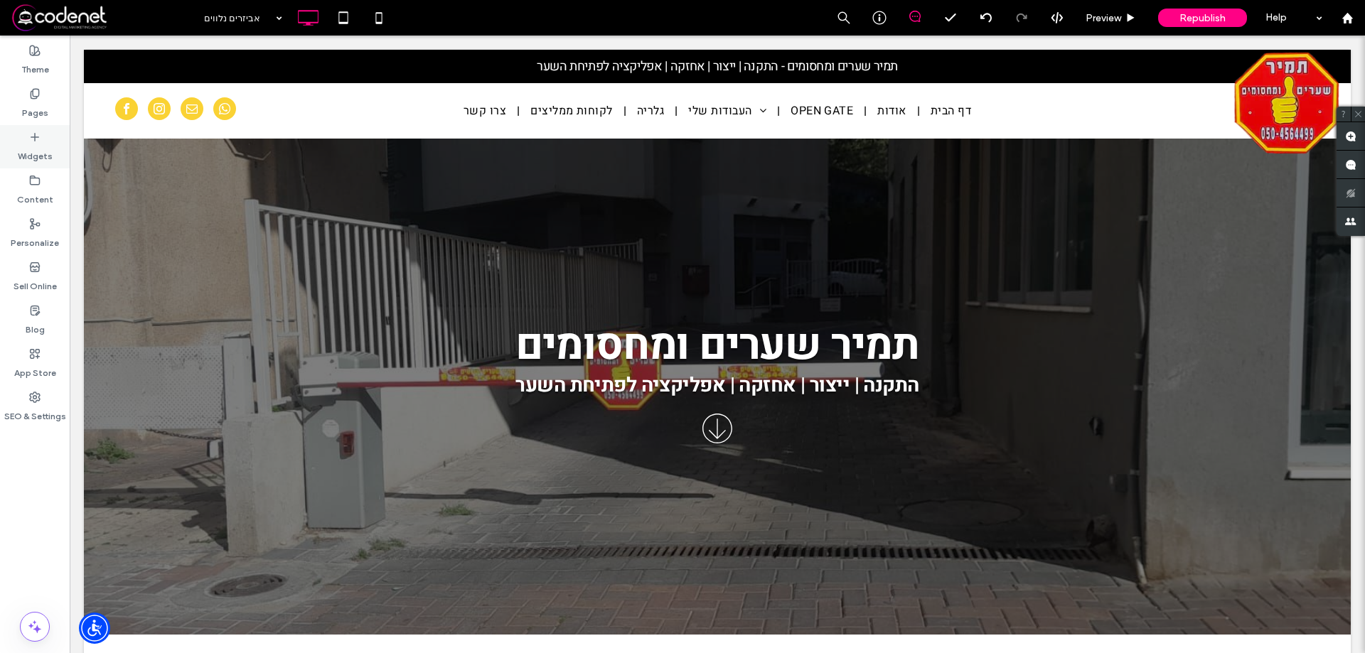
click at [46, 149] on label "Widgets" at bounding box center [35, 153] width 35 height 20
type input "*****"
type input "**"
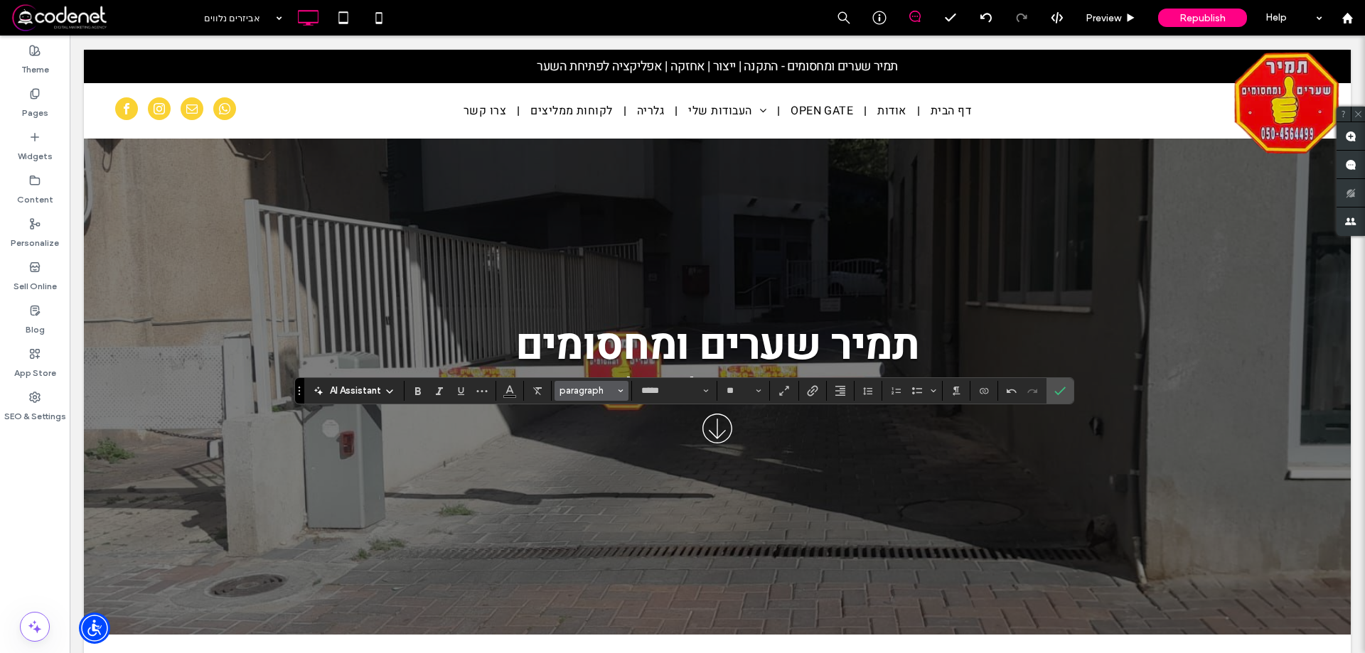
click at [623, 392] on icon "Styles" at bounding box center [621, 391] width 6 height 6
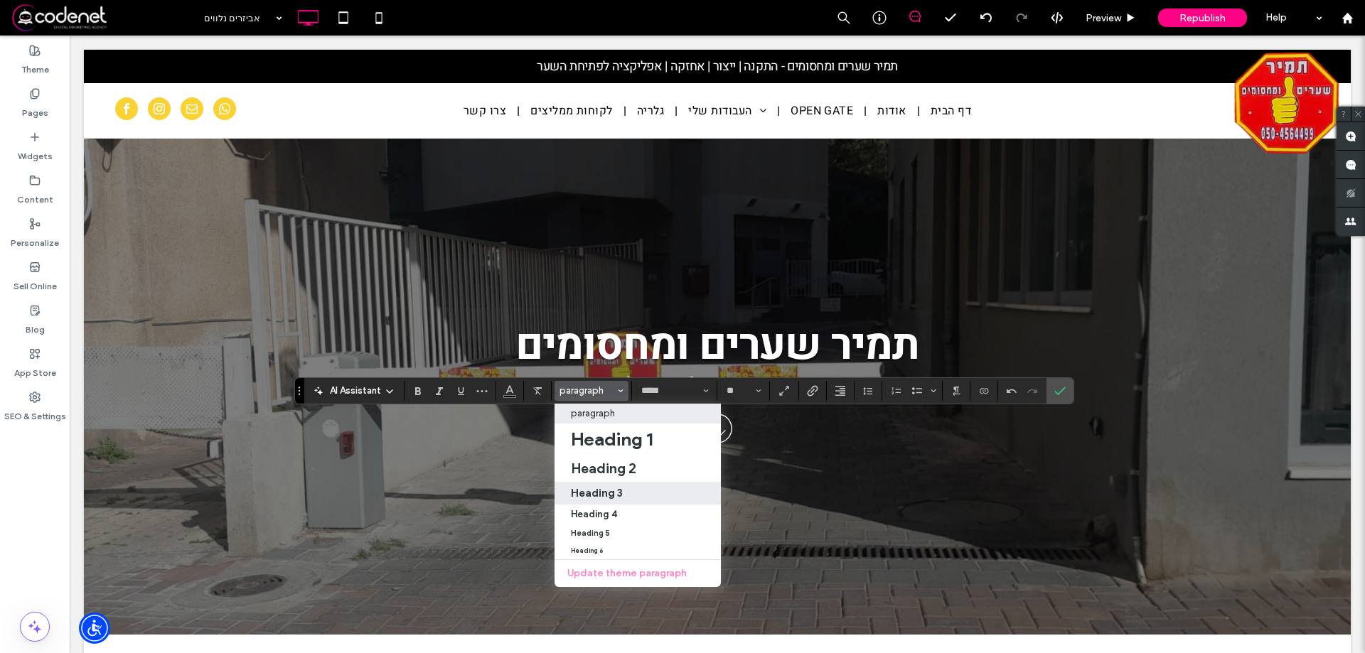
click at [599, 485] on label "Heading 3" at bounding box center [638, 493] width 166 height 23
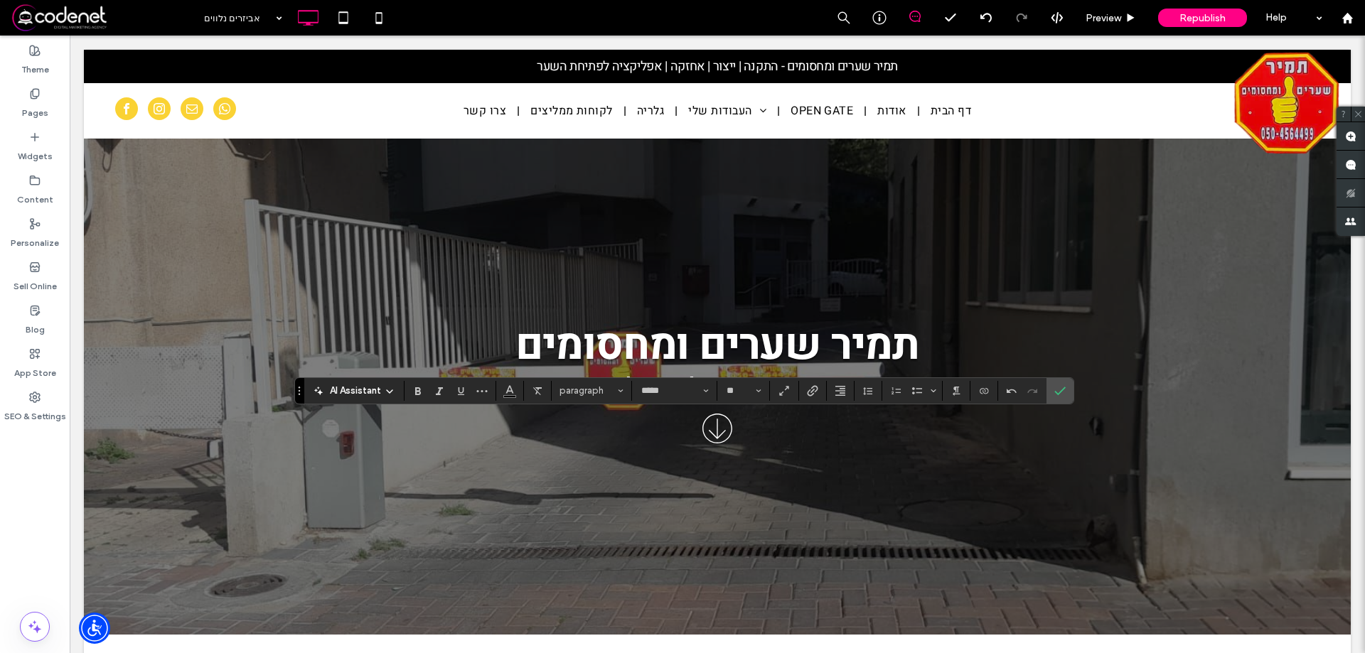
type input "*********"
click at [617, 389] on button "Heading 3" at bounding box center [592, 391] width 74 height 20
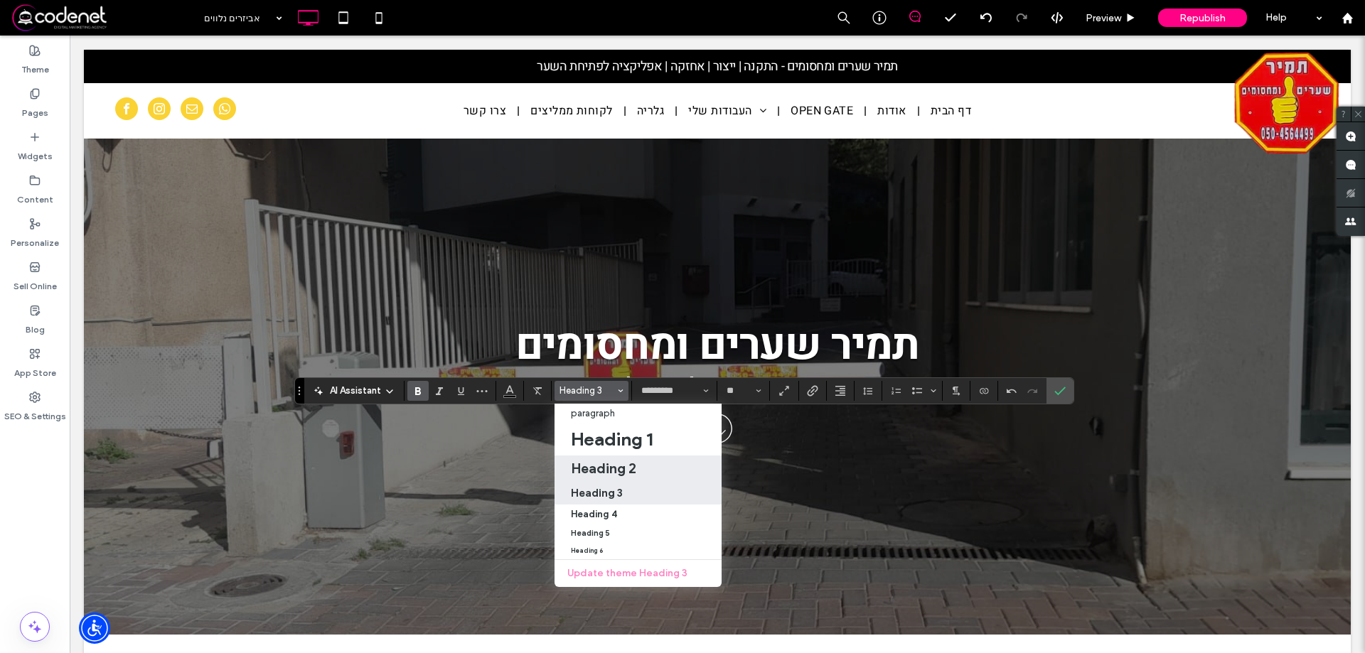
click at [605, 462] on h2 "Heading 2" at bounding box center [603, 468] width 65 height 17
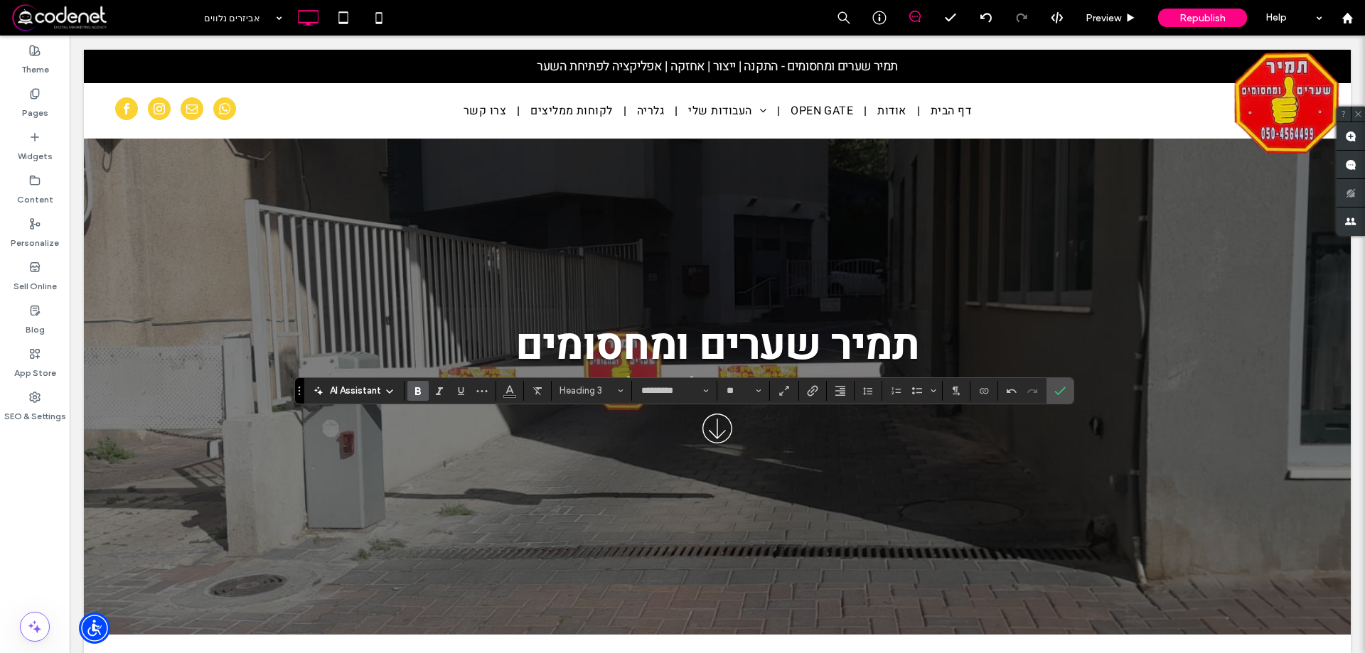
type input "**"
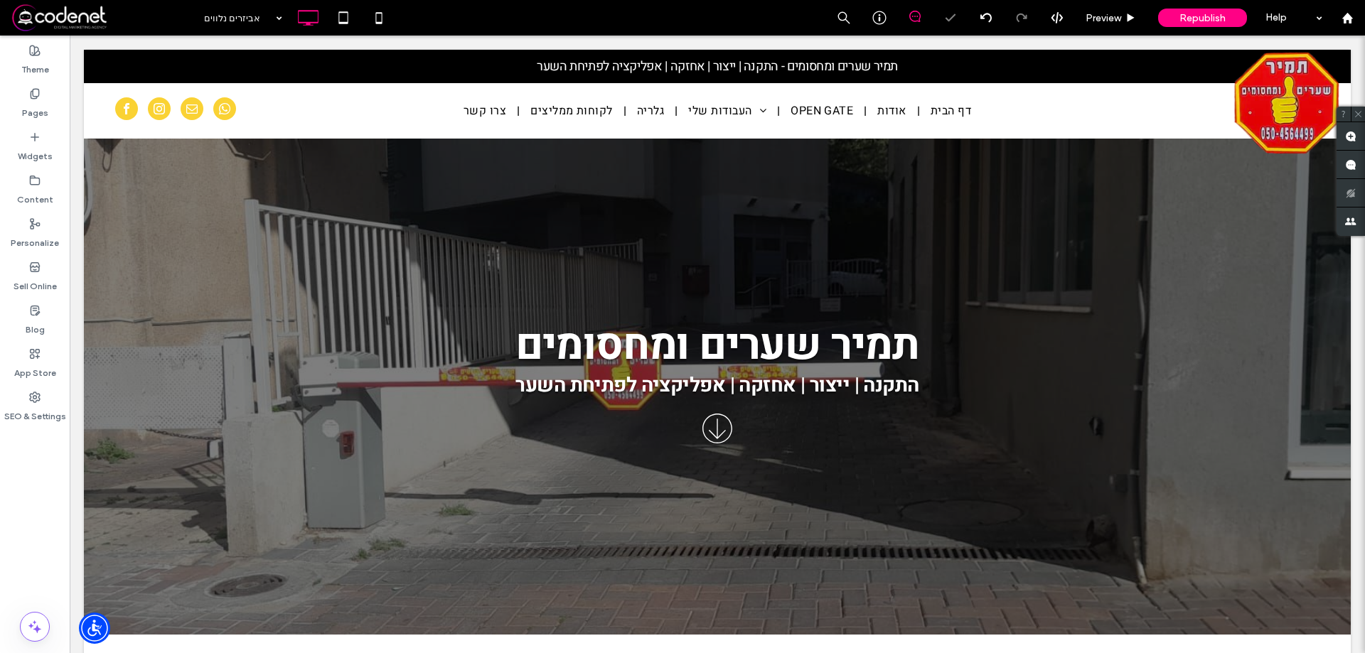
type input "*********"
type input "**"
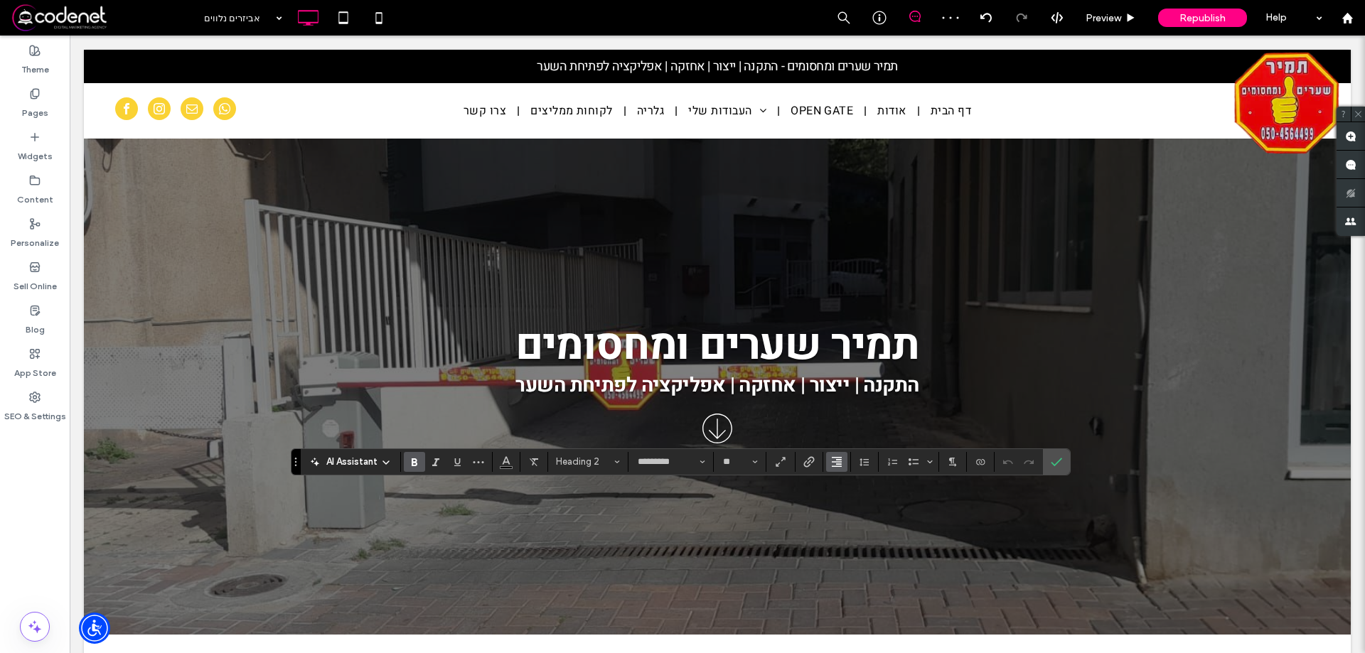
click at [835, 460] on icon "Alignment" at bounding box center [836, 461] width 11 height 11
click at [856, 392] on div "ui.textEditor.alignment.center" at bounding box center [851, 397] width 18 height 11
click at [1047, 464] on label "Confirm" at bounding box center [1056, 462] width 21 height 26
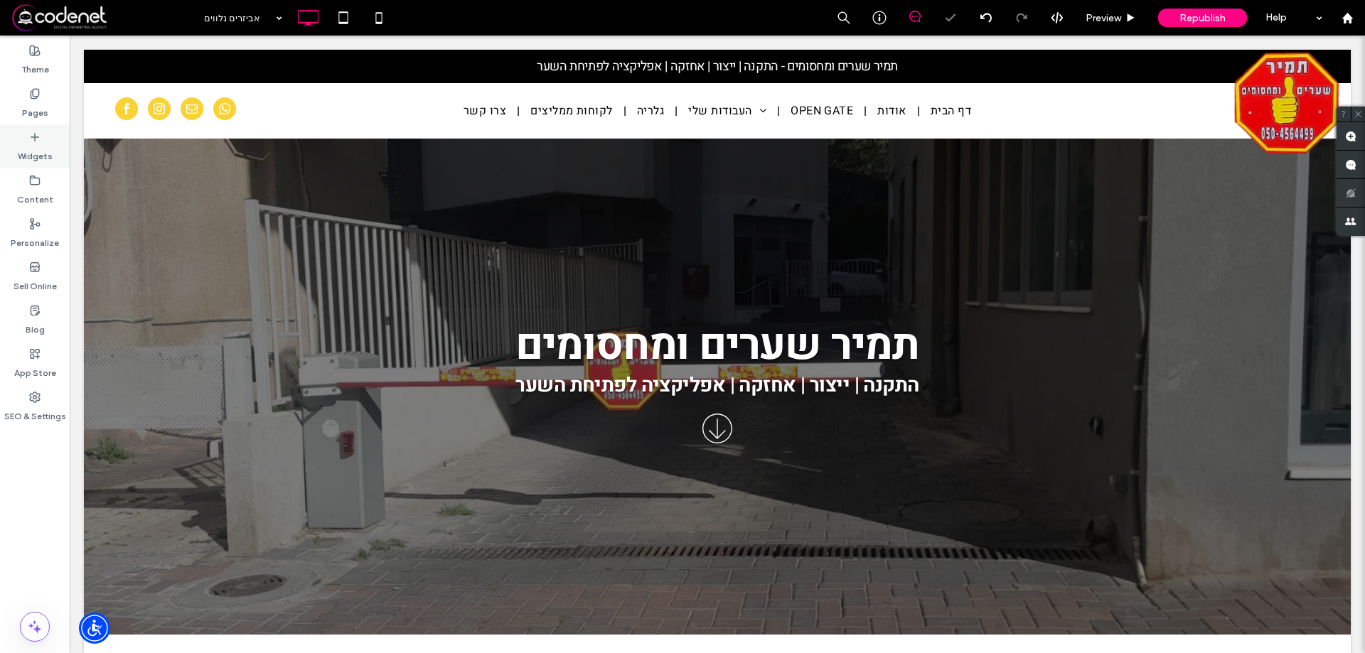
click at [27, 153] on label "Widgets" at bounding box center [35, 153] width 35 height 20
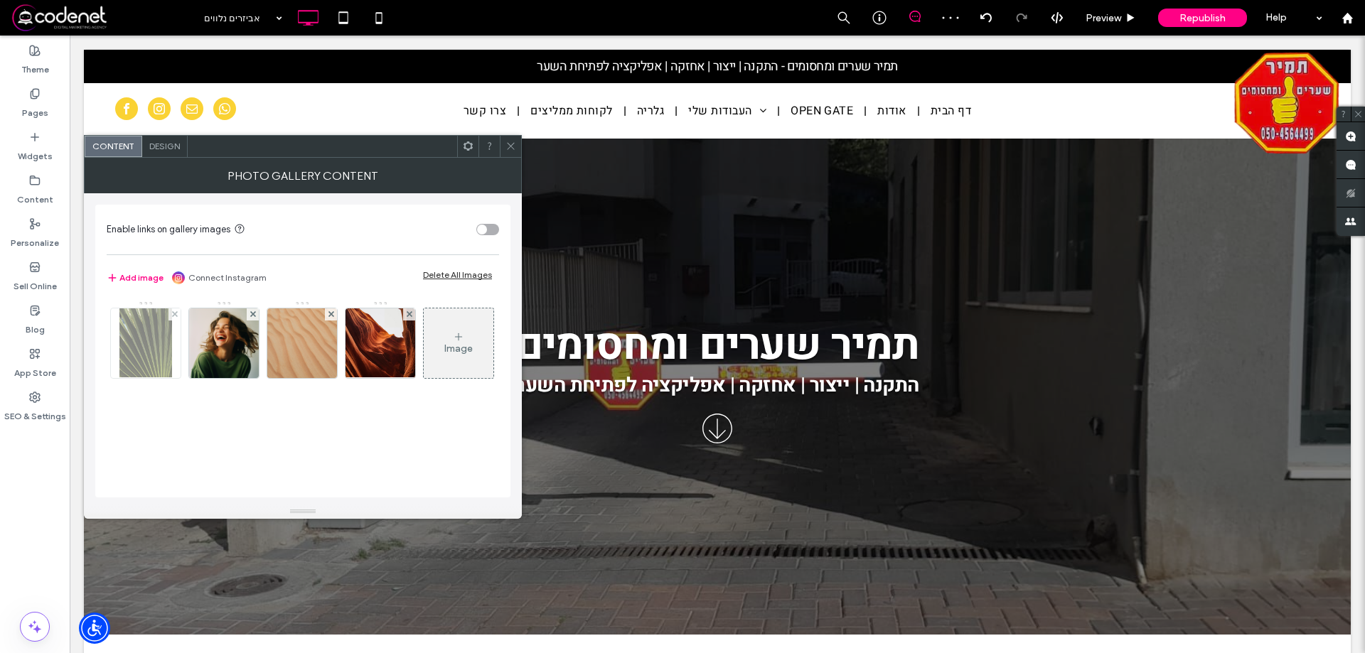
click at [133, 340] on img at bounding box center [145, 344] width 53 height 70
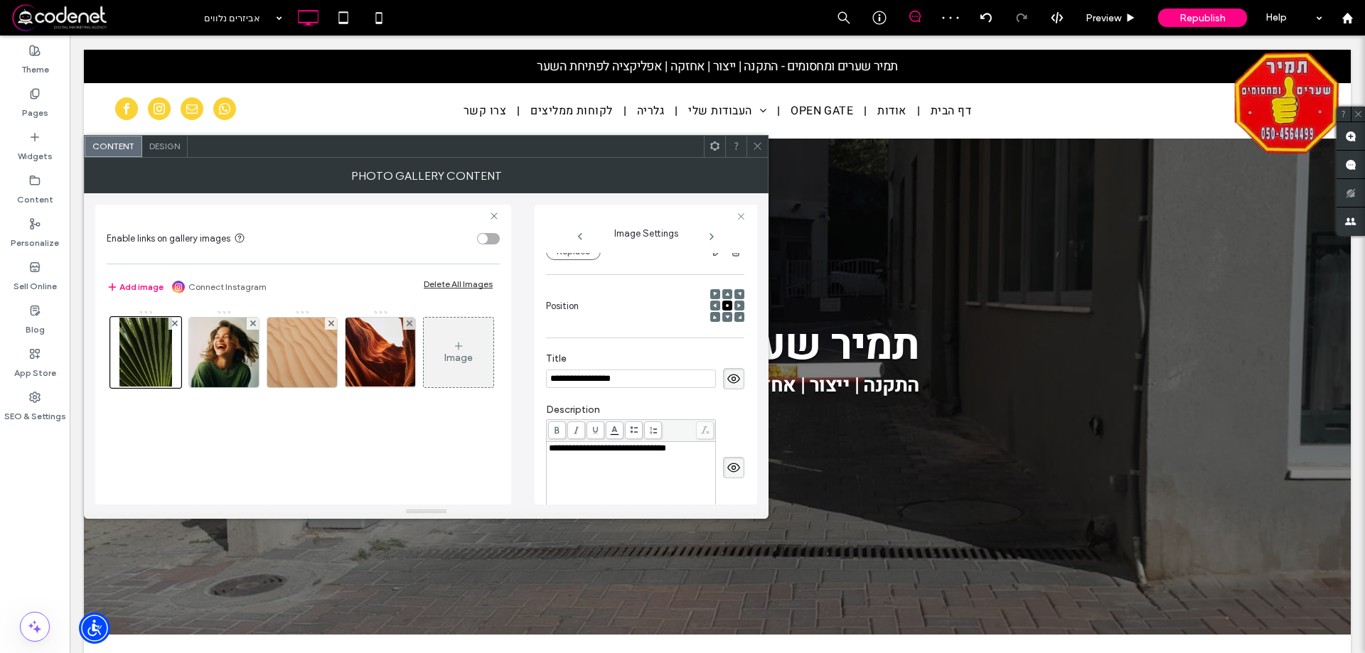
scroll to position [0, 0]
click at [713, 379] on div "**********" at bounding box center [645, 378] width 198 height 21
click at [727, 382] on icon at bounding box center [734, 379] width 14 height 16
click at [728, 476] on icon at bounding box center [734, 468] width 14 height 16
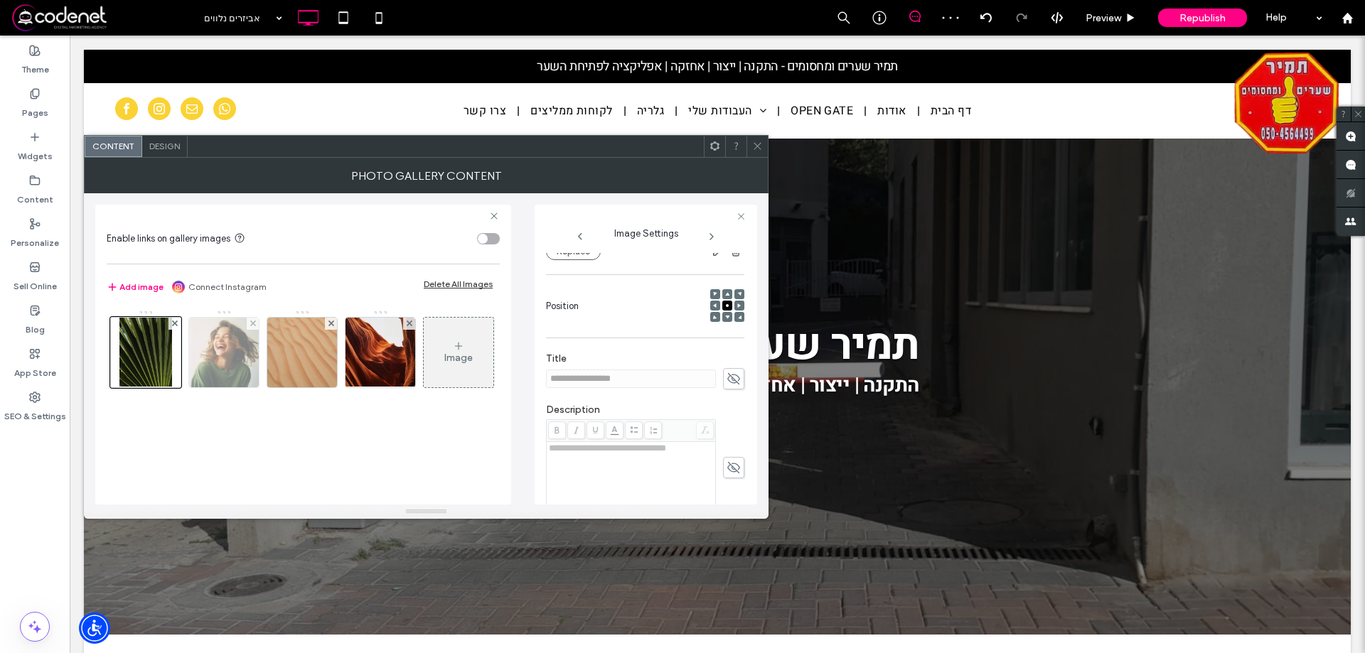
click at [218, 365] on img at bounding box center [224, 353] width 70 height 70
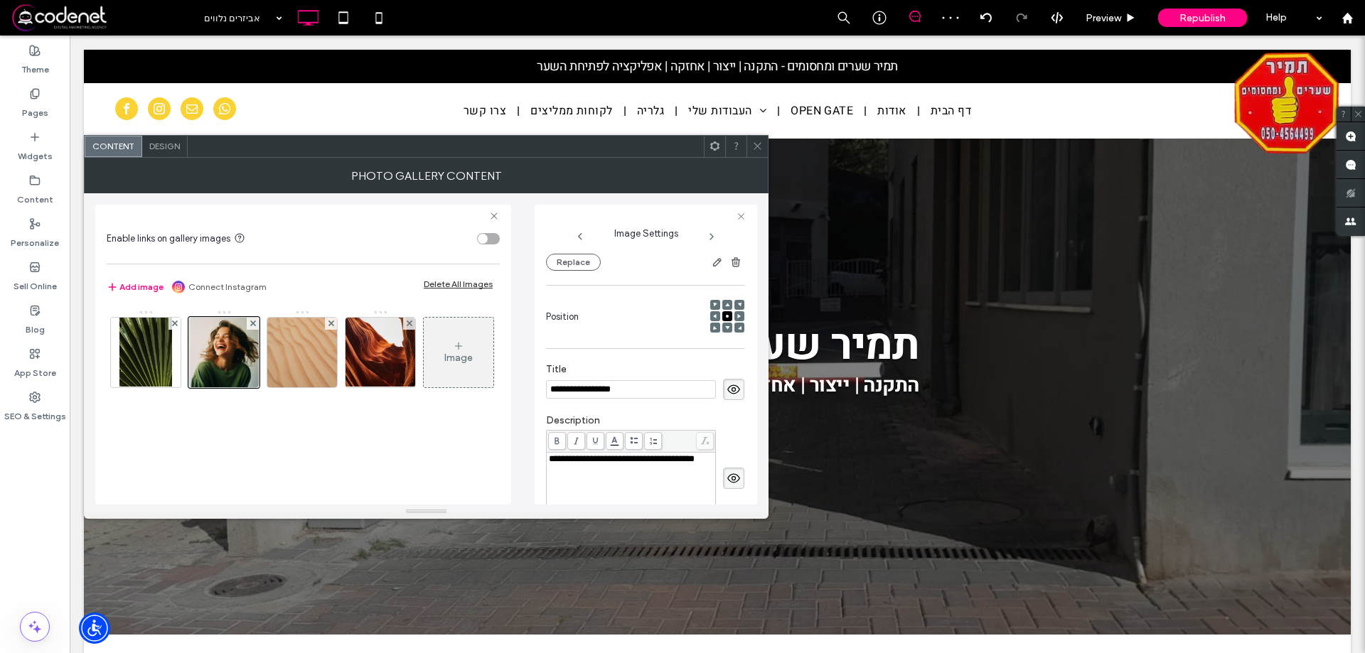
scroll to position [176, 0]
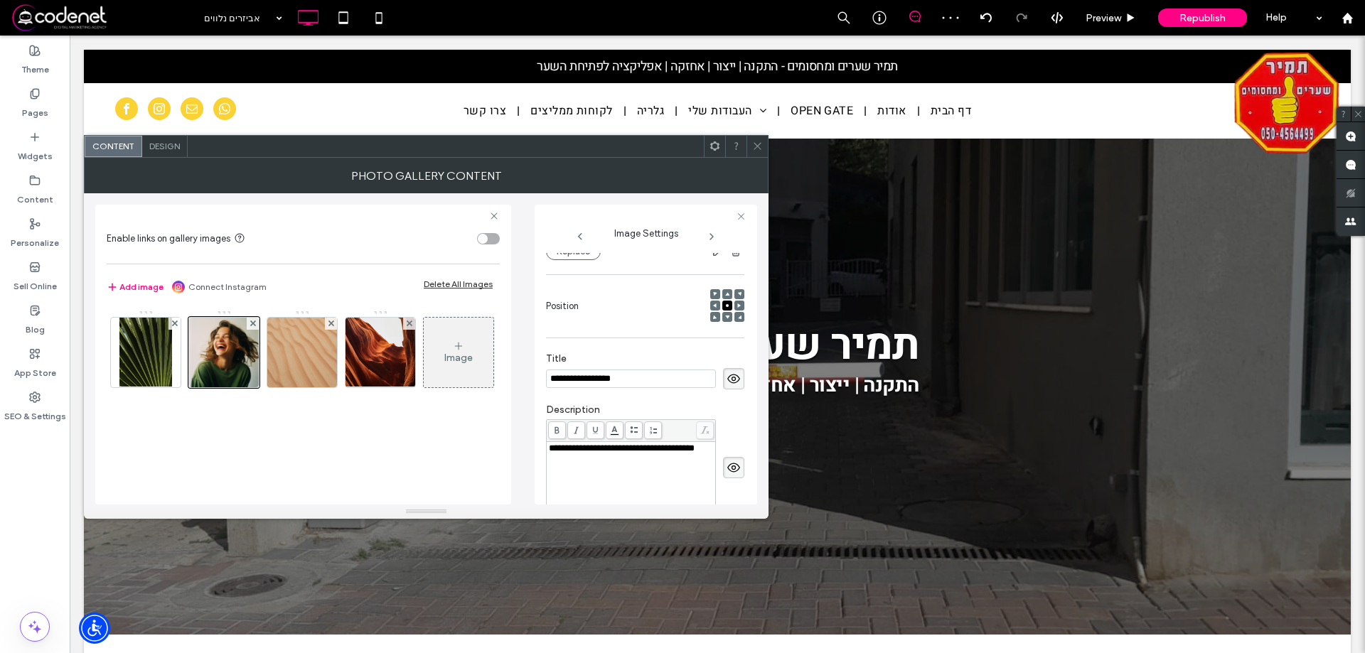
click at [727, 381] on use at bounding box center [733, 378] width 13 height 9
click at [727, 469] on use at bounding box center [733, 468] width 13 height 9
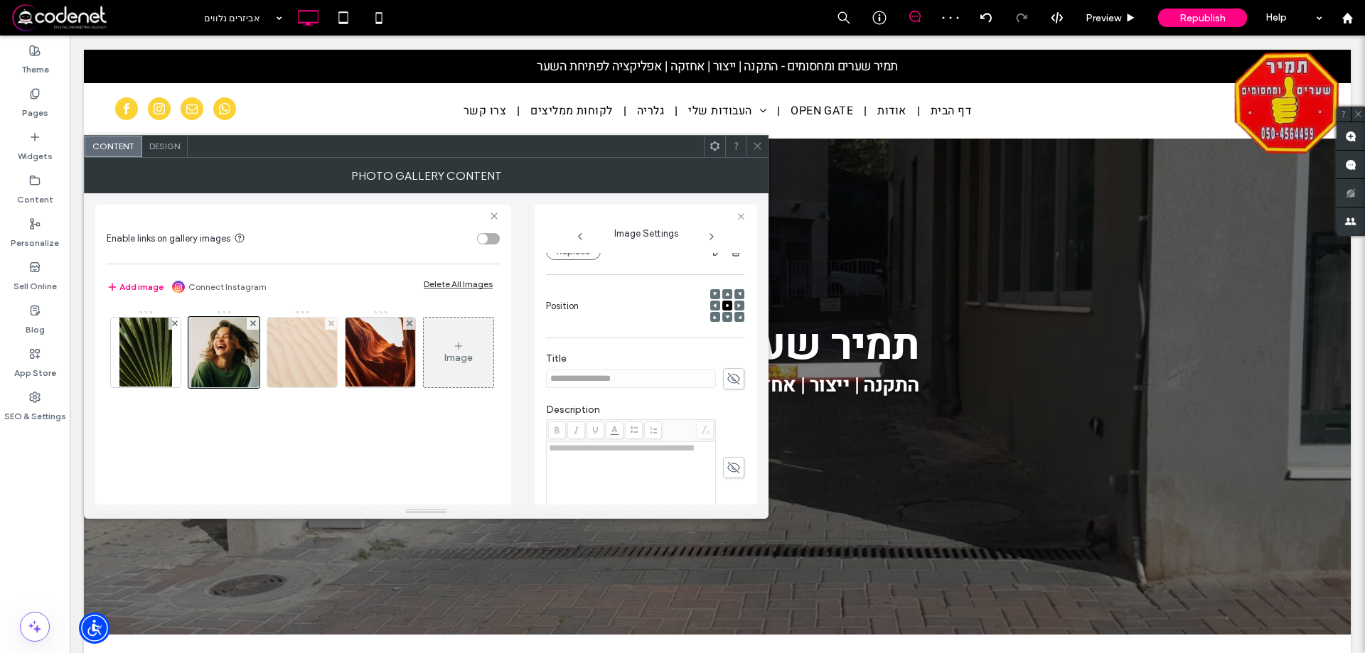
click at [294, 351] on img at bounding box center [302, 353] width 70 height 70
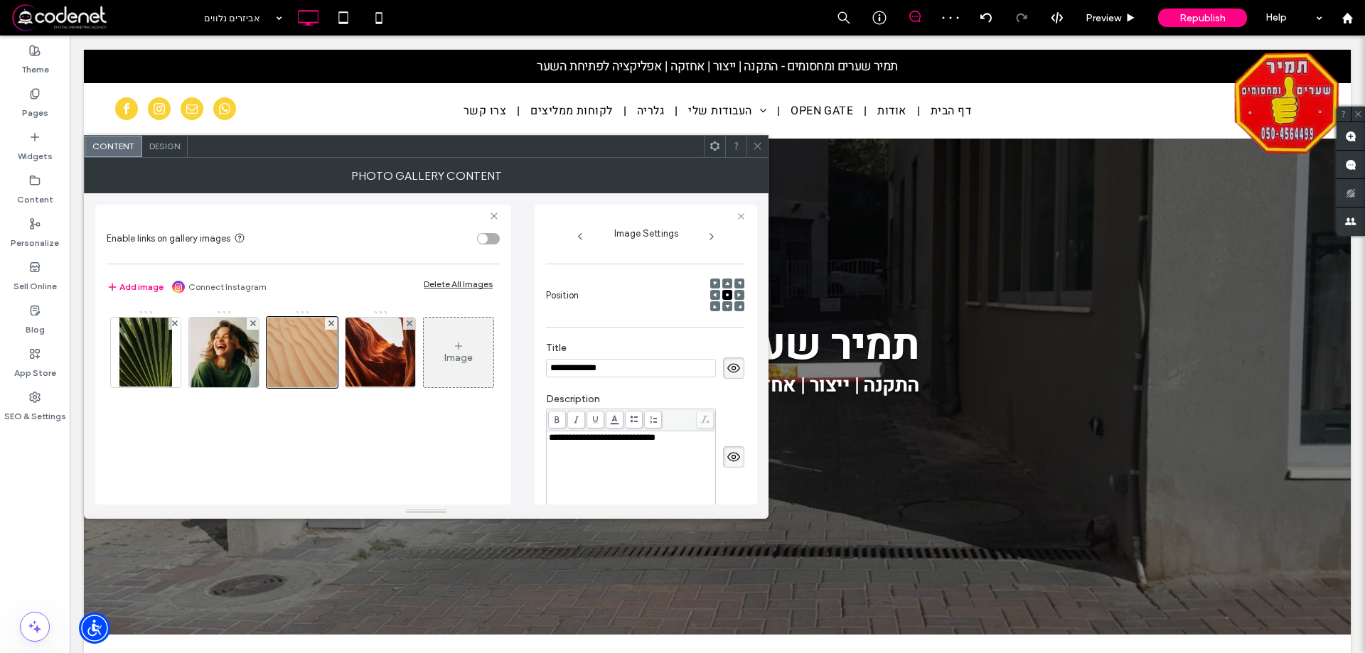
scroll to position [165, 0]
click at [730, 375] on icon at bounding box center [734, 379] width 14 height 16
click at [728, 468] on use at bounding box center [733, 468] width 13 height 9
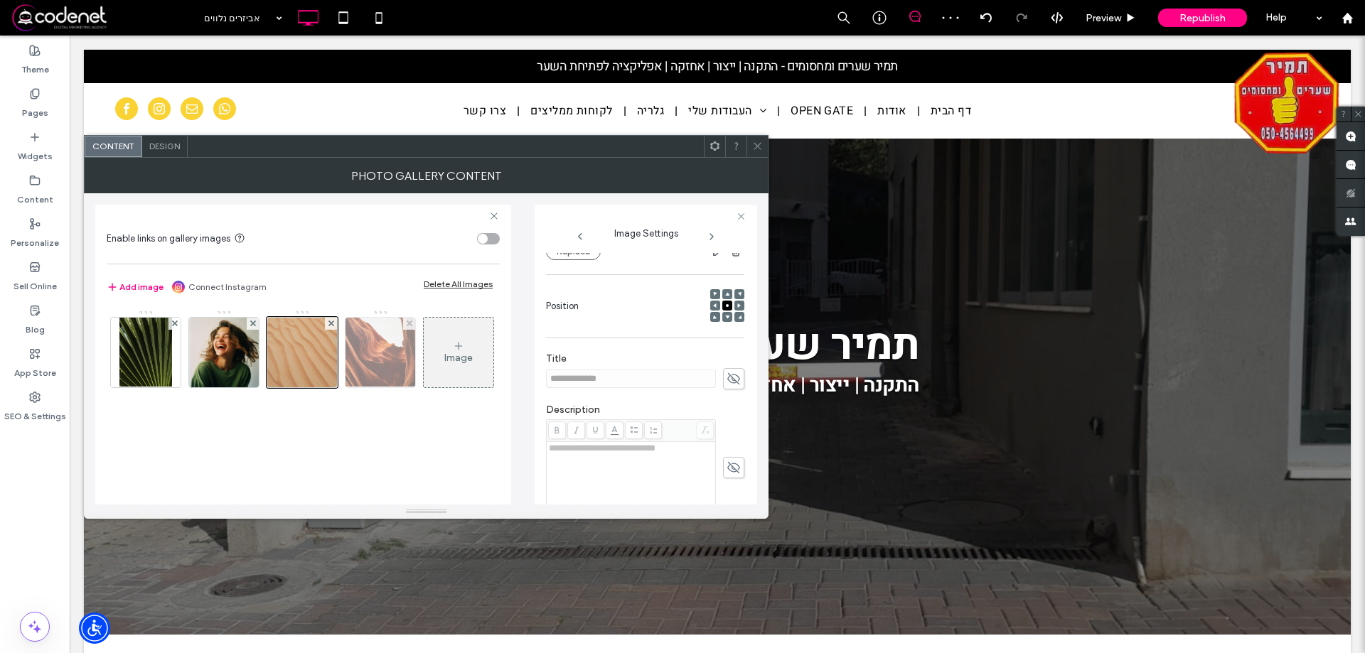
click at [381, 348] on img at bounding box center [381, 353] width 90 height 70
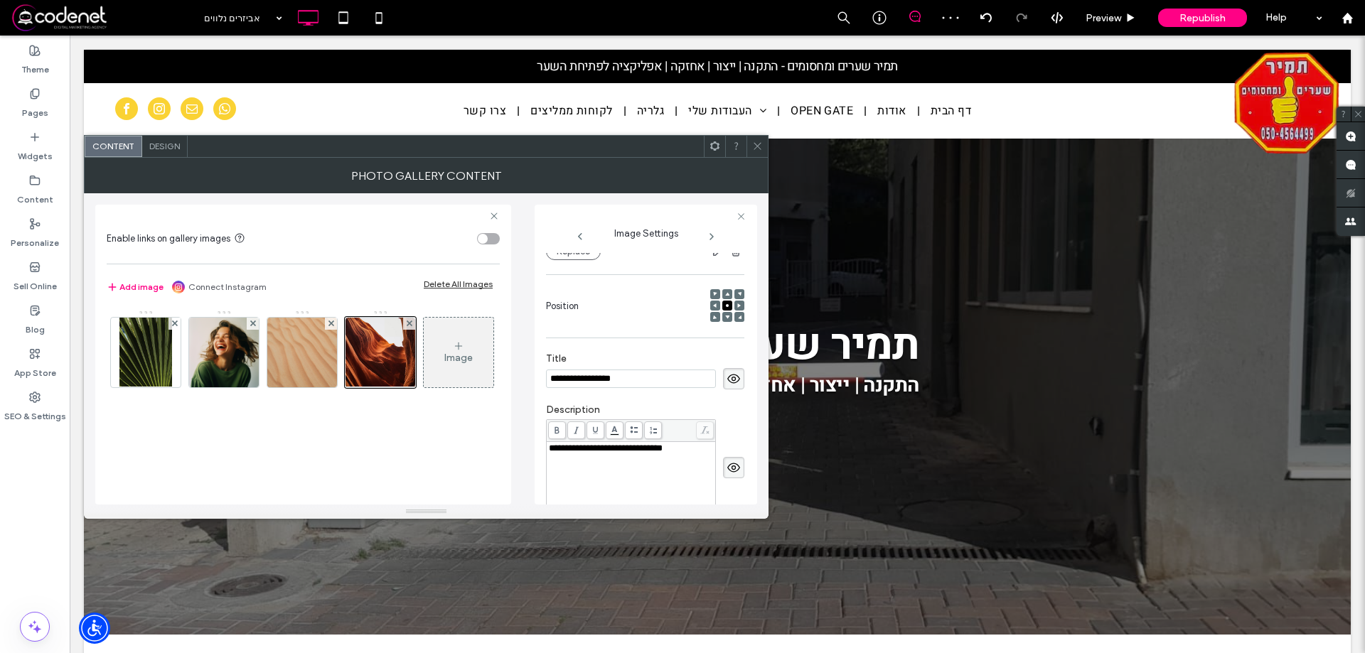
click at [735, 384] on span at bounding box center [733, 378] width 21 height 21
click at [727, 464] on icon at bounding box center [734, 468] width 14 height 16
click at [158, 348] on img at bounding box center [145, 353] width 53 height 70
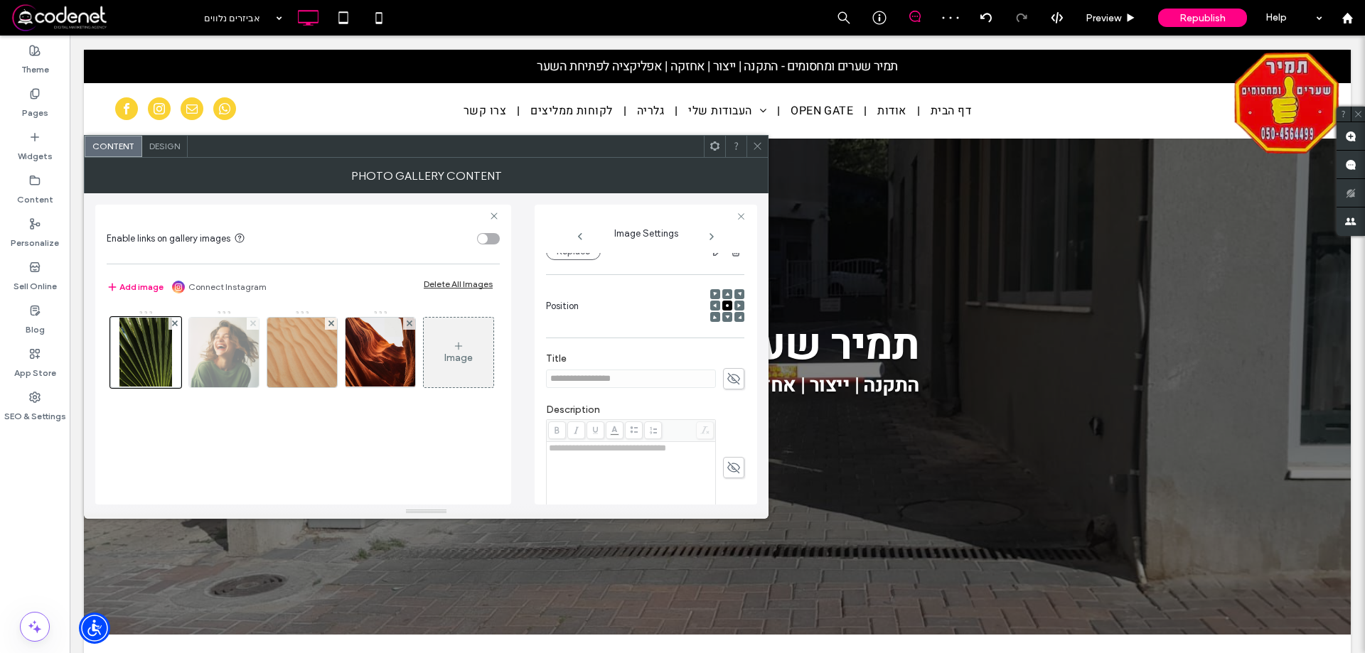
click at [253, 324] on use at bounding box center [253, 324] width 6 height 6
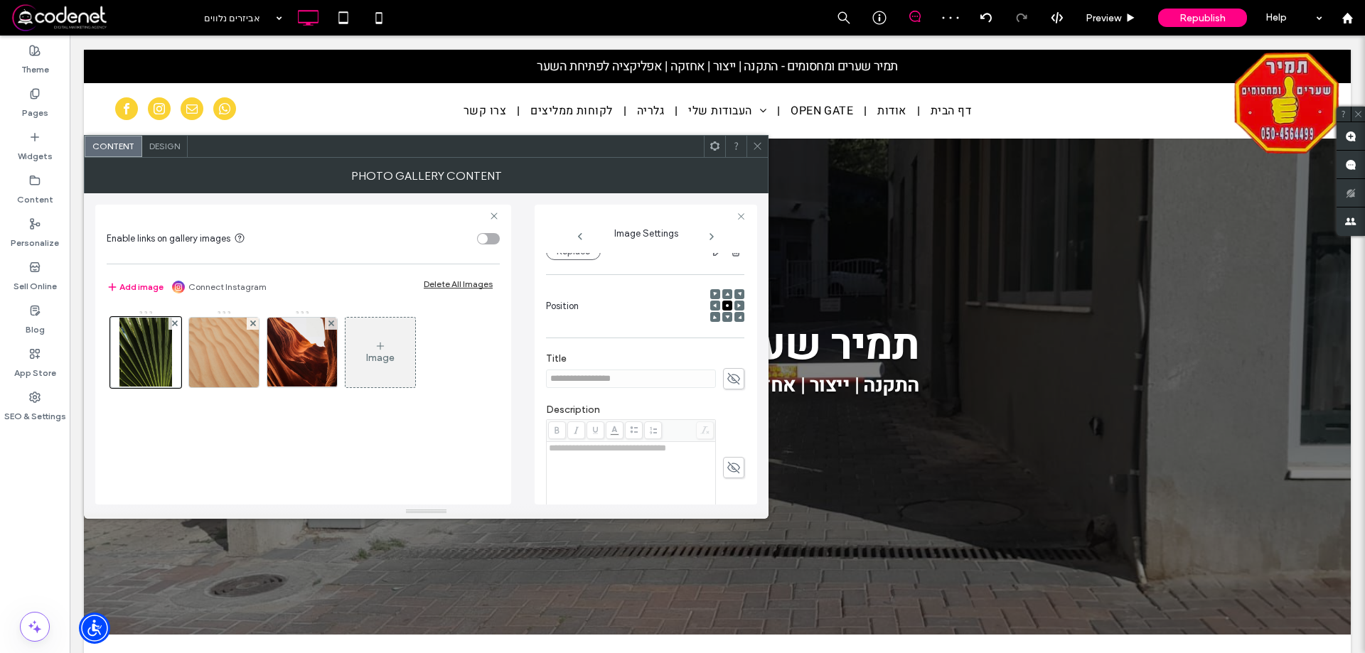
click at [253, 324] on use at bounding box center [253, 324] width 6 height 6
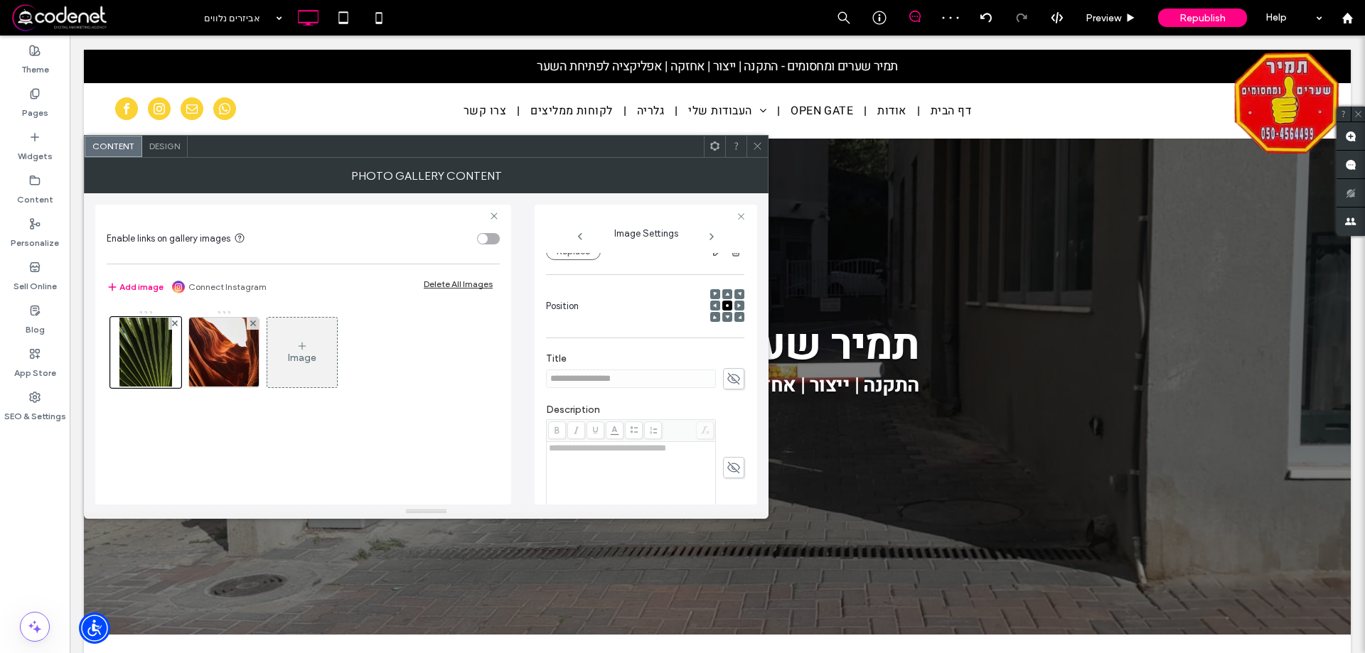
click at [253, 324] on use at bounding box center [253, 324] width 6 height 6
click at [172, 322] on icon at bounding box center [175, 324] width 6 height 6
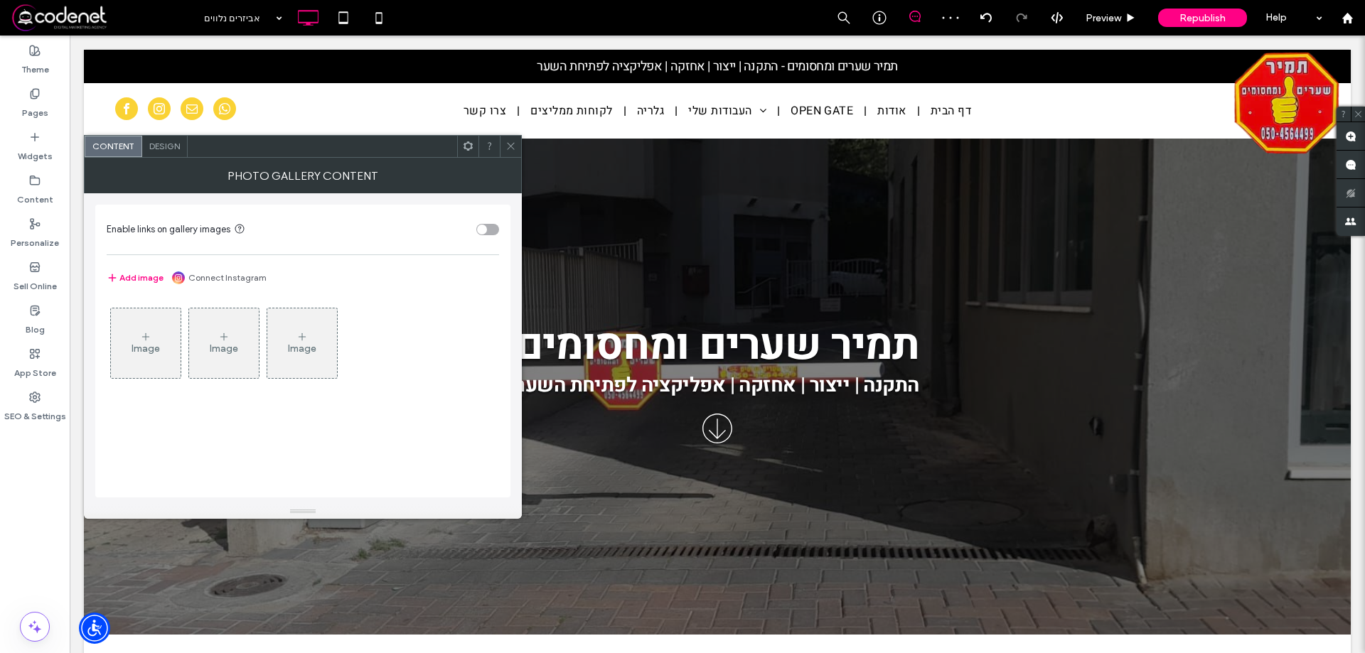
click at [163, 348] on div "Image" at bounding box center [146, 343] width 70 height 67
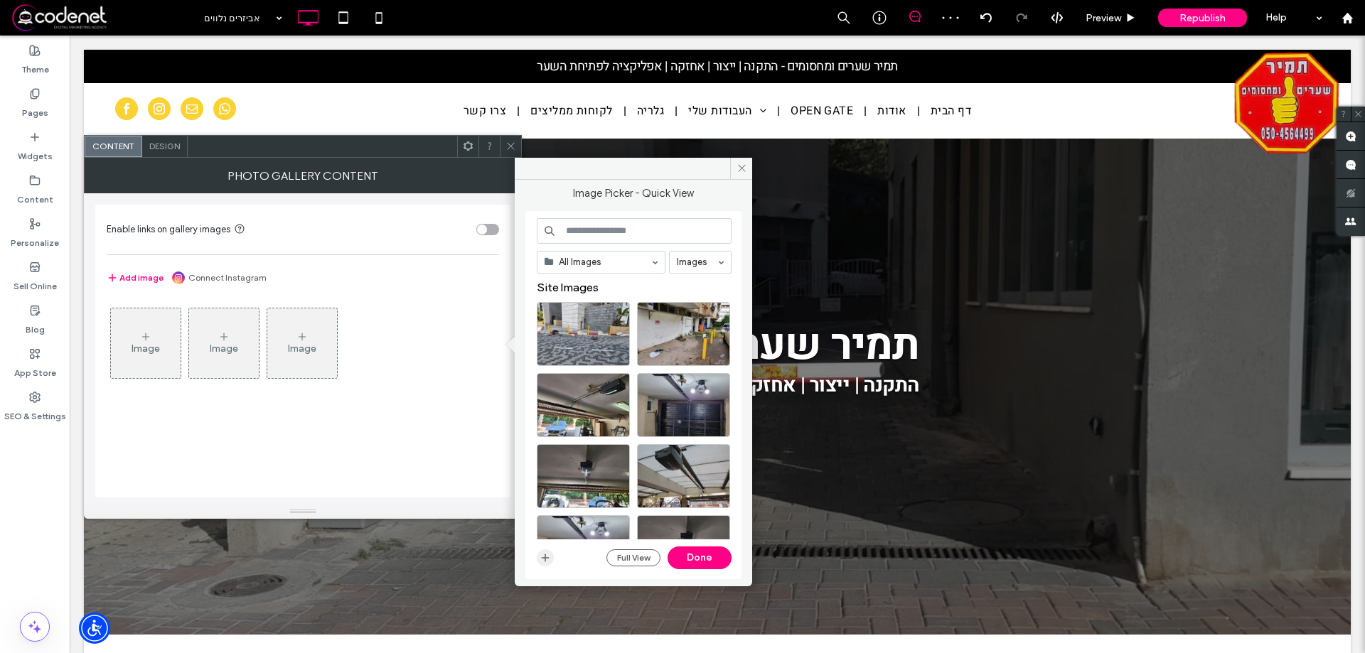
click at [550, 562] on icon "button" at bounding box center [545, 557] width 11 height 11
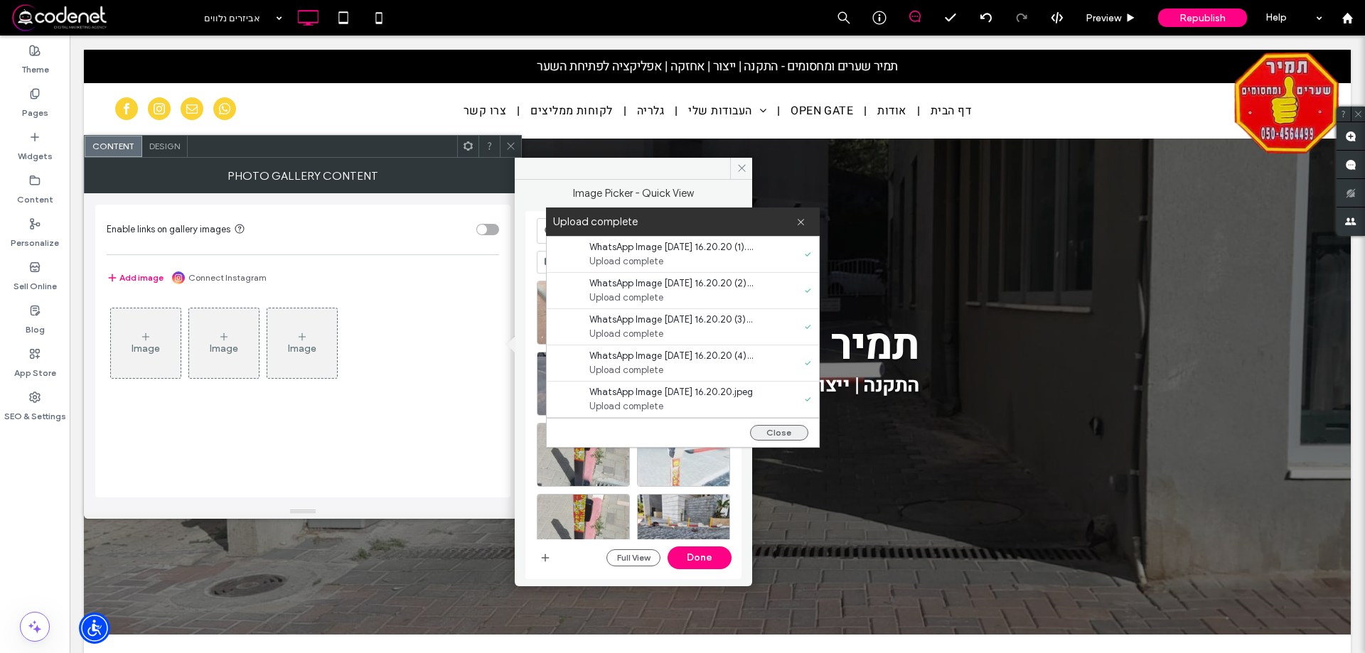
click at [776, 436] on button "Close" at bounding box center [779, 433] width 58 height 16
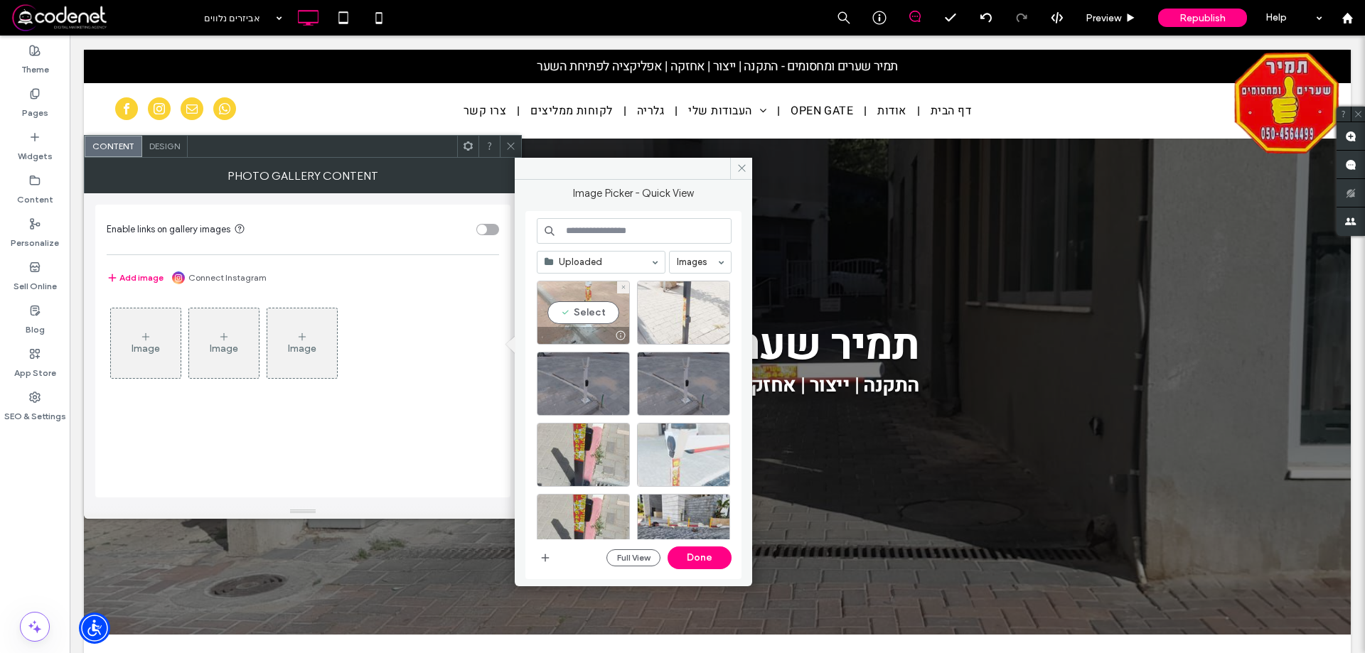
click at [579, 304] on div "Select" at bounding box center [583, 313] width 93 height 64
click at [682, 312] on div "Select" at bounding box center [683, 313] width 93 height 64
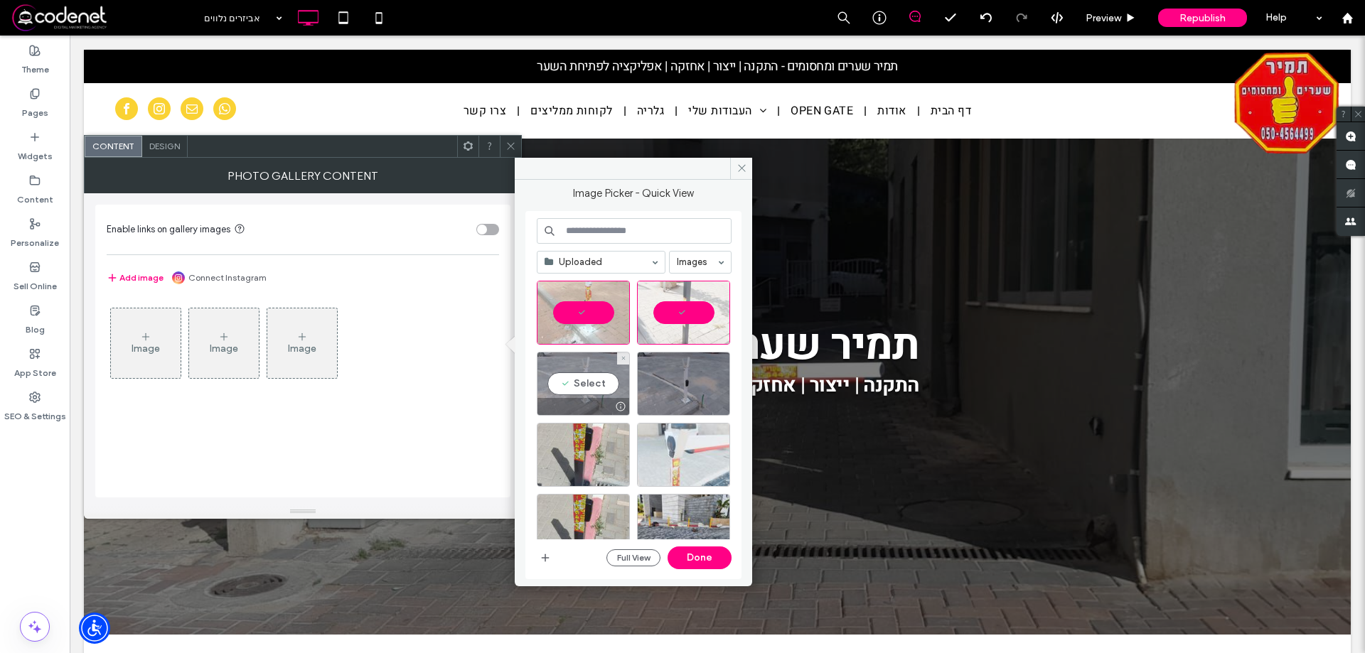
click at [580, 368] on div "Select" at bounding box center [583, 384] width 93 height 64
click at [692, 370] on div "Select" at bounding box center [683, 384] width 93 height 64
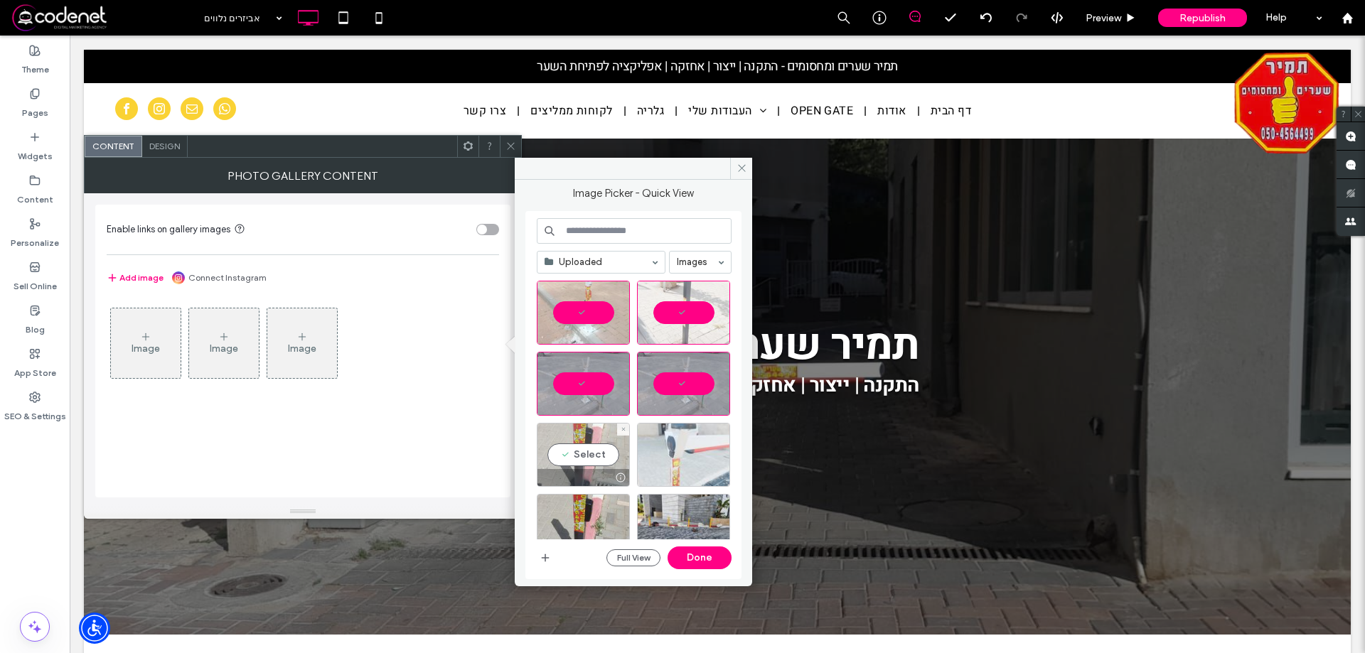
click at [588, 444] on div "Select" at bounding box center [583, 455] width 93 height 64
click at [707, 449] on div "Select" at bounding box center [683, 455] width 93 height 64
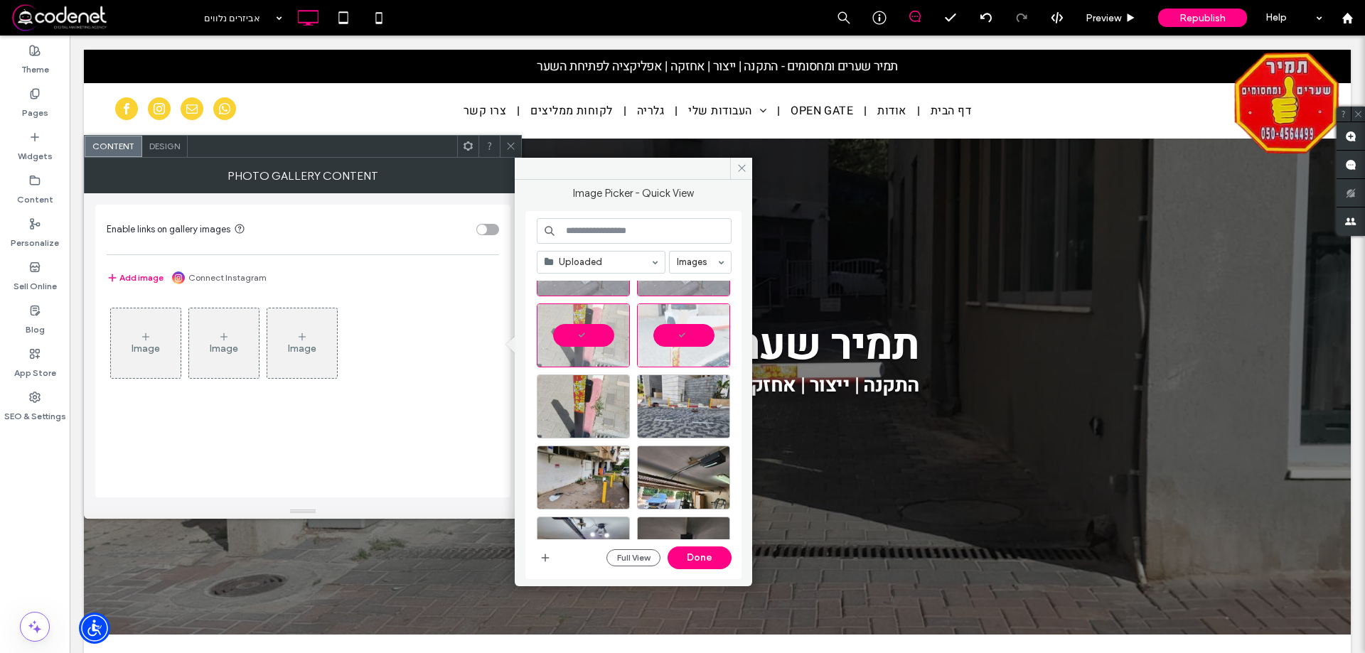
scroll to position [71, 0]
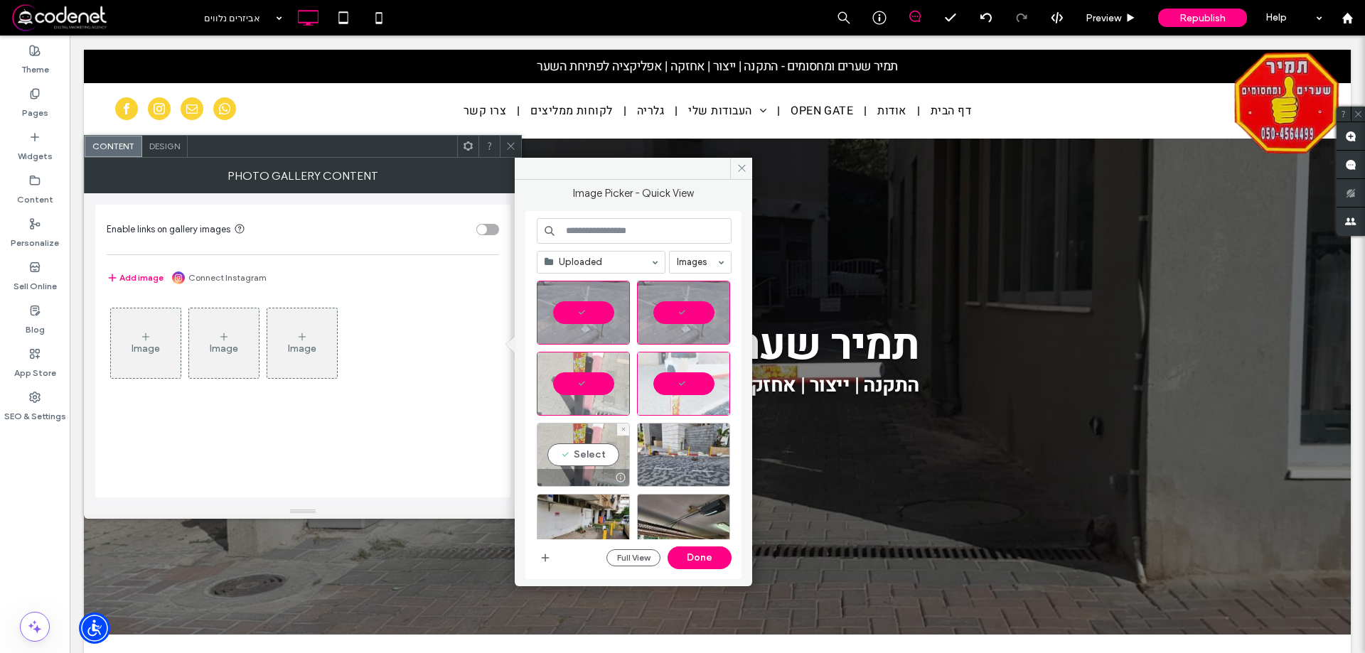
click at [583, 436] on div "Select" at bounding box center [583, 455] width 93 height 64
click at [694, 556] on button "Done" at bounding box center [700, 558] width 64 height 23
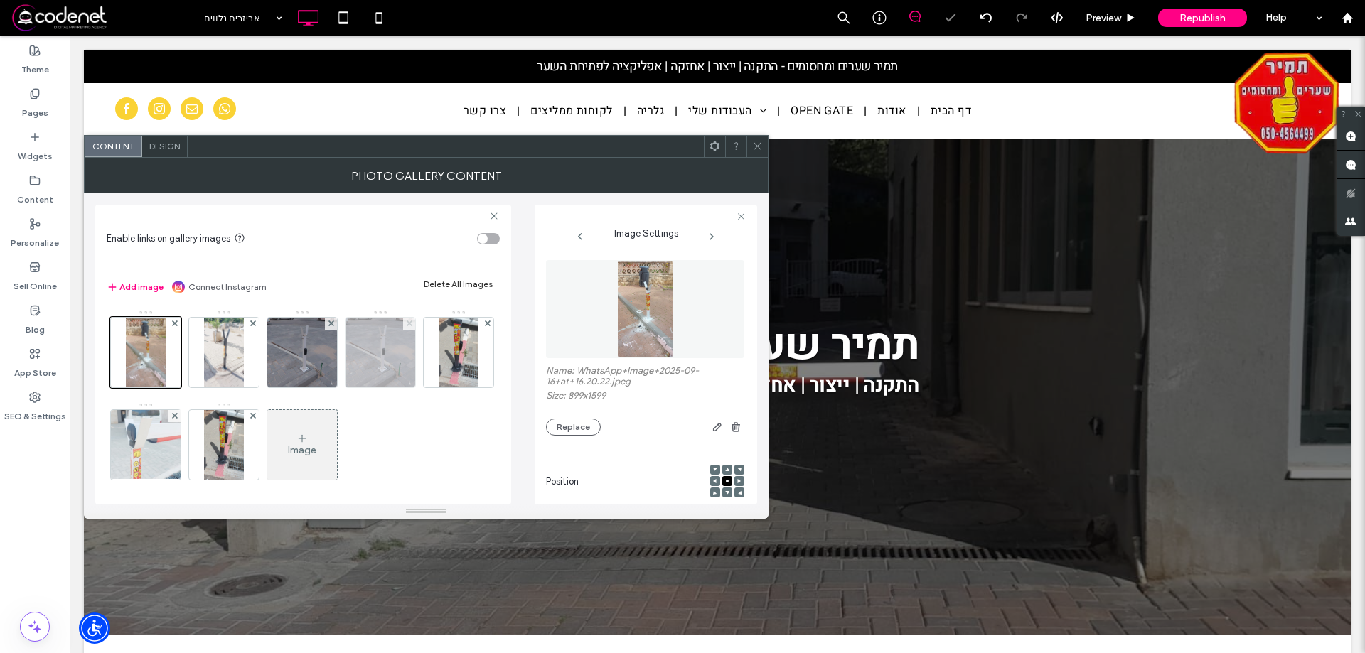
click at [407, 322] on icon at bounding box center [410, 324] width 6 height 6
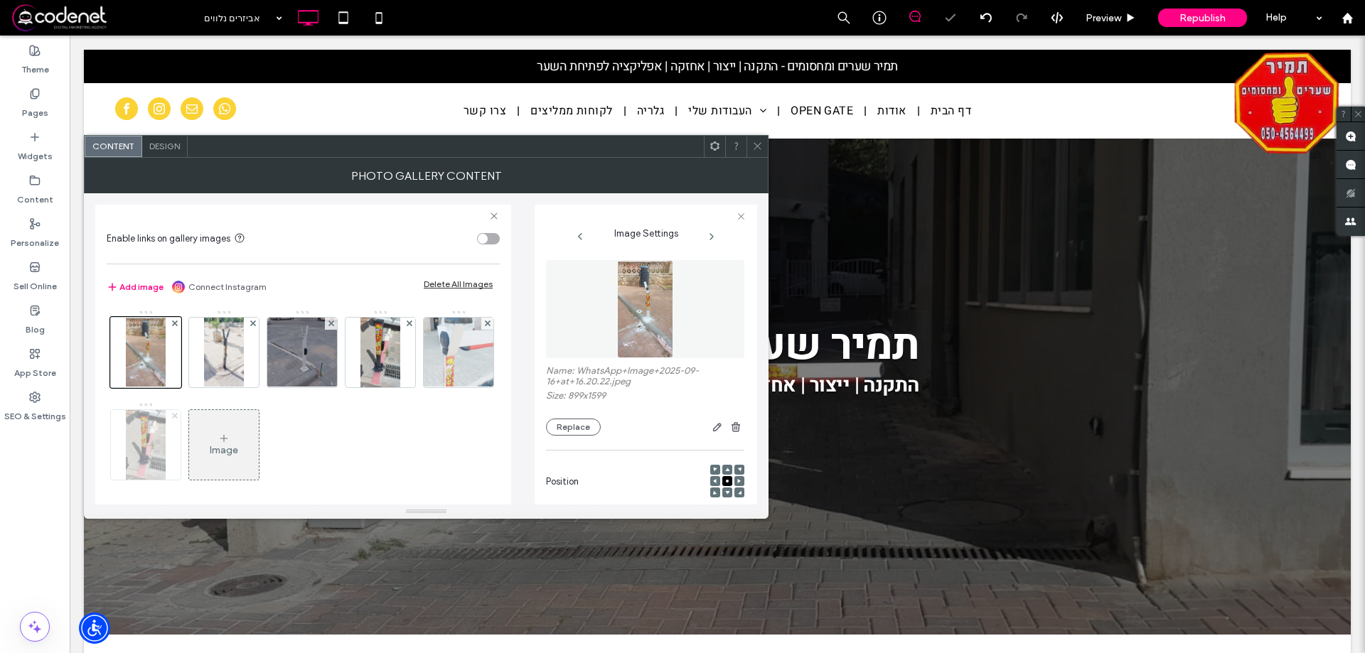
click at [177, 416] on use at bounding box center [174, 416] width 6 height 6
click at [759, 146] on icon at bounding box center [757, 146] width 11 height 11
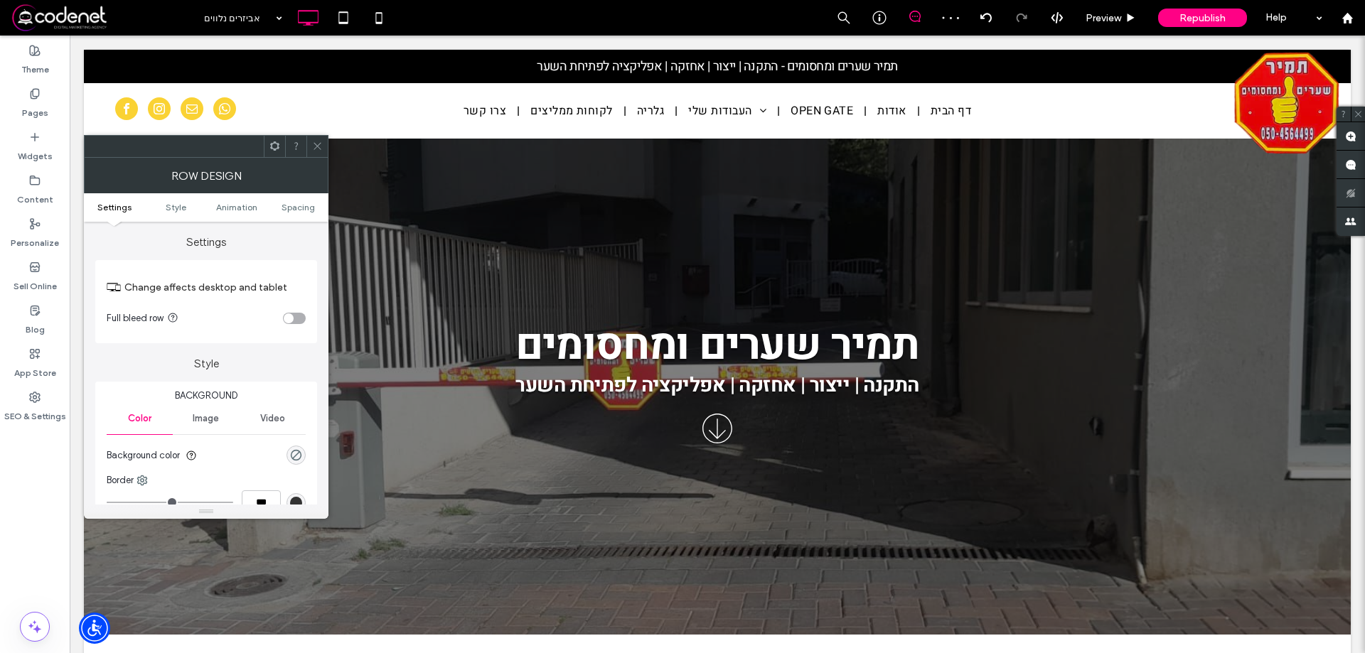
click at [299, 319] on div "toggle" at bounding box center [294, 318] width 23 height 11
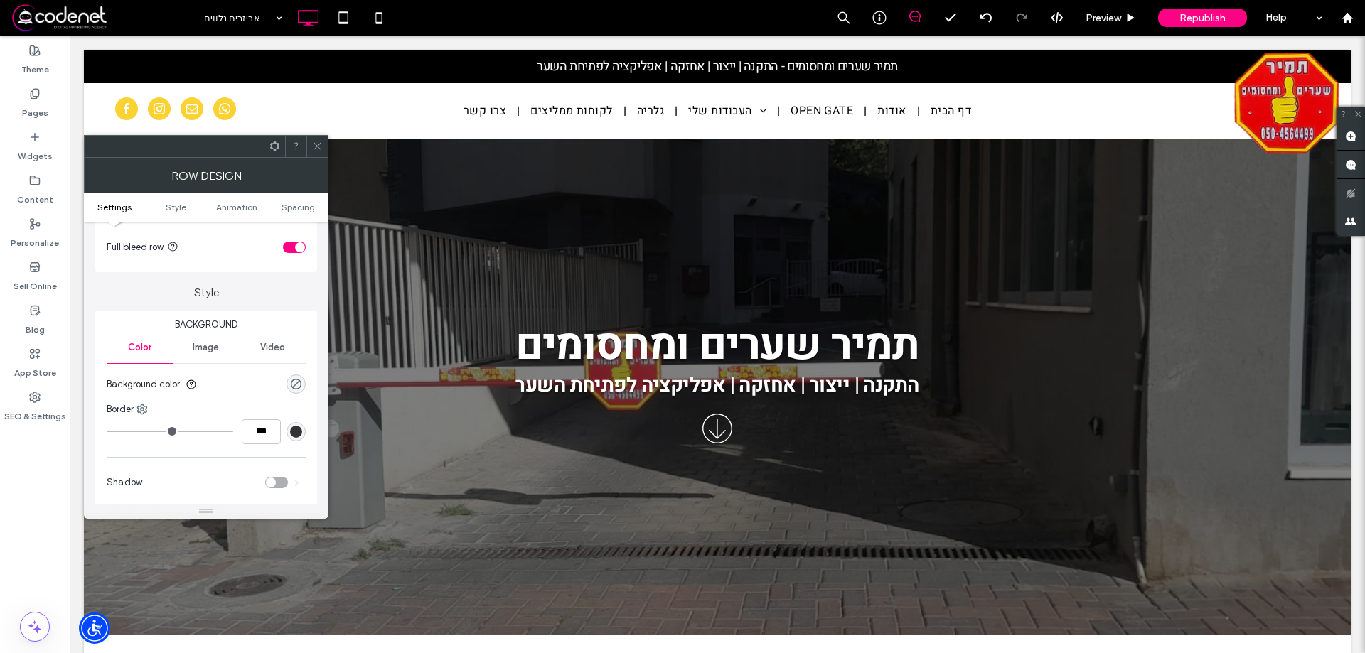
click at [318, 146] on use at bounding box center [317, 146] width 7 height 7
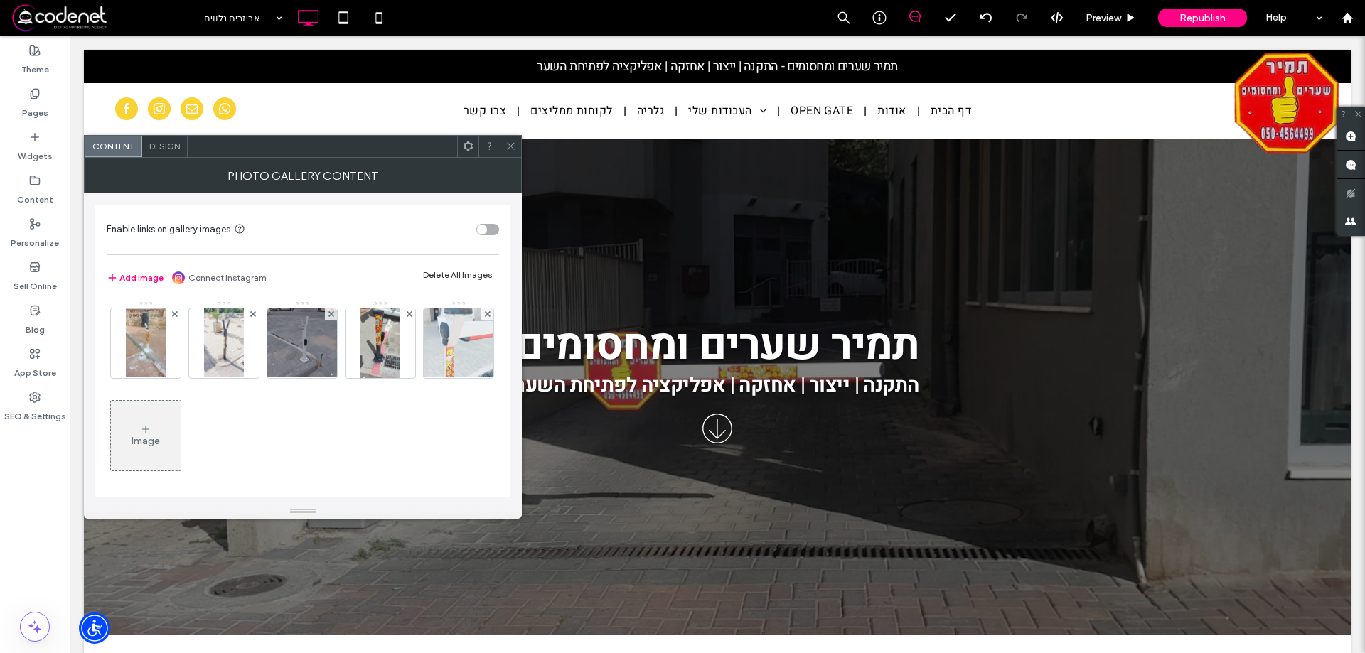
click at [171, 155] on div "Design" at bounding box center [165, 146] width 46 height 21
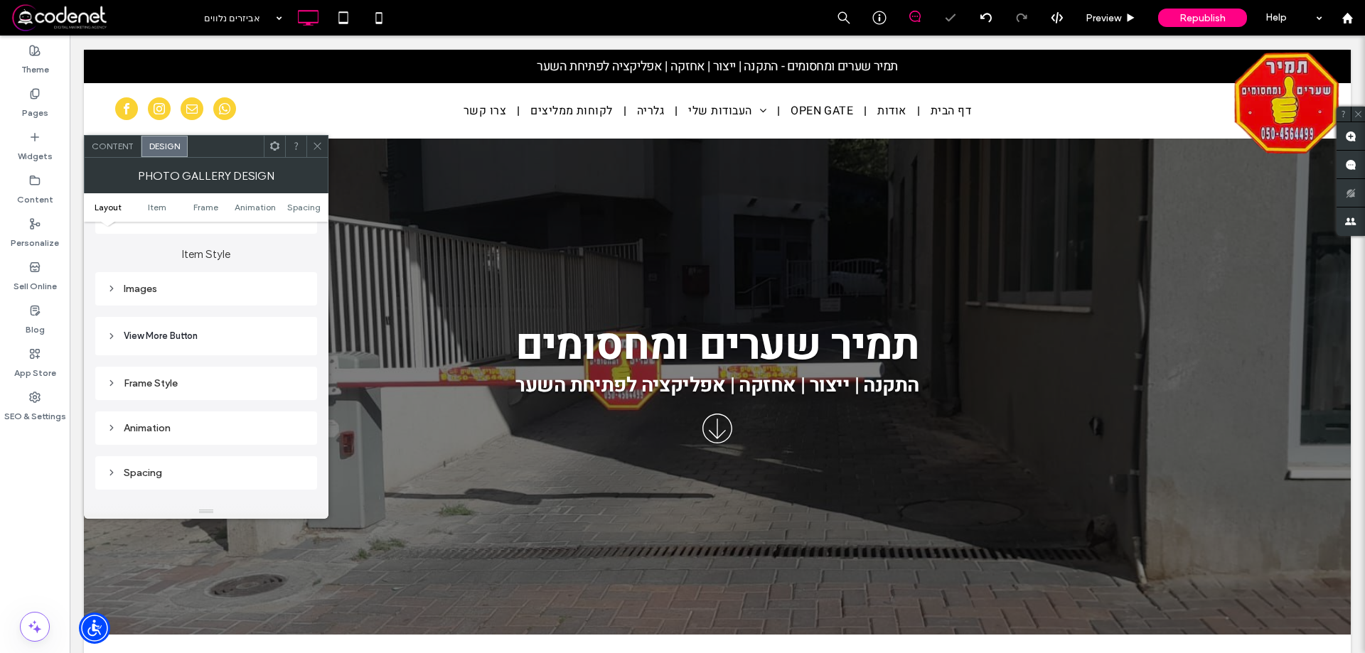
scroll to position [498, 0]
click at [110, 279] on icon at bounding box center [112, 283] width 10 height 10
click at [279, 353] on input "***" at bounding box center [288, 350] width 36 height 18
type input "***"
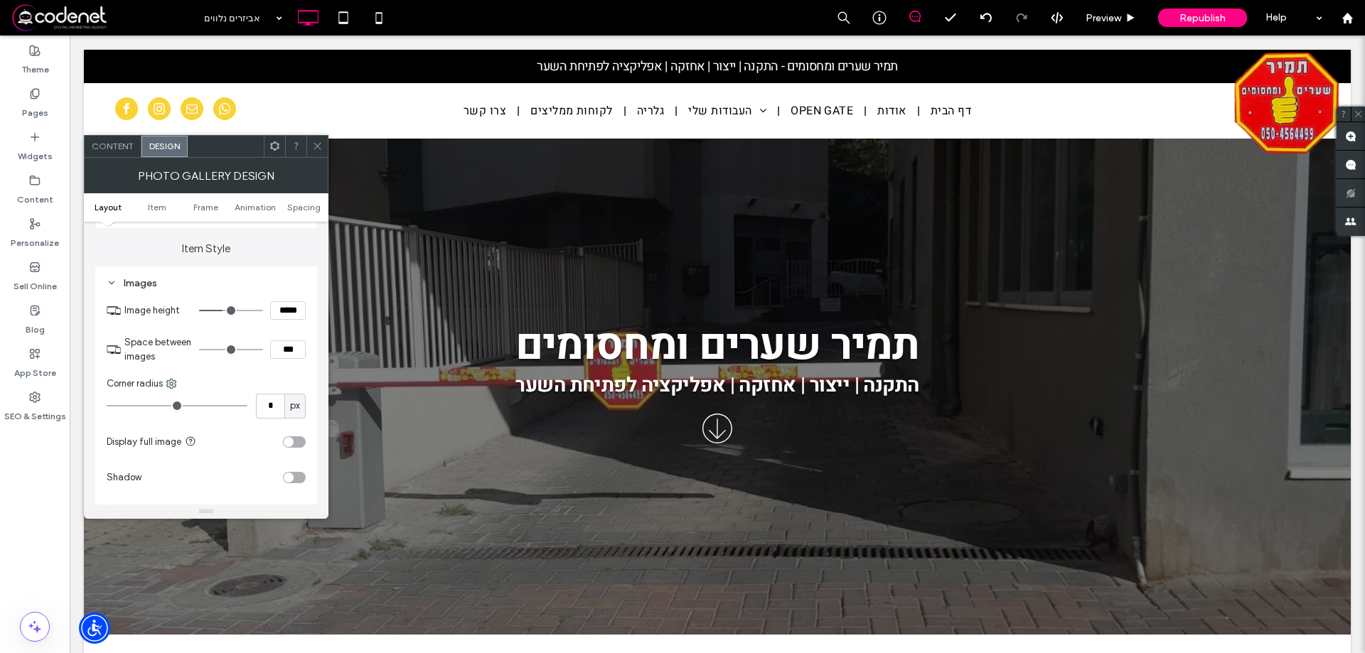
type input "*"
click at [319, 142] on icon at bounding box center [317, 146] width 11 height 11
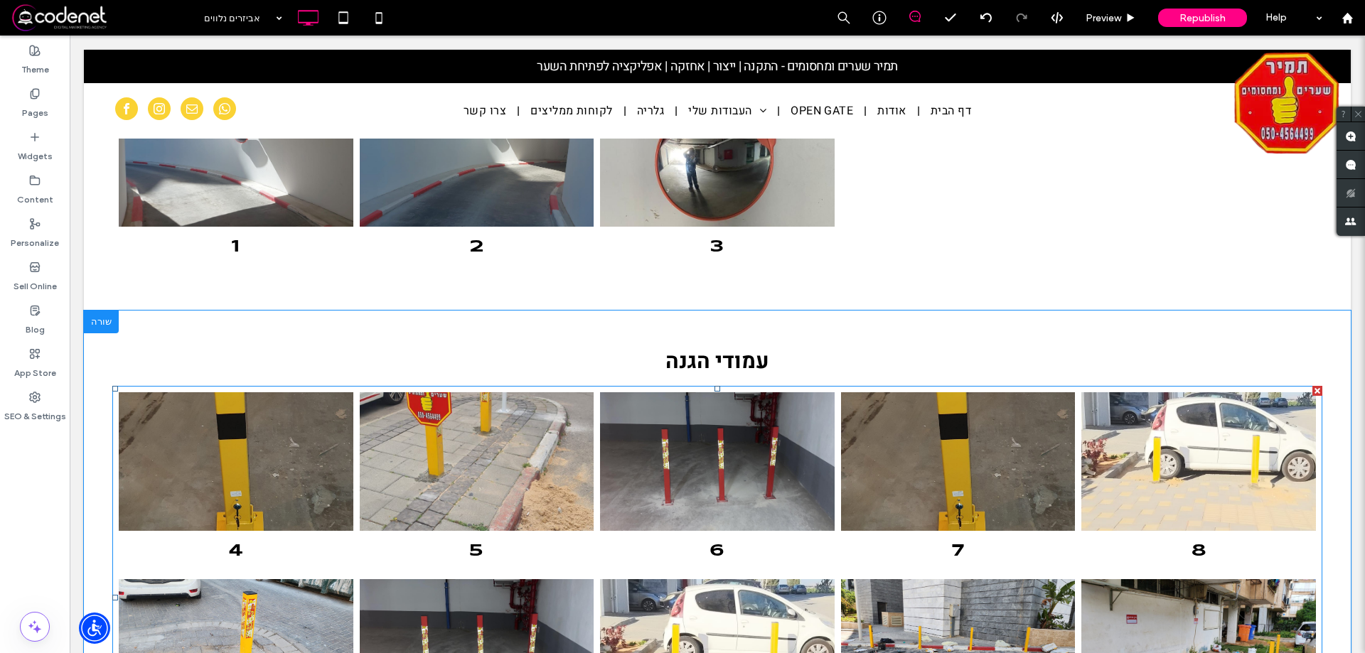
scroll to position [427, 0]
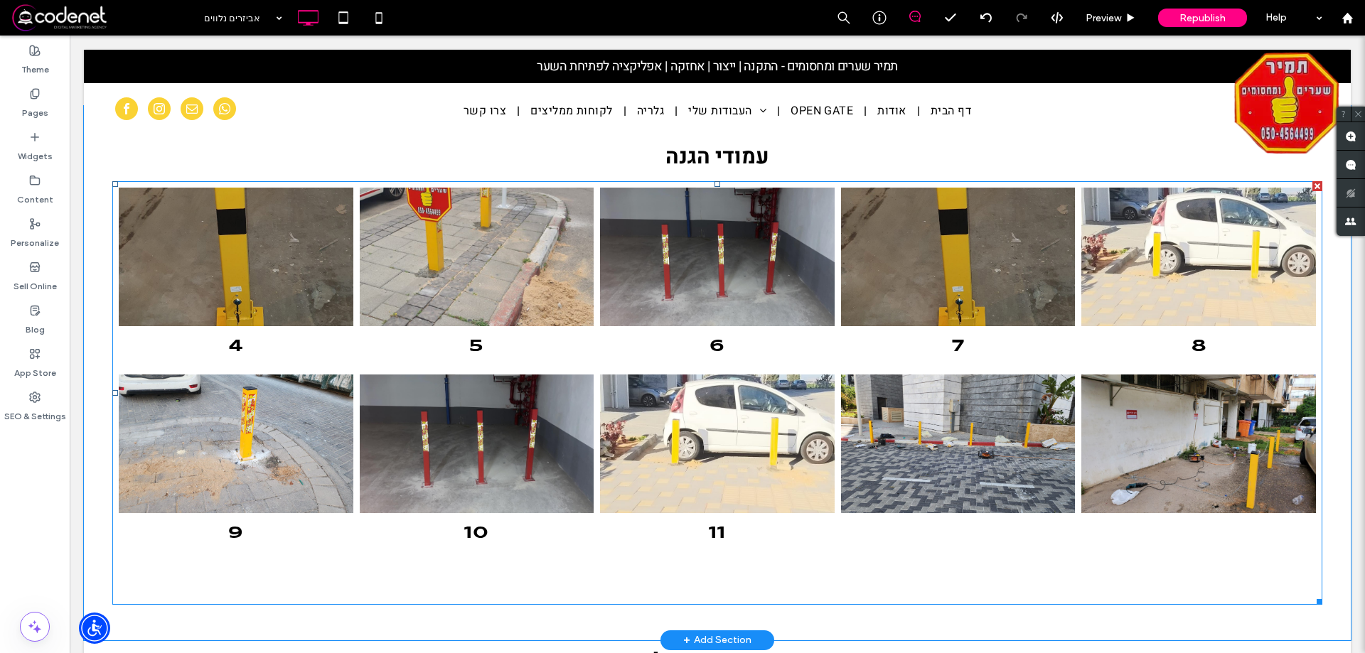
click at [686, 407] on link at bounding box center [717, 444] width 235 height 139
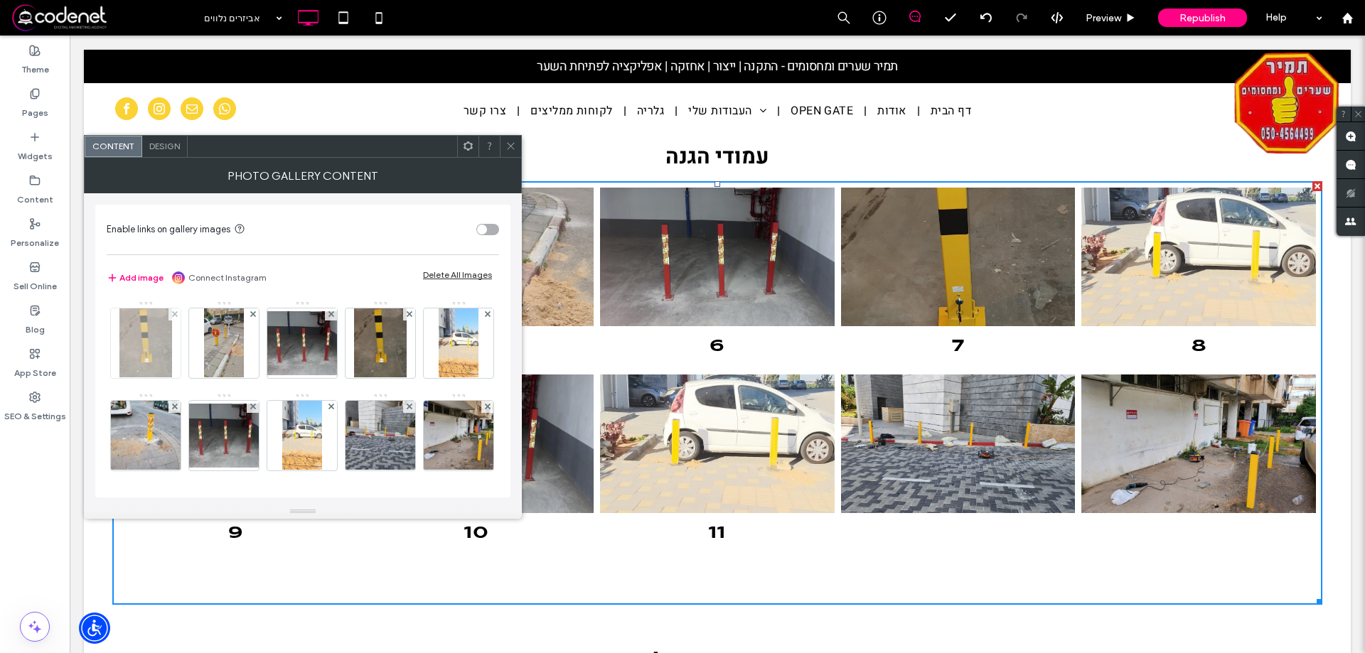
click at [153, 338] on img at bounding box center [145, 344] width 53 height 70
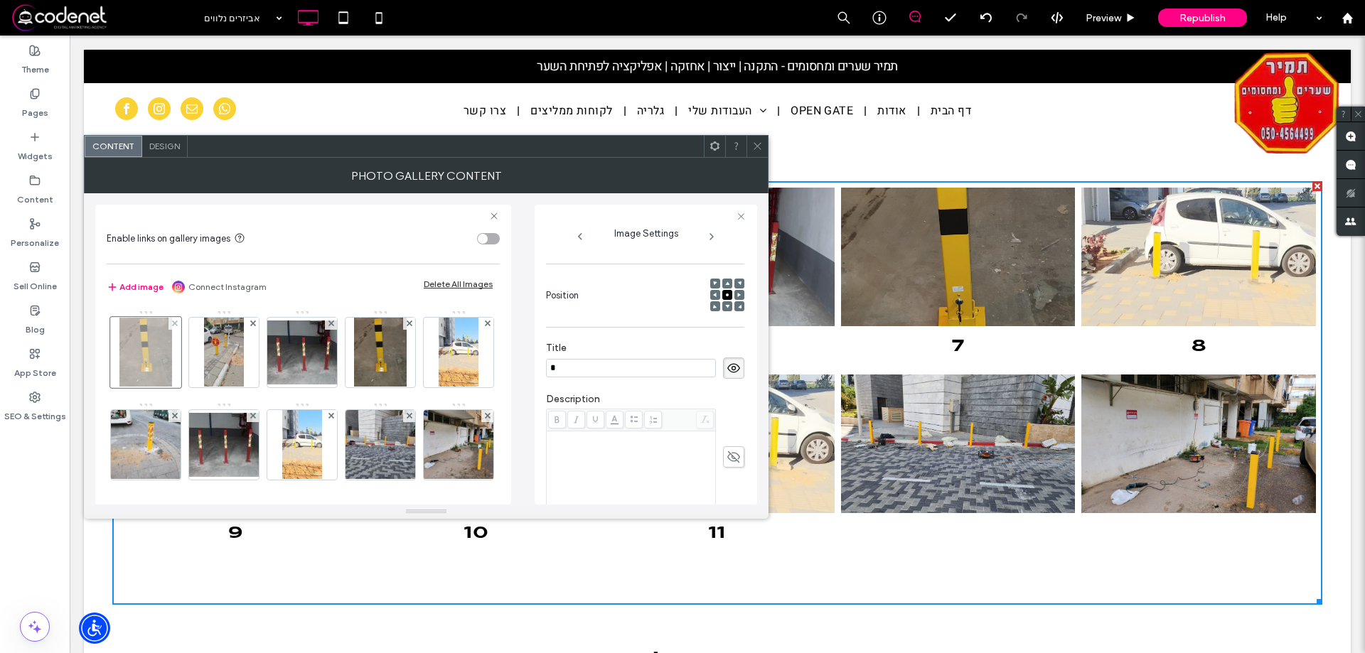
scroll to position [0, 0]
click at [170, 151] on div "Design" at bounding box center [165, 146] width 46 height 21
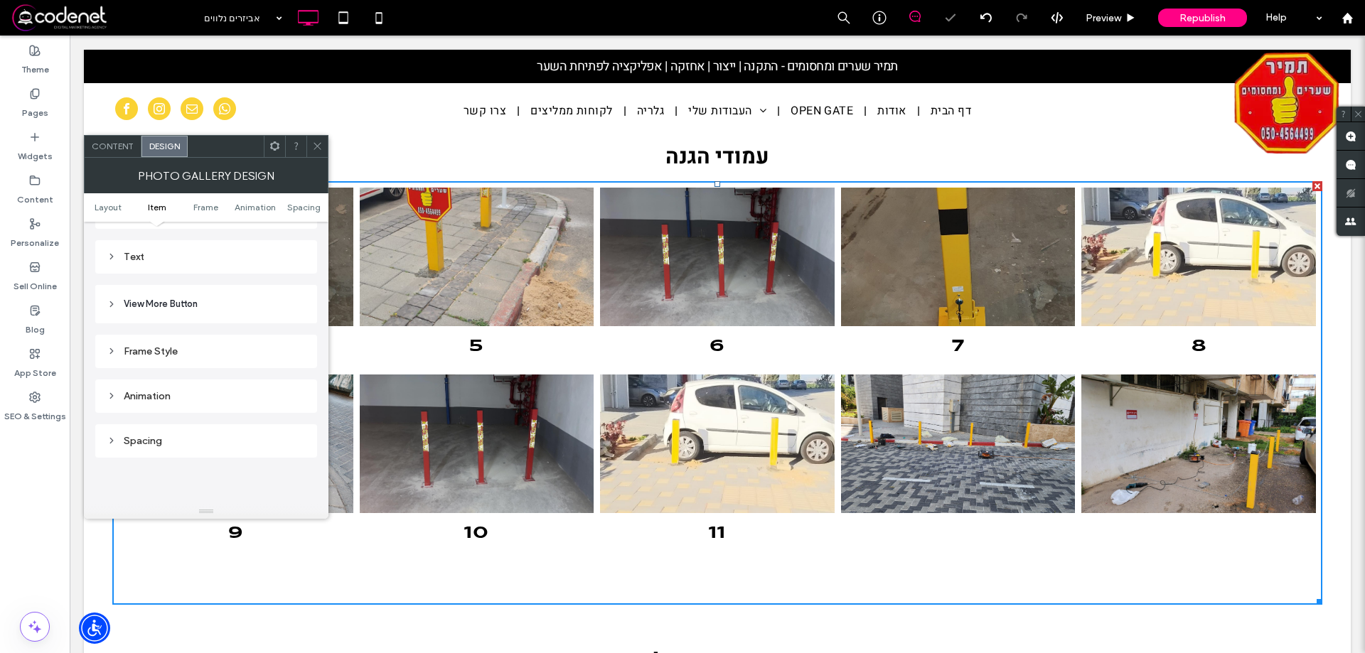
scroll to position [498, 0]
click at [116, 292] on div "Images" at bounding box center [206, 283] width 199 height 19
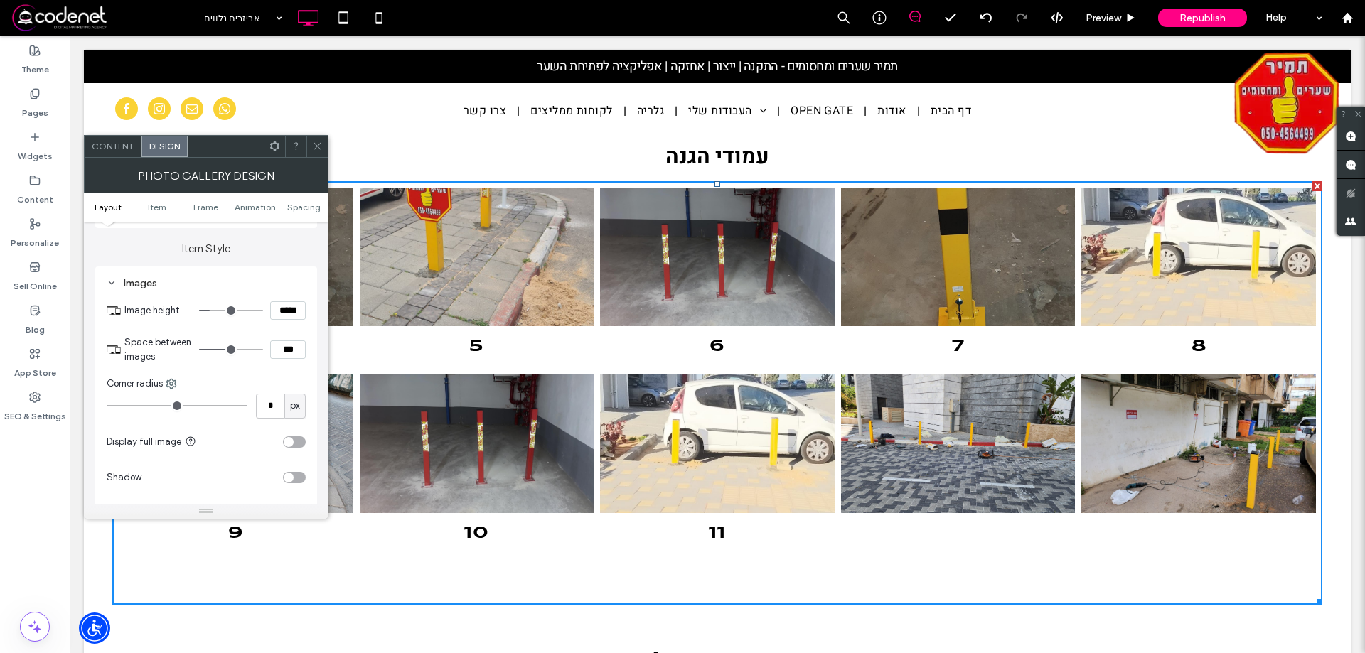
click at [311, 145] on div at bounding box center [316, 146] width 21 height 21
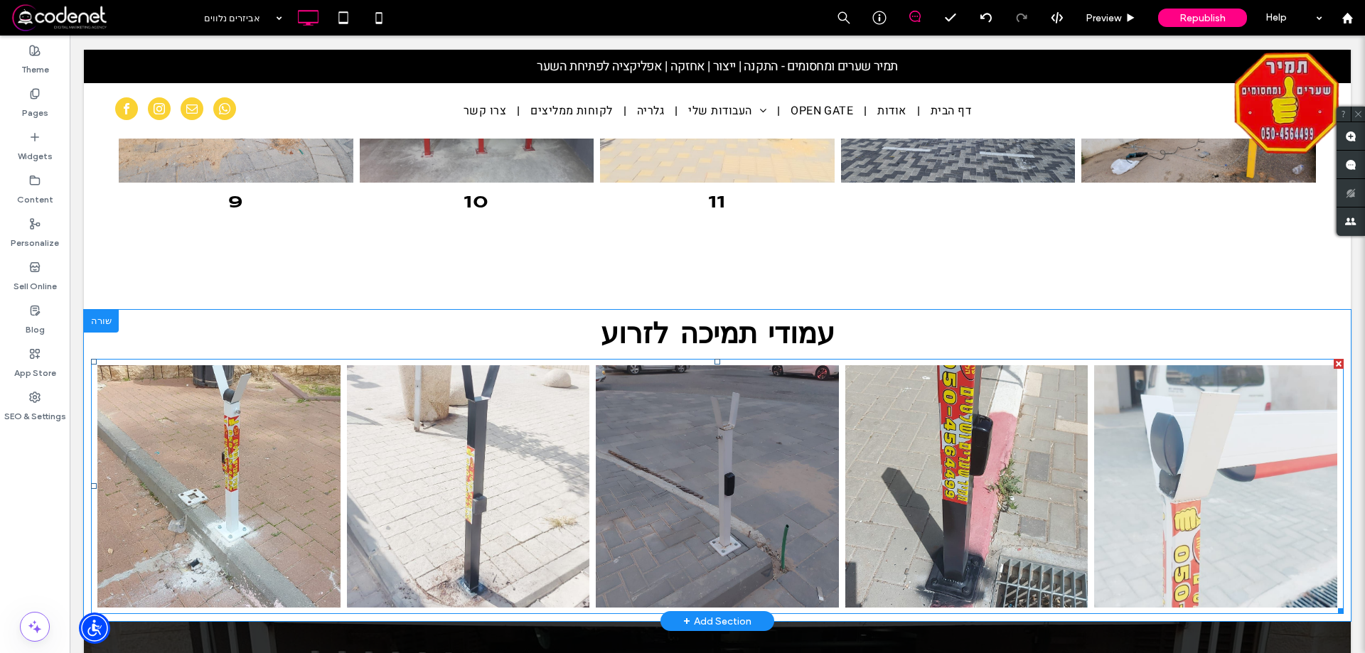
scroll to position [782, 0]
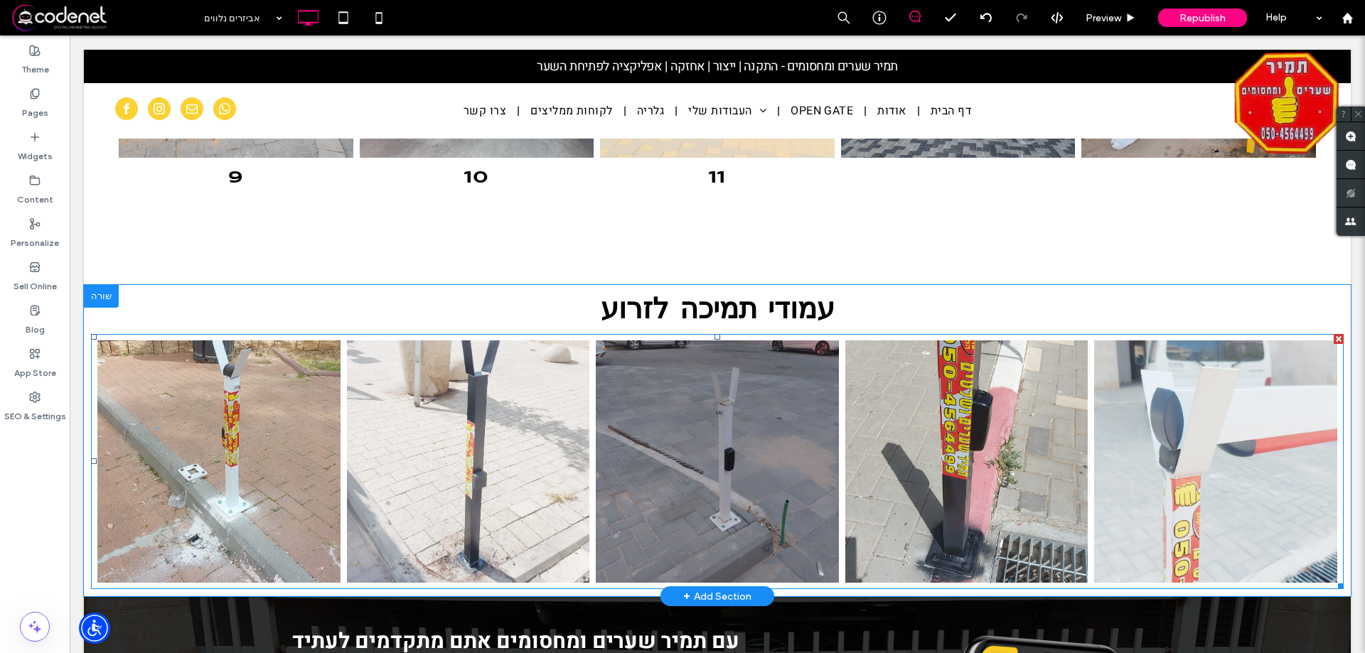
click at [585, 527] on link at bounding box center [468, 462] width 243 height 243
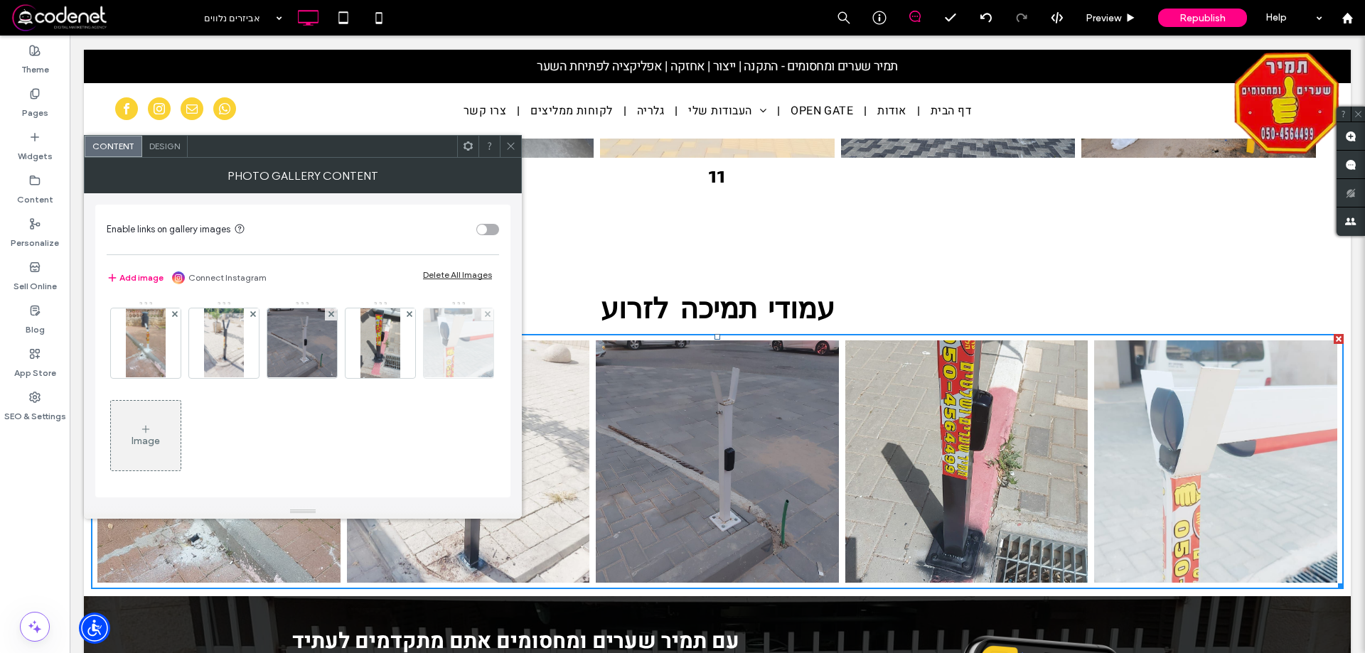
click at [397, 378] on img at bounding box center [459, 344] width 124 height 70
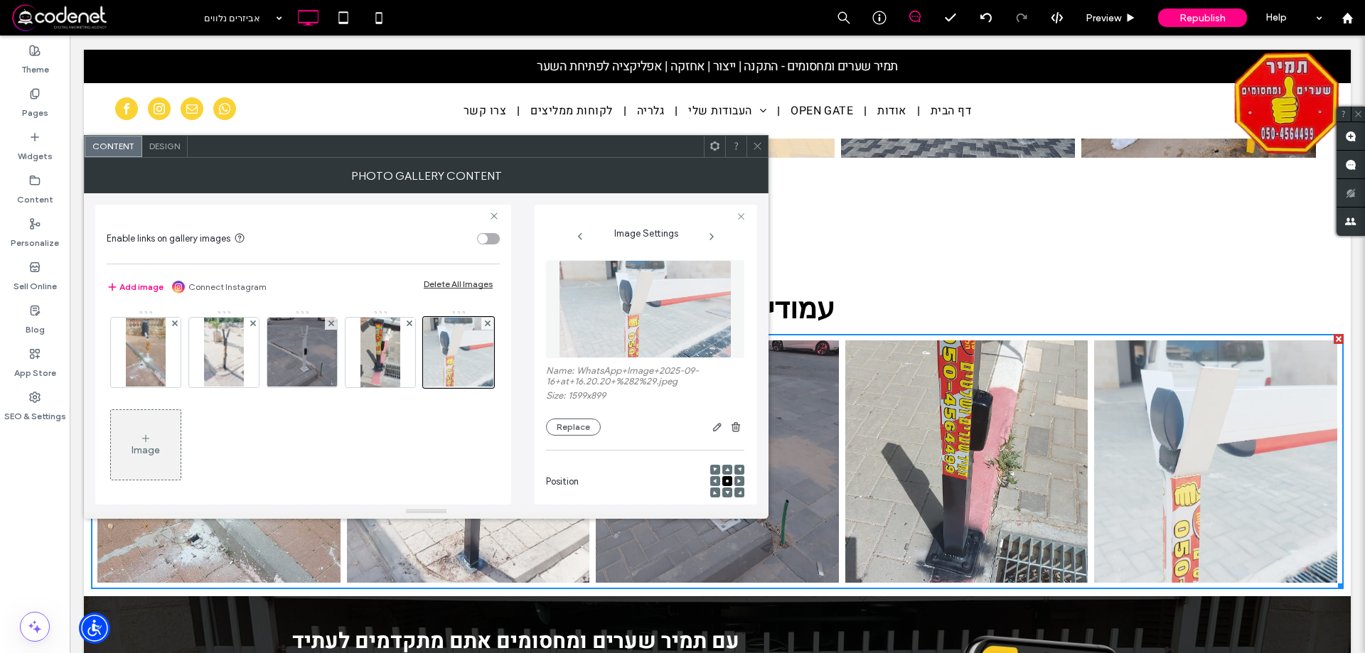
click at [183, 149] on div "Design" at bounding box center [165, 146] width 46 height 21
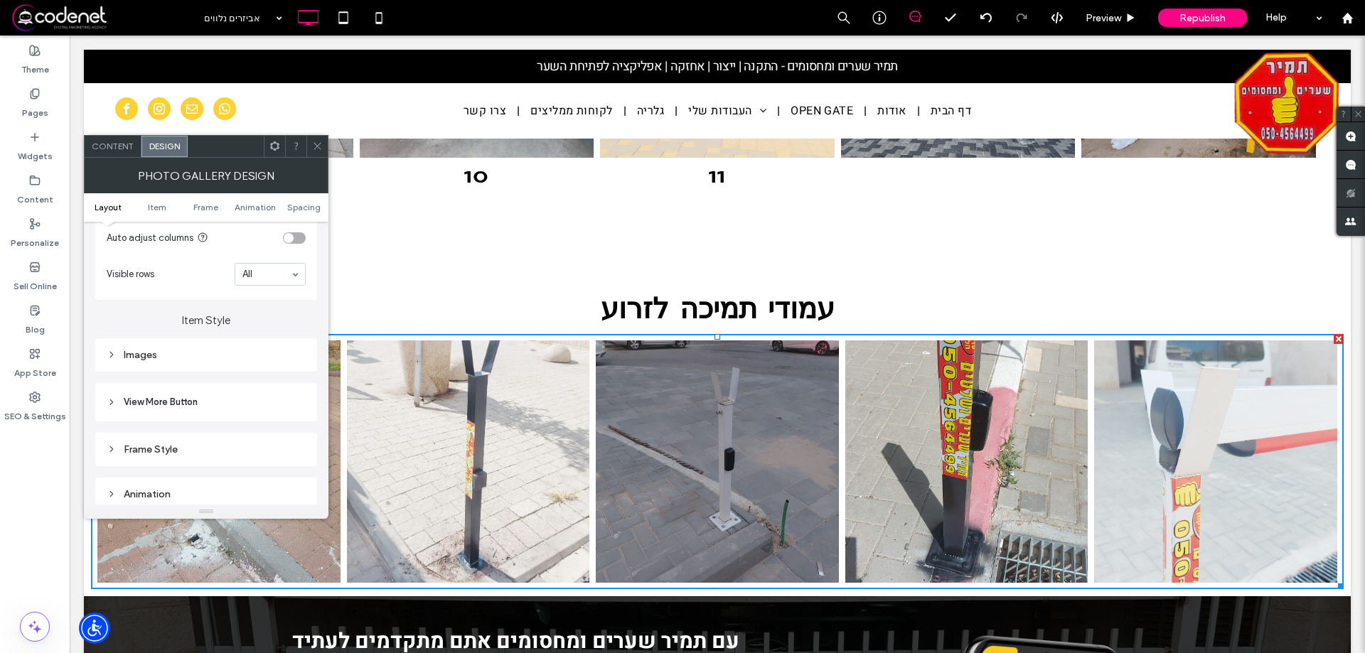
scroll to position [427, 0]
click at [178, 351] on div "Images" at bounding box center [206, 354] width 199 height 12
click at [283, 380] on input "*****" at bounding box center [288, 382] width 36 height 18
type input "*****"
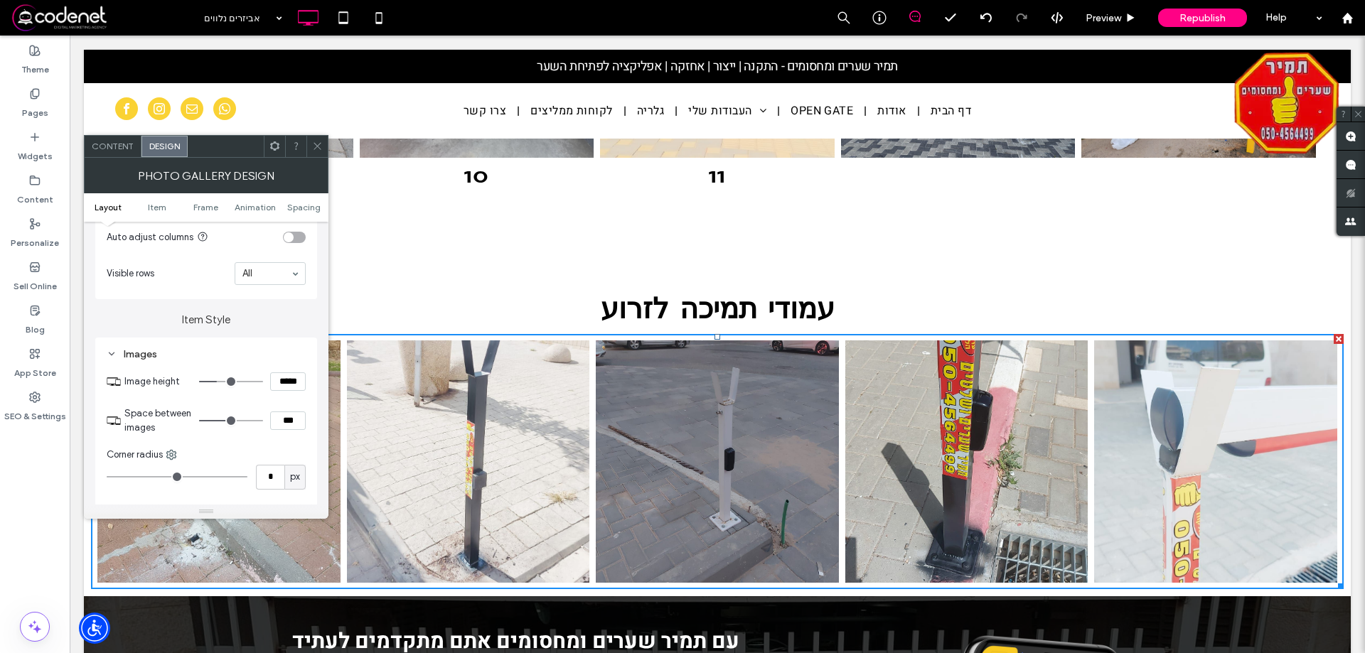
type input "***"
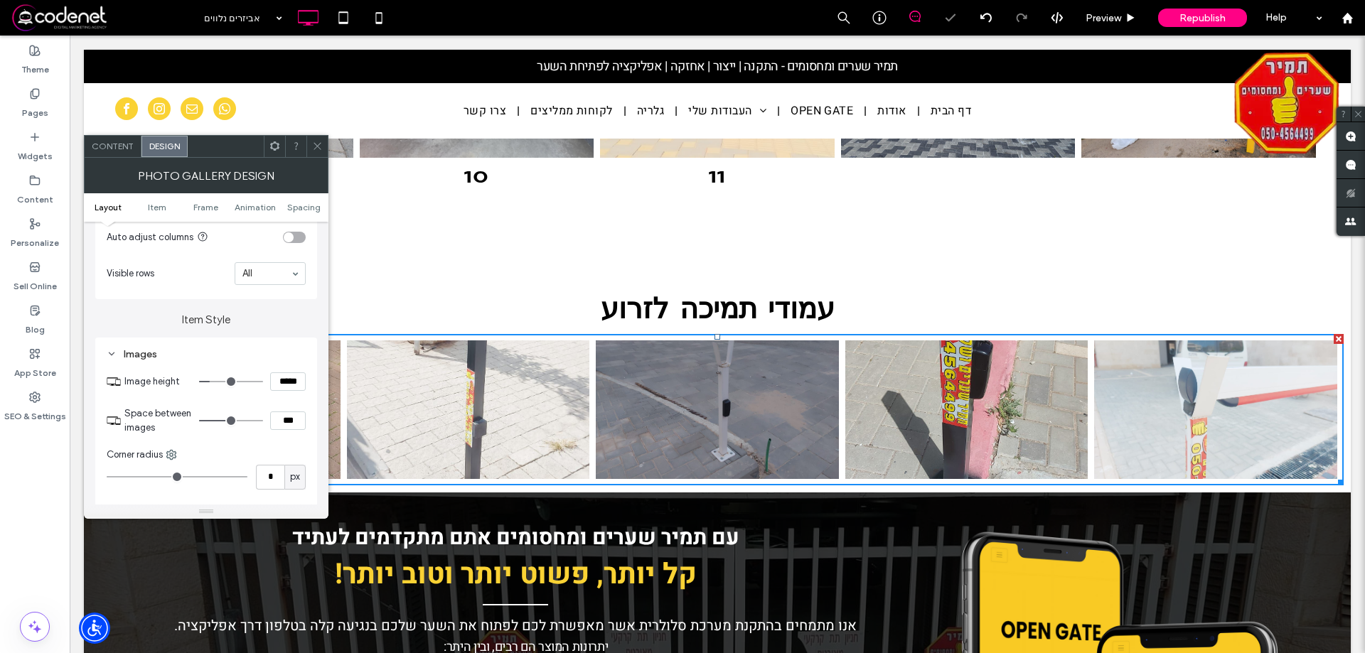
click at [316, 144] on use at bounding box center [317, 146] width 7 height 7
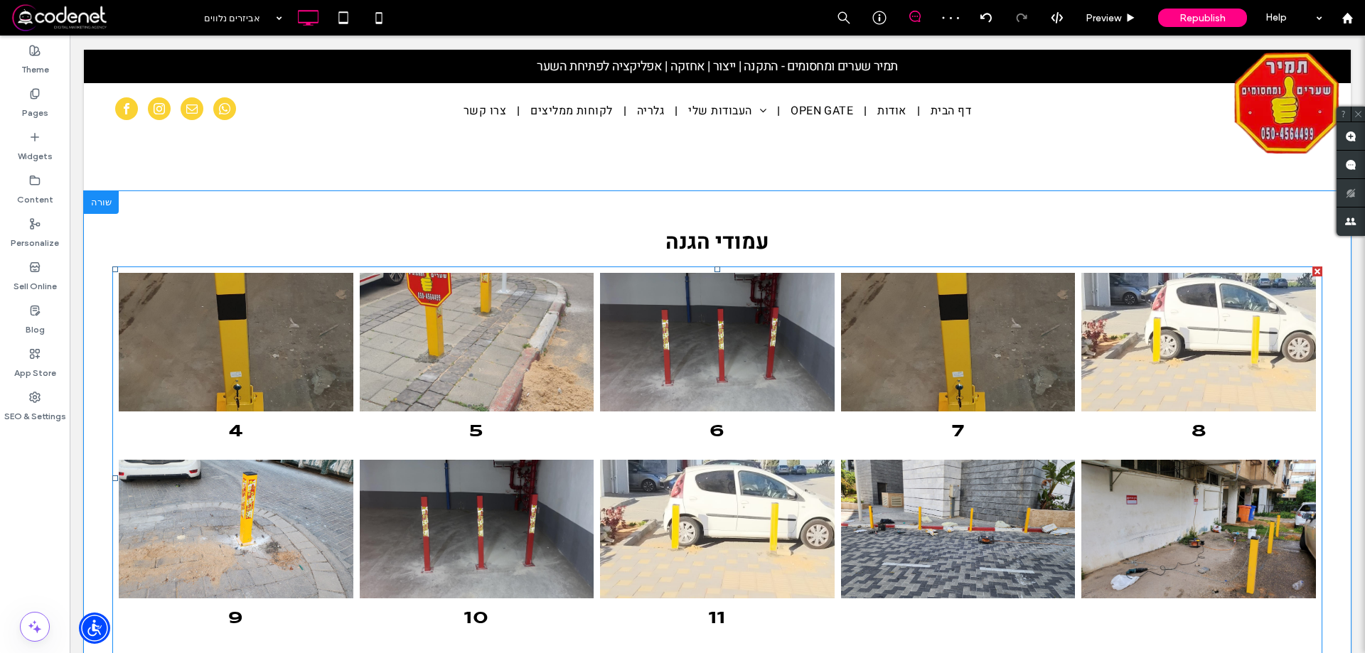
scroll to position [356, 0]
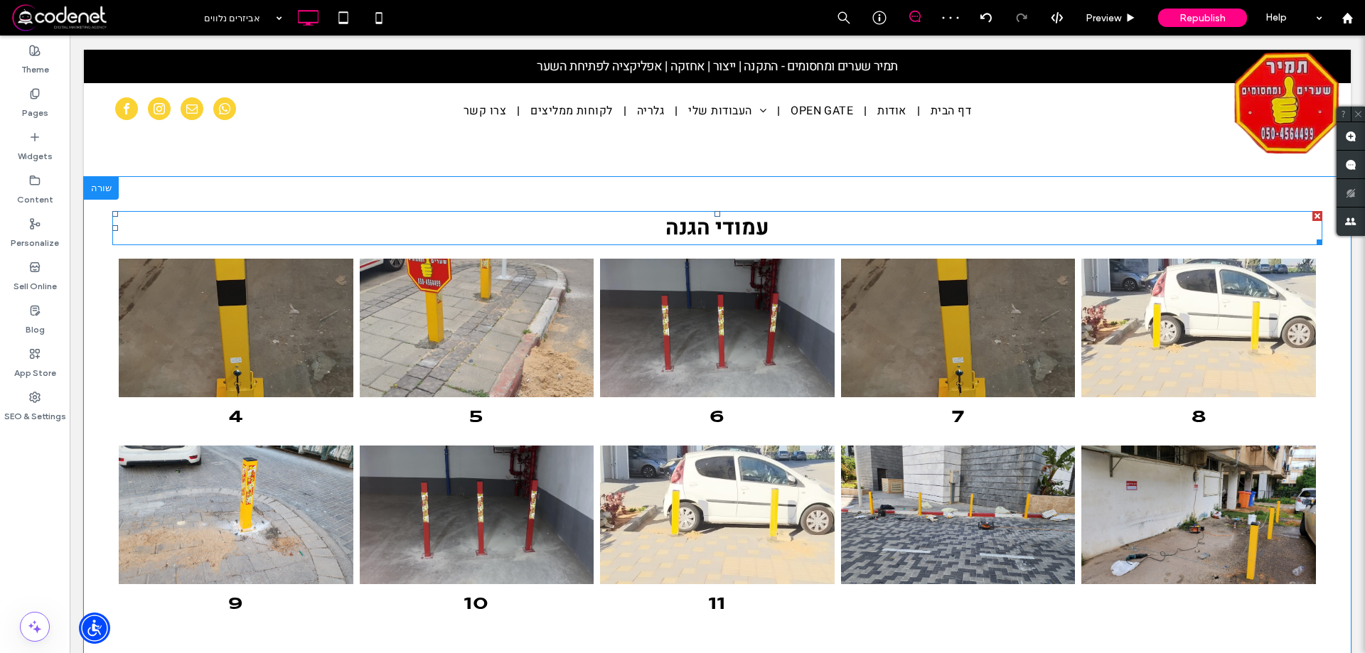
click at [680, 220] on strong "עמודי הגנה" at bounding box center [718, 228] width 104 height 31
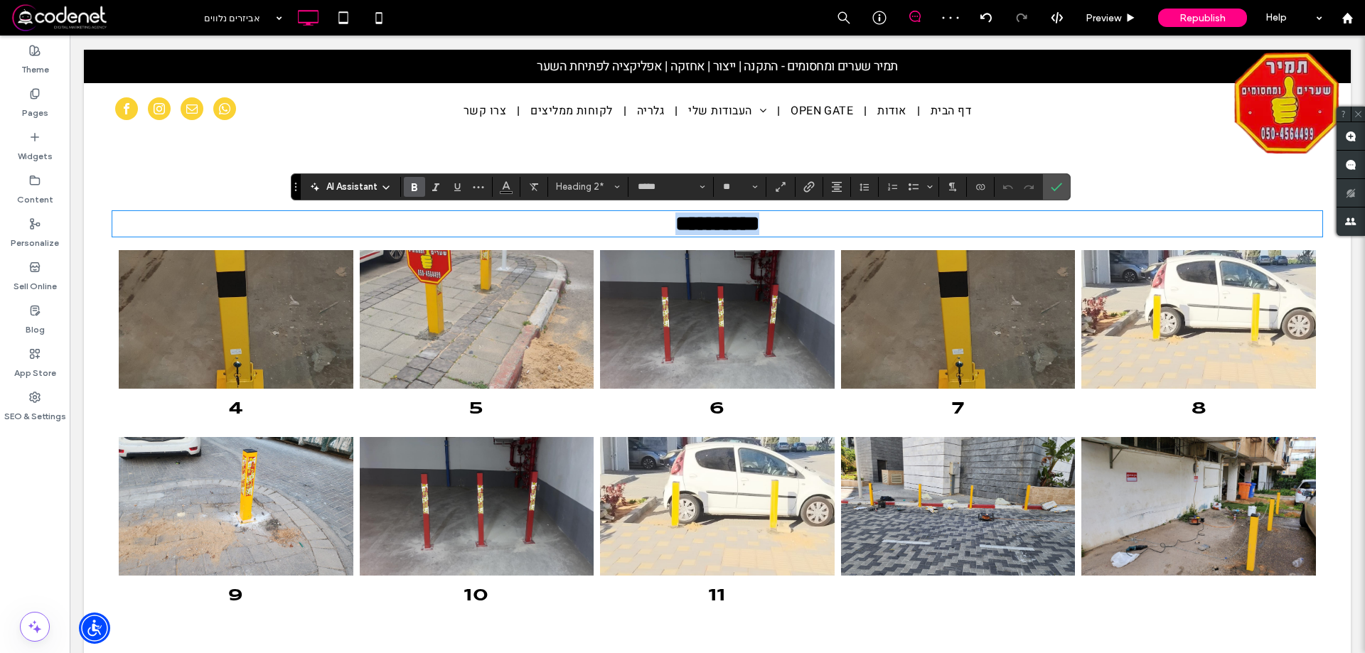
click at [675, 229] on strong "**********" at bounding box center [717, 223] width 84 height 21
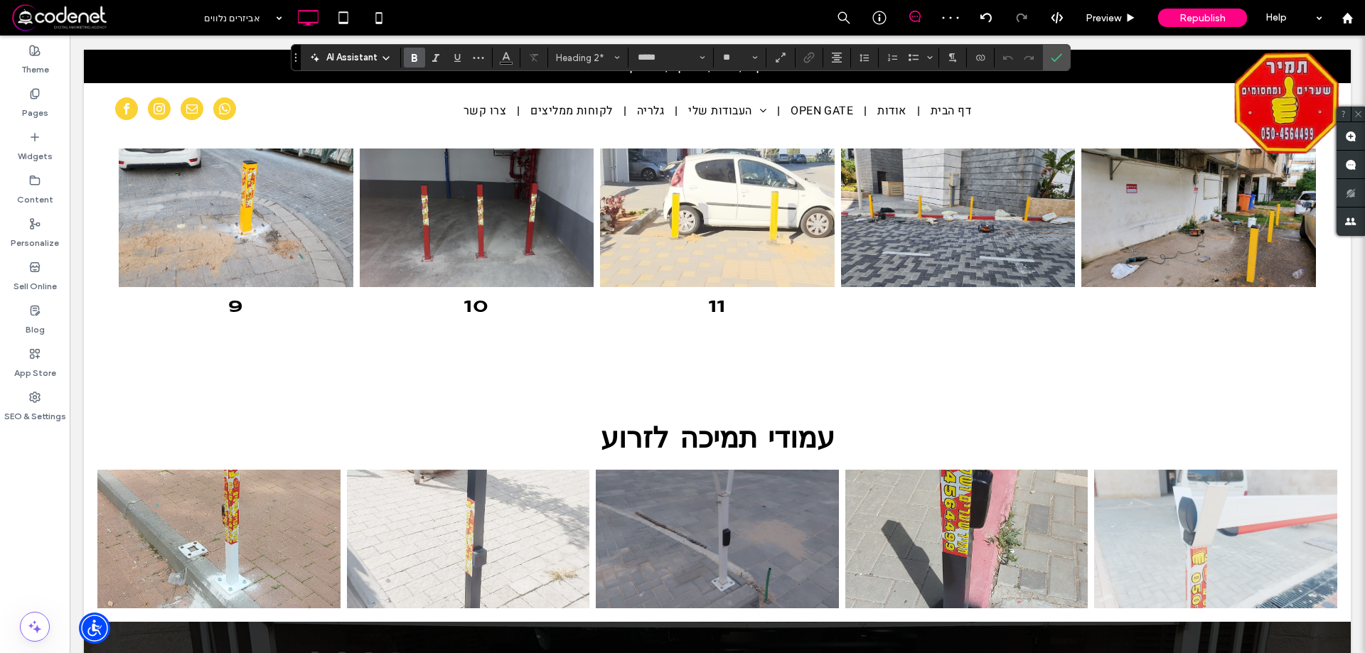
scroll to position [711, 0]
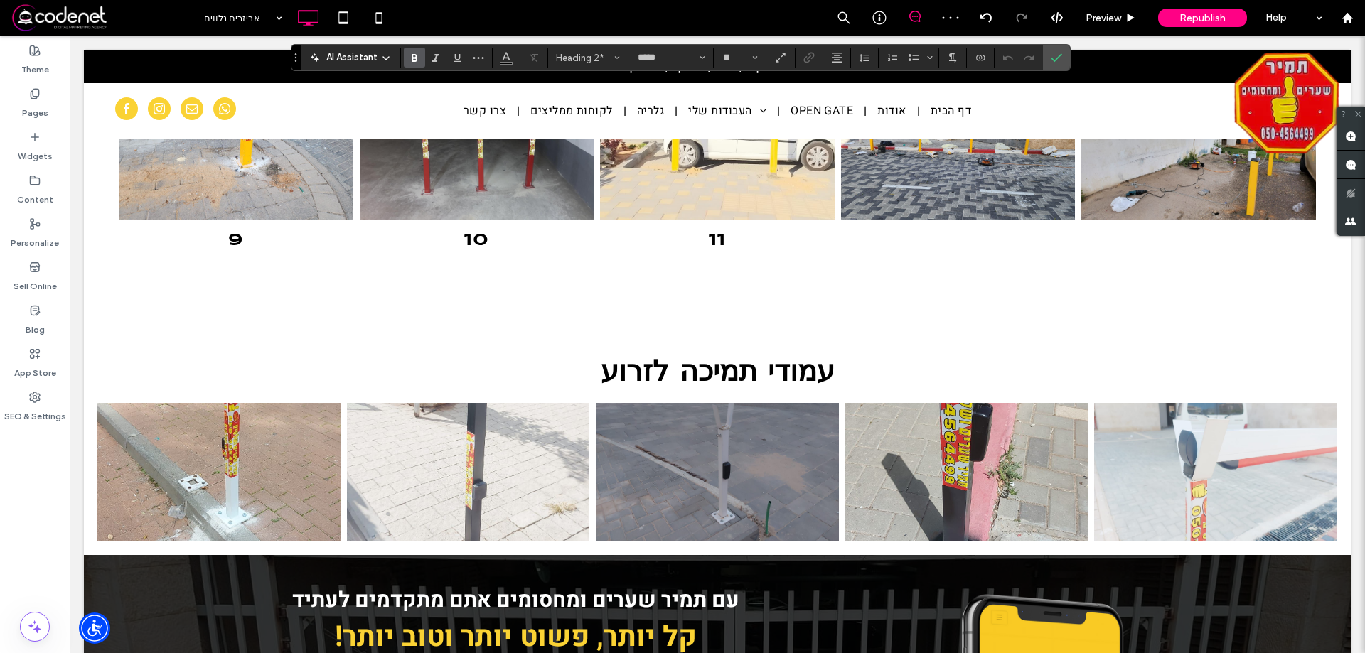
click at [713, 358] on div "Click To Paste Click To Paste עמודי תמיכה לזרוע Button Button Button Button But…" at bounding box center [717, 452] width 1267 height 208
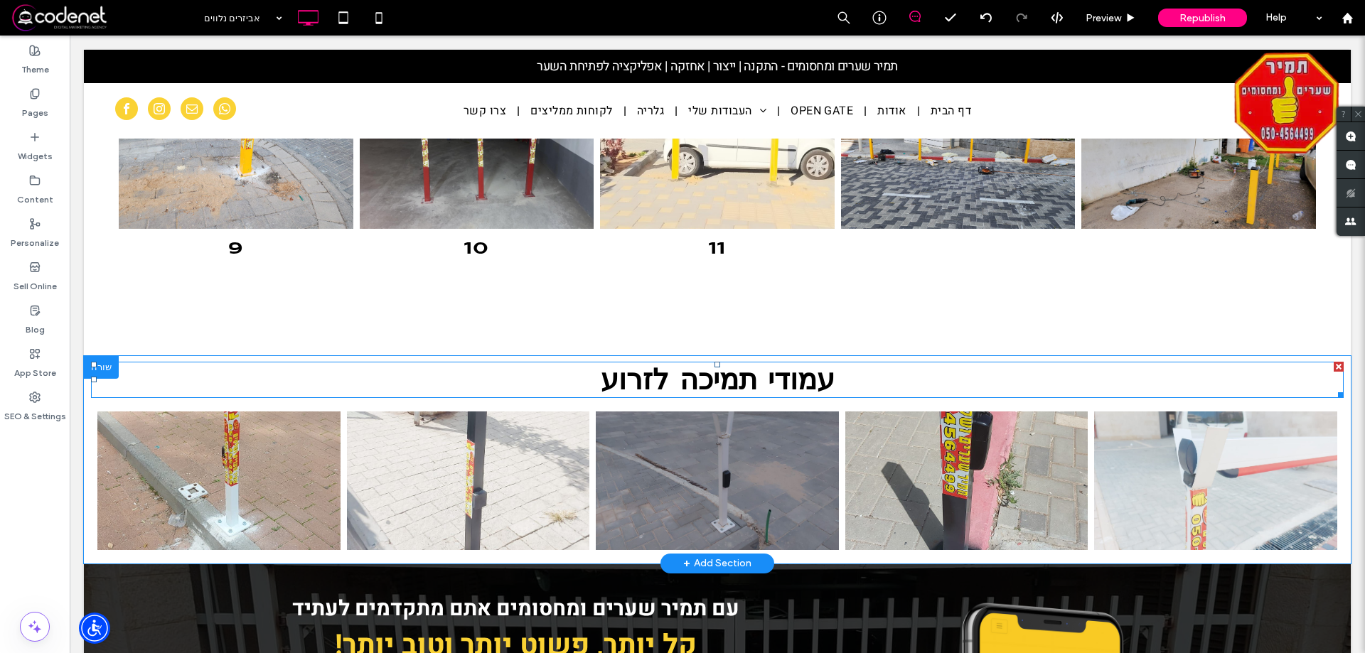
click at [709, 375] on span "עמודי תמיכה לזרוע" at bounding box center [718, 381] width 234 height 27
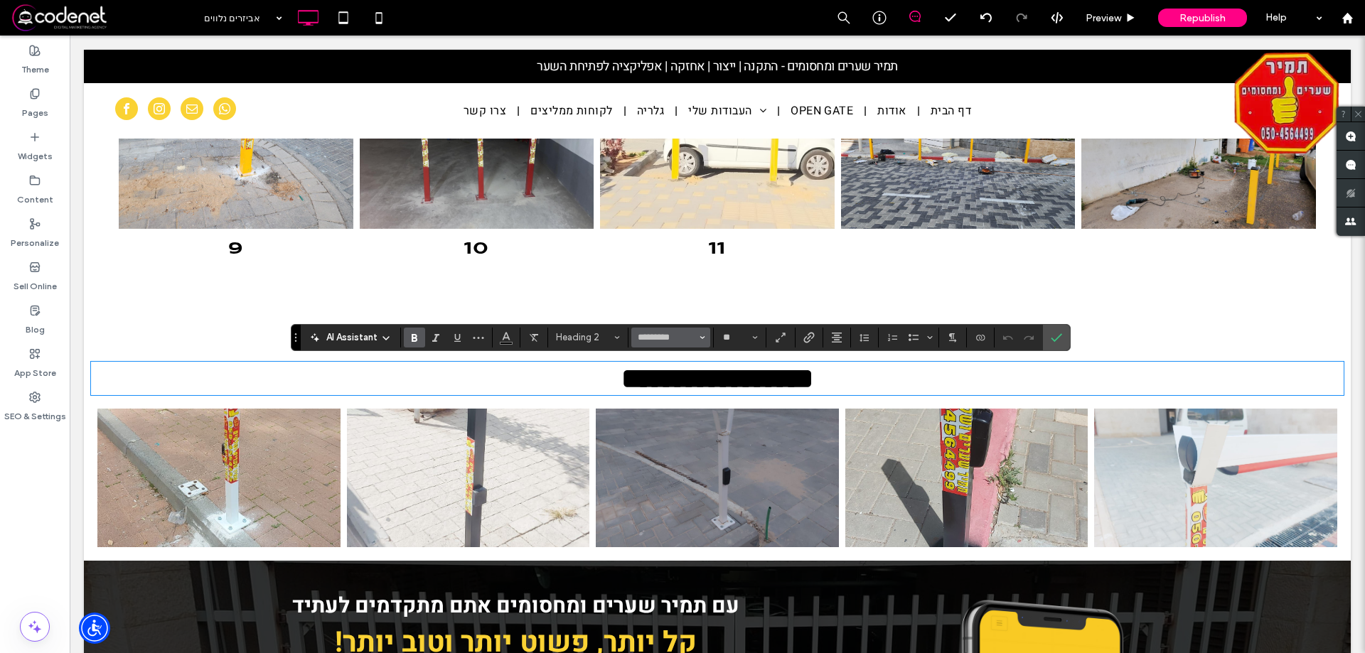
click at [710, 343] on section "*********" at bounding box center [671, 338] width 85 height 20
click at [700, 336] on icon "Font & Font weight" at bounding box center [703, 338] width 6 height 6
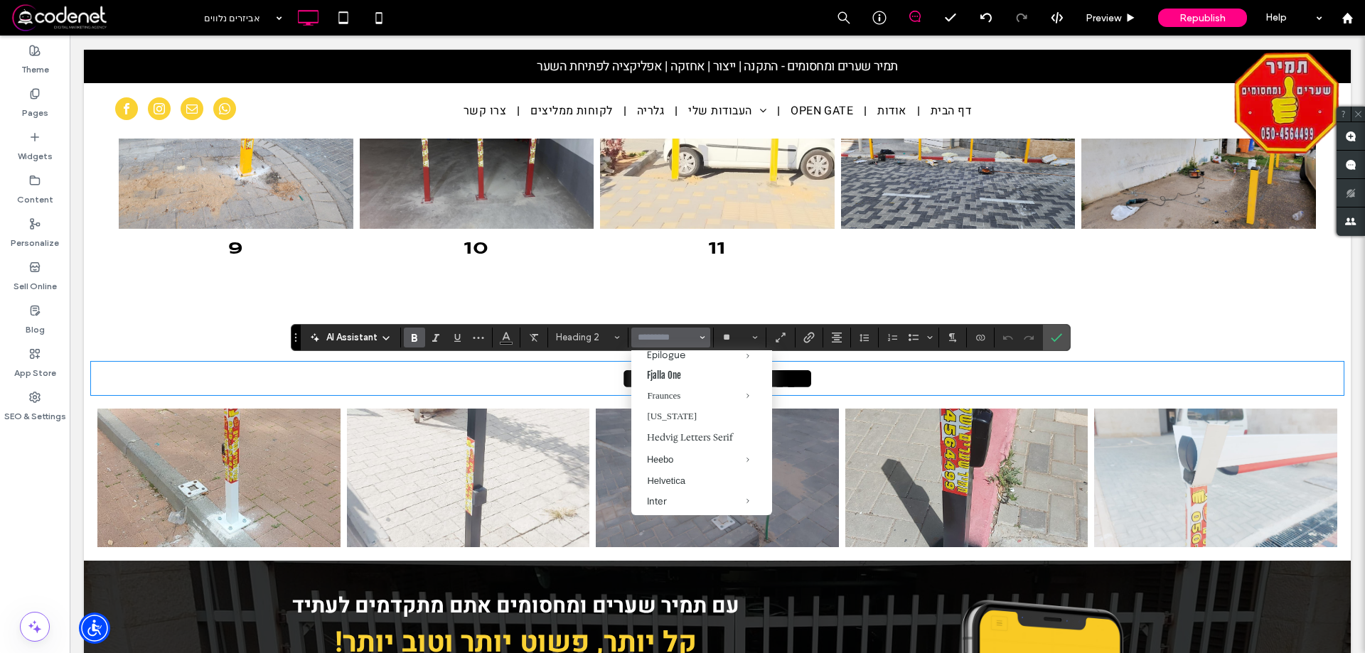
scroll to position [498, 0]
click at [673, 393] on div "Heebo" at bounding box center [701, 389] width 109 height 14
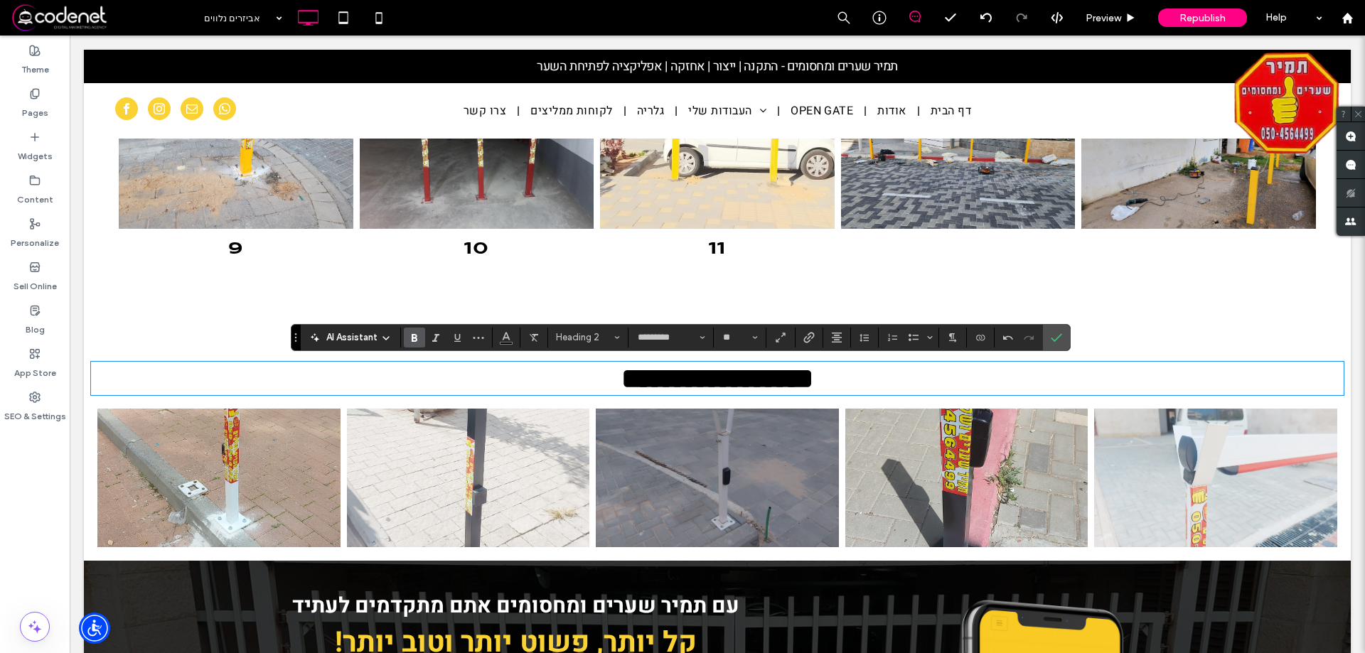
type input "*****"
click at [1051, 336] on icon "Confirm" at bounding box center [1056, 337] width 11 height 11
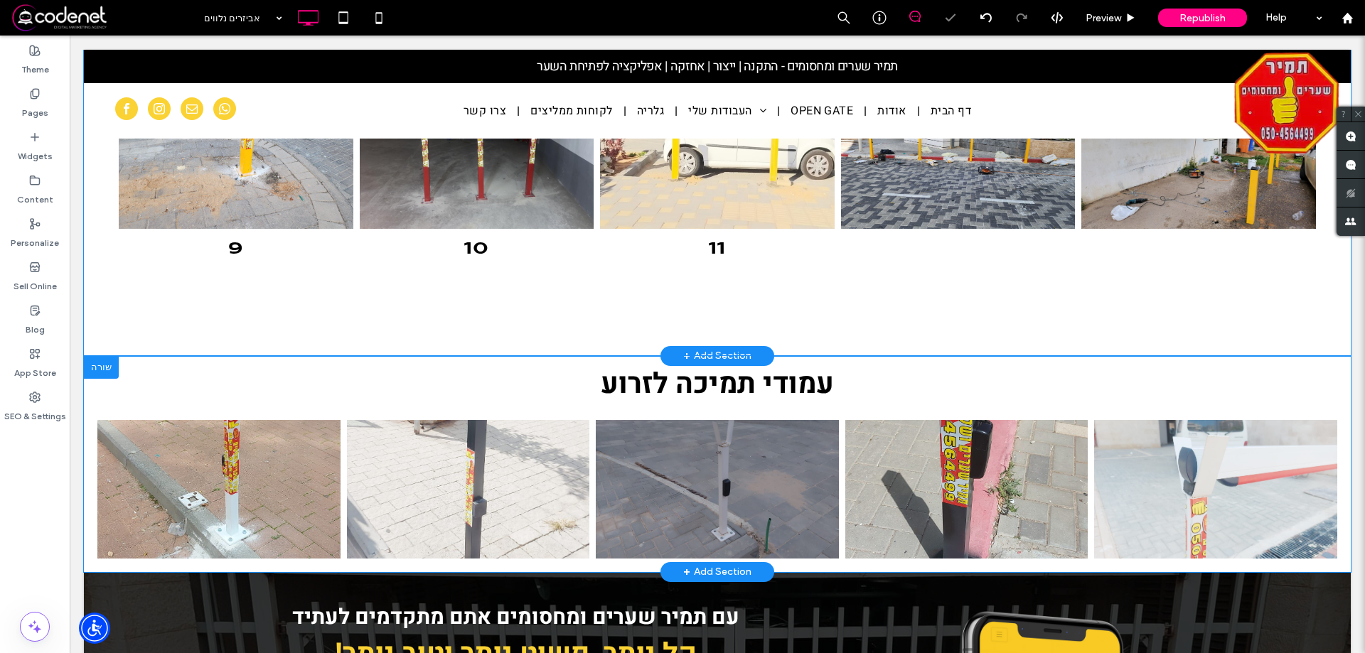
click at [1044, 328] on div "עמודי הגנה 4 Button 5 Button 6 Button 7 Button 8 Button 9 Button 10 Button 11 B…" at bounding box center [717, 89] width 1267 height 535
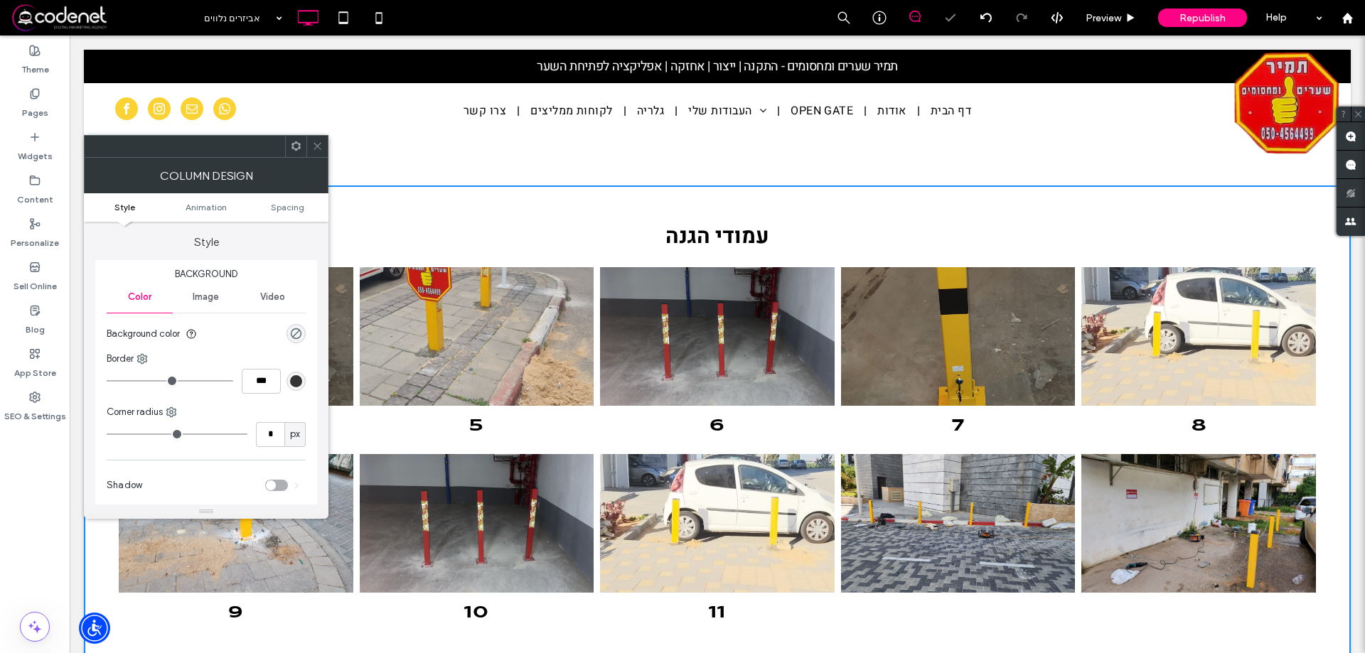
scroll to position [213, 0]
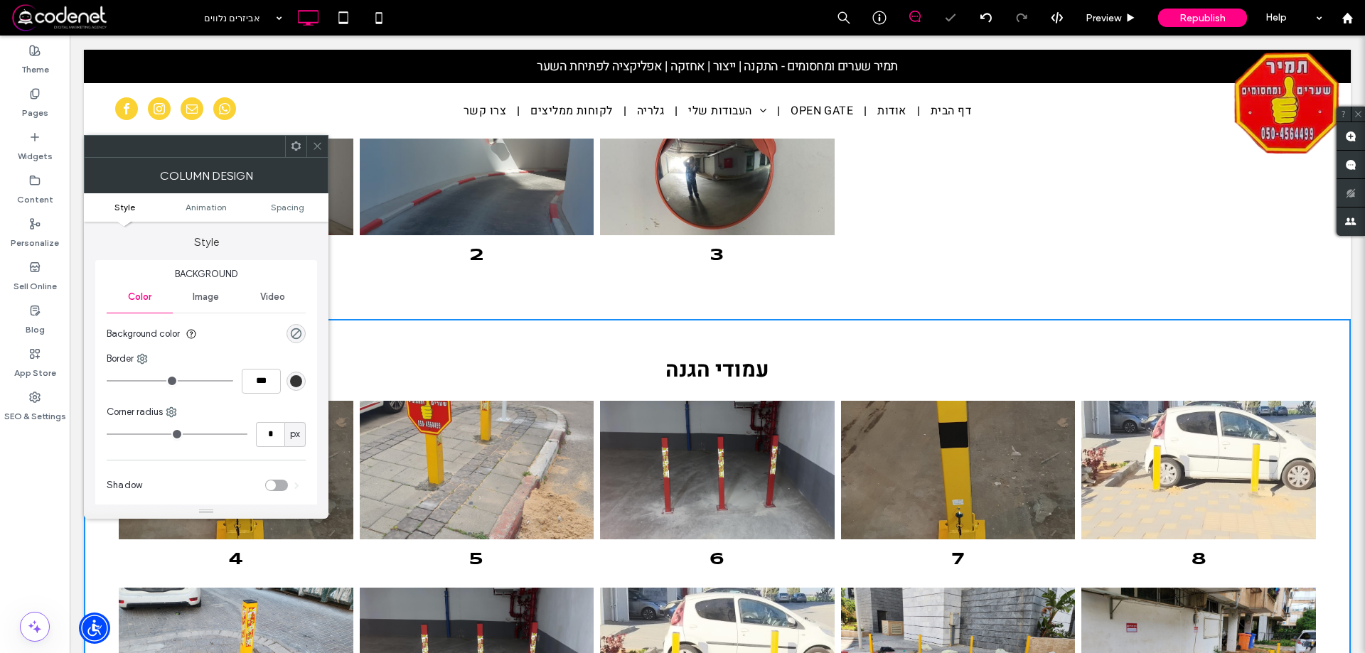
click at [752, 368] on strong "עמודי הגנה" at bounding box center [718, 370] width 104 height 31
click at [752, 367] on strong "עמודי הגנה" at bounding box center [718, 370] width 104 height 31
click at [727, 365] on strong "עמודי הגנה" at bounding box center [718, 370] width 104 height 31
drag, startPoint x: 727, startPoint y: 365, endPoint x: 675, endPoint y: 358, distance: 53.1
click at [727, 365] on strong "עמודי הגנה" at bounding box center [718, 370] width 104 height 31
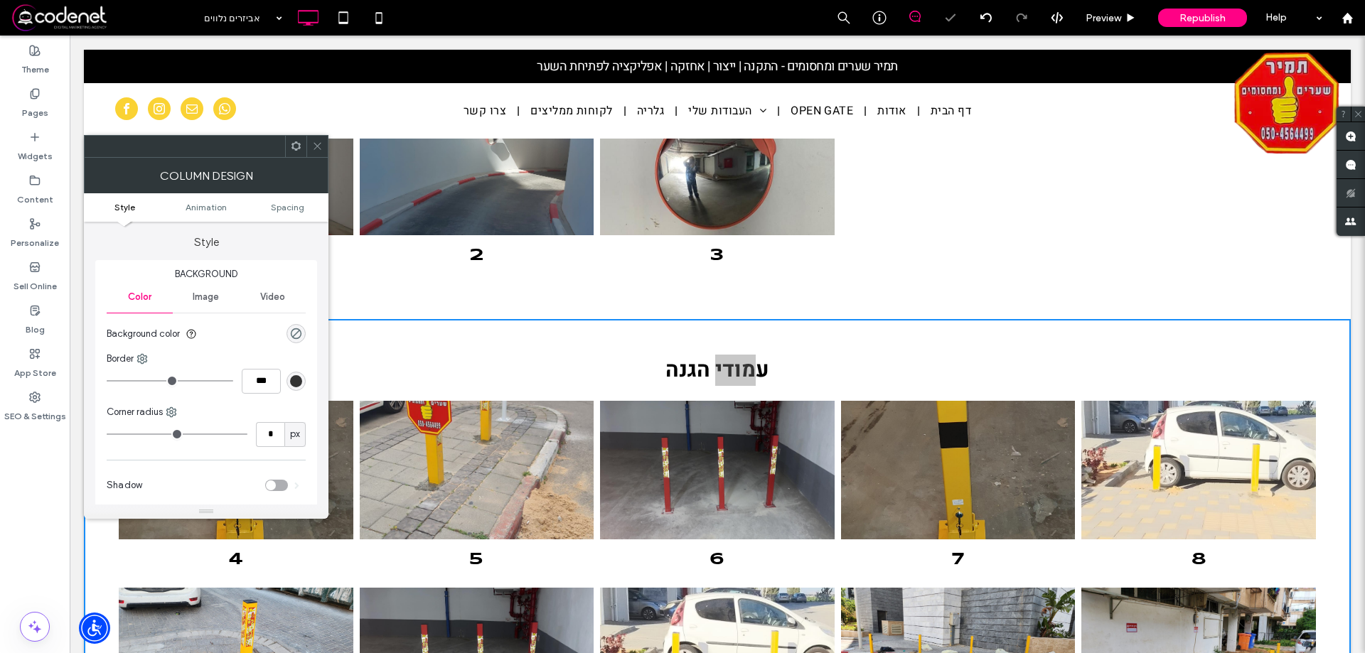
click at [312, 147] on icon at bounding box center [317, 146] width 11 height 11
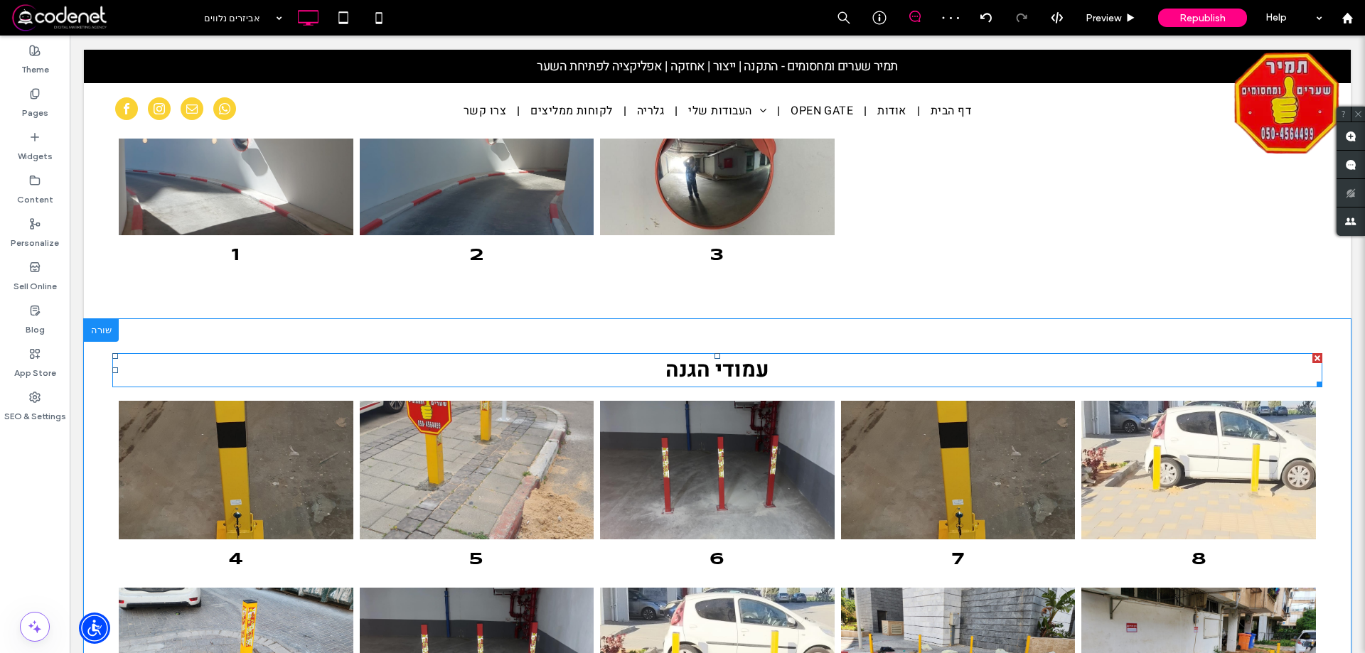
click at [666, 363] on strong "עמודי הגנה" at bounding box center [718, 370] width 104 height 31
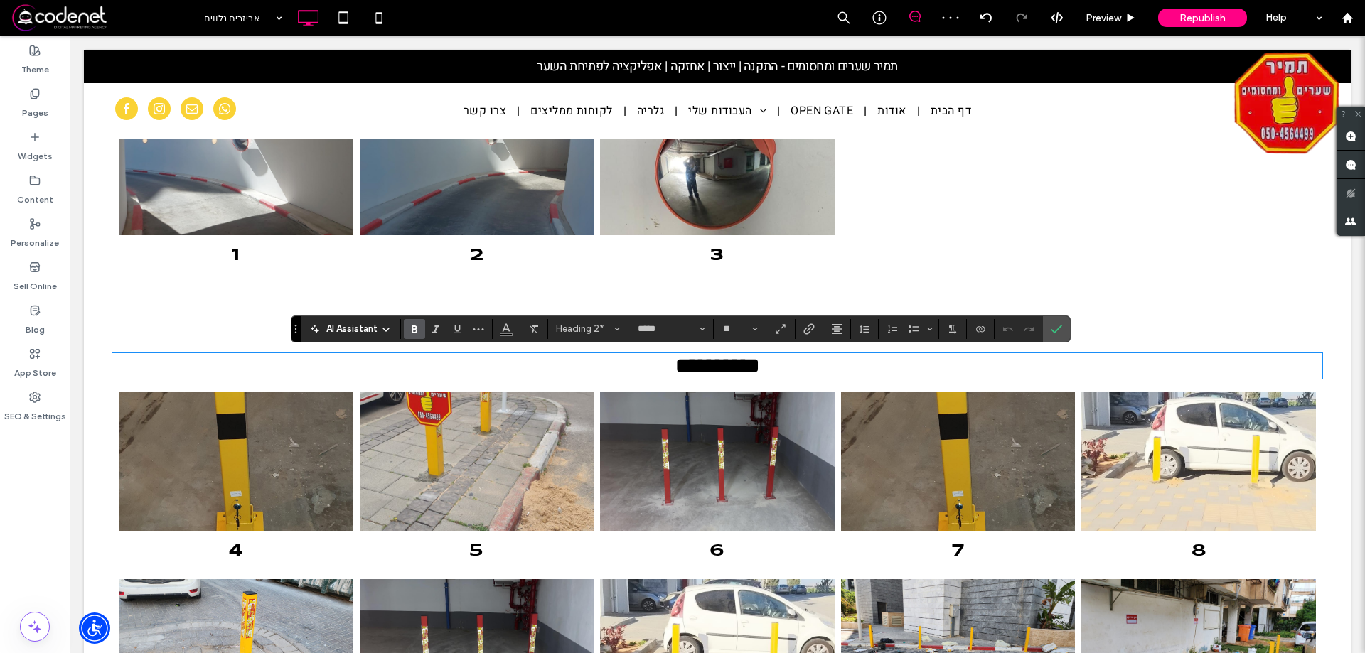
click at [680, 368] on strong "**********" at bounding box center [717, 366] width 84 height 21
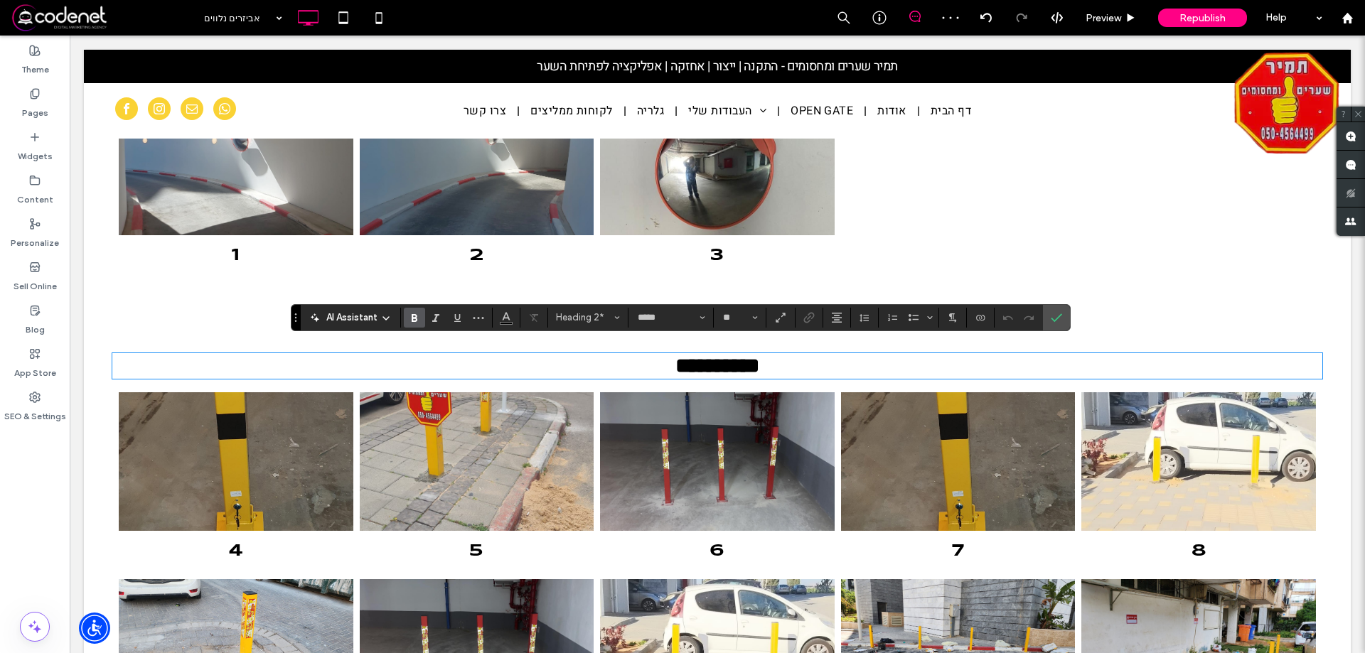
scroll to position [569, 0]
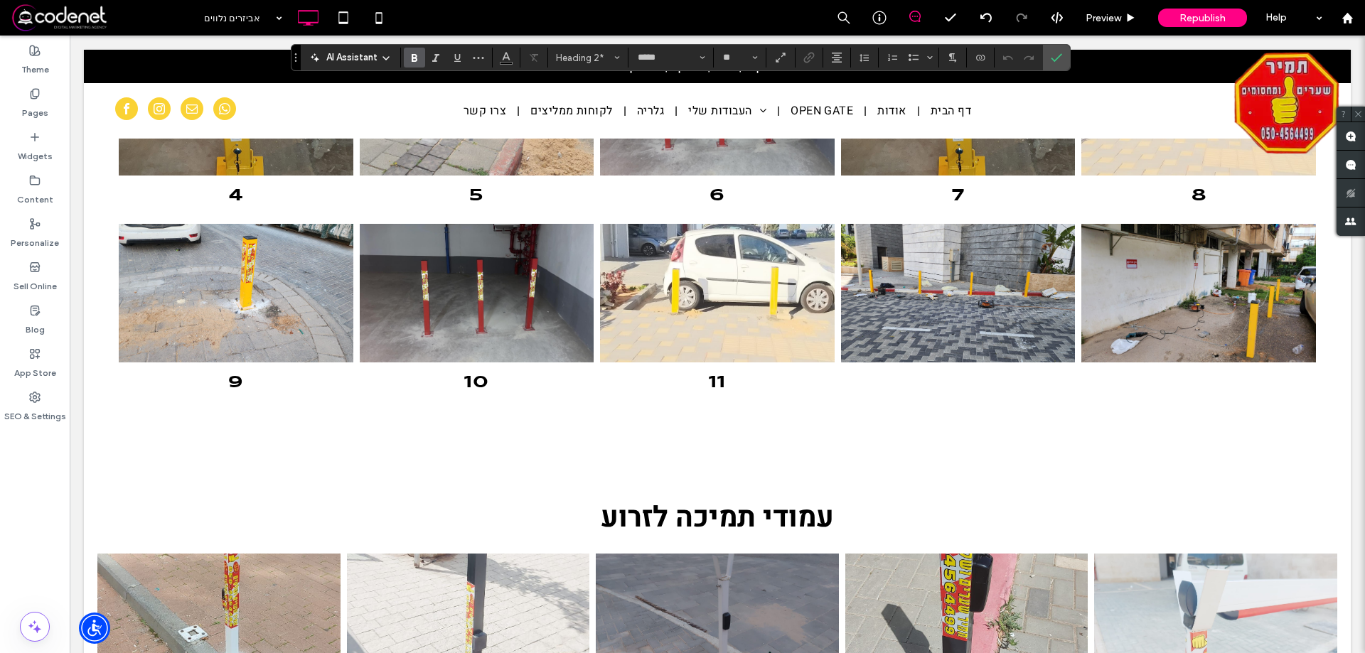
click at [743, 531] on span "עמודי תמיכה לזרוע" at bounding box center [717, 518] width 233 height 42
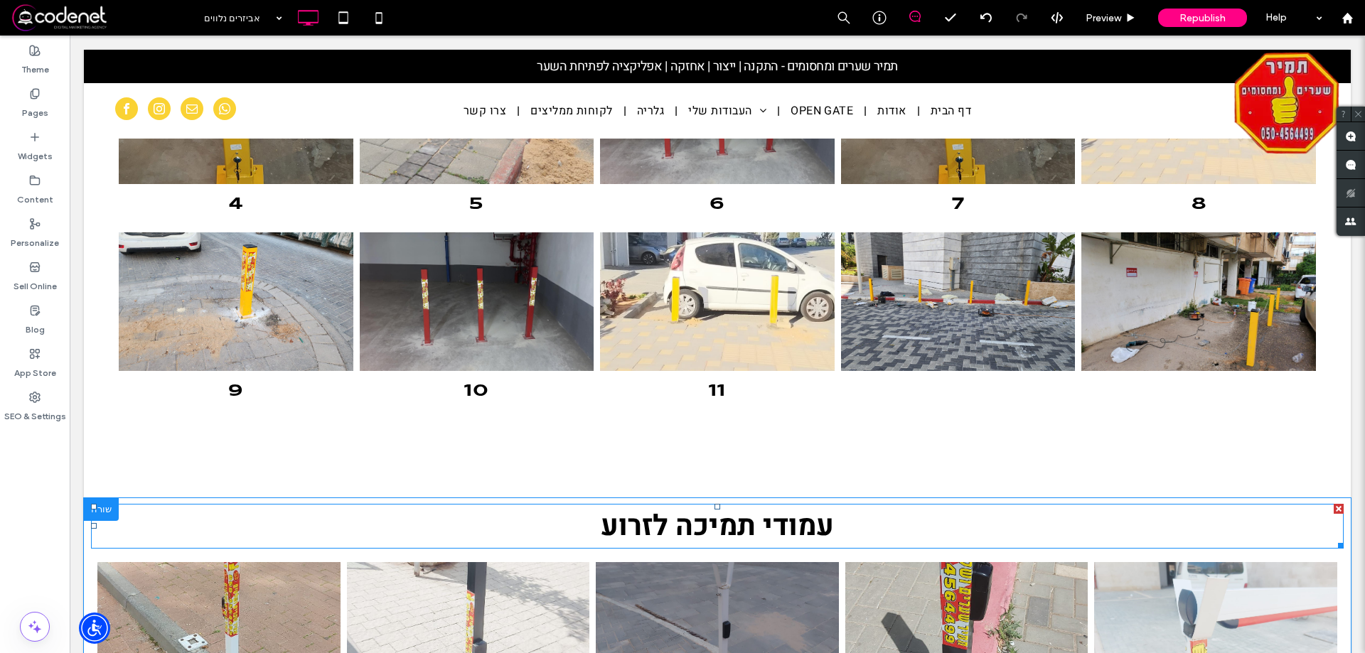
click at [743, 531] on span "עמודי תמיכה לזרוע" at bounding box center [717, 527] width 233 height 42
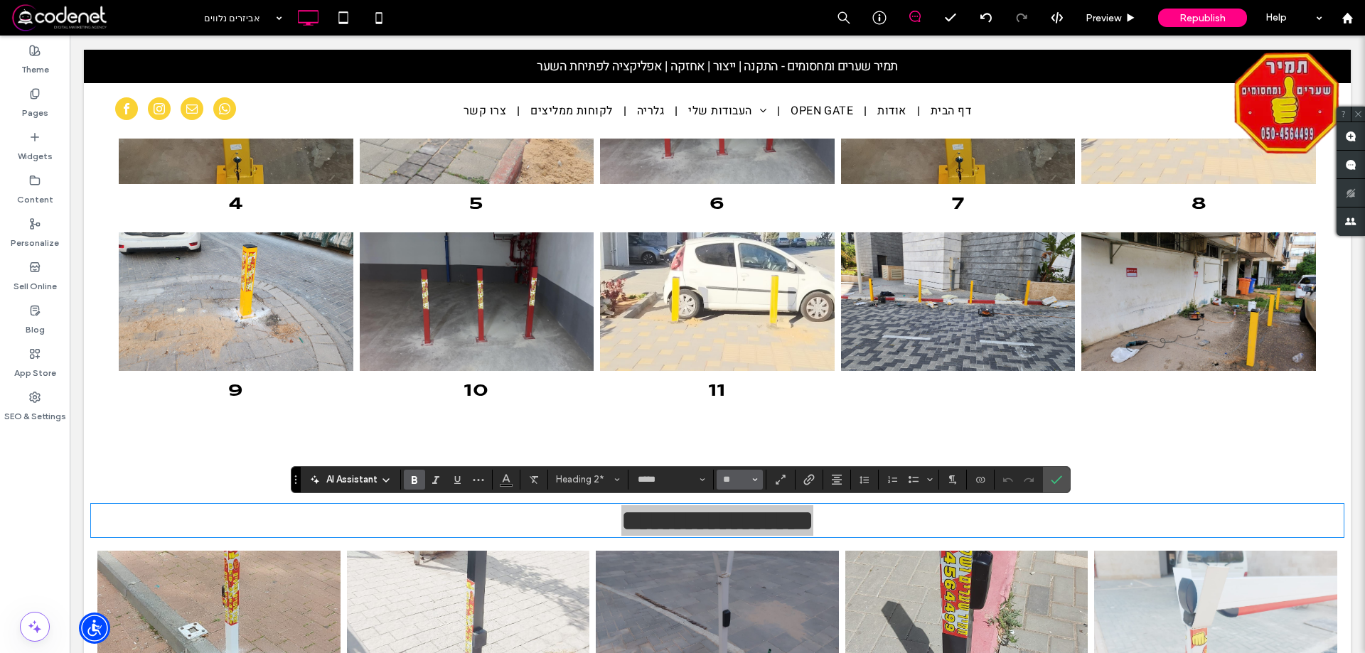
click at [758, 479] on button "**" at bounding box center [740, 480] width 46 height 20
click at [741, 348] on label "30" at bounding box center [740, 349] width 46 height 20
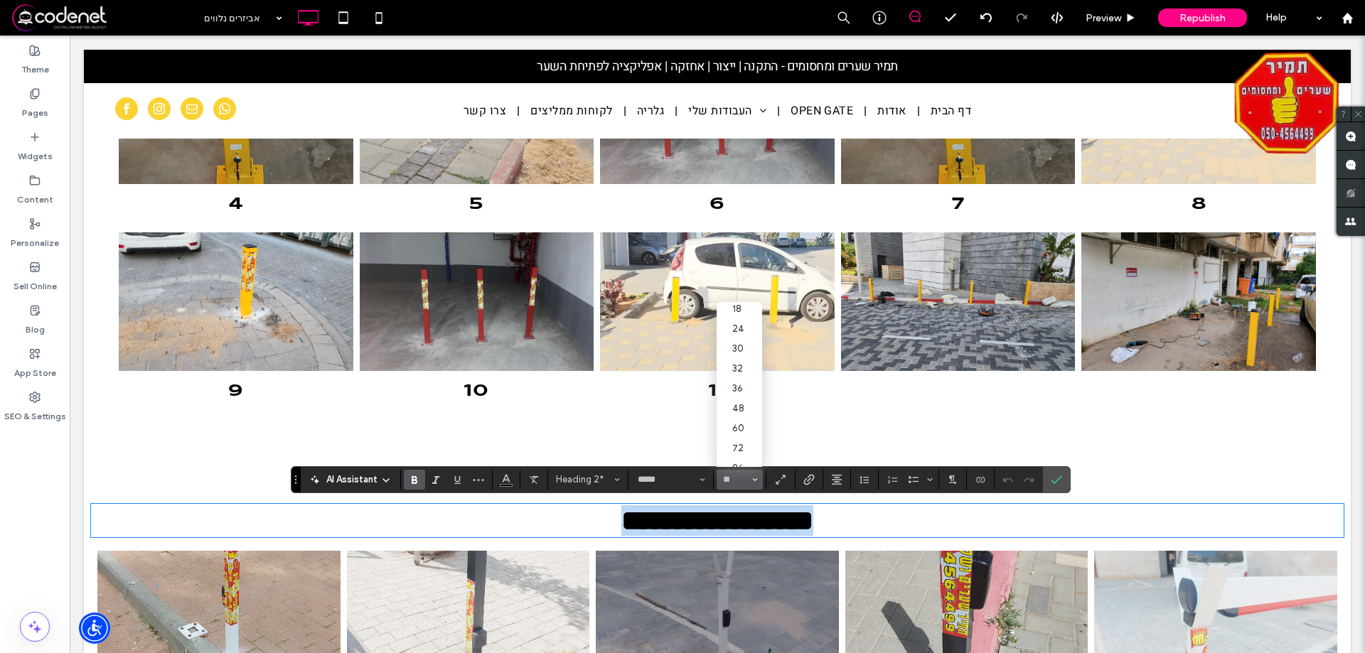
type input "**"
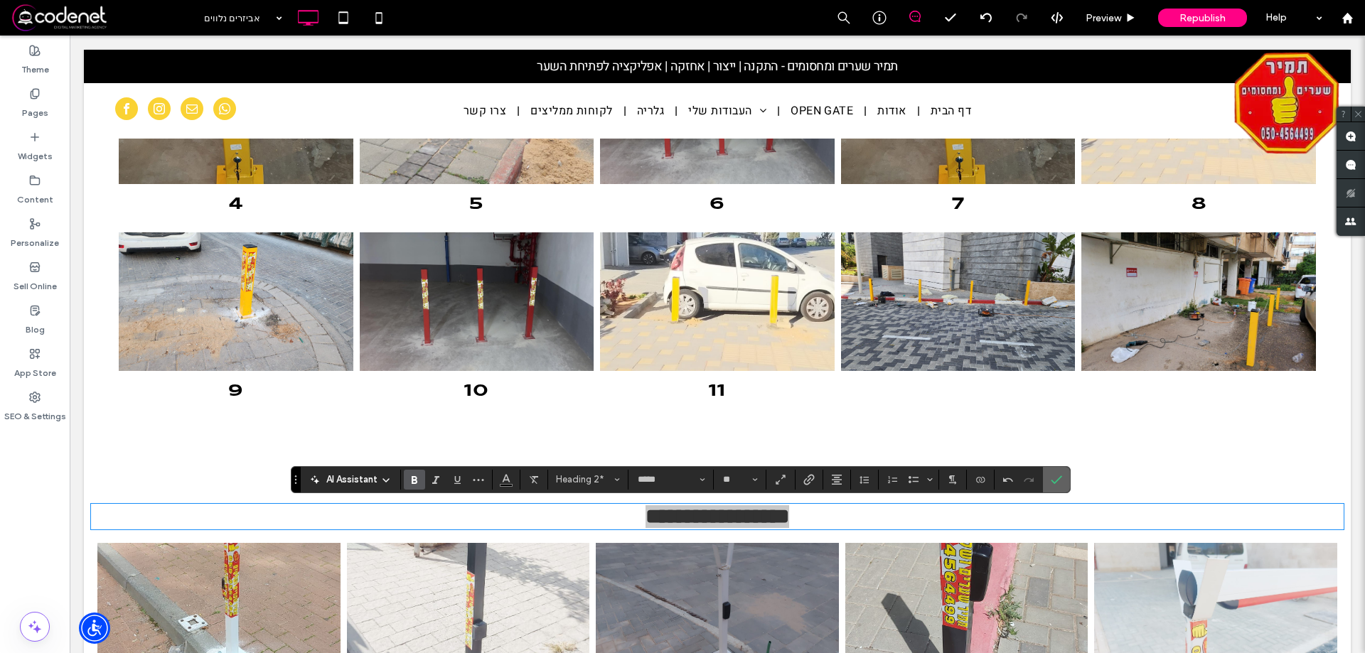
click at [1046, 481] on label "Confirm" at bounding box center [1056, 480] width 21 height 26
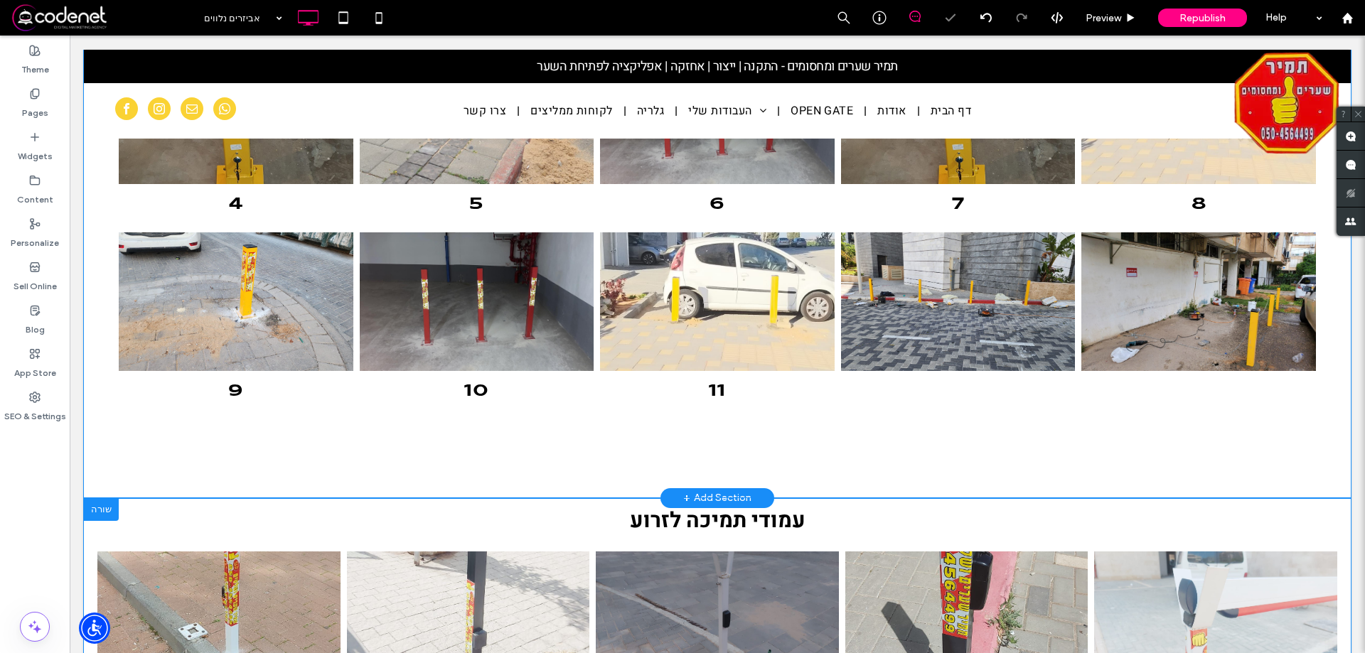
click at [1059, 468] on div "עמודי הגנה 4 Button 5 Button 6 Button 7 Button 8 Button 9 Button 10 Button 11 B…" at bounding box center [717, 231] width 1267 height 535
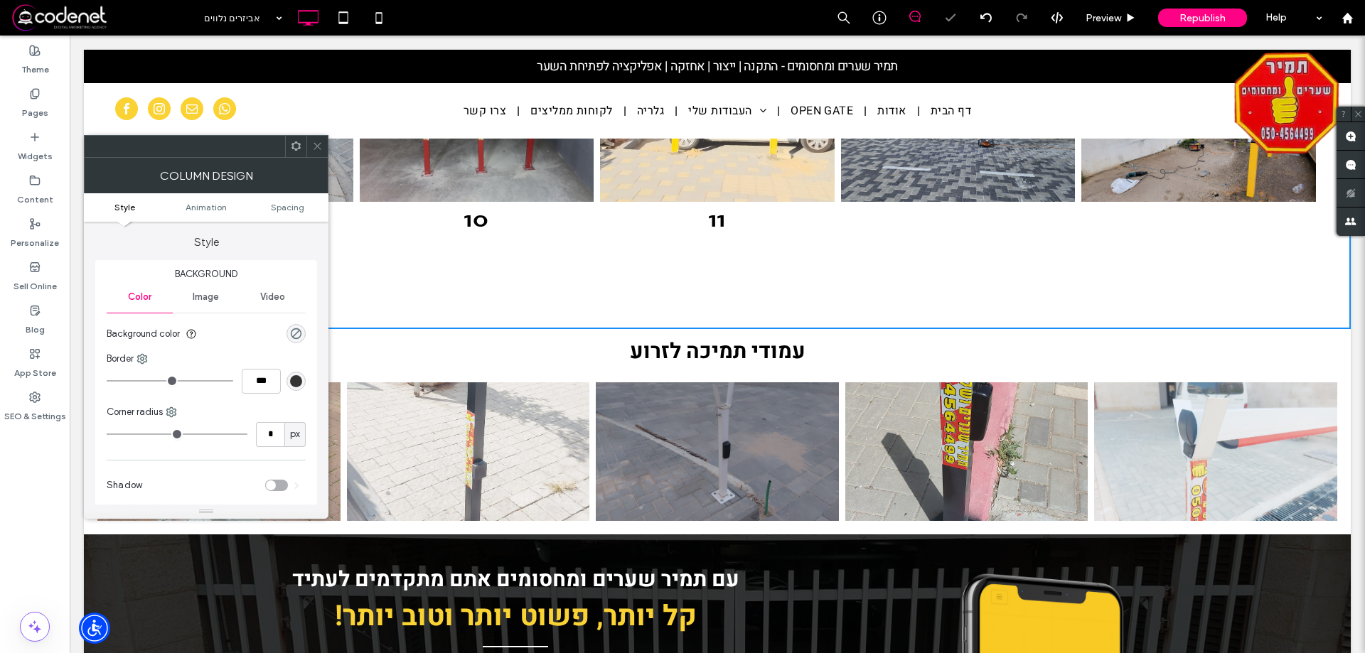
scroll to position [924, 0]
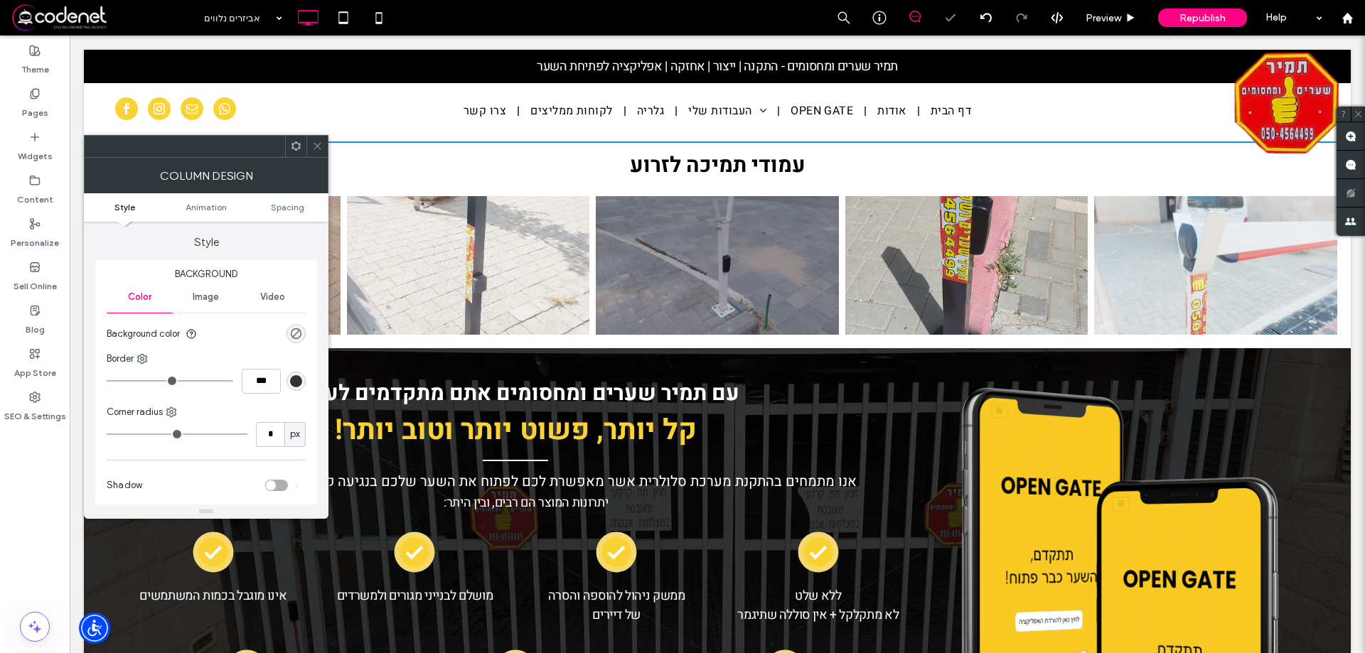
click at [319, 144] on icon at bounding box center [317, 146] width 11 height 11
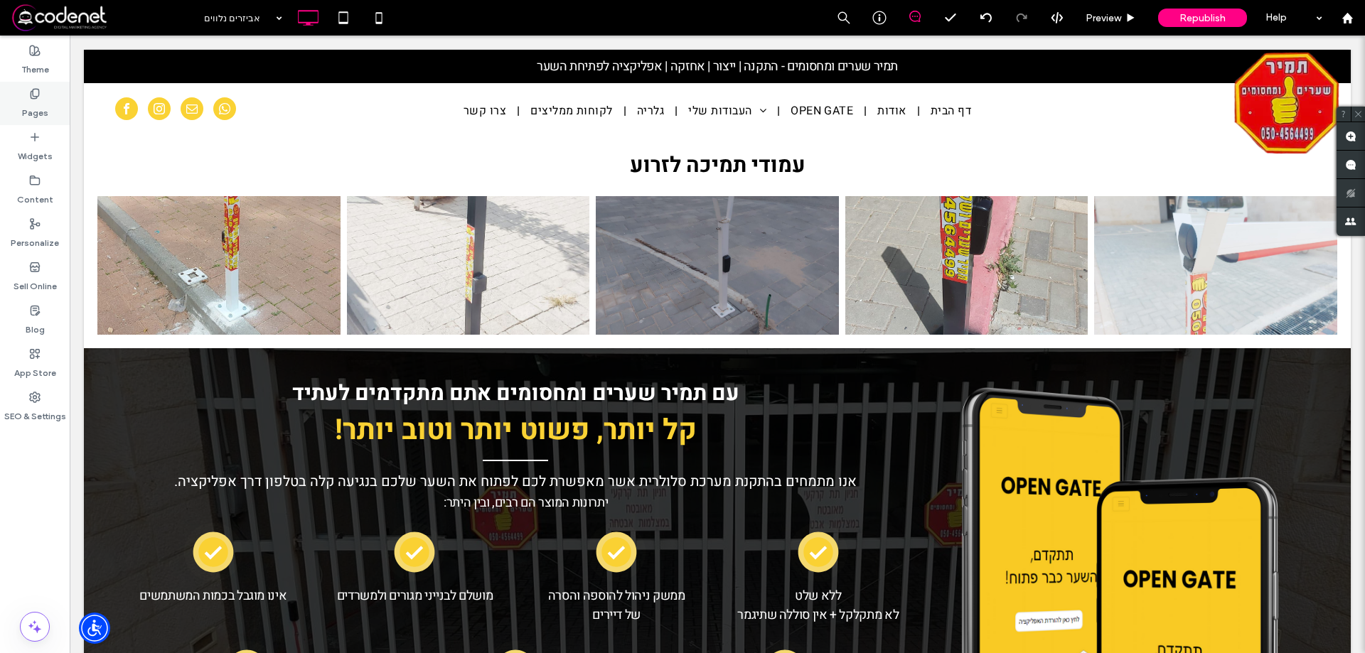
click at [29, 89] on icon at bounding box center [34, 93] width 11 height 11
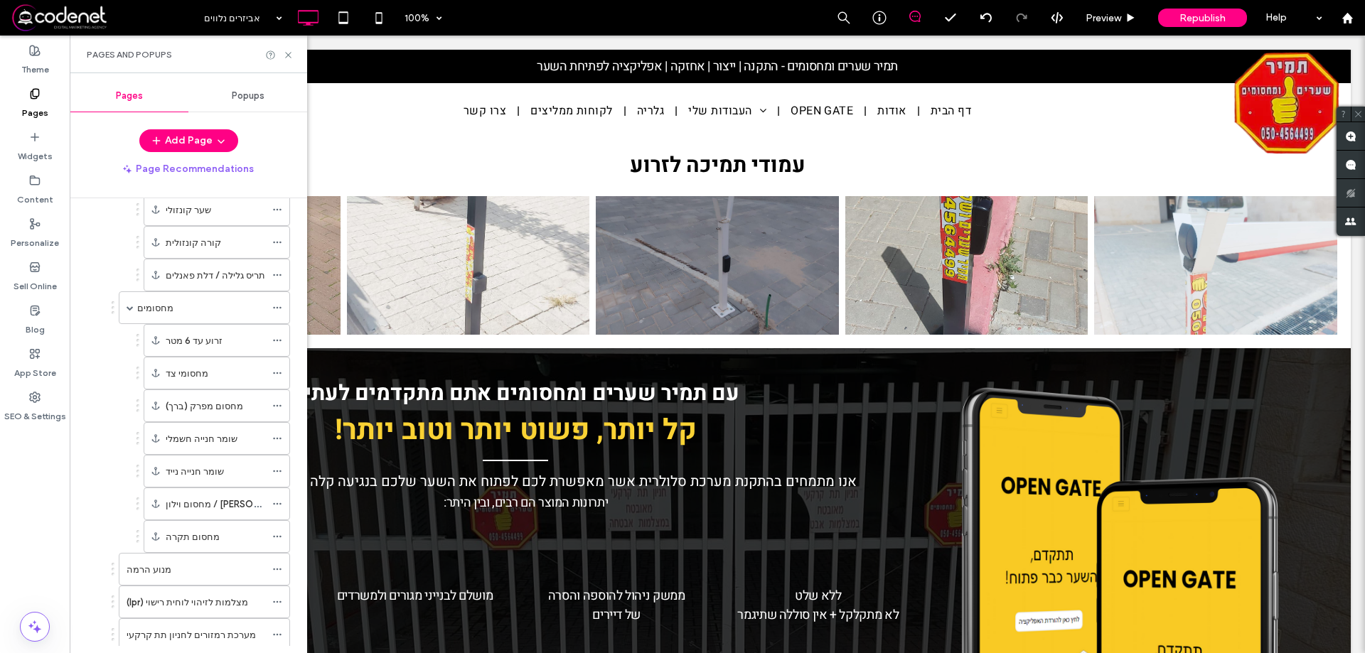
scroll to position [427, 0]
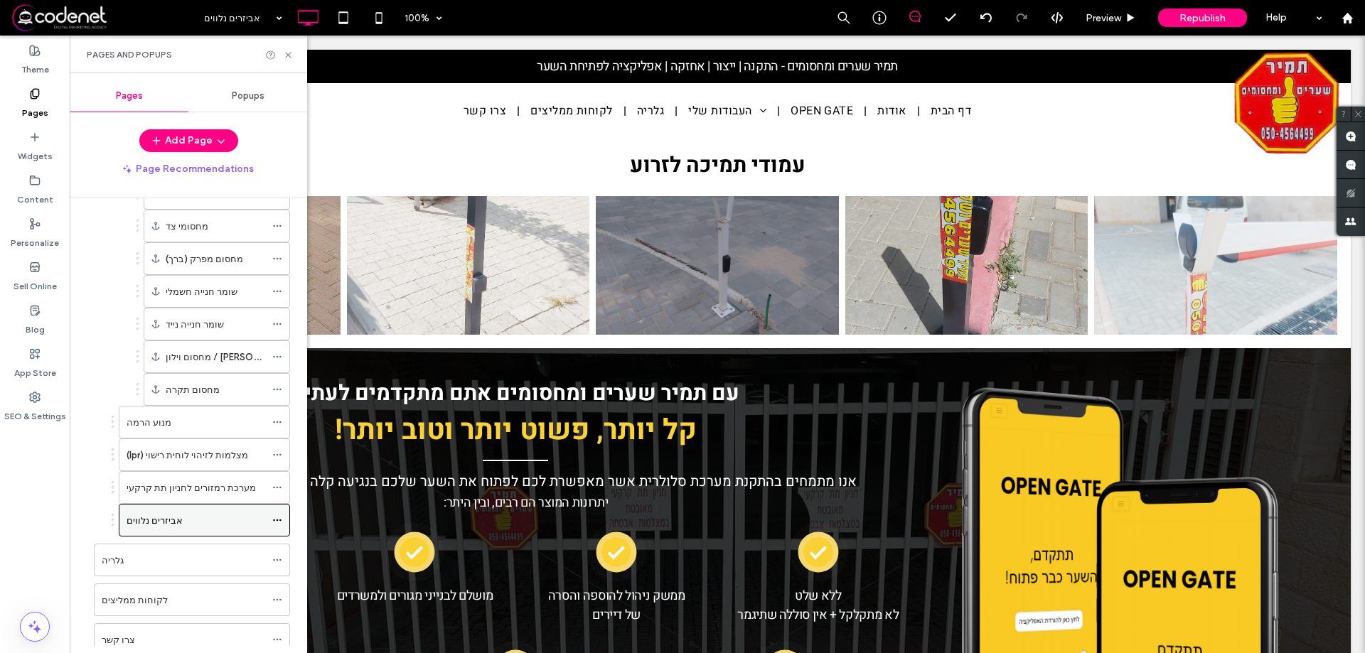
click at [170, 525] on label "אביזרים נלווים" at bounding box center [155, 520] width 56 height 25
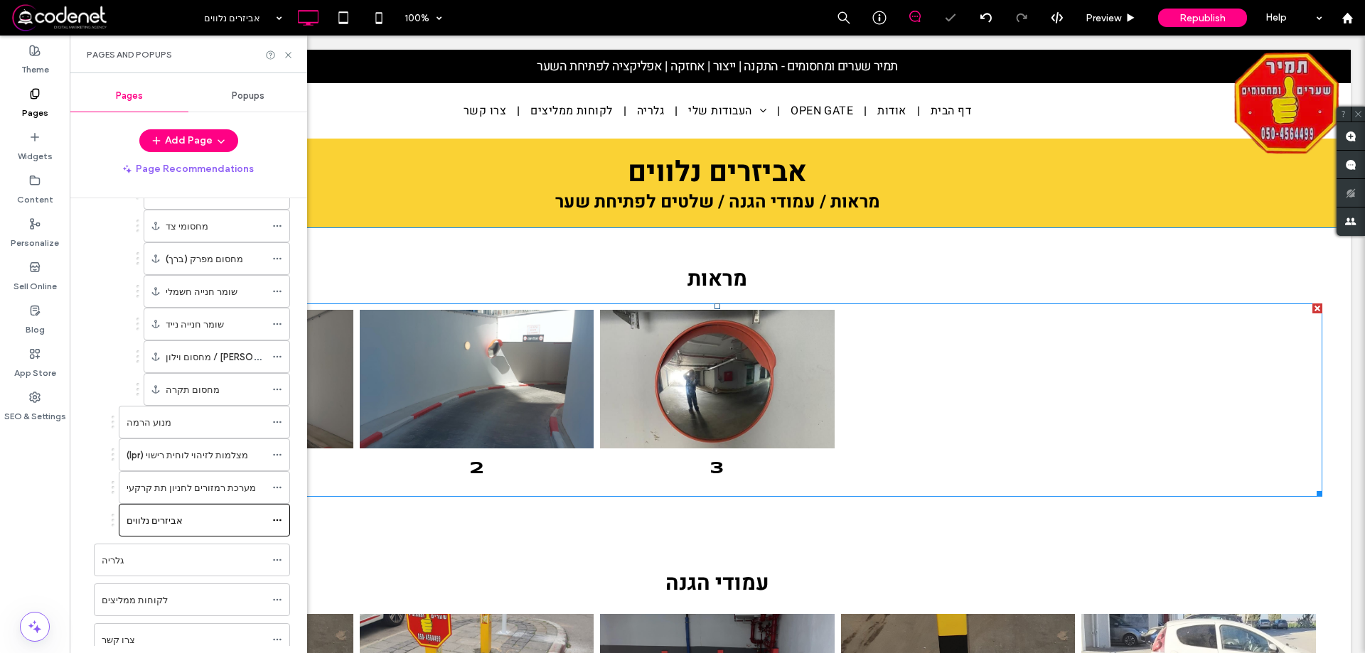
scroll to position [0, 0]
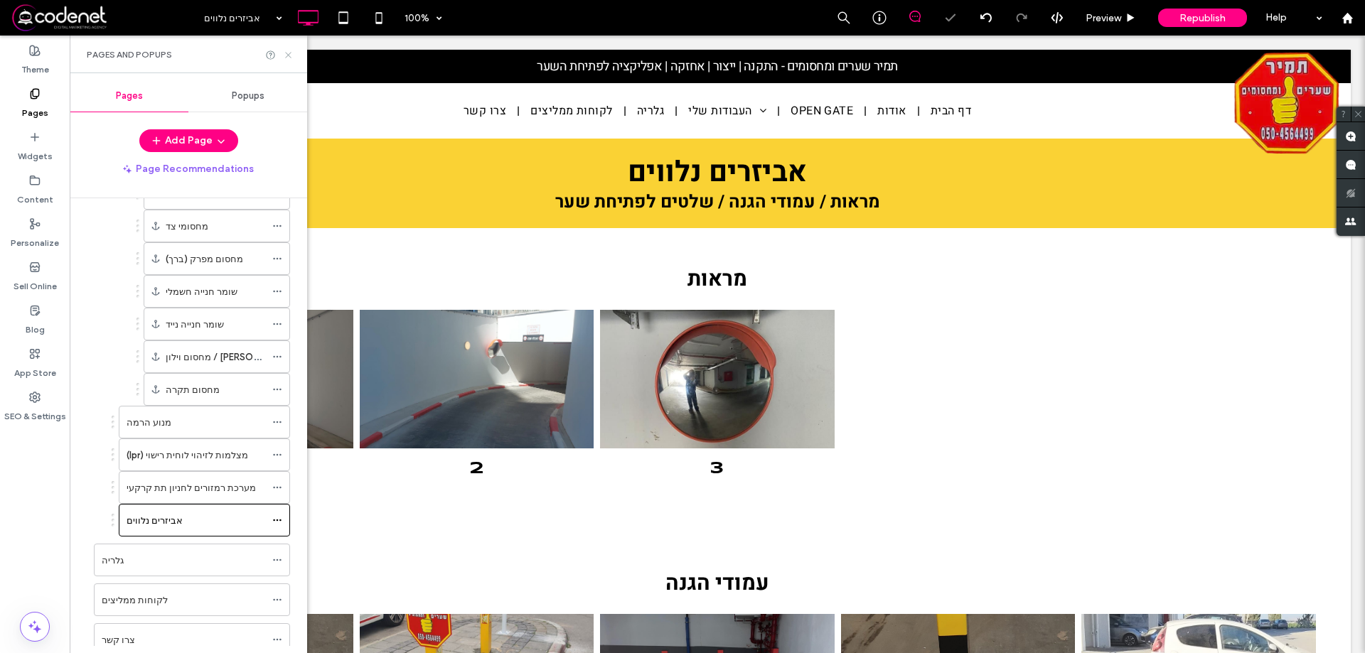
drag, startPoint x: 288, startPoint y: 55, endPoint x: 220, endPoint y: 43, distance: 69.2
click at [288, 55] on use at bounding box center [288, 55] width 6 height 6
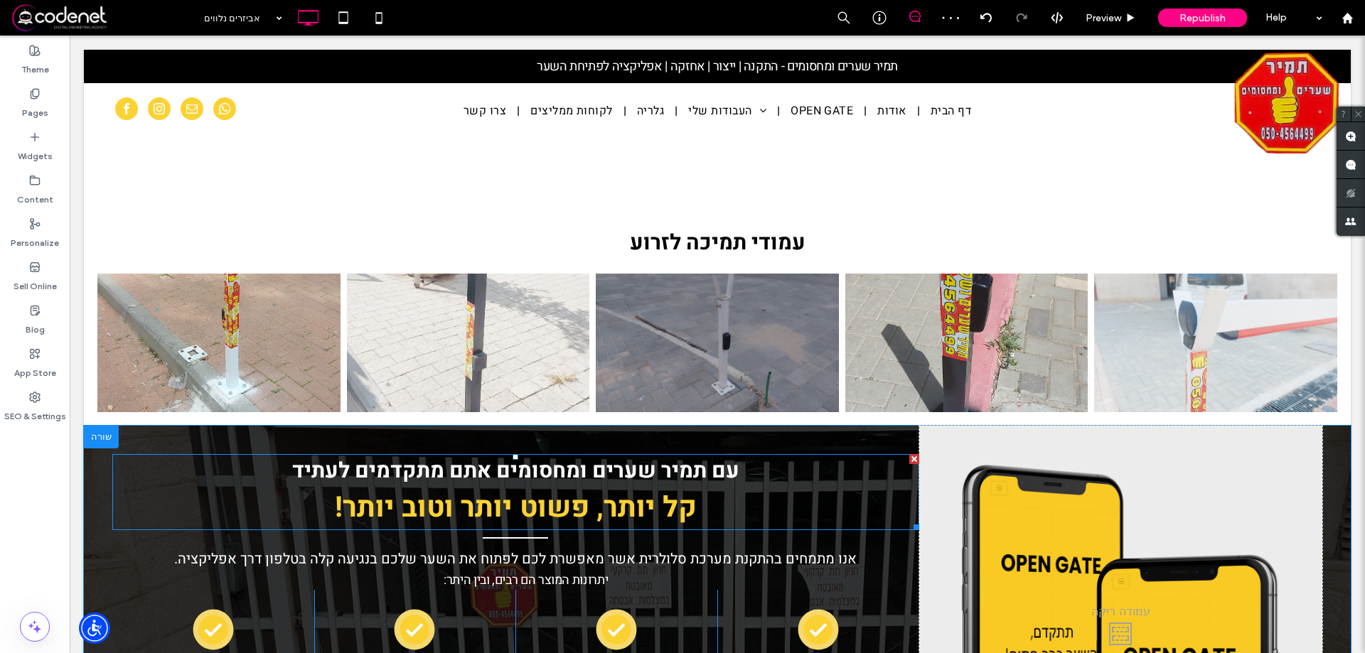
scroll to position [853, 0]
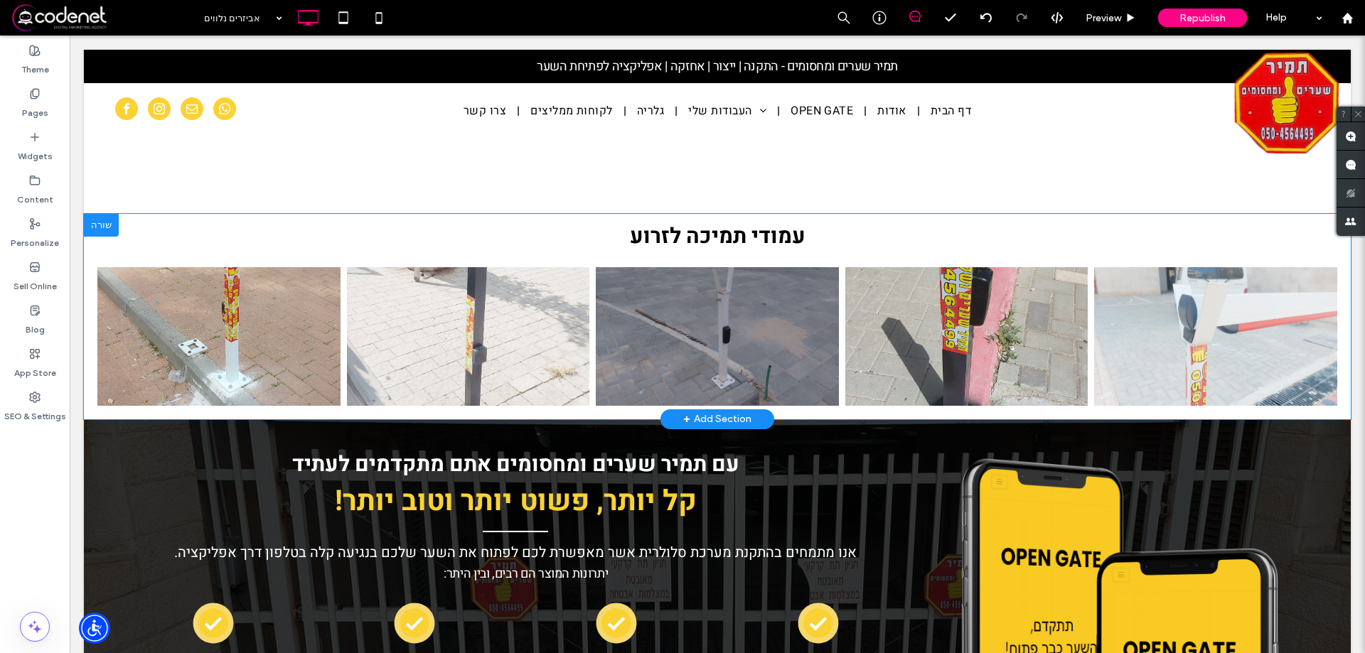
click at [89, 224] on div at bounding box center [101, 225] width 35 height 23
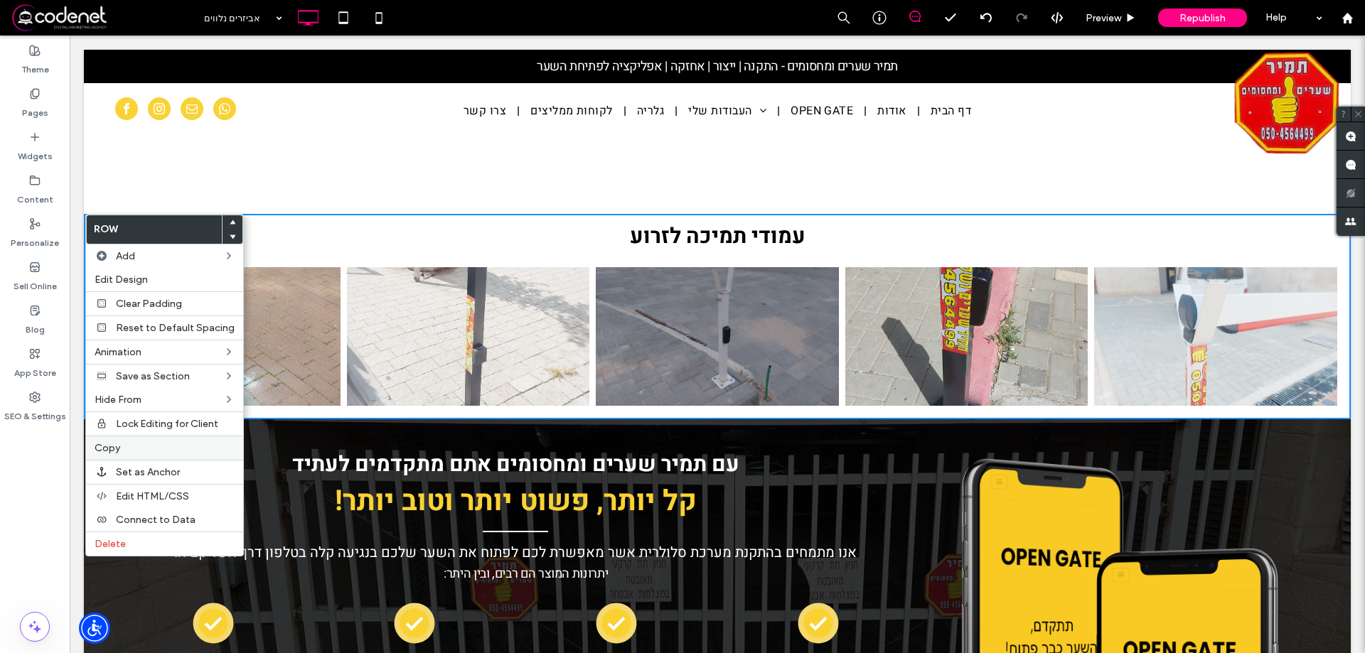
click at [133, 442] on label "Copy" at bounding box center [165, 448] width 140 height 12
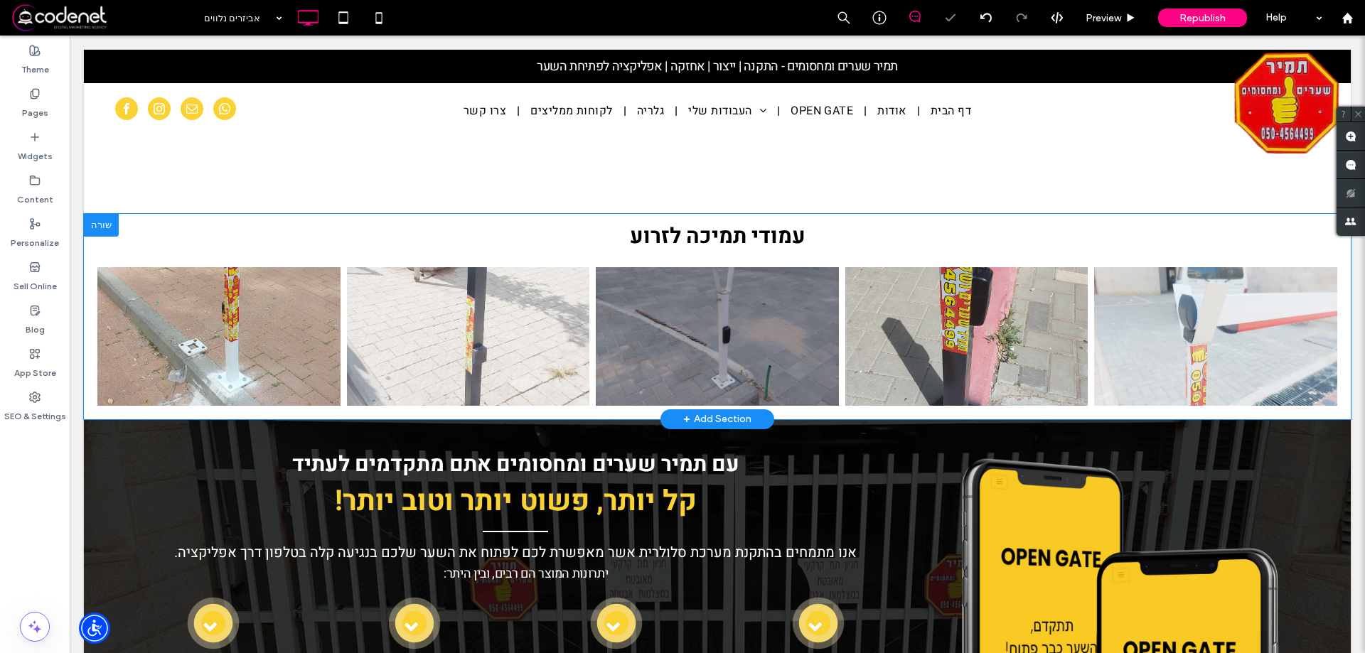
click at [96, 222] on div at bounding box center [101, 225] width 35 height 23
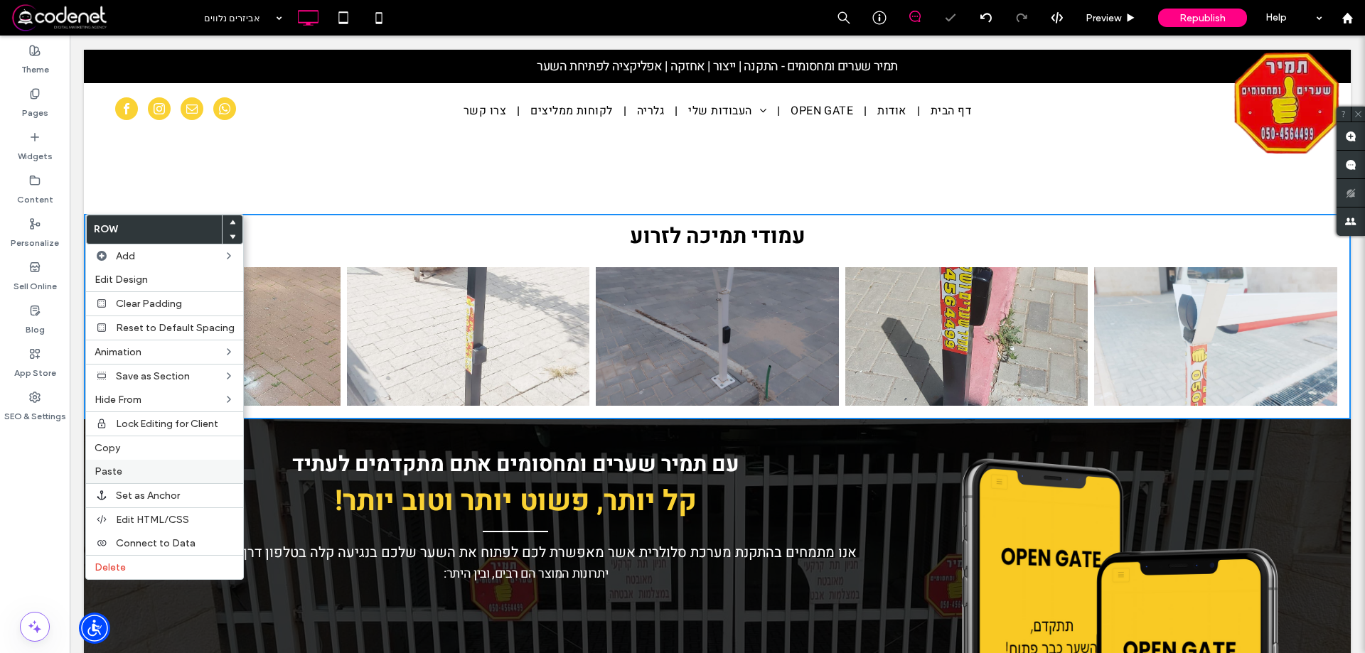
click at [145, 464] on div "Paste" at bounding box center [164, 471] width 157 height 23
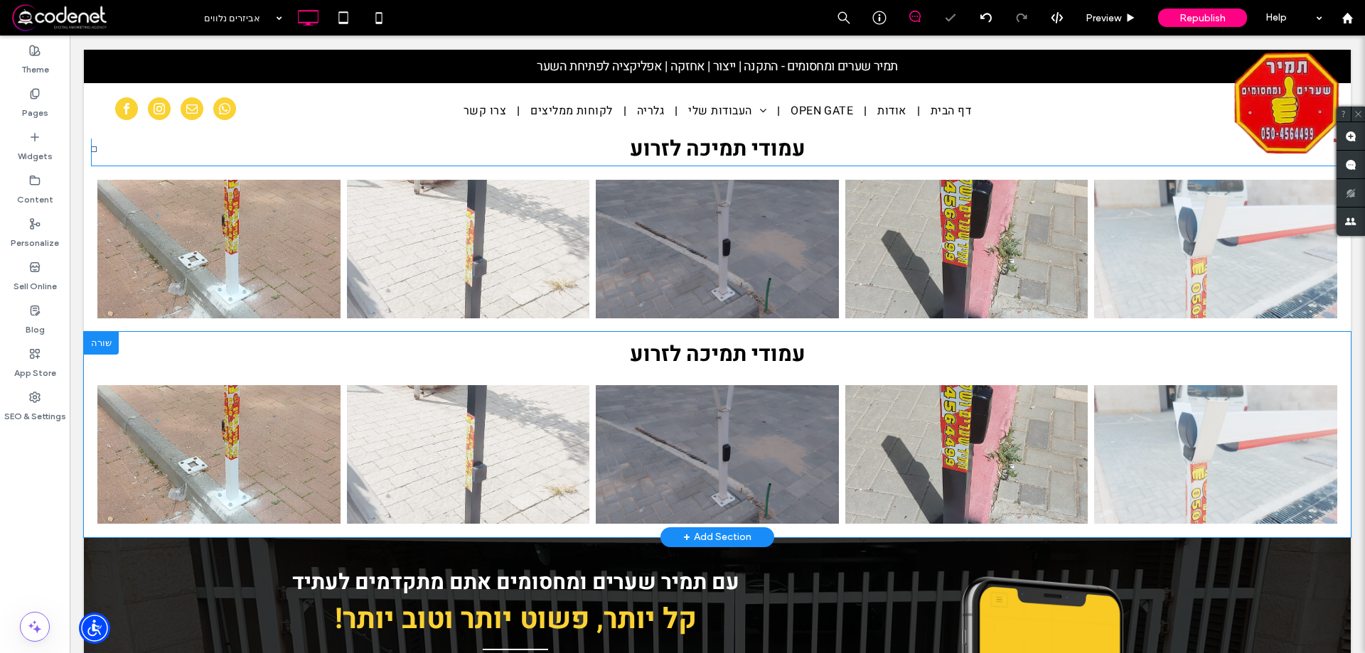
scroll to position [995, 0]
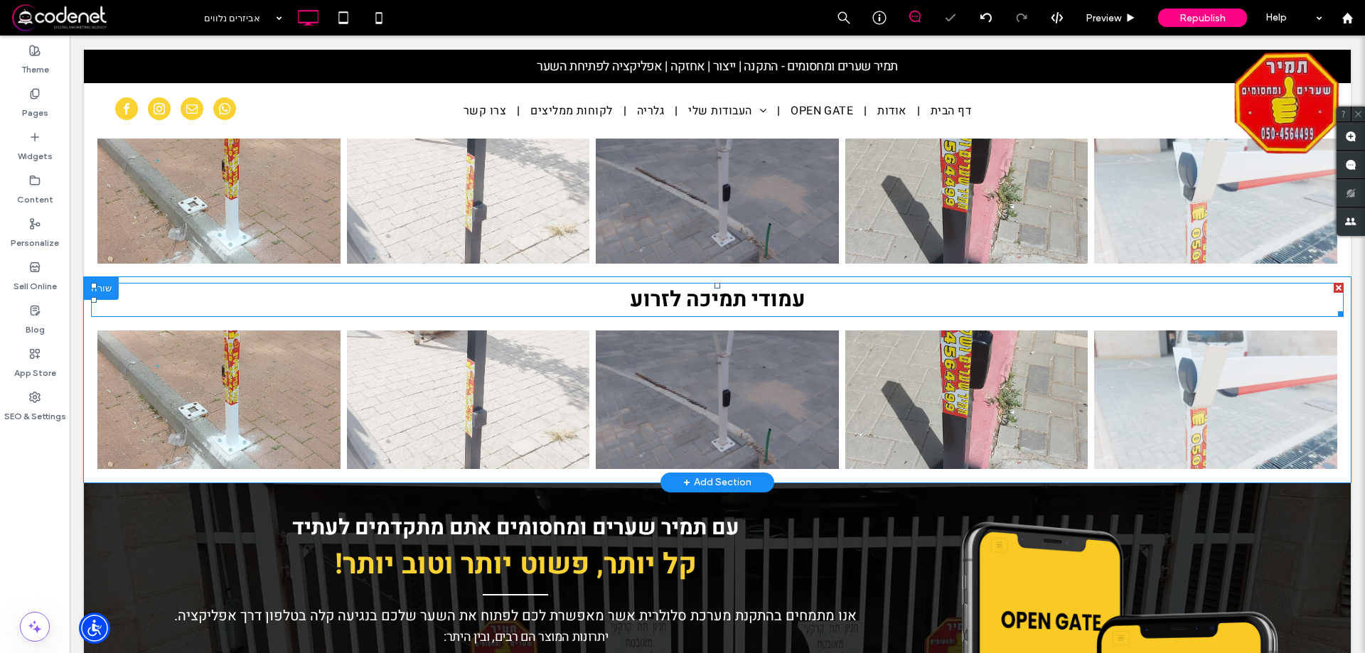
click at [660, 289] on span "עמודי תמיכה לזרוע" at bounding box center [718, 299] width 176 height 31
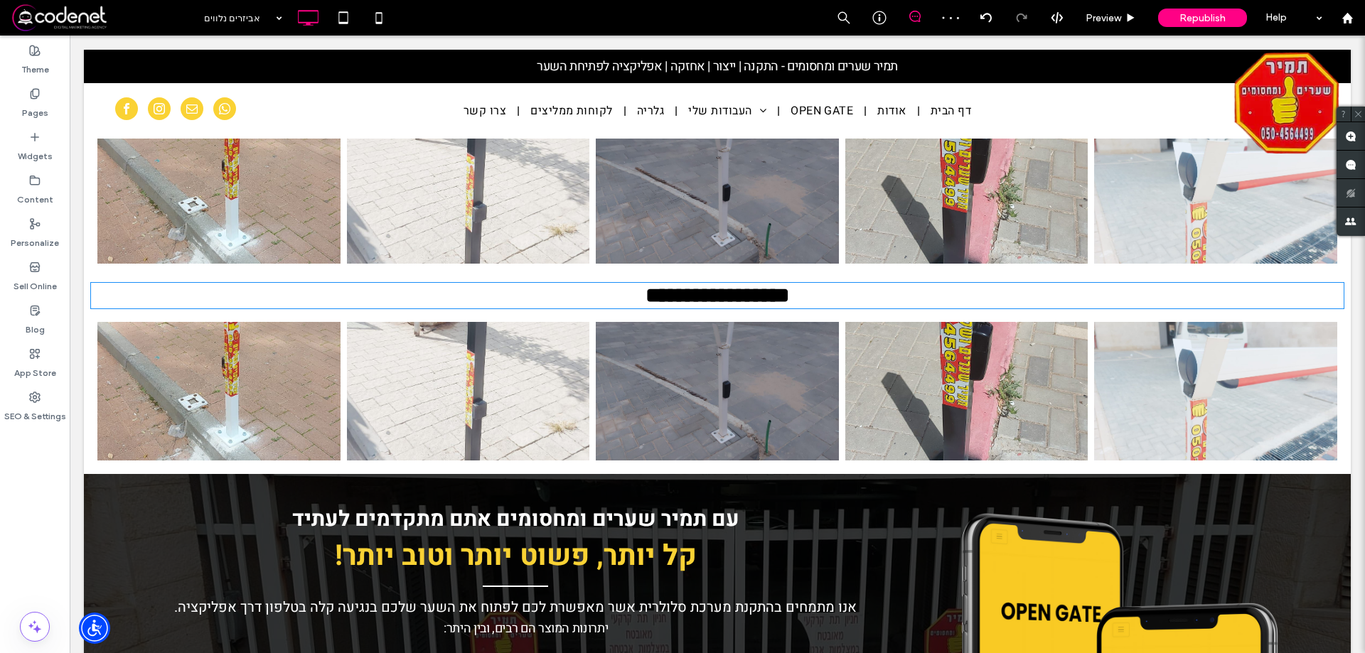
type input "*****"
type input "**"
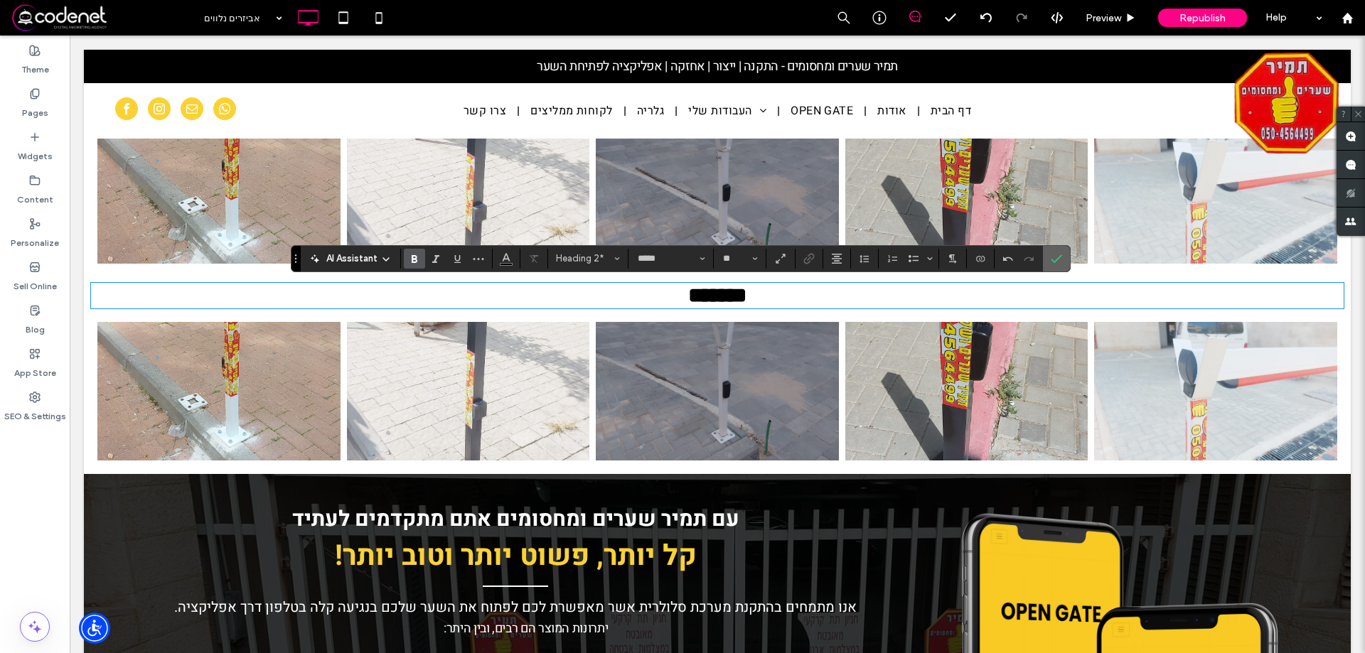
click at [1046, 257] on label "Confirm" at bounding box center [1056, 259] width 21 height 26
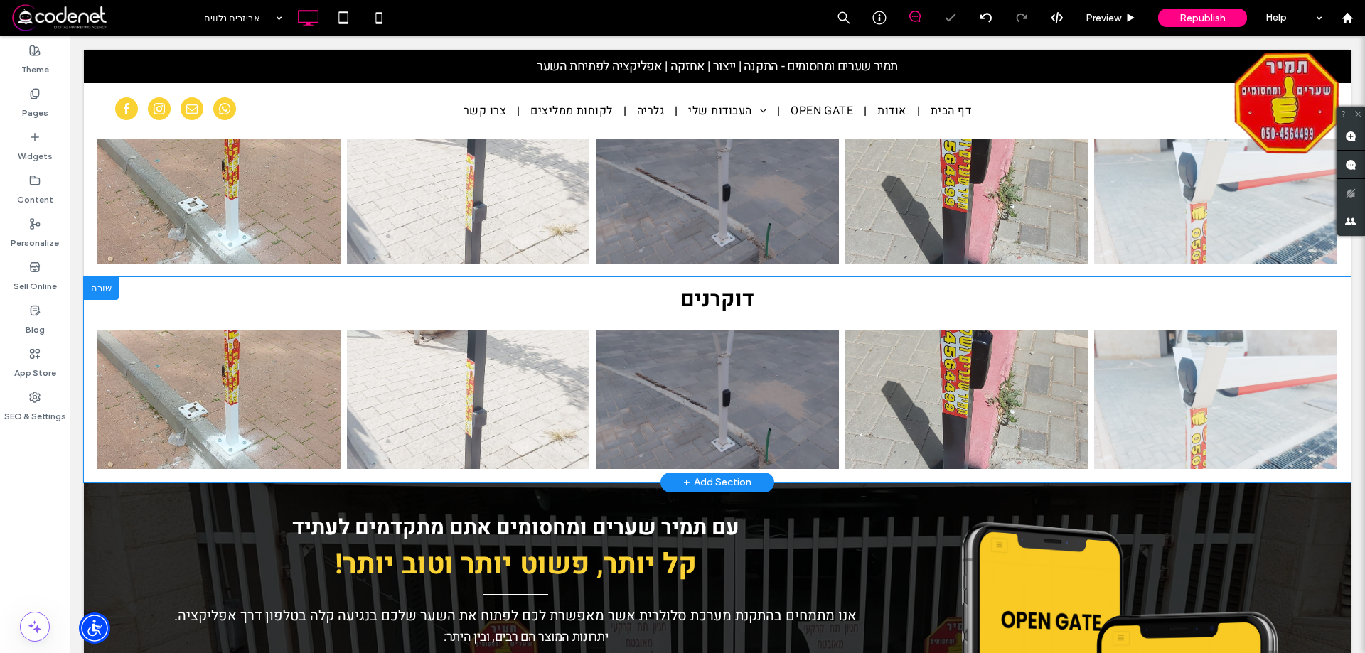
click at [1337, 329] on div "דוקרנים Button Button Button Button Button הצג עוד Click To Paste" at bounding box center [717, 379] width 1267 height 205
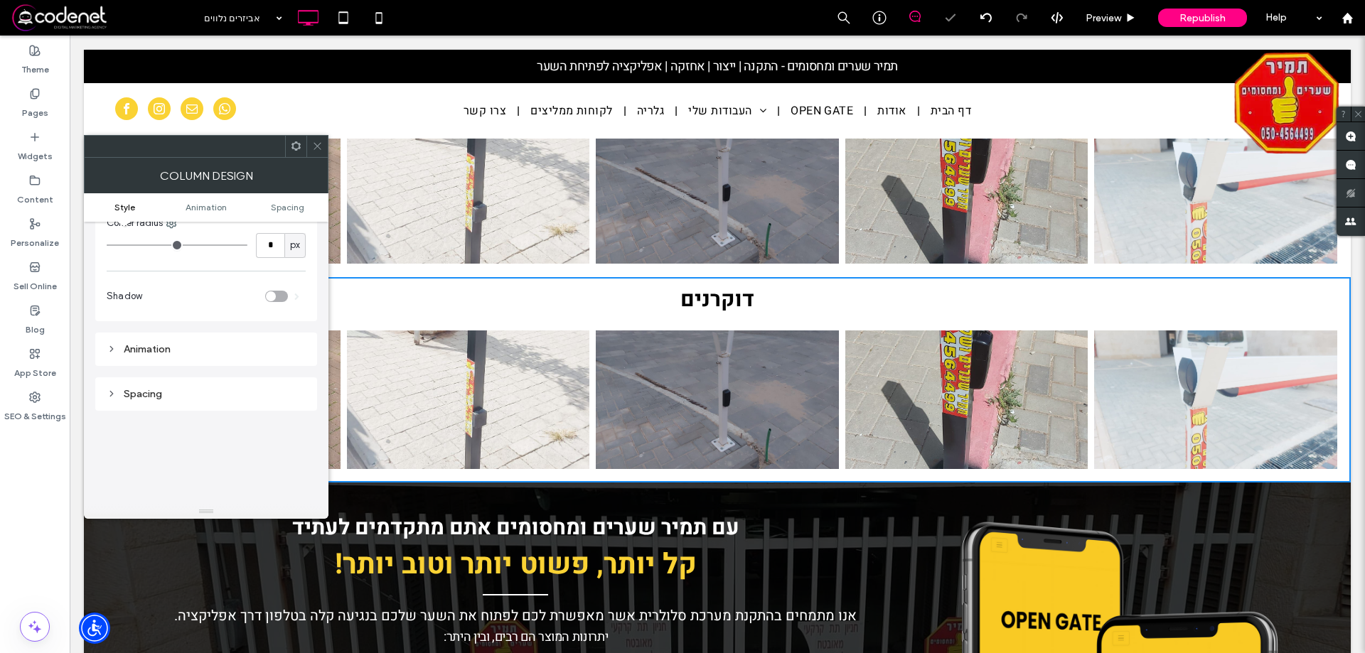
scroll to position [284, 0]
click at [124, 297] on div "Spacing" at bounding box center [206, 299] width 199 height 12
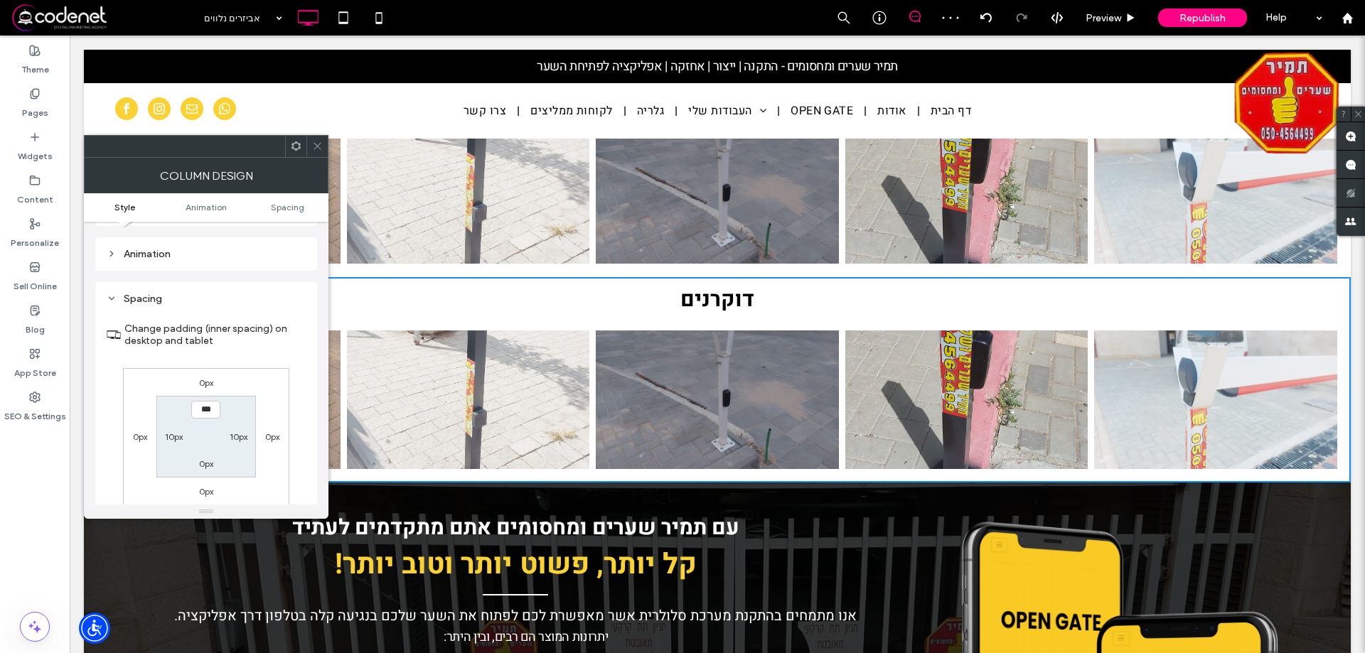
type input "*****"
type input "***"
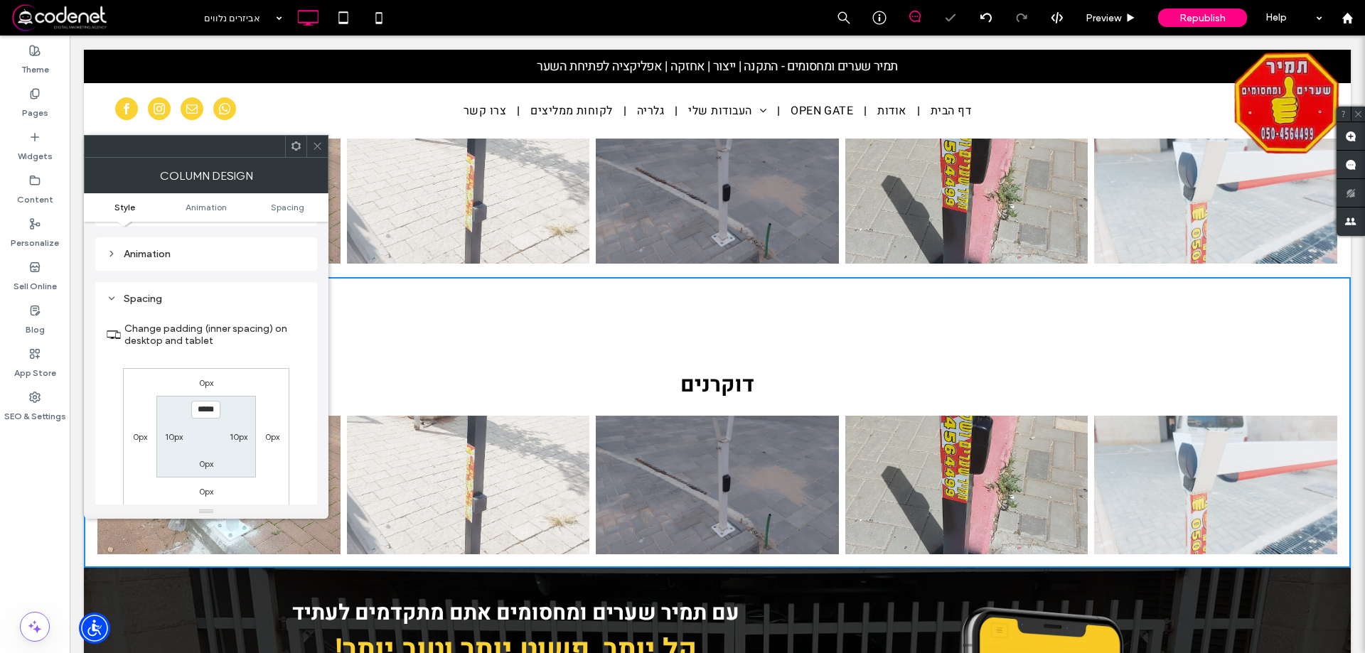
click at [319, 142] on icon at bounding box center [317, 146] width 11 height 11
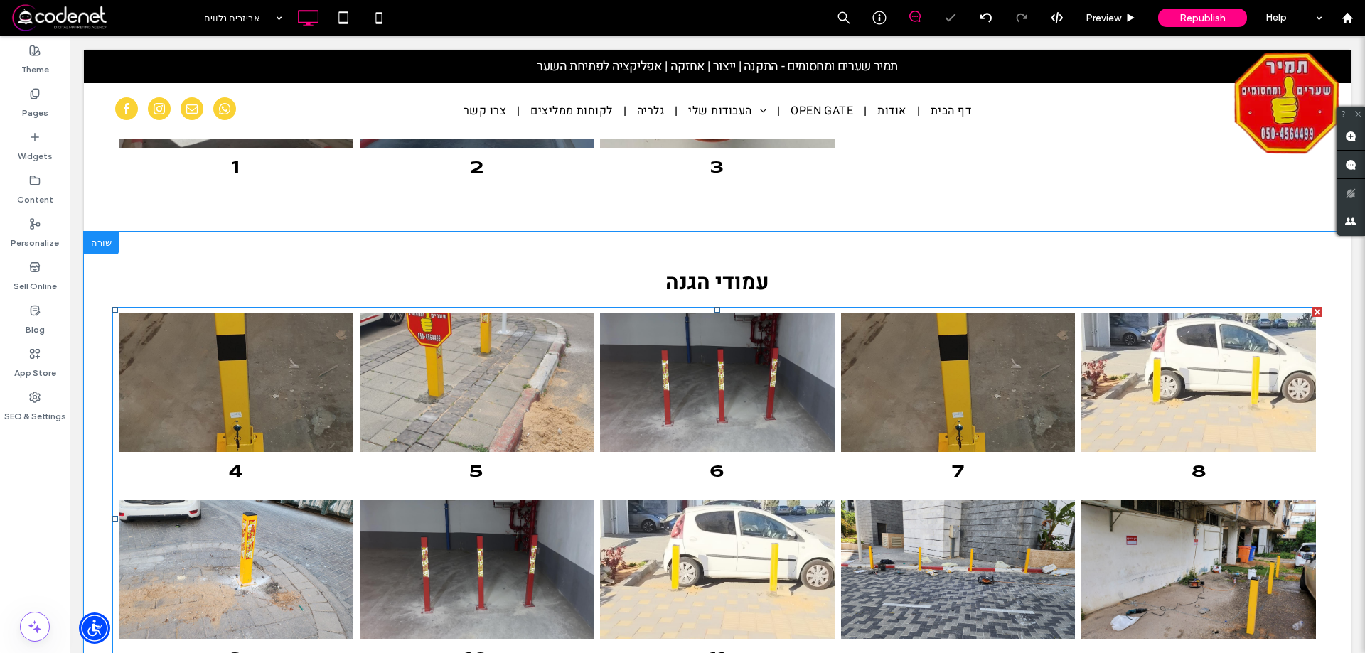
scroll to position [213, 0]
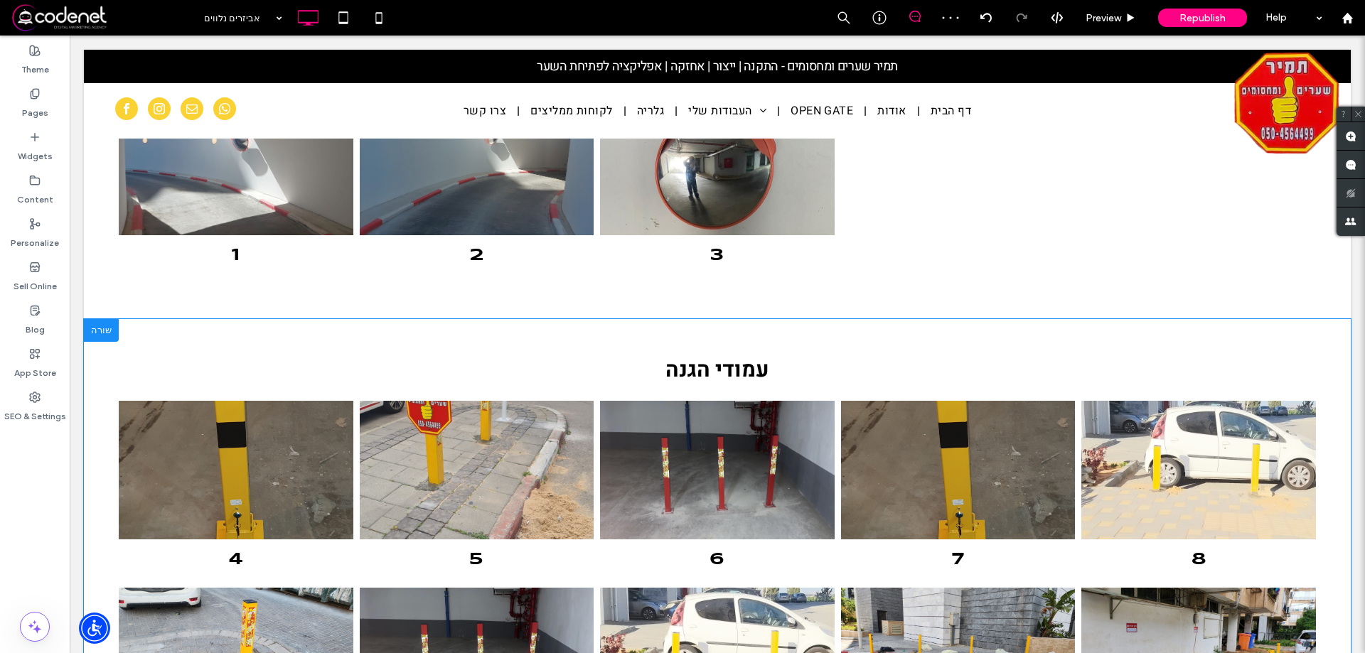
click at [1264, 331] on div "עמודי הגנה 4 Button 5 Button 6 Button 7 Button 8 Button 9 Button 10 Button 11 B…" at bounding box center [717, 586] width 1267 height 535
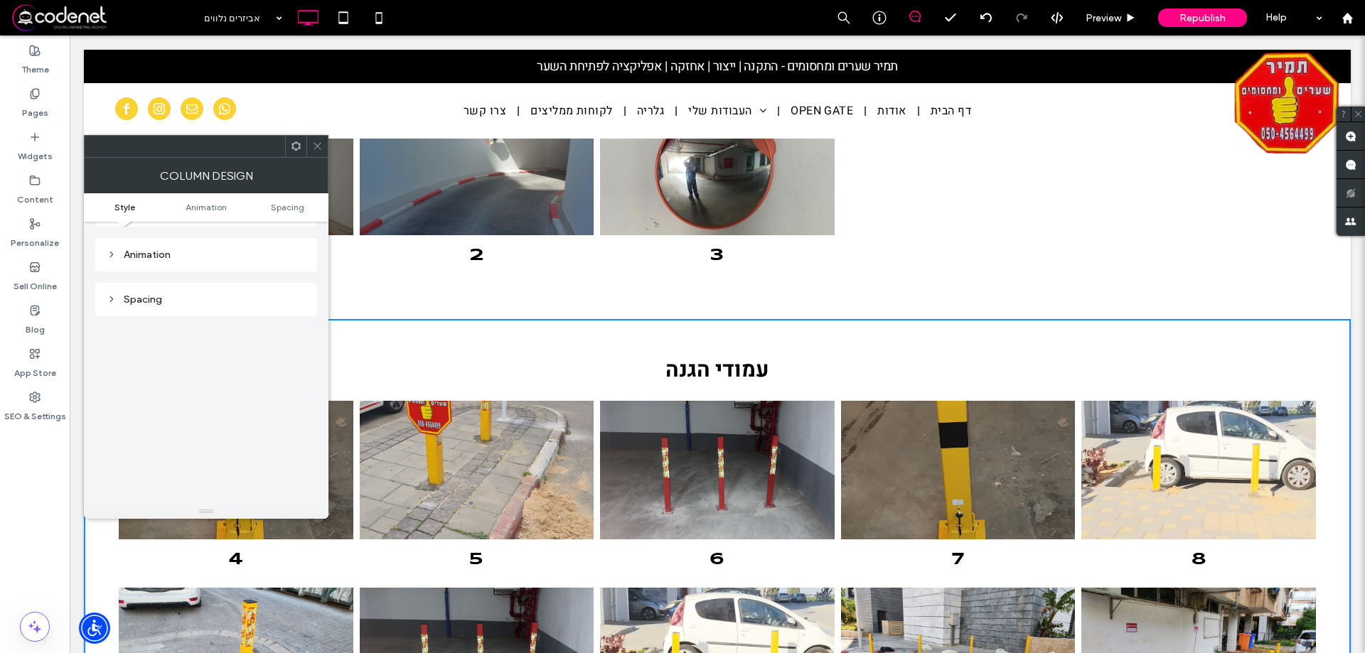
scroll to position [284, 0]
click at [158, 265] on div "Animation" at bounding box center [206, 253] width 222 height 33
click at [154, 292] on div "Spacing" at bounding box center [206, 298] width 199 height 19
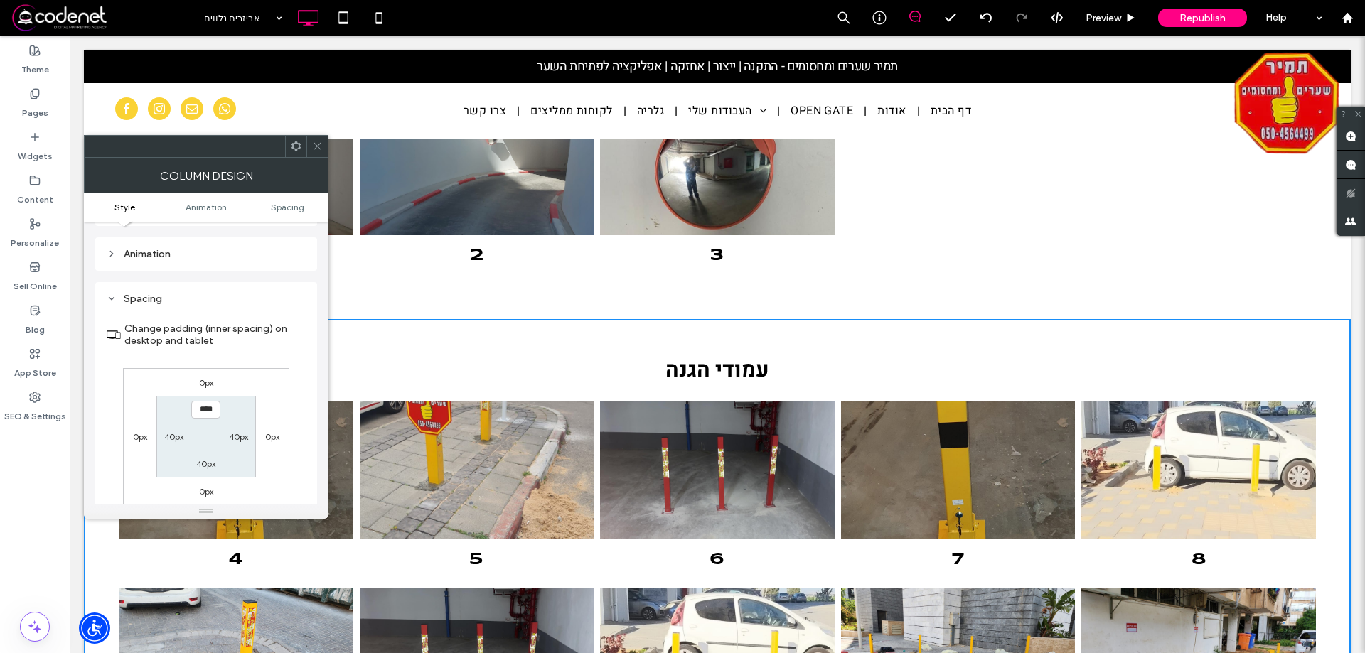
click at [312, 155] on span at bounding box center [317, 146] width 11 height 21
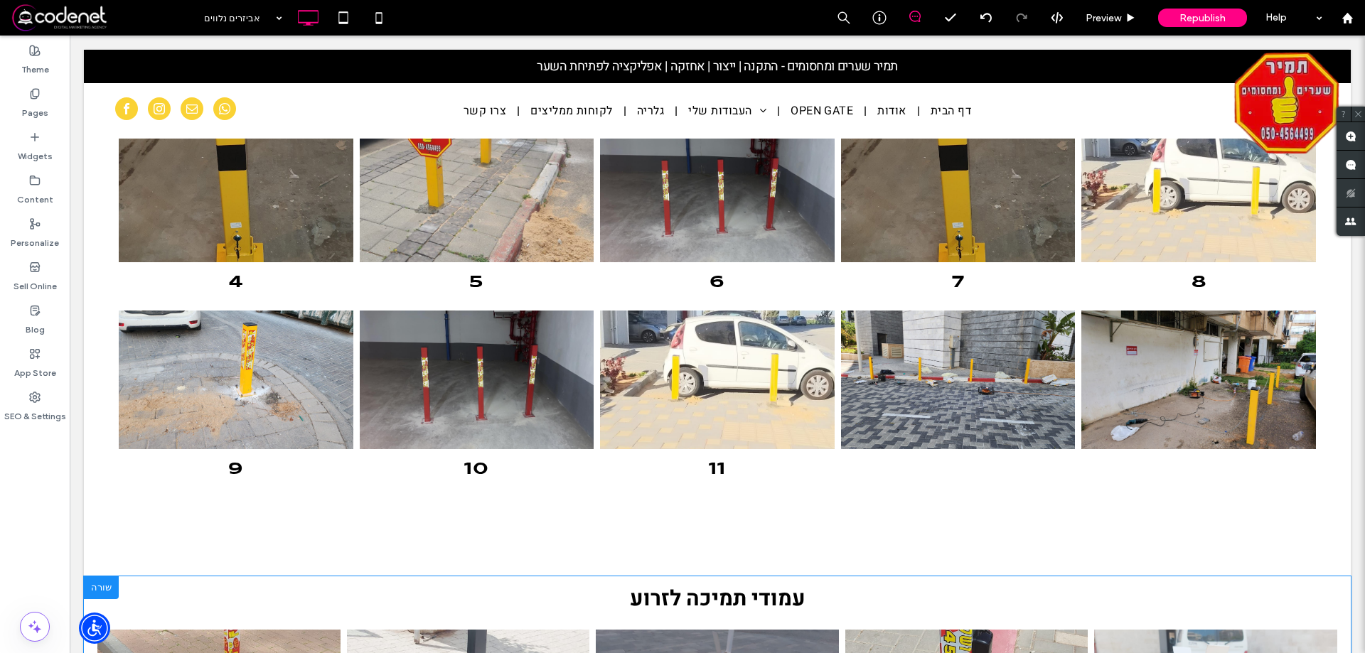
scroll to position [640, 0]
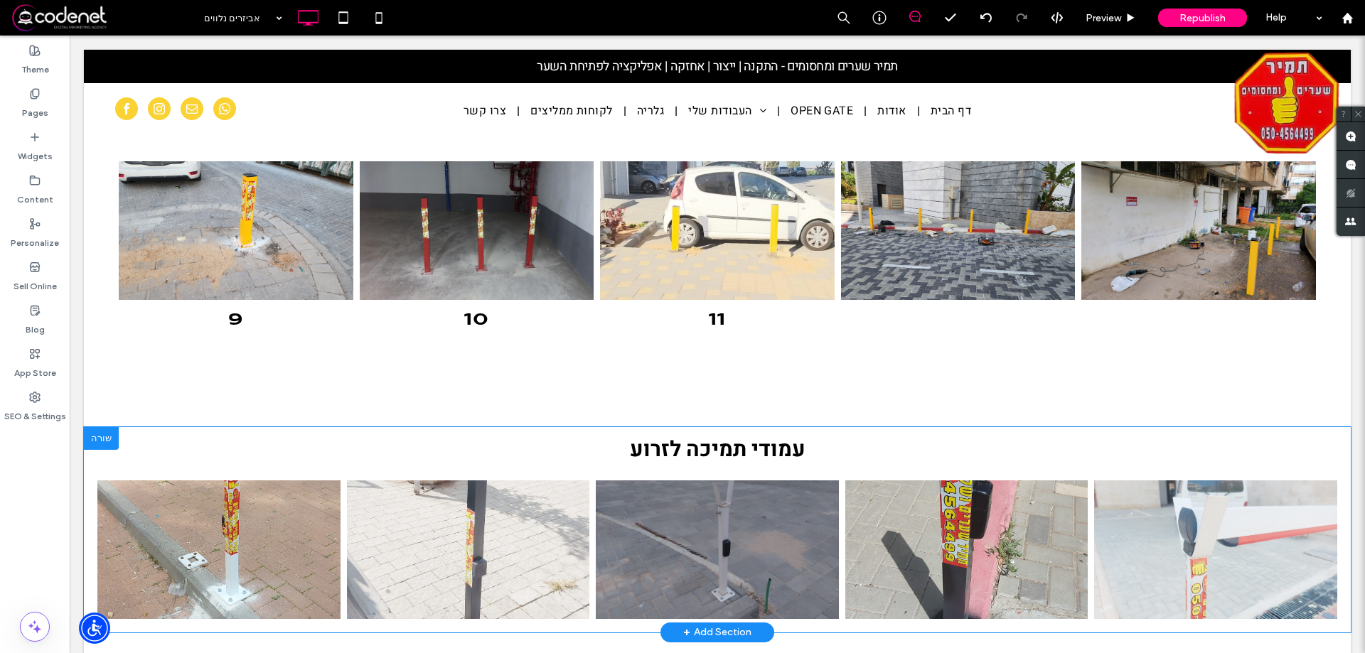
click at [1335, 438] on div "עמודי תמיכה לזרוע Button Button Button Button Button הצג עוד Click To Paste Cli…" at bounding box center [717, 529] width 1267 height 205
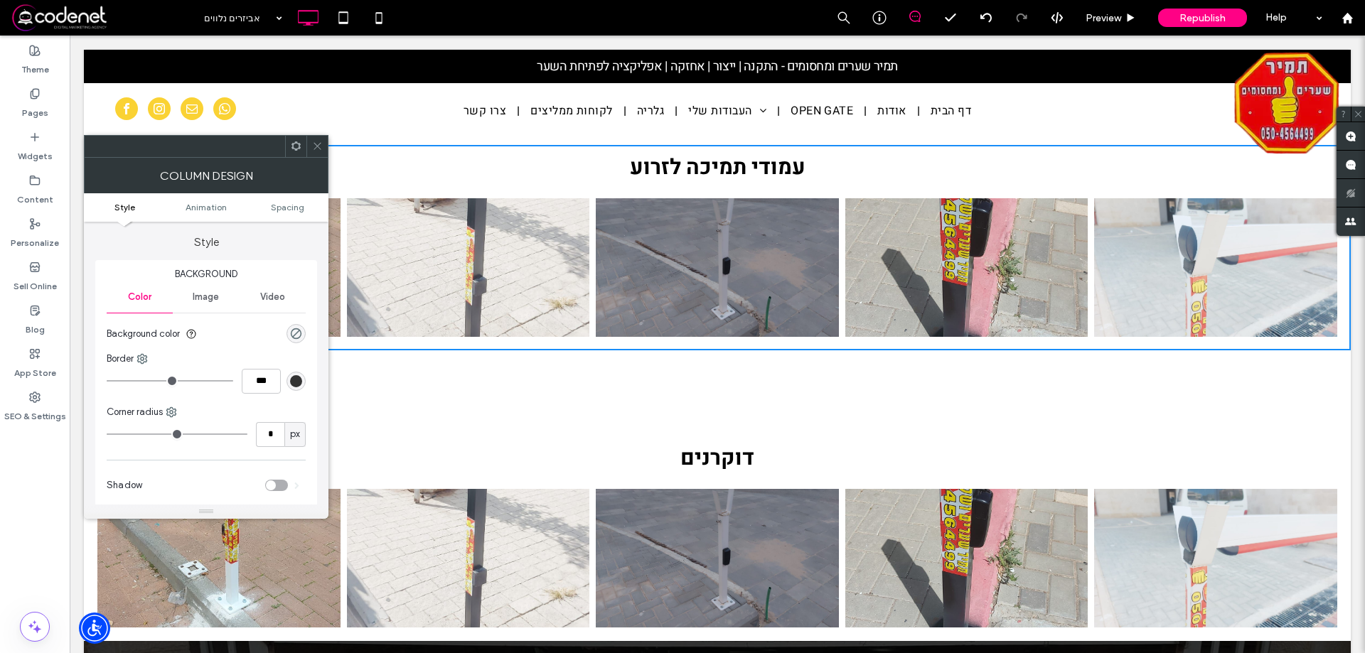
scroll to position [924, 0]
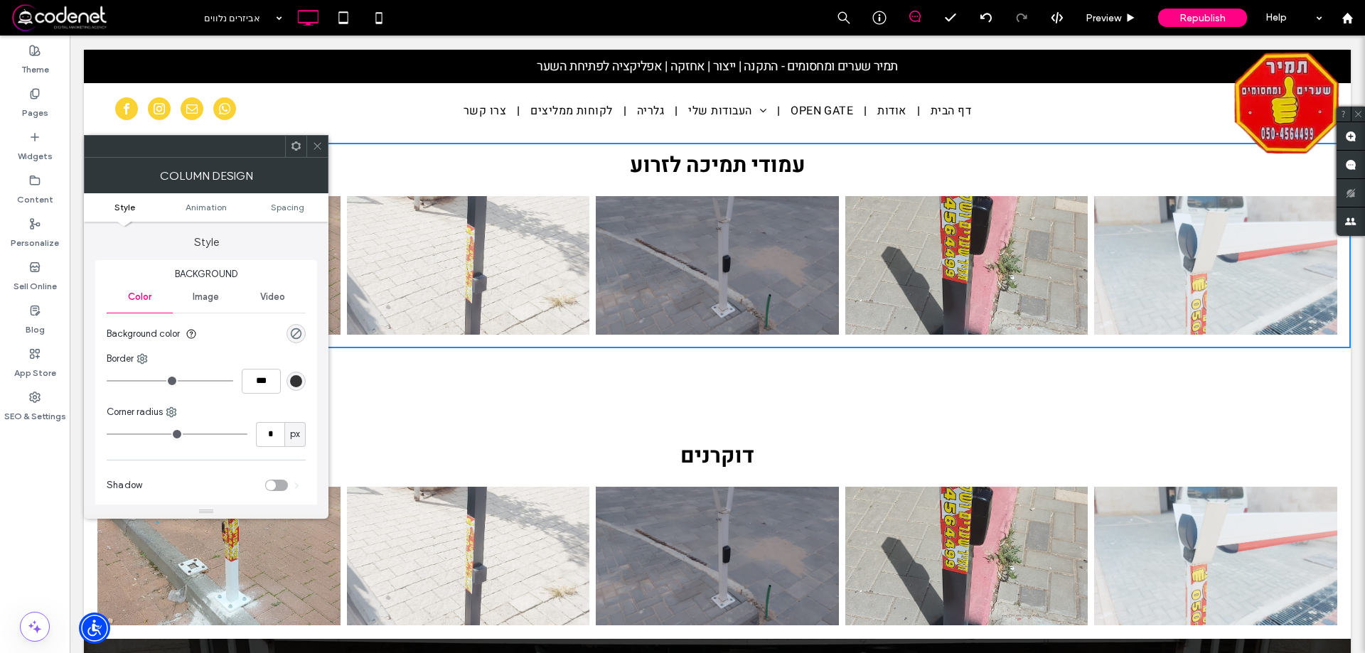
drag, startPoint x: 316, startPoint y: 151, endPoint x: 263, endPoint y: 231, distance: 96.4
click at [316, 151] on icon at bounding box center [317, 146] width 11 height 11
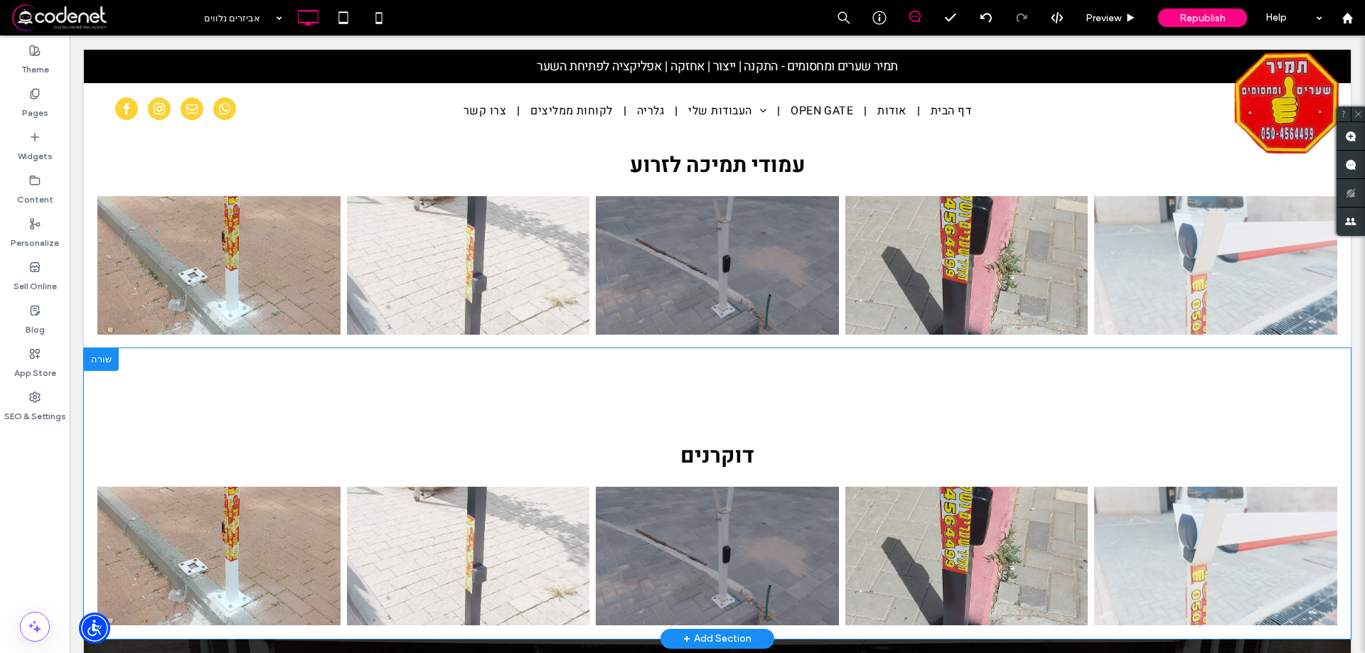
click at [161, 383] on div "דוקרנים Button Button Button Button Button הצג עוד Click To Paste" at bounding box center [717, 493] width 1267 height 291
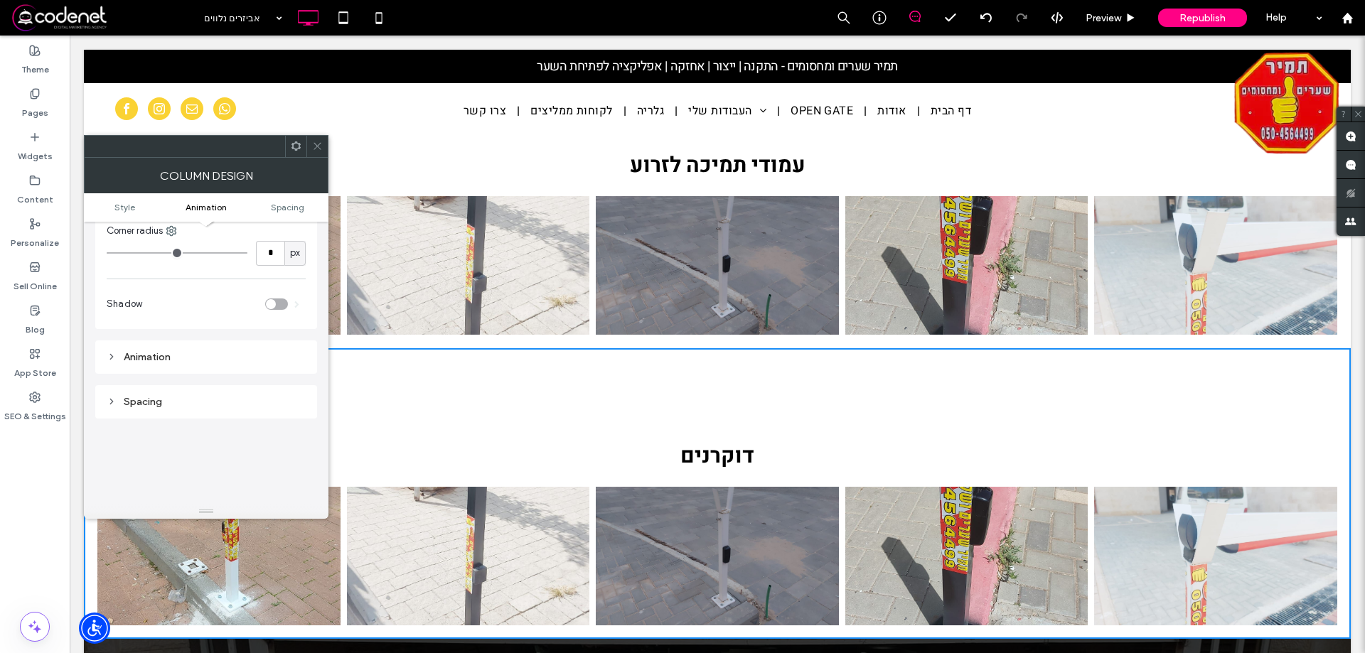
scroll to position [333, 0]
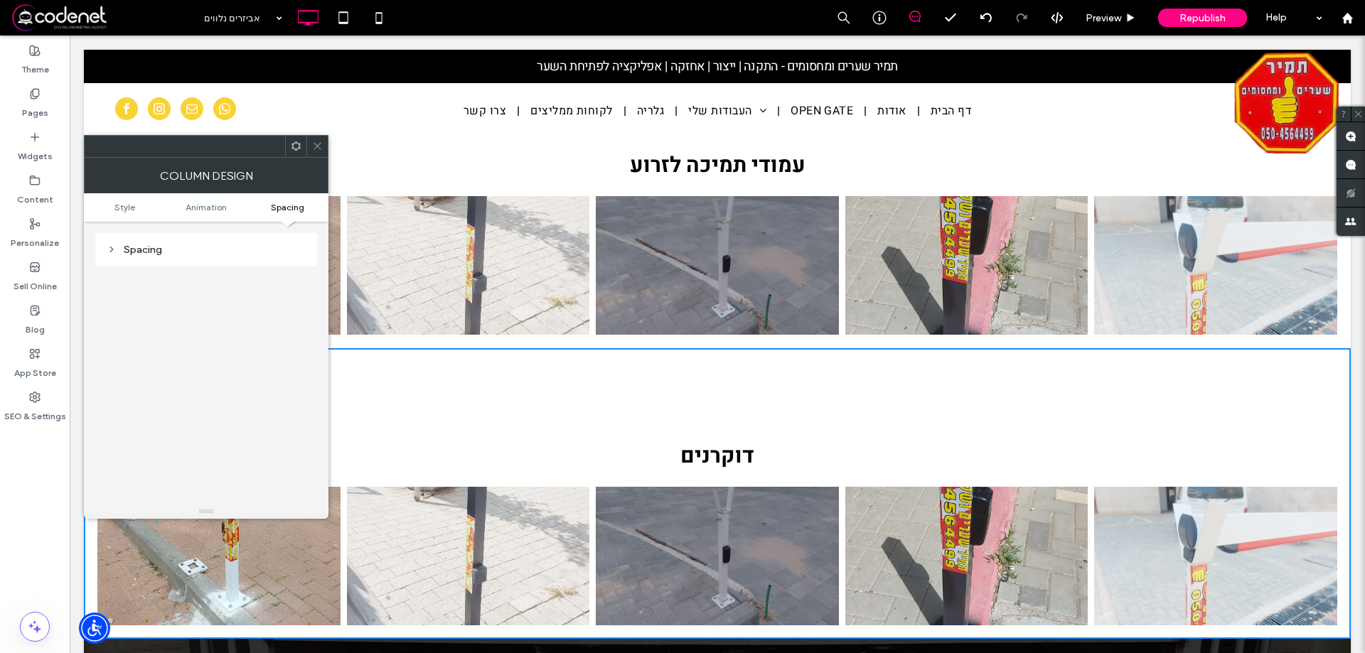
click at [228, 256] on div "Spacing" at bounding box center [206, 249] width 199 height 19
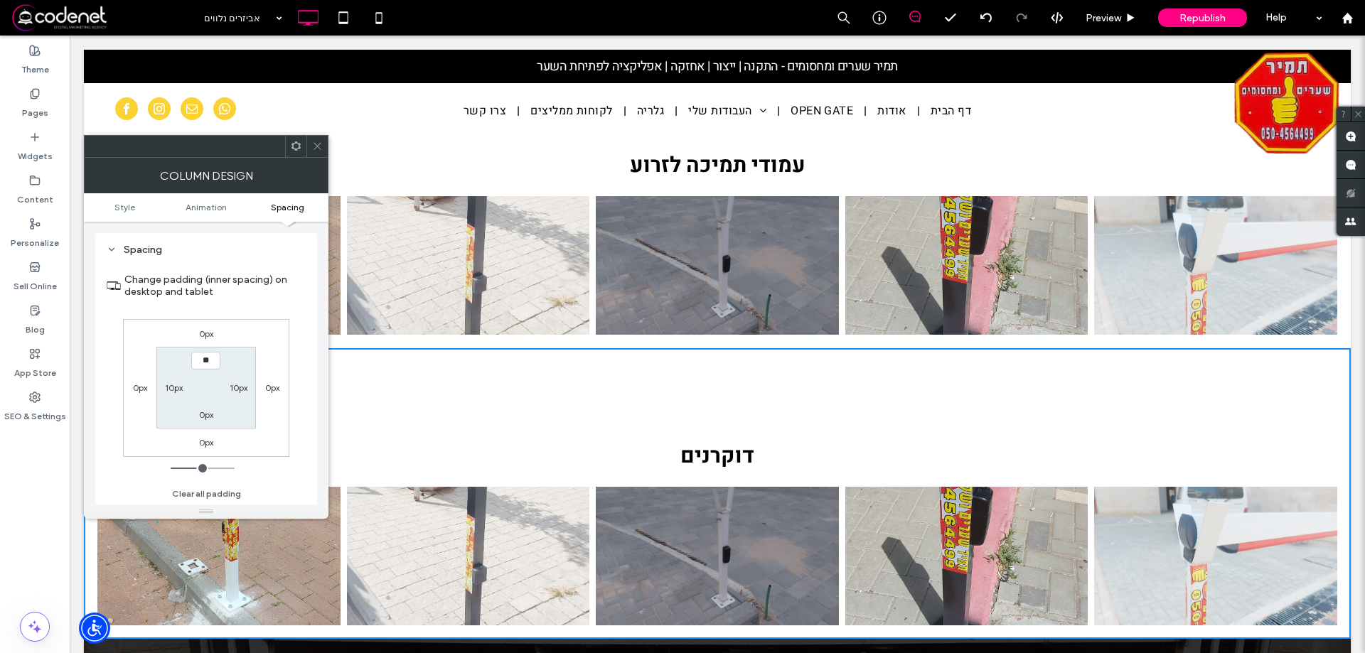
type input "****"
type input "**"
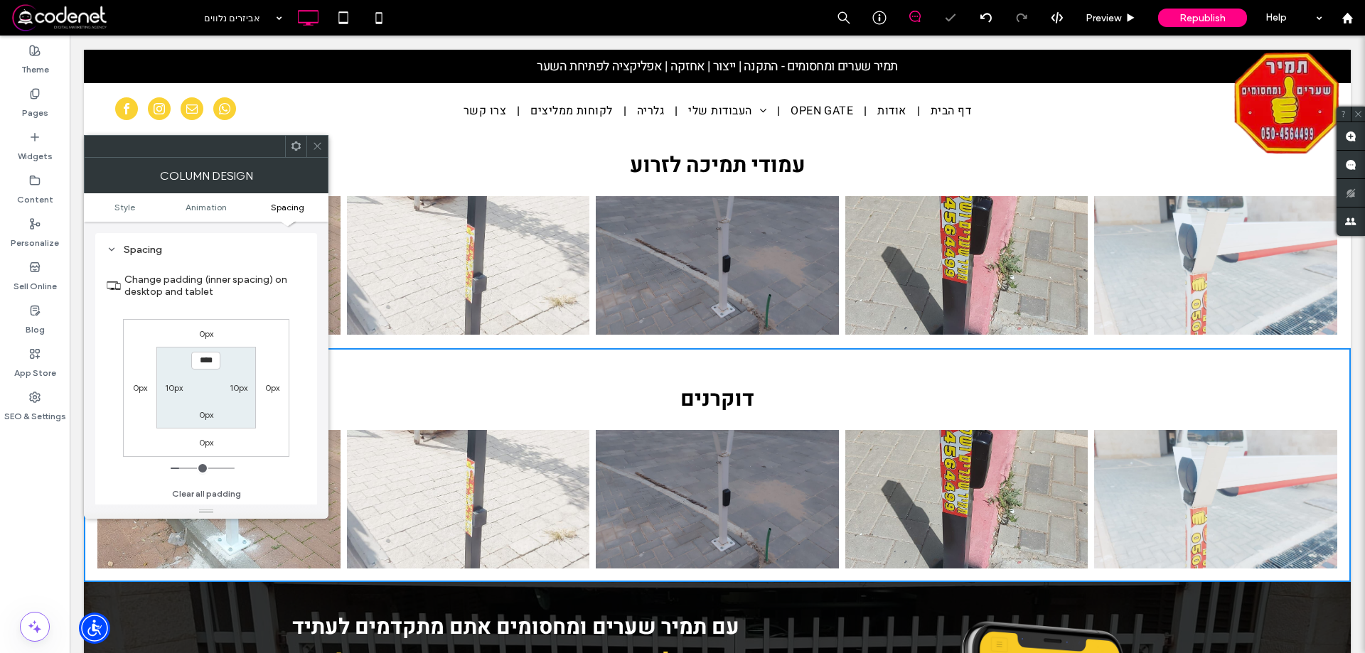
click at [321, 148] on icon at bounding box center [317, 146] width 11 height 11
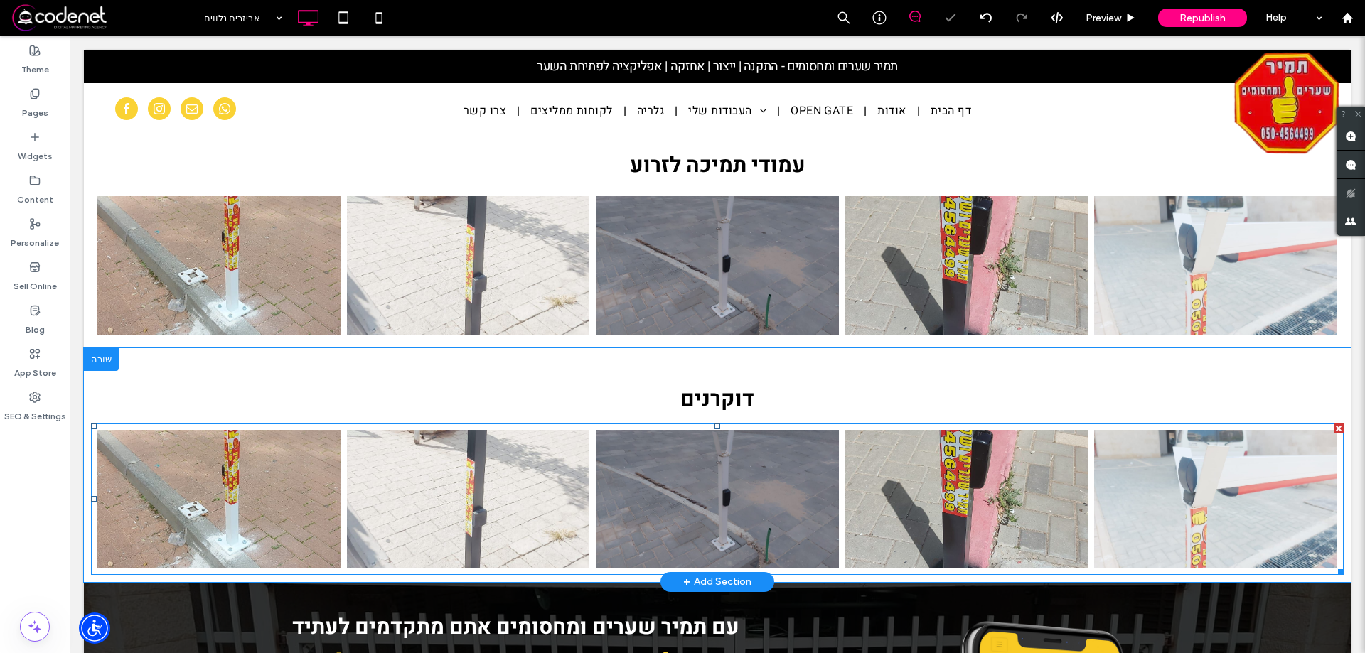
click at [422, 456] on link at bounding box center [468, 499] width 243 height 139
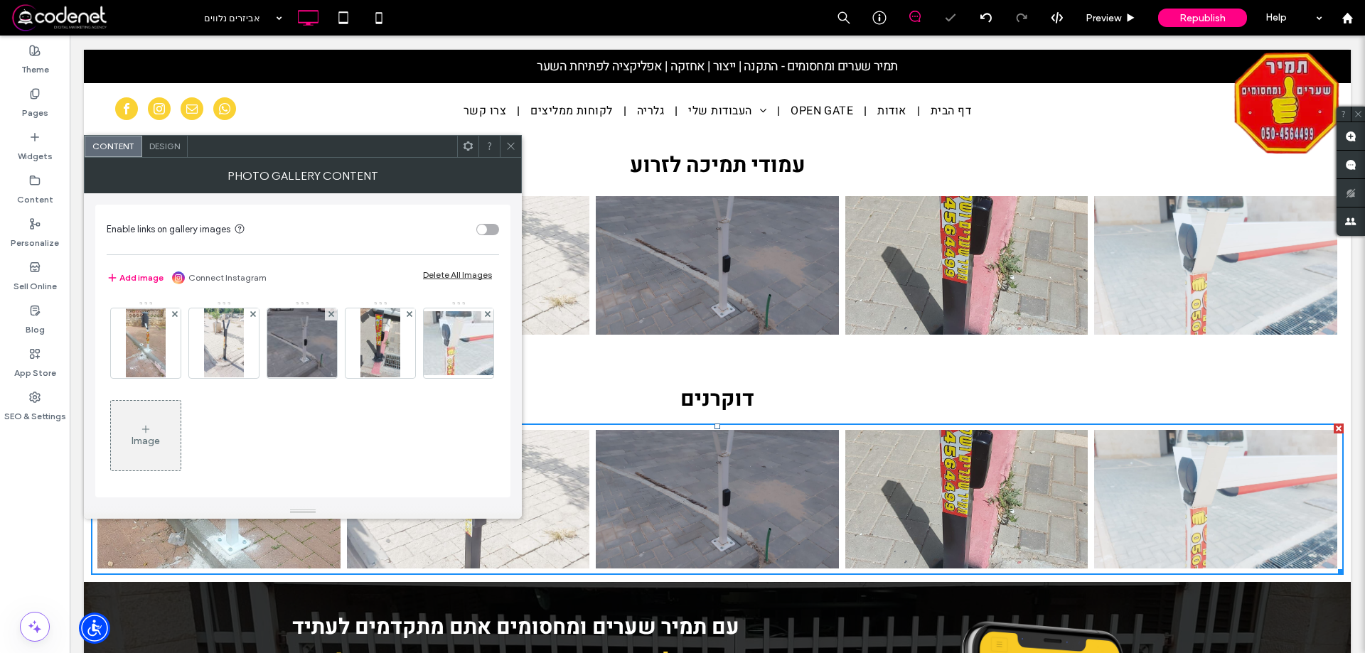
click at [422, 456] on div "Image" at bounding box center [302, 393] width 391 height 185
click at [172, 312] on icon at bounding box center [175, 314] width 6 height 6
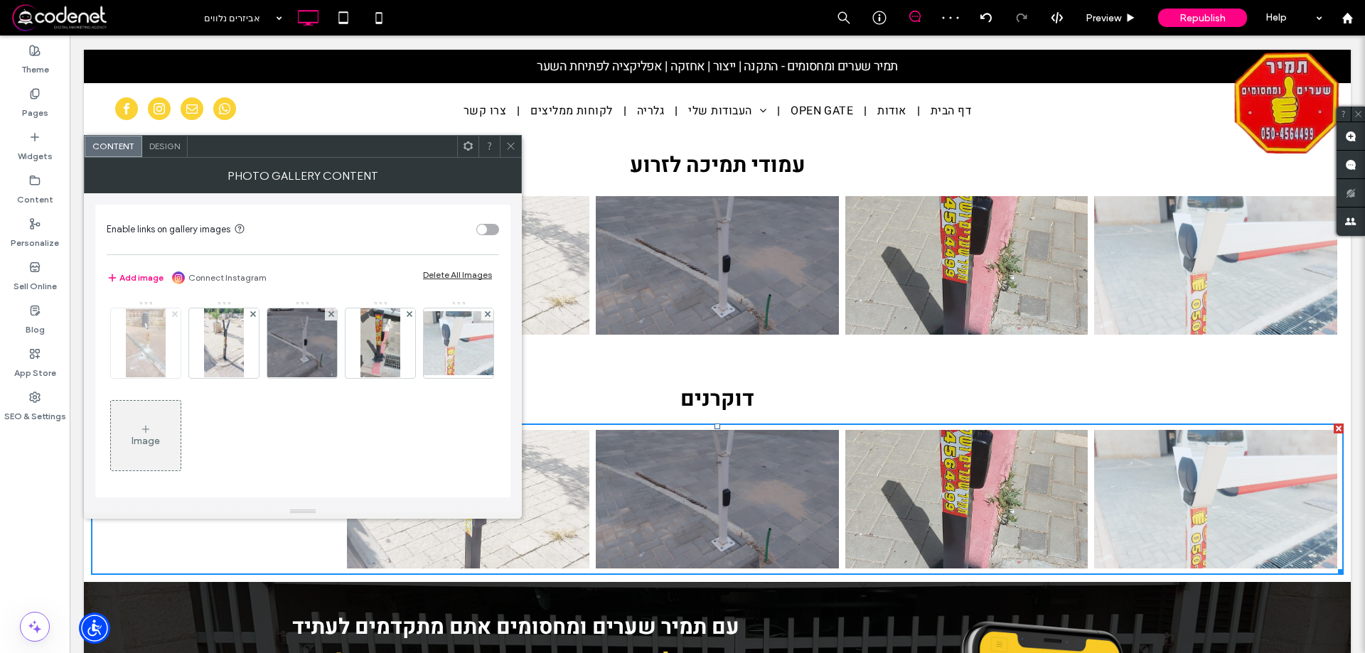
click at [172, 312] on icon at bounding box center [175, 314] width 6 height 6
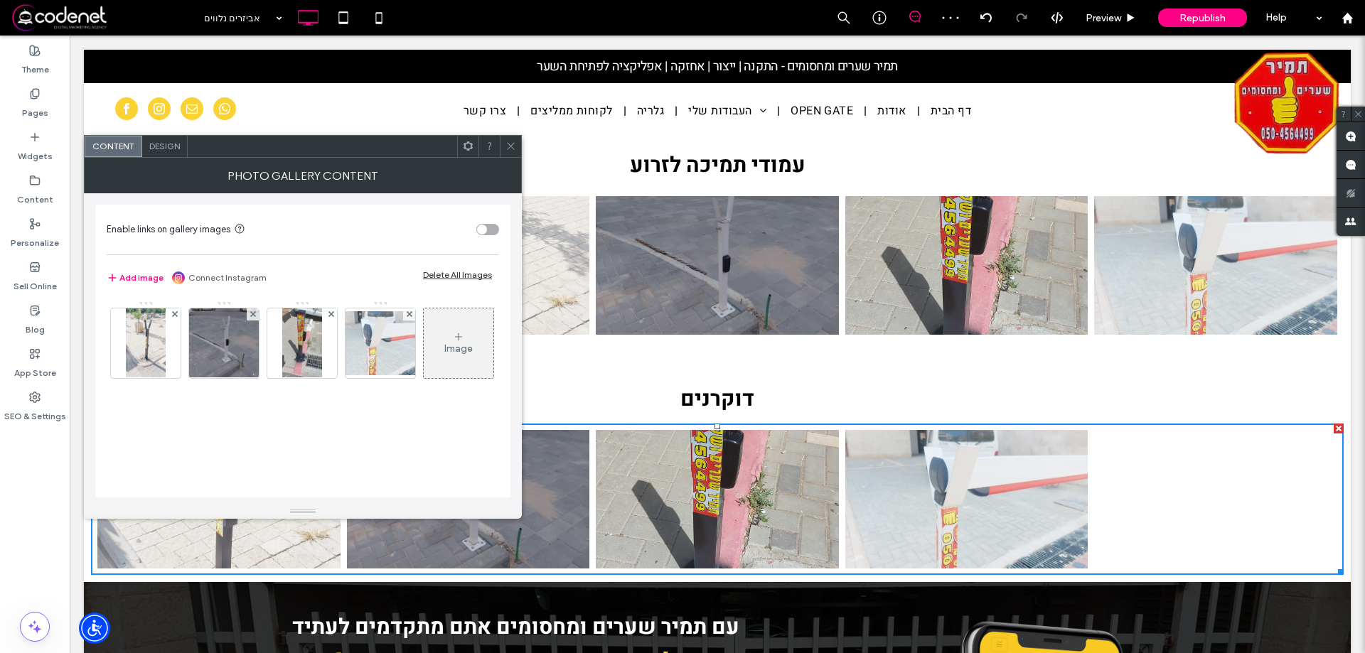
click at [172, 312] on icon at bounding box center [175, 314] width 6 height 6
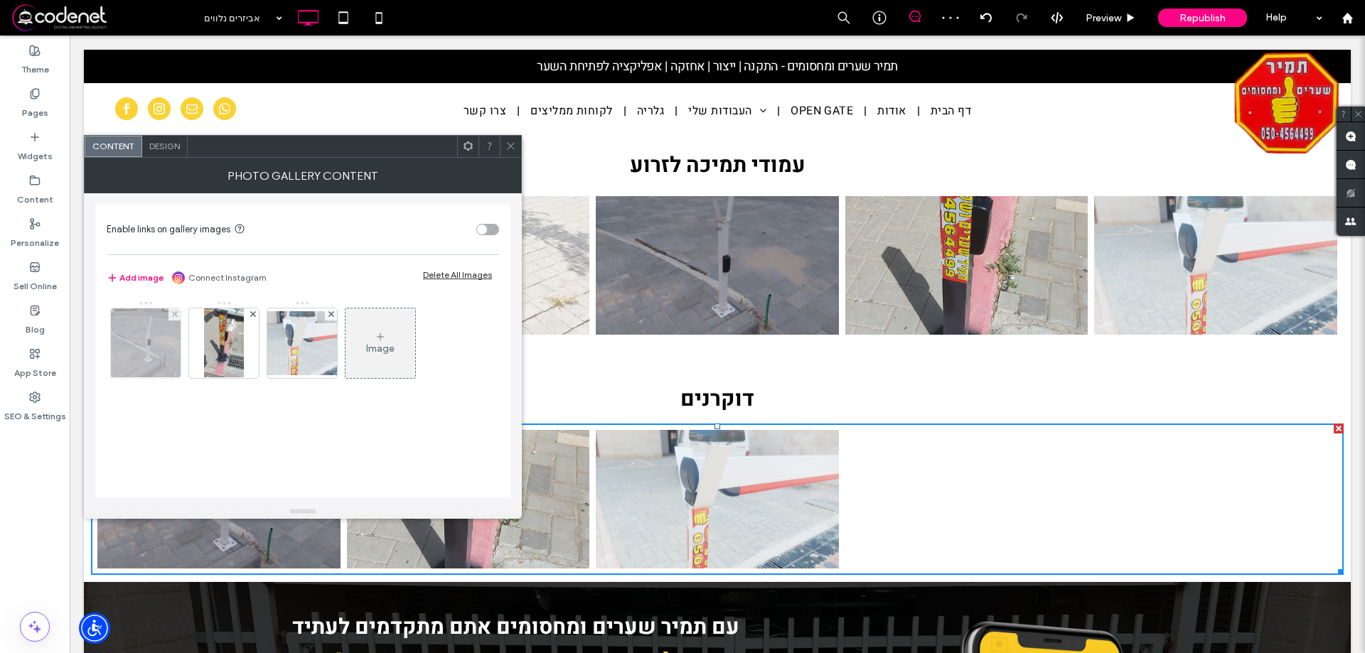
click at [168, 313] on img at bounding box center [146, 344] width 93 height 70
click at [168, 313] on div at bounding box center [145, 340] width 71 height 78
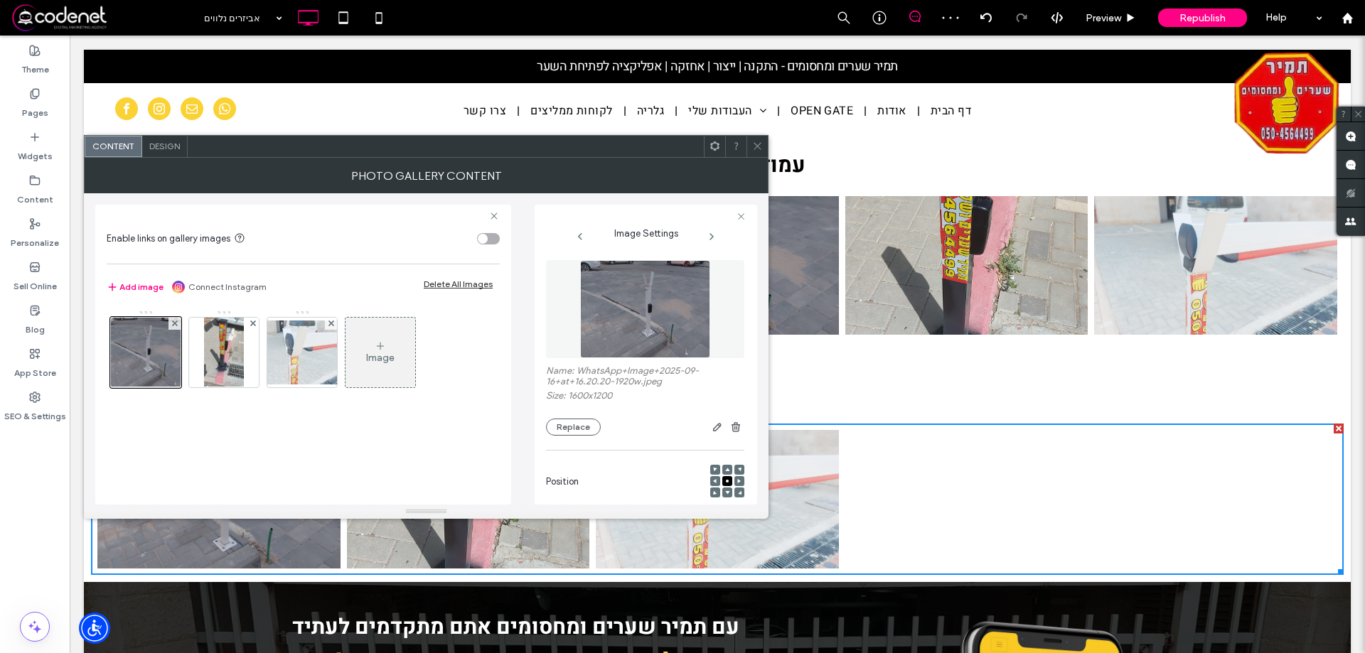
click at [183, 329] on div "Image" at bounding box center [303, 356] width 392 height 92
click at [177, 321] on use at bounding box center [174, 324] width 6 height 6
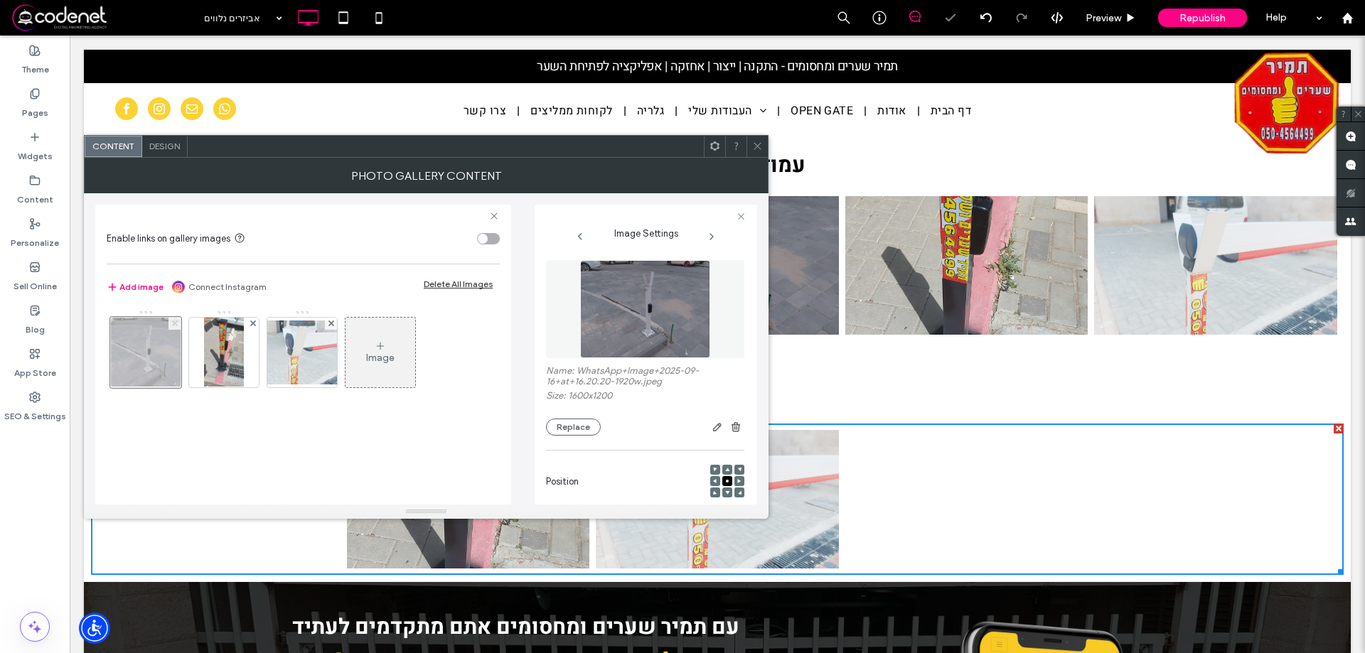
click at [177, 321] on use at bounding box center [174, 324] width 6 height 6
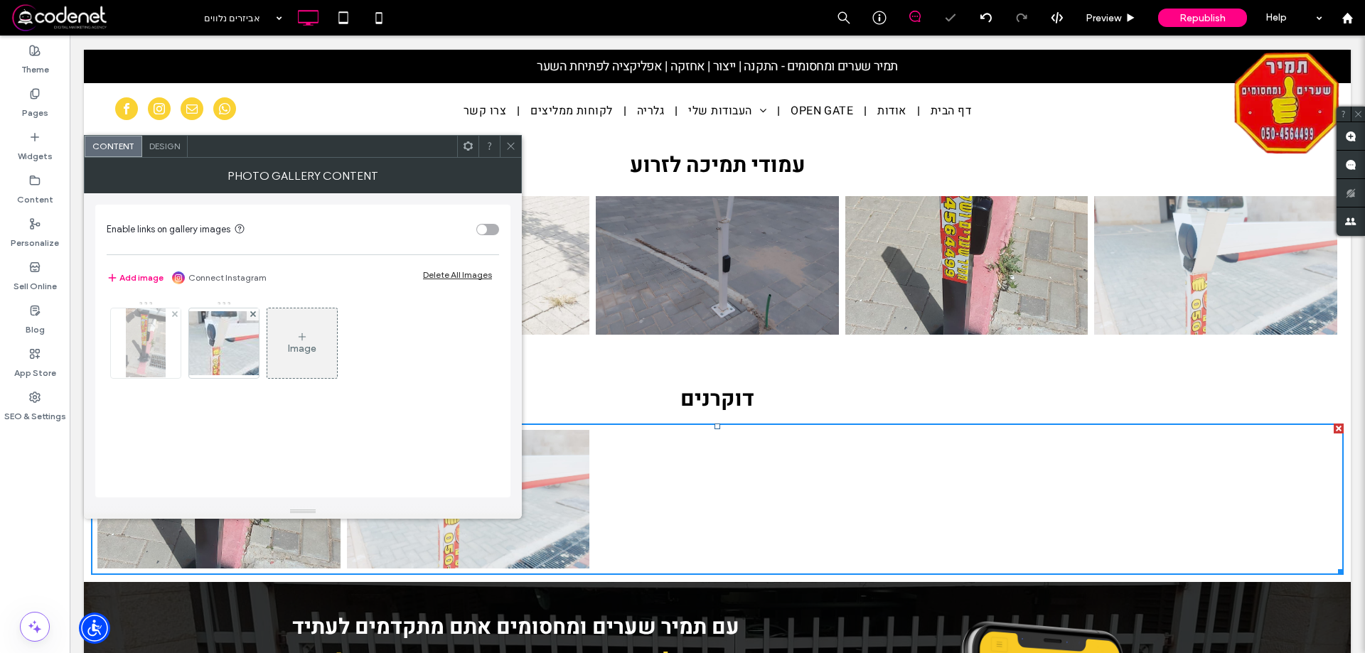
click at [178, 317] on div at bounding box center [175, 315] width 12 height 12
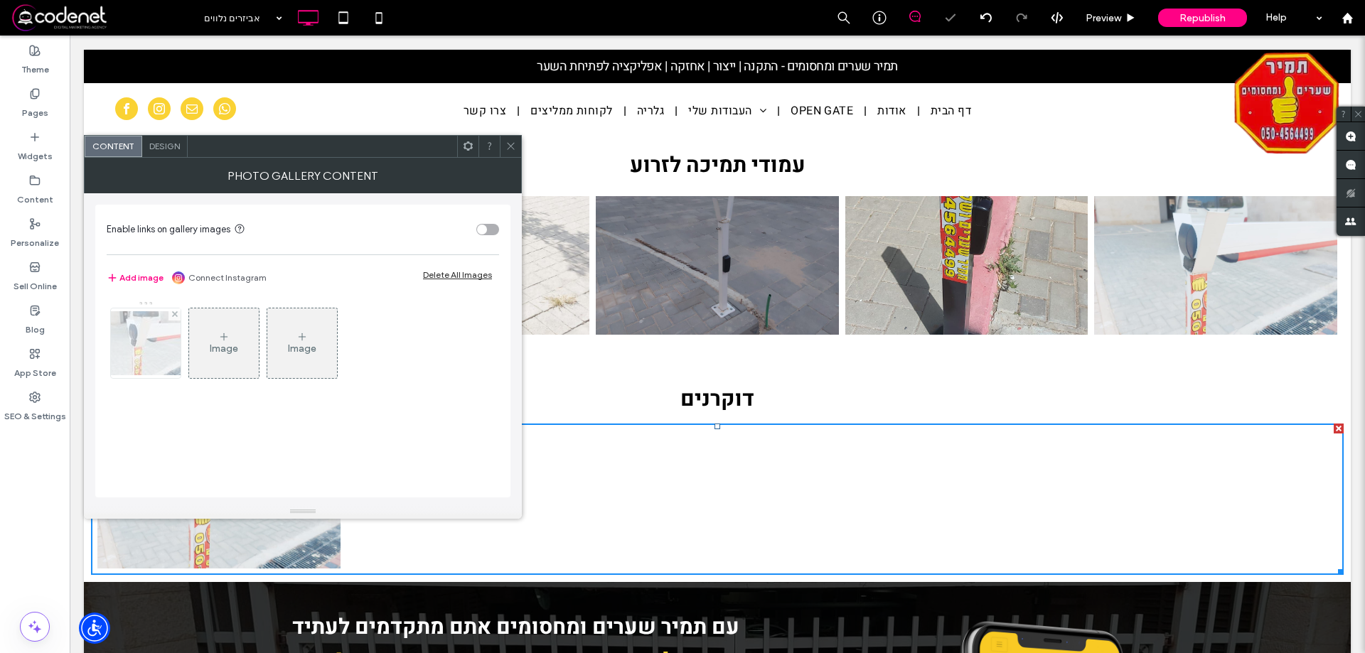
click at [178, 315] on div at bounding box center [175, 315] width 12 height 12
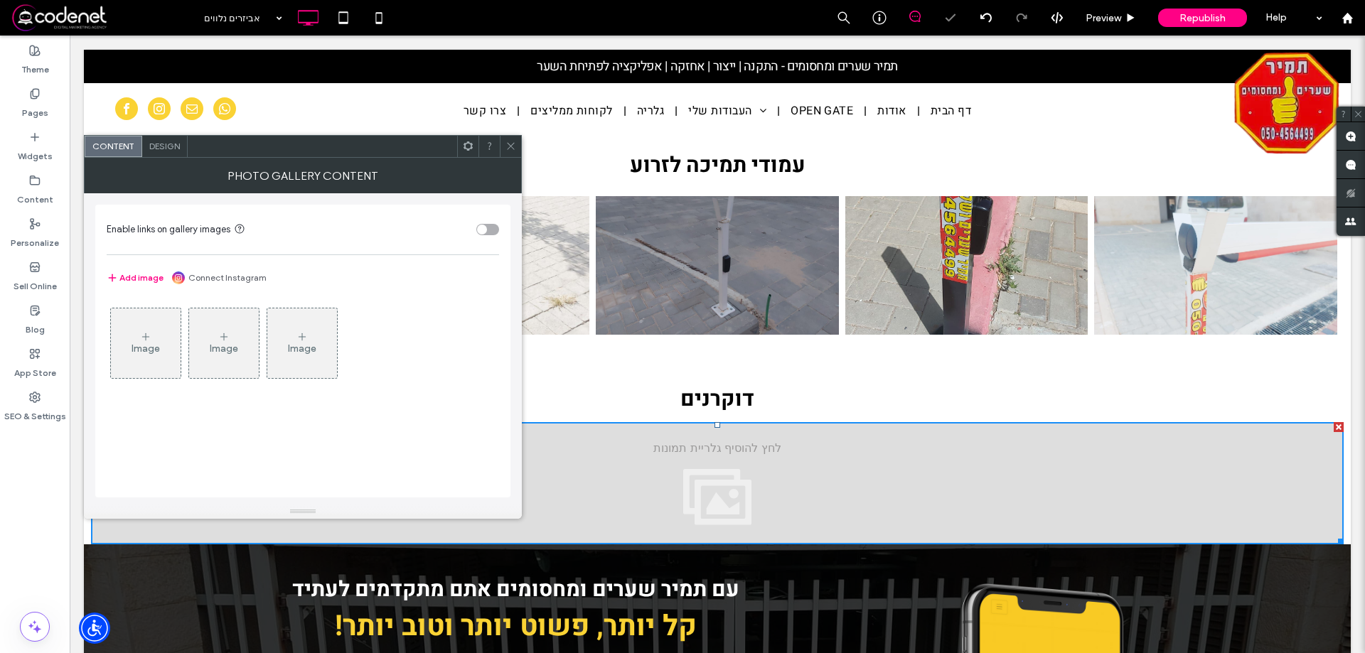
click at [165, 336] on div "Image" at bounding box center [146, 343] width 70 height 67
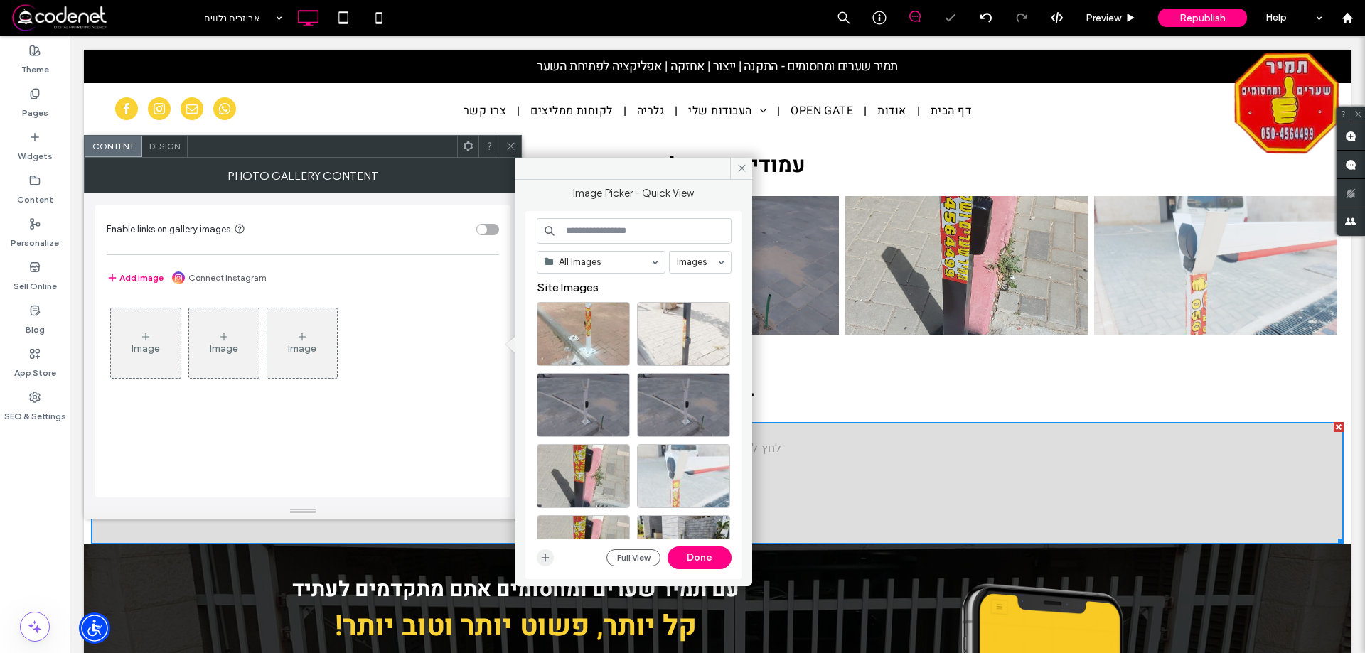
click at [547, 555] on icon "button" at bounding box center [545, 557] width 11 height 11
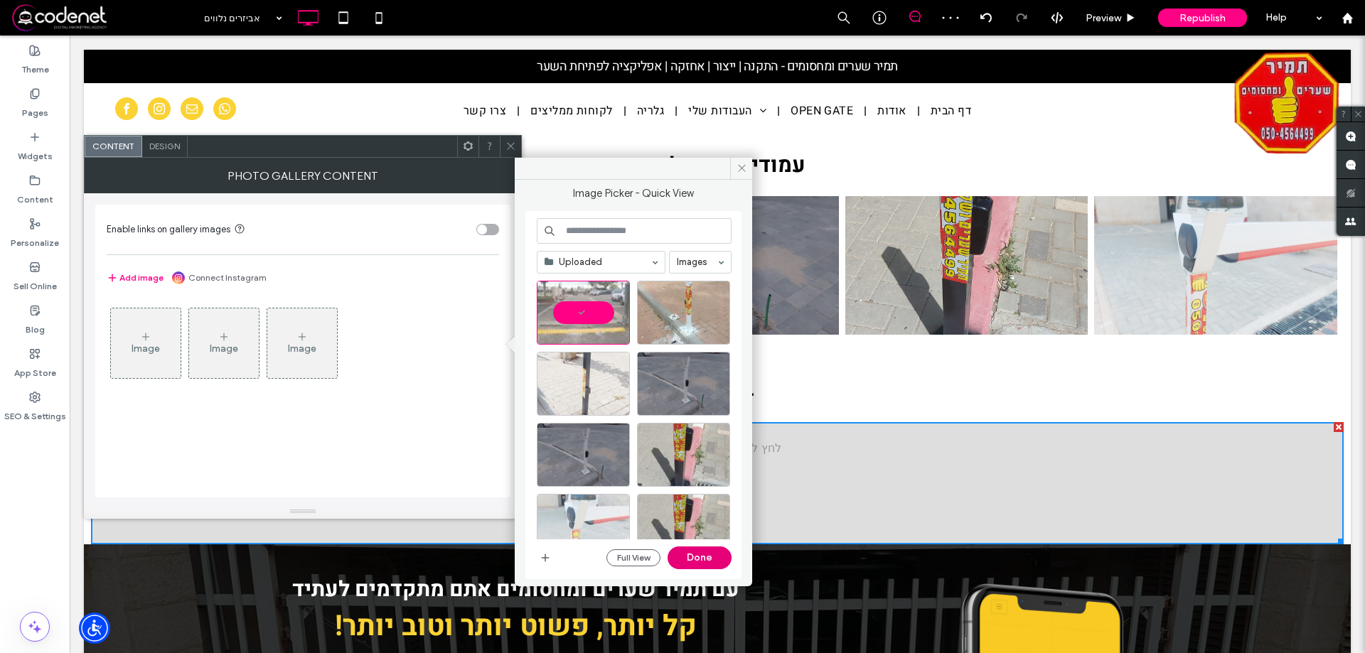
click at [714, 555] on button "Done" at bounding box center [700, 558] width 64 height 23
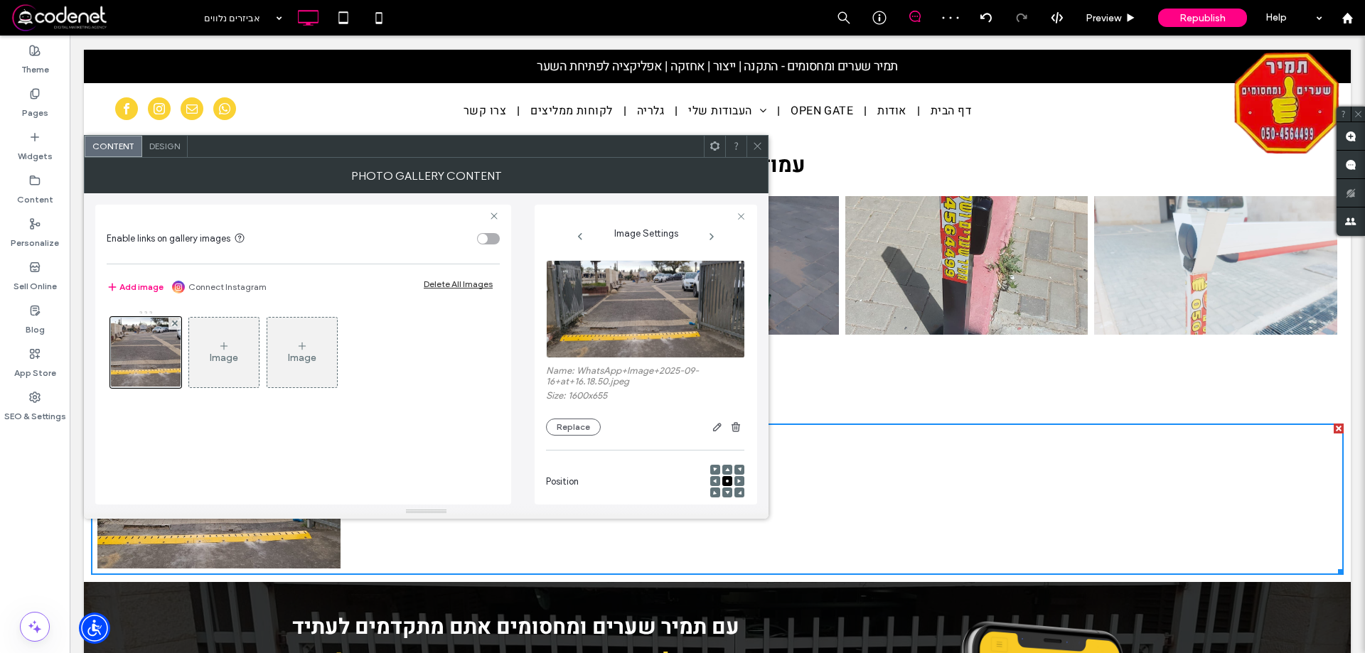
click at [752, 143] on div at bounding box center [757, 146] width 21 height 21
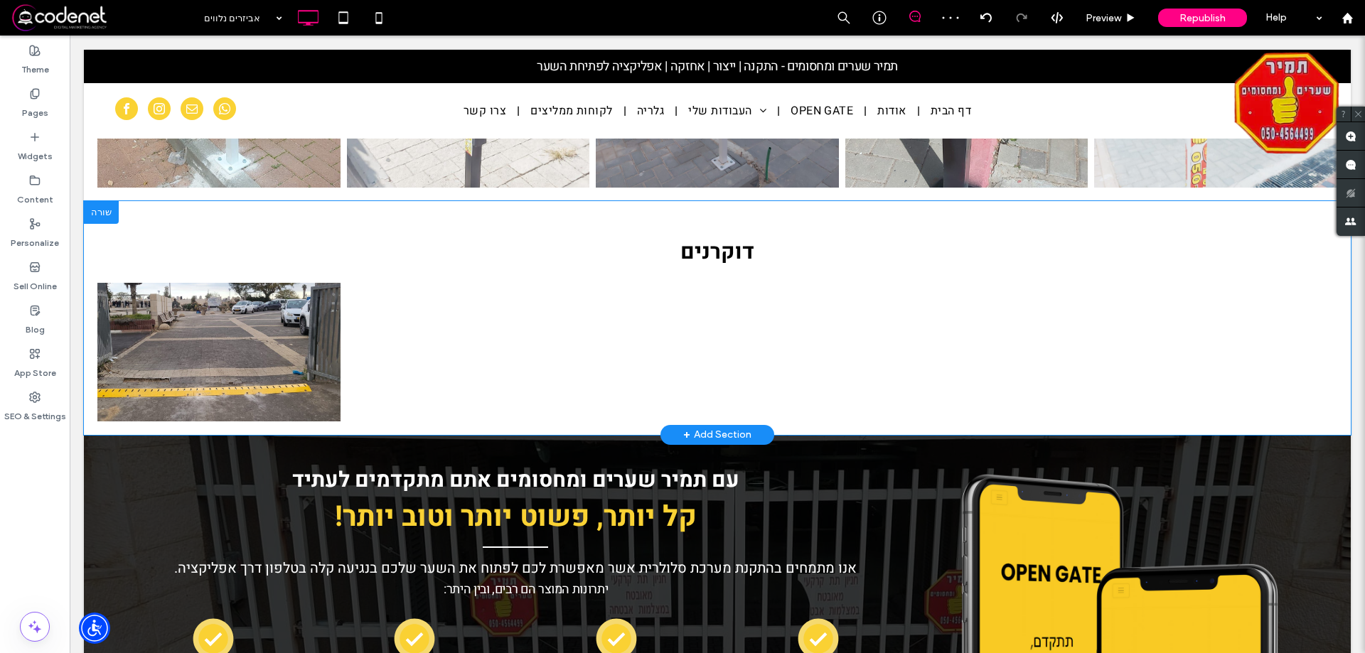
scroll to position [995, 0]
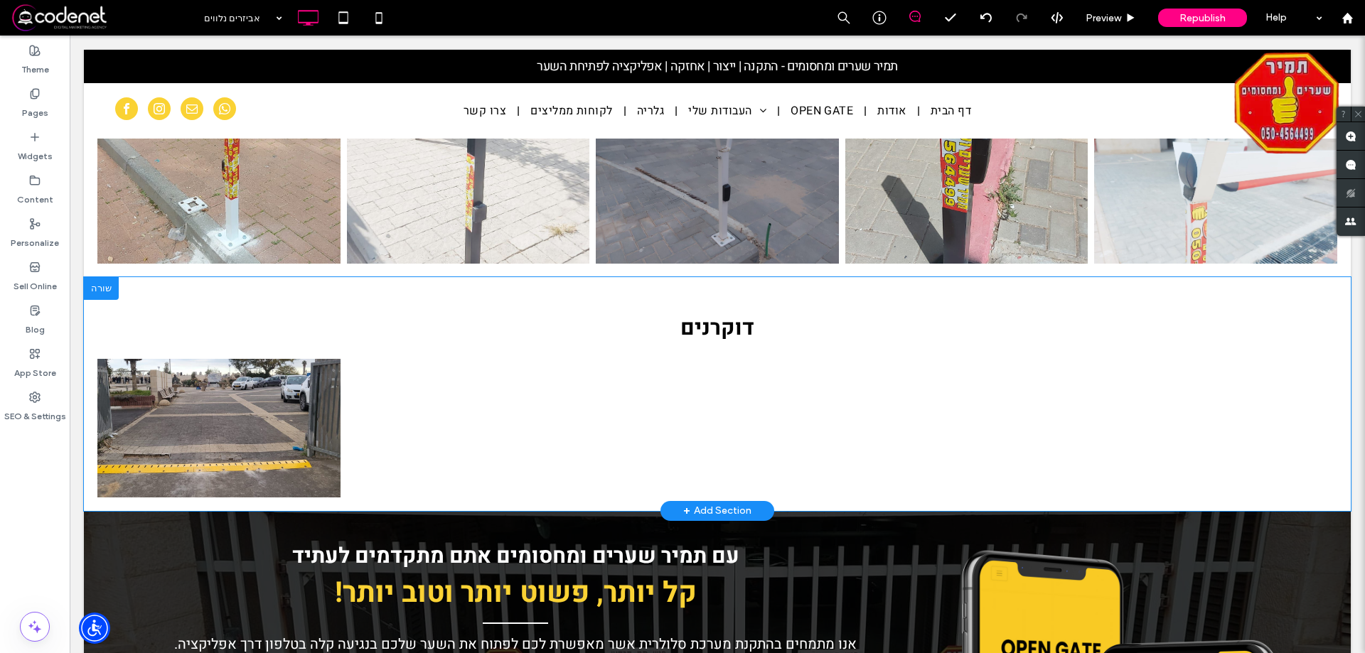
click at [108, 284] on div at bounding box center [101, 288] width 35 height 23
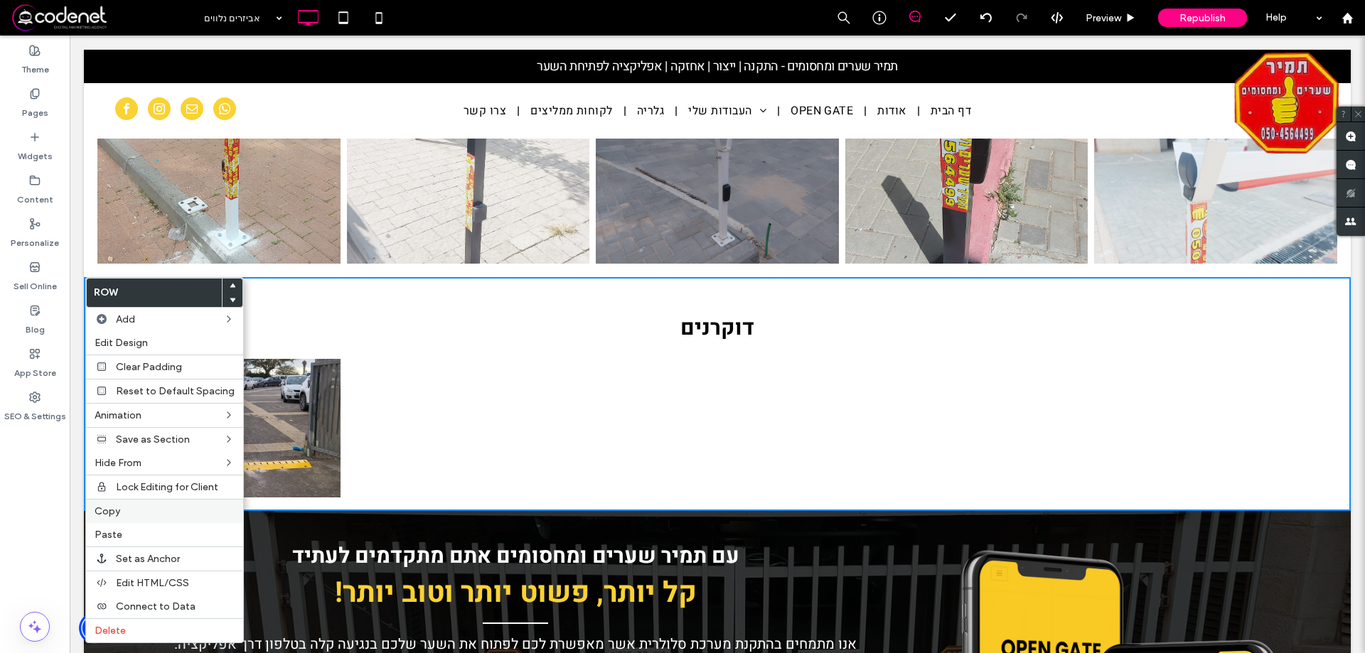
click at [125, 513] on label "Copy" at bounding box center [165, 512] width 140 height 12
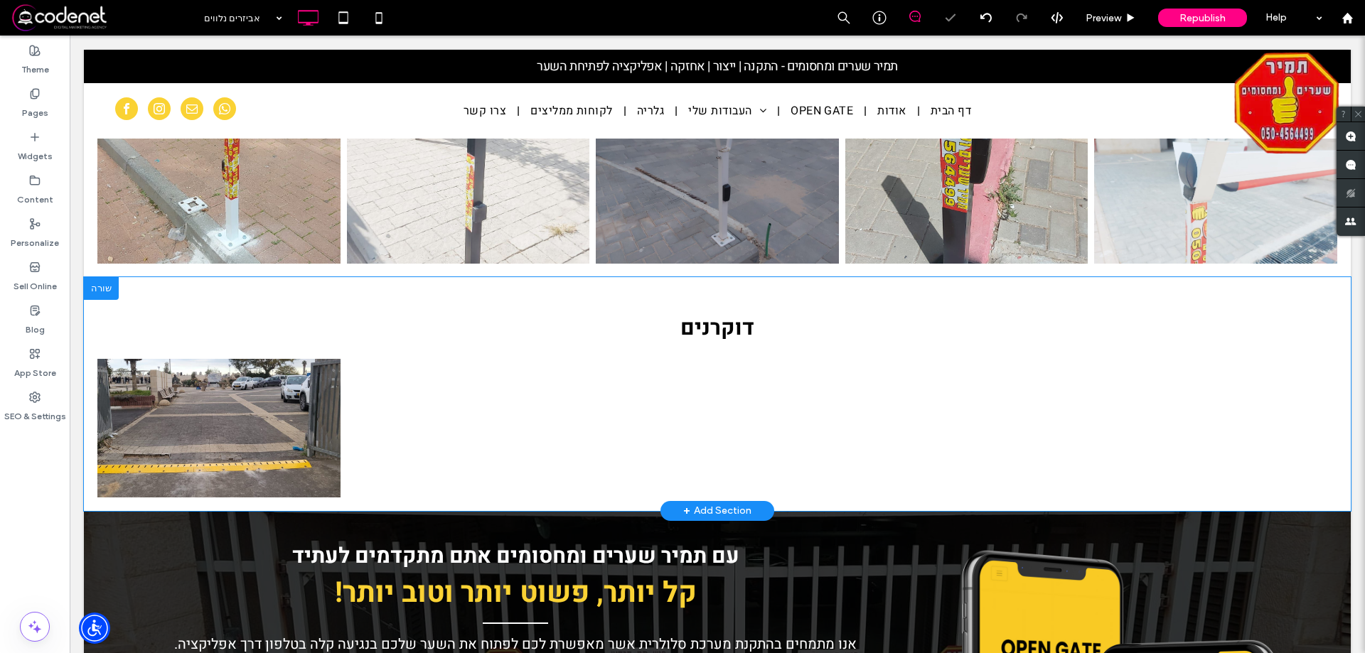
click at [100, 284] on div at bounding box center [101, 288] width 35 height 23
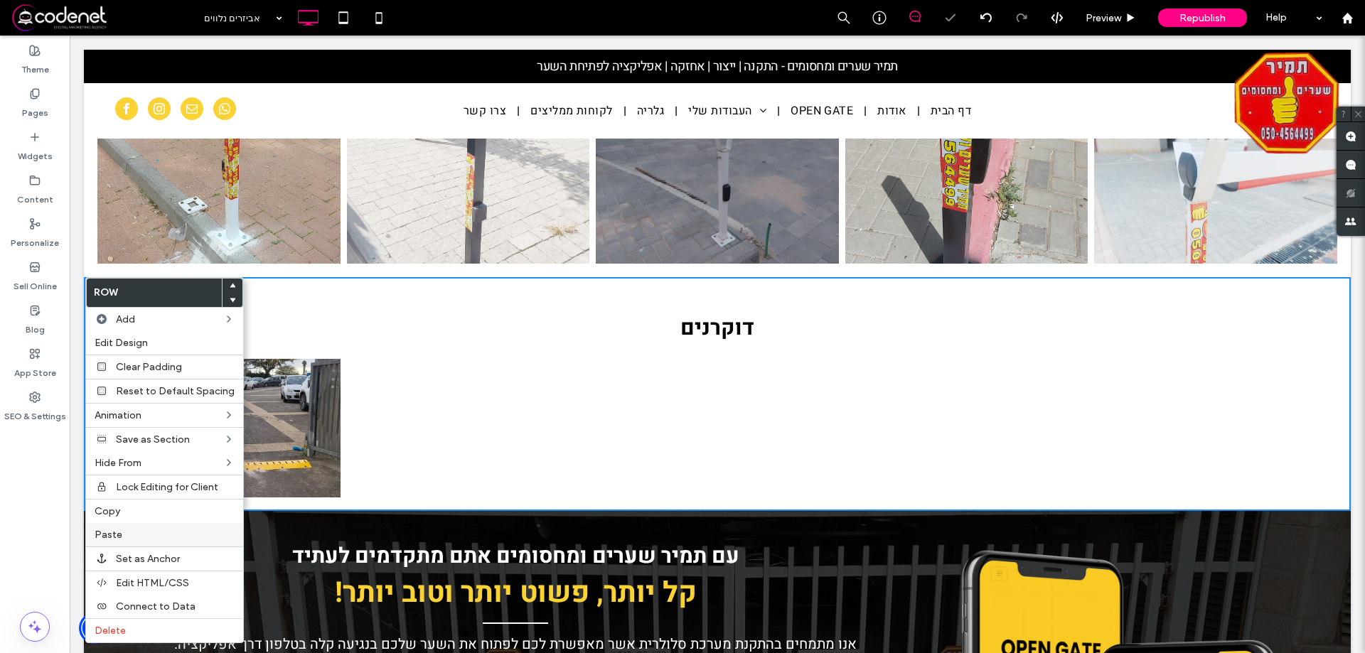
click at [116, 541] on div "Paste" at bounding box center [164, 534] width 157 height 23
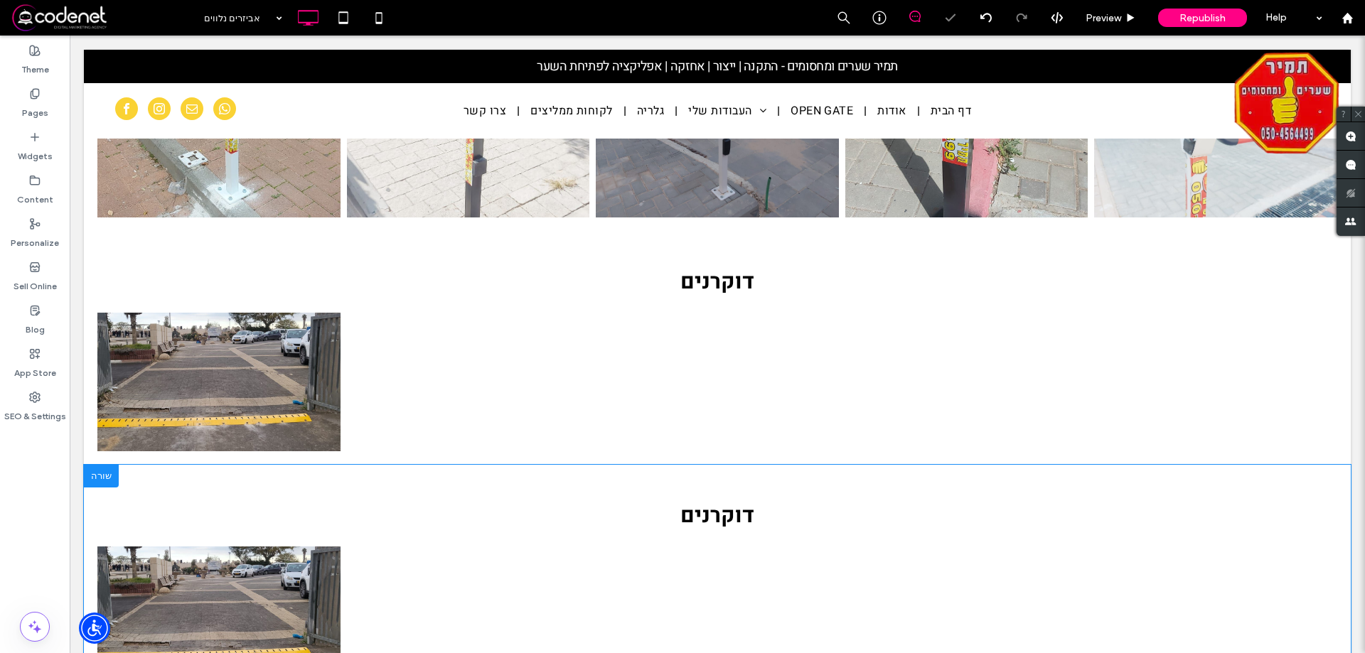
scroll to position [1067, 0]
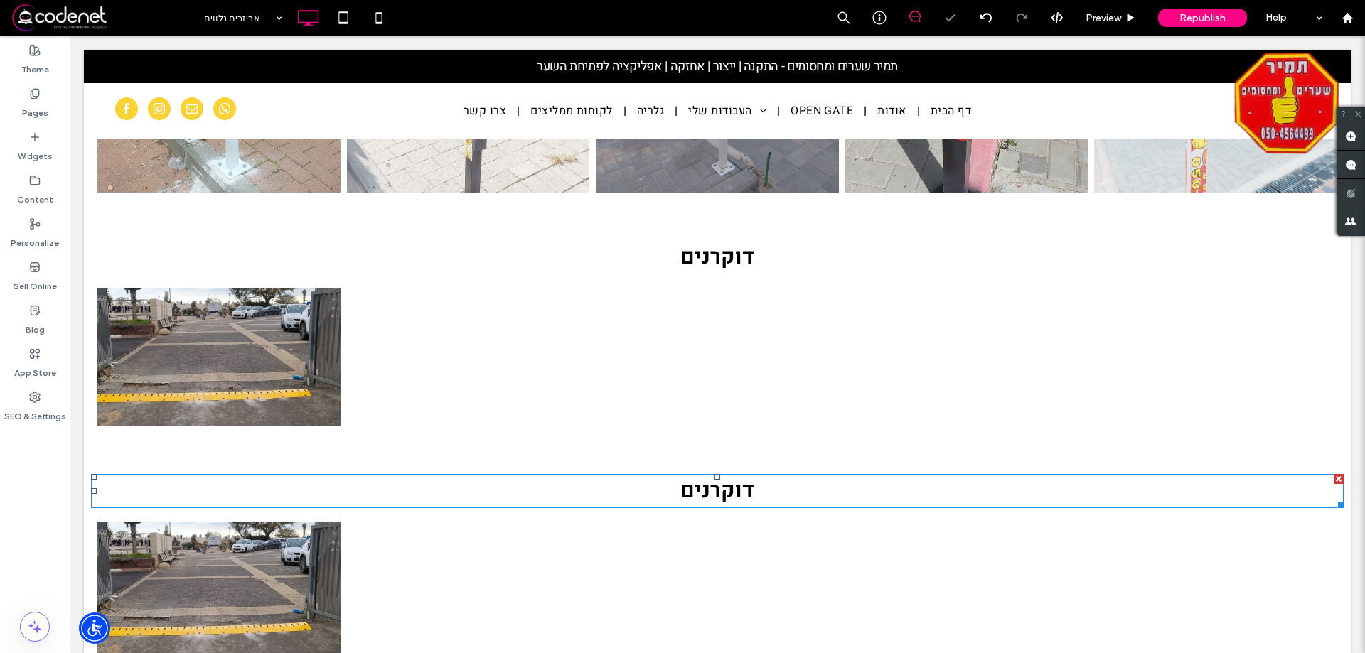
click at [696, 490] on span "דוקרנים" at bounding box center [717, 491] width 74 height 31
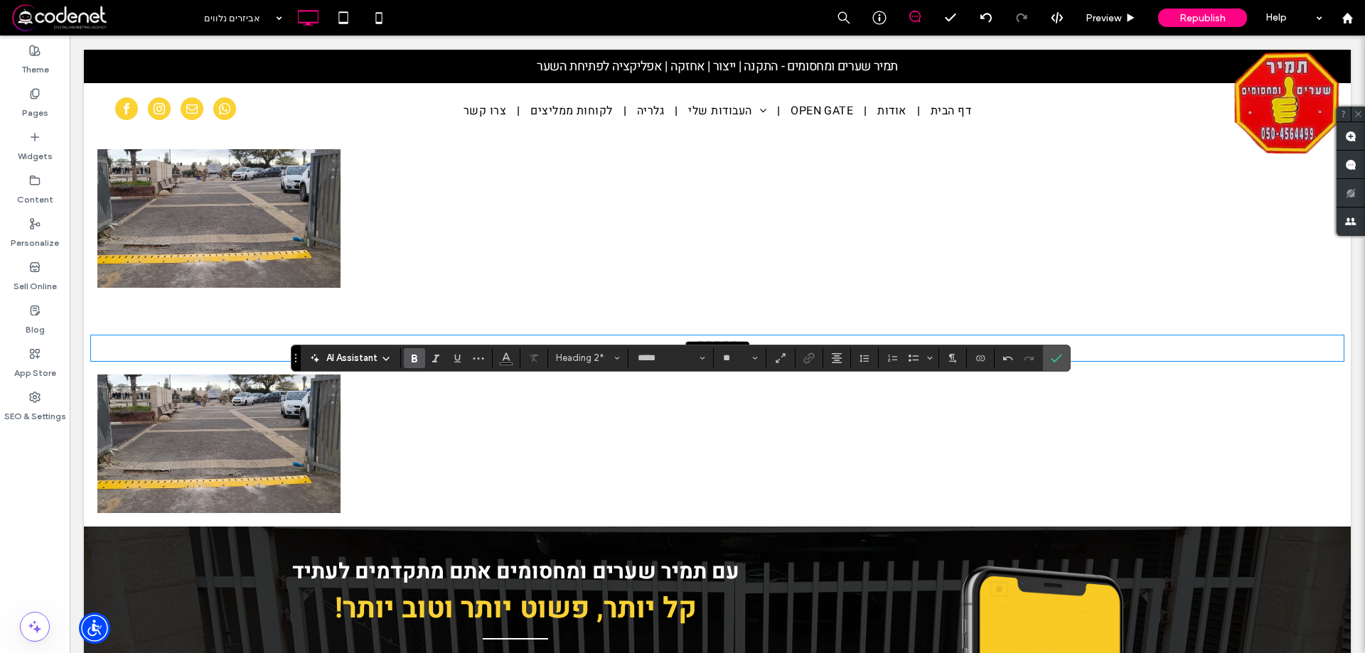
scroll to position [1209, 0]
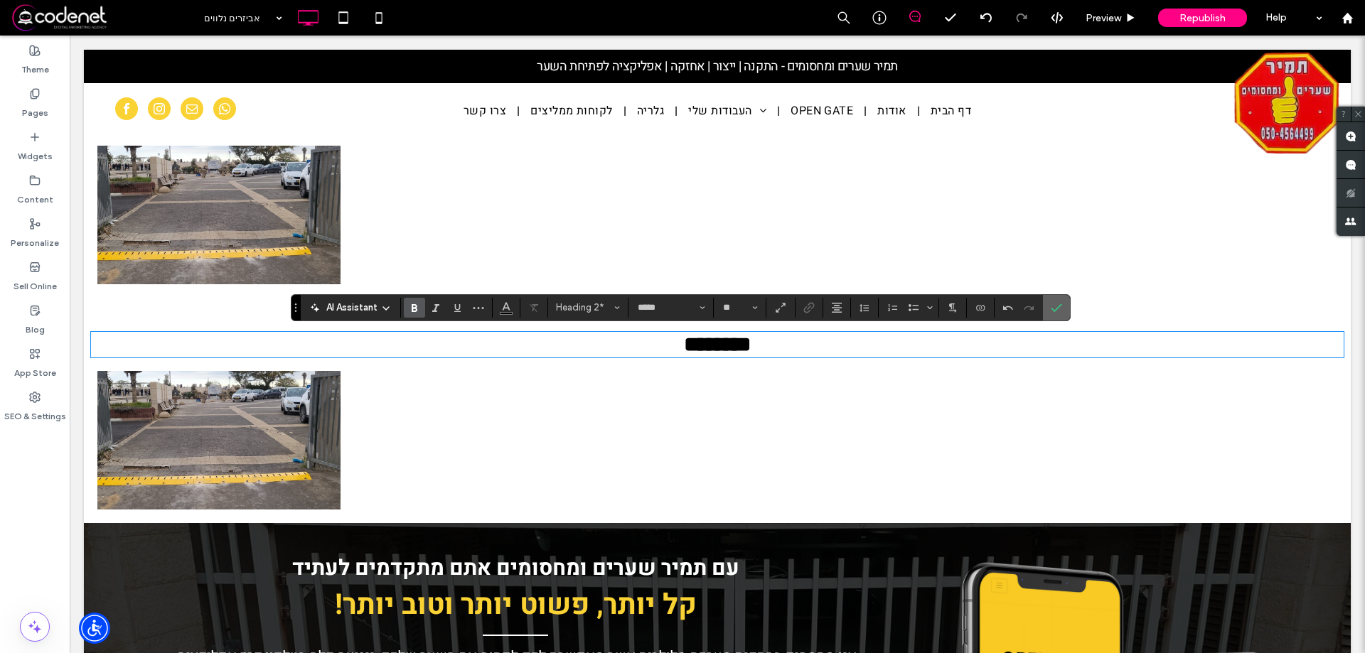
click at [1044, 306] on section at bounding box center [1056, 308] width 27 height 26
click at [1058, 296] on span "Confirm" at bounding box center [1056, 308] width 11 height 24
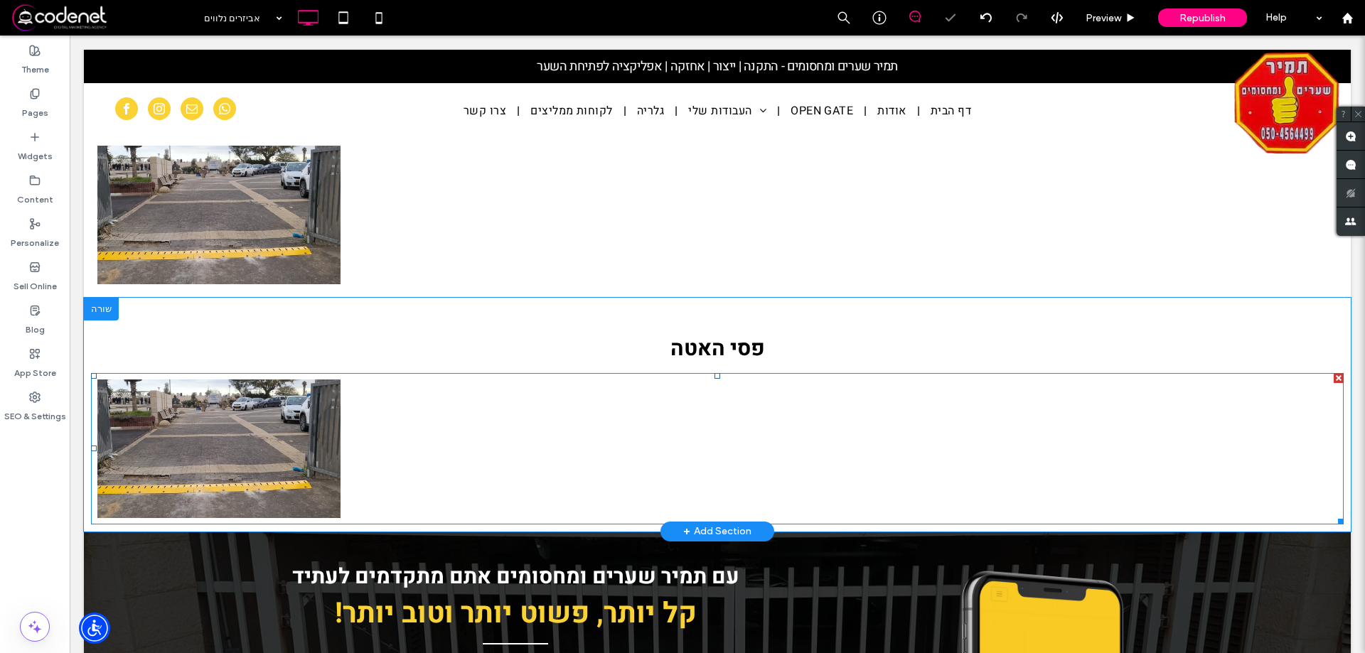
click at [197, 453] on link at bounding box center [218, 449] width 243 height 139
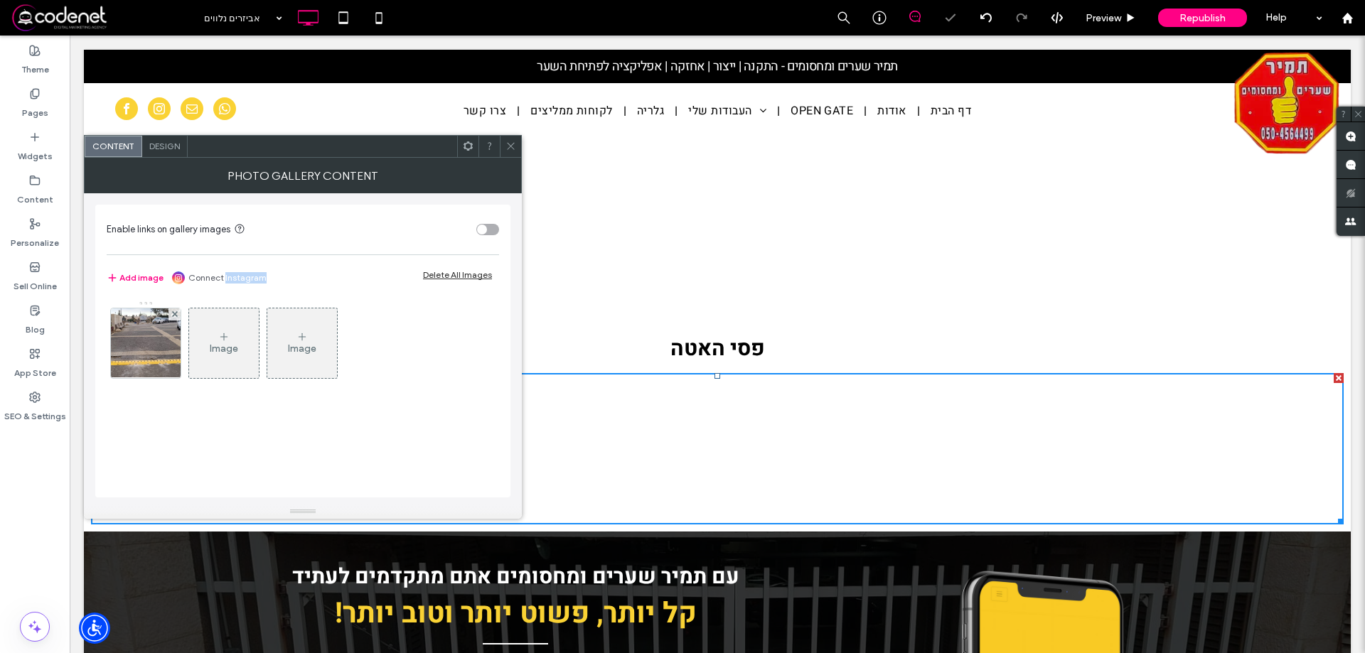
click at [196, 453] on div "Image Image" at bounding box center [303, 392] width 392 height 197
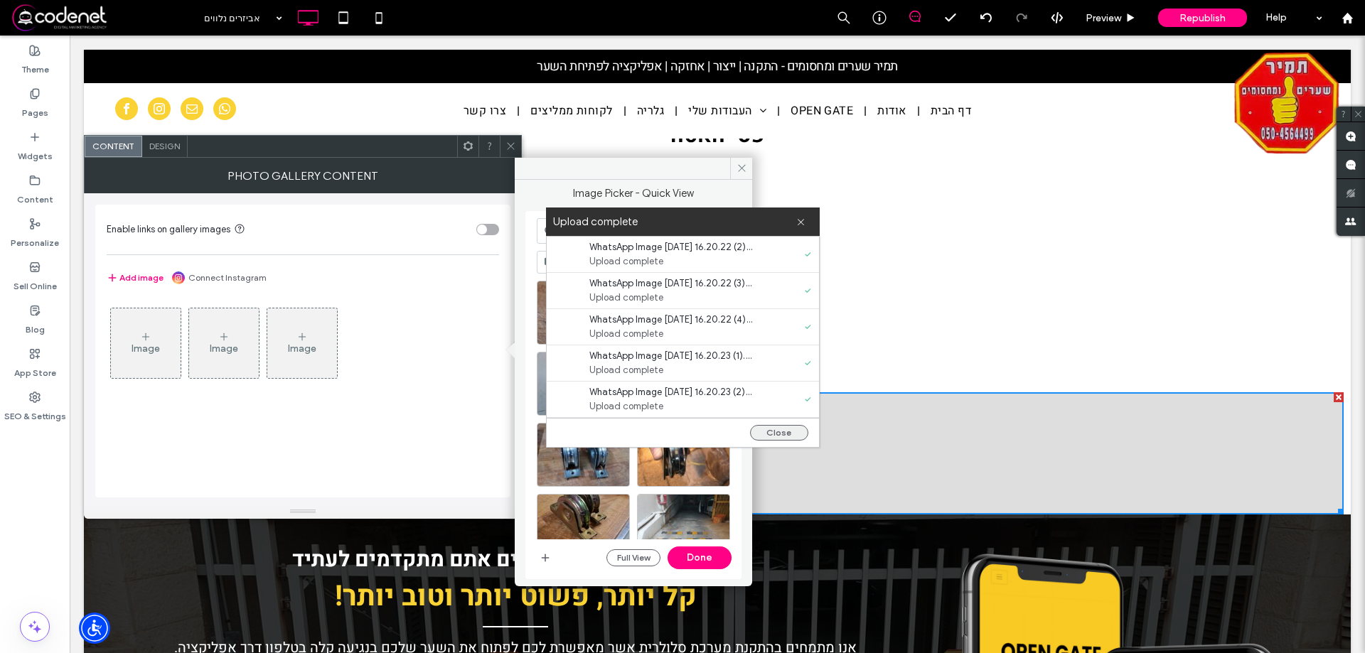
click at [779, 438] on button "Close" at bounding box center [779, 433] width 58 height 16
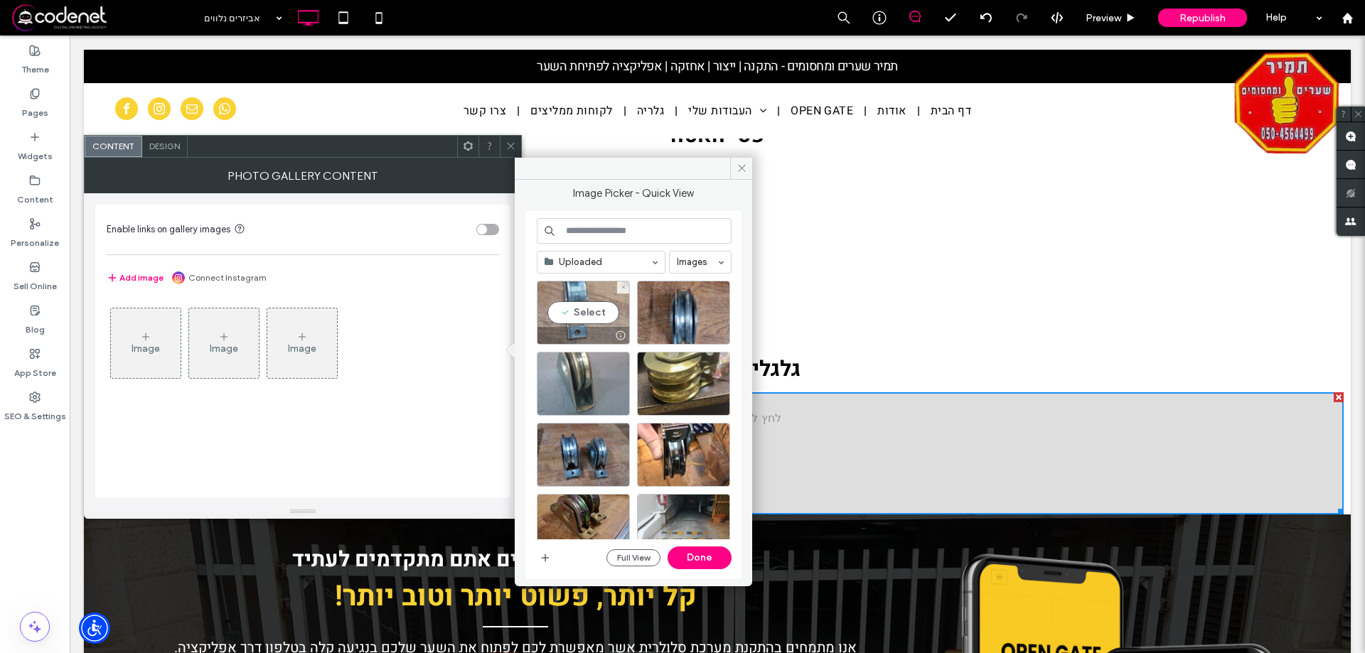
click at [584, 314] on div "Select" at bounding box center [583, 313] width 93 height 64
click at [681, 320] on div "Select" at bounding box center [683, 313] width 93 height 64
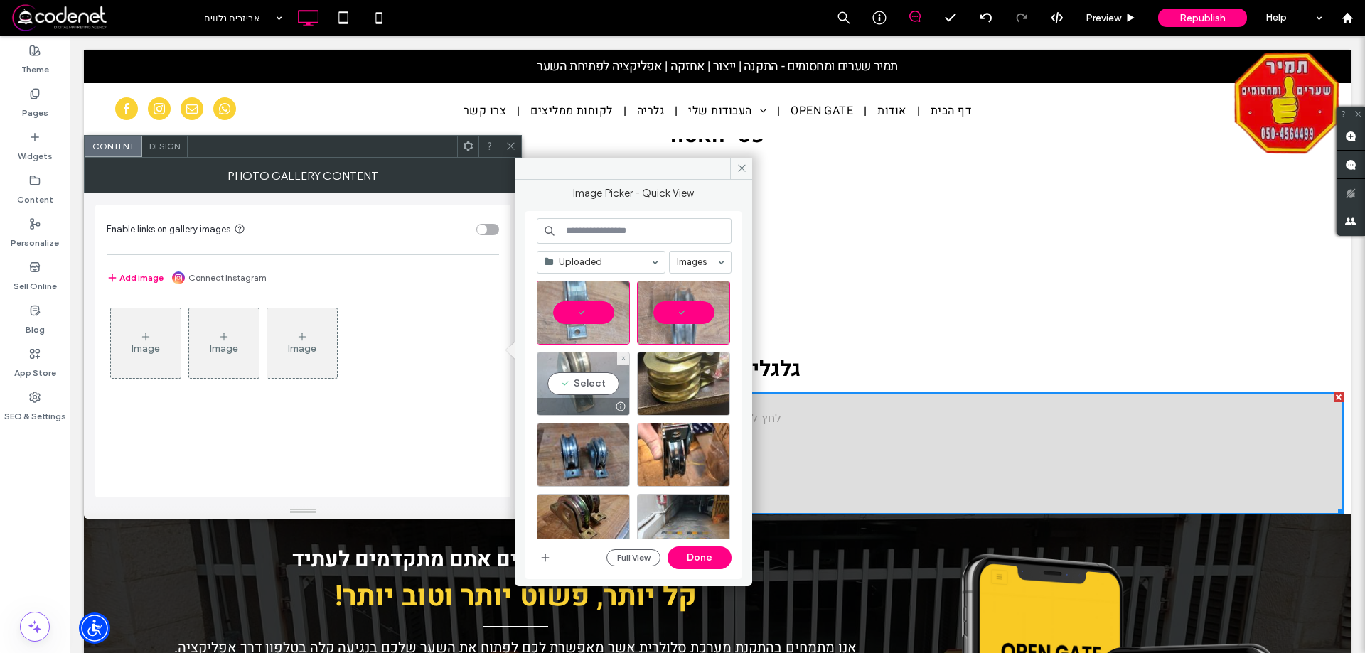
click at [577, 365] on div "Select" at bounding box center [583, 384] width 93 height 64
click at [696, 359] on div "Select" at bounding box center [683, 384] width 93 height 64
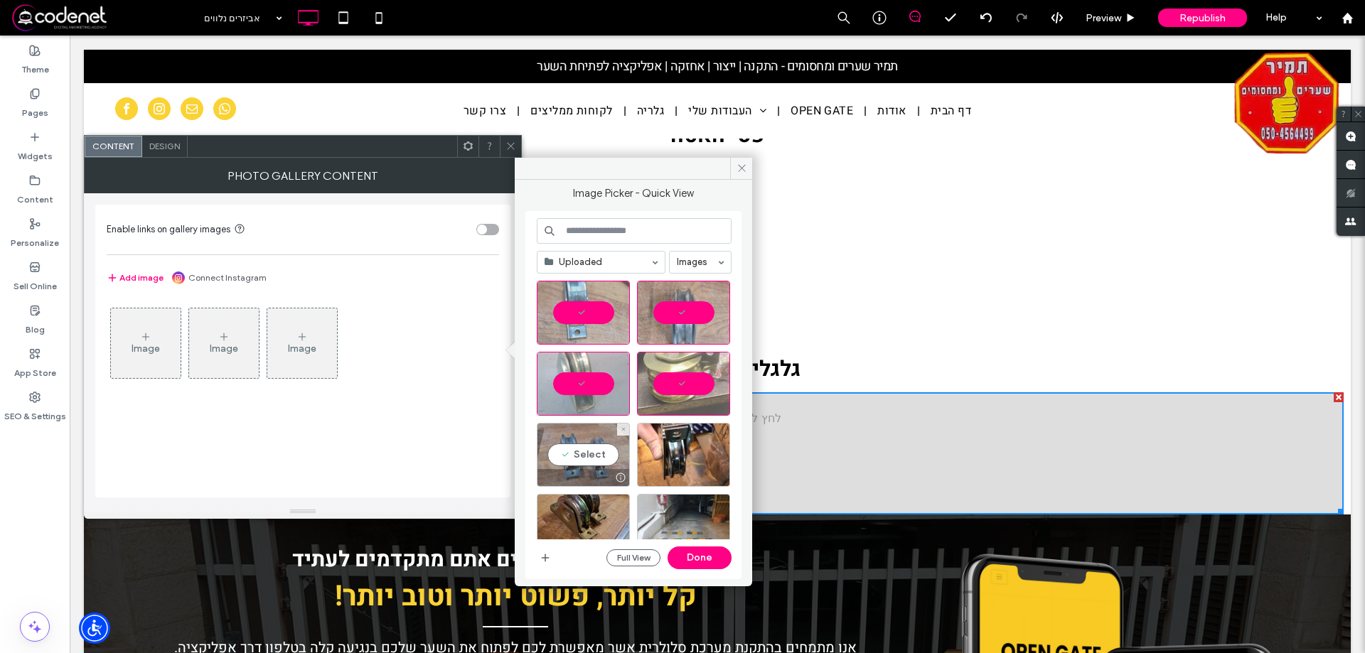
click at [570, 432] on div "Select" at bounding box center [583, 455] width 93 height 64
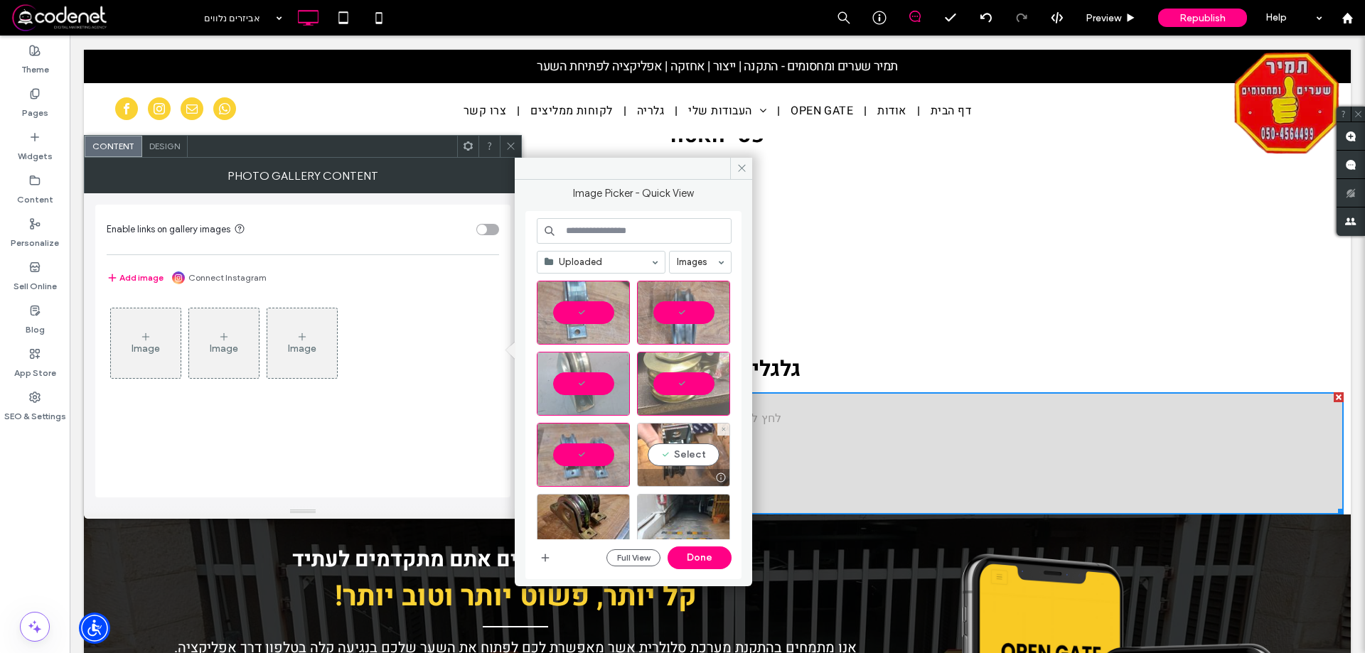
click at [680, 473] on div at bounding box center [684, 477] width 92 height 17
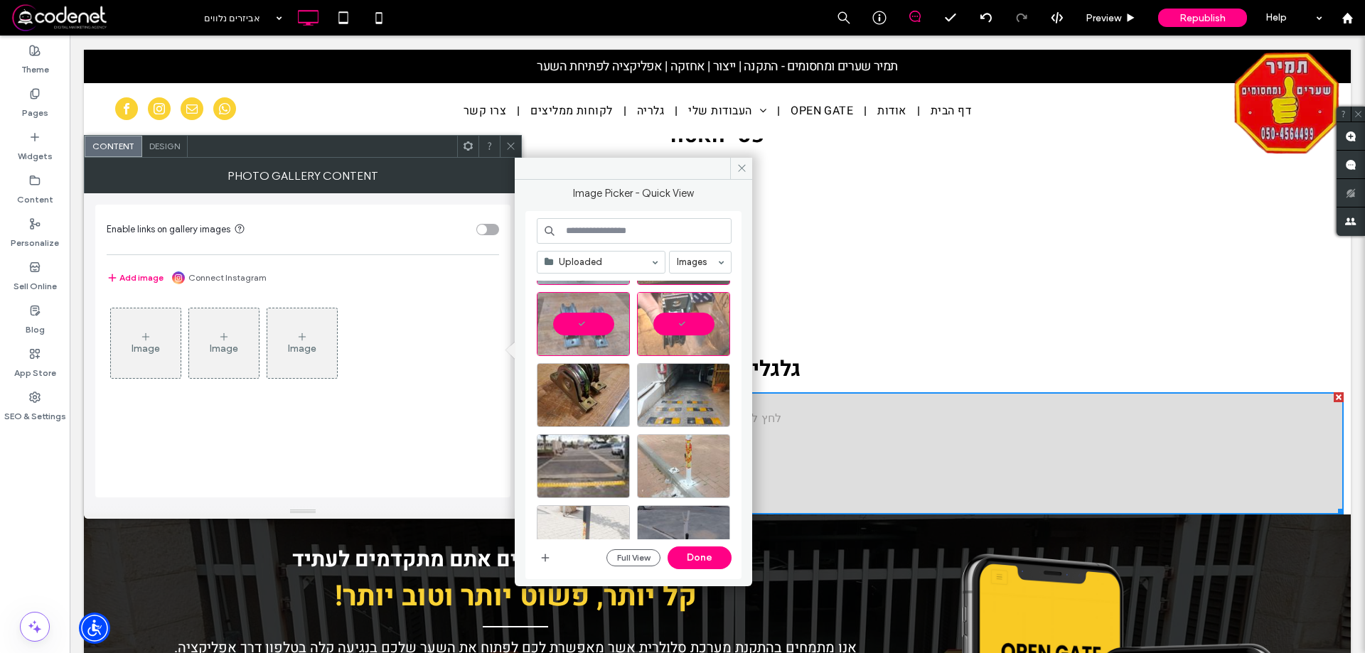
scroll to position [142, 0]
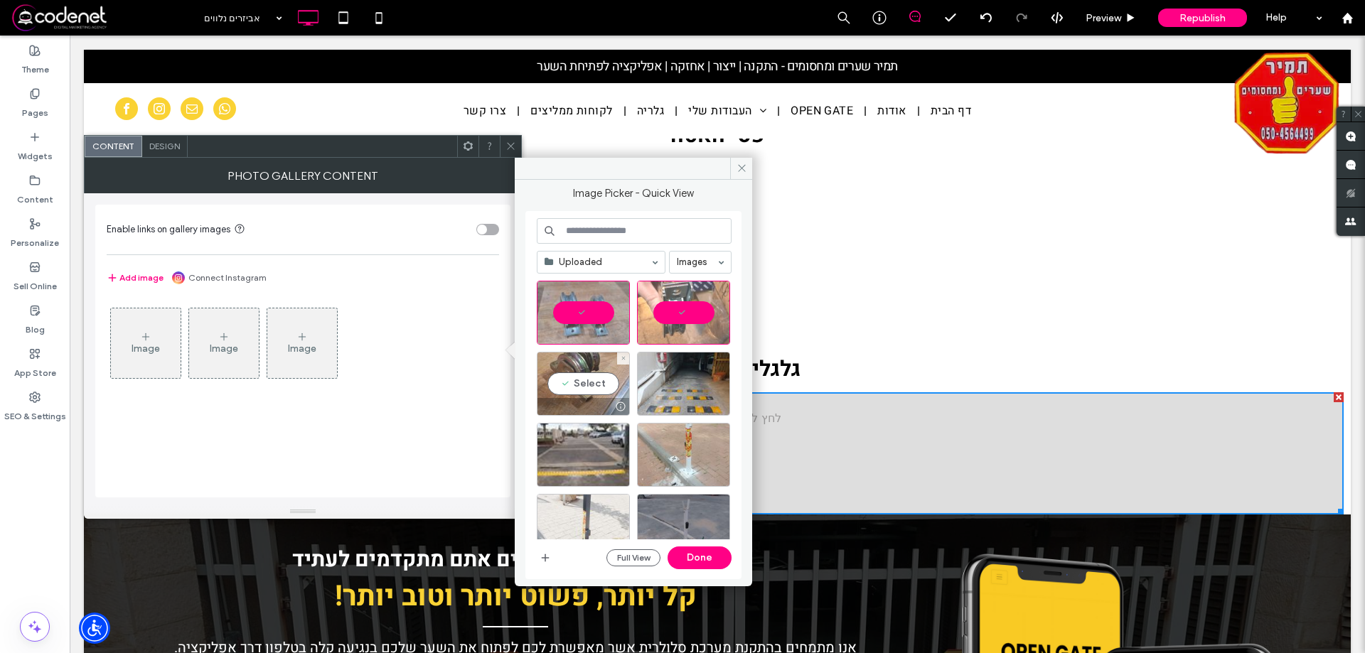
click at [592, 390] on div "Select" at bounding box center [583, 384] width 93 height 64
click at [685, 557] on button "Done" at bounding box center [700, 558] width 64 height 23
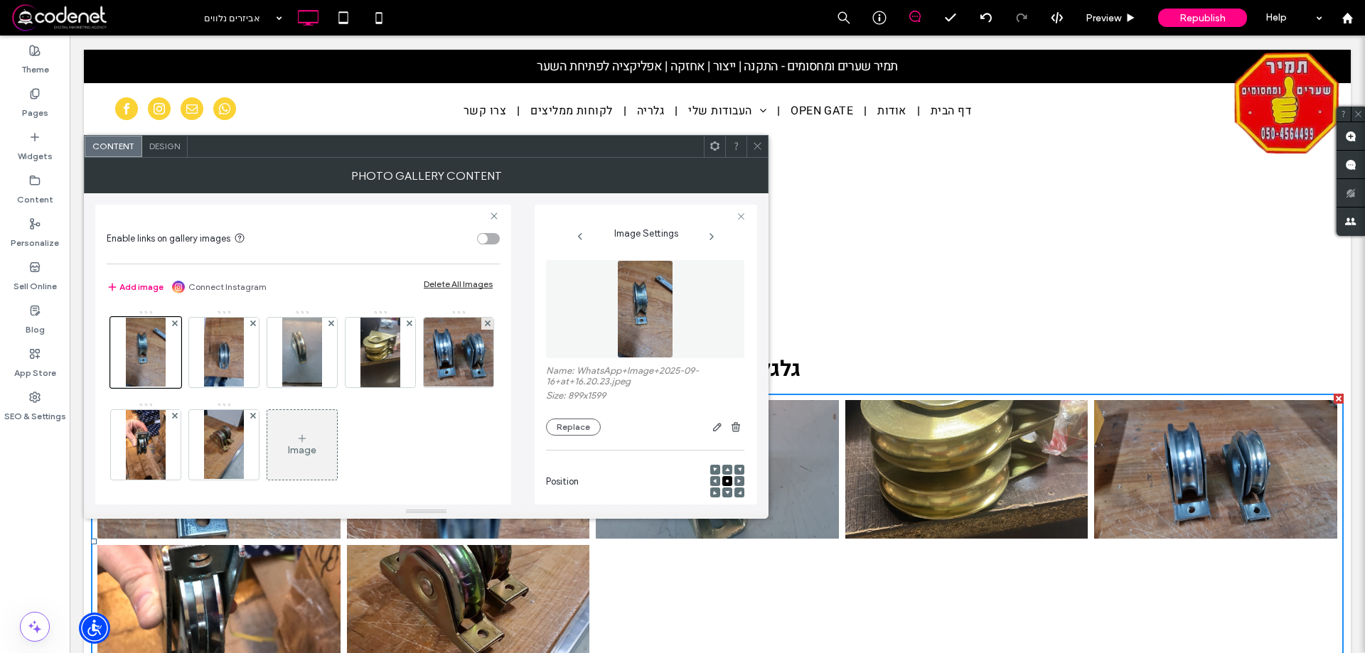
click at [751, 145] on div at bounding box center [757, 146] width 21 height 21
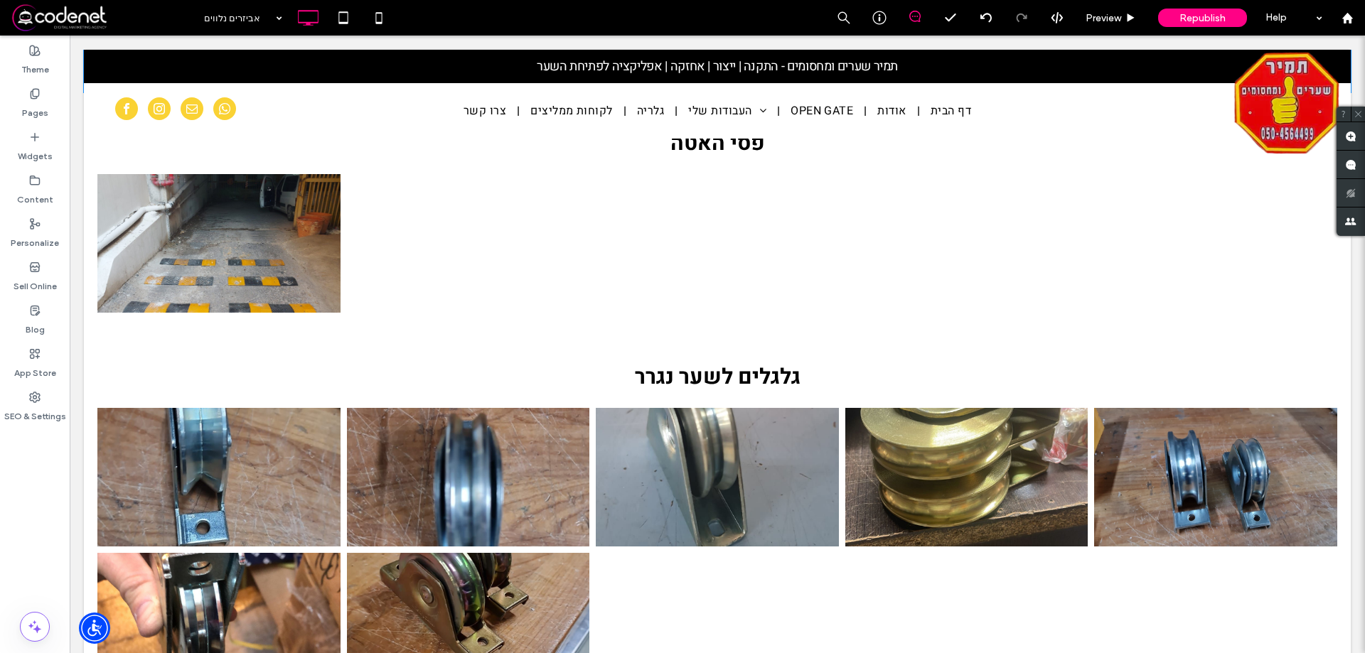
scroll to position [1280, 0]
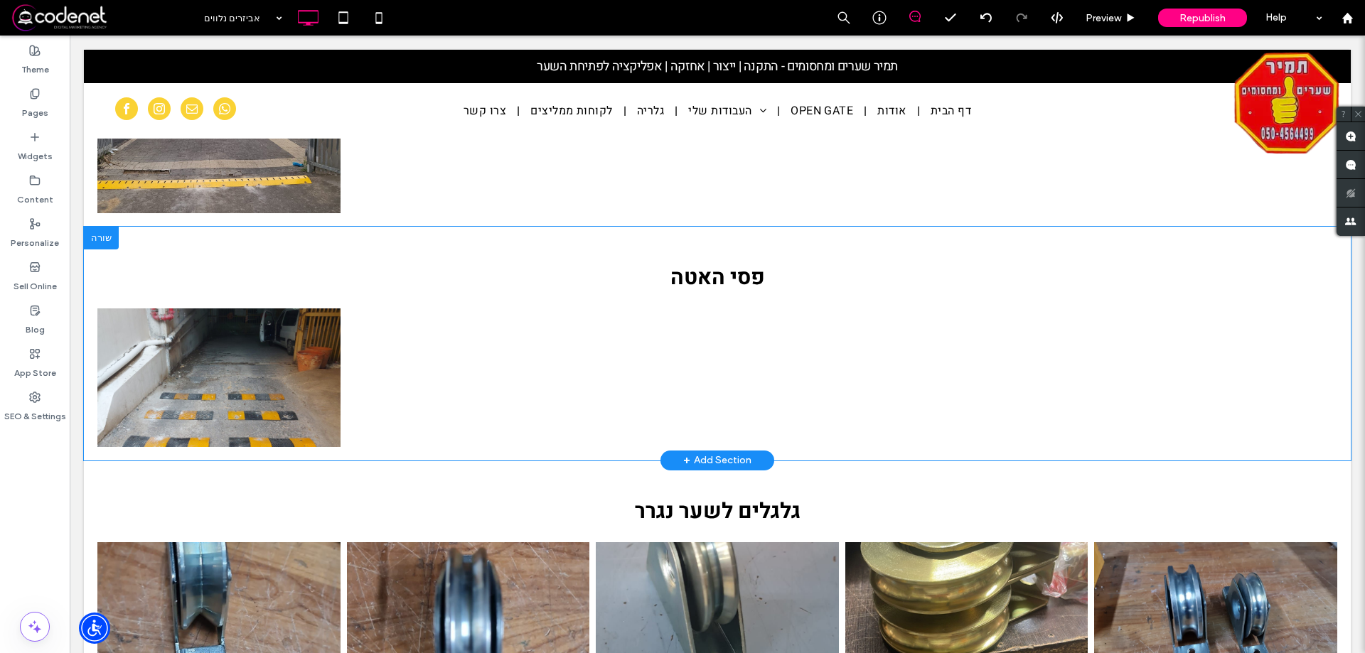
click at [107, 234] on div at bounding box center [101, 238] width 35 height 23
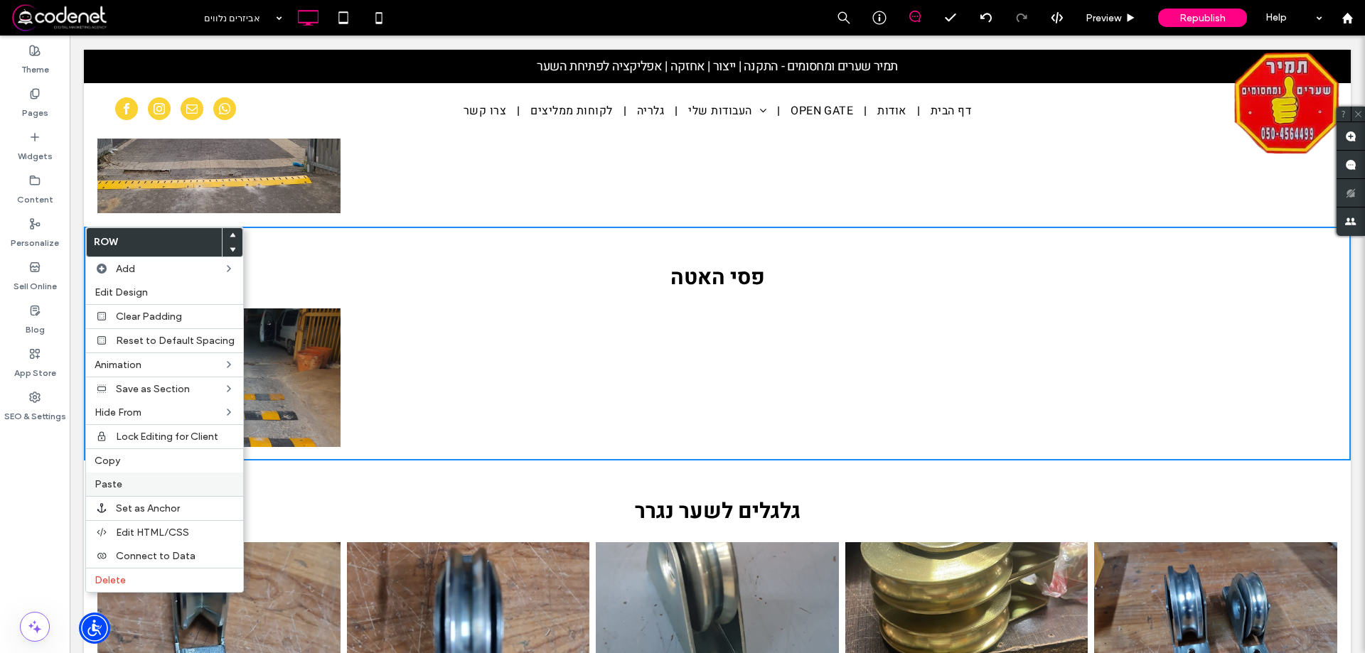
click at [130, 479] on label "Paste" at bounding box center [165, 485] width 140 height 12
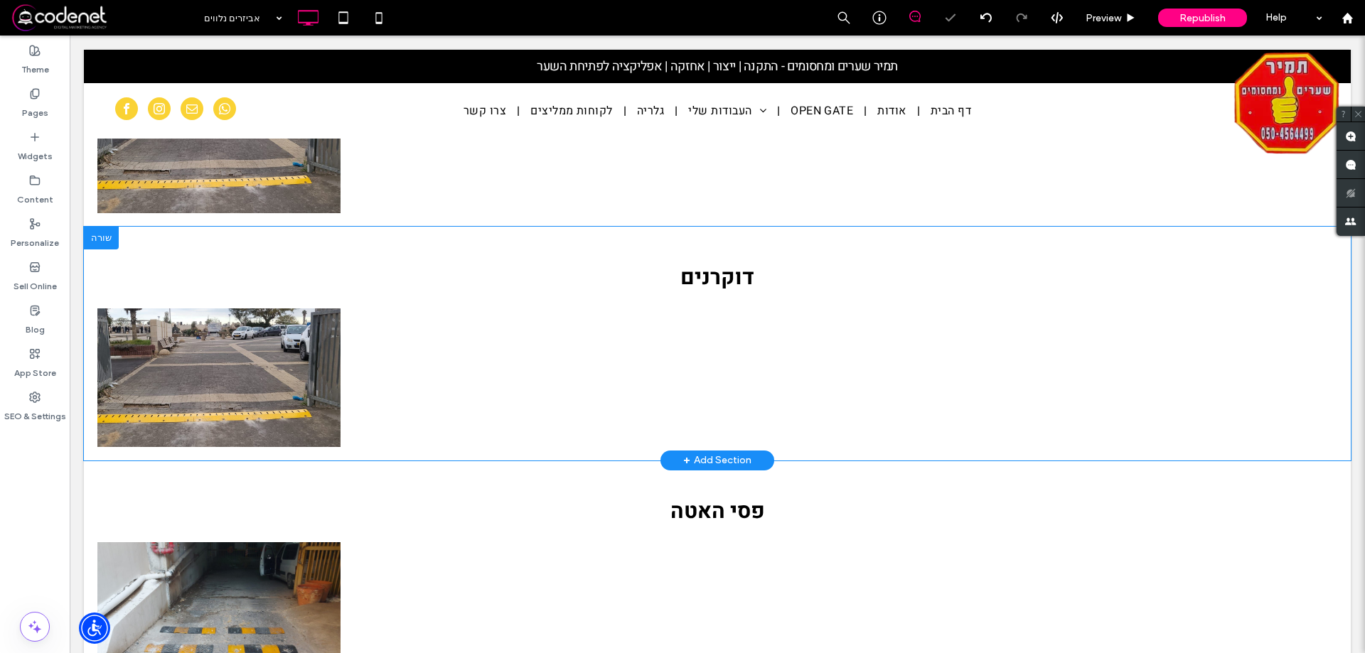
click at [102, 235] on div at bounding box center [101, 238] width 35 height 23
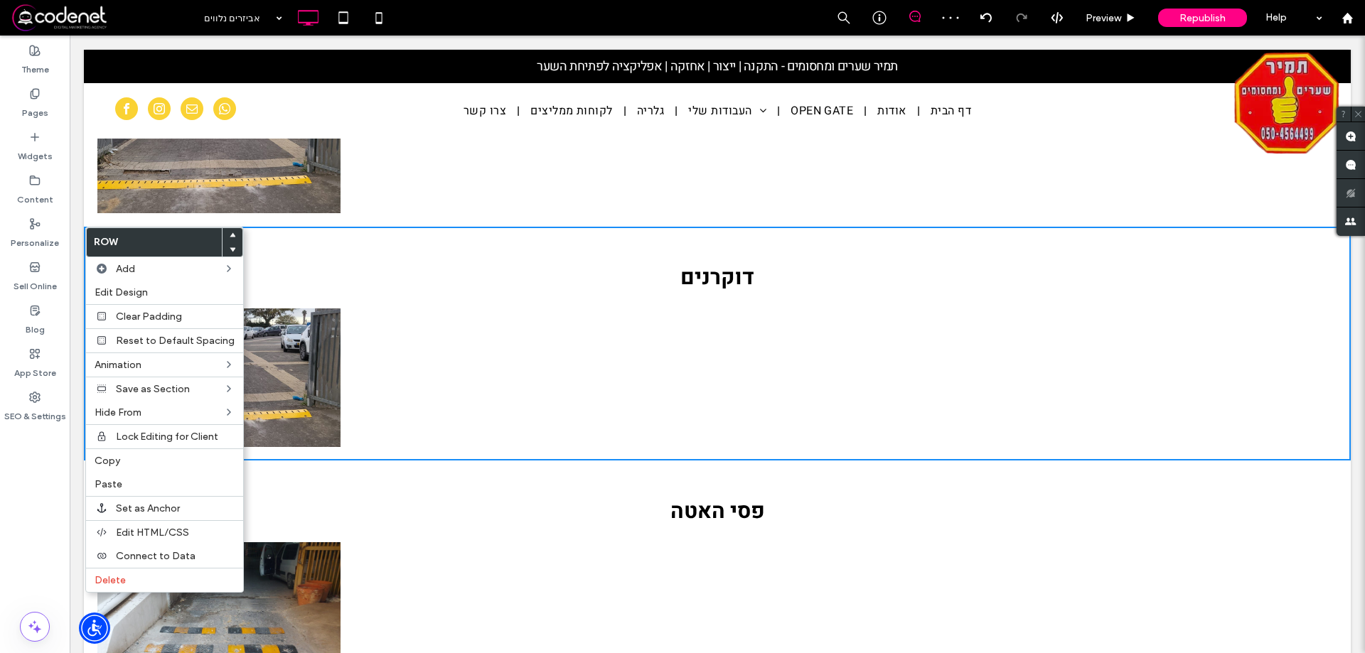
click at [230, 245] on span at bounding box center [233, 249] width 6 height 14
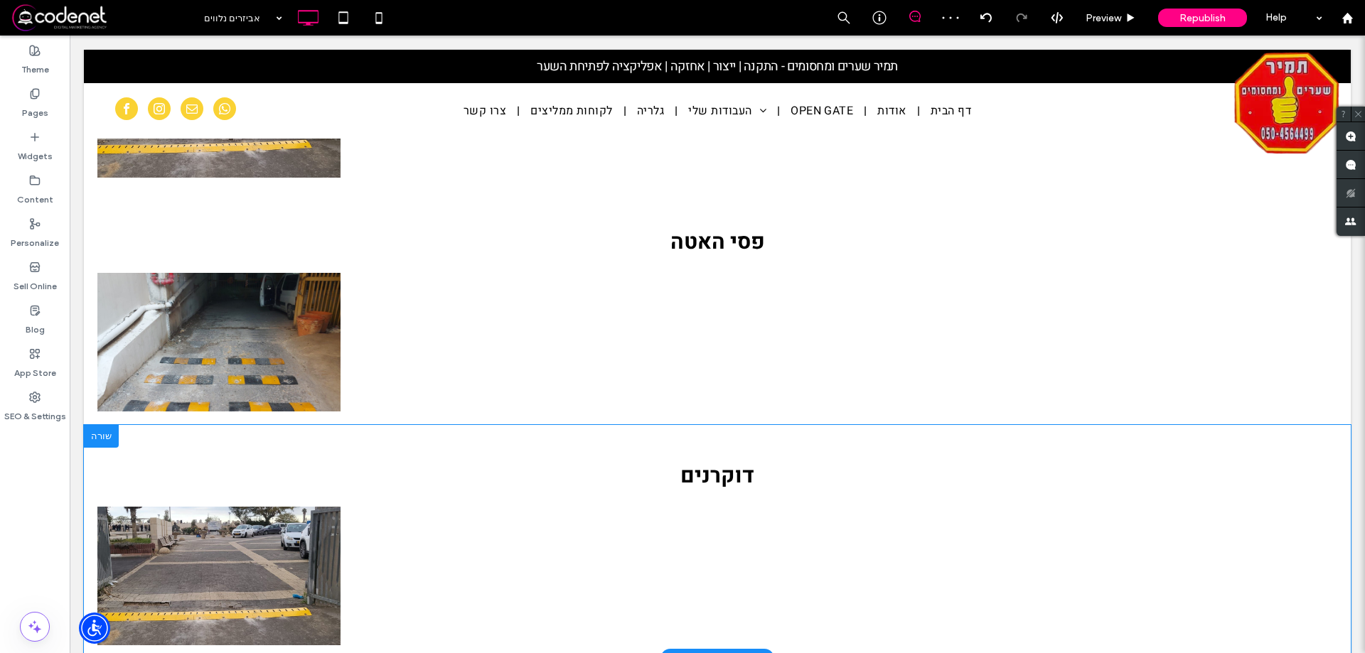
scroll to position [1351, 0]
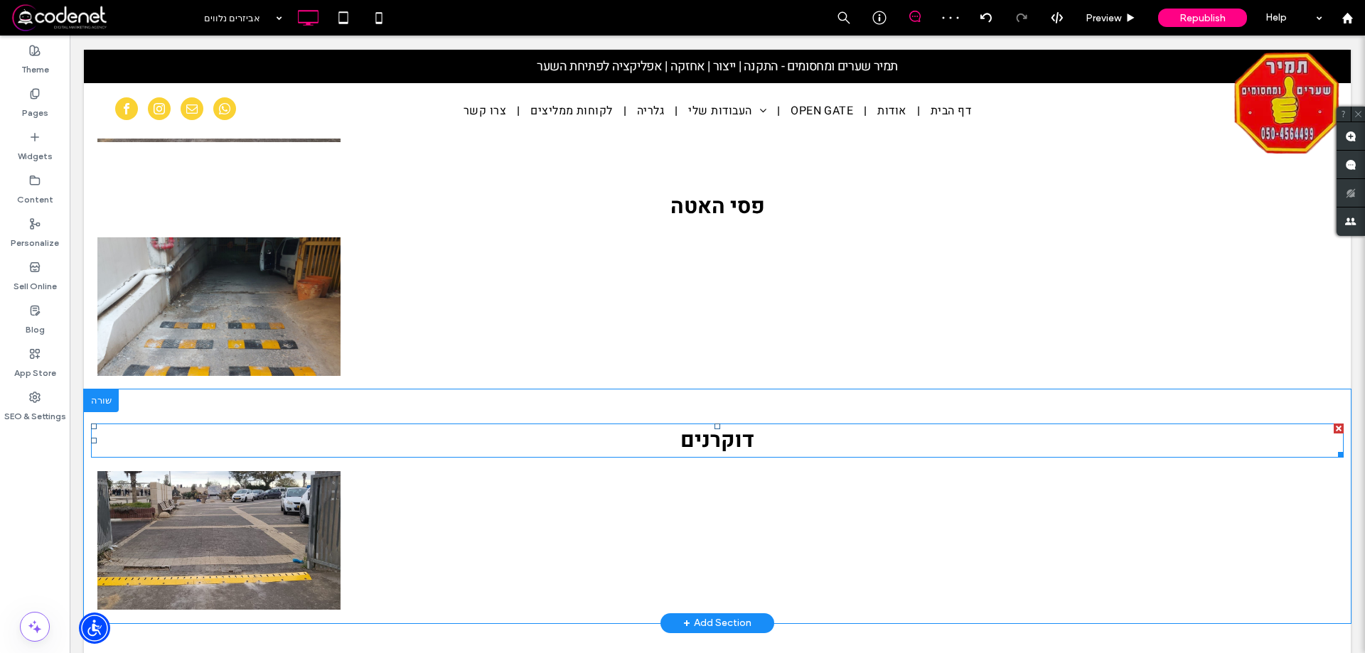
click at [718, 442] on span "דוקרנים" at bounding box center [717, 440] width 74 height 31
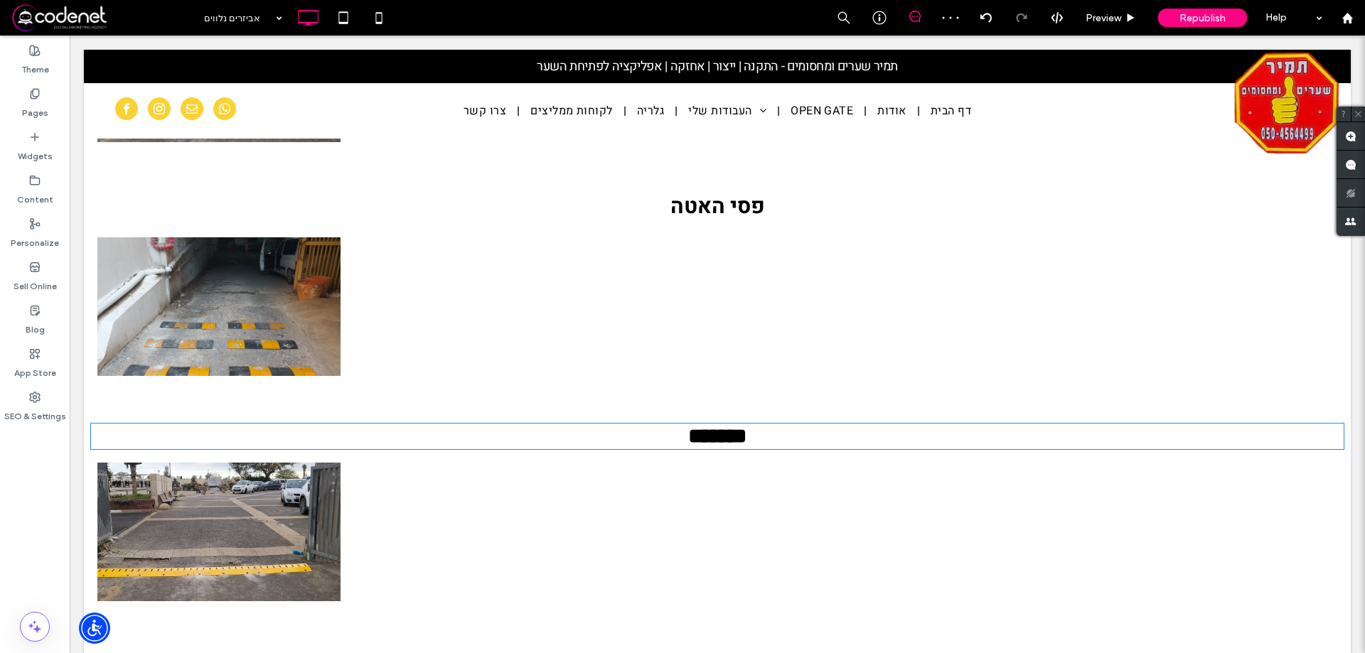
type input "*****"
type input "**"
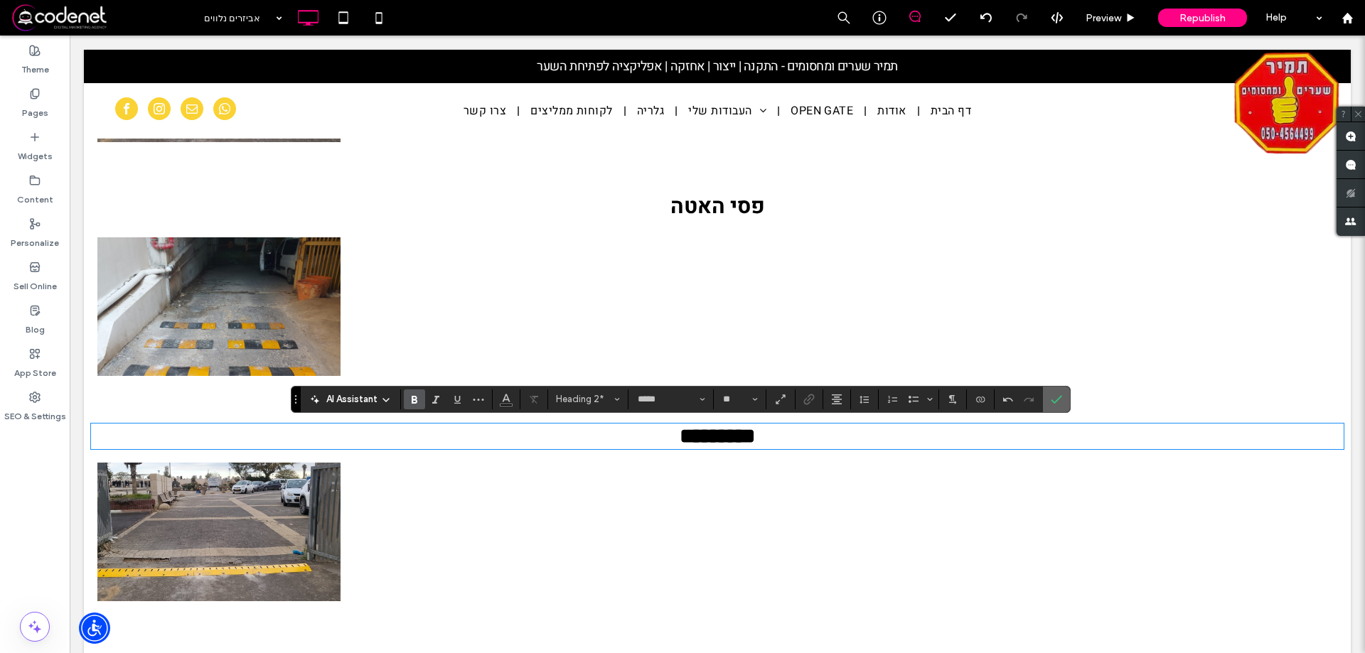
drag, startPoint x: 1064, startPoint y: 398, endPoint x: 383, endPoint y: 493, distance: 687.7
click at [1064, 398] on label "Confirm" at bounding box center [1056, 400] width 21 height 26
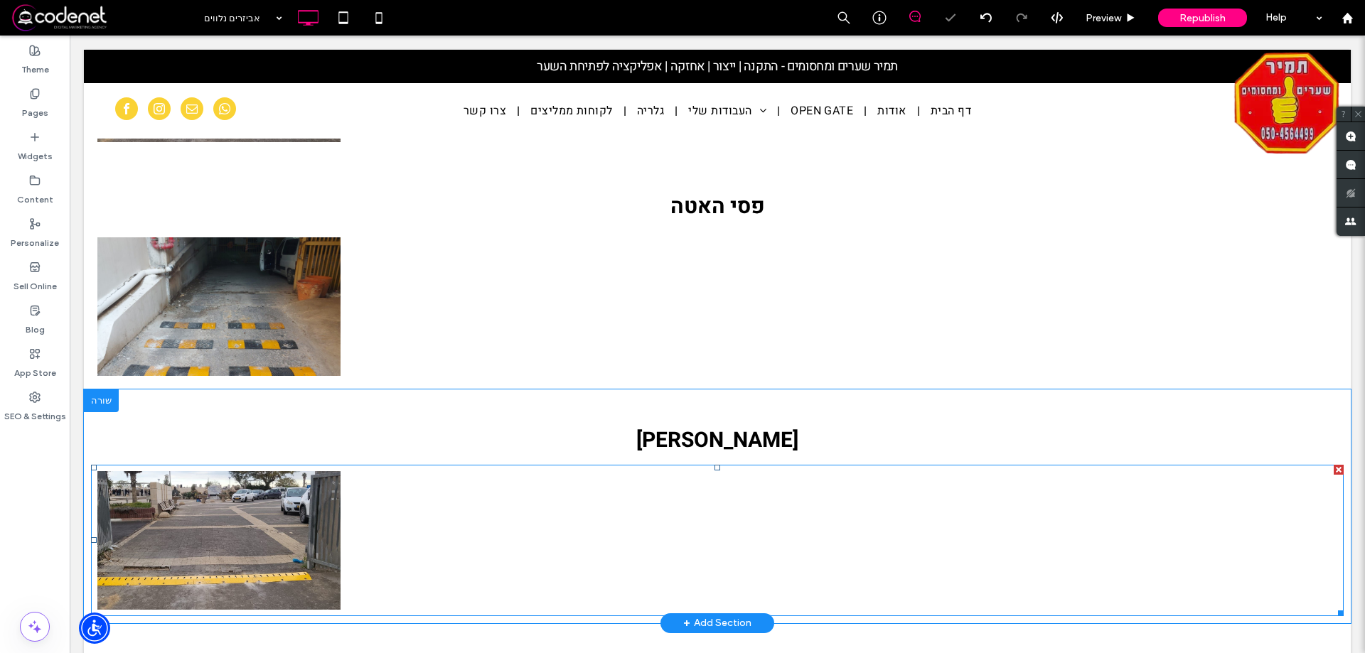
click at [297, 520] on link at bounding box center [218, 540] width 243 height 139
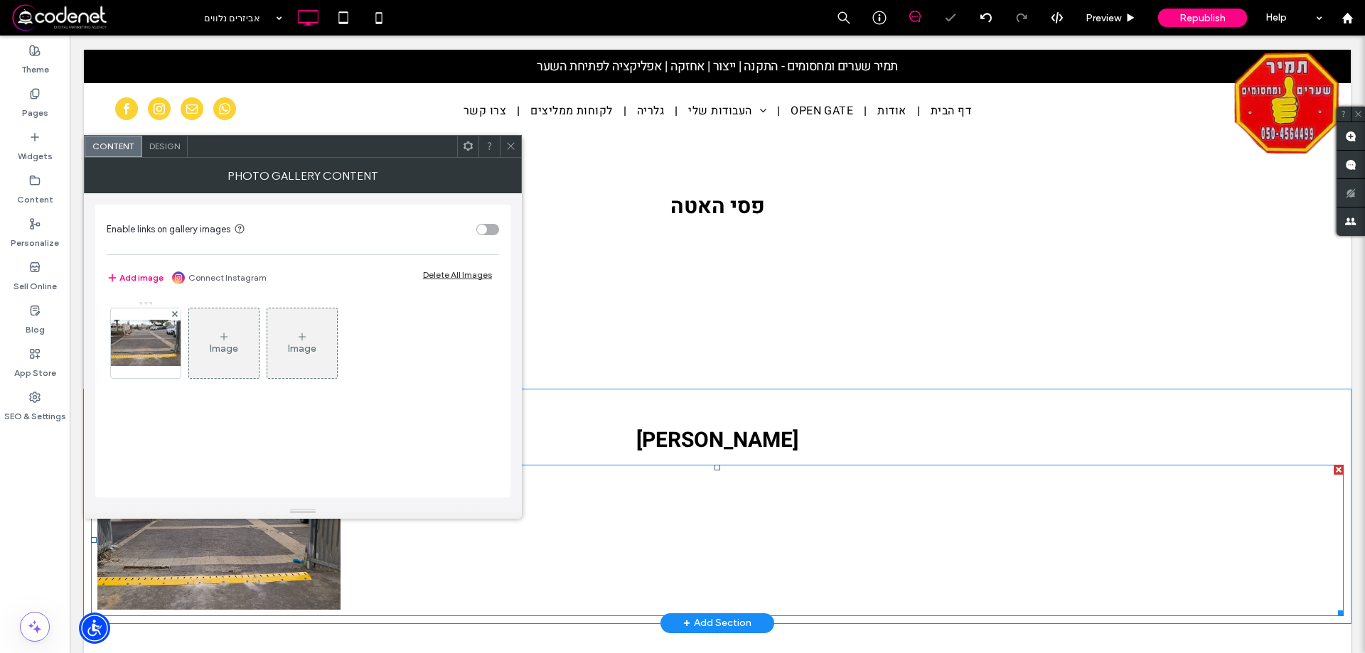
click at [297, 520] on link at bounding box center [218, 540] width 243 height 139
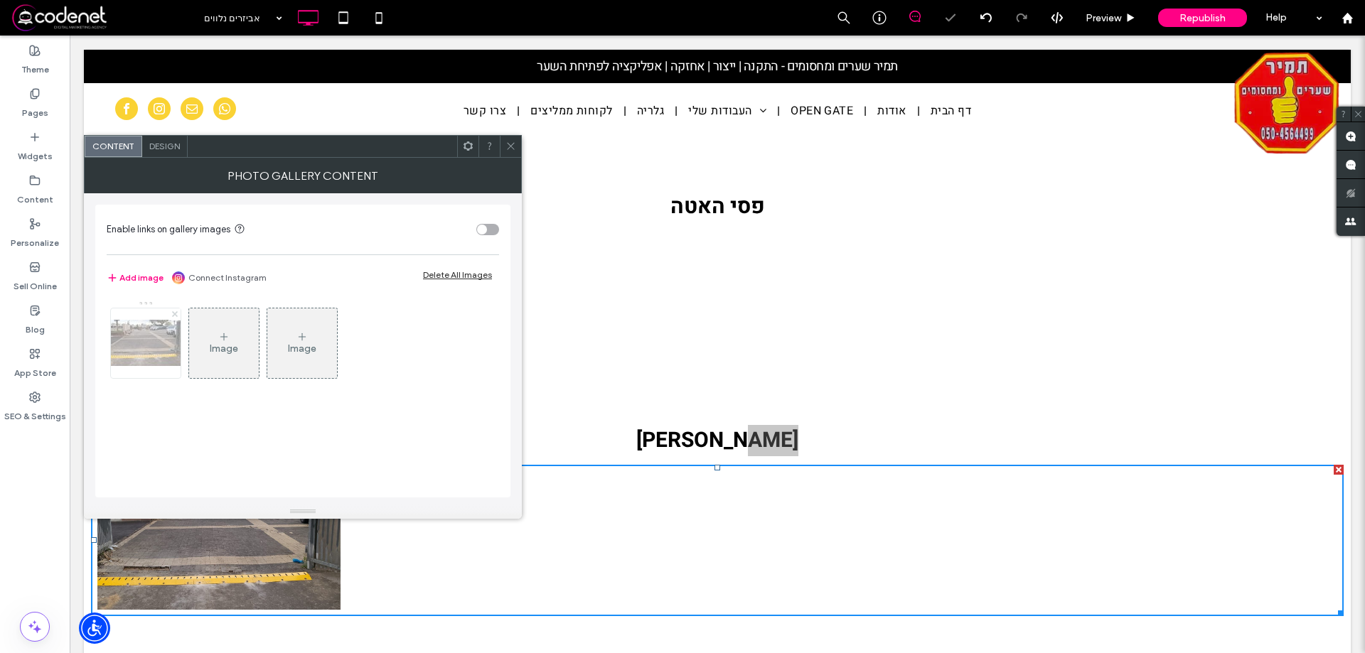
click at [172, 311] on span at bounding box center [175, 315] width 6 height 12
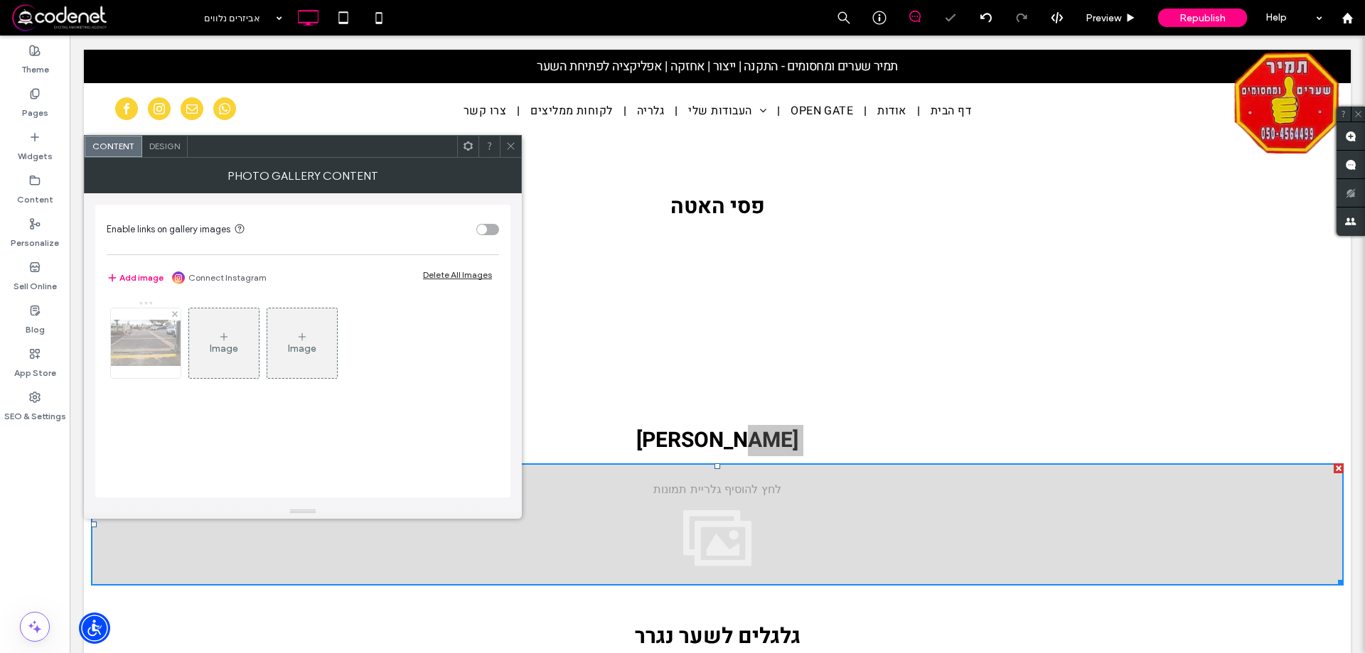
click at [145, 349] on img at bounding box center [146, 343] width 114 height 46
click at [145, 349] on div "Image" at bounding box center [146, 349] width 28 height 12
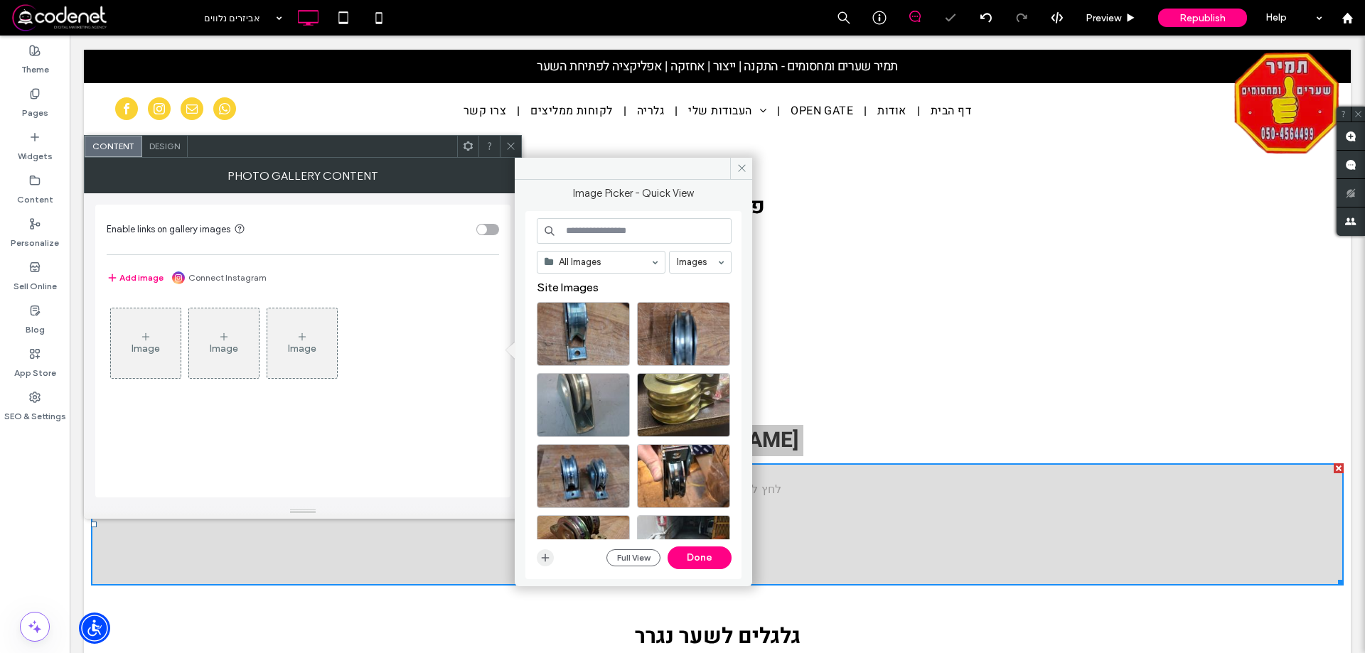
click at [548, 553] on icon "button" at bounding box center [545, 557] width 11 height 11
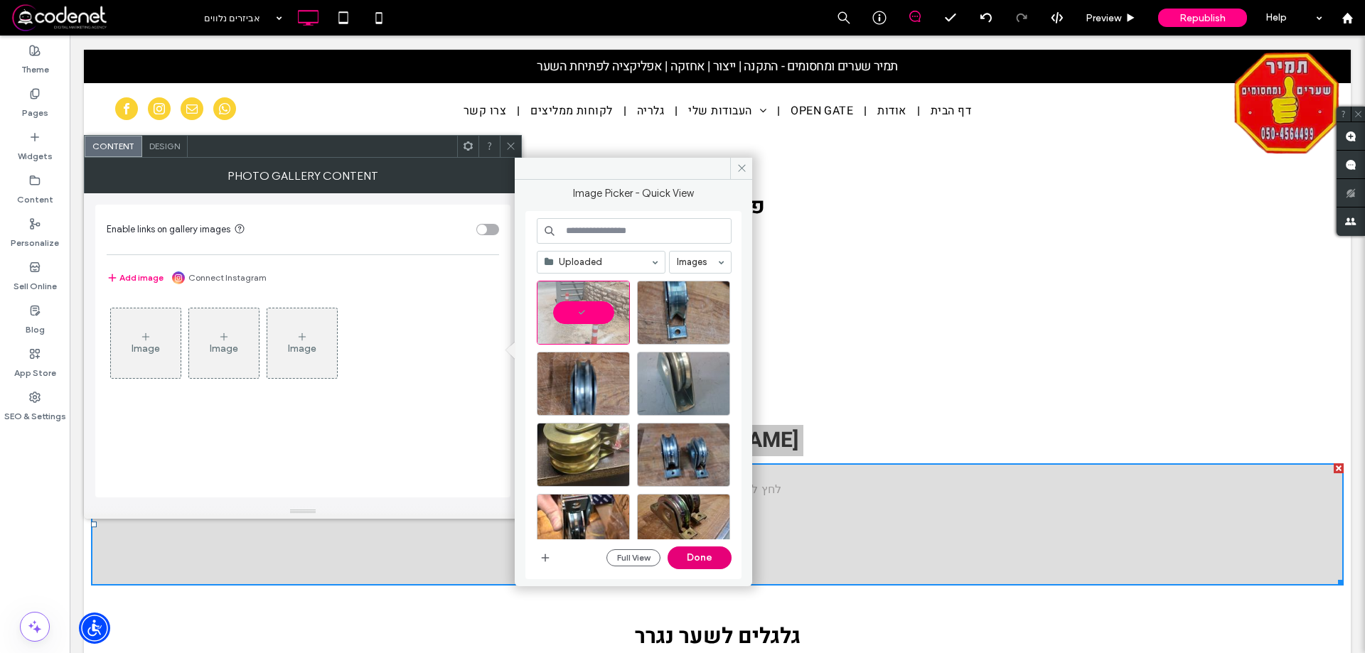
drag, startPoint x: 631, startPoint y: 523, endPoint x: 701, endPoint y: 559, distance: 78.2
click at [701, 559] on button "Done" at bounding box center [700, 558] width 64 height 23
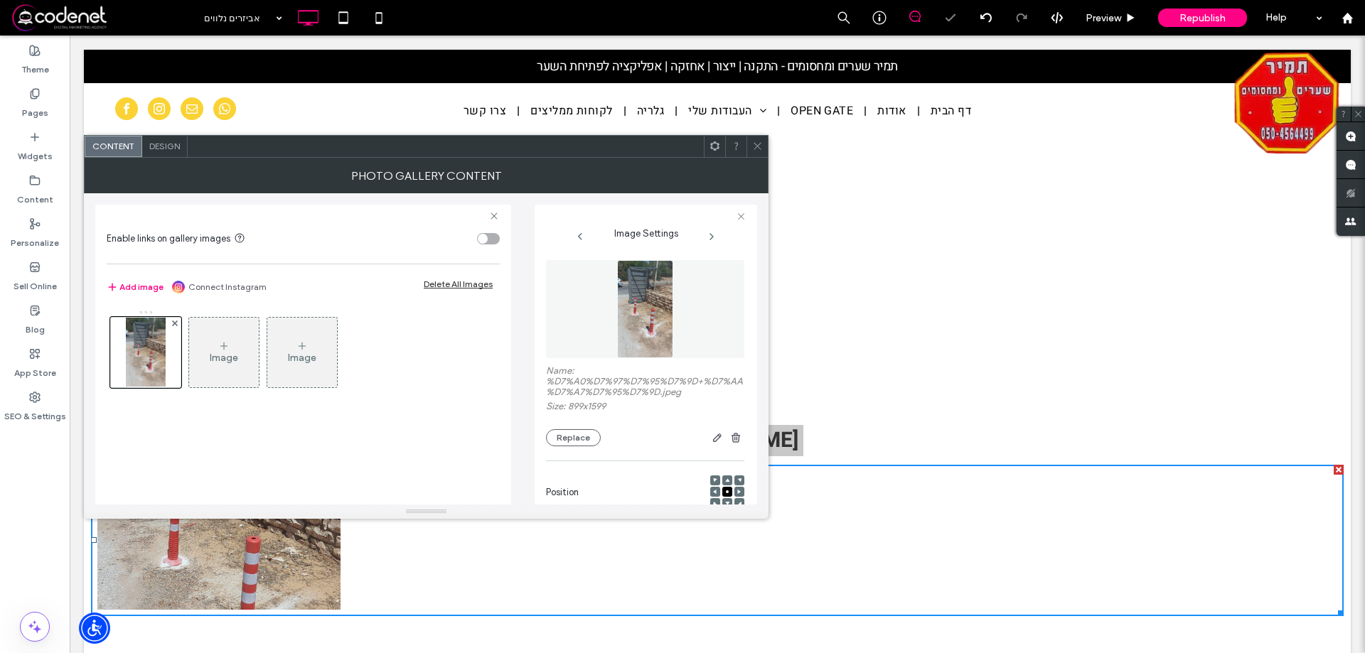
click at [755, 150] on icon at bounding box center [757, 146] width 11 height 11
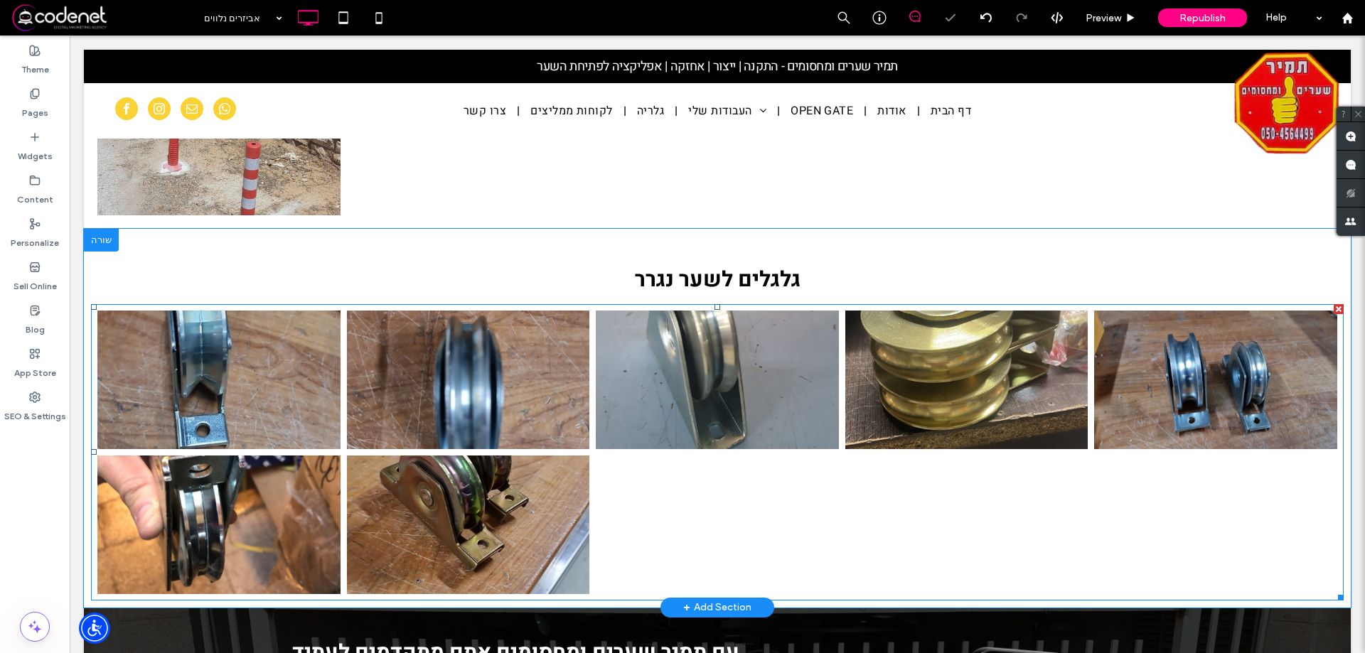
scroll to position [1778, 0]
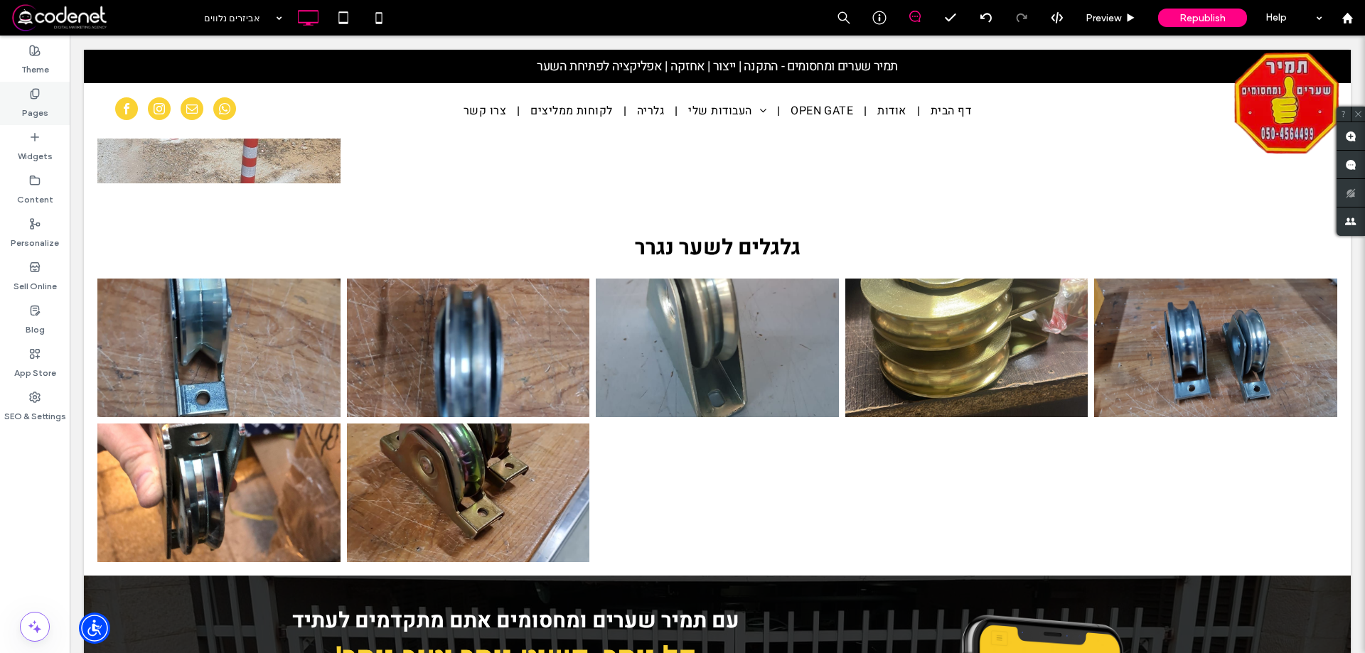
click at [35, 107] on label "Pages" at bounding box center [35, 110] width 26 height 20
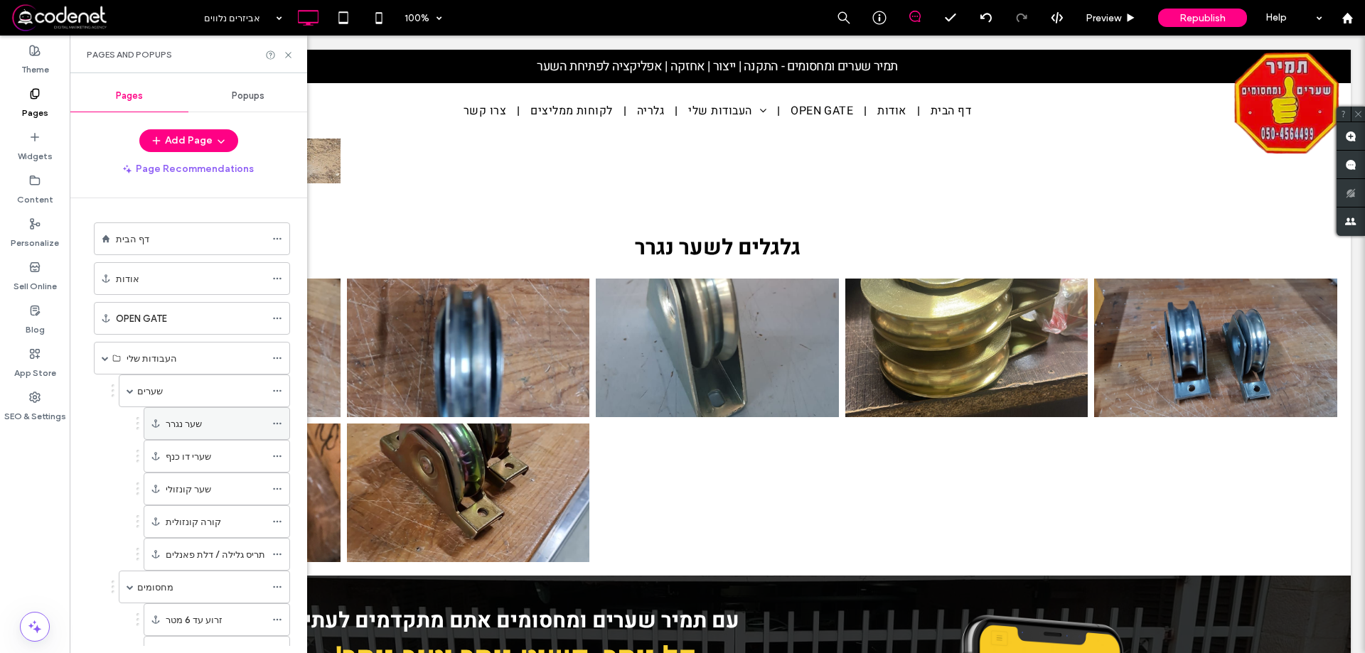
click at [176, 420] on label "שער נגרר" at bounding box center [184, 424] width 36 height 25
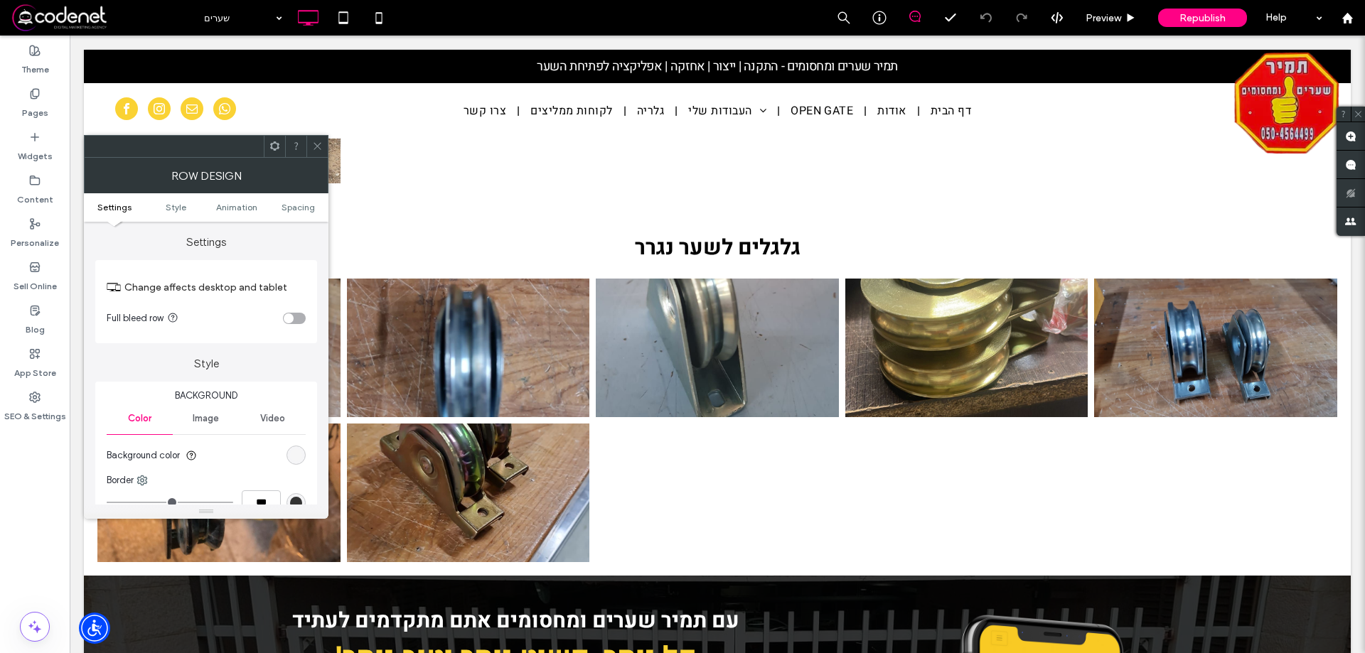
click at [312, 145] on icon at bounding box center [317, 146] width 11 height 11
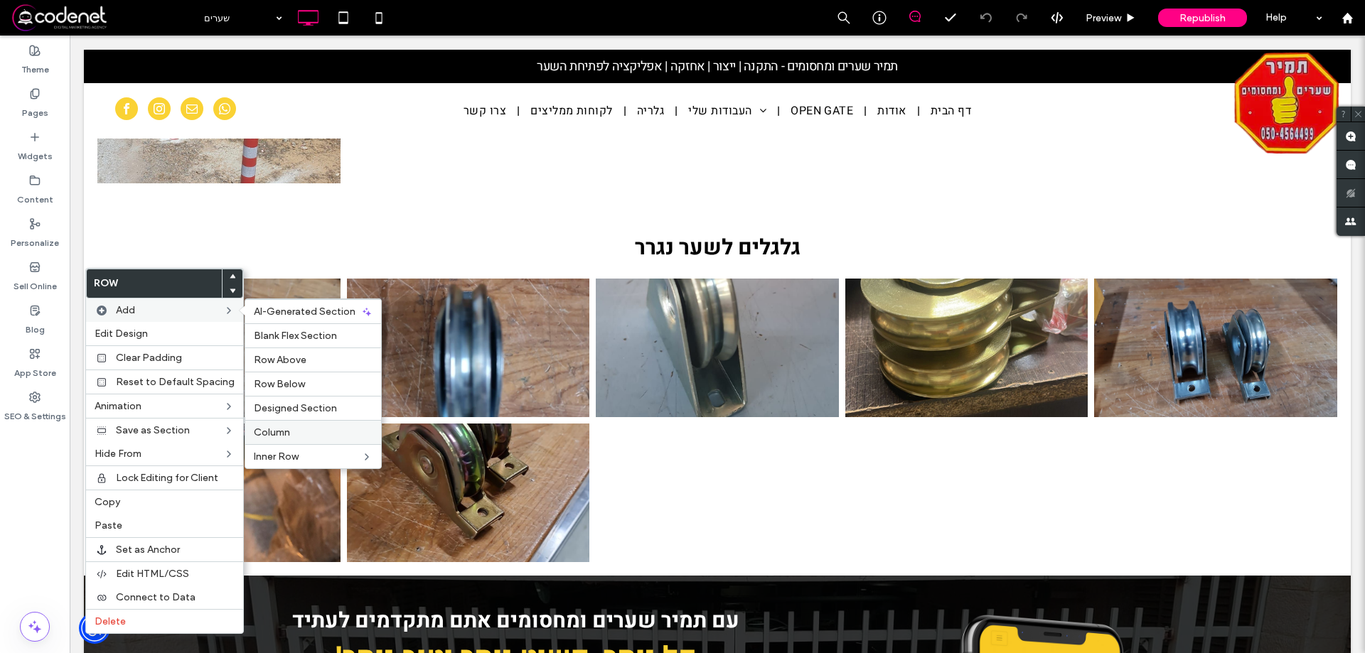
click at [289, 429] on label "Column" at bounding box center [313, 433] width 119 height 12
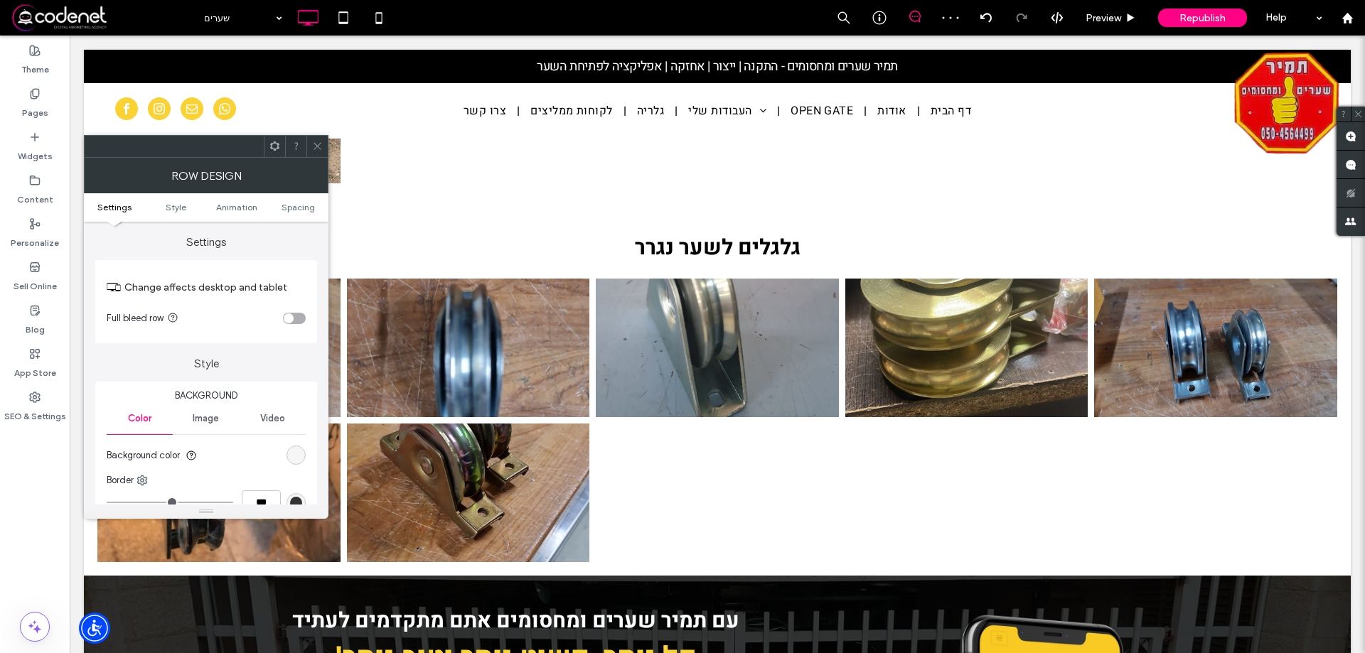
click at [291, 316] on div "toggle" at bounding box center [289, 319] width 10 height 10
click at [318, 138] on span at bounding box center [317, 146] width 11 height 21
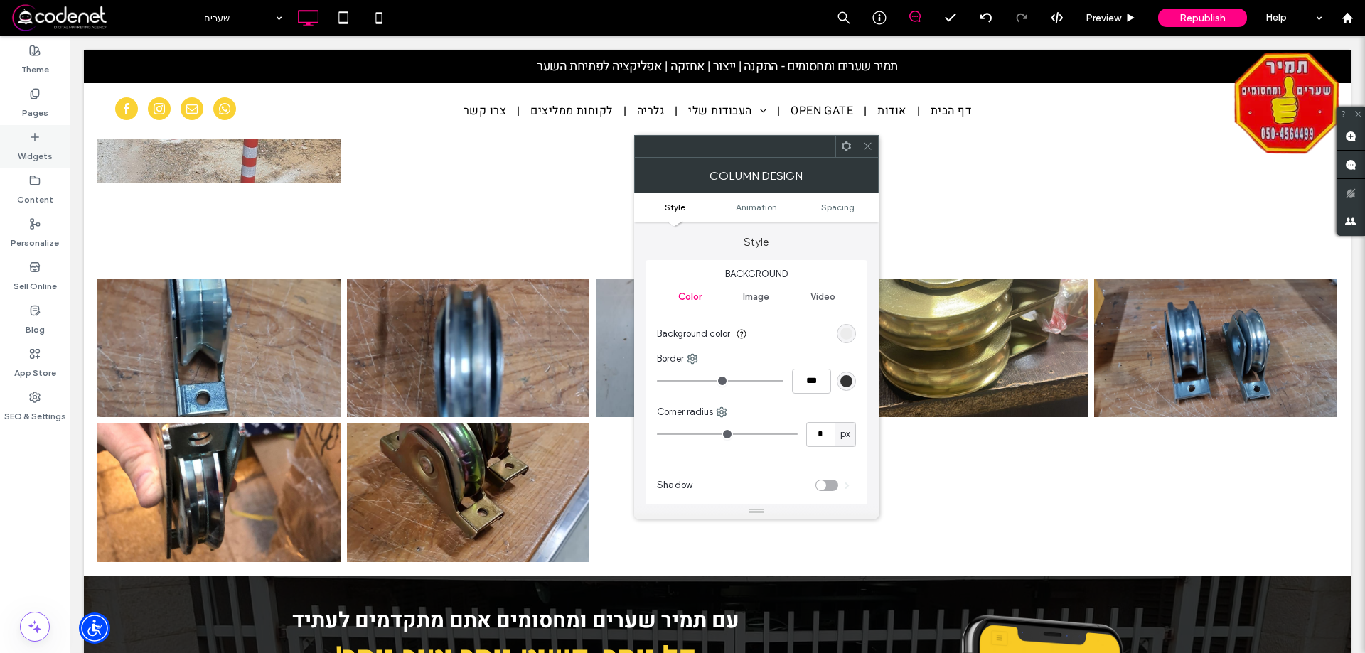
click at [42, 140] on div "Widgets" at bounding box center [35, 146] width 70 height 43
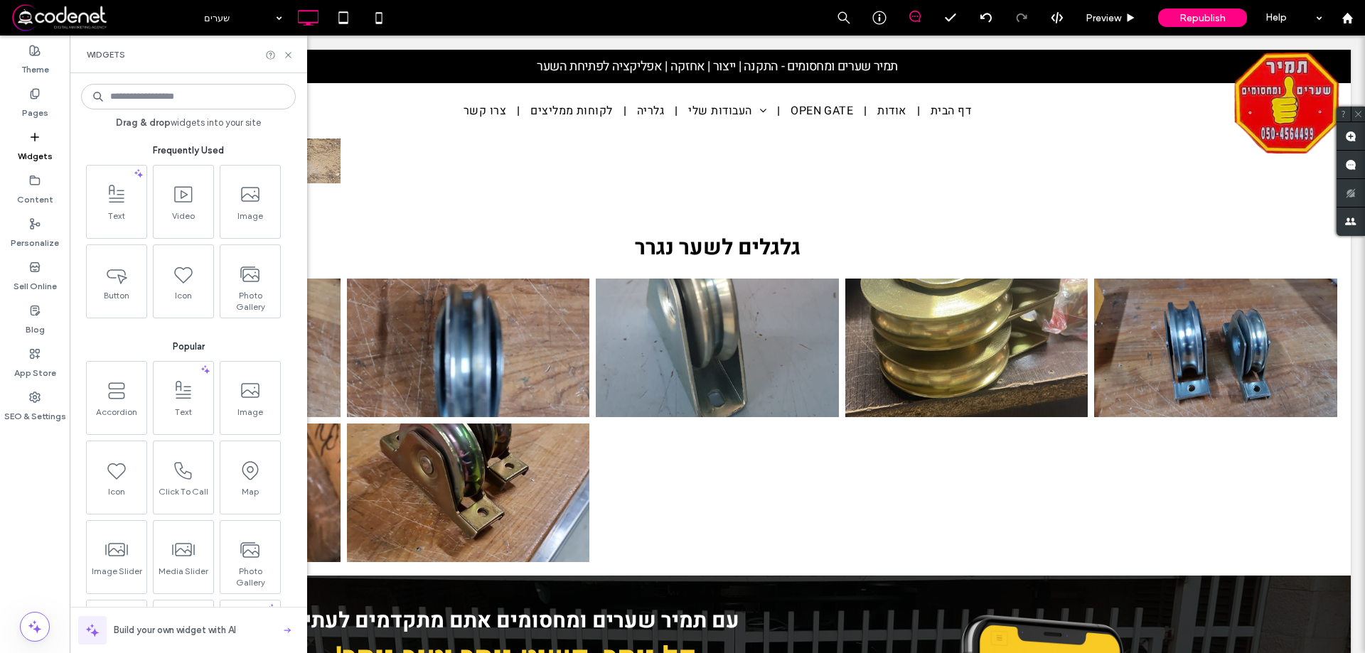
click at [43, 146] on label "Widgets" at bounding box center [35, 153] width 35 height 20
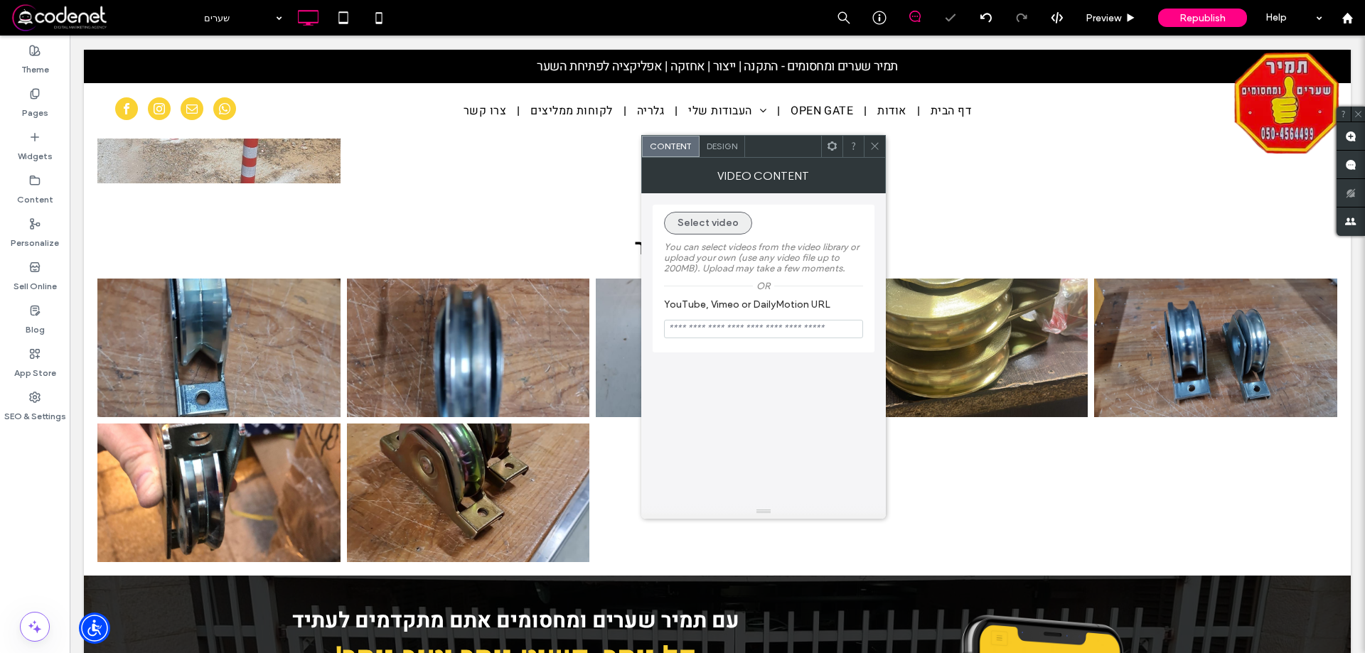
click at [728, 227] on button "Select video" at bounding box center [708, 223] width 88 height 23
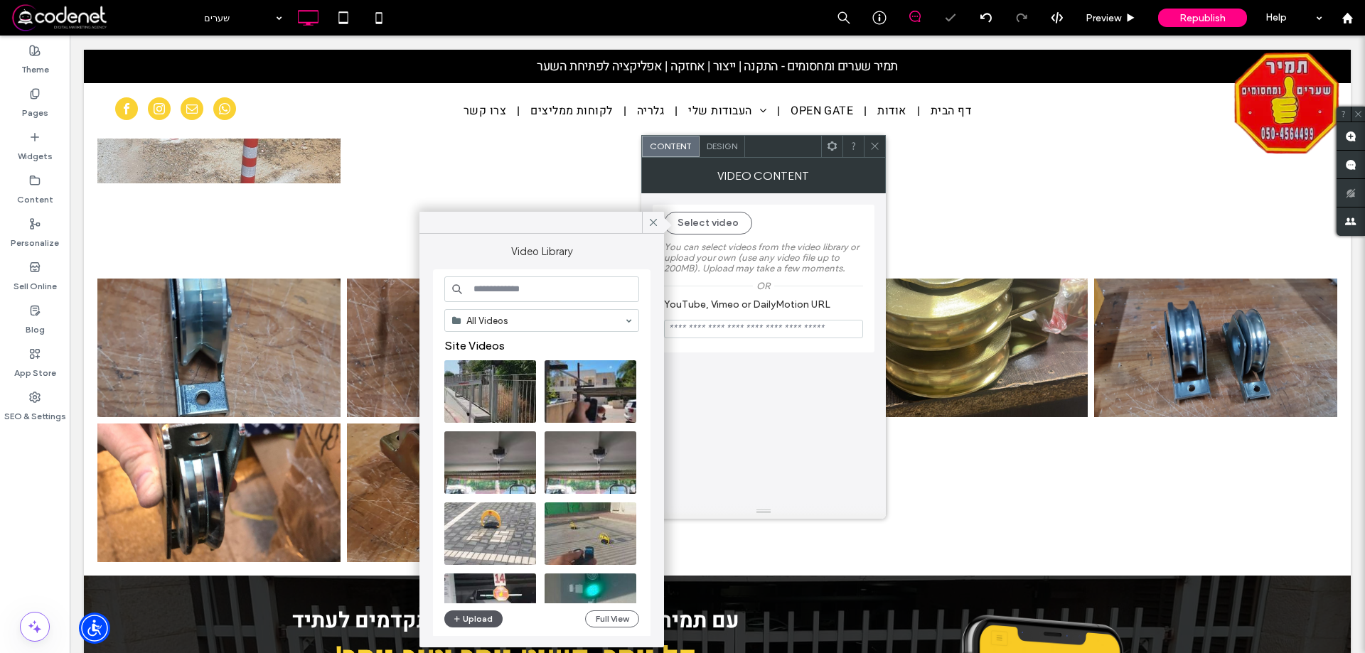
click at [463, 614] on button "Upload" at bounding box center [473, 619] width 58 height 17
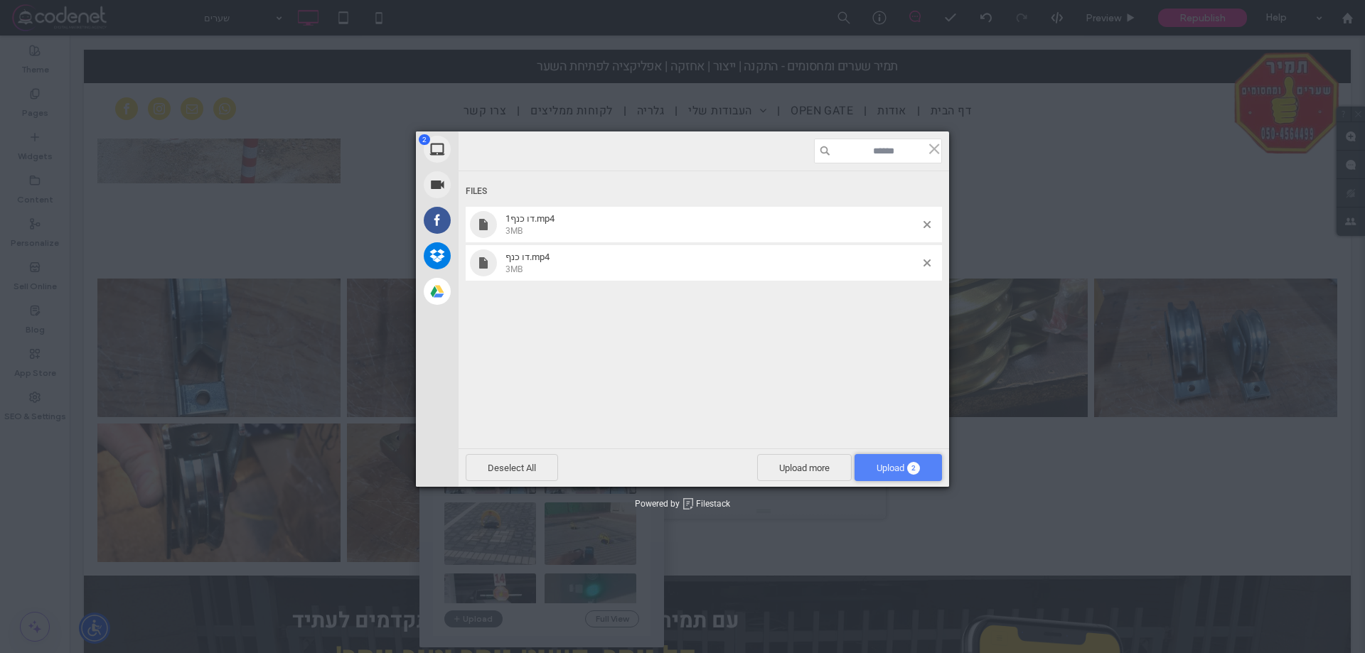
click at [901, 466] on span "Upload 2" at bounding box center [898, 468] width 43 height 11
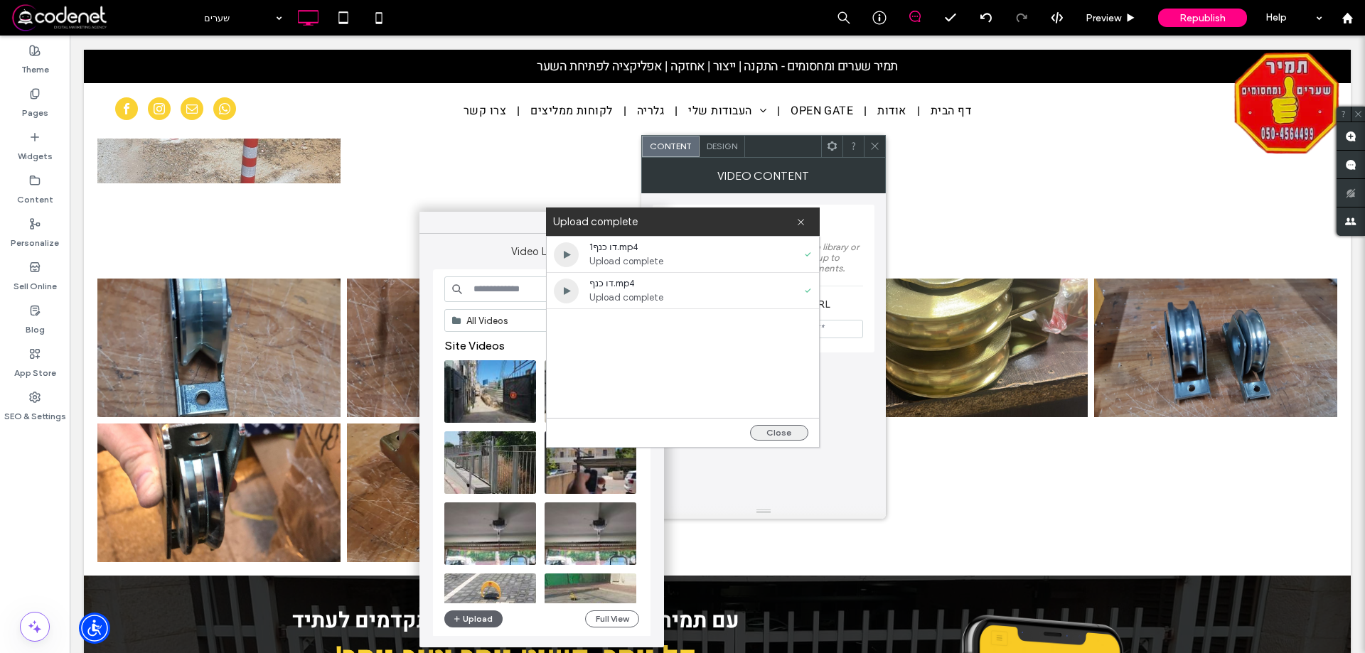
click at [779, 431] on button "Close" at bounding box center [779, 433] width 58 height 16
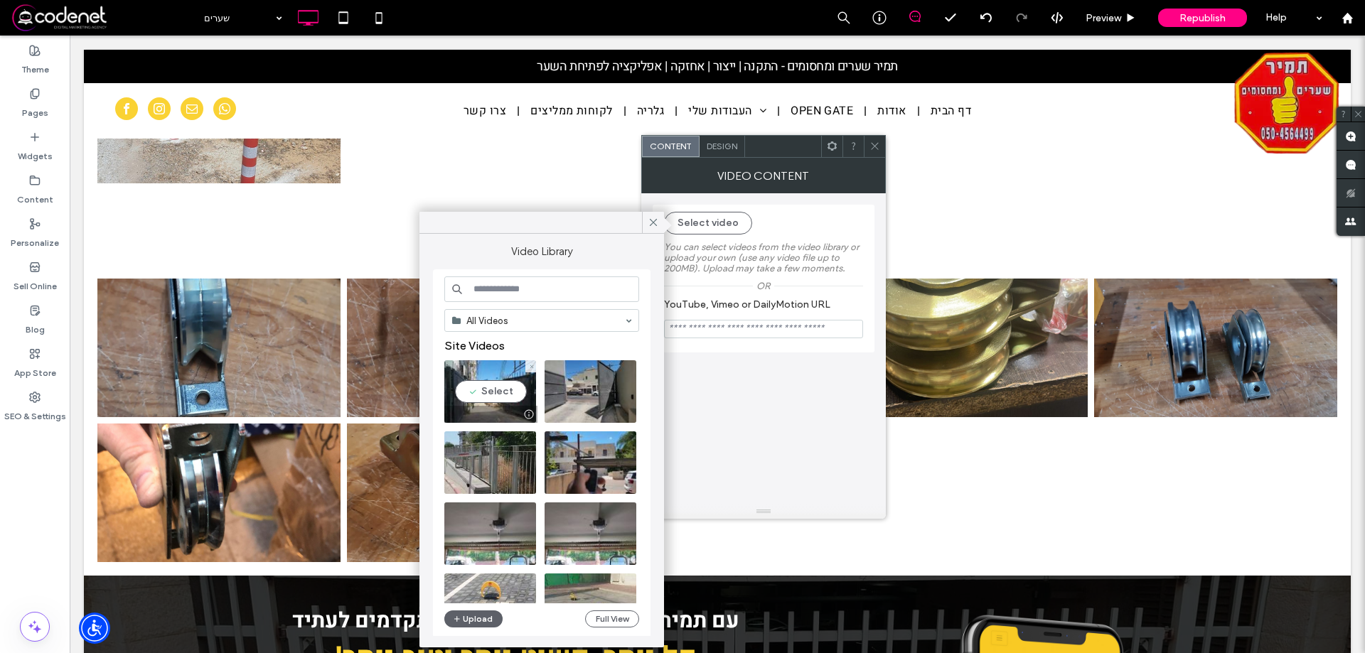
click at [508, 385] on video at bounding box center [490, 391] width 92 height 63
type input "**********"
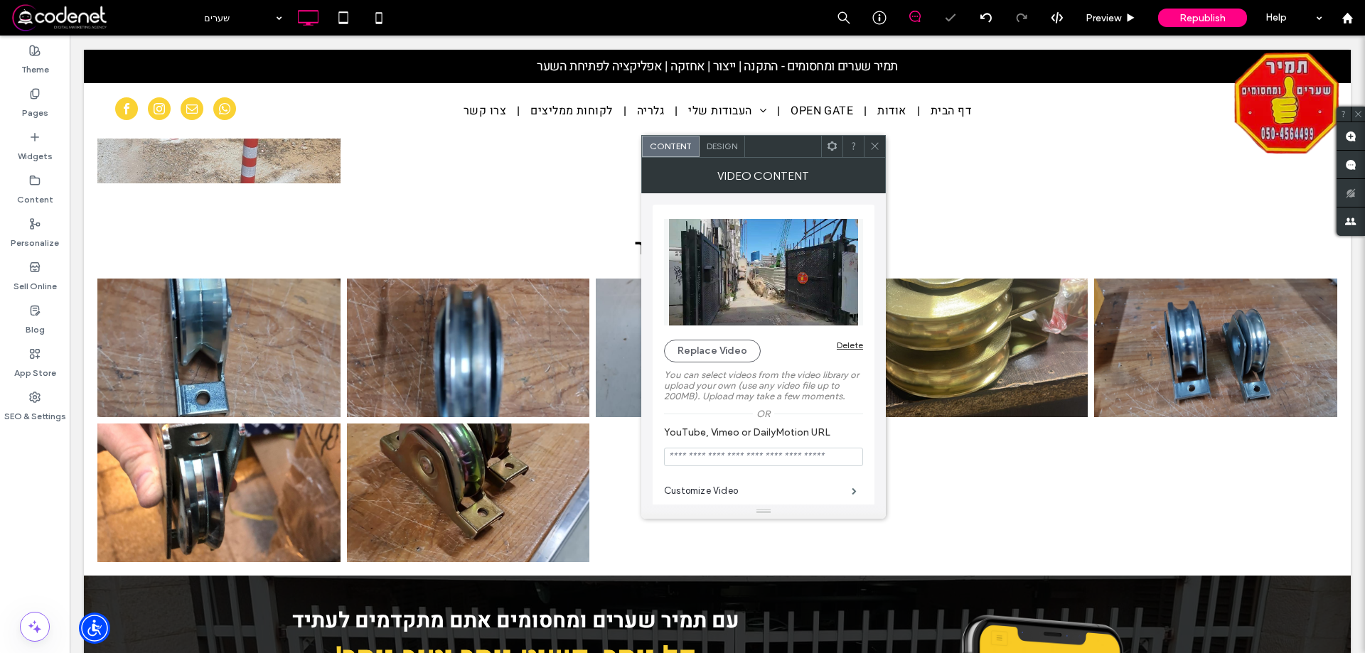
click at [877, 144] on use at bounding box center [874, 146] width 7 height 7
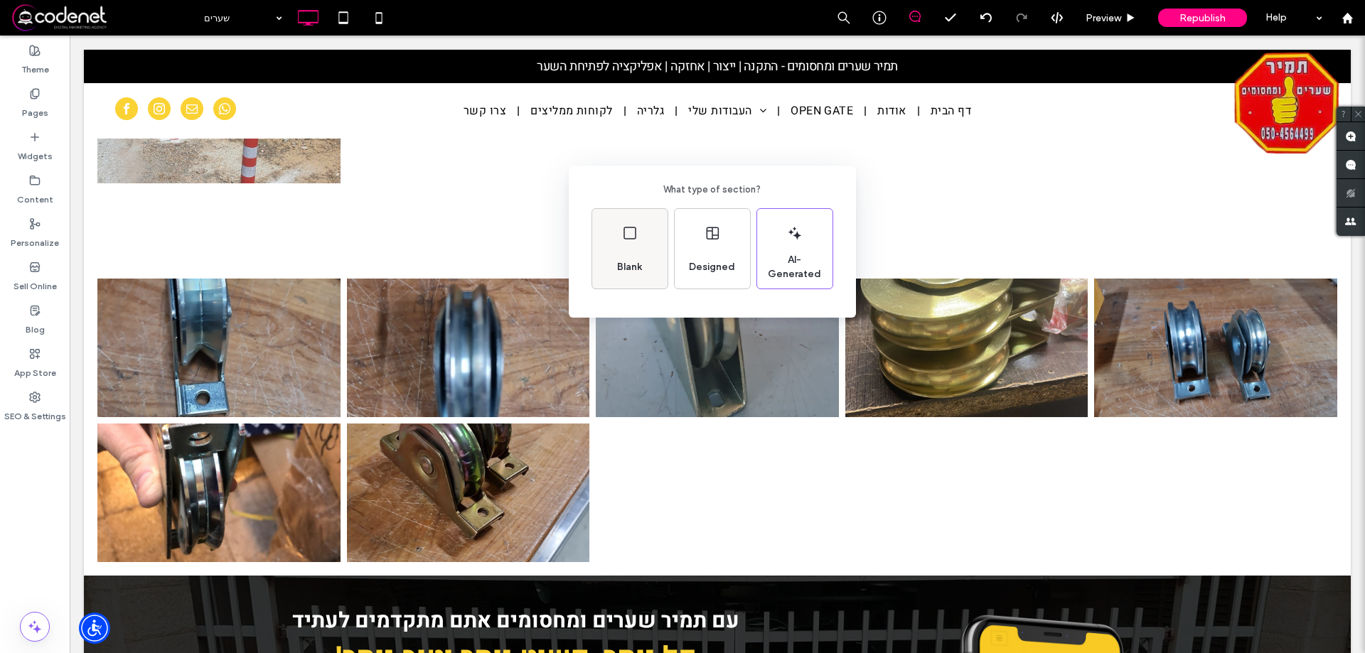
click at [651, 259] on div "Blank" at bounding box center [629, 249] width 75 height 80
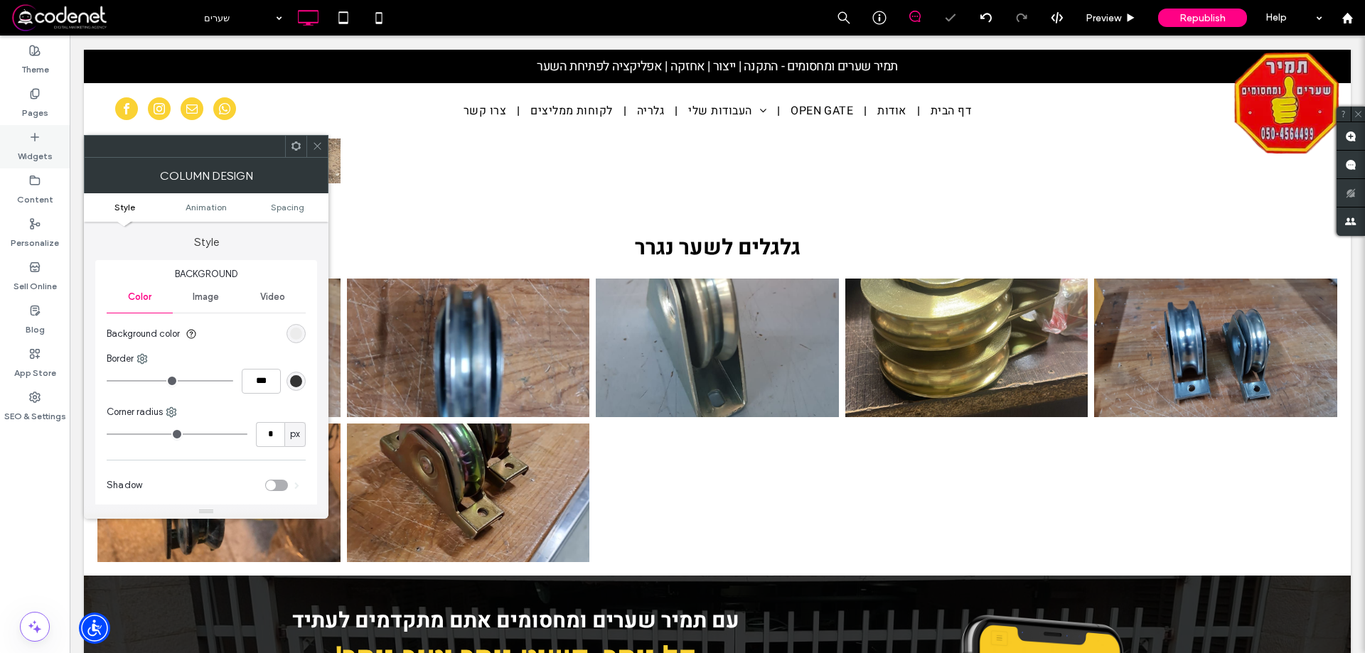
click at [26, 159] on label "Widgets" at bounding box center [35, 153] width 35 height 20
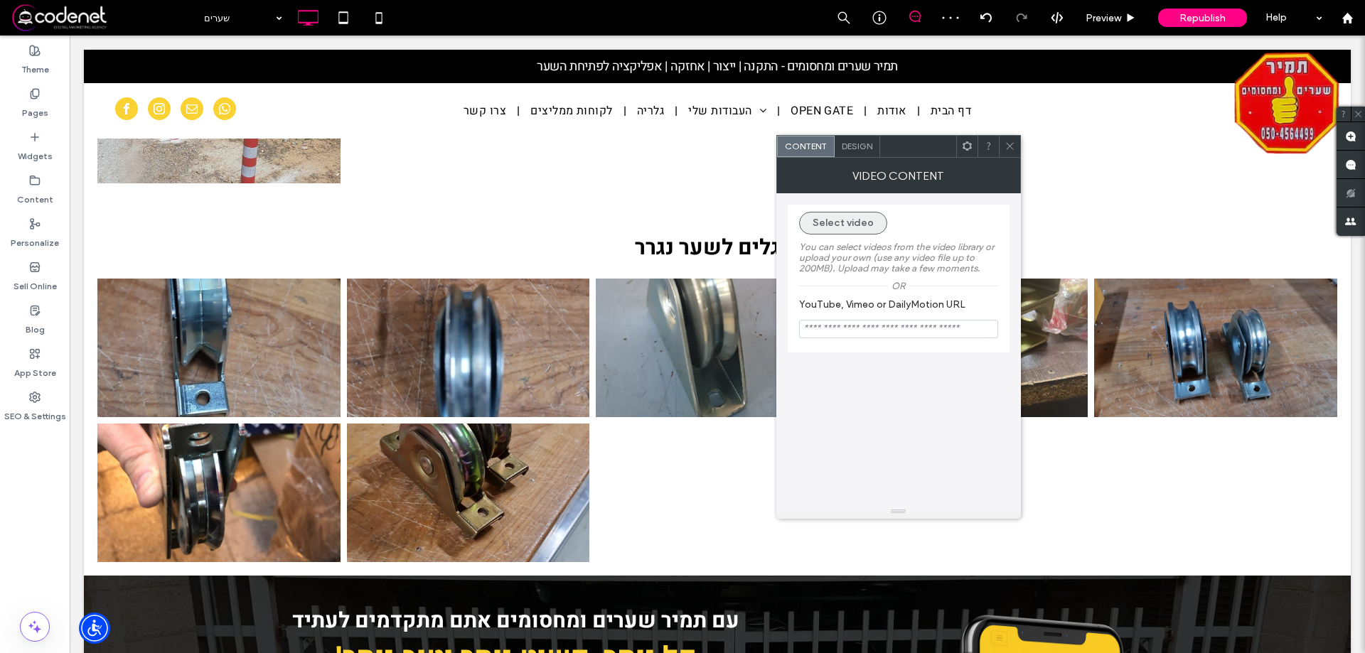
click at [848, 225] on button "Select video" at bounding box center [843, 223] width 88 height 23
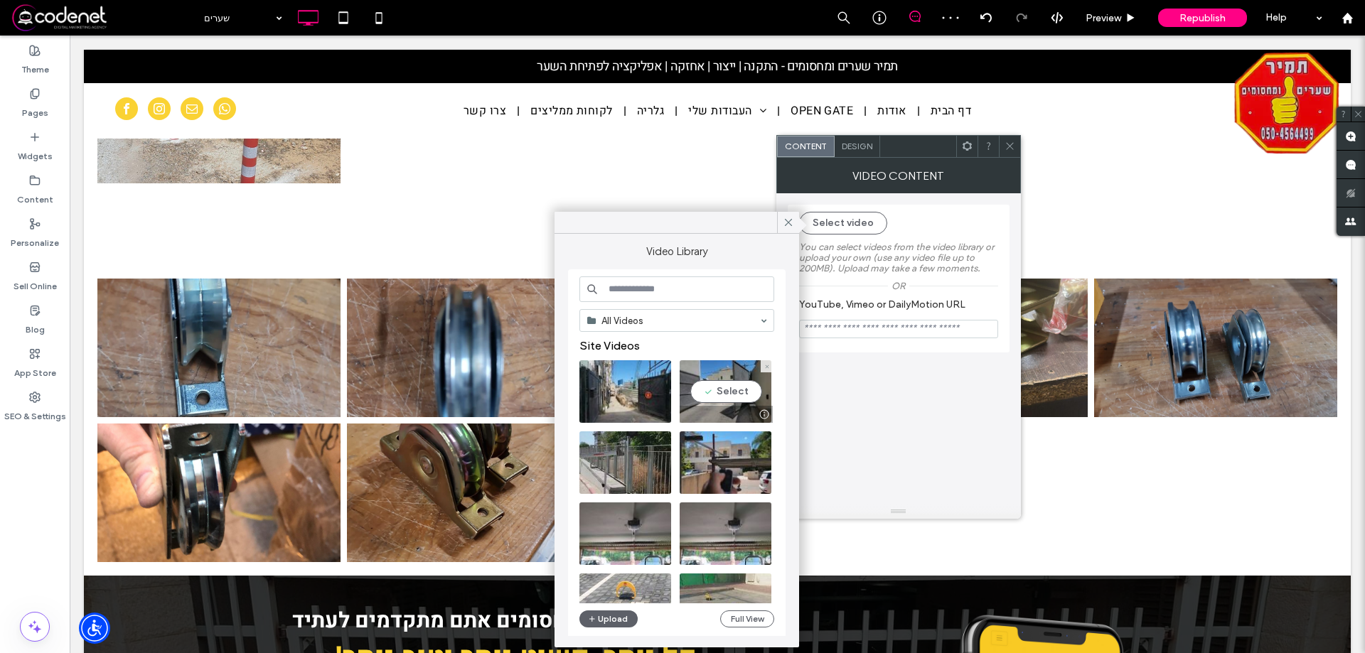
click at [734, 400] on video at bounding box center [726, 391] width 92 height 63
type input "**********"
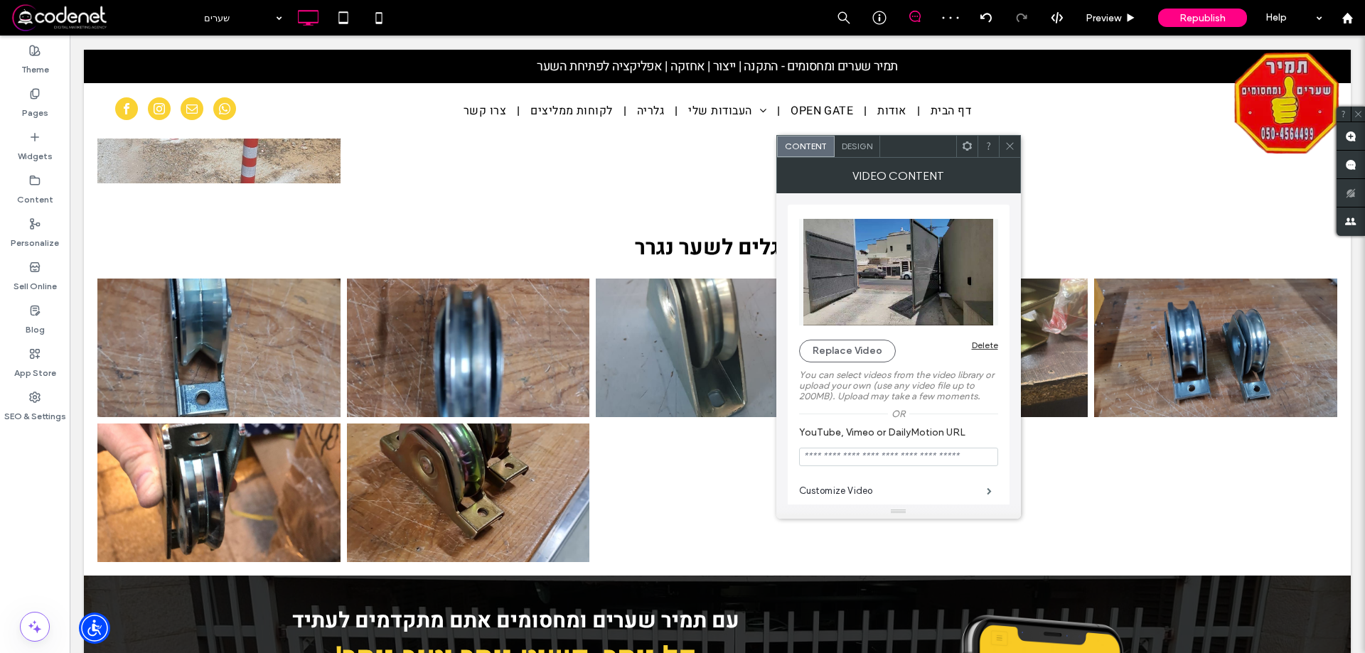
click at [859, 148] on span "Design" at bounding box center [857, 146] width 31 height 11
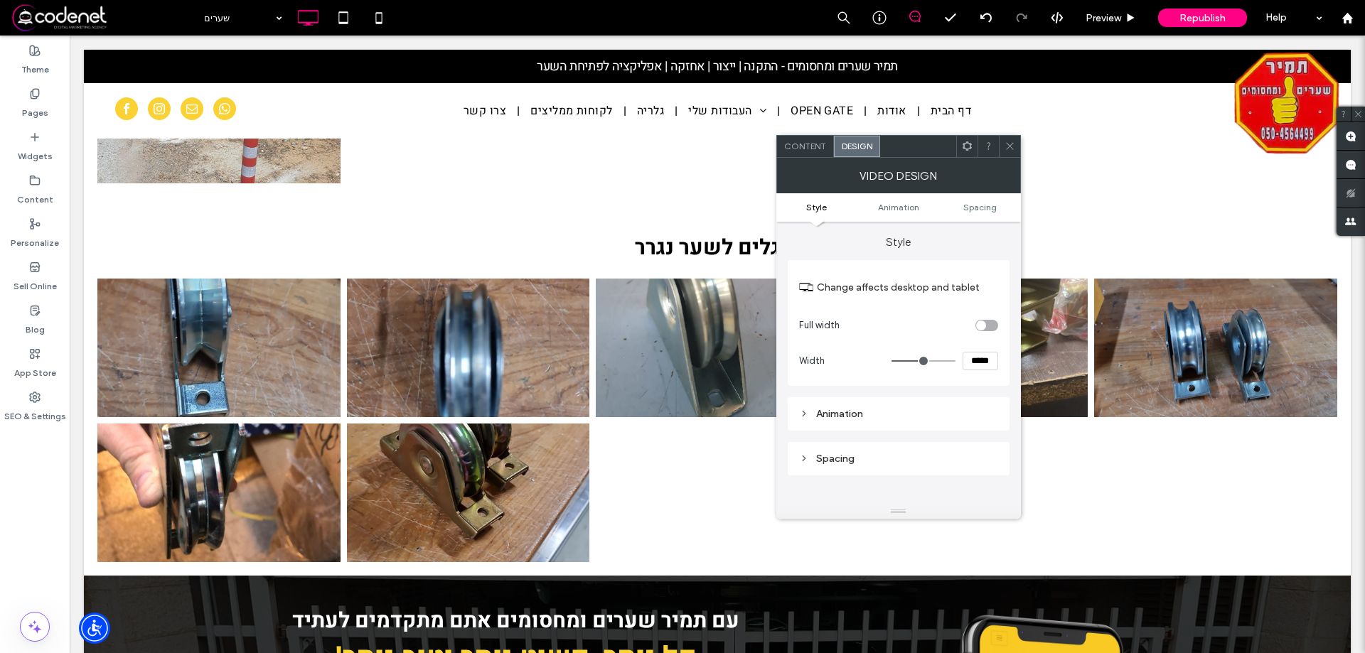
click at [811, 156] on div "Content" at bounding box center [805, 146] width 57 height 21
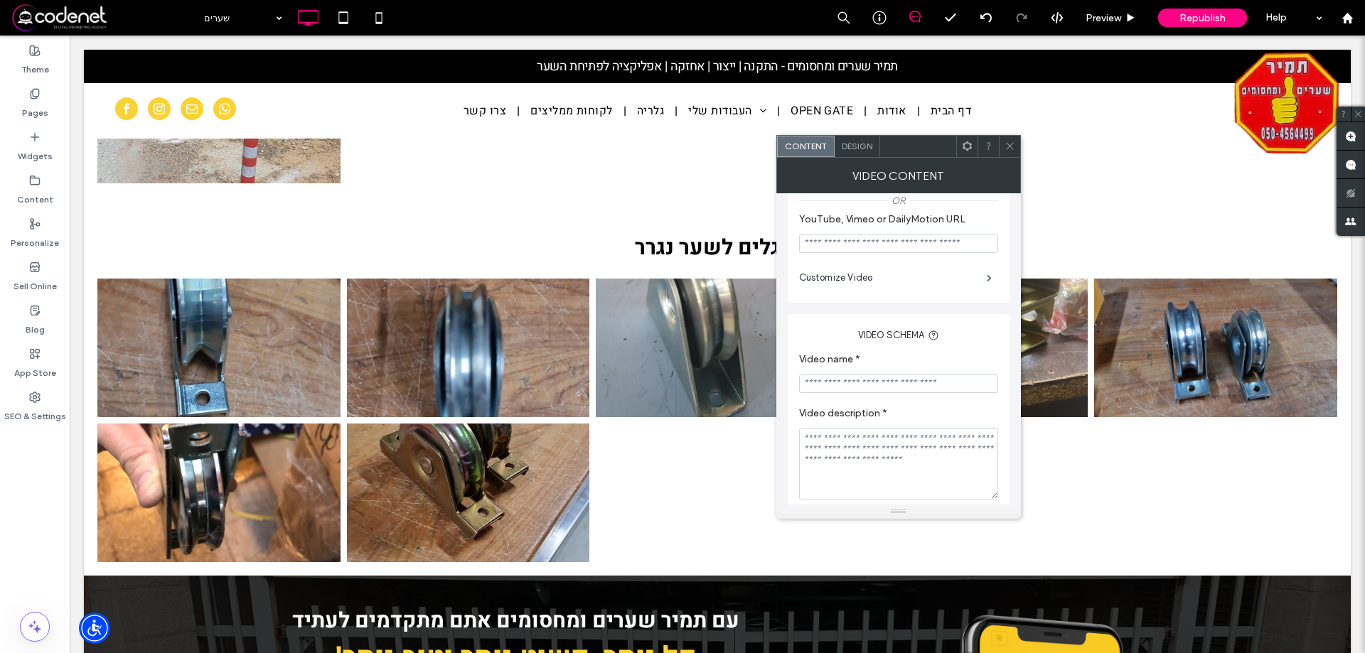
scroll to position [142, 0]
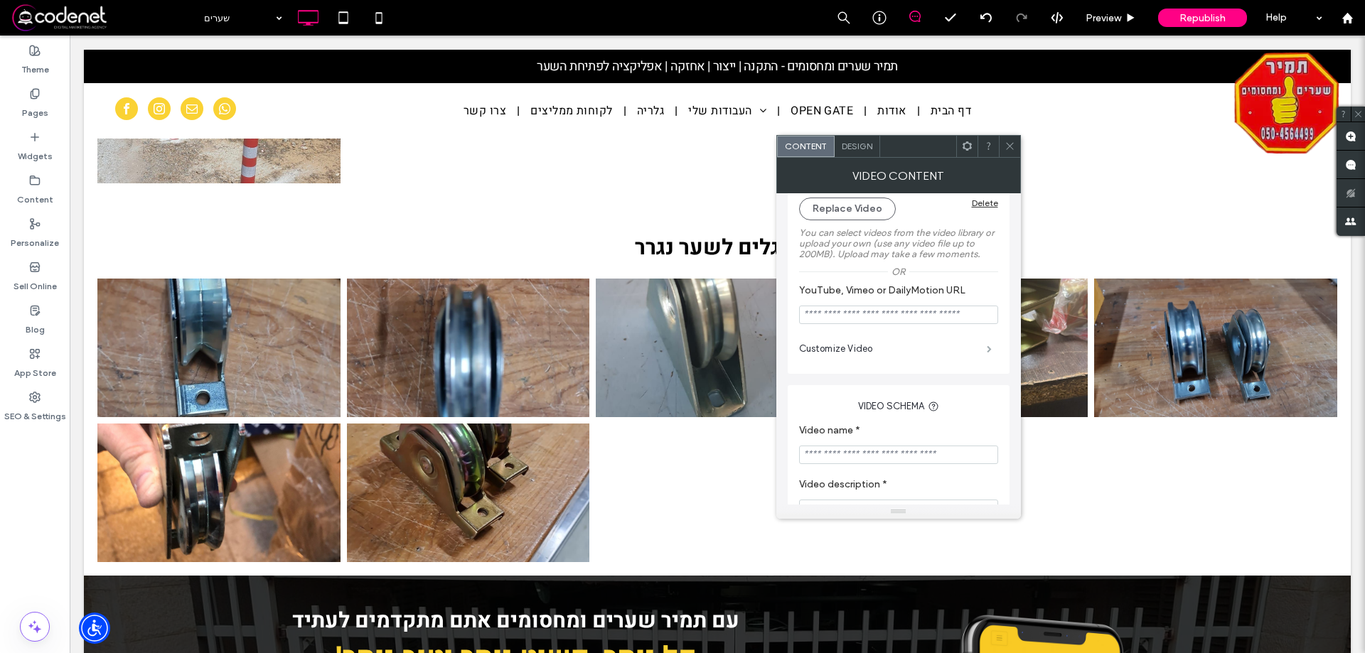
click at [987, 351] on span at bounding box center [989, 349] width 5 height 7
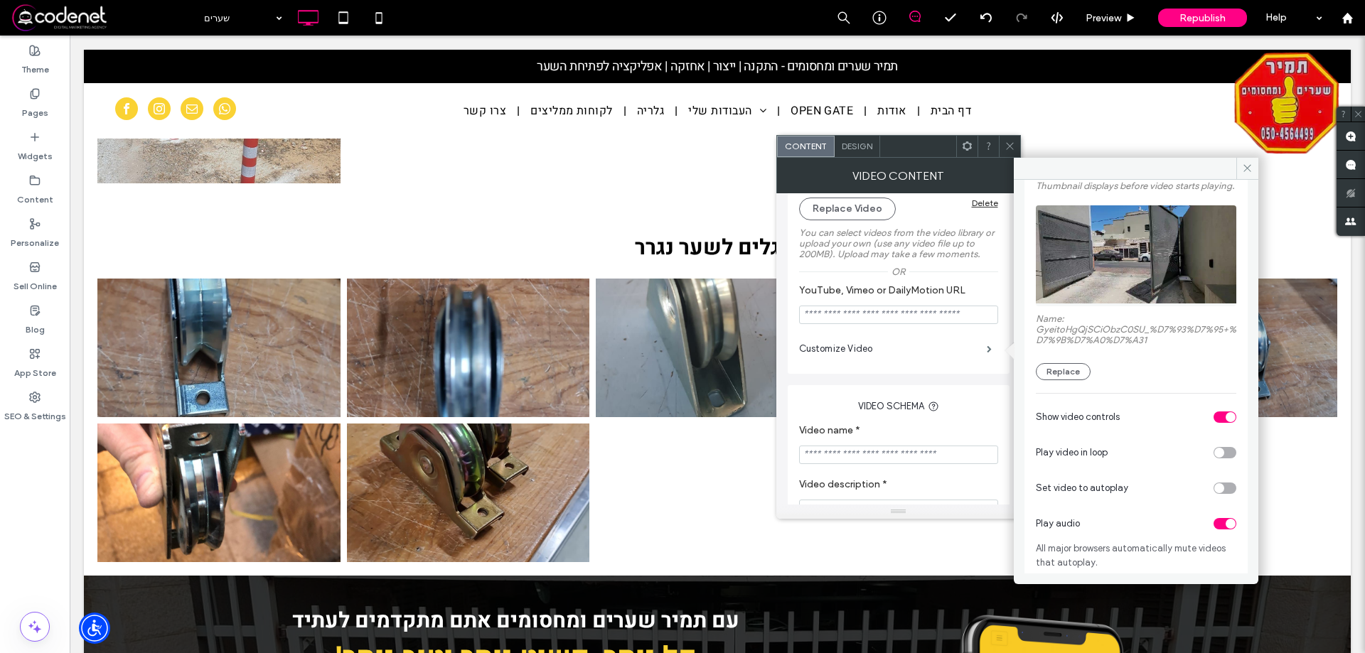
scroll to position [102, 0]
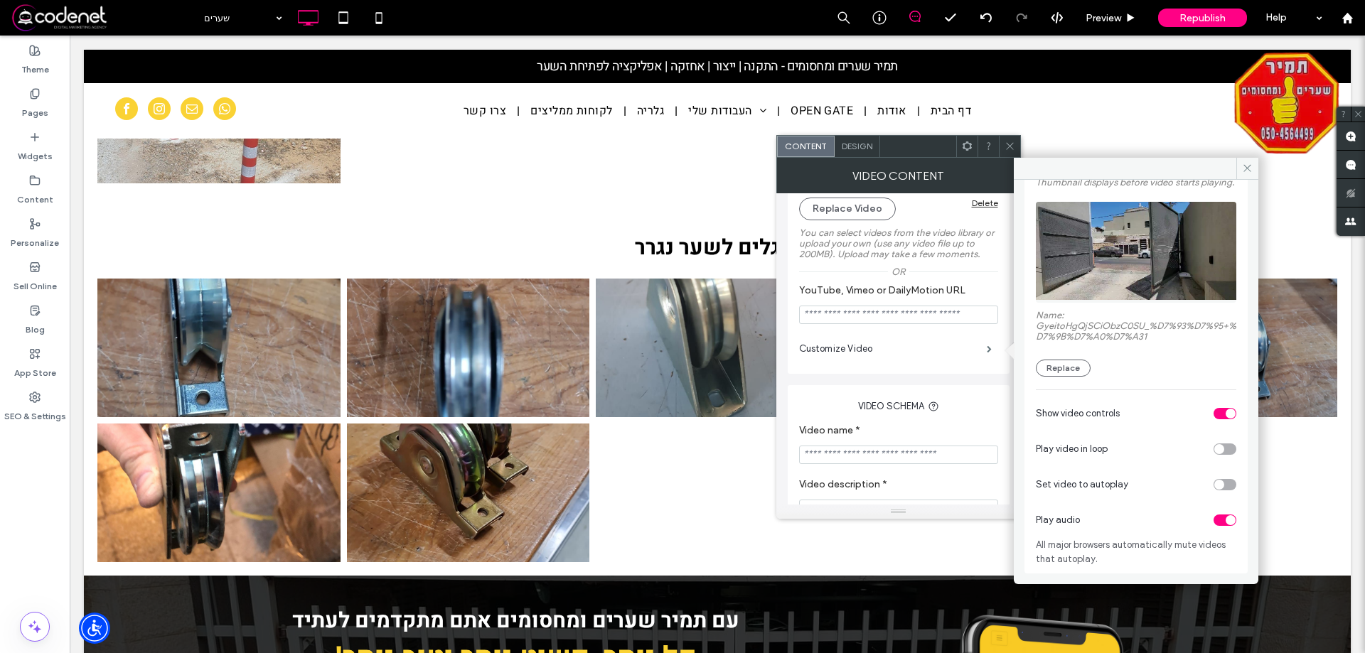
click at [1214, 516] on div "toggle" at bounding box center [1225, 520] width 23 height 11
click at [1245, 163] on icon at bounding box center [1247, 168] width 11 height 11
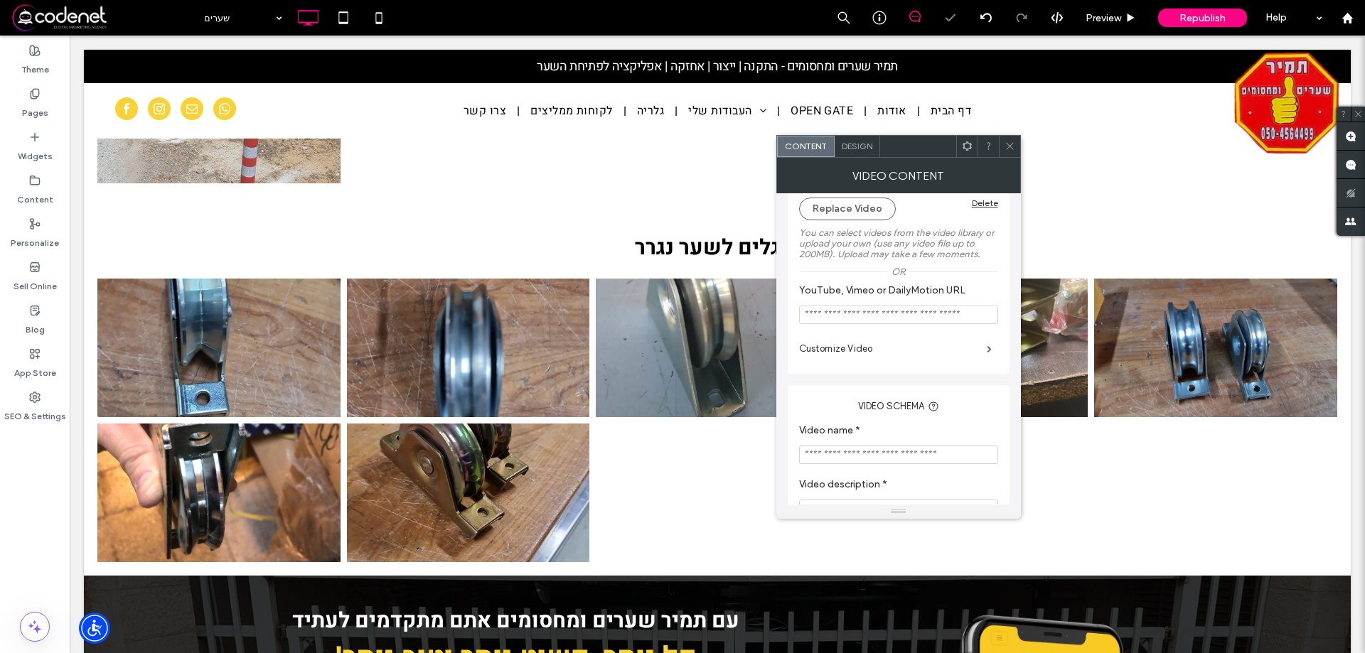
click at [1008, 150] on icon at bounding box center [1010, 146] width 11 height 11
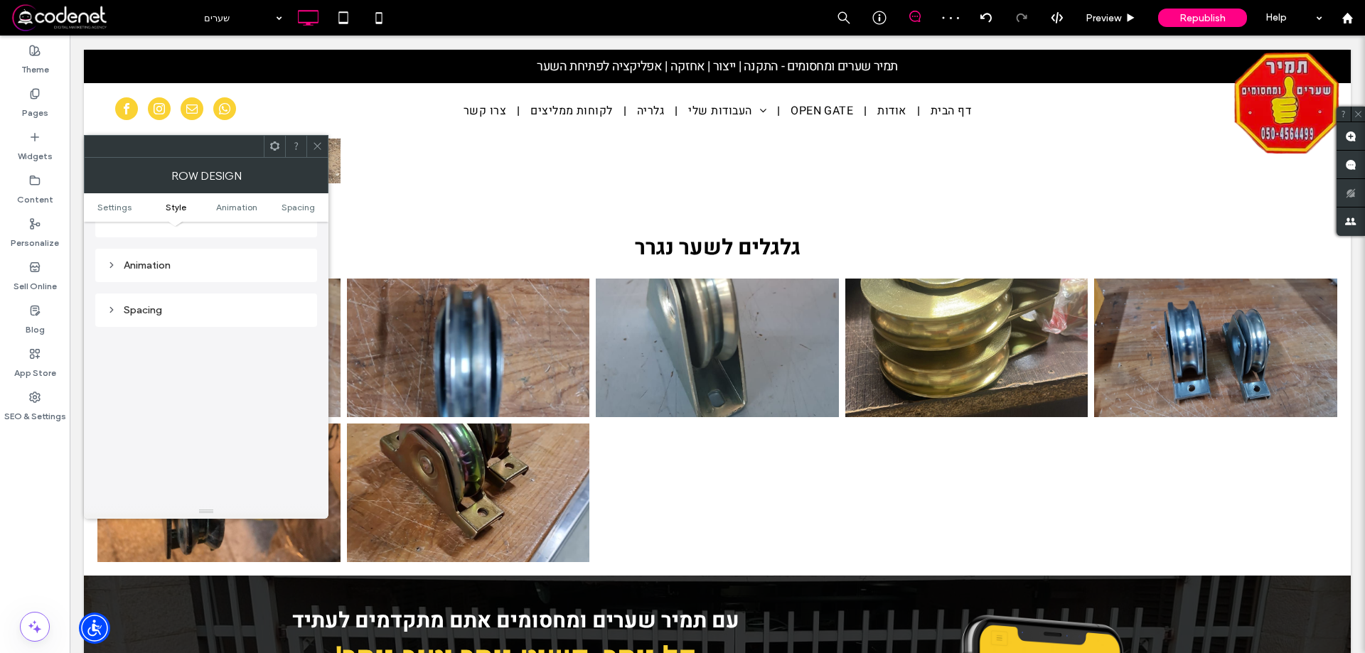
scroll to position [356, 0]
click at [184, 297] on div "Spacing" at bounding box center [206, 296] width 199 height 12
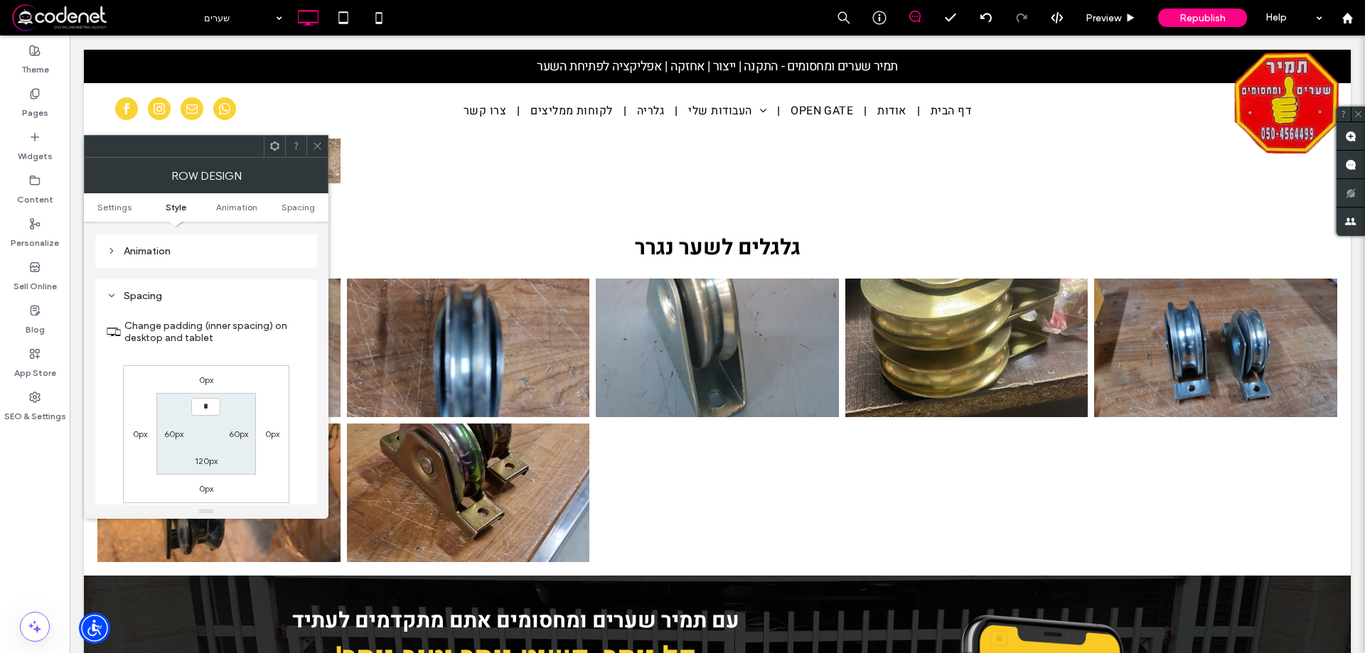
type input "***"
type input "*"
click at [321, 152] on span at bounding box center [317, 146] width 11 height 21
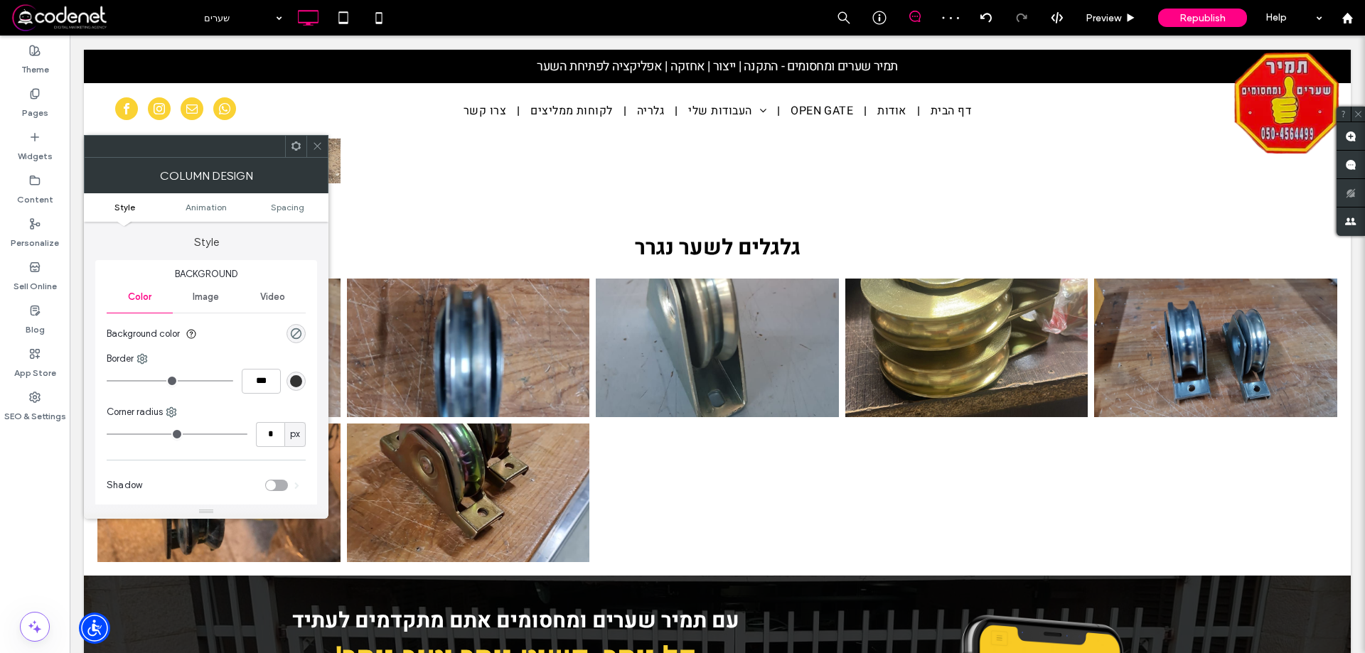
click at [288, 331] on div "rgba(0, 0, 0, 0)" at bounding box center [296, 333] width 19 height 19
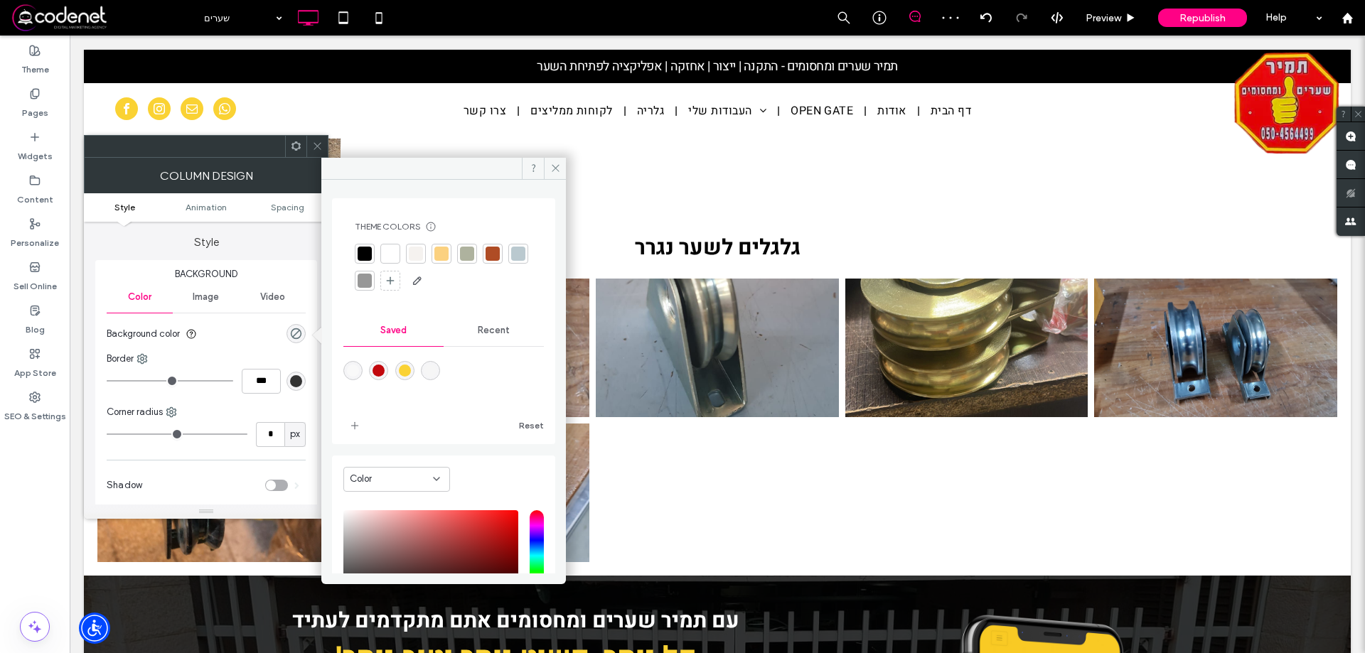
click at [437, 369] on div "rgba(246,246,246,1)" at bounding box center [430, 371] width 12 height 12
type input "*******"
type input "***"
type input "****"
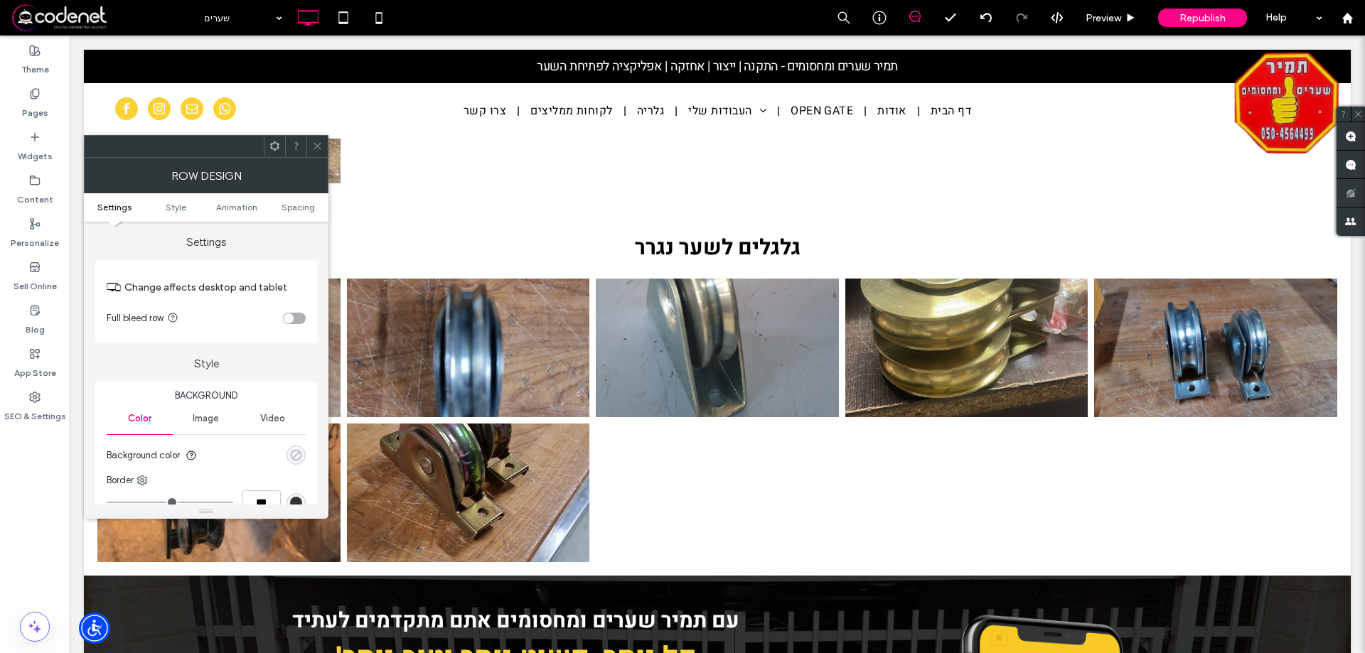
click at [298, 449] on div "rgba(0, 0, 0, 0)" at bounding box center [296, 455] width 12 height 12
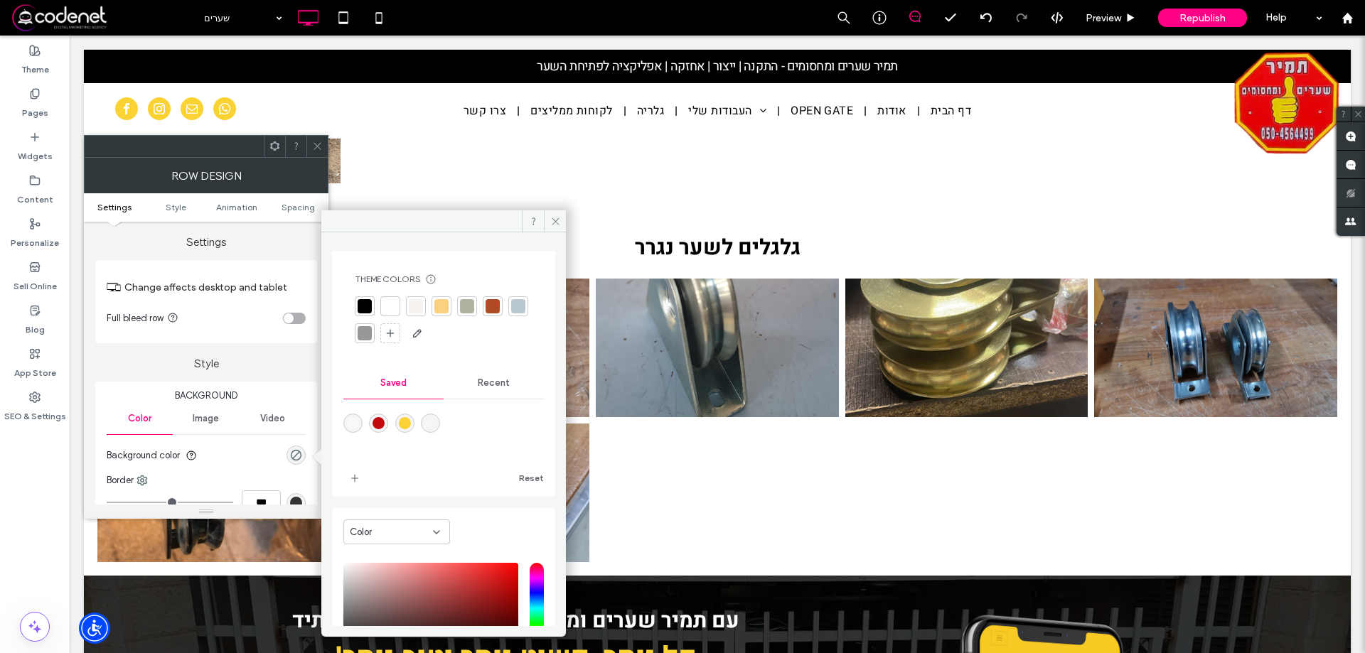
click at [434, 419] on div "rgba(246,246,246,1)" at bounding box center [430, 423] width 12 height 12
type input "*******"
type input "***"
type input "****"
click at [547, 215] on span at bounding box center [555, 220] width 22 height 21
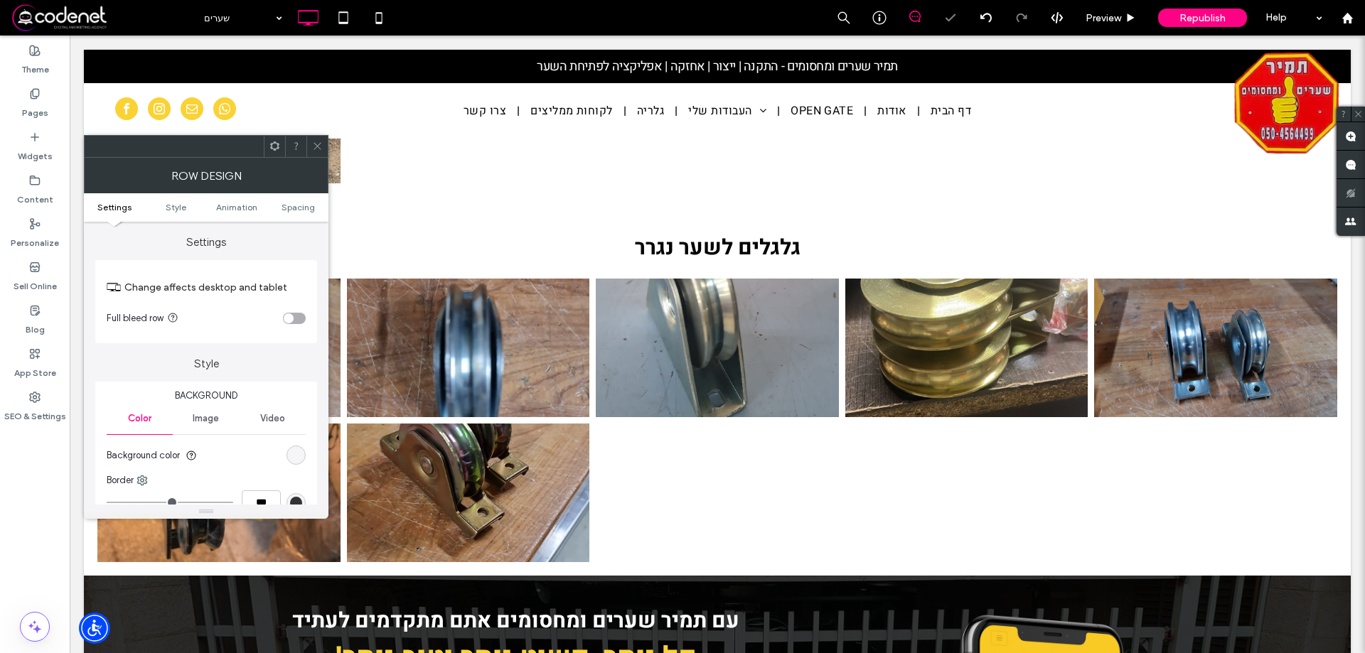
click at [317, 147] on icon at bounding box center [317, 146] width 11 height 11
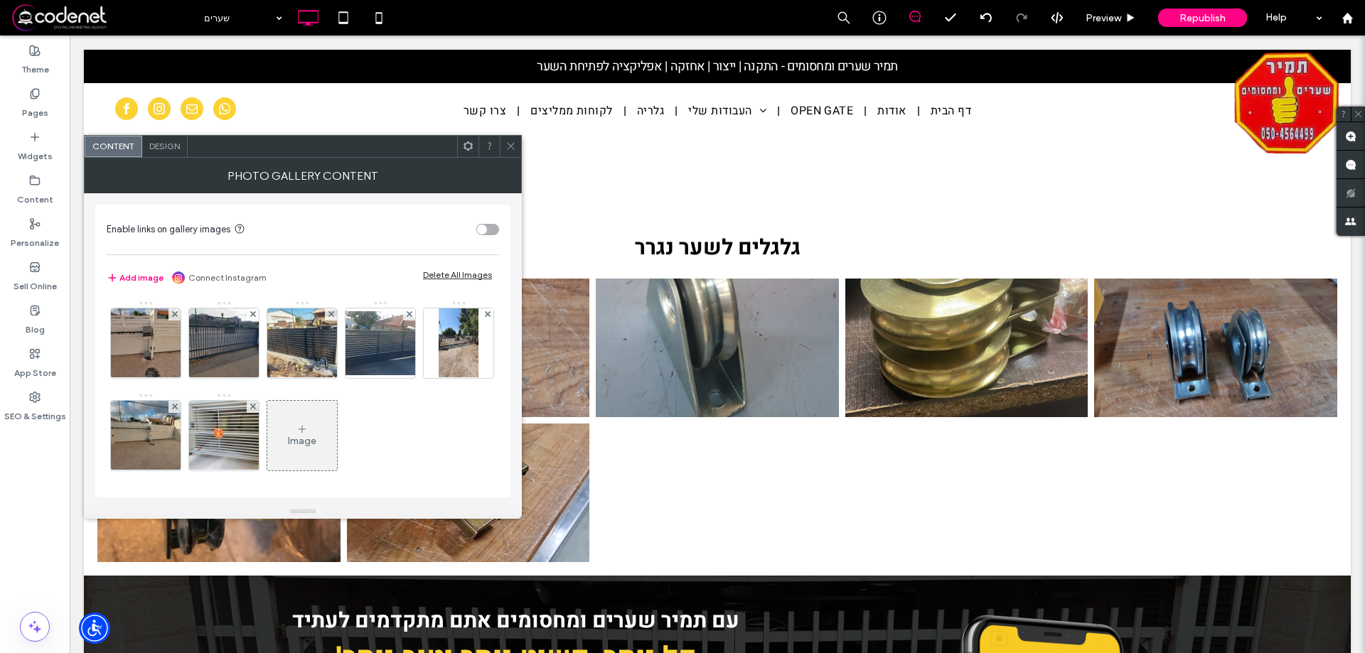
click at [337, 439] on div "Image" at bounding box center [302, 435] width 70 height 67
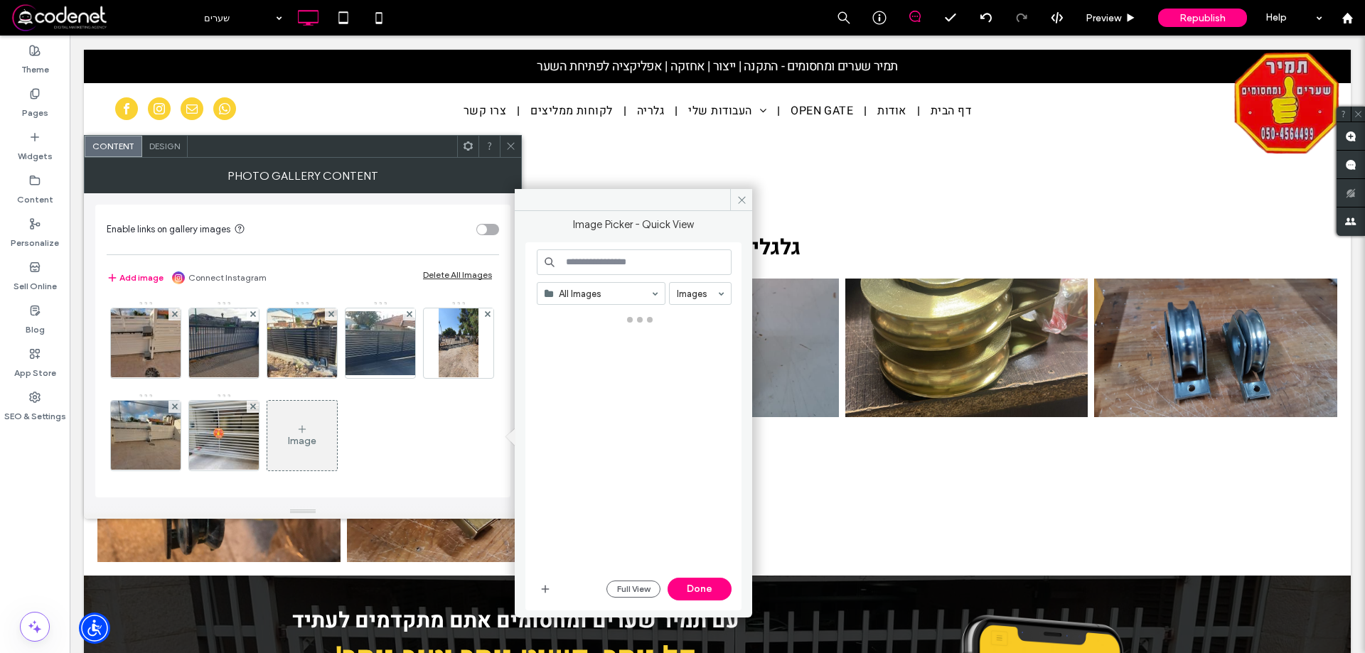
click at [337, 432] on div "Image" at bounding box center [302, 435] width 70 height 67
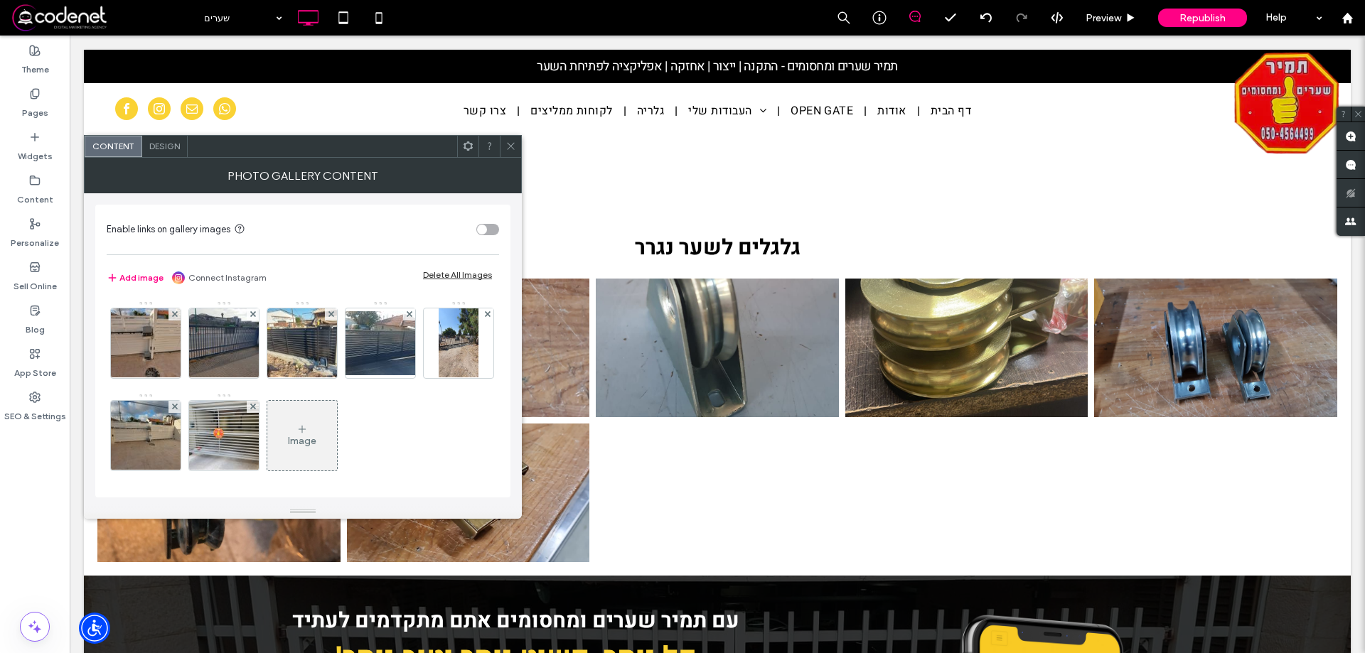
click at [337, 432] on div "Image" at bounding box center [302, 435] width 70 height 67
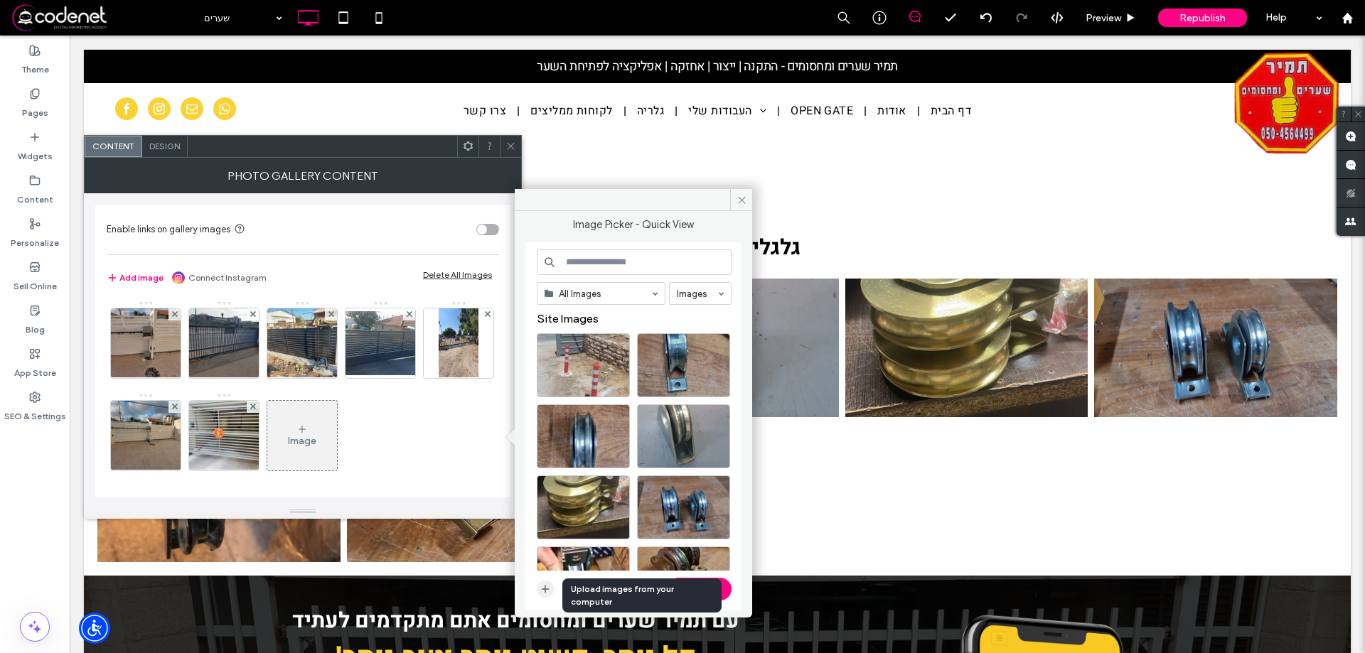
click at [551, 592] on span "button" at bounding box center [545, 589] width 17 height 17
click at [634, 587] on button "Full View" at bounding box center [633, 589] width 54 height 17
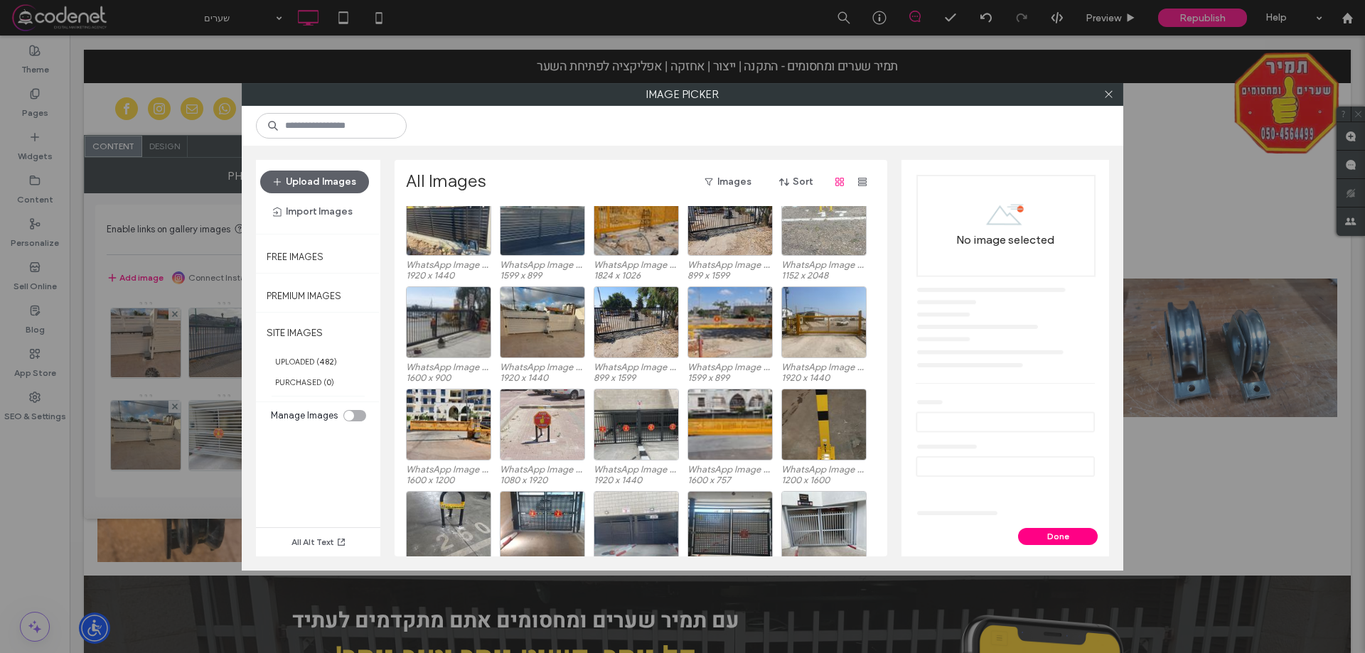
scroll to position [5229, 0]
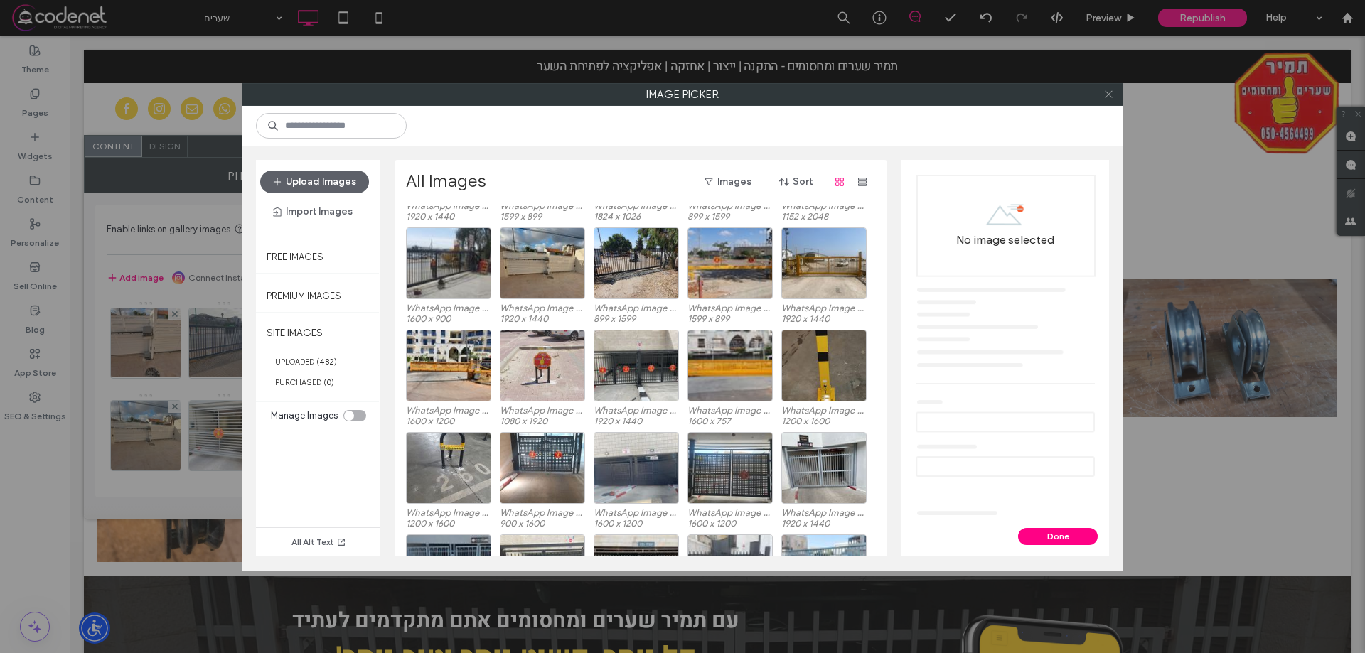
click at [1108, 92] on icon at bounding box center [1108, 94] width 11 height 11
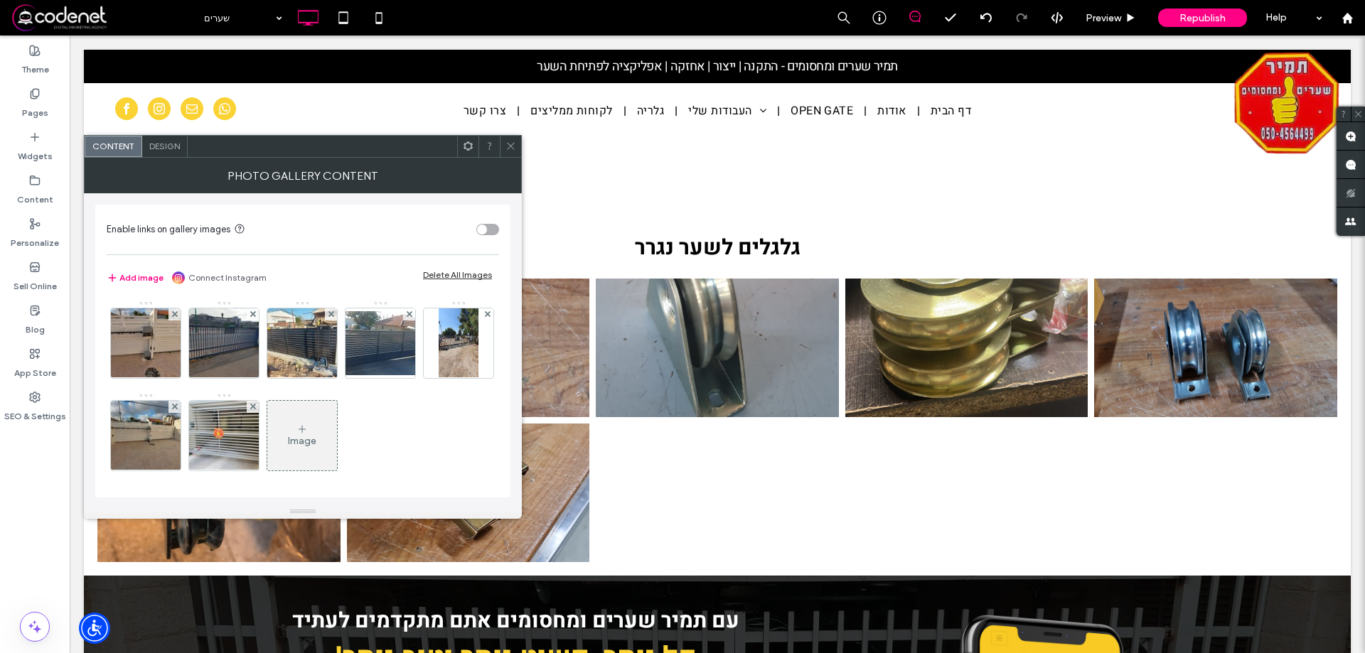
click at [505, 141] on div at bounding box center [510, 146] width 21 height 21
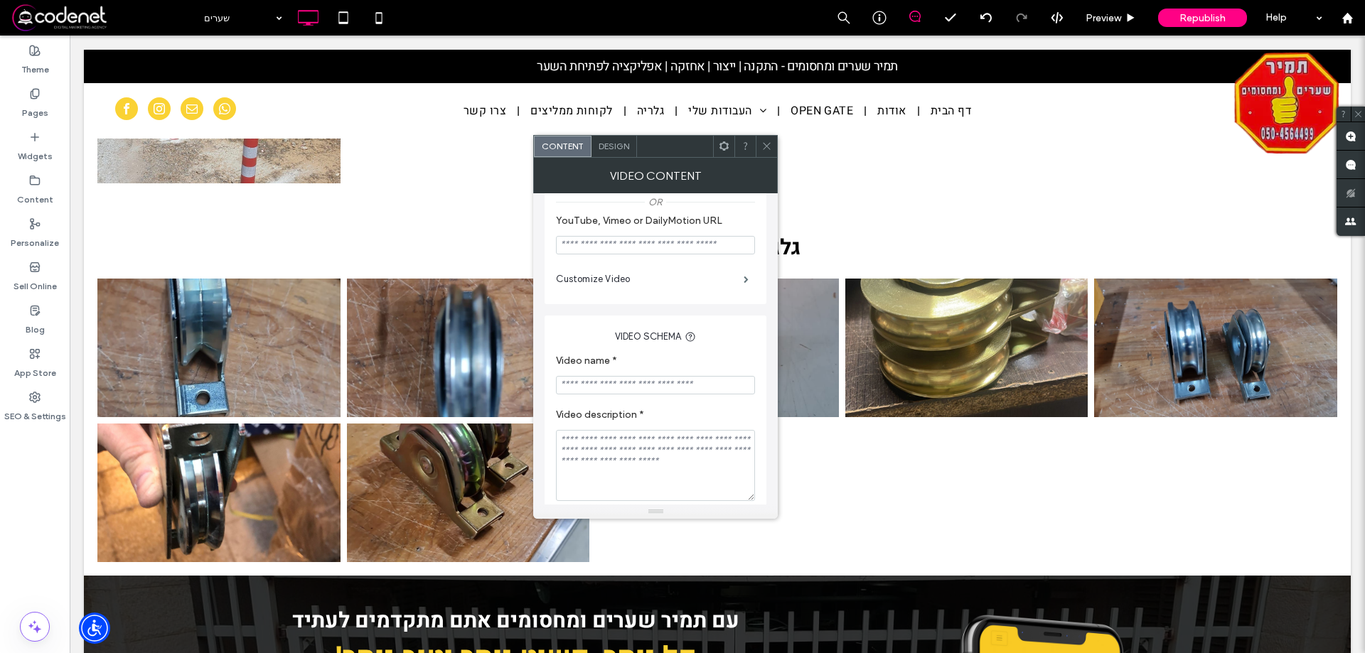
scroll to position [213, 0]
click at [749, 282] on span at bounding box center [746, 277] width 5 height 7
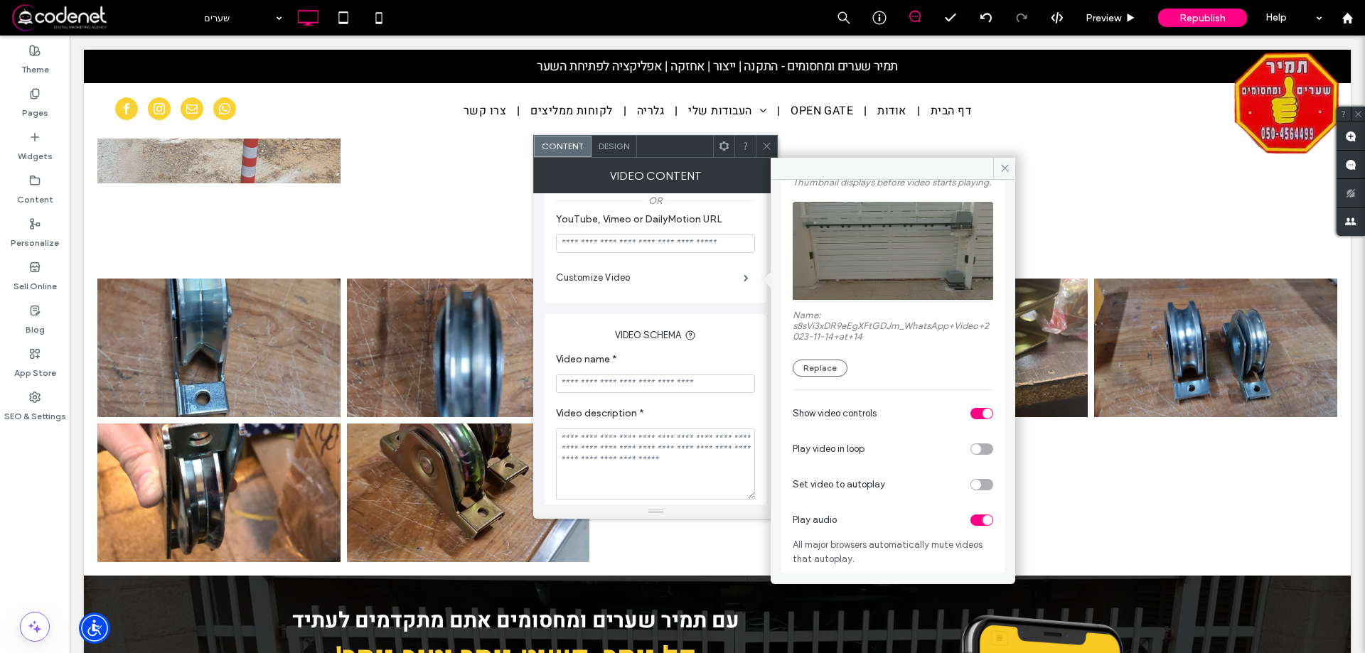
scroll to position [102, 0]
click at [975, 524] on div "toggle" at bounding box center [982, 520] width 23 height 11
click at [772, 142] on icon at bounding box center [767, 146] width 11 height 11
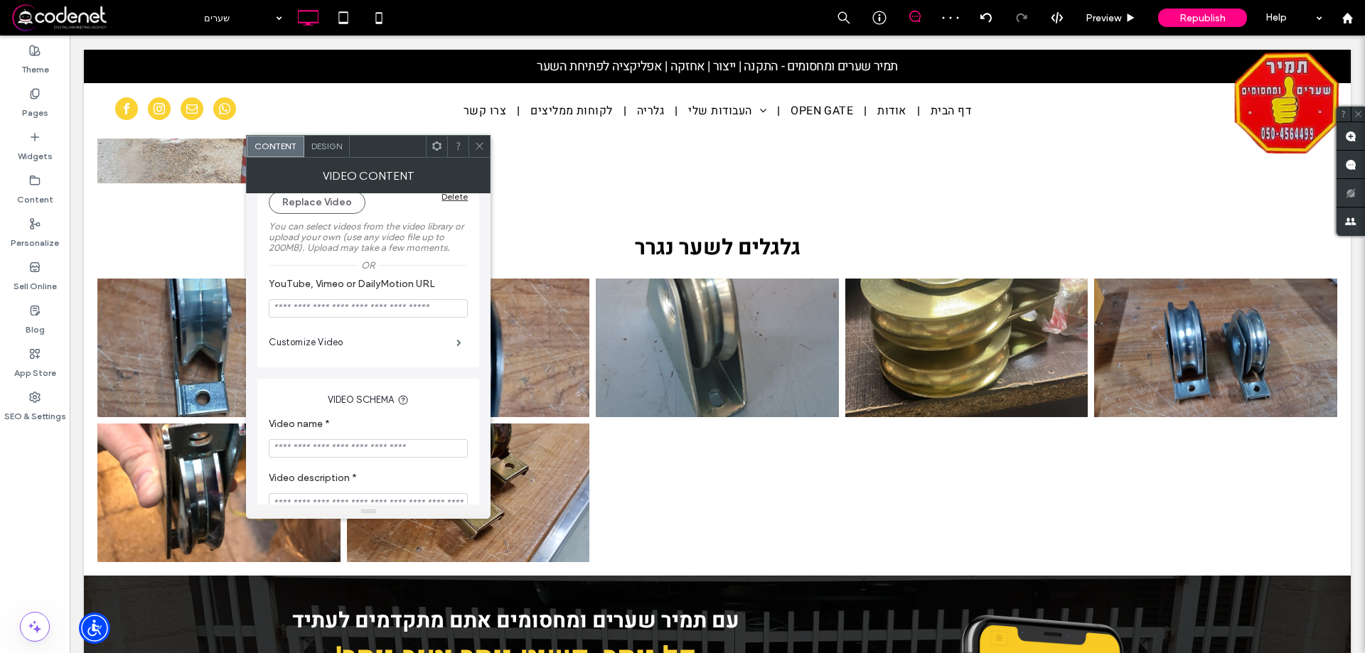
scroll to position [137, 0]
click at [456, 354] on span at bounding box center [458, 354] width 5 height 7
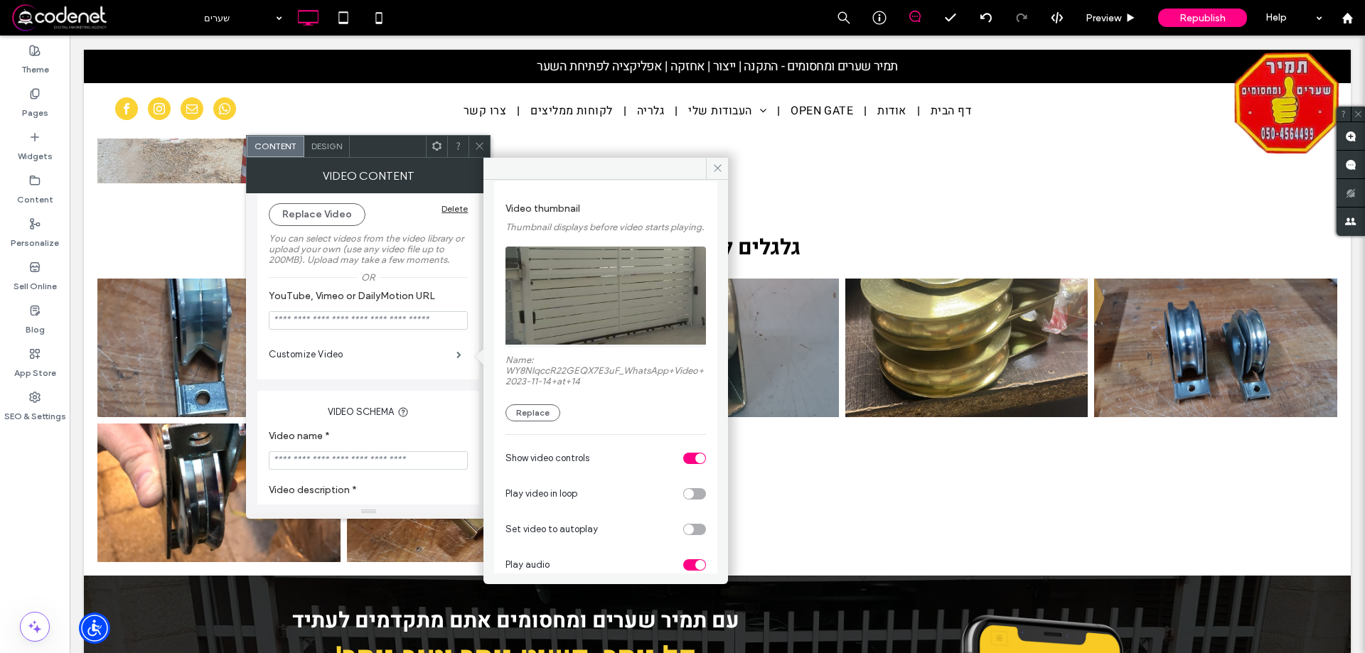
scroll to position [102, 0]
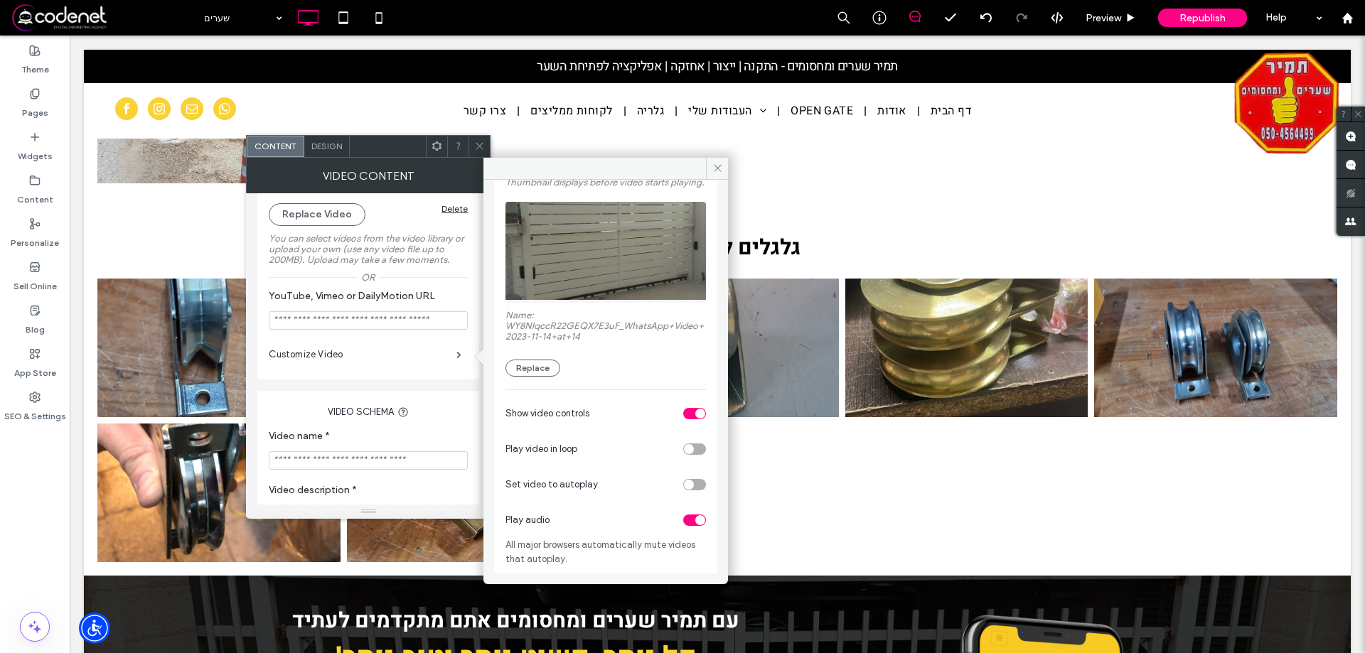
click at [684, 523] on div "toggle" at bounding box center [694, 520] width 23 height 11
click at [486, 146] on div at bounding box center [479, 146] width 21 height 21
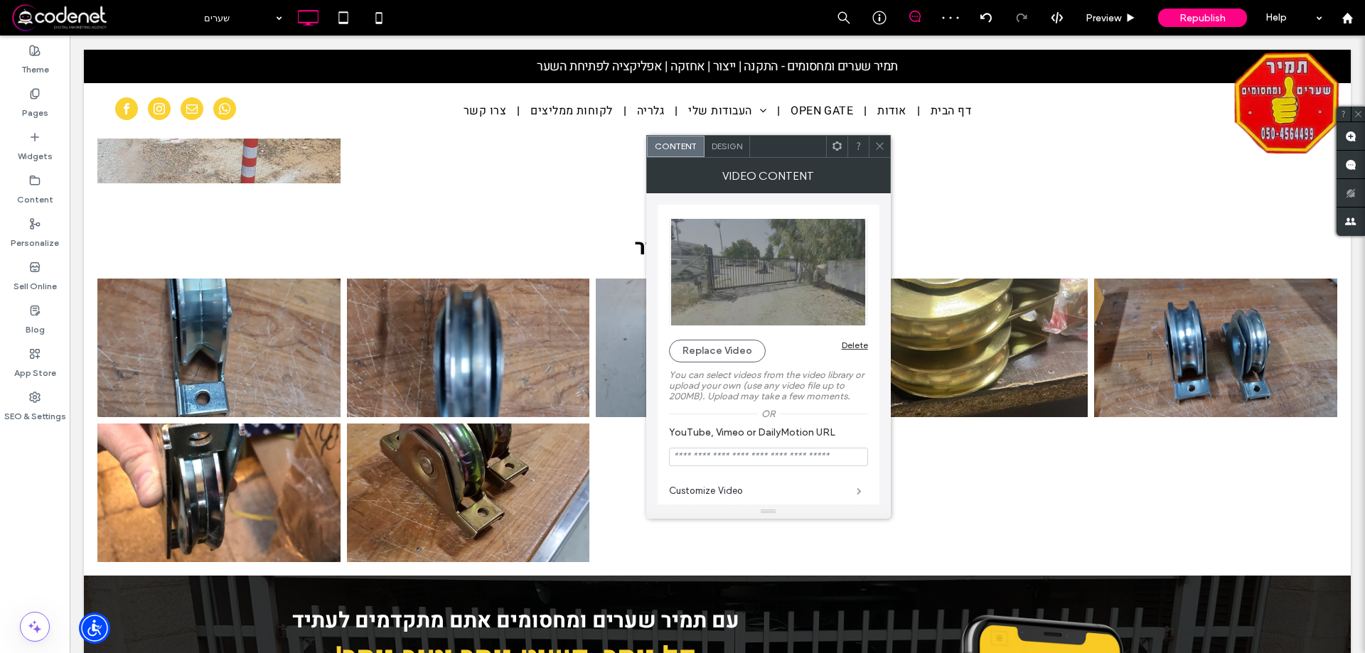
click at [857, 489] on span at bounding box center [859, 491] width 5 height 7
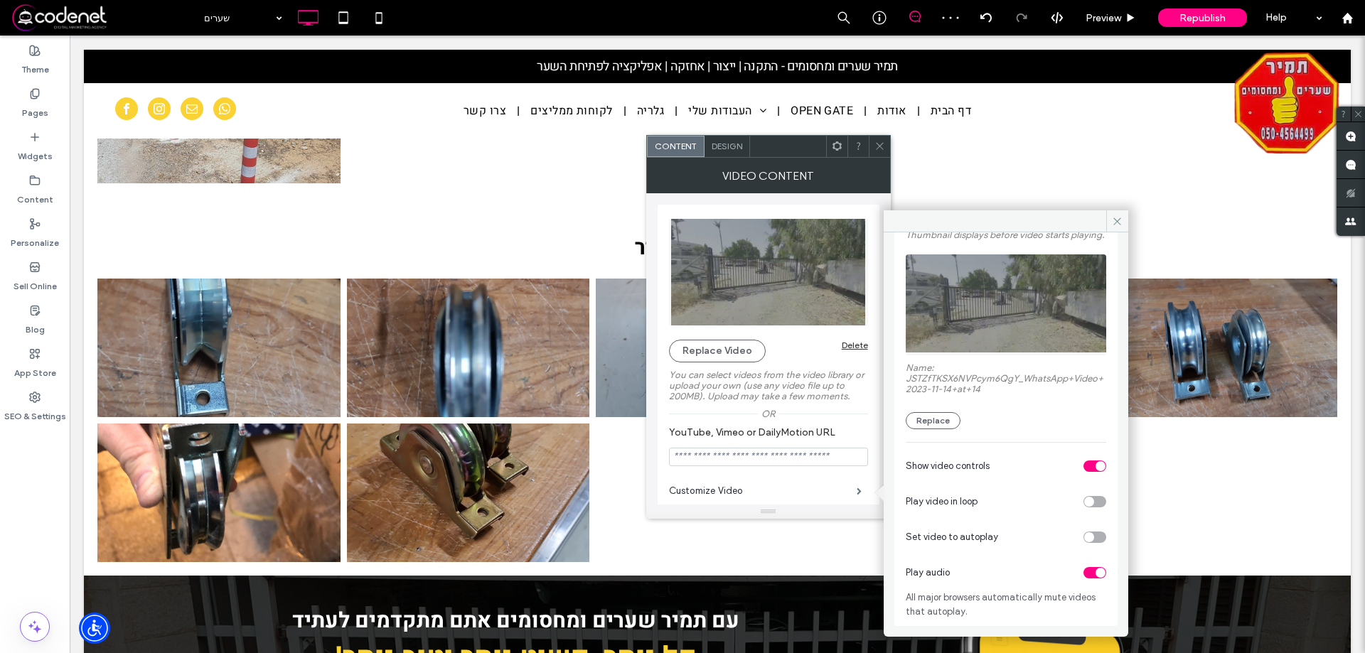
click at [1091, 563] on div "Play audio" at bounding box center [1006, 573] width 201 height 36
click at [1084, 583] on div "Play audio" at bounding box center [1006, 573] width 201 height 36
click at [1086, 578] on div "toggle" at bounding box center [1095, 572] width 23 height 11
click at [880, 141] on icon at bounding box center [880, 146] width 11 height 11
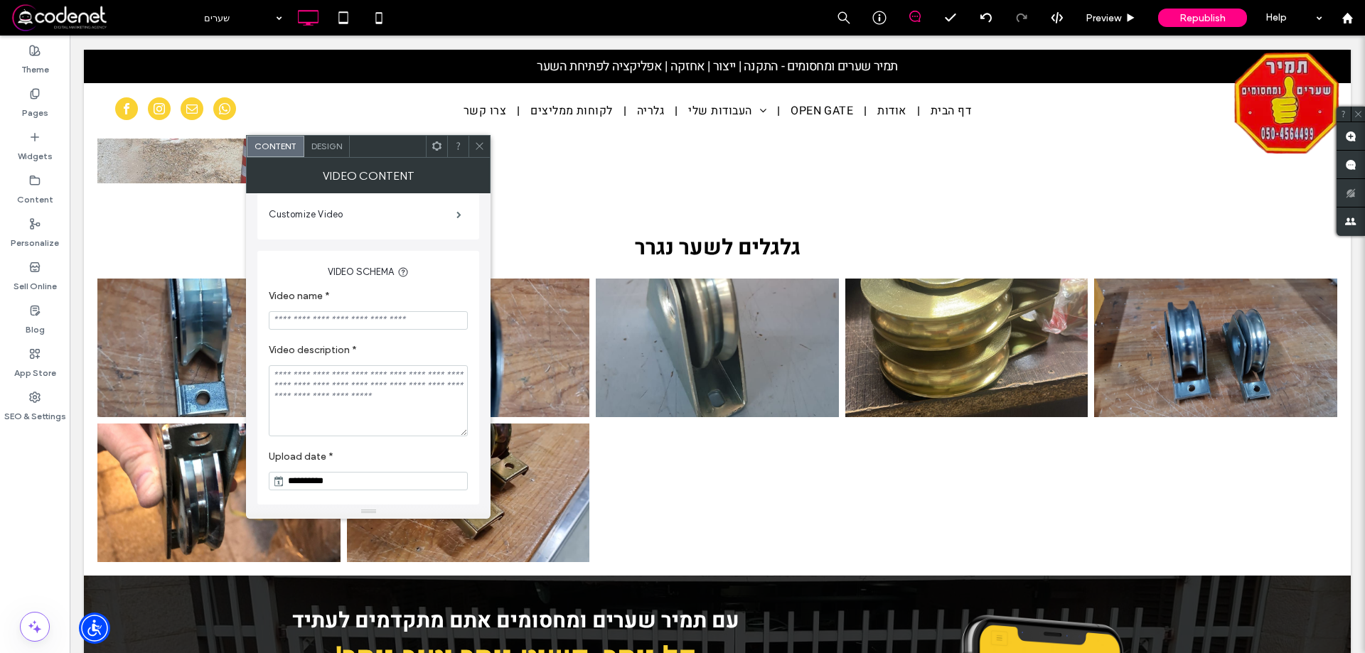
scroll to position [208, 0]
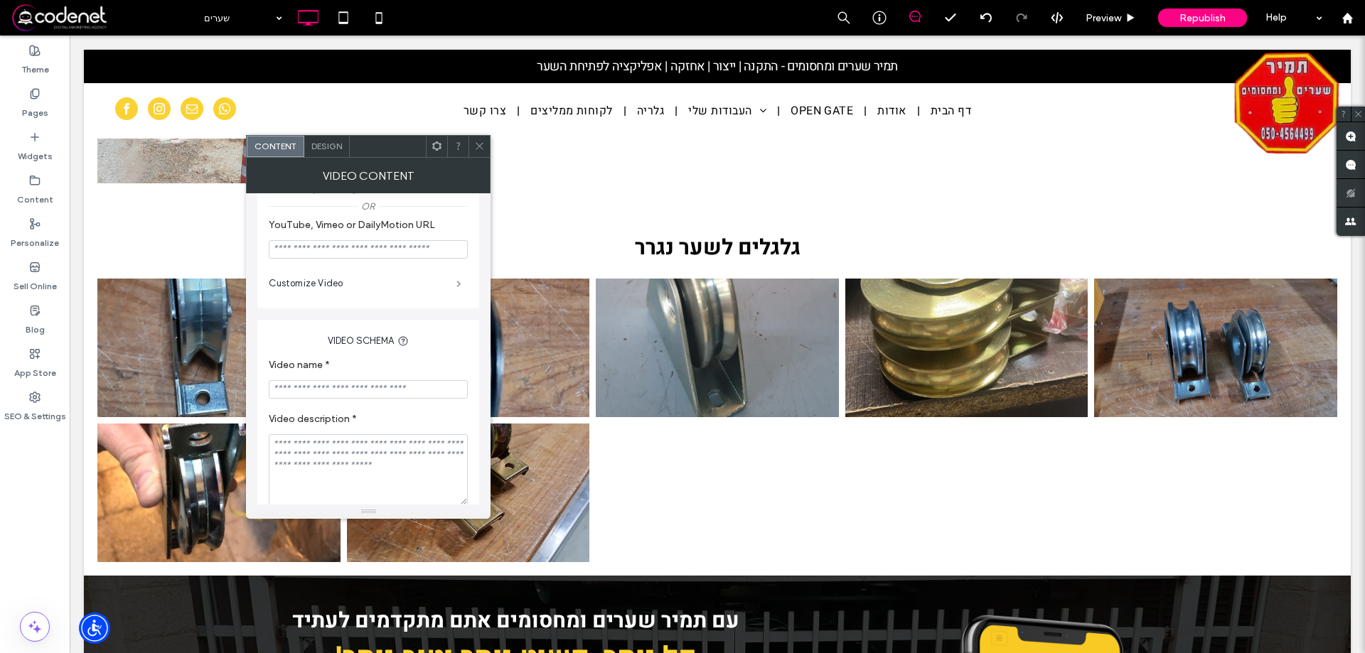
click at [456, 287] on span at bounding box center [458, 283] width 5 height 7
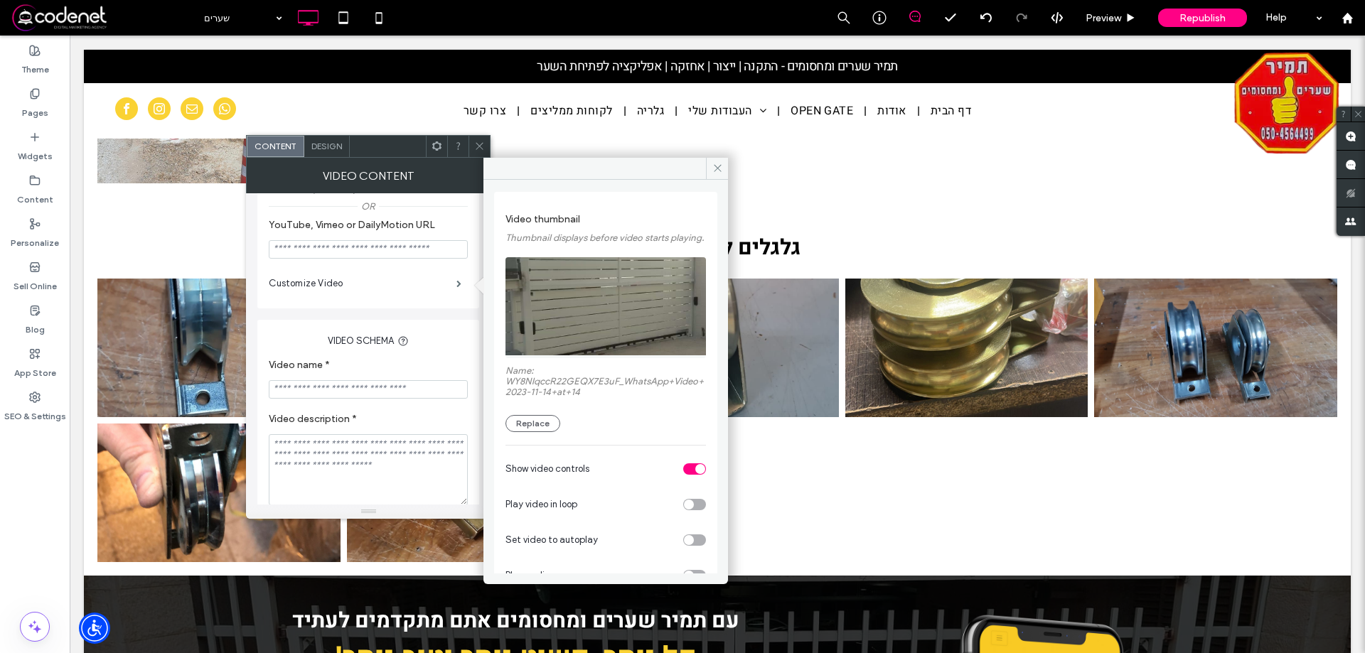
scroll to position [71, 0]
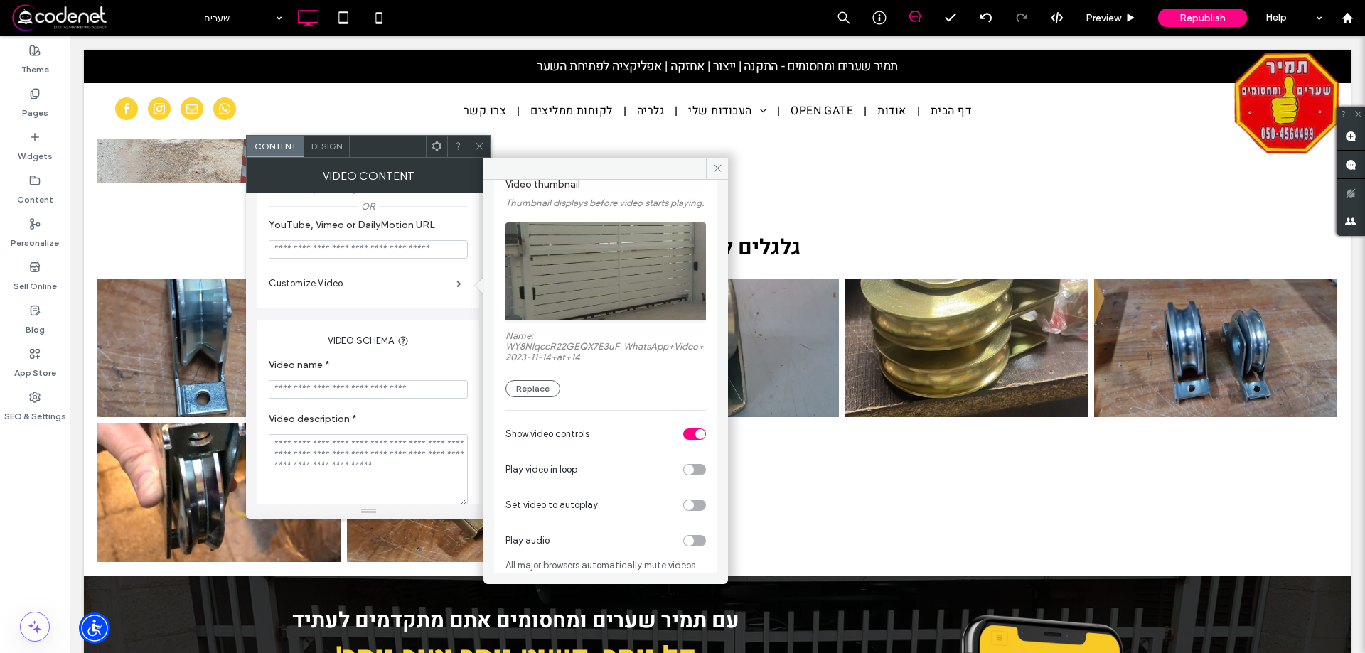
click at [484, 145] on icon at bounding box center [479, 146] width 11 height 11
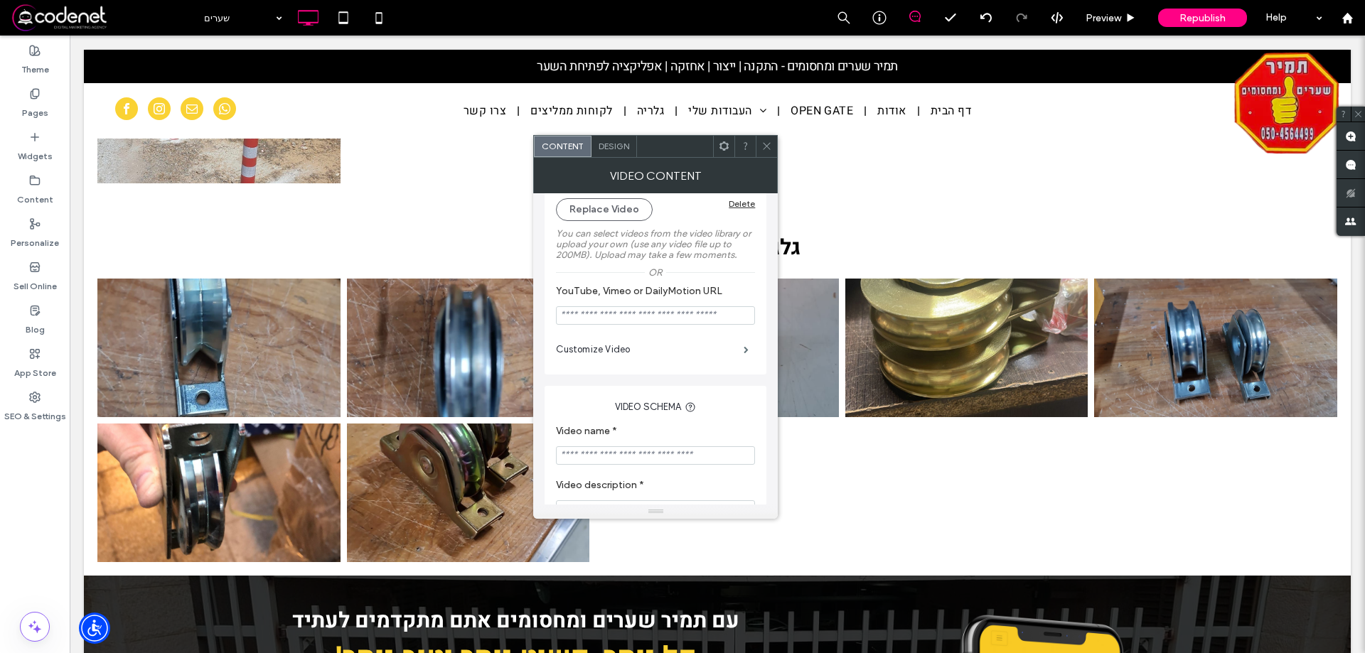
scroll to position [137, 0]
click at [700, 362] on label "Customize Video" at bounding box center [650, 355] width 188 height 28
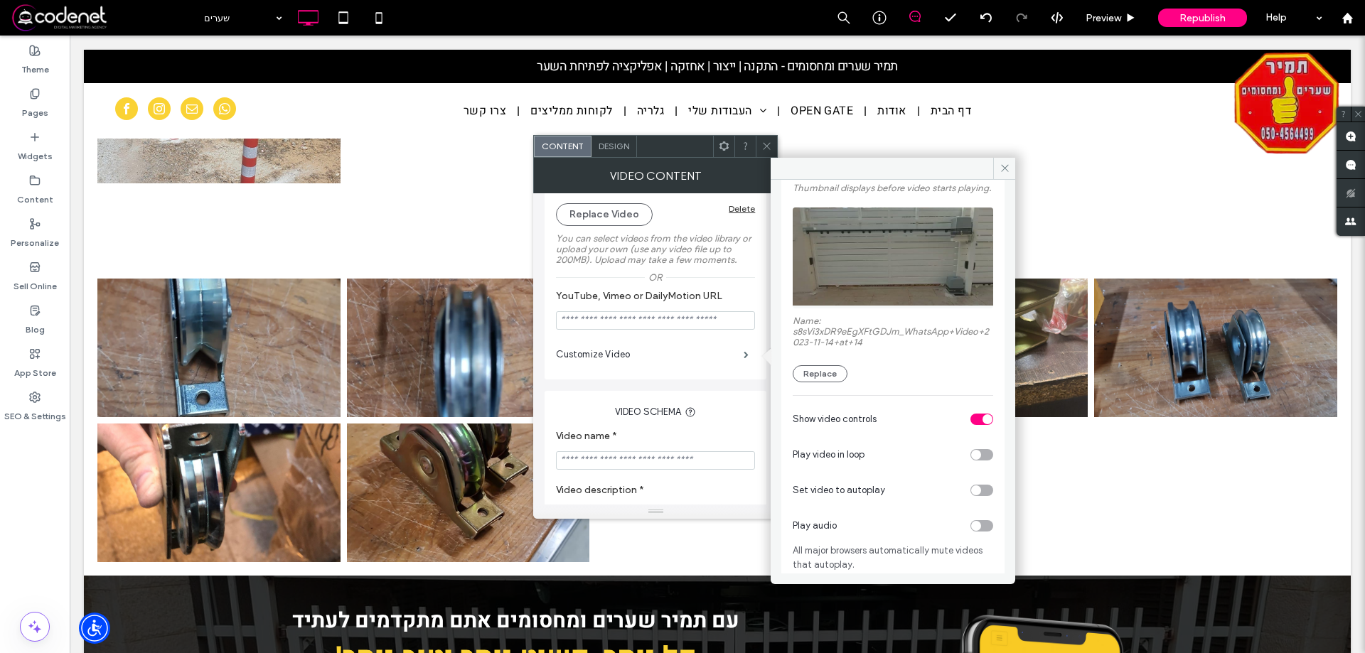
scroll to position [102, 0]
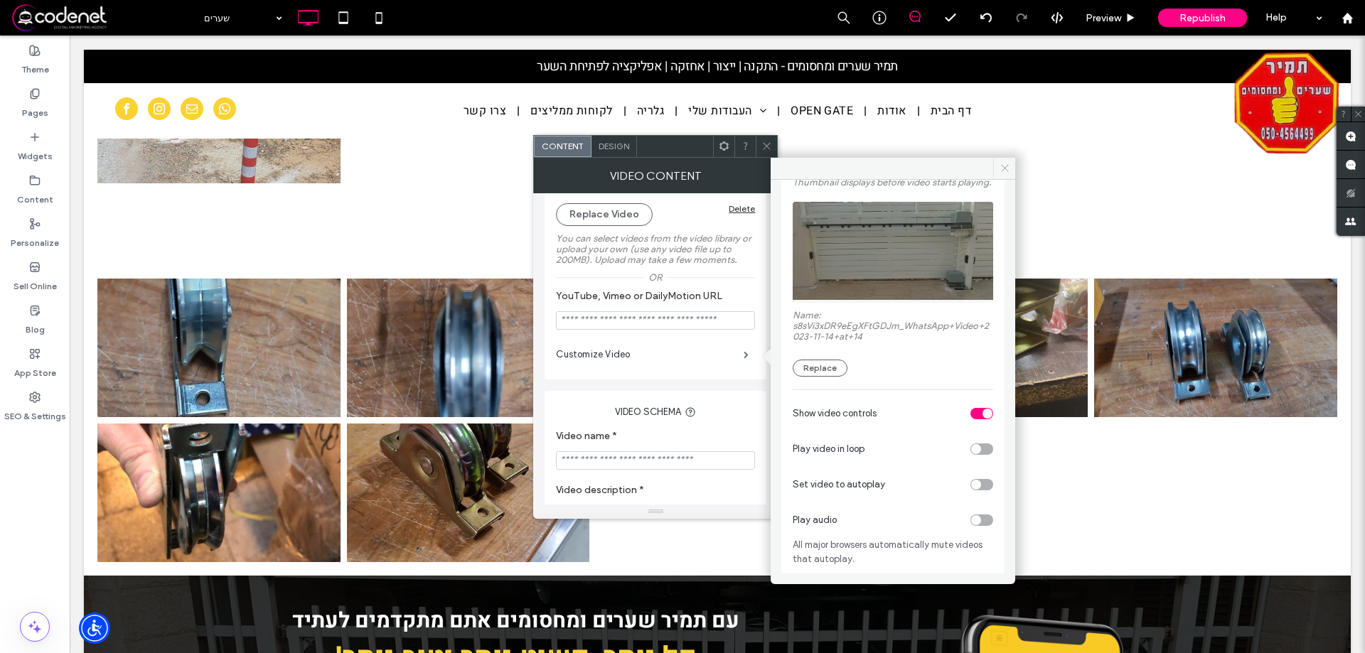
click at [1008, 165] on icon at bounding box center [1005, 168] width 11 height 11
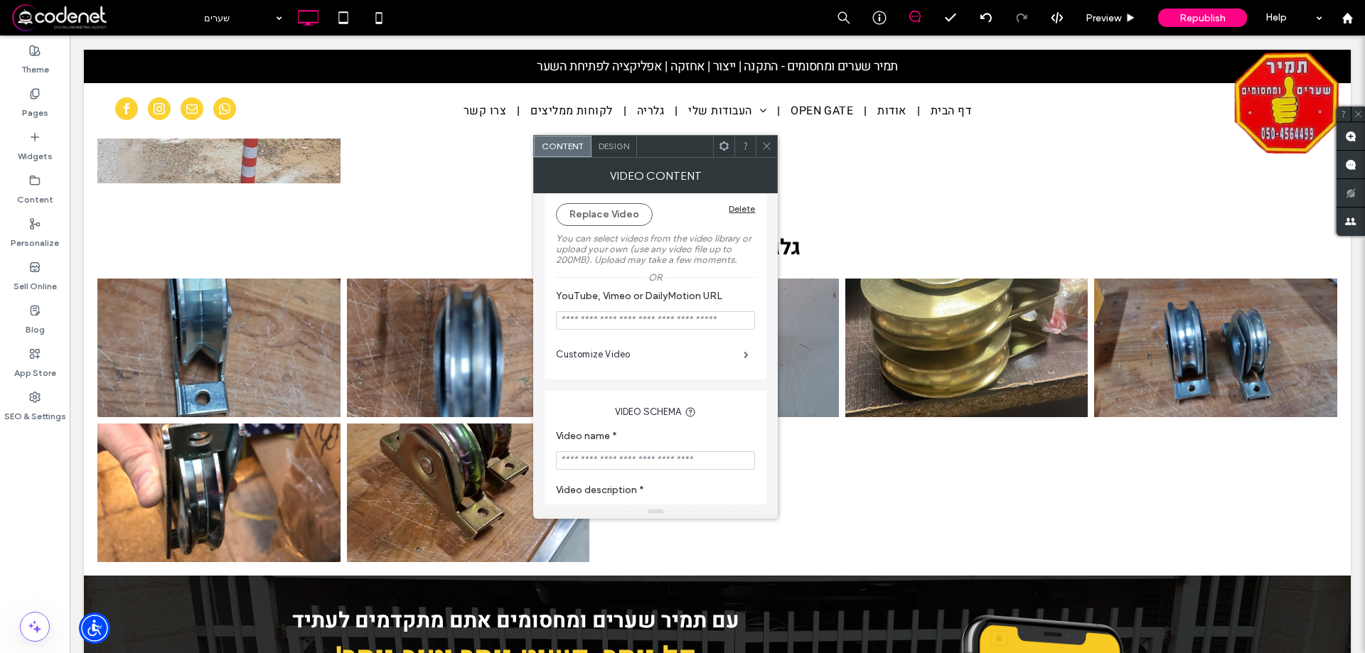
click at [775, 148] on div at bounding box center [766, 146] width 21 height 21
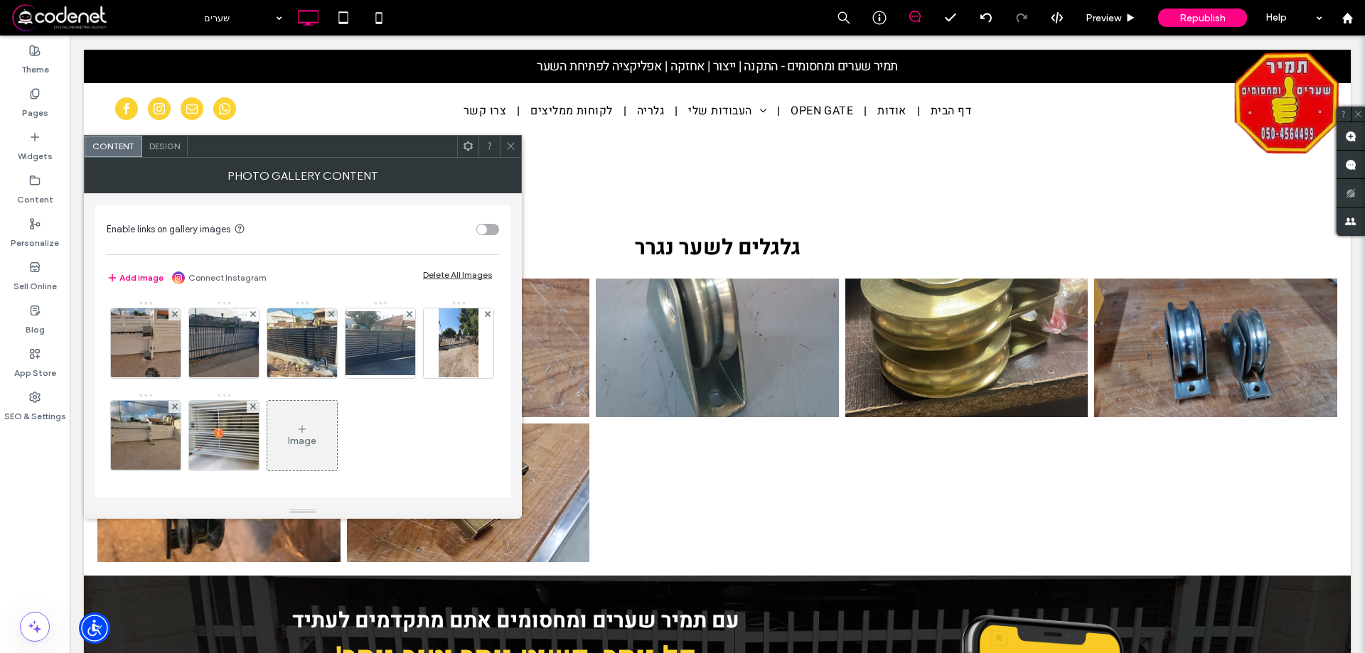
click at [485, 446] on div "Image" at bounding box center [302, 393] width 391 height 185
click at [255, 407] on use at bounding box center [253, 407] width 6 height 6
click at [508, 141] on icon at bounding box center [511, 146] width 11 height 11
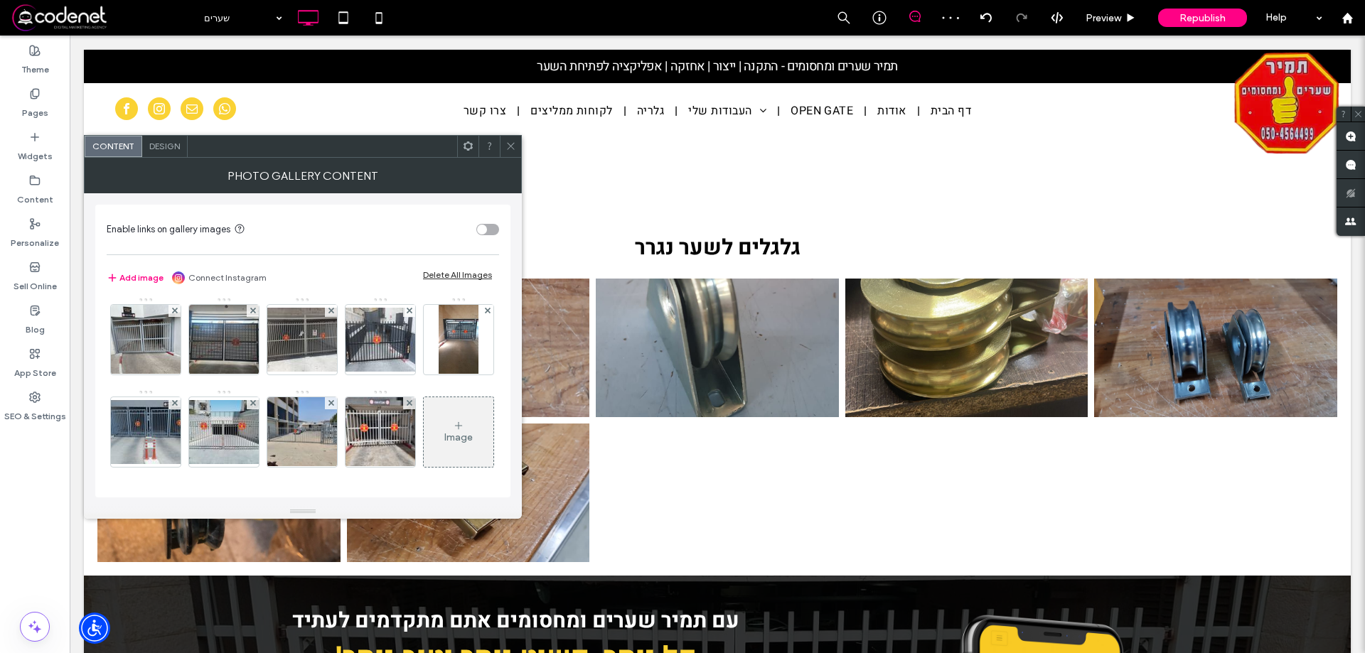
scroll to position [188, 0]
click at [424, 417] on div "Image" at bounding box center [459, 432] width 70 height 67
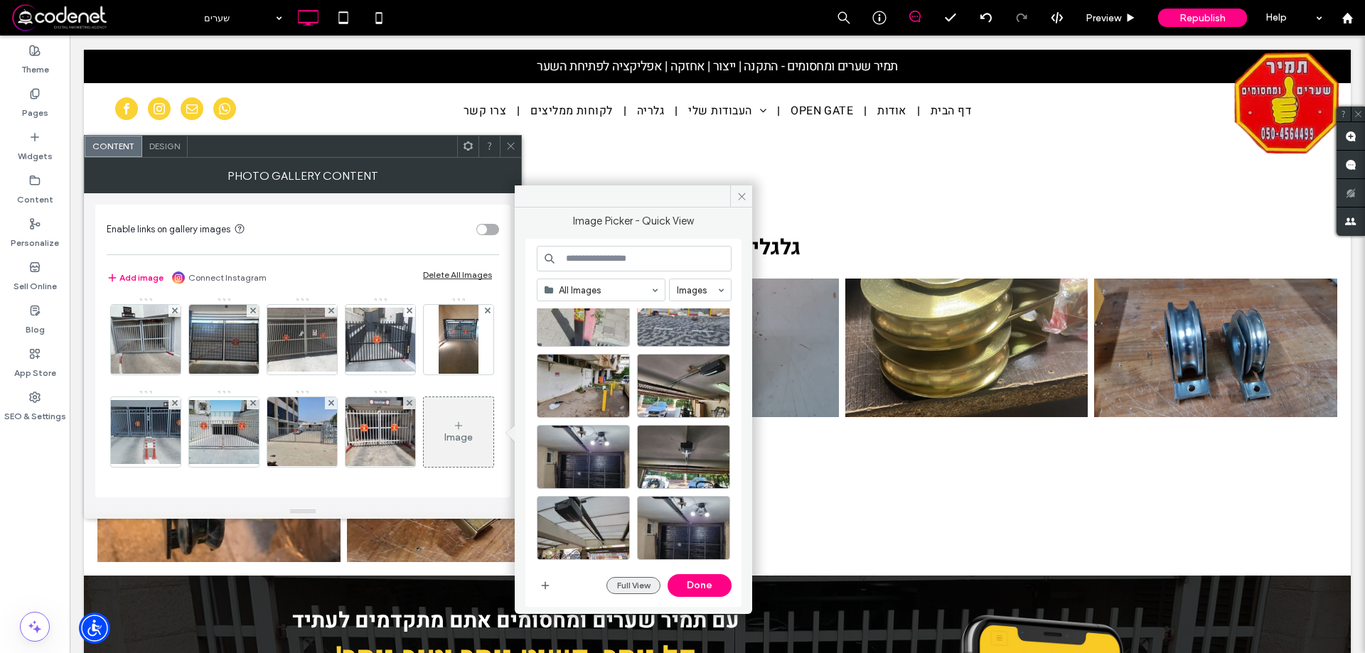
scroll to position [629, 0]
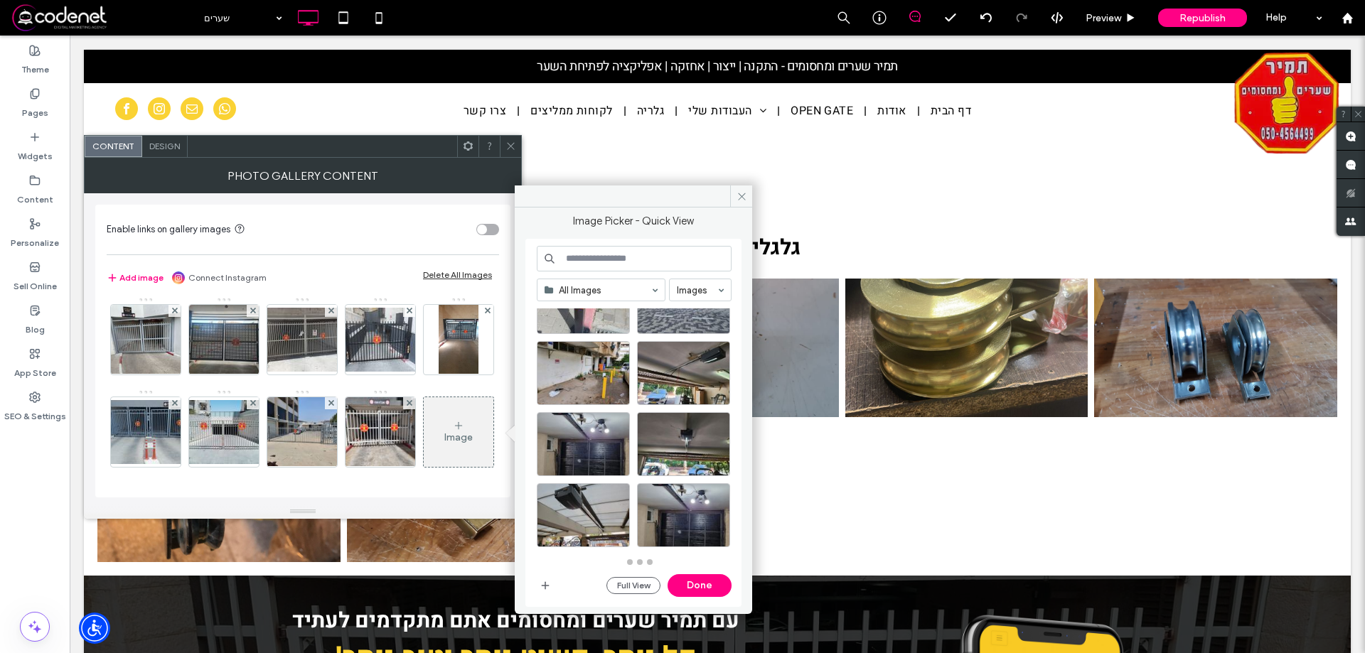
click at [641, 599] on div "All Images Images Full View Done" at bounding box center [634, 423] width 195 height 355
click at [644, 593] on button "Full View" at bounding box center [633, 585] width 54 height 17
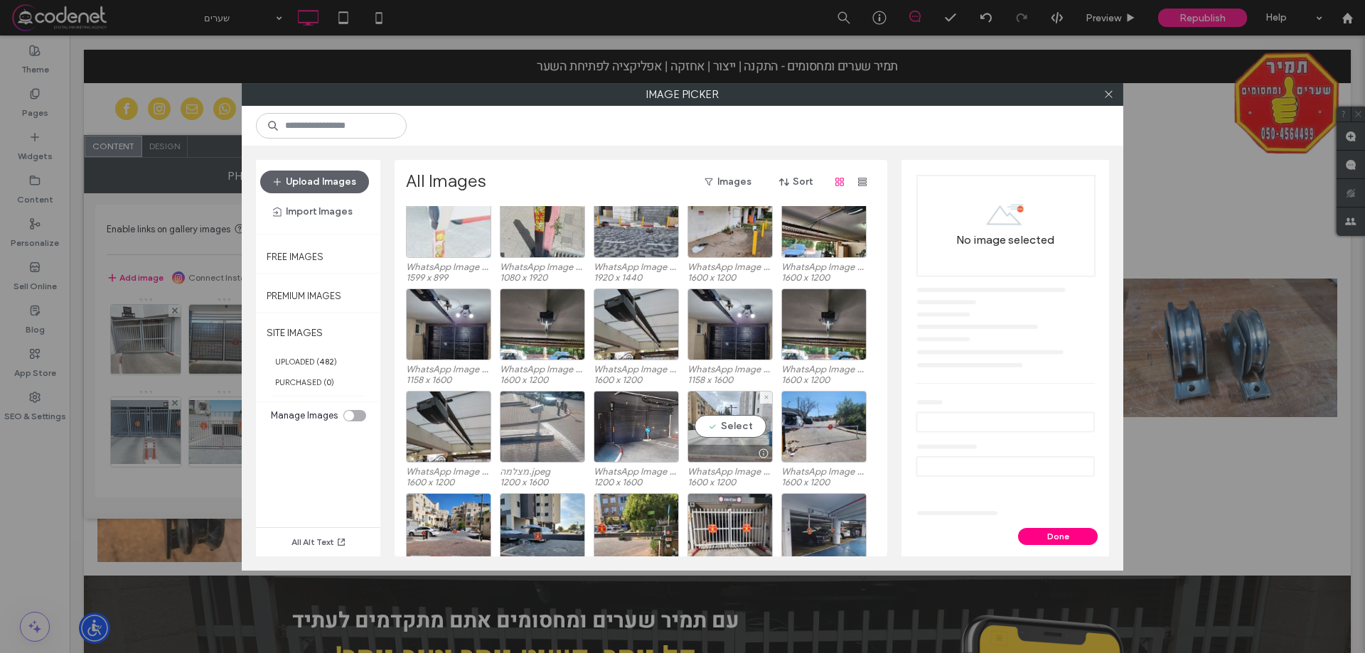
scroll to position [569, 0]
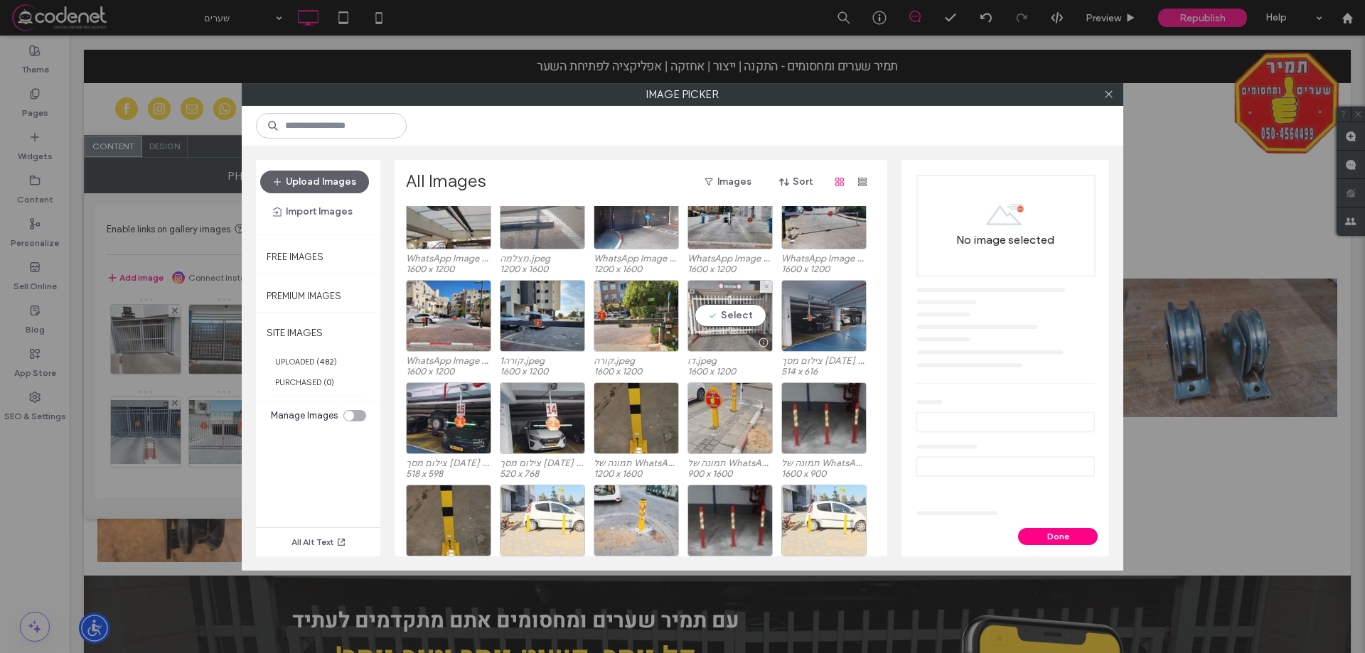
click at [721, 324] on div "Select" at bounding box center [730, 316] width 85 height 72
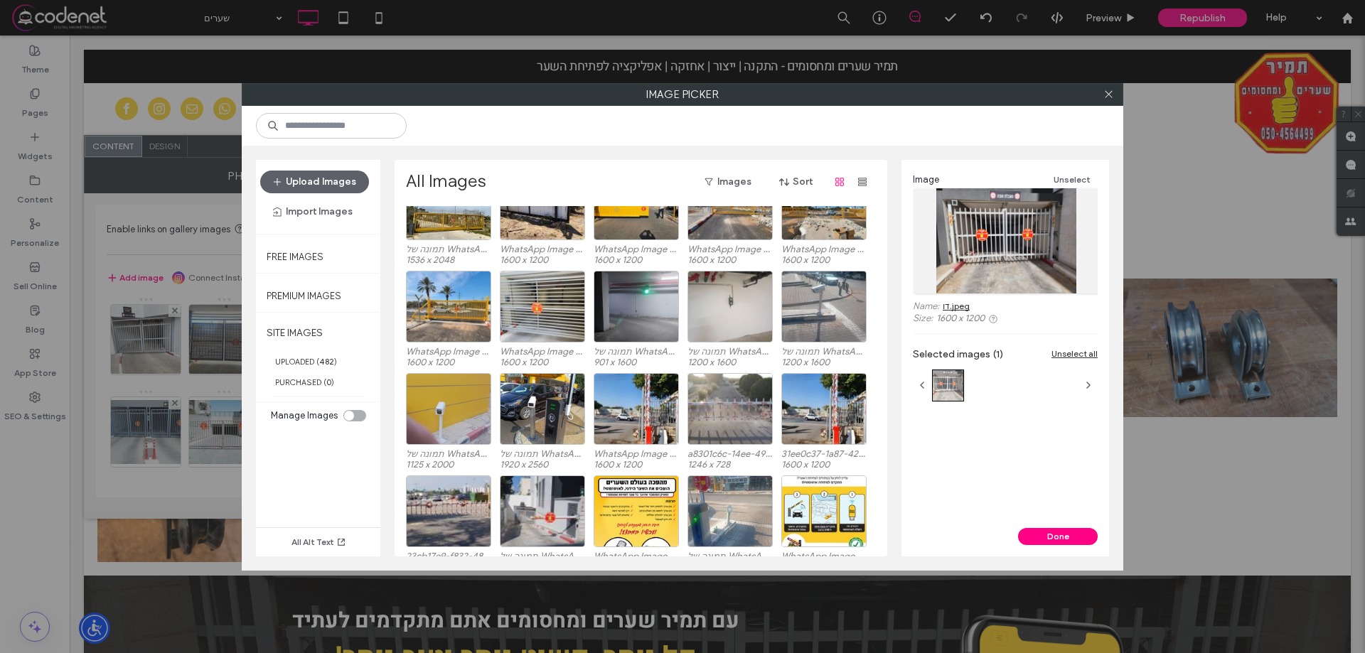
scroll to position [1837, 0]
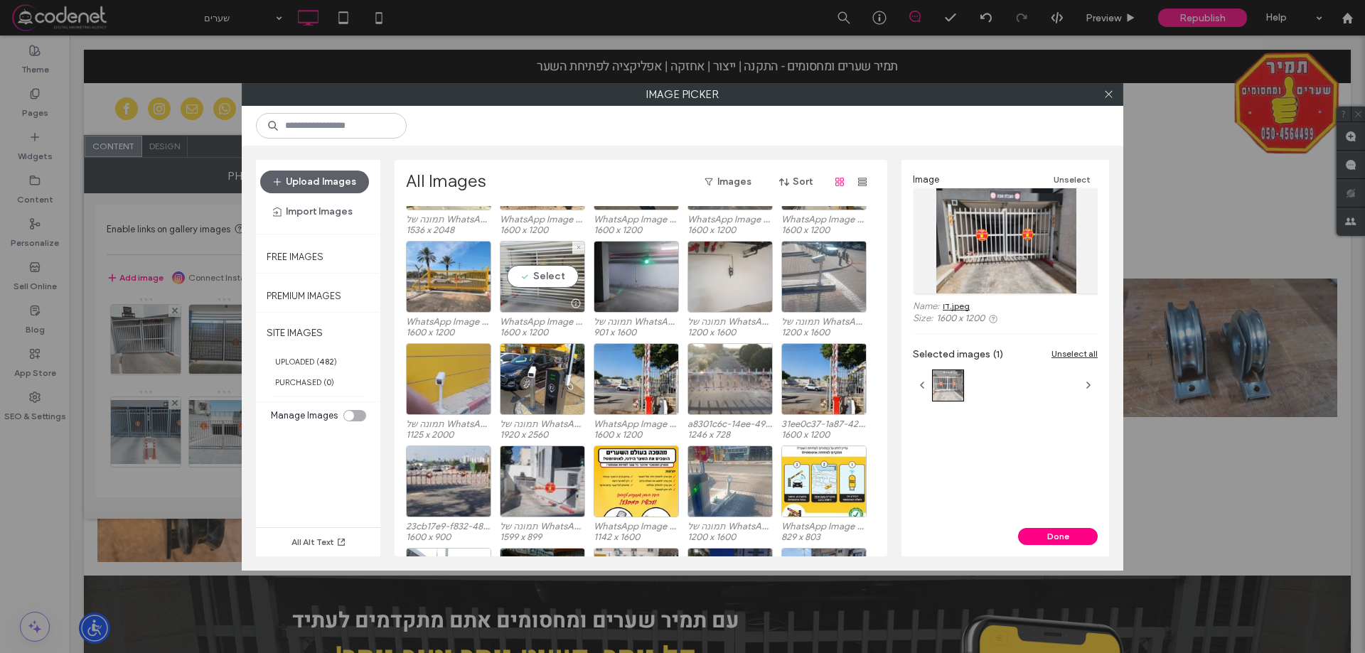
click at [529, 292] on div "Select" at bounding box center [542, 277] width 85 height 72
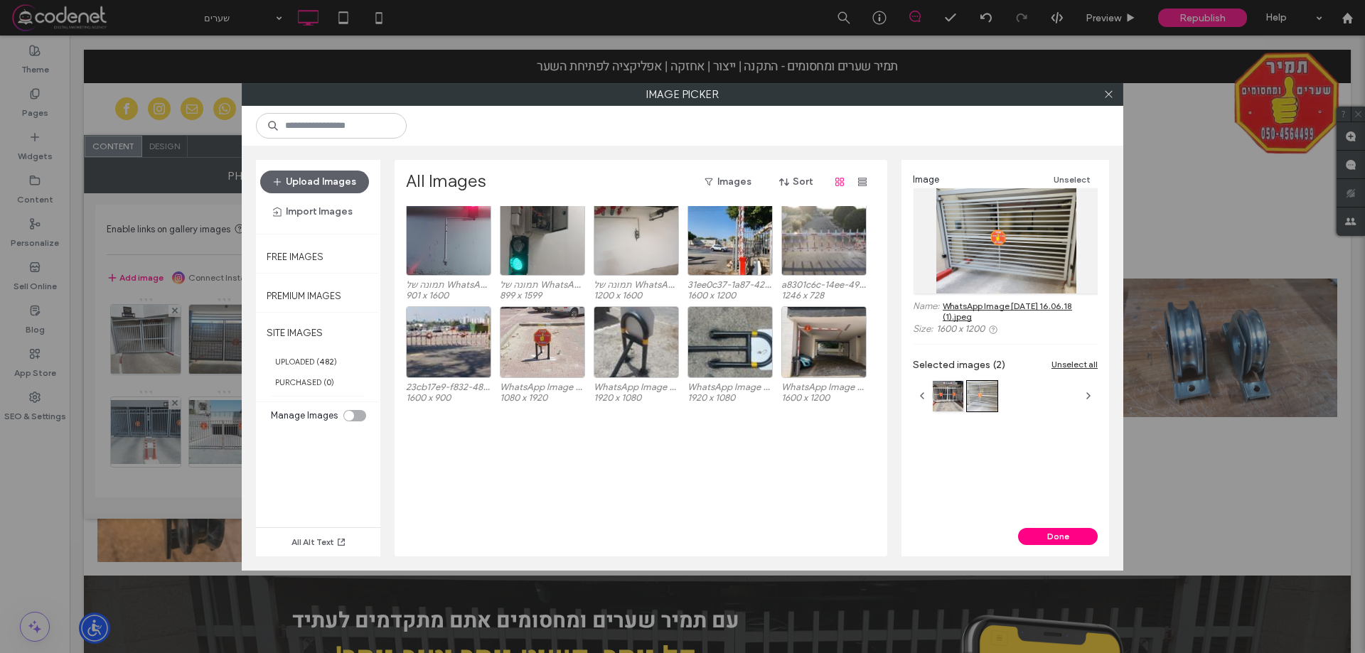
scroll to position [699, 0]
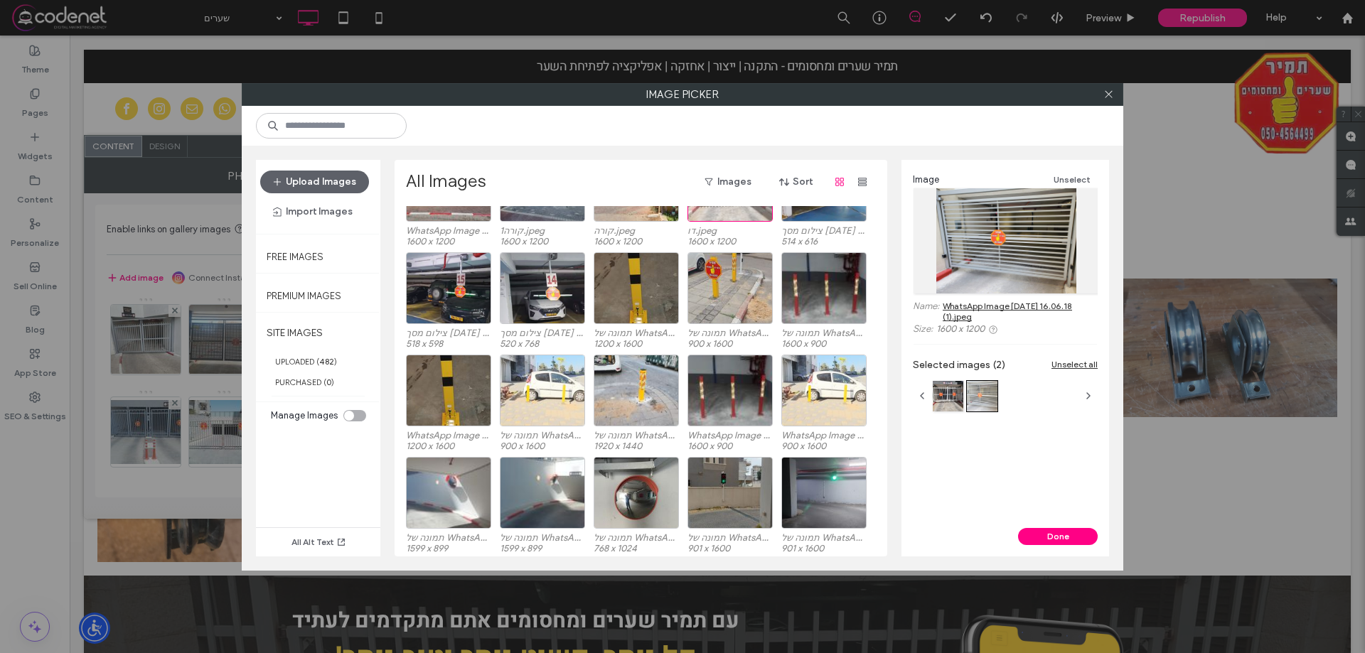
click at [1018, 541] on div "Done" at bounding box center [1006, 536] width 208 height 17
click at [1032, 539] on button "Done" at bounding box center [1058, 536] width 80 height 17
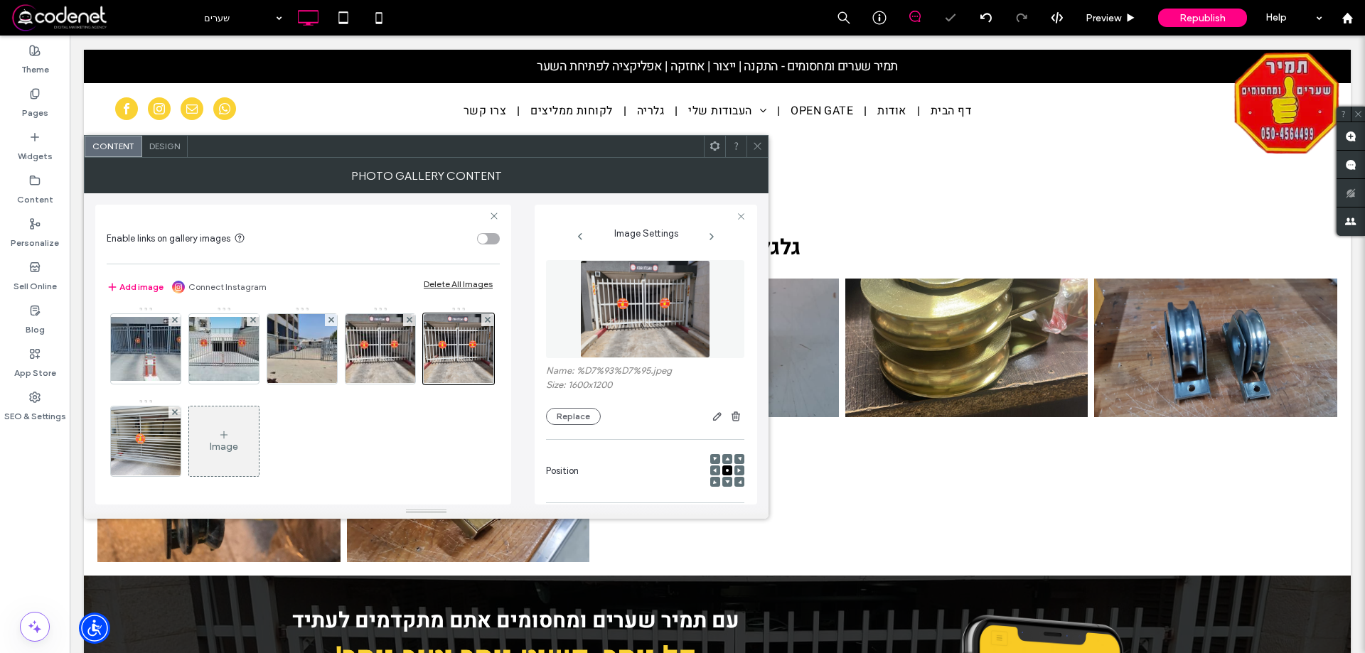
click at [755, 143] on icon at bounding box center [757, 146] width 11 height 11
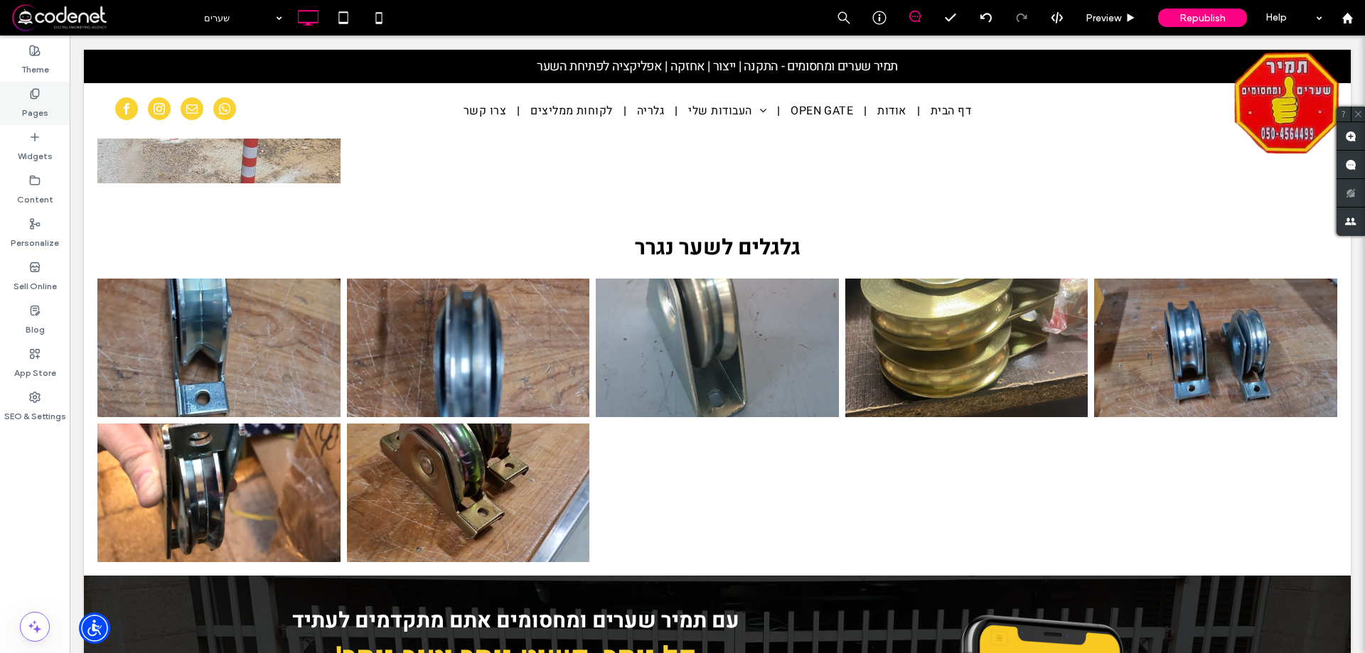
click at [34, 101] on label "Pages" at bounding box center [35, 110] width 26 height 20
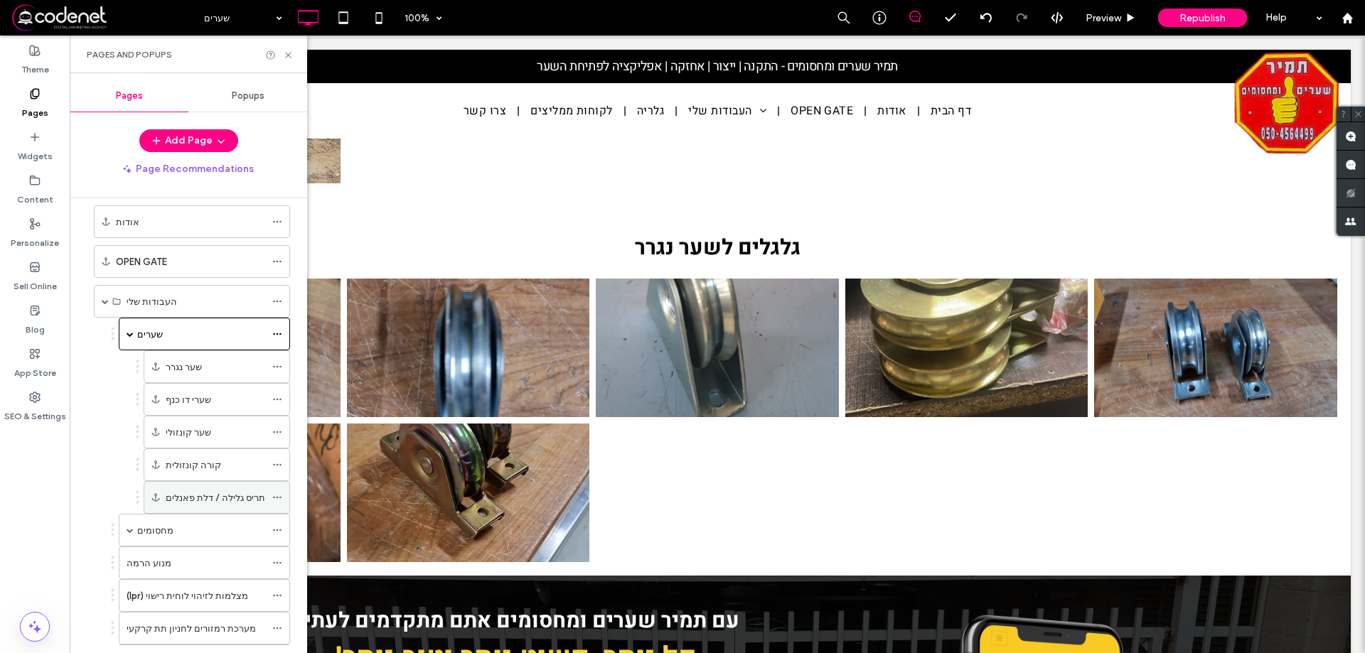
scroll to position [283, 0]
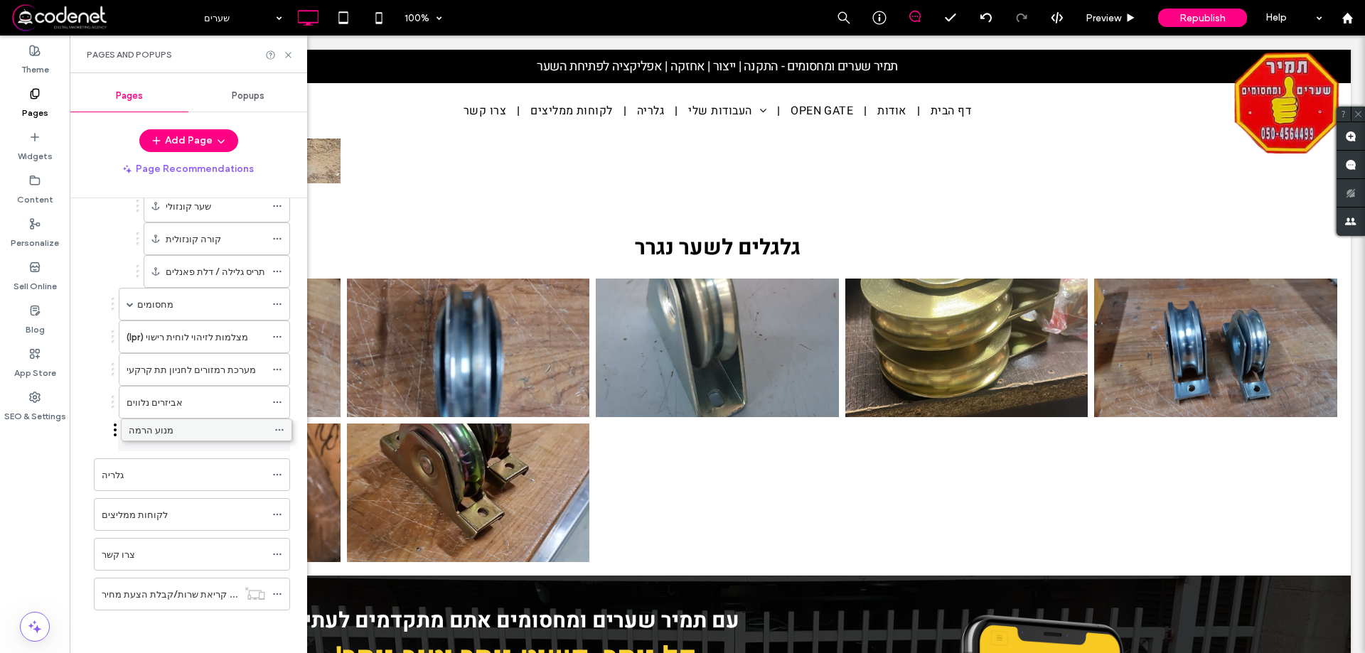
drag, startPoint x: 175, startPoint y: 334, endPoint x: 177, endPoint y: 425, distance: 91.0
click at [287, 53] on use at bounding box center [288, 55] width 6 height 6
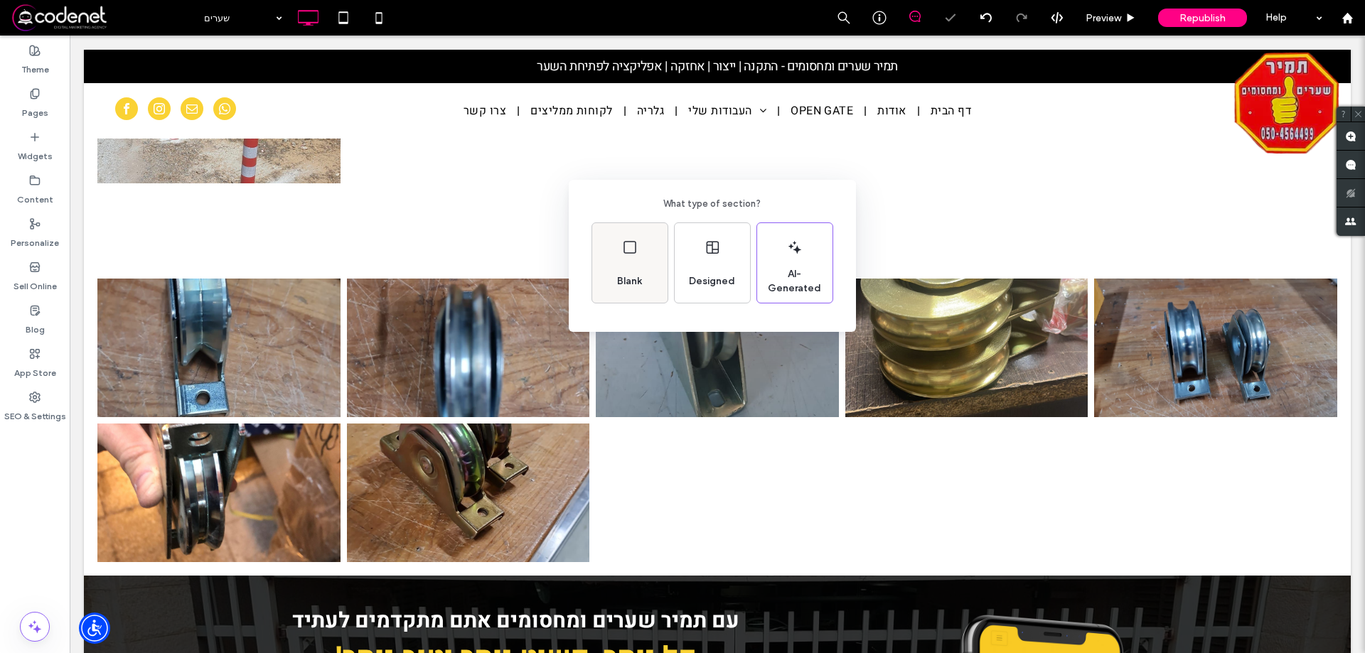
click at [621, 280] on span "Blank" at bounding box center [629, 281] width 36 height 14
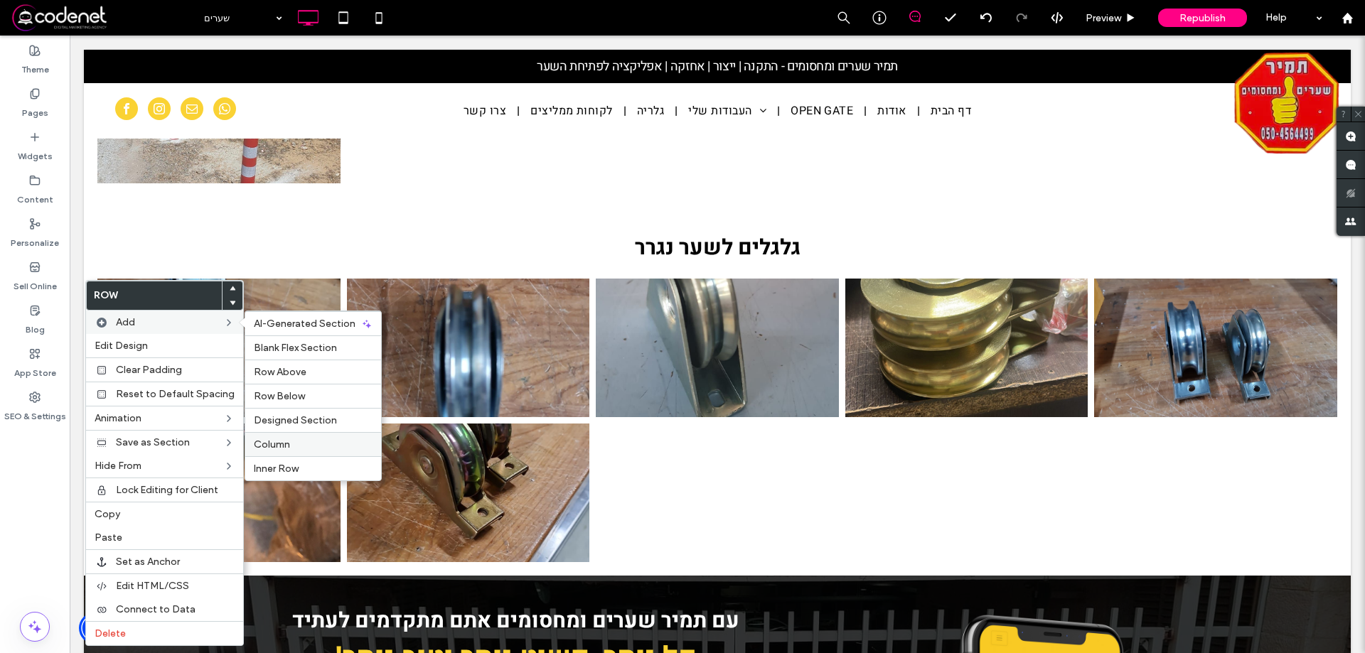
click at [298, 444] on label "Column" at bounding box center [313, 445] width 119 height 12
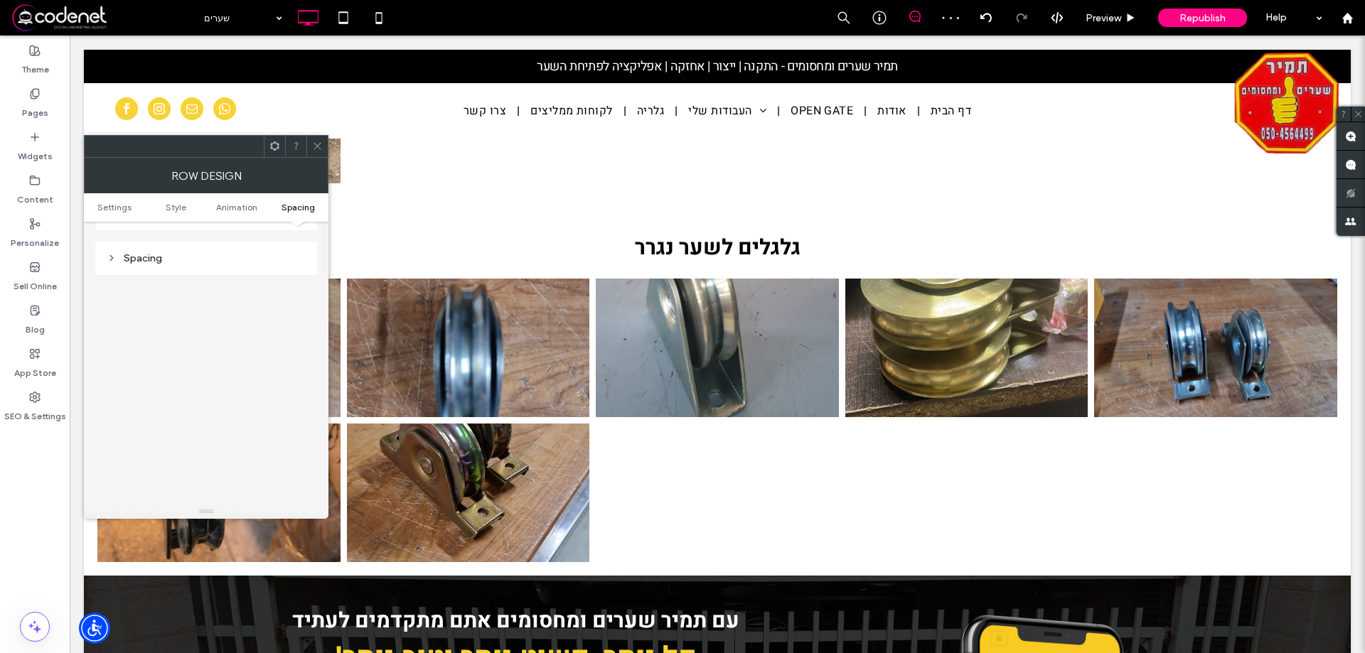
scroll to position [402, 0]
click at [202, 245] on div "Spacing" at bounding box center [206, 250] width 199 height 12
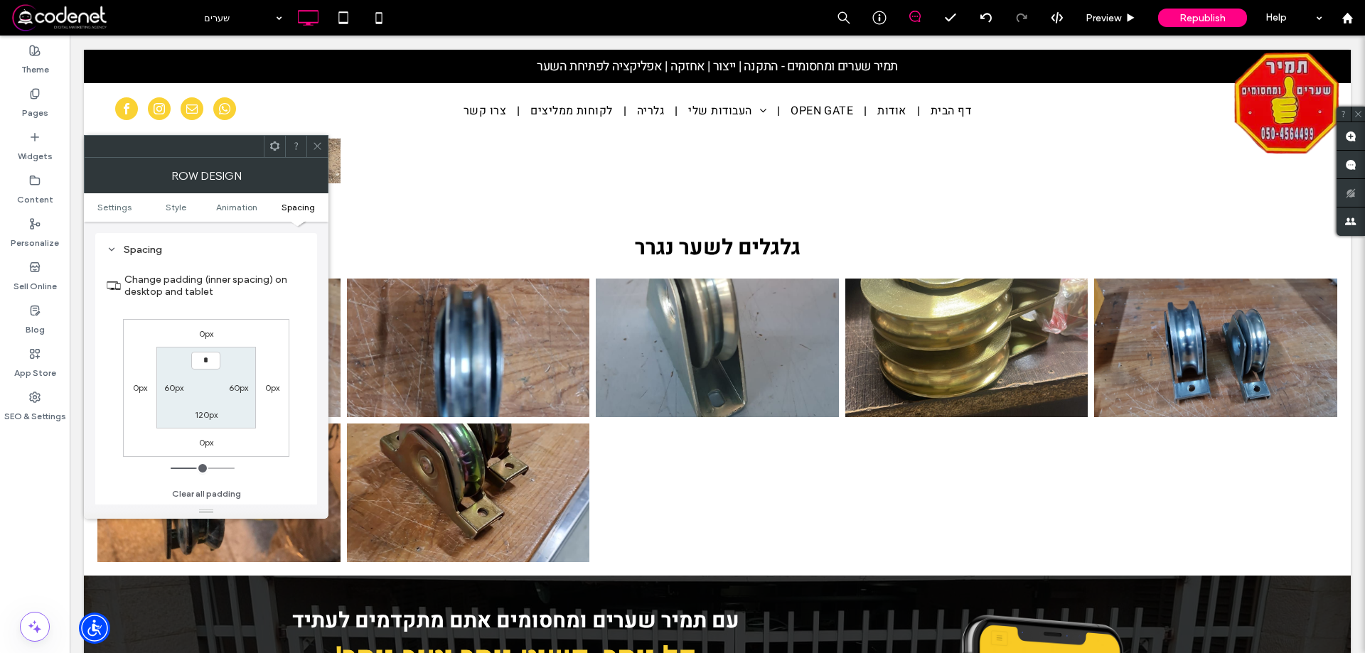
type input "***"
type input "*"
click at [316, 136] on span at bounding box center [317, 146] width 11 height 21
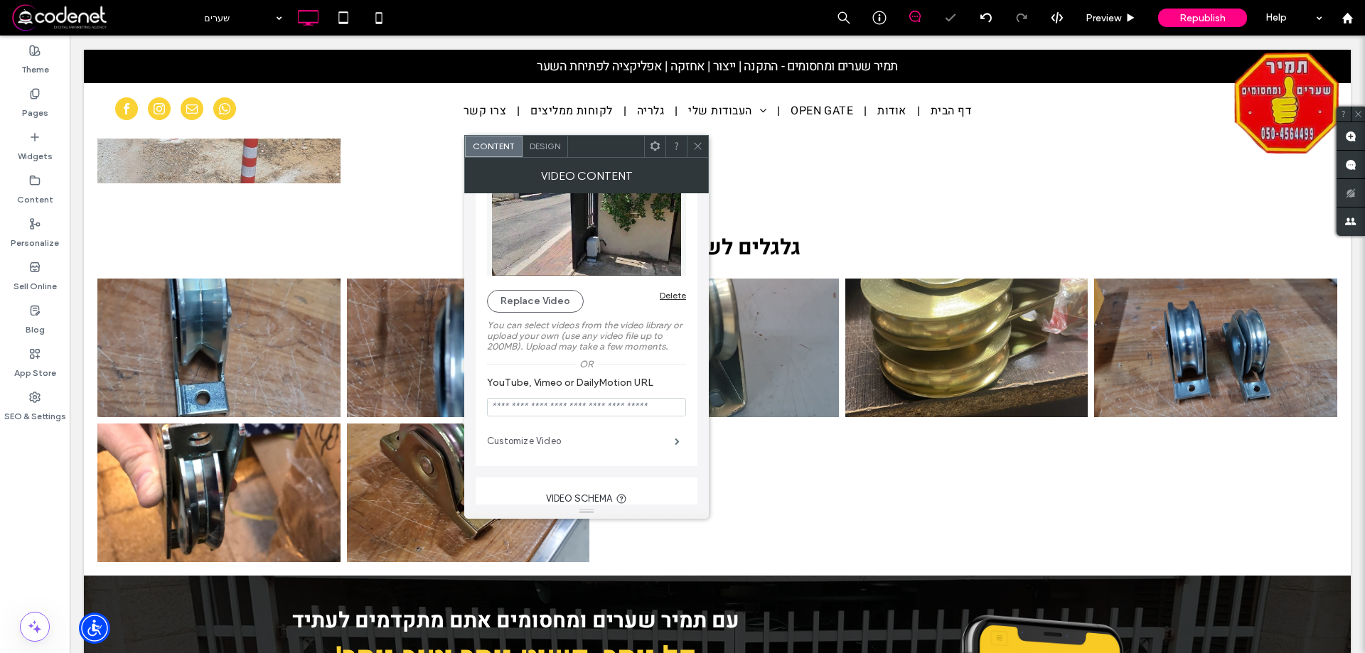
scroll to position [71, 0]
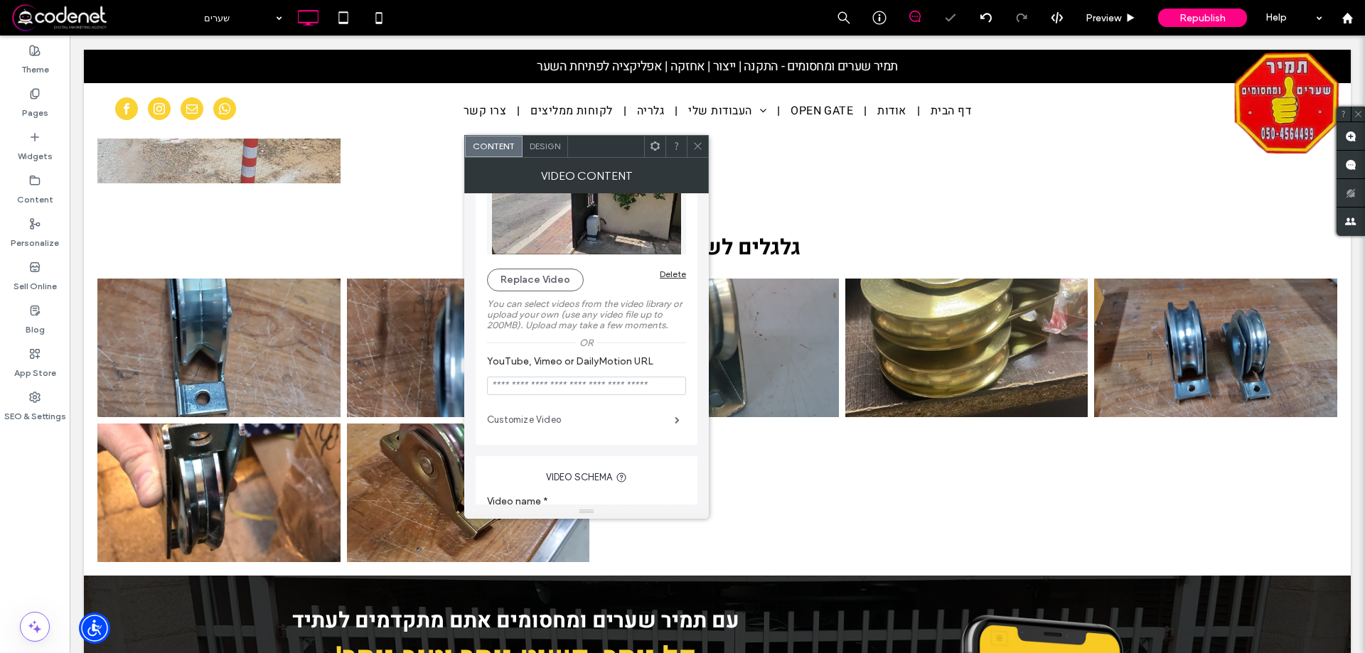
click at [597, 421] on label "Customize Video" at bounding box center [581, 420] width 188 height 28
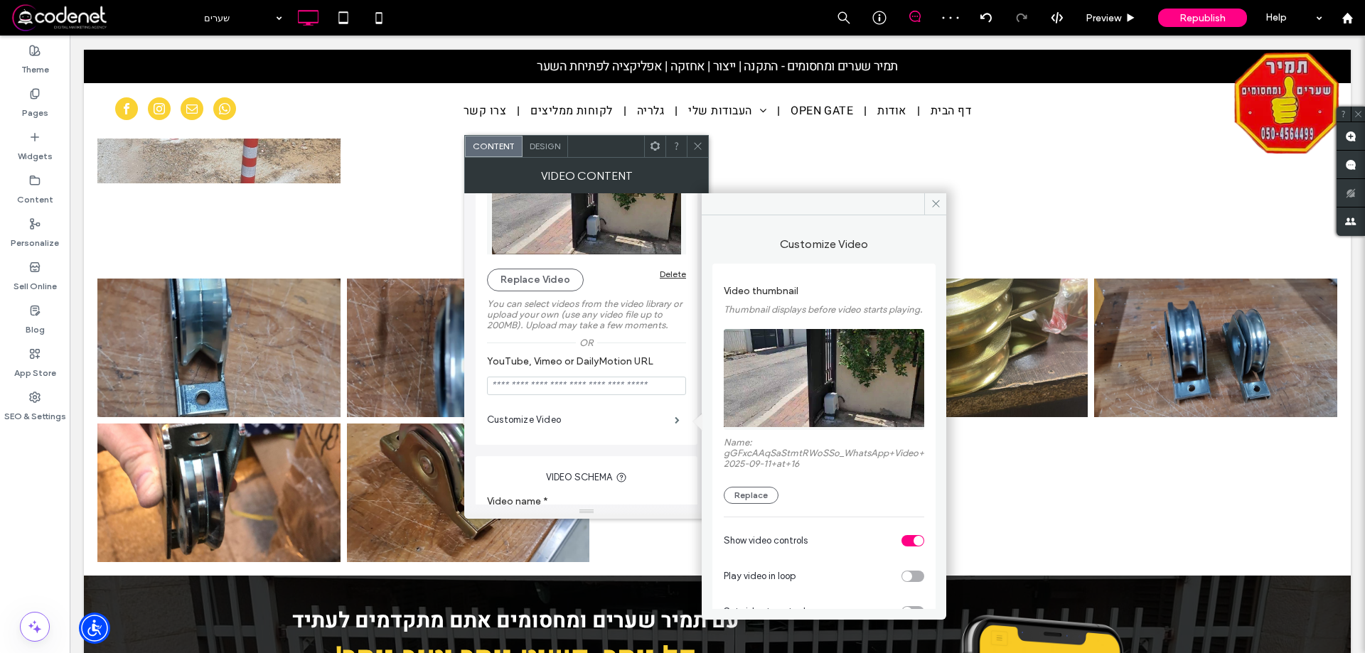
scroll to position [102, 0]
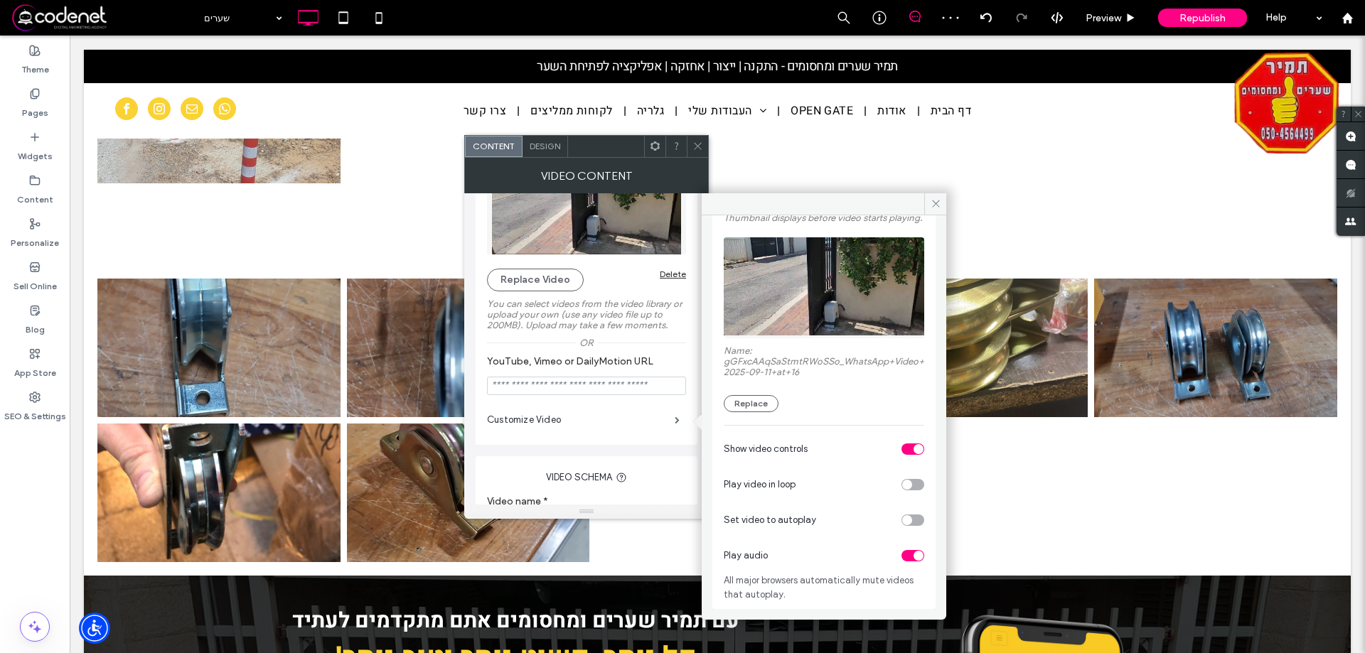
click at [907, 561] on div "toggle" at bounding box center [913, 555] width 23 height 11
click at [697, 147] on use at bounding box center [697, 146] width 7 height 7
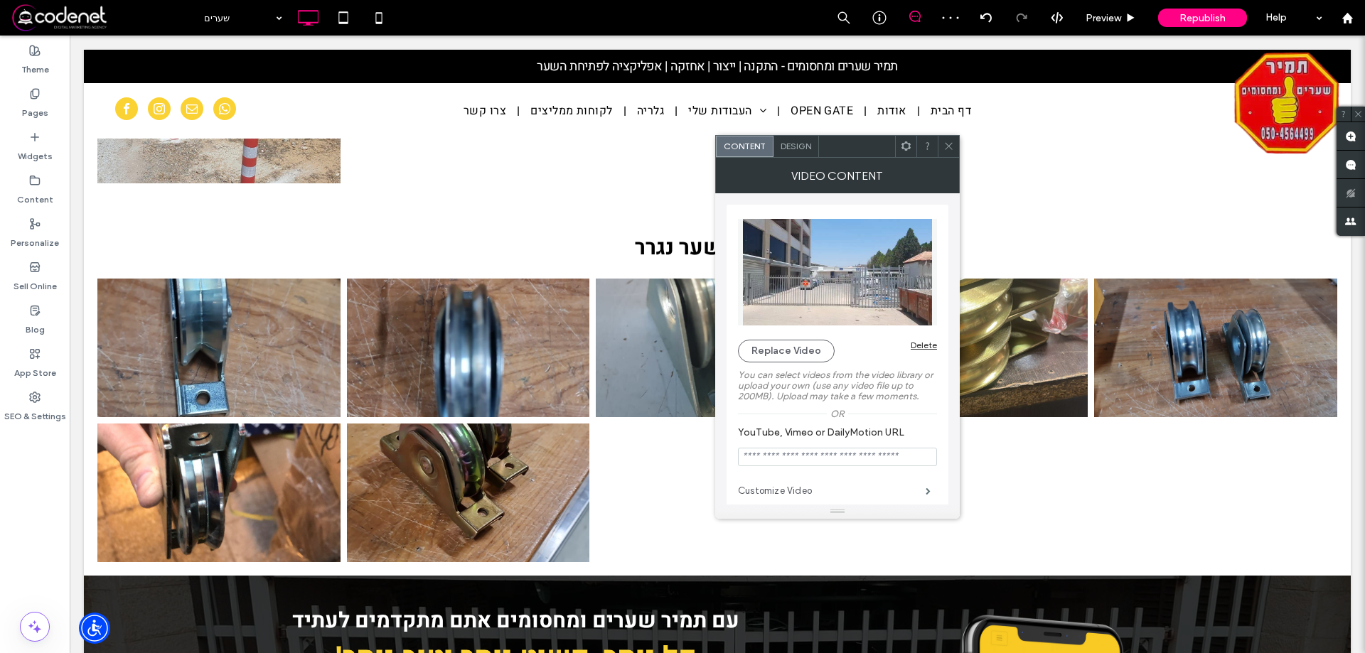
click at [882, 488] on label "Customize Video" at bounding box center [832, 491] width 188 height 28
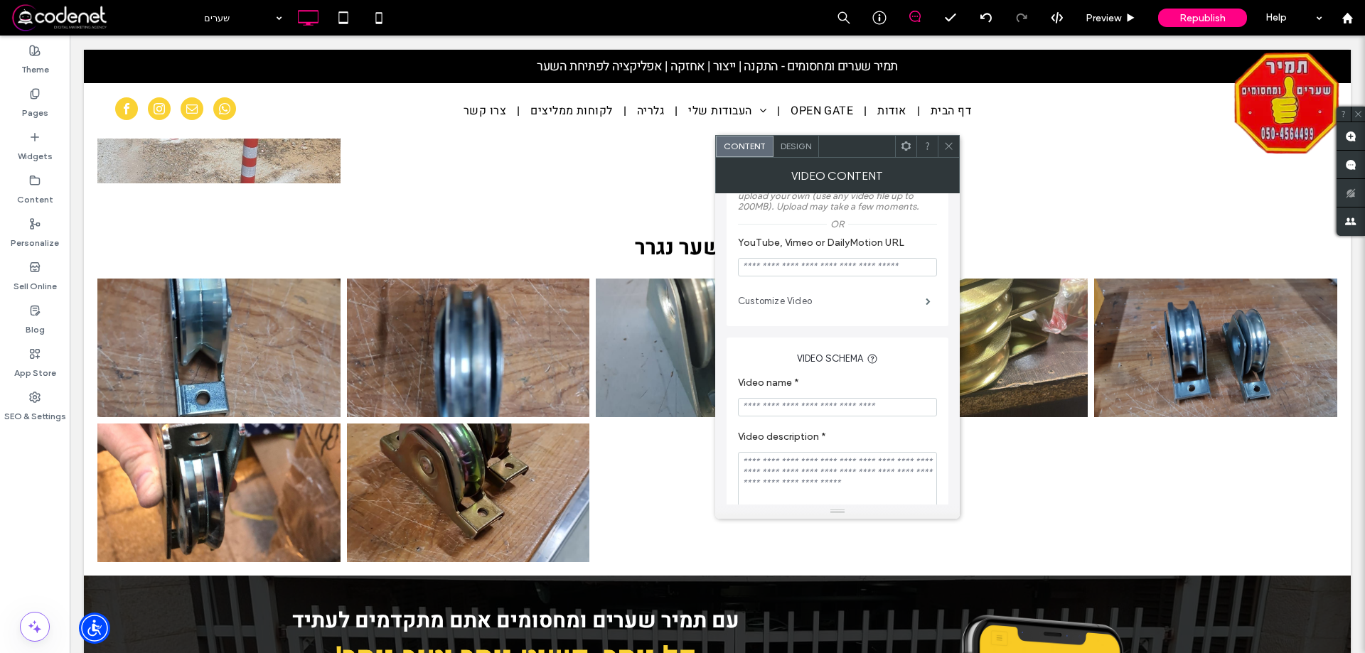
scroll to position [65, 0]
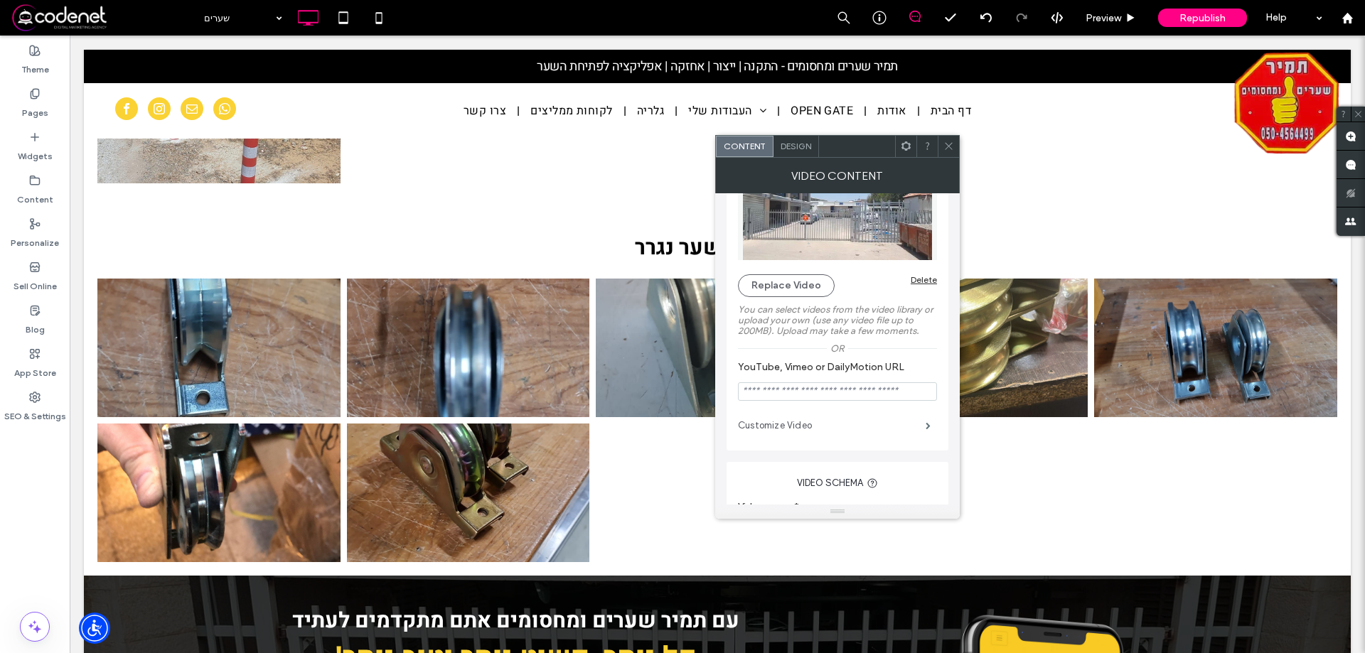
click at [880, 420] on label "Customize Video" at bounding box center [832, 426] width 188 height 28
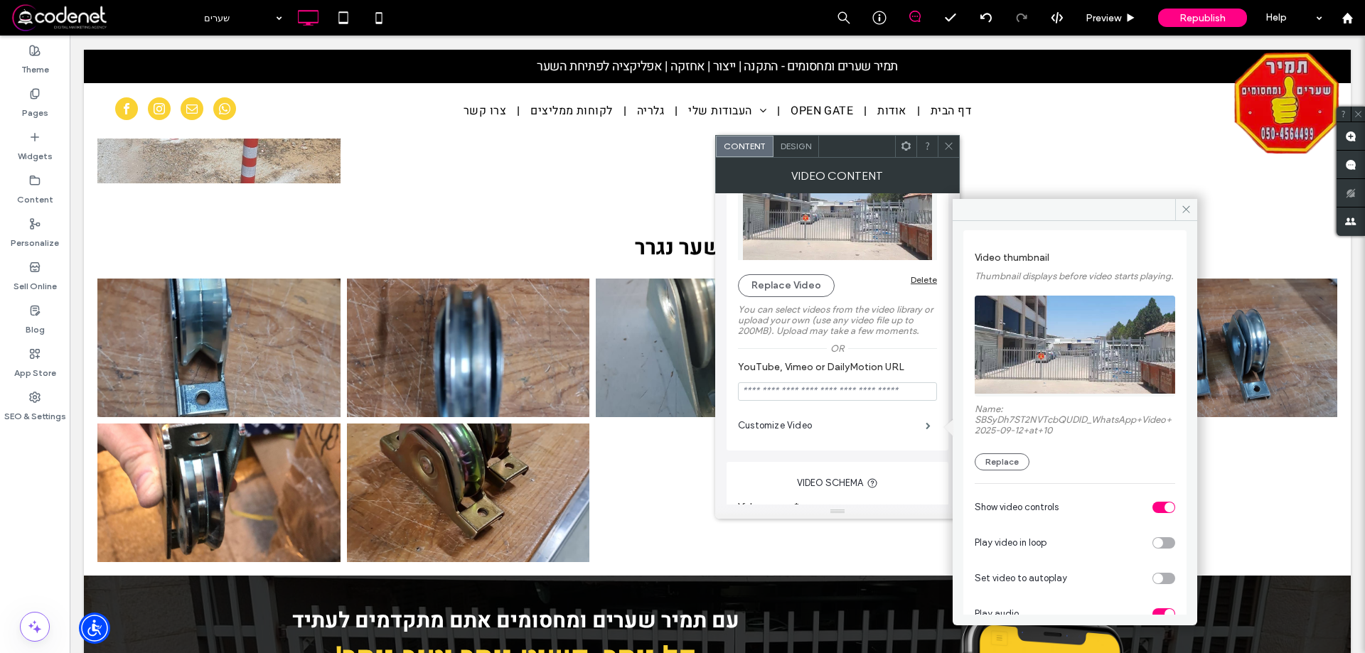
scroll to position [102, 0]
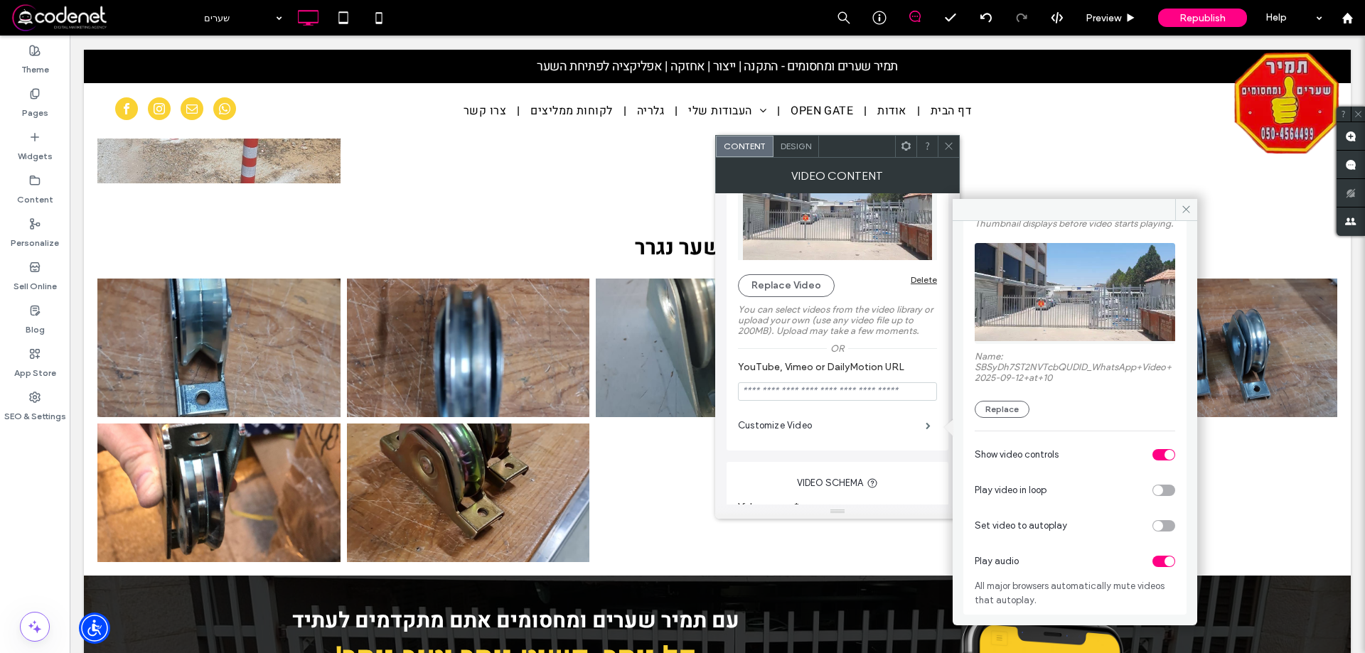
click at [1153, 560] on div "toggle" at bounding box center [1164, 561] width 23 height 11
click at [945, 145] on icon at bounding box center [949, 146] width 11 height 11
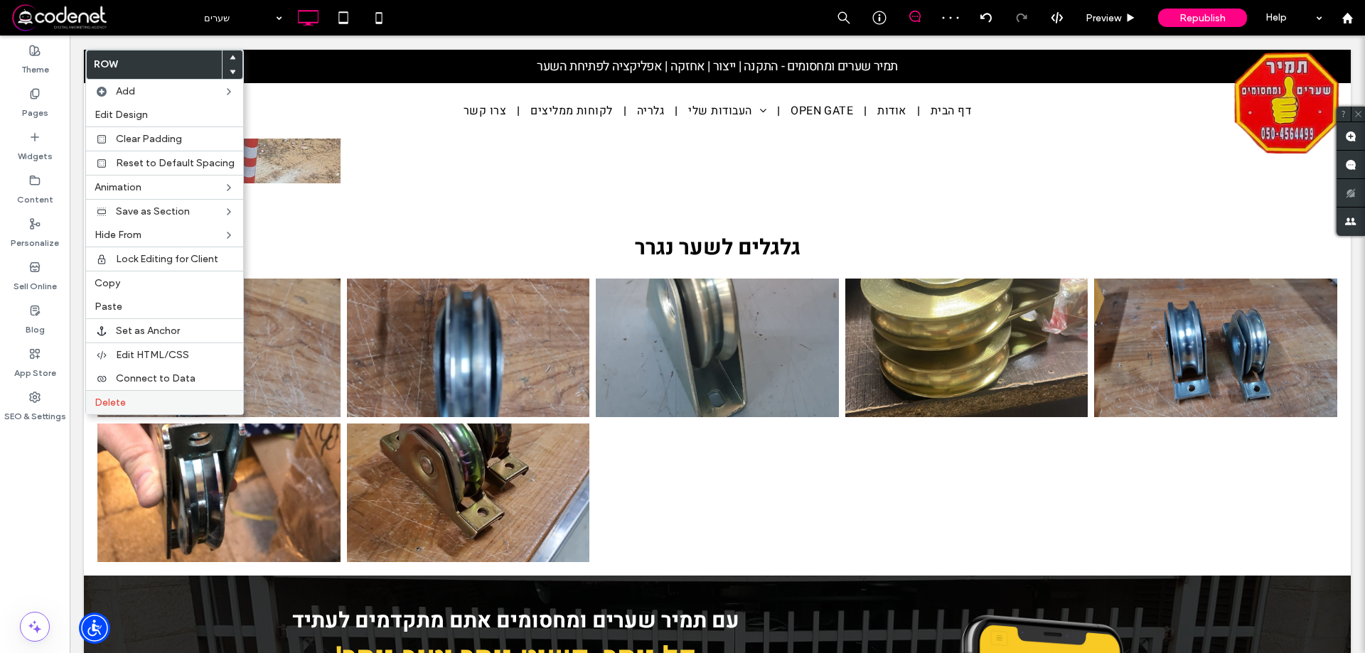
click at [139, 401] on label "Delete" at bounding box center [165, 403] width 140 height 12
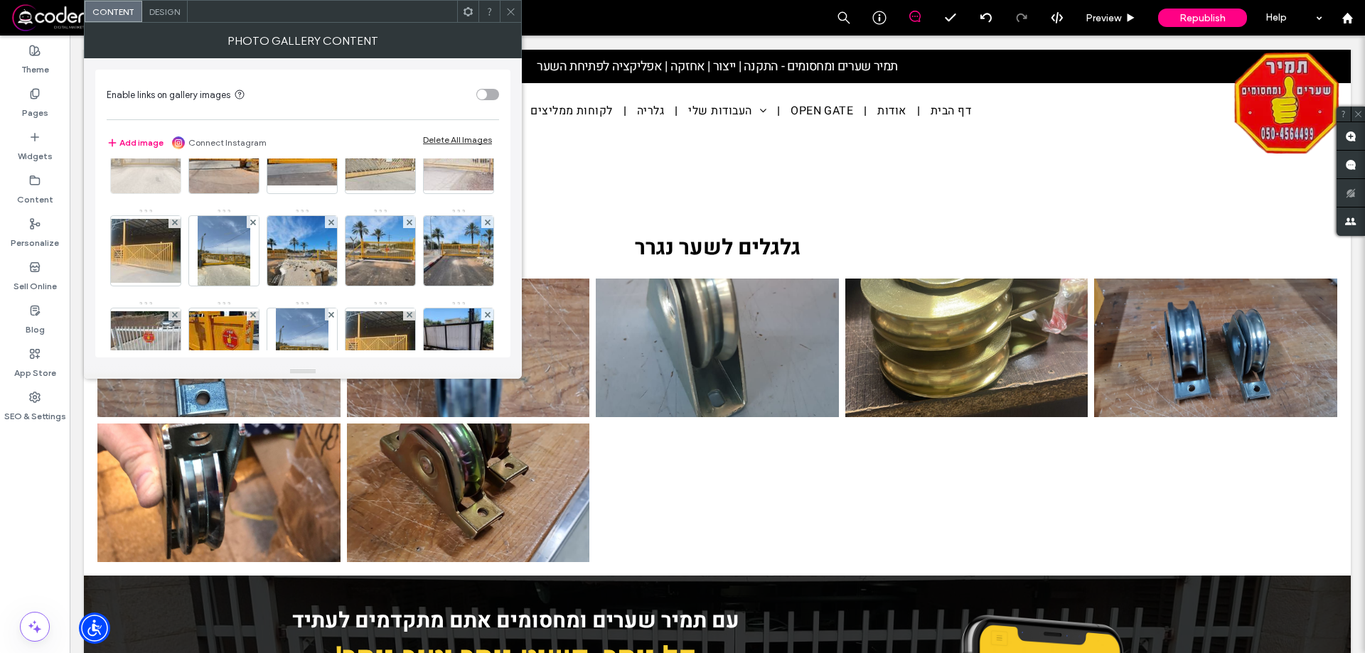
scroll to position [213, 0]
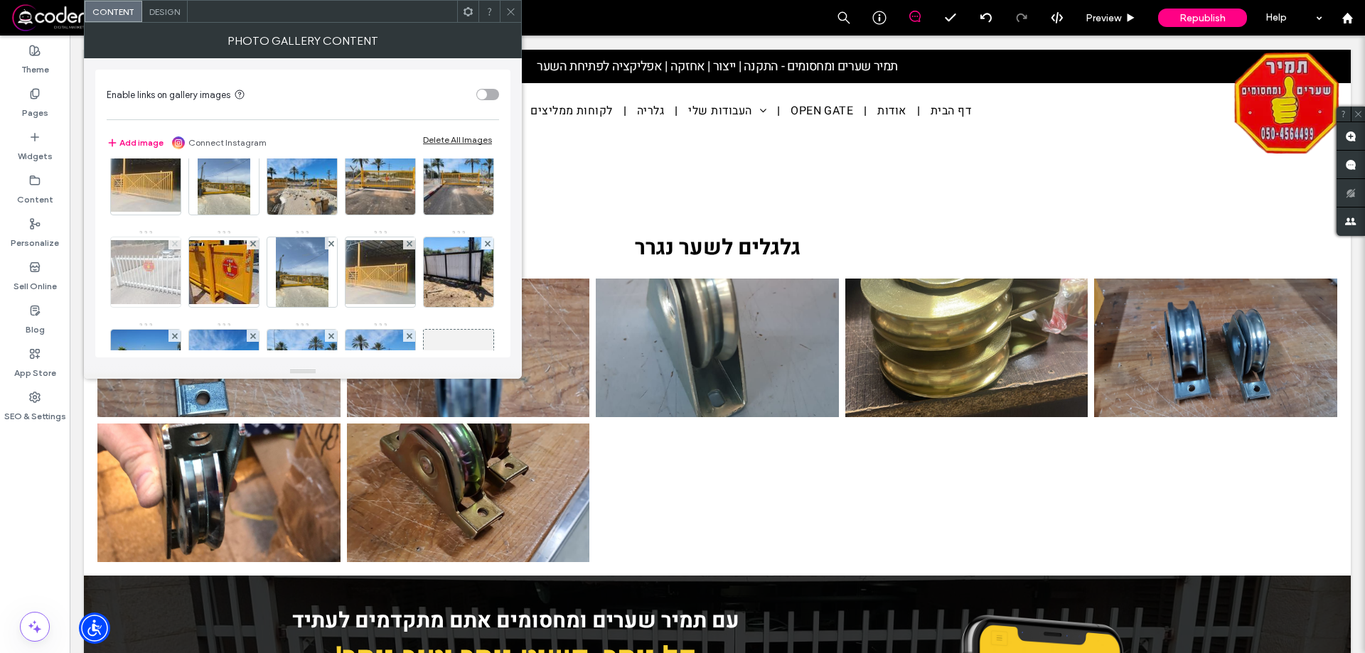
click at [177, 241] on use at bounding box center [174, 243] width 6 height 6
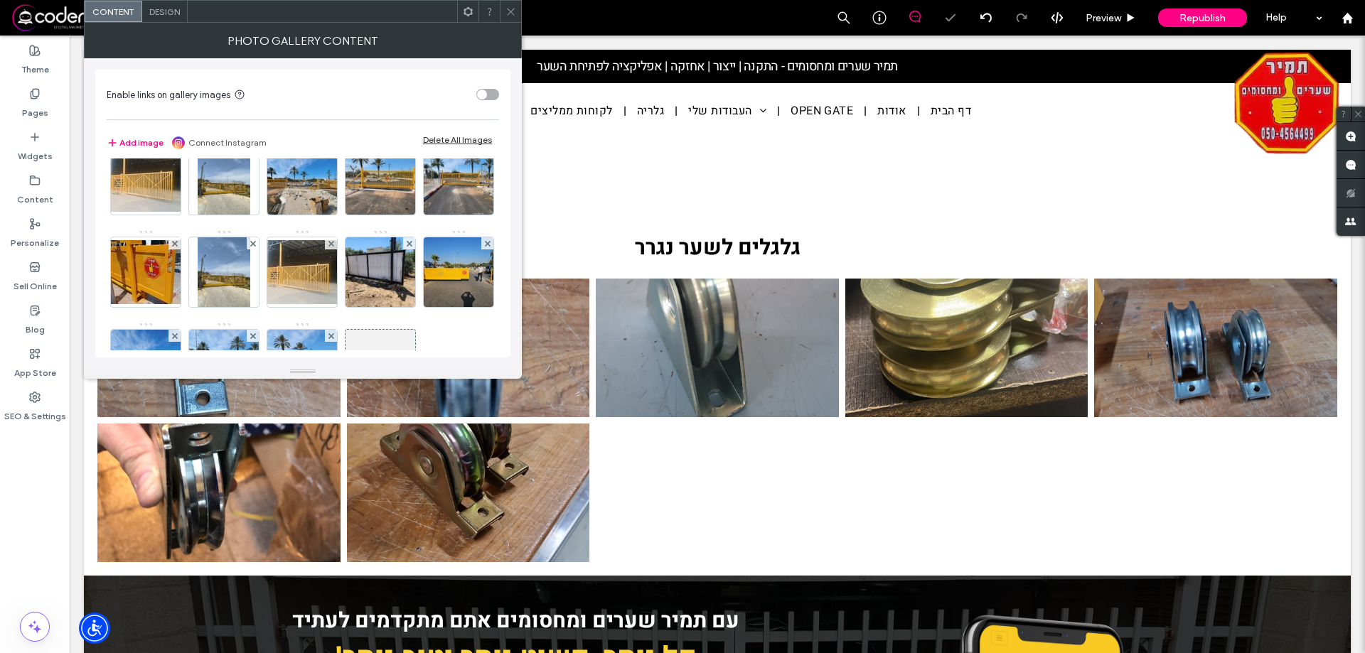
click at [515, 21] on span at bounding box center [511, 11] width 11 height 21
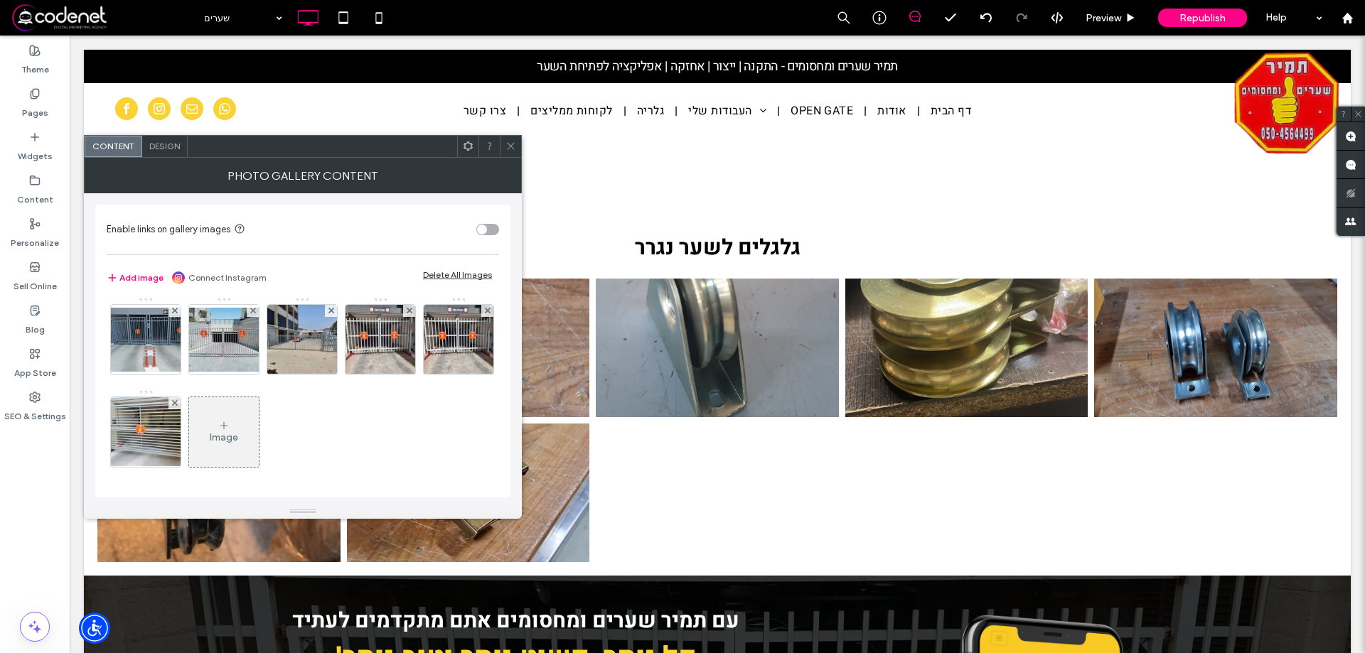
scroll to position [210, 0]
click at [407, 317] on span at bounding box center [410, 311] width 6 height 12
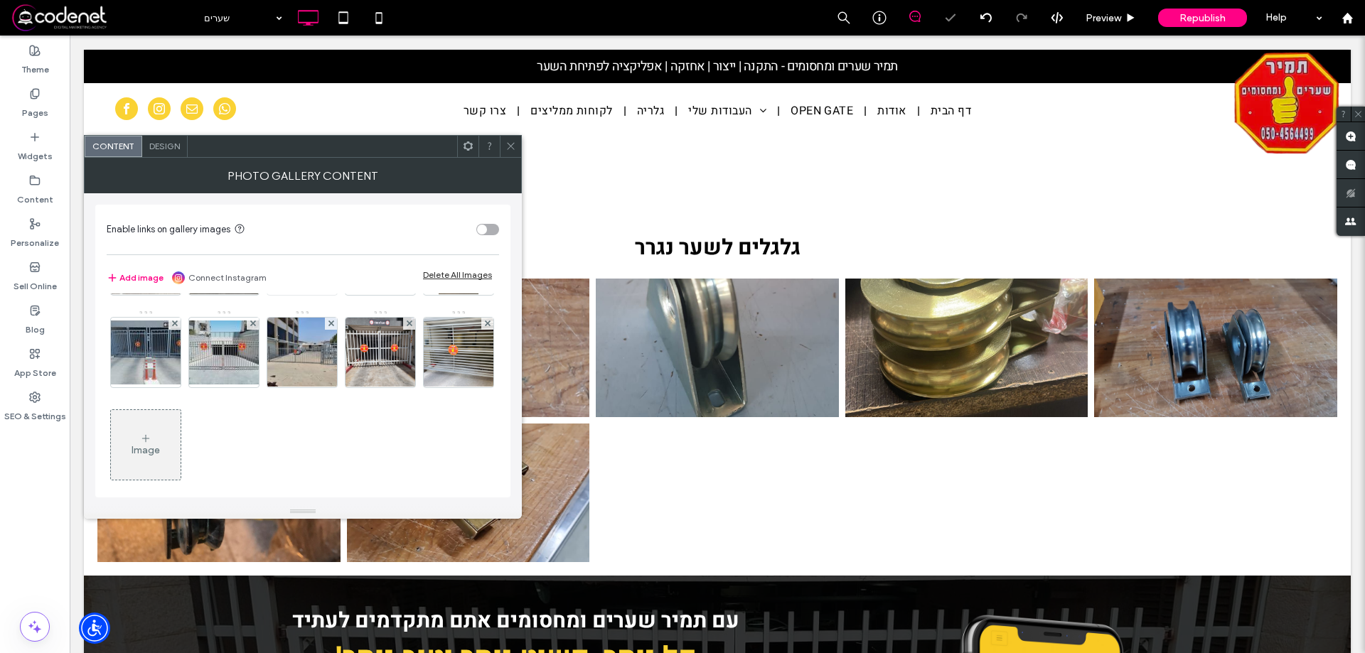
scroll to position [188, 0]
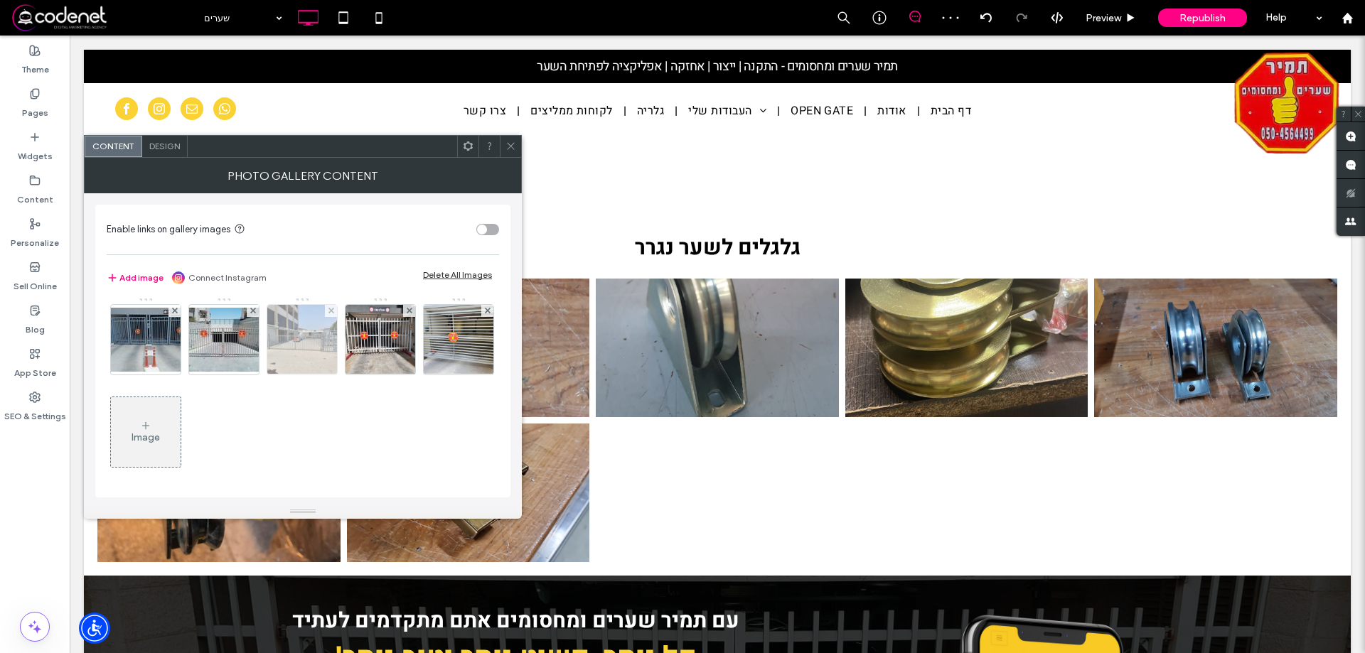
click at [325, 317] on div at bounding box center [331, 311] width 12 height 12
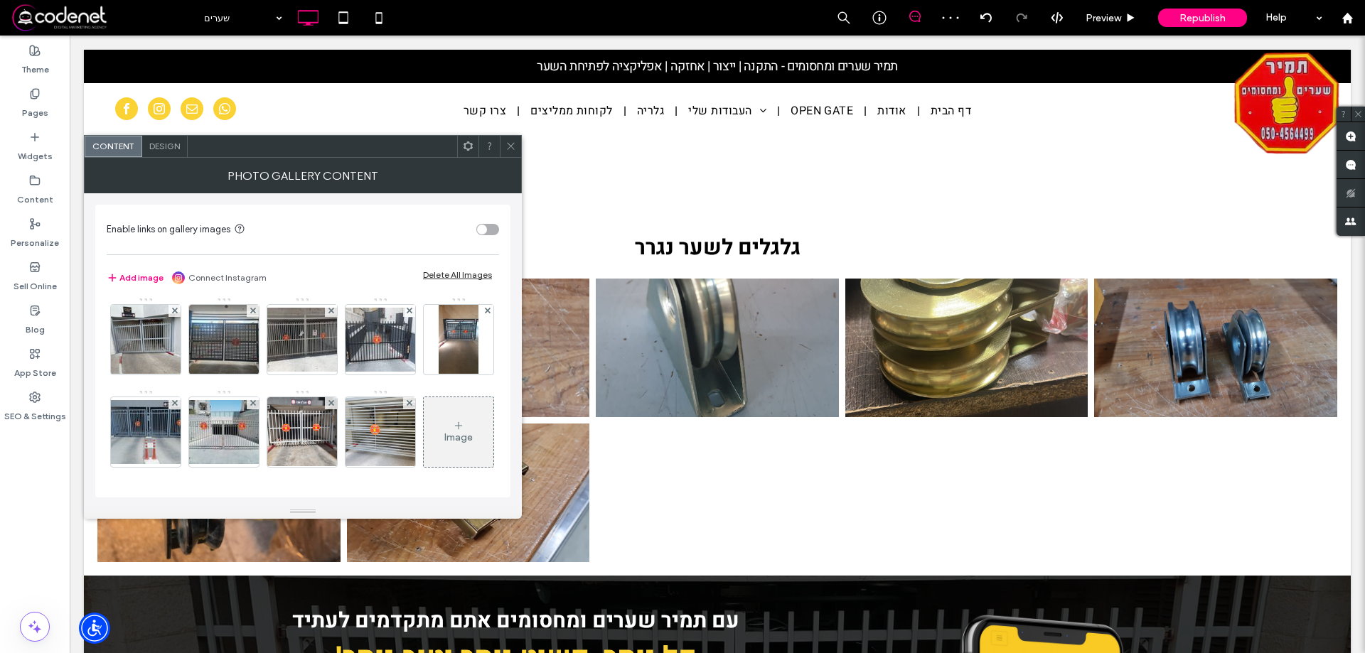
click at [511, 141] on icon at bounding box center [511, 146] width 11 height 11
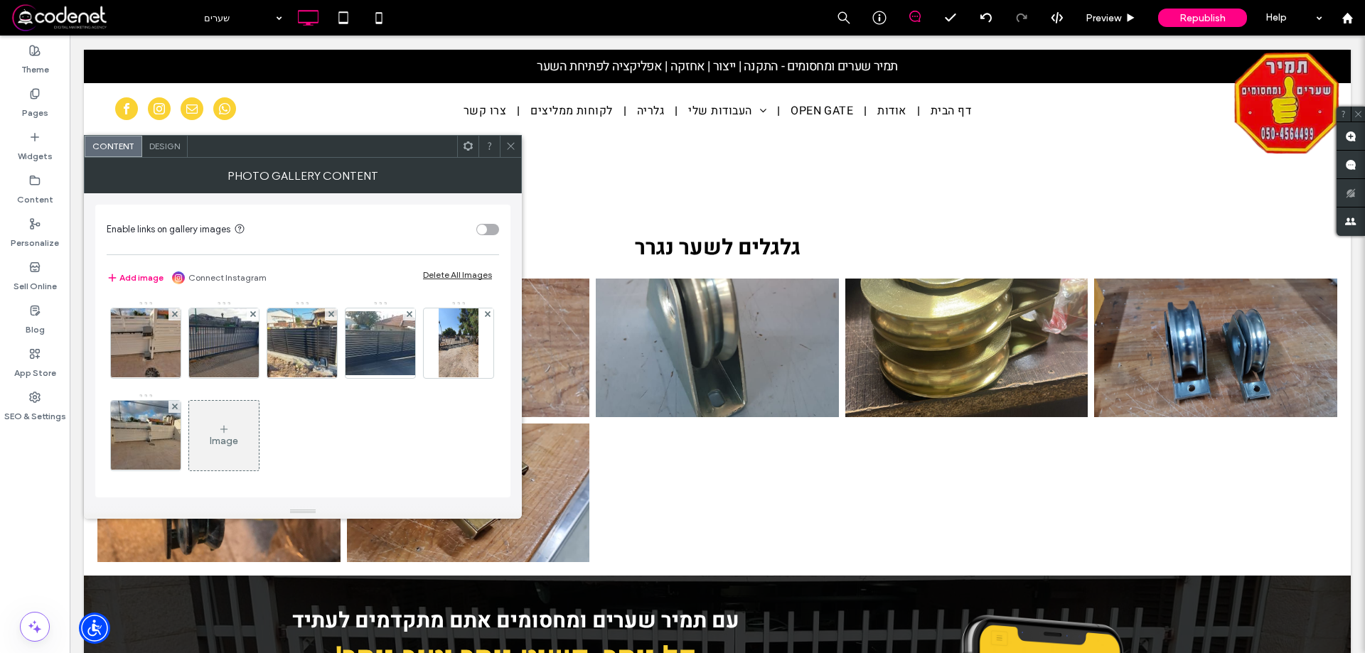
click at [259, 422] on div "Image" at bounding box center [224, 435] width 70 height 67
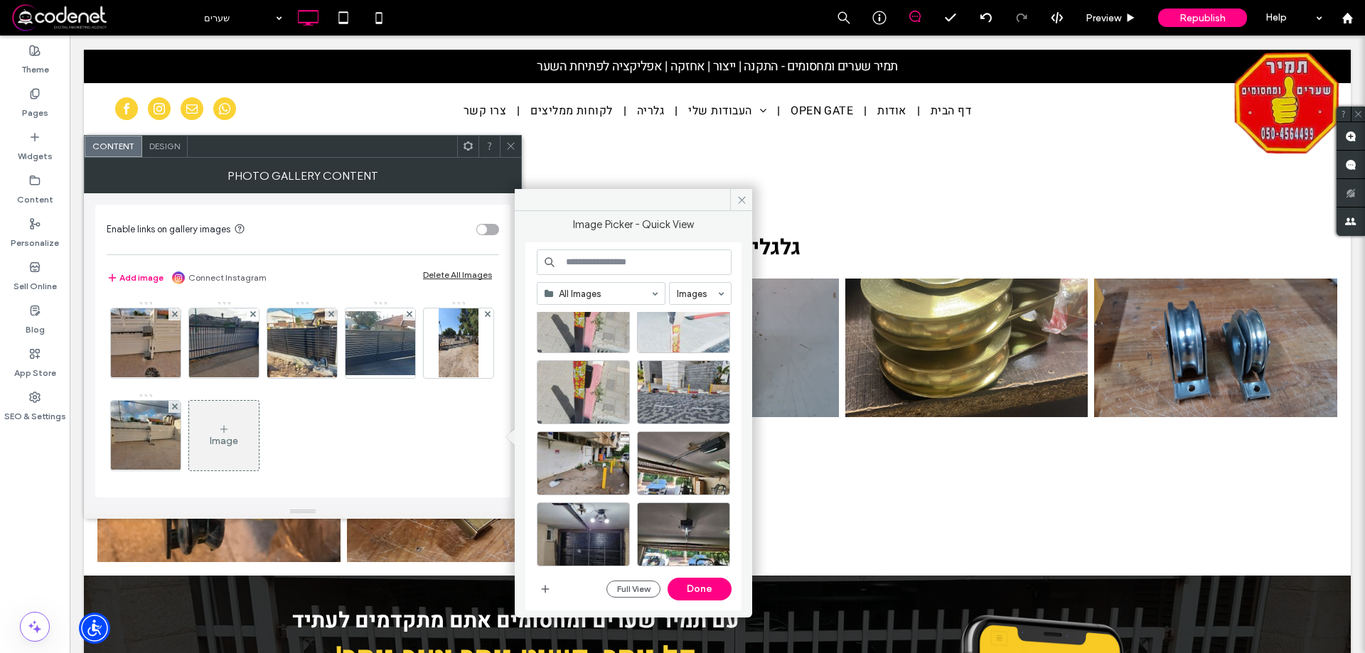
scroll to position [629, 0]
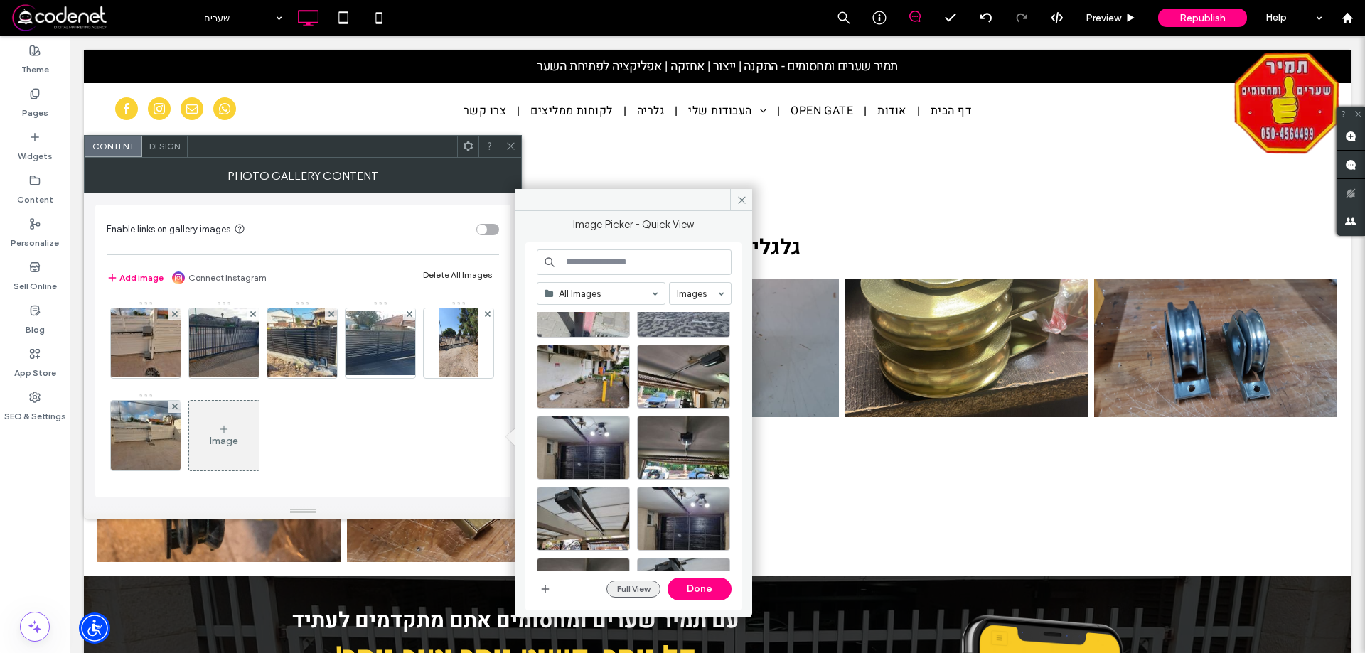
click at [626, 591] on button "Full View" at bounding box center [633, 589] width 54 height 17
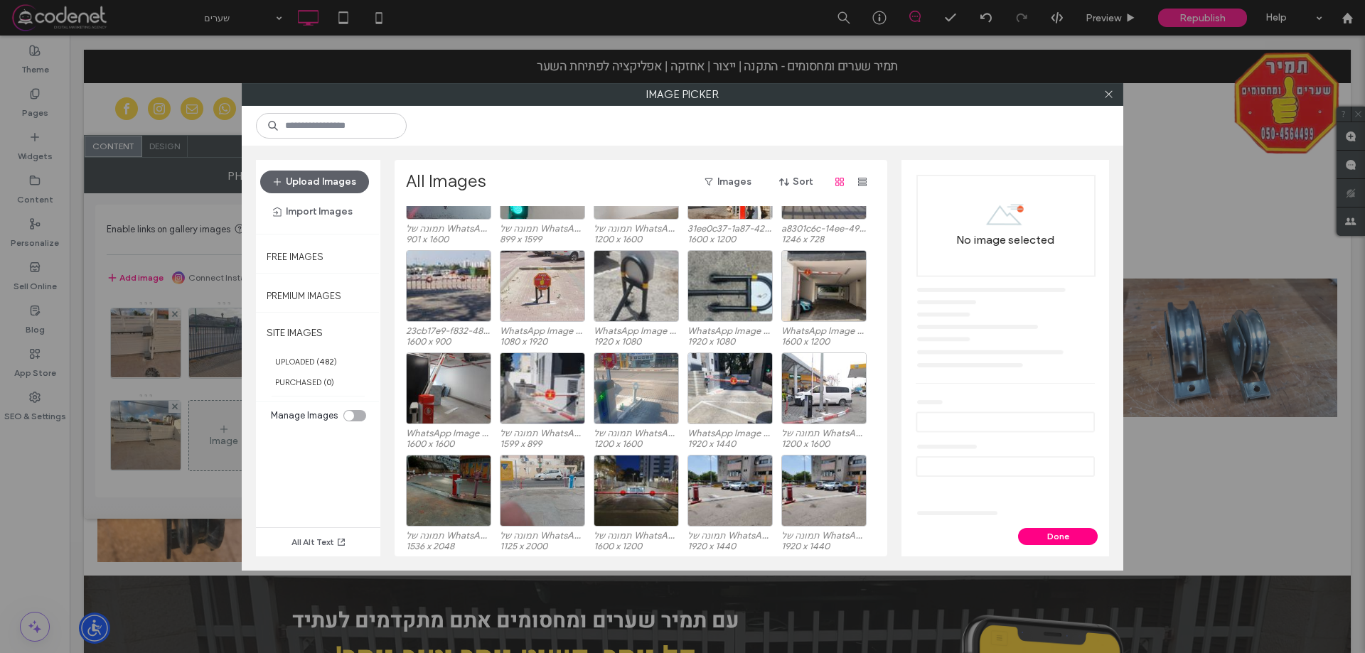
scroll to position [1111, 0]
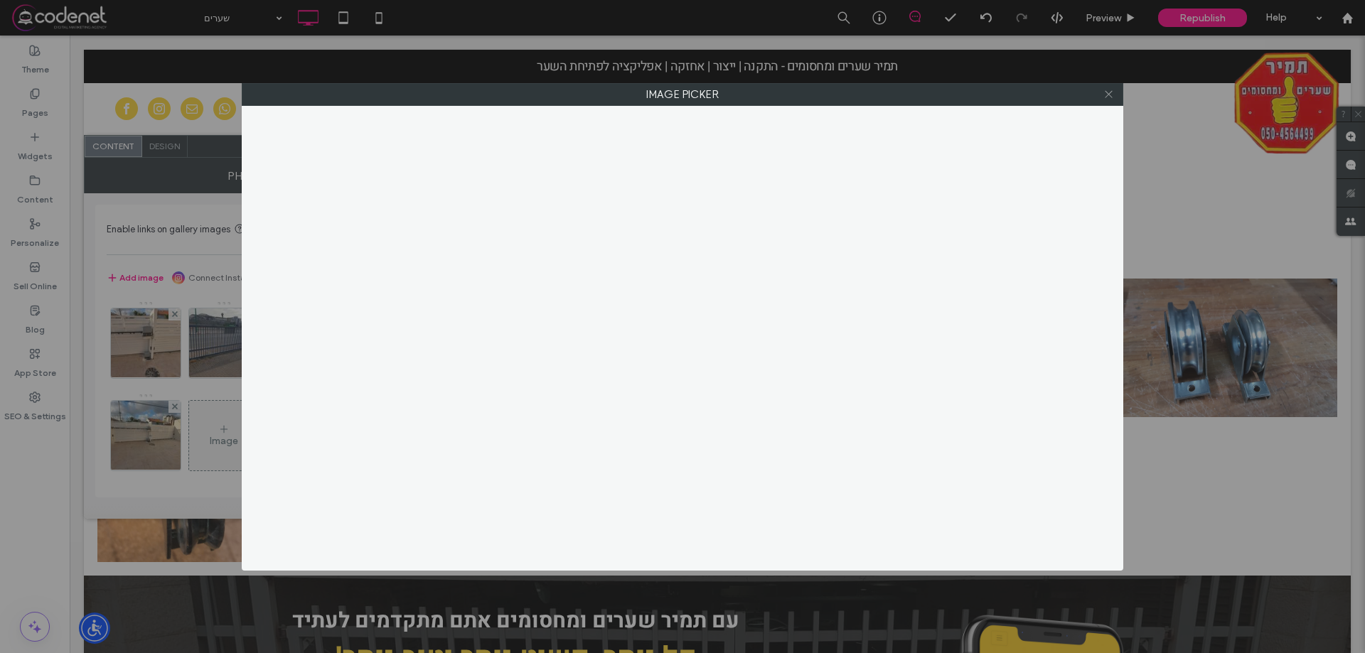
click at [1106, 95] on icon at bounding box center [1108, 94] width 11 height 11
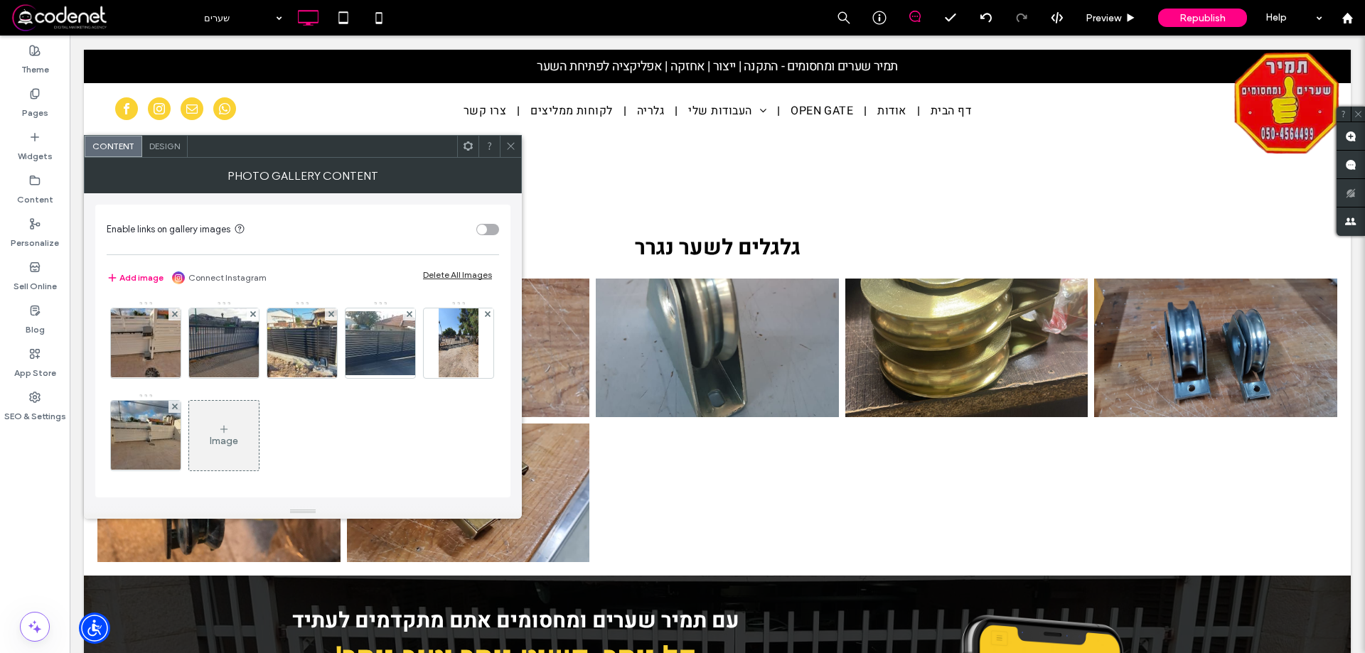
click at [238, 440] on div "Image" at bounding box center [224, 441] width 28 height 12
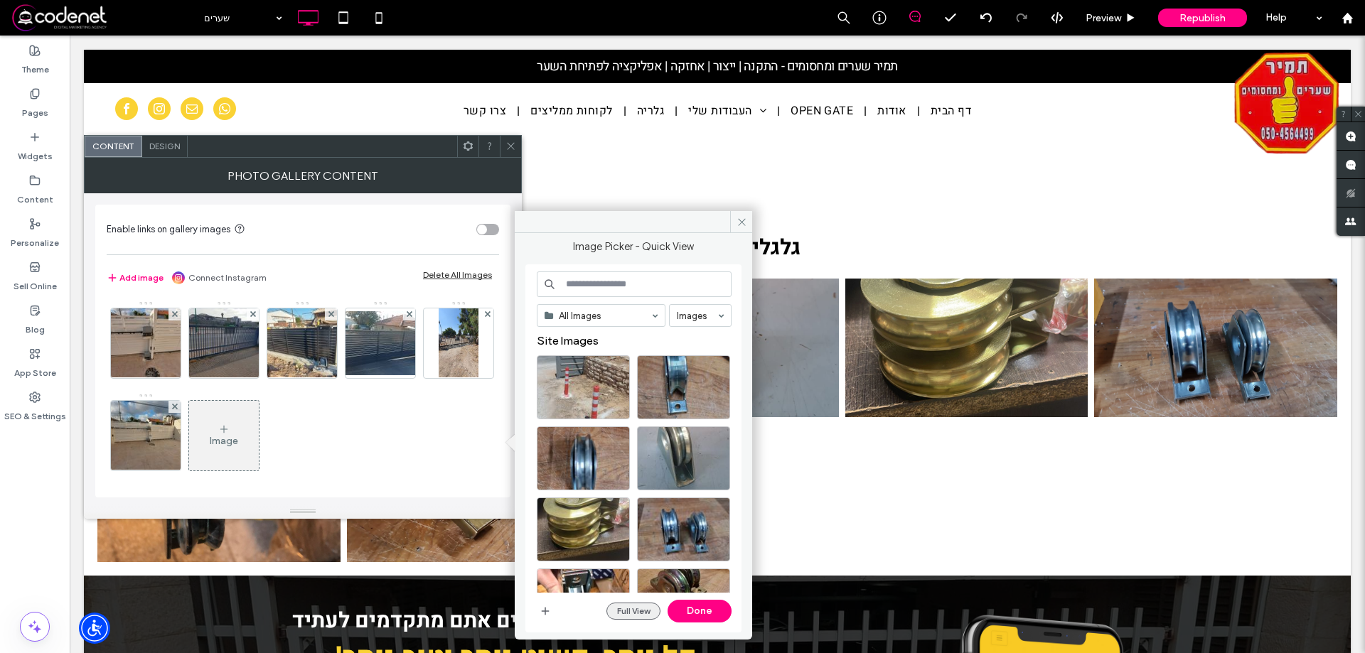
click at [621, 618] on button "Full View" at bounding box center [633, 611] width 54 height 17
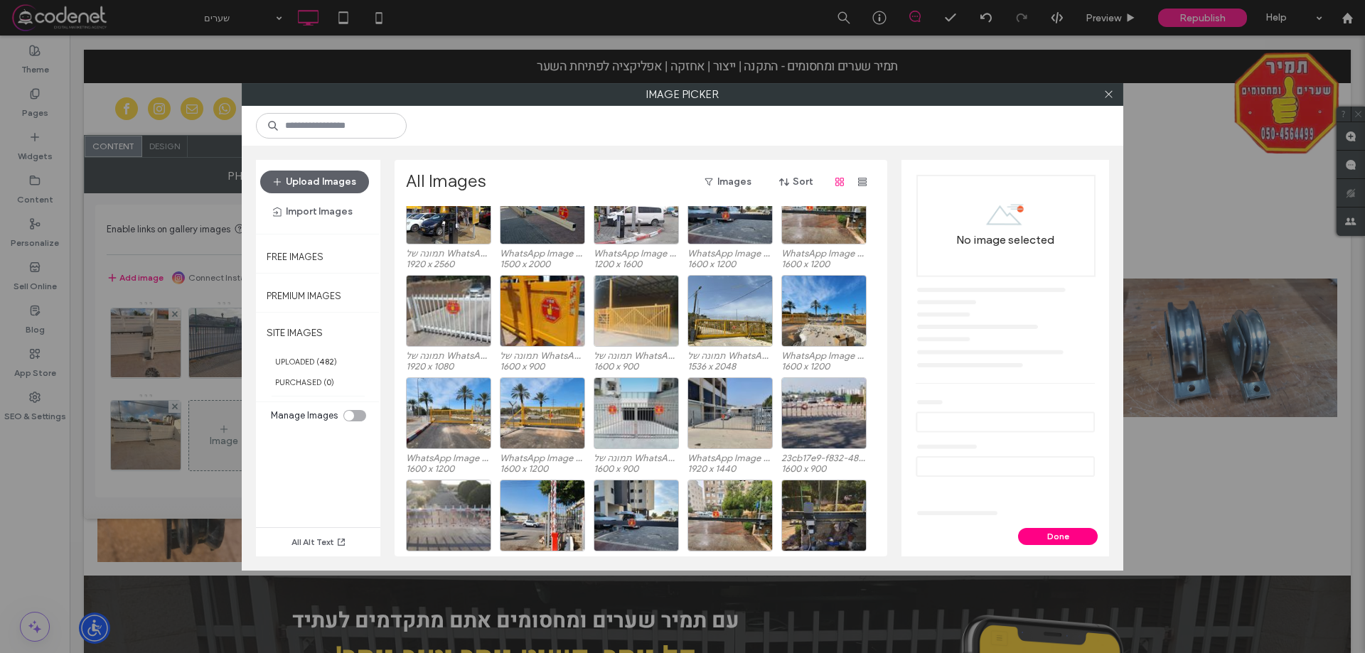
scroll to position [2433, 0]
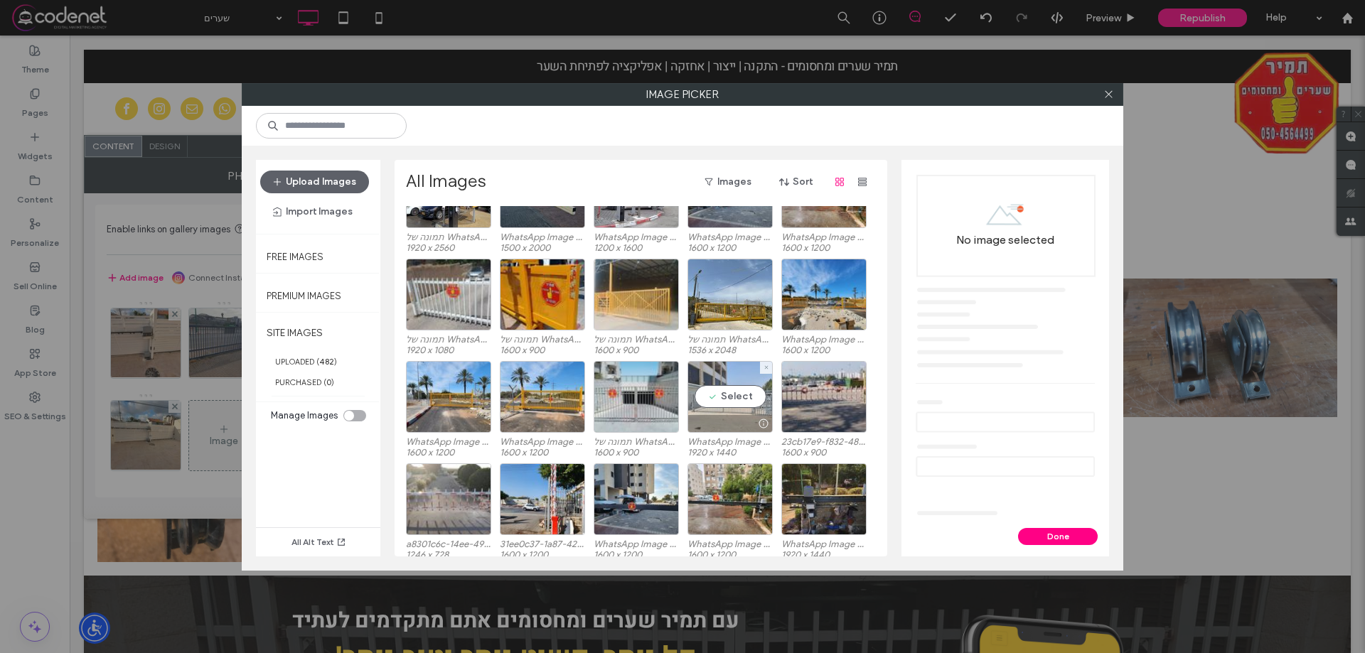
click at [722, 405] on div "Select" at bounding box center [730, 397] width 85 height 72
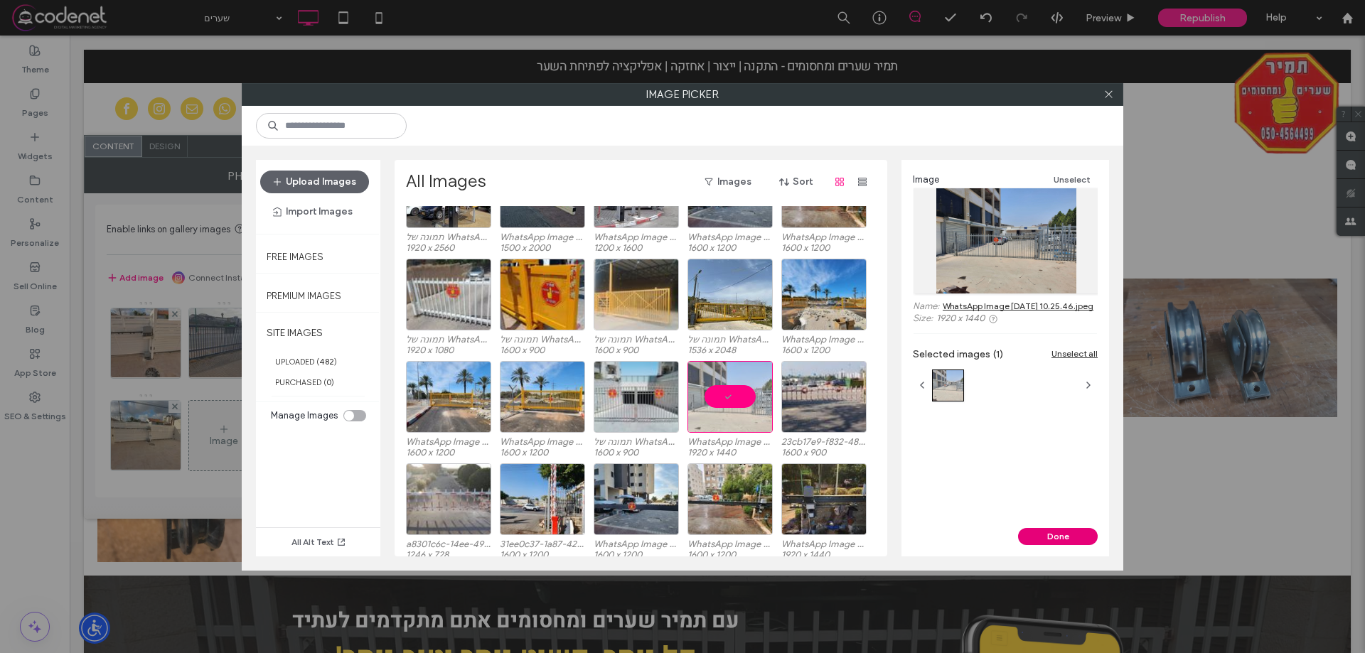
click at [1064, 540] on button "Done" at bounding box center [1058, 536] width 80 height 17
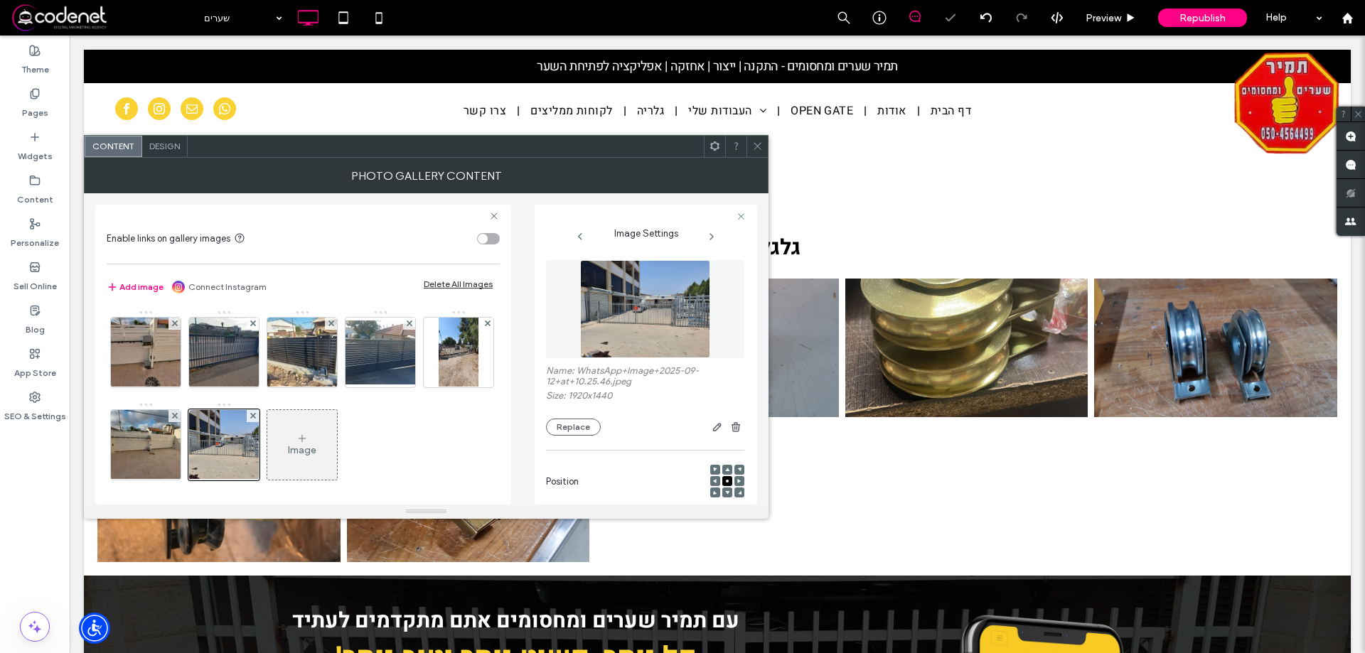
click icon
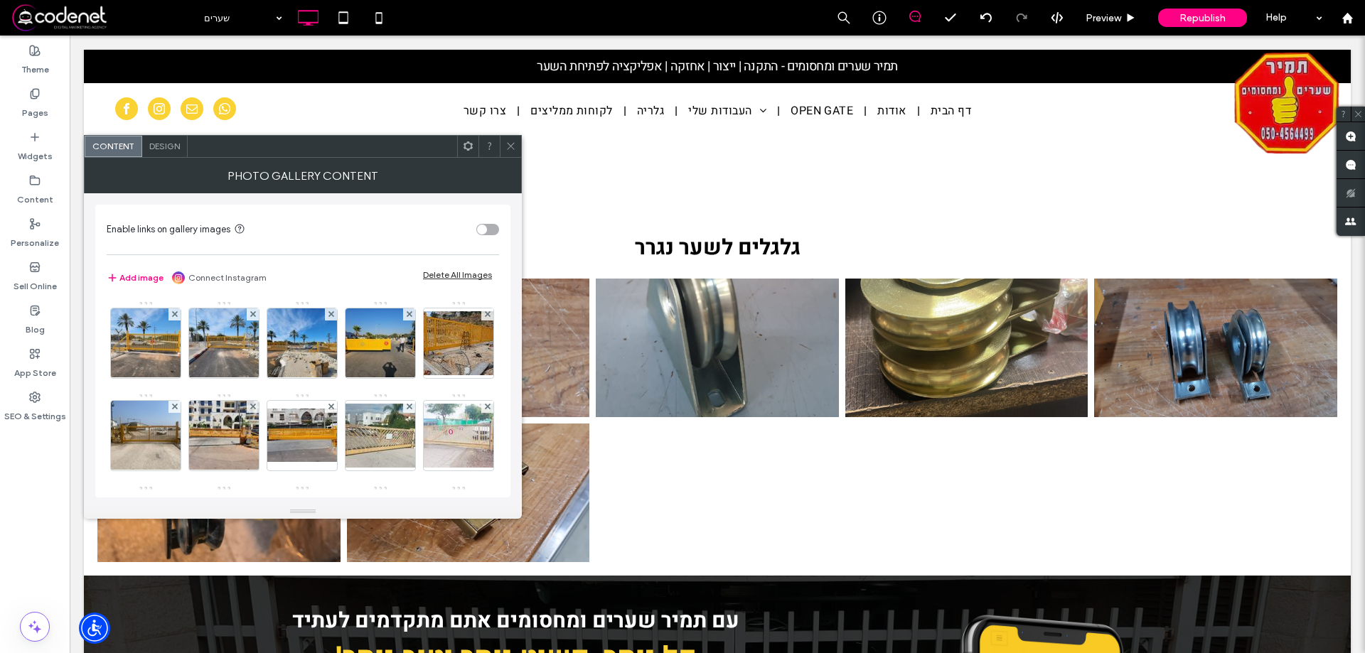
click icon
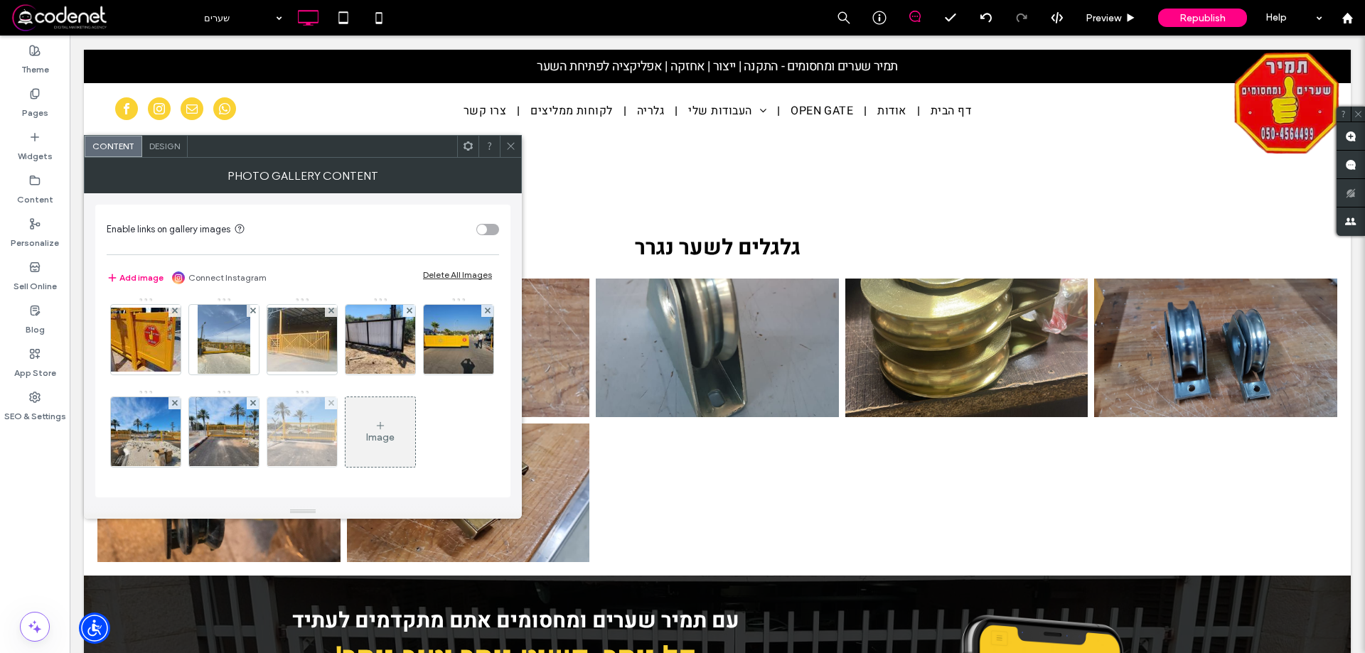
click div
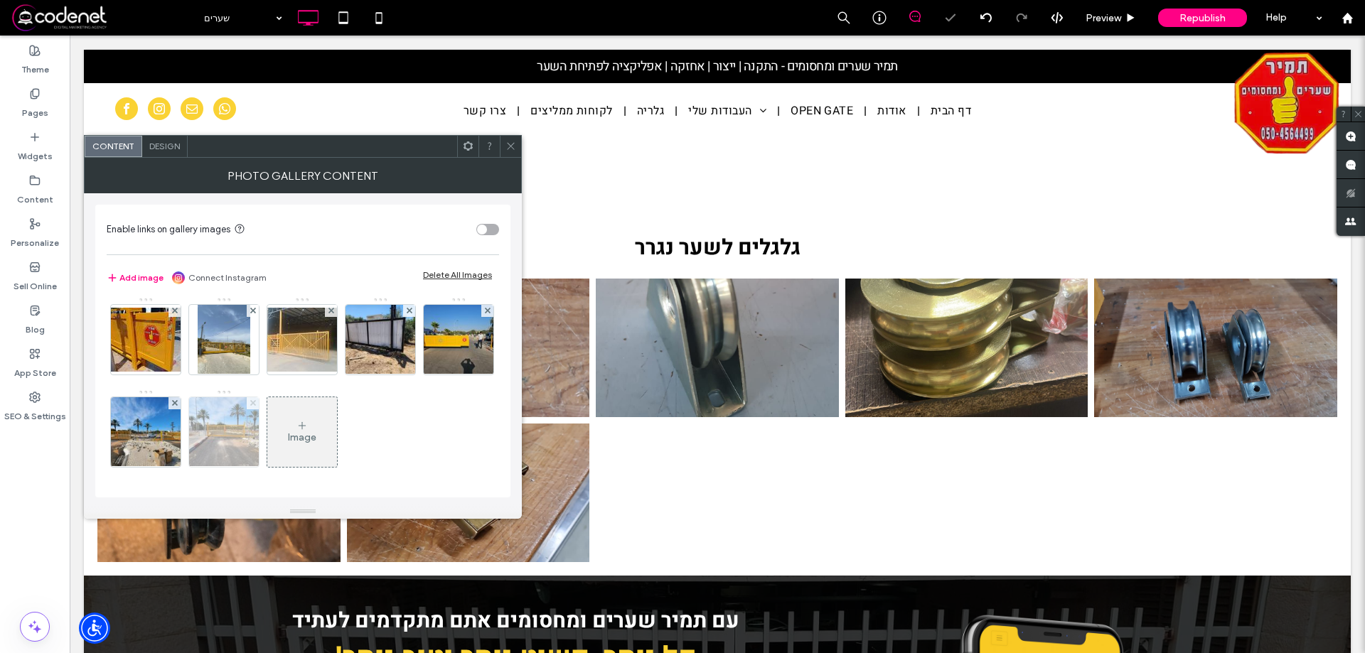
click use
click icon
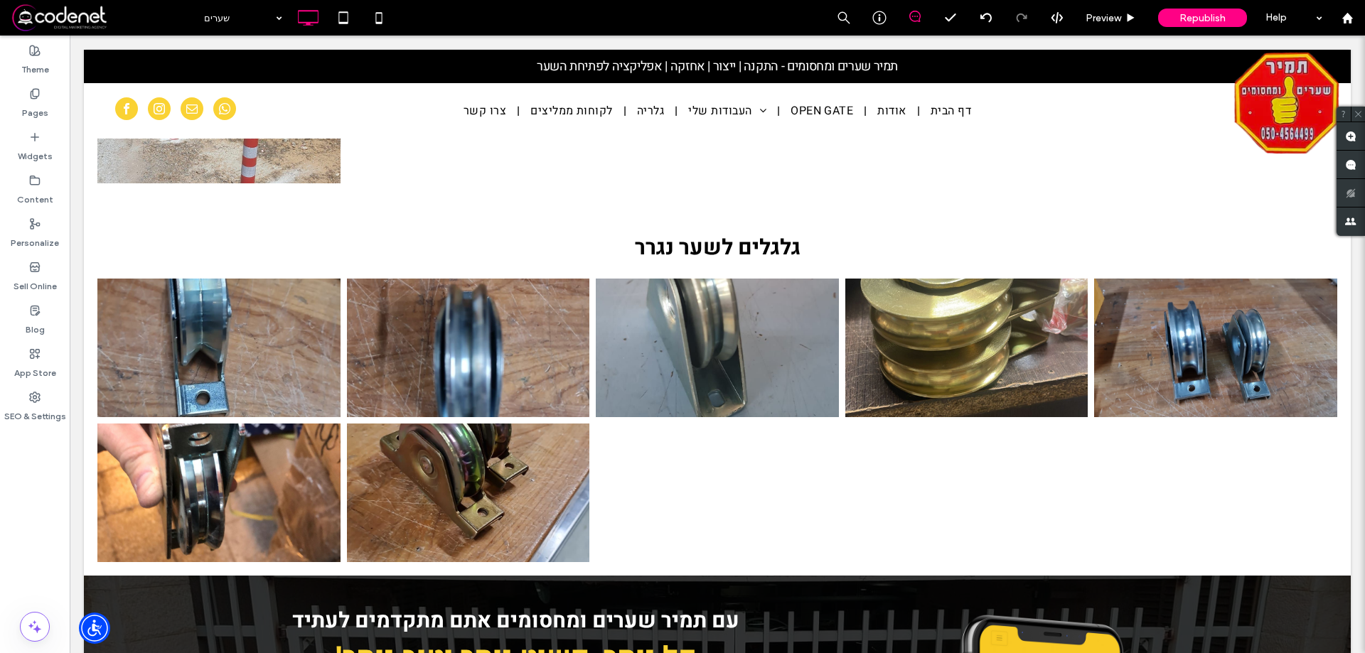
type input "*****"
type input "**"
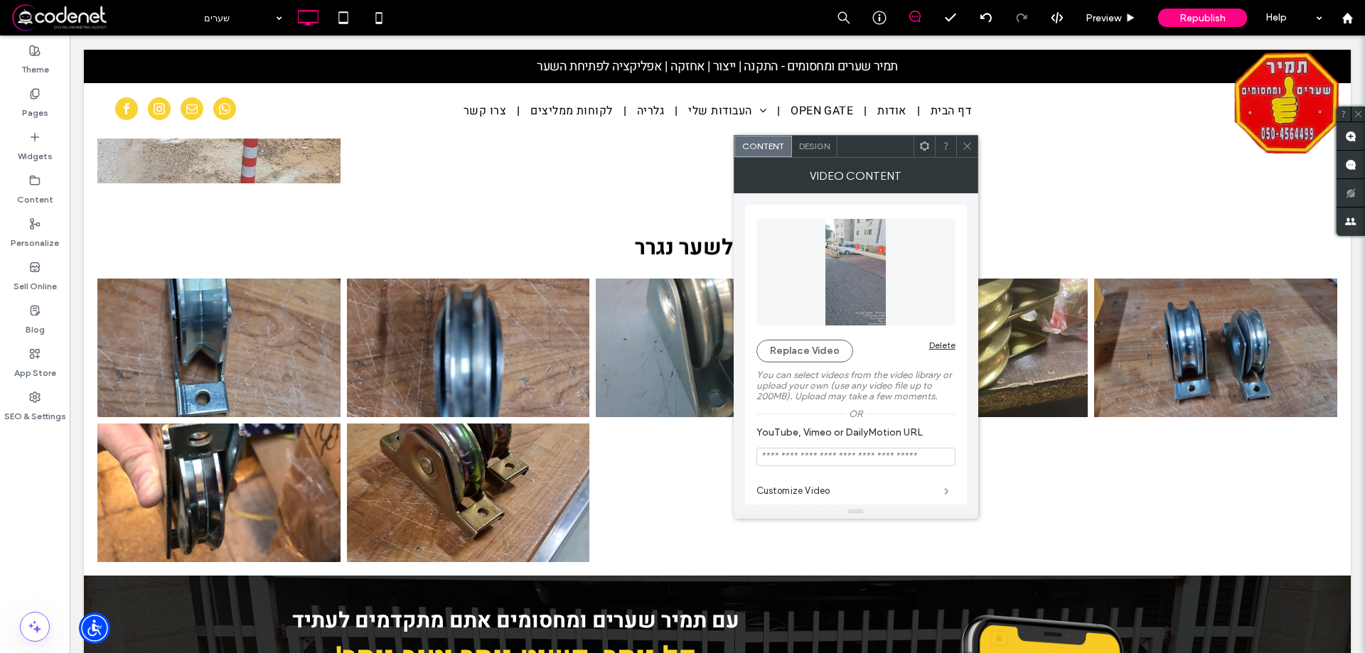
click span
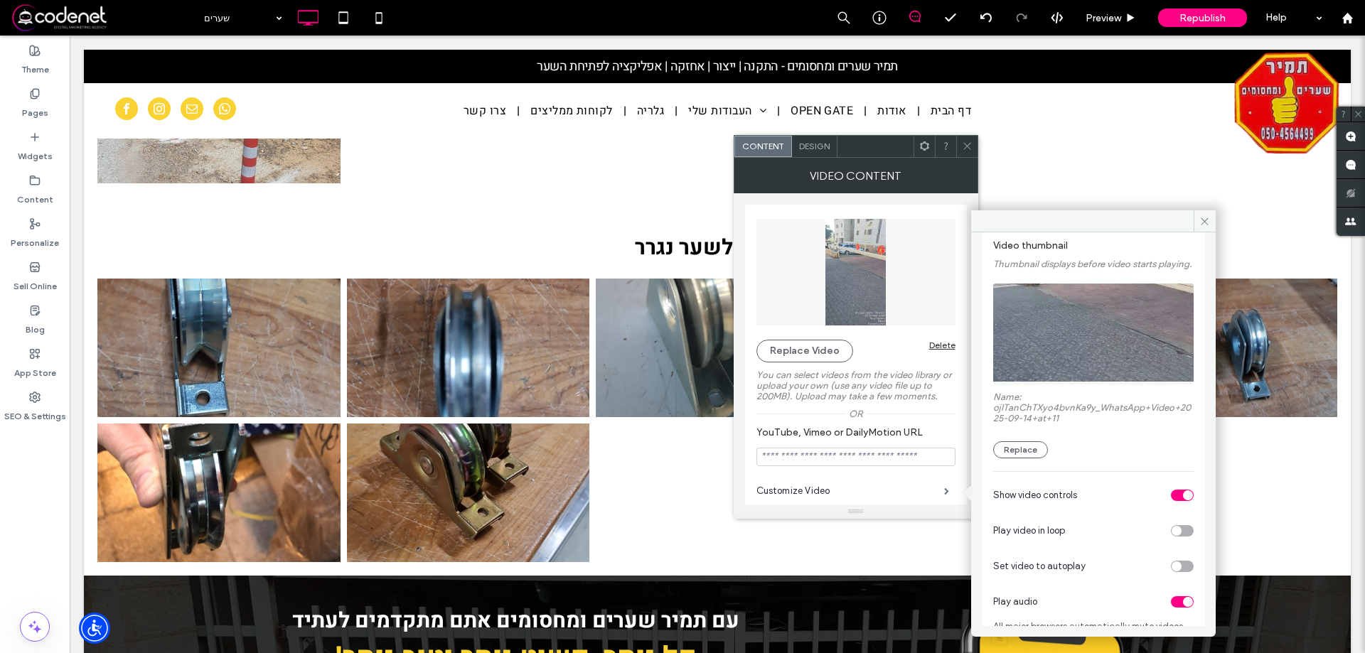
scroll to position [71, 0]
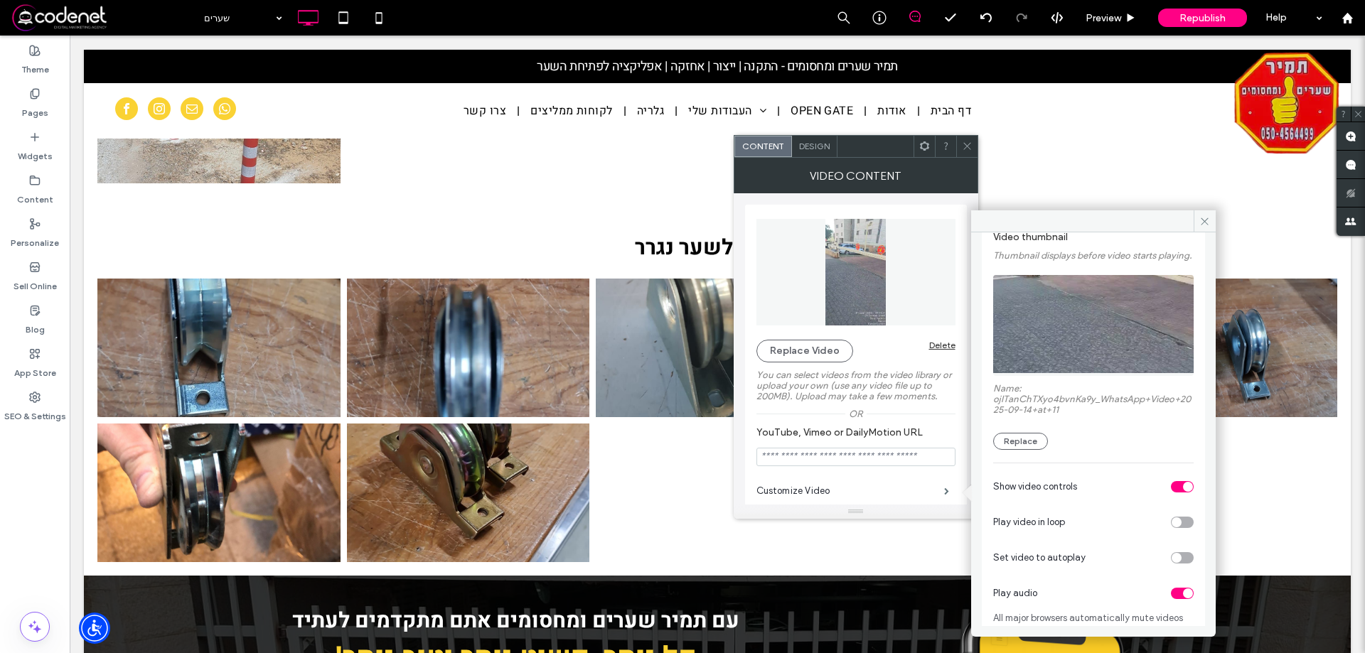
click div "toggle"
click span
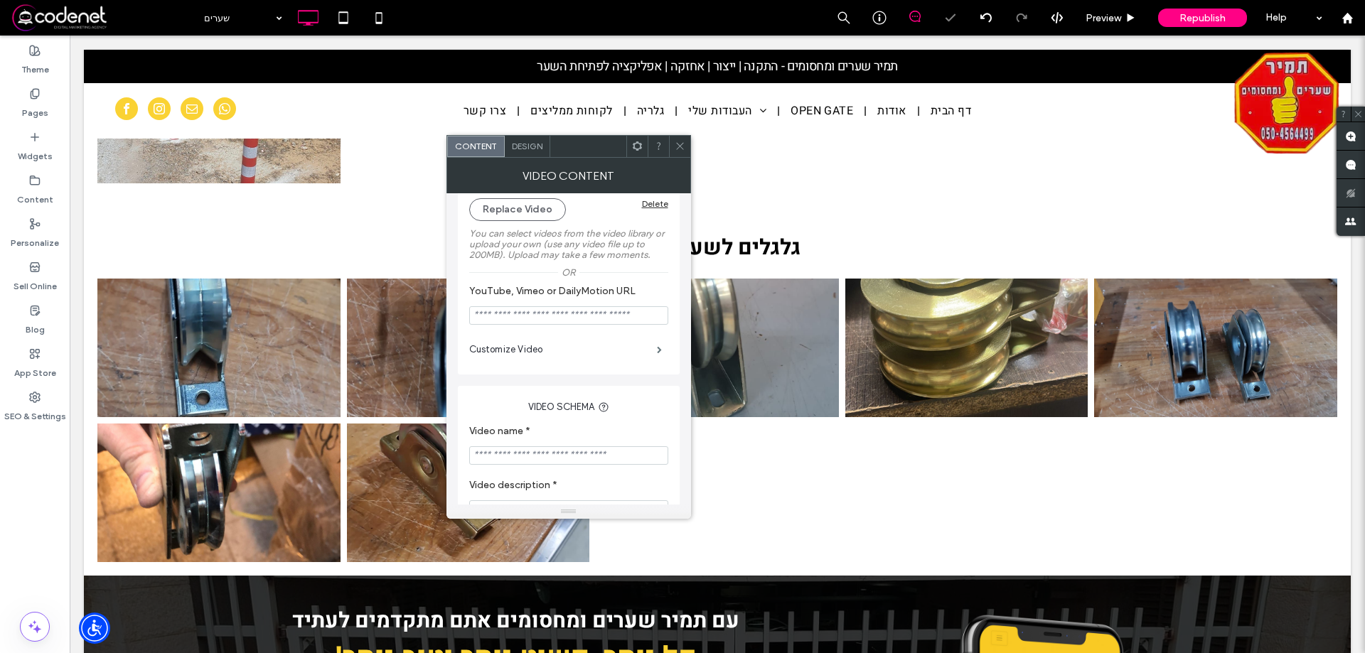
scroll to position [142, 0]
click span
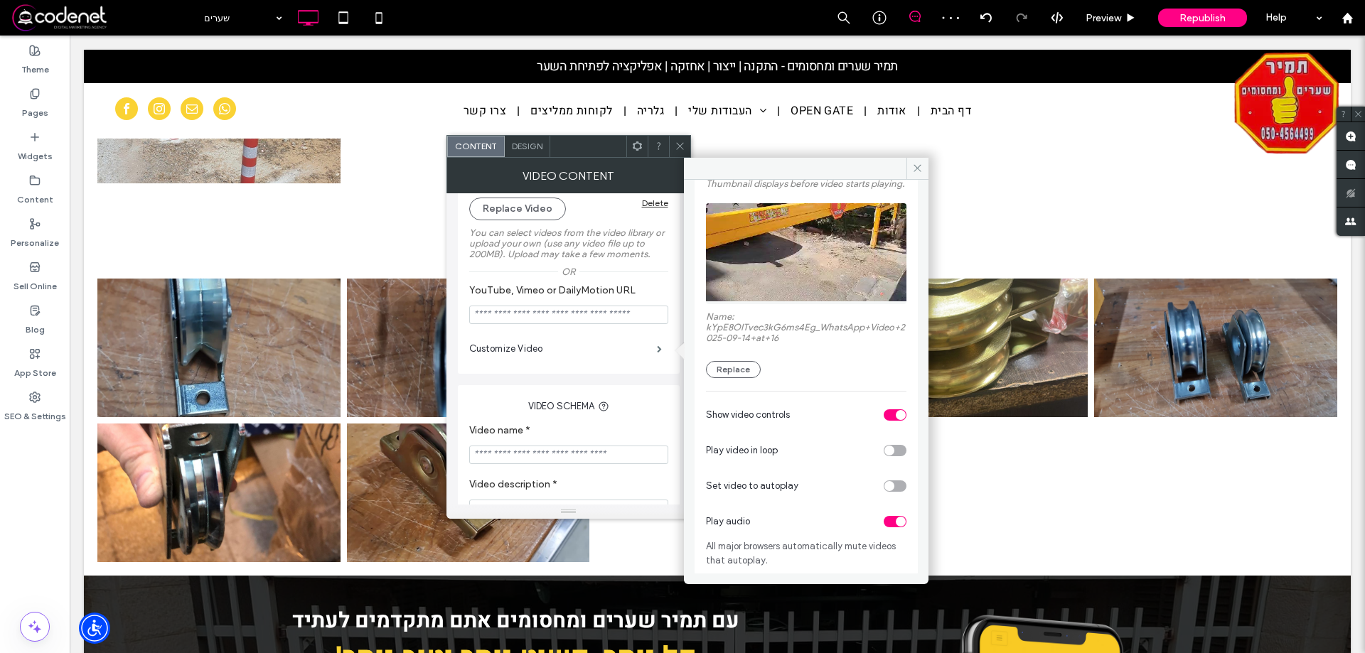
scroll to position [102, 0]
click div "toggle"
click icon
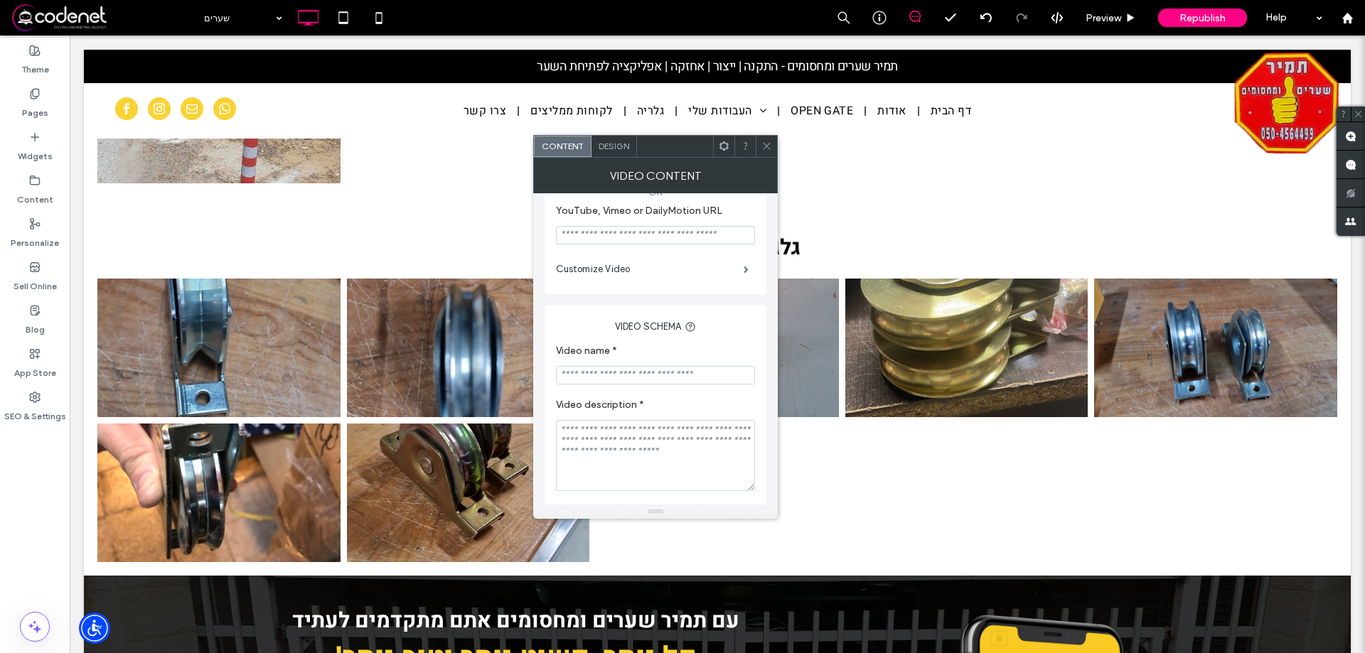
scroll to position [279, 0]
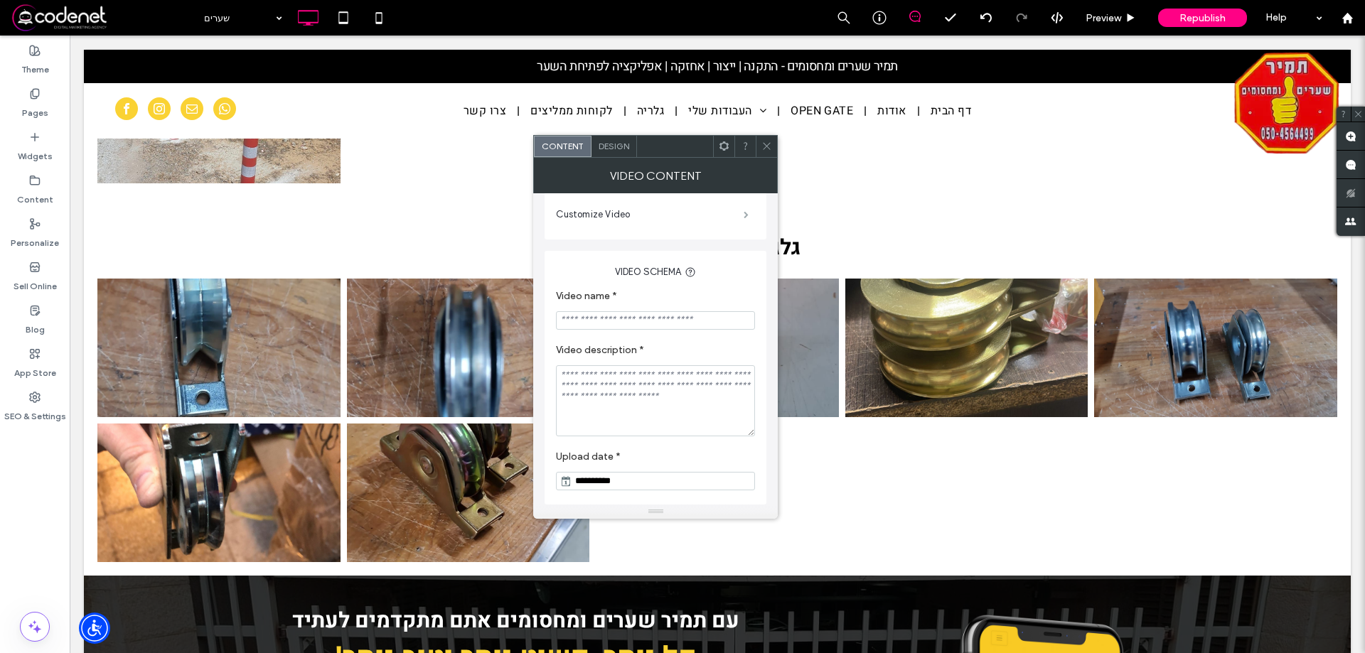
click span
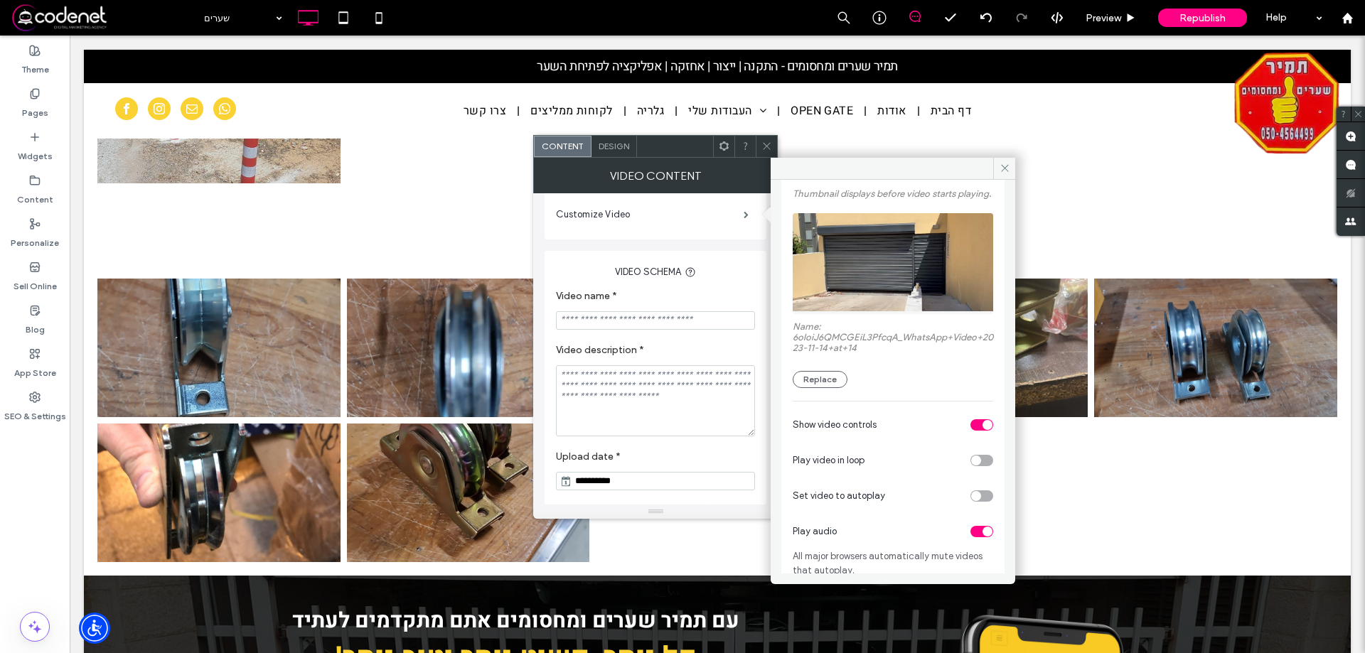
scroll to position [102, 0]
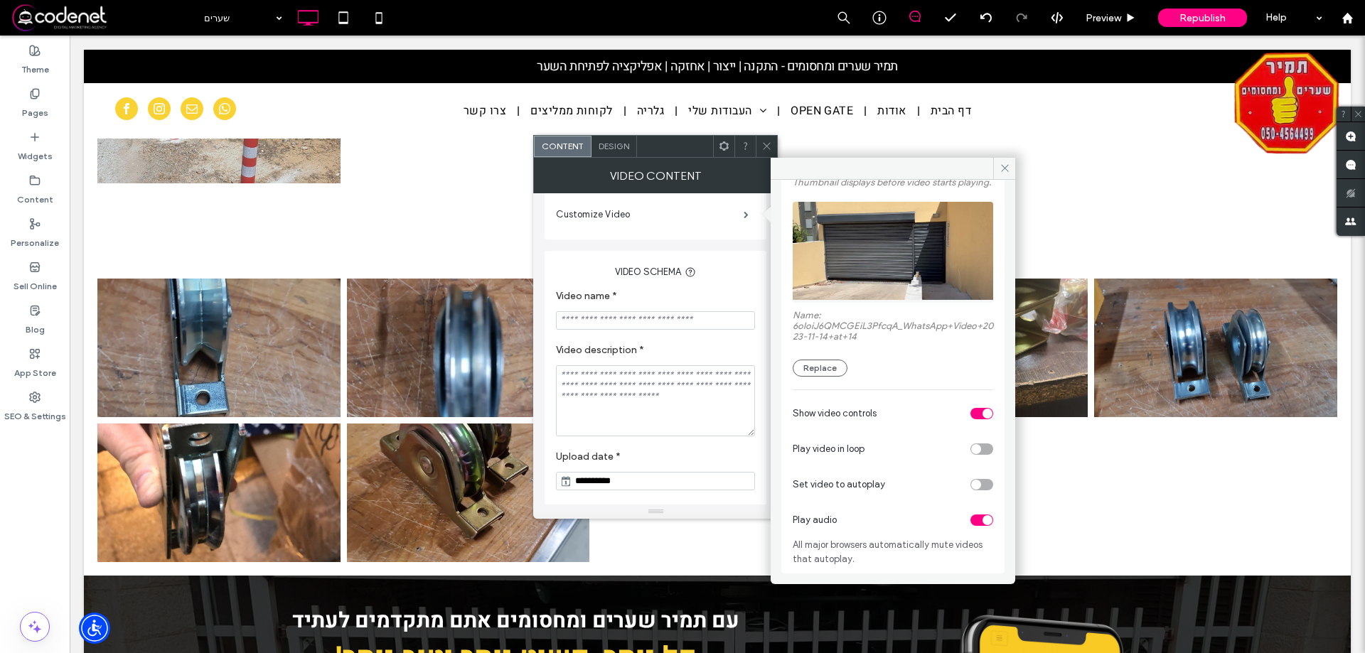
click div "toggle"
click icon
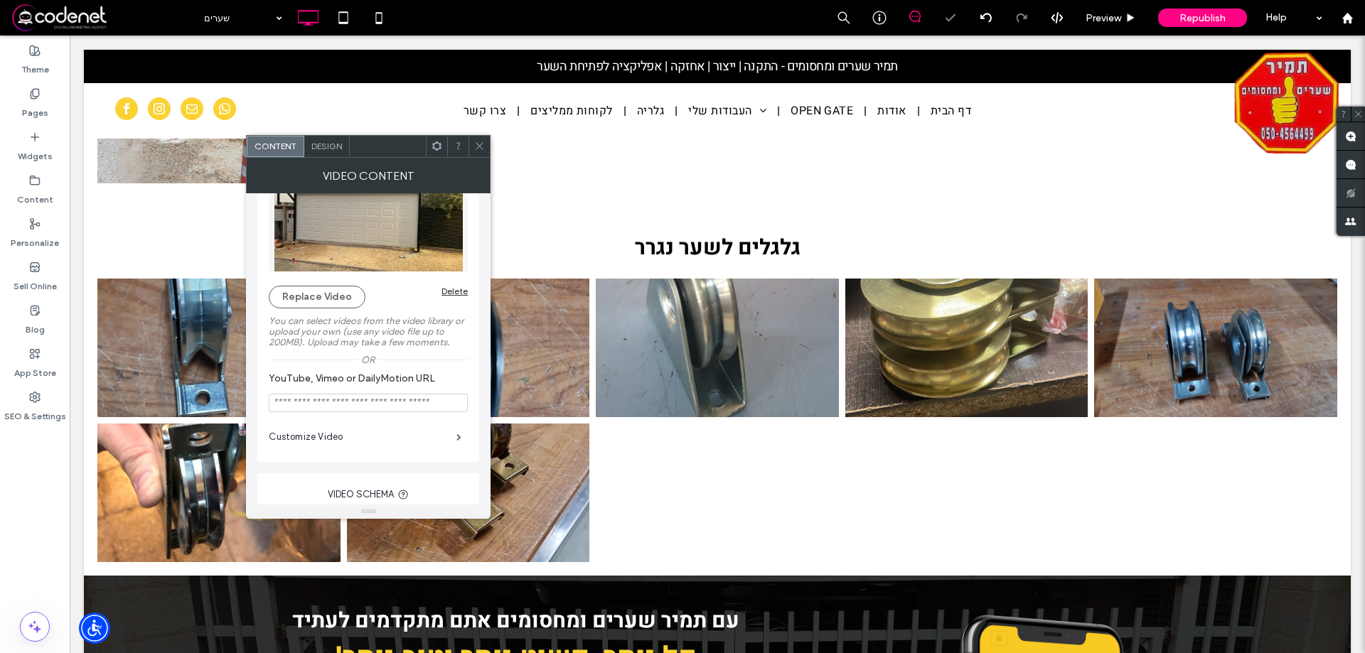
scroll to position [142, 0]
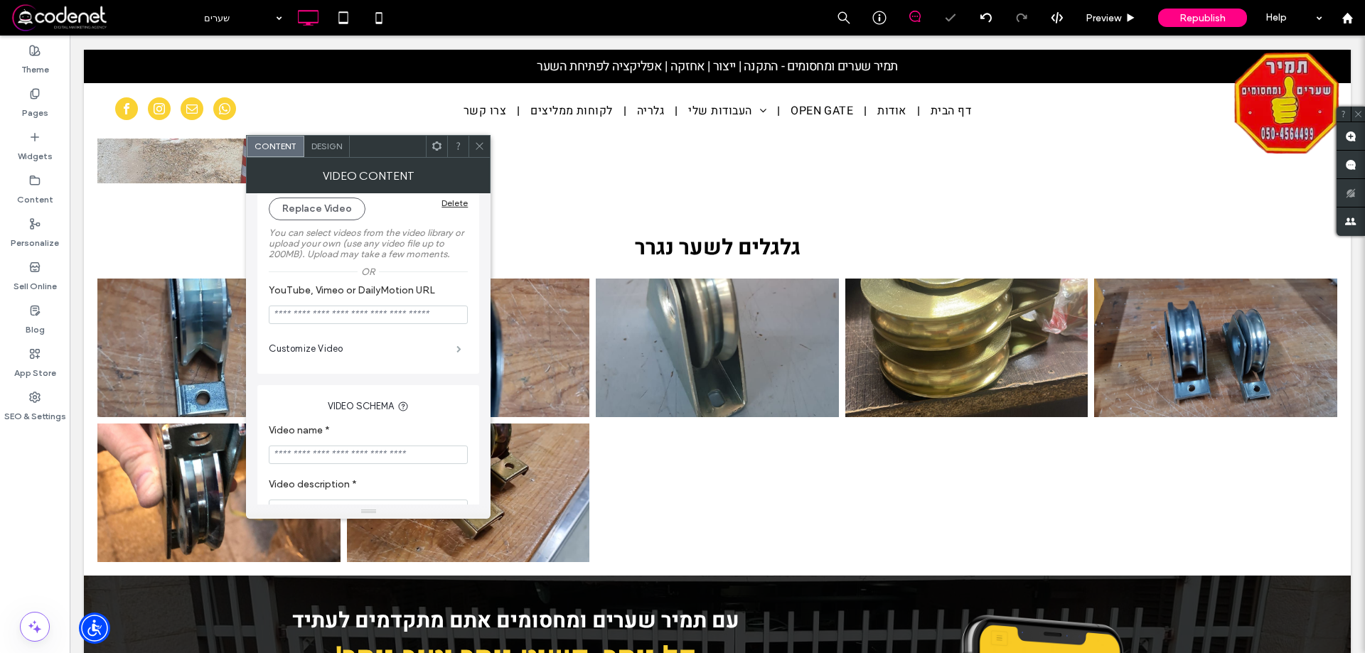
click span
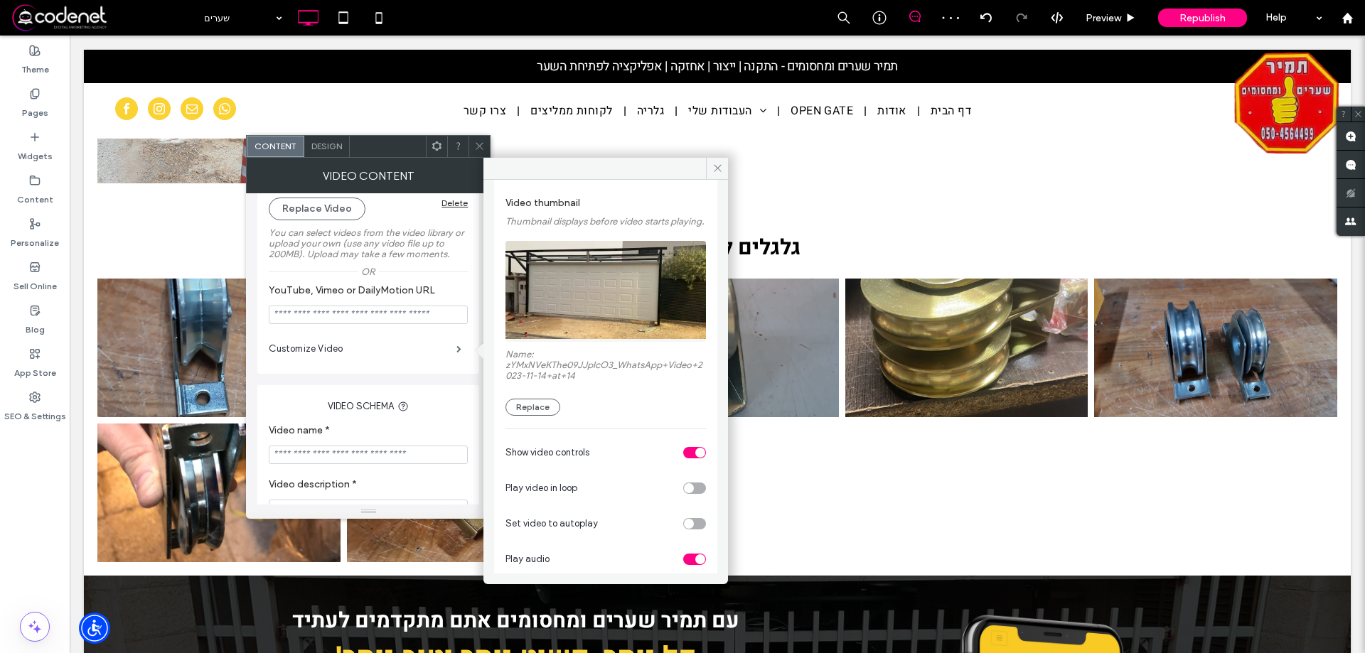
scroll to position [102, 0]
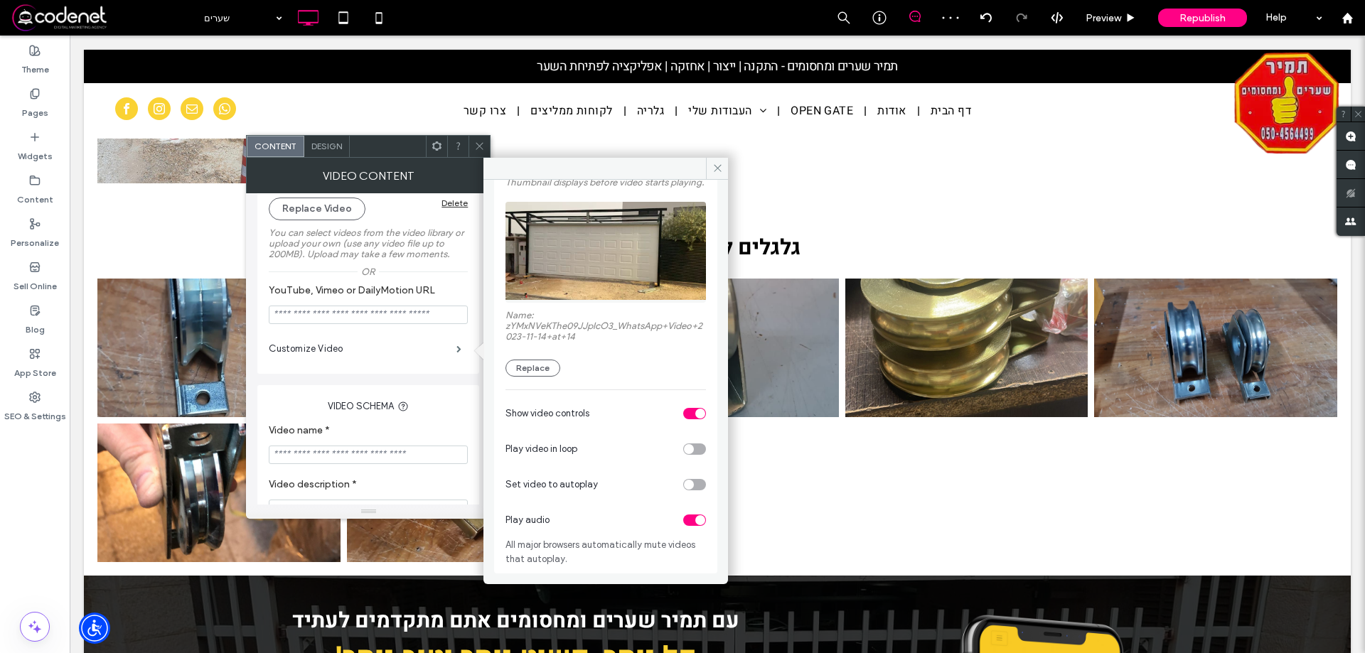
click div "toggle"
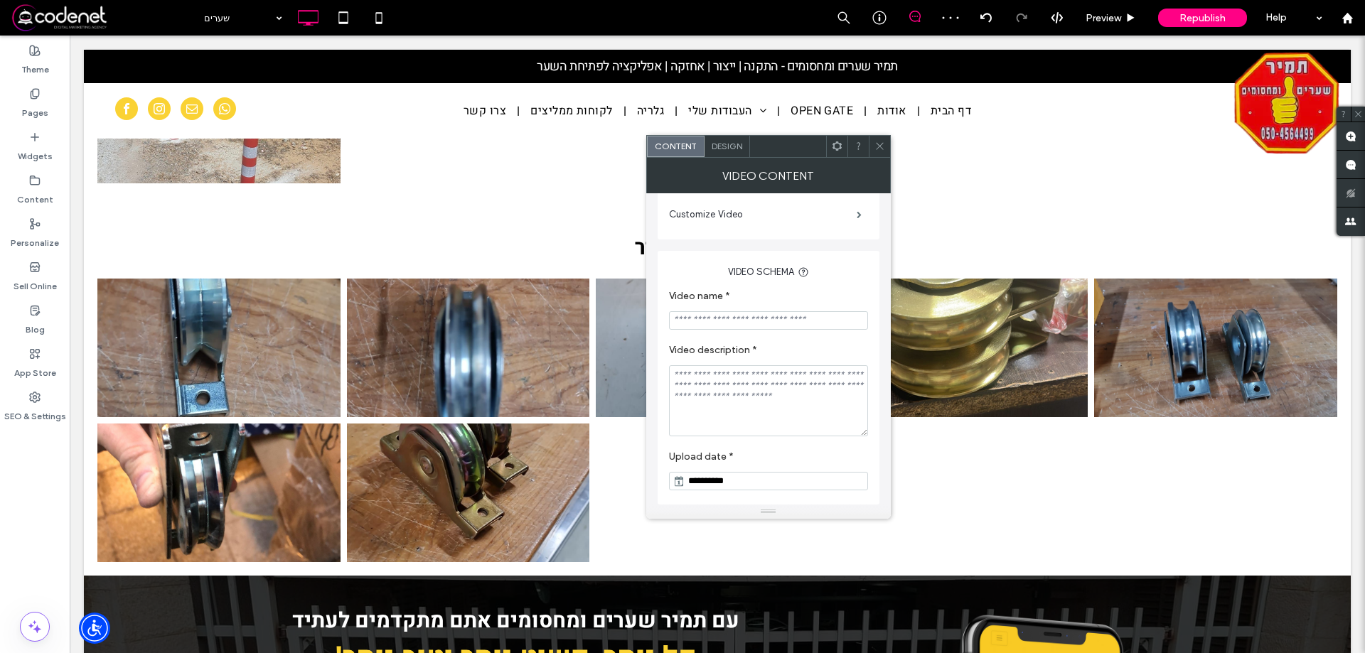
scroll to position [208, 0]
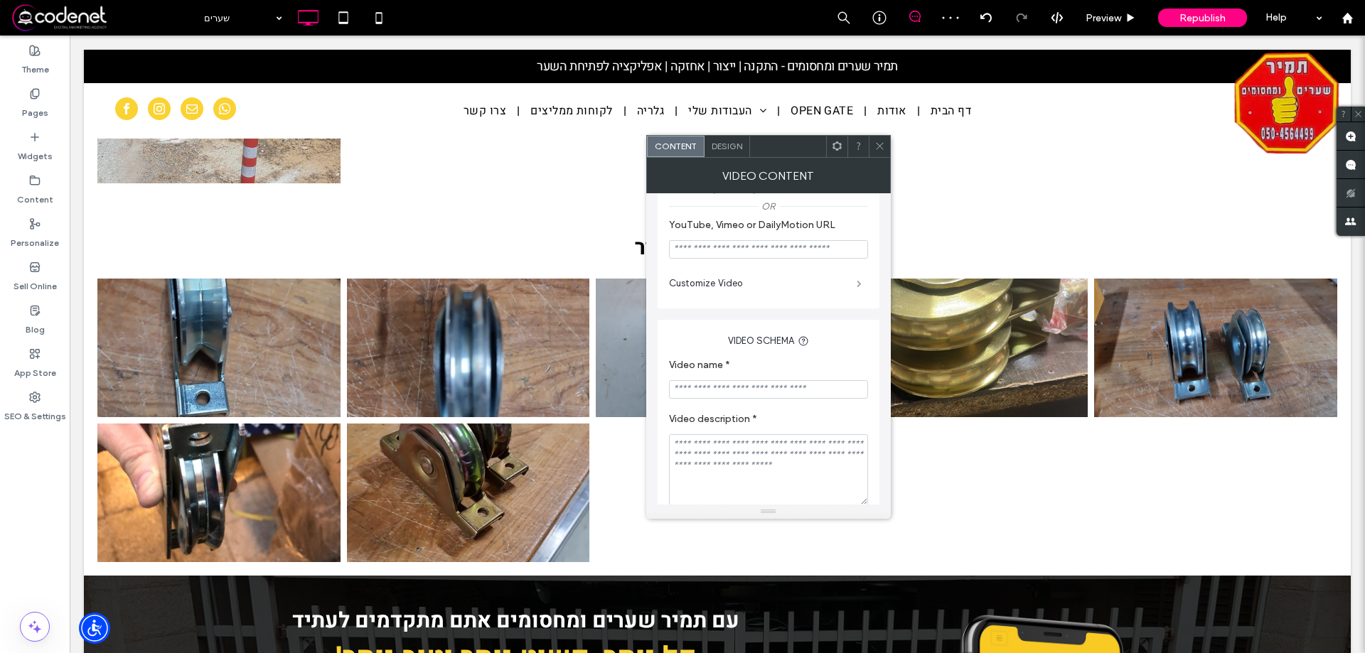
click span
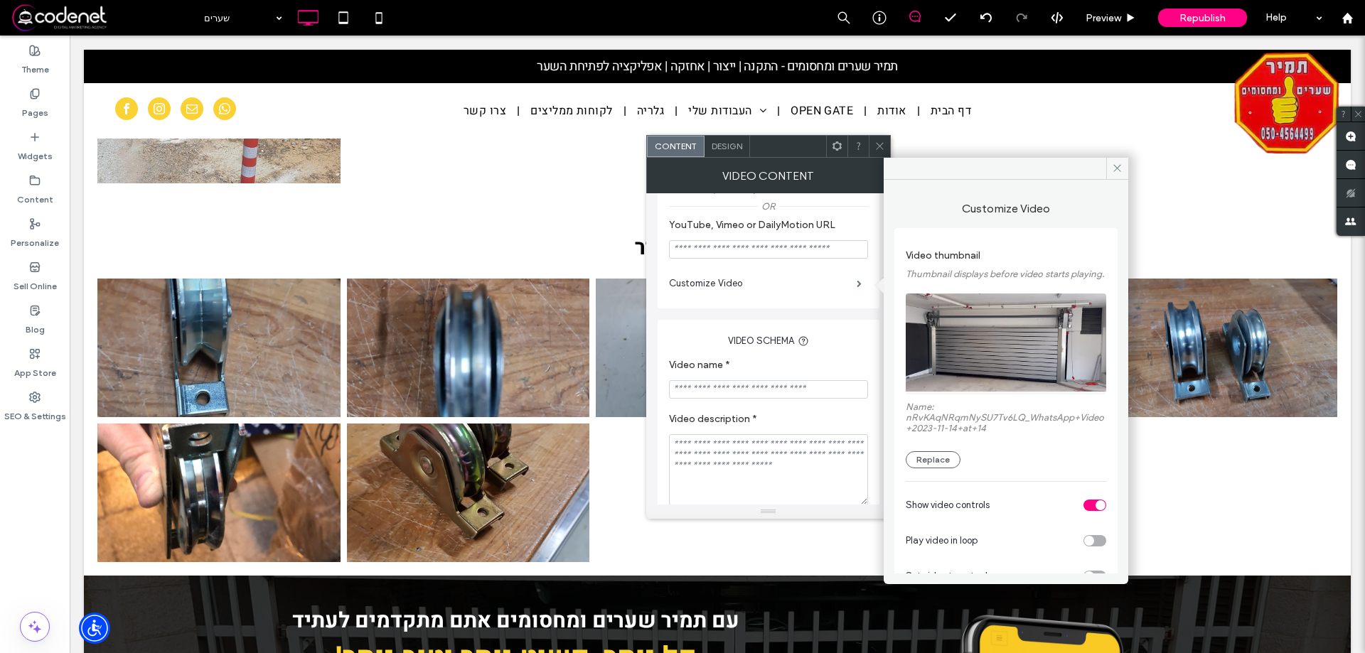
scroll to position [279, 0]
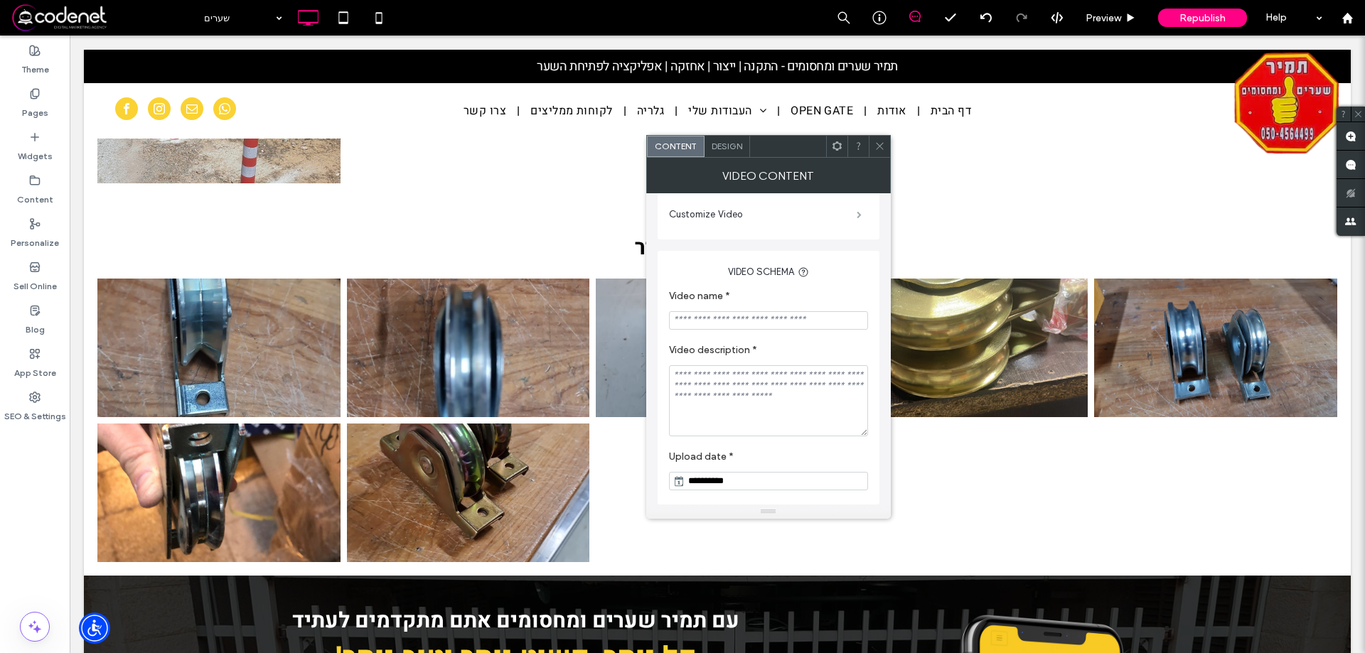
click span
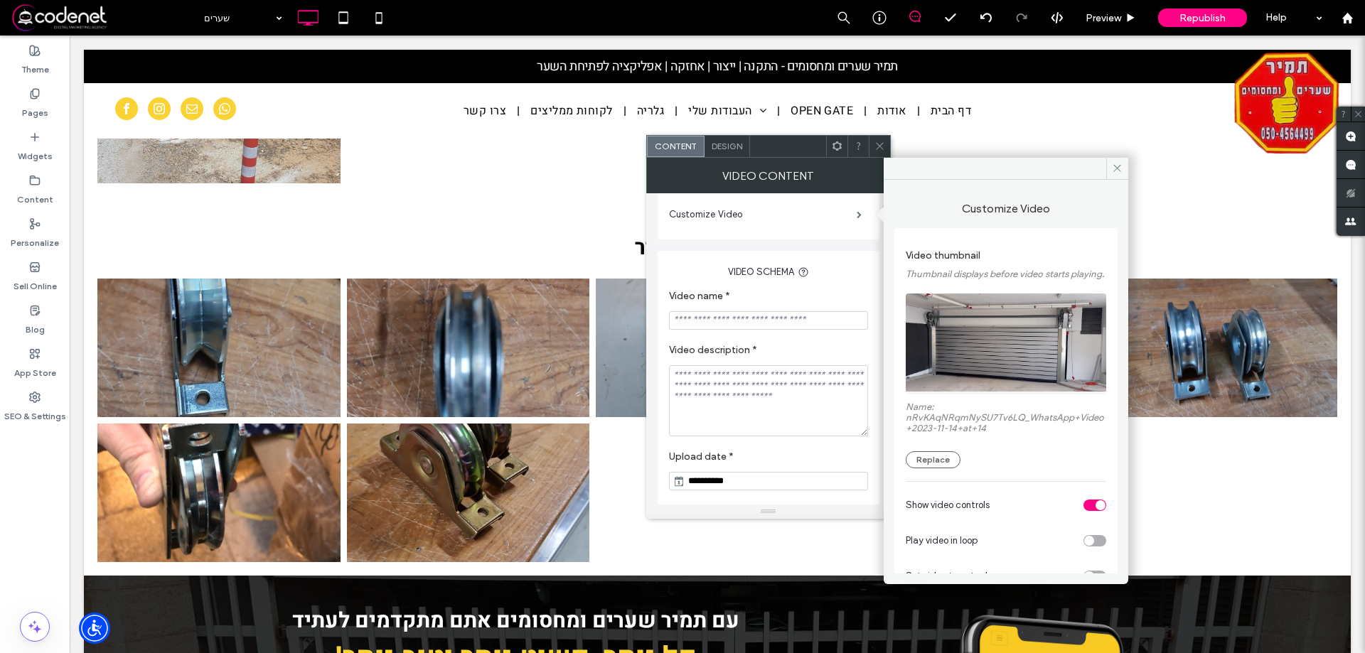
scroll to position [102, 0]
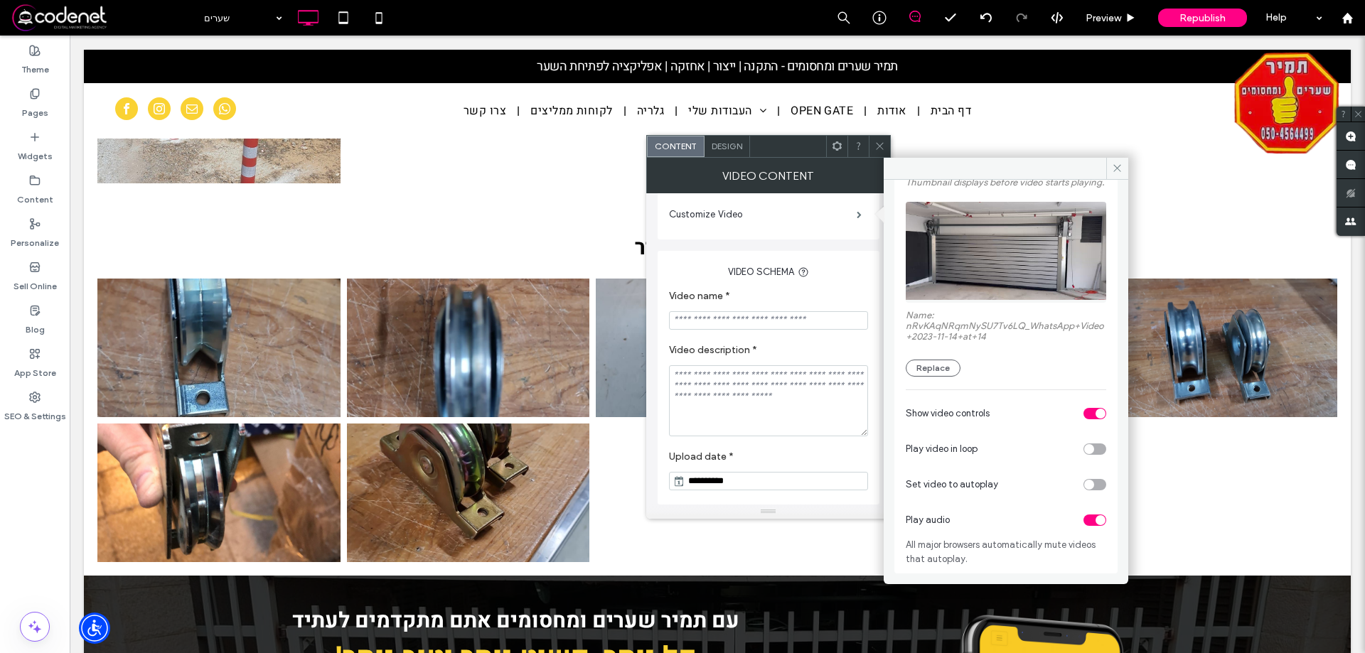
click div "toggle"
click icon
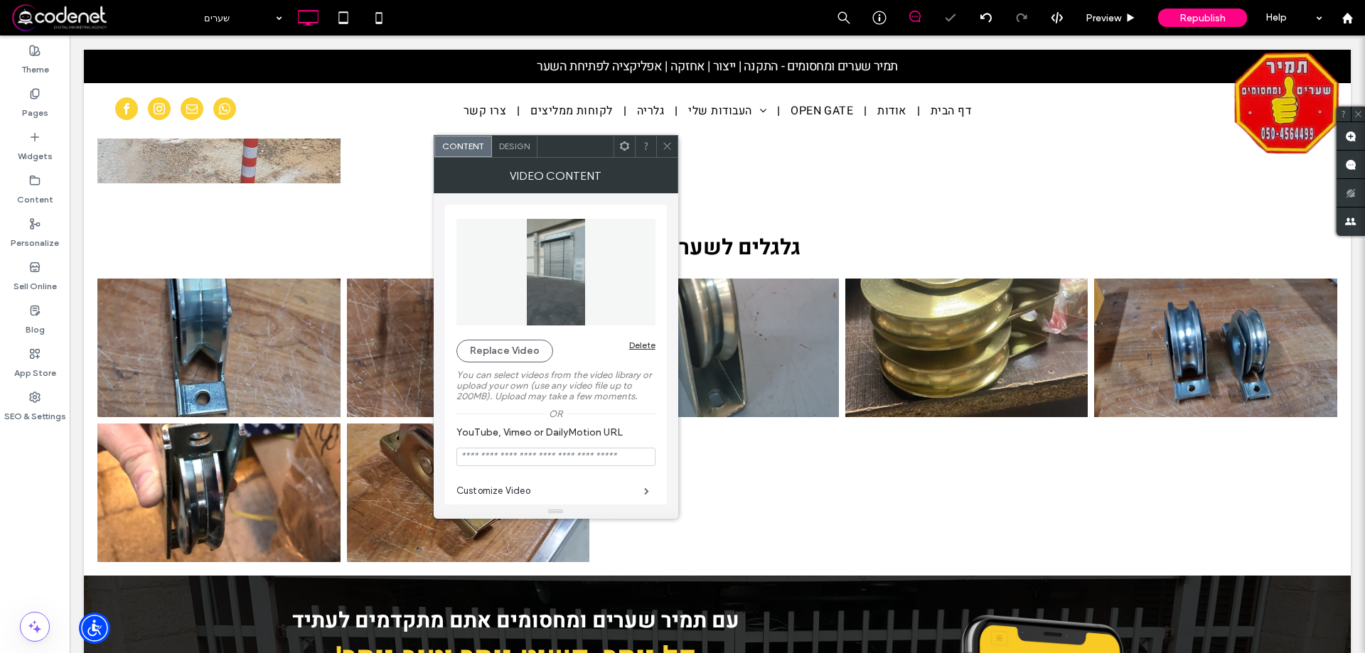
scroll to position [142, 0]
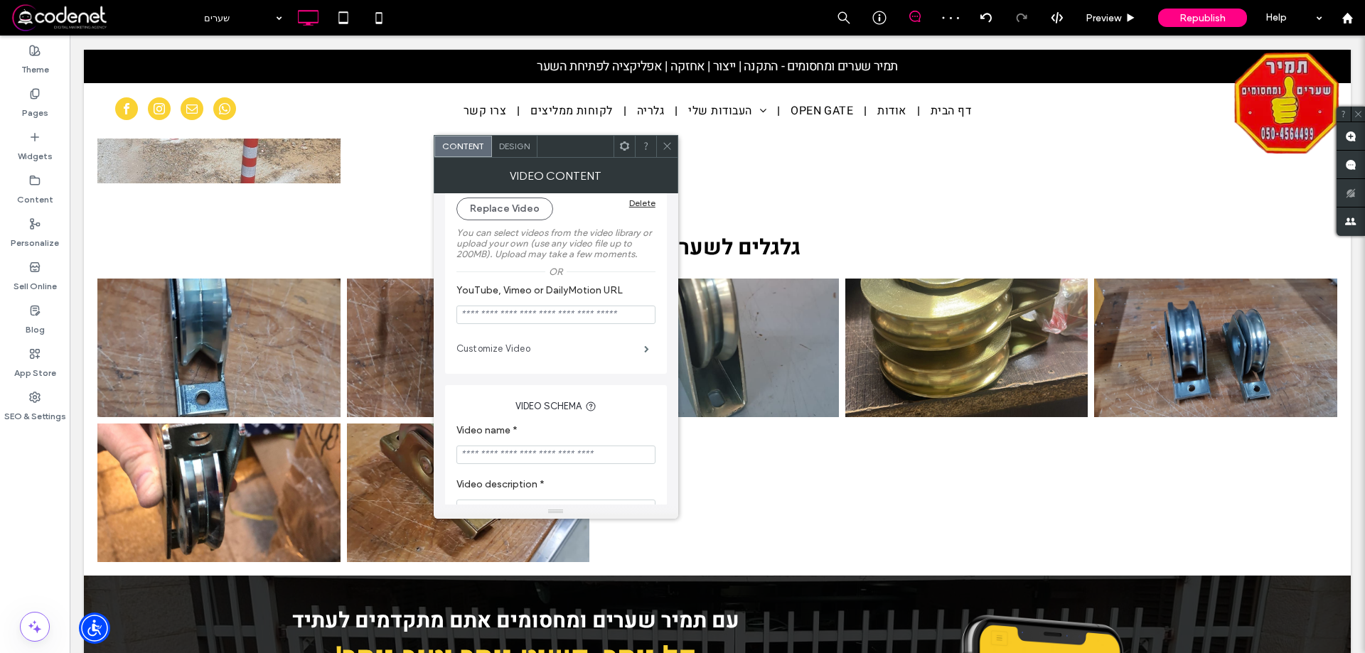
click label "Customize Video"
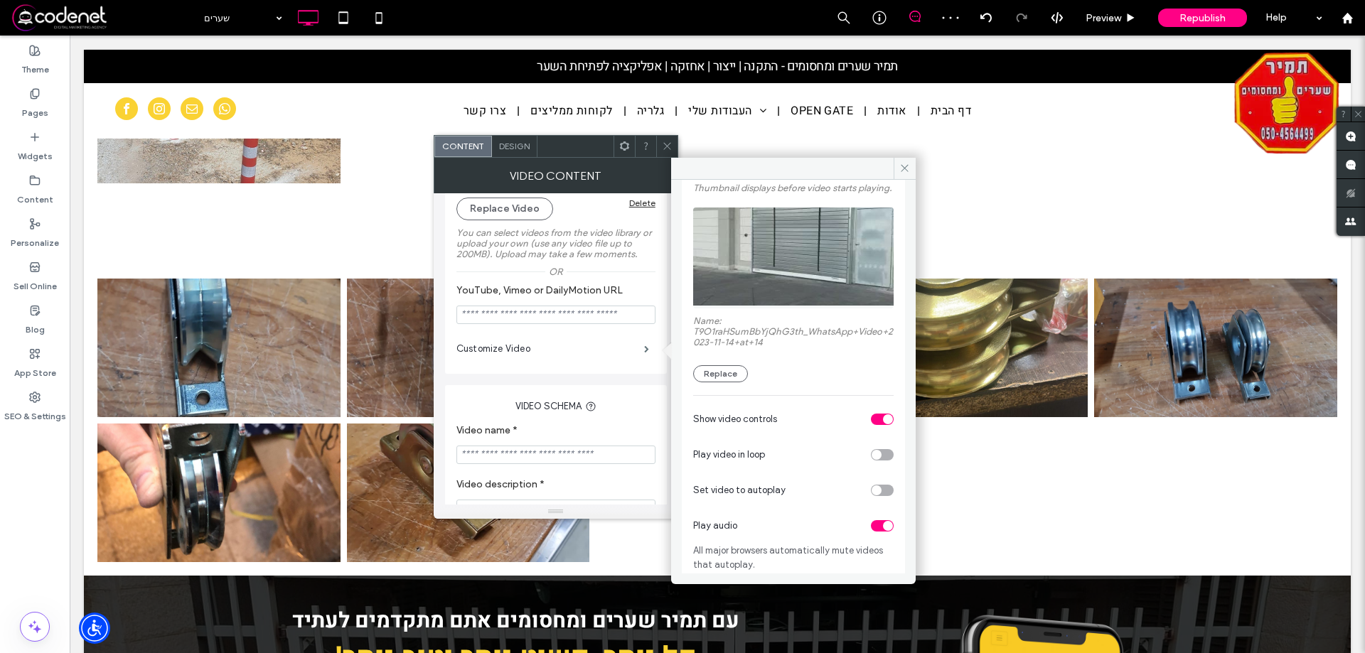
scroll to position [102, 0]
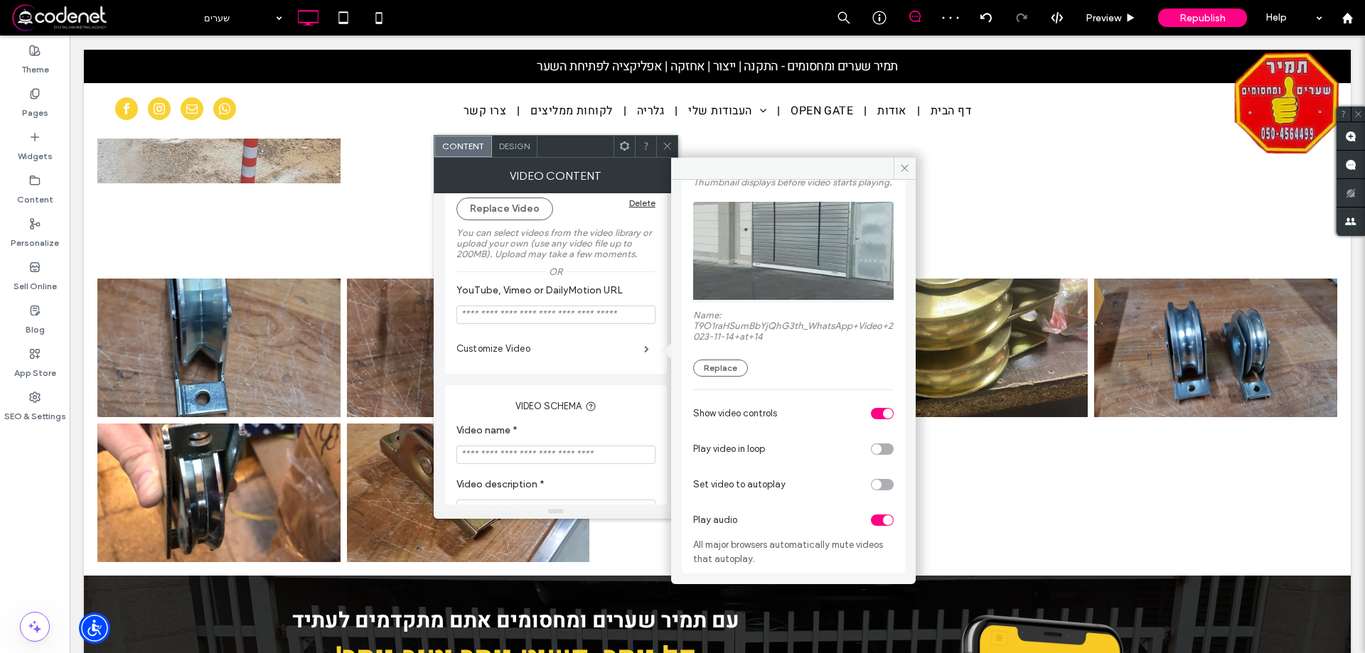
click div "toggle"
click icon
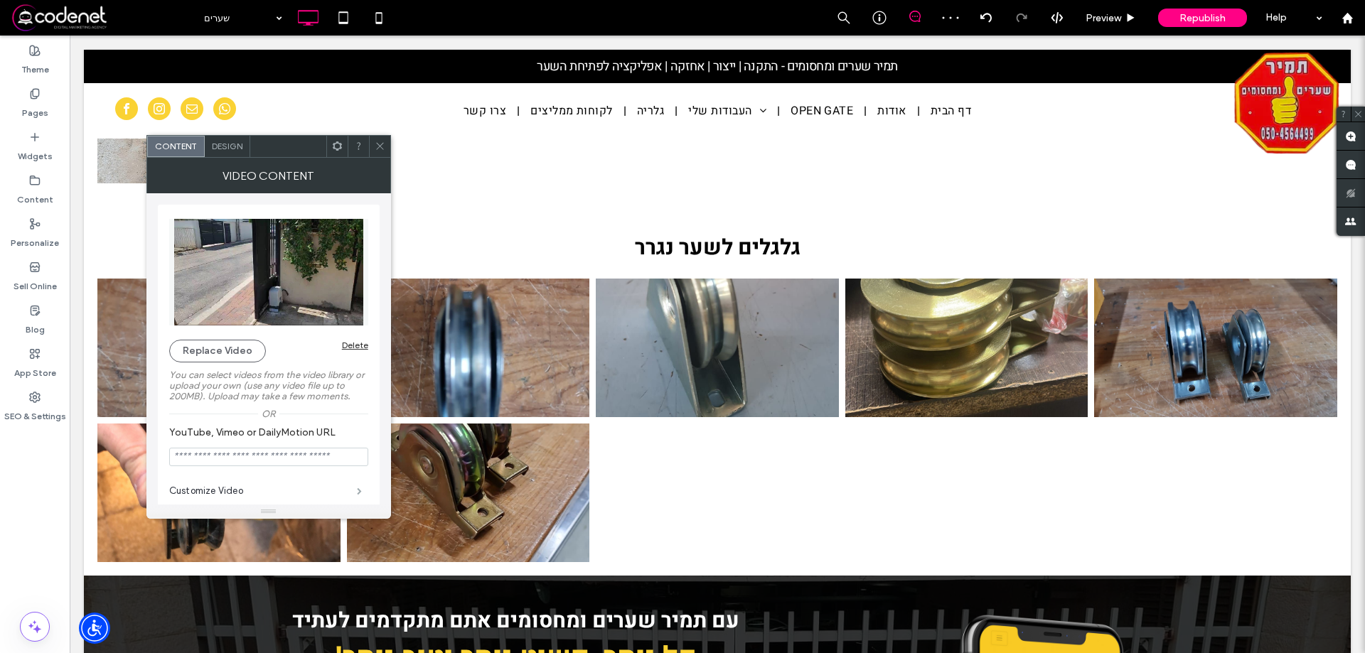
click span
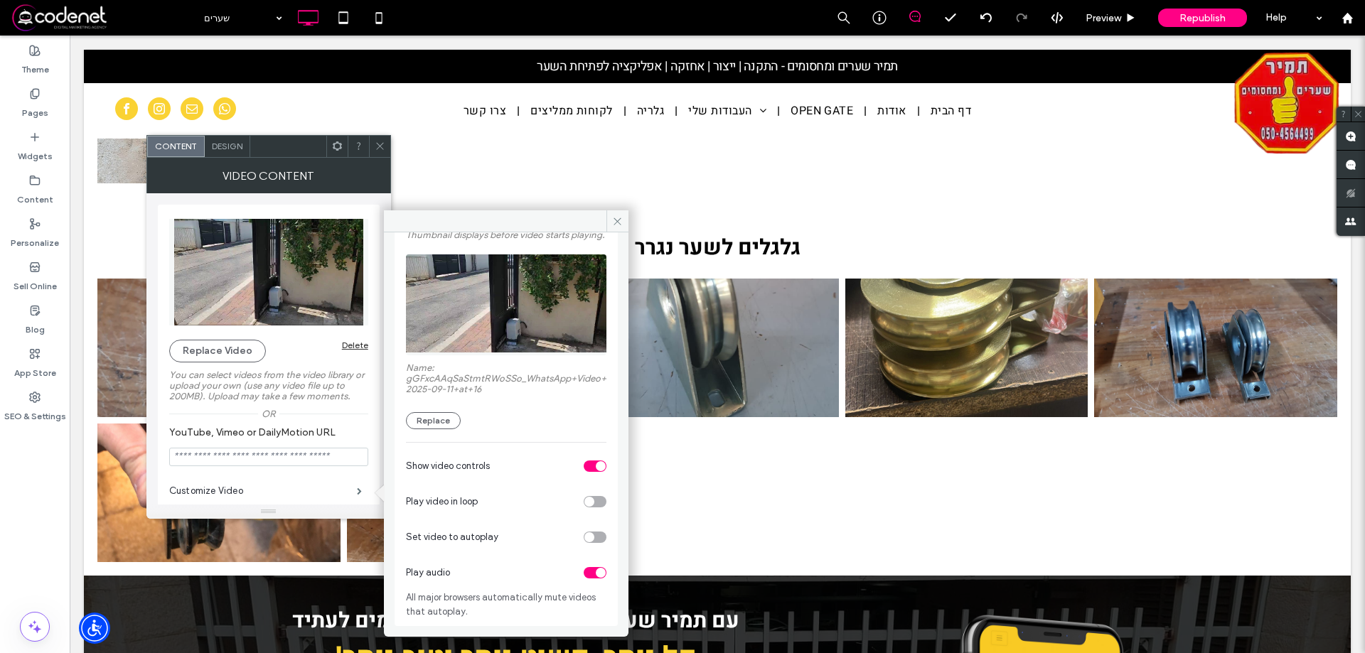
click div "Play audio"
click div "toggle"
click icon
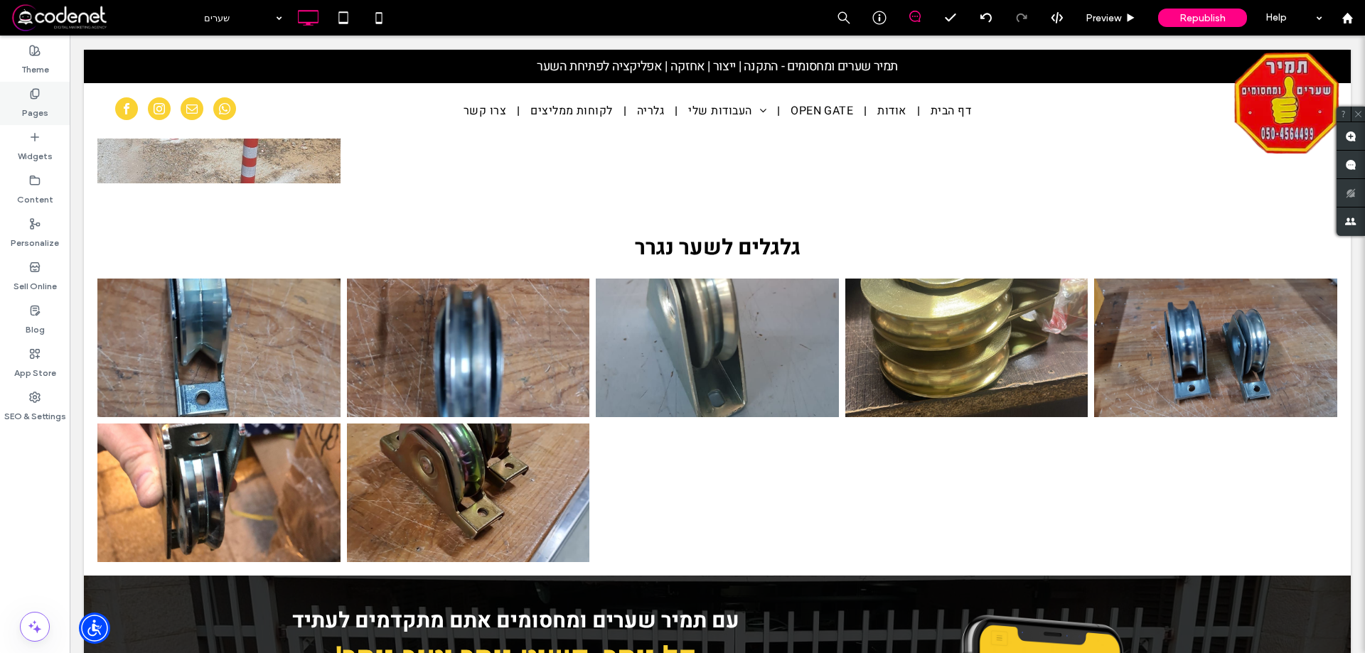
click div "Pages"
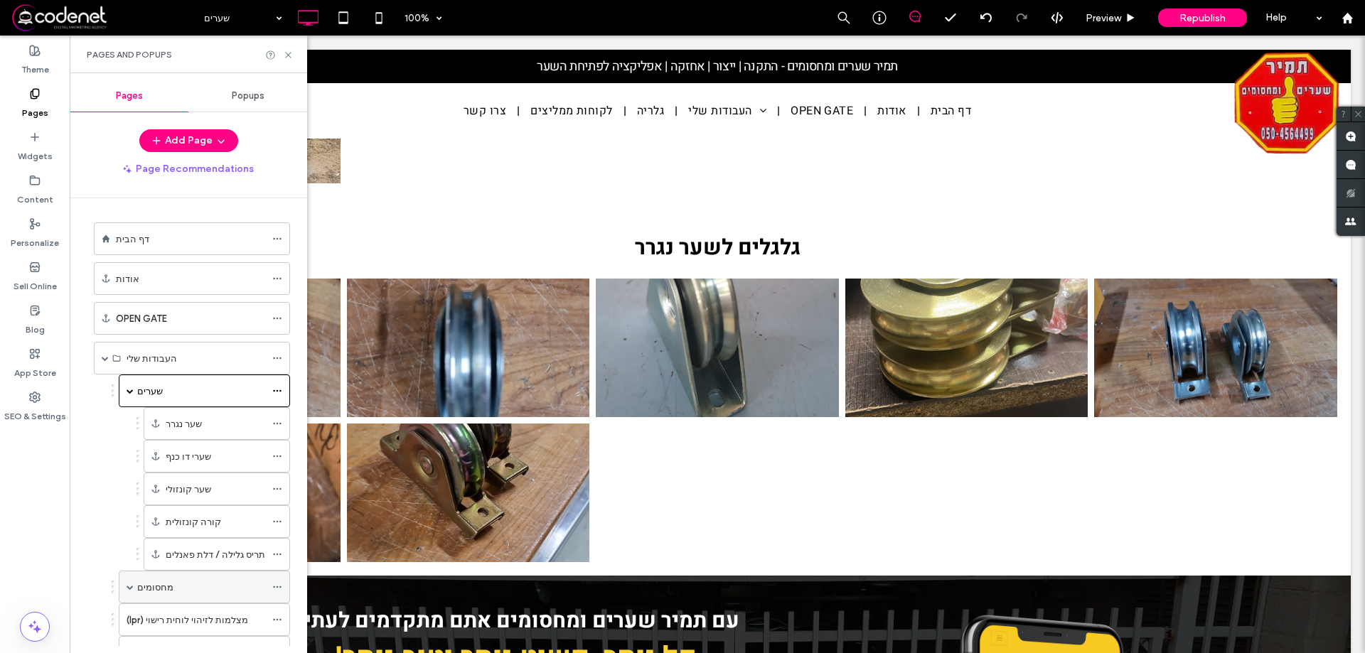
click label "מחסומים"
click use
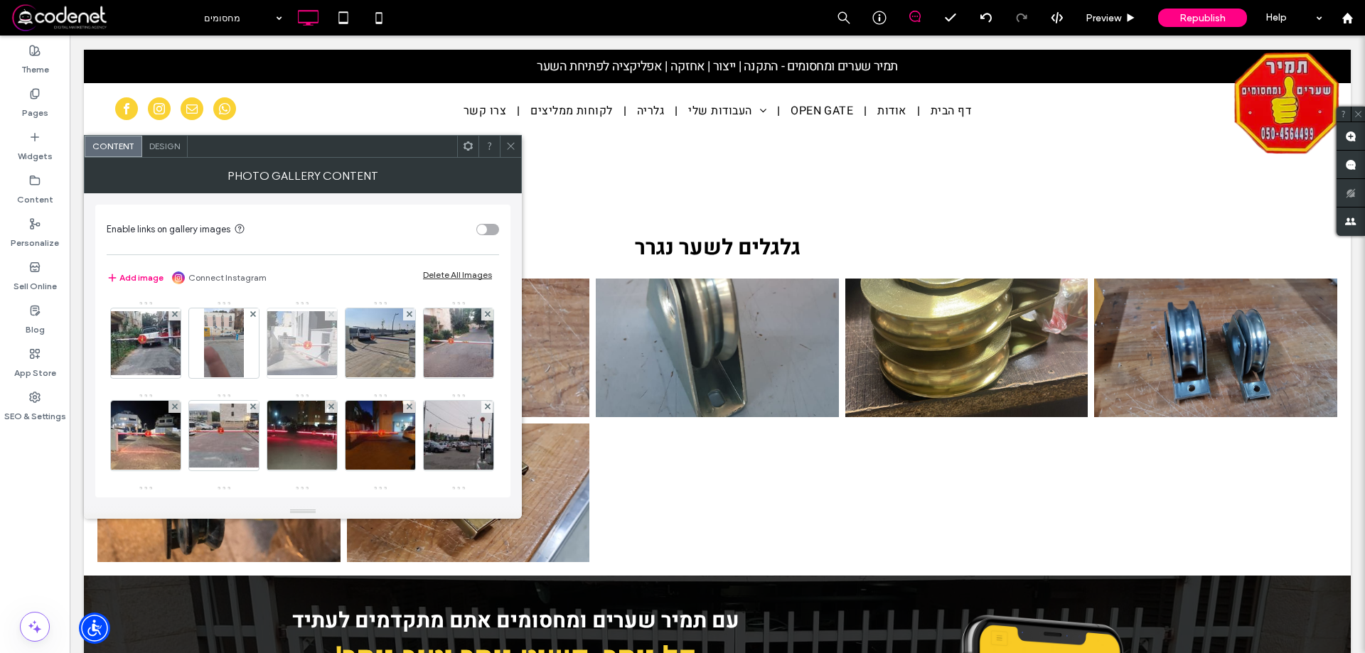
click span
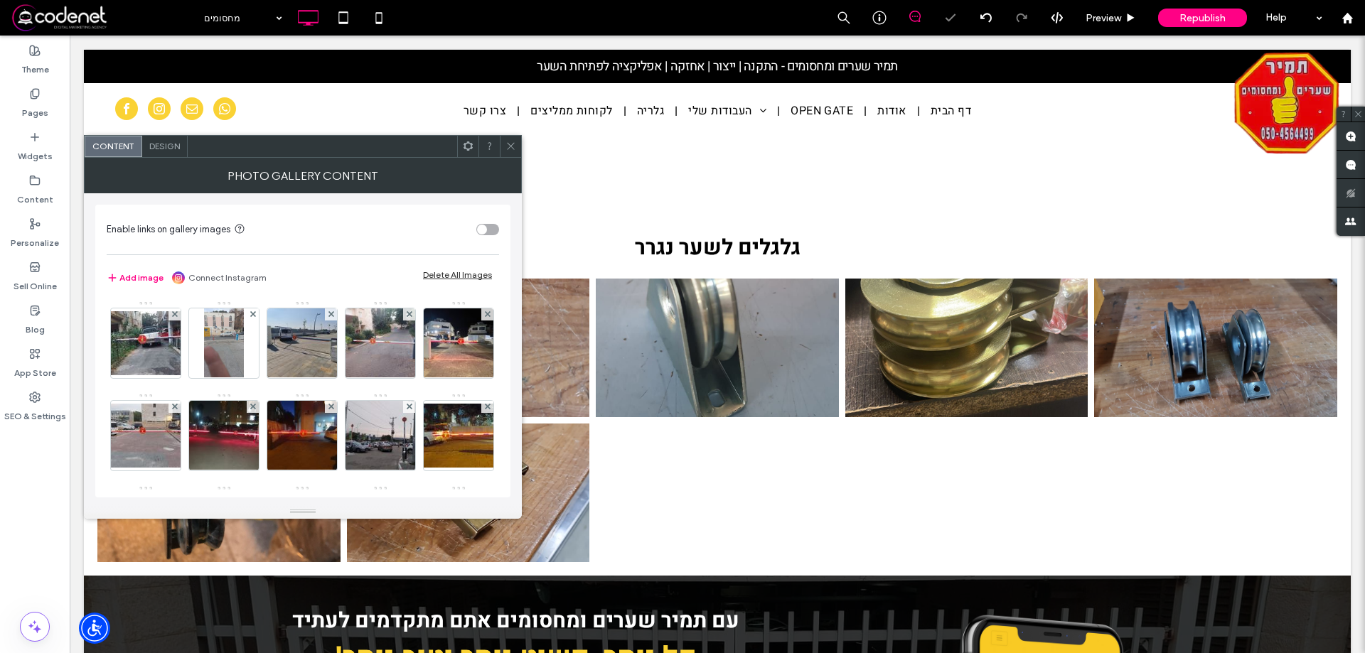
click div
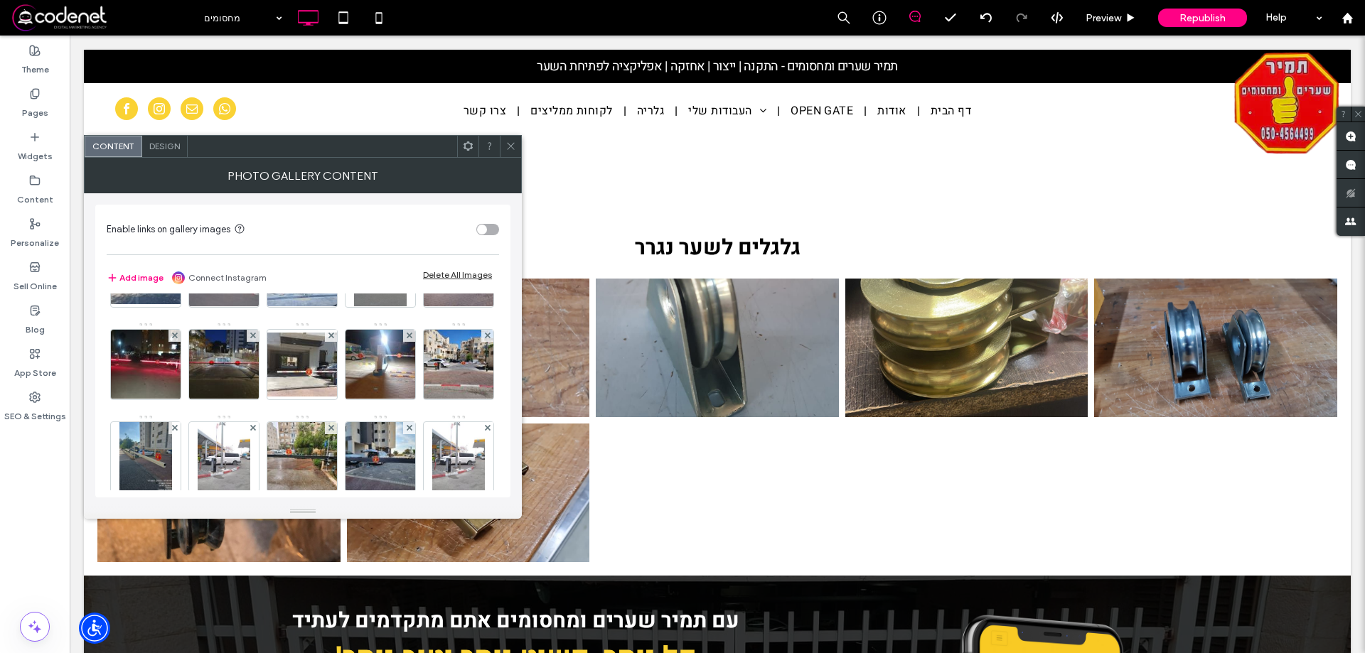
scroll to position [224, 0]
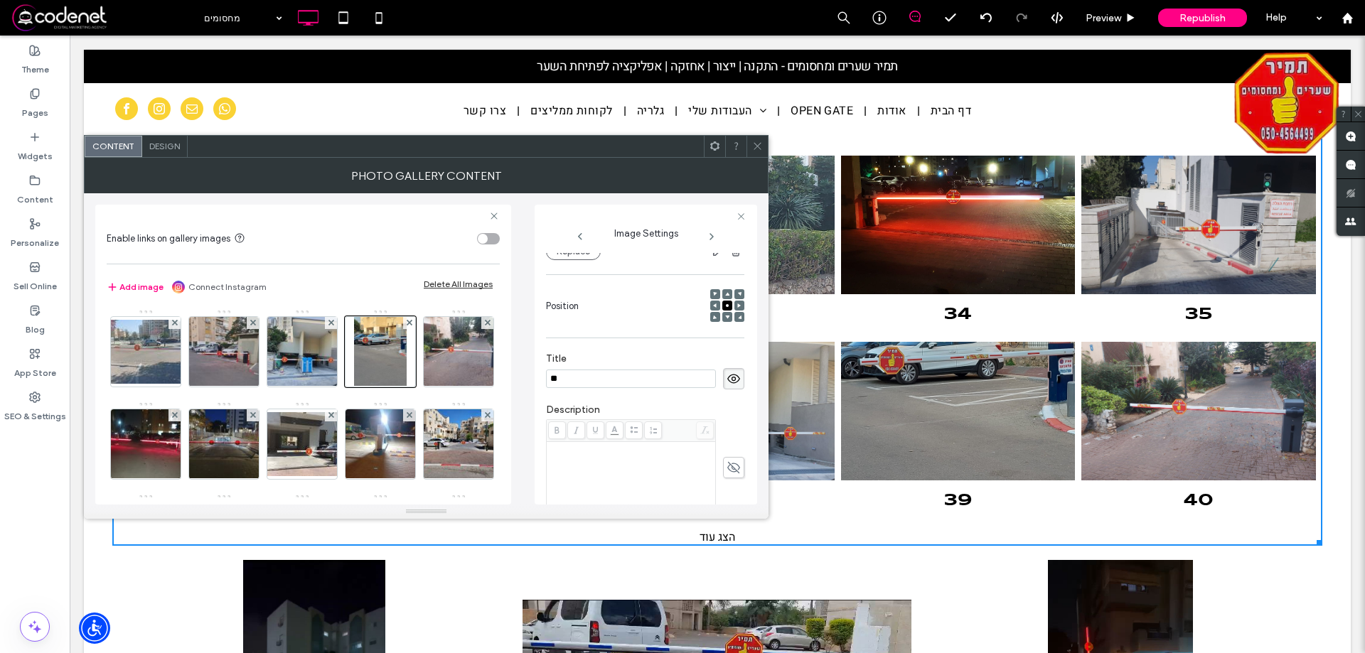
scroll to position [153, 0]
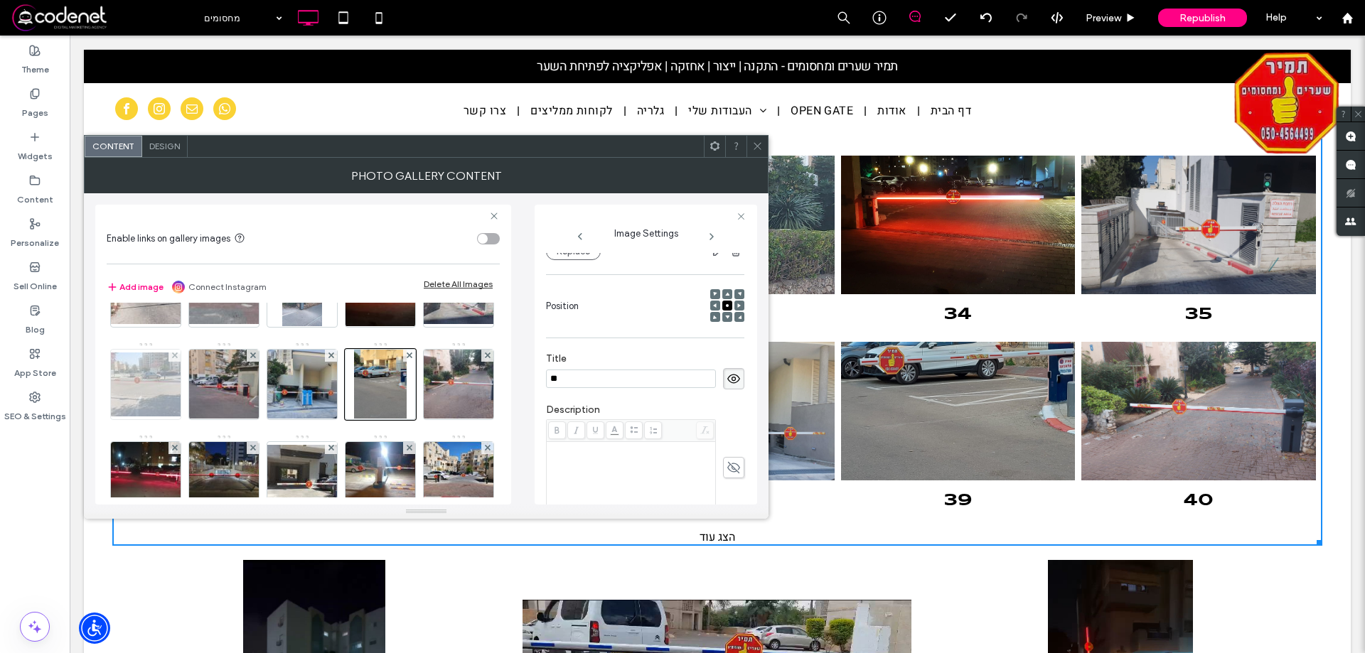
click at [203, 393] on img at bounding box center [146, 385] width 114 height 64
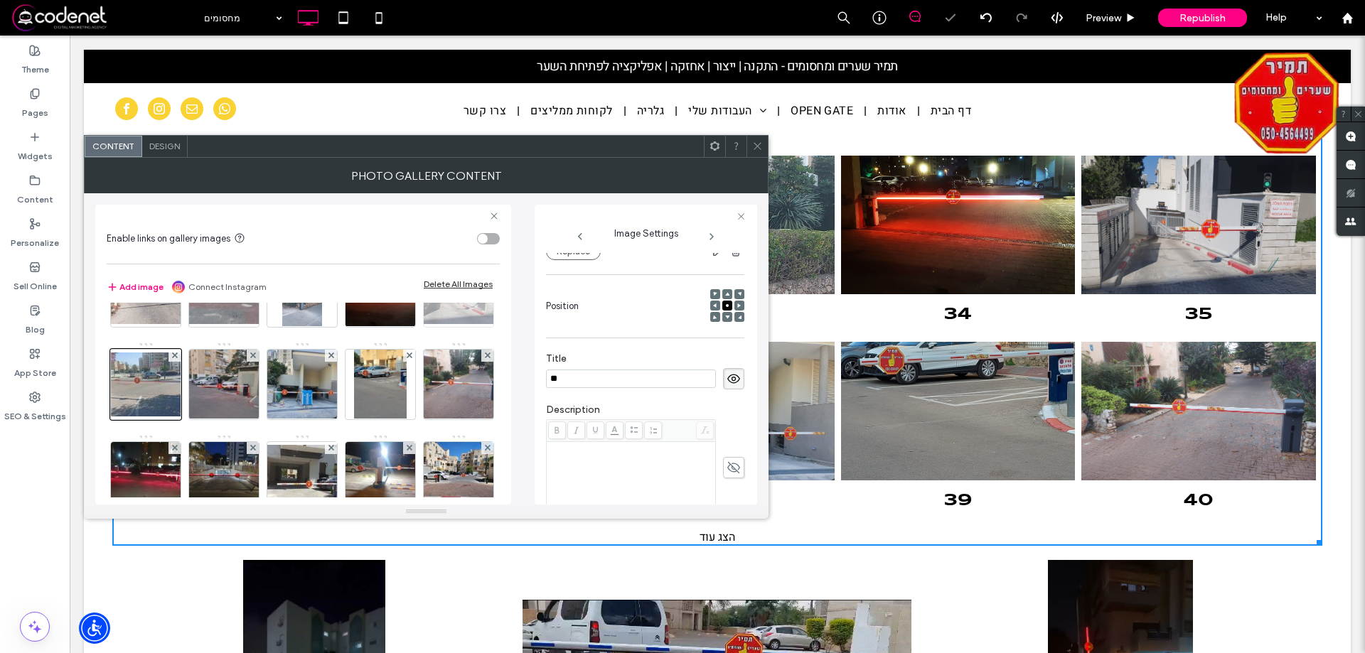
click at [402, 324] on img at bounding box center [459, 292] width 114 height 64
click at [481, 269] on div at bounding box center [487, 263] width 12 height 12
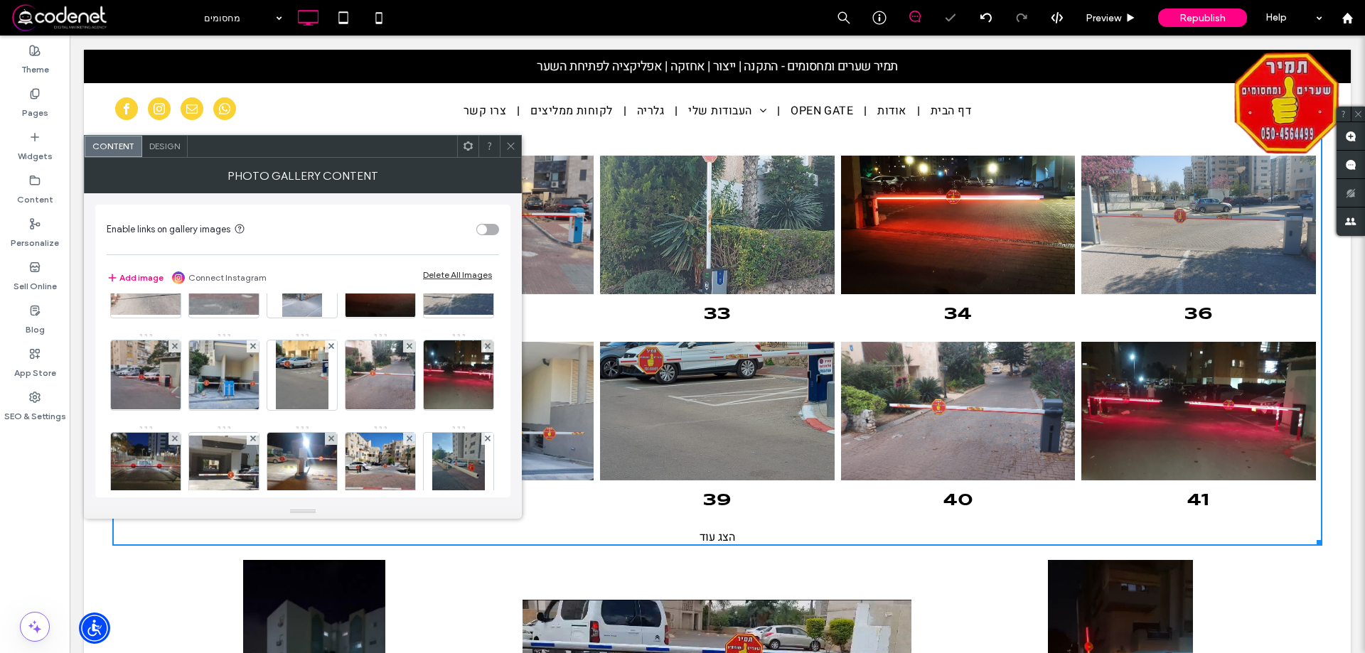
click at [508, 144] on icon at bounding box center [511, 146] width 11 height 11
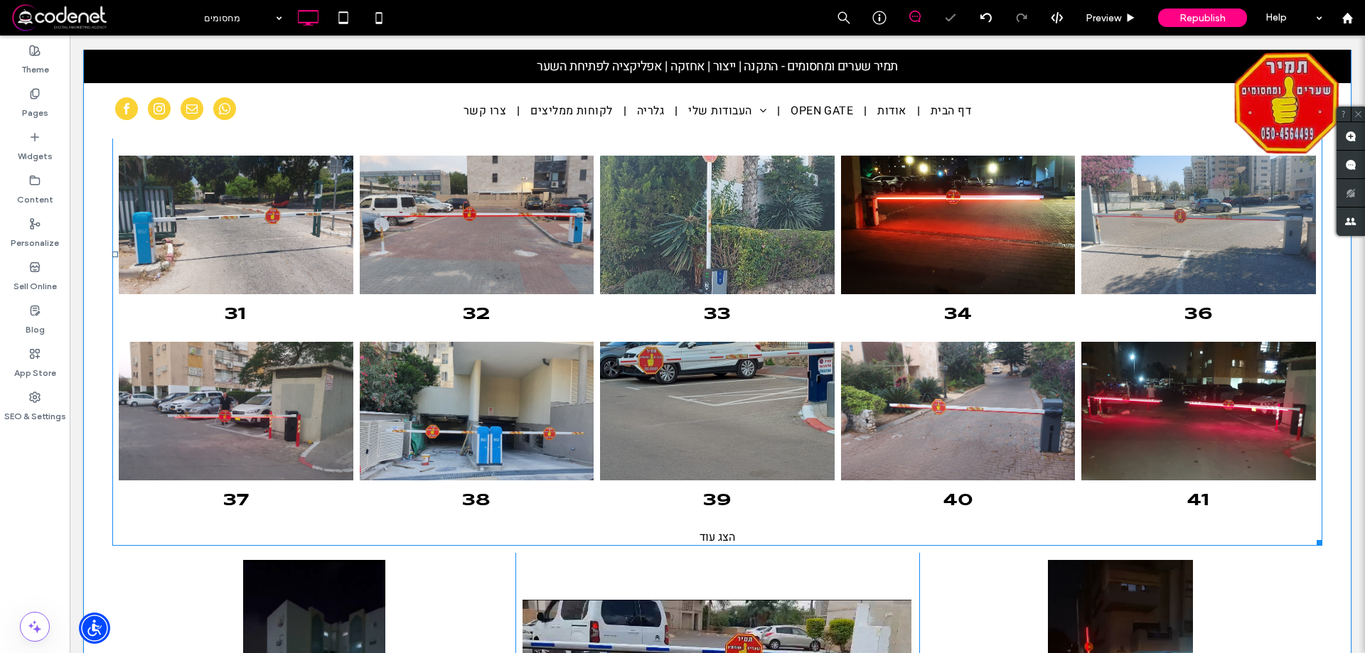
scroll to position [1351, 0]
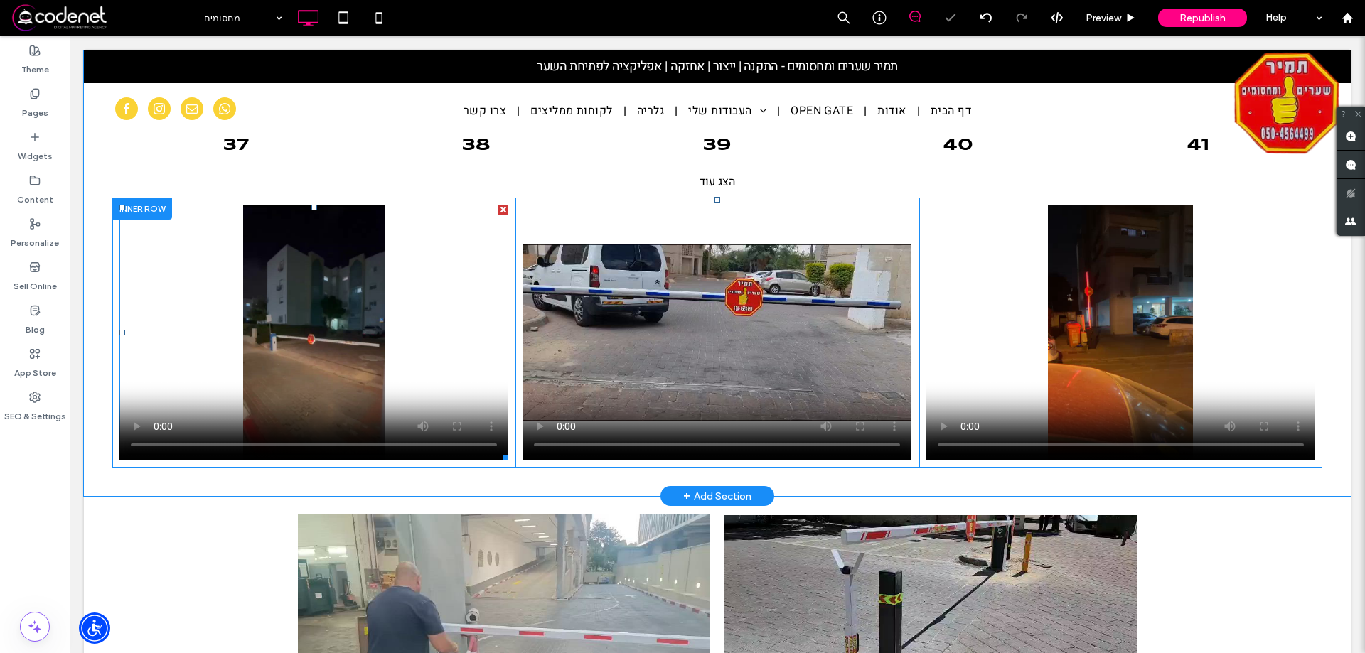
click at [396, 296] on span at bounding box center [313, 333] width 389 height 256
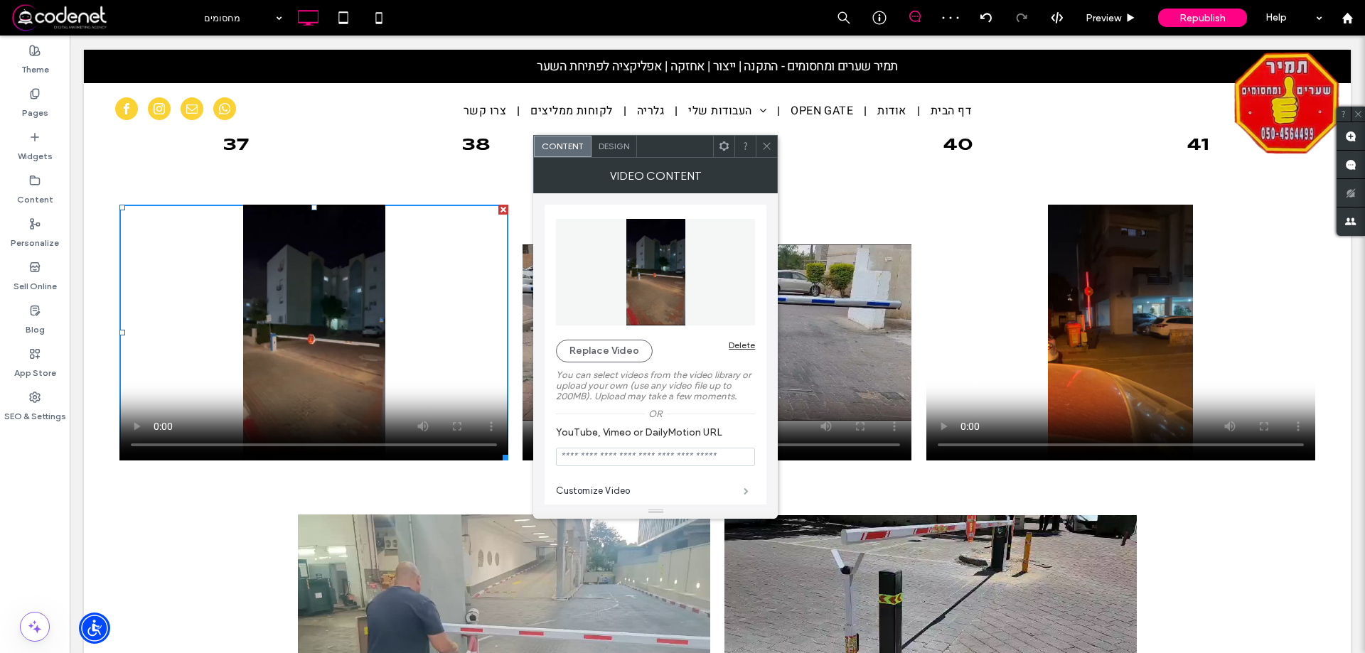
click at [744, 488] on span at bounding box center [746, 491] width 5 height 7
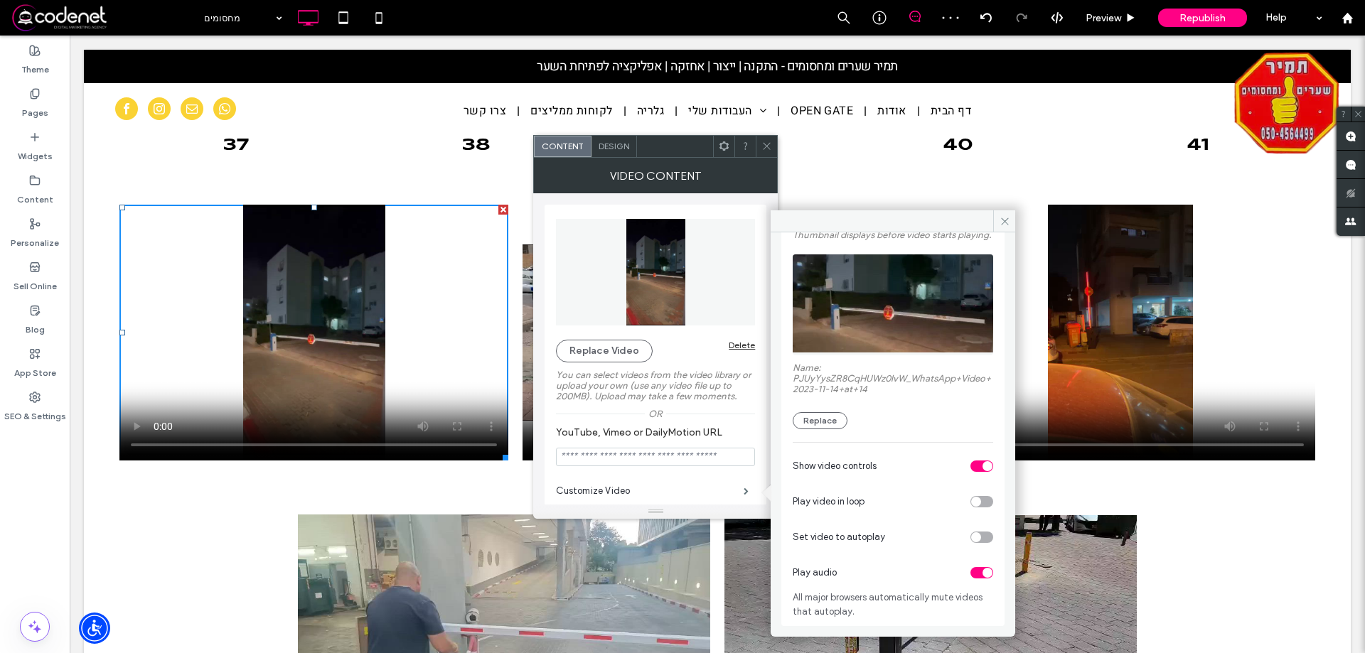
scroll to position [102, 0]
click at [986, 571] on div "Video thumbnail Thumbnail displays before video starts playing. Name: PJUyYysZR…" at bounding box center [892, 407] width 223 height 437
click at [971, 571] on div "toggle" at bounding box center [982, 572] width 23 height 11
click at [767, 141] on icon at bounding box center [767, 146] width 11 height 11
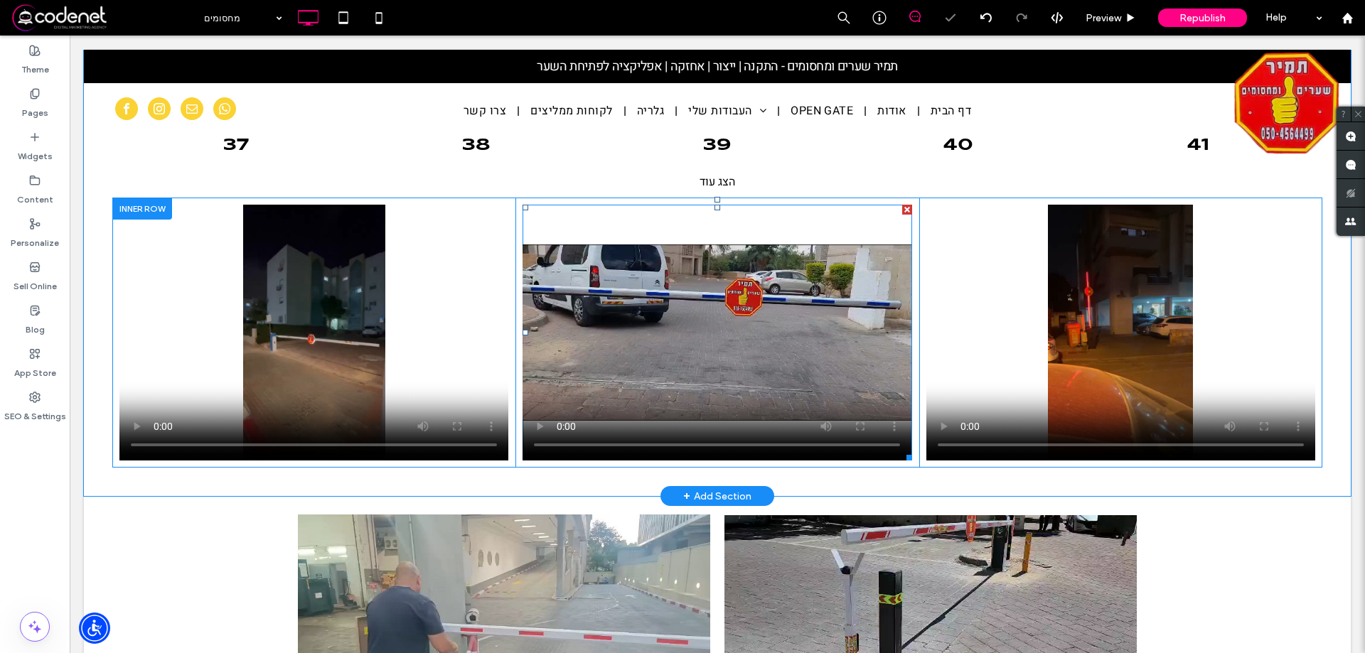
click at [710, 324] on span at bounding box center [717, 333] width 389 height 256
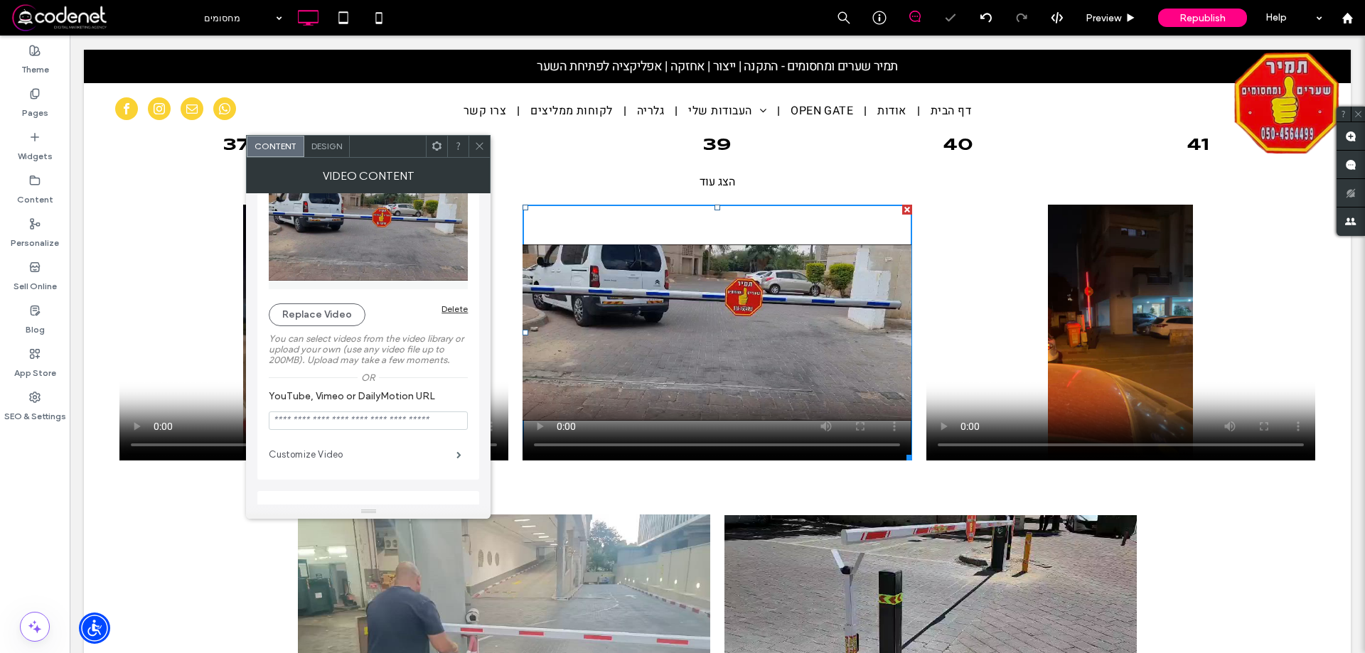
scroll to position [71, 0]
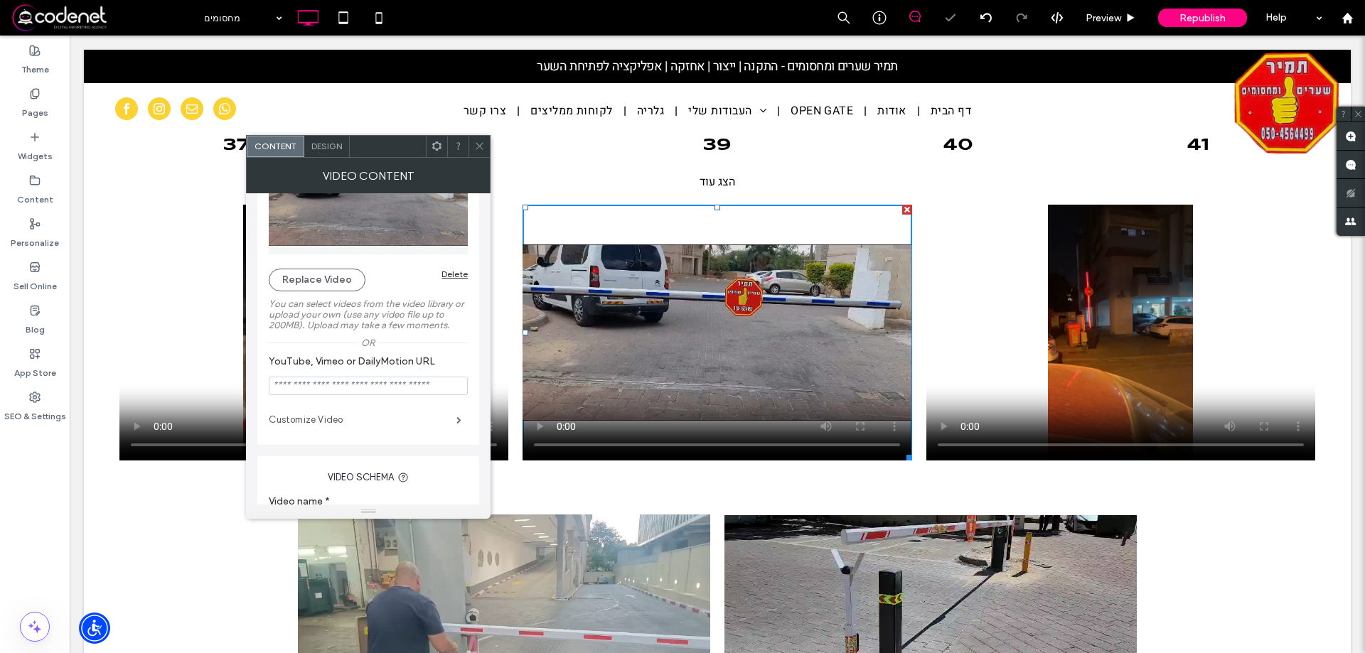
click at [448, 422] on label "Customize Video" at bounding box center [363, 420] width 188 height 28
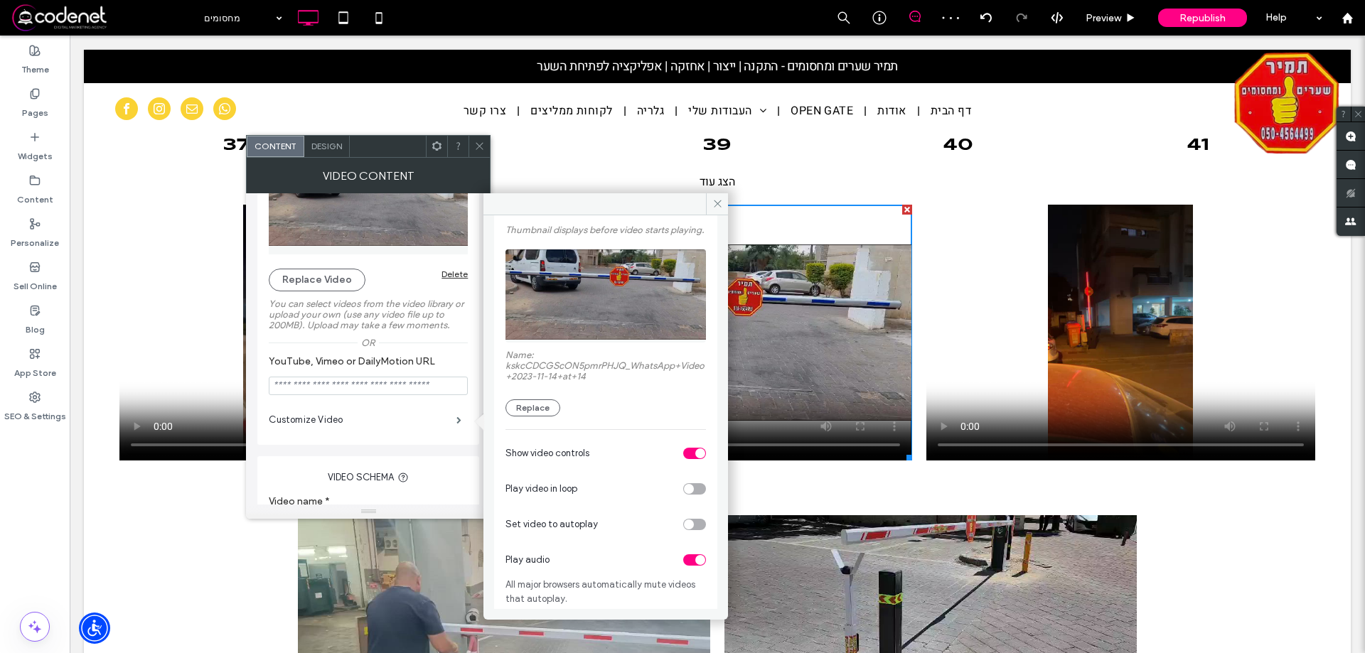
scroll to position [91, 0]
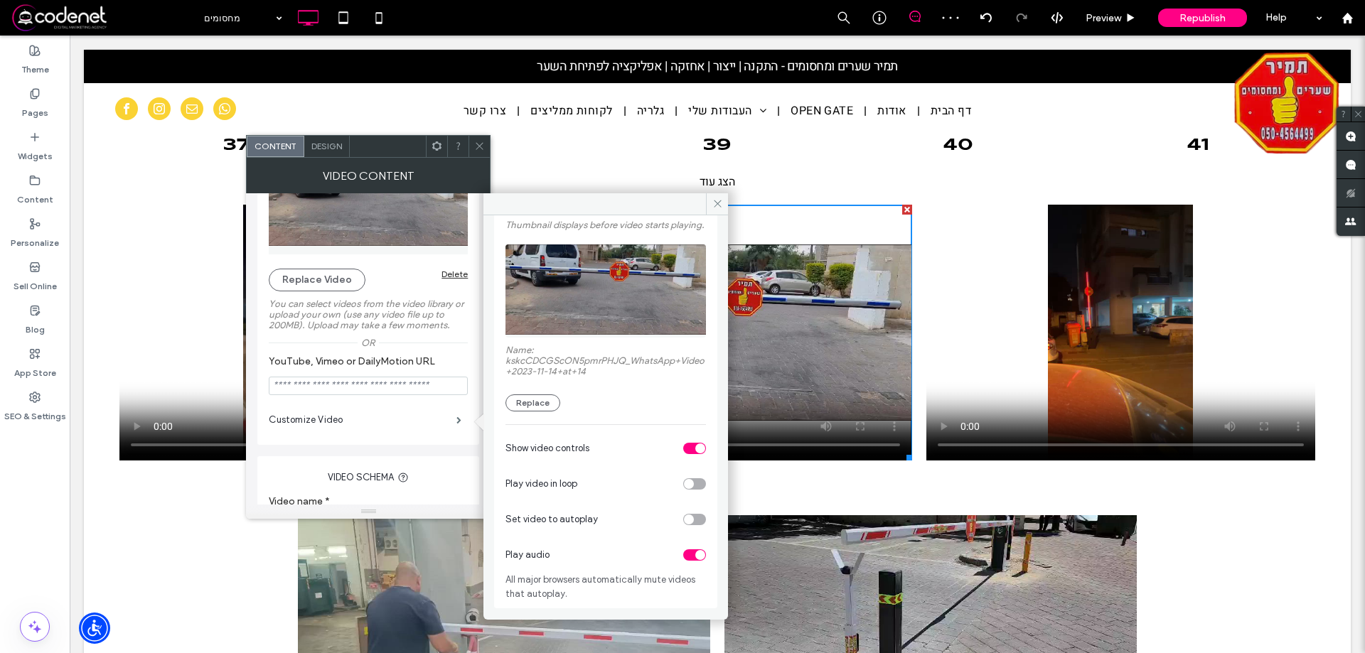
click at [687, 551] on div "toggle" at bounding box center [694, 555] width 23 height 11
click at [480, 148] on icon at bounding box center [479, 146] width 11 height 11
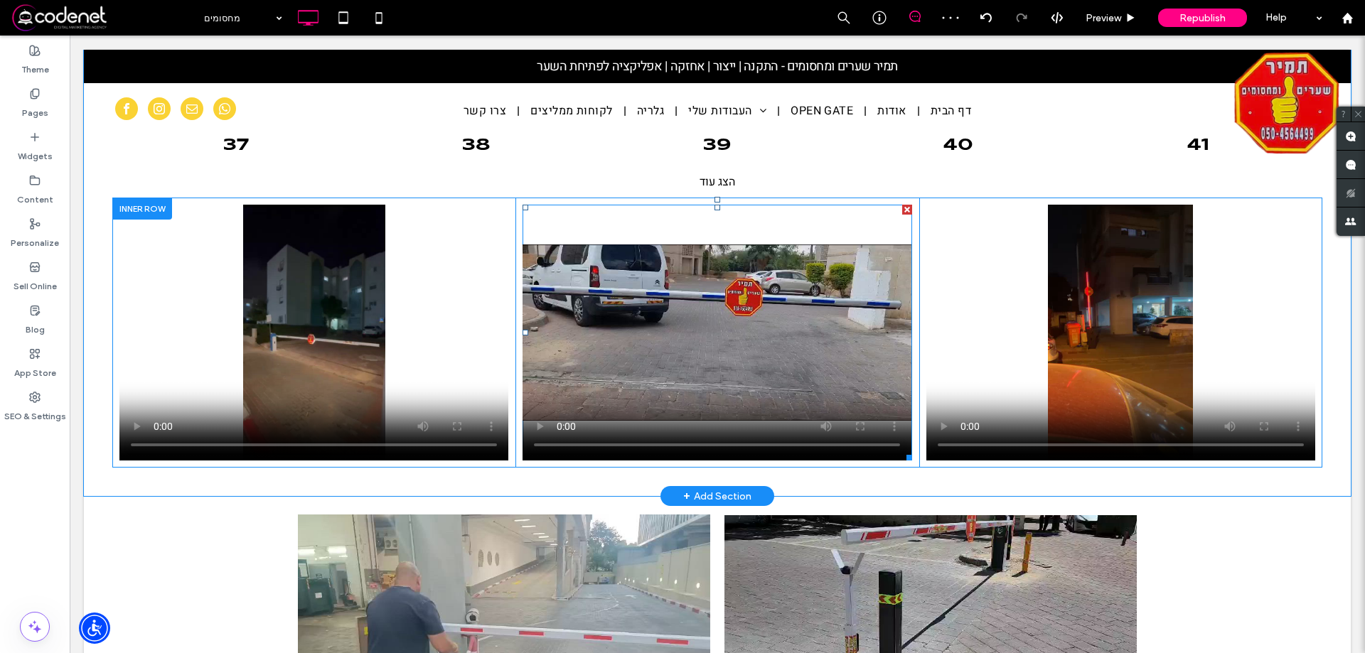
click at [1009, 300] on span at bounding box center [1120, 333] width 389 height 256
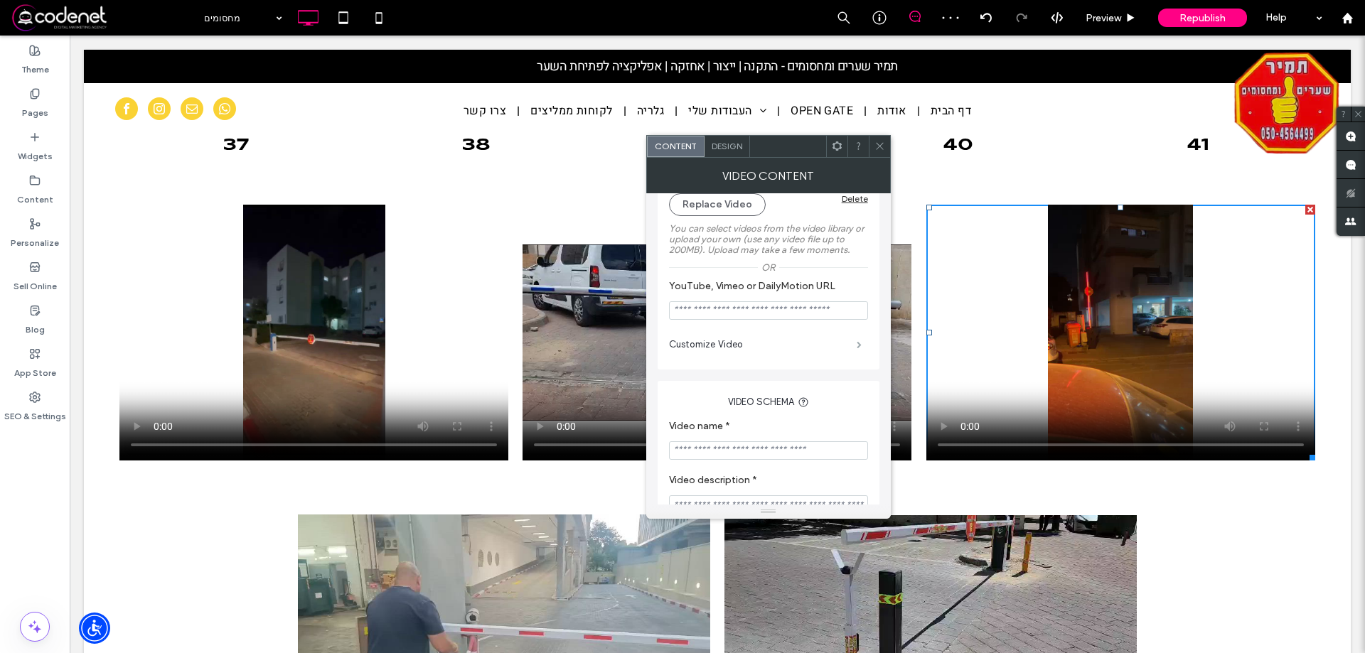
scroll to position [137, 0]
click at [843, 356] on label "Customize Video" at bounding box center [763, 355] width 188 height 28
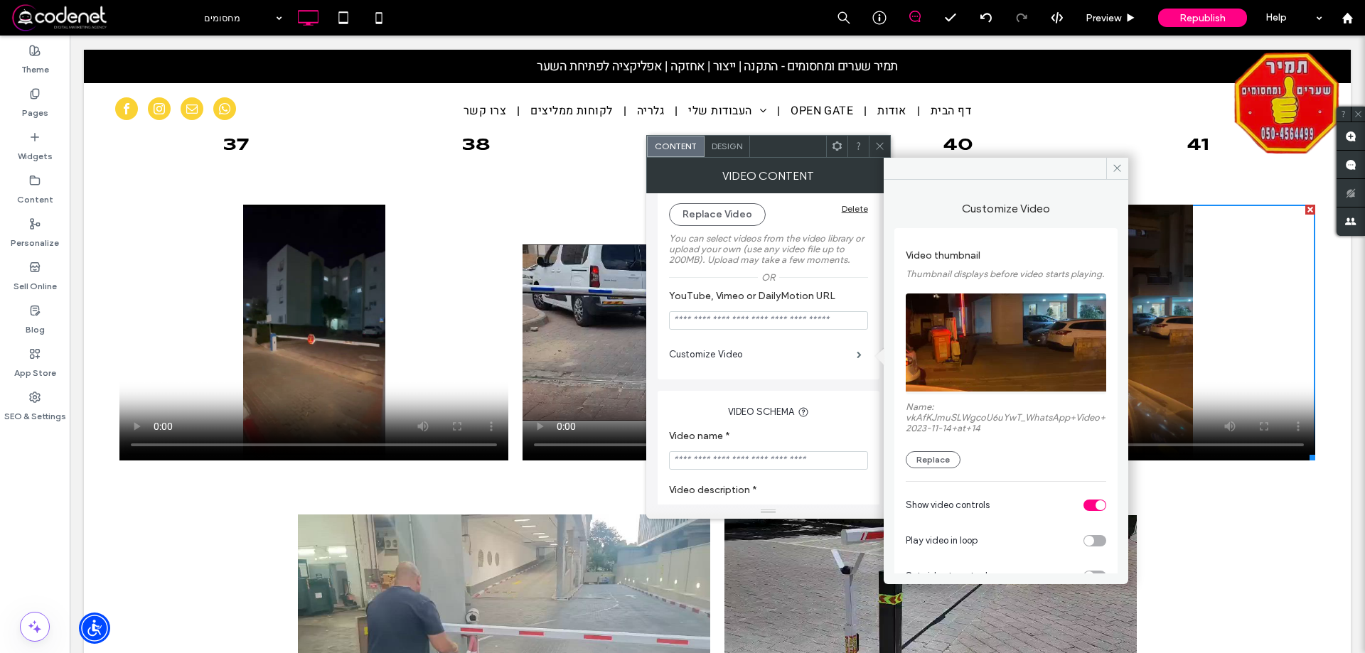
scroll to position [102, 0]
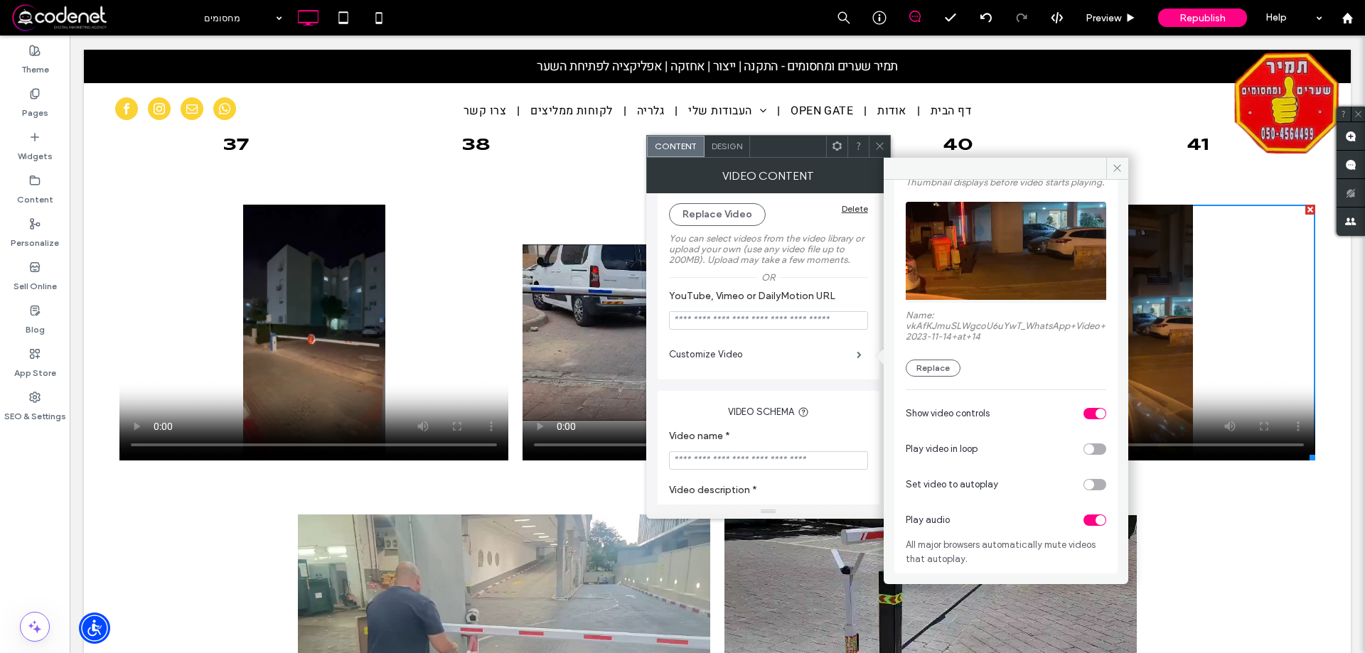
click at [1086, 513] on div "Play audio" at bounding box center [1006, 521] width 201 height 36
click at [1086, 518] on div "toggle" at bounding box center [1095, 520] width 23 height 11
click at [876, 148] on icon at bounding box center [880, 146] width 11 height 11
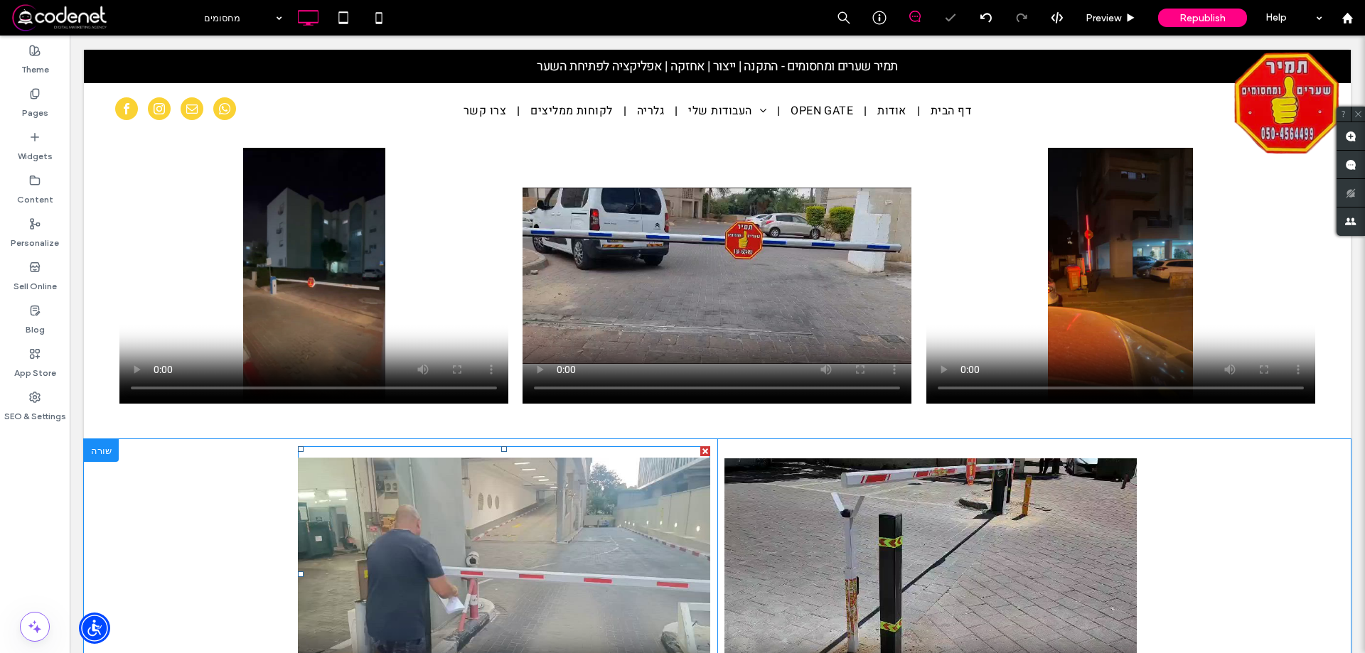
scroll to position [1564, 0]
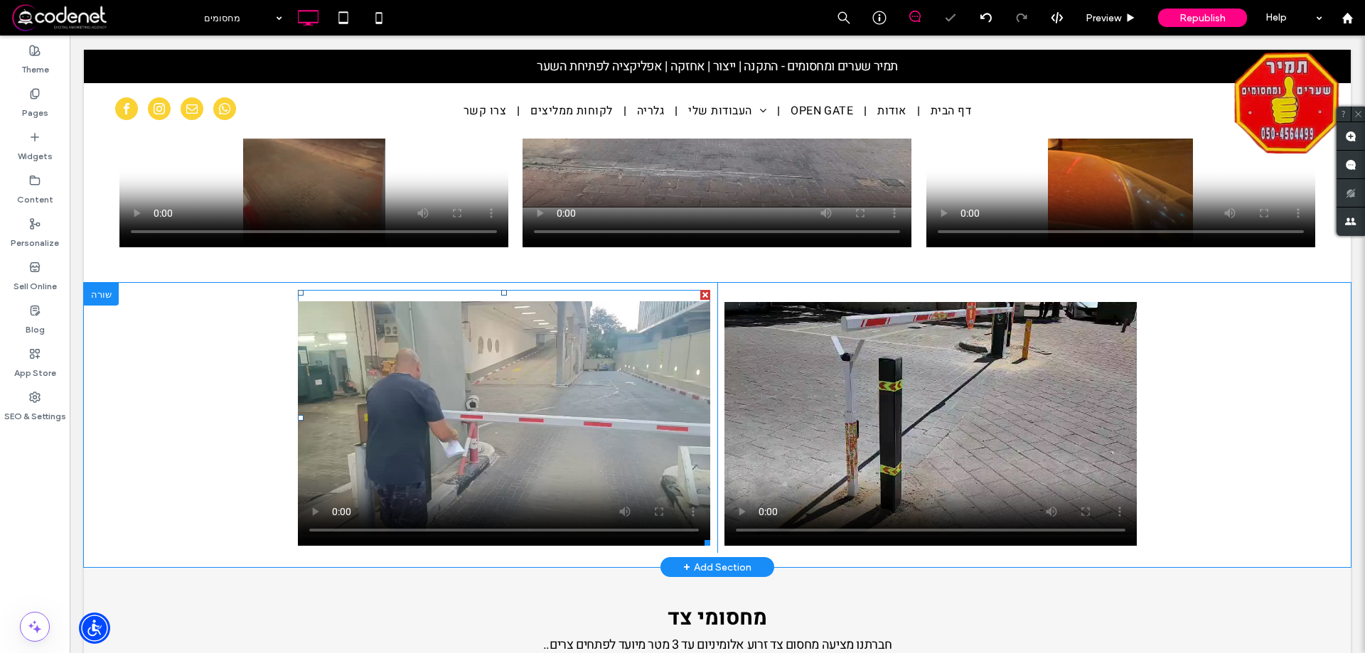
click at [572, 417] on span at bounding box center [504, 418] width 412 height 256
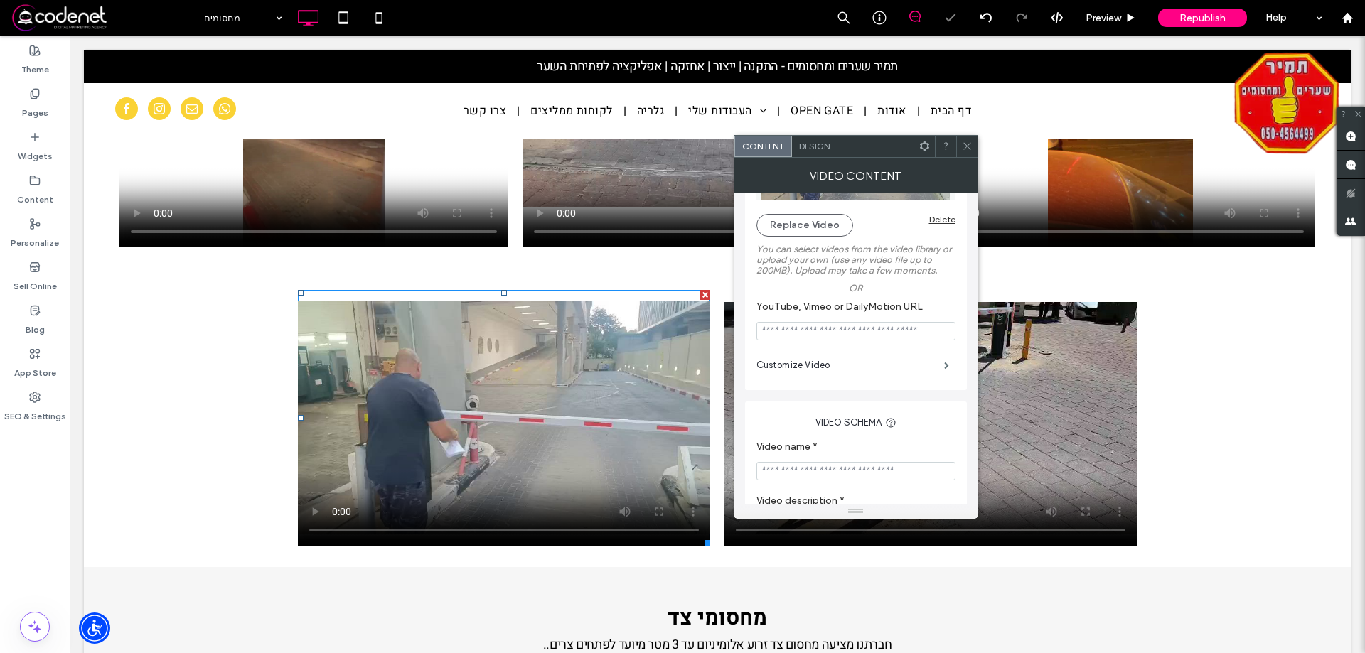
scroll to position [213, 0]
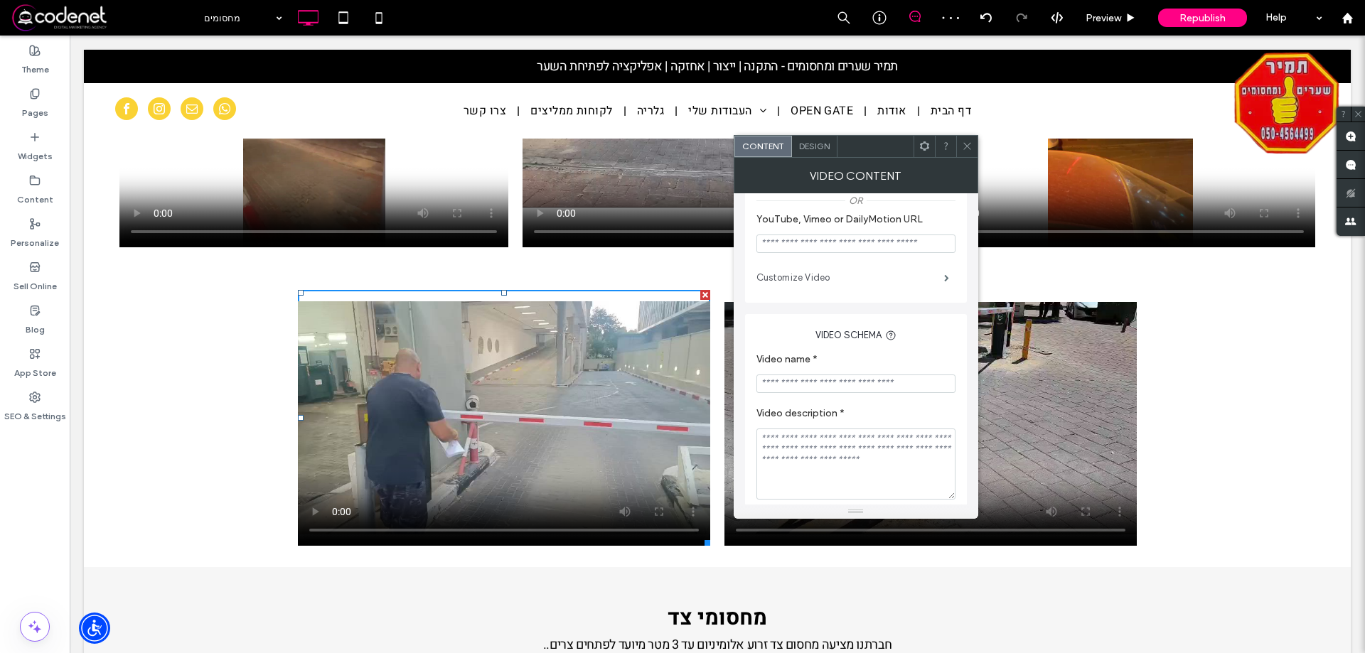
click at [929, 277] on label "Customize Video" at bounding box center [851, 278] width 188 height 28
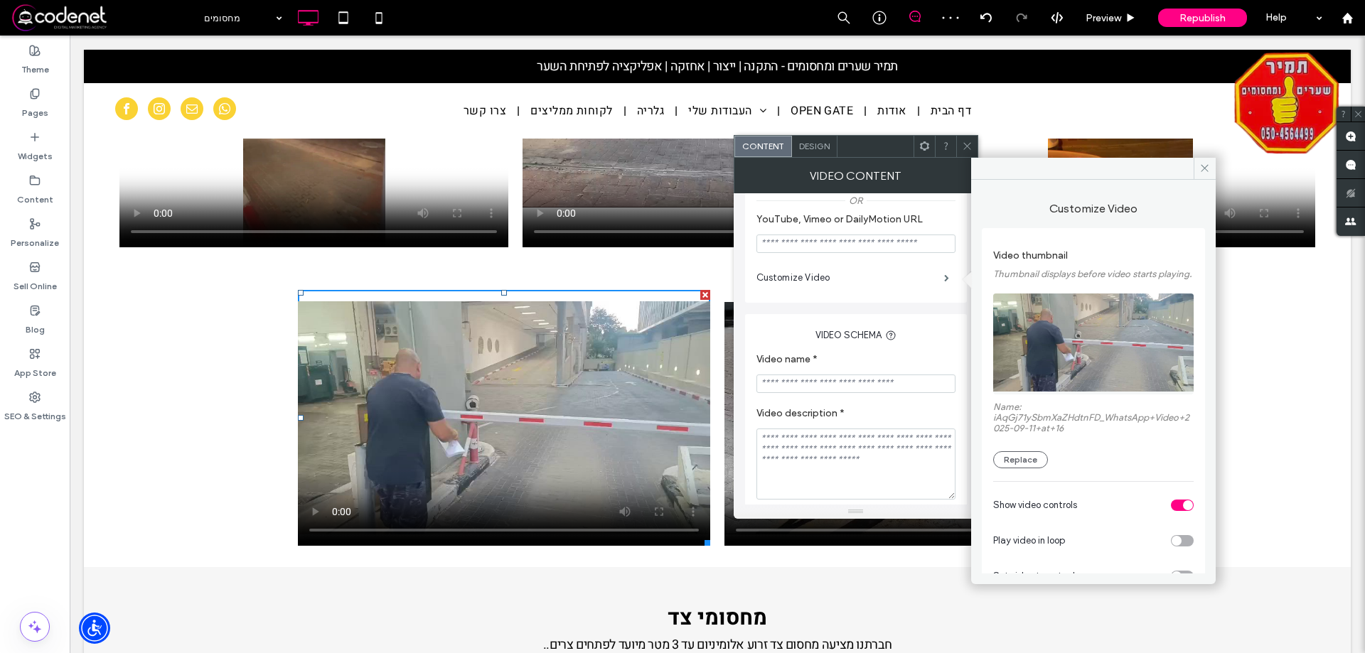
scroll to position [102, 0]
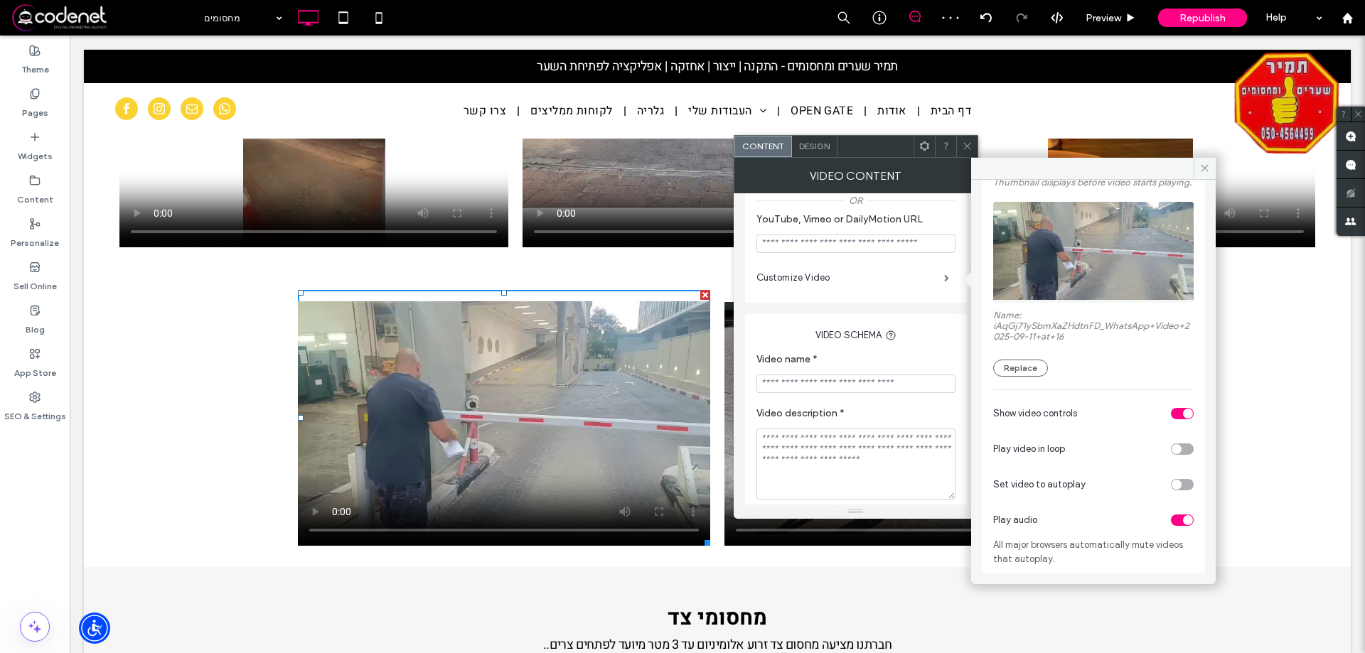
click at [1171, 520] on div "toggle" at bounding box center [1182, 520] width 23 height 11
click at [959, 152] on div at bounding box center [966, 146] width 21 height 21
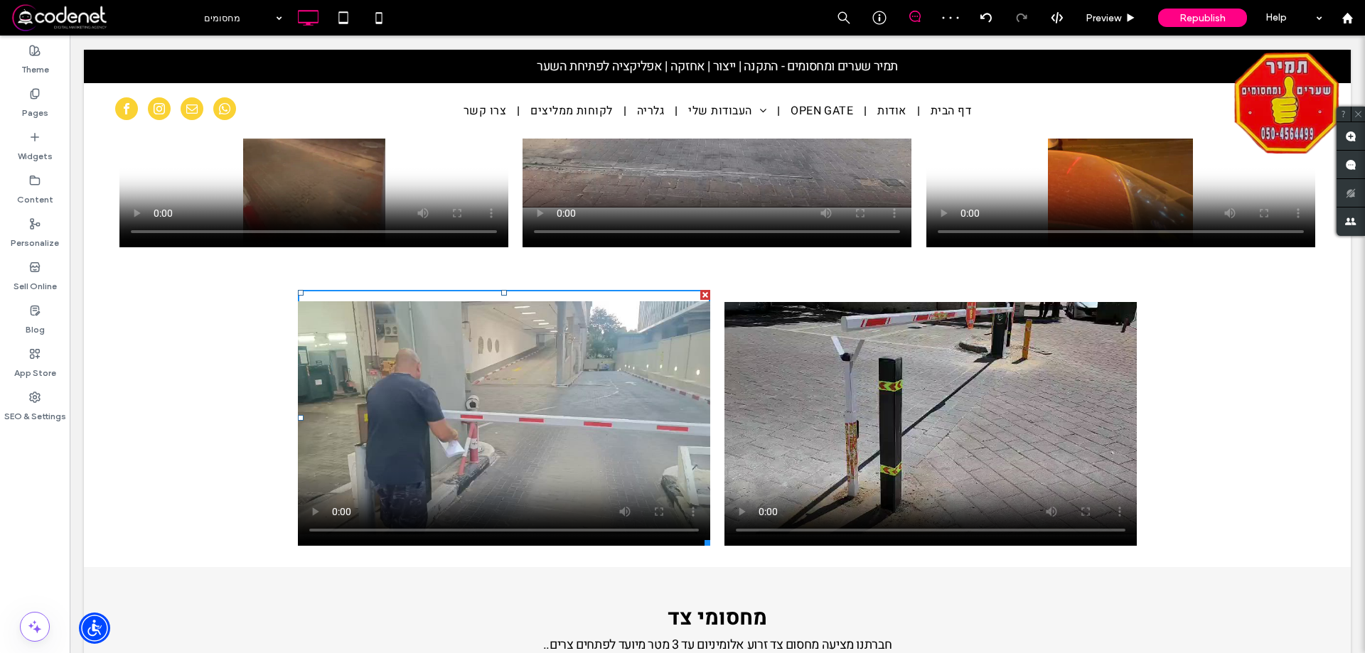
click at [725, 546] on span at bounding box center [725, 546] width 0 height 0
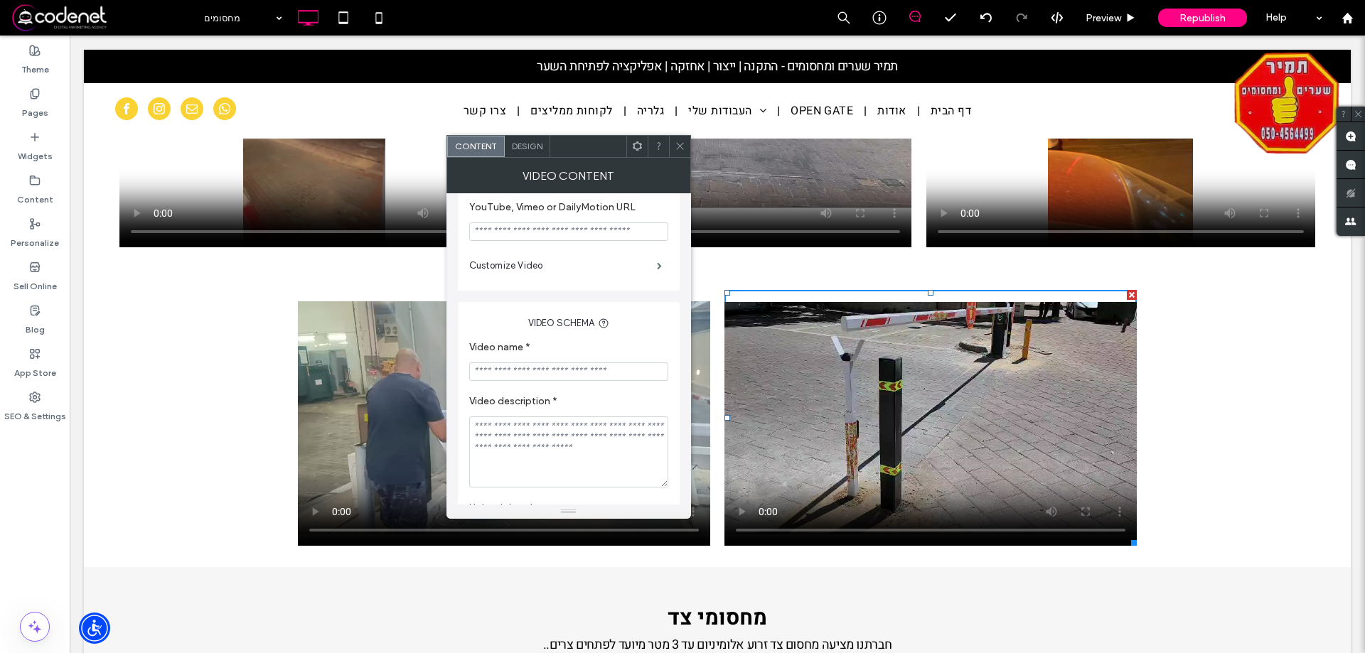
scroll to position [137, 0]
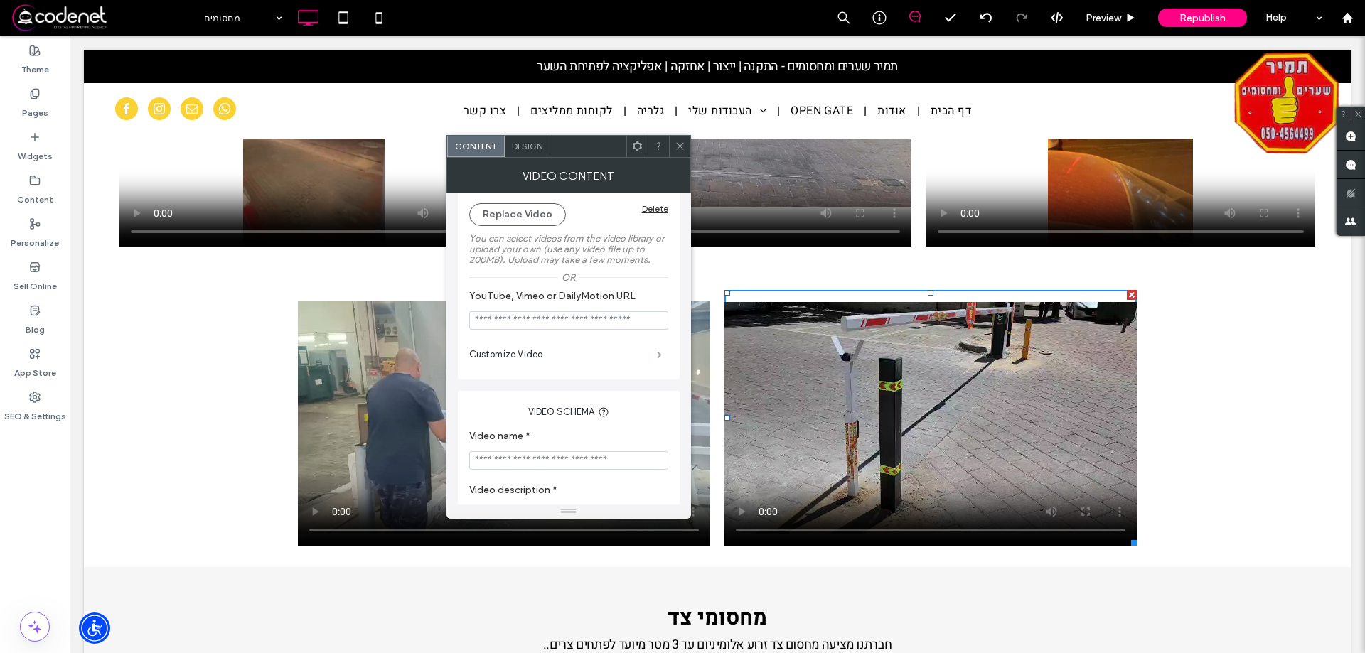
click at [657, 358] on span at bounding box center [659, 354] width 5 height 7
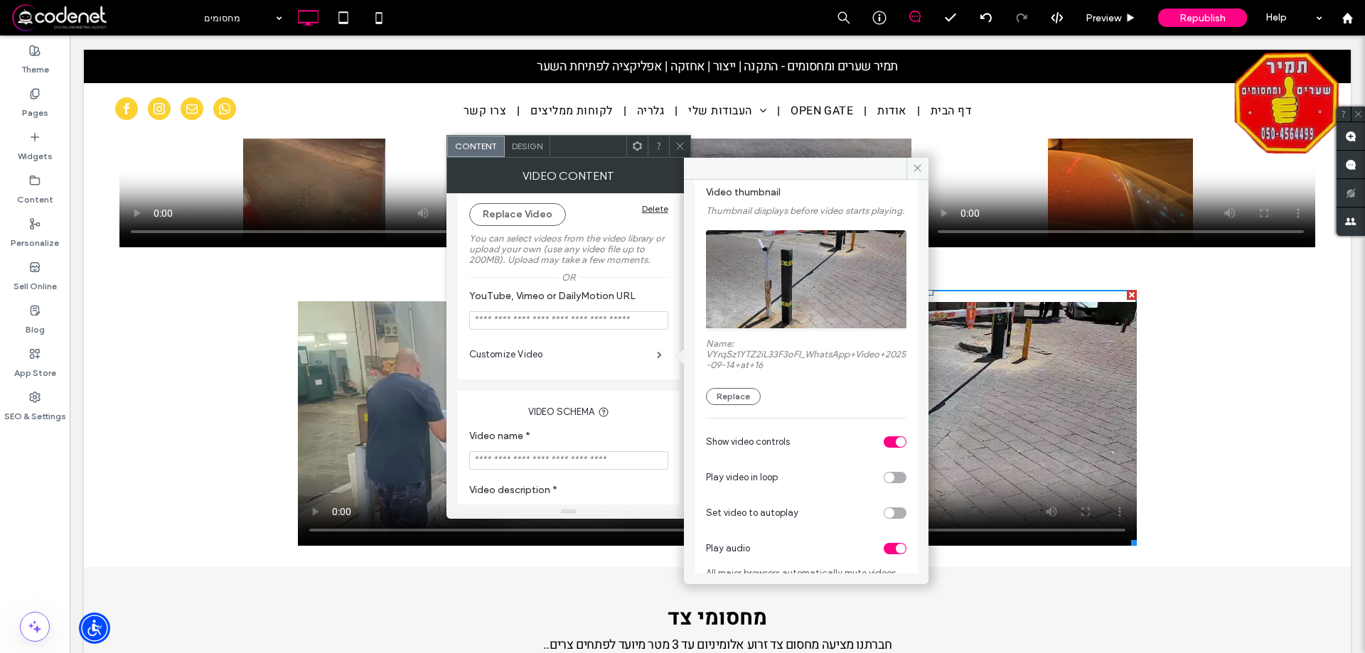
scroll to position [102, 0]
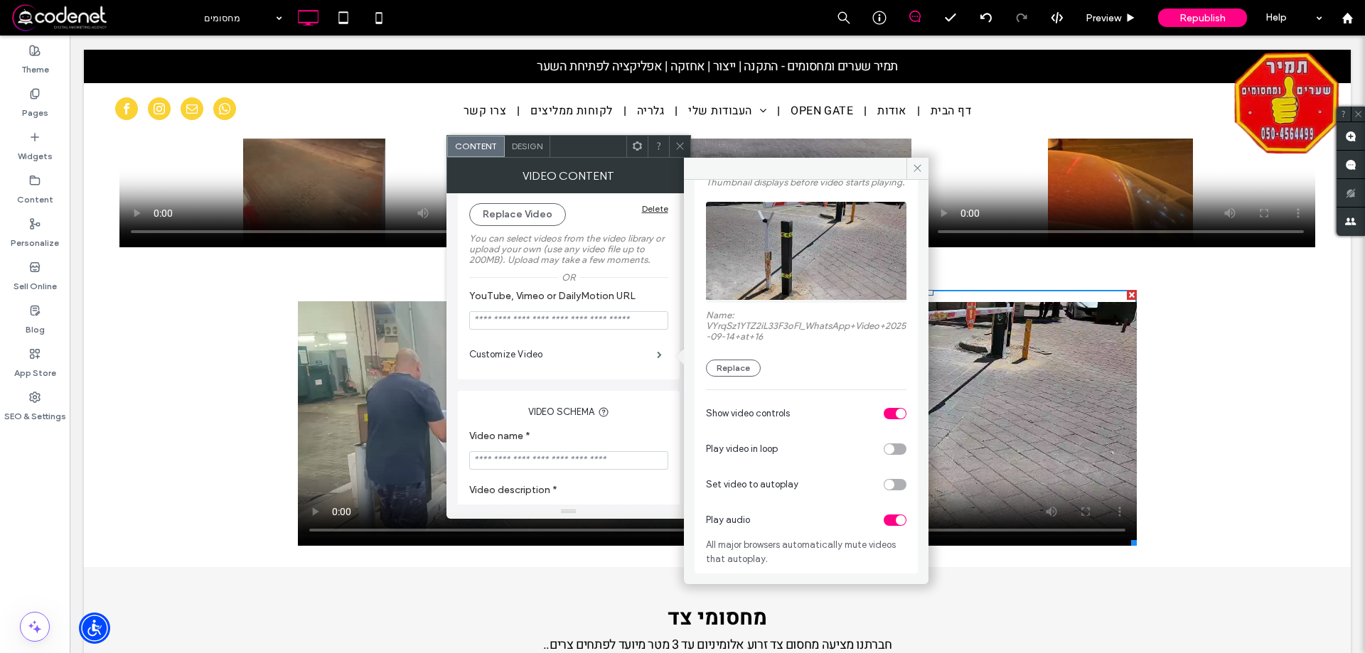
drag, startPoint x: 887, startPoint y: 501, endPoint x: 887, endPoint y: 533, distance: 32.0
click at [882, 510] on div "Video thumbnail Thumbnail displays before video starts playing. Name: VYrqSz1YT…" at bounding box center [806, 355] width 201 height 423
click at [896, 523] on div "toggle" at bounding box center [901, 520] width 10 height 10
click at [676, 146] on icon at bounding box center [680, 146] width 11 height 11
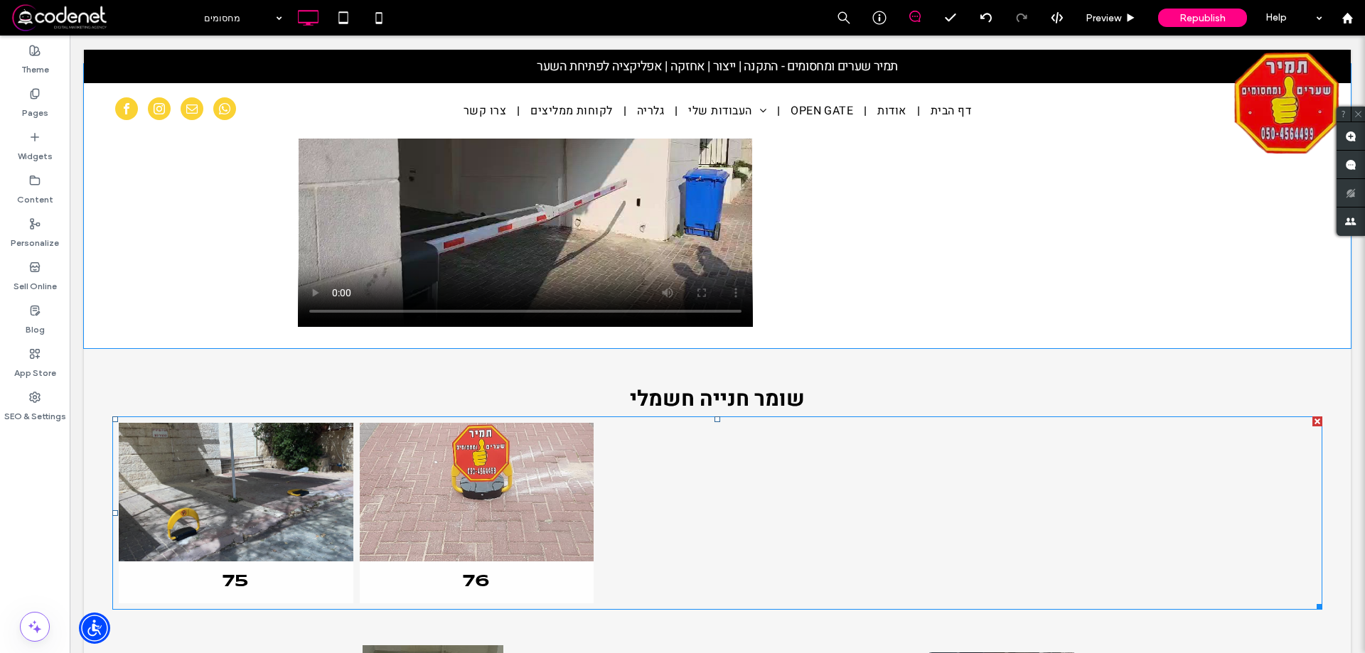
scroll to position [3057, 0]
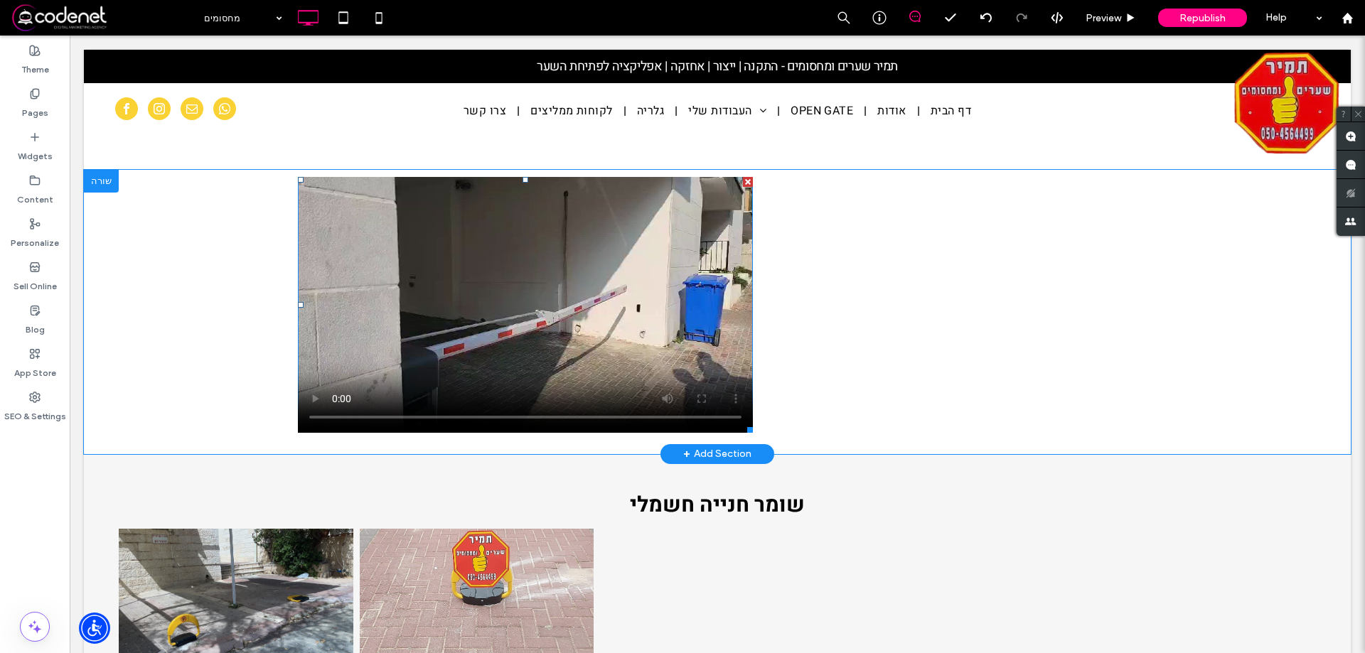
click at [641, 314] on span at bounding box center [525, 305] width 455 height 256
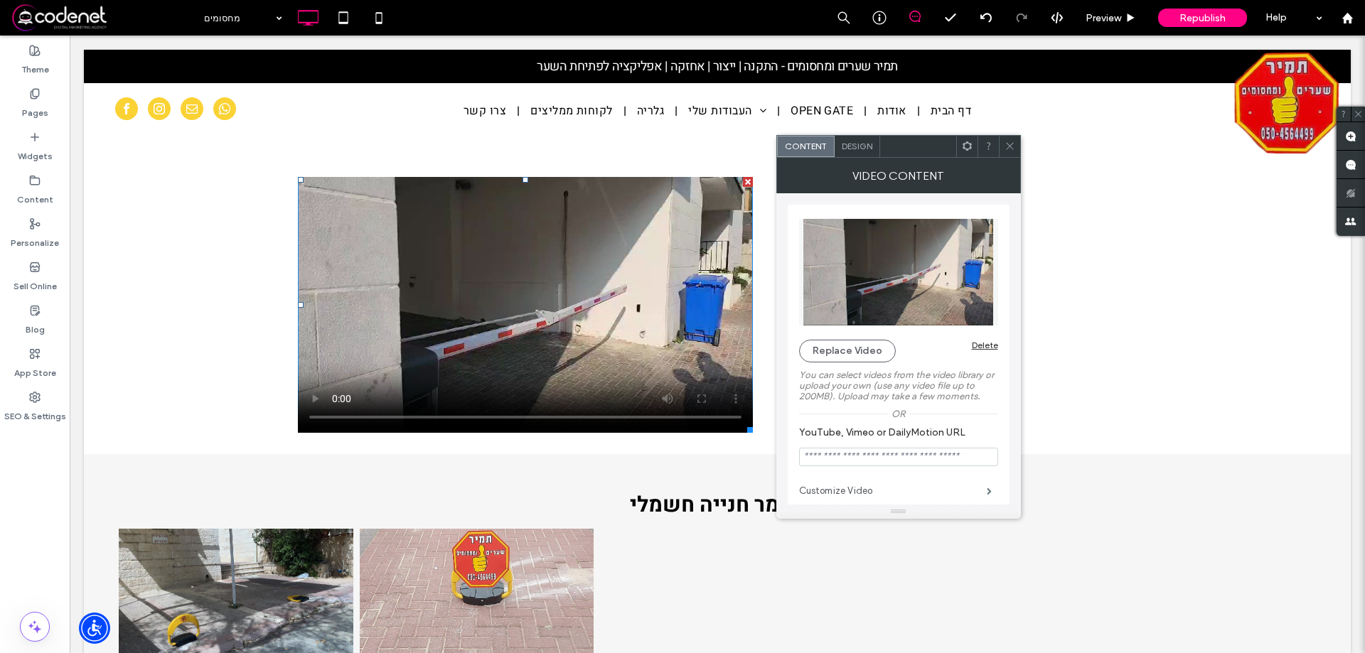
click at [978, 492] on label "Customize Video" at bounding box center [893, 491] width 188 height 28
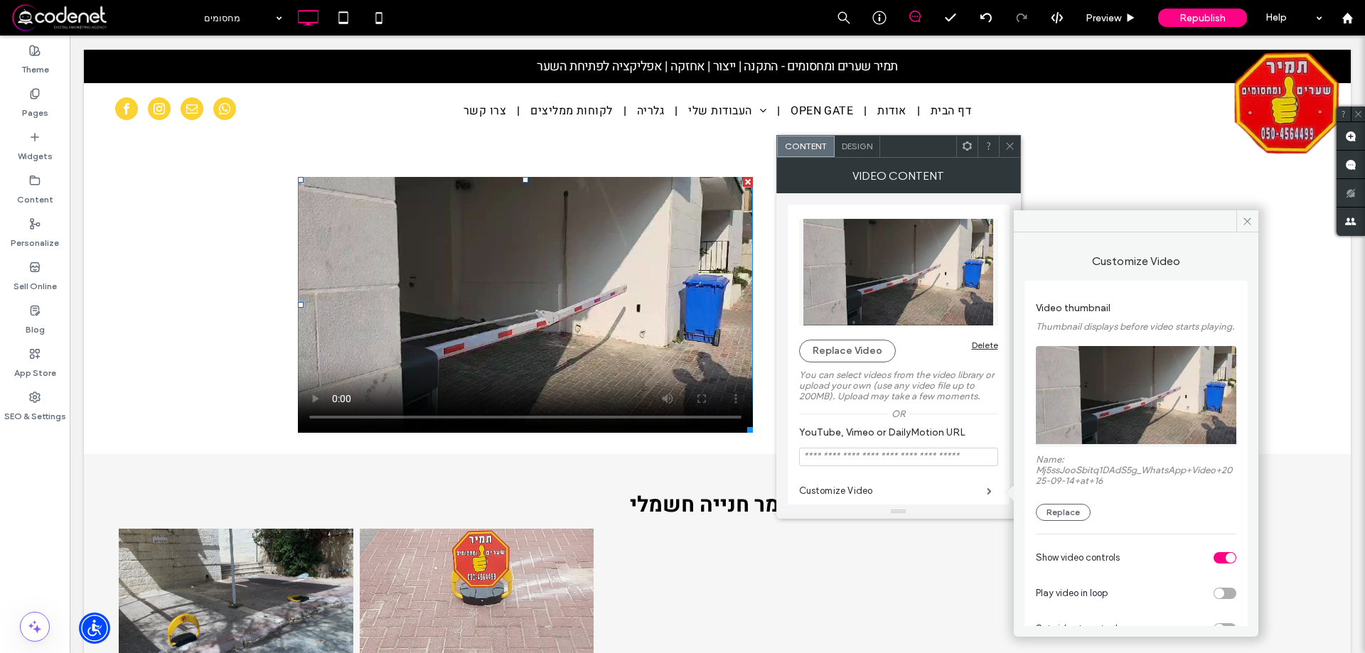
scroll to position [102, 0]
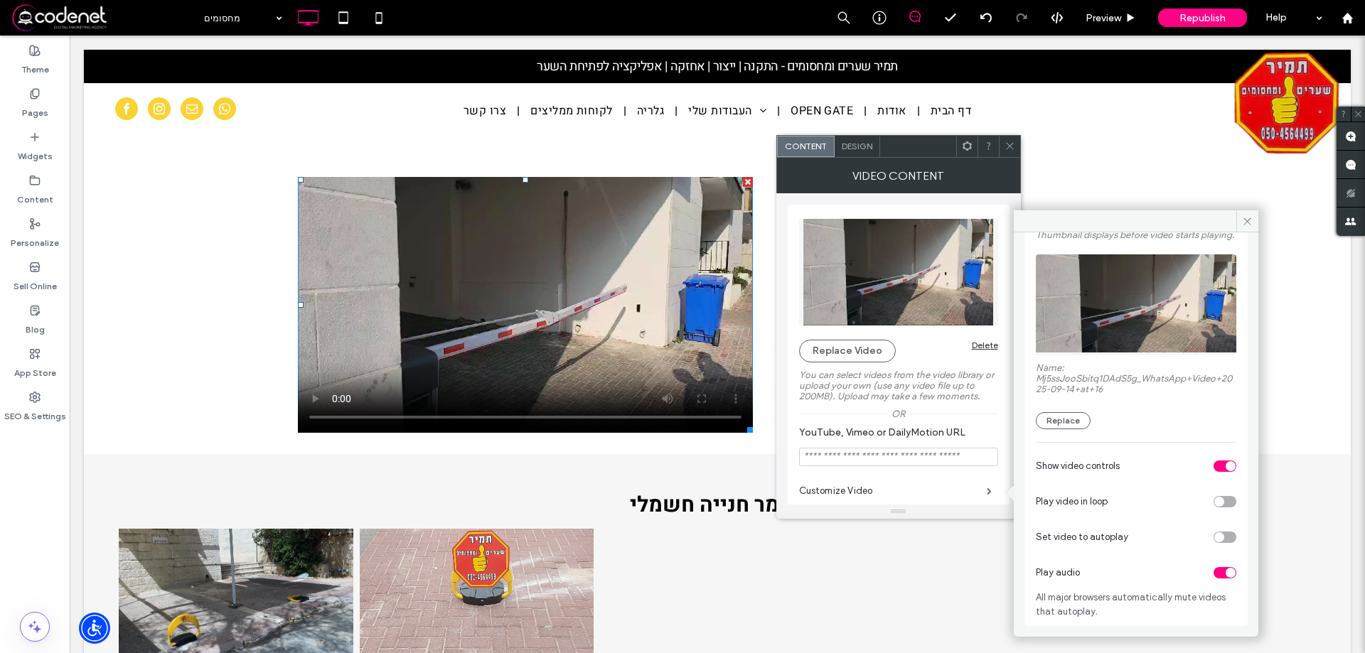
click at [1226, 577] on div "toggle" at bounding box center [1231, 573] width 10 height 10
click at [1001, 143] on div at bounding box center [1009, 146] width 21 height 21
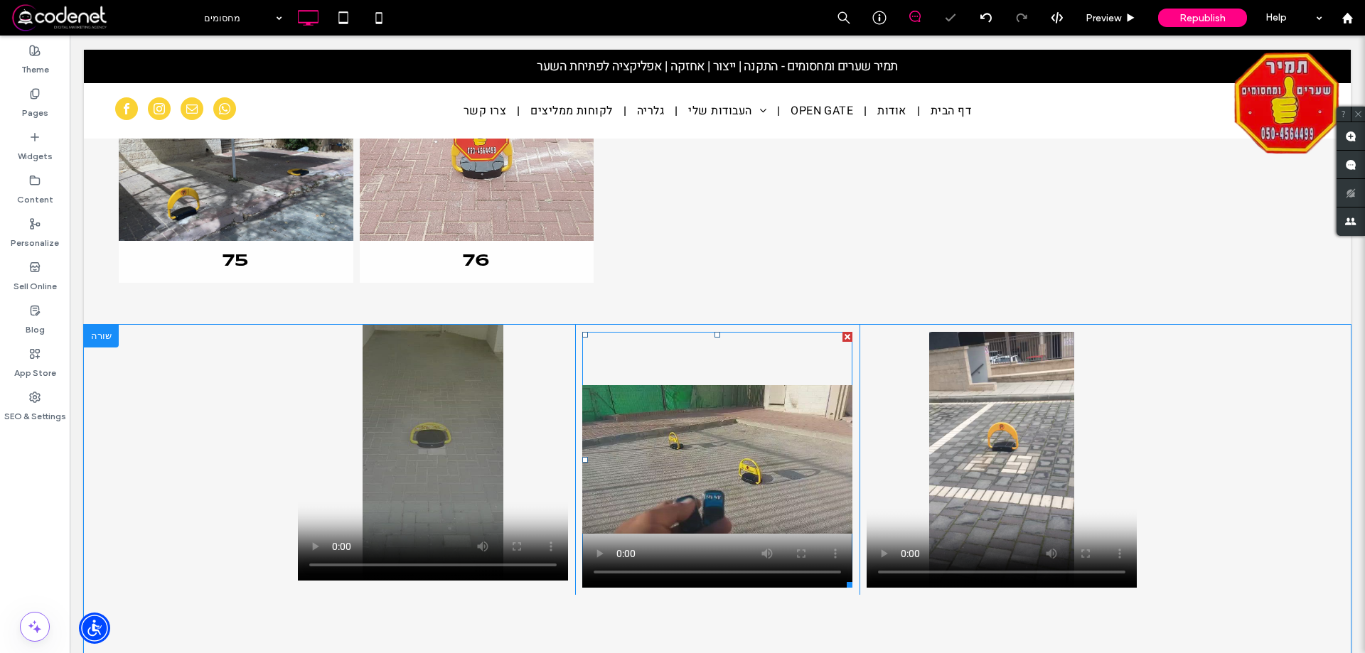
scroll to position [3697, 0]
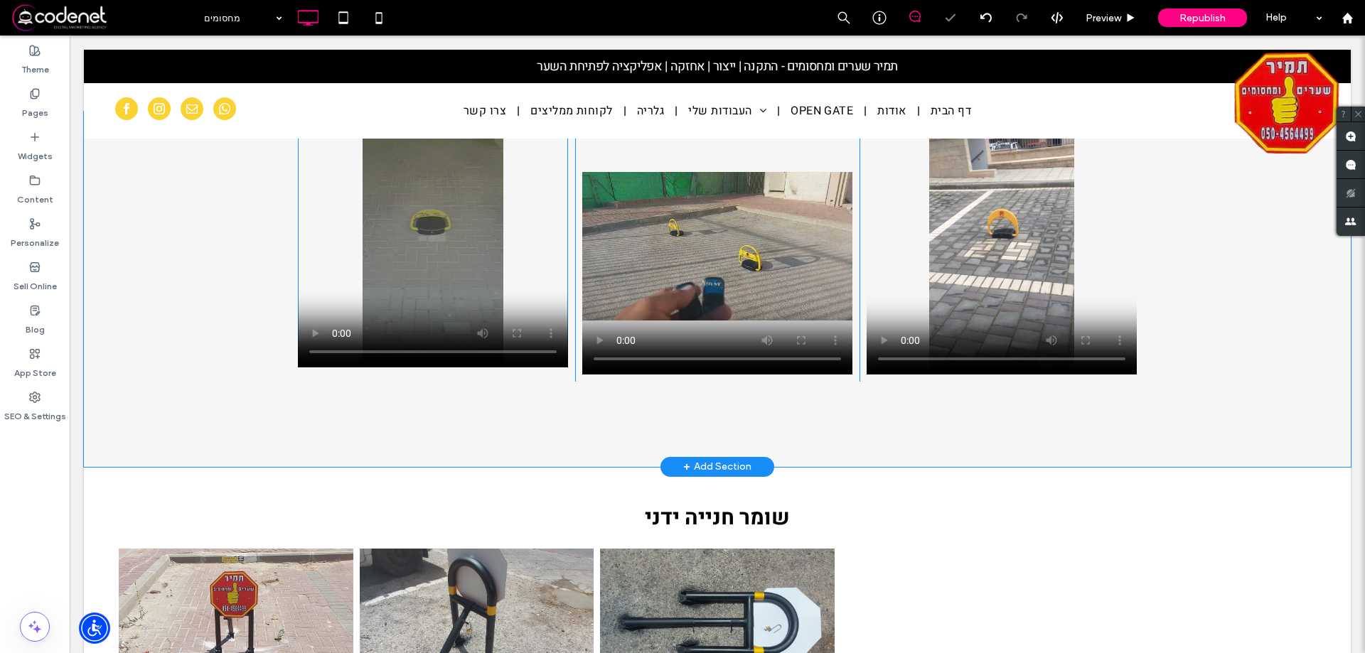
click at [488, 225] on span at bounding box center [433, 240] width 270 height 256
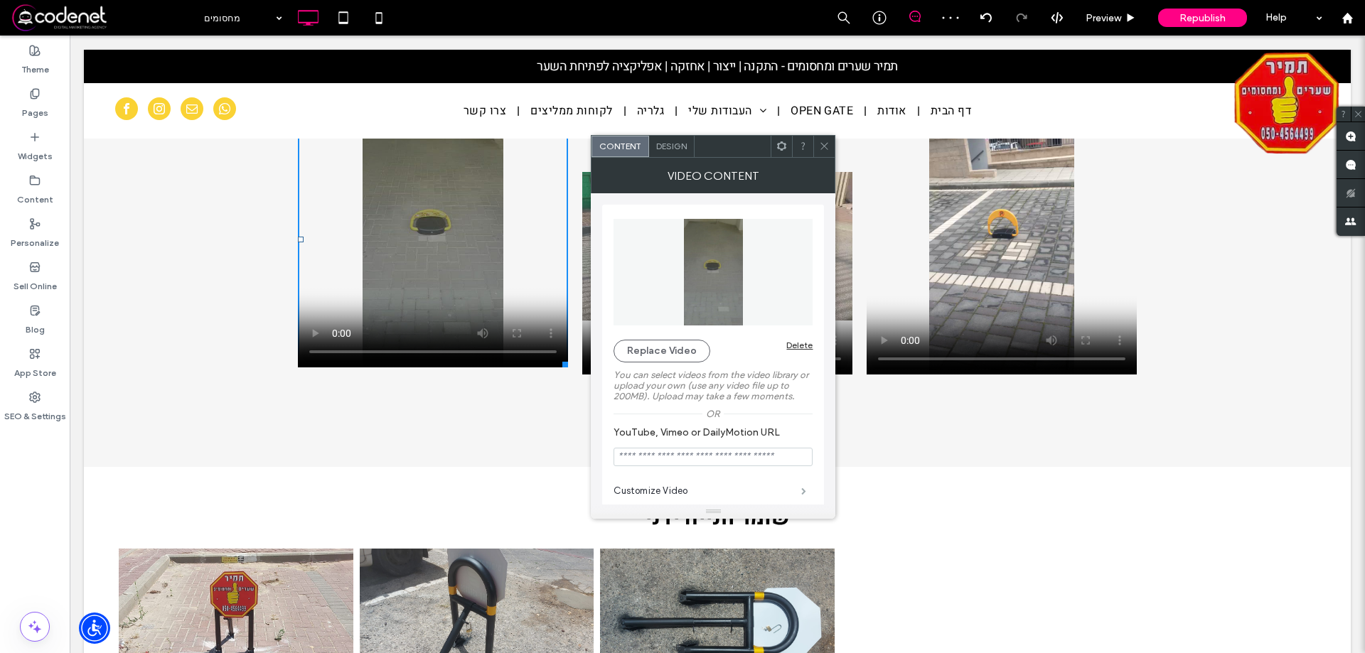
click at [806, 493] on span at bounding box center [803, 491] width 5 height 7
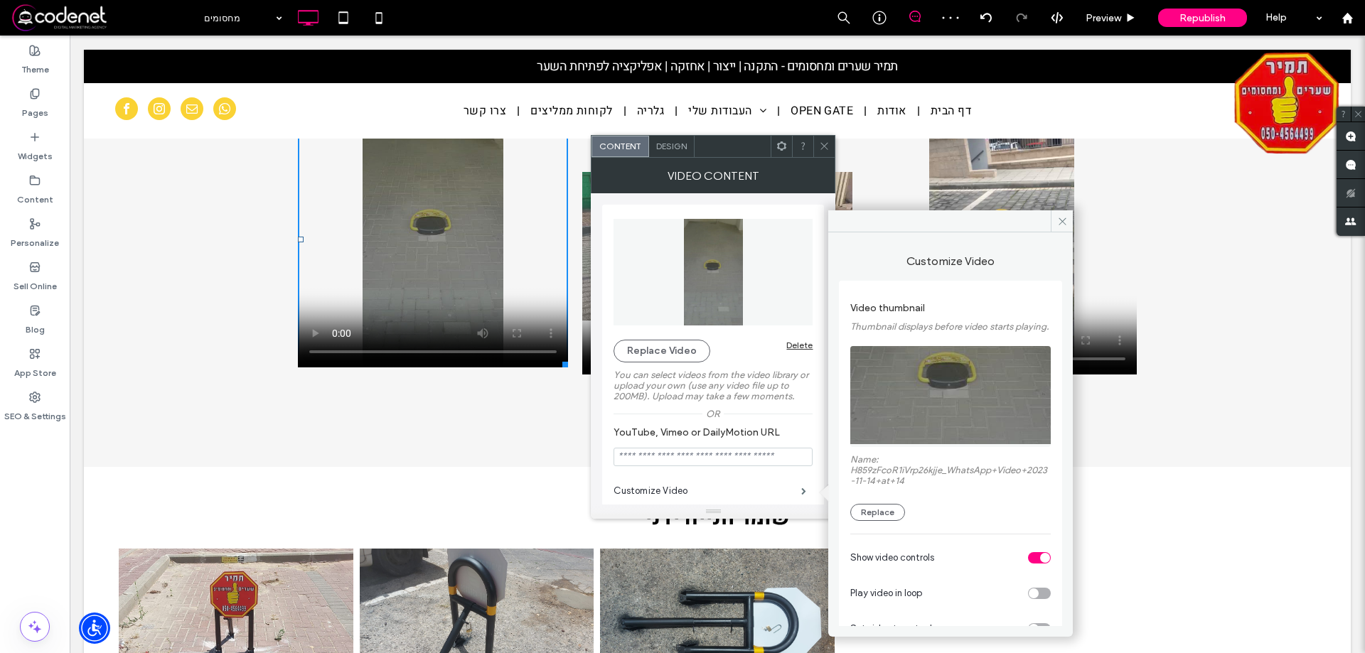
scroll to position [102, 0]
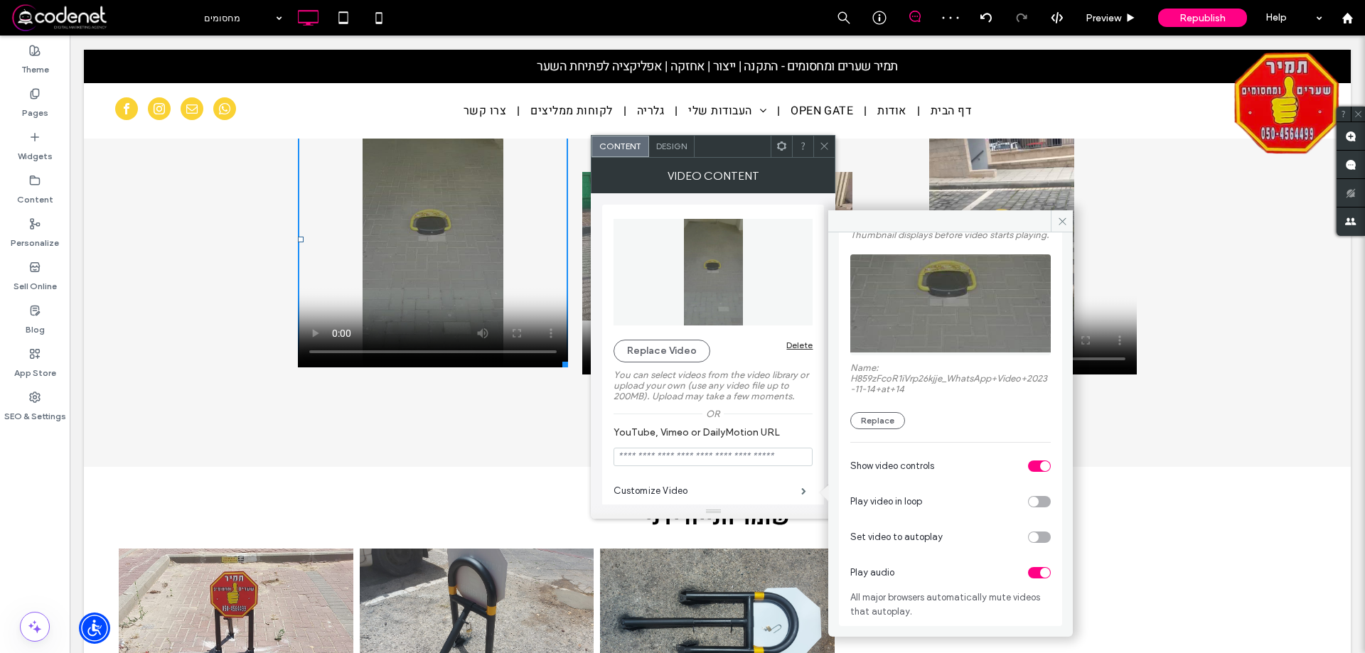
click at [1028, 573] on div "toggle" at bounding box center [1039, 572] width 23 height 11
click at [826, 149] on icon at bounding box center [824, 146] width 11 height 11
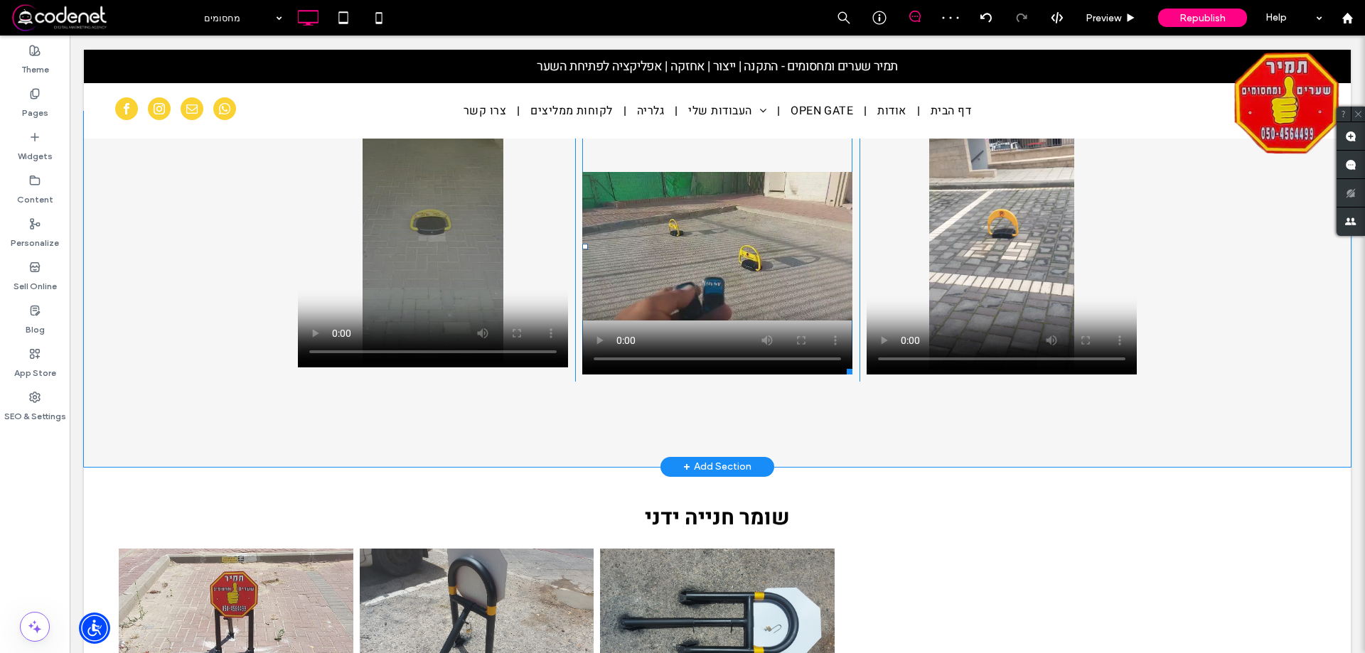
drag, startPoint x: 753, startPoint y: 253, endPoint x: 823, endPoint y: 289, distance: 78.9
click at [753, 253] on span at bounding box center [717, 247] width 270 height 256
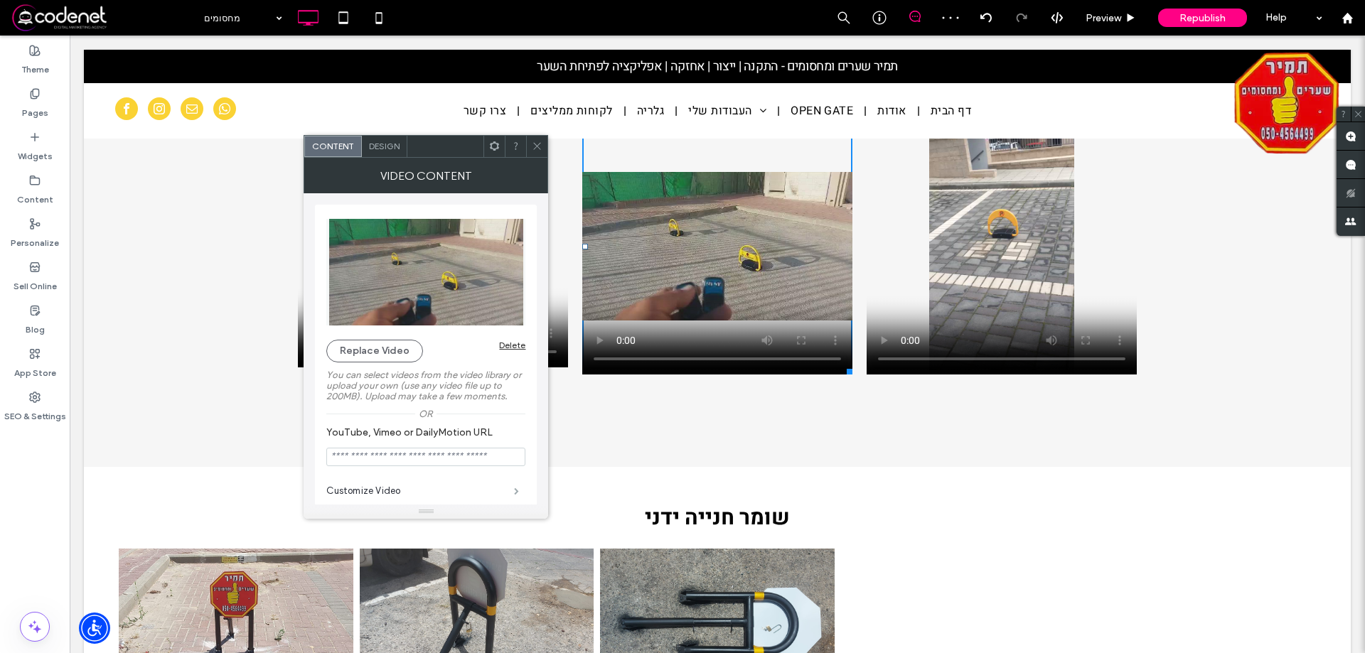
click at [515, 491] on span at bounding box center [516, 491] width 5 height 7
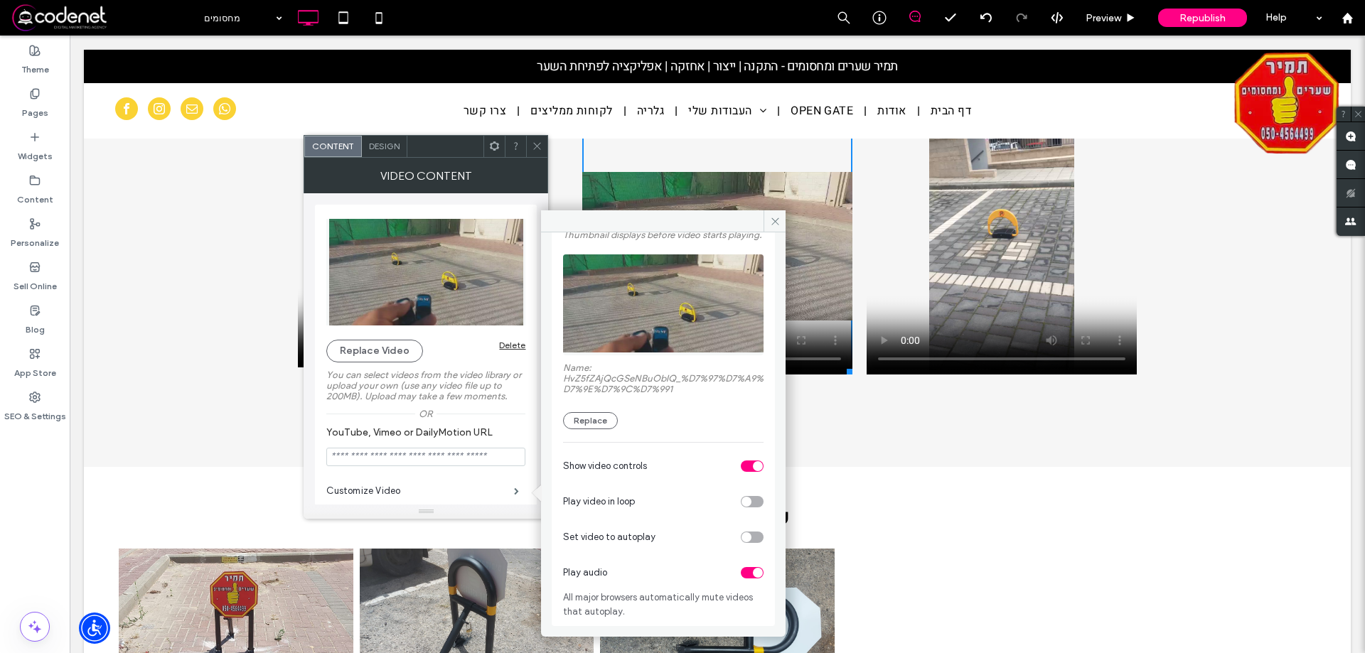
click at [753, 572] on div "toggle" at bounding box center [758, 573] width 10 height 10
click at [540, 141] on icon at bounding box center [537, 146] width 11 height 11
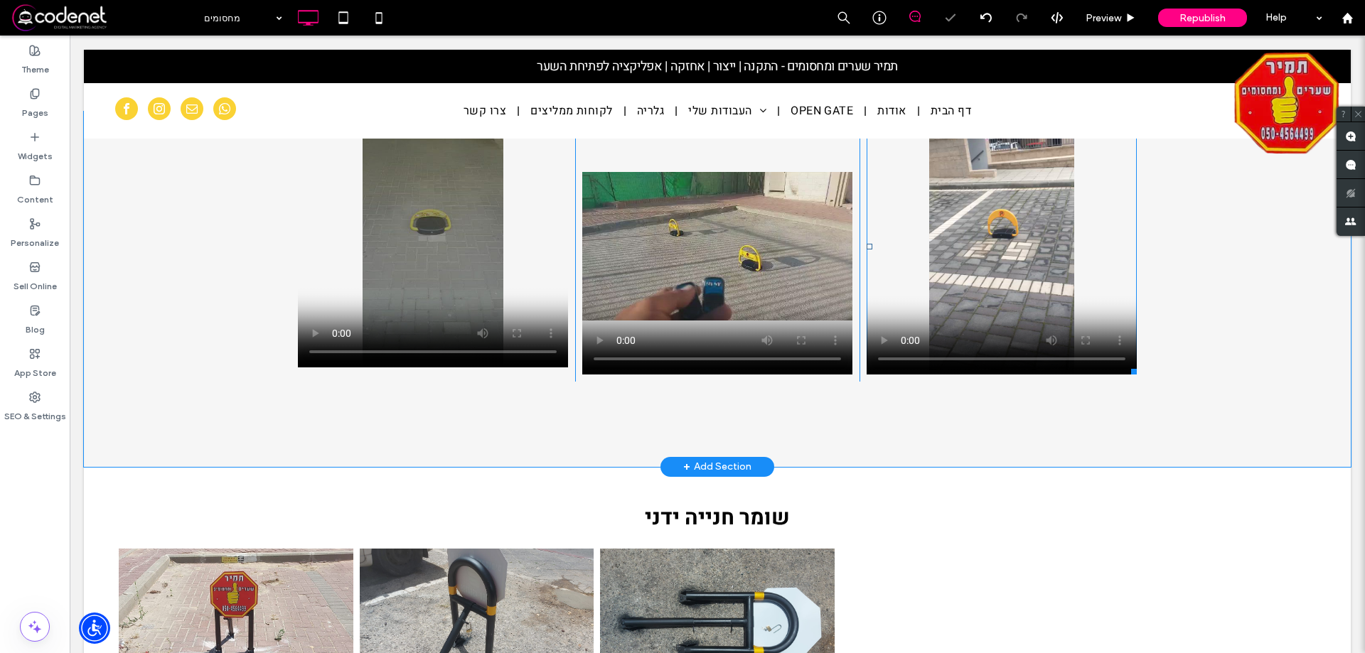
click at [915, 210] on span at bounding box center [1002, 247] width 270 height 256
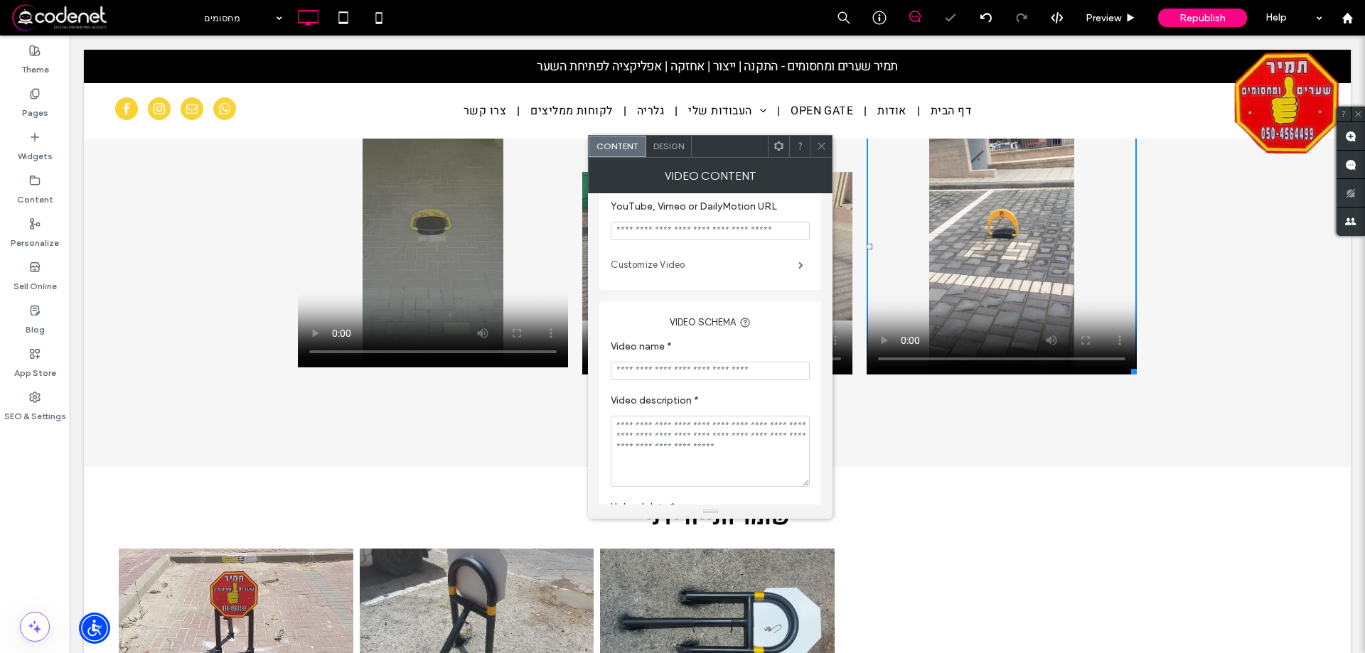
scroll to position [137, 0]
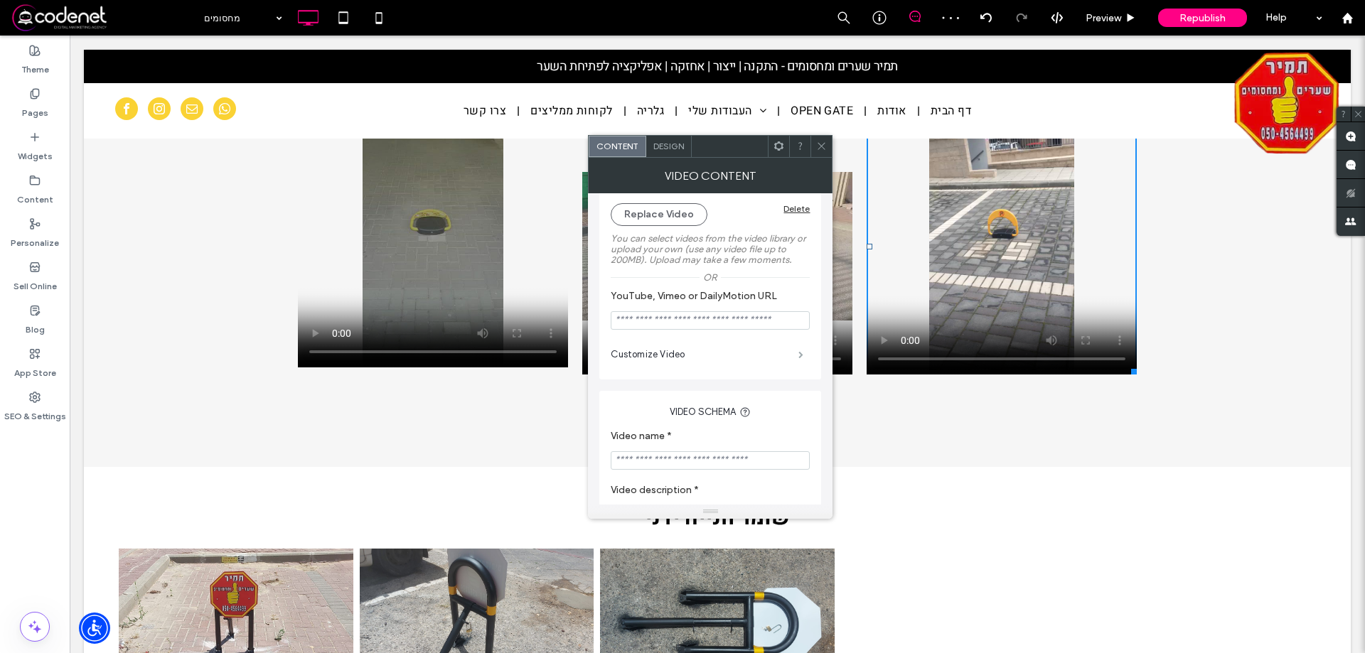
click at [798, 358] on span at bounding box center [800, 354] width 5 height 7
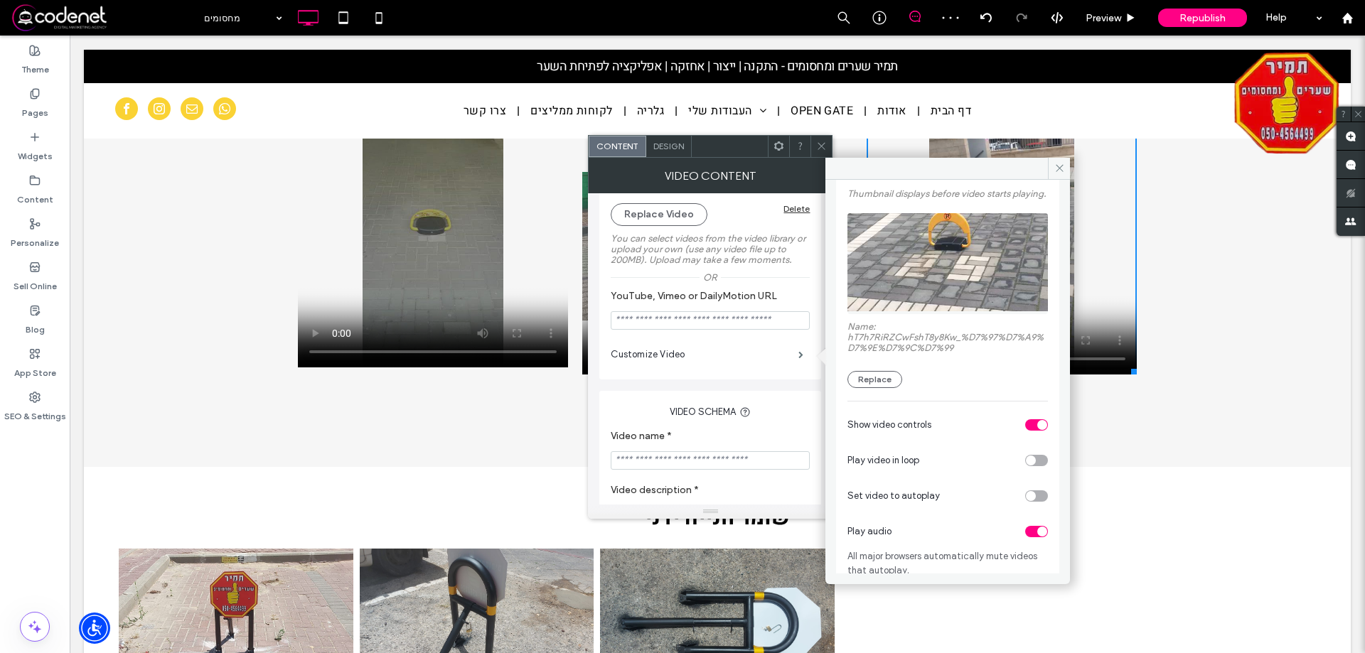
scroll to position [102, 0]
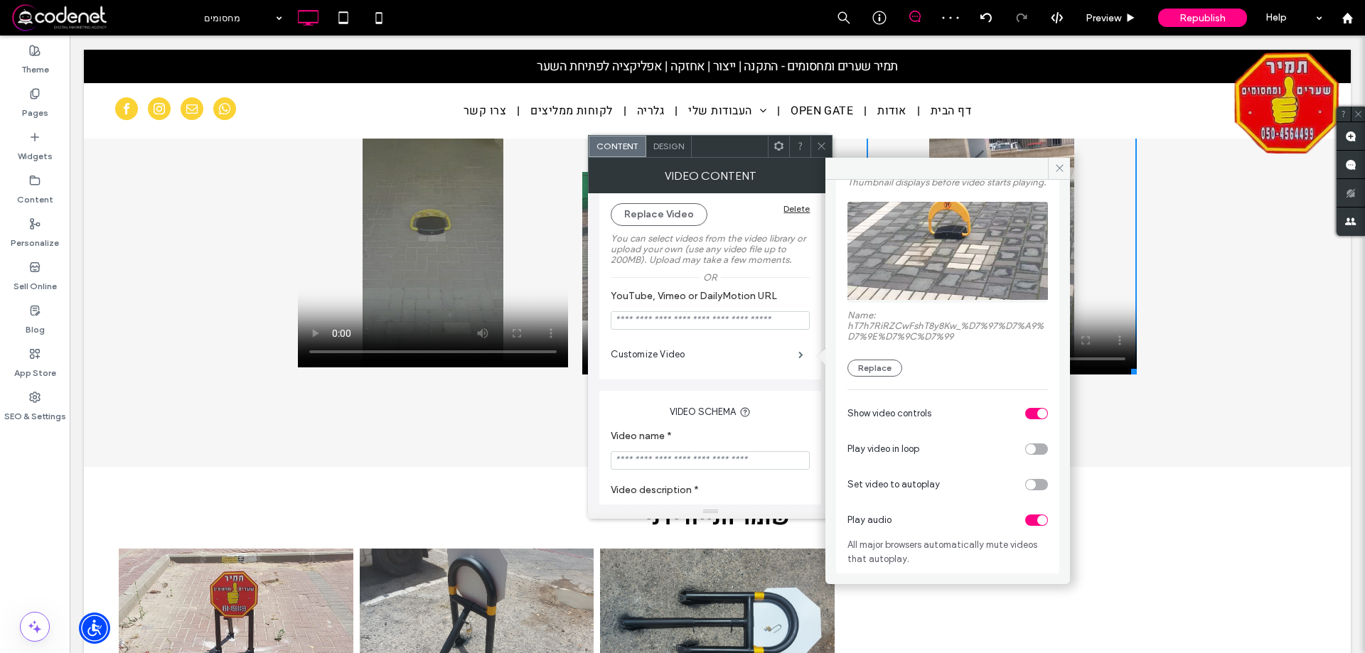
click at [1026, 524] on div "toggle" at bounding box center [1036, 520] width 23 height 11
click at [818, 154] on span at bounding box center [821, 146] width 11 height 21
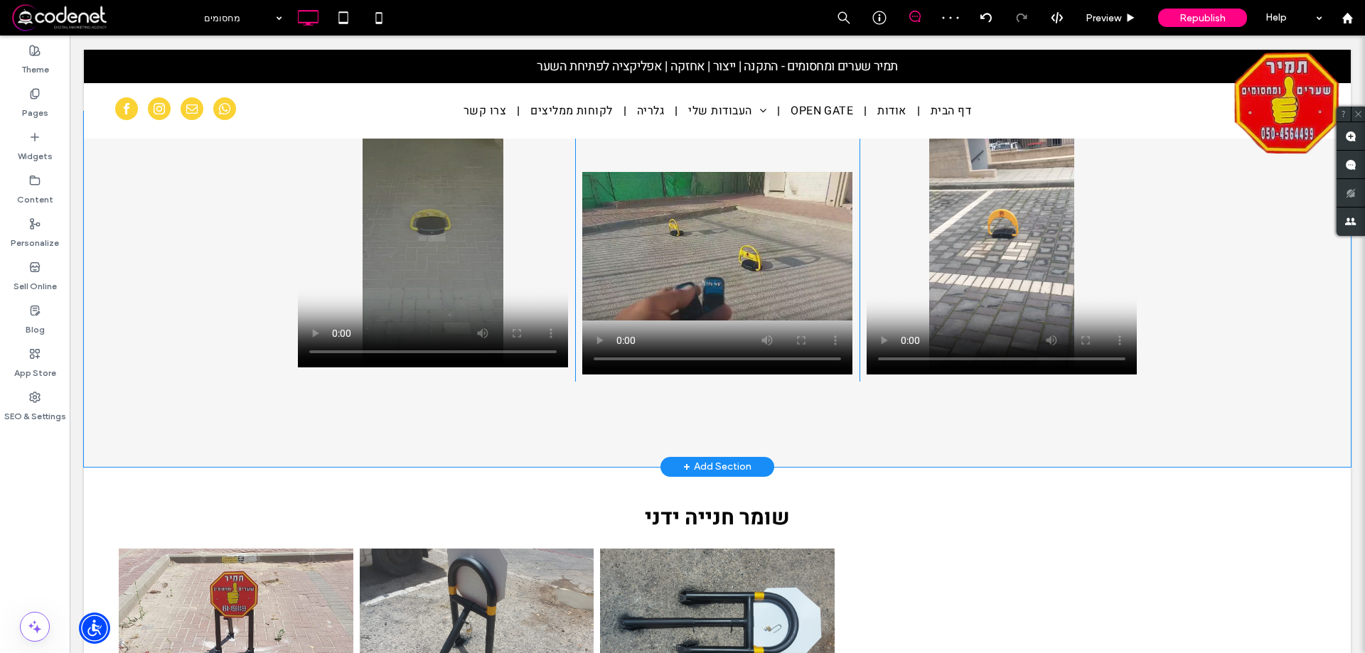
click at [1254, 287] on div "Click To Paste Click To Paste Click To Paste Row + Add Section" at bounding box center [717, 290] width 1267 height 356
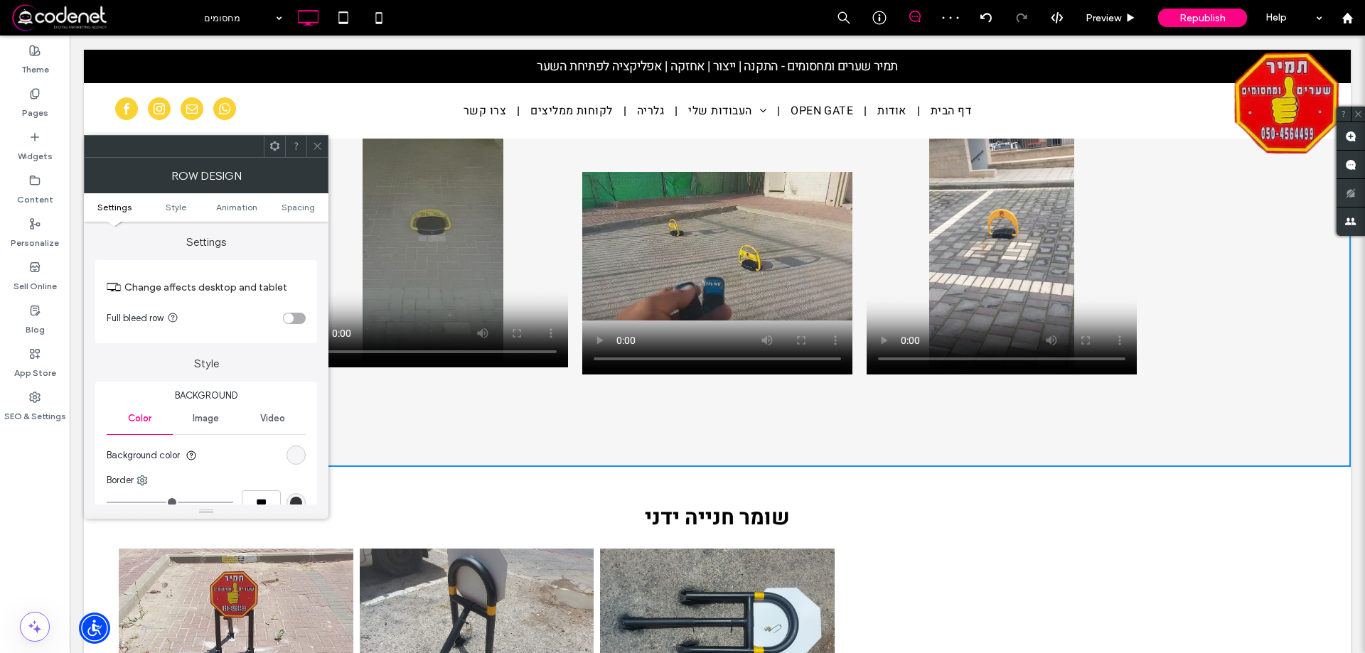
click at [301, 315] on div "toggle" at bounding box center [294, 318] width 23 height 11
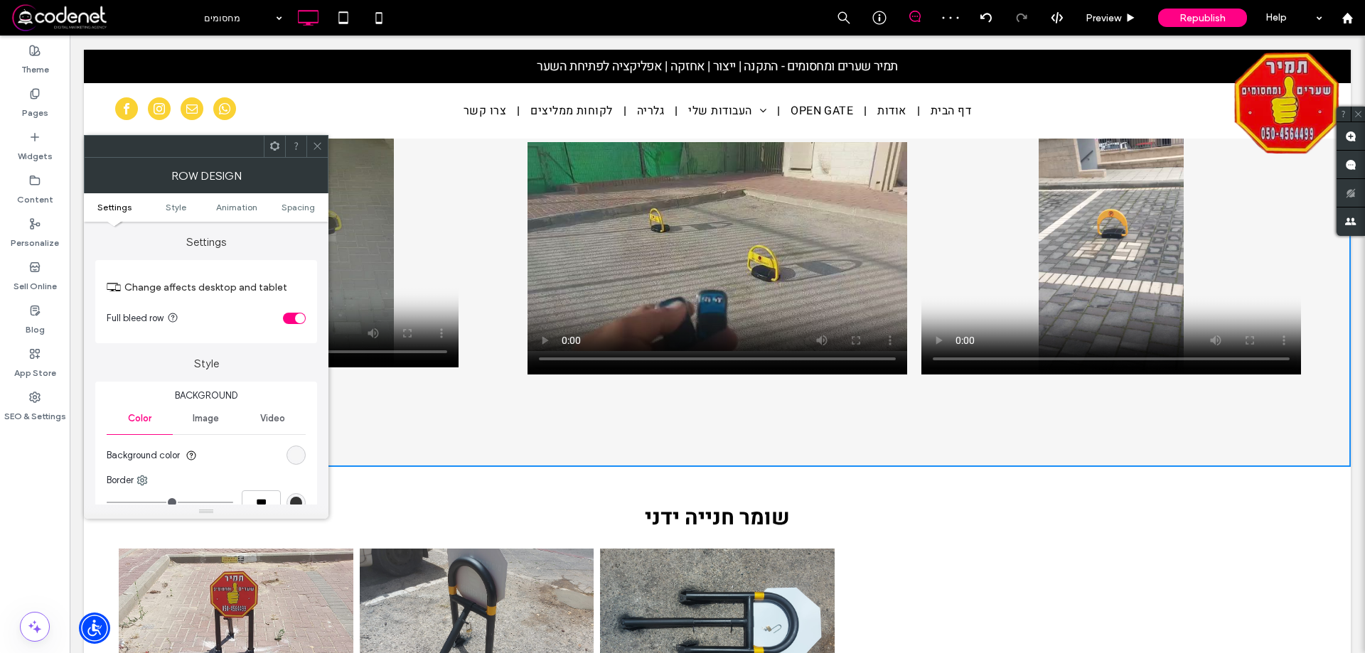
drag, startPoint x: 311, startPoint y: 144, endPoint x: 277, endPoint y: 183, distance: 52.4
click at [311, 144] on div at bounding box center [316, 146] width 21 height 21
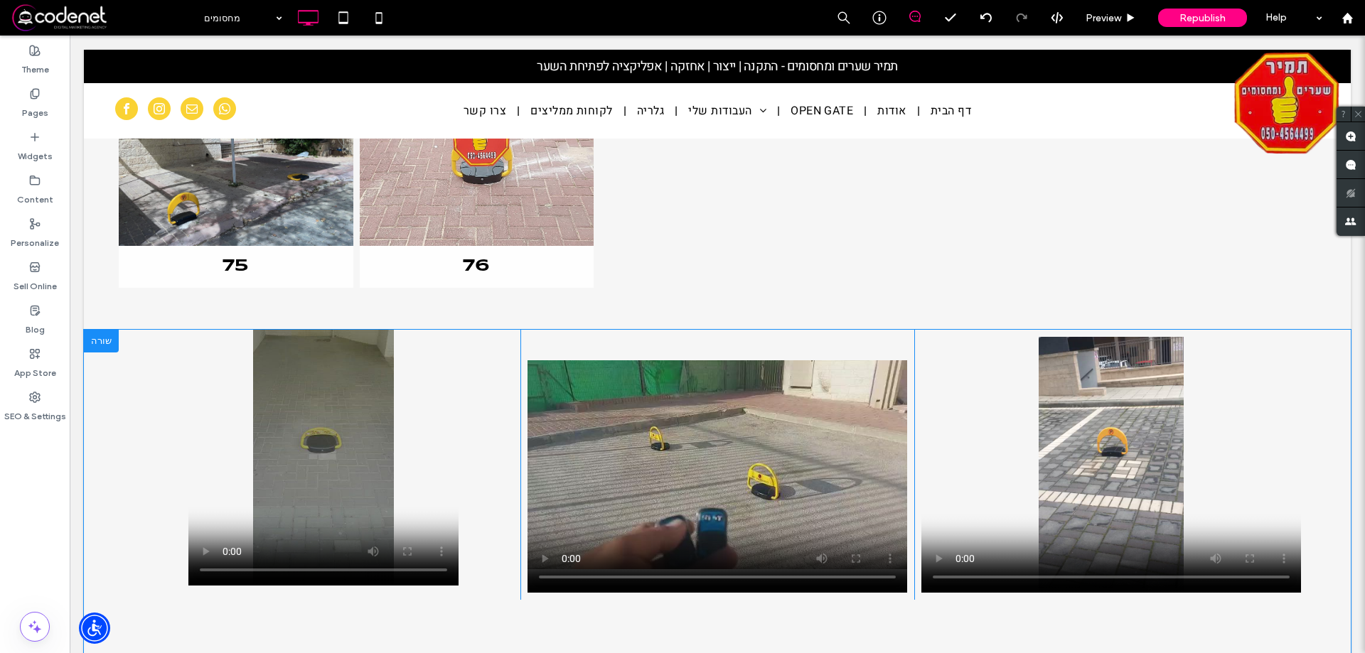
scroll to position [3484, 0]
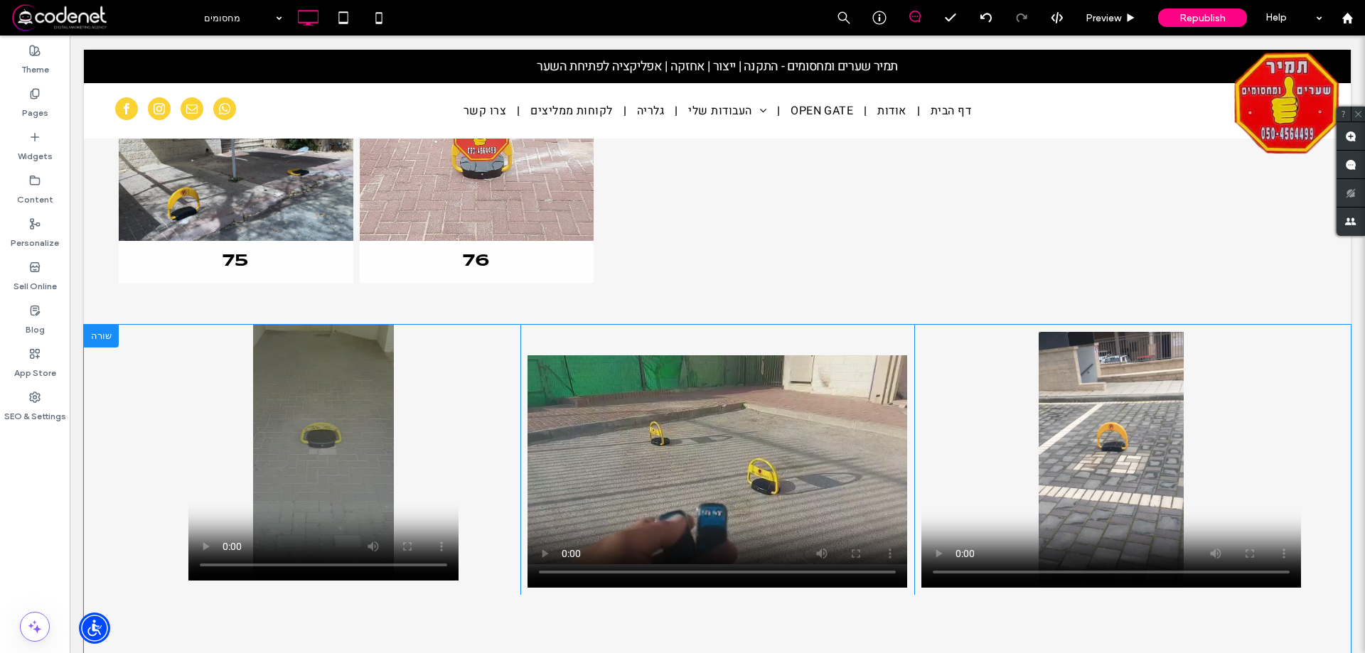
click at [117, 528] on div "Click To Paste Click To Paste Click To Paste Row + Add Section" at bounding box center [717, 503] width 1267 height 356
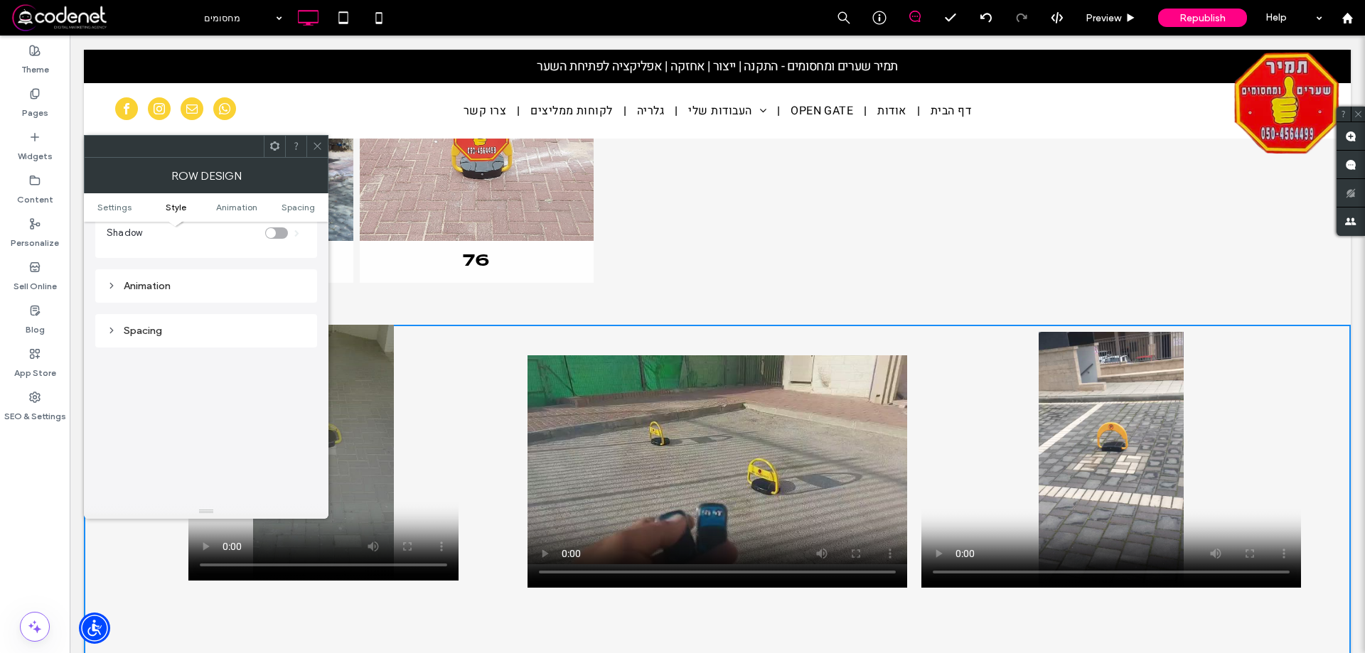
scroll to position [356, 0]
click at [140, 303] on div "Spacing" at bounding box center [206, 296] width 199 height 19
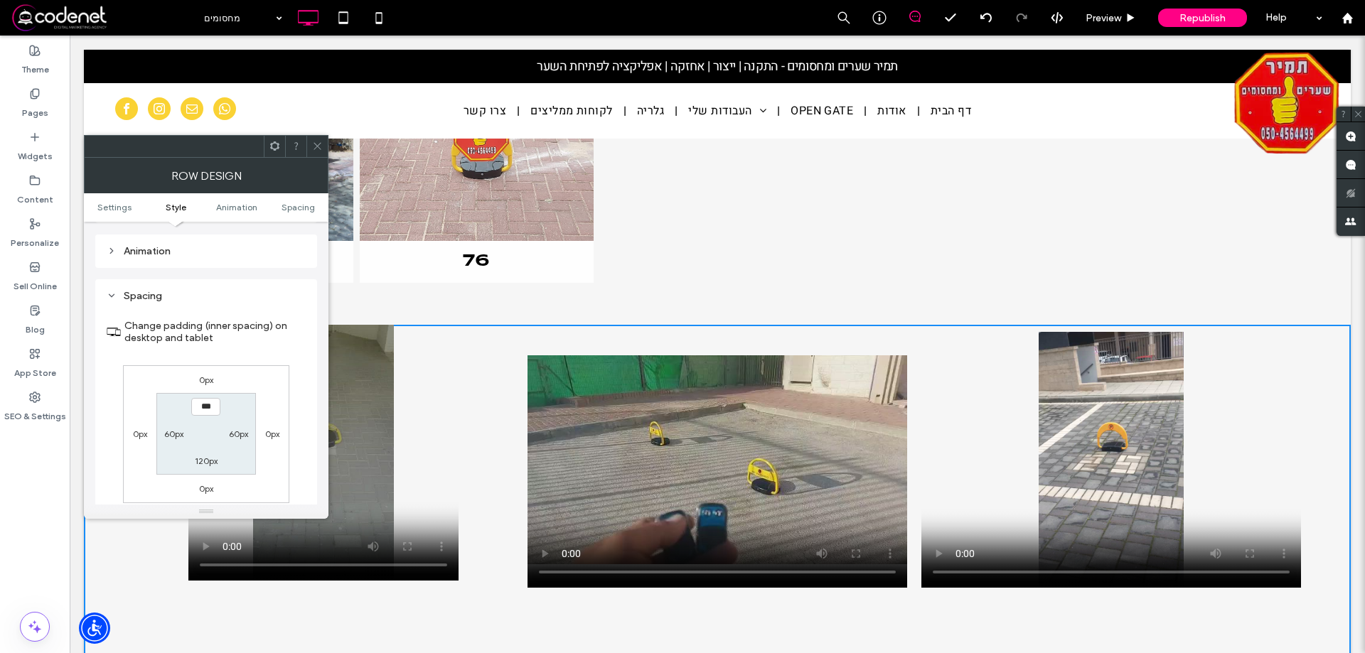
click at [165, 432] on label "60px" at bounding box center [173, 434] width 19 height 11
type input "**"
type input "*"
type input "***"
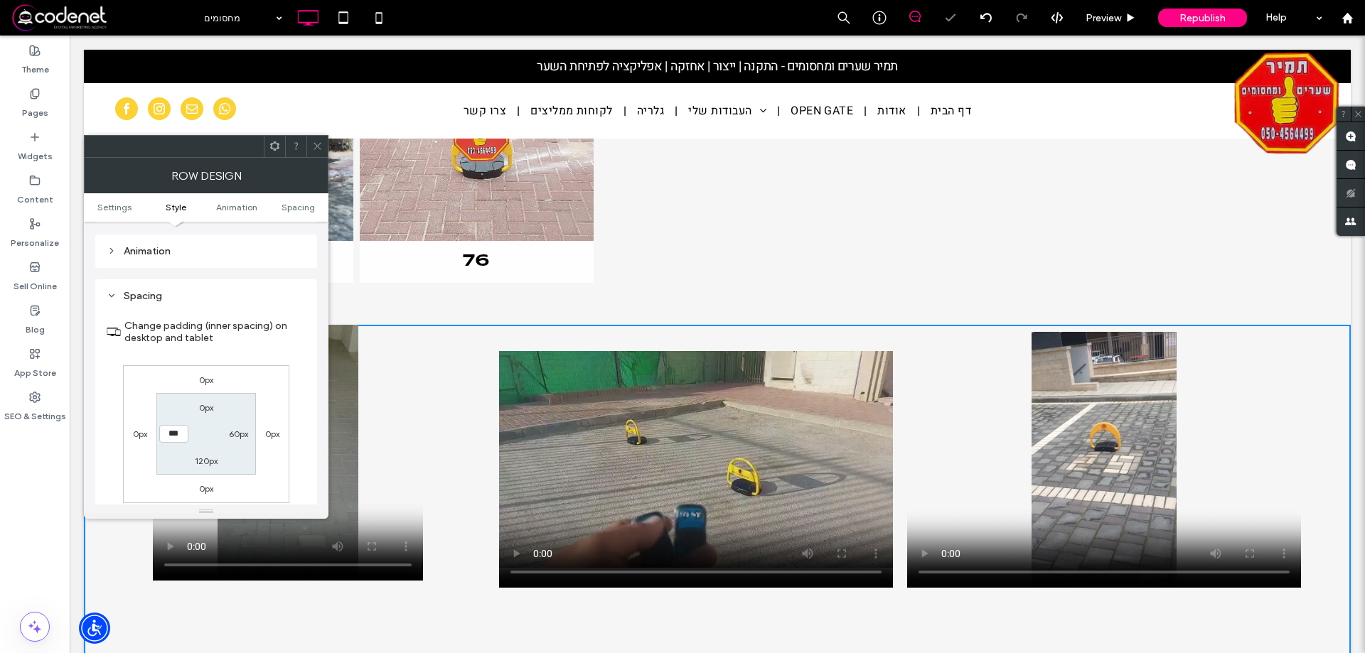
click at [314, 153] on span at bounding box center [317, 146] width 11 height 21
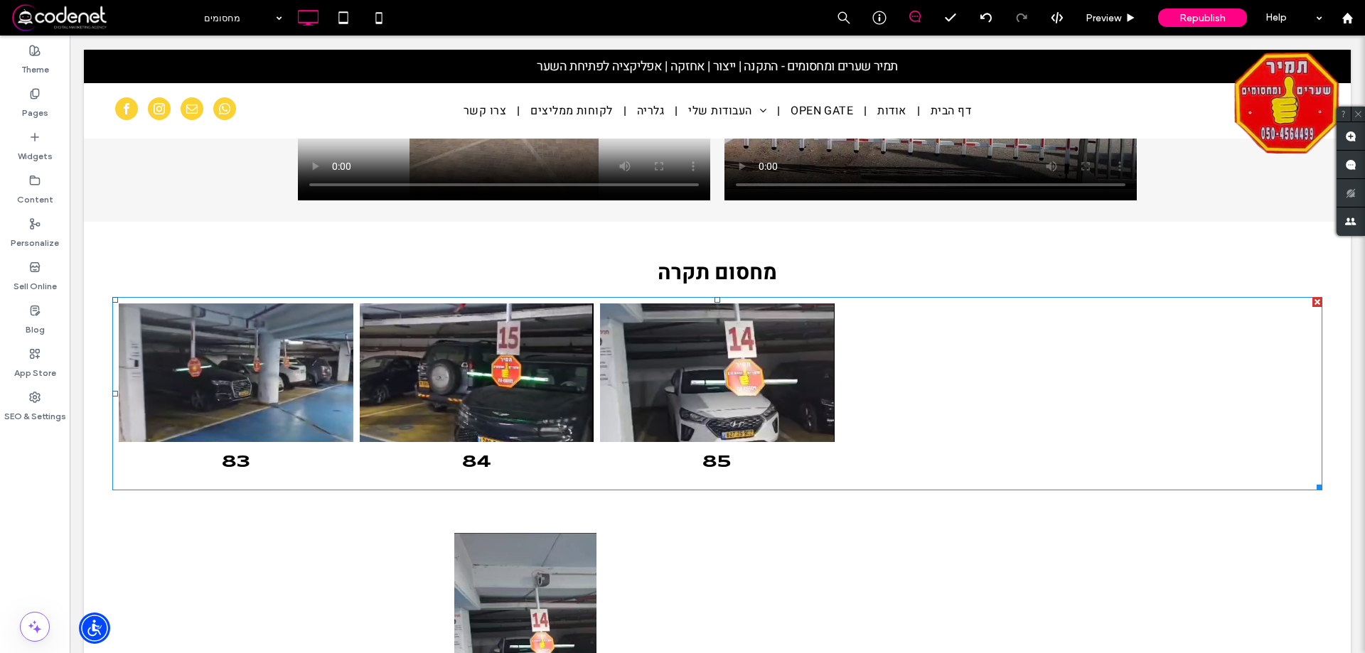
scroll to position [4479, 0]
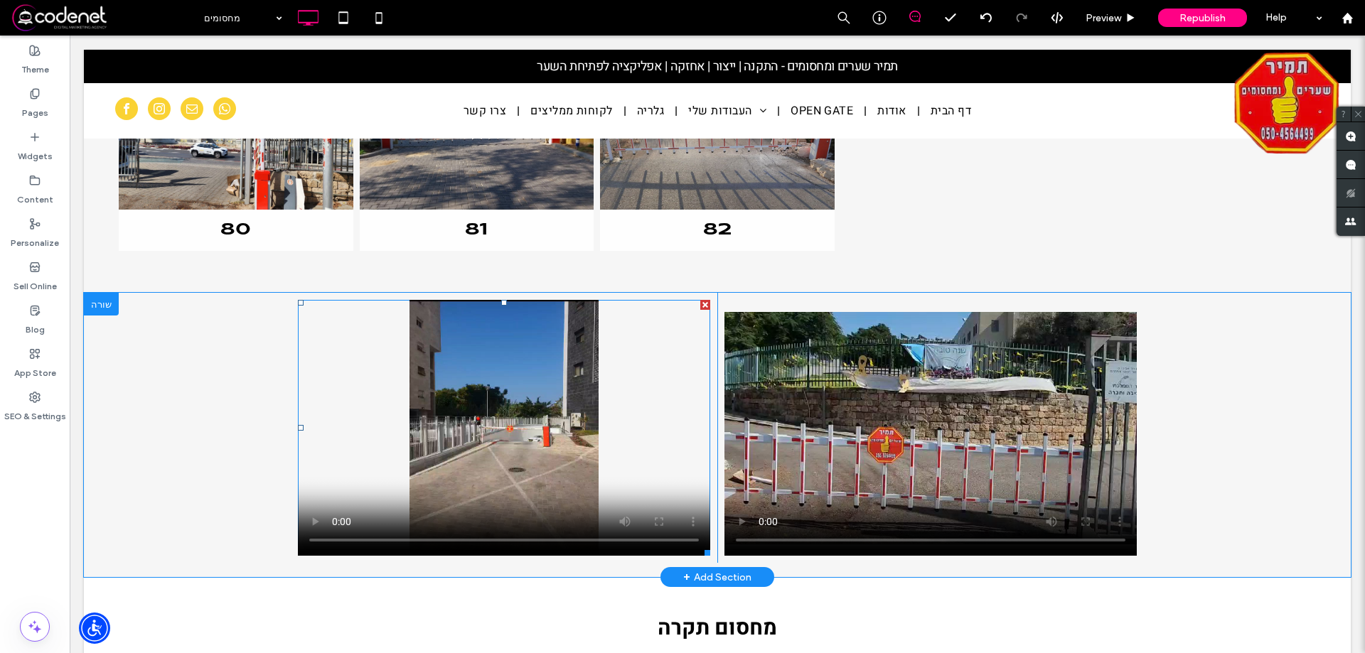
click at [615, 432] on span at bounding box center [504, 428] width 412 height 256
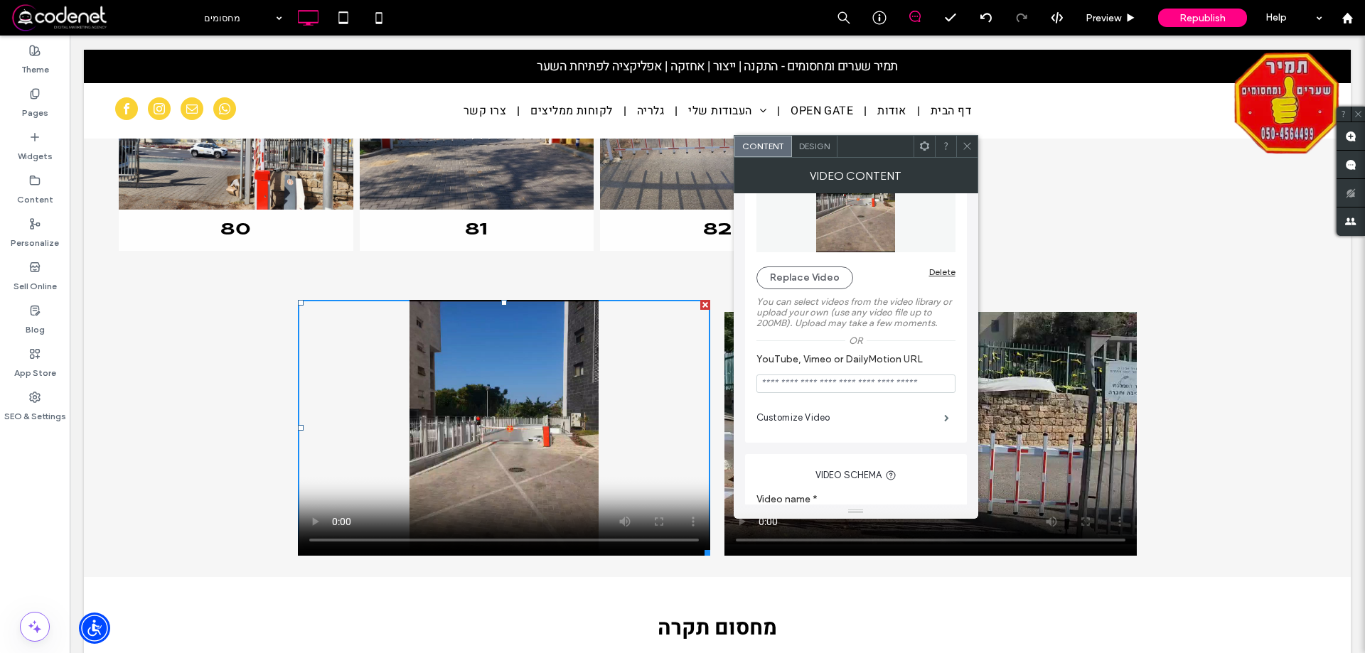
scroll to position [142, 0]
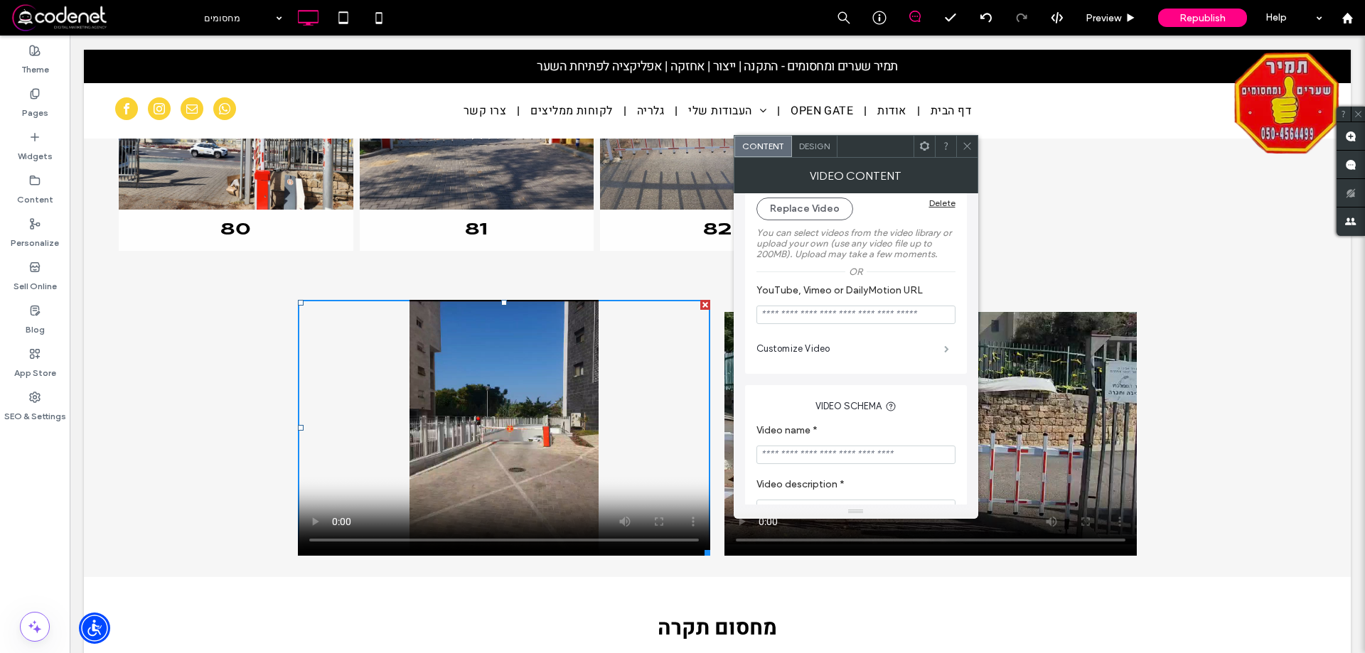
click at [948, 351] on span at bounding box center [946, 349] width 5 height 7
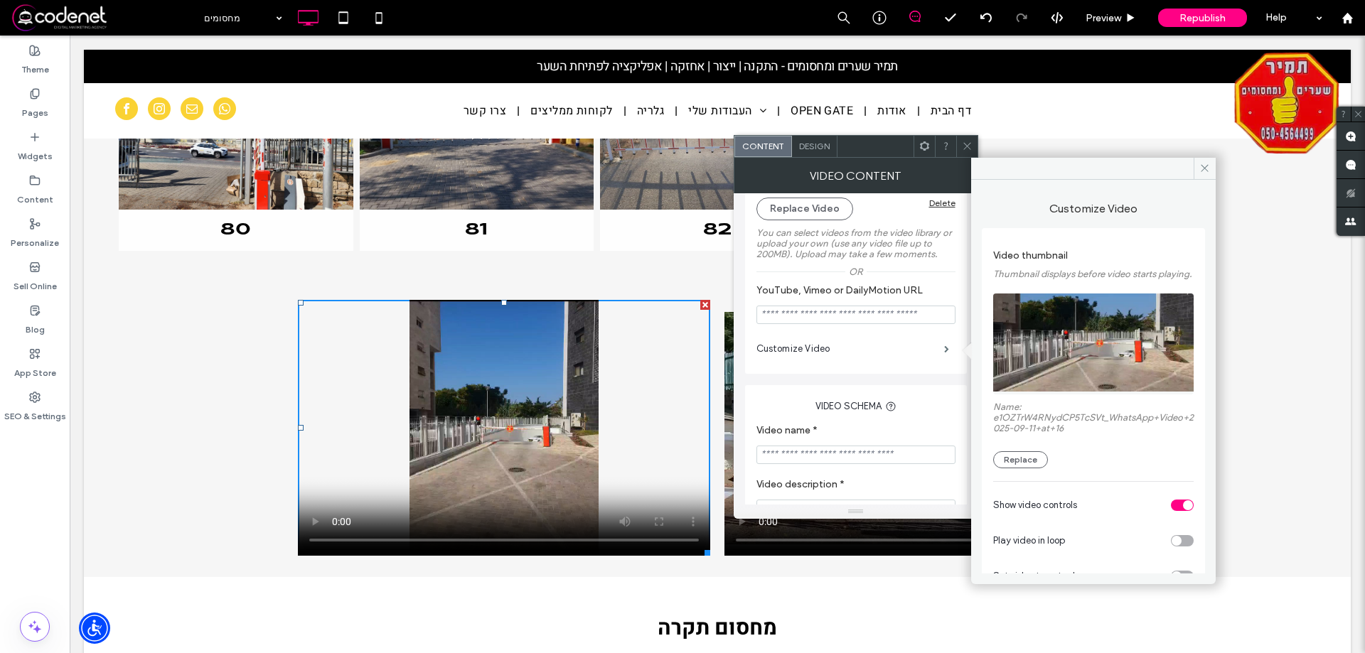
scroll to position [102, 0]
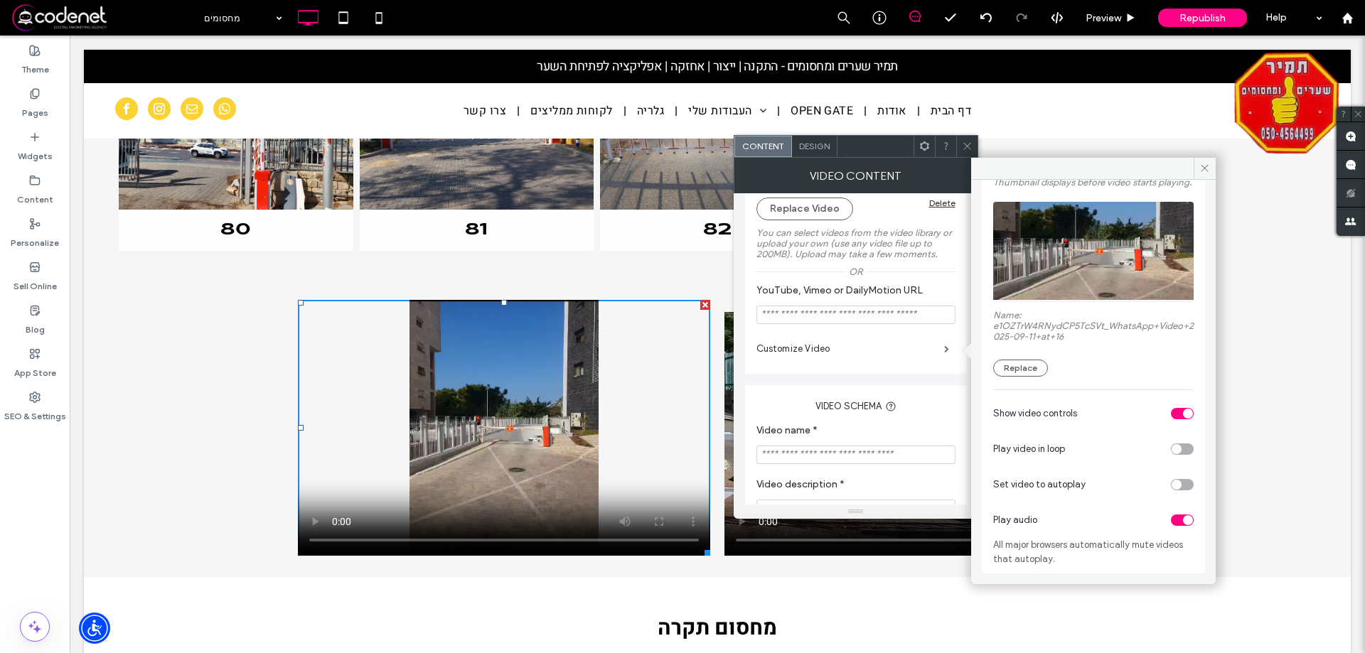
click at [1183, 520] on div "toggle" at bounding box center [1188, 520] width 10 height 10
click at [963, 146] on icon at bounding box center [967, 146] width 11 height 11
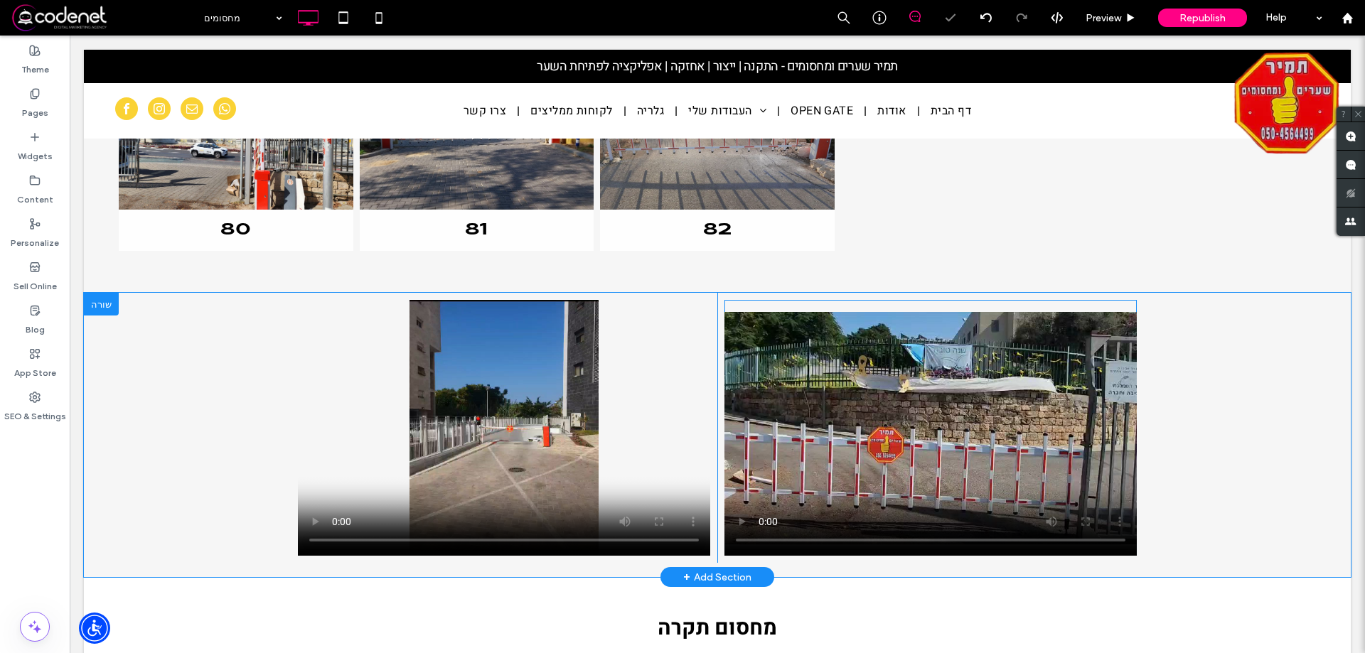
click at [921, 356] on span at bounding box center [931, 428] width 412 height 256
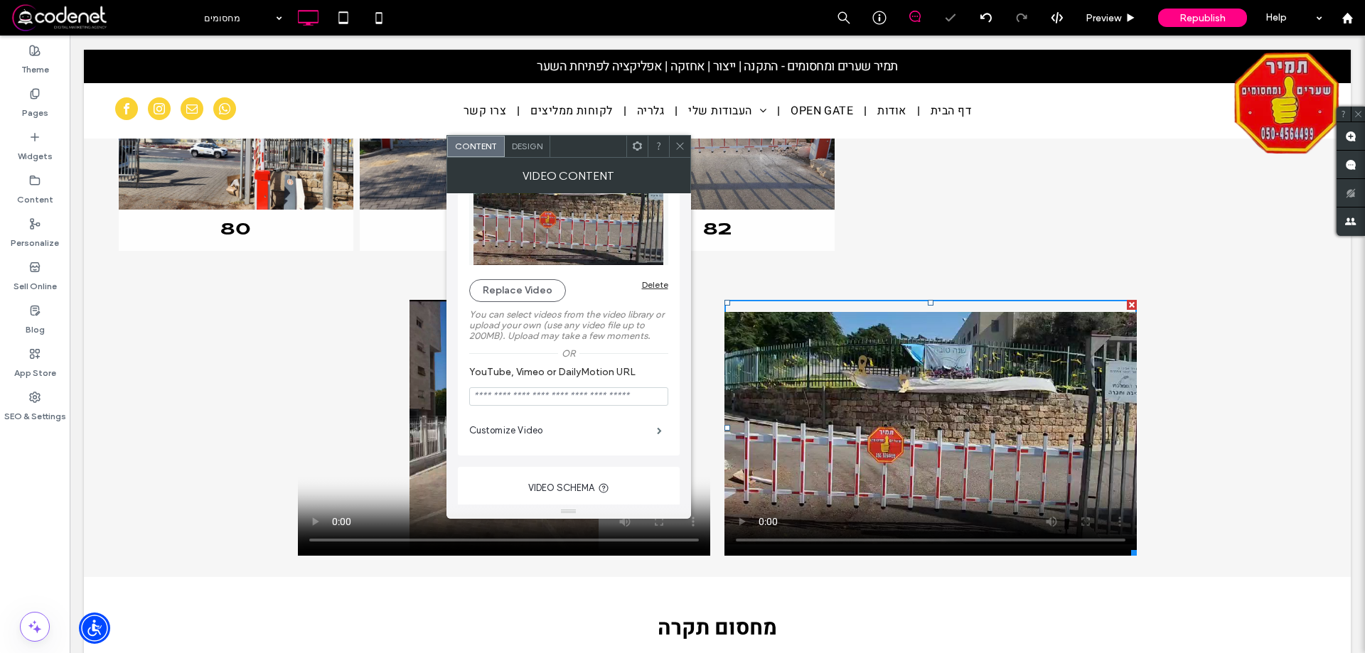
scroll to position [142, 0]
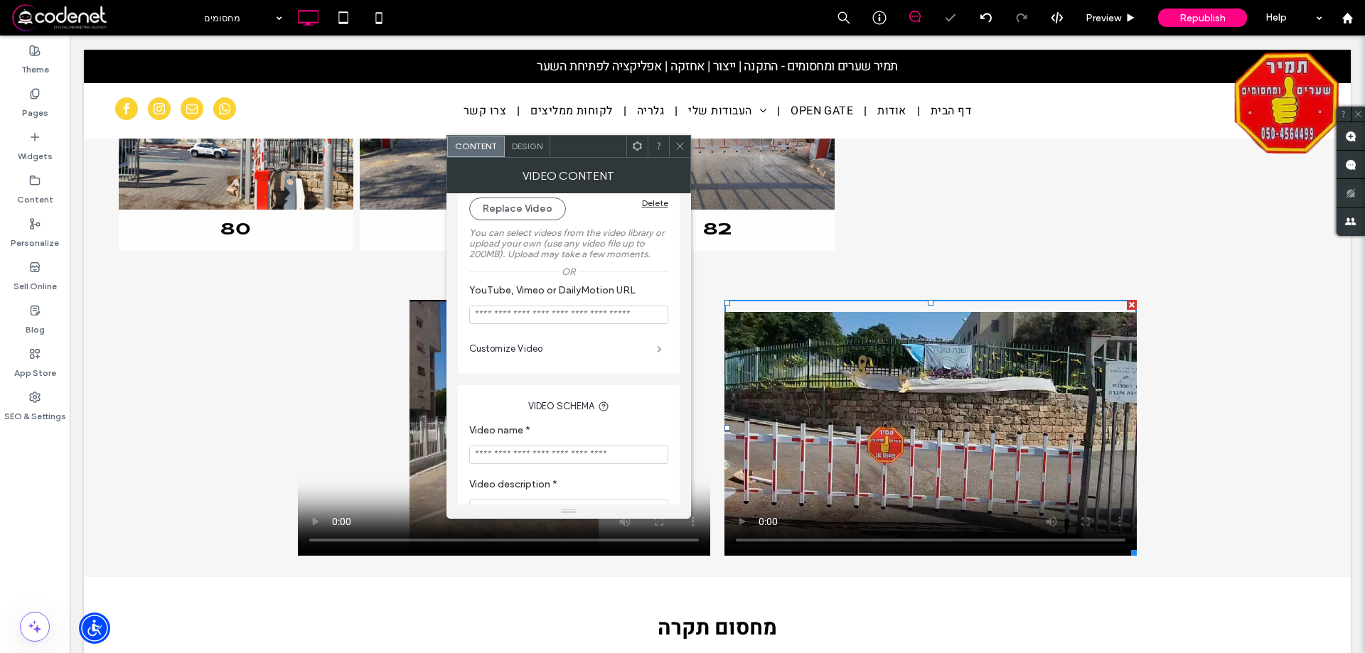
click at [657, 346] on span at bounding box center [659, 349] width 5 height 7
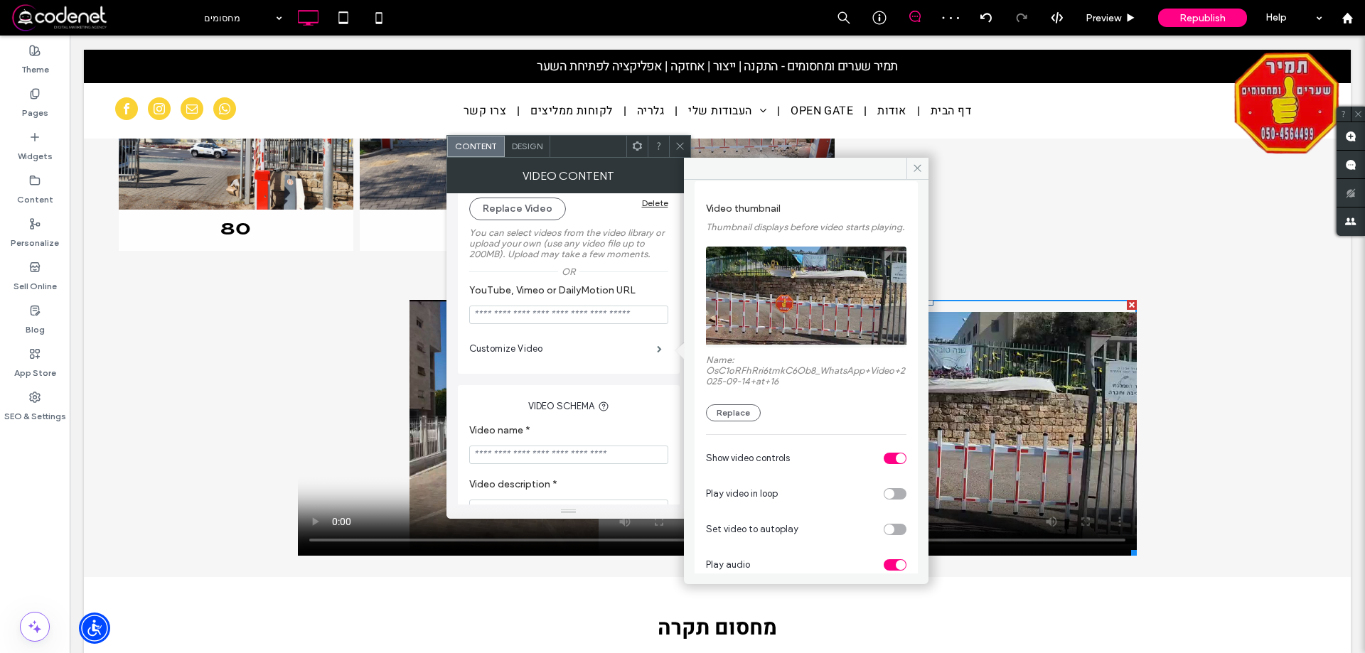
scroll to position [102, 0]
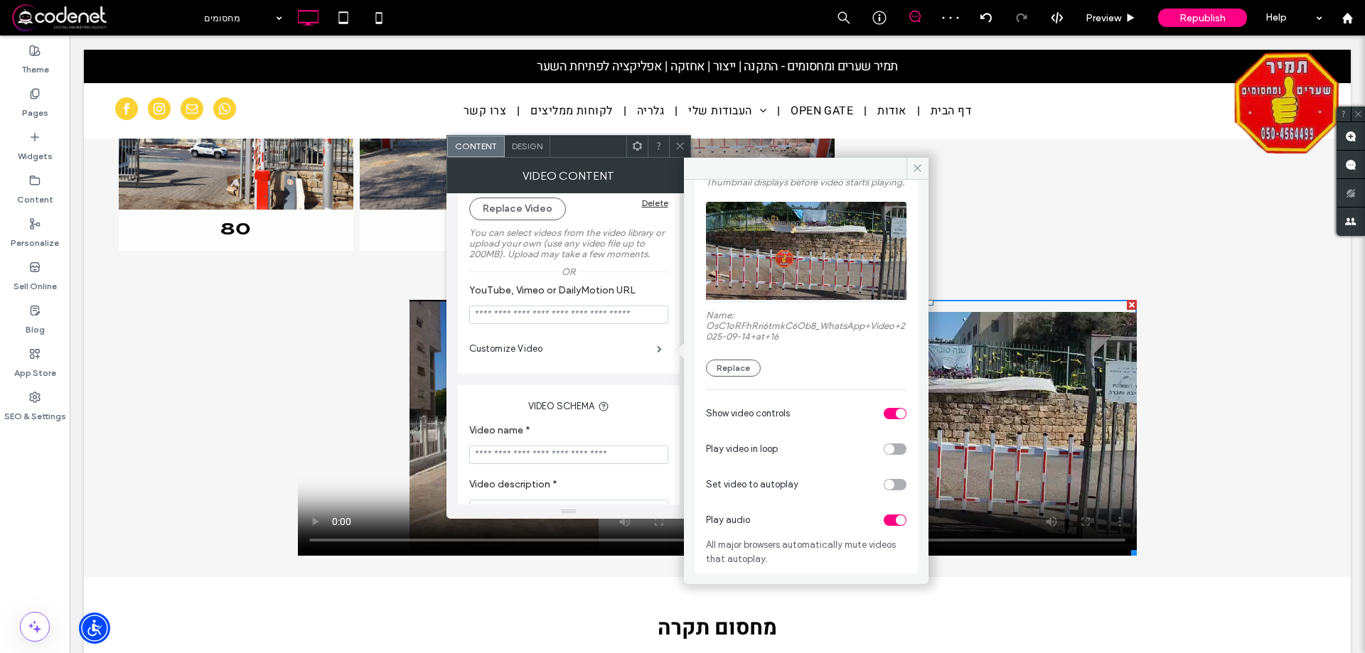
click at [896, 518] on div "toggle" at bounding box center [901, 520] width 10 height 10
click at [680, 144] on icon at bounding box center [680, 146] width 11 height 11
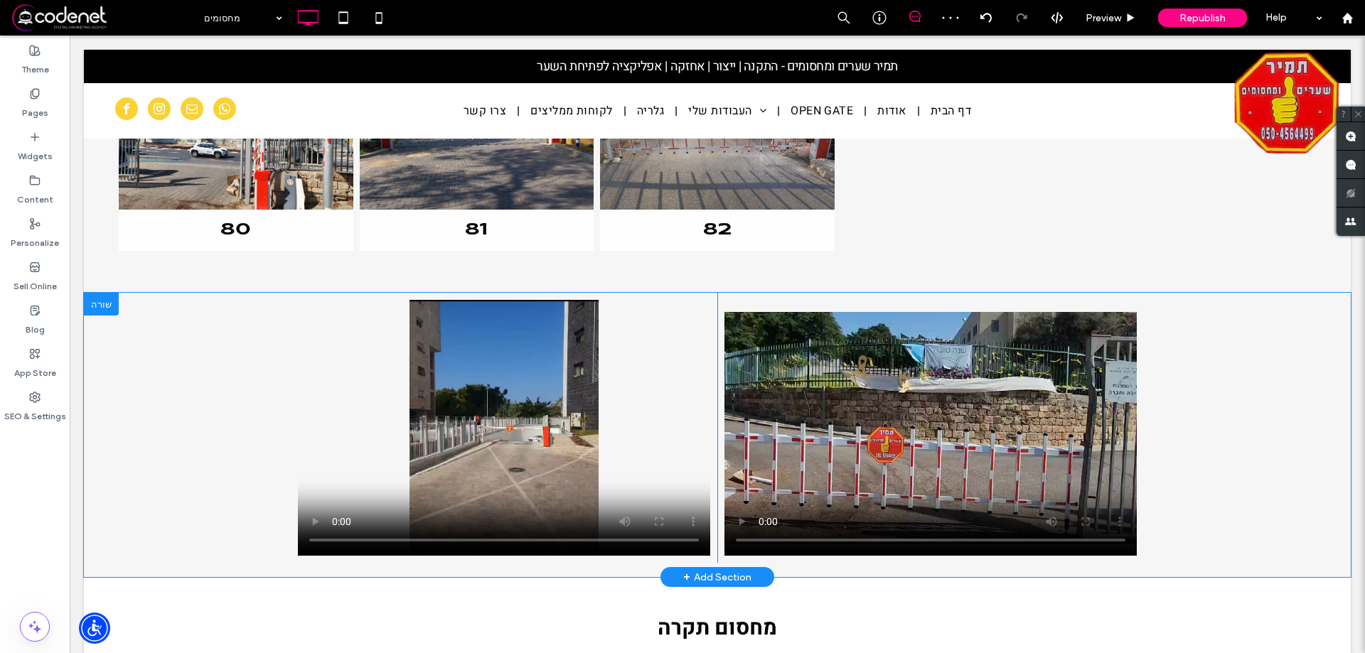
click at [1184, 470] on div "Click To Paste Click To Paste Row + Add Section" at bounding box center [717, 435] width 1267 height 284
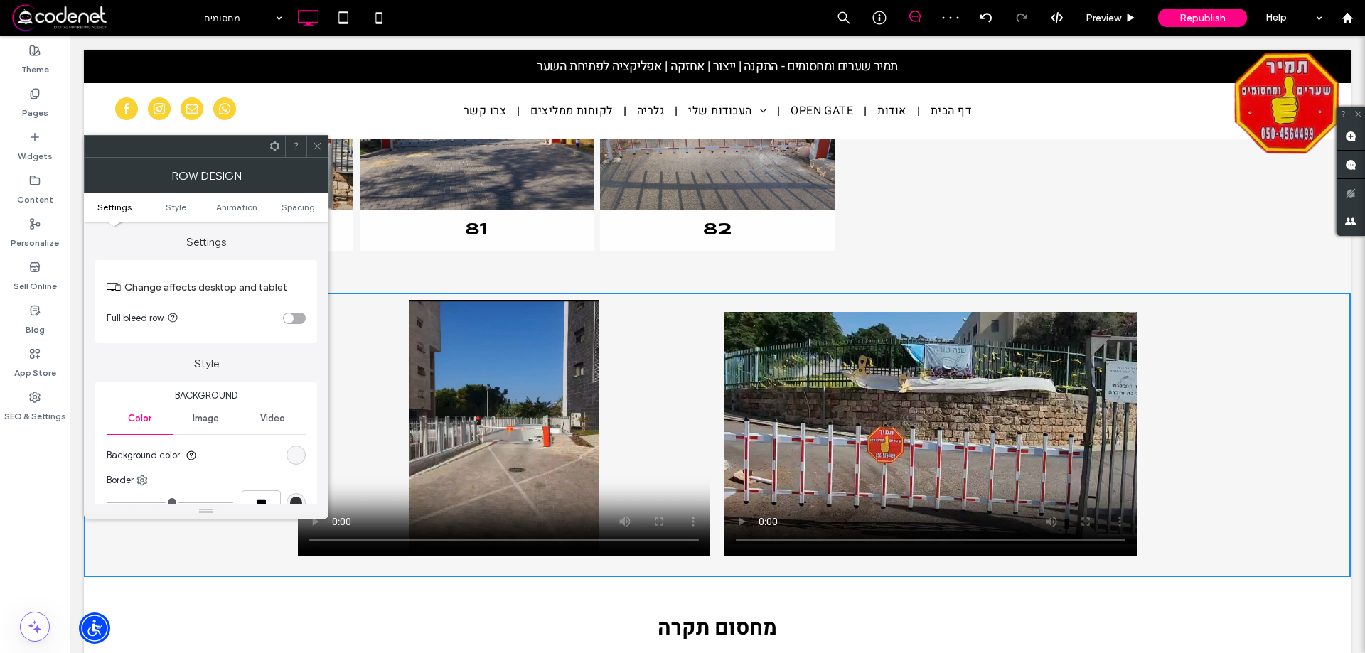
click at [289, 316] on div "toggle" at bounding box center [289, 319] width 10 height 10
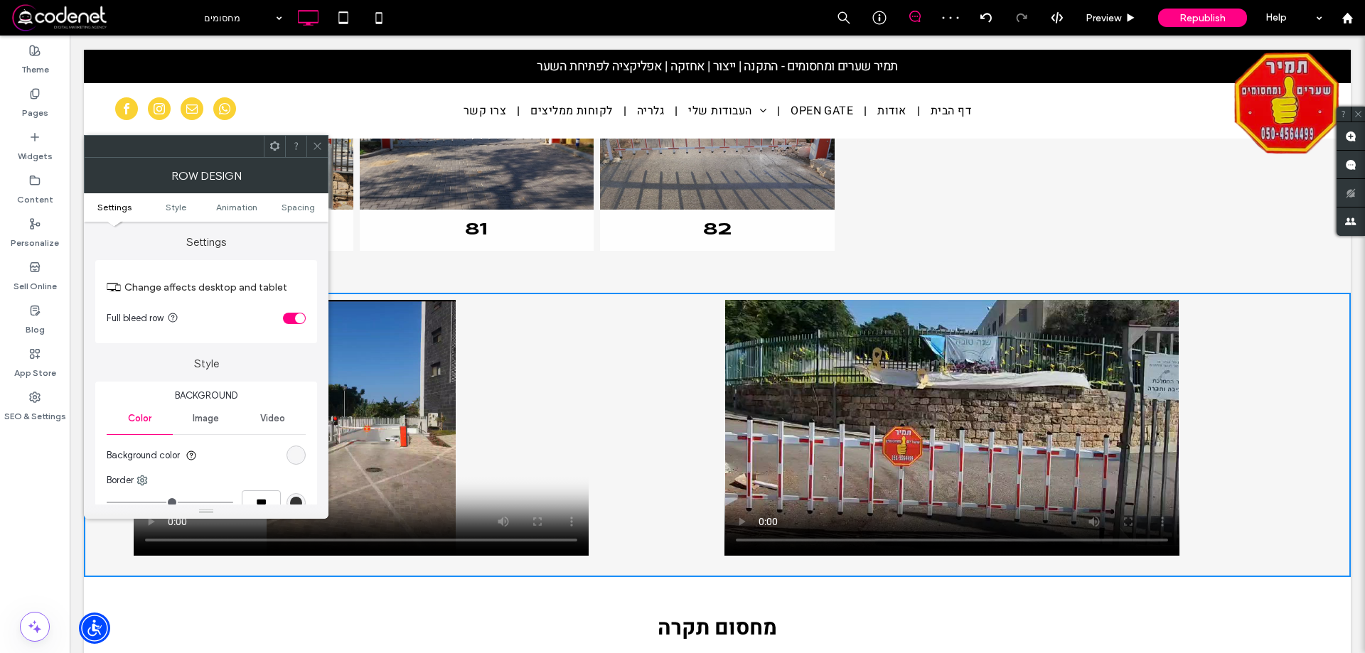
click at [321, 149] on icon at bounding box center [317, 146] width 11 height 11
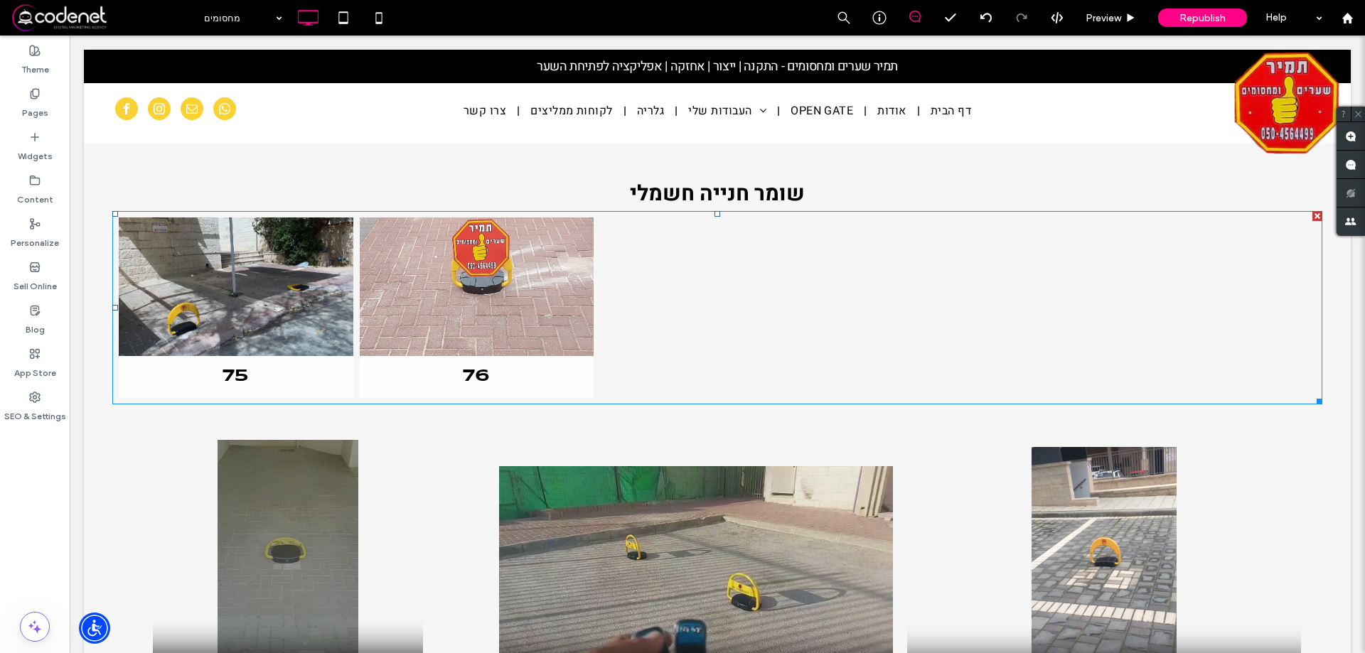
scroll to position [3555, 0]
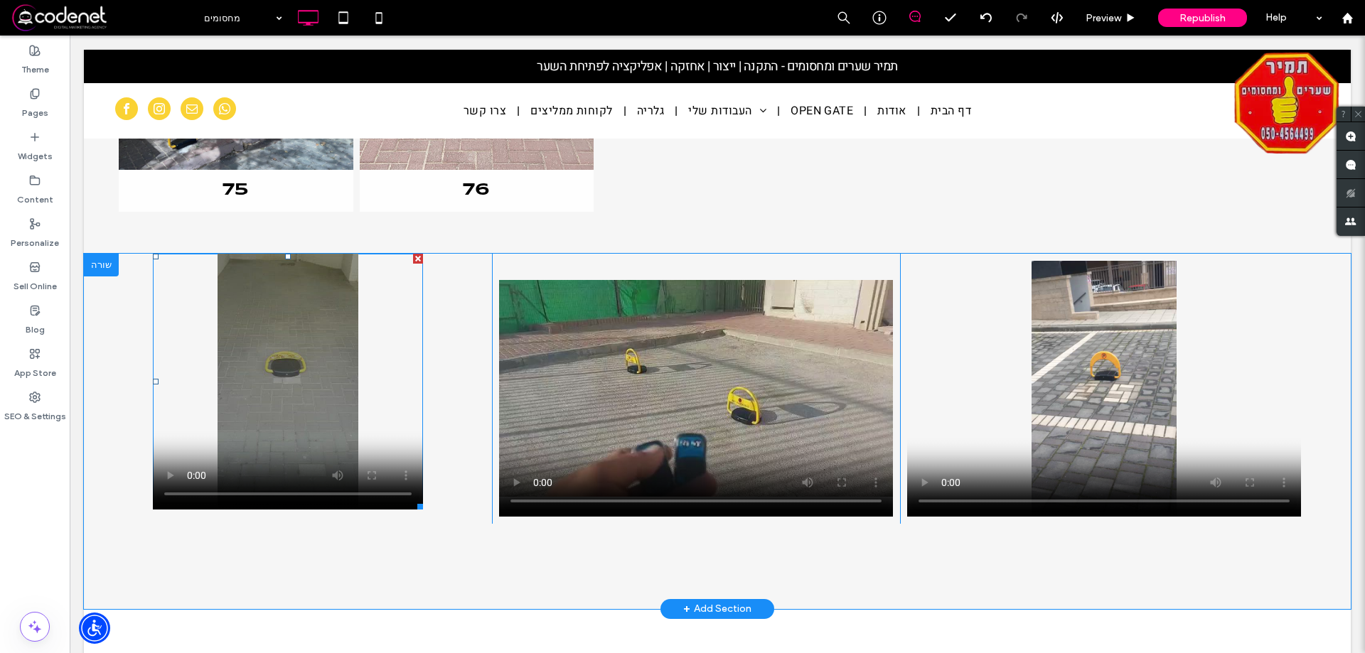
click at [337, 367] on span at bounding box center [288, 382] width 270 height 256
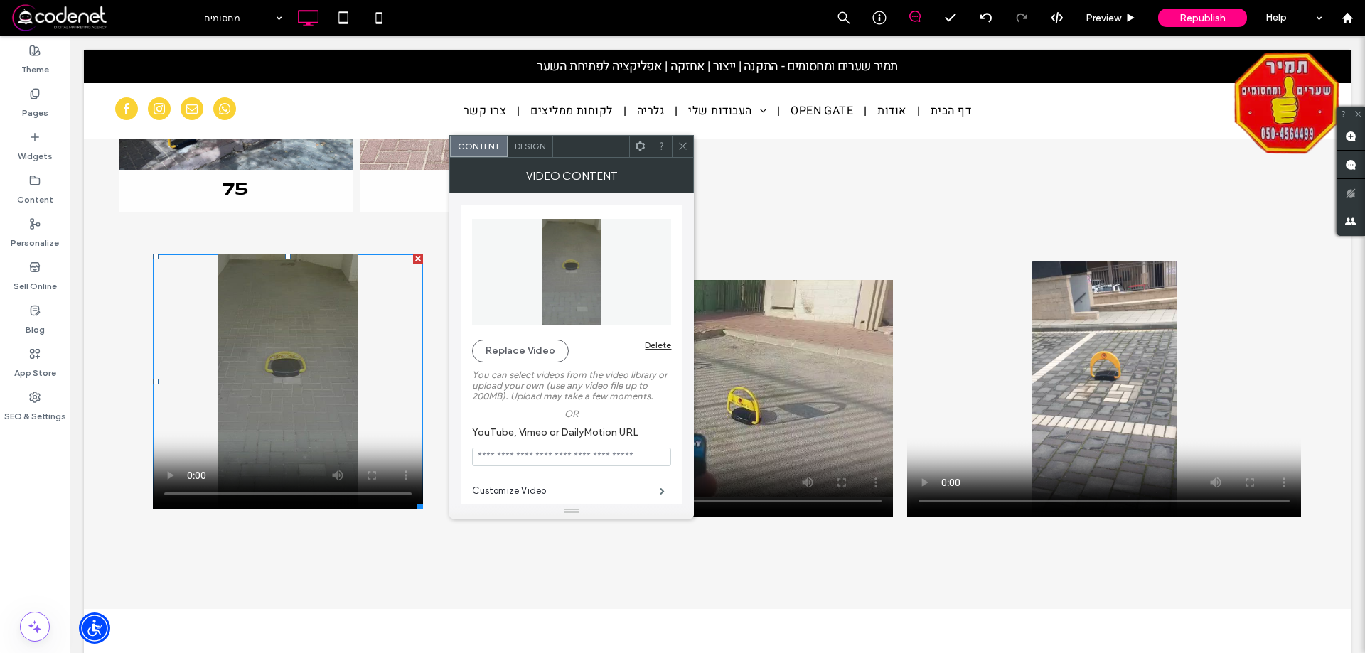
drag, startPoint x: 661, startPoint y: 486, endPoint x: 673, endPoint y: 483, distance: 12.3
click at [663, 488] on span at bounding box center [662, 491] width 5 height 7
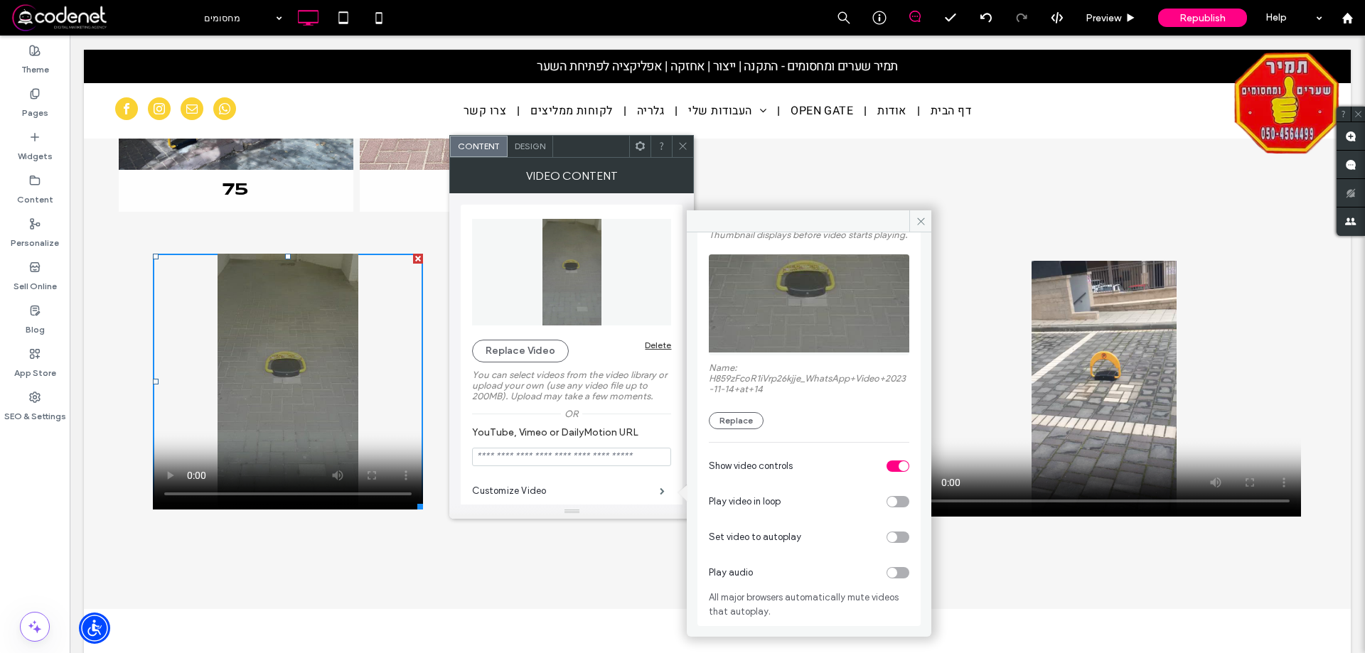
scroll to position [102, 0]
drag, startPoint x: 677, startPoint y: 142, endPoint x: 1006, endPoint y: 296, distance: 363.3
click at [677, 142] on div at bounding box center [682, 146] width 21 height 21
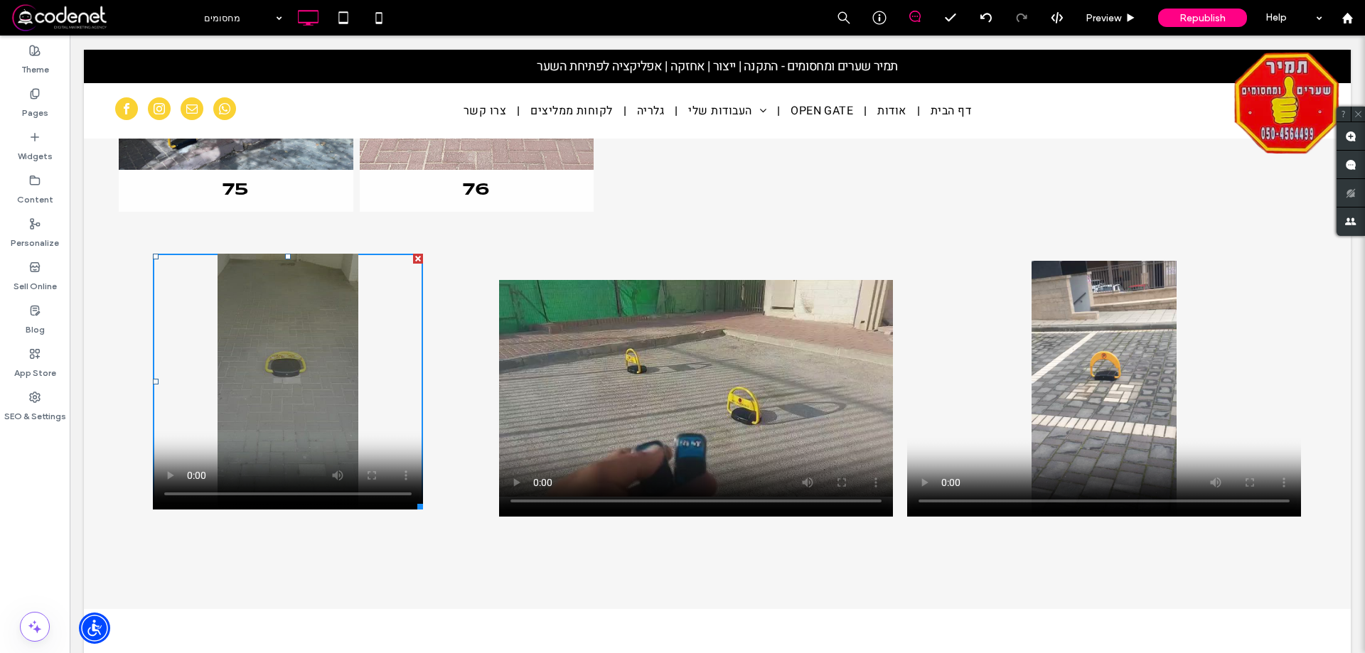
click at [907, 517] on span at bounding box center [907, 517] width 0 height 0
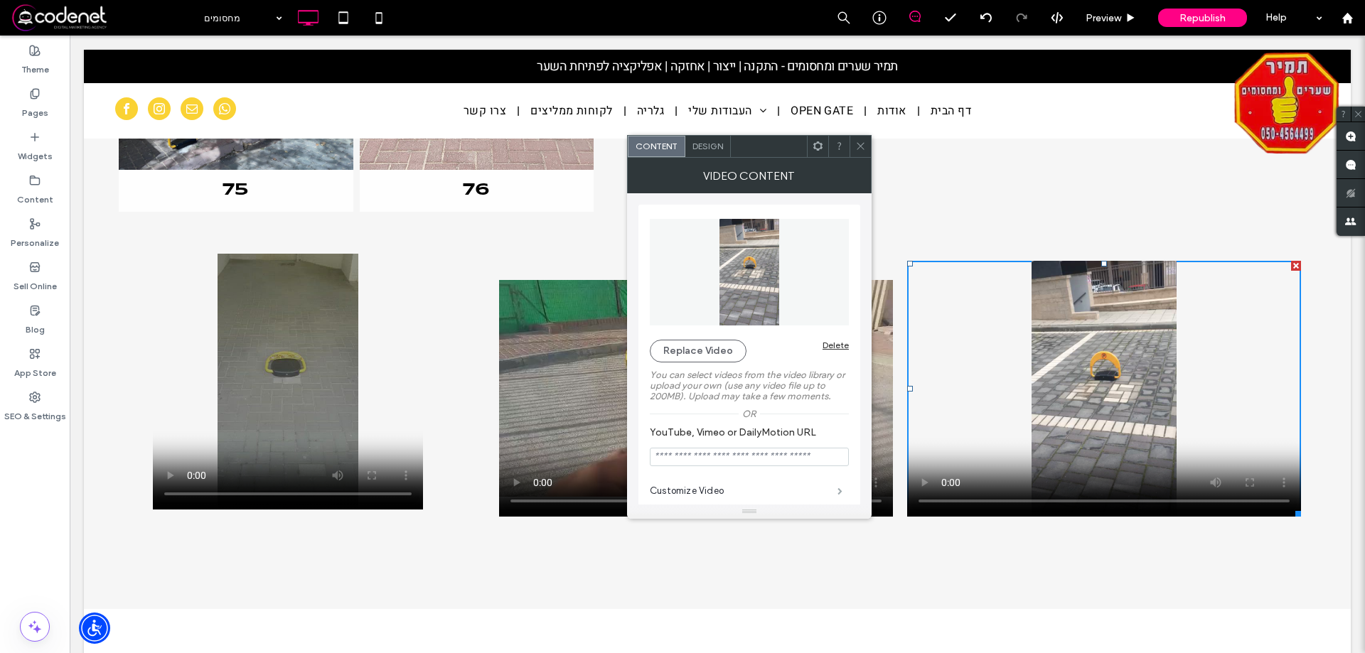
click at [838, 488] on span at bounding box center [840, 491] width 5 height 7
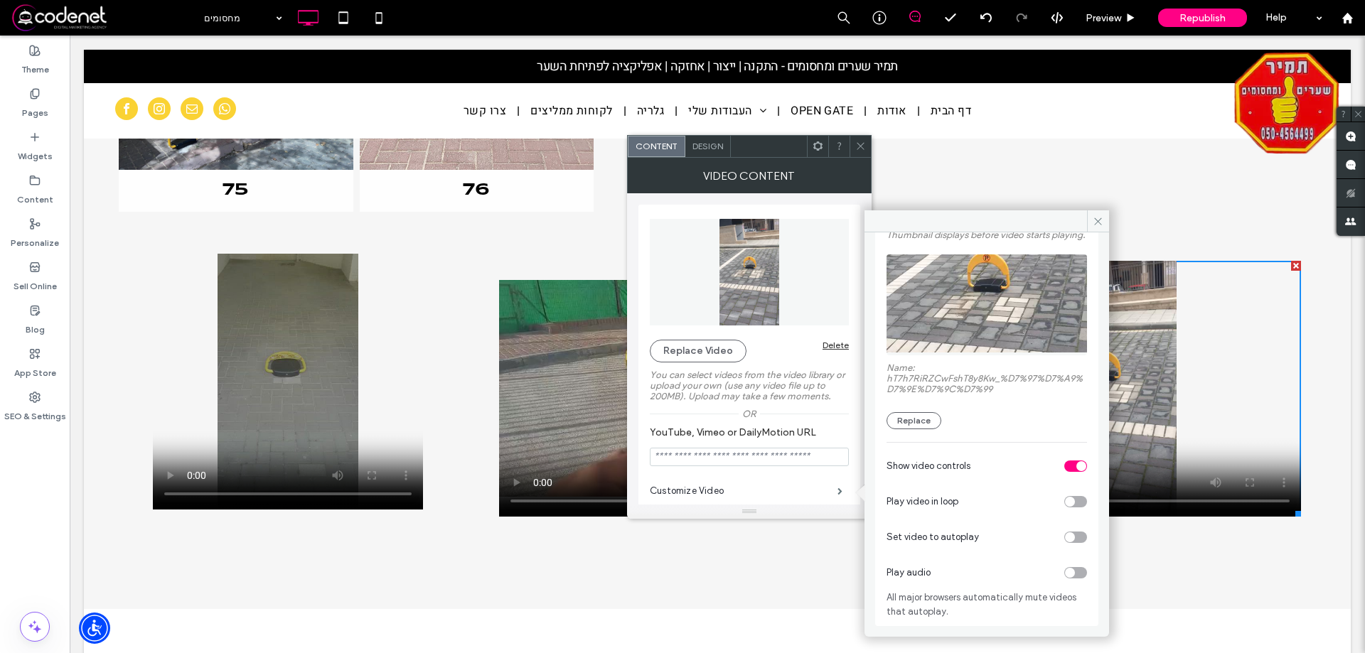
click at [861, 146] on use at bounding box center [860, 146] width 7 height 7
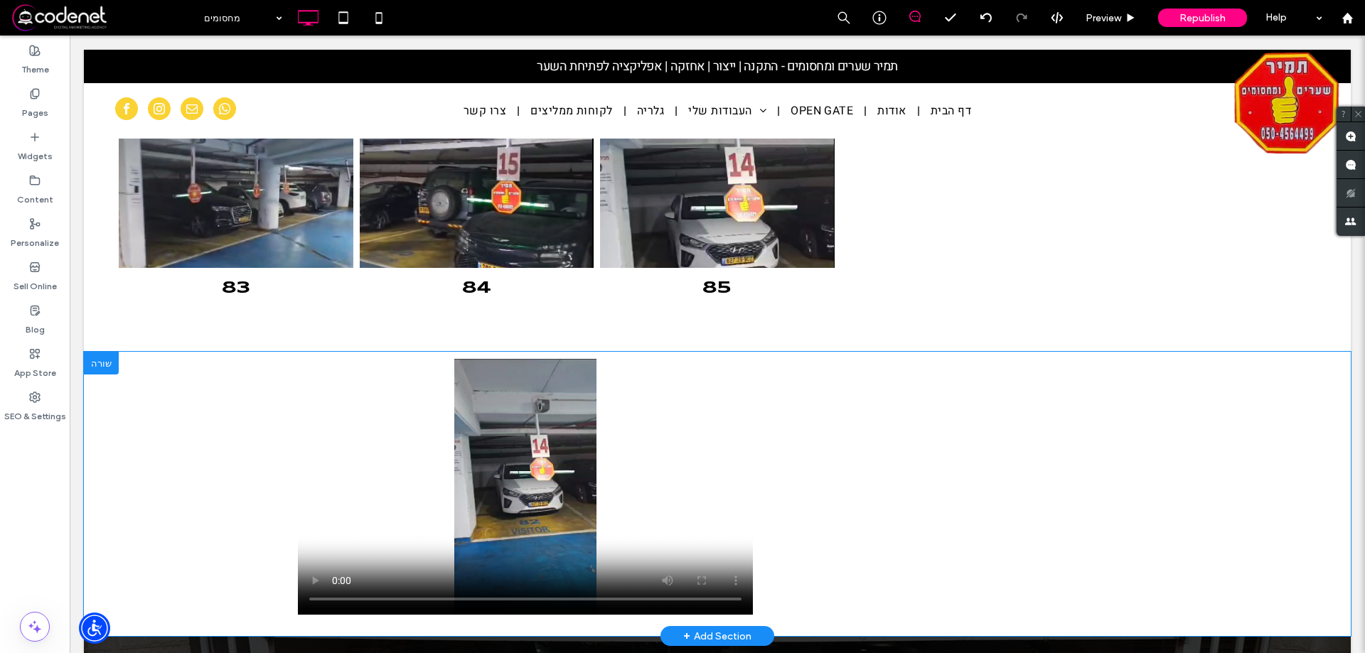
scroll to position [5190, 0]
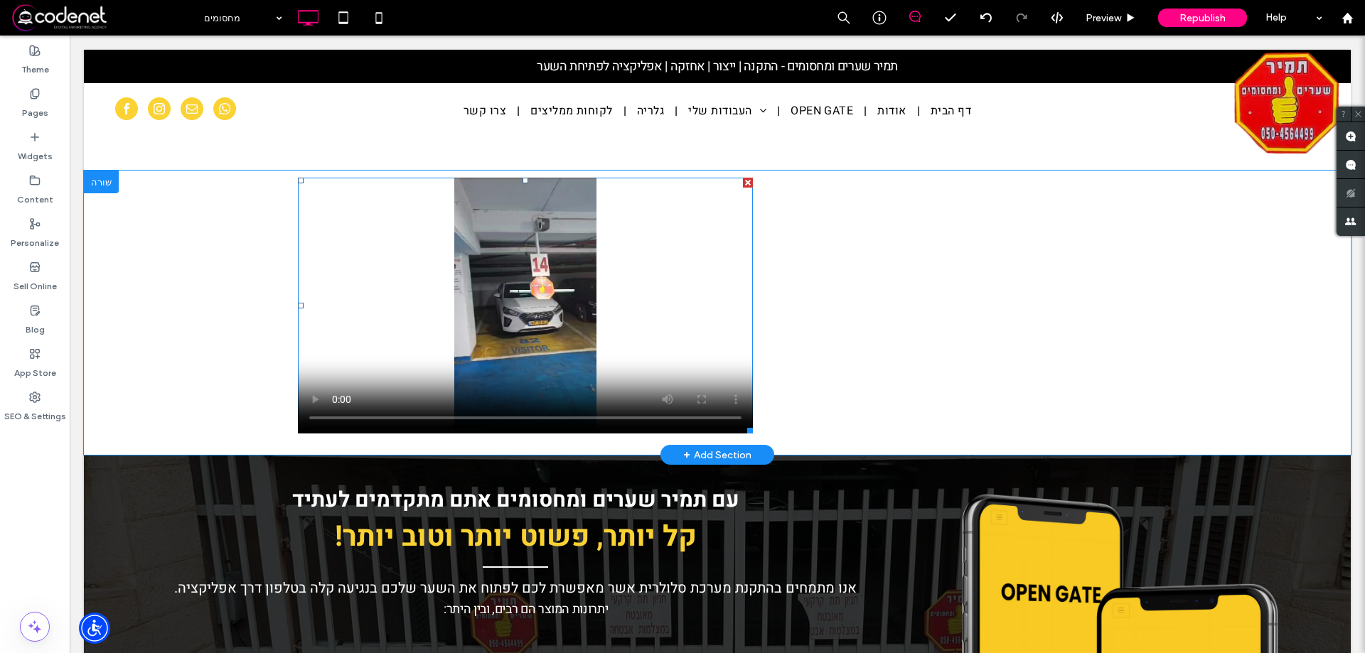
click at [667, 306] on span at bounding box center [525, 306] width 455 height 256
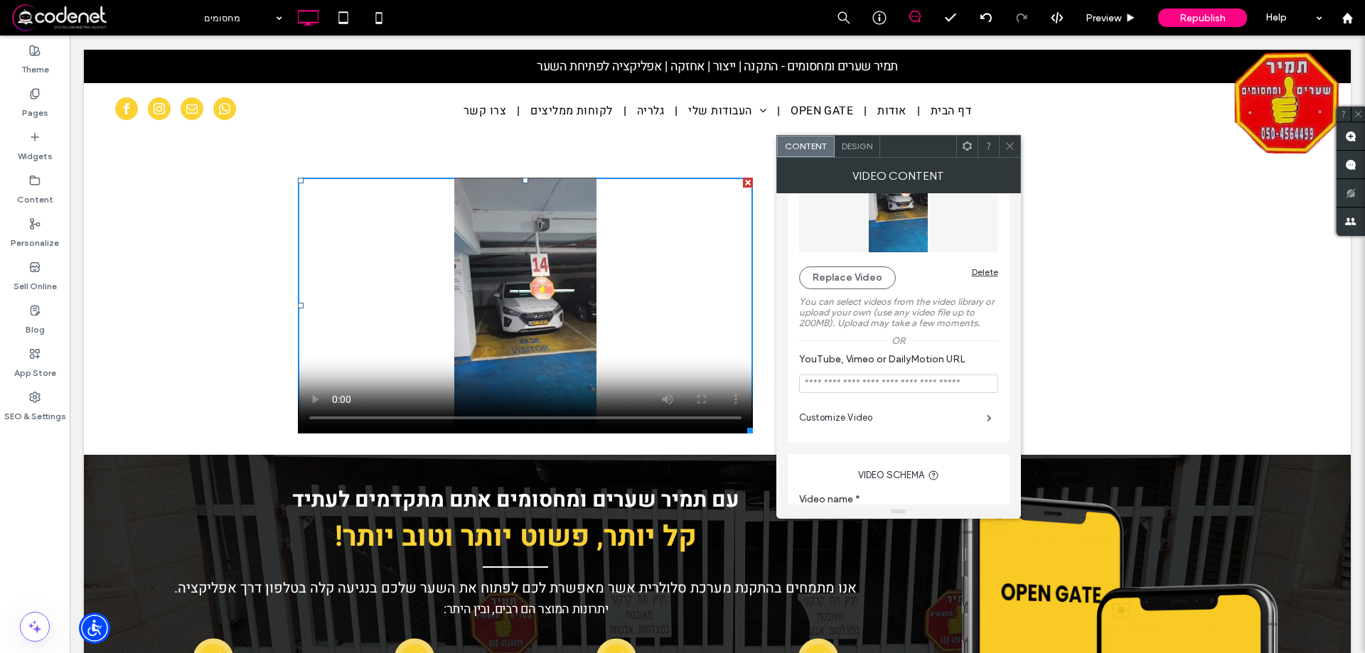
scroll to position [142, 0]
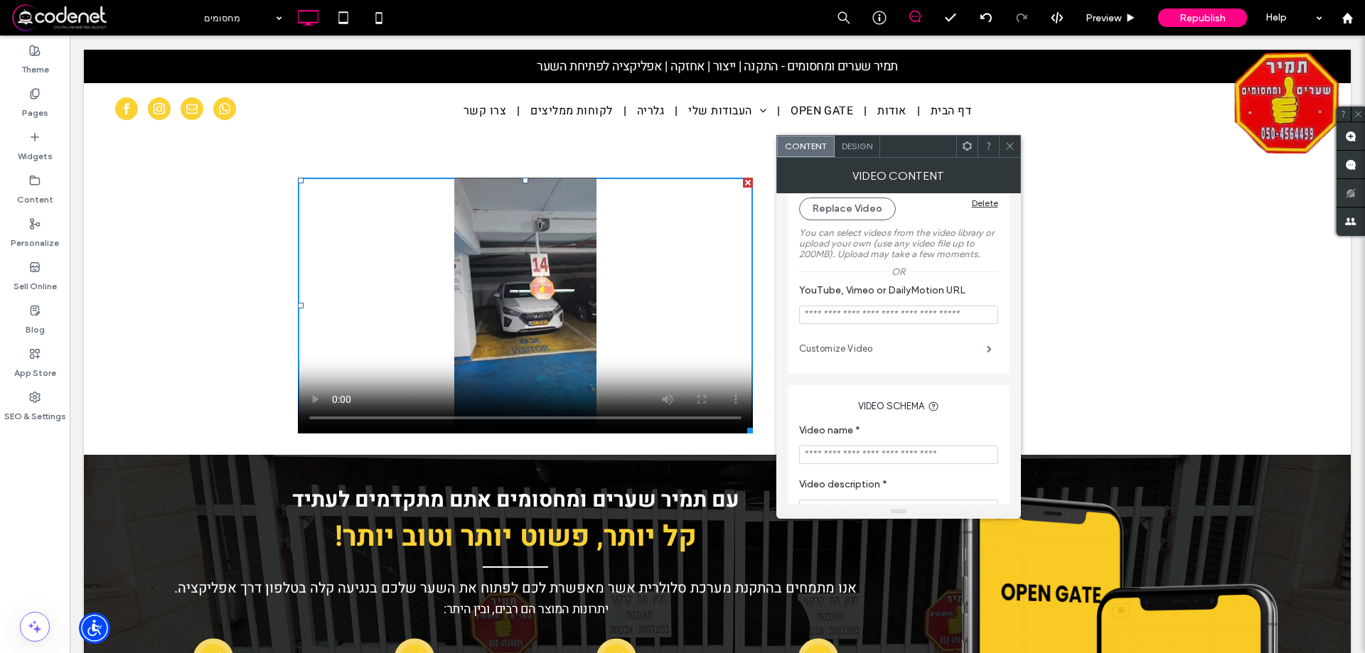
drag, startPoint x: 955, startPoint y: 350, endPoint x: 962, endPoint y: 351, distance: 7.1
click at [956, 351] on label "Customize Video" at bounding box center [893, 349] width 188 height 28
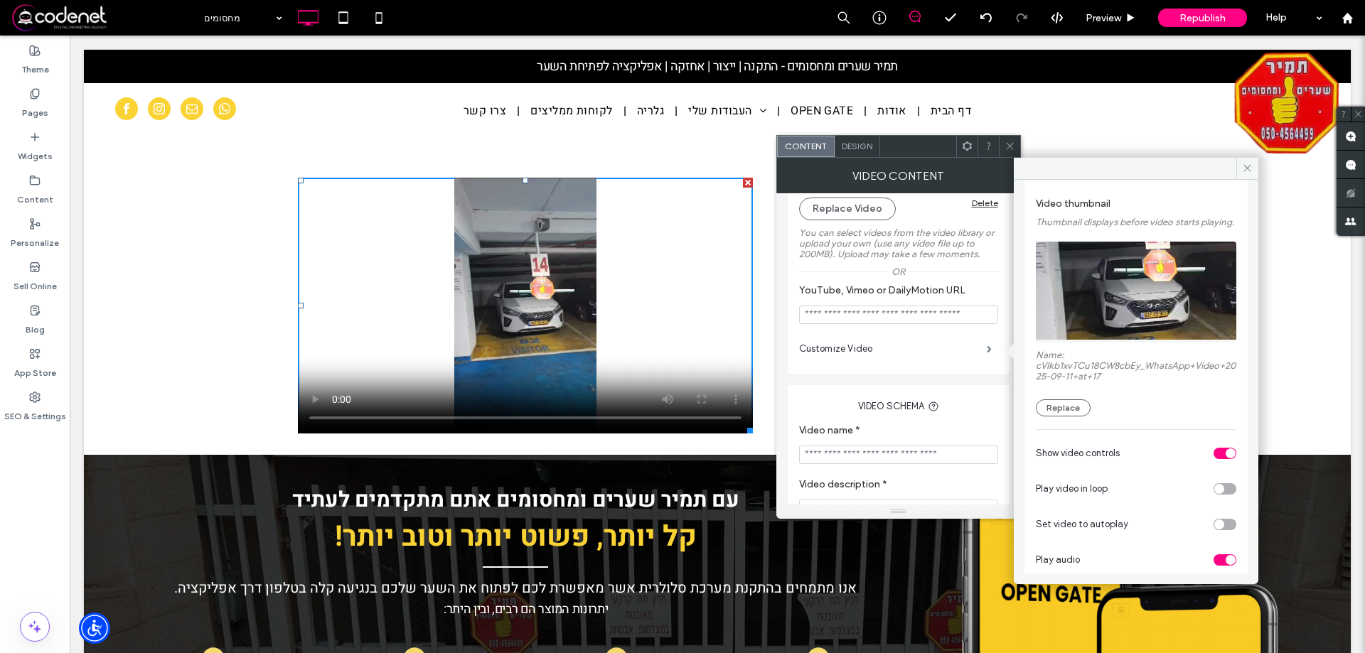
scroll to position [102, 0]
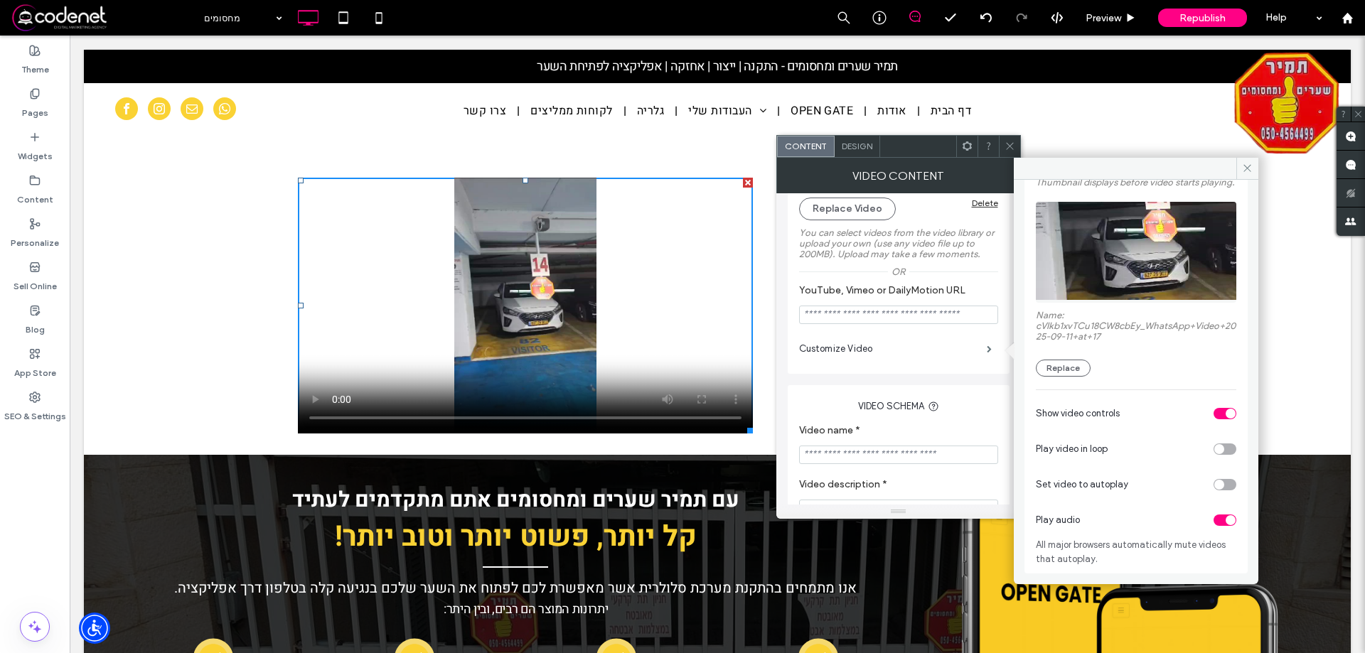
click at [1214, 518] on div "toggle" at bounding box center [1225, 520] width 23 height 11
click at [1005, 146] on icon at bounding box center [1010, 146] width 11 height 11
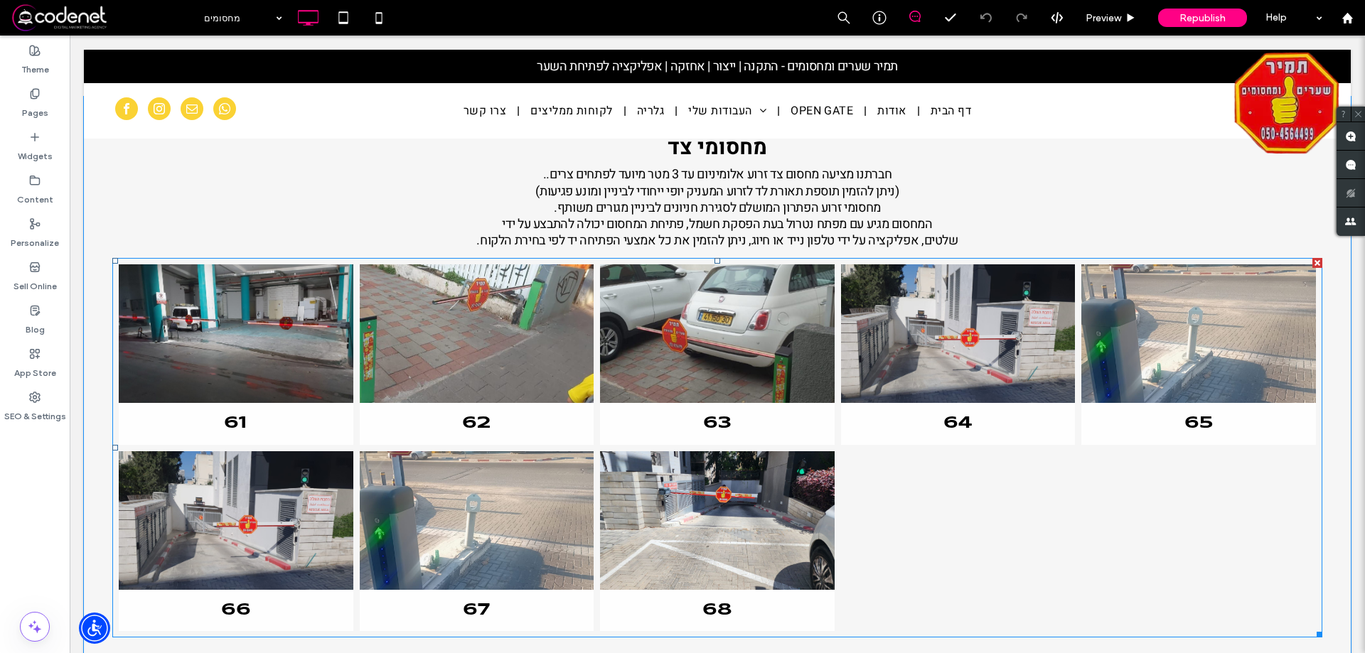
click at [466, 518] on link at bounding box center [477, 520] width 235 height 139
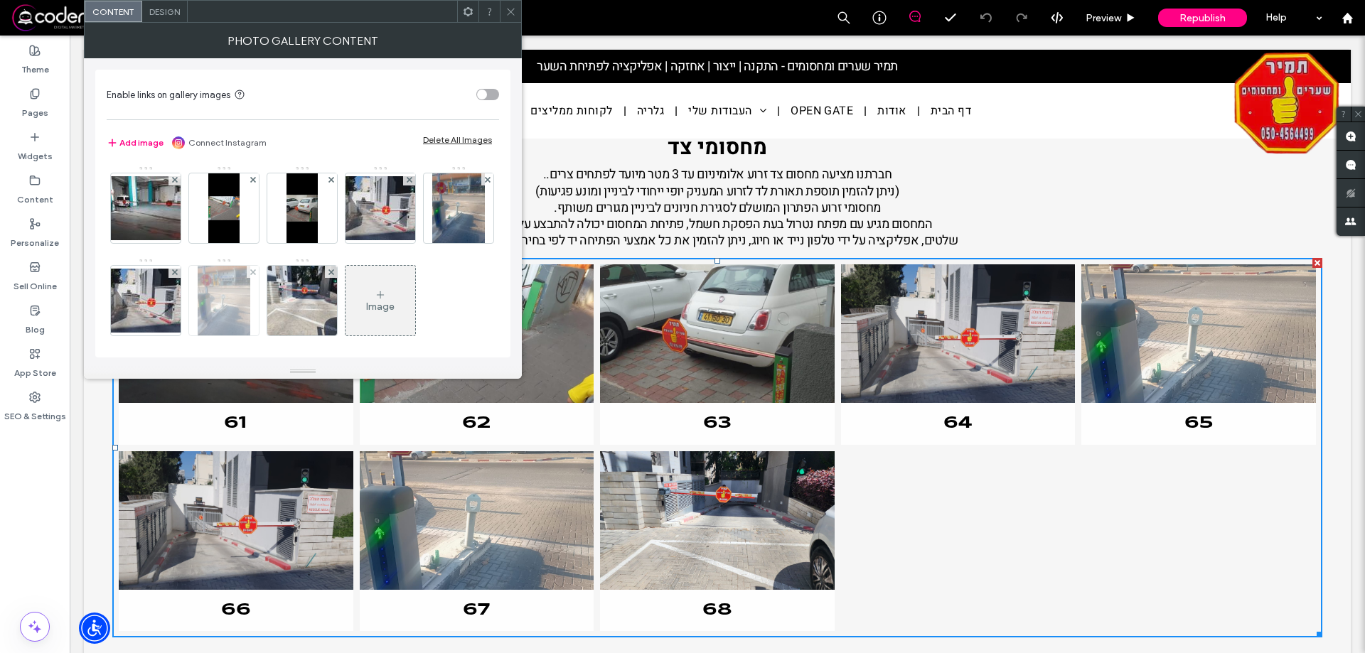
click at [259, 268] on div at bounding box center [253, 272] width 12 height 12
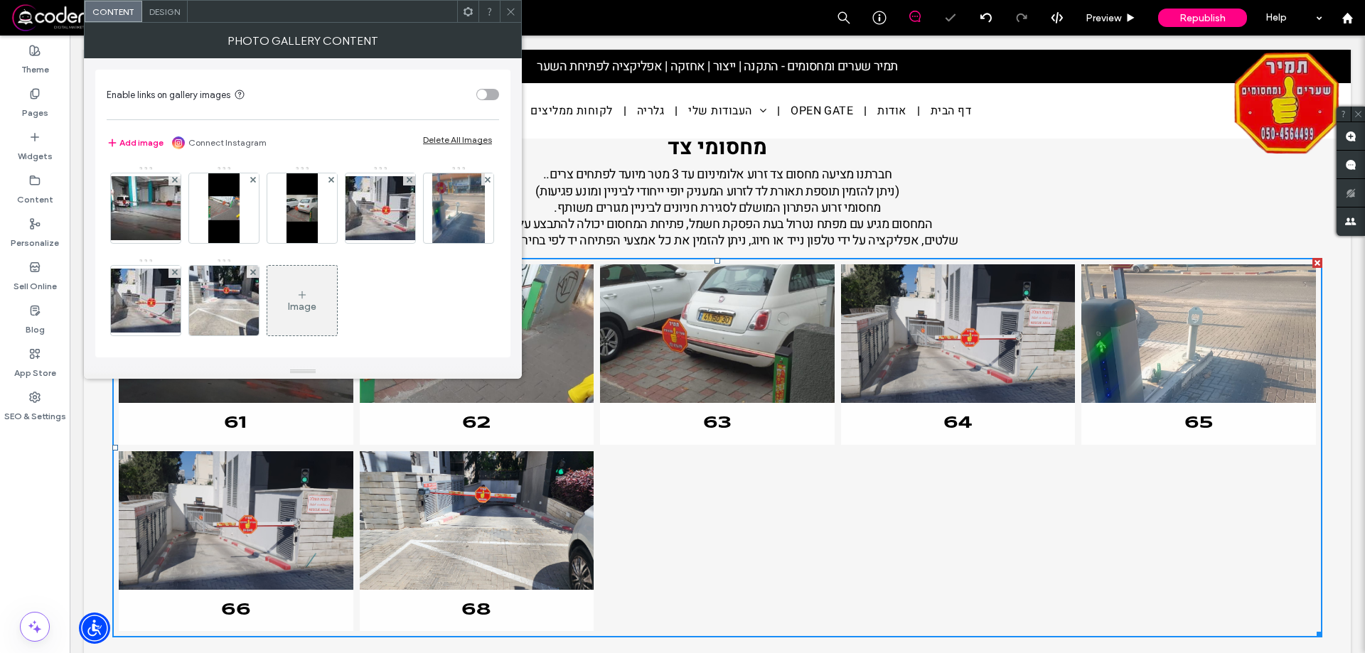
click at [508, 11] on icon at bounding box center [511, 11] width 11 height 11
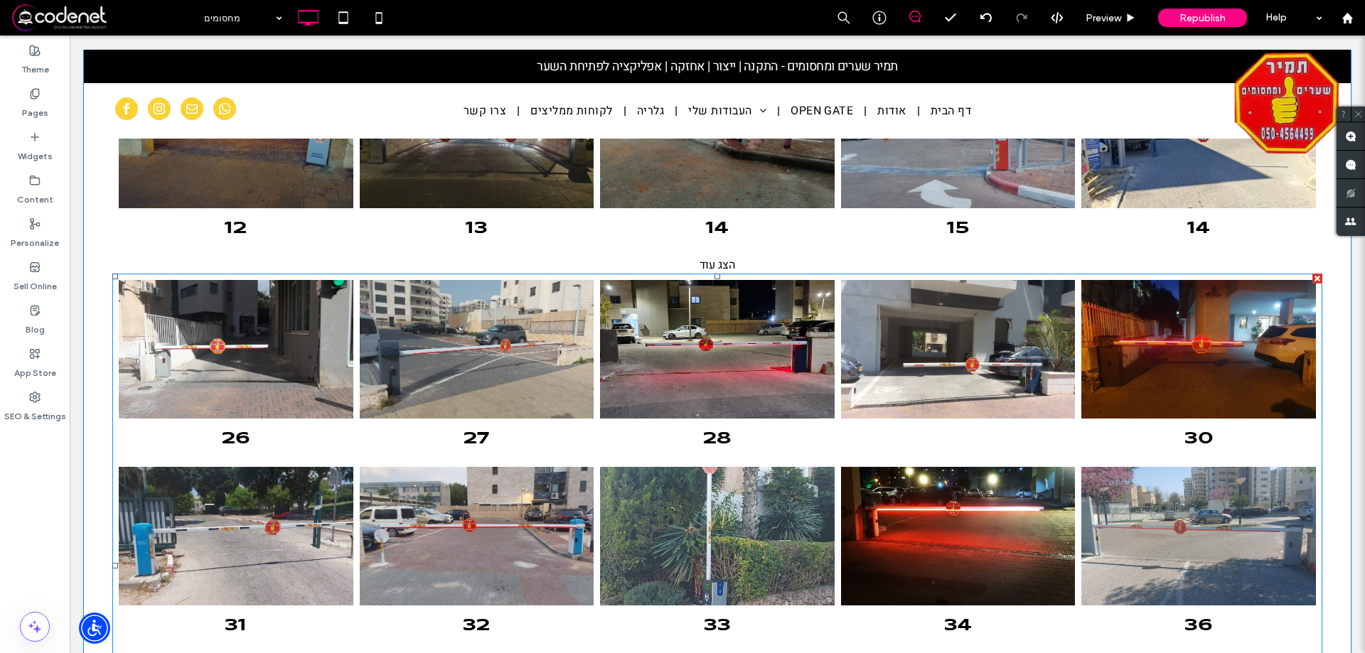
scroll to position [400, 0]
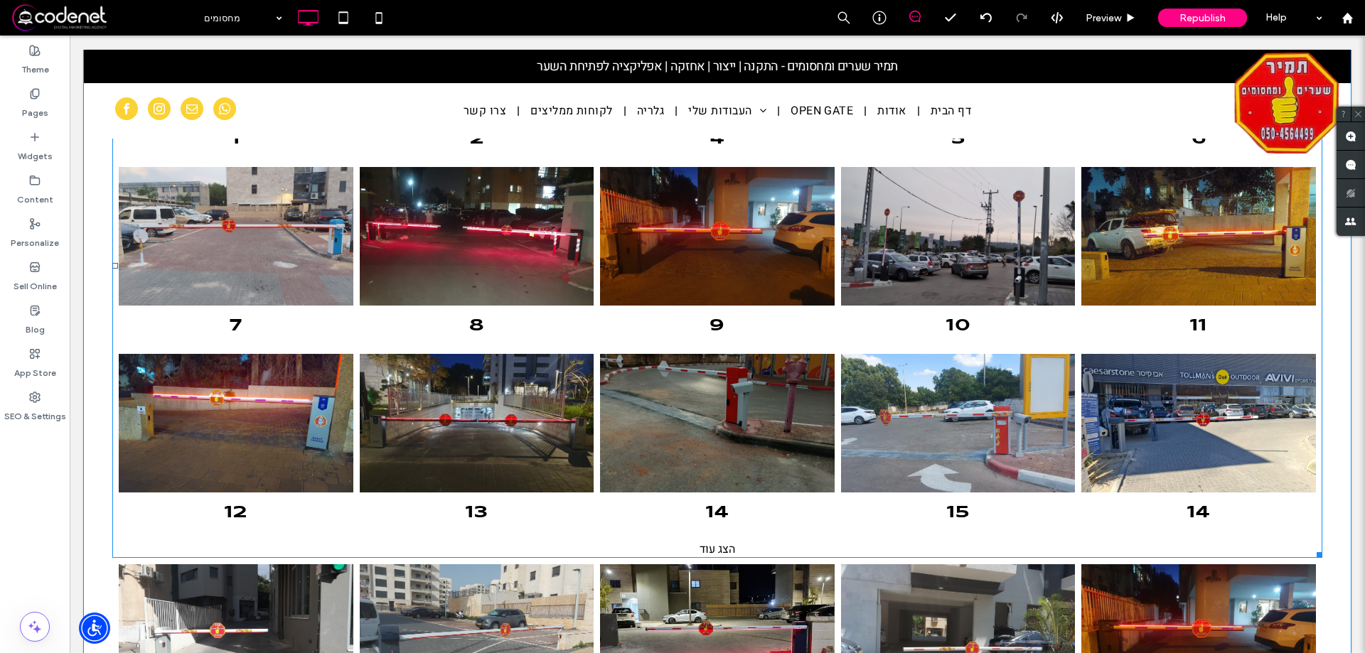
click at [716, 545] on div "הצג עוד" at bounding box center [717, 549] width 1210 height 17
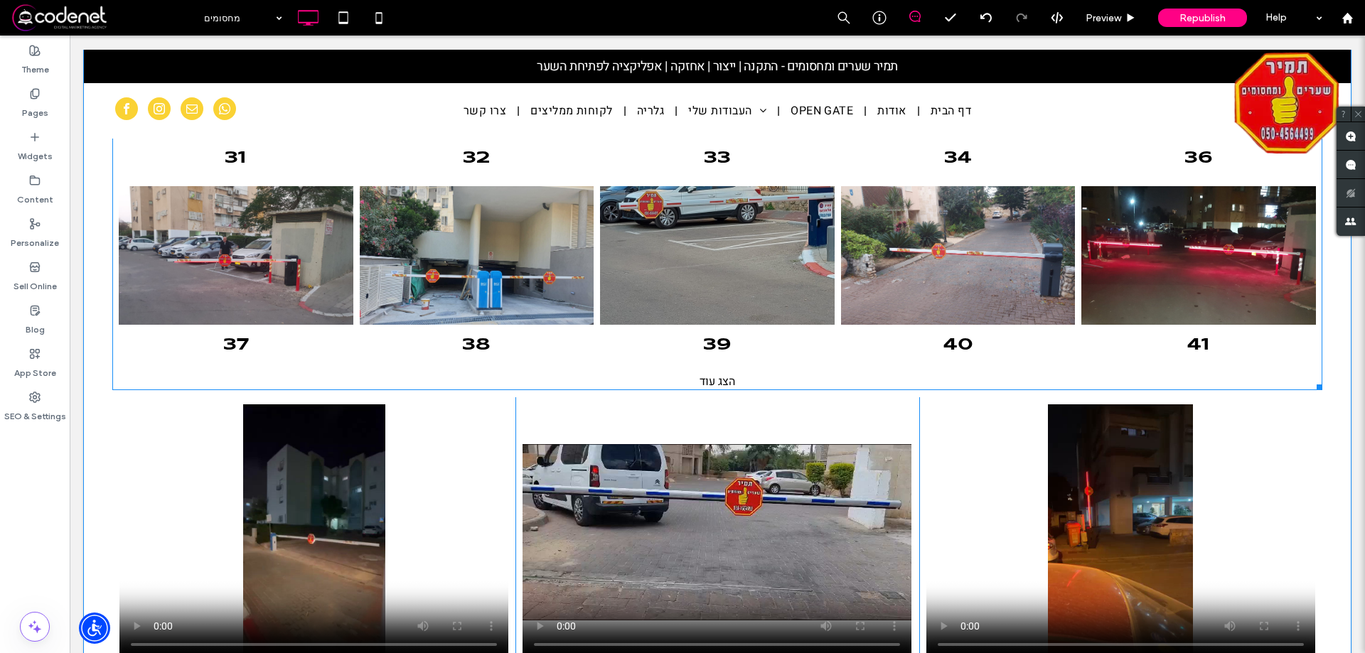
scroll to position [2062, 0]
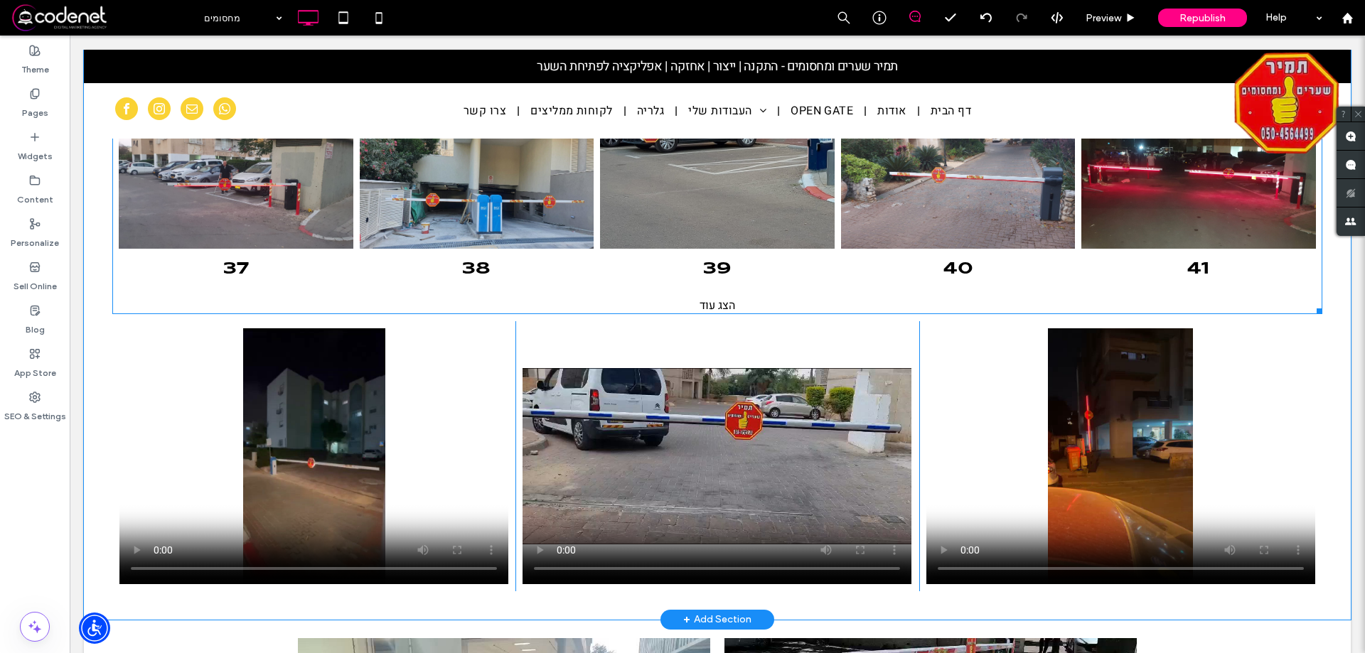
click at [715, 304] on div "הצג עוד" at bounding box center [717, 305] width 1210 height 17
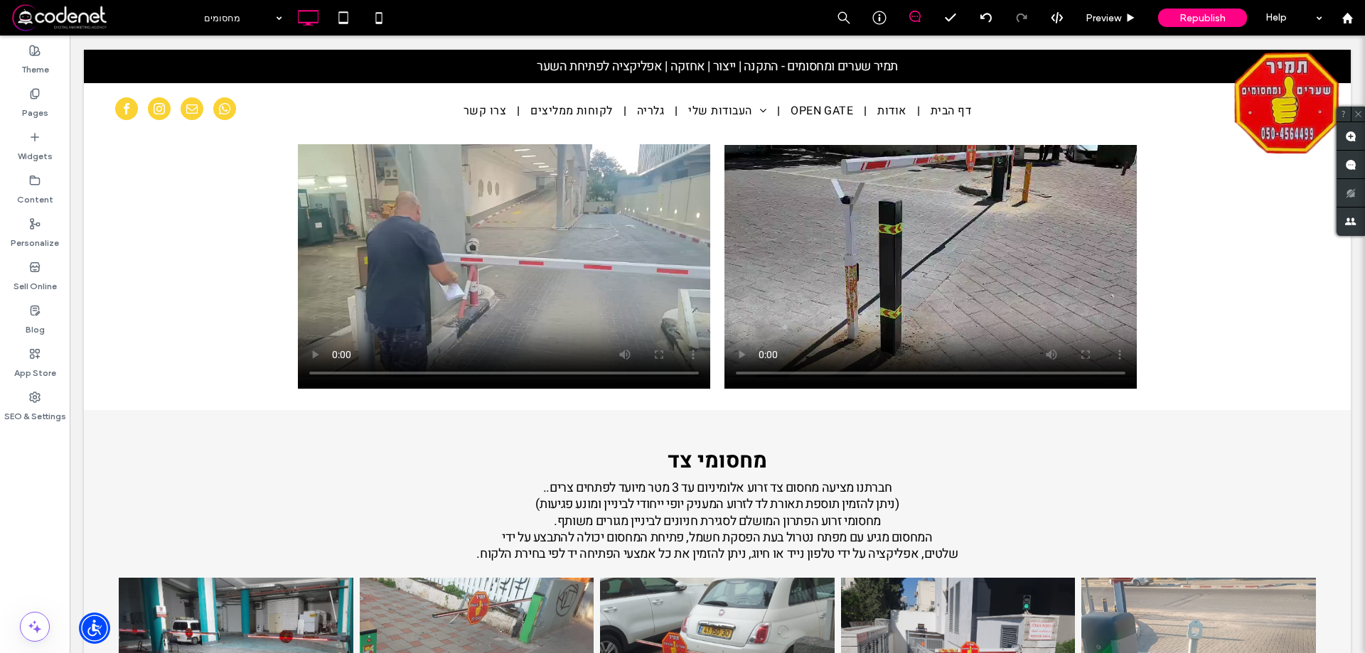
scroll to position [3236, 0]
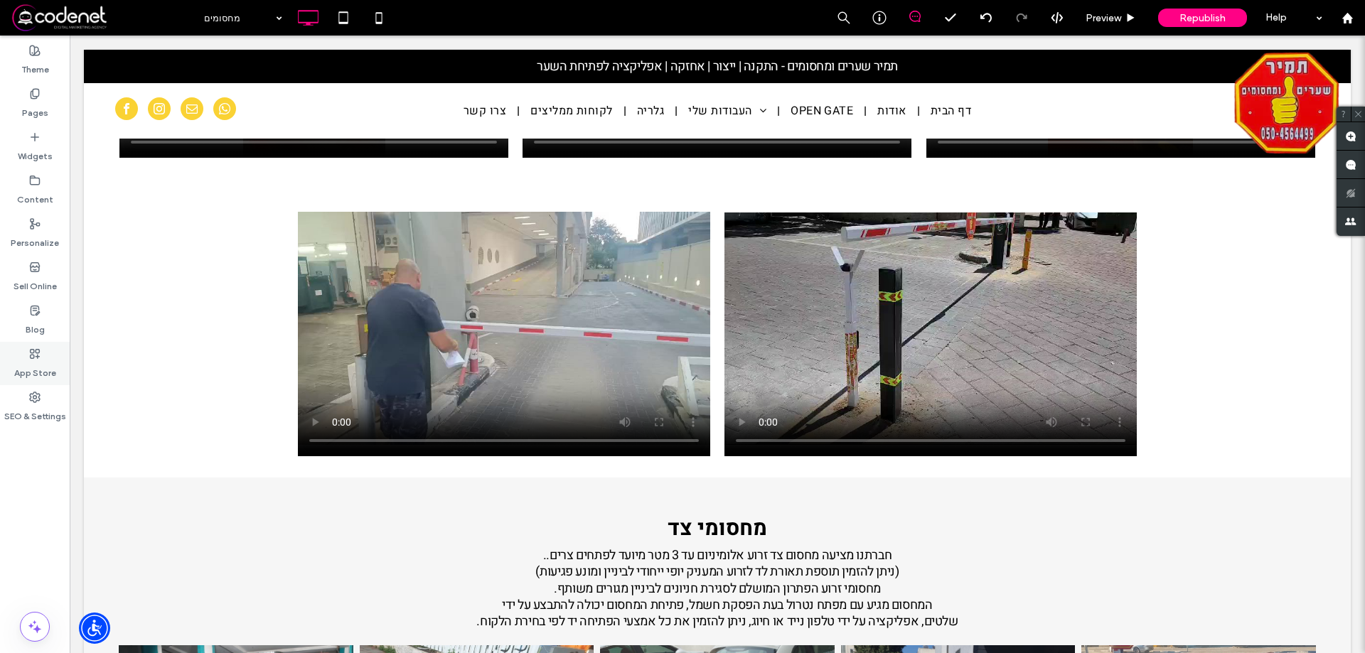
click at [20, 383] on div "App Store" at bounding box center [35, 363] width 70 height 43
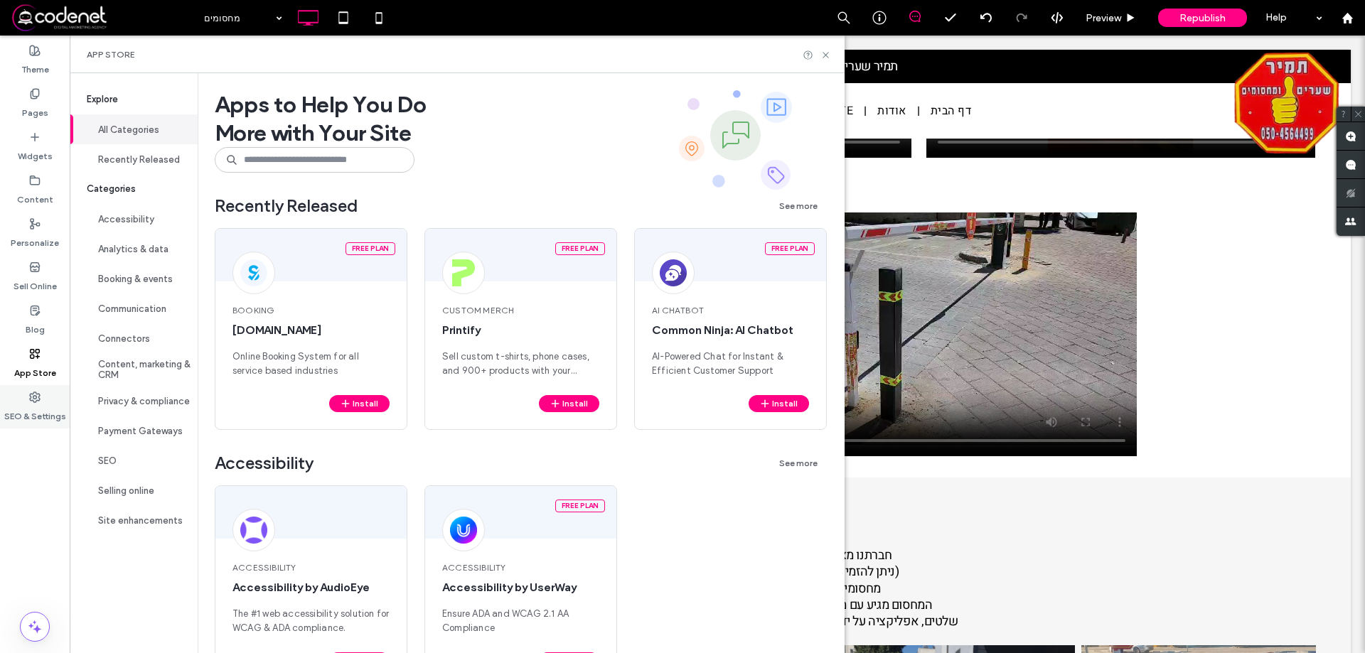
click at [23, 402] on div "SEO & Settings" at bounding box center [35, 406] width 70 height 43
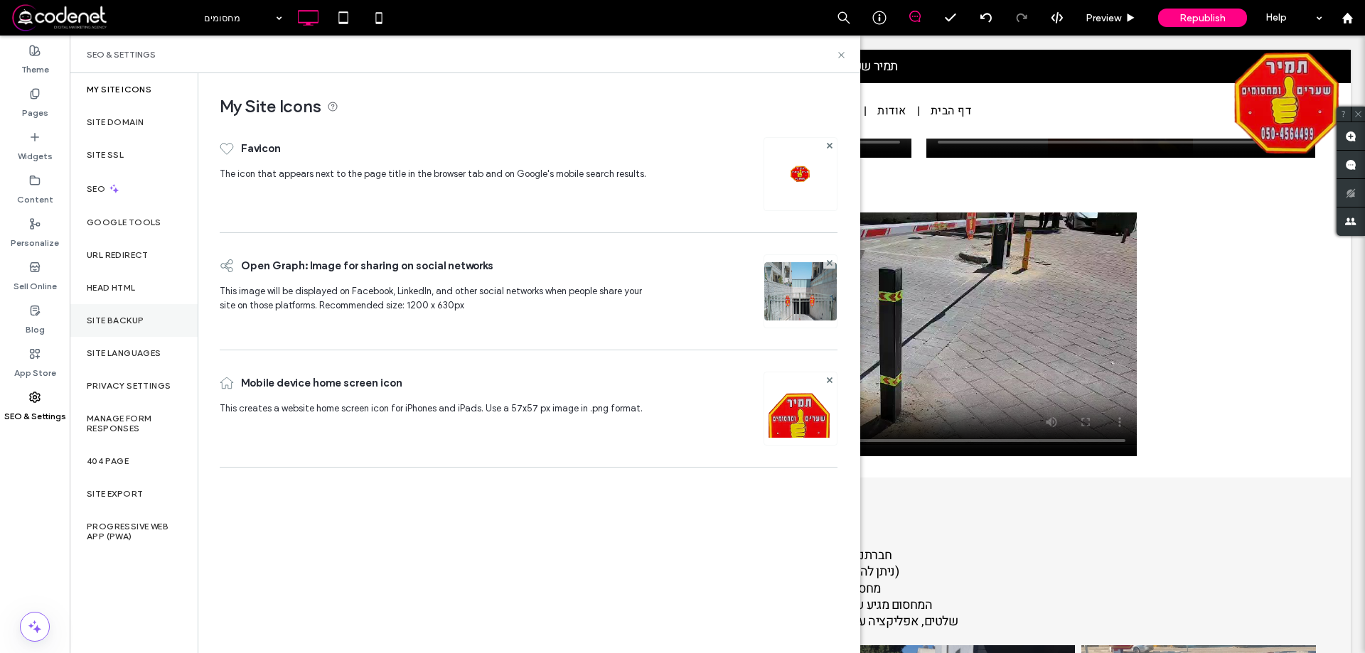
click at [112, 321] on label "Site Backup" at bounding box center [115, 321] width 57 height 10
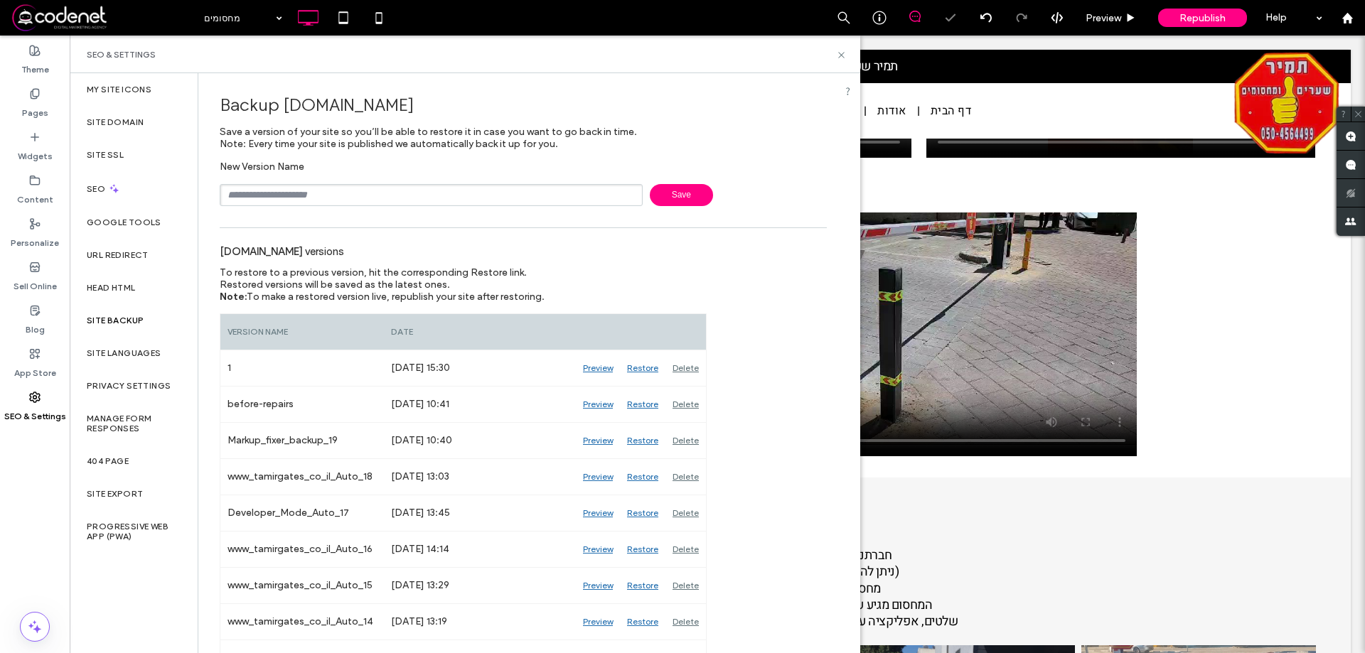
click at [259, 201] on input "text" at bounding box center [431, 195] width 423 height 22
type input "*"
click at [663, 198] on span "Save" at bounding box center [681, 195] width 63 height 22
drag, startPoint x: 842, startPoint y: 53, endPoint x: 785, endPoint y: 113, distance: 82.5
click at [842, 53] on icon at bounding box center [841, 55] width 11 height 11
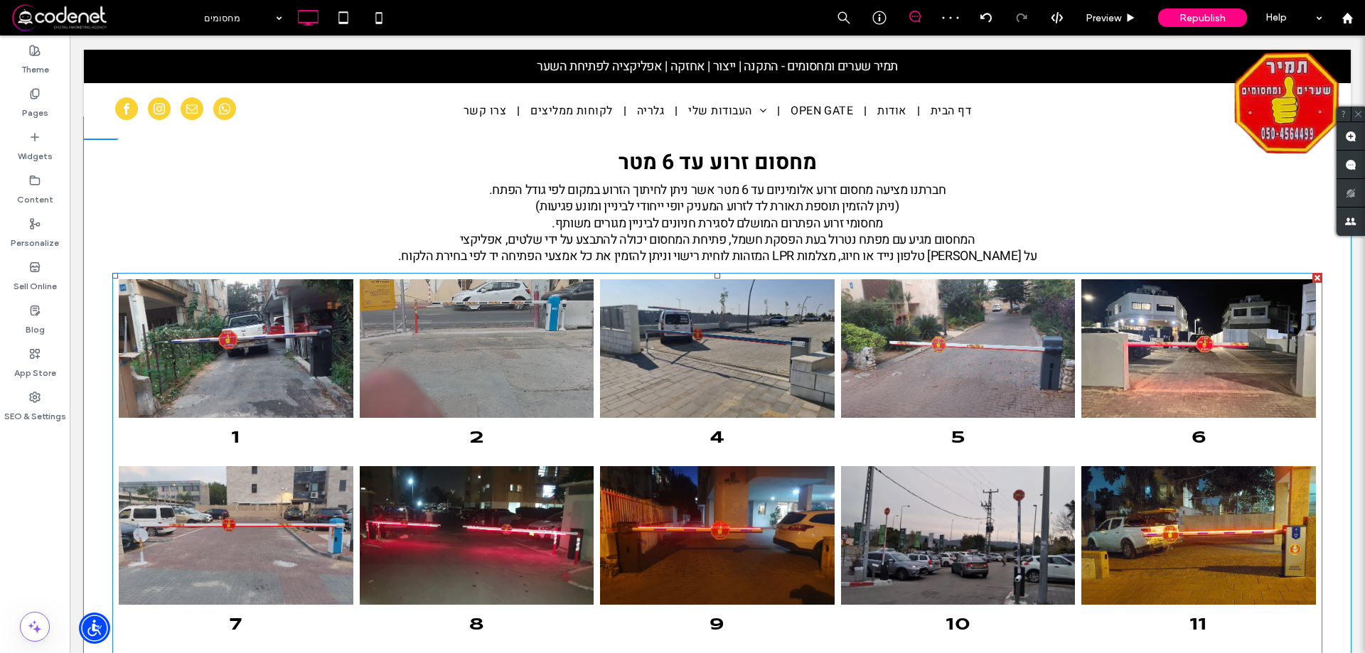
scroll to position [0, 0]
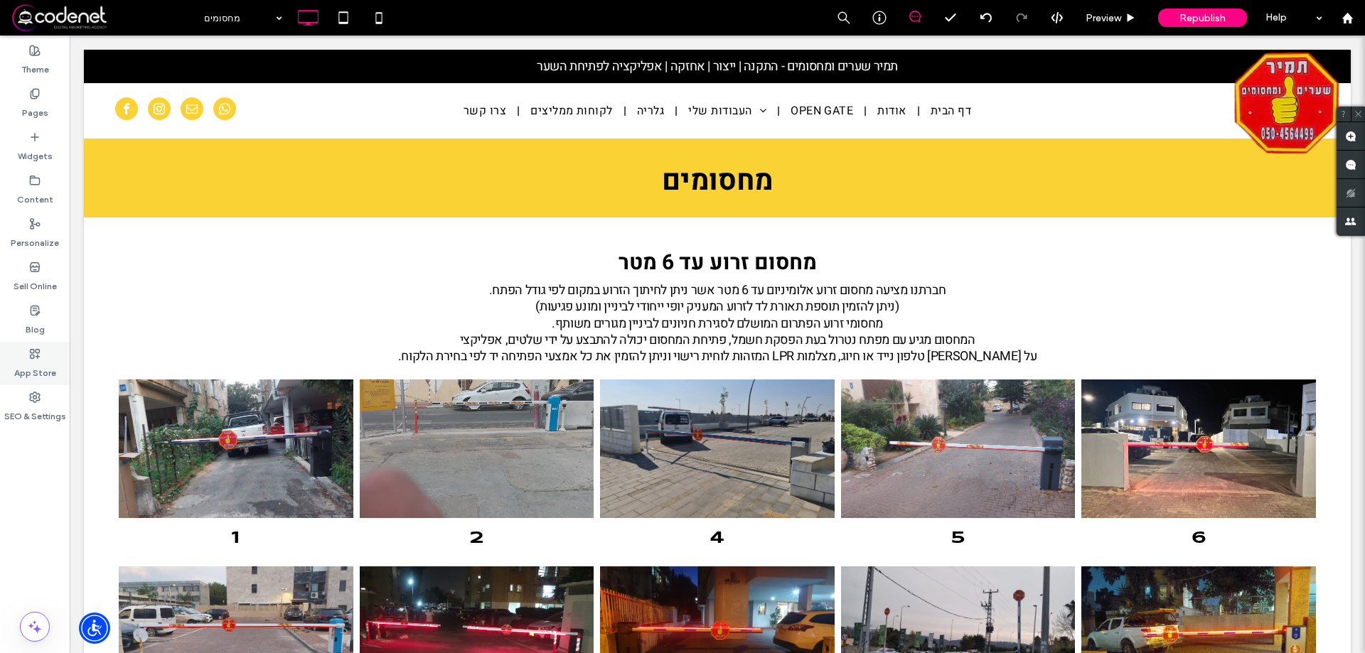
click at [18, 357] on div "App Store" at bounding box center [35, 363] width 70 height 43
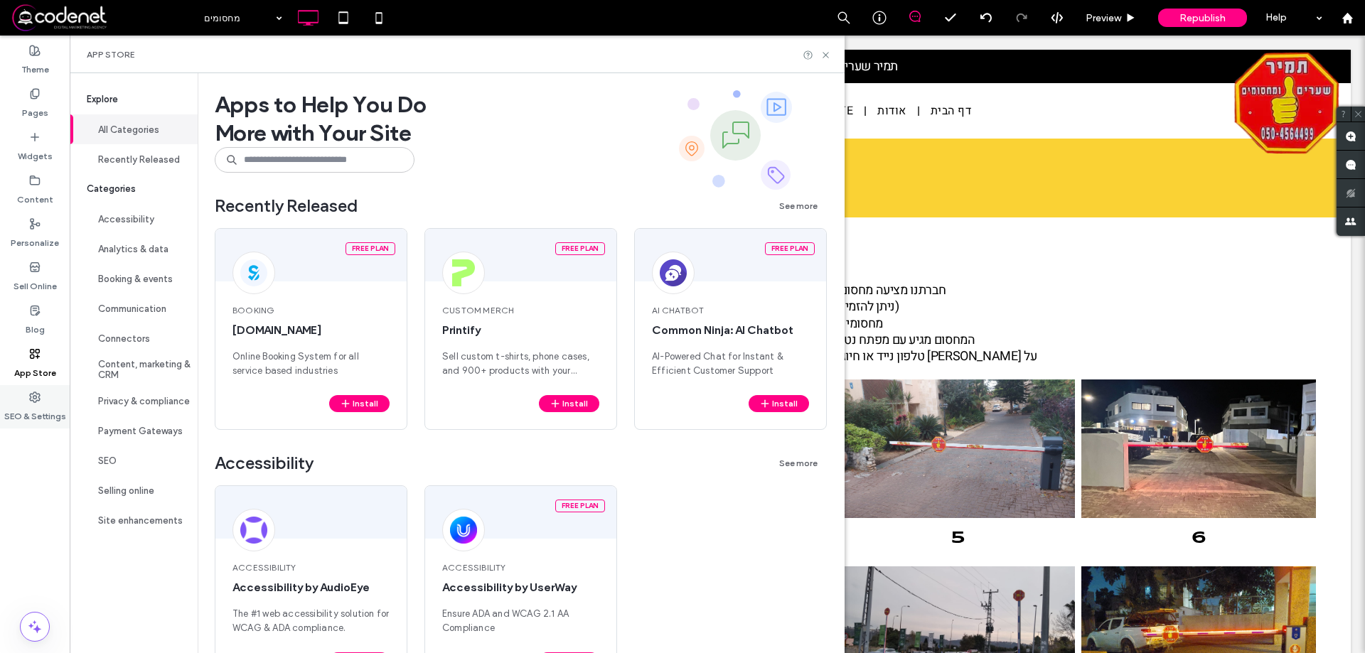
click at [48, 407] on label "SEO & Settings" at bounding box center [35, 413] width 62 height 20
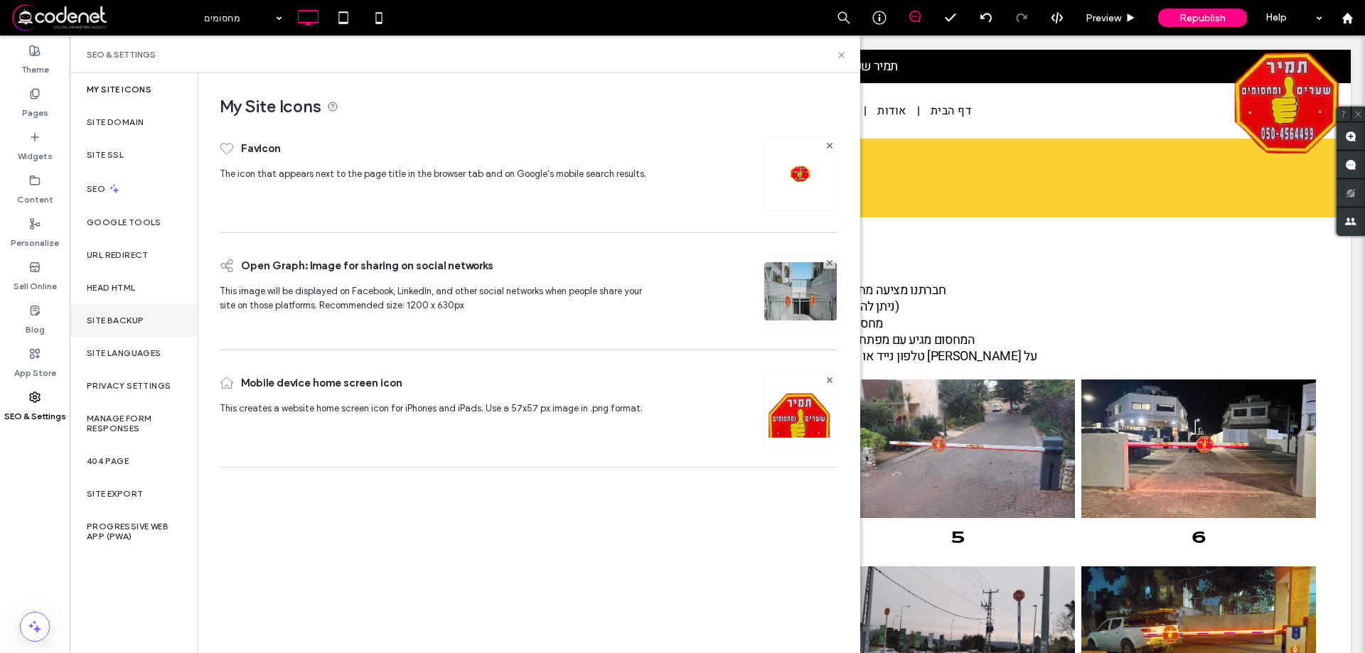
click at [109, 314] on div "Site Backup" at bounding box center [134, 320] width 128 height 33
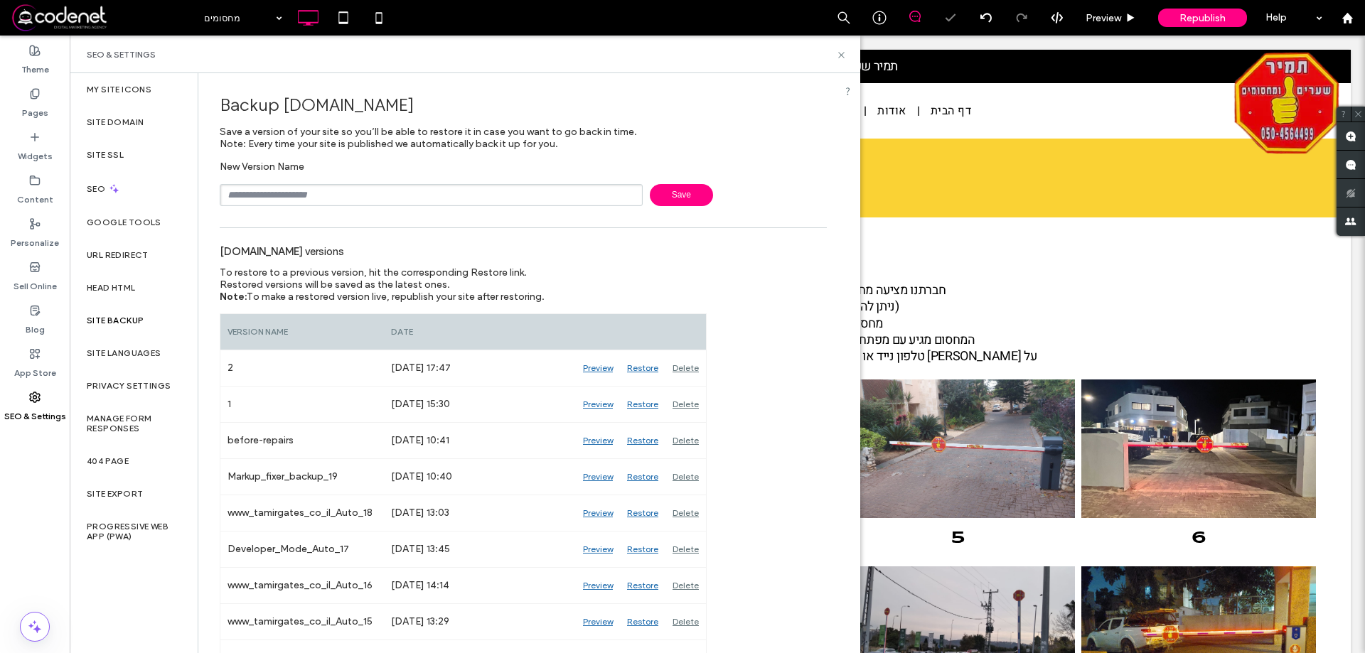
click at [287, 188] on input "text" at bounding box center [431, 195] width 423 height 22
type input "*"
click at [666, 203] on span "Save" at bounding box center [681, 195] width 63 height 22
drag, startPoint x: 842, startPoint y: 57, endPoint x: 752, endPoint y: 28, distance: 94.9
click at [842, 57] on icon at bounding box center [841, 55] width 11 height 11
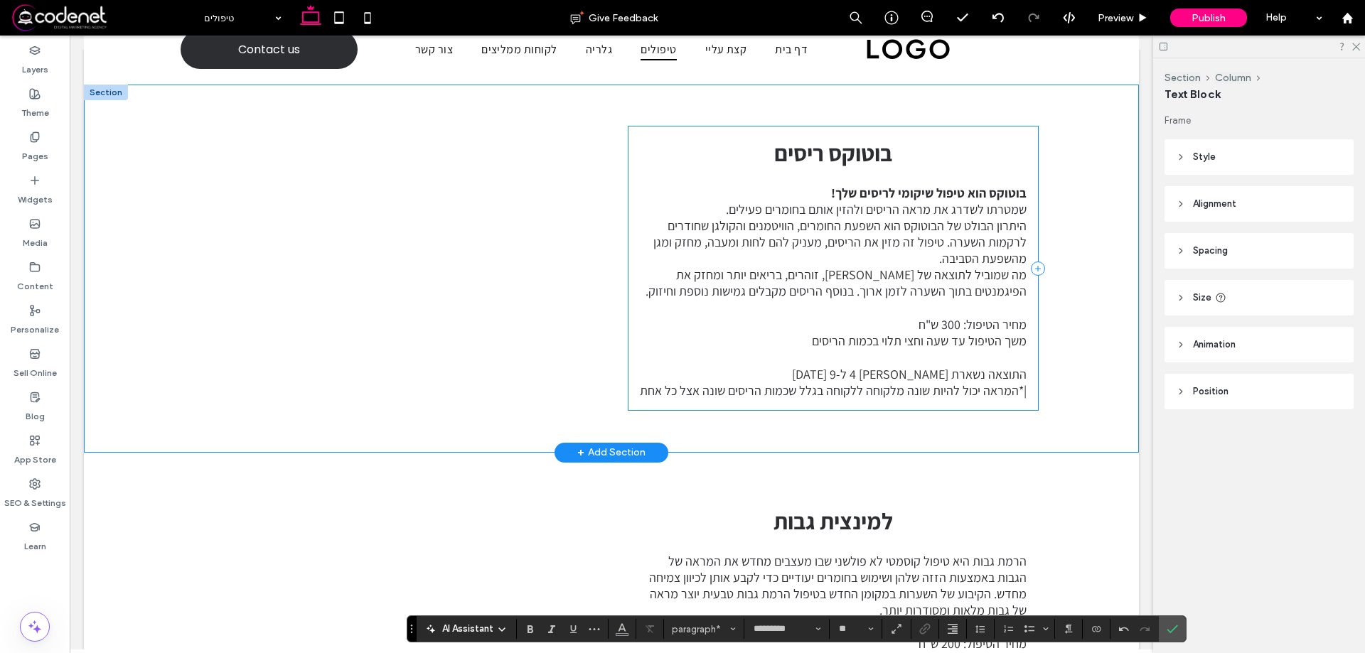
scroll to position [71, 0]
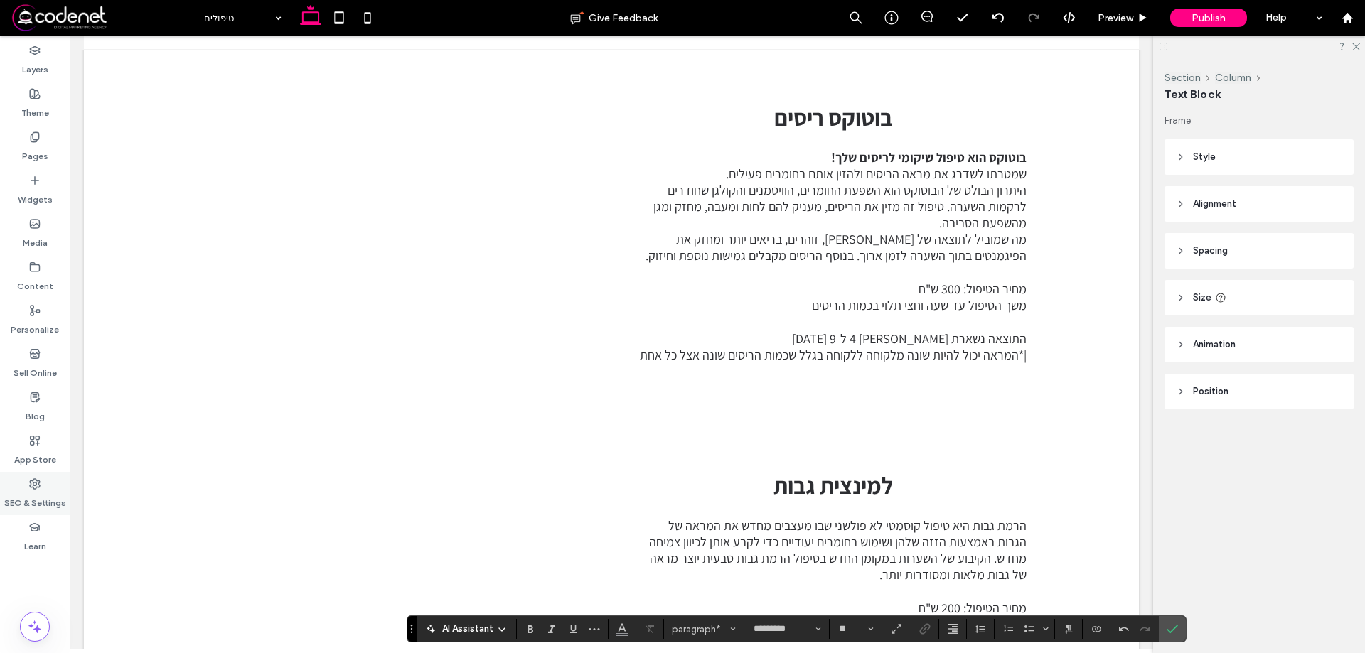
click at [53, 484] on div "SEO & Settings" at bounding box center [35, 493] width 70 height 43
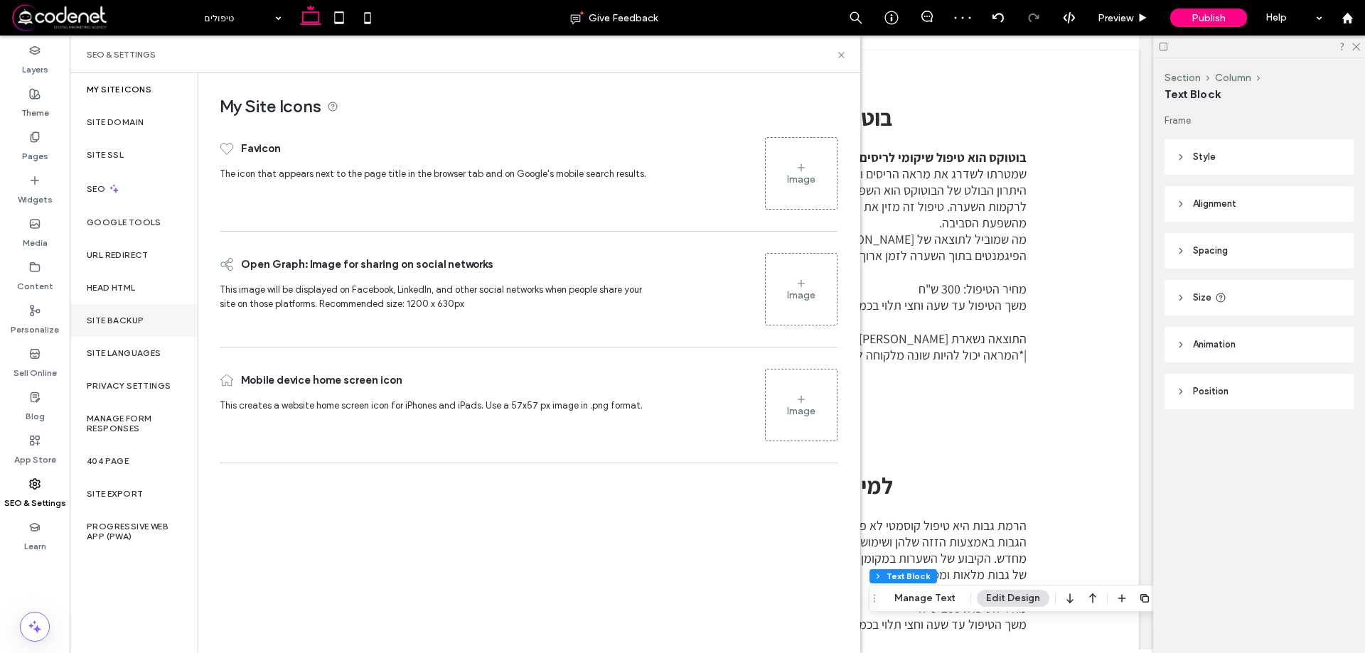
click at [121, 321] on label "Site Backup" at bounding box center [115, 321] width 57 height 10
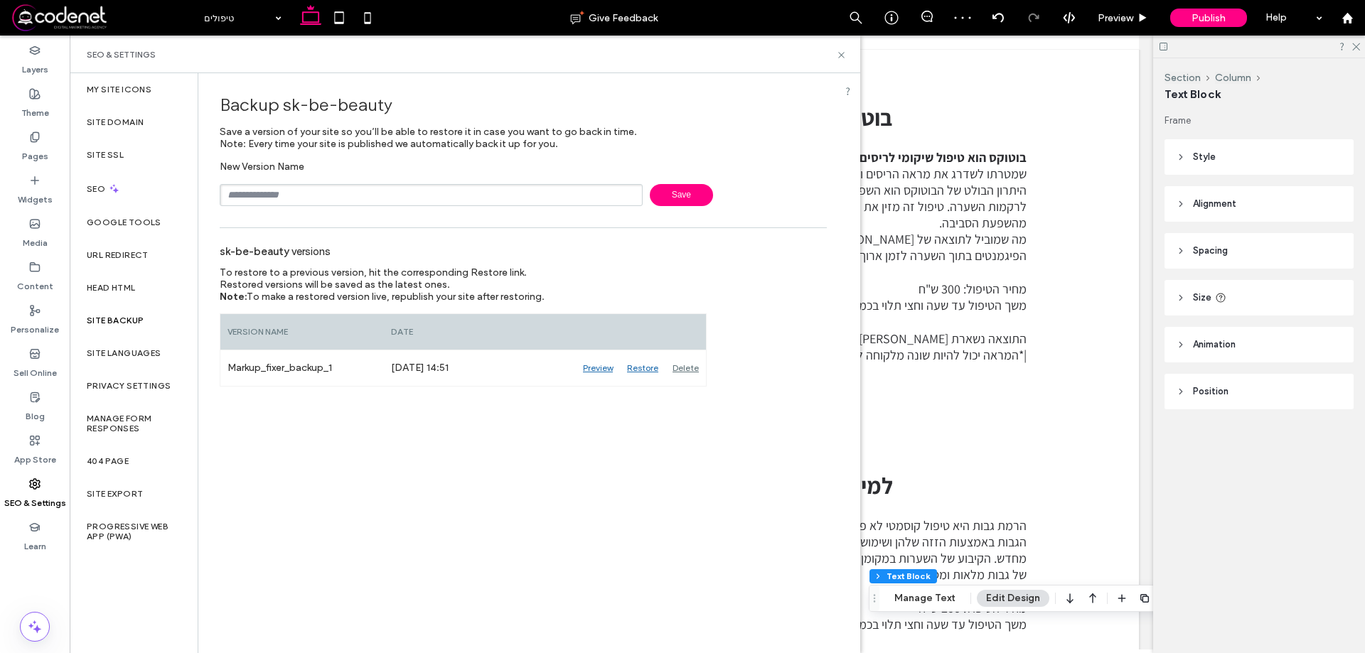
click at [244, 201] on input "text" at bounding box center [431, 195] width 423 height 22
type input "*"
click at [840, 58] on icon at bounding box center [841, 55] width 11 height 11
